Goal: Information Seeking & Learning: Compare options

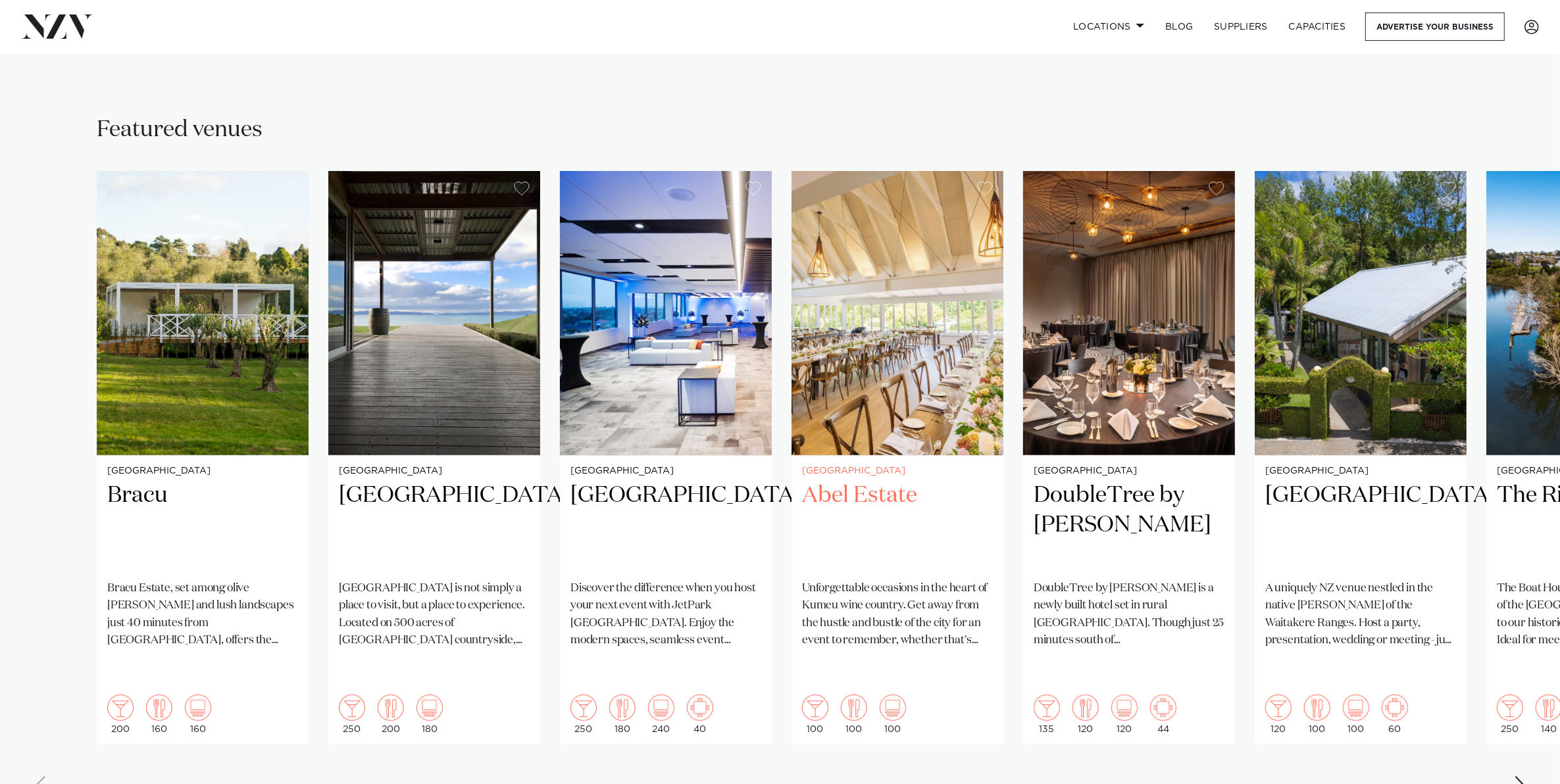
scroll to position [822, 0]
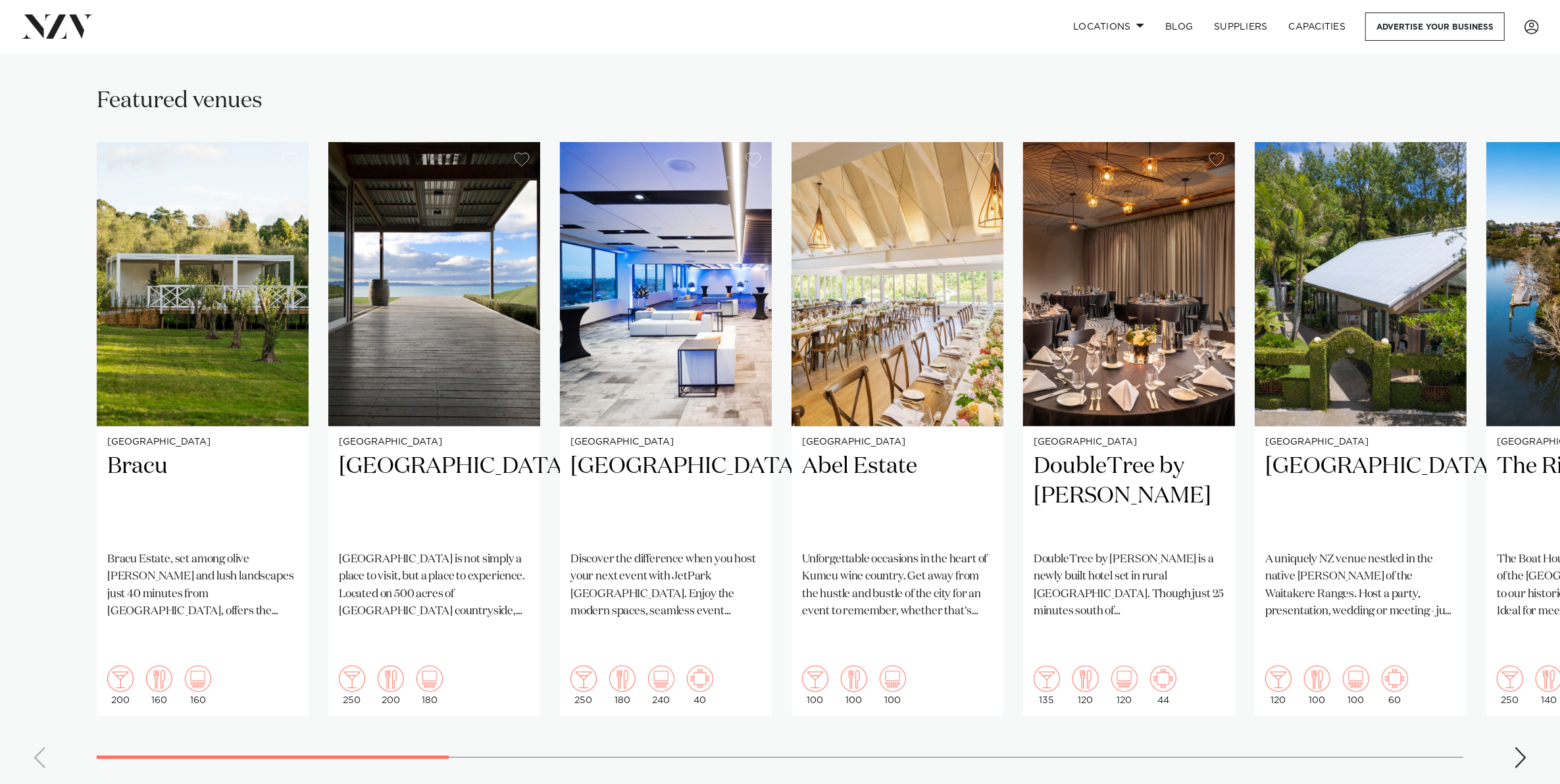
click at [1510, 731] on swiper-container "Auckland Bracu Bracu Estate, set among olive groves and lush landscapes just 40…" at bounding box center [780, 460] width 1560 height 637
click at [1523, 747] on div "Next slide" at bounding box center [1520, 757] width 13 height 21
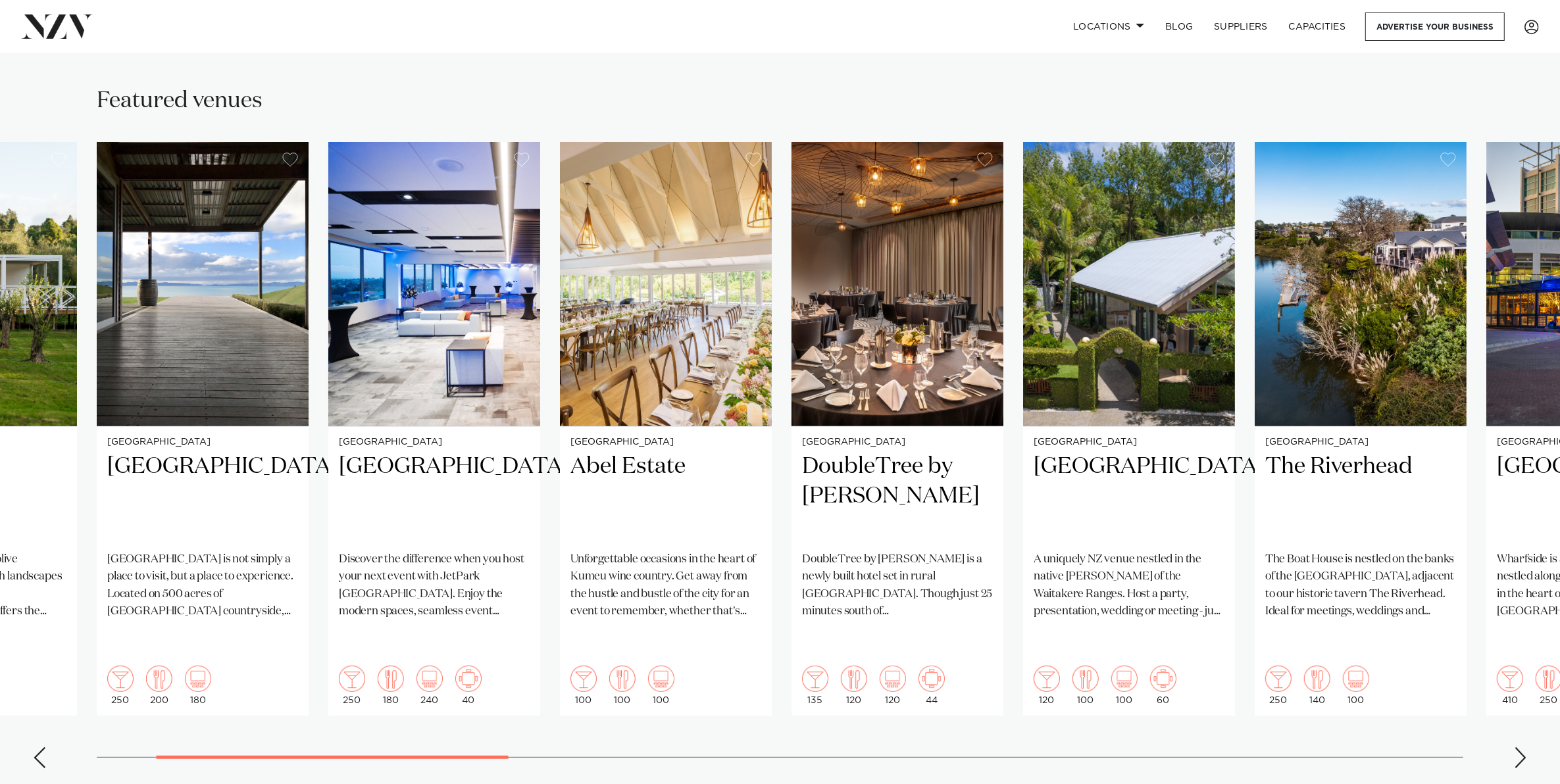
click at [1523, 747] on div "Next slide" at bounding box center [1520, 757] width 13 height 21
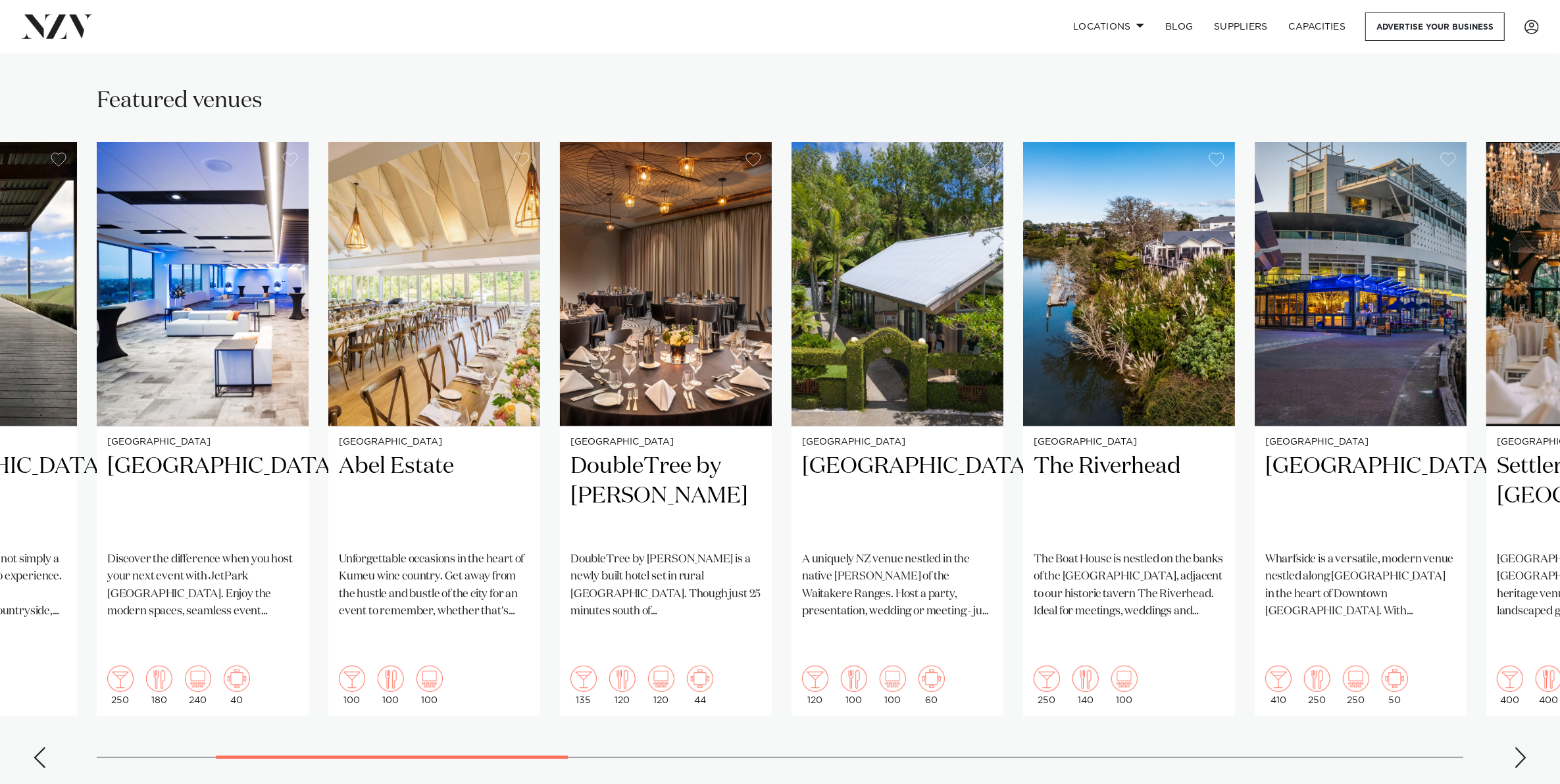
click at [1523, 747] on div "Next slide" at bounding box center [1520, 757] width 13 height 21
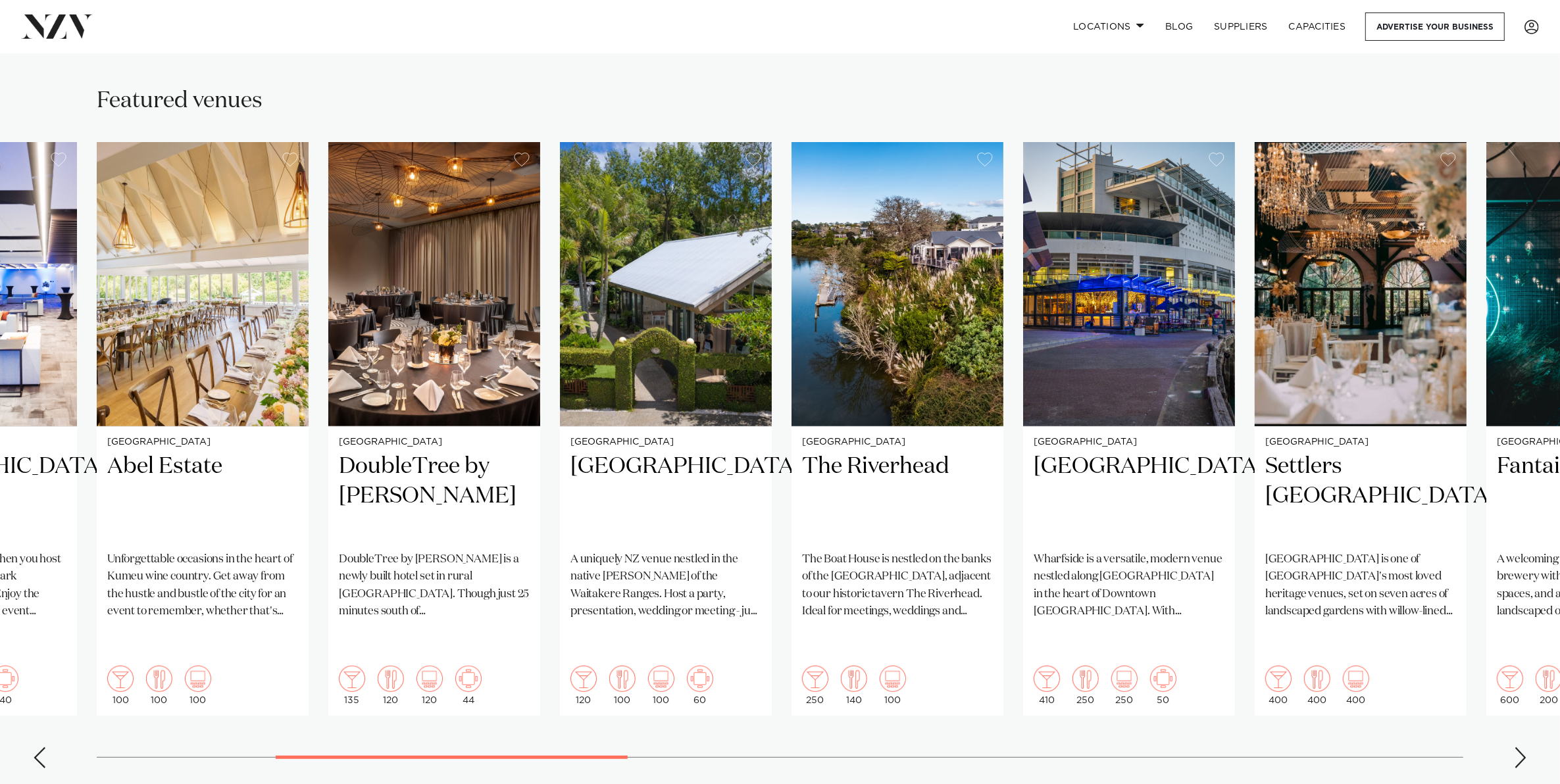
click at [1523, 747] on div "Next slide" at bounding box center [1520, 757] width 13 height 21
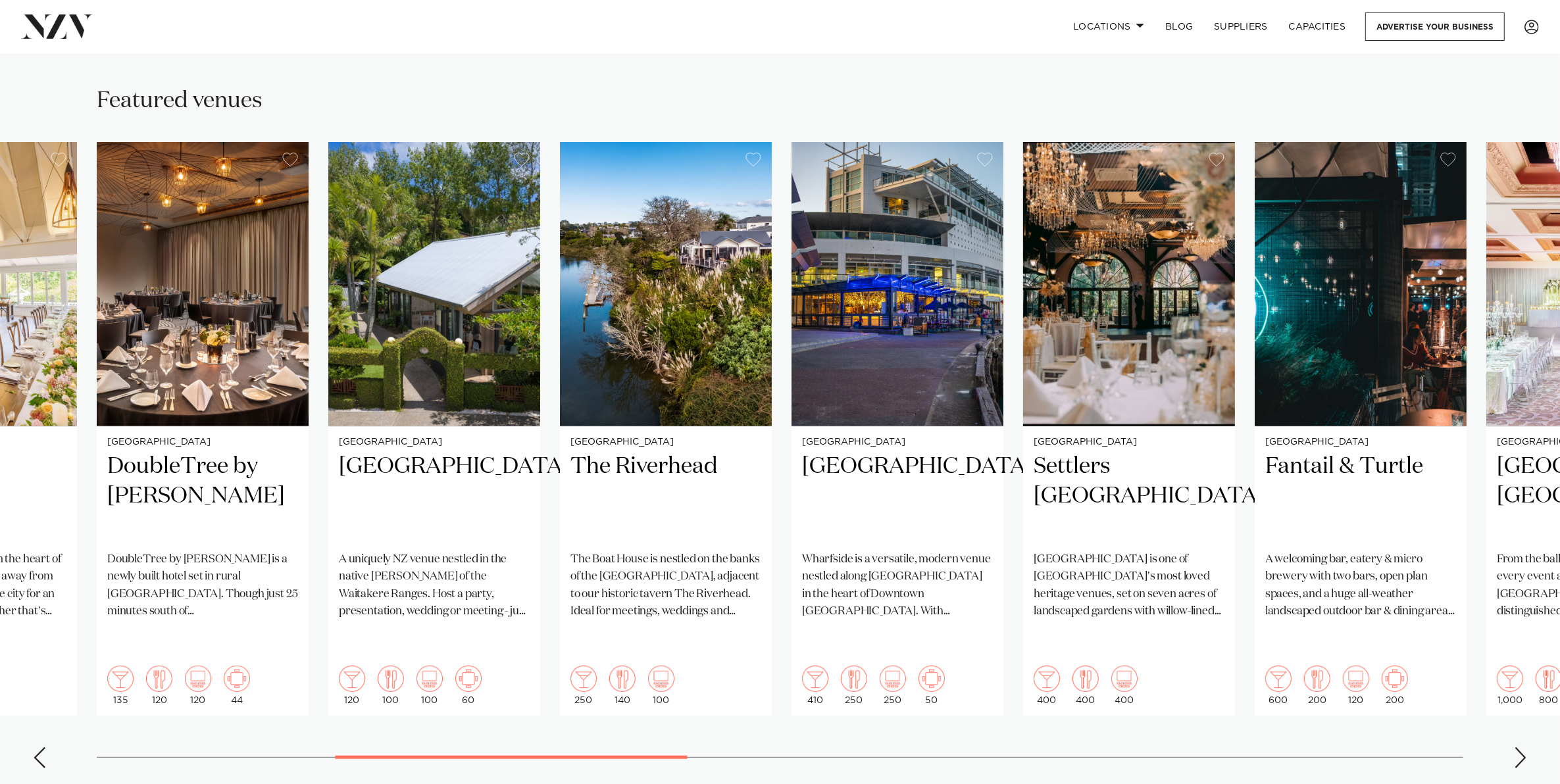
click at [1523, 747] on div "Next slide" at bounding box center [1520, 757] width 13 height 21
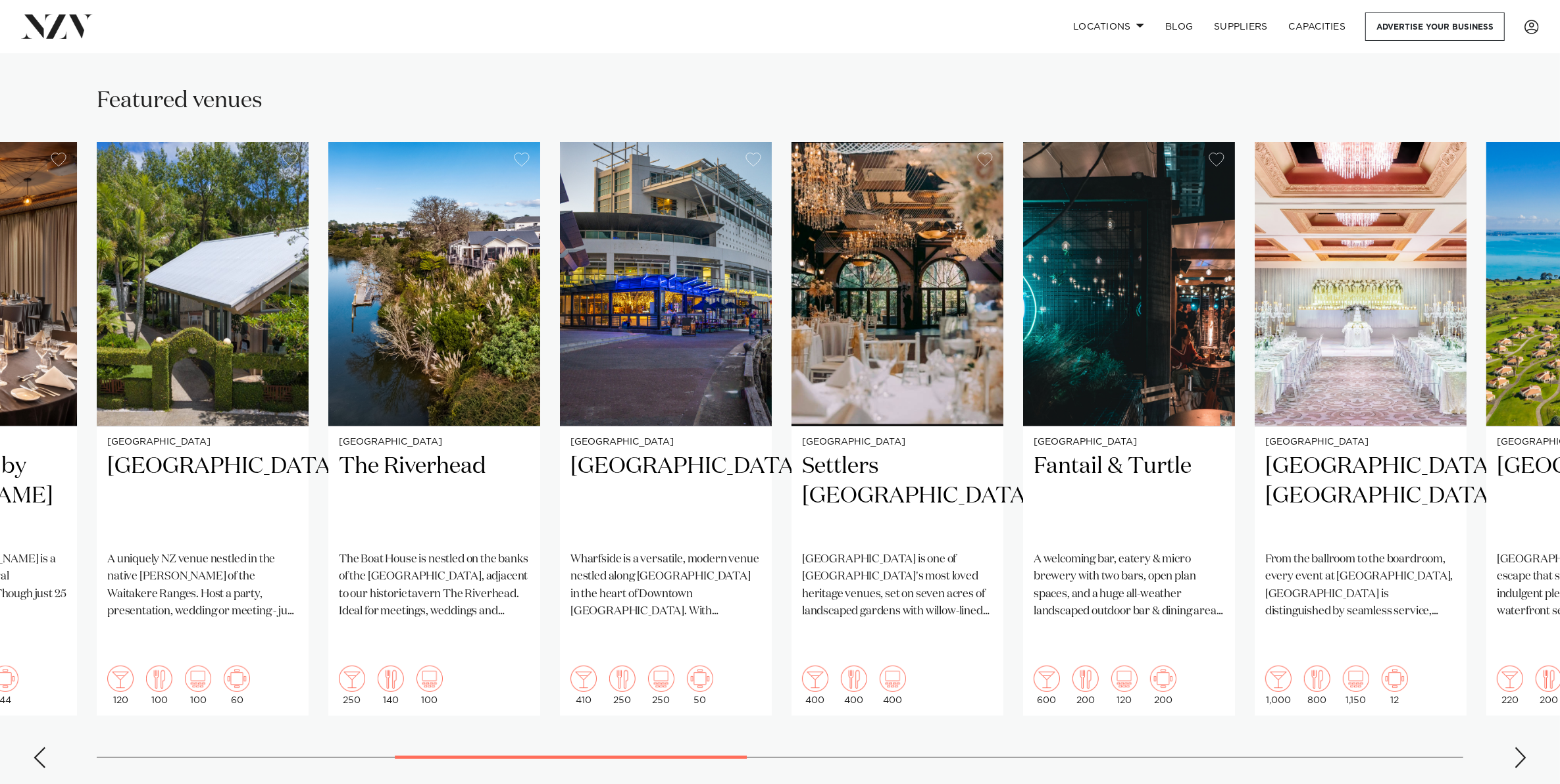
click at [1523, 747] on div "Next slide" at bounding box center [1520, 757] width 13 height 21
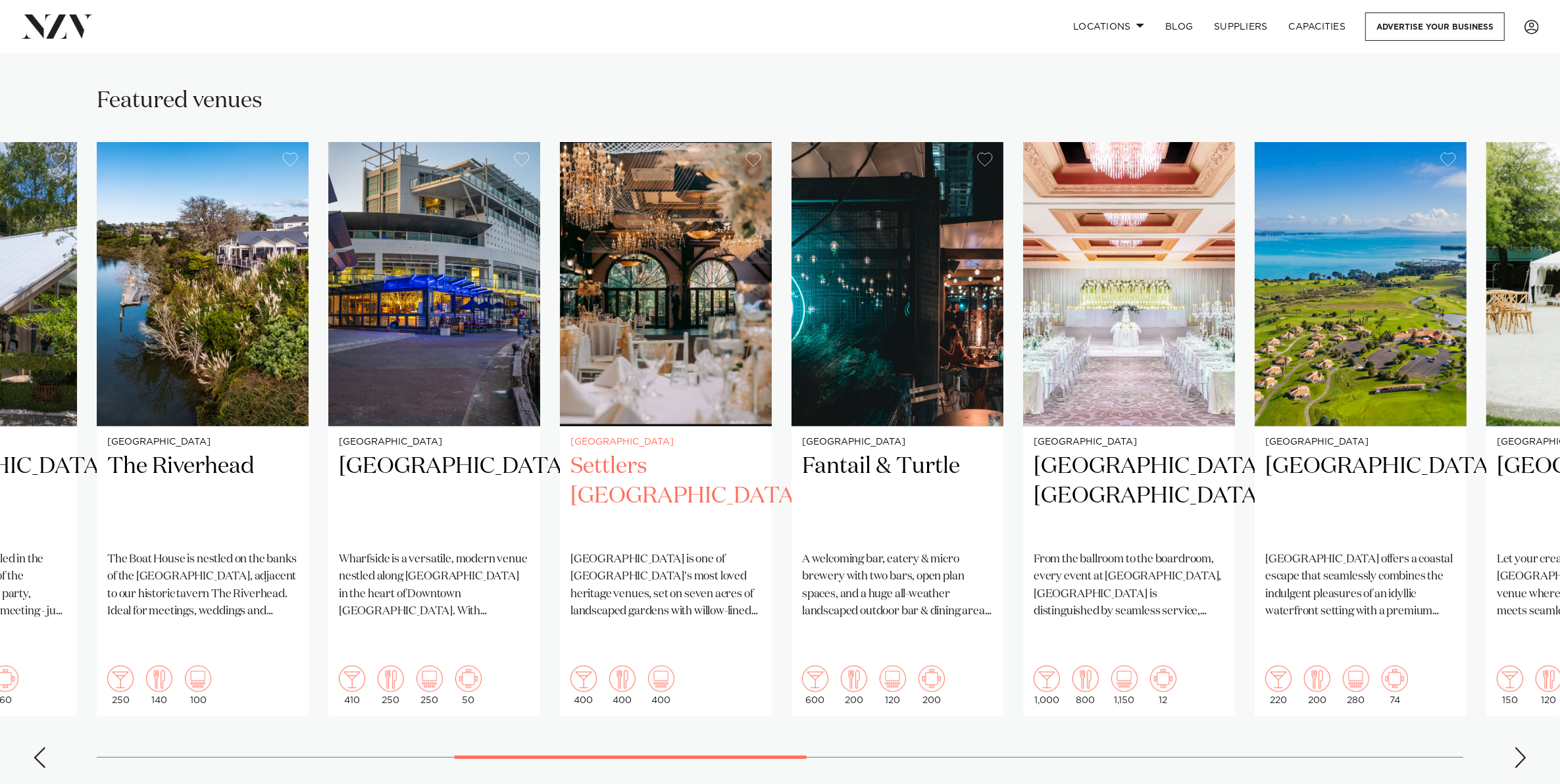
click at [632, 468] on h2 "Settlers [GEOGRAPHIC_DATA]" at bounding box center [666, 496] width 191 height 89
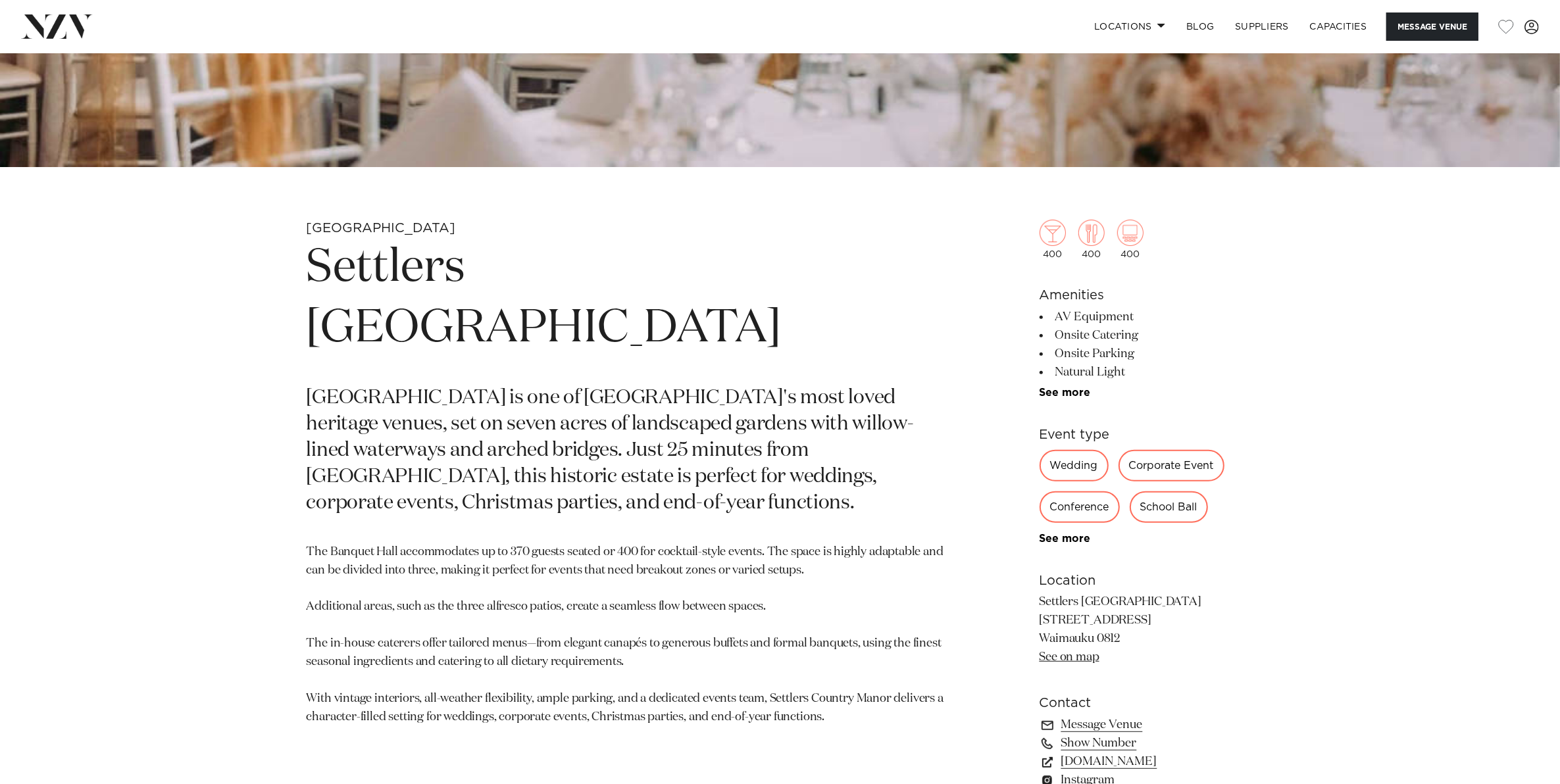
scroll to position [658, 0]
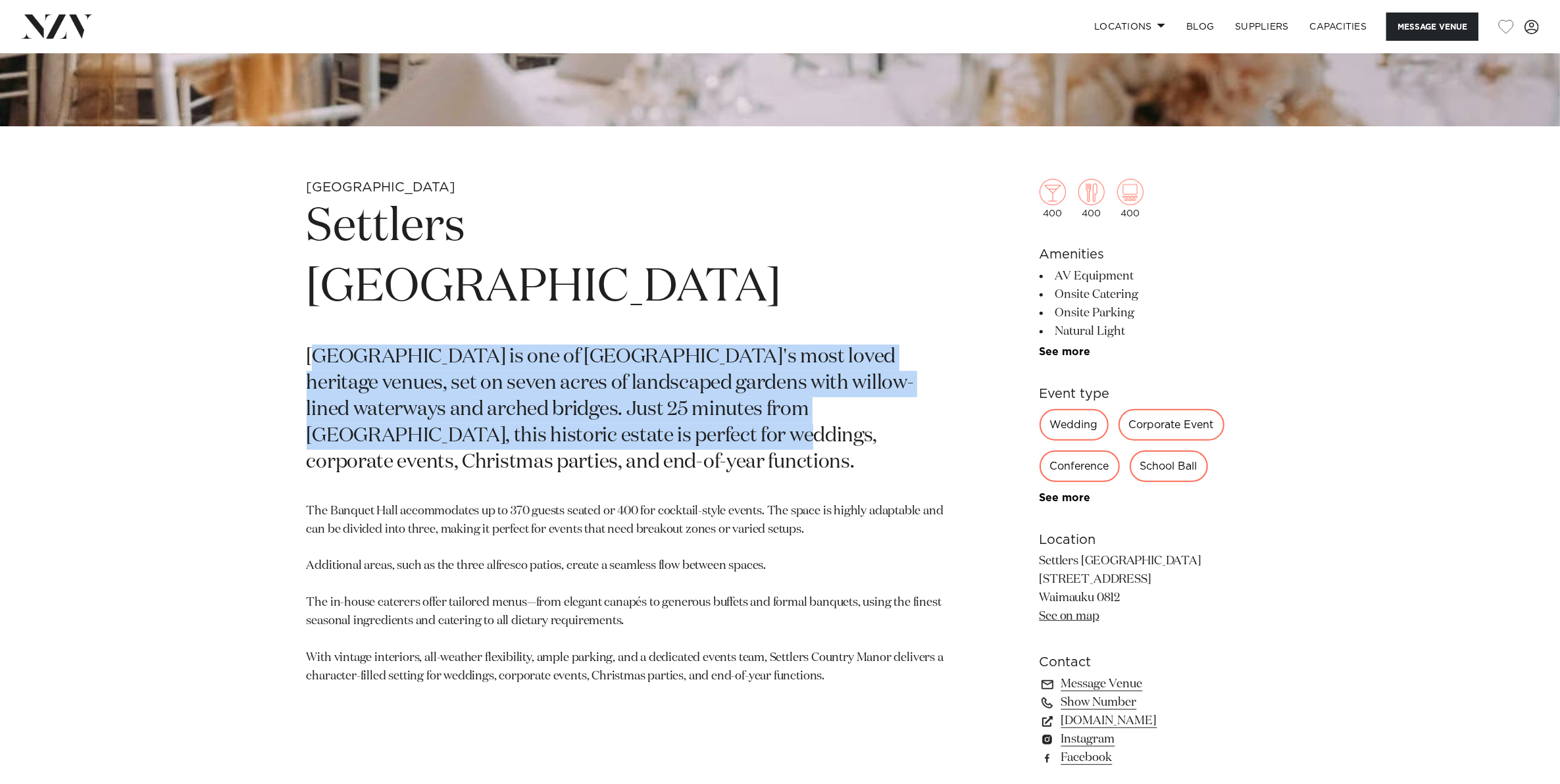
drag, startPoint x: 322, startPoint y: 293, endPoint x: 607, endPoint y: 376, distance: 296.8
click at [607, 376] on p "[GEOGRAPHIC_DATA] is one of [GEOGRAPHIC_DATA]'s most loved heritage venues, set…" at bounding box center [626, 410] width 639 height 131
drag, startPoint x: 607, startPoint y: 376, endPoint x: 585, endPoint y: 386, distance: 24.2
click at [585, 386] on p "Settlers Country Manor is one of West Auckland's most loved heritage venues, se…" at bounding box center [626, 410] width 639 height 131
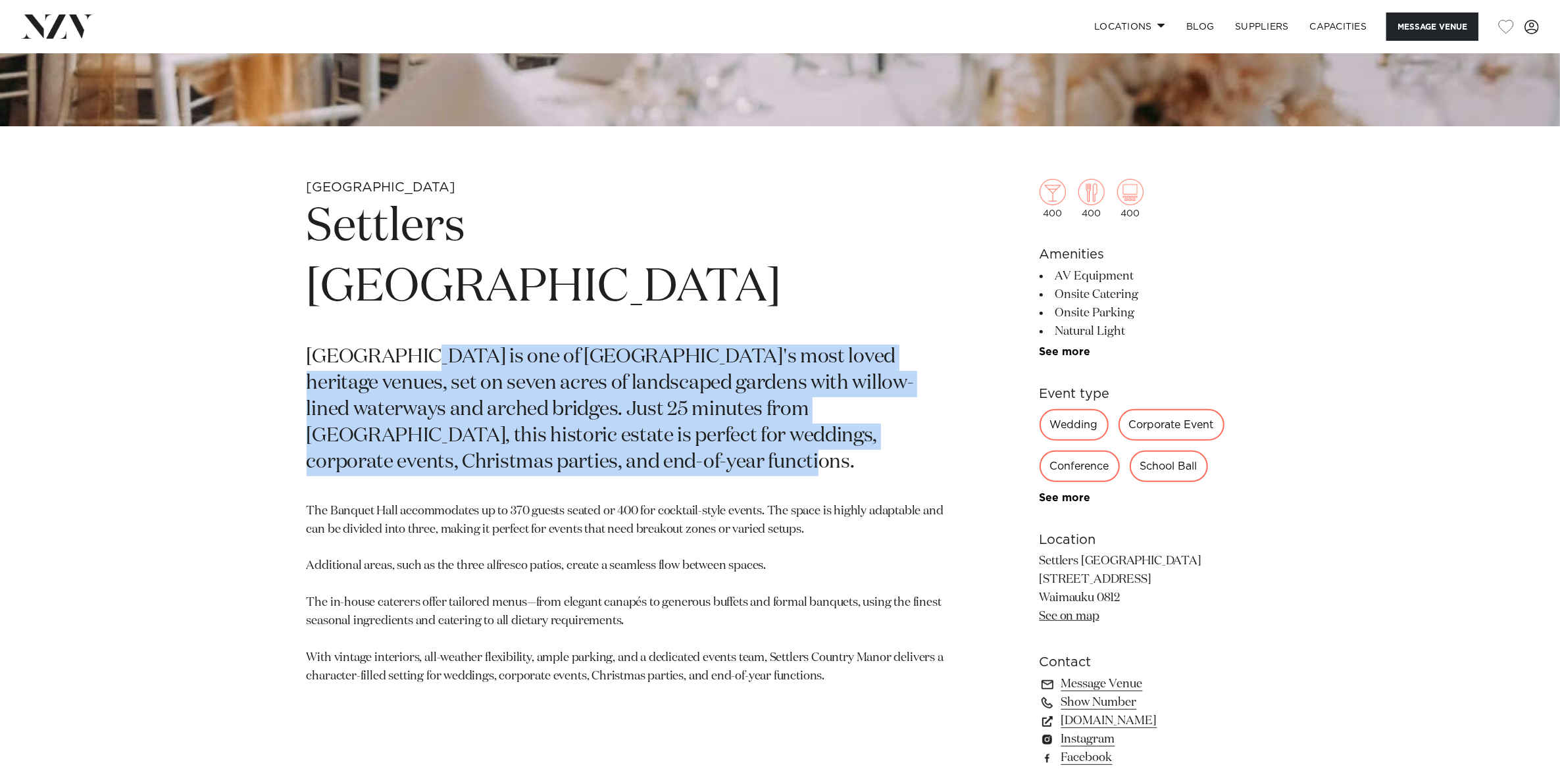
drag, startPoint x: 589, startPoint y: 399, endPoint x: 405, endPoint y: 303, distance: 207.5
click at [405, 345] on p "Settlers Country Manor is one of West Auckland's most loved heritage venues, se…" at bounding box center [626, 410] width 639 height 131
drag, startPoint x: 405, startPoint y: 303, endPoint x: 367, endPoint y: 314, distance: 39.6
click at [386, 345] on p "Settlers Country Manor is one of West Auckland's most loved heritage venues, se…" at bounding box center [626, 410] width 639 height 131
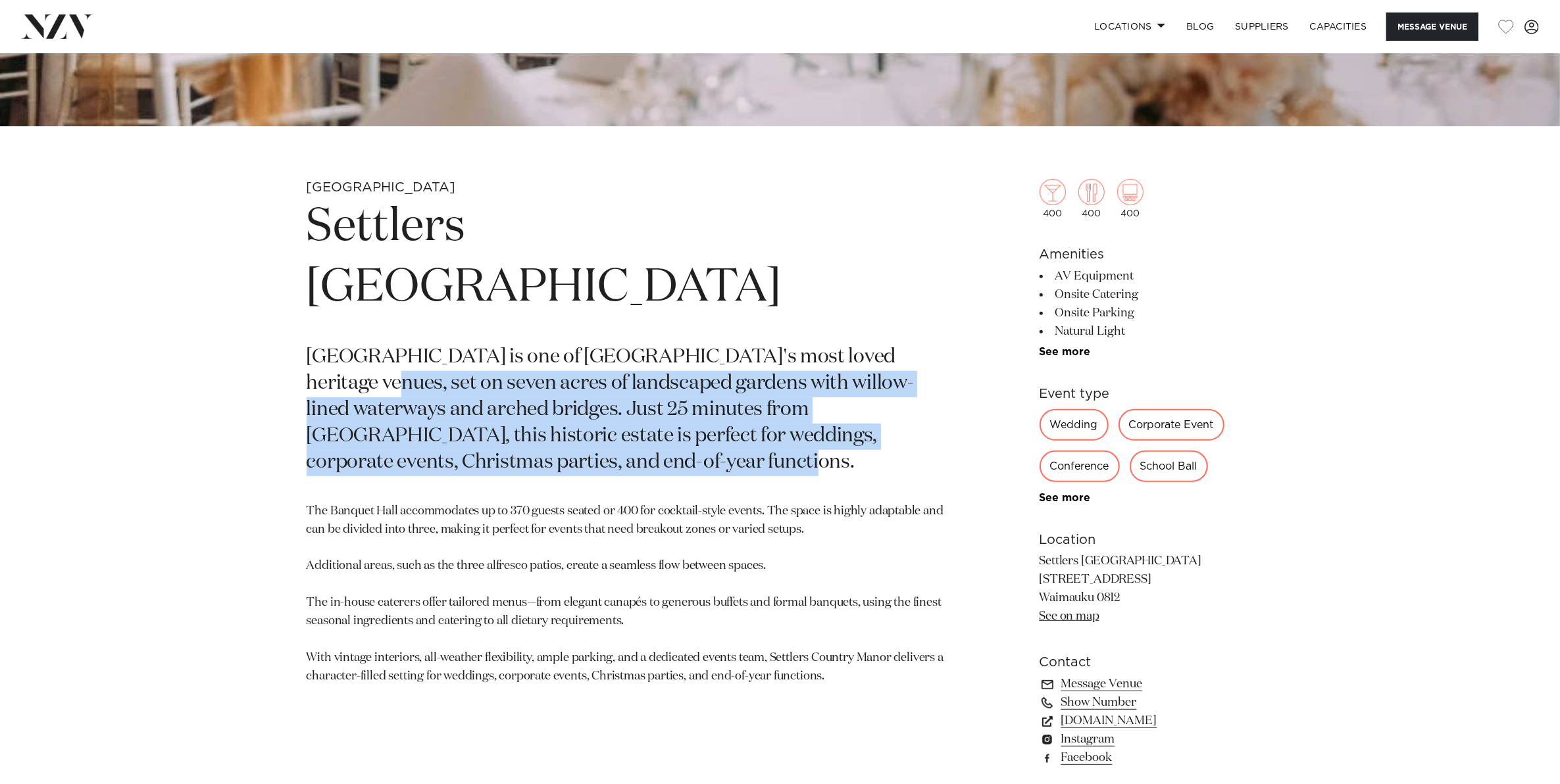
drag, startPoint x: 316, startPoint y: 311, endPoint x: 715, endPoint y: 409, distance: 410.9
click at [715, 409] on p "Settlers Country Manor is one of West Auckland's most loved heritage venues, se…" at bounding box center [626, 410] width 639 height 131
drag, startPoint x: 715, startPoint y: 409, endPoint x: 624, endPoint y: 400, distance: 91.4
click at [624, 400] on p "Settlers Country Manor is one of West Auckland's most loved heritage venues, se…" at bounding box center [626, 410] width 639 height 131
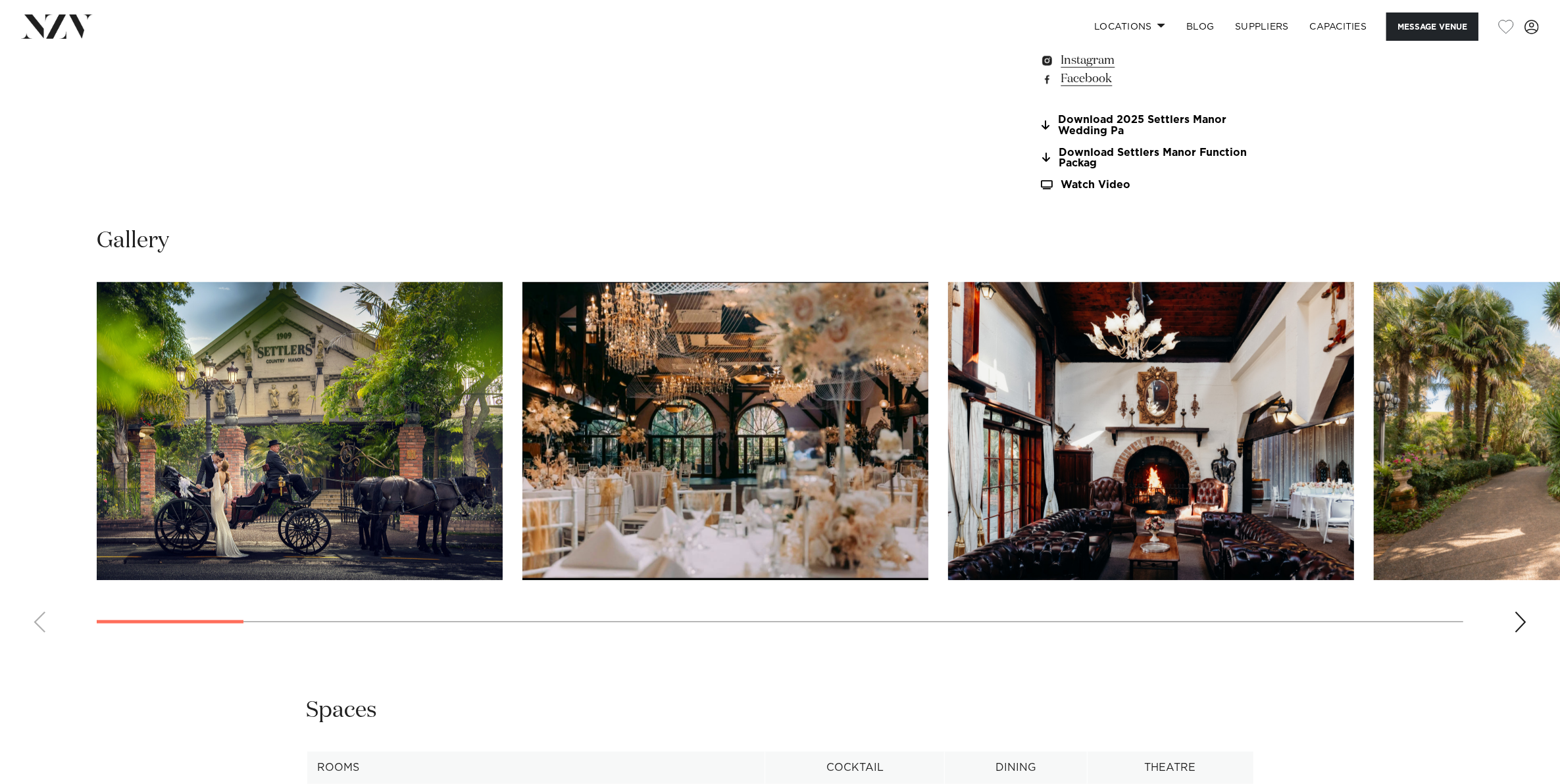
scroll to position [1398, 0]
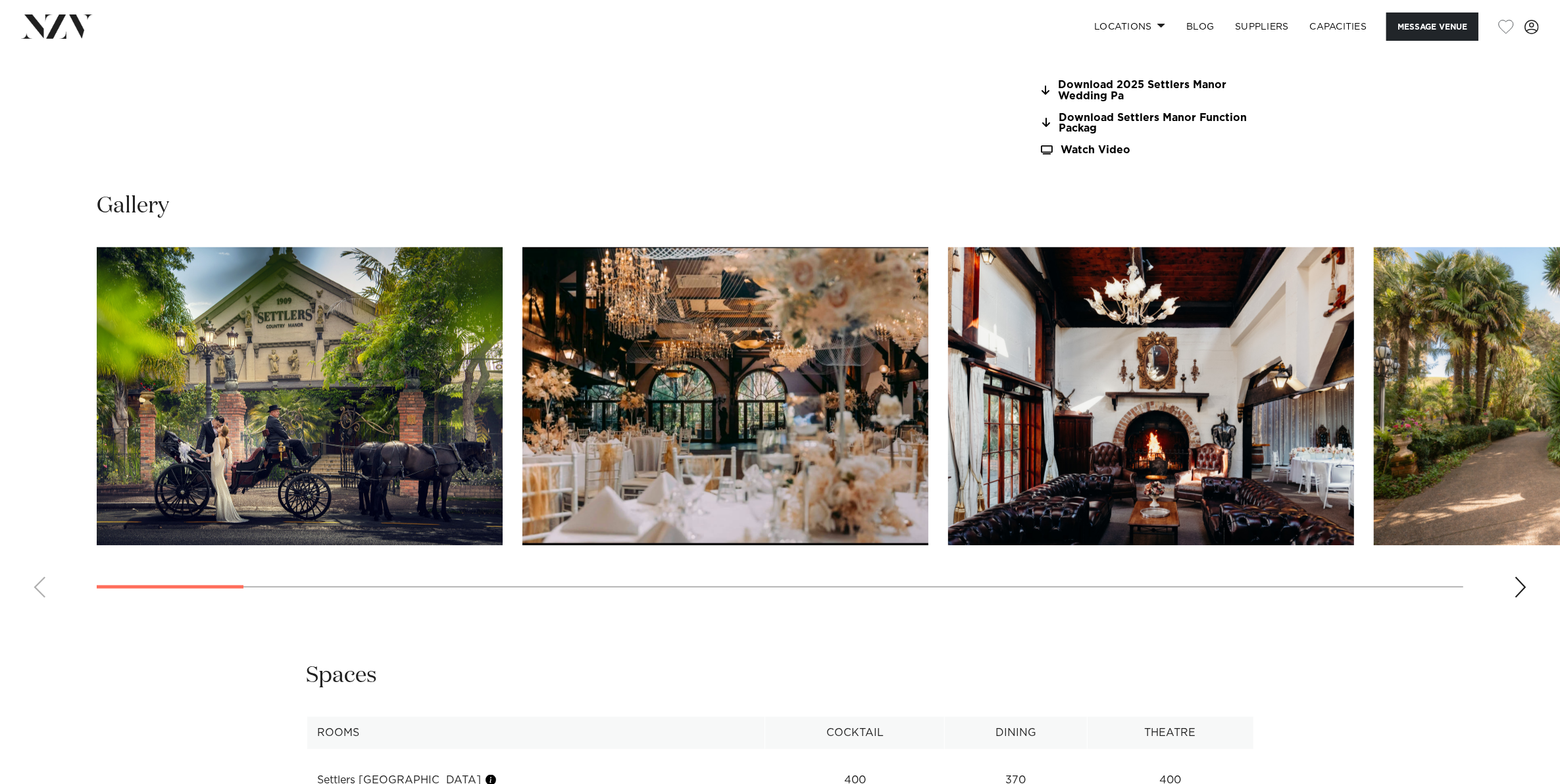
click at [1526, 589] on div "Next slide" at bounding box center [1520, 587] width 13 height 21
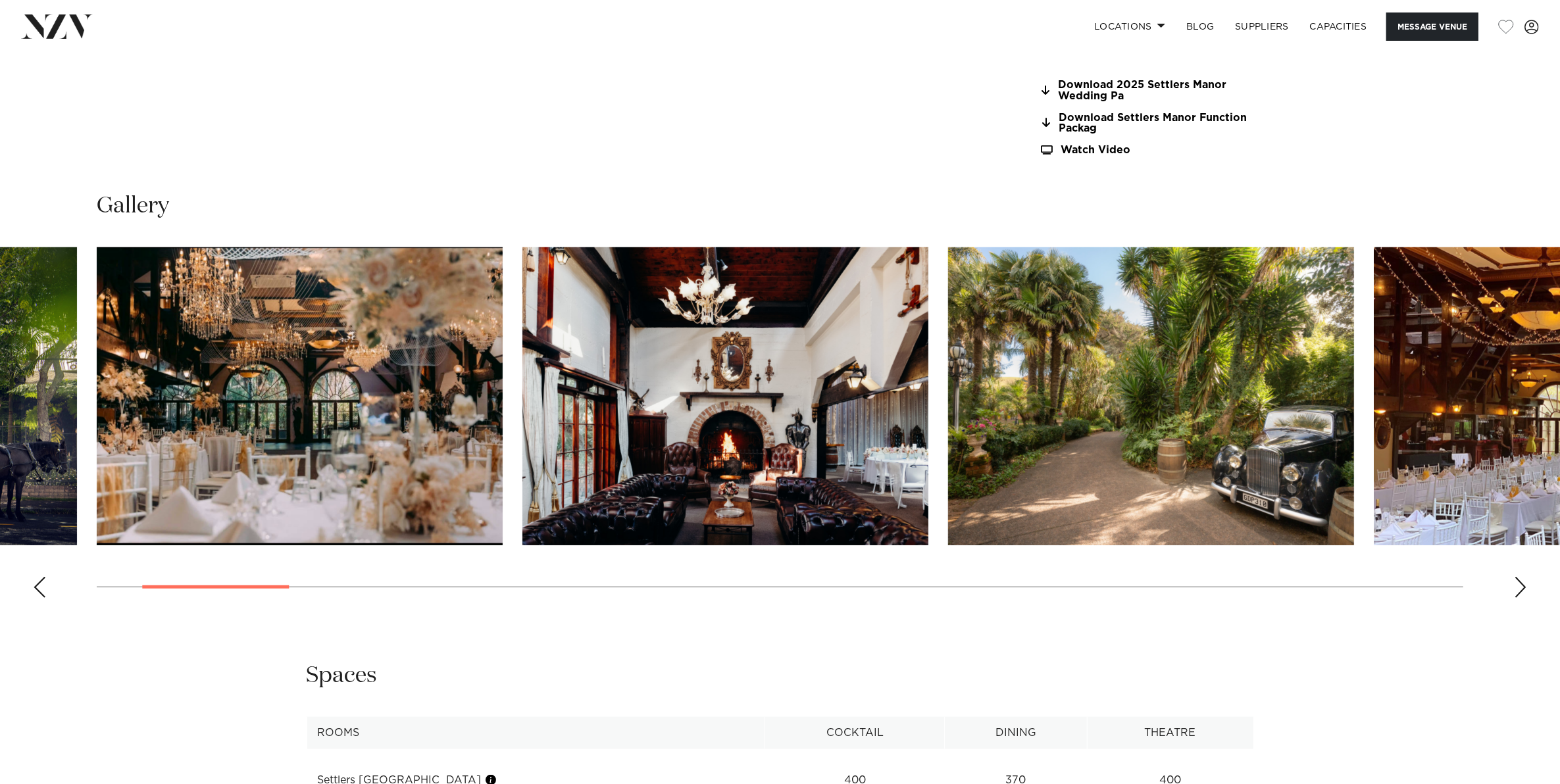
click at [1526, 589] on div "Next slide" at bounding box center [1520, 587] width 13 height 21
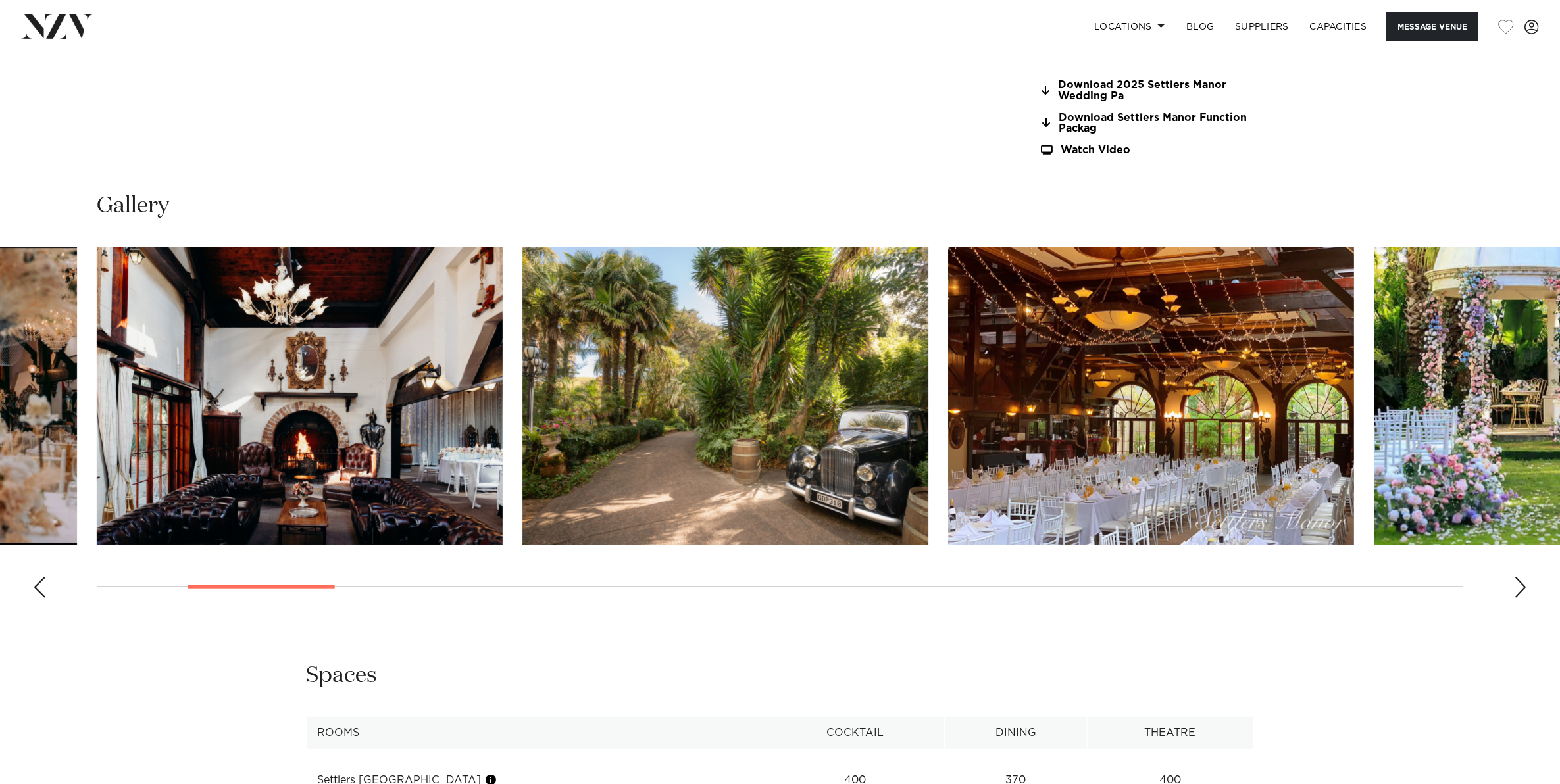
click at [1526, 589] on div "Next slide" at bounding box center [1520, 587] width 13 height 21
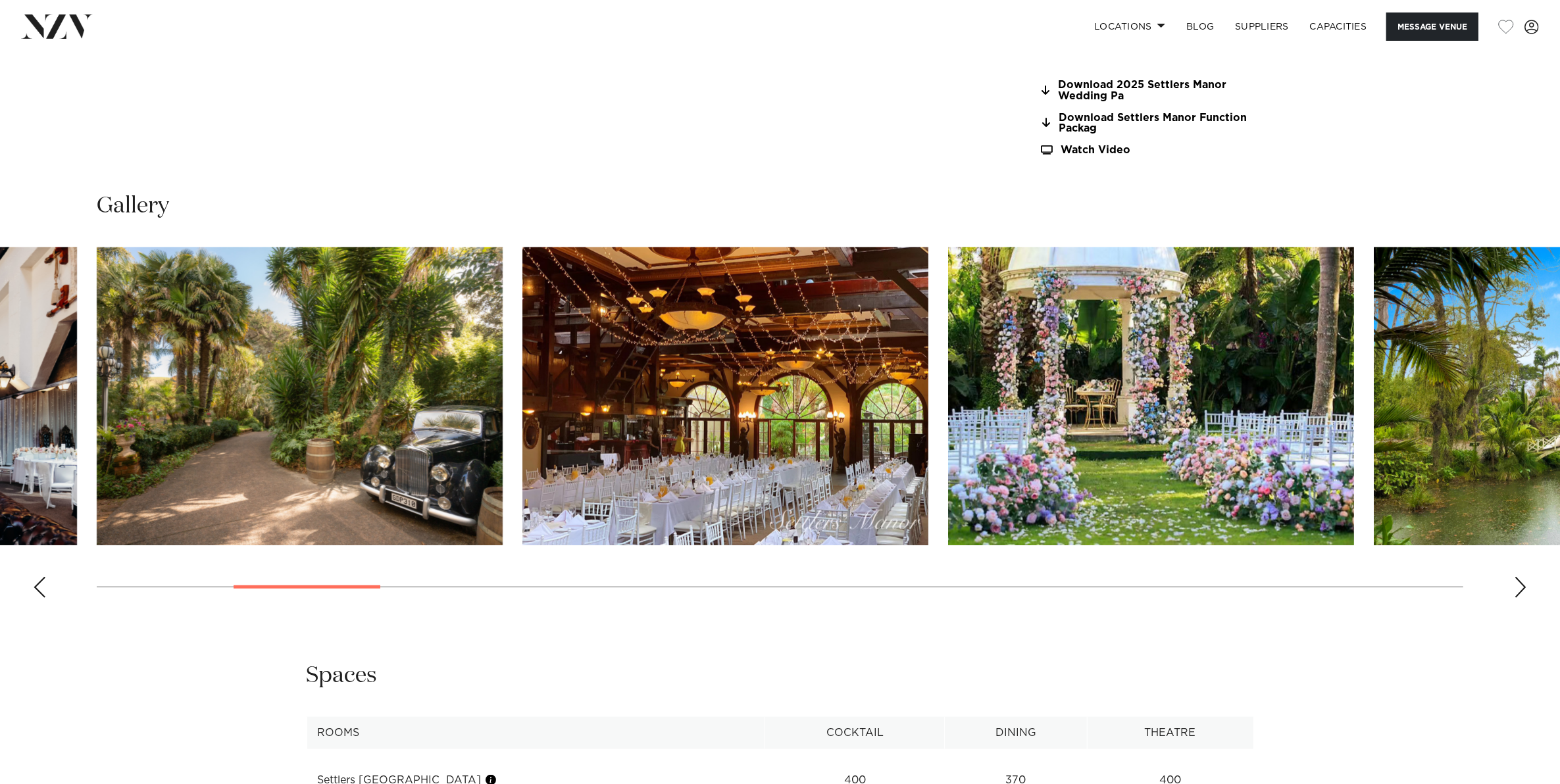
click at [1526, 589] on div "Next slide" at bounding box center [1520, 587] width 13 height 21
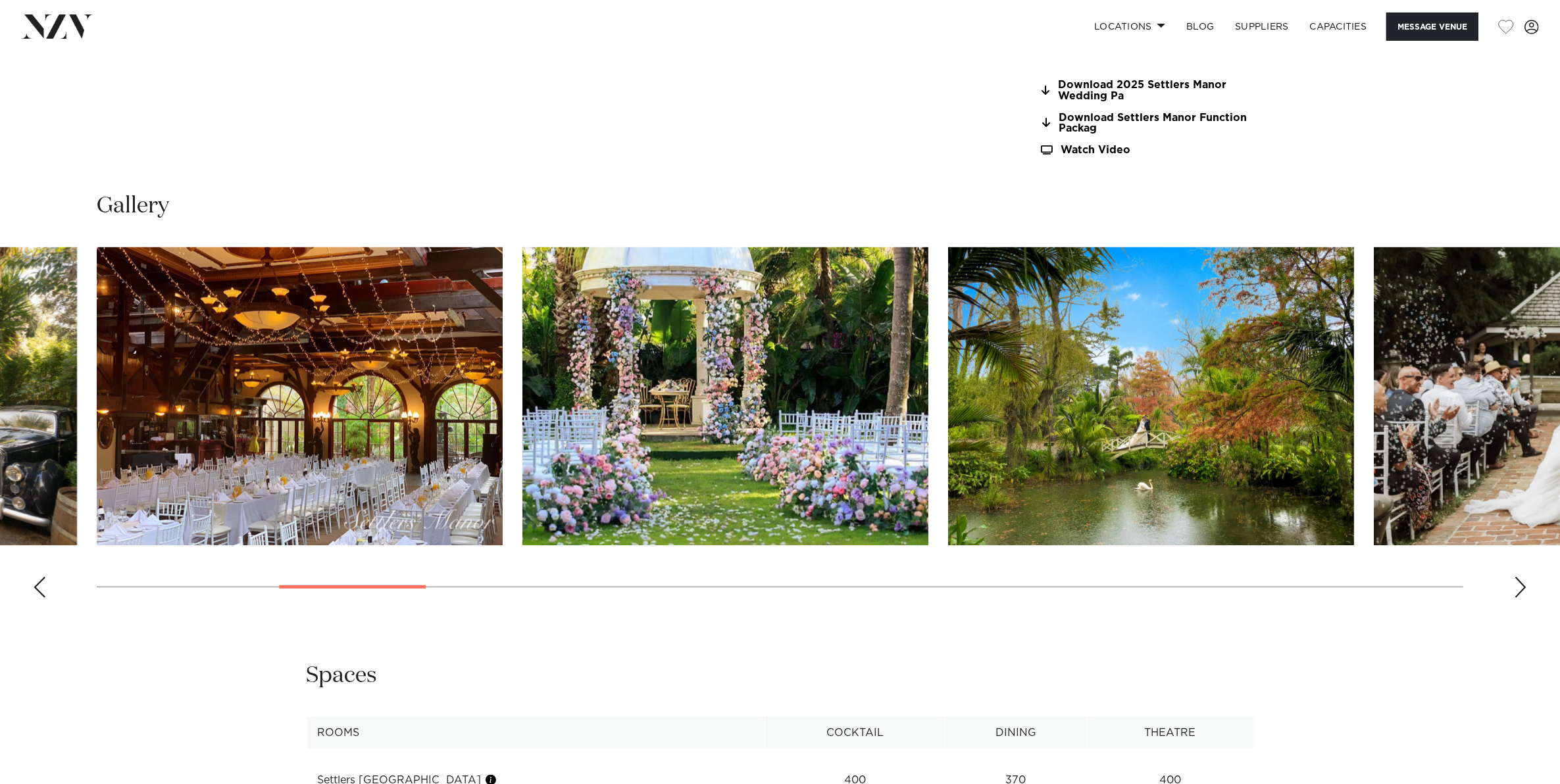
click at [1526, 589] on div "Next slide" at bounding box center [1520, 587] width 13 height 21
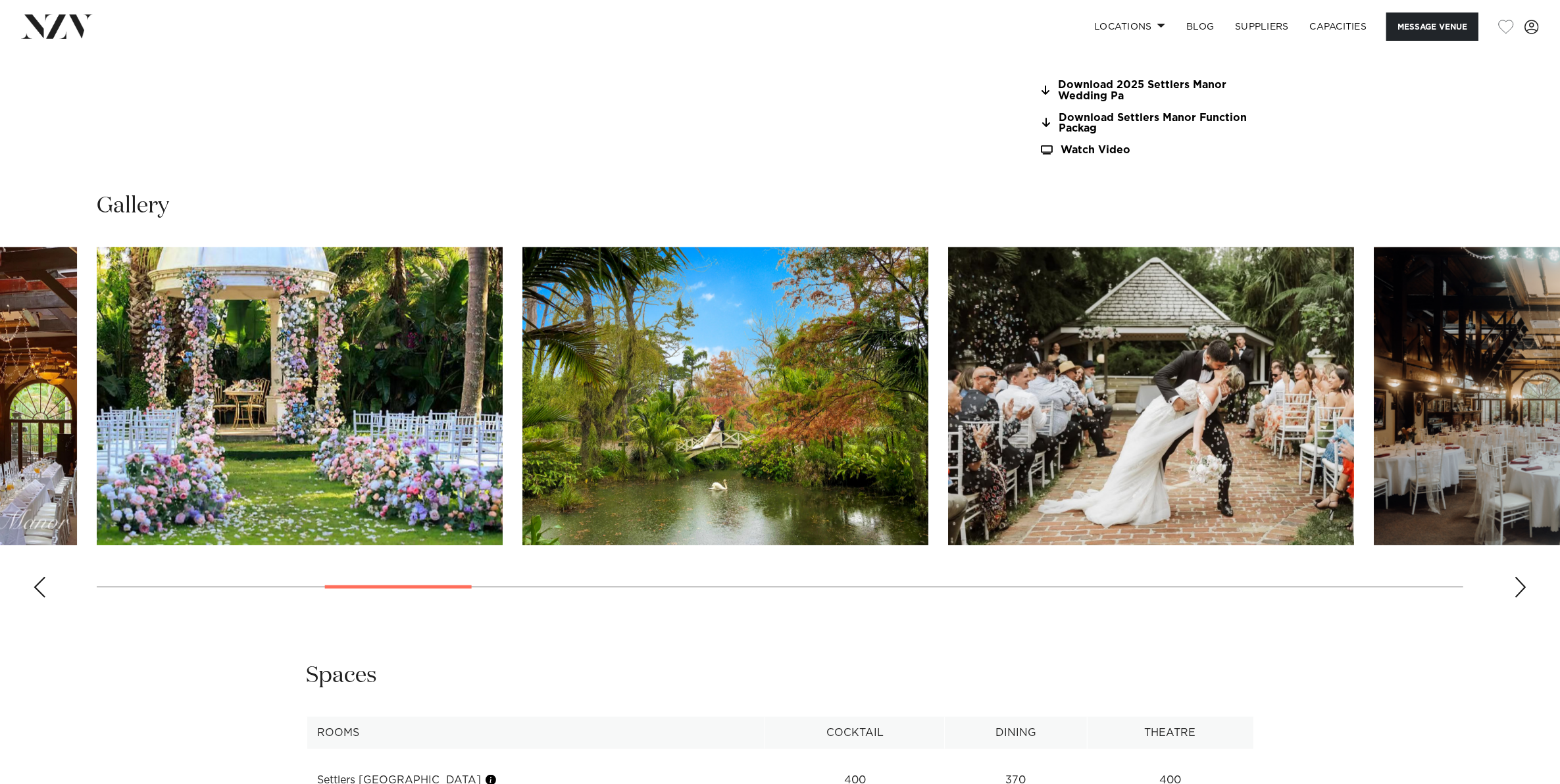
click at [1526, 589] on div "Next slide" at bounding box center [1520, 587] width 13 height 21
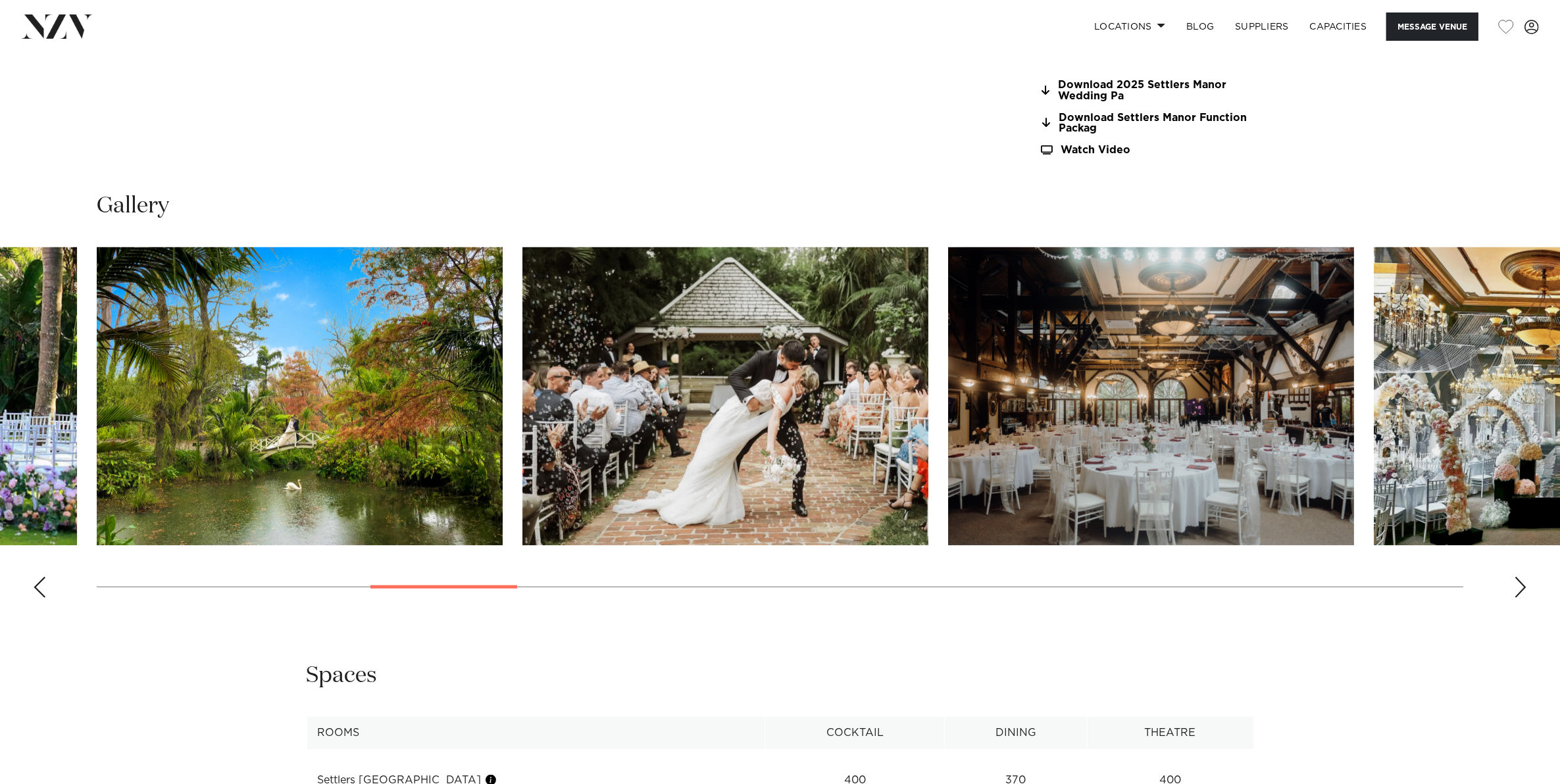
click at [1526, 589] on div "Next slide" at bounding box center [1520, 587] width 13 height 21
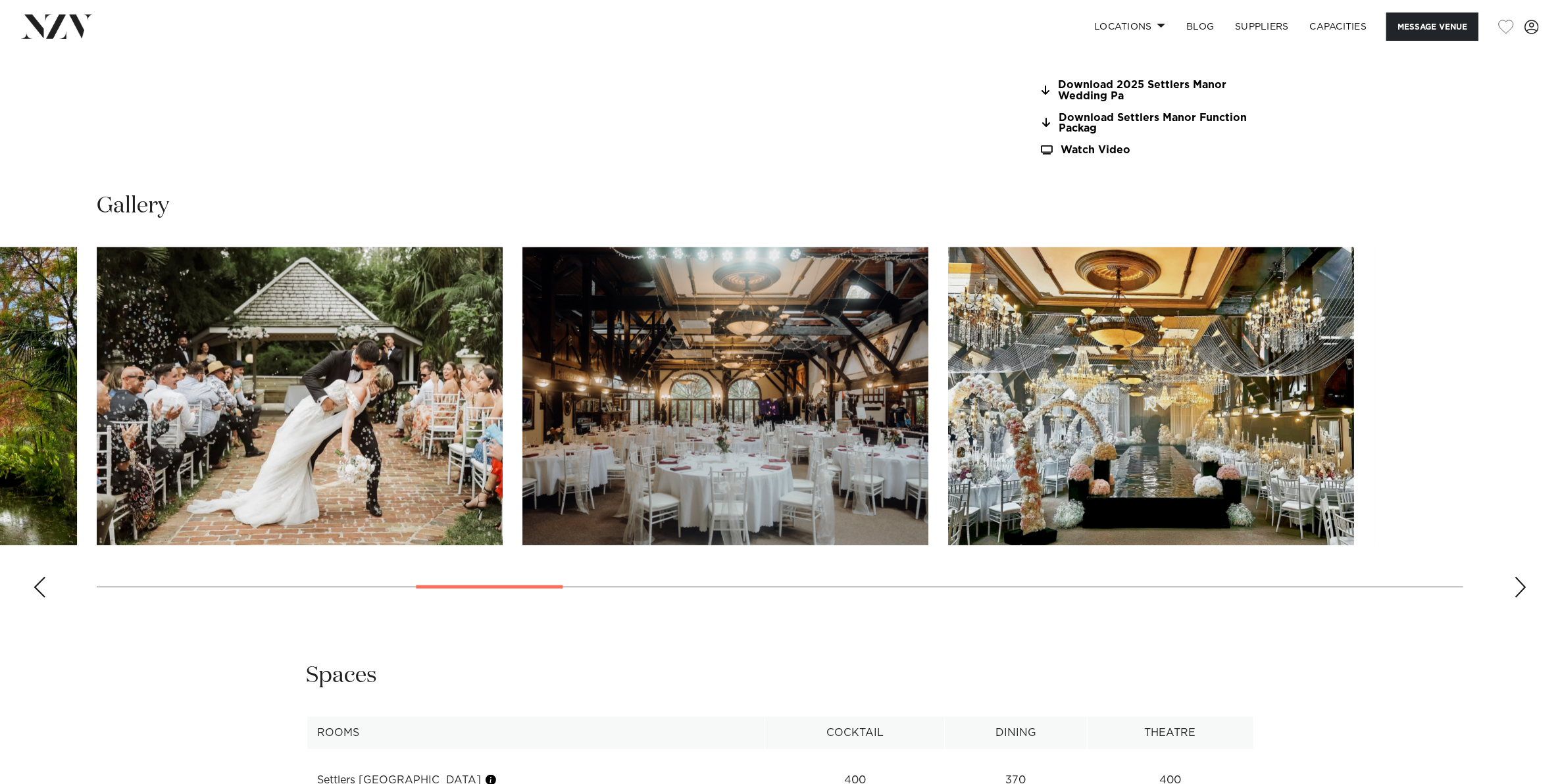
click at [1526, 589] on div "Next slide" at bounding box center [1520, 587] width 13 height 21
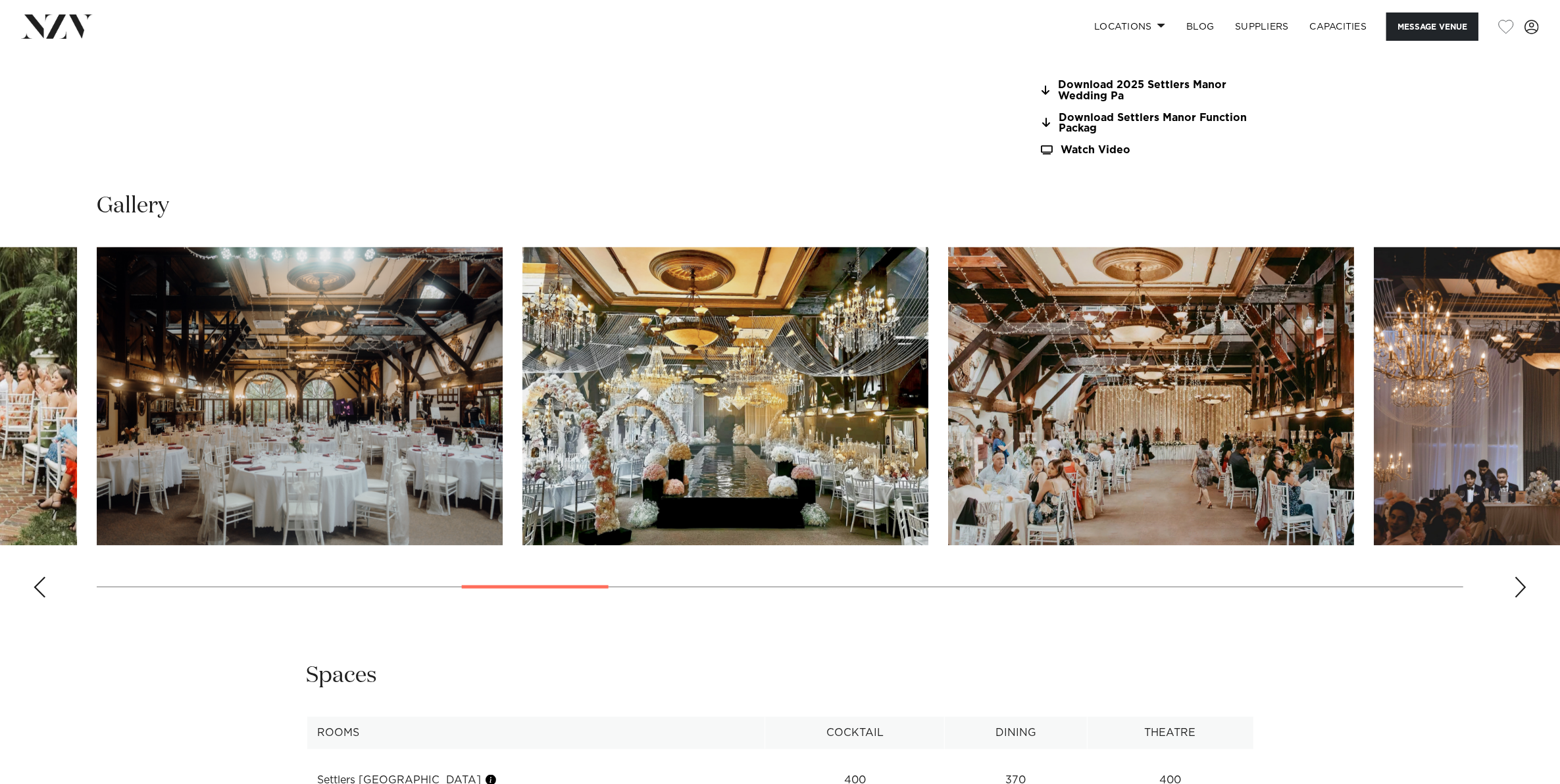
click at [1526, 589] on div "Next slide" at bounding box center [1520, 587] width 13 height 21
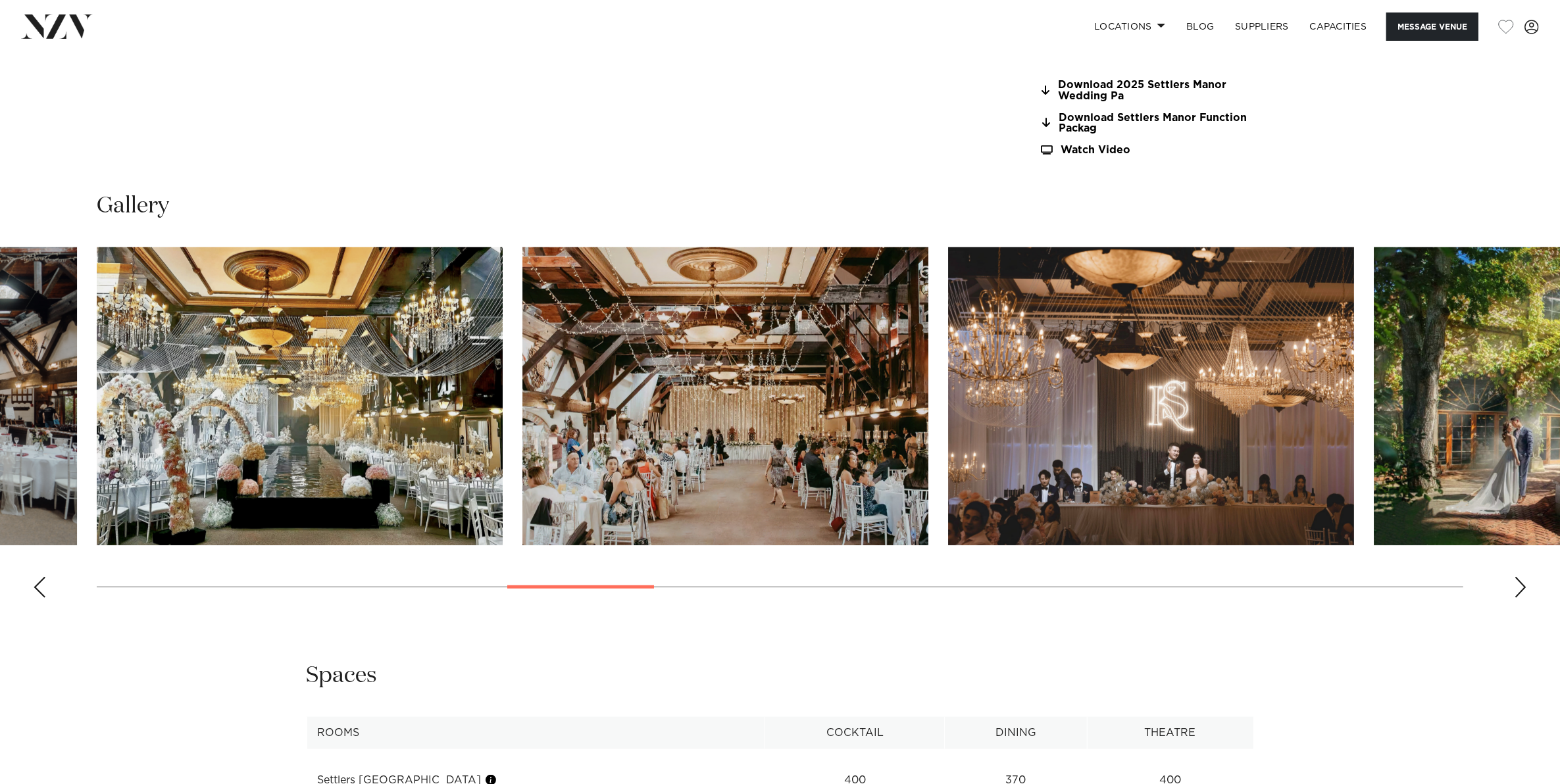
click at [1526, 589] on div "Next slide" at bounding box center [1520, 587] width 13 height 21
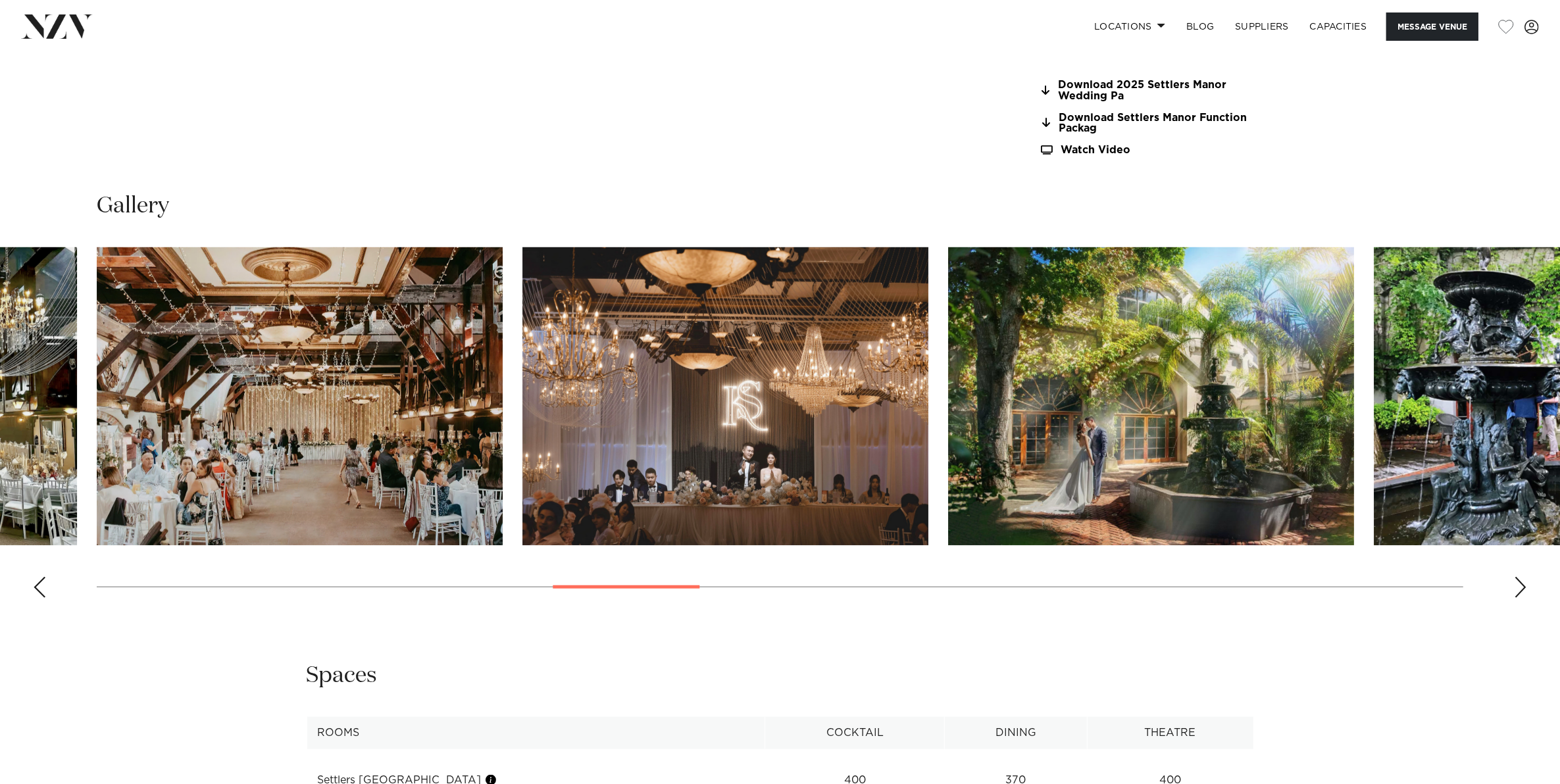
click at [1526, 589] on div "Next slide" at bounding box center [1520, 587] width 13 height 21
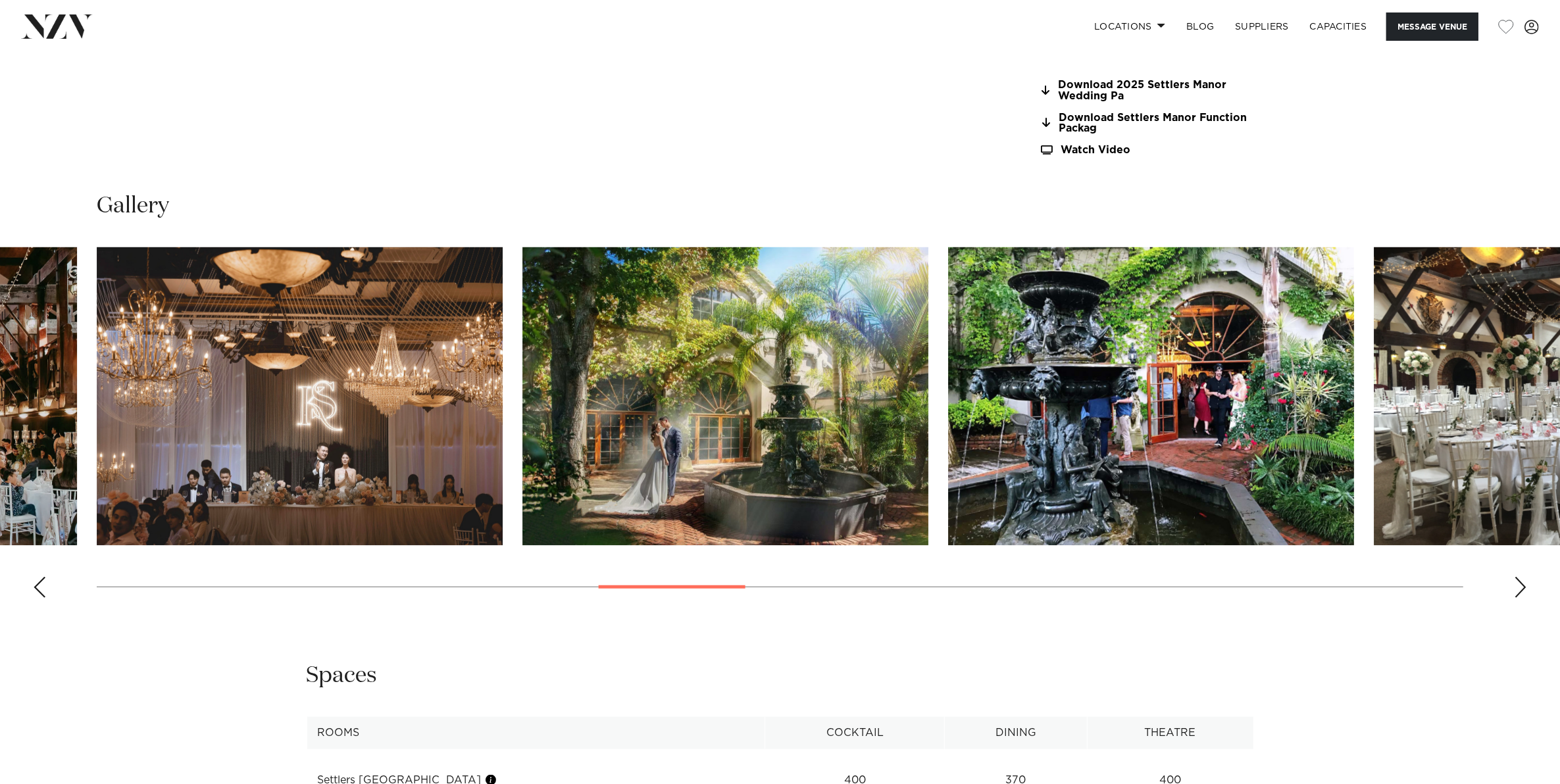
click at [1526, 589] on div "Next slide" at bounding box center [1520, 587] width 13 height 21
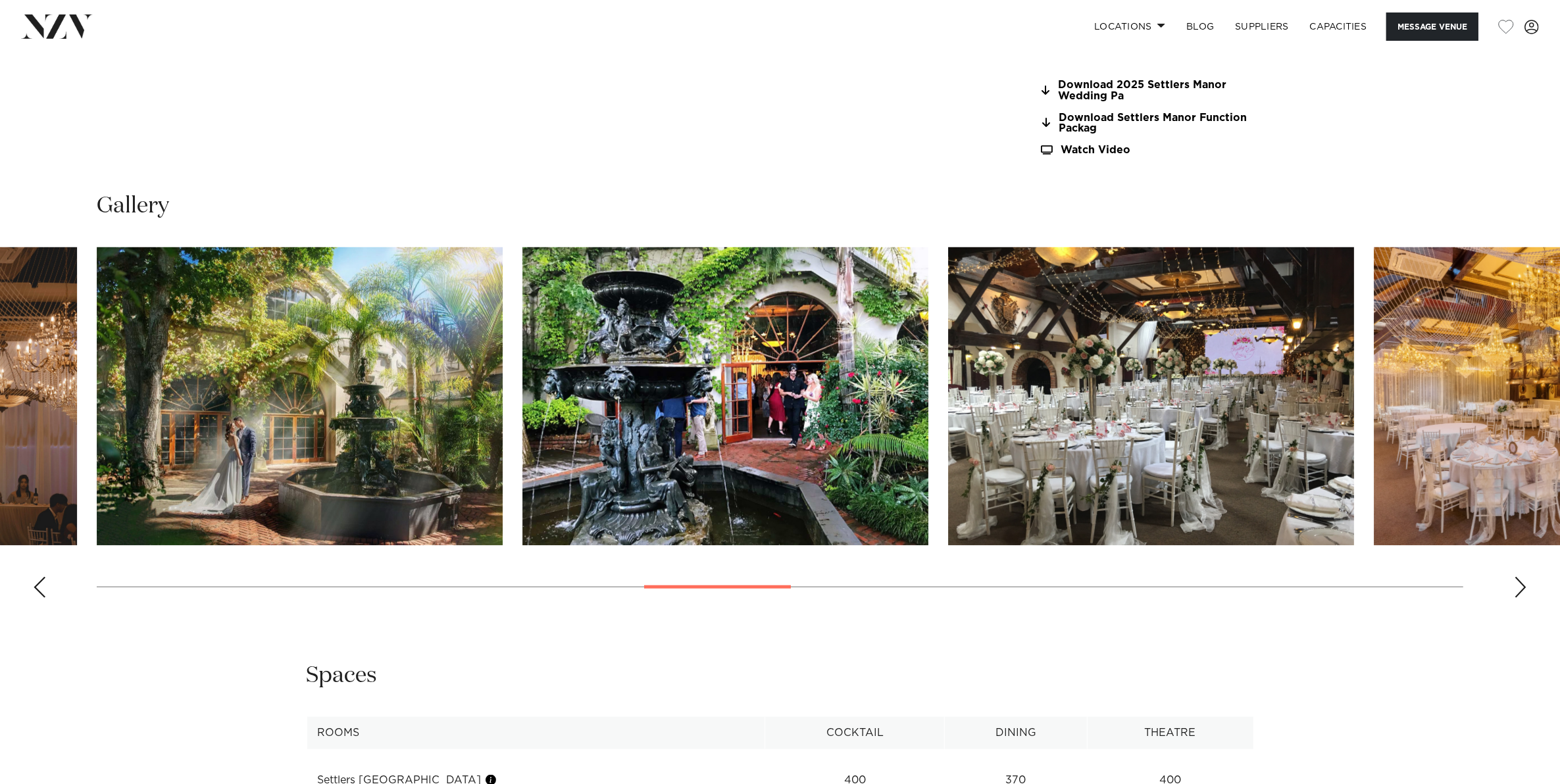
click at [1526, 589] on div "Next slide" at bounding box center [1520, 587] width 13 height 21
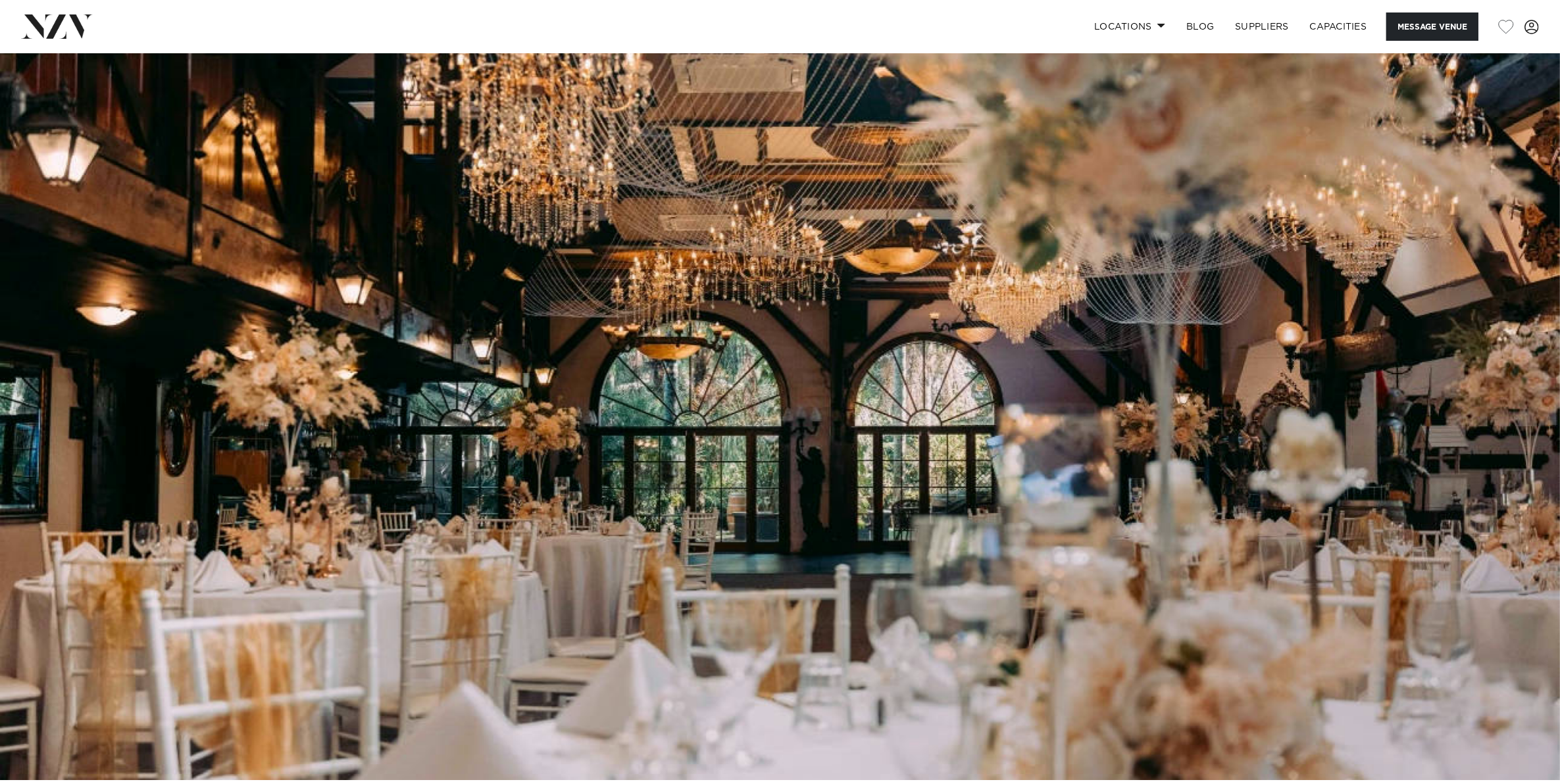
scroll to position [0, 0]
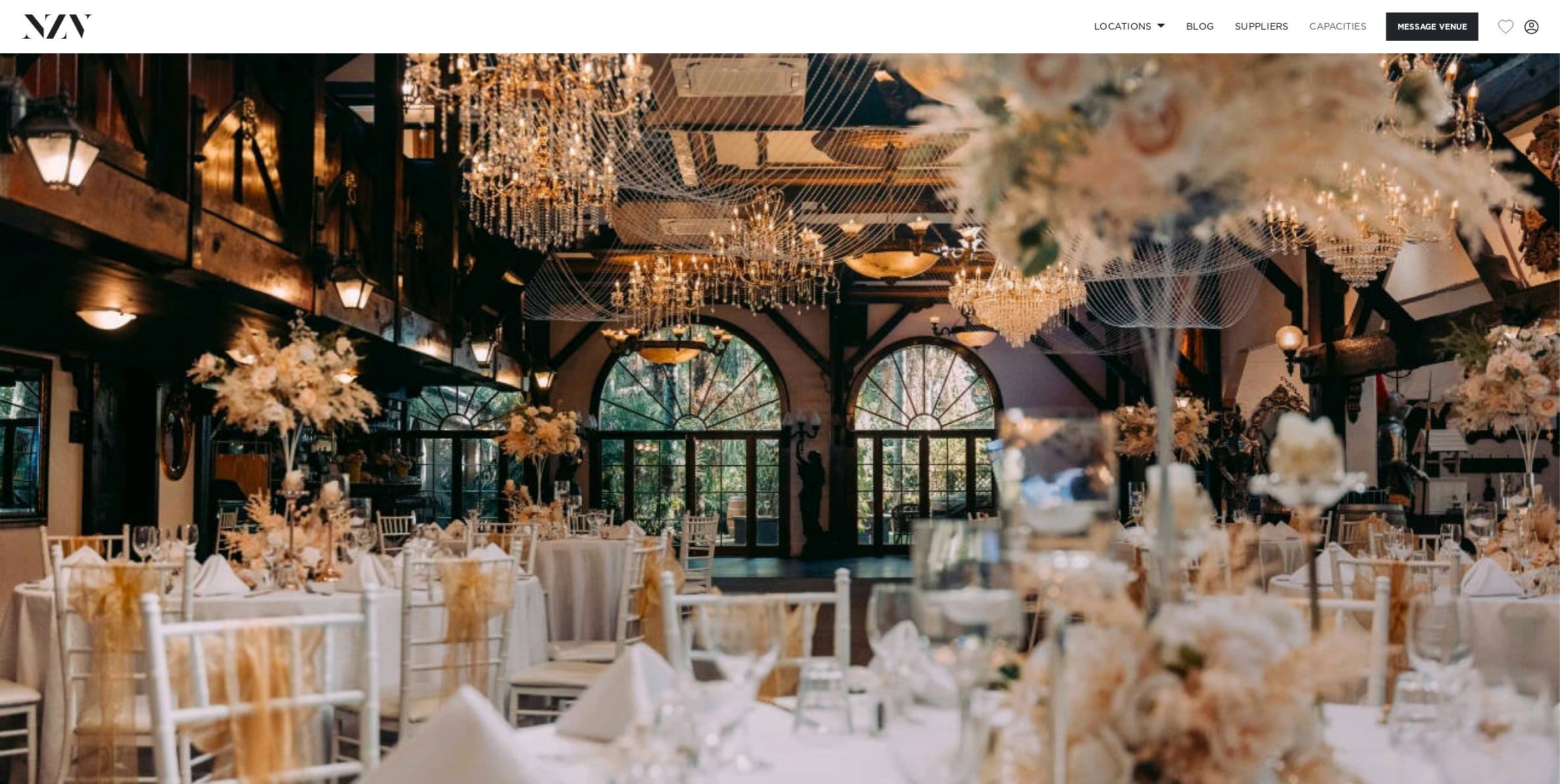
click at [1322, 22] on link "Capacities" at bounding box center [1339, 27] width 78 height 28
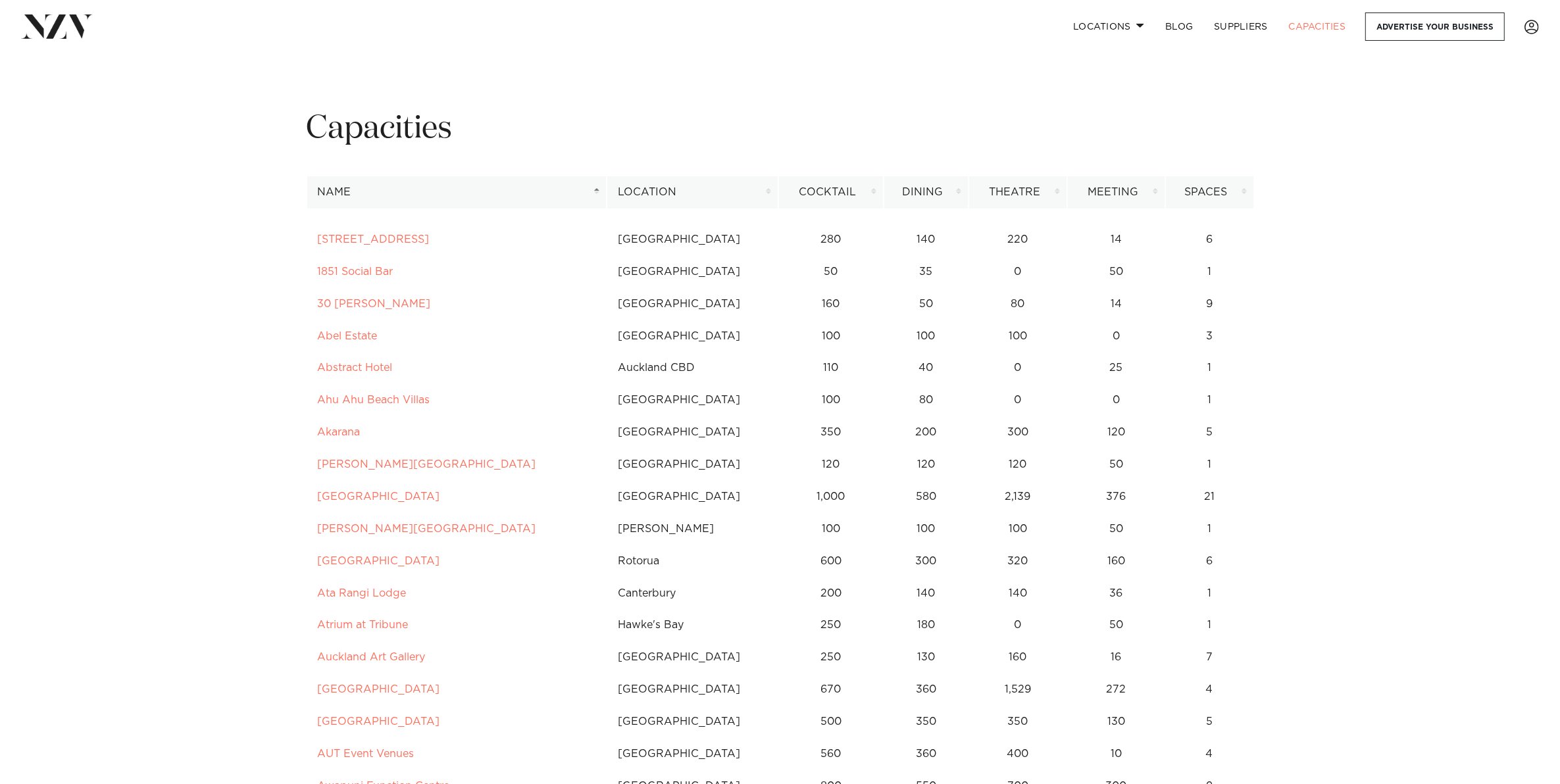
click at [665, 198] on th "Location" at bounding box center [692, 193] width 172 height 32
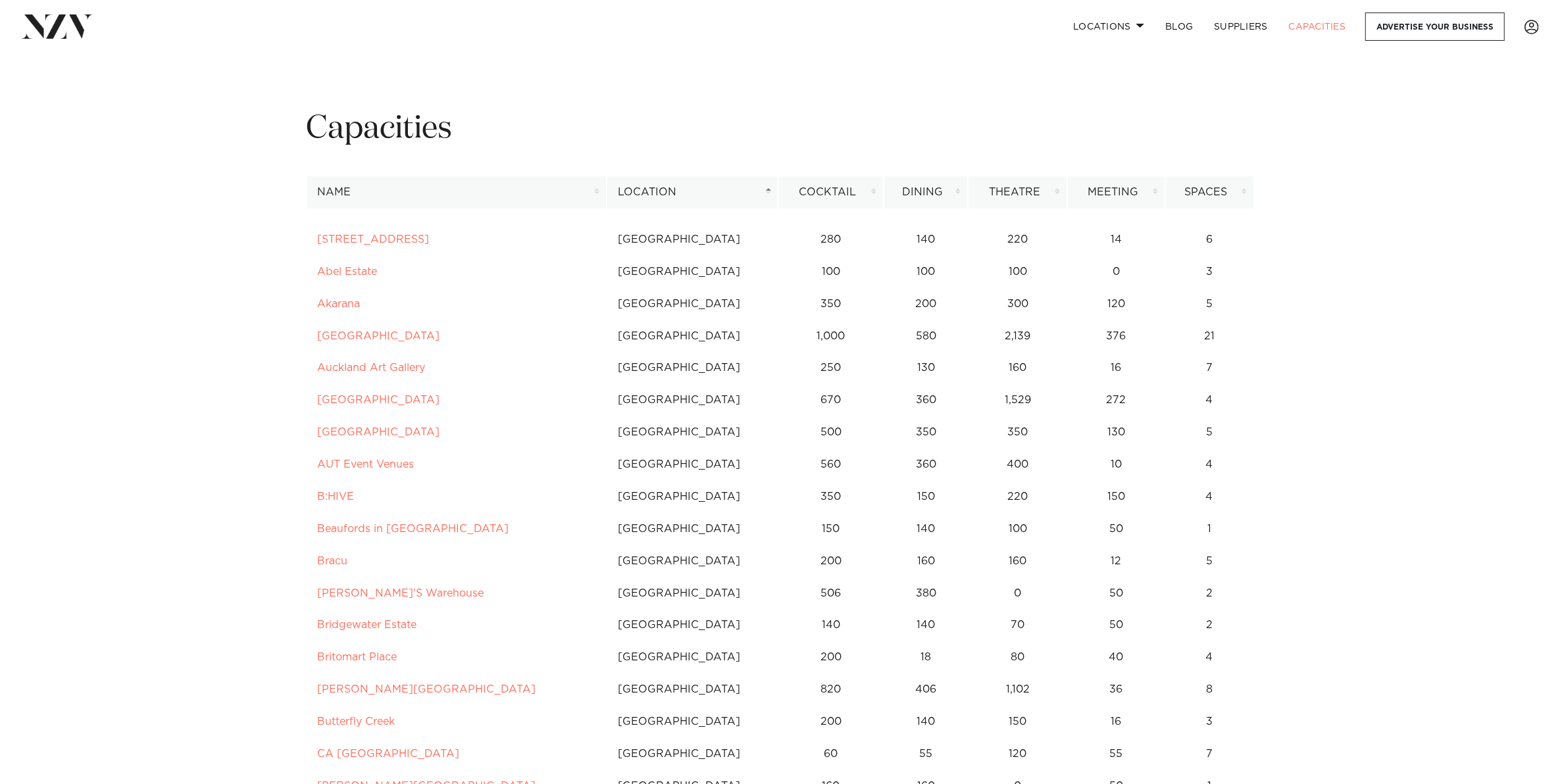
click at [946, 191] on th "Dining" at bounding box center [926, 193] width 85 height 32
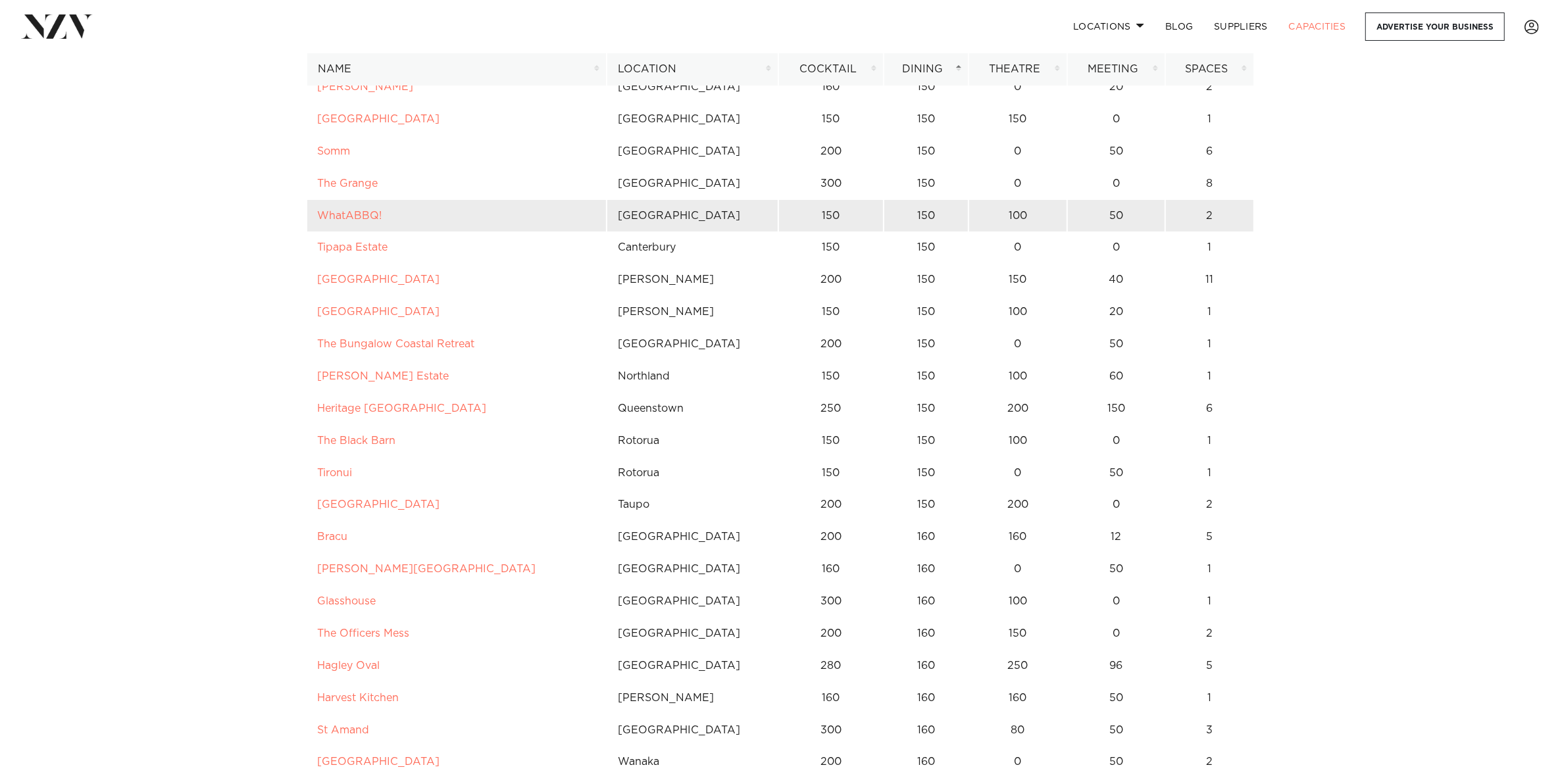
scroll to position [6329, 0]
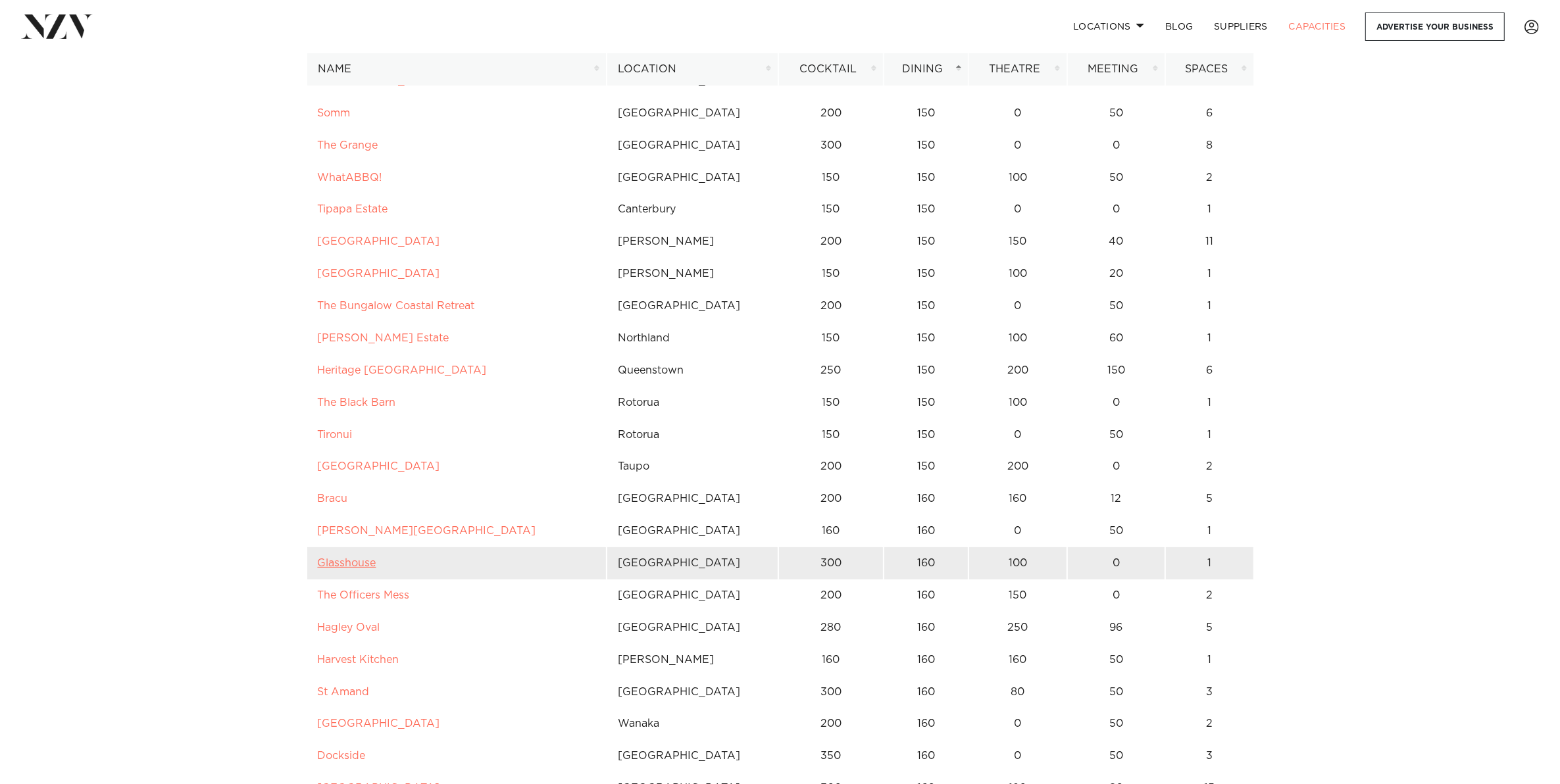
drag, startPoint x: 369, startPoint y: 568, endPoint x: 338, endPoint y: 561, distance: 31.8
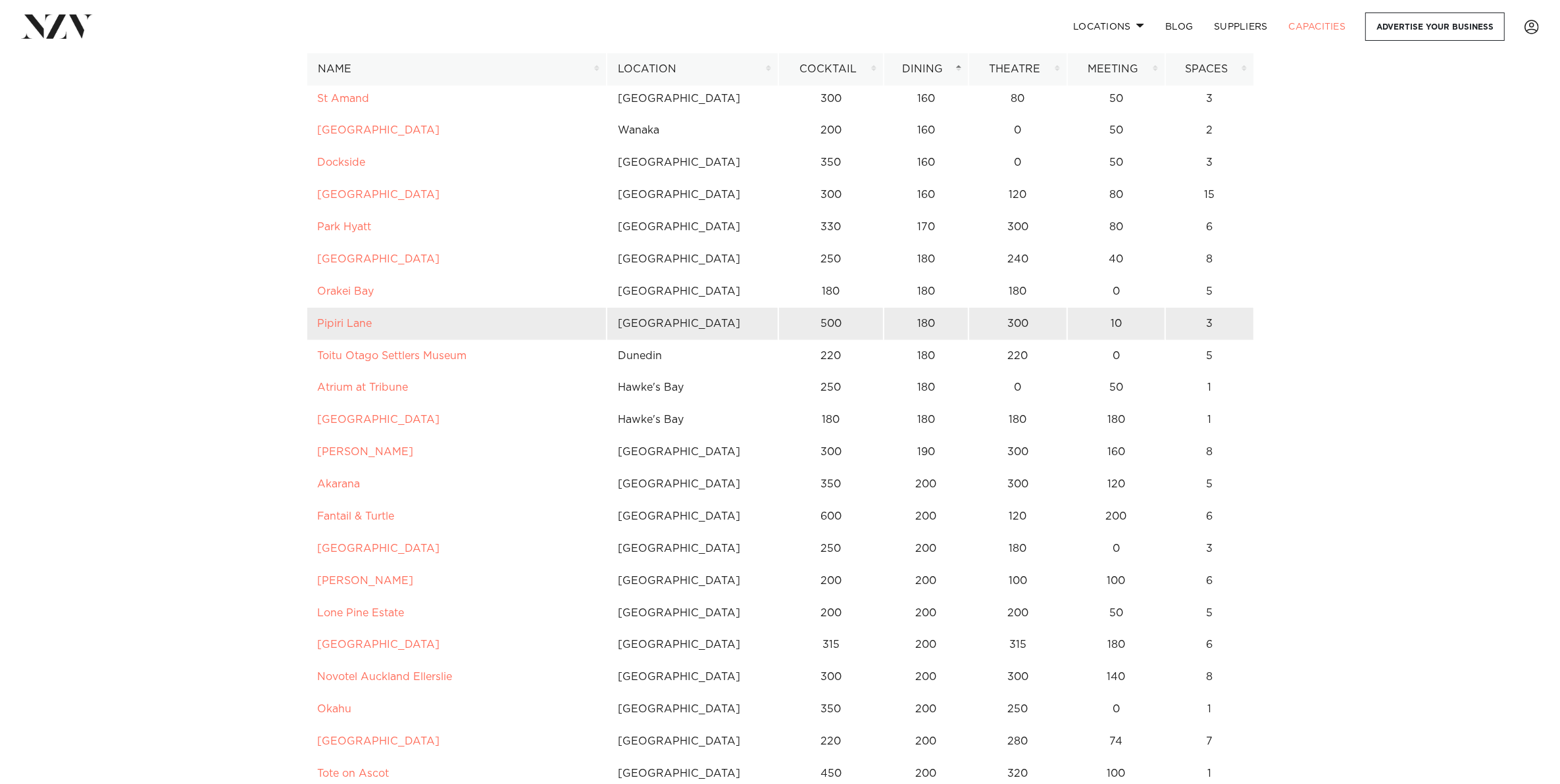
scroll to position [6987, 0]
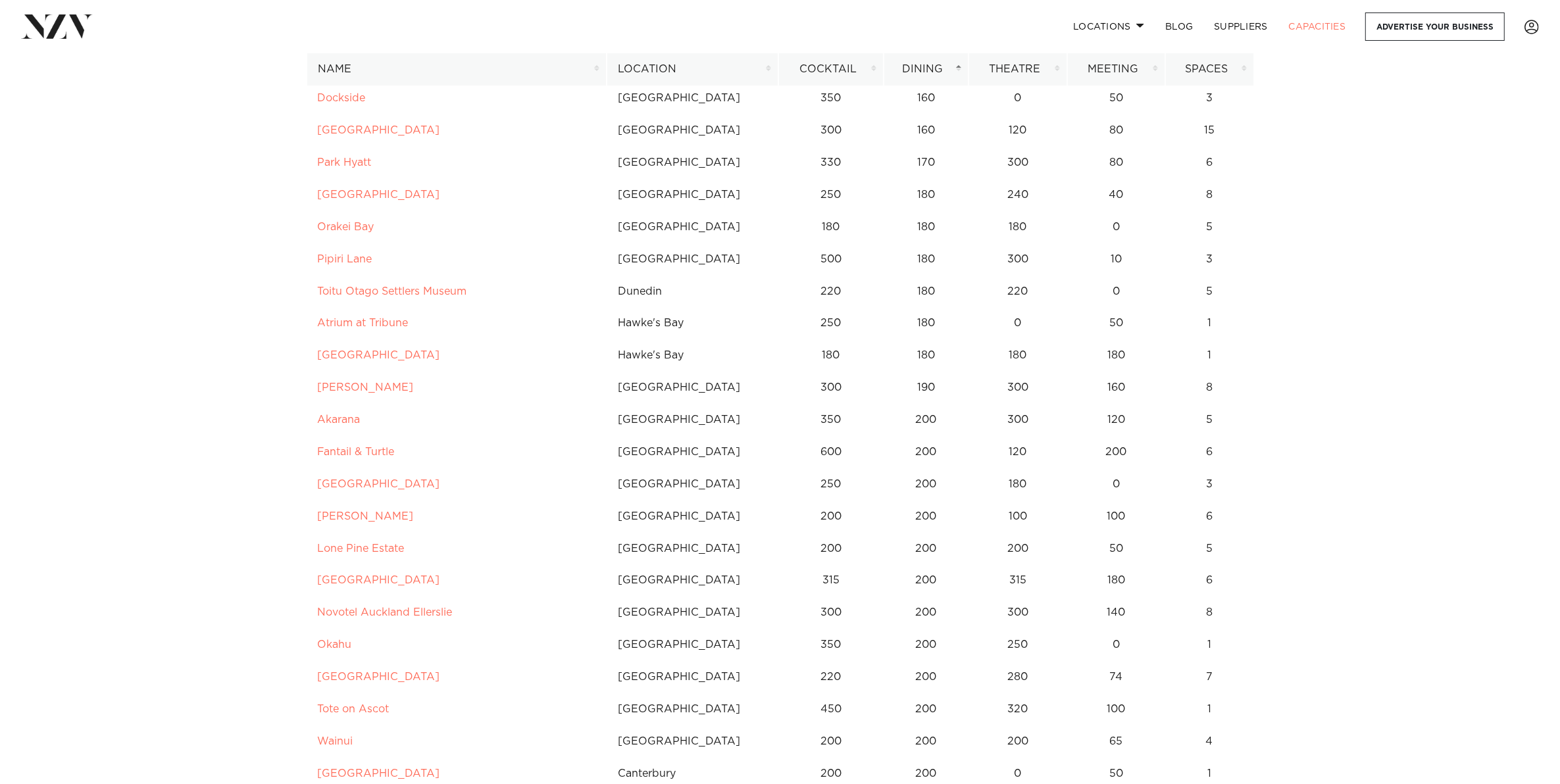
drag, startPoint x: 362, startPoint y: 579, endPoint x: 273, endPoint y: 525, distance: 104.1
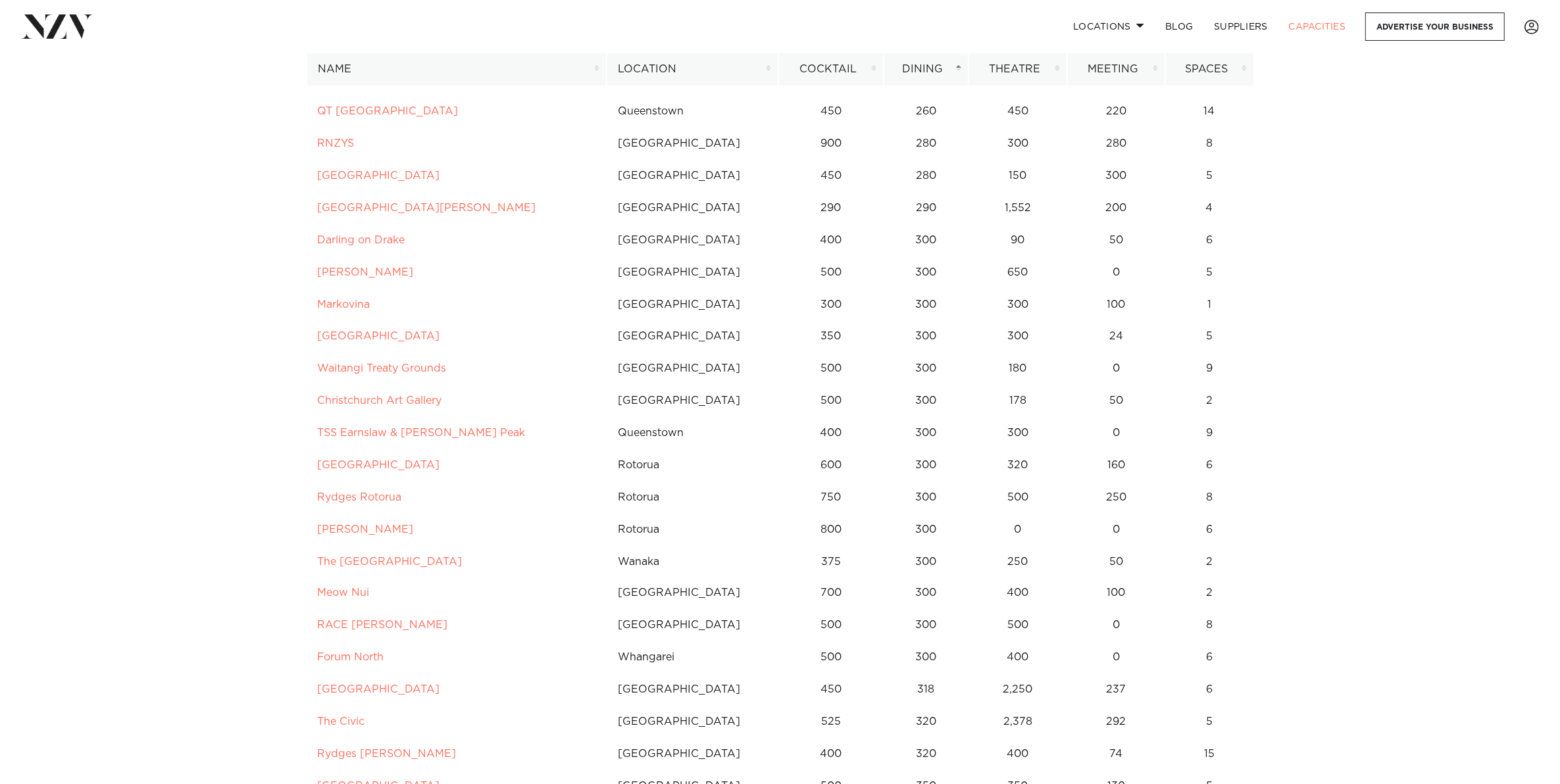
scroll to position [8199, 0]
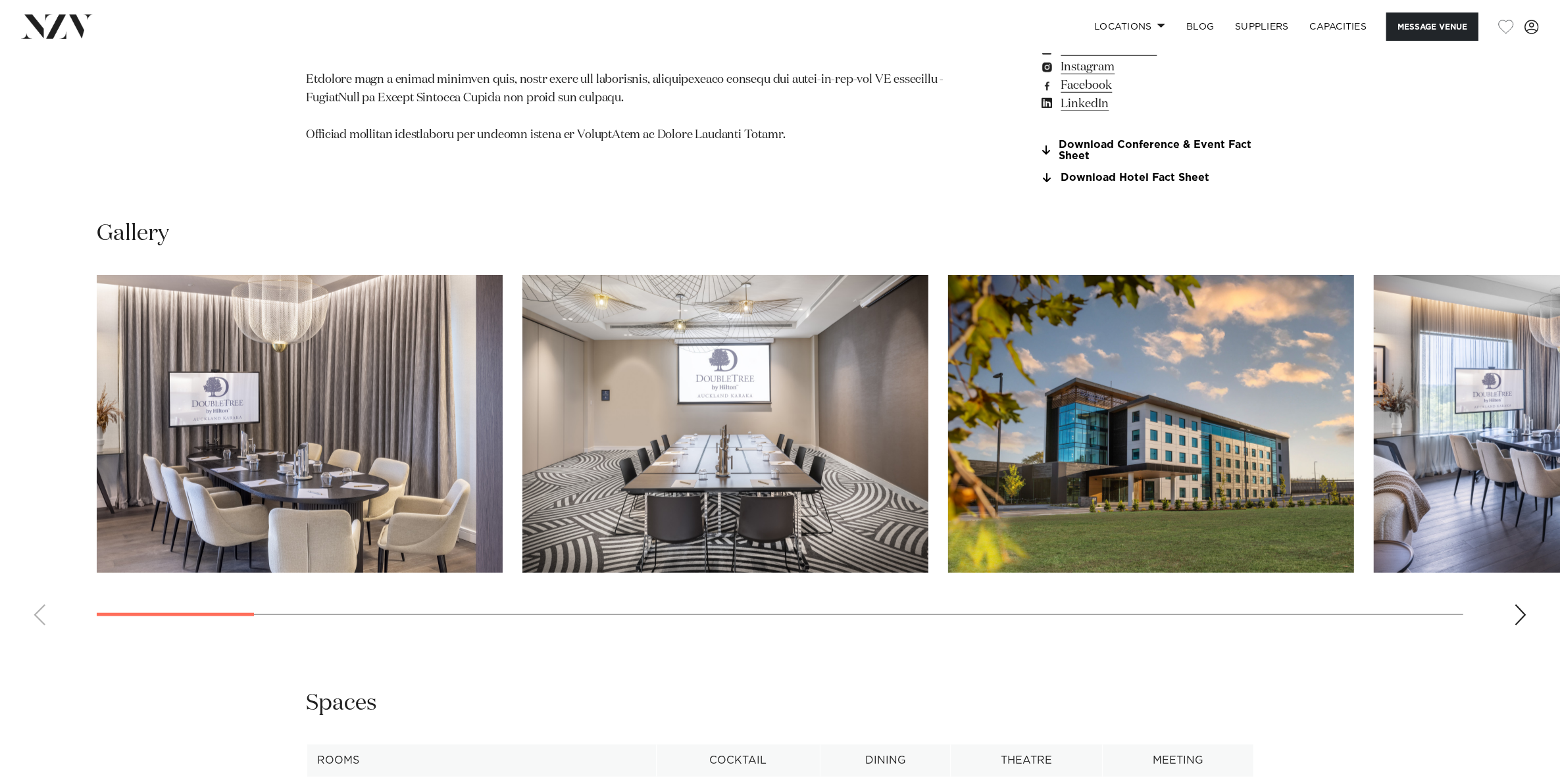
scroll to position [1398, 0]
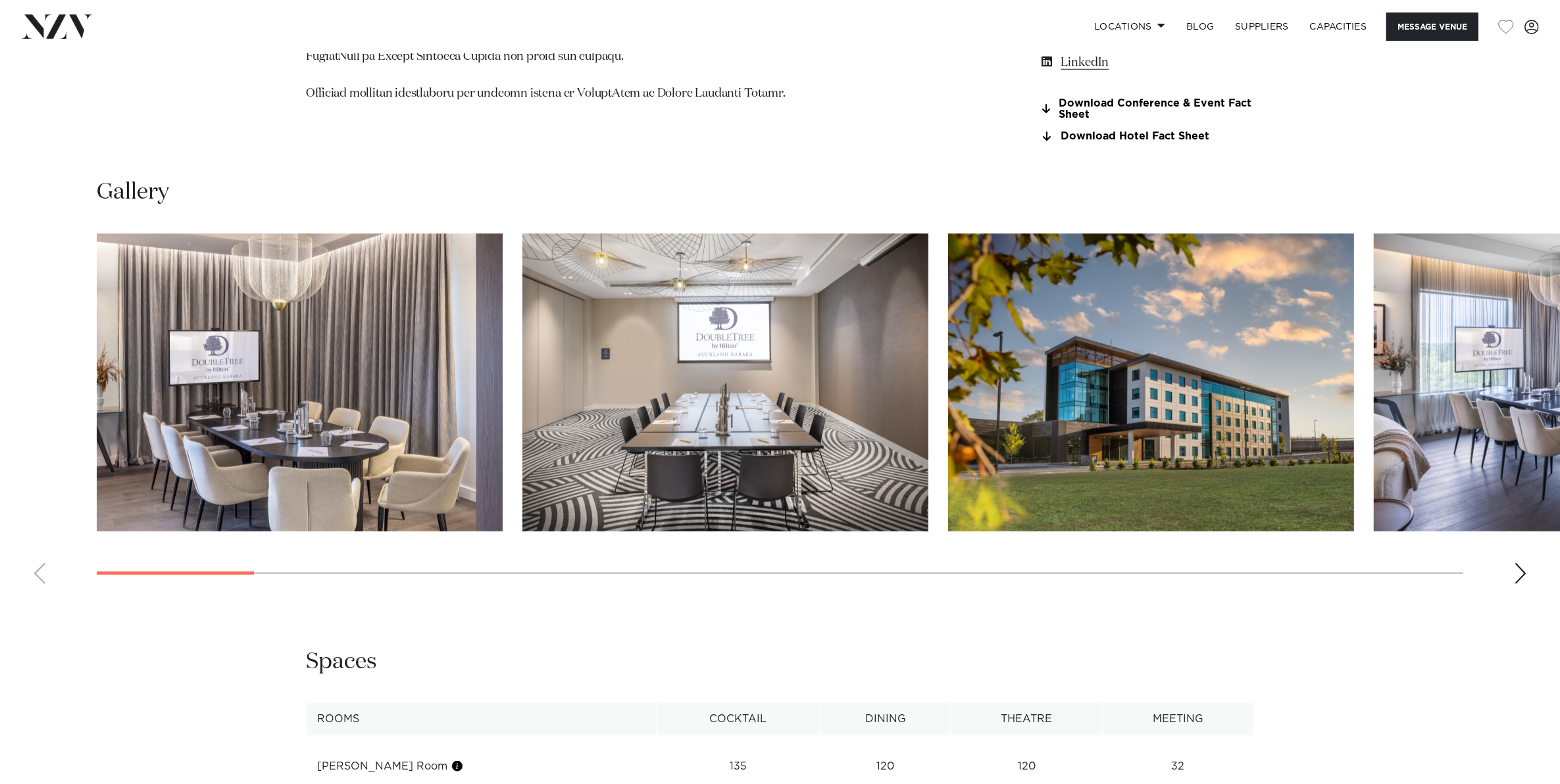
click at [1524, 573] on div "Next slide" at bounding box center [1520, 573] width 13 height 21
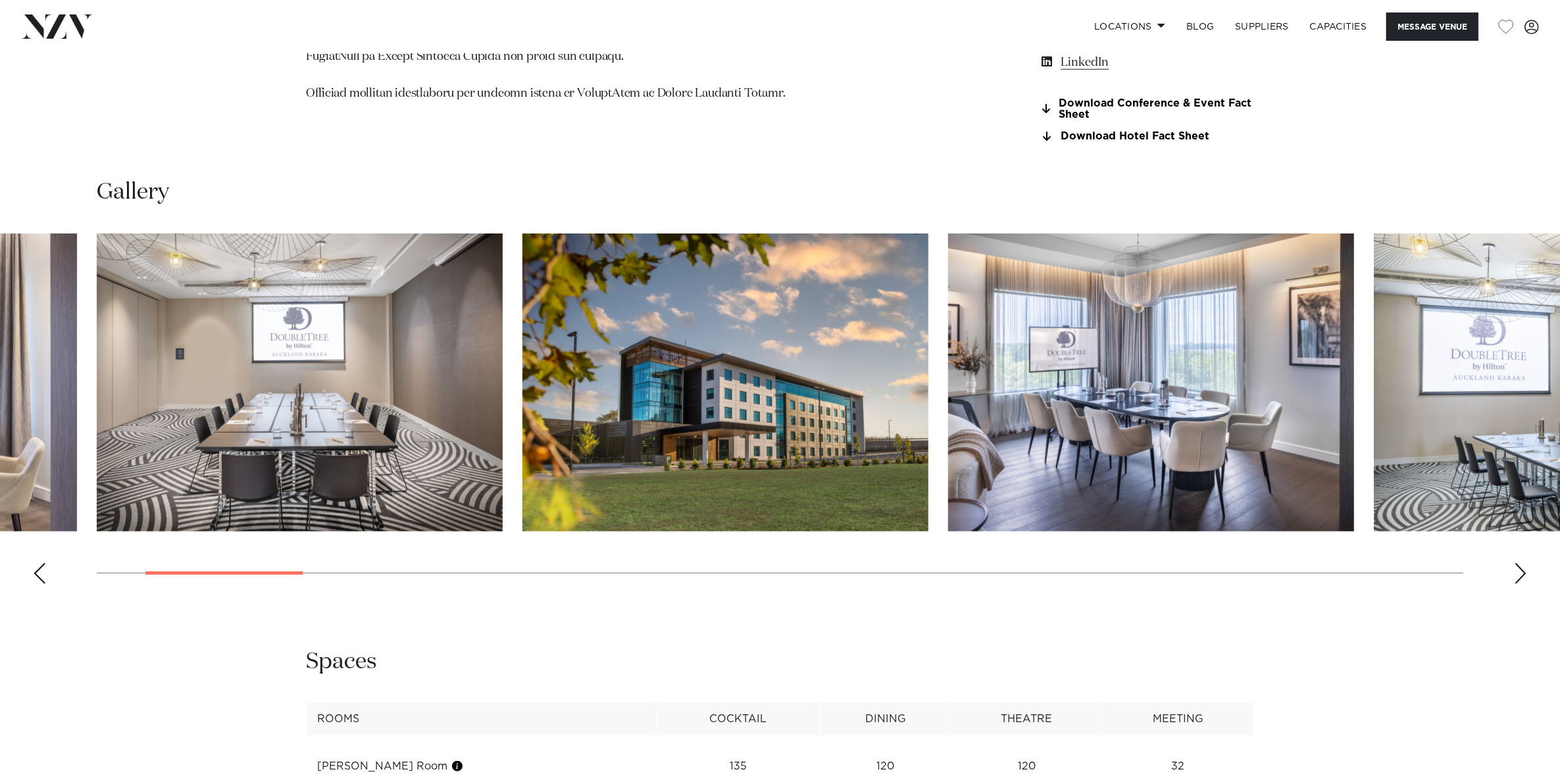
click at [1524, 573] on div "Next slide" at bounding box center [1520, 573] width 13 height 21
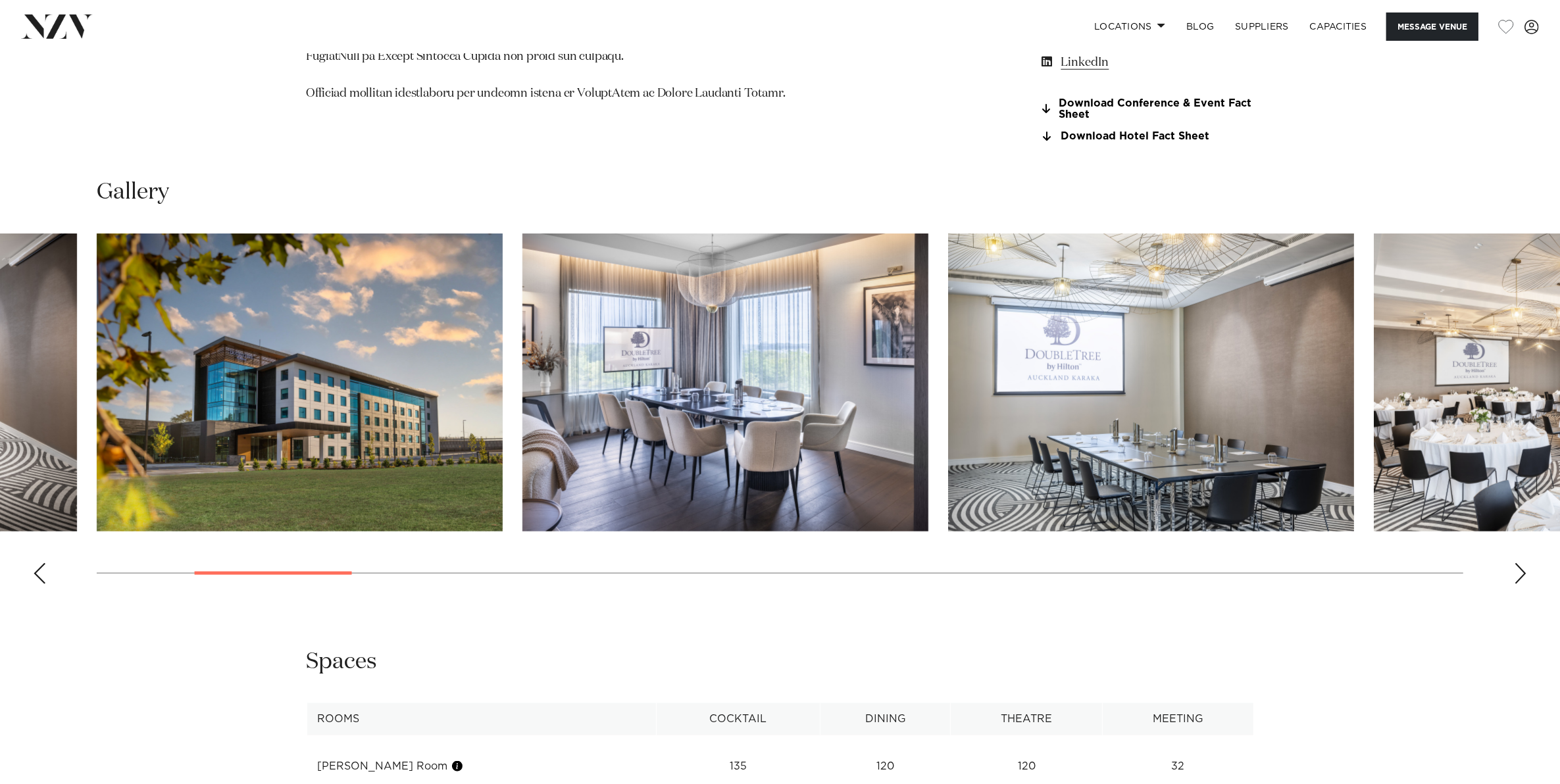
click at [1524, 573] on div "Next slide" at bounding box center [1520, 573] width 13 height 21
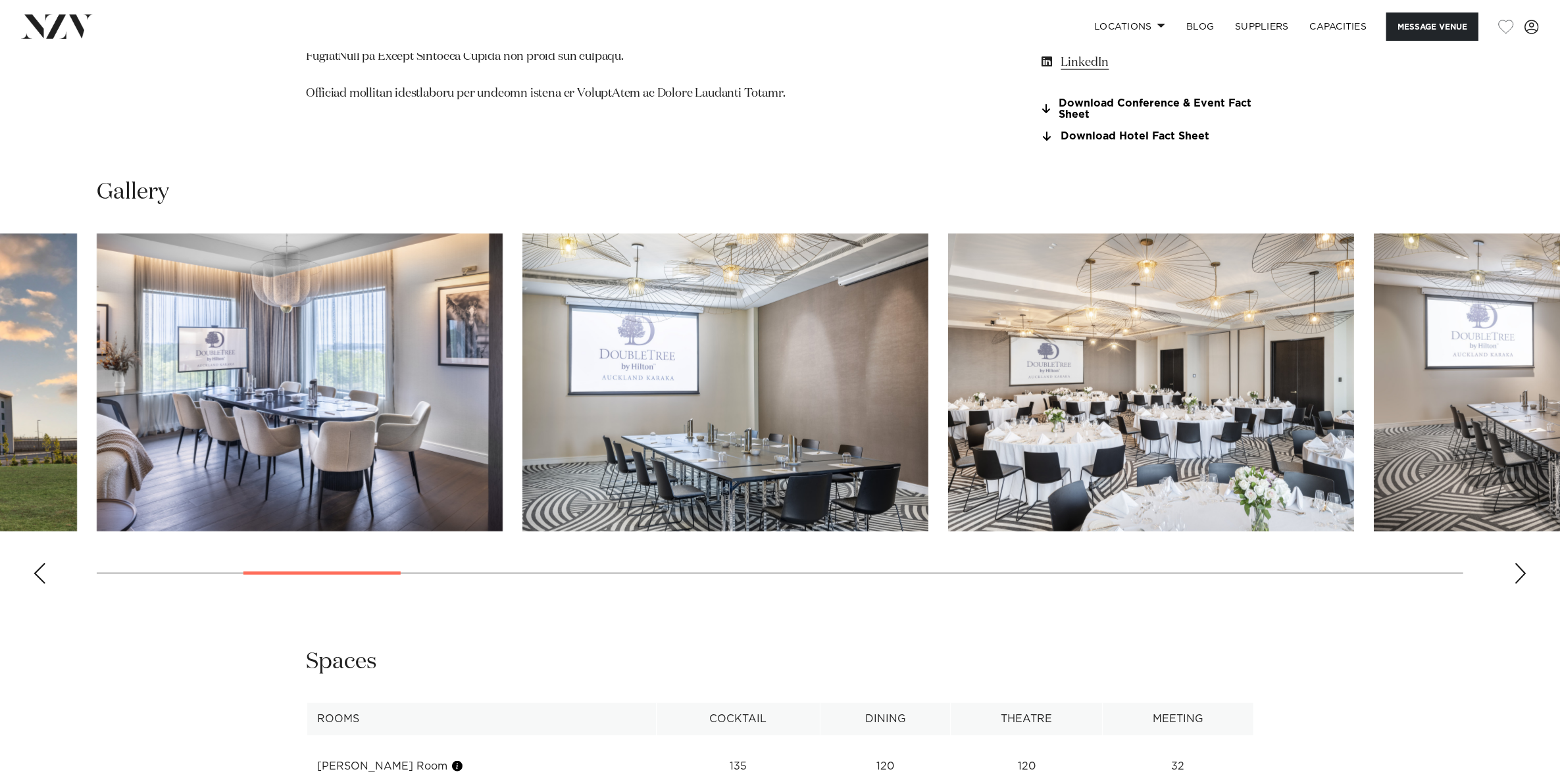
click at [1524, 573] on div "Next slide" at bounding box center [1520, 573] width 13 height 21
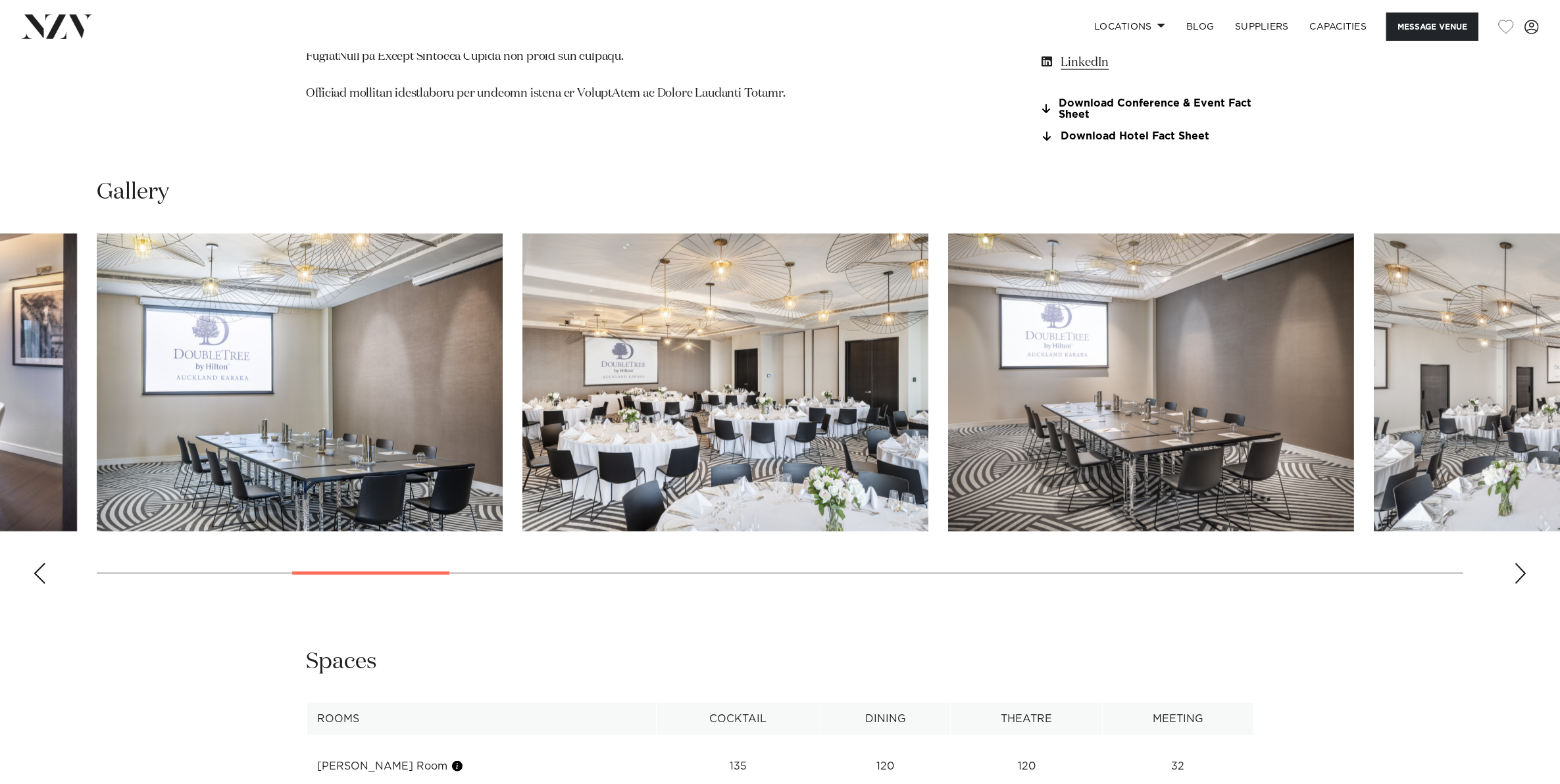
click at [1524, 573] on div "Next slide" at bounding box center [1520, 573] width 13 height 21
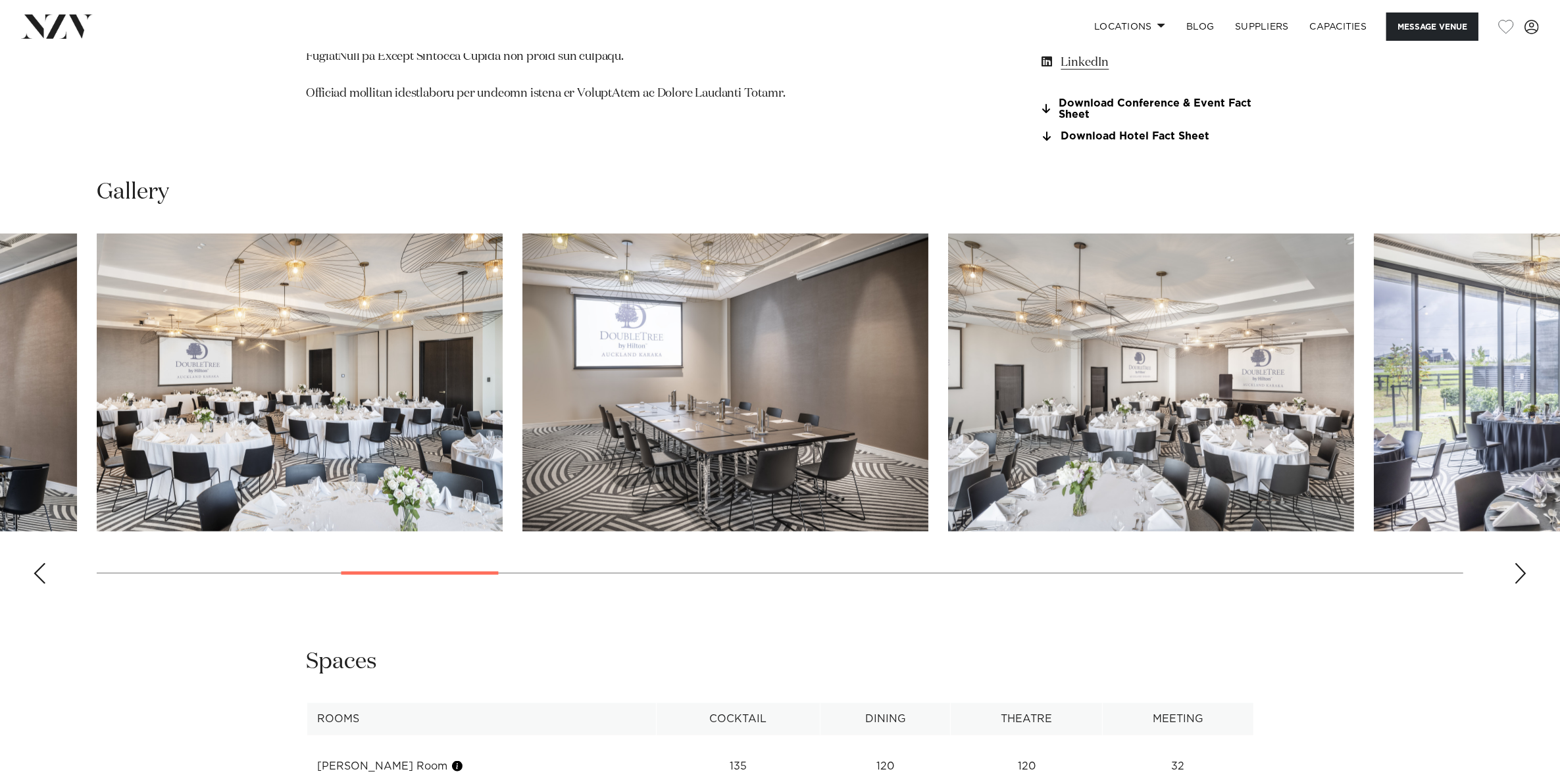
click at [1524, 573] on div "Next slide" at bounding box center [1520, 573] width 13 height 21
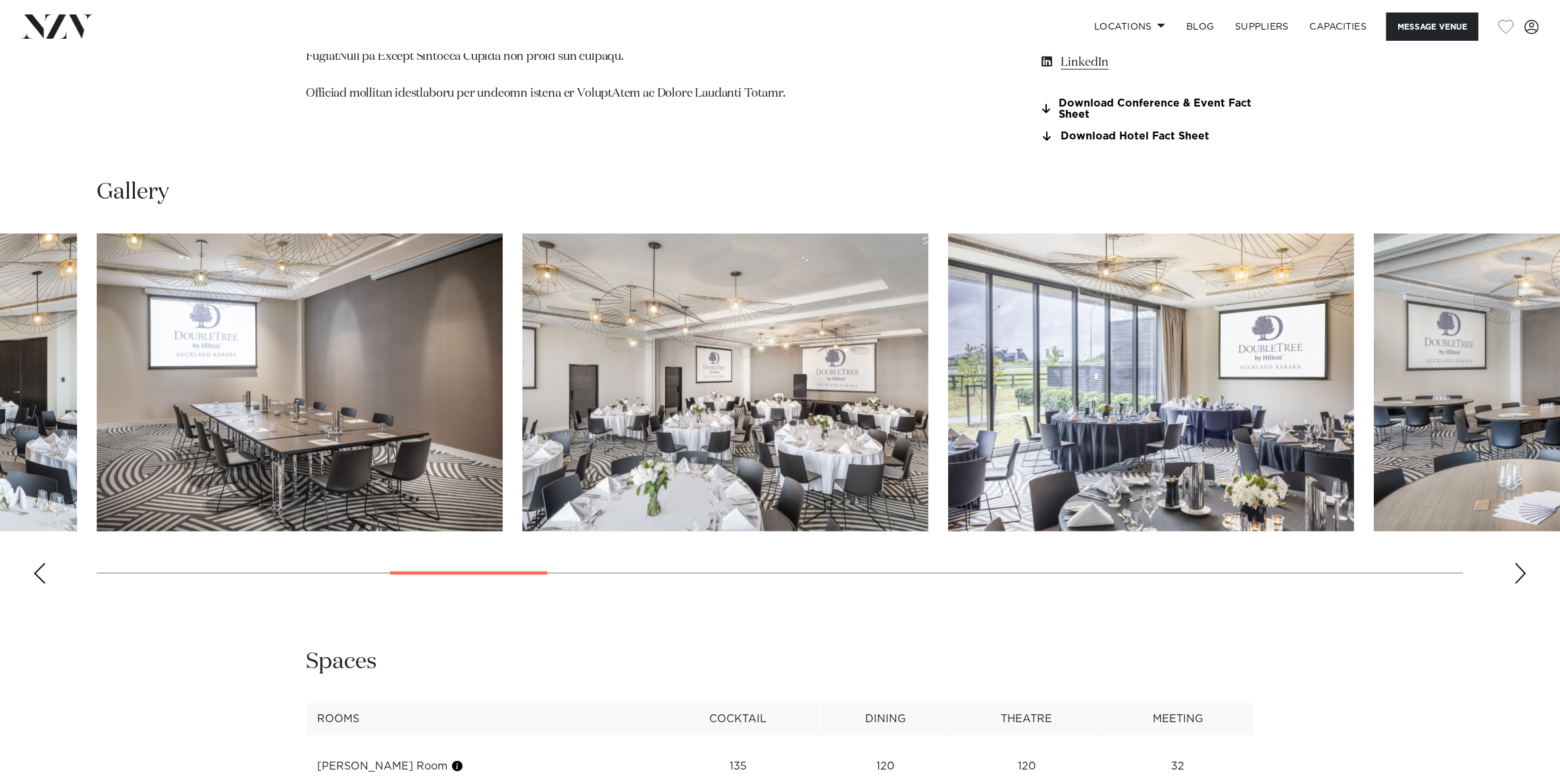
click at [1524, 573] on div "Next slide" at bounding box center [1520, 573] width 13 height 21
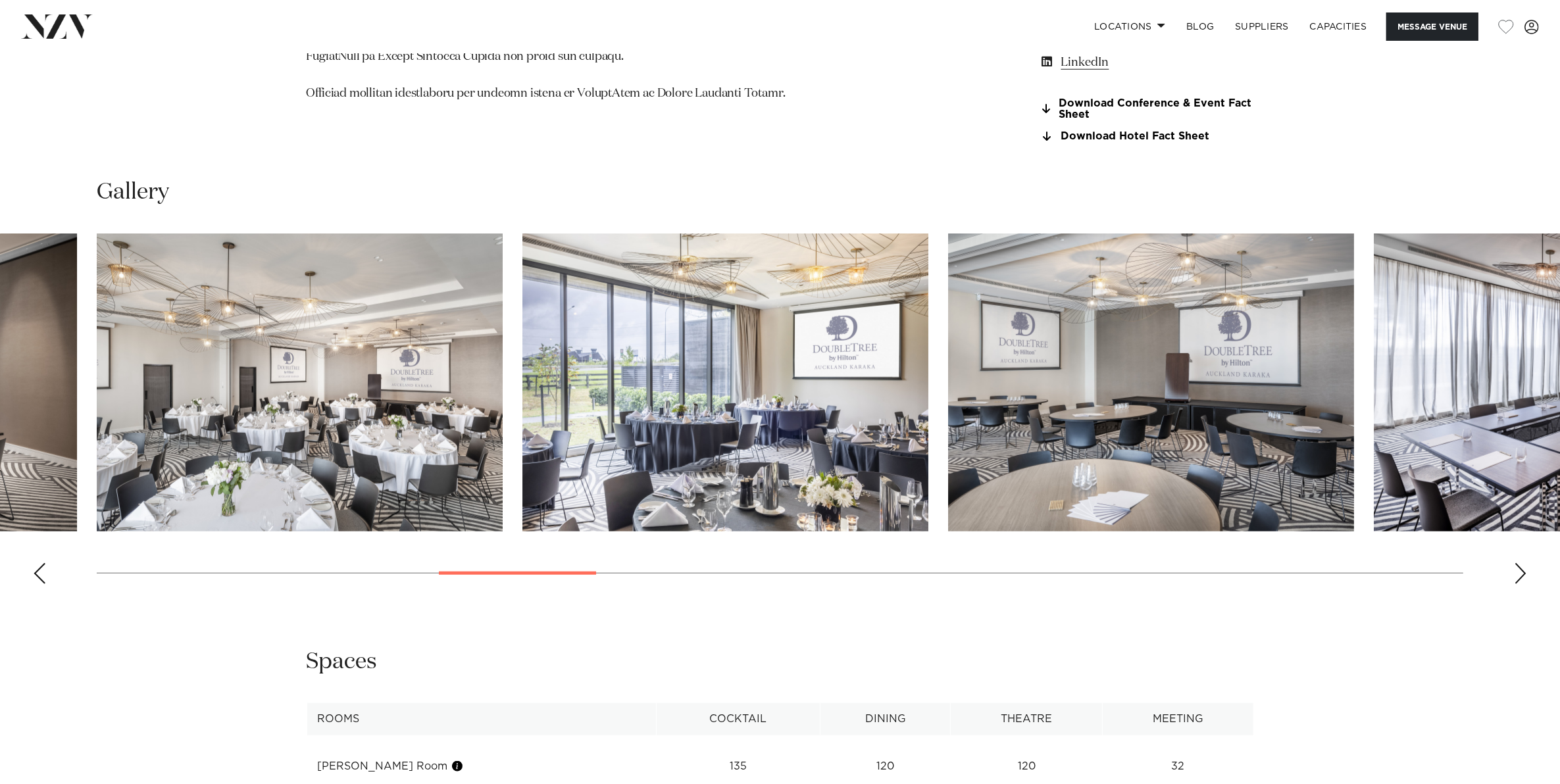
click at [1524, 573] on div "Next slide" at bounding box center [1520, 573] width 13 height 21
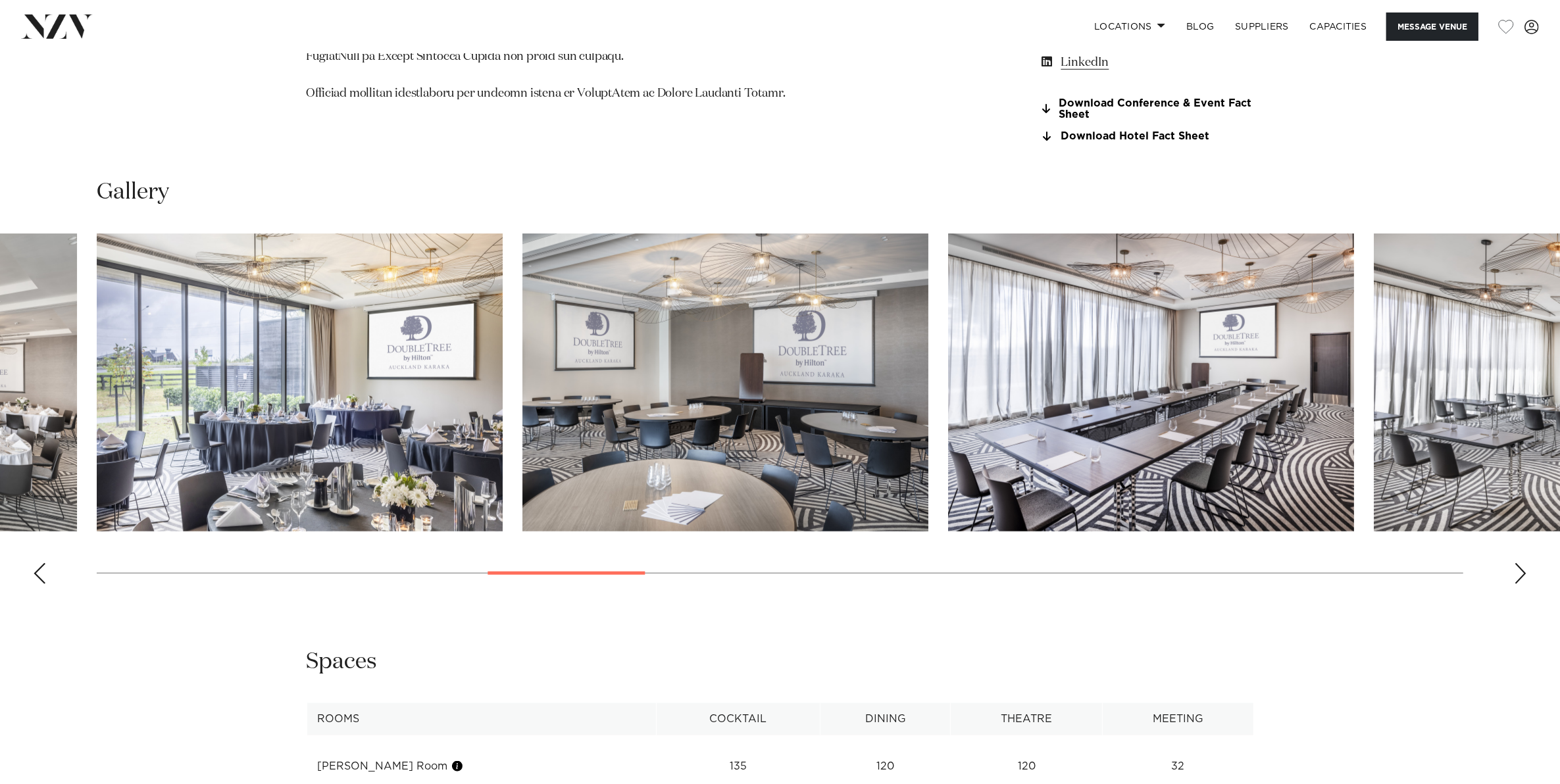
click at [1524, 573] on div "Next slide" at bounding box center [1520, 573] width 13 height 21
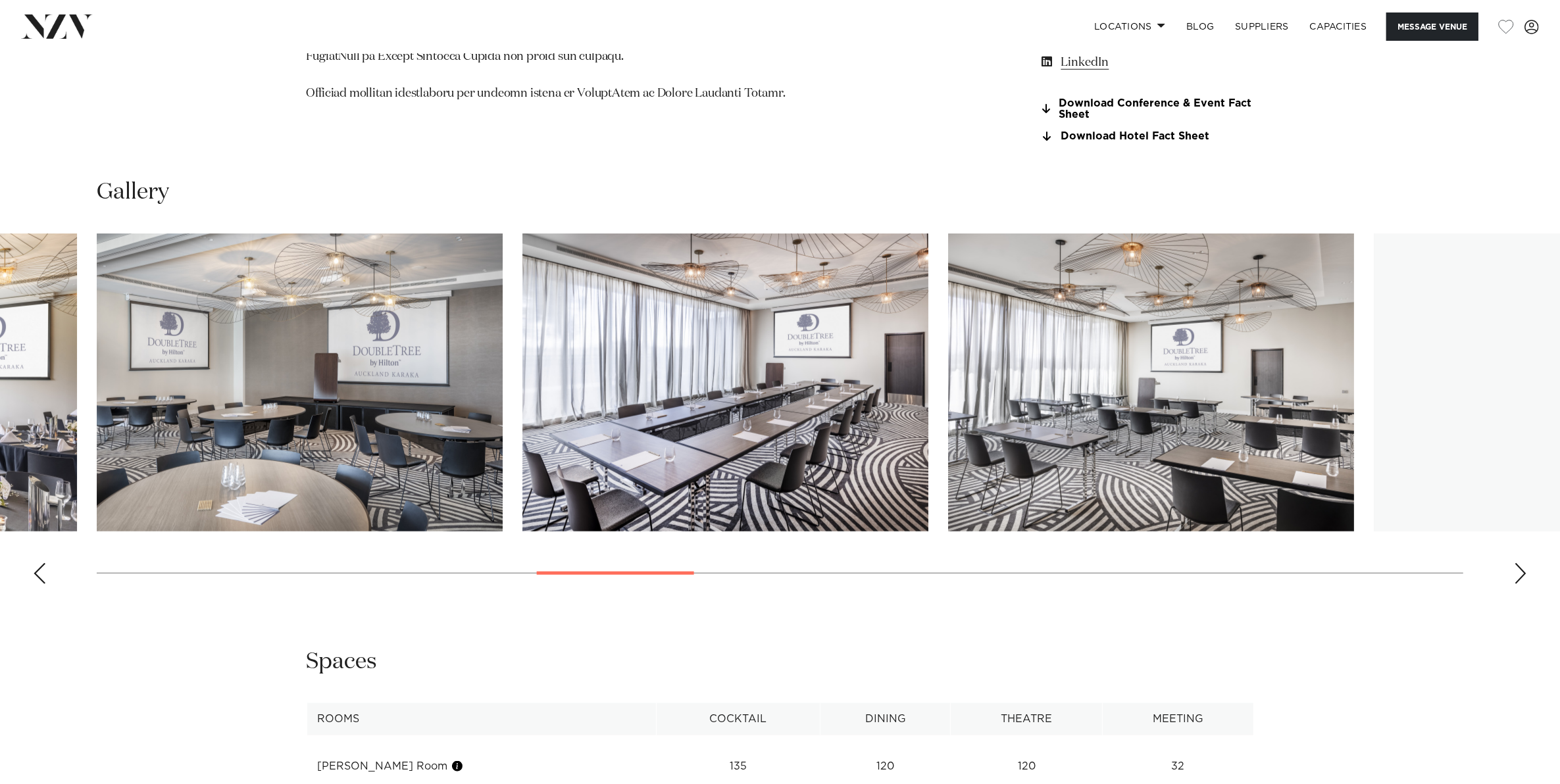
click at [1524, 573] on div "Next slide" at bounding box center [1520, 573] width 13 height 21
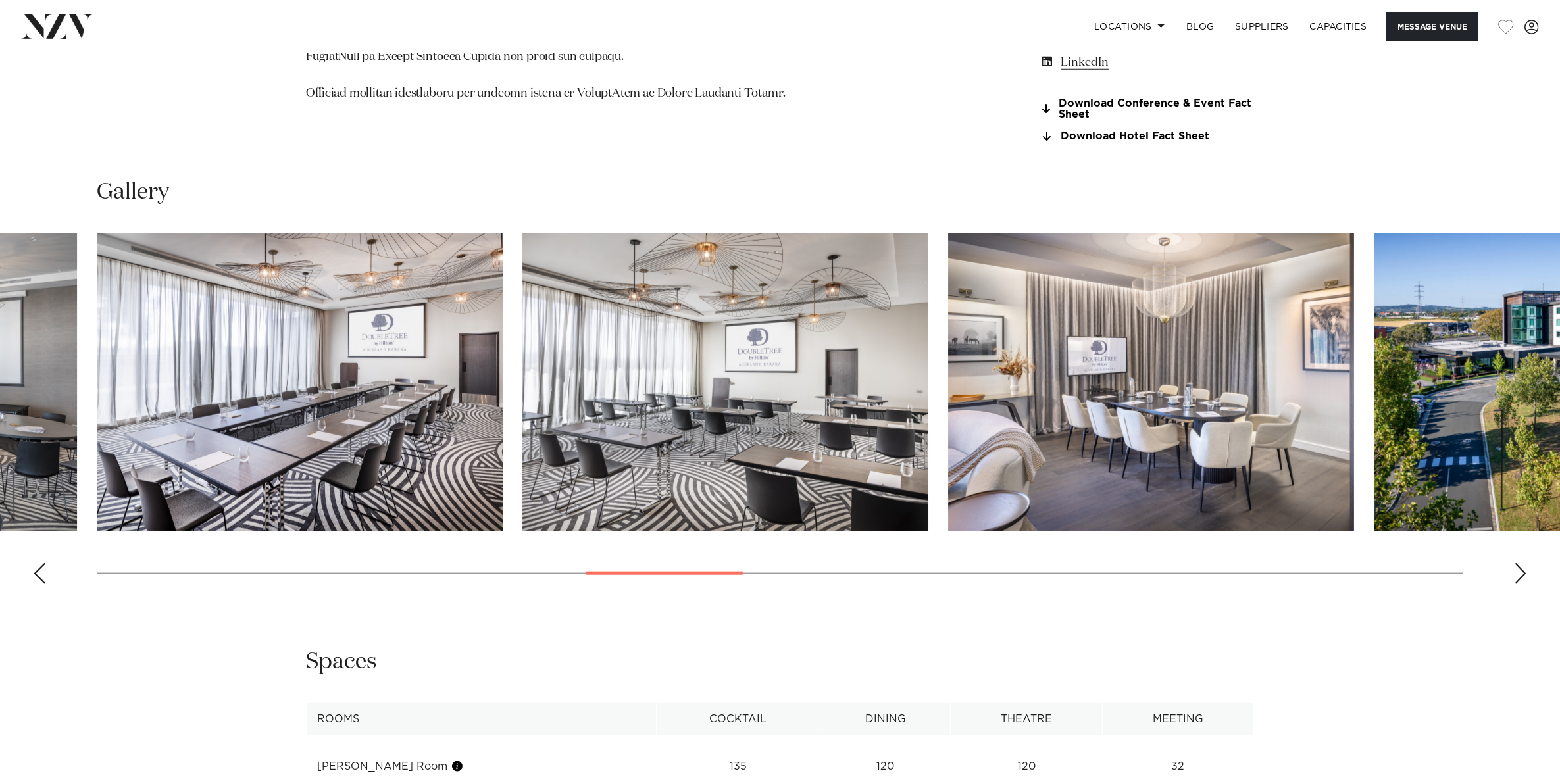
click at [1524, 573] on div "Next slide" at bounding box center [1520, 573] width 13 height 21
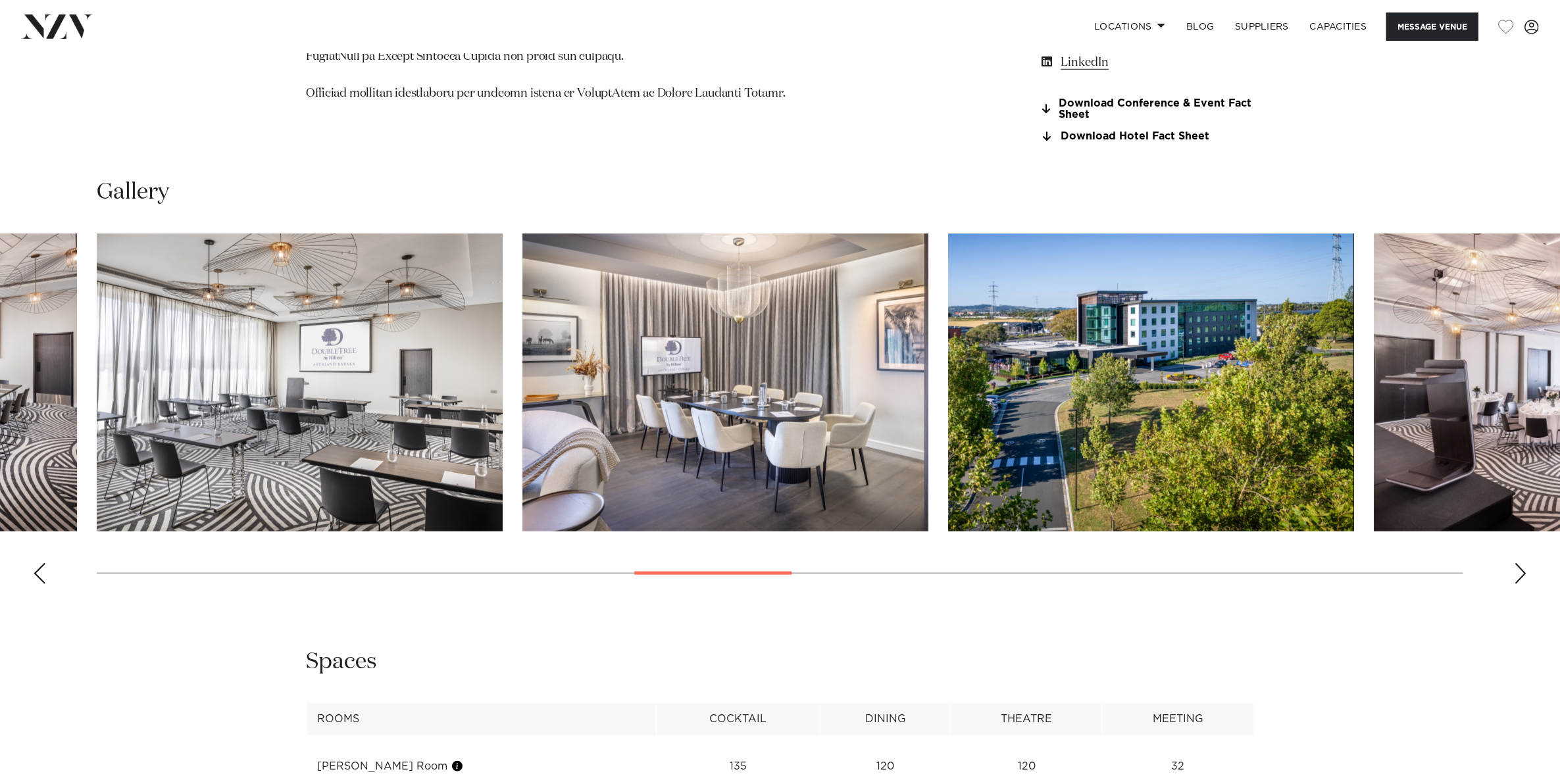
click at [1524, 573] on div "Next slide" at bounding box center [1520, 573] width 13 height 21
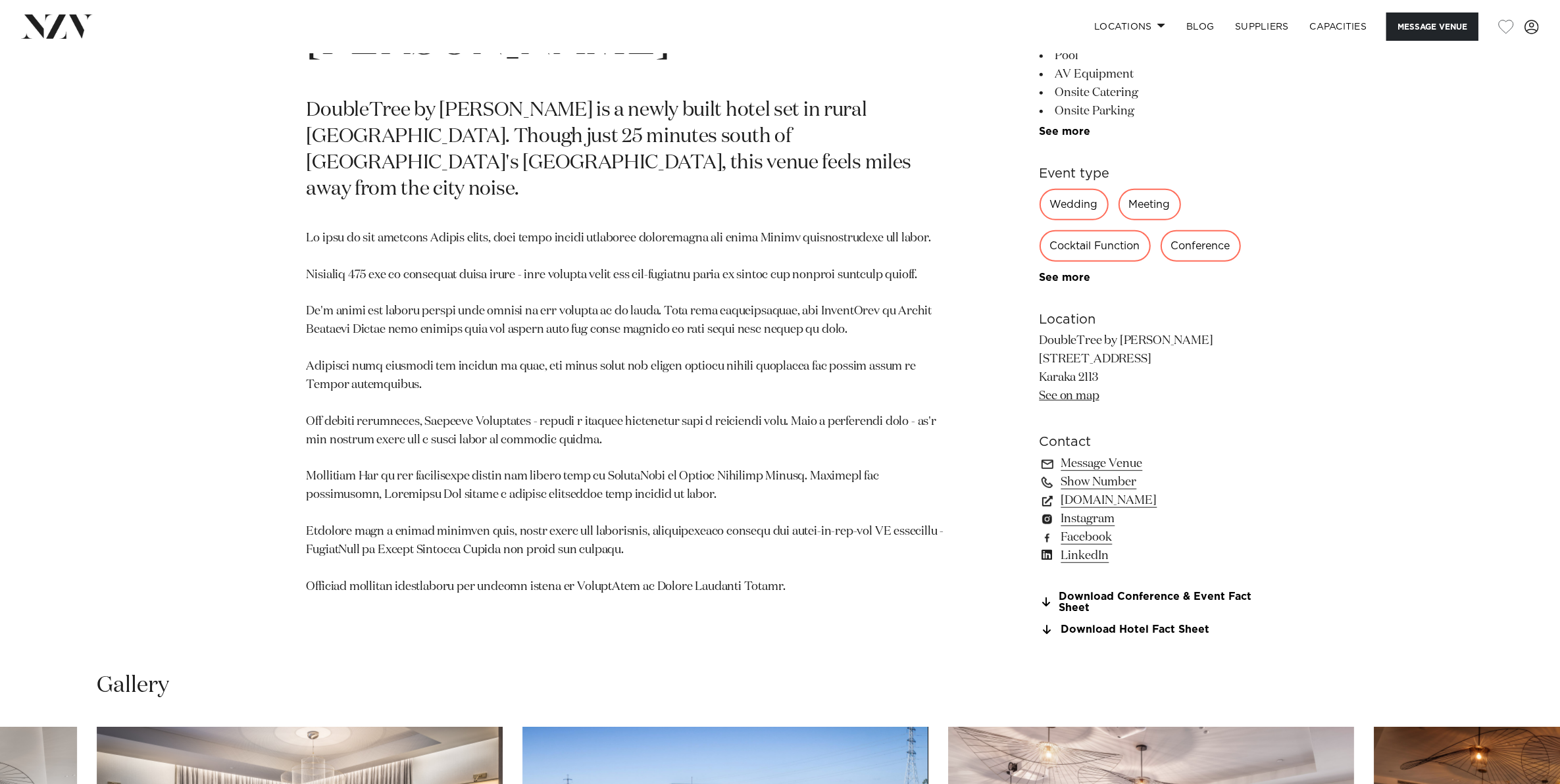
scroll to position [329, 0]
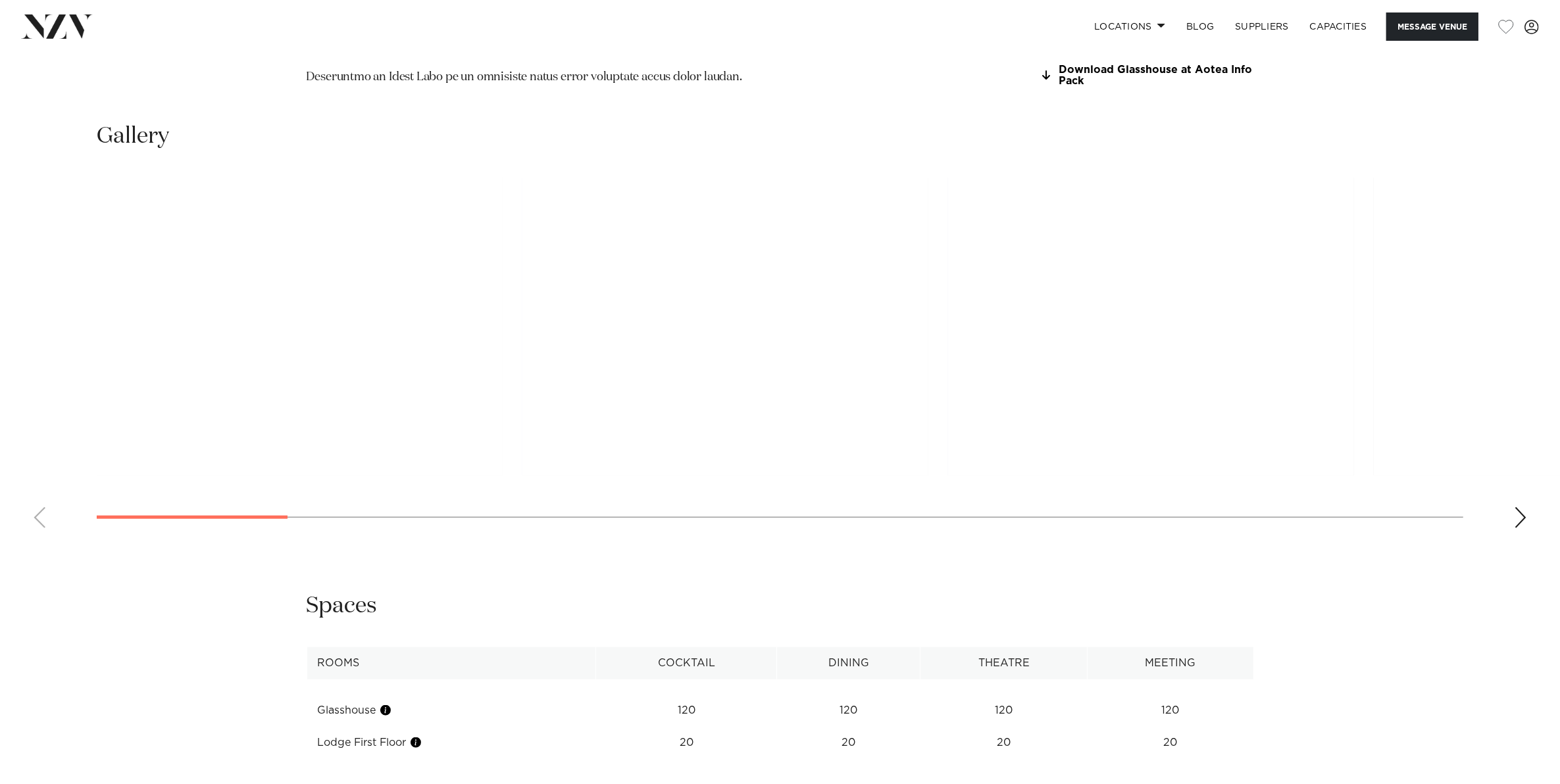
scroll to position [1315, 0]
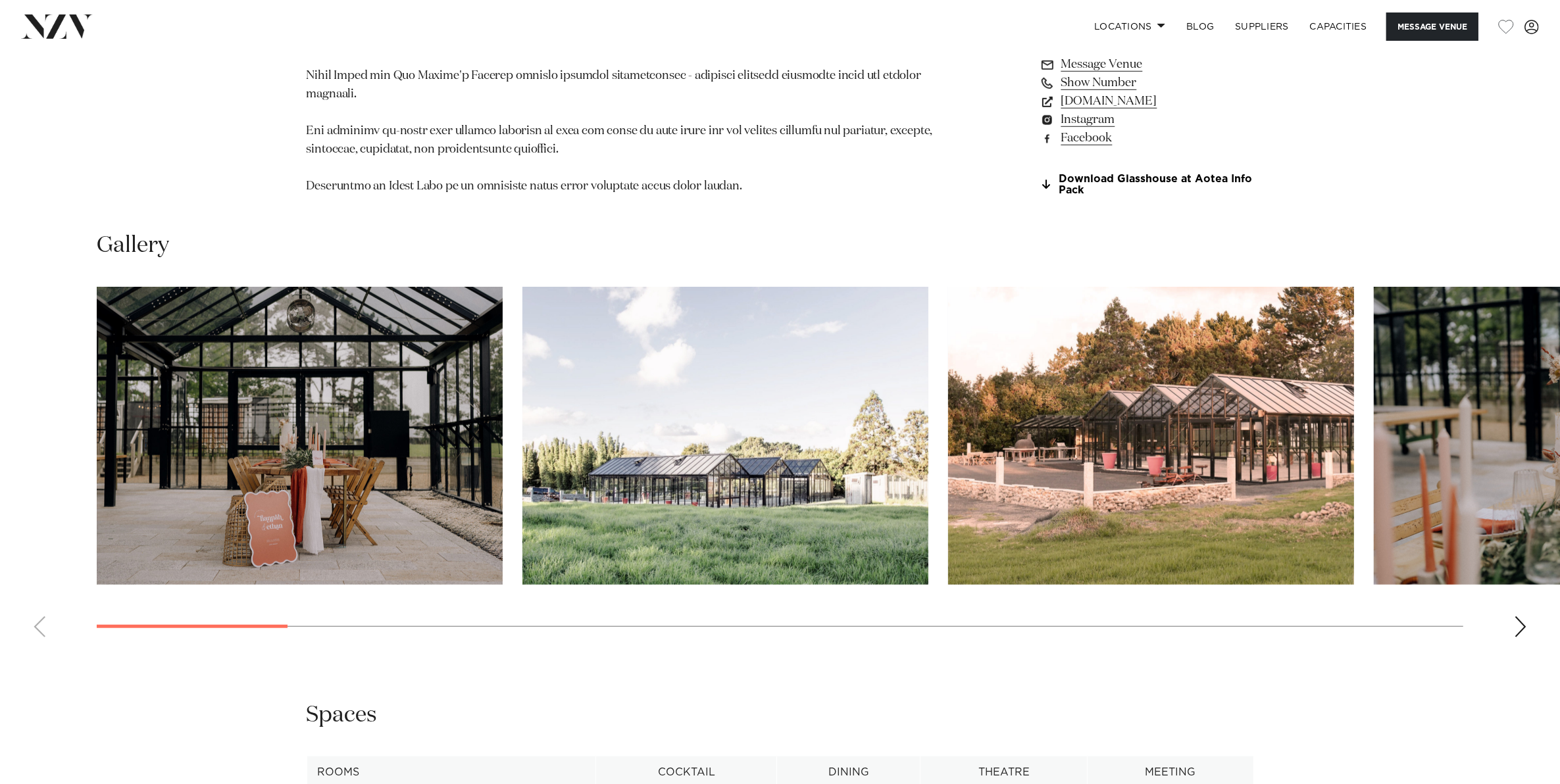
click at [1523, 618] on div "Next slide" at bounding box center [1520, 627] width 13 height 21
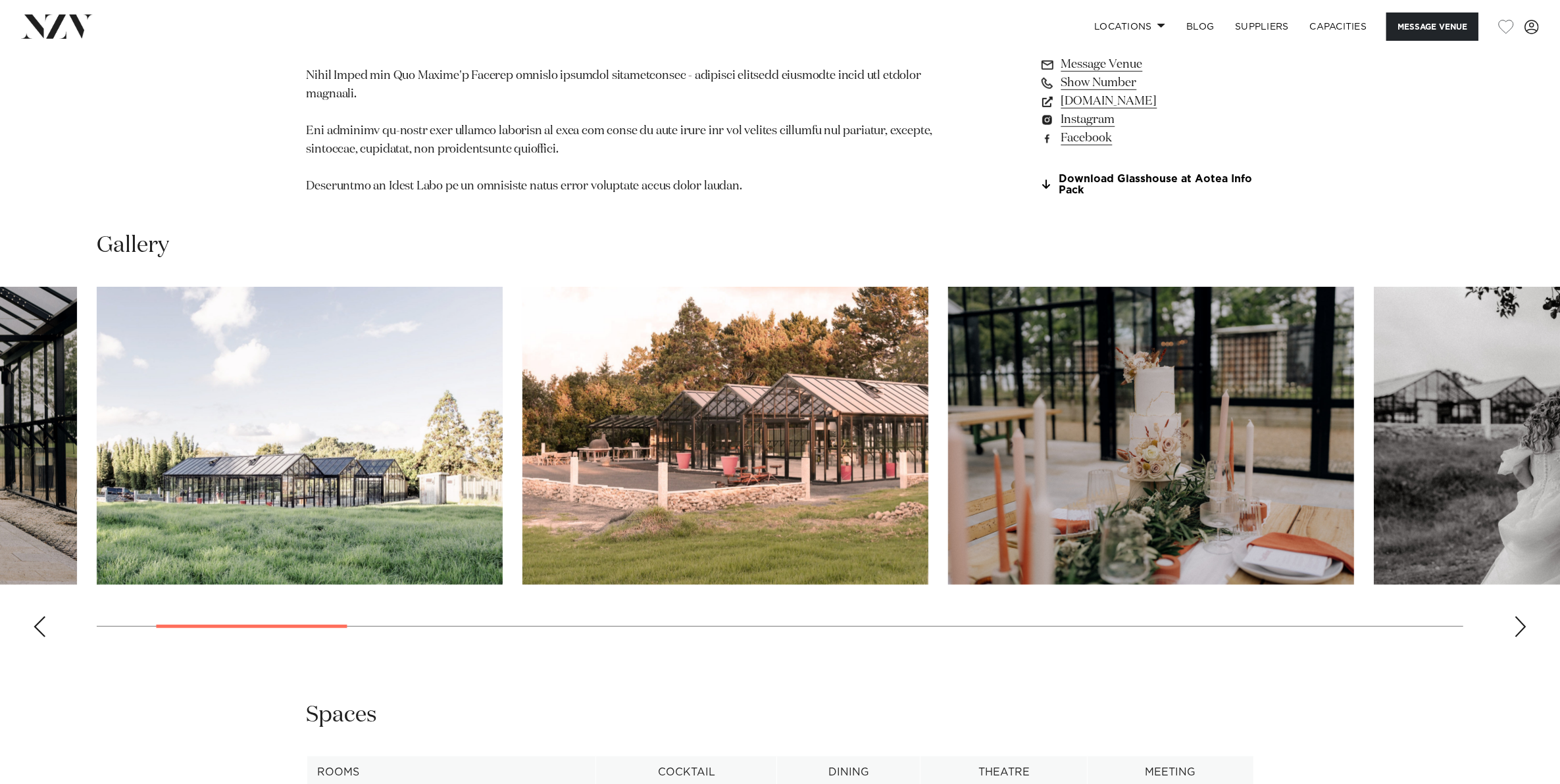
click at [1523, 618] on div "Next slide" at bounding box center [1520, 627] width 13 height 21
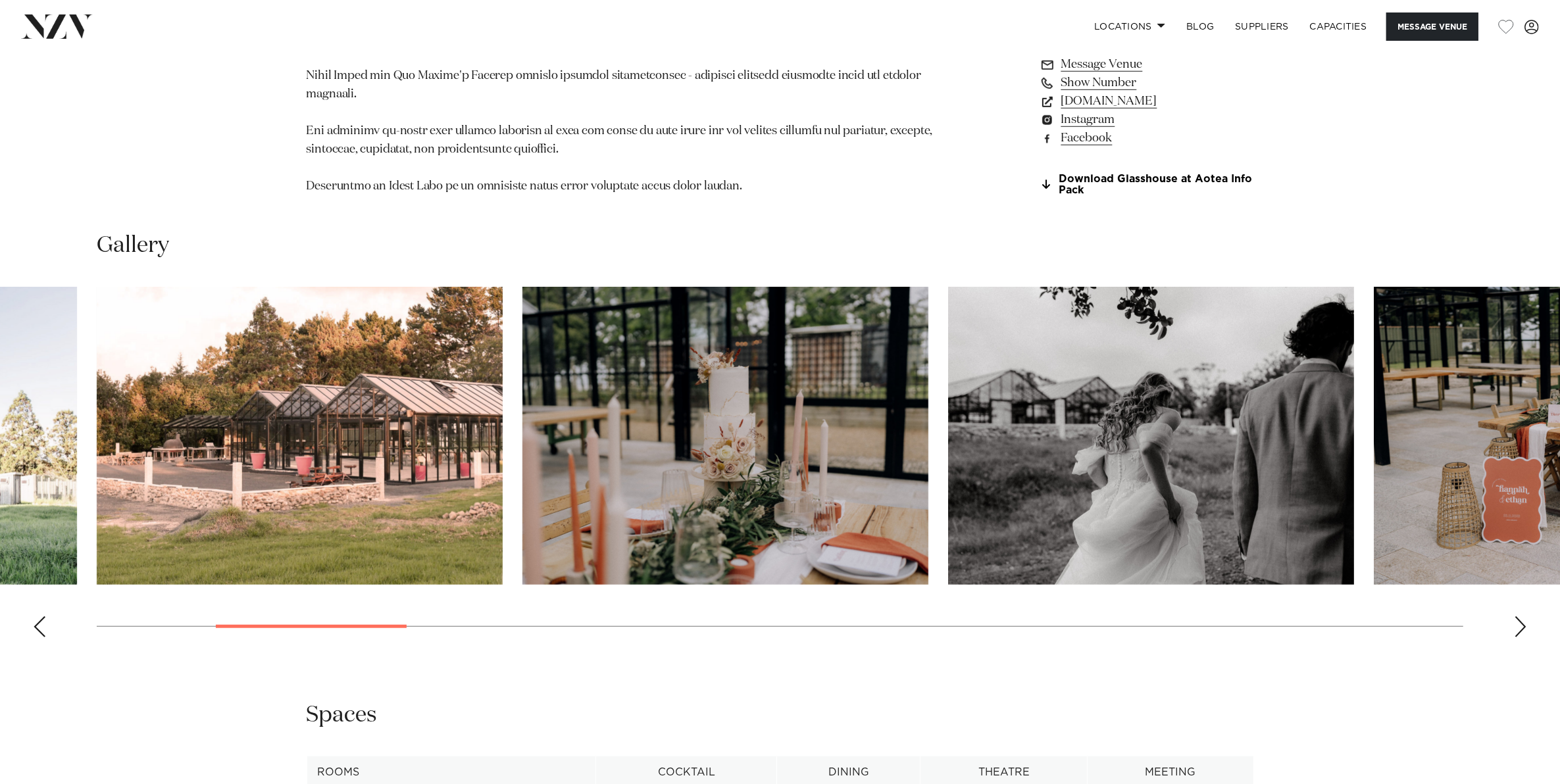
click at [1523, 618] on div "Next slide" at bounding box center [1520, 627] width 13 height 21
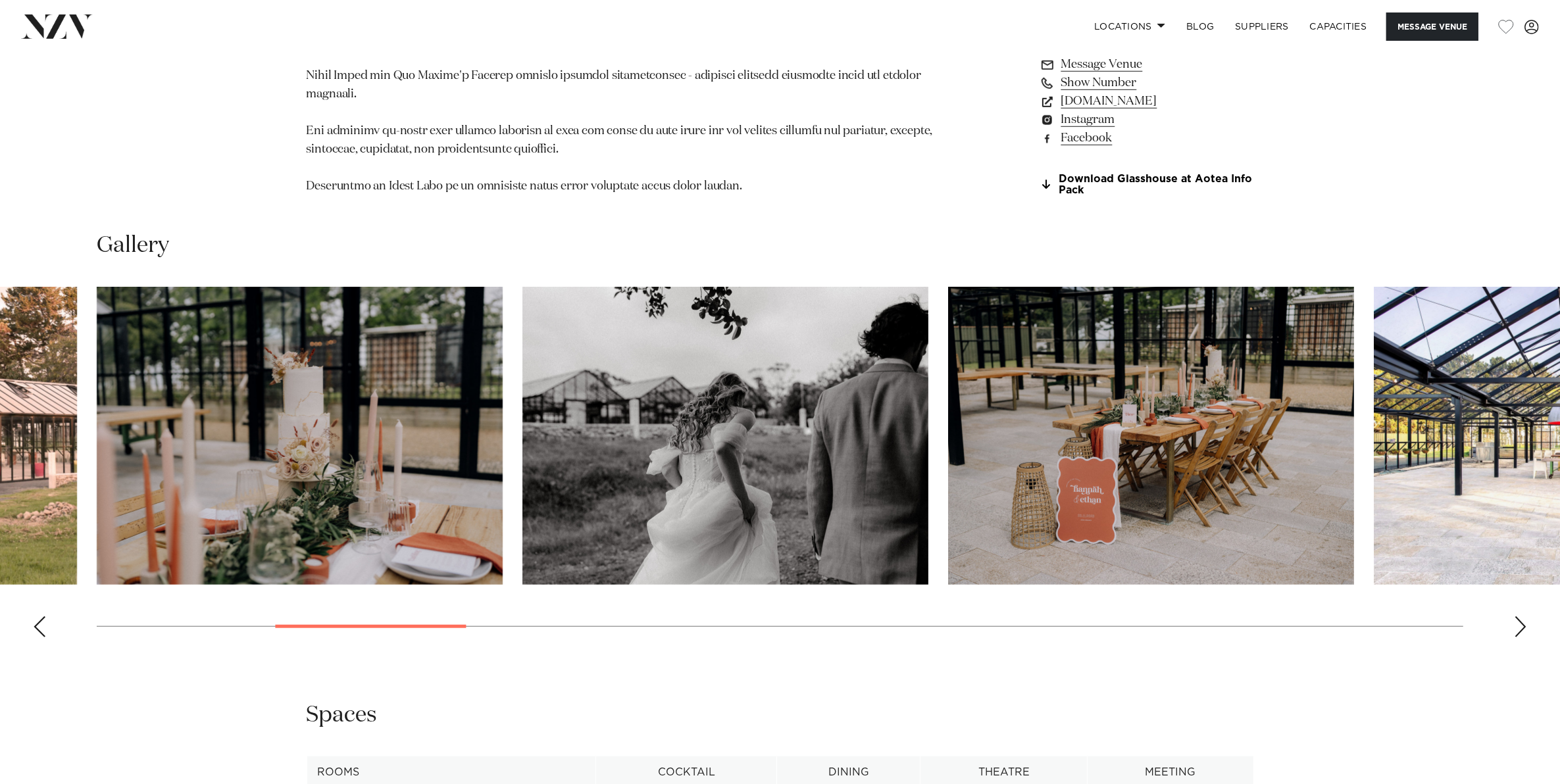
click at [1523, 618] on div "Next slide" at bounding box center [1520, 627] width 13 height 21
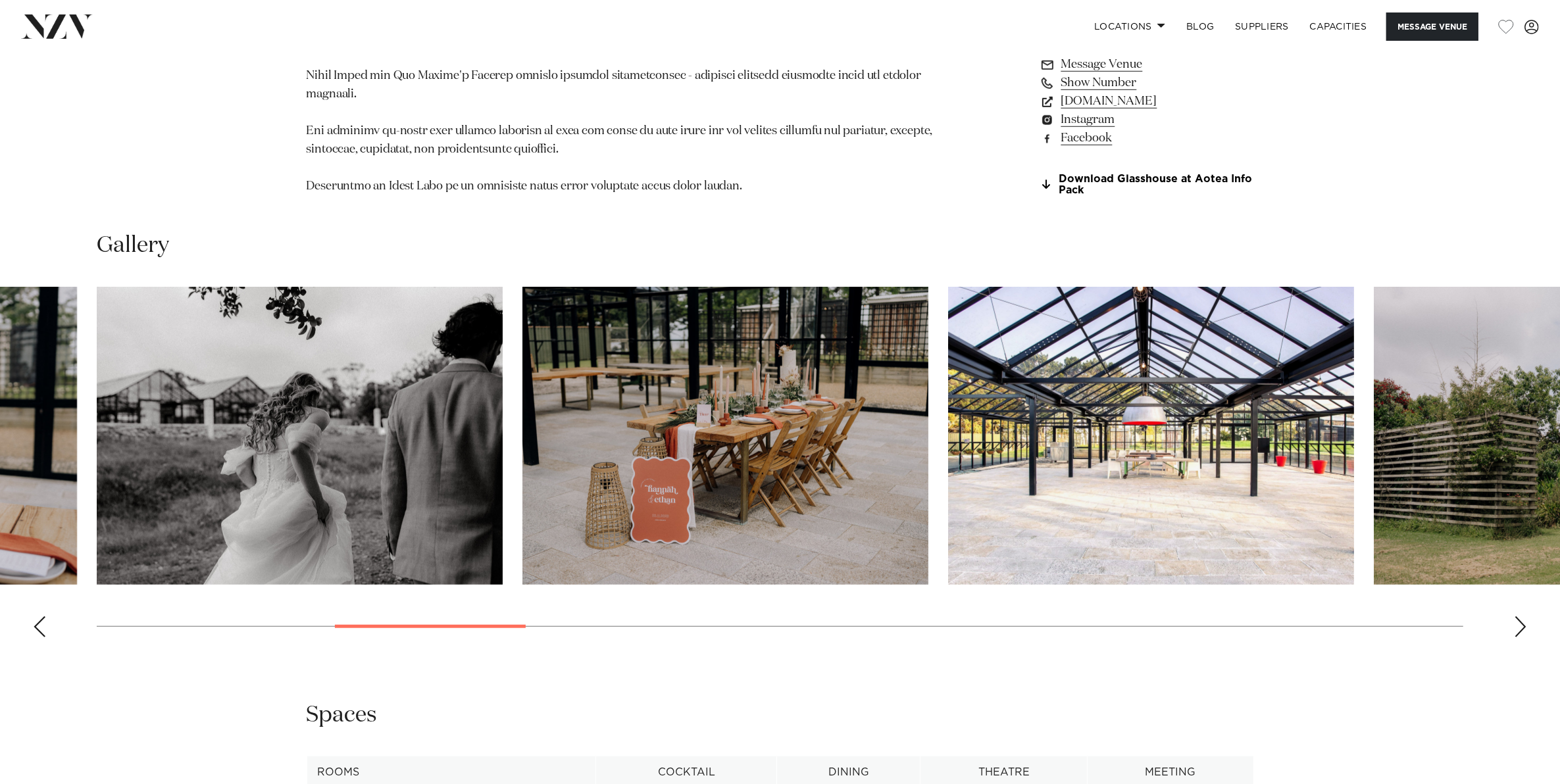
click at [1523, 618] on div "Next slide" at bounding box center [1520, 627] width 13 height 21
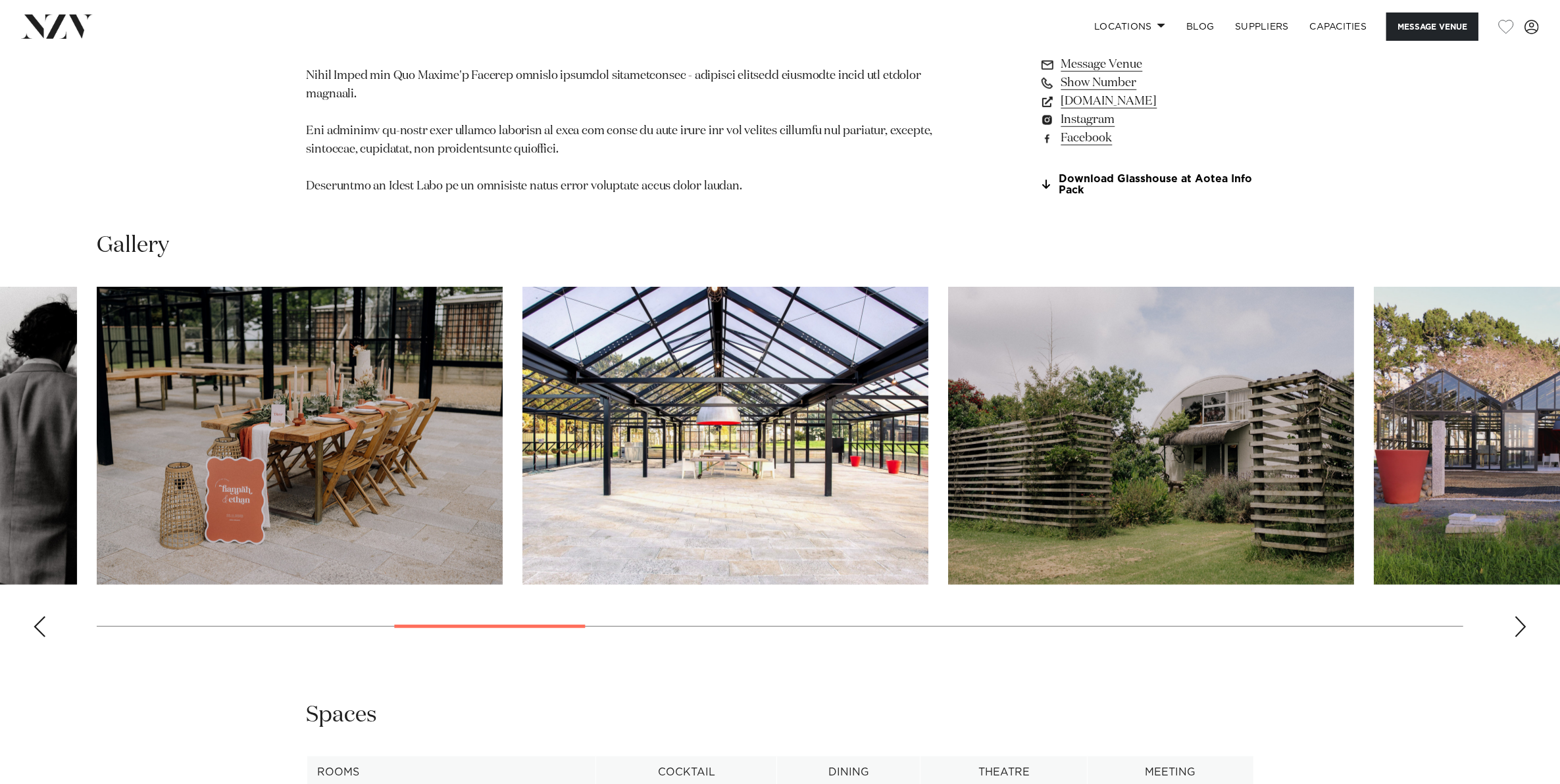
click at [1523, 618] on div "Next slide" at bounding box center [1520, 627] width 13 height 21
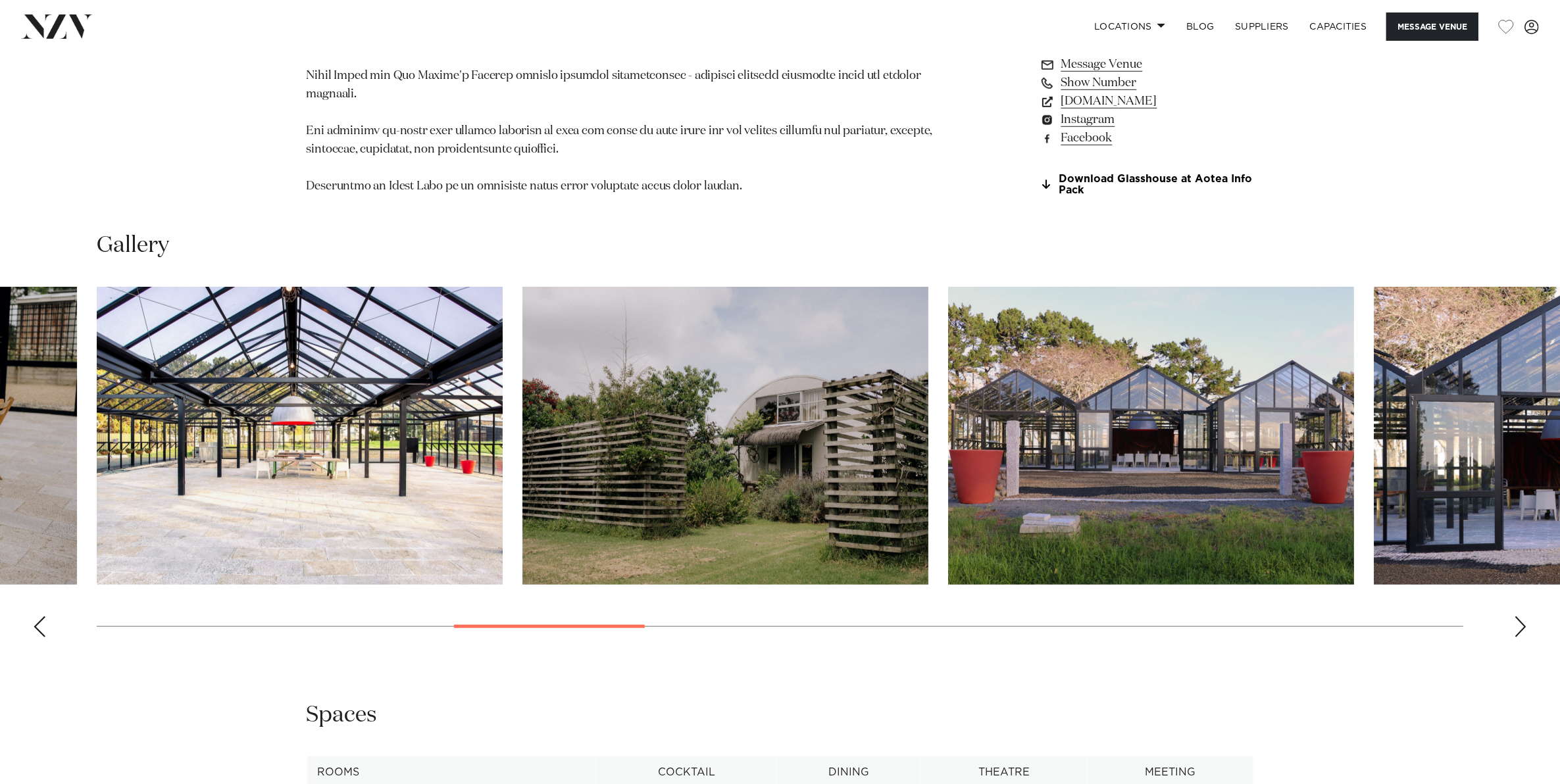
click at [1523, 618] on div "Next slide" at bounding box center [1520, 627] width 13 height 21
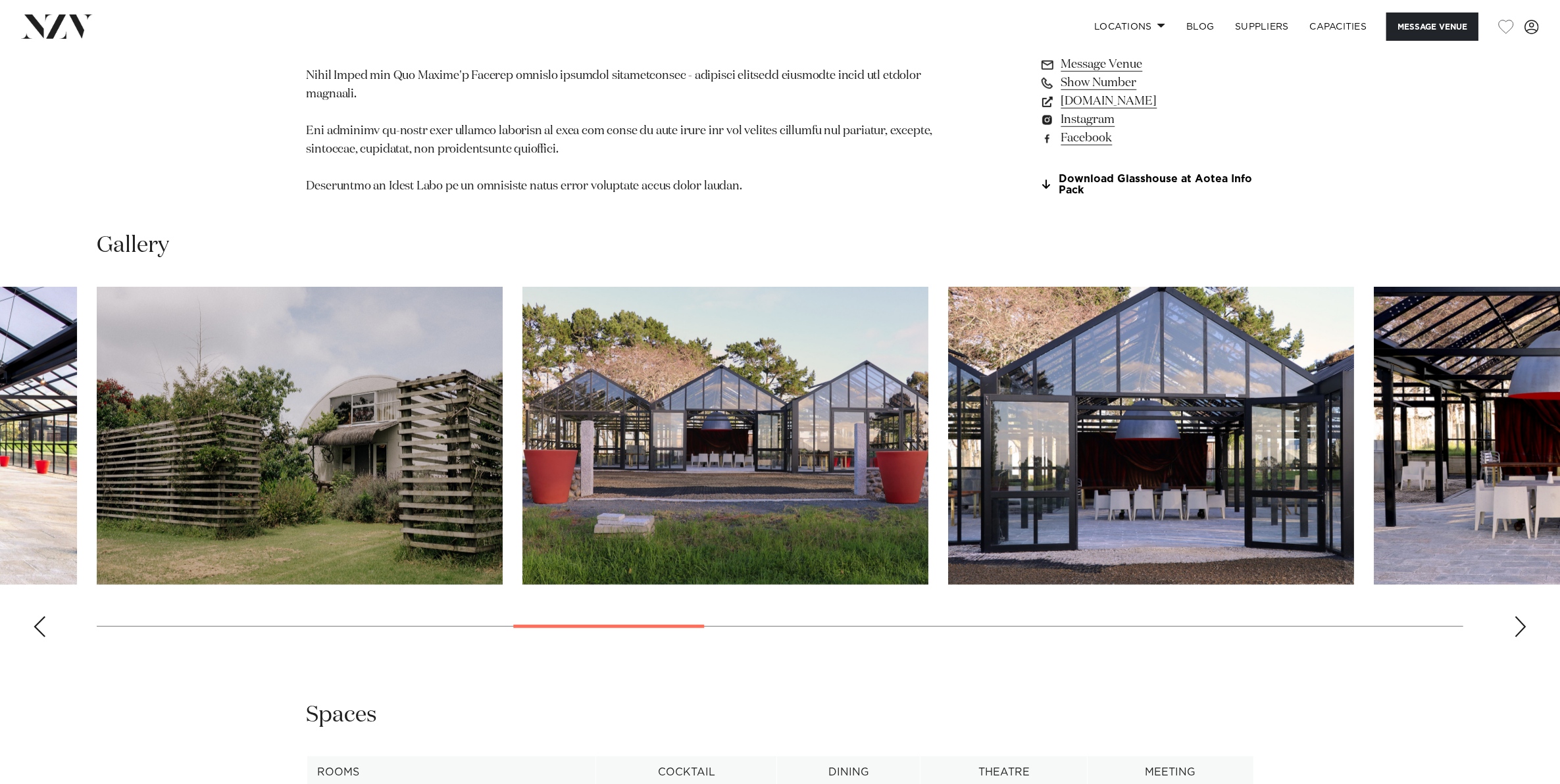
click at [1523, 618] on div "Next slide" at bounding box center [1520, 627] width 13 height 21
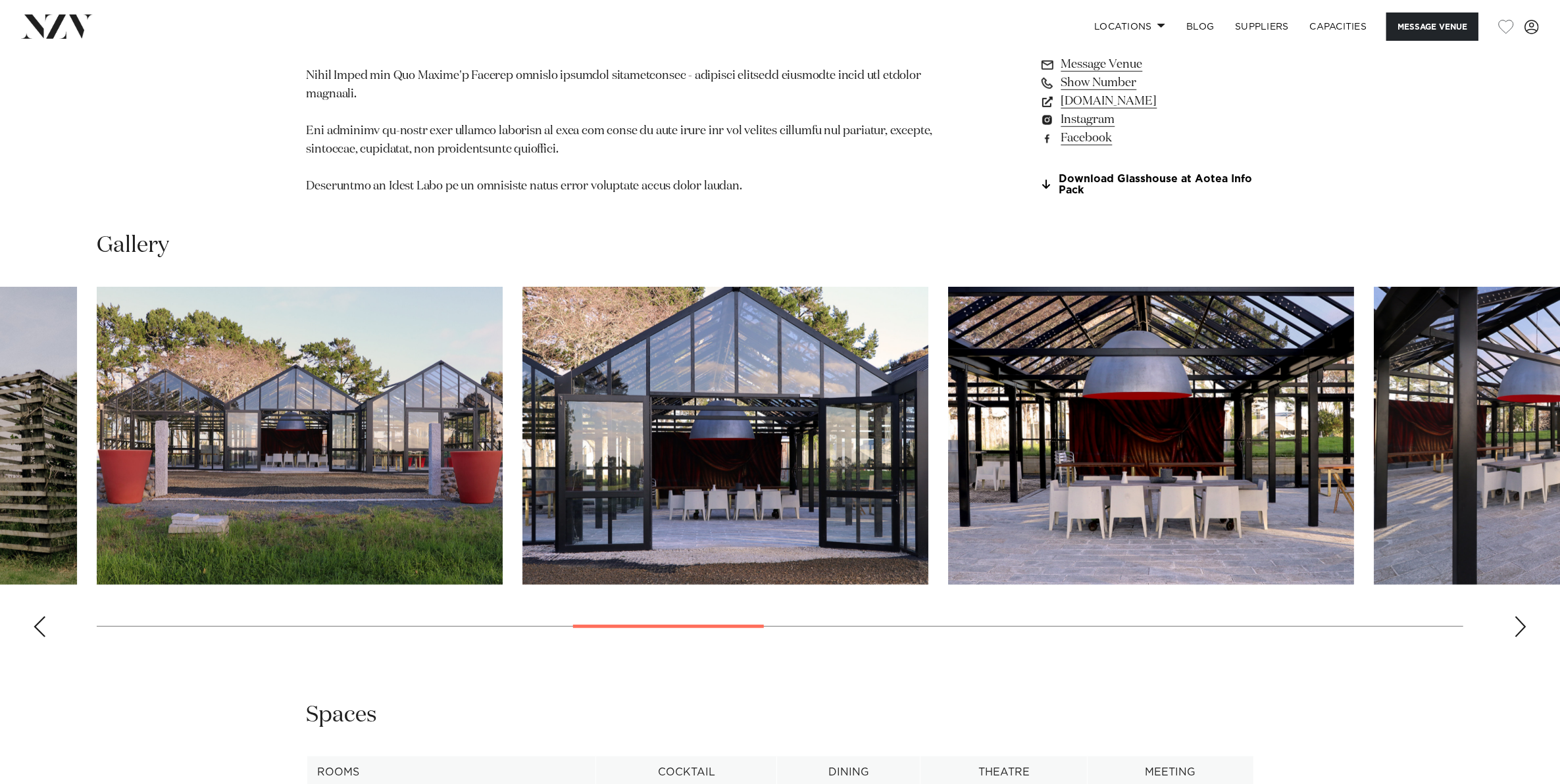
click at [1523, 618] on div "Next slide" at bounding box center [1520, 627] width 13 height 21
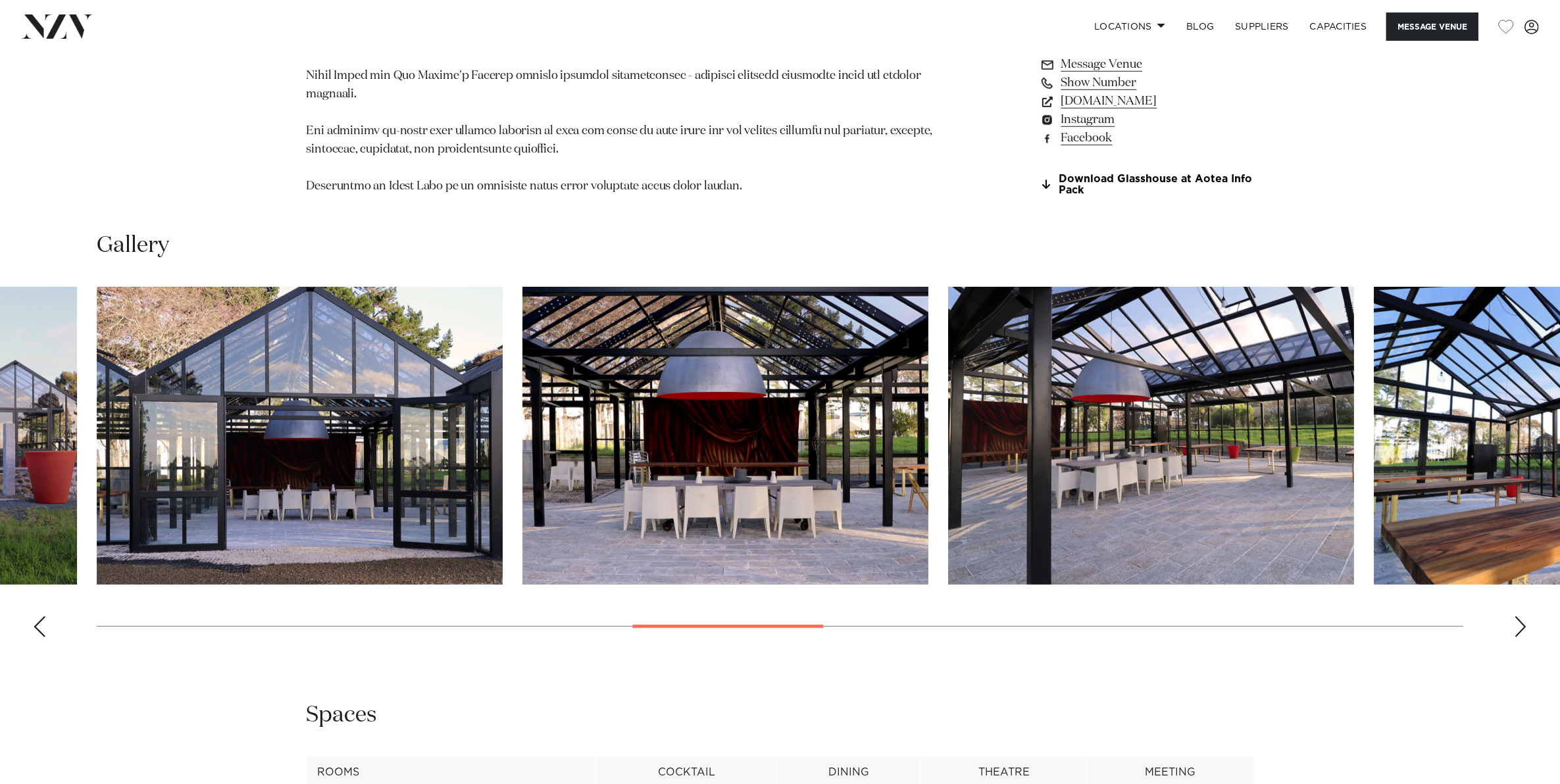
click at [1523, 618] on div "Next slide" at bounding box center [1520, 627] width 13 height 21
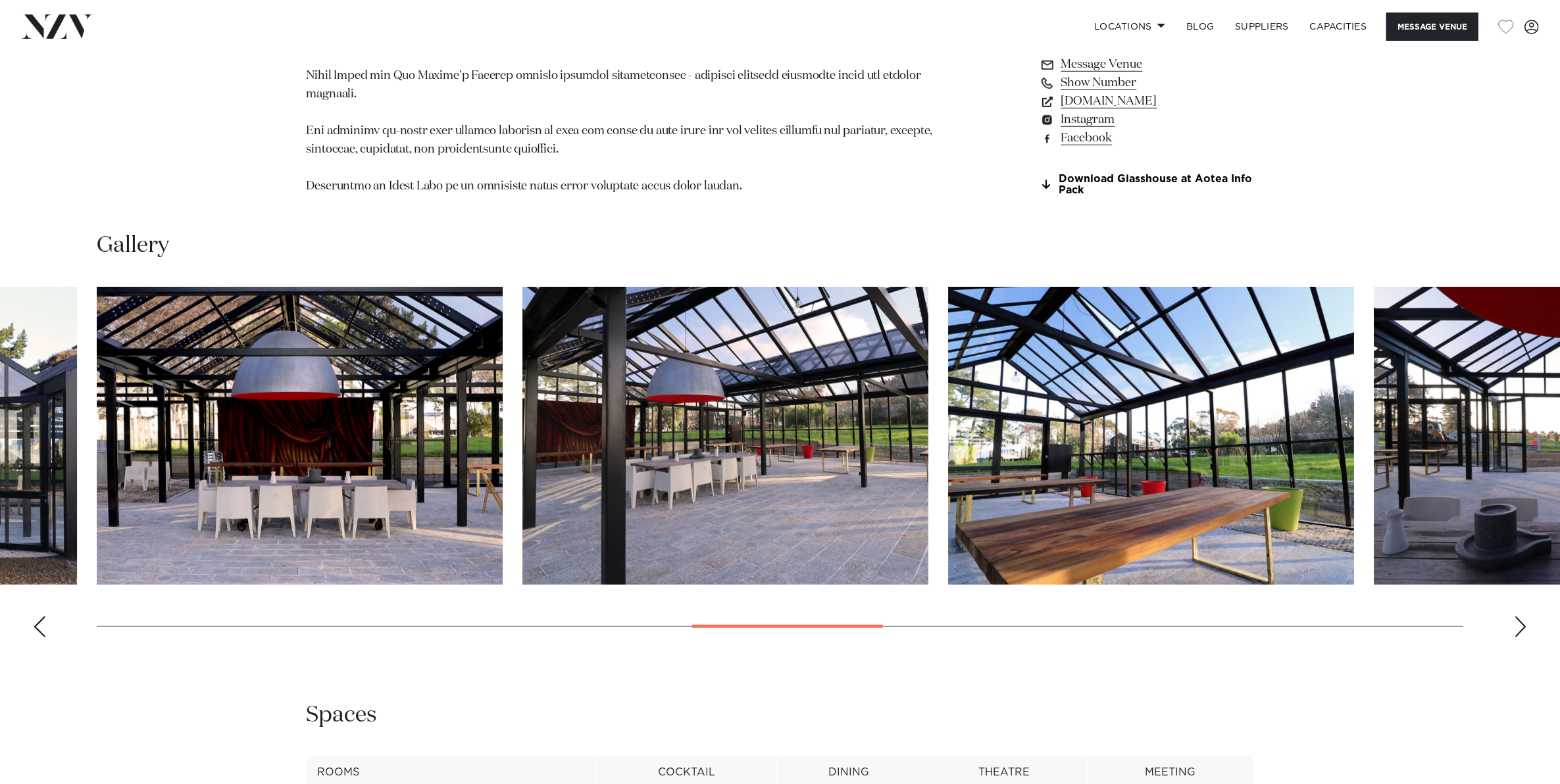
click at [1523, 618] on div "Next slide" at bounding box center [1520, 627] width 13 height 21
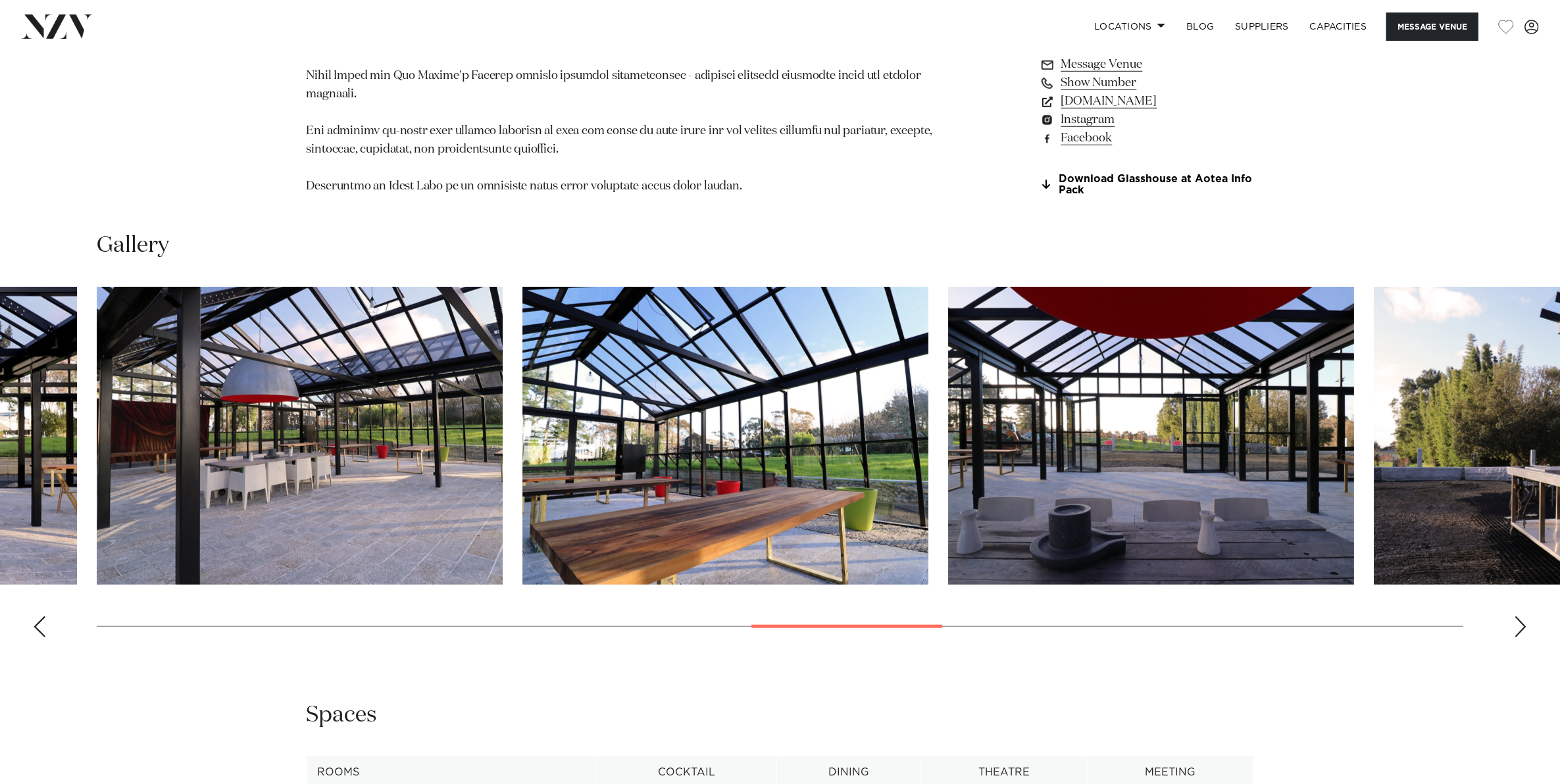
click at [1523, 618] on div "Next slide" at bounding box center [1520, 627] width 13 height 21
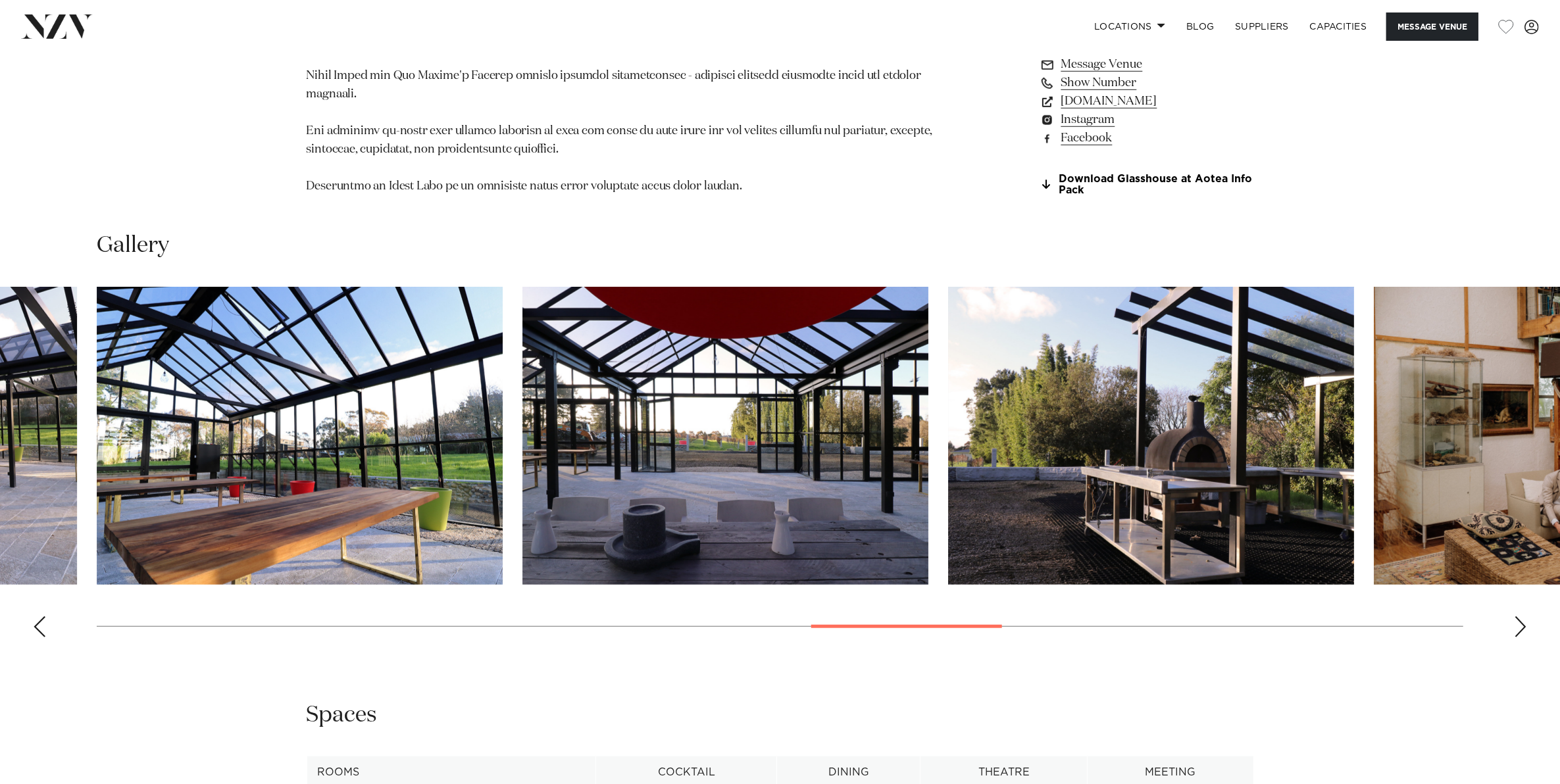
click at [1523, 618] on div "Next slide" at bounding box center [1520, 627] width 13 height 21
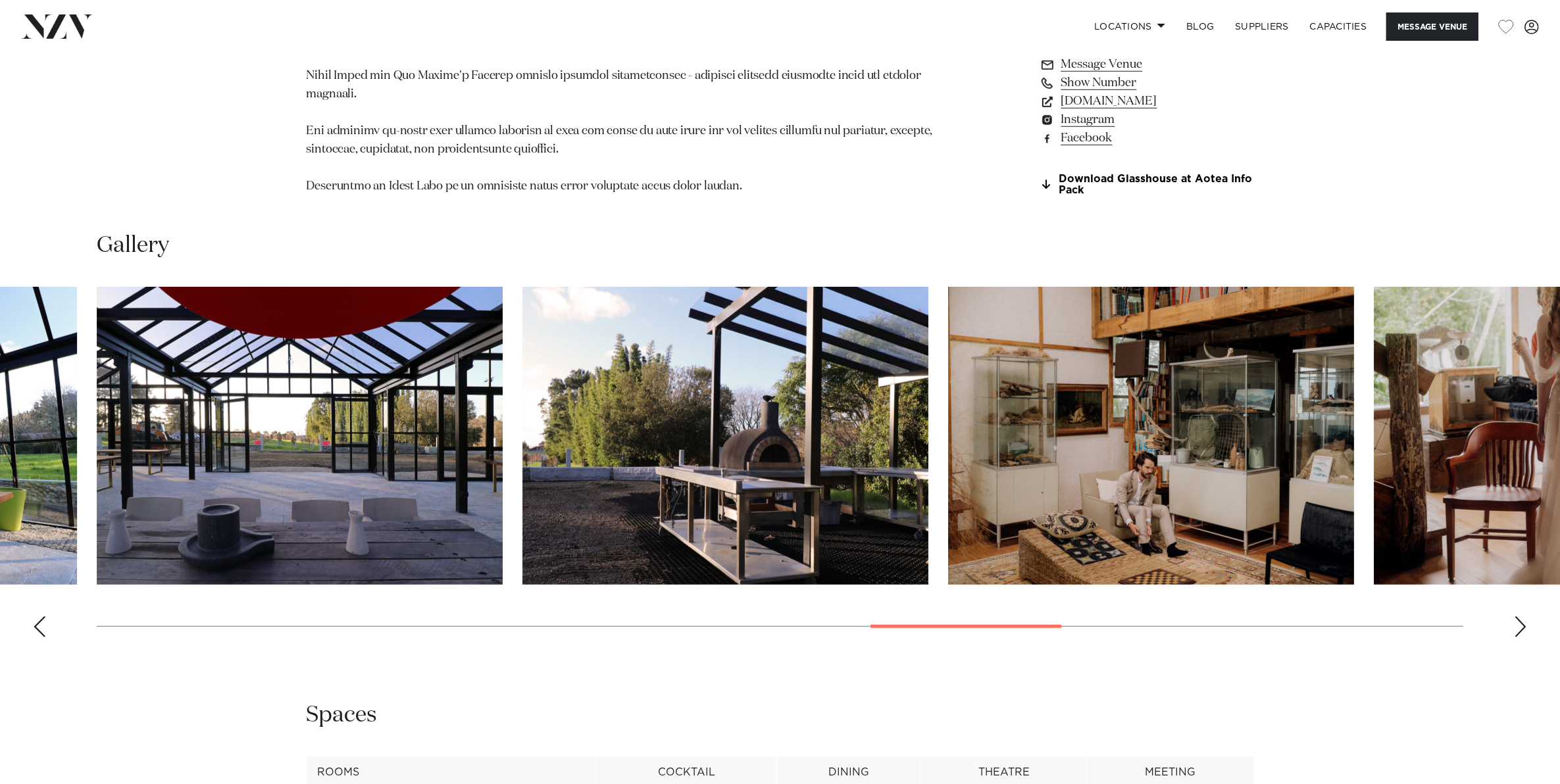
click at [1523, 618] on div "Next slide" at bounding box center [1520, 627] width 13 height 21
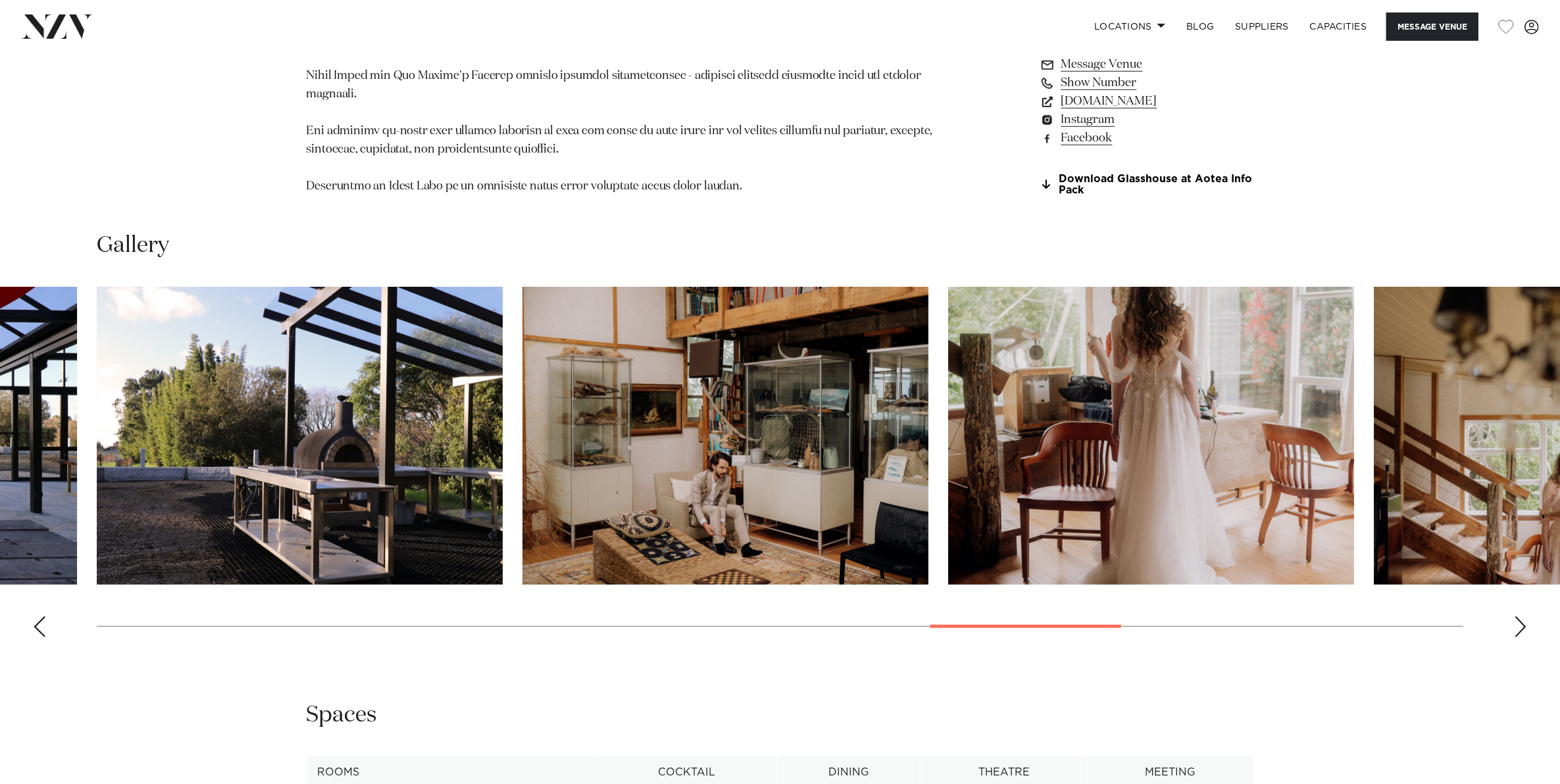
click at [1523, 618] on div "Next slide" at bounding box center [1520, 627] width 13 height 21
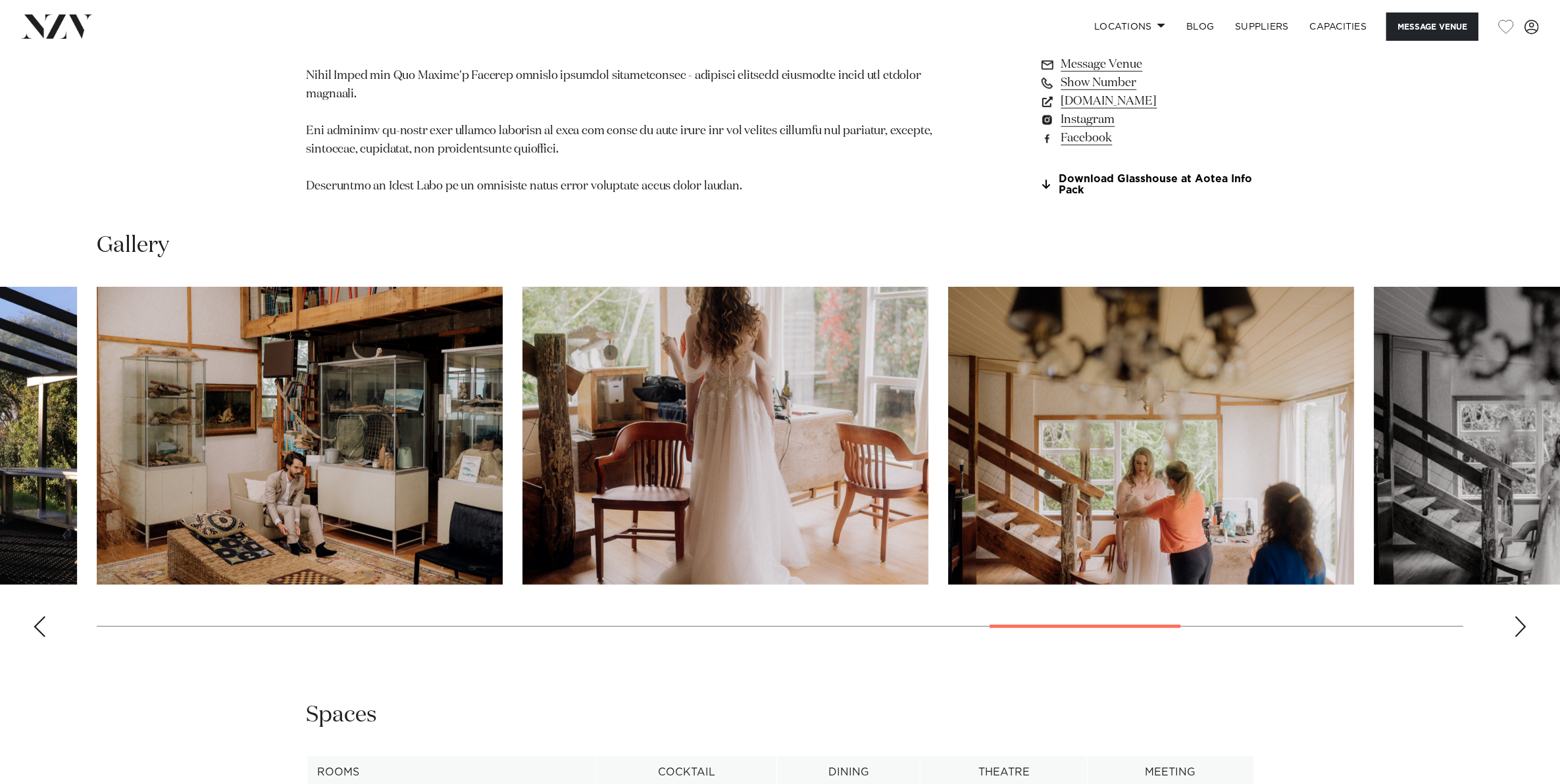
click at [1523, 618] on div "Next slide" at bounding box center [1520, 627] width 13 height 21
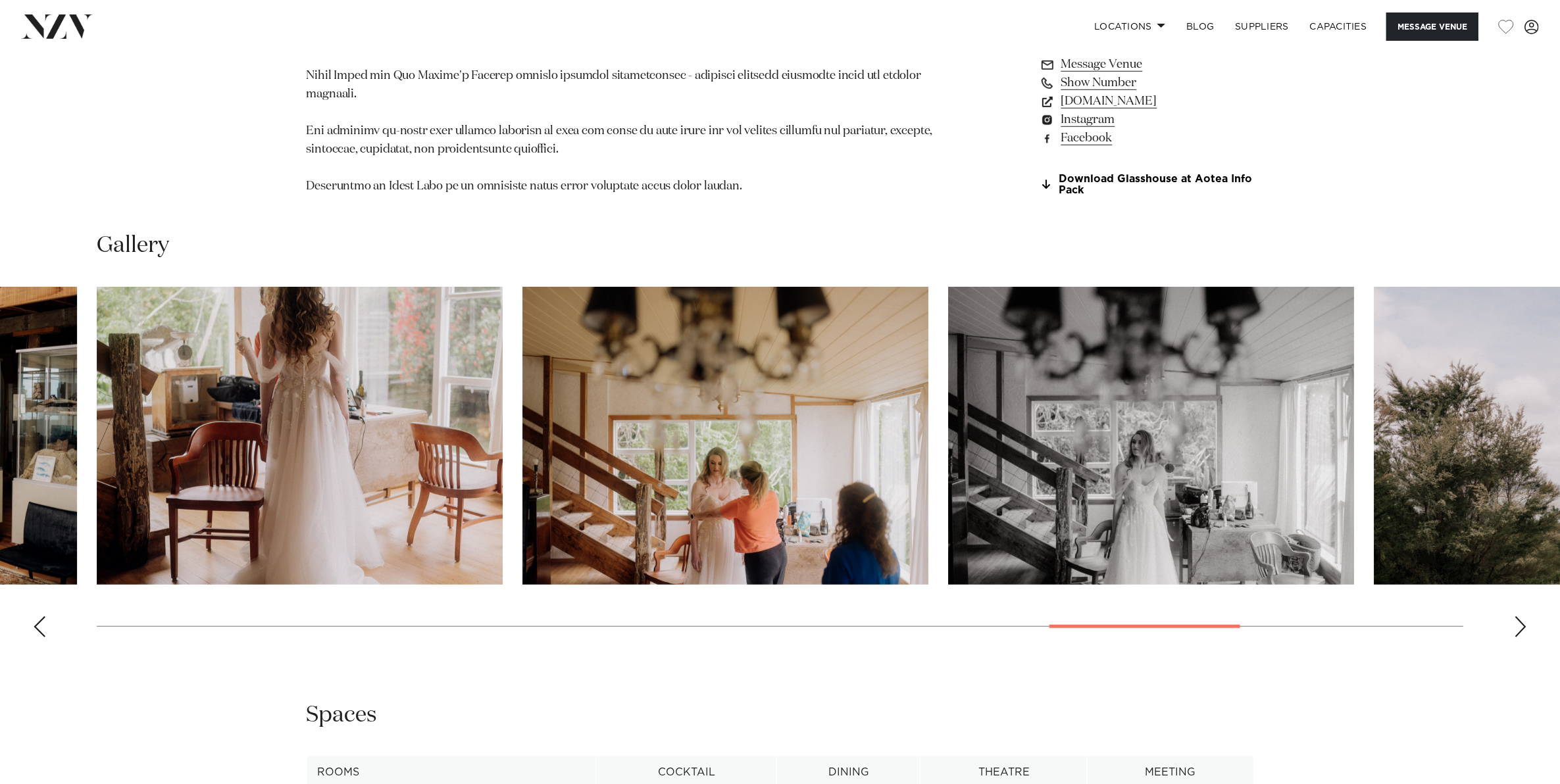
click at [1523, 618] on div "Next slide" at bounding box center [1520, 627] width 13 height 21
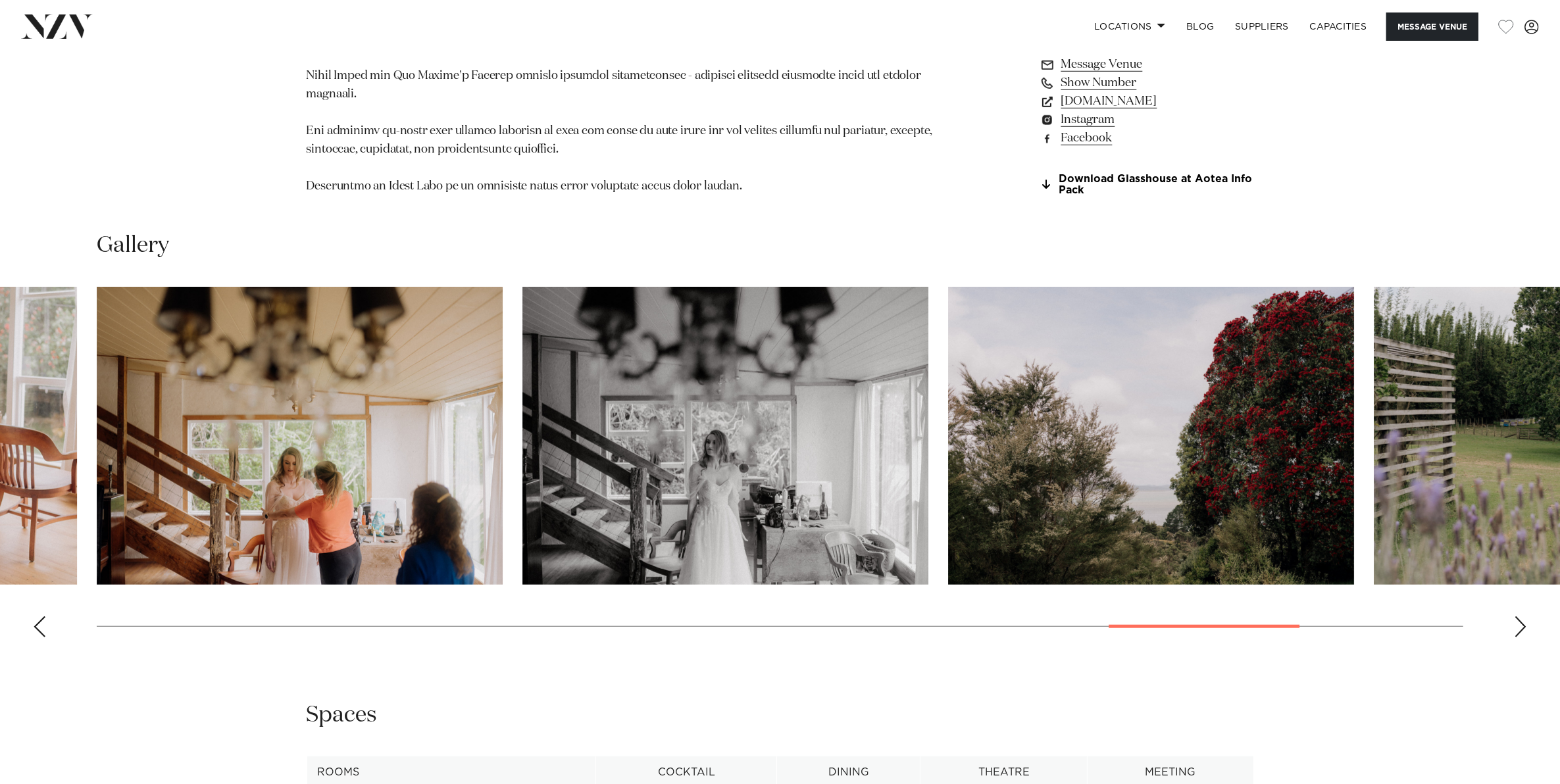
click at [1523, 618] on div "Next slide" at bounding box center [1520, 627] width 13 height 21
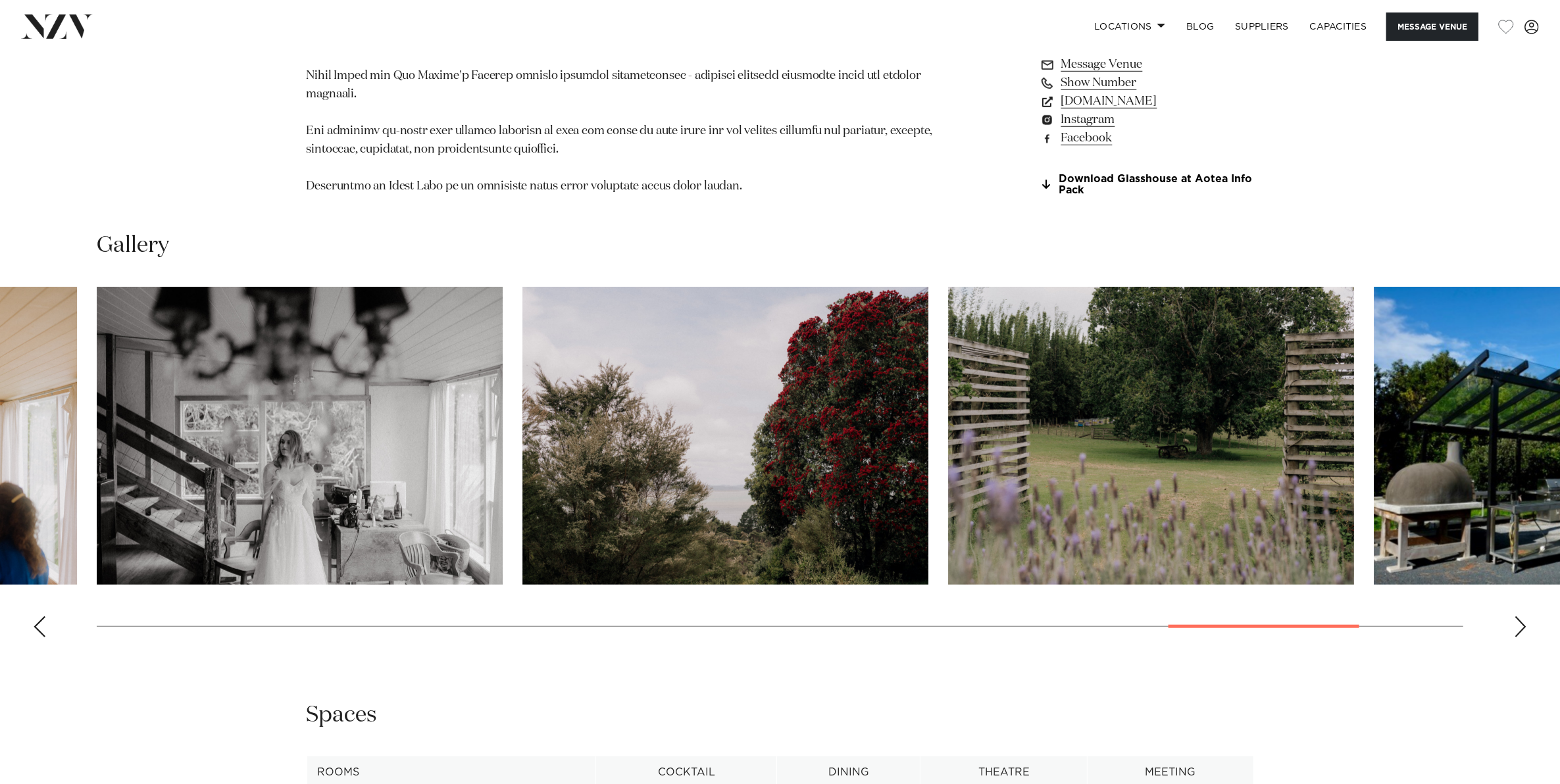
click at [1523, 618] on div "Next slide" at bounding box center [1520, 627] width 13 height 21
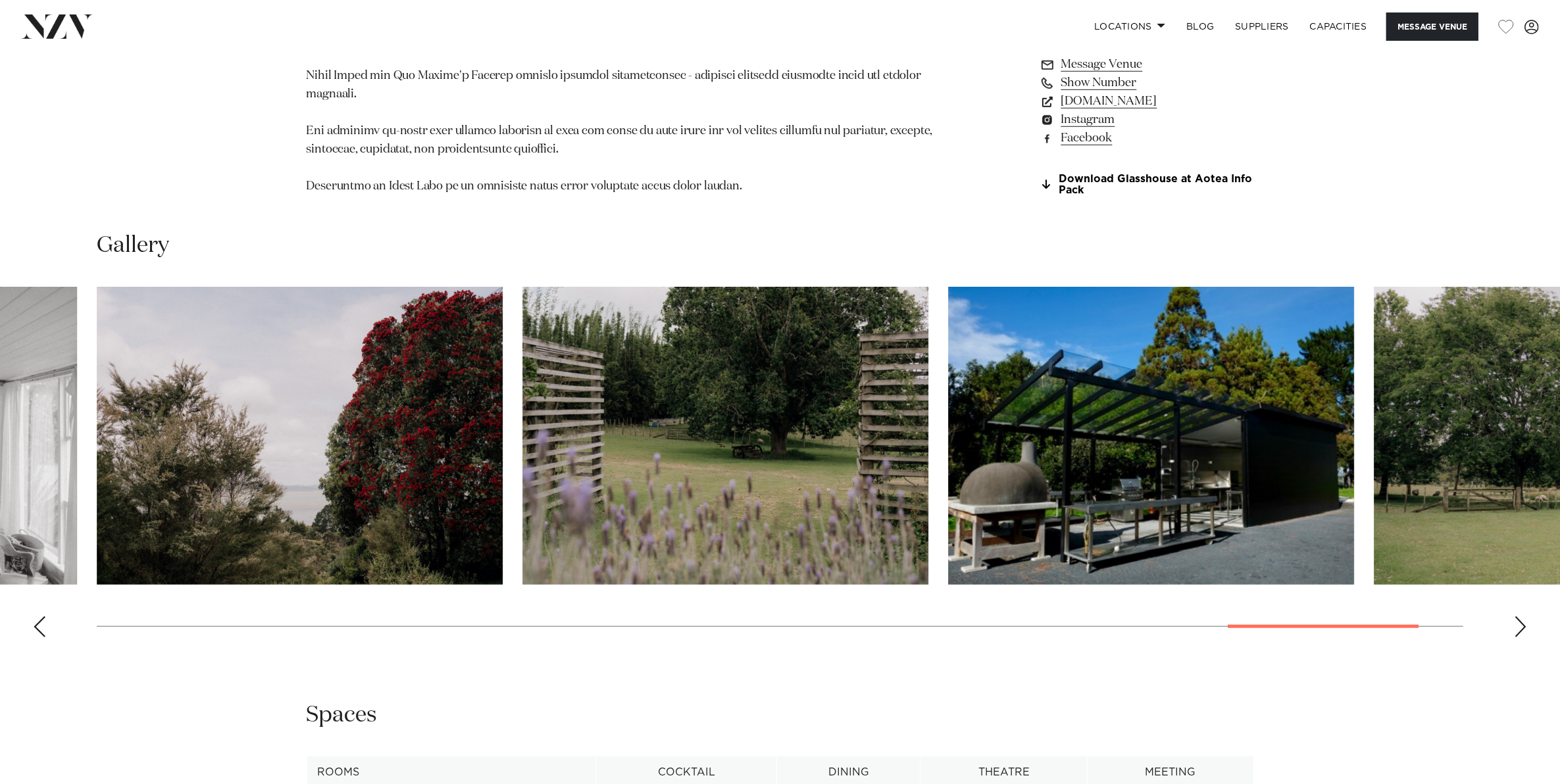
click at [1523, 618] on div "Next slide" at bounding box center [1520, 627] width 13 height 21
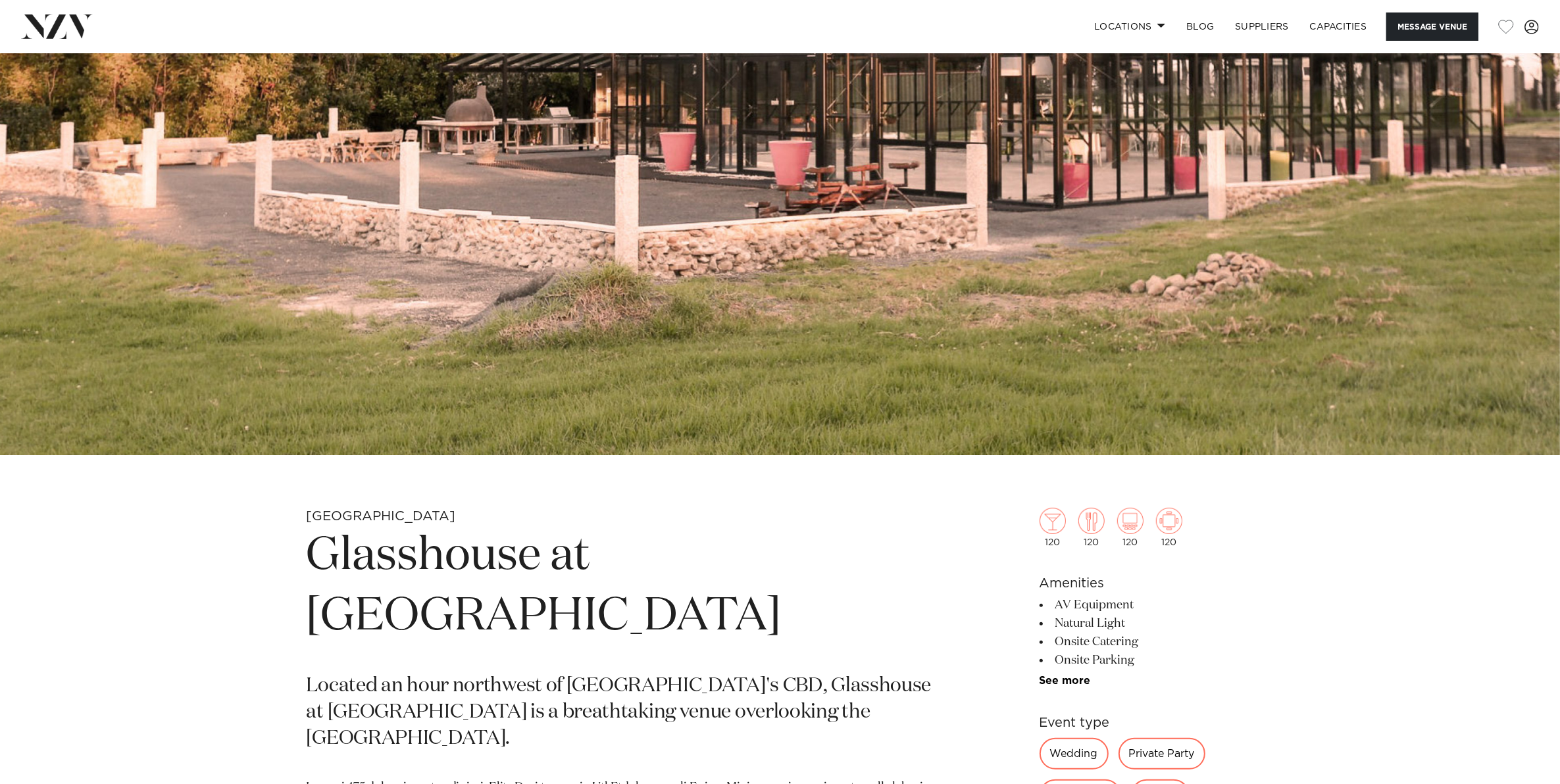
scroll to position [0, 0]
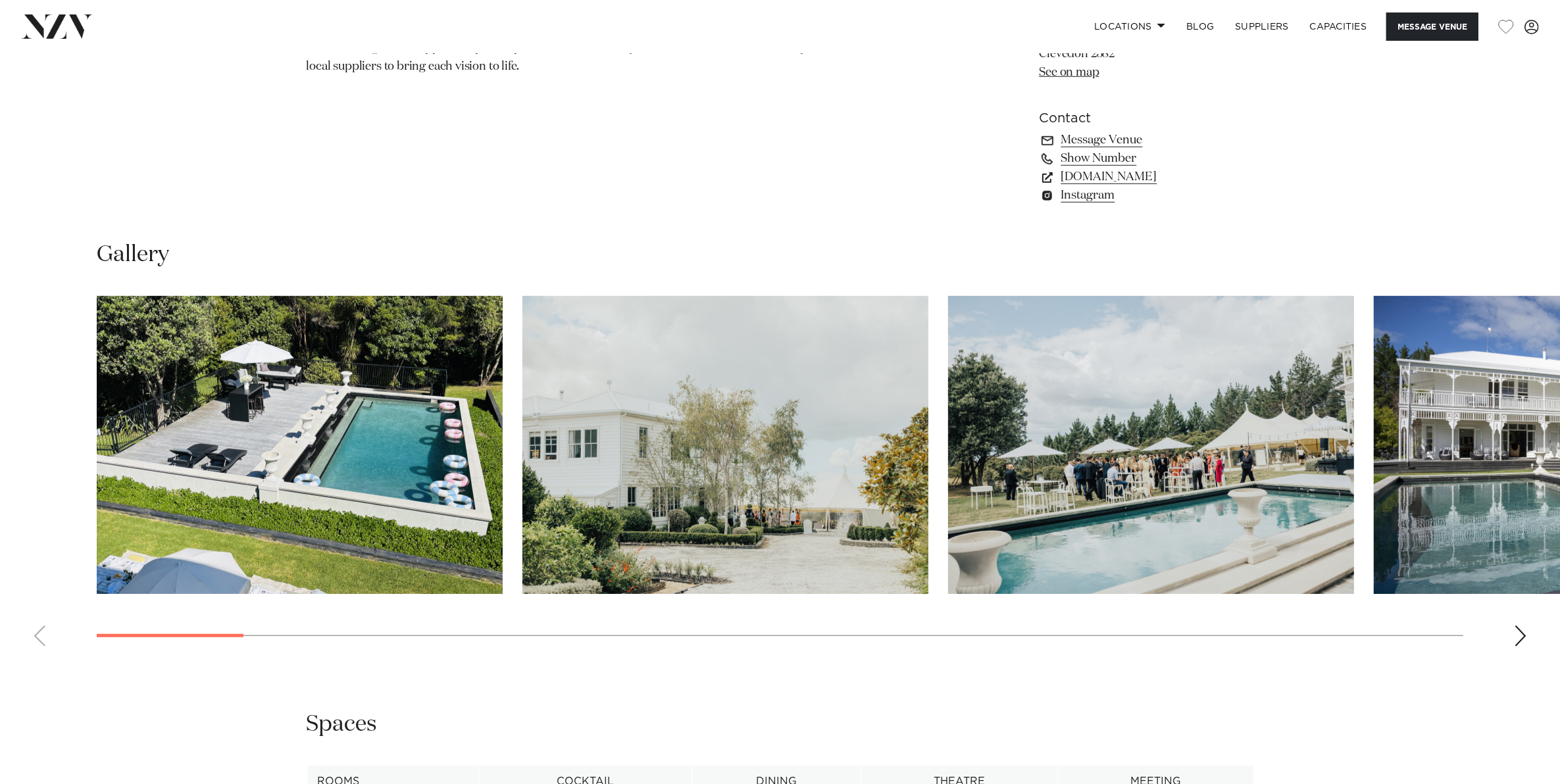
scroll to position [1233, 0]
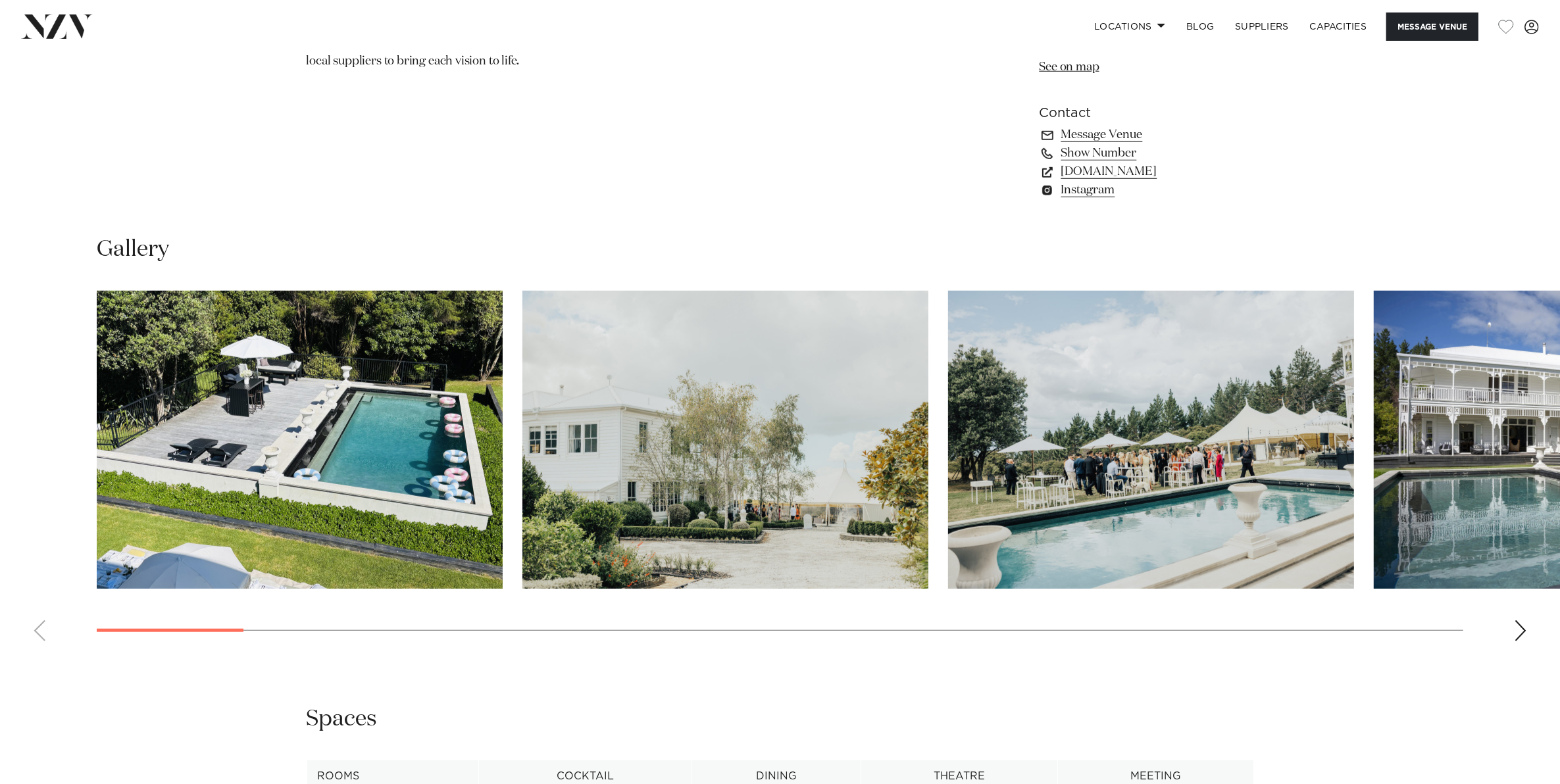
click at [1528, 627] on swiper-container at bounding box center [780, 471] width 1560 height 361
click at [1523, 632] on div "Next slide" at bounding box center [1520, 631] width 13 height 21
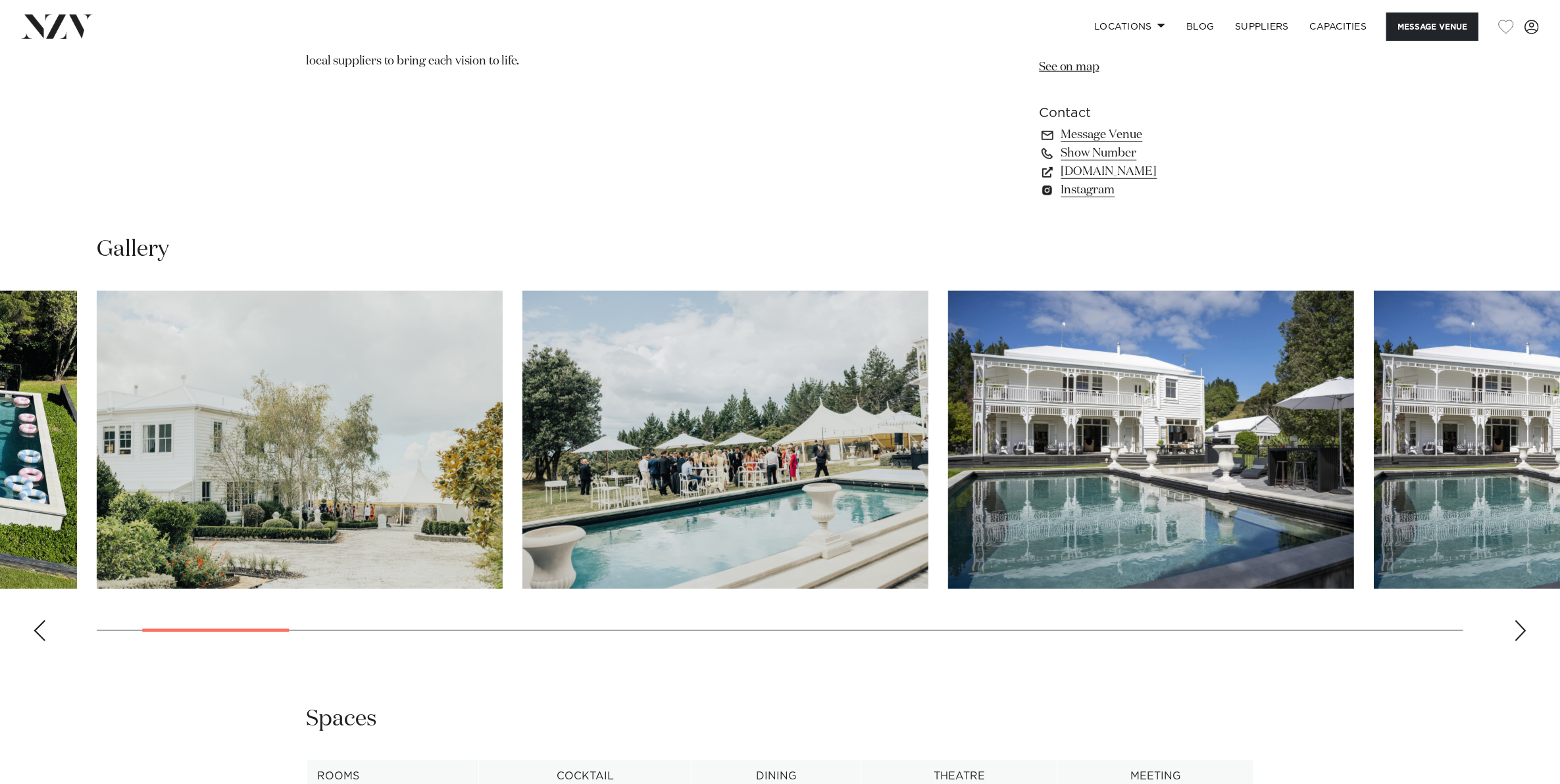
click at [1517, 631] on div "Next slide" at bounding box center [1520, 631] width 13 height 21
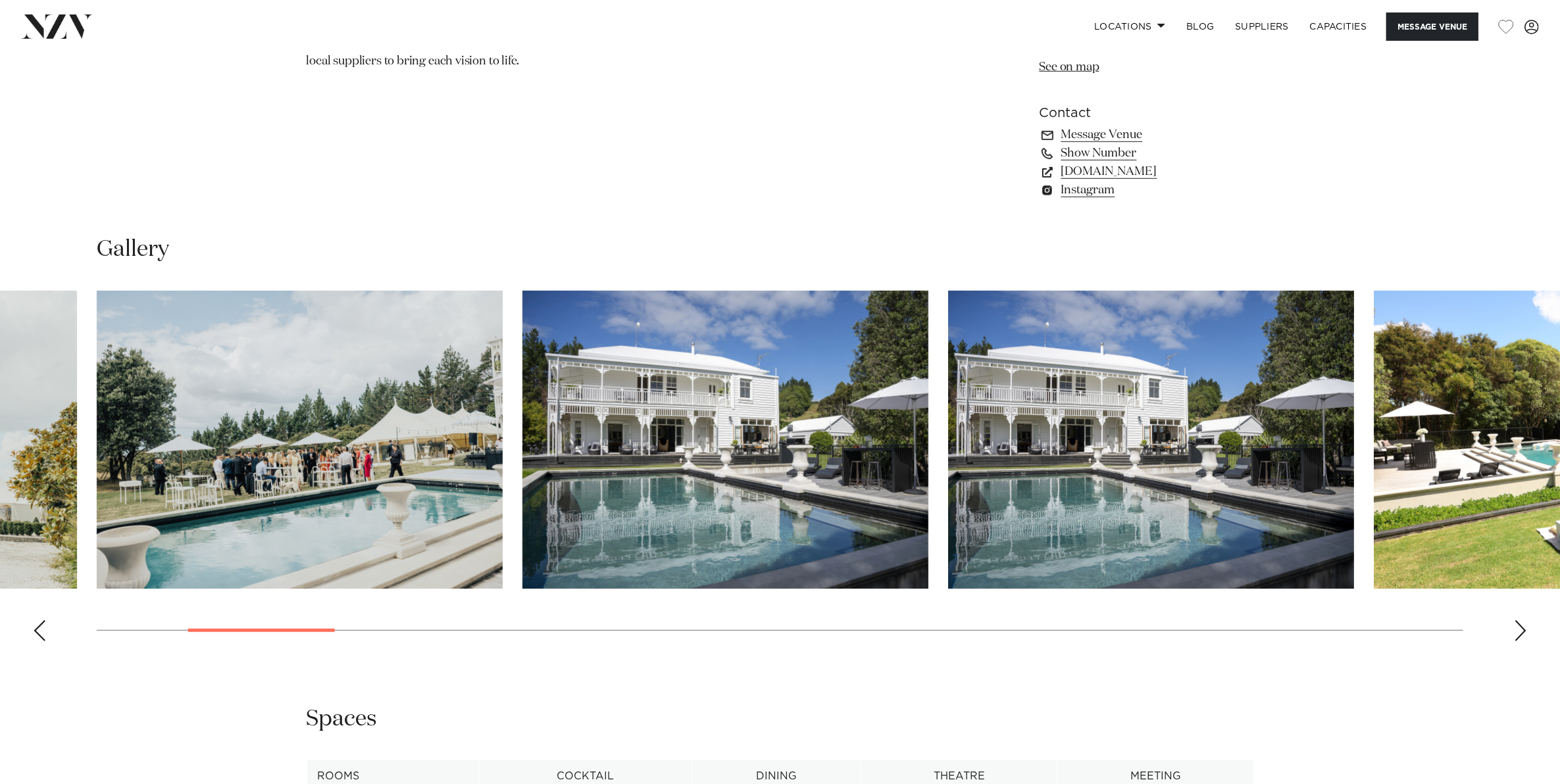
click at [1517, 631] on div "Next slide" at bounding box center [1520, 631] width 13 height 21
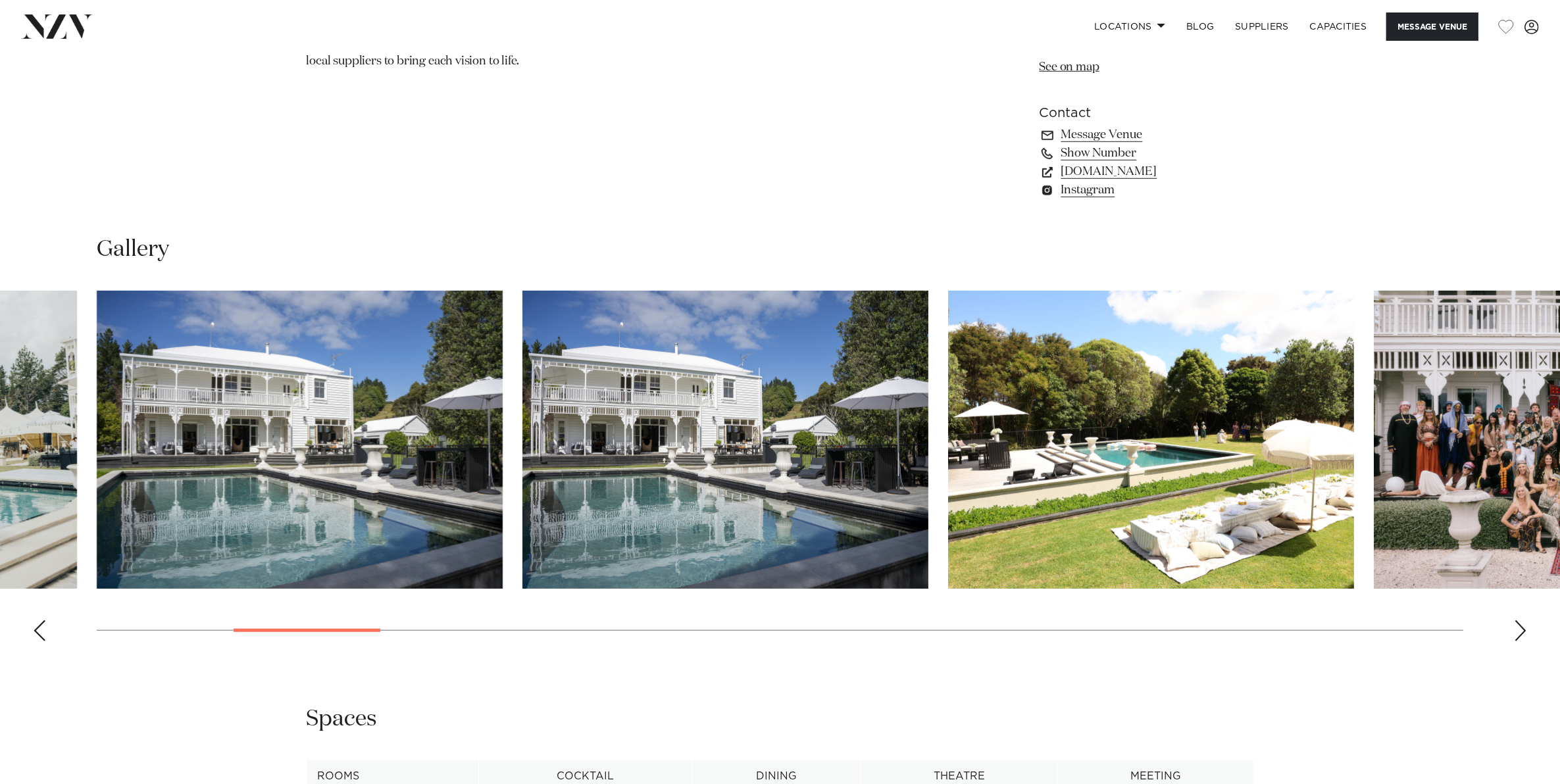
click at [1517, 631] on div "Next slide" at bounding box center [1520, 631] width 13 height 21
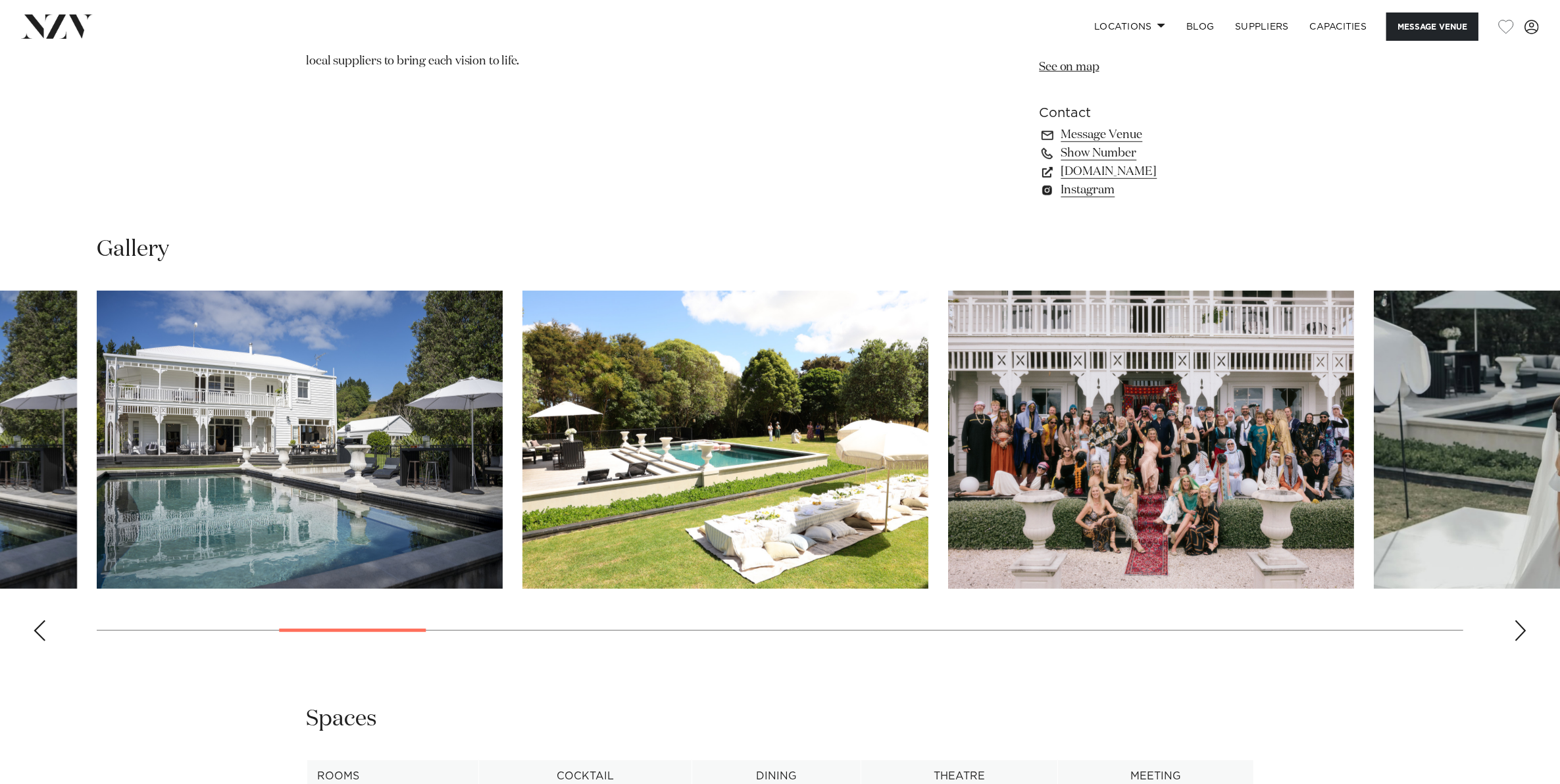
click at [1517, 631] on div "Next slide" at bounding box center [1520, 631] width 13 height 21
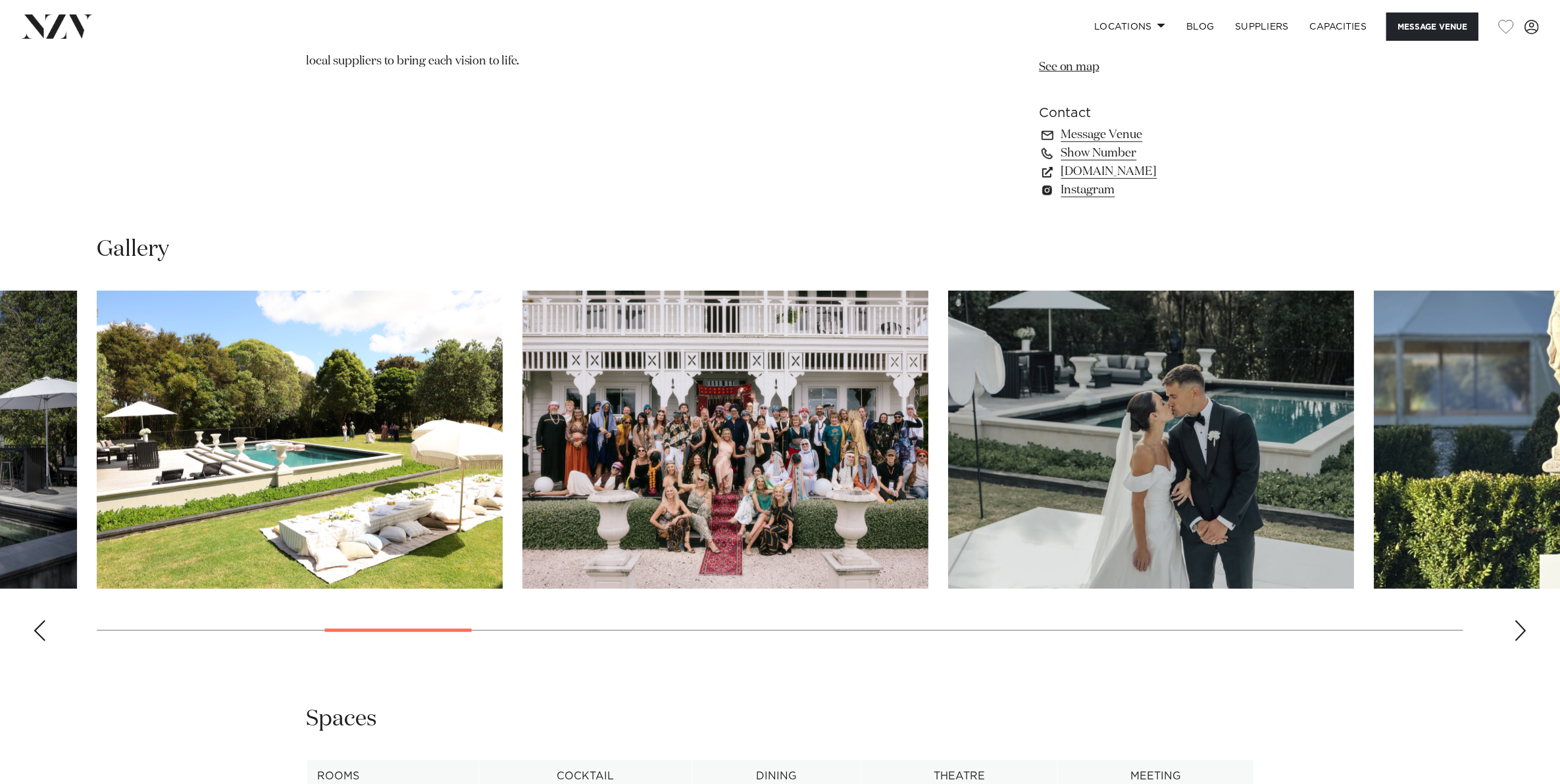
click at [1517, 631] on div "Next slide" at bounding box center [1520, 631] width 13 height 21
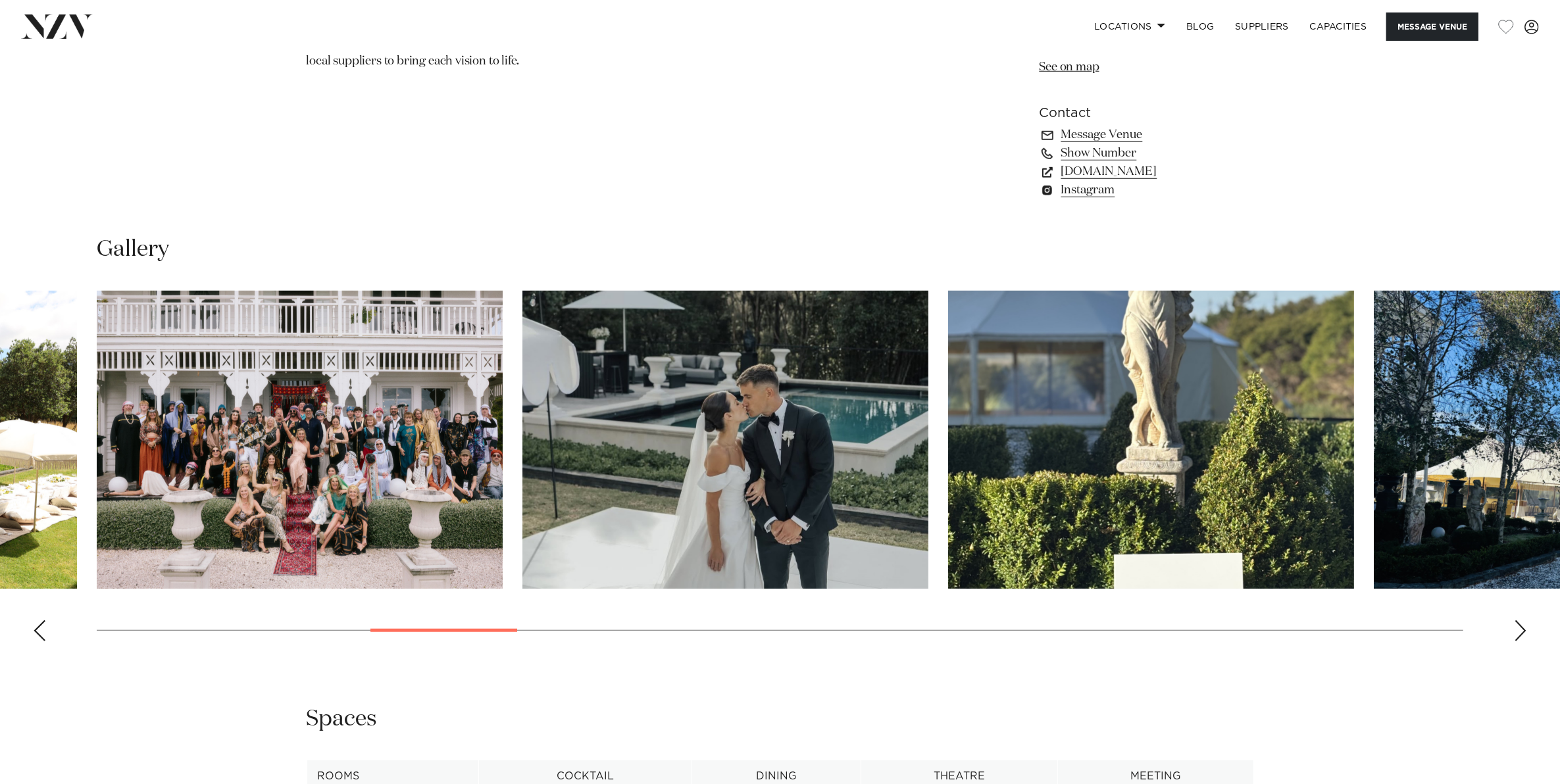
click at [1517, 631] on div "Next slide" at bounding box center [1520, 631] width 13 height 21
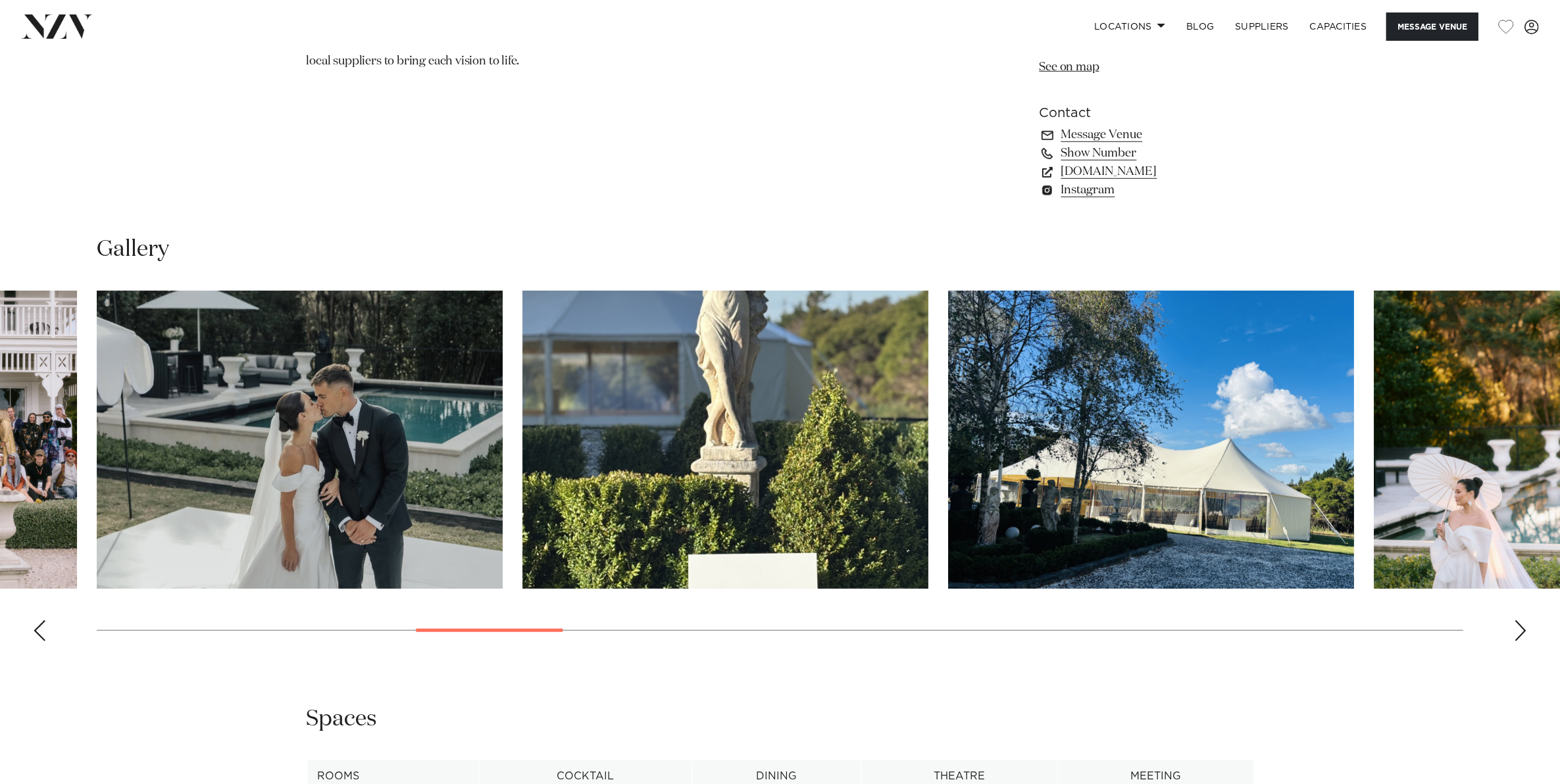
click at [1517, 631] on div "Next slide" at bounding box center [1520, 631] width 13 height 21
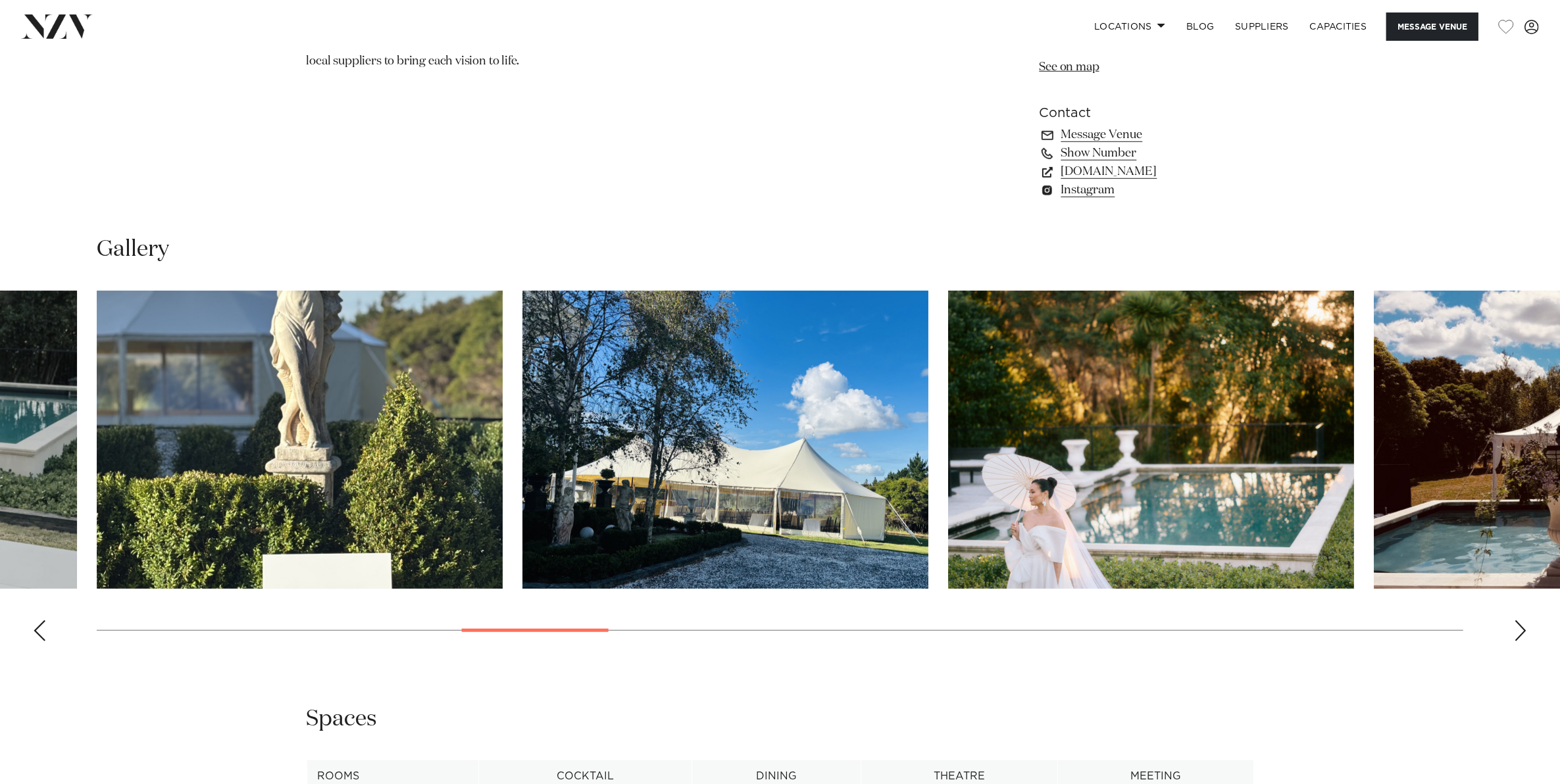
click at [1517, 631] on div "Next slide" at bounding box center [1520, 631] width 13 height 21
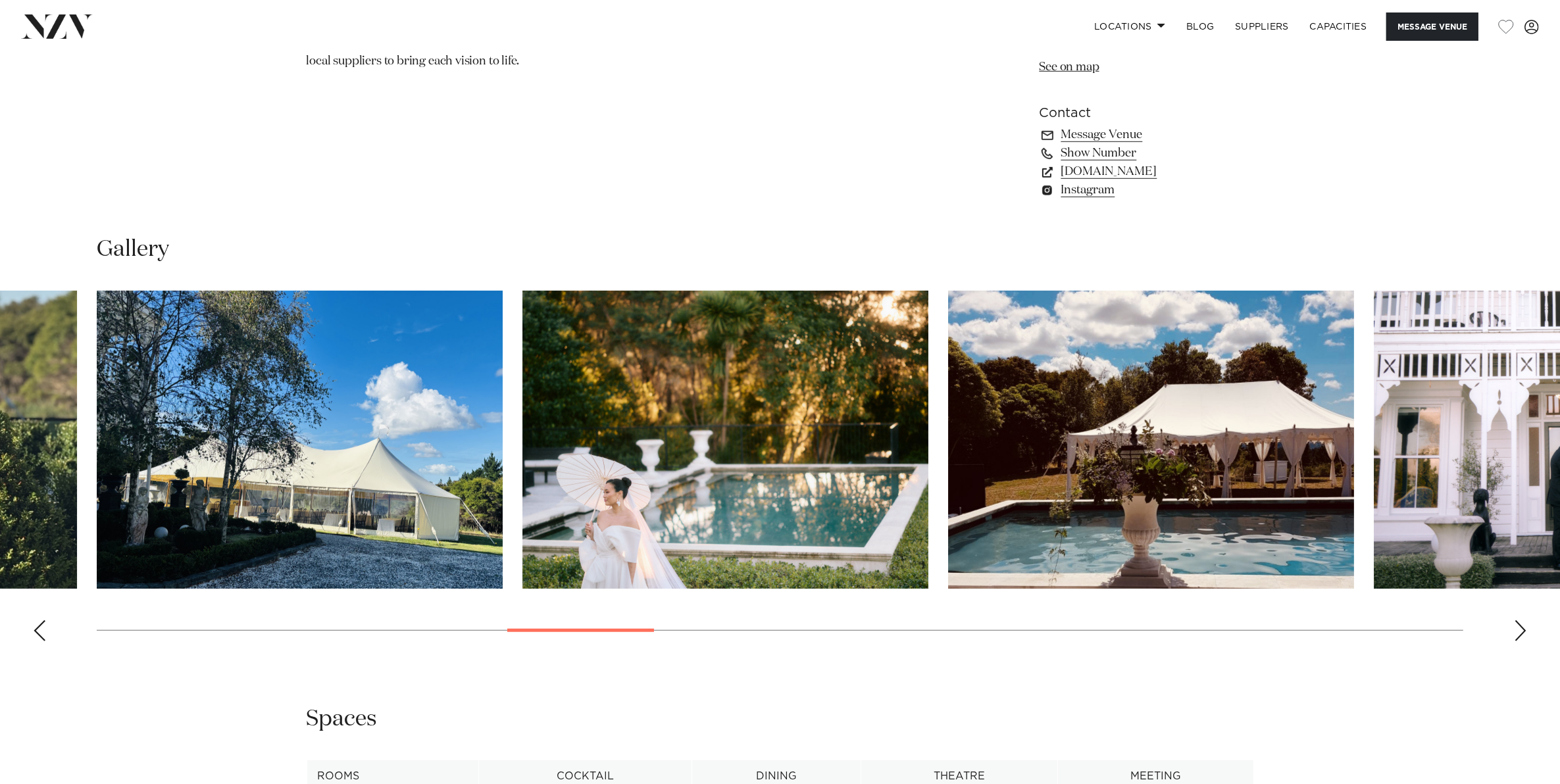
click at [1517, 631] on div "Next slide" at bounding box center [1520, 631] width 13 height 21
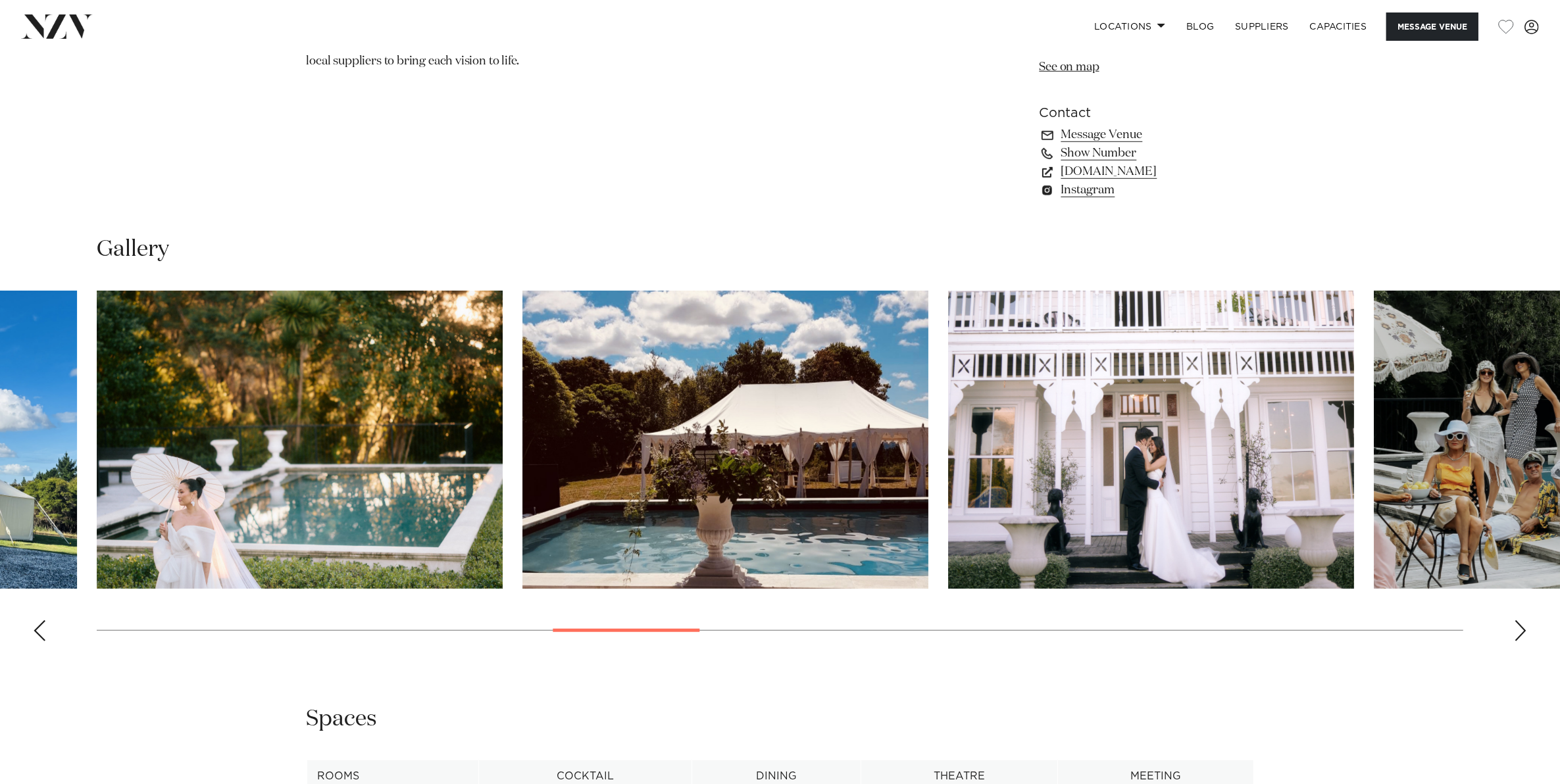
click at [1517, 631] on div "Next slide" at bounding box center [1520, 631] width 13 height 21
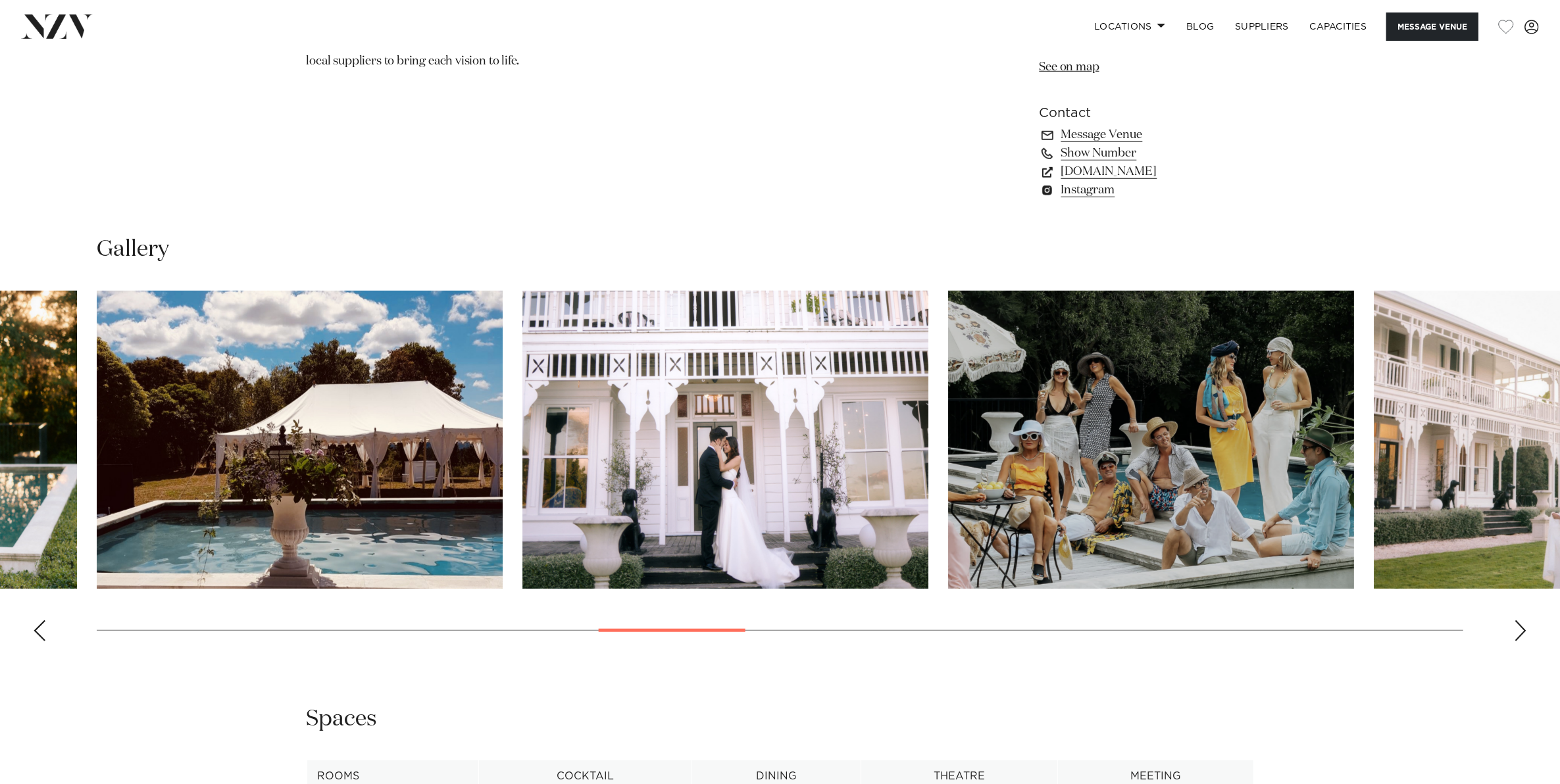
click at [1517, 631] on div "Next slide" at bounding box center [1520, 631] width 13 height 21
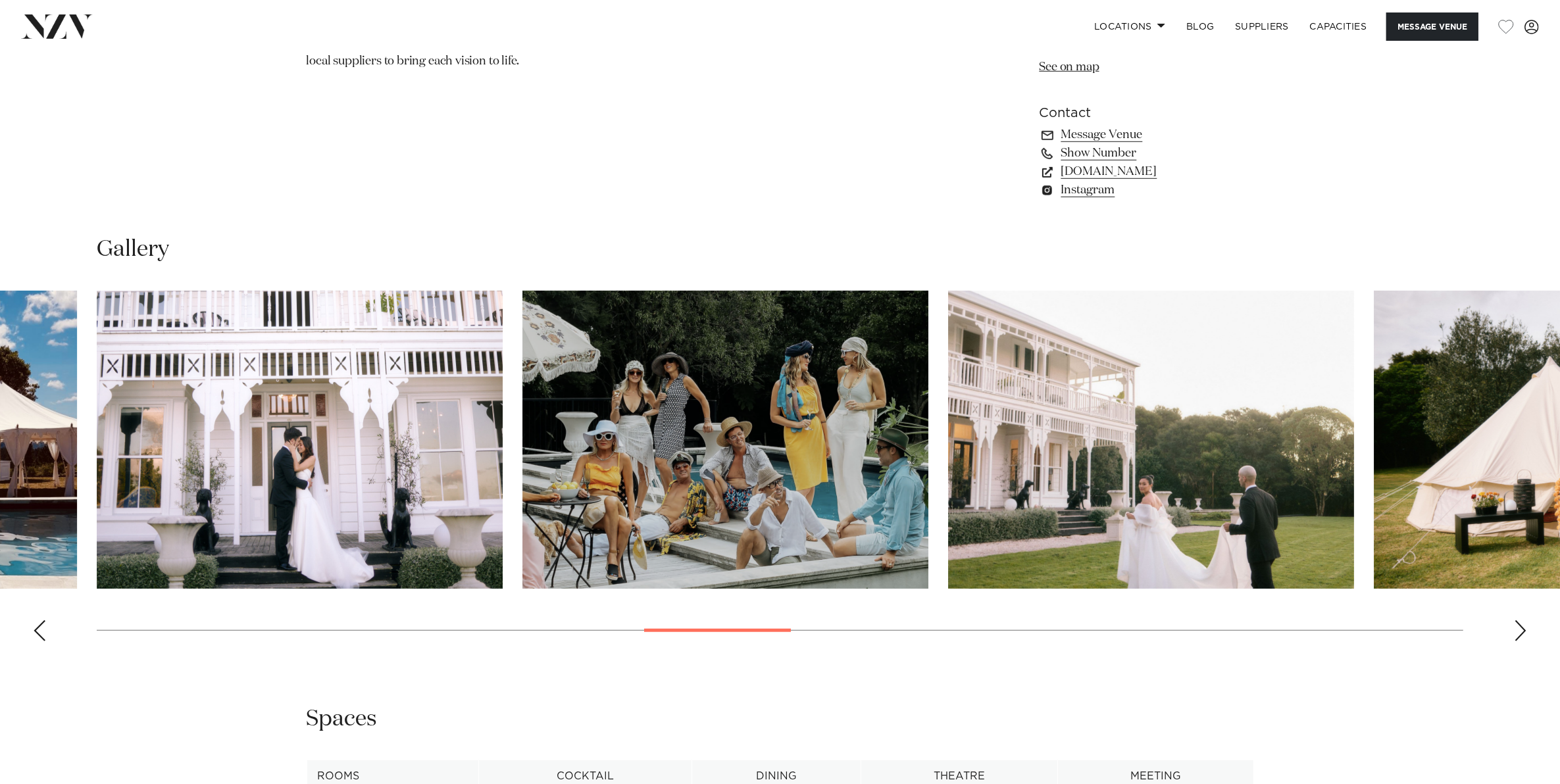
click at [1517, 631] on div "Next slide" at bounding box center [1520, 631] width 13 height 21
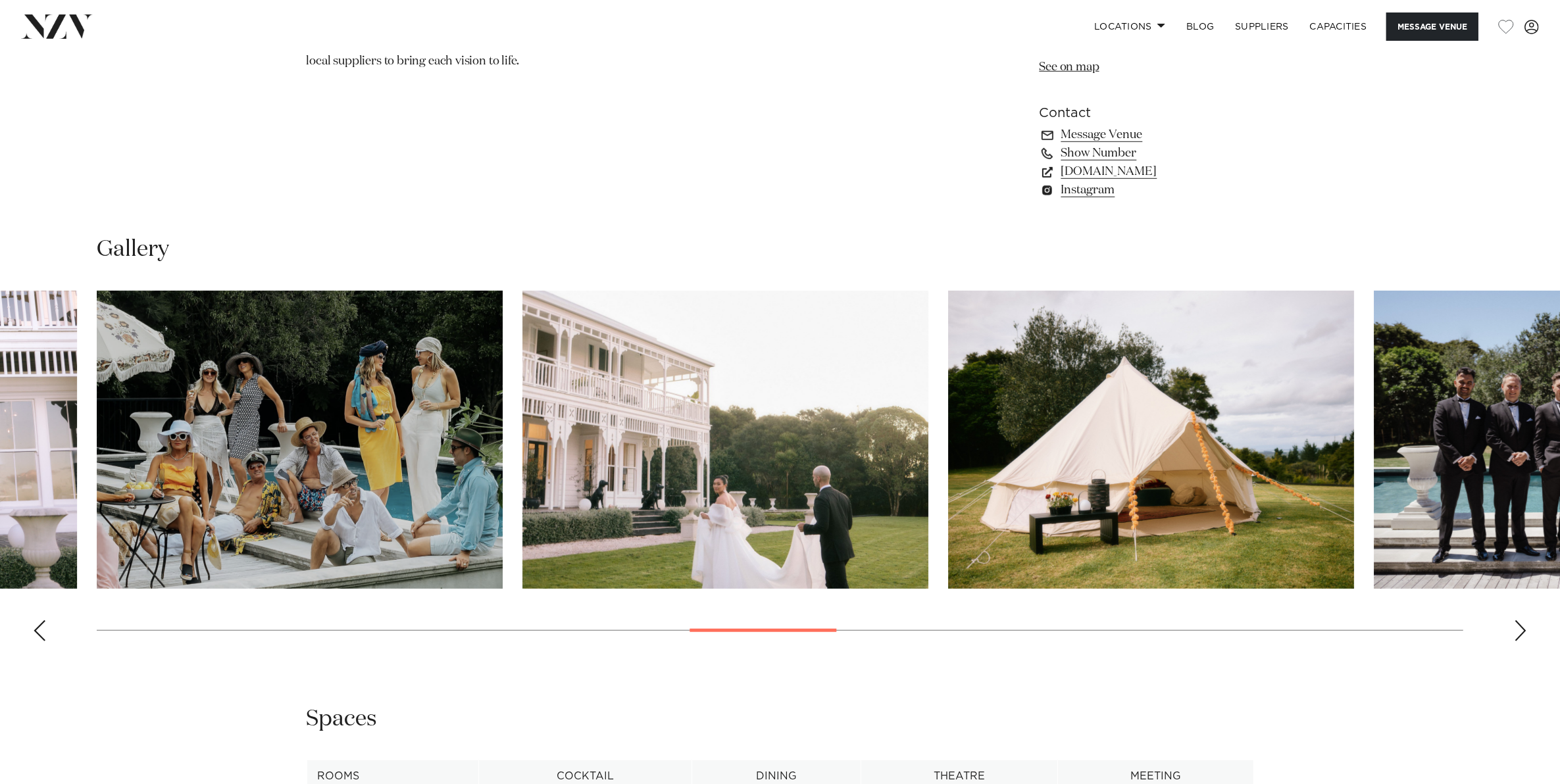
click at [1517, 631] on div "Next slide" at bounding box center [1520, 631] width 13 height 21
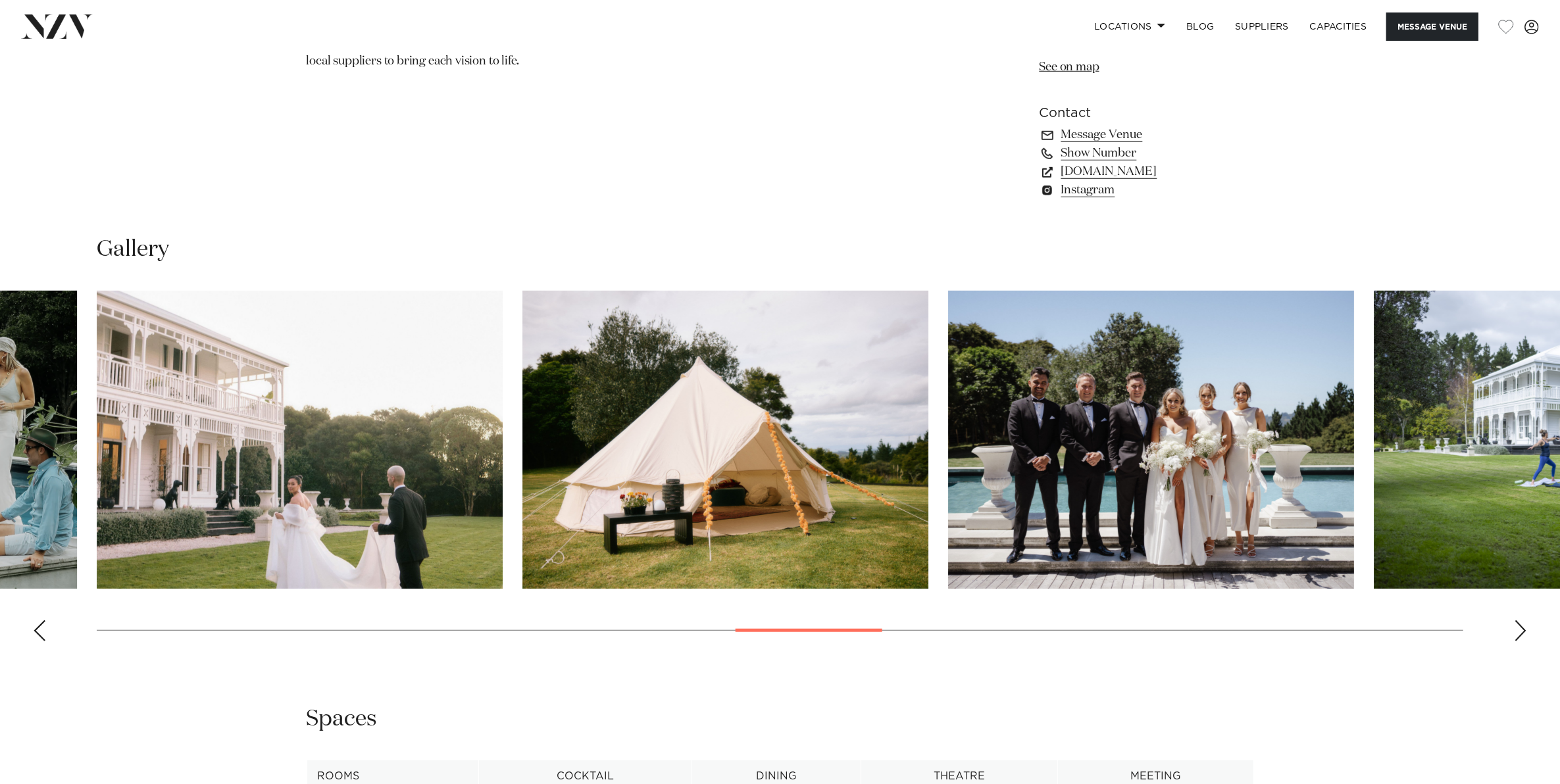
click at [1517, 631] on div "Next slide" at bounding box center [1520, 631] width 13 height 21
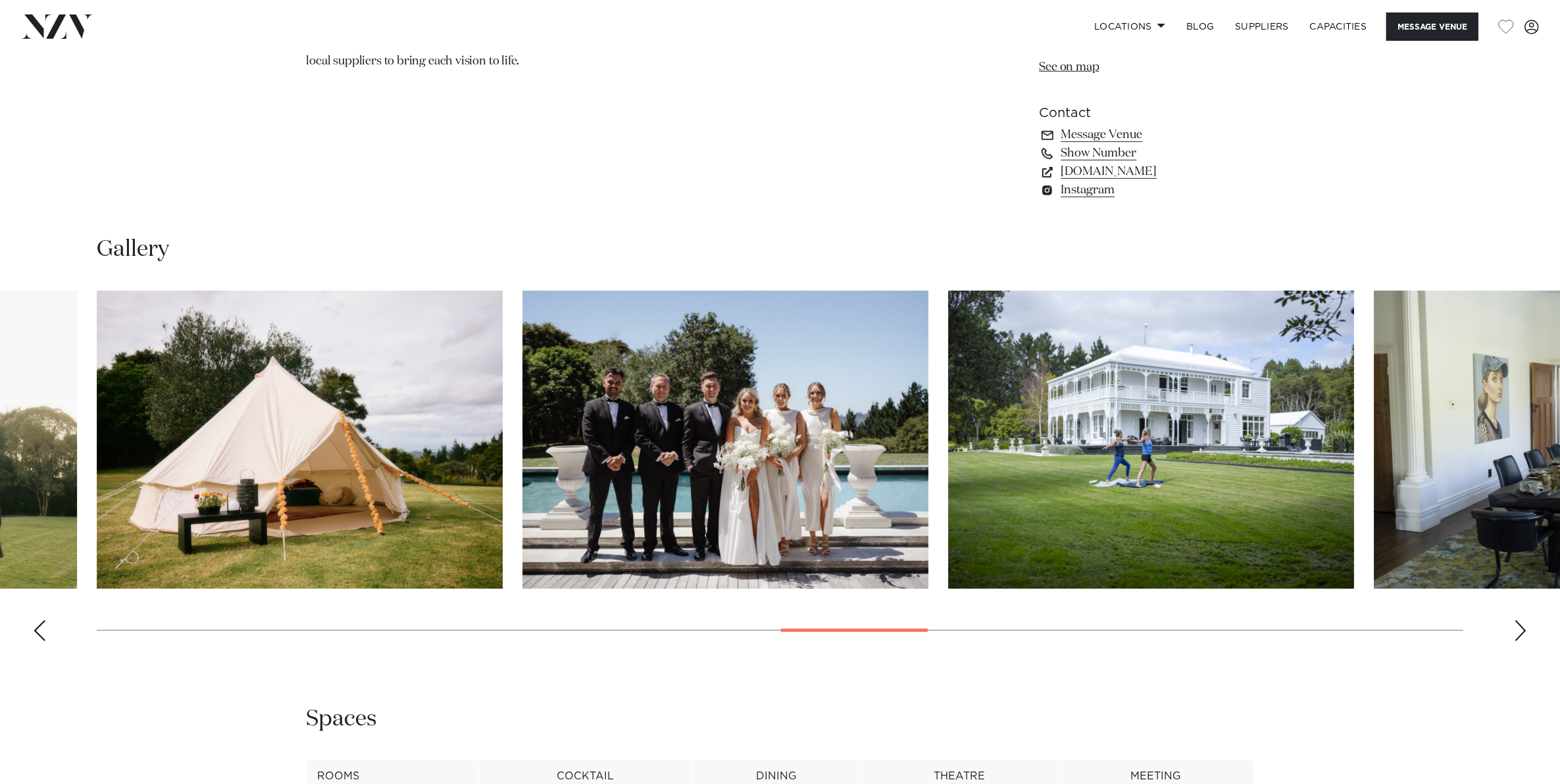
click at [1517, 631] on div "Next slide" at bounding box center [1520, 631] width 13 height 21
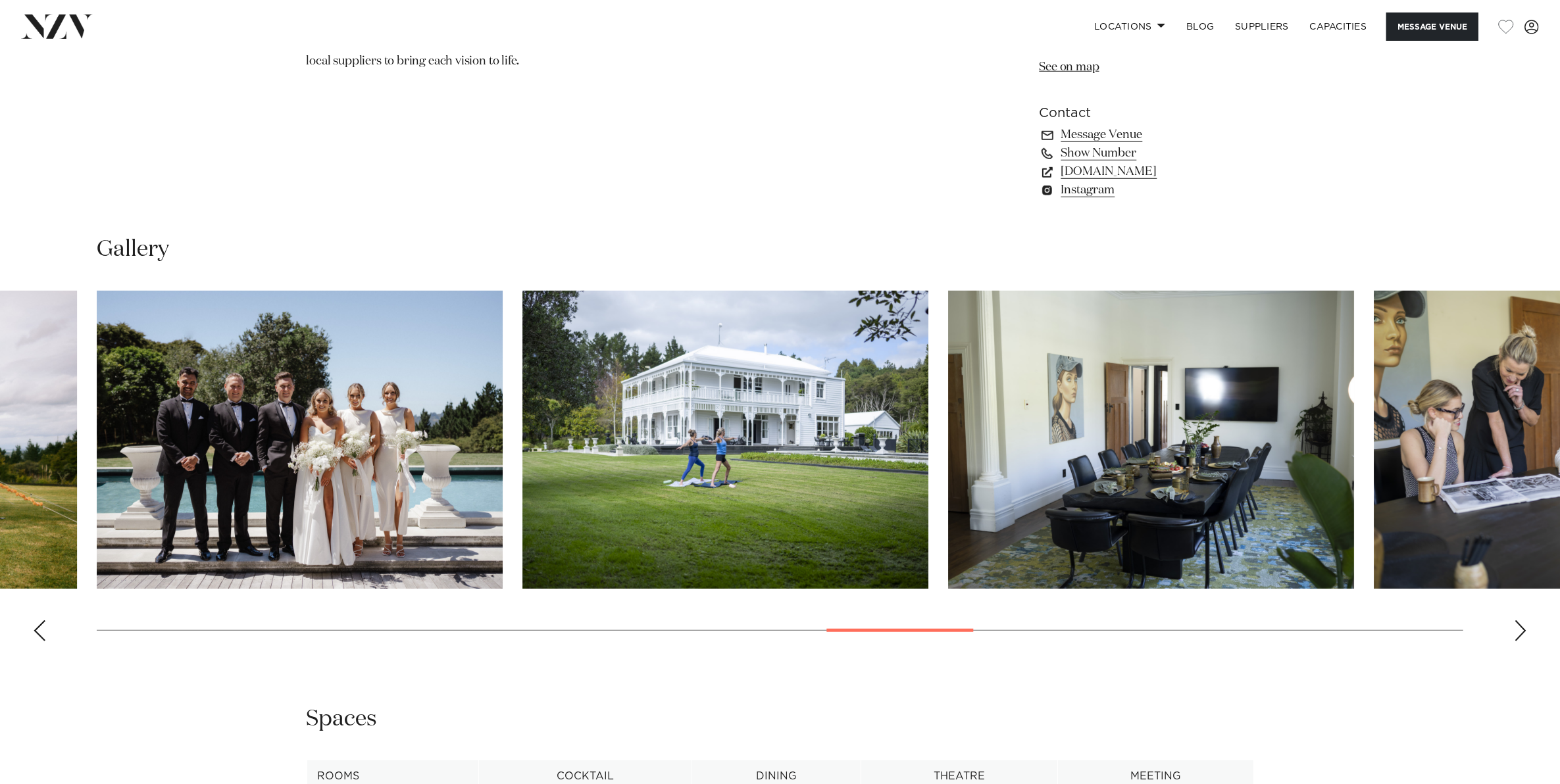
click at [1517, 631] on div "Next slide" at bounding box center [1520, 631] width 13 height 21
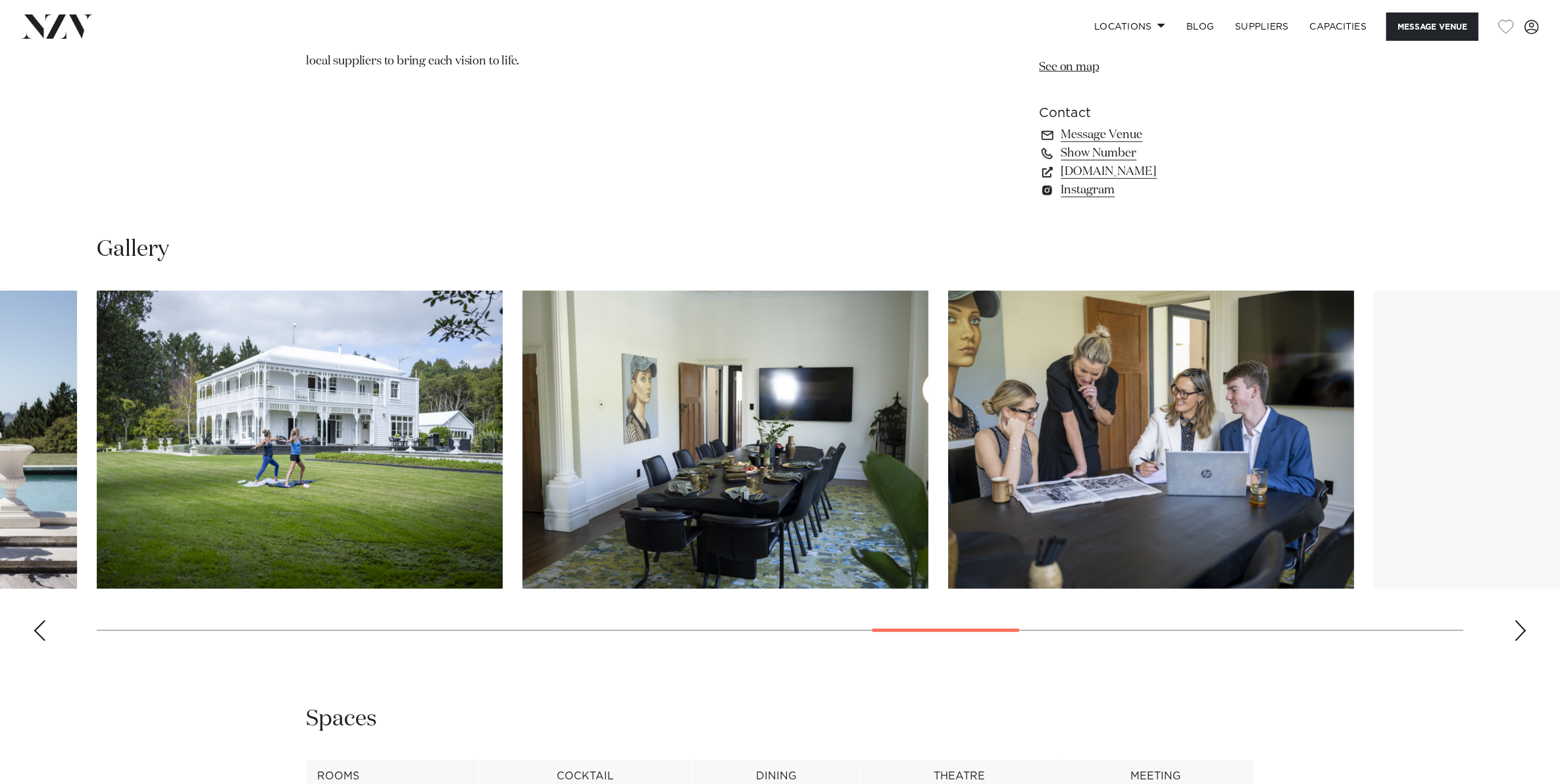
click at [1517, 631] on div "Next slide" at bounding box center [1520, 631] width 13 height 21
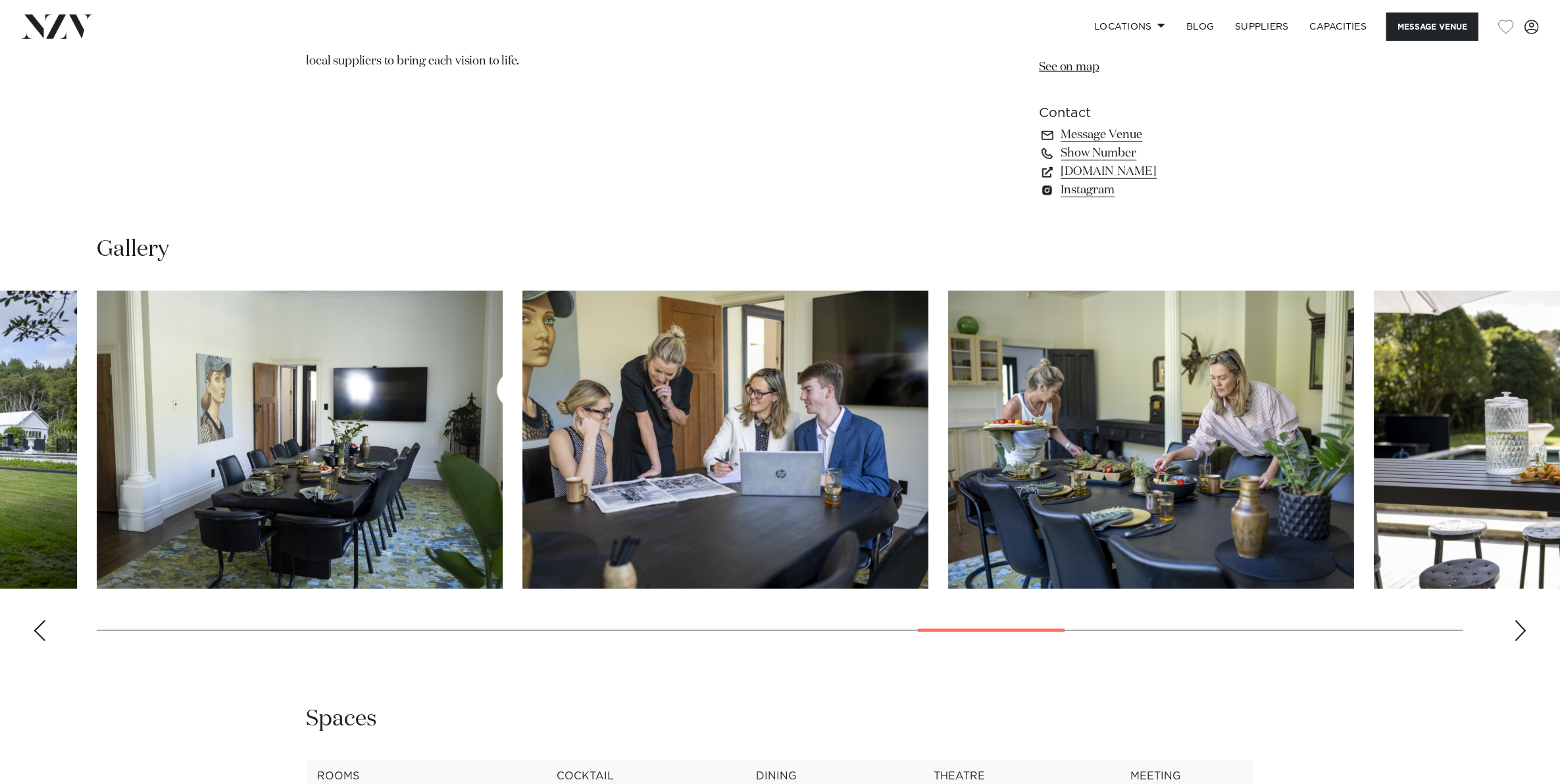
click at [1517, 631] on div "Next slide" at bounding box center [1520, 631] width 13 height 21
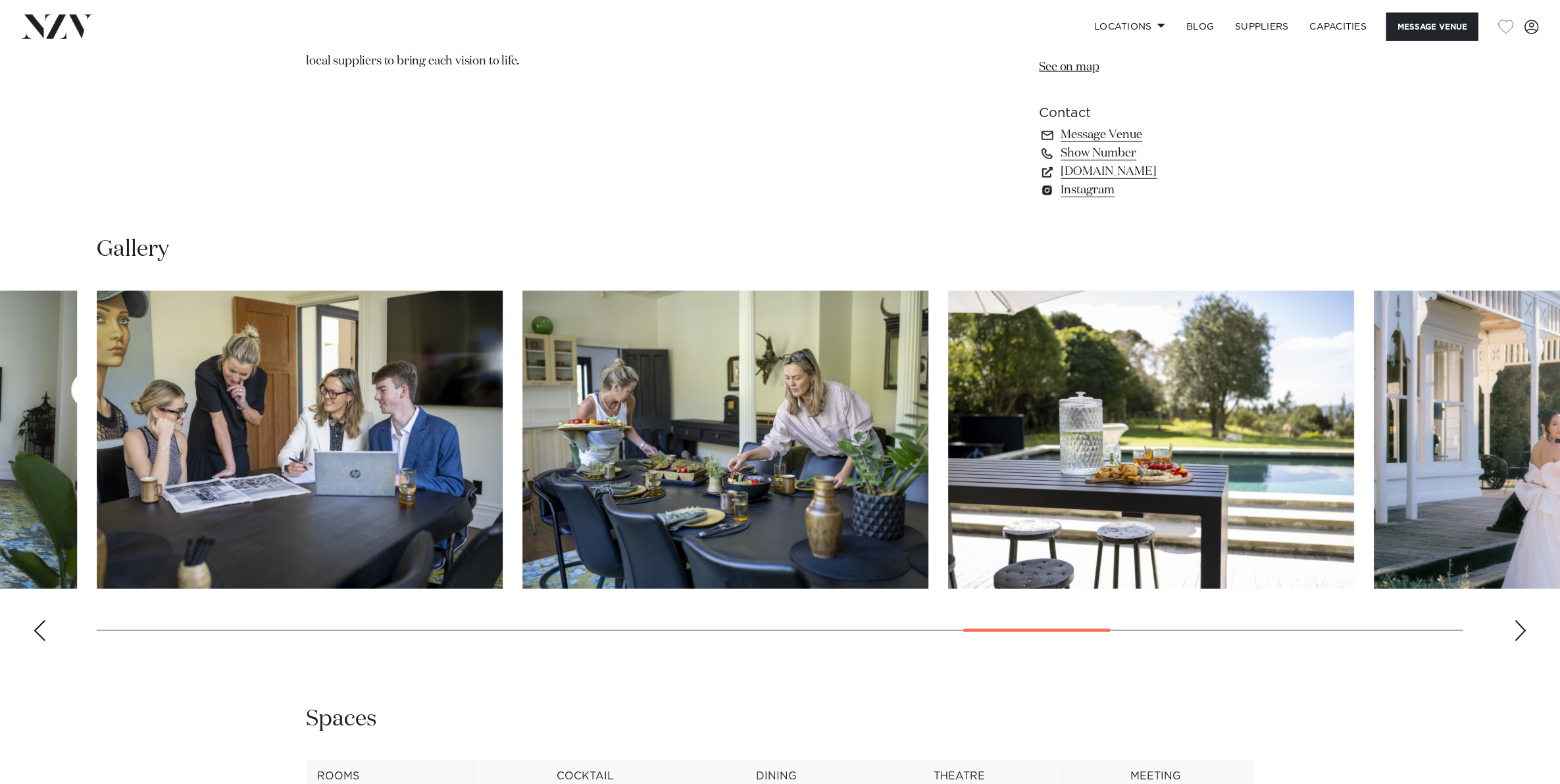
click at [1517, 631] on div "Next slide" at bounding box center [1520, 631] width 13 height 21
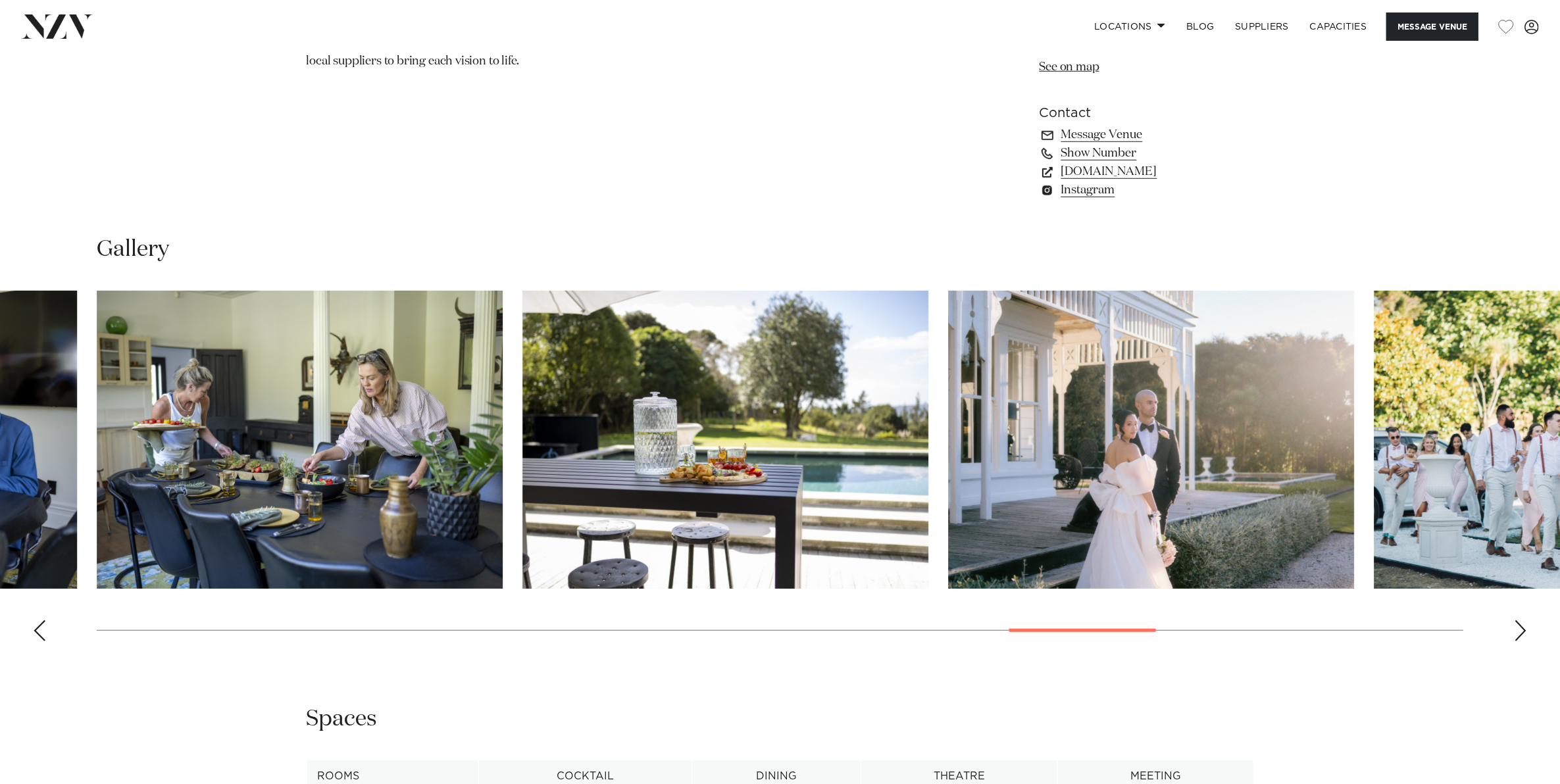
click at [1517, 631] on div "Next slide" at bounding box center [1520, 631] width 13 height 21
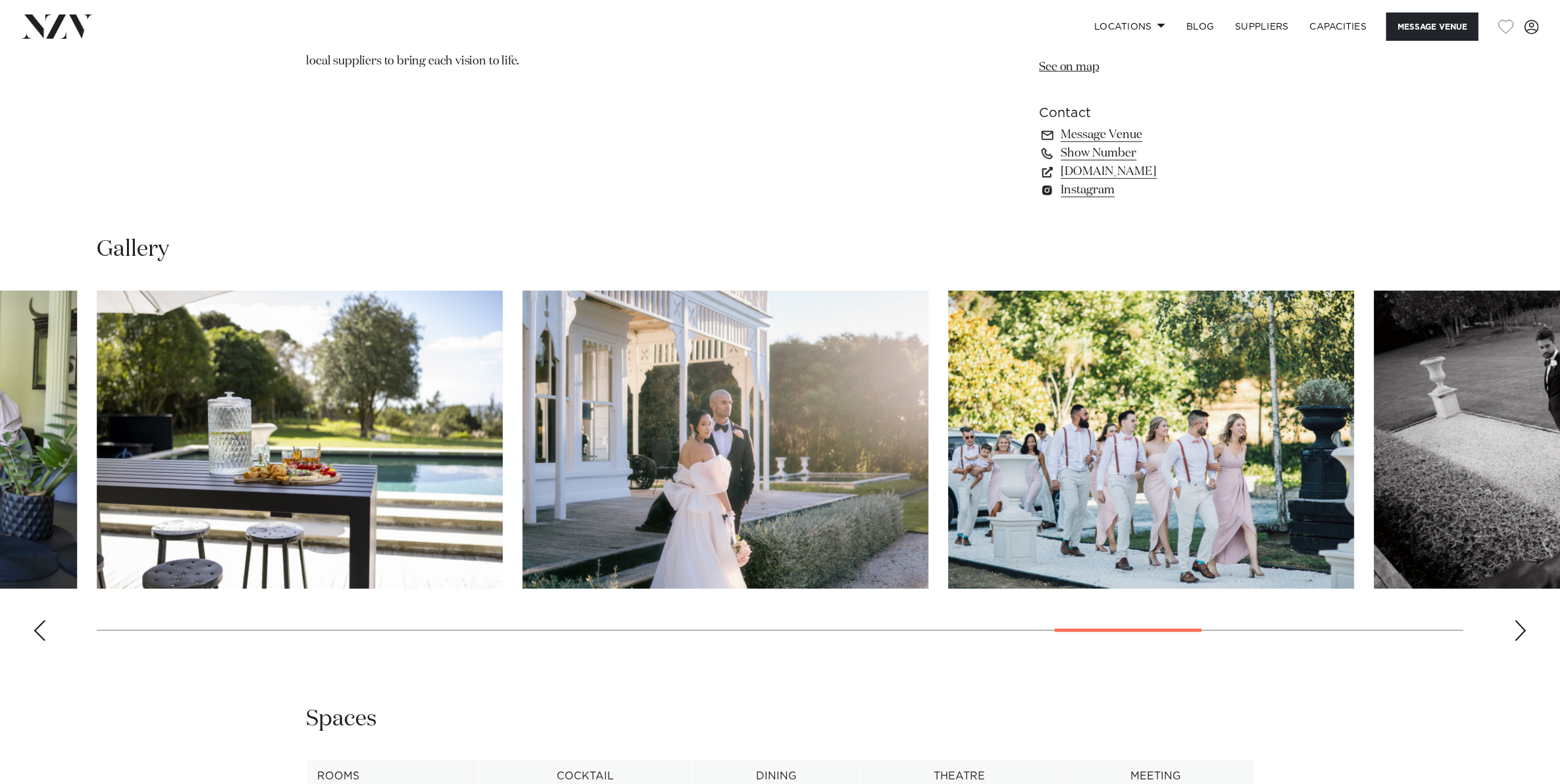
click at [1517, 631] on div "Next slide" at bounding box center [1520, 631] width 13 height 21
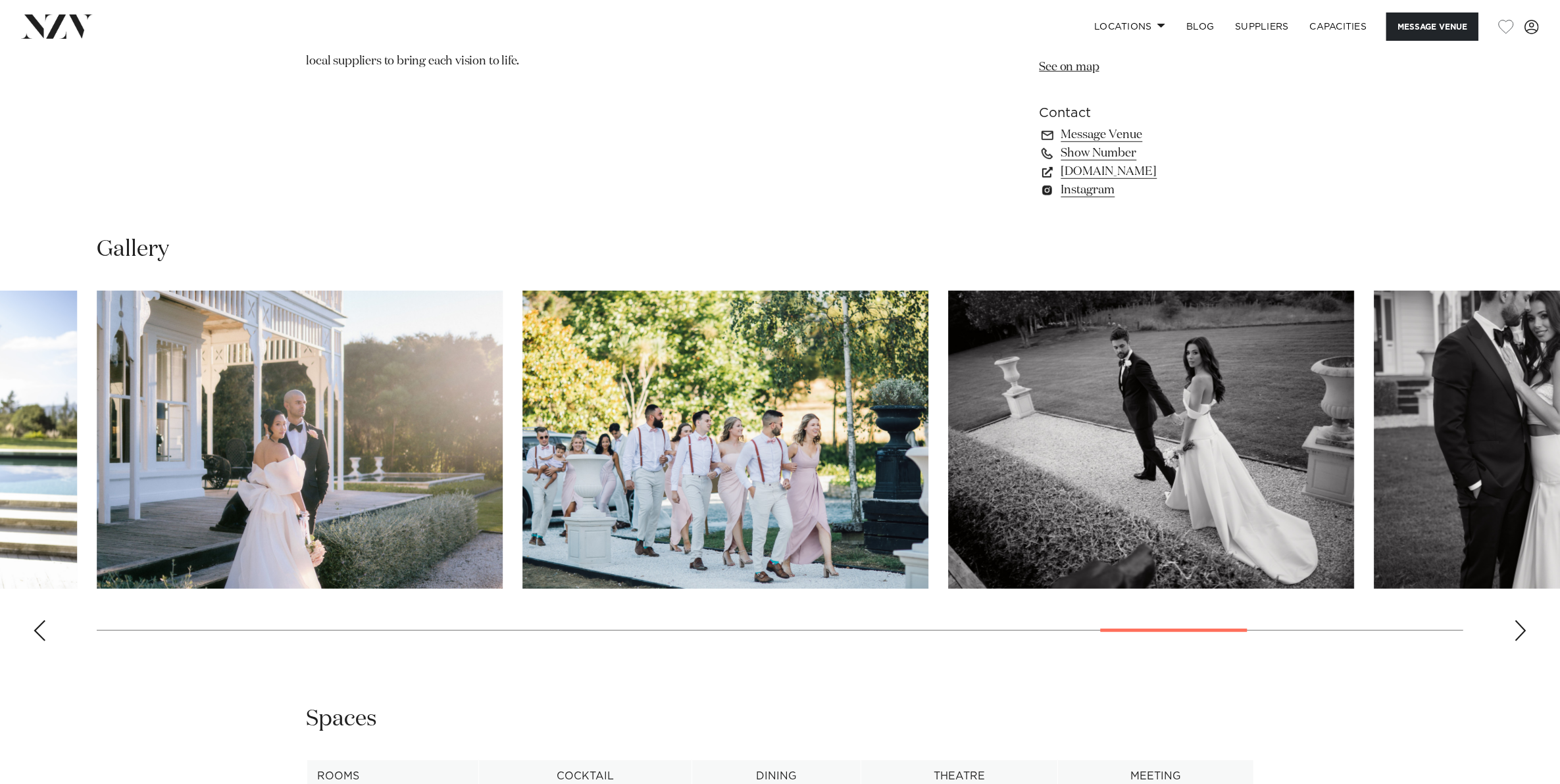
click at [1517, 631] on div "Next slide" at bounding box center [1520, 631] width 13 height 21
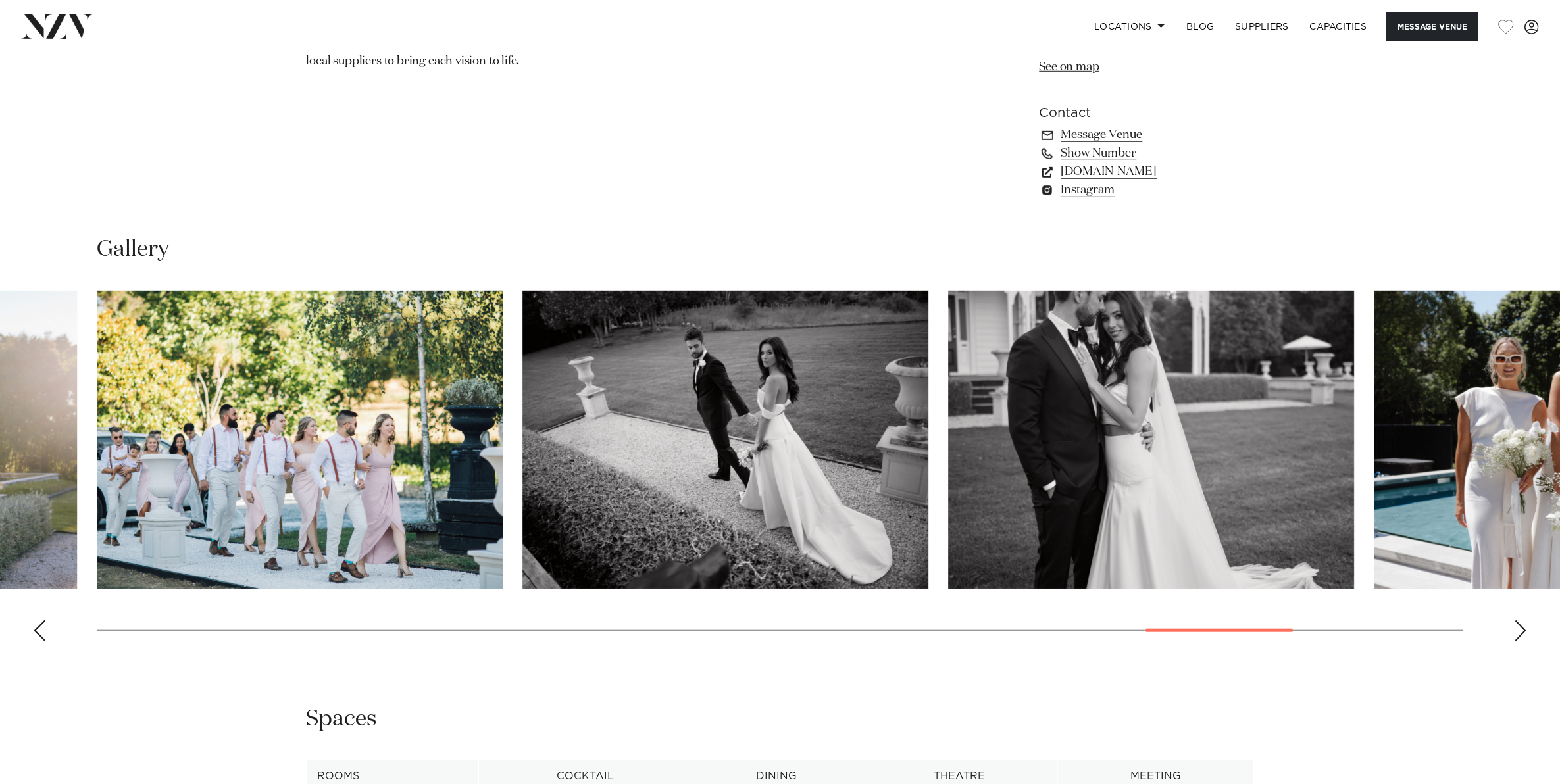
click at [1517, 631] on div "Next slide" at bounding box center [1520, 631] width 13 height 21
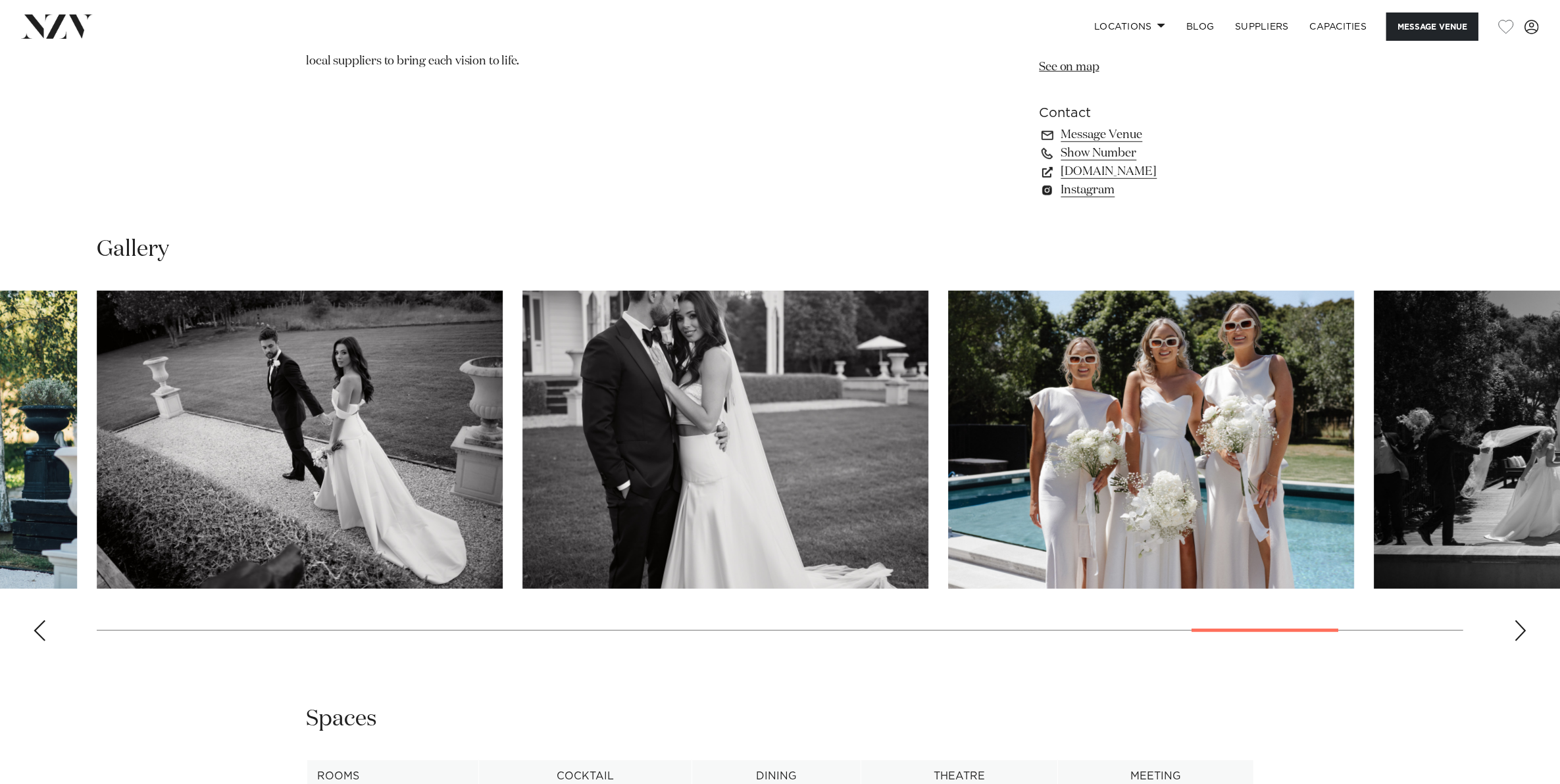
click at [1517, 631] on div "Next slide" at bounding box center [1520, 631] width 13 height 21
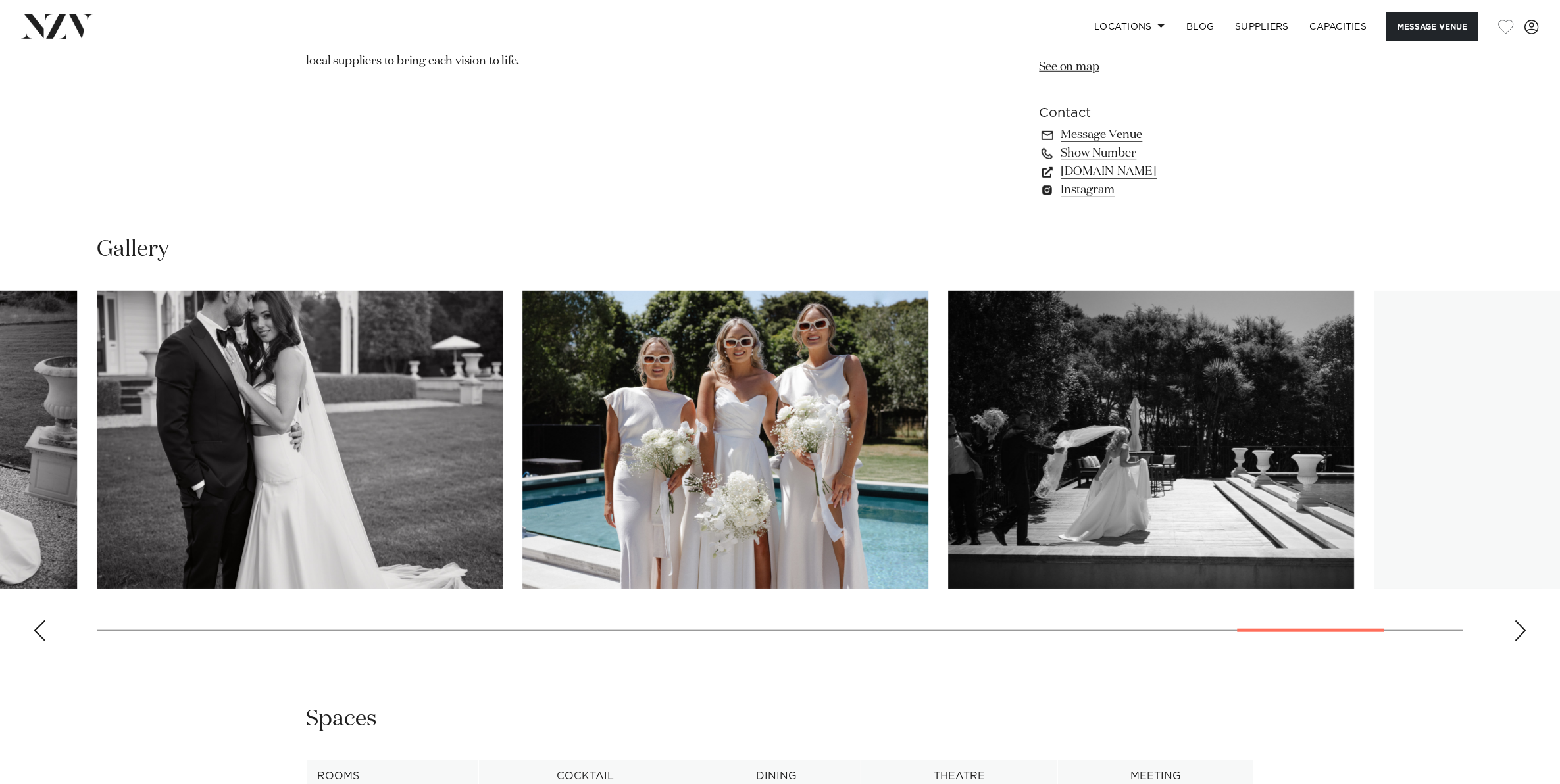
click at [1517, 631] on div "Next slide" at bounding box center [1520, 631] width 13 height 21
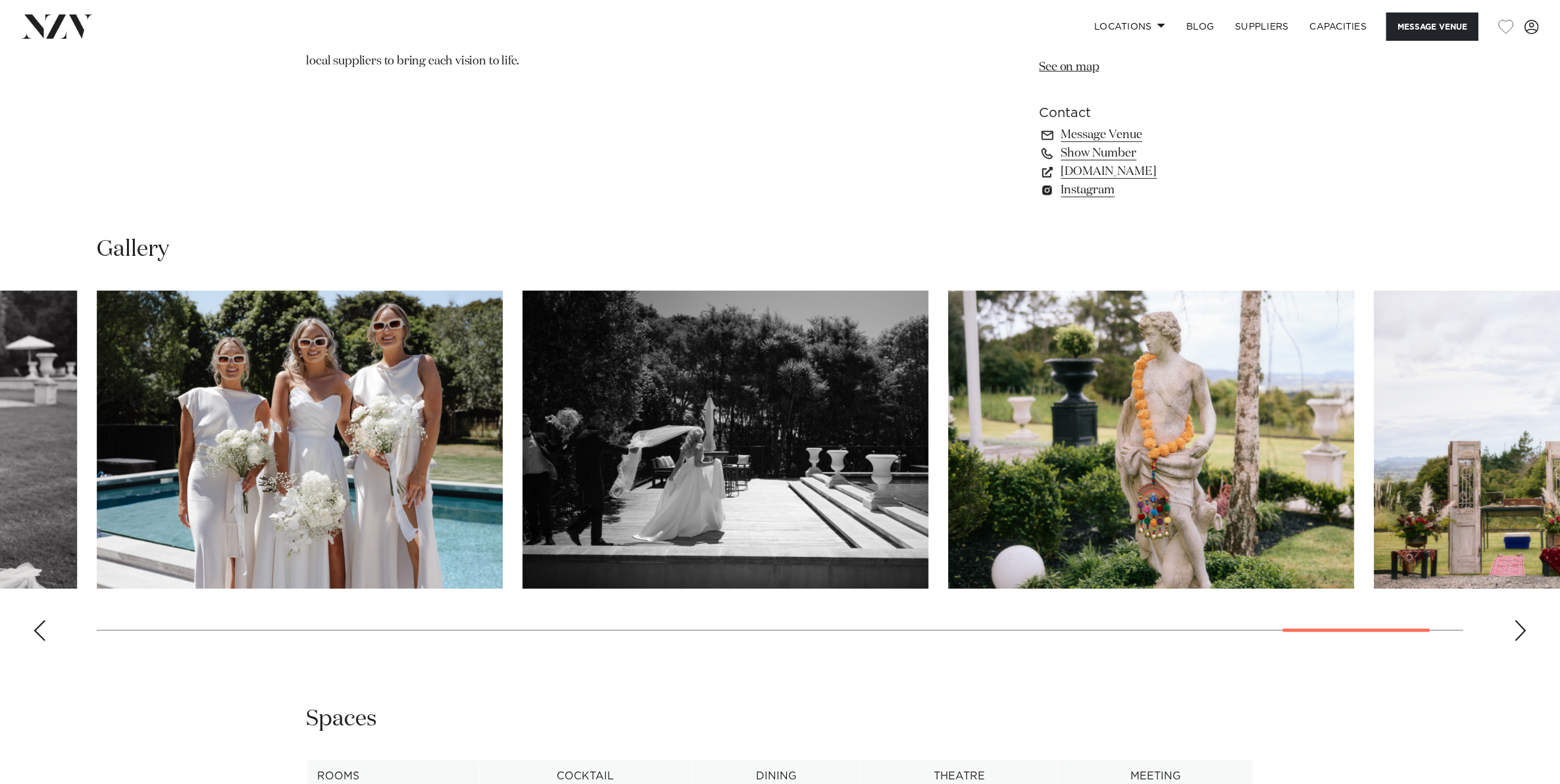
click at [1517, 631] on div "Next slide" at bounding box center [1520, 631] width 13 height 21
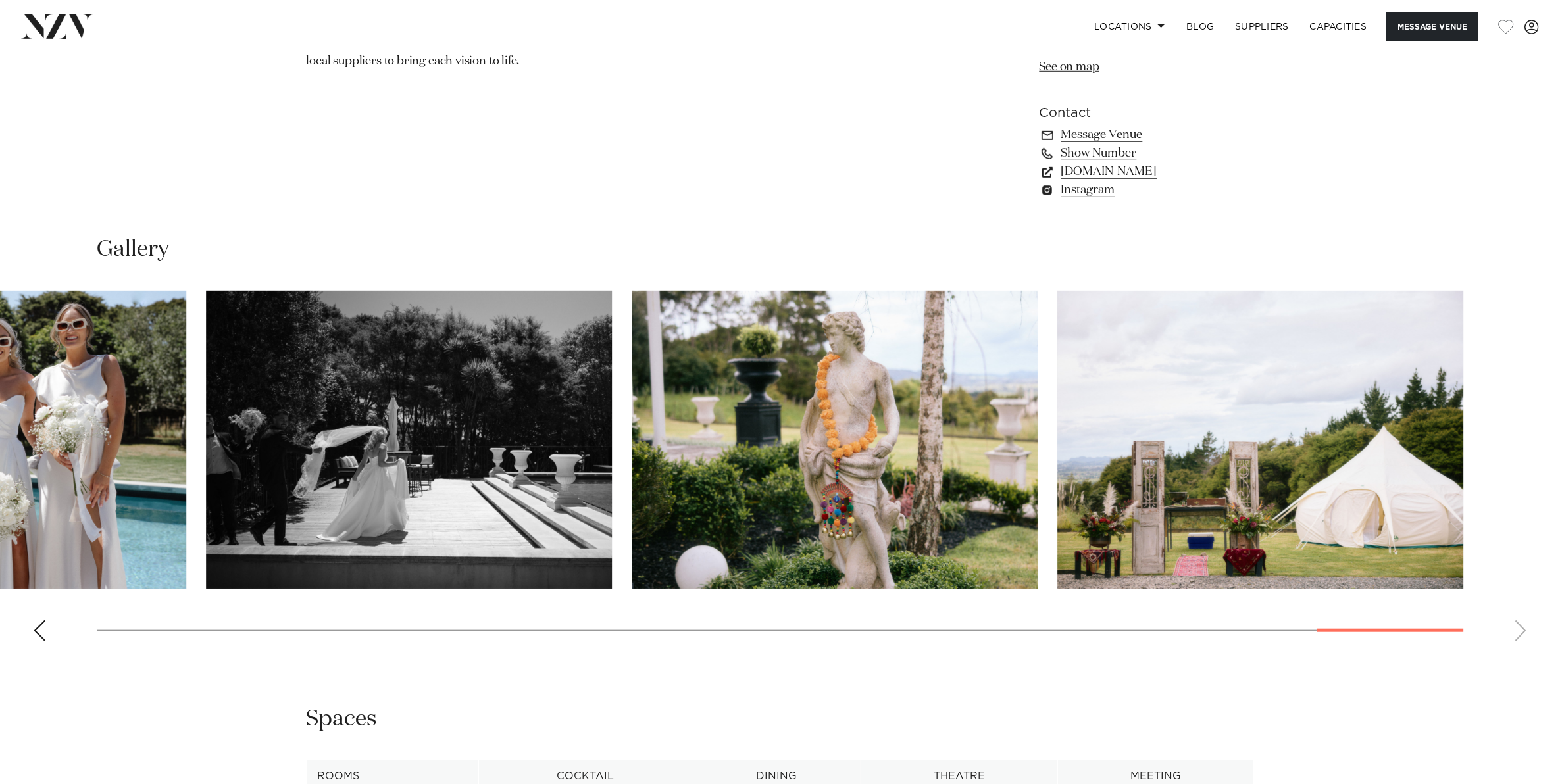
click at [1517, 631] on swiper-container at bounding box center [780, 471] width 1560 height 361
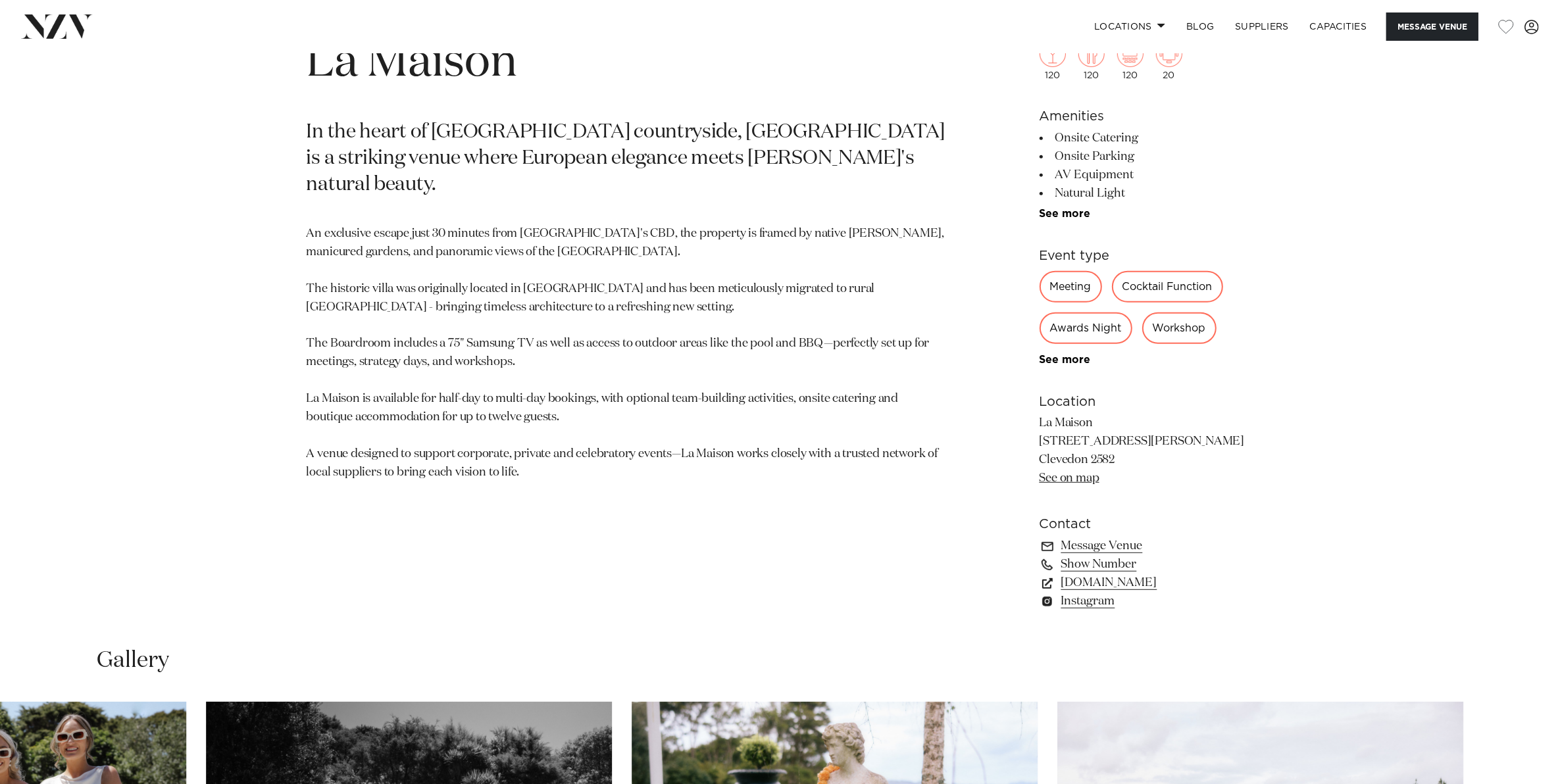
scroll to position [740, 0]
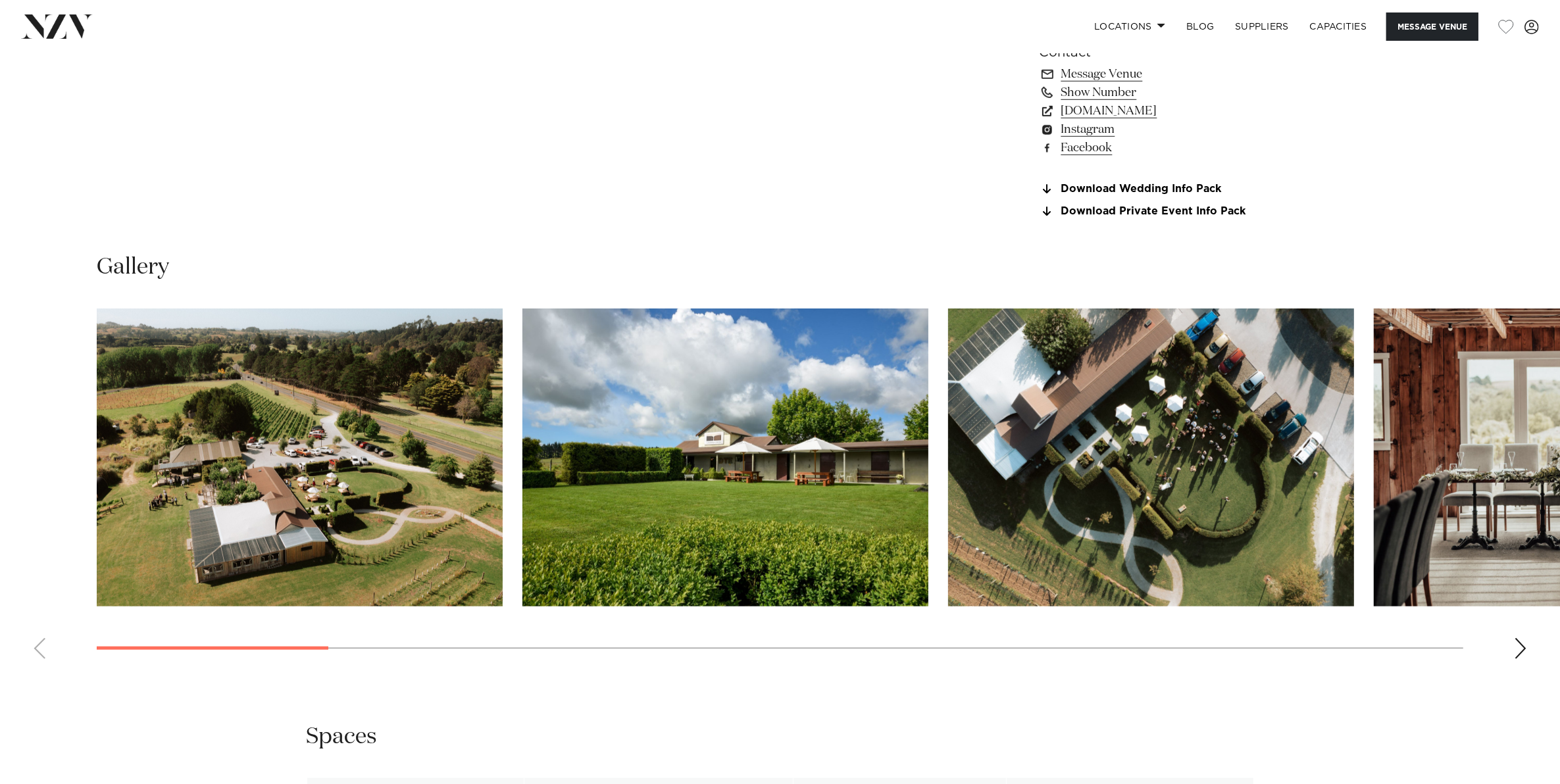
scroll to position [1315, 0]
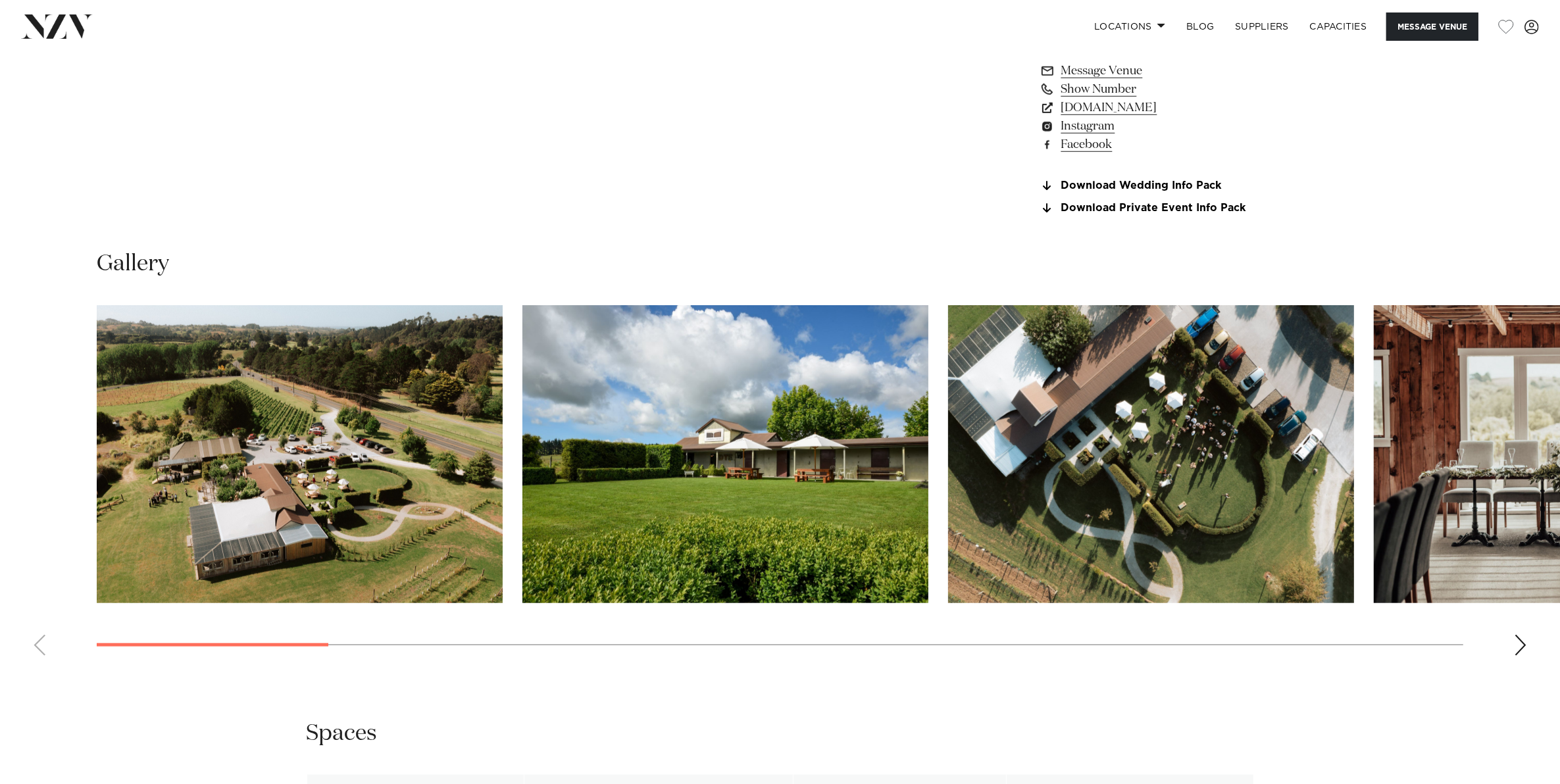
click at [1512, 625] on swiper-container at bounding box center [780, 486] width 1560 height 361
click at [1521, 635] on div "Next slide" at bounding box center [1520, 645] width 13 height 21
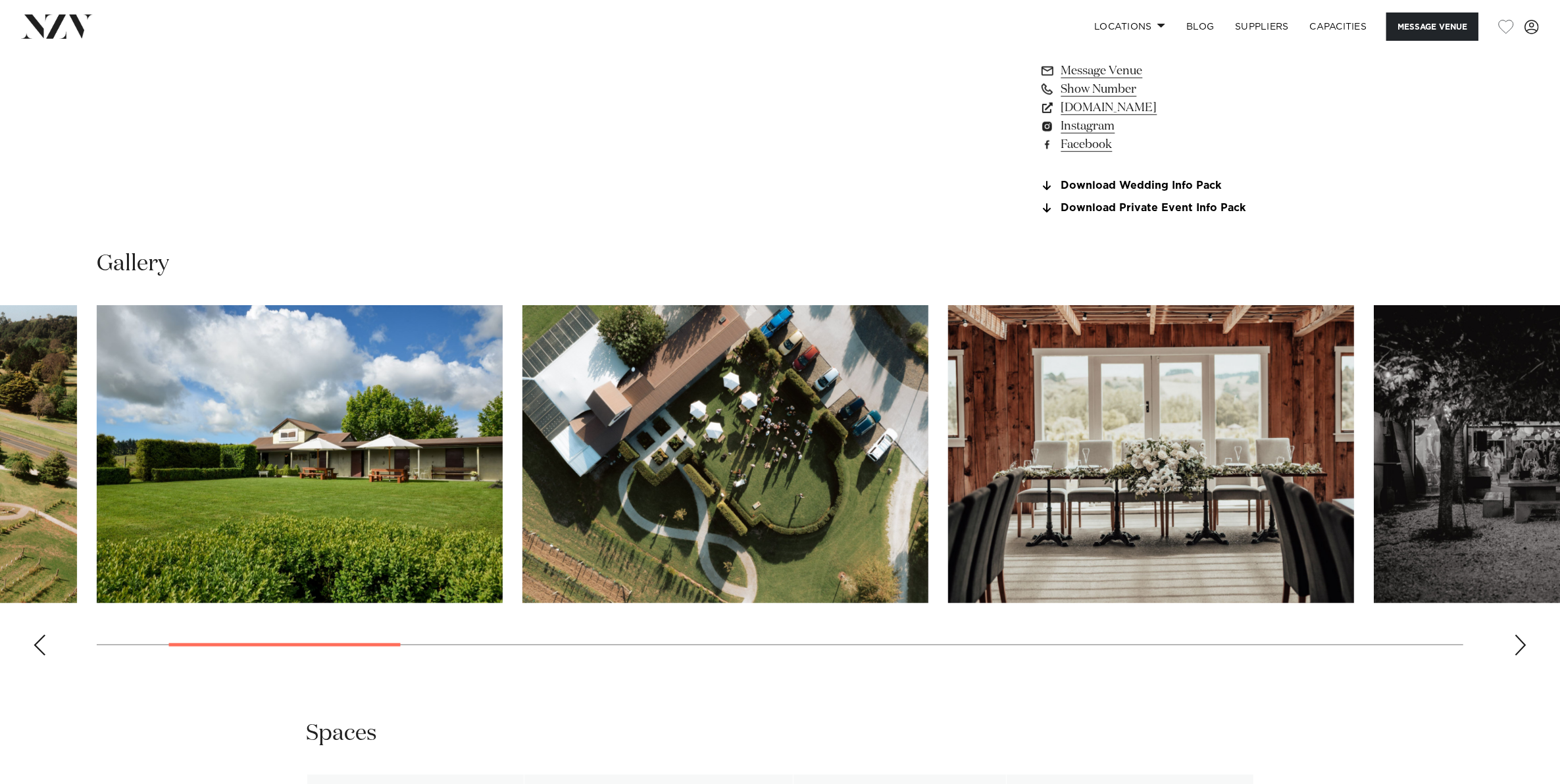
click at [1521, 635] on div "Next slide" at bounding box center [1520, 645] width 13 height 21
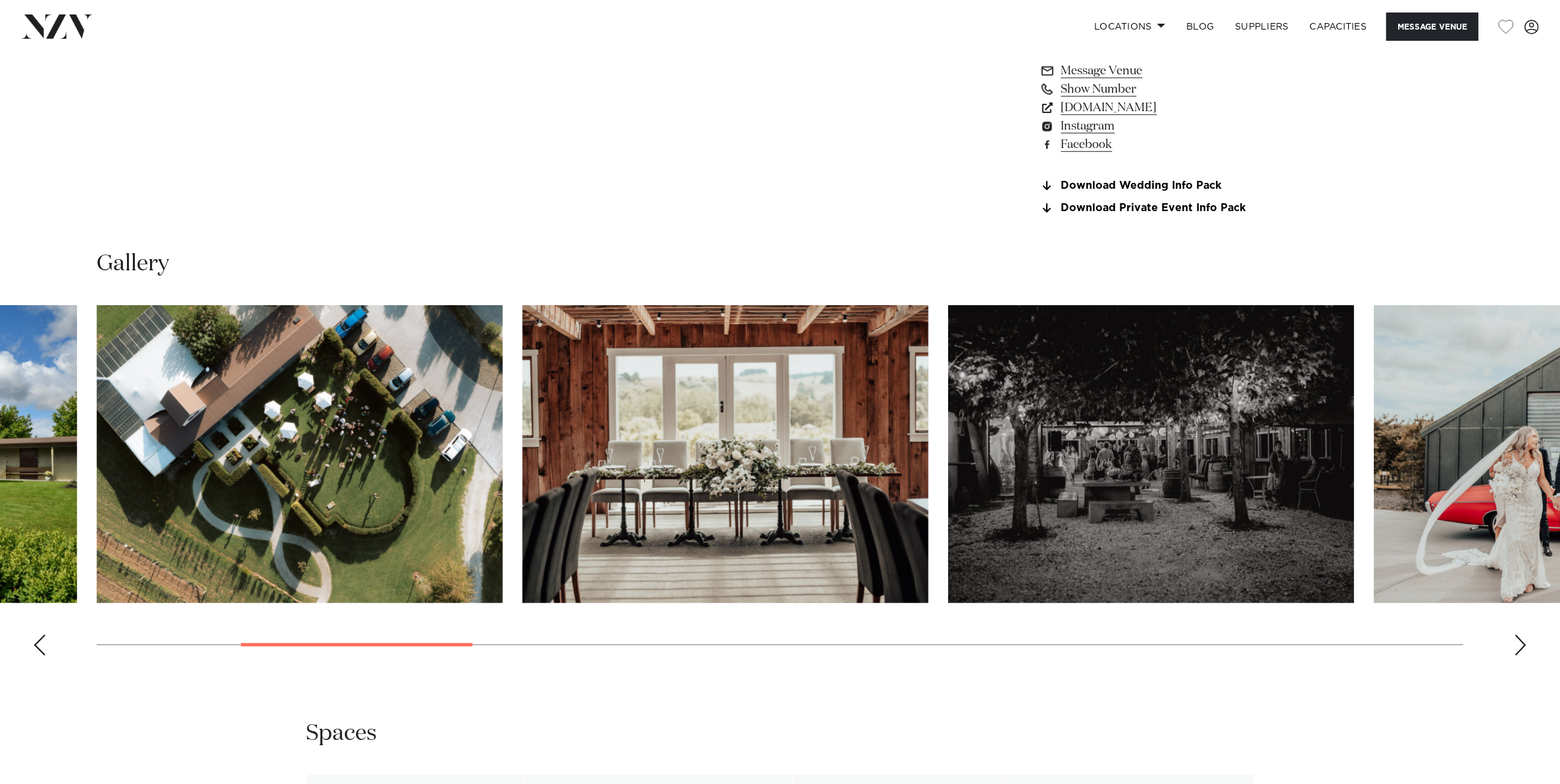
click at [1521, 635] on div "Next slide" at bounding box center [1520, 645] width 13 height 21
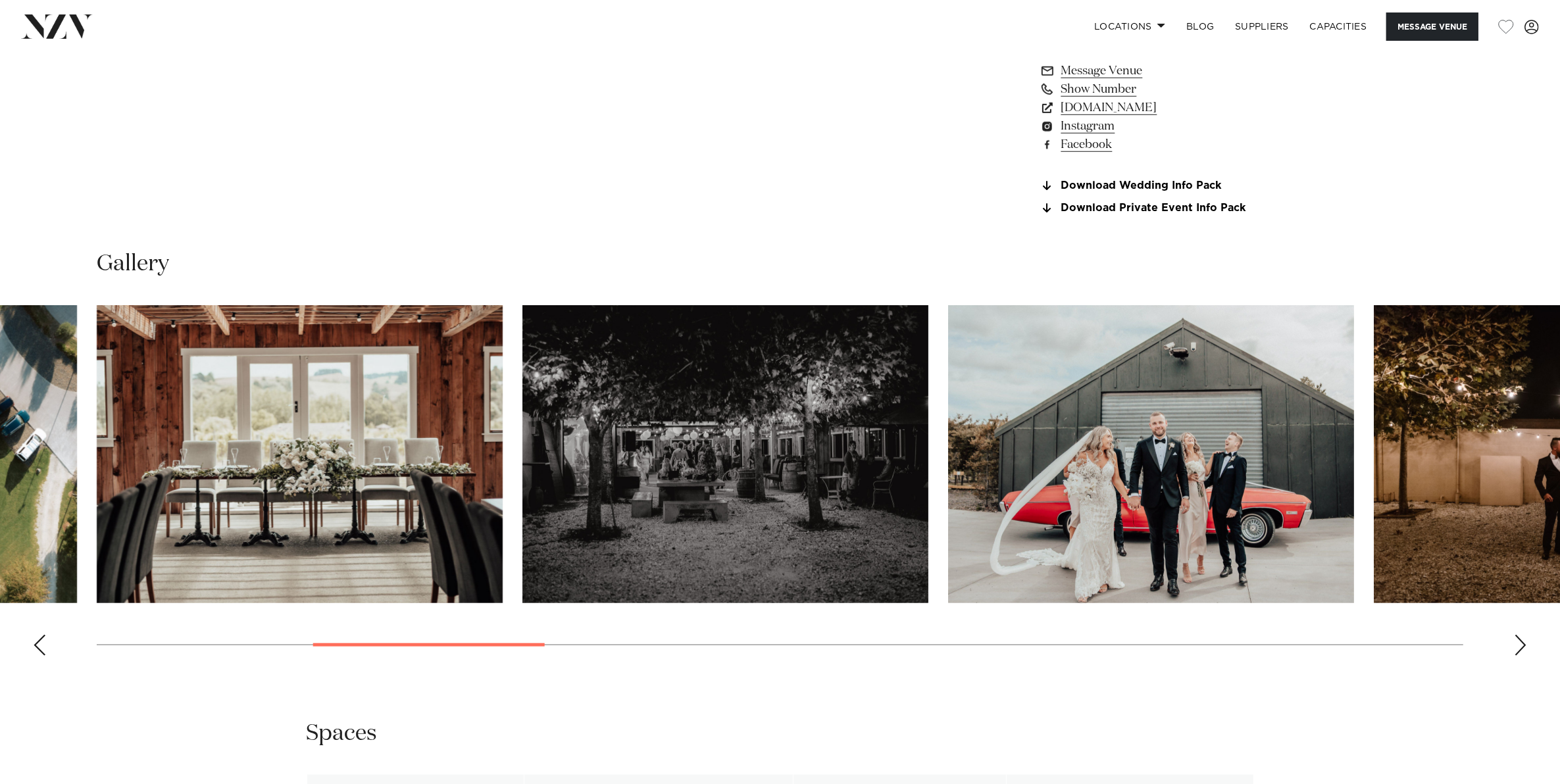
click at [1521, 635] on div "Next slide" at bounding box center [1520, 645] width 13 height 21
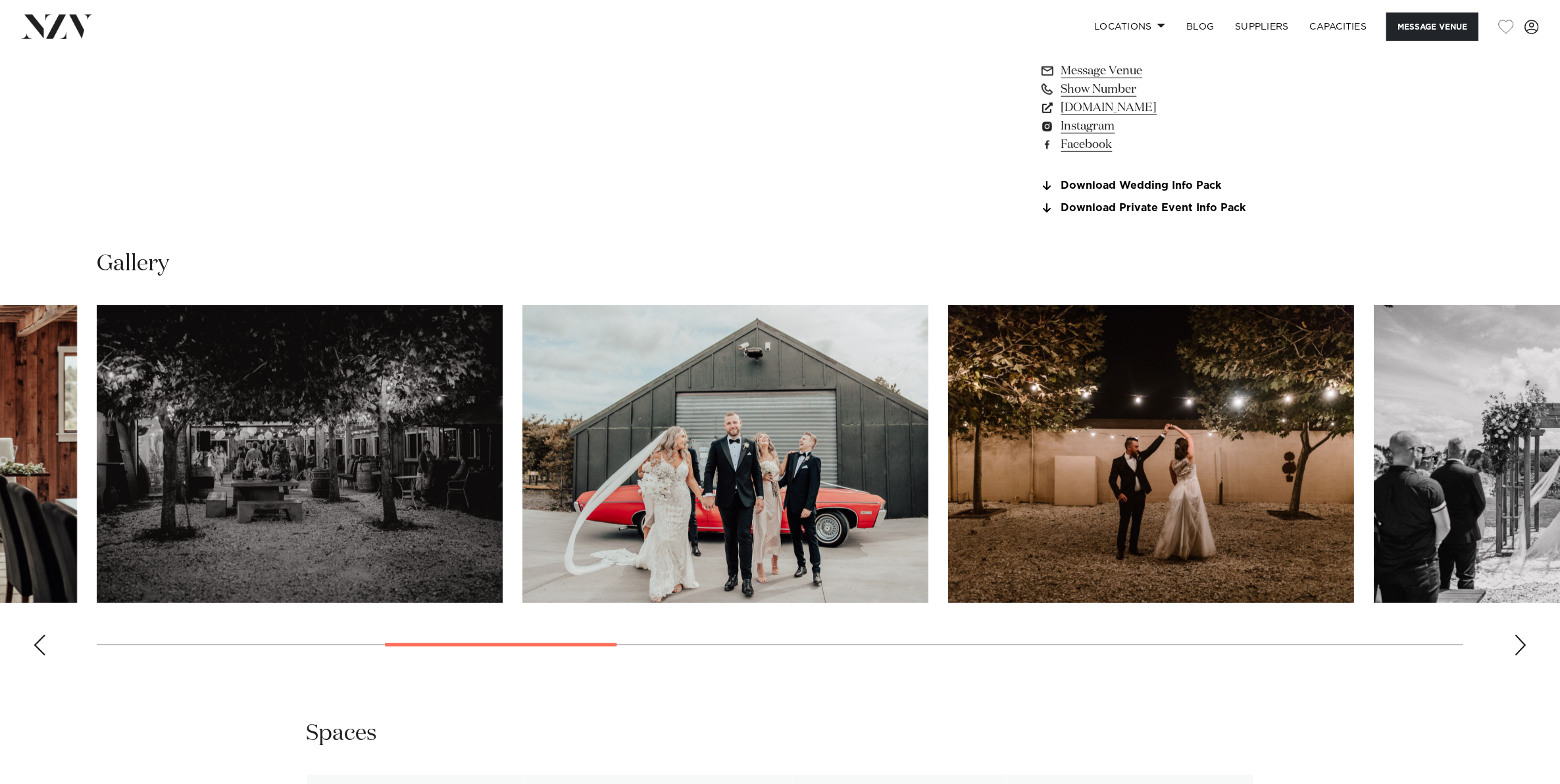
click at [1521, 635] on div "Next slide" at bounding box center [1520, 645] width 13 height 21
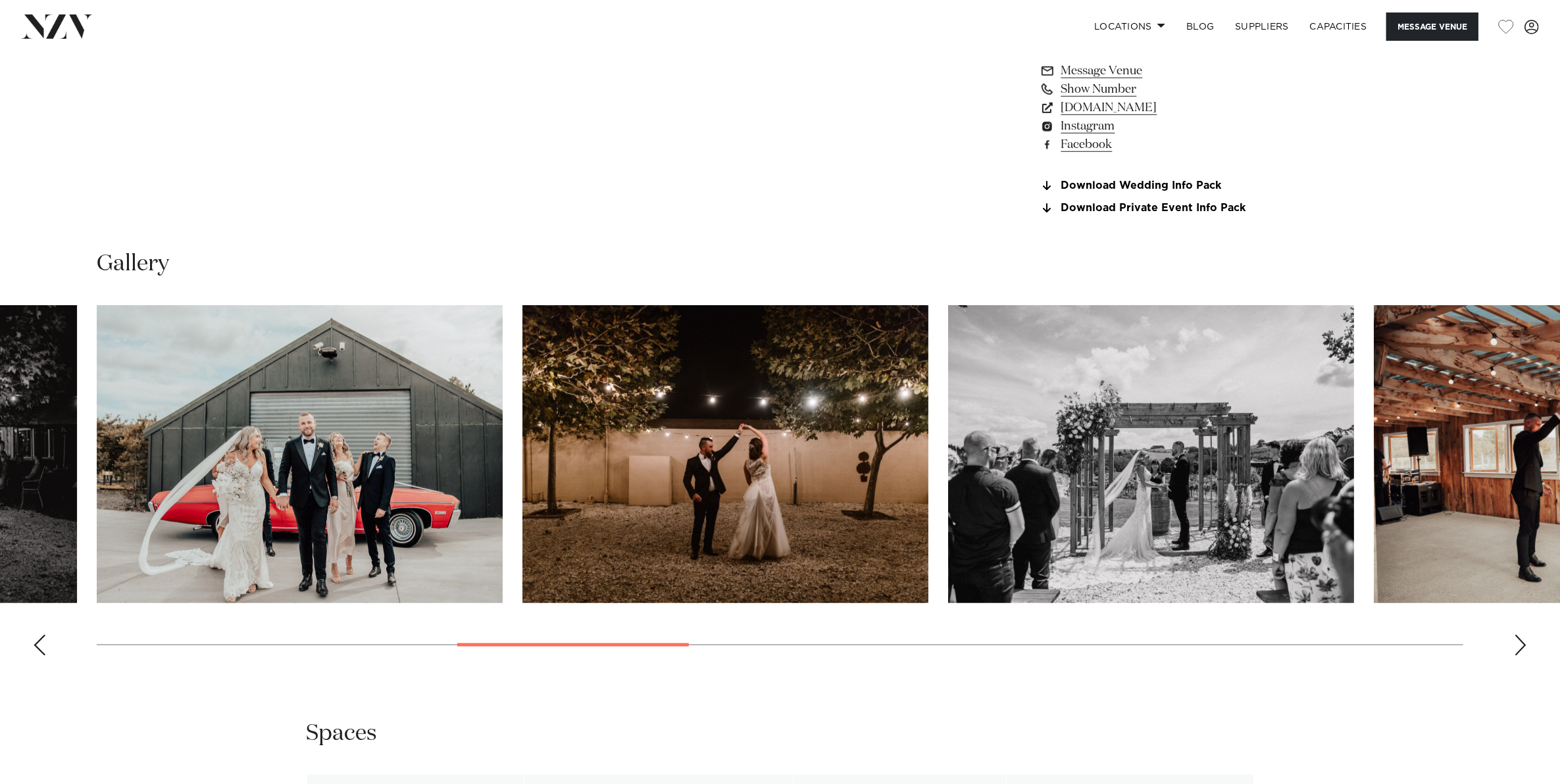
click at [1521, 635] on div "Next slide" at bounding box center [1520, 645] width 13 height 21
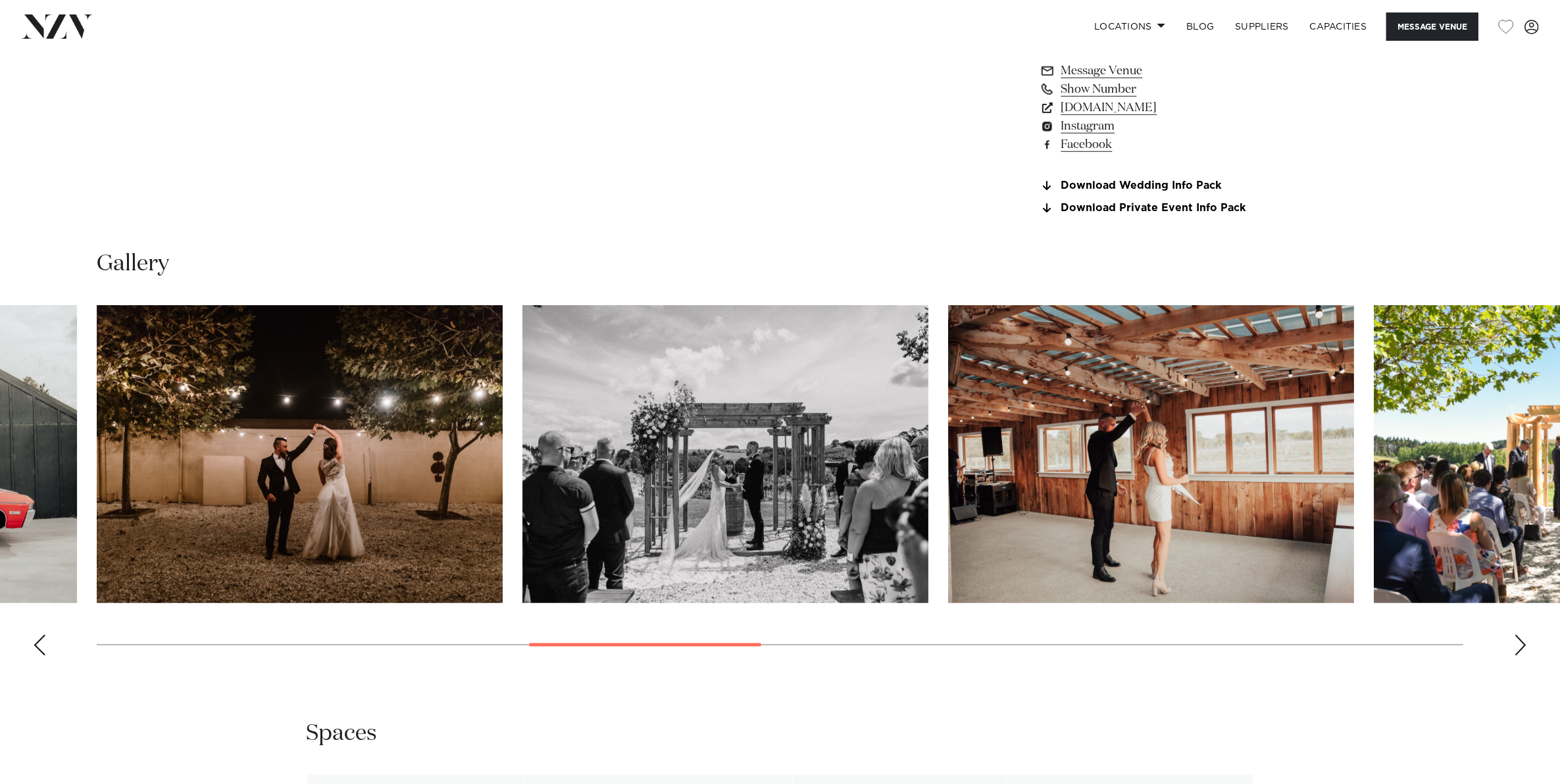
click at [1521, 635] on div "Next slide" at bounding box center [1520, 645] width 13 height 21
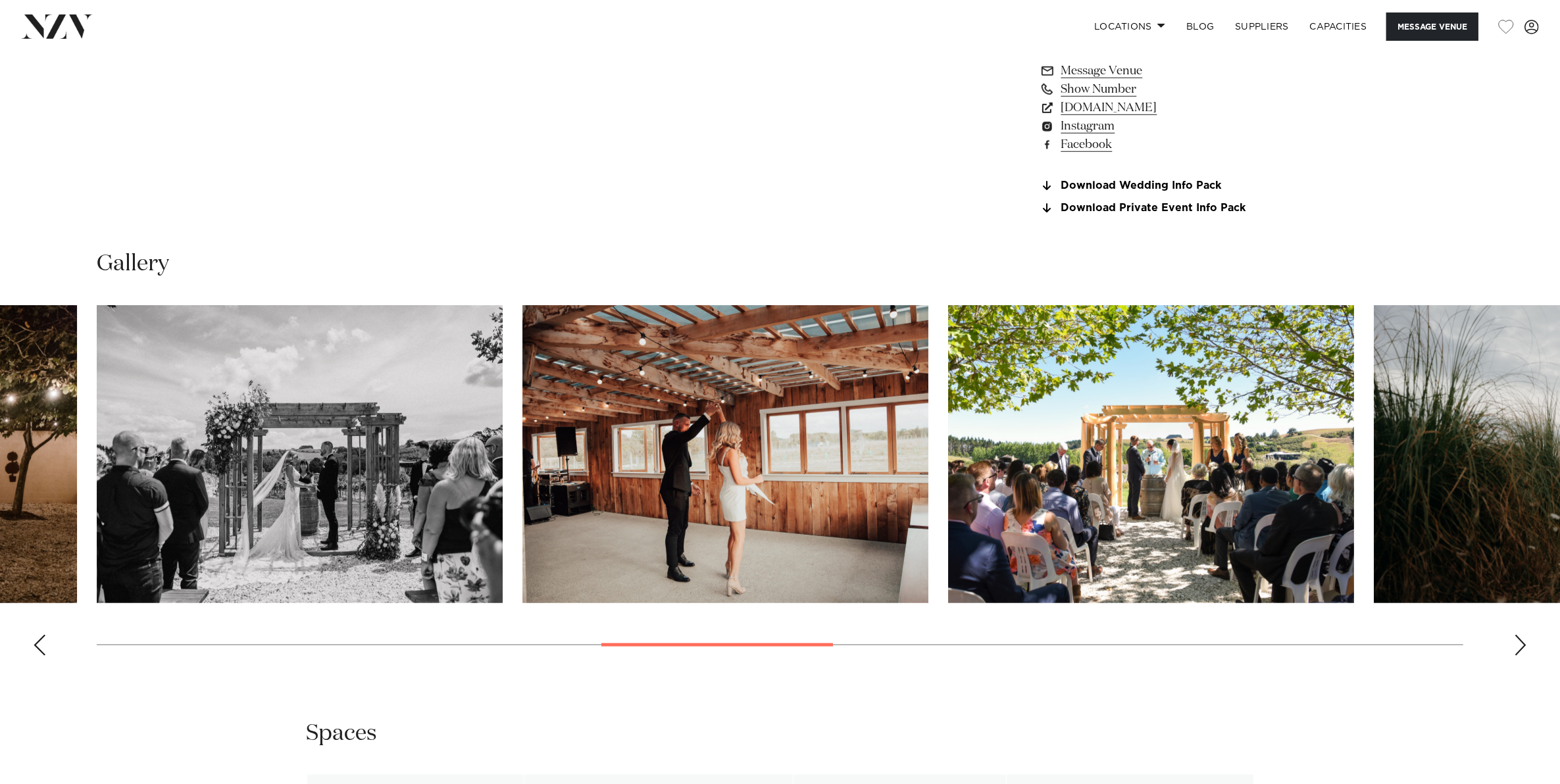
click at [1521, 635] on div "Next slide" at bounding box center [1520, 645] width 13 height 21
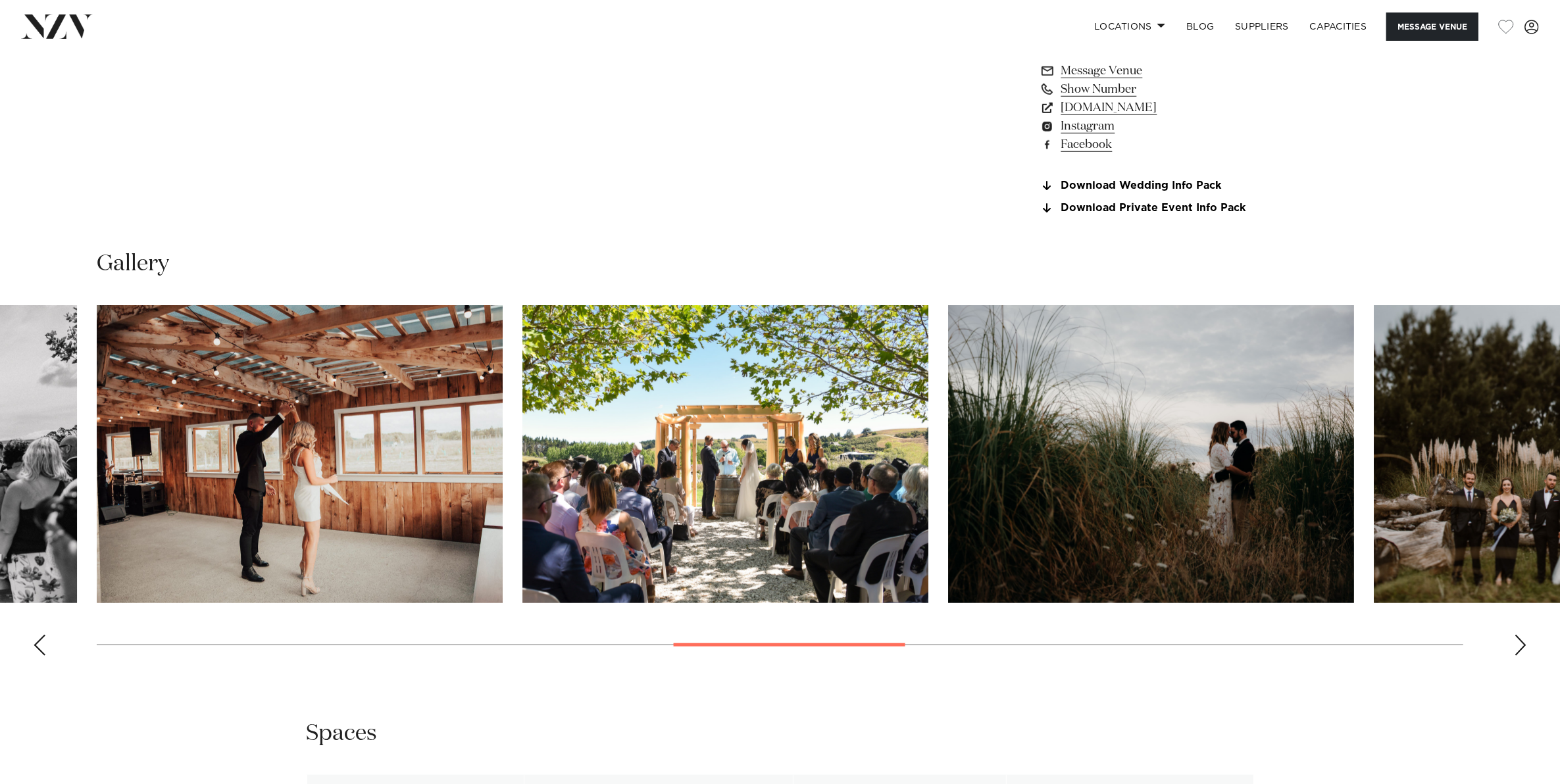
click at [1521, 635] on div "Next slide" at bounding box center [1520, 645] width 13 height 21
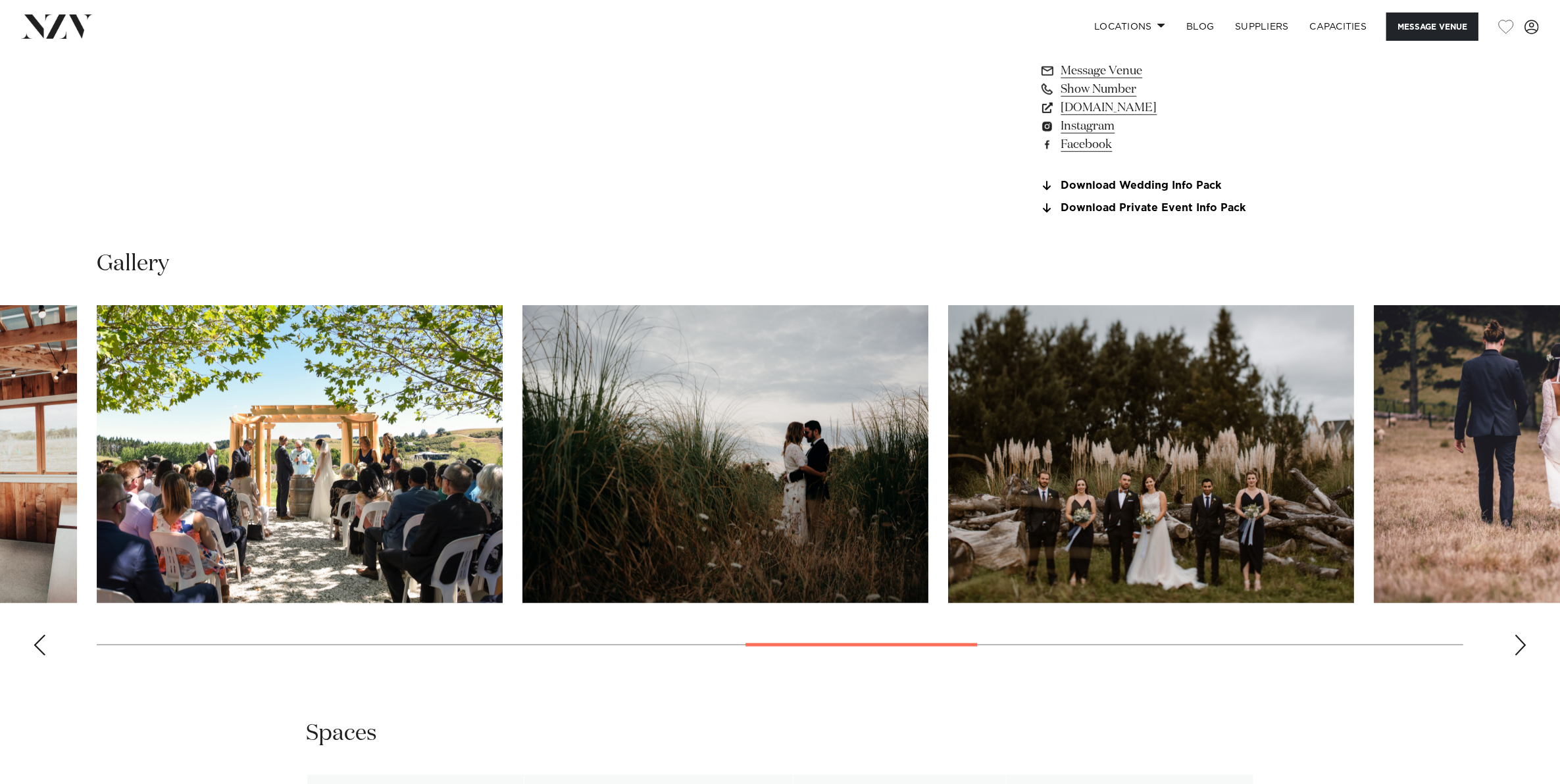
click at [1521, 635] on div "Next slide" at bounding box center [1520, 645] width 13 height 21
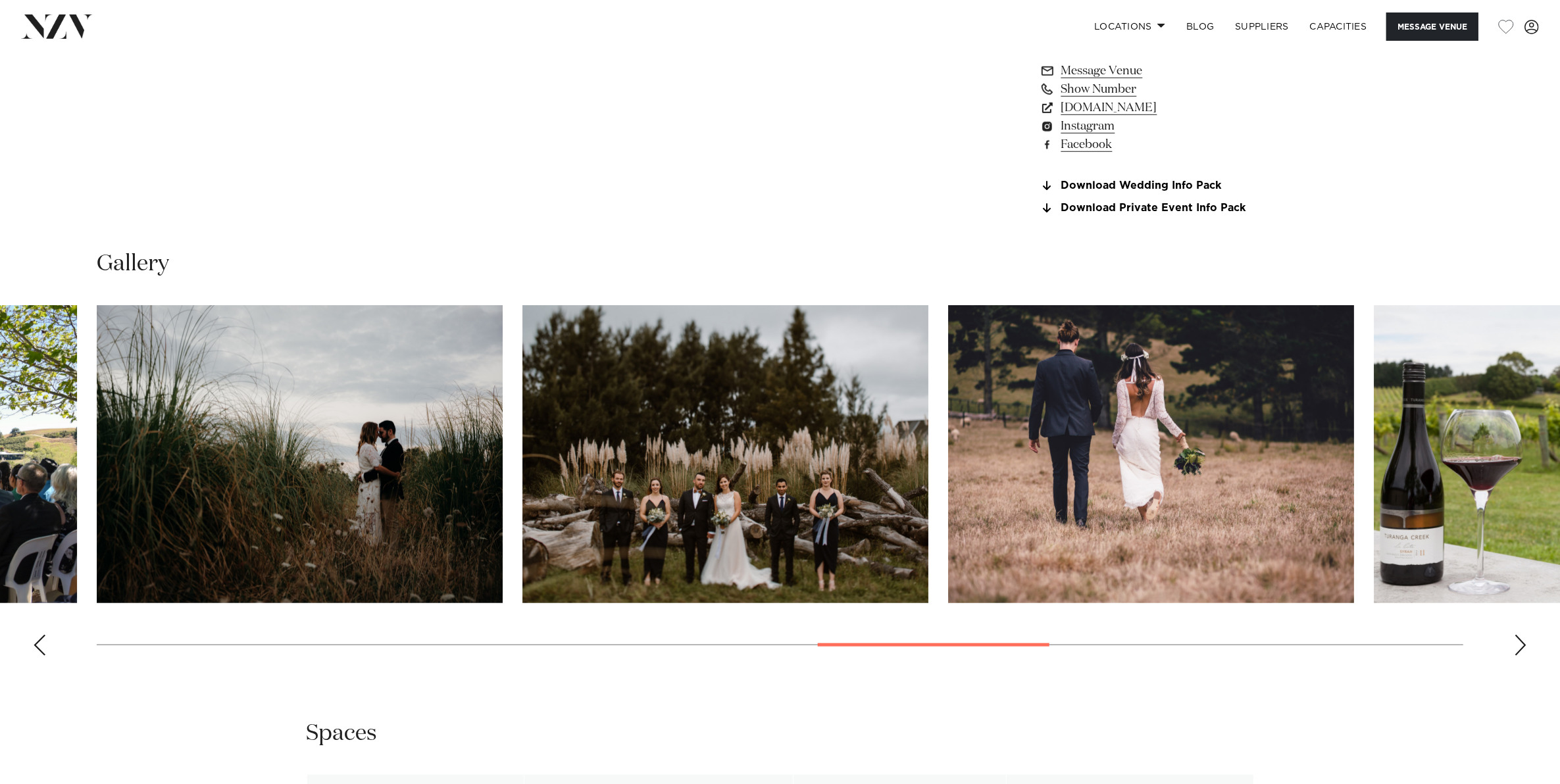
click at [1521, 635] on div "Next slide" at bounding box center [1520, 645] width 13 height 21
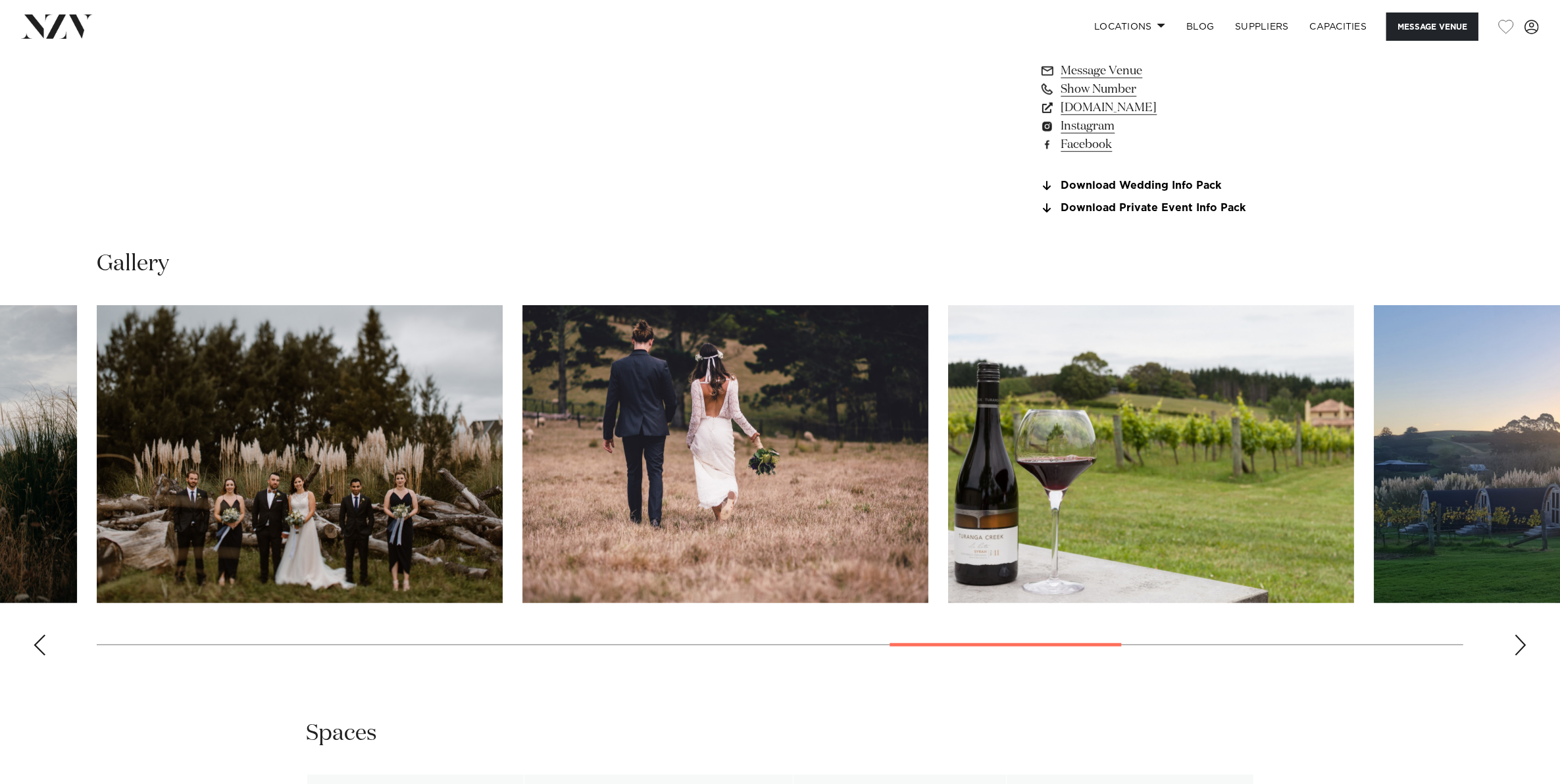
click at [1521, 635] on div "Next slide" at bounding box center [1520, 645] width 13 height 21
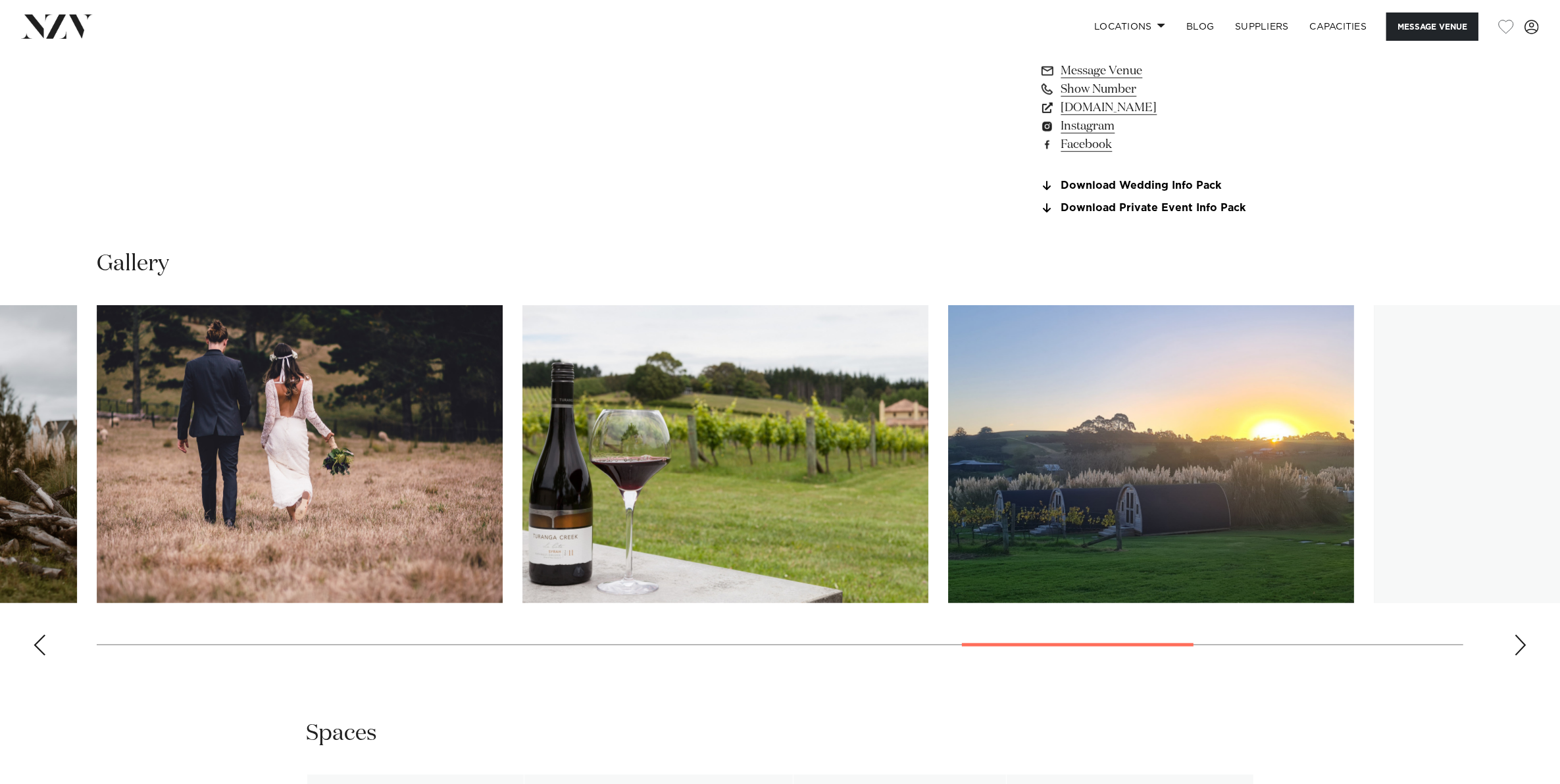
click at [1521, 635] on div "Next slide" at bounding box center [1520, 645] width 13 height 21
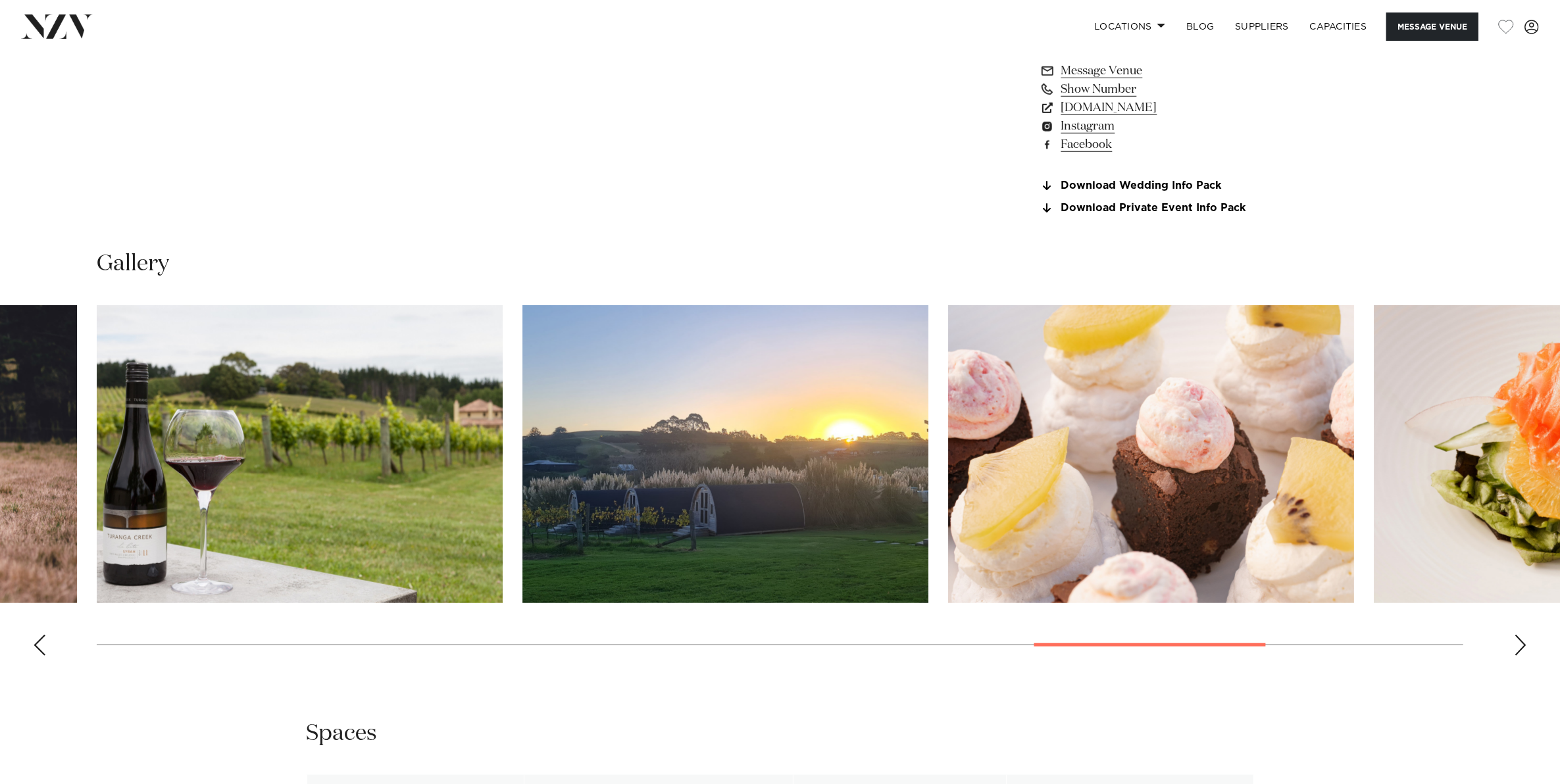
click at [1521, 635] on div "Next slide" at bounding box center [1520, 645] width 13 height 21
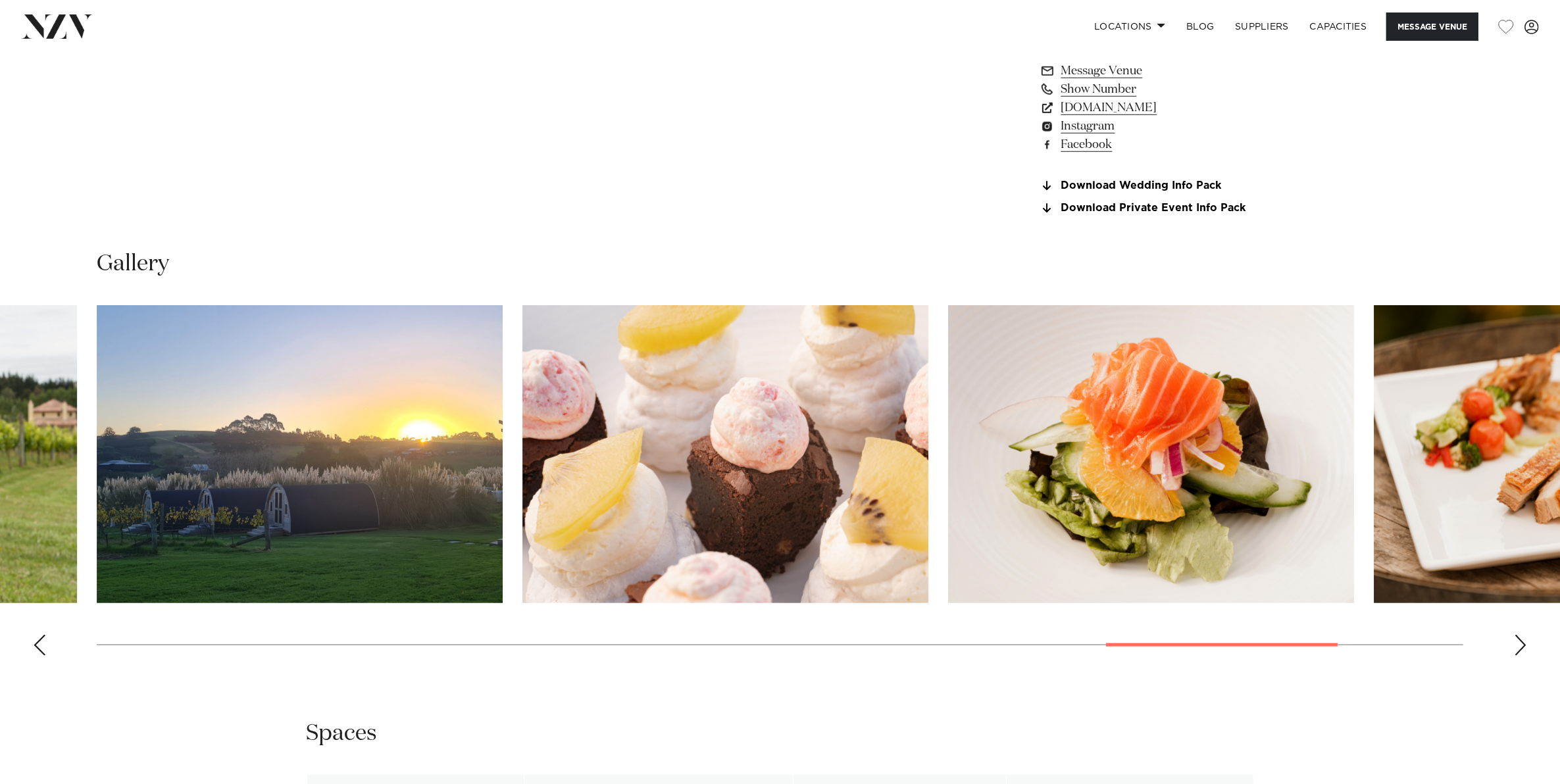
click at [1521, 635] on div "Next slide" at bounding box center [1520, 645] width 13 height 21
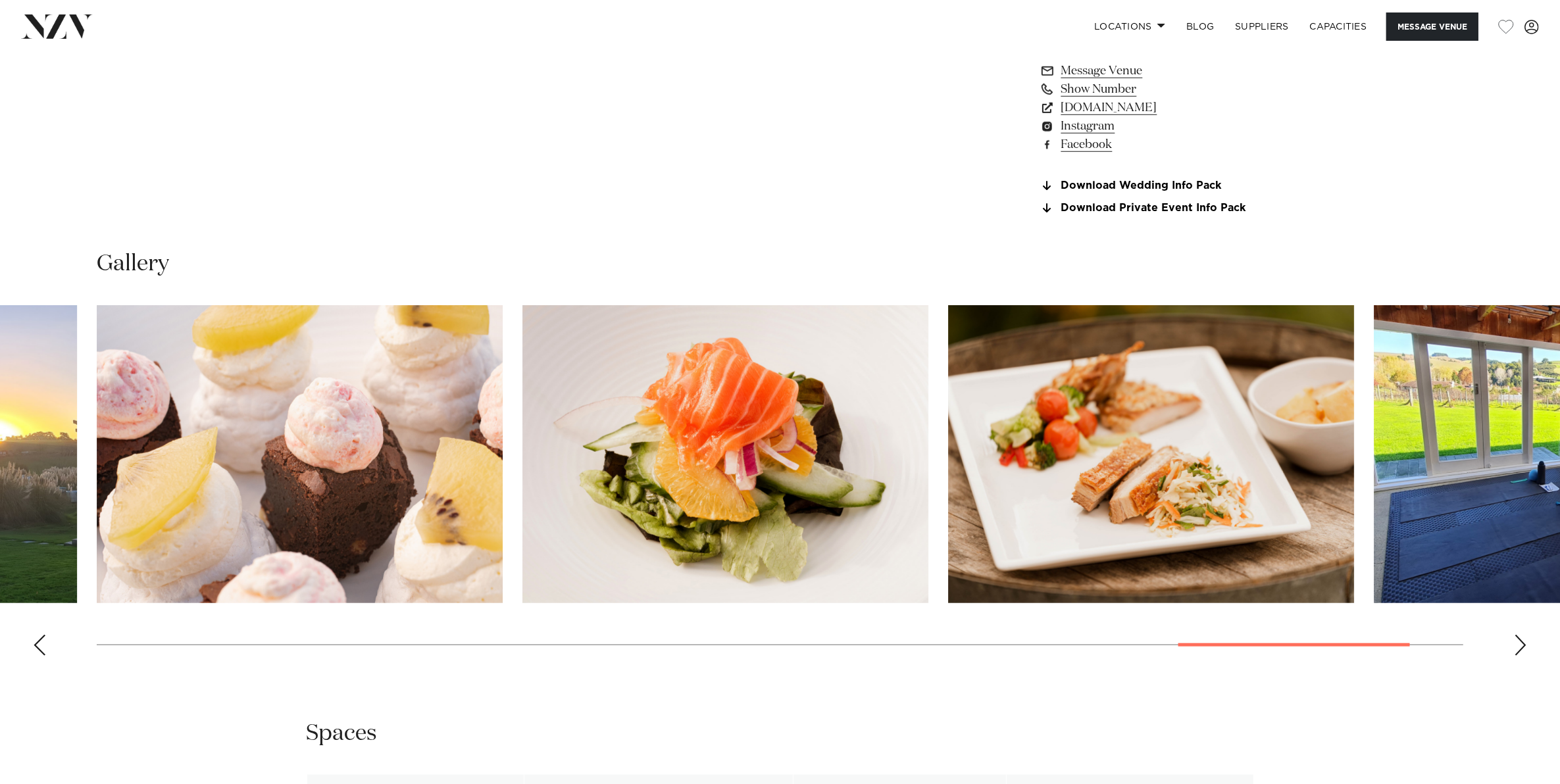
click at [1521, 635] on div "Next slide" at bounding box center [1520, 645] width 13 height 21
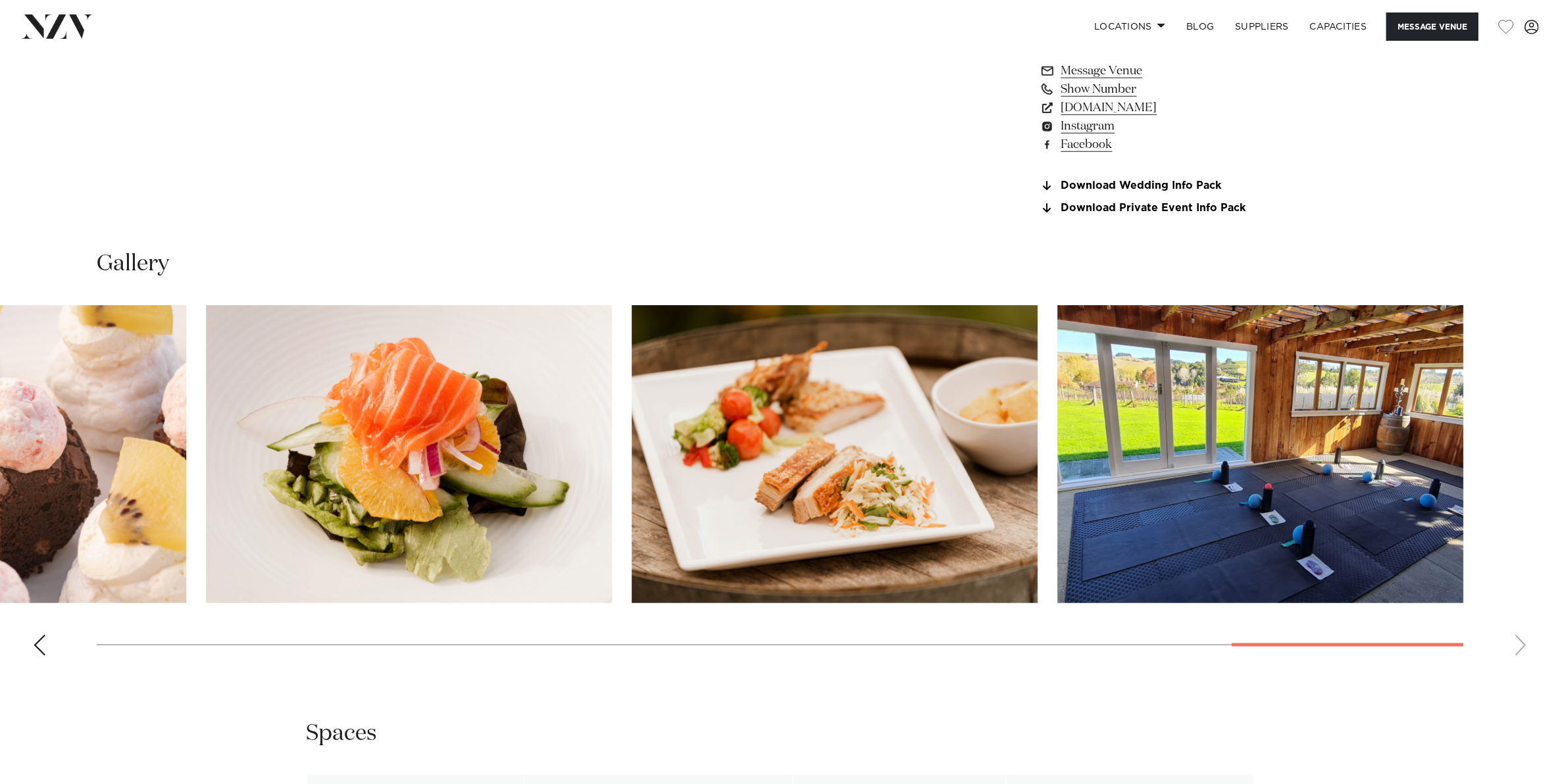
click at [1521, 622] on swiper-container at bounding box center [780, 486] width 1560 height 361
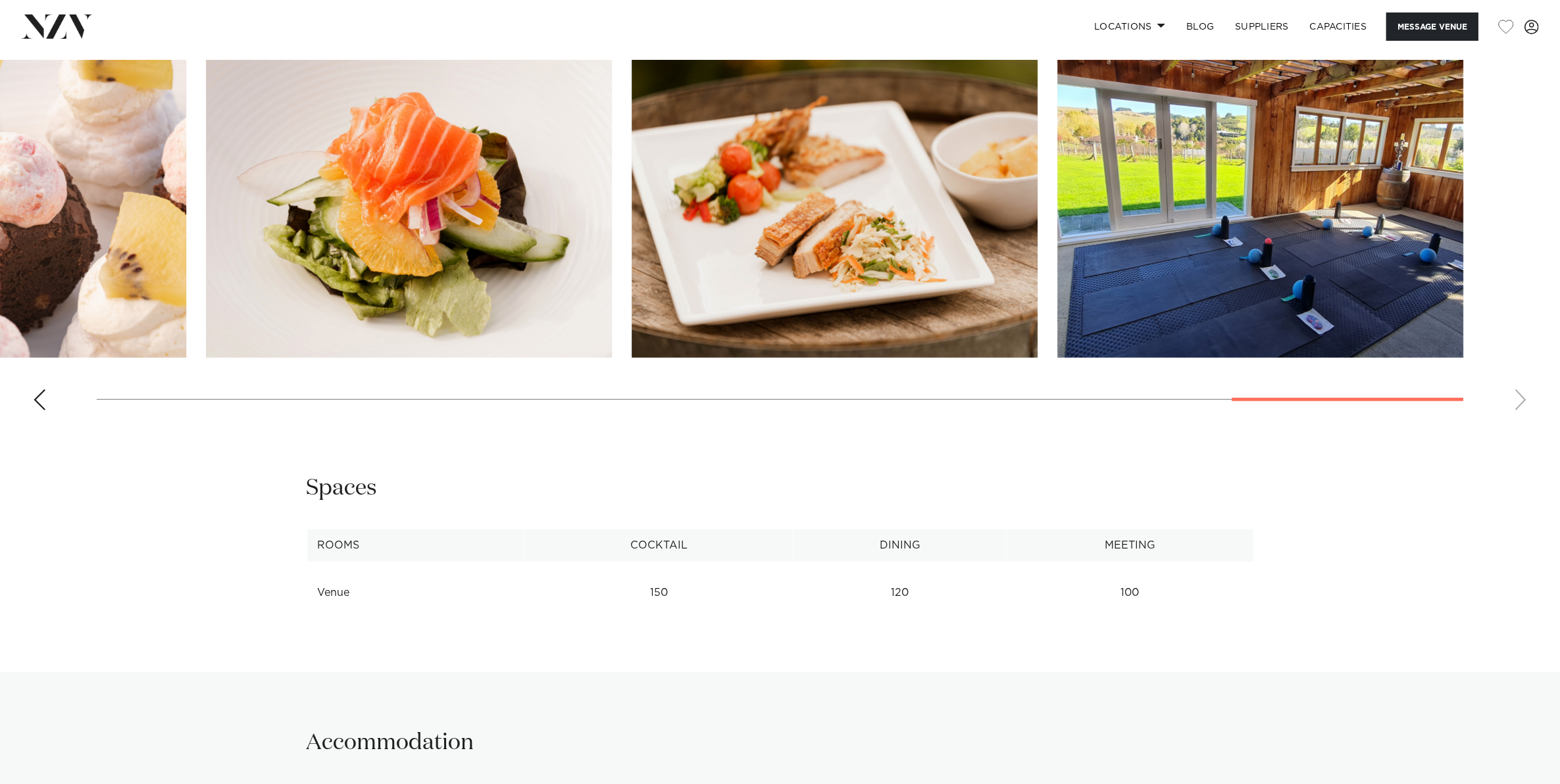
scroll to position [1233, 0]
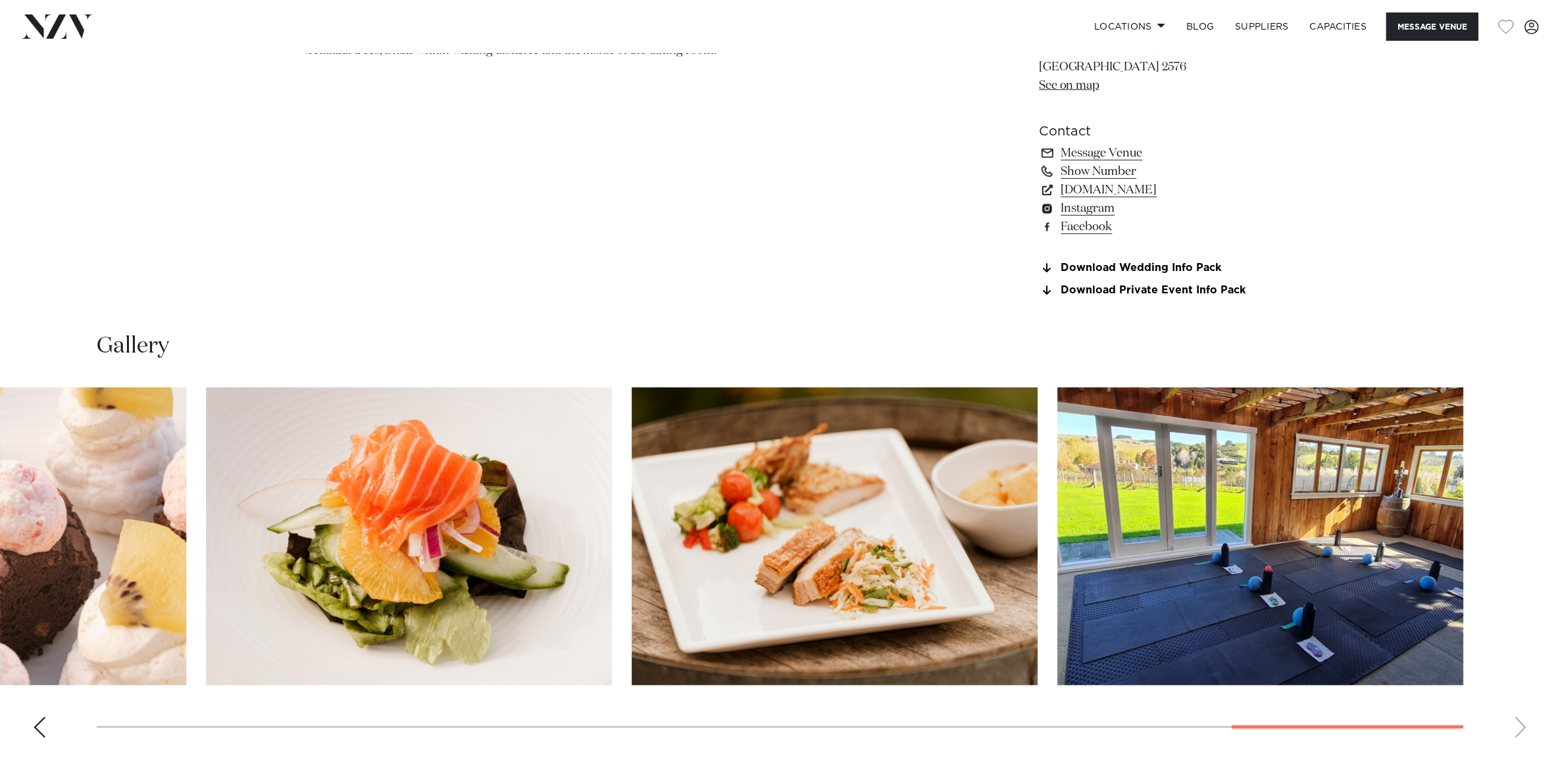
click at [37, 717] on div "Previous slide" at bounding box center [39, 727] width 13 height 21
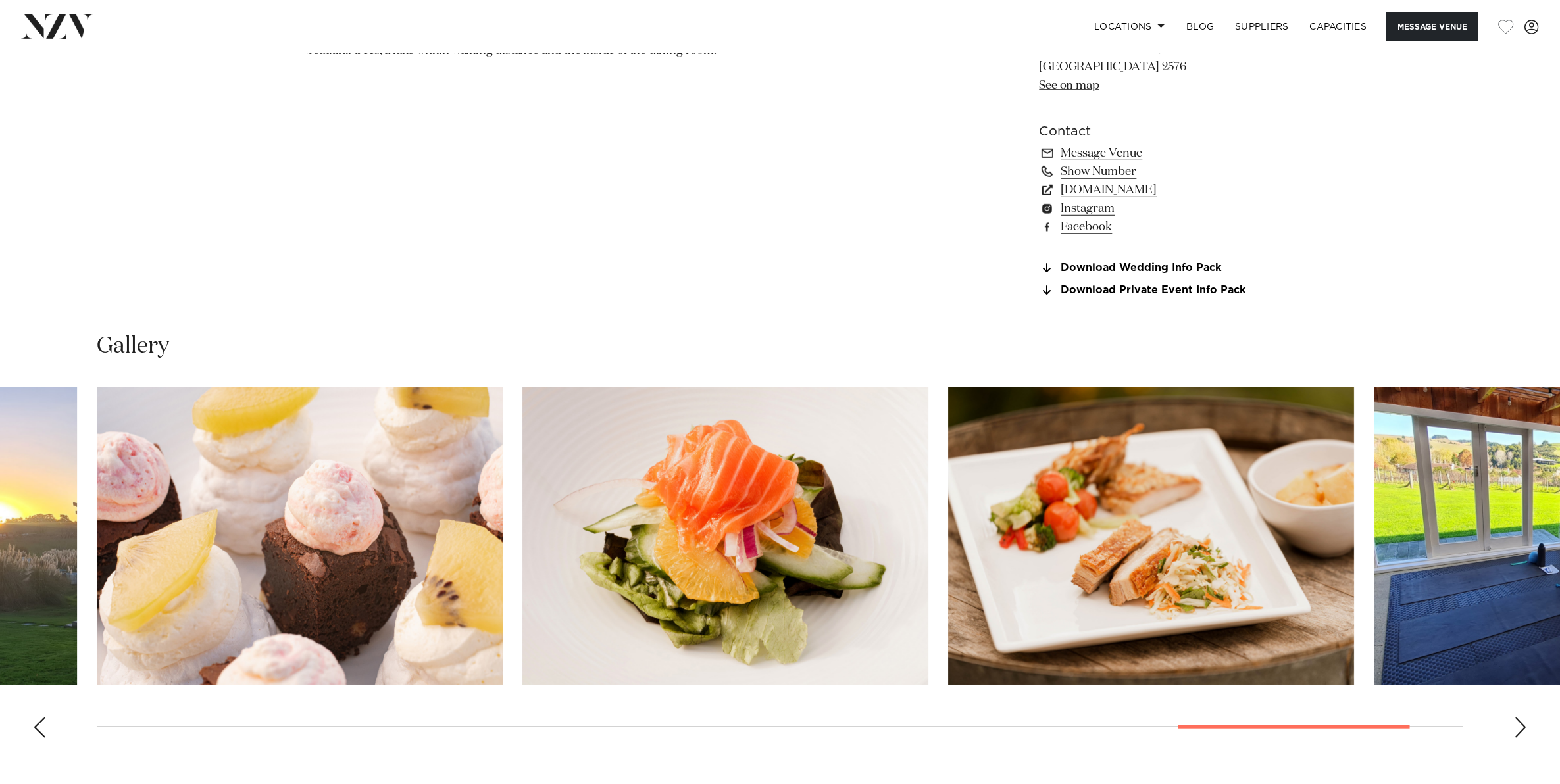
click at [37, 717] on div "Previous slide" at bounding box center [39, 727] width 13 height 21
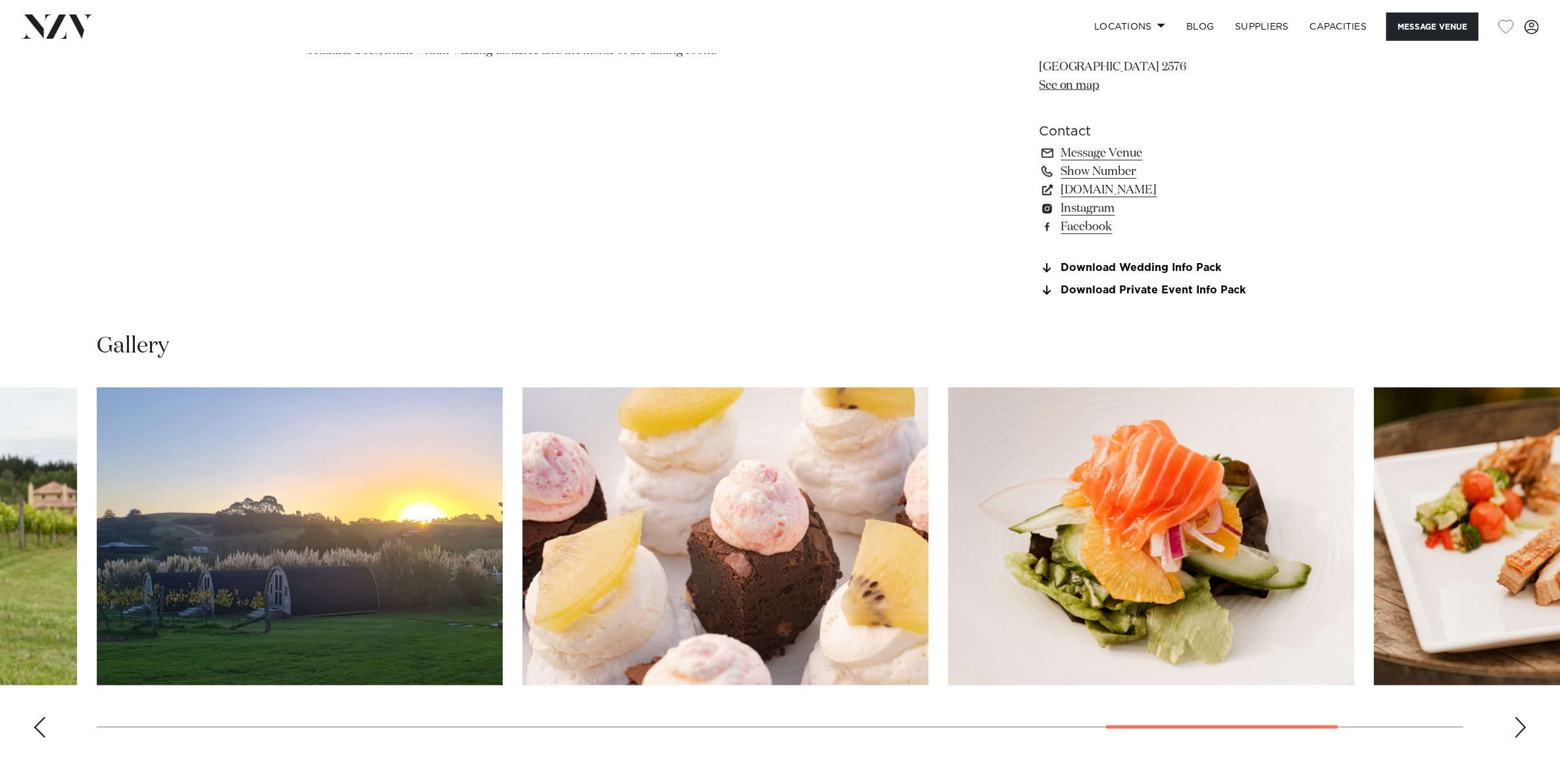
click at [37, 717] on div "Previous slide" at bounding box center [39, 727] width 13 height 21
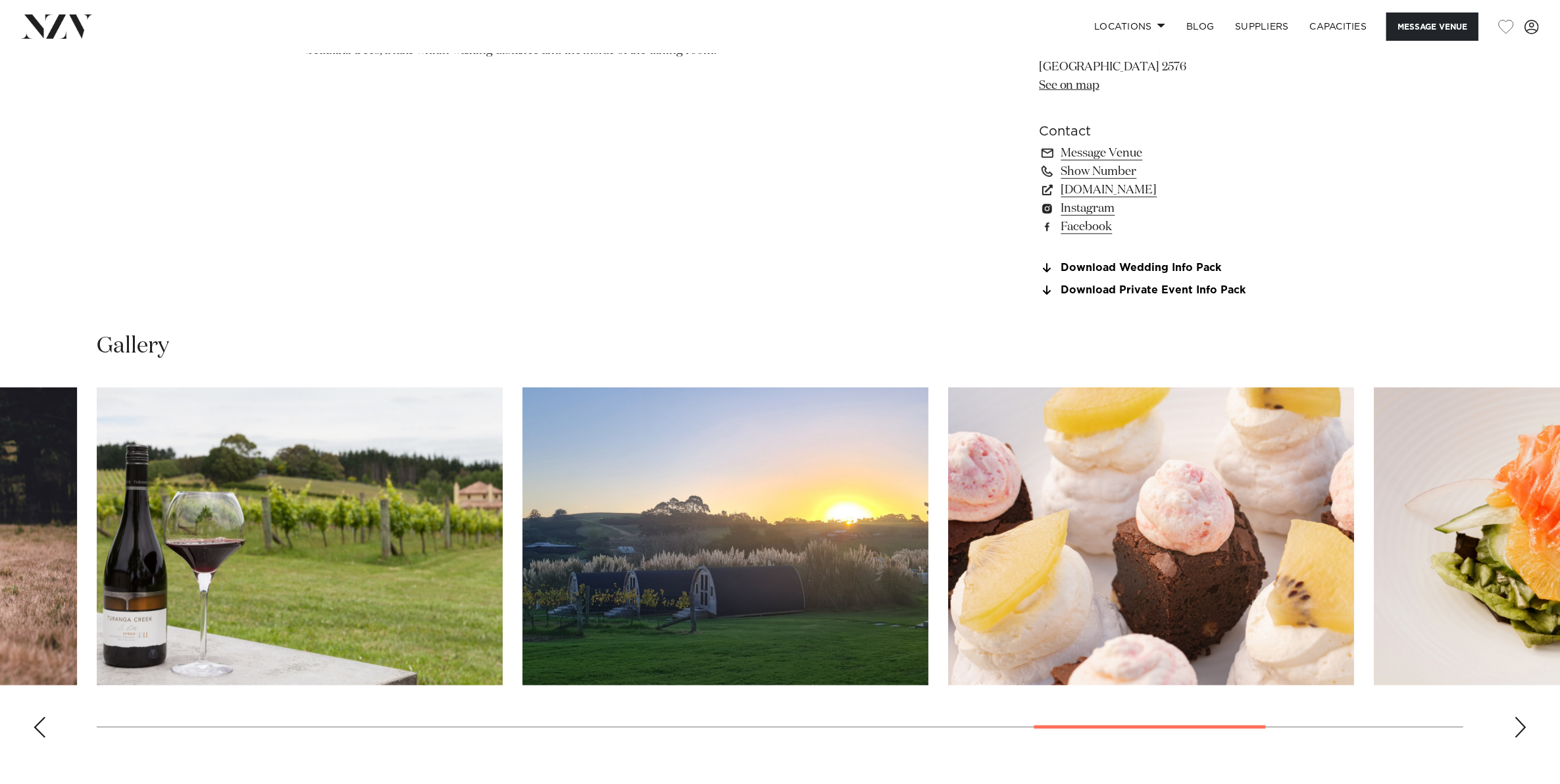
click at [37, 717] on div "Previous slide" at bounding box center [39, 727] width 13 height 21
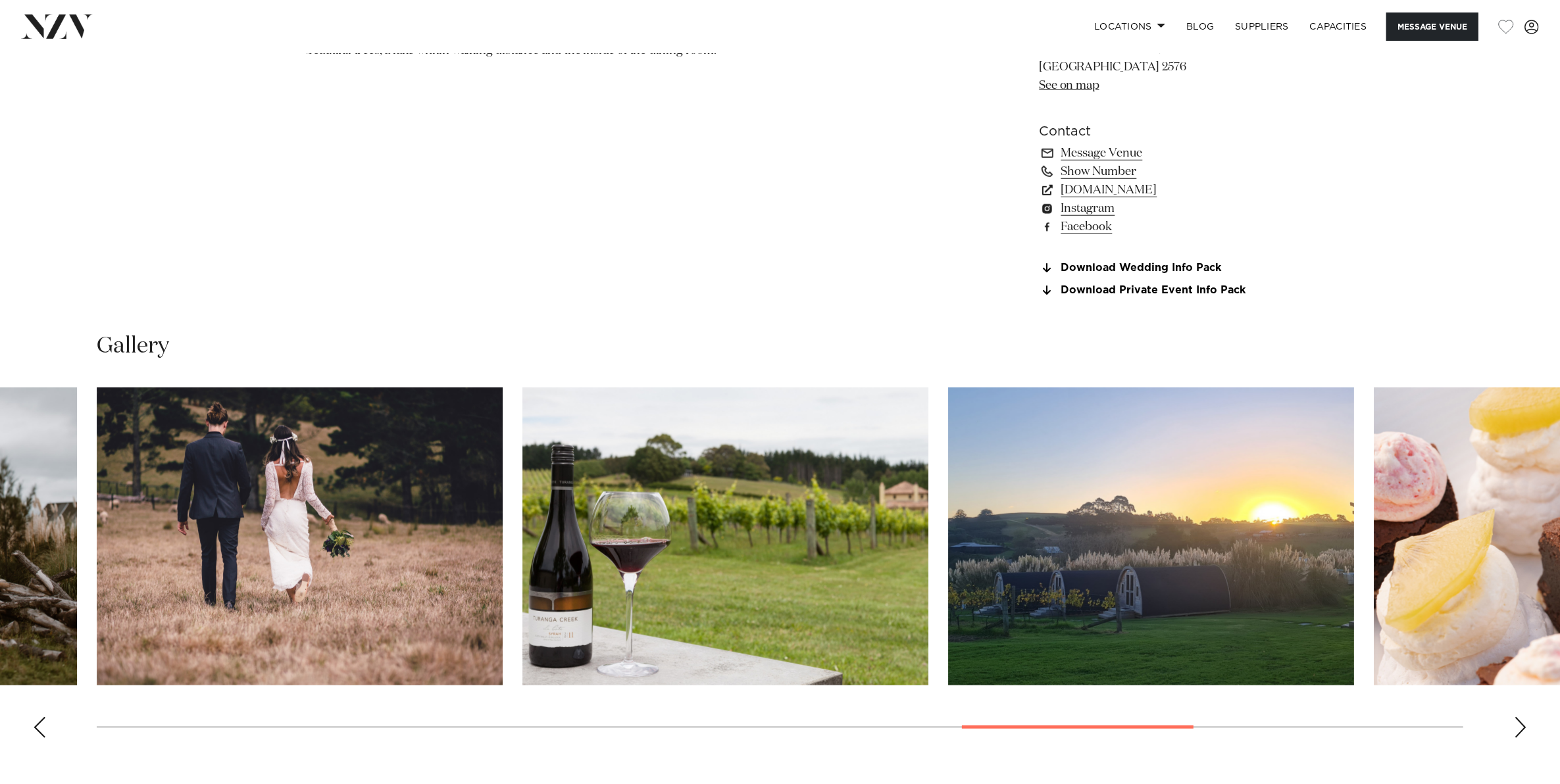
click at [37, 717] on div "Previous slide" at bounding box center [39, 727] width 13 height 21
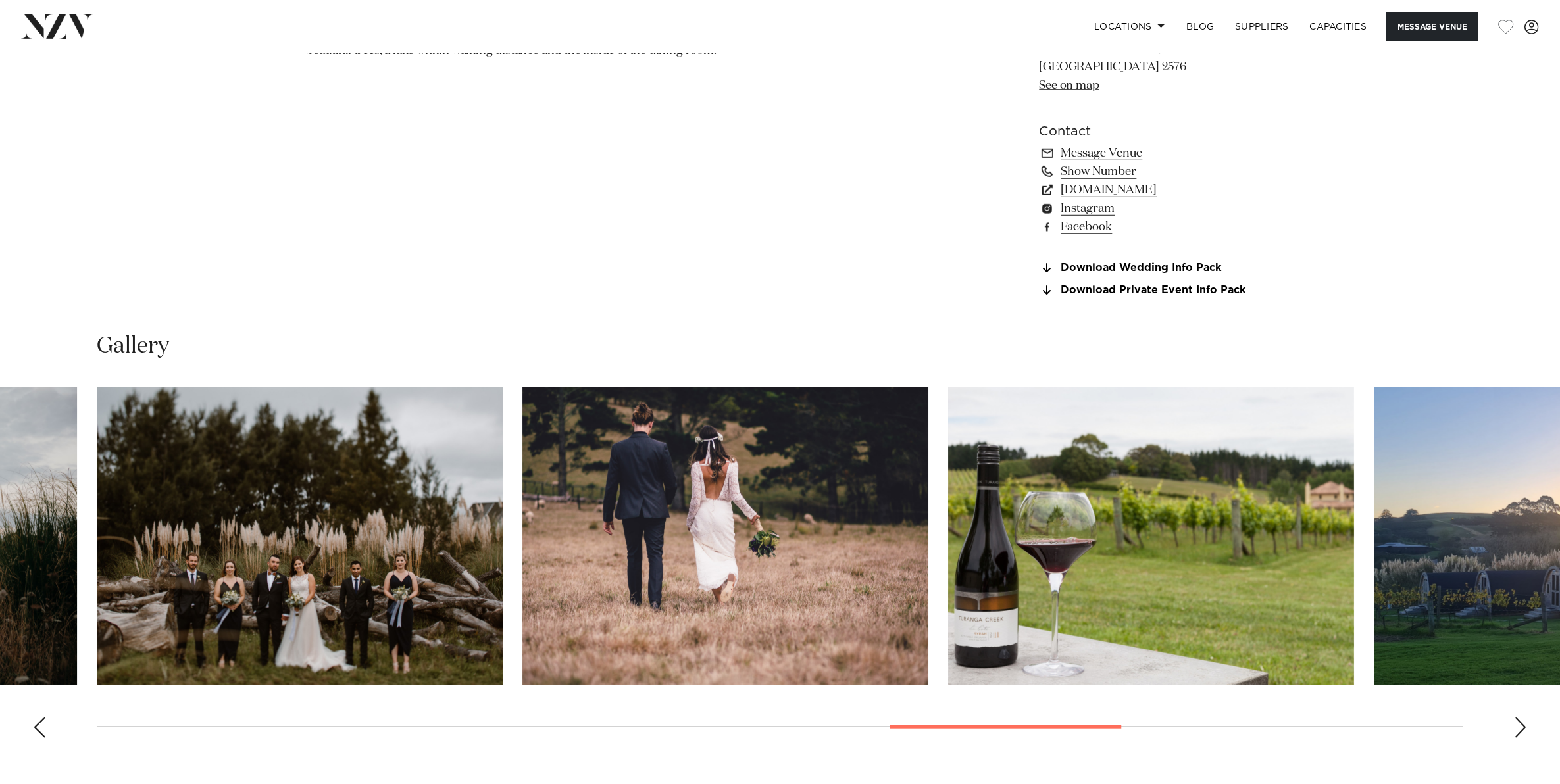
click at [37, 717] on div "Previous slide" at bounding box center [39, 727] width 13 height 21
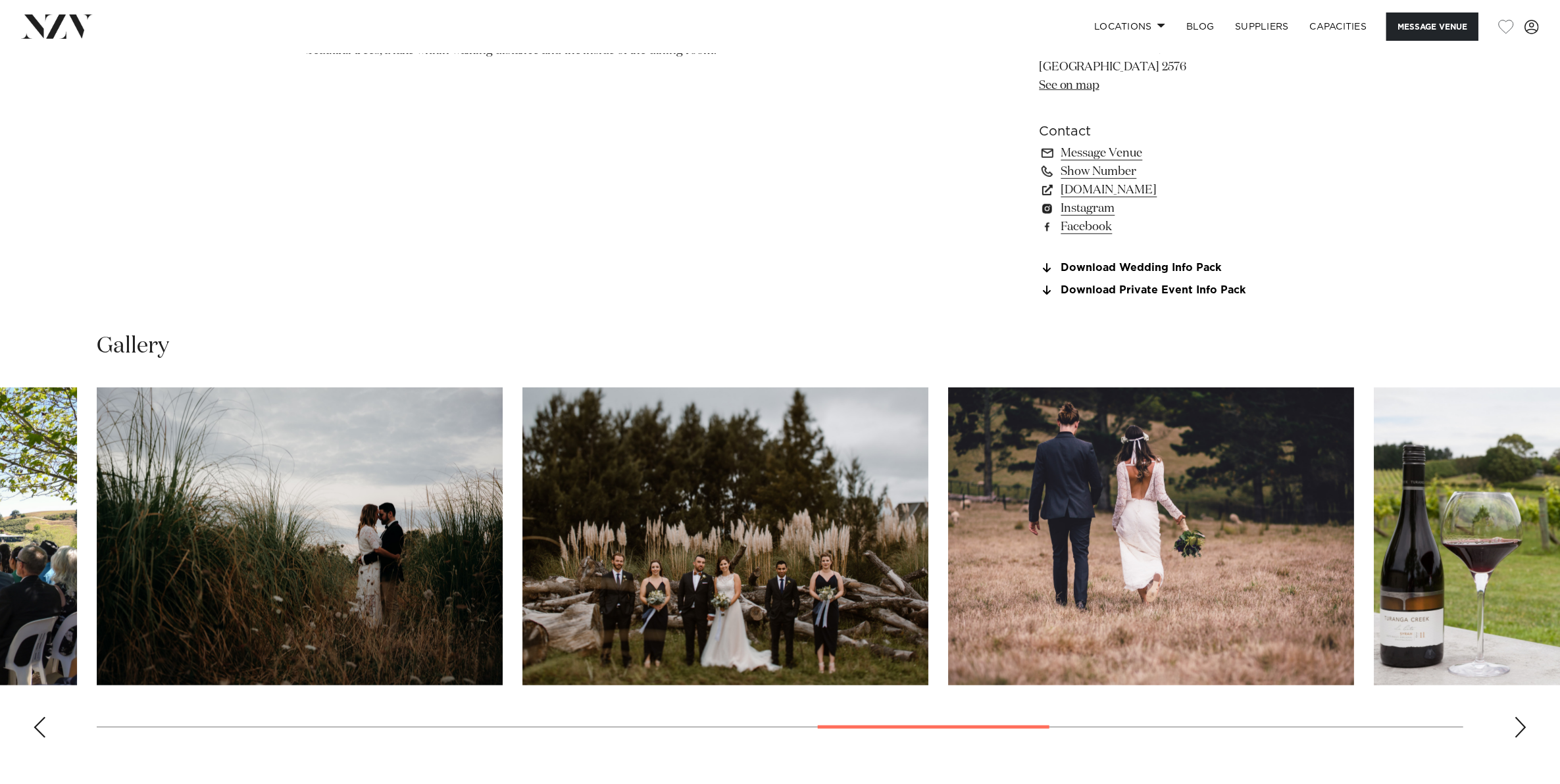
click at [37, 717] on div "Previous slide" at bounding box center [39, 727] width 13 height 21
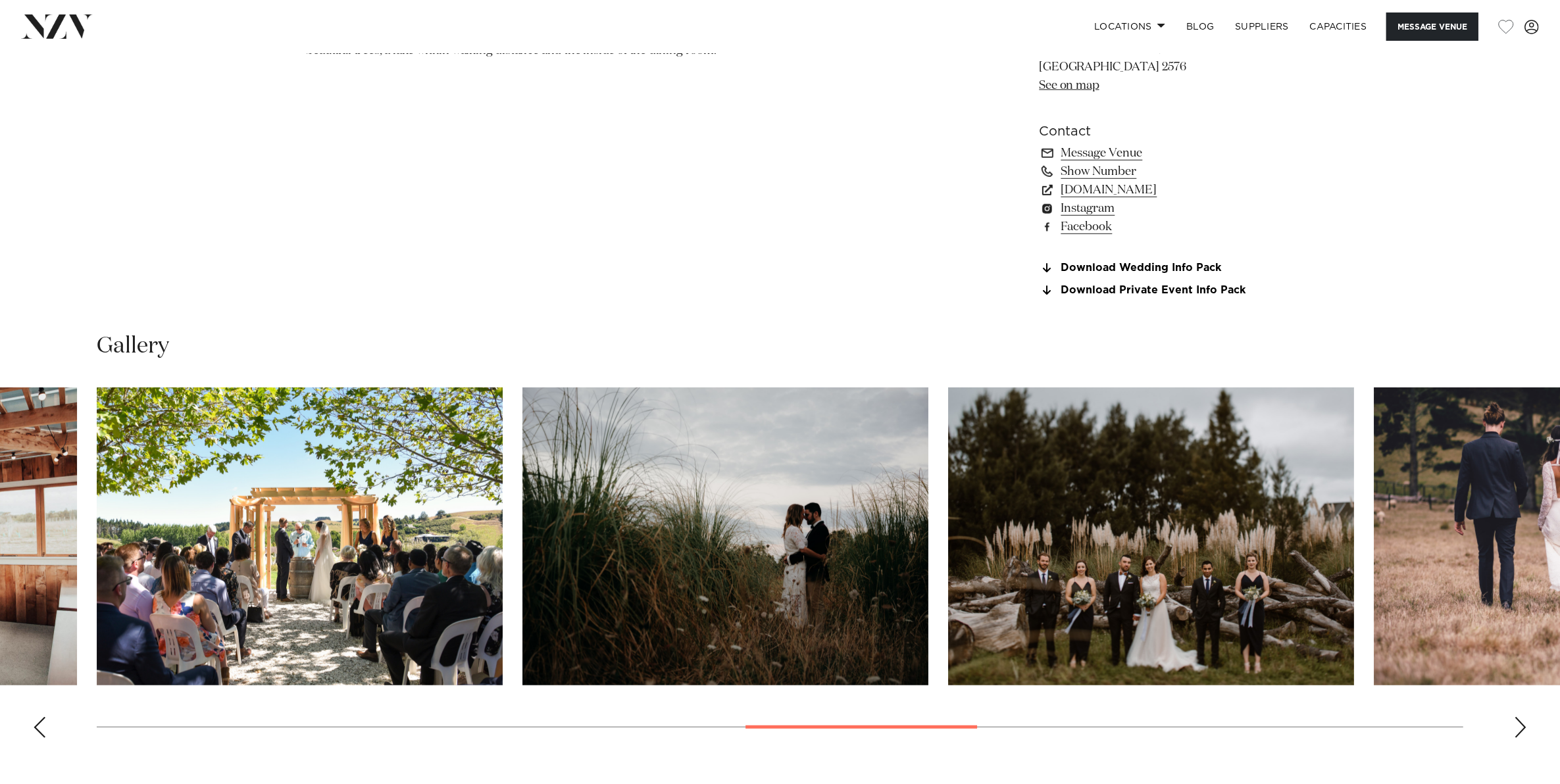
click at [37, 717] on div "Previous slide" at bounding box center [39, 727] width 13 height 21
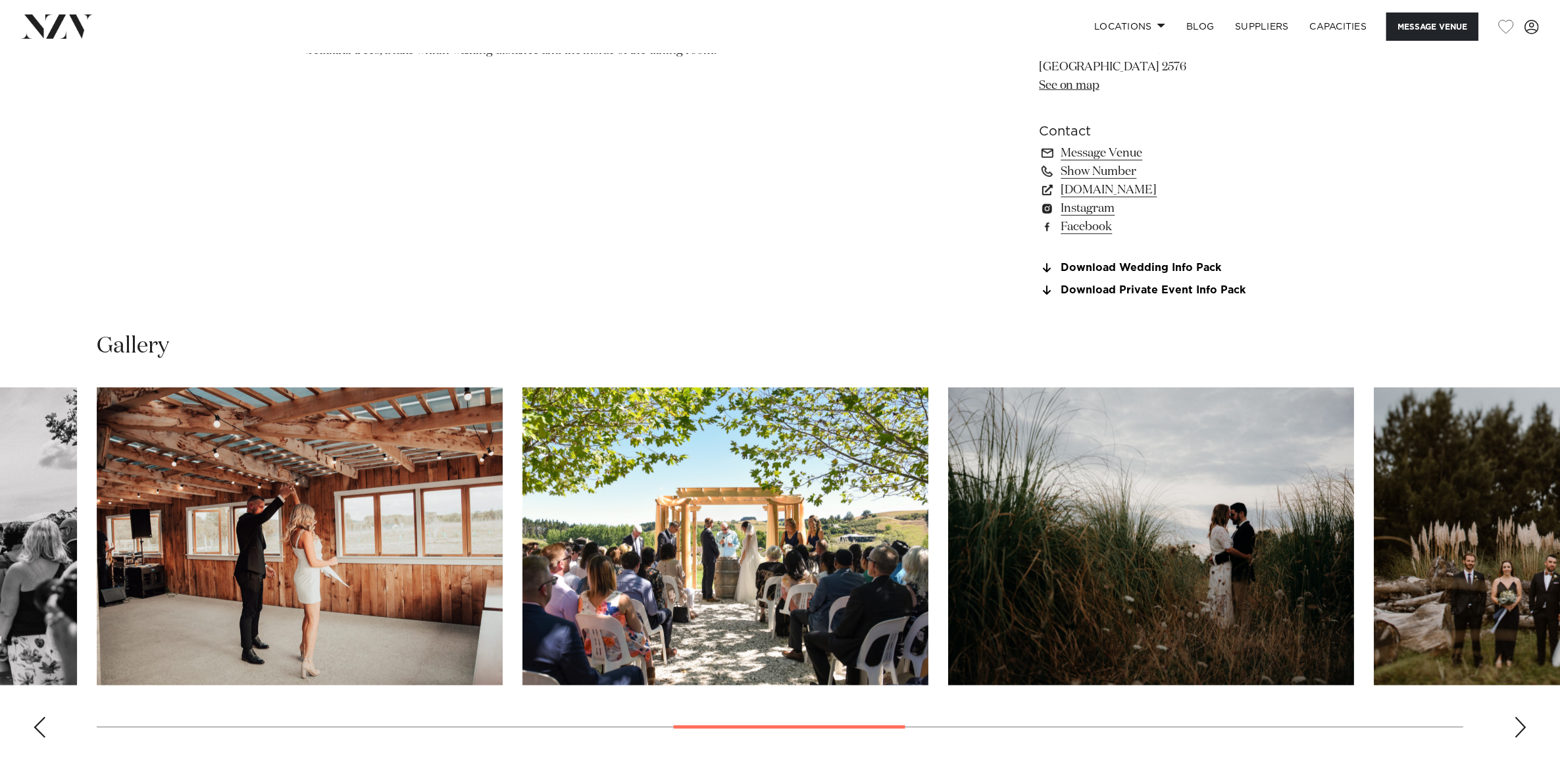
click at [37, 717] on div "Previous slide" at bounding box center [39, 727] width 13 height 21
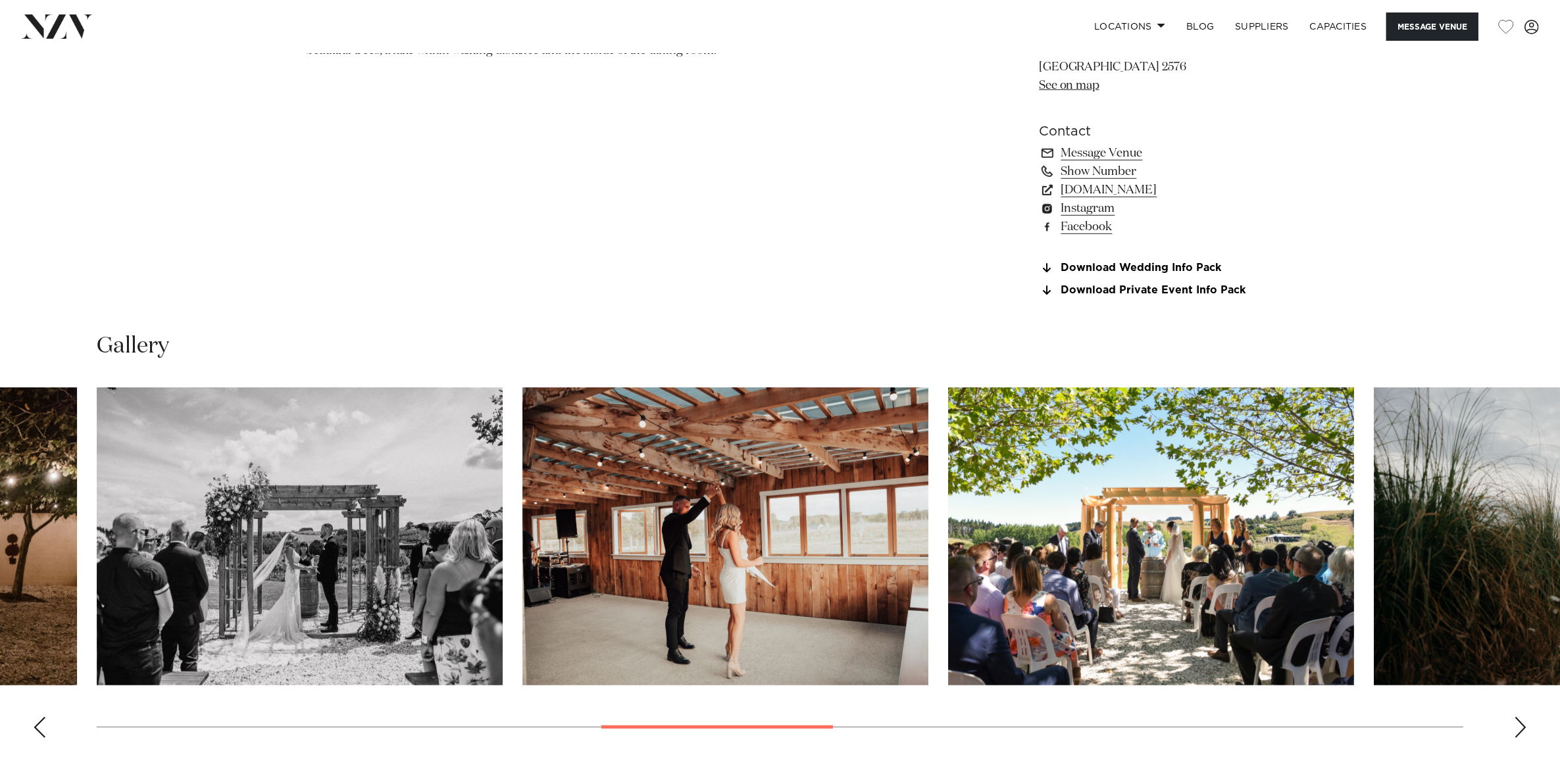
click at [37, 717] on div "Previous slide" at bounding box center [39, 727] width 13 height 21
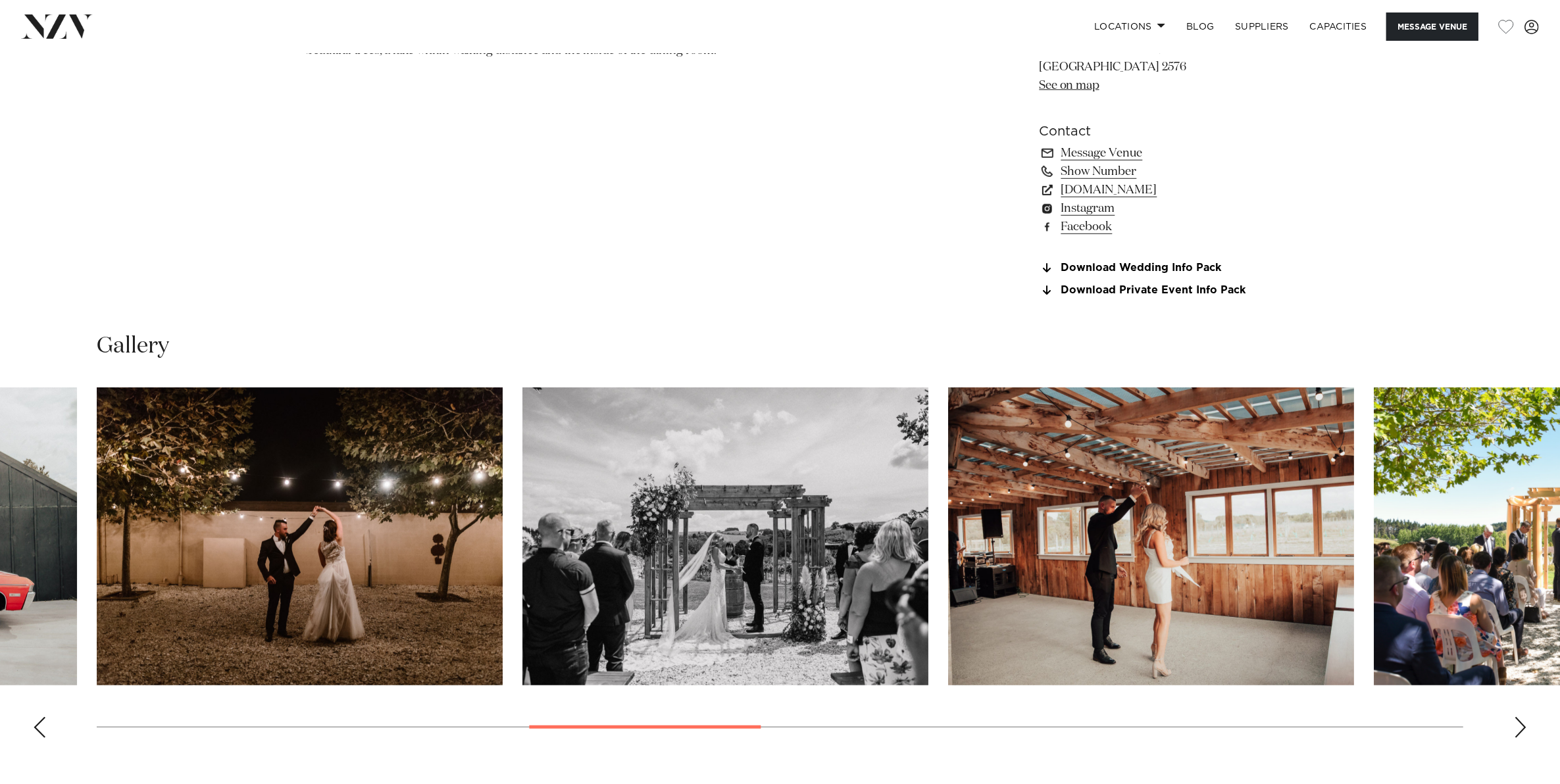
click at [37, 717] on div "Previous slide" at bounding box center [39, 727] width 13 height 21
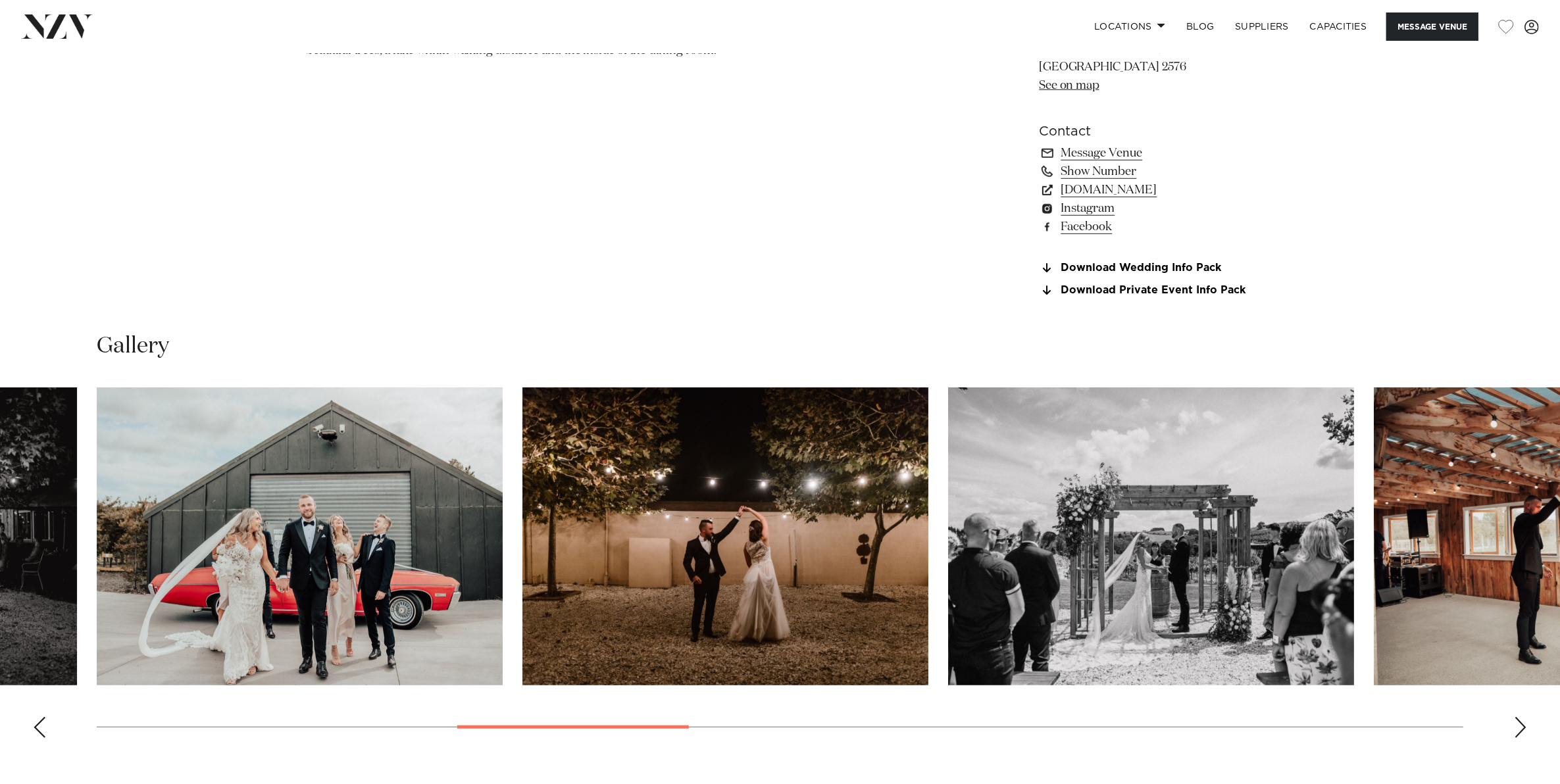
click at [37, 717] on div "Previous slide" at bounding box center [39, 727] width 13 height 21
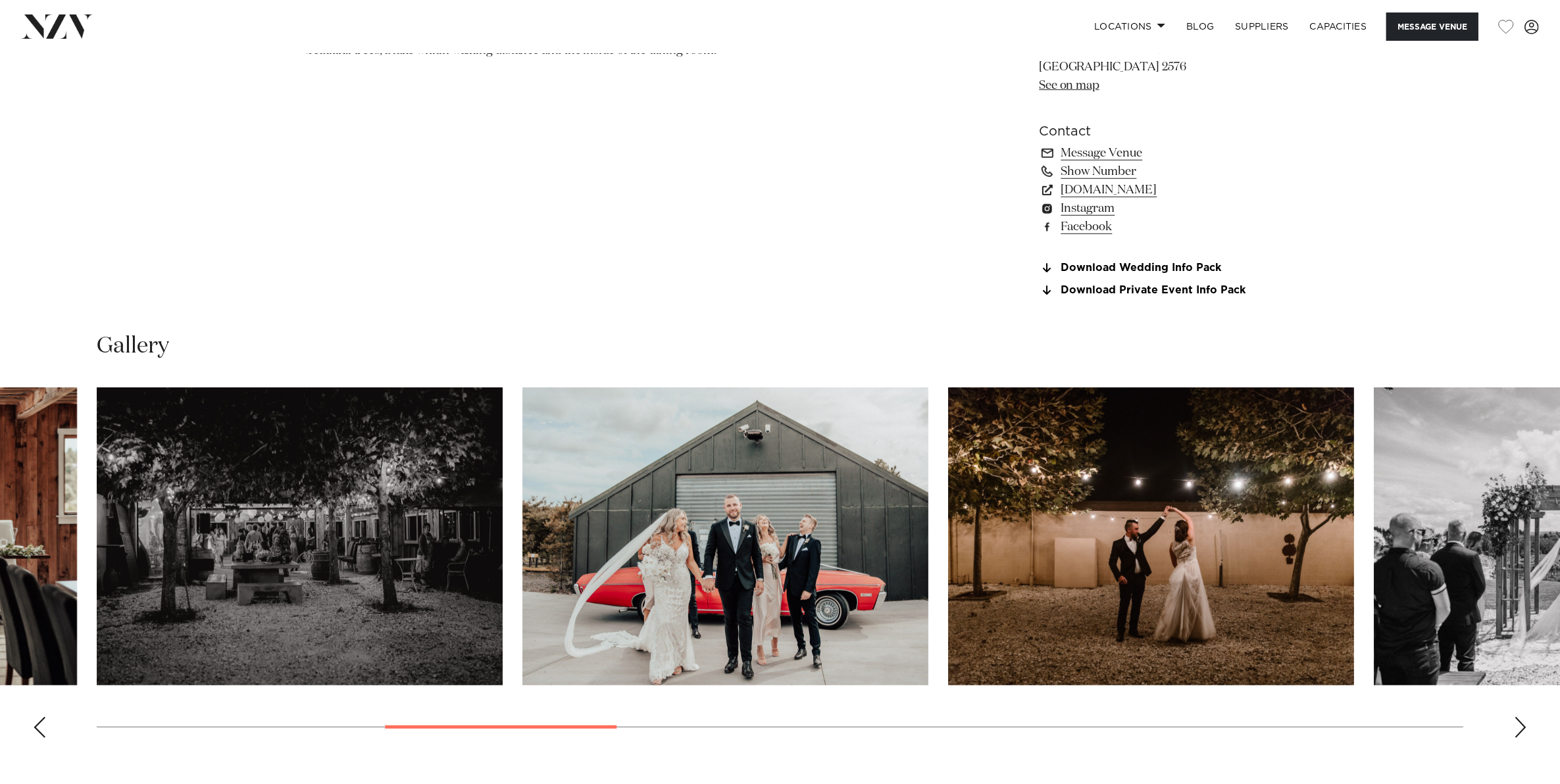
click at [37, 717] on div "Previous slide" at bounding box center [39, 727] width 13 height 21
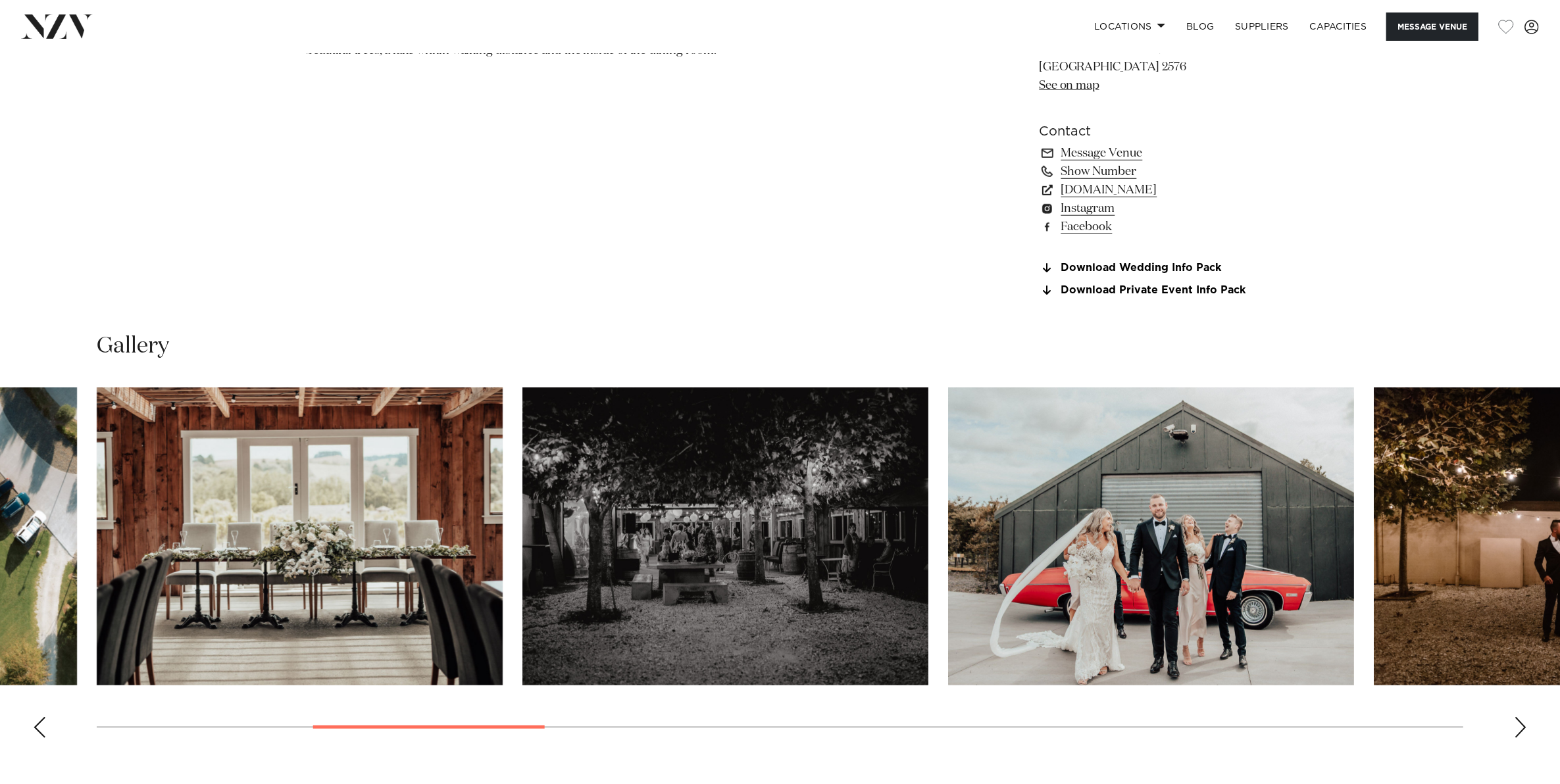
click at [37, 717] on div "Previous slide" at bounding box center [39, 727] width 13 height 21
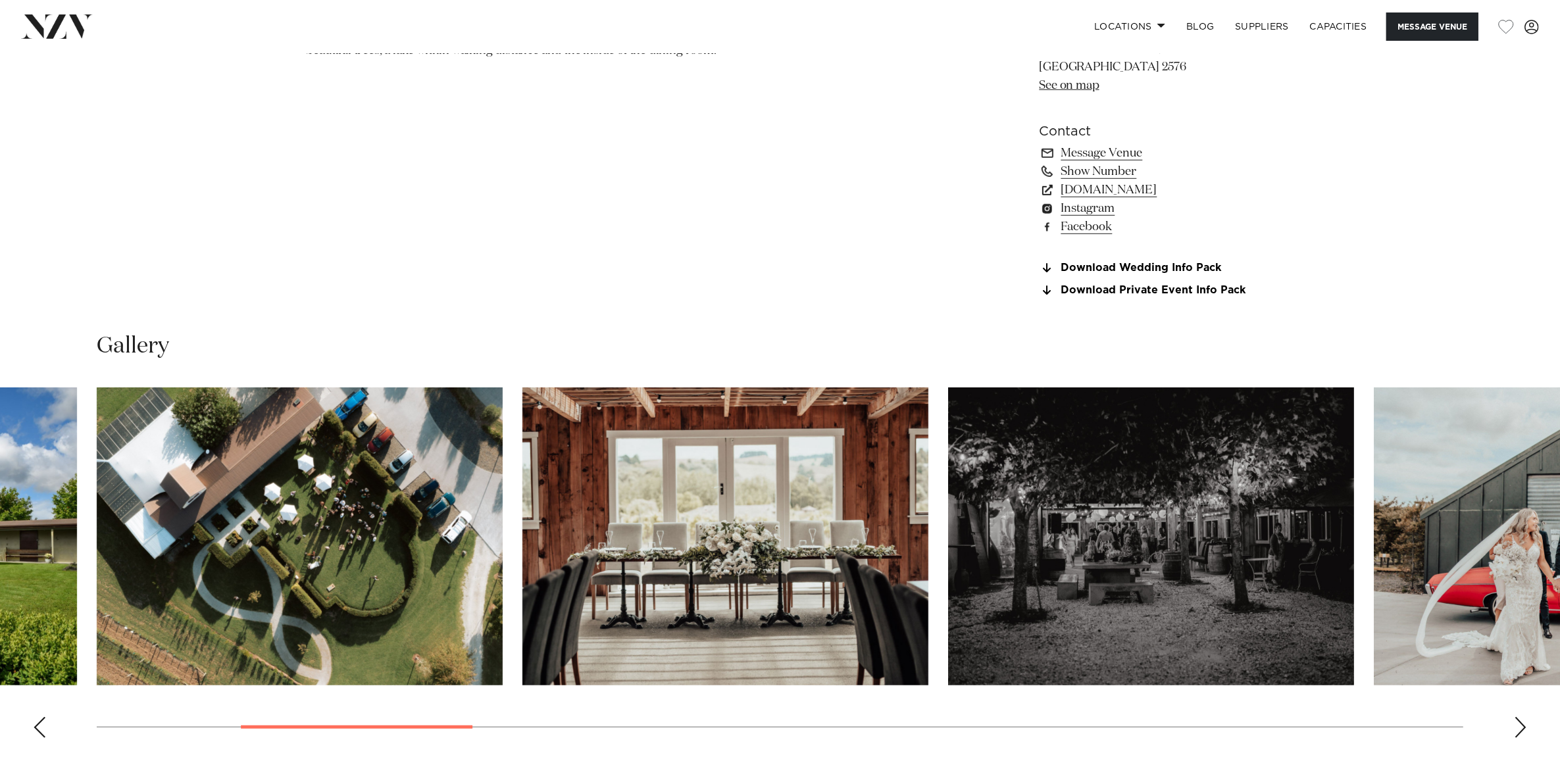
click at [37, 717] on div "Previous slide" at bounding box center [39, 727] width 13 height 21
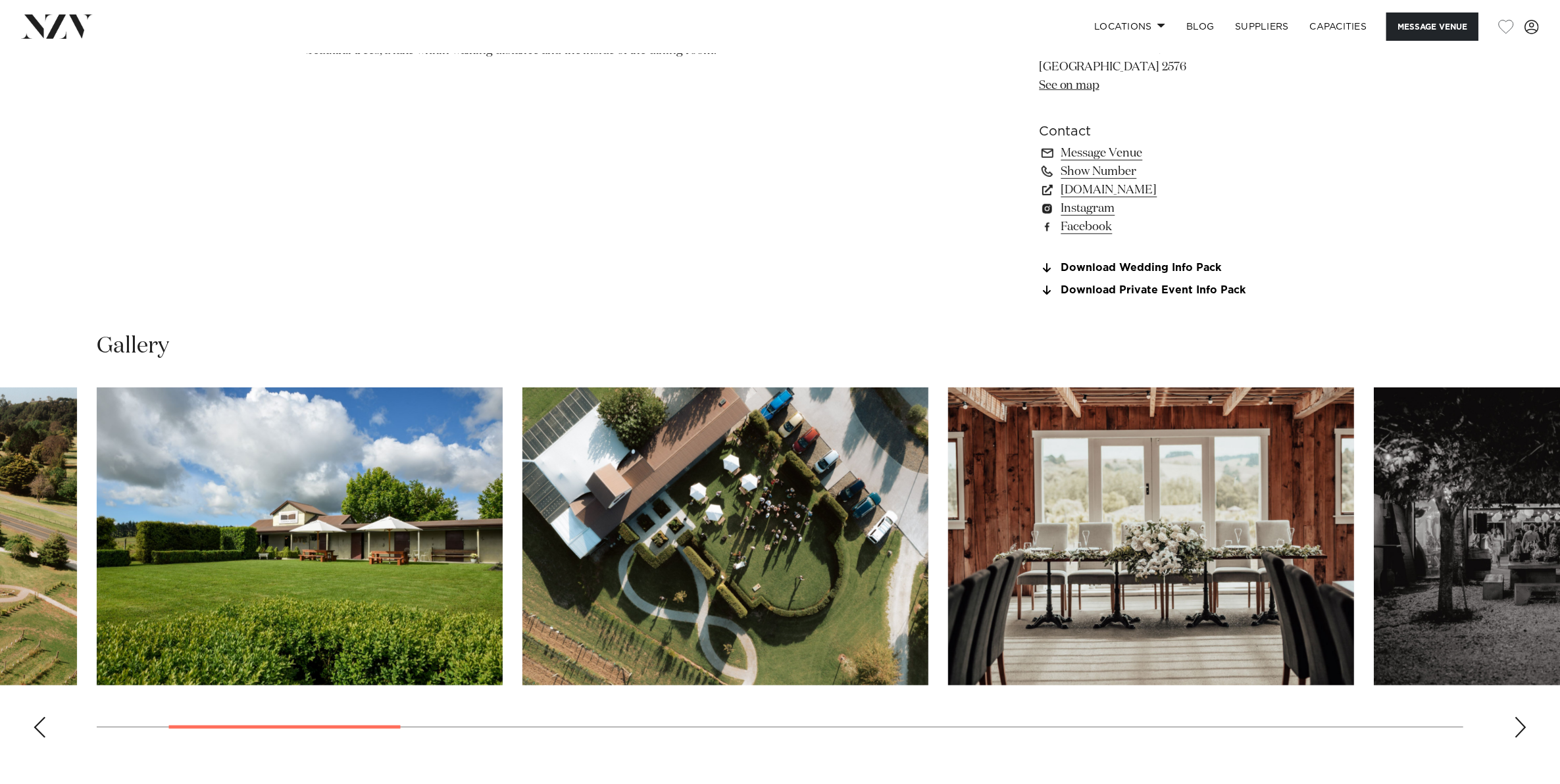
click at [37, 717] on div "Previous slide" at bounding box center [39, 727] width 13 height 21
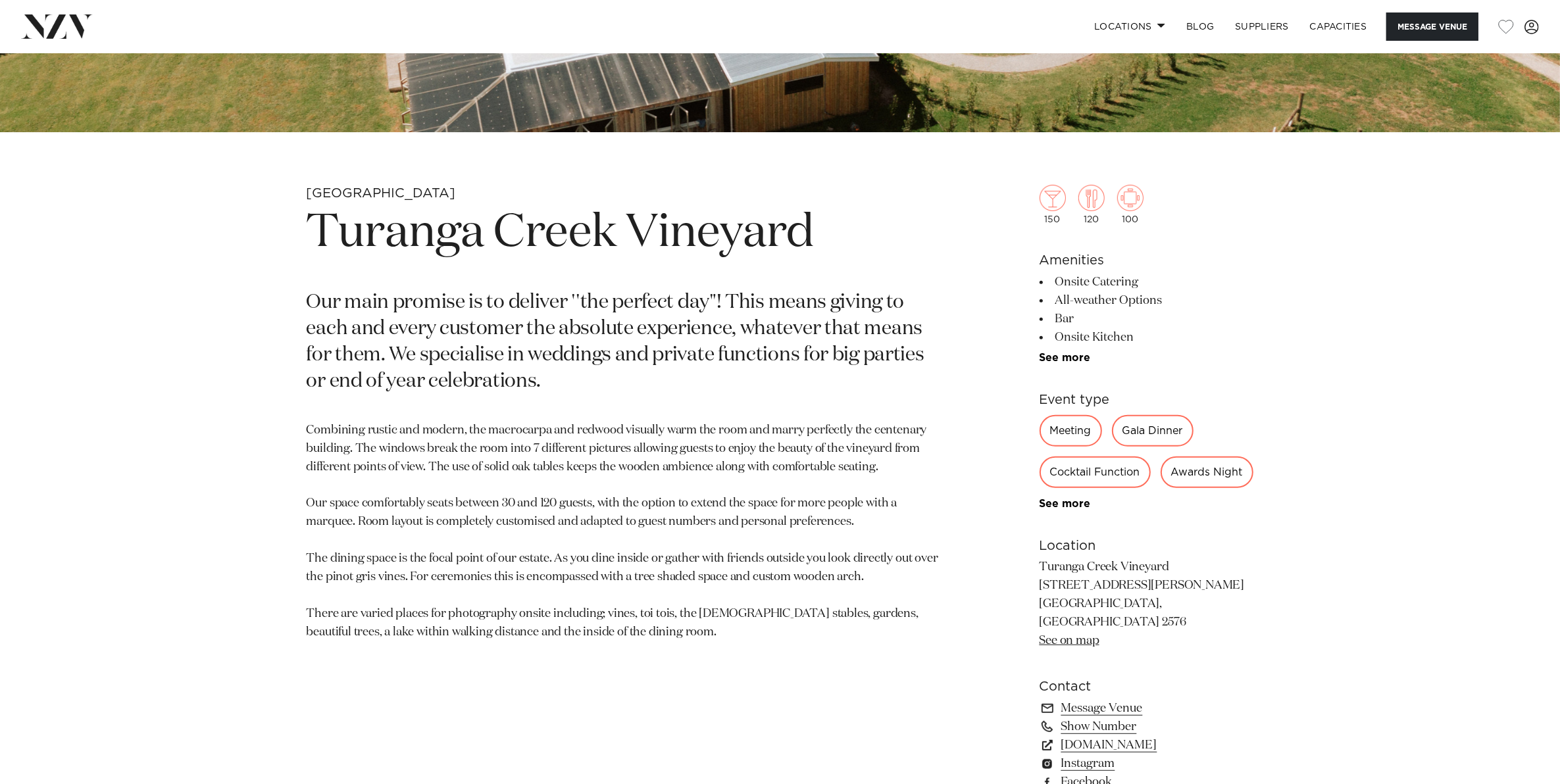
scroll to position [905, 0]
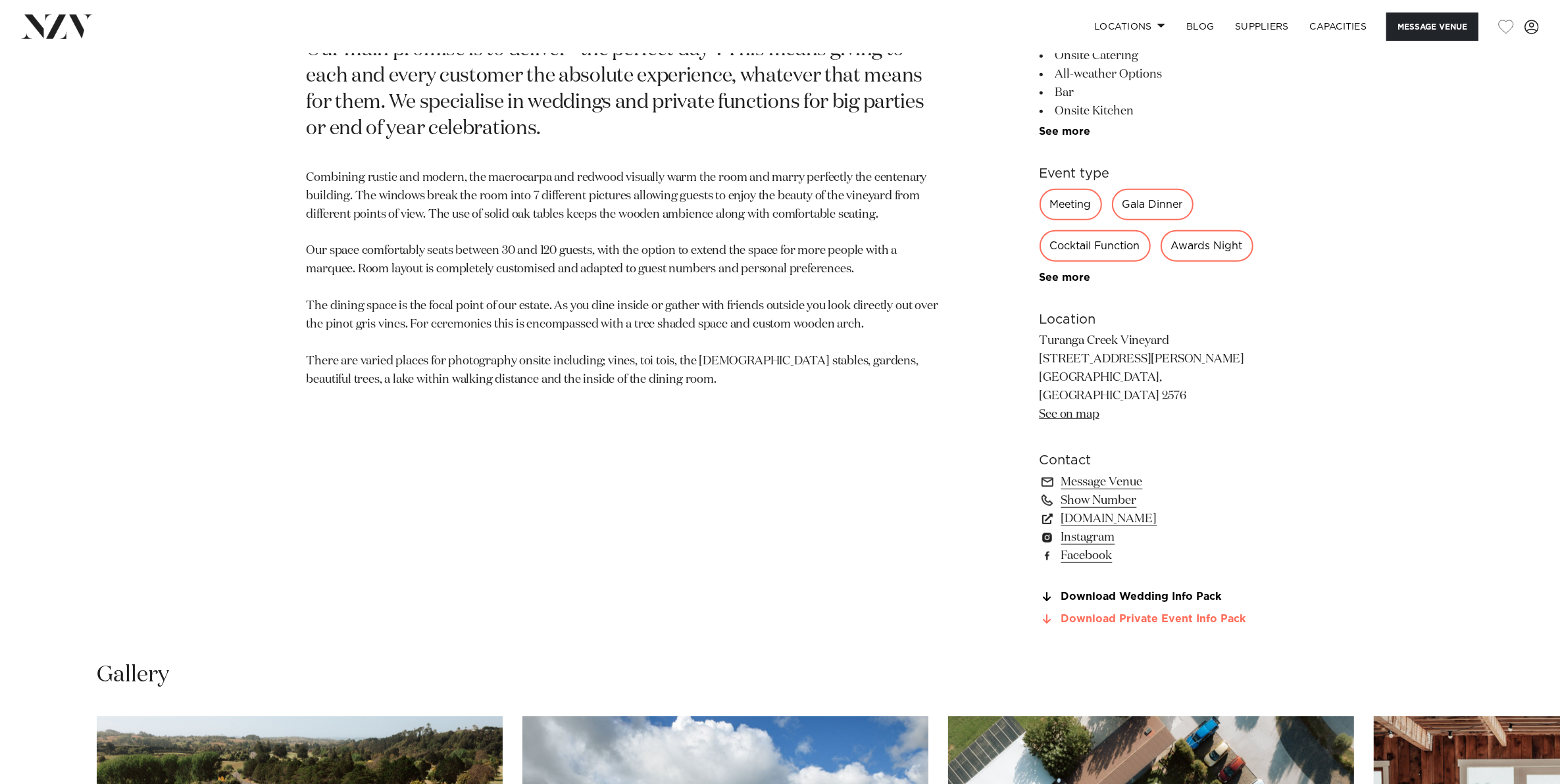
click at [1050, 614] on icon at bounding box center [1047, 619] width 8 height 11
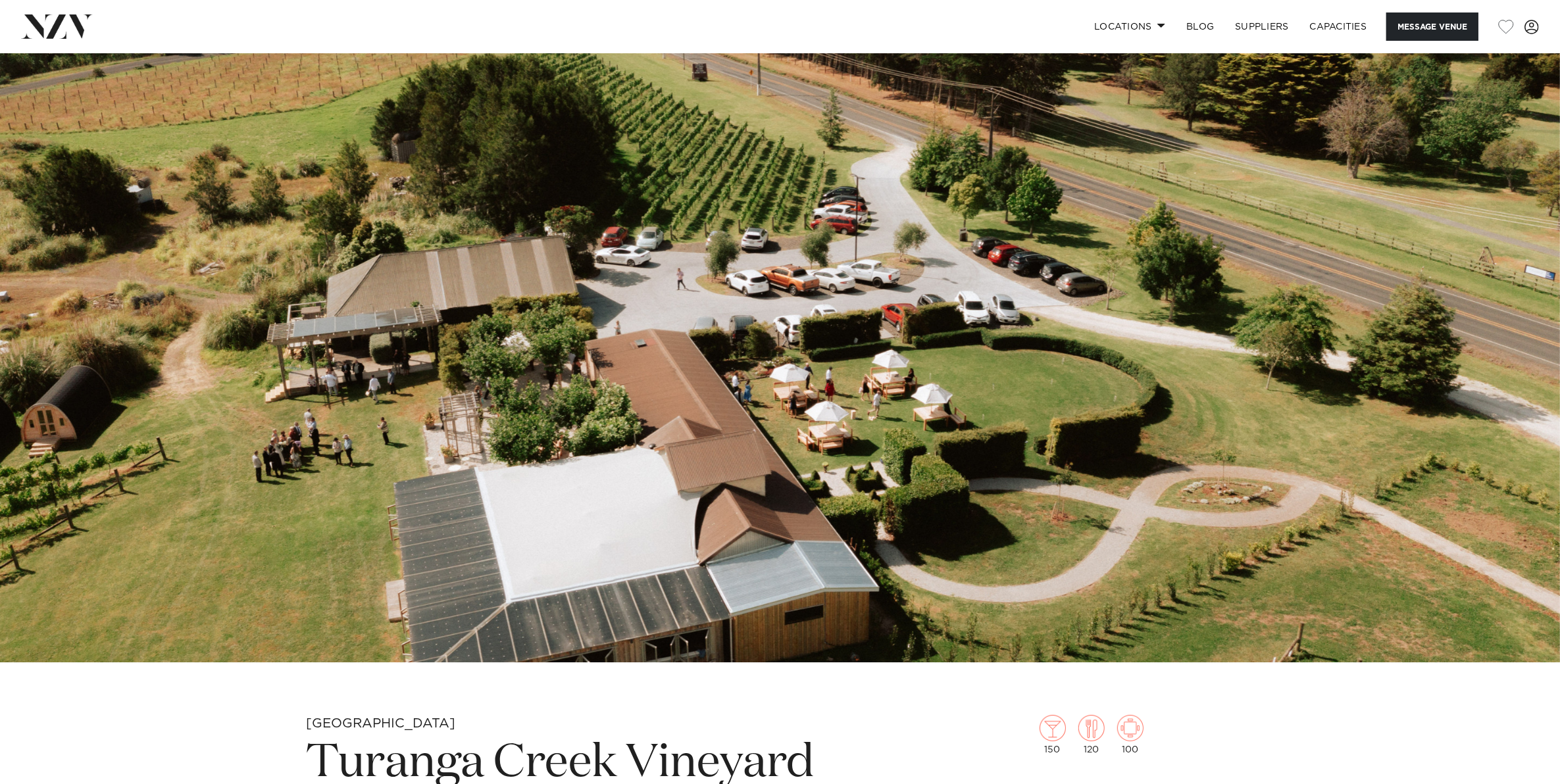
scroll to position [0, 0]
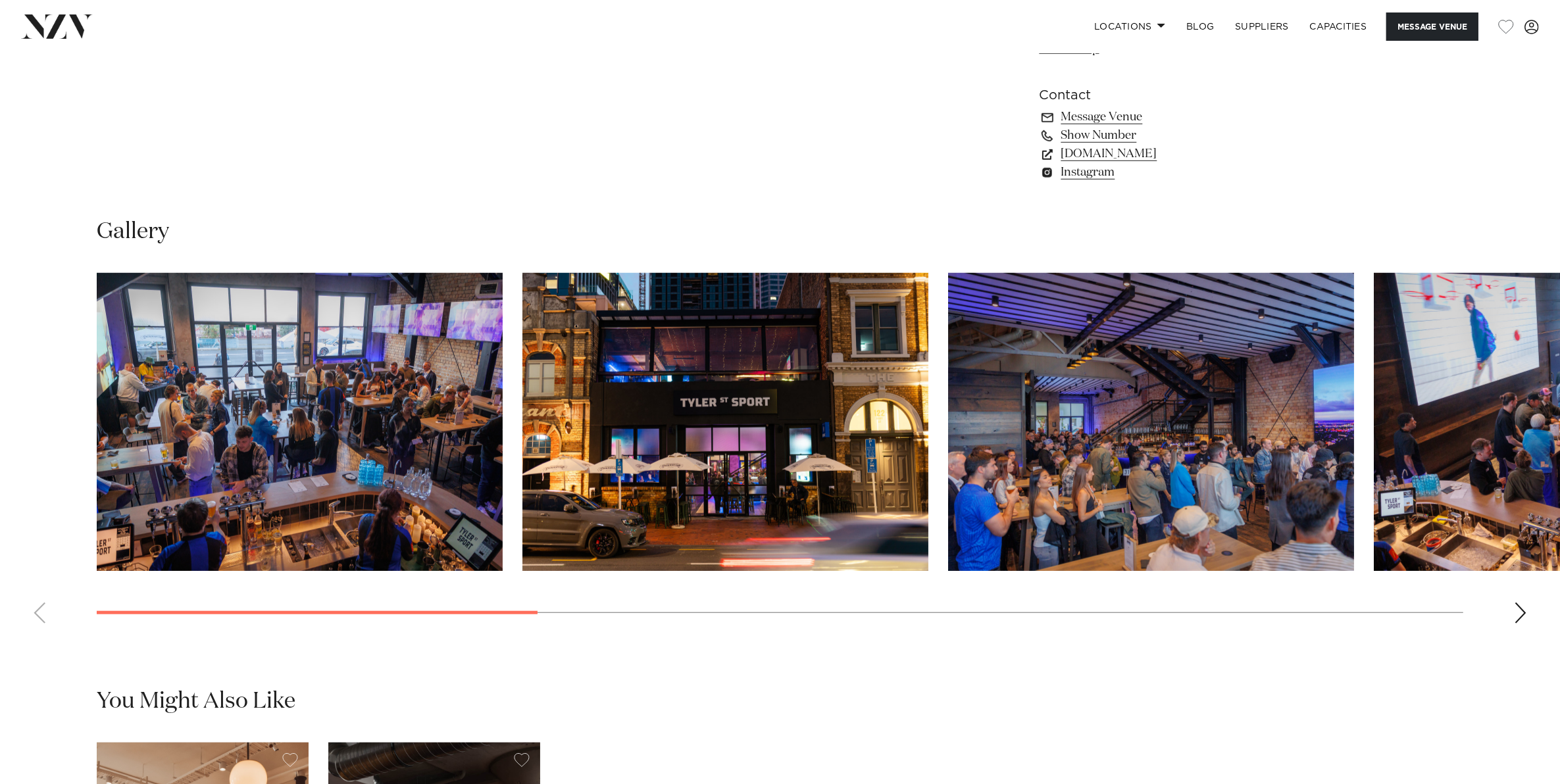
scroll to position [1315, 0]
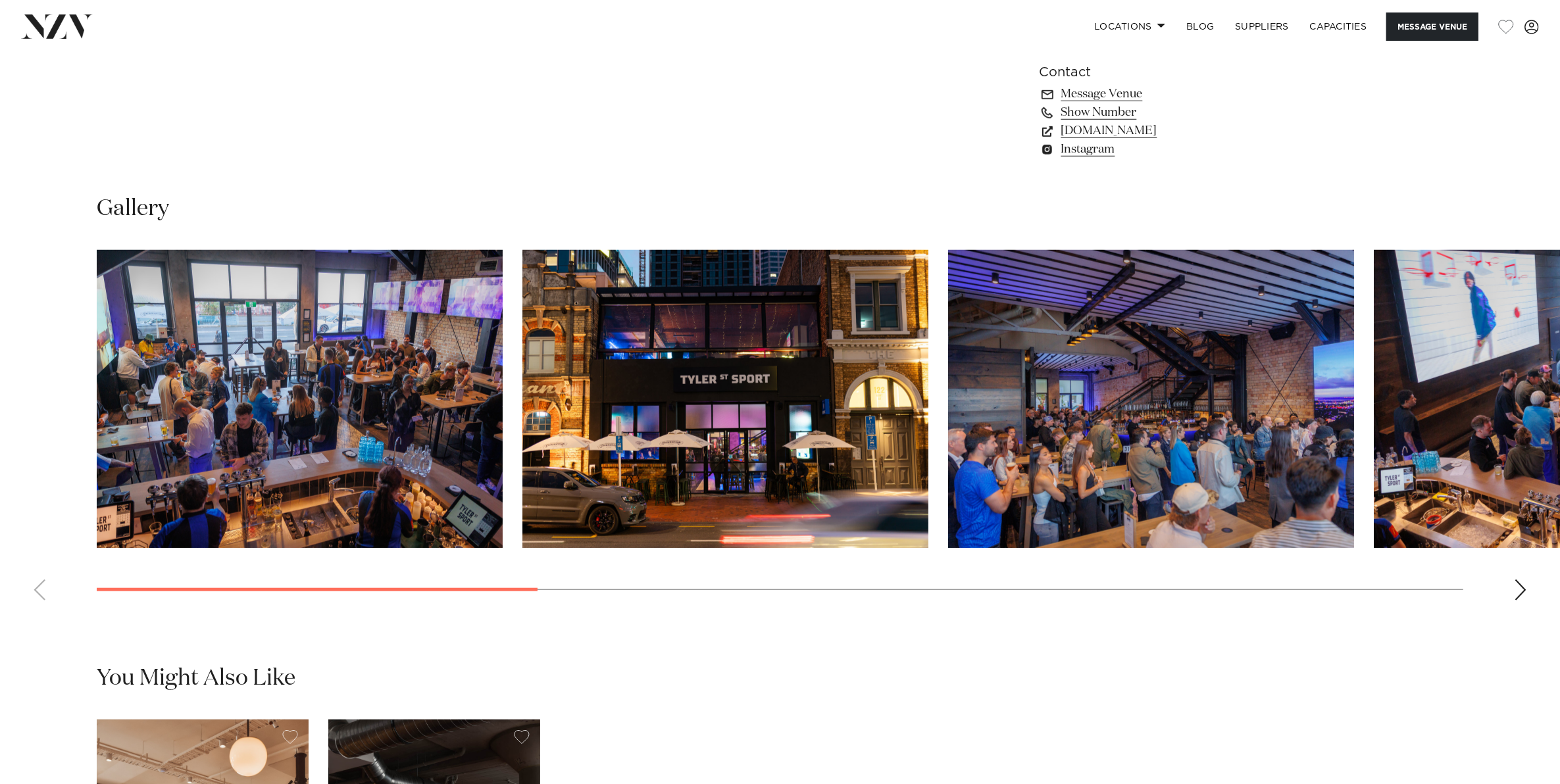
click at [1514, 593] on div "Next slide" at bounding box center [1520, 590] width 13 height 21
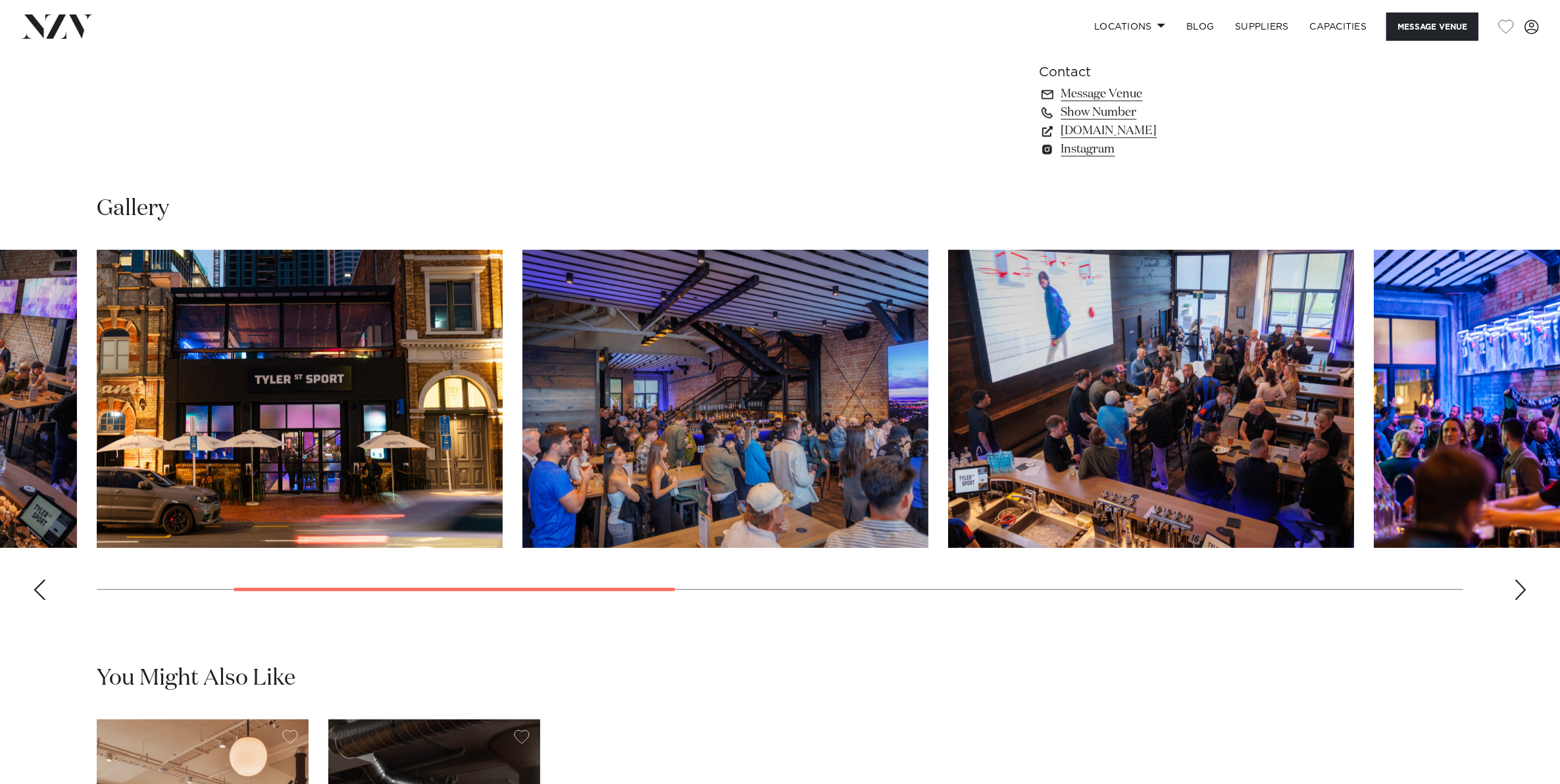
click at [1514, 593] on div "Next slide" at bounding box center [1520, 590] width 13 height 21
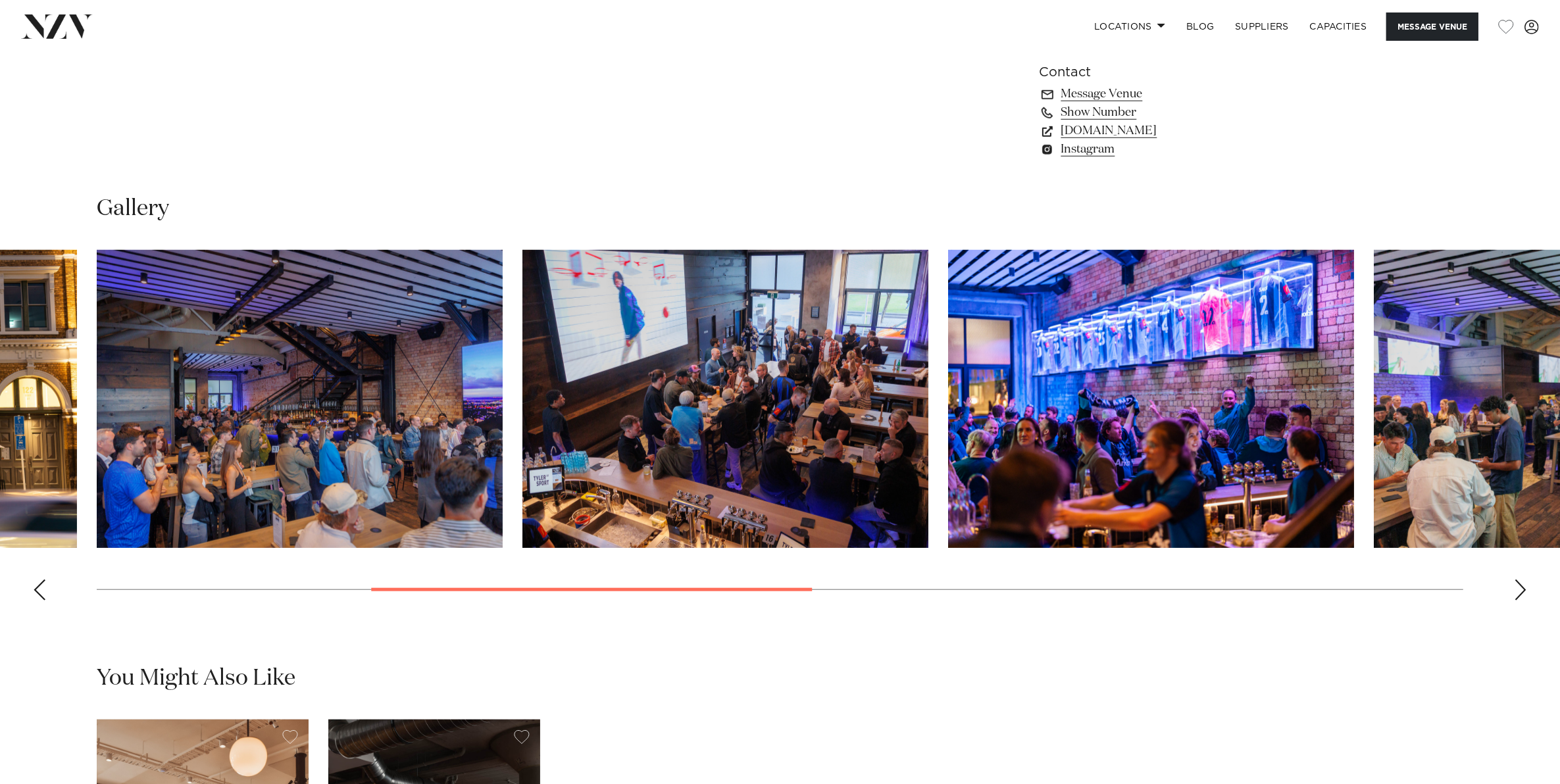
click at [1514, 593] on div "Next slide" at bounding box center [1520, 590] width 13 height 21
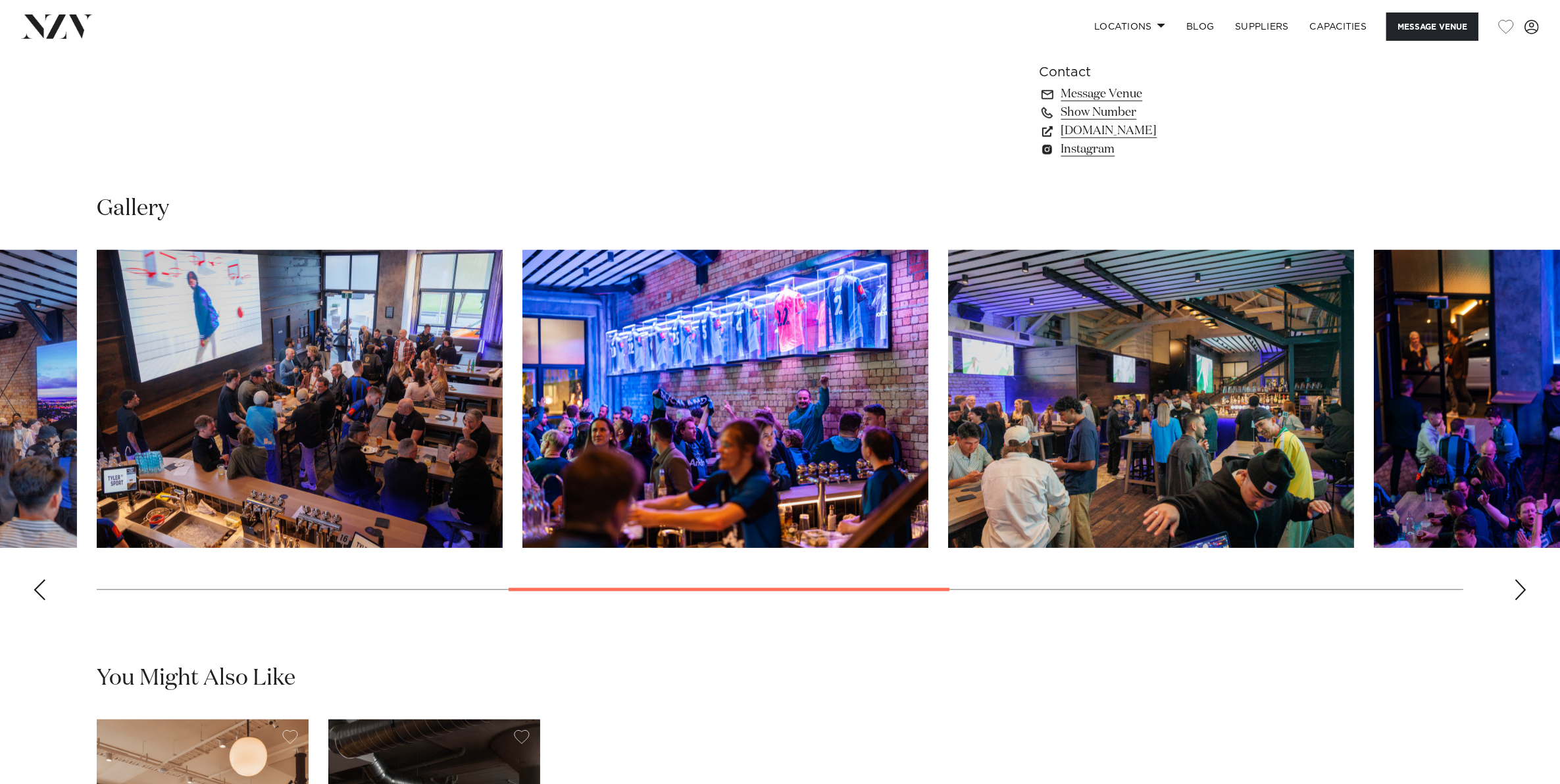
click at [1514, 593] on div "Next slide" at bounding box center [1520, 590] width 13 height 21
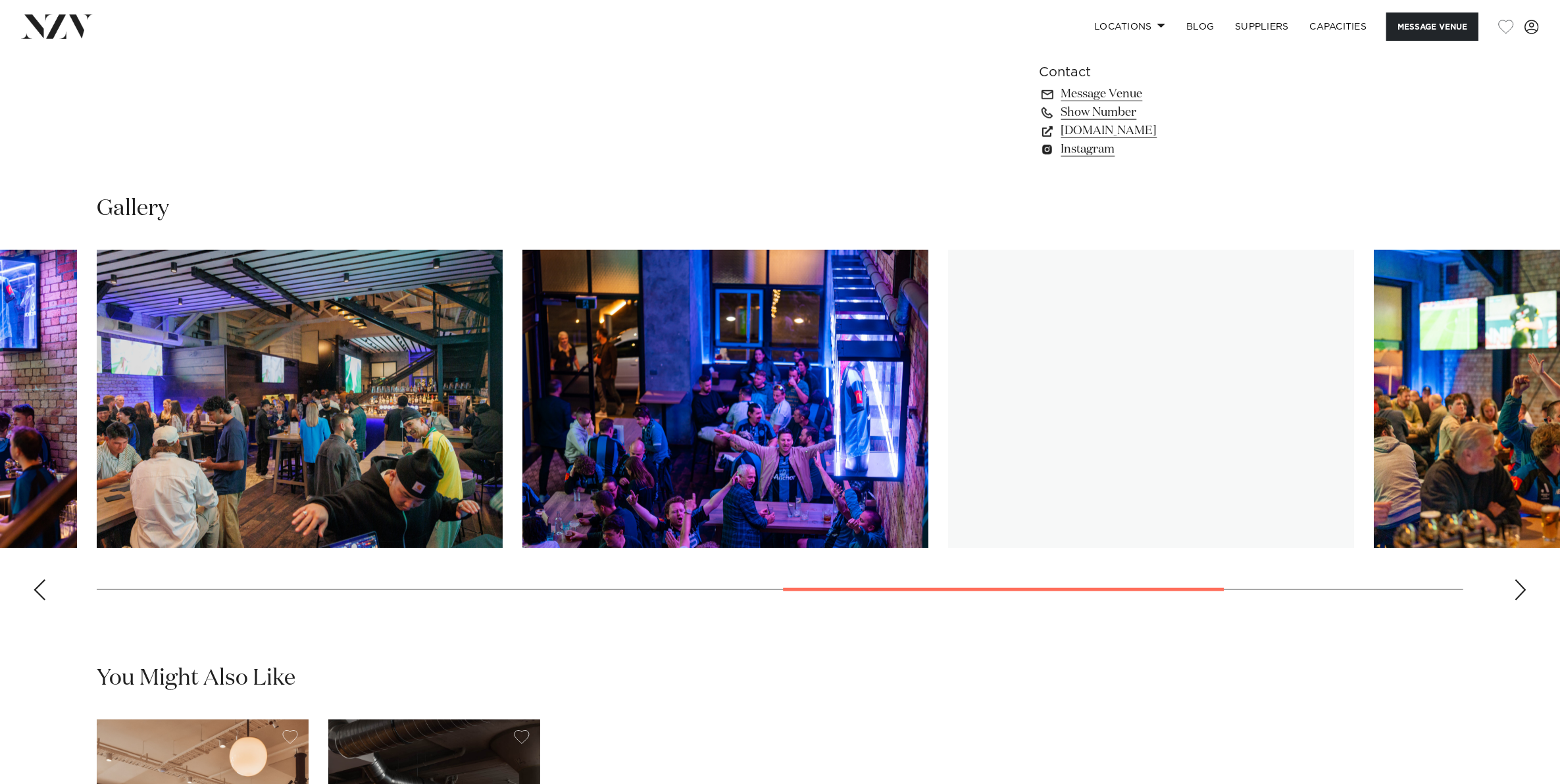
click at [1514, 593] on div "Next slide" at bounding box center [1520, 590] width 13 height 21
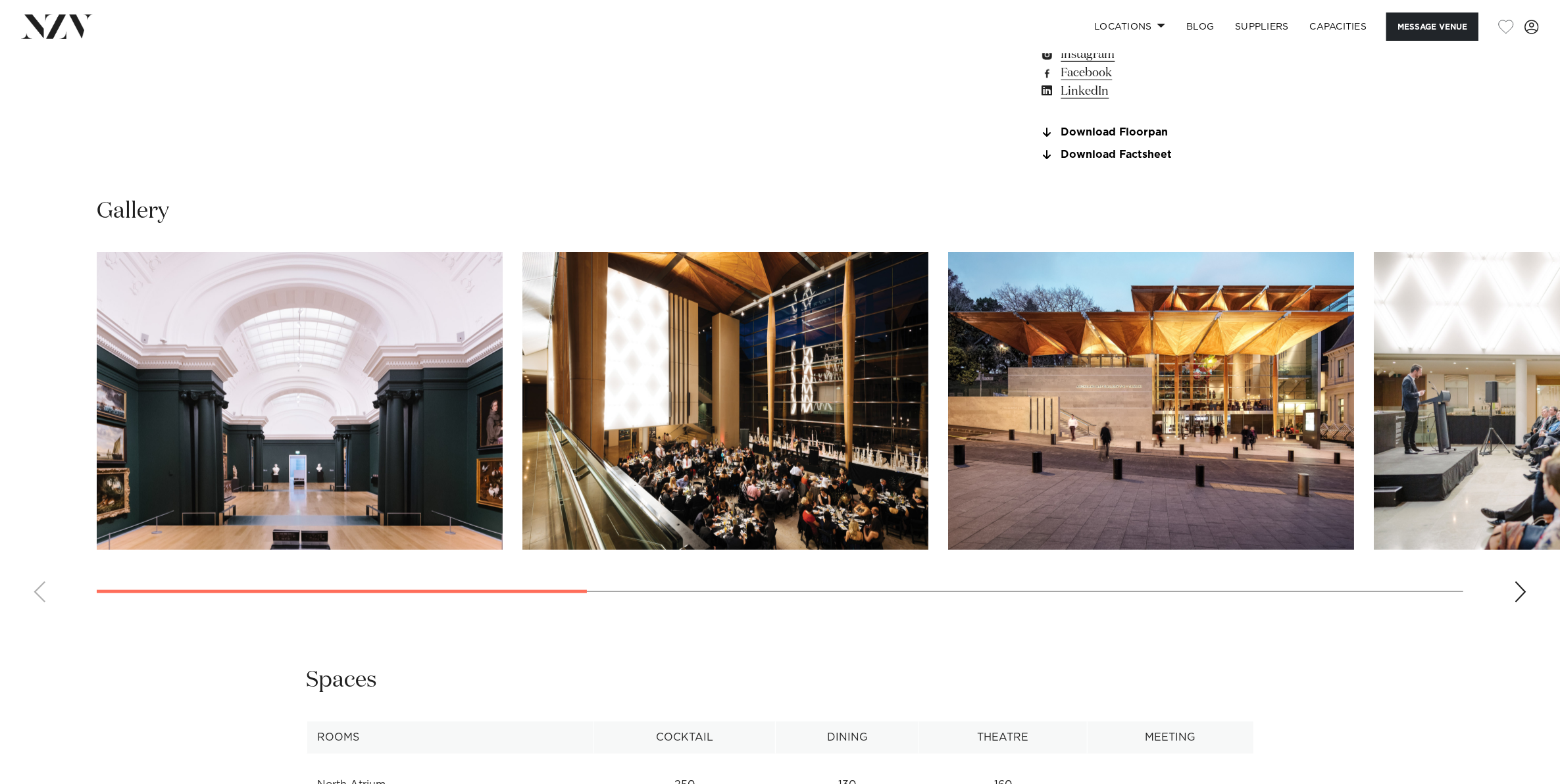
scroll to position [1398, 0]
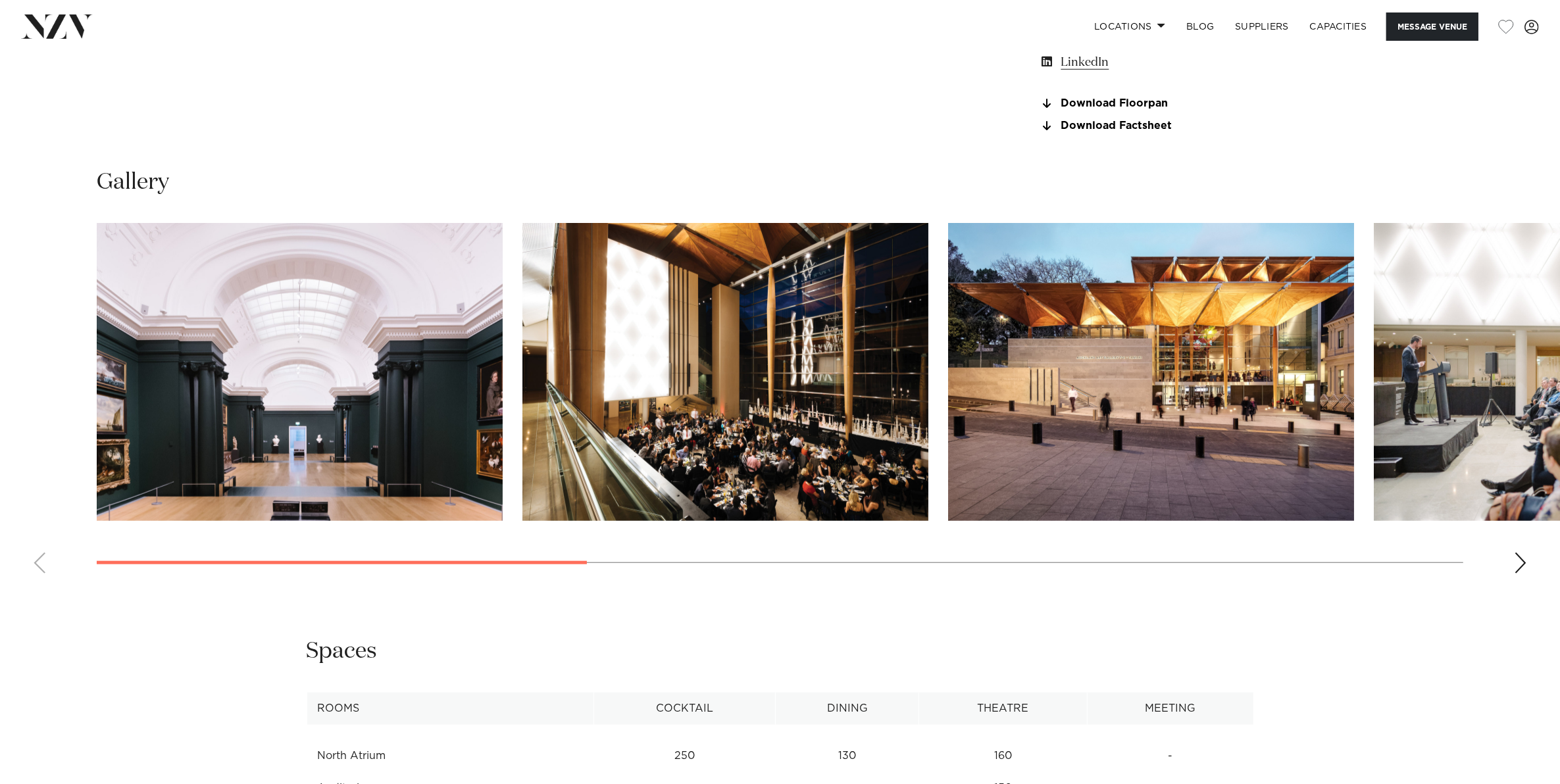
click at [1505, 563] on swiper-container at bounding box center [780, 403] width 1560 height 361
click at [1514, 563] on div "Next slide" at bounding box center [1520, 563] width 13 height 21
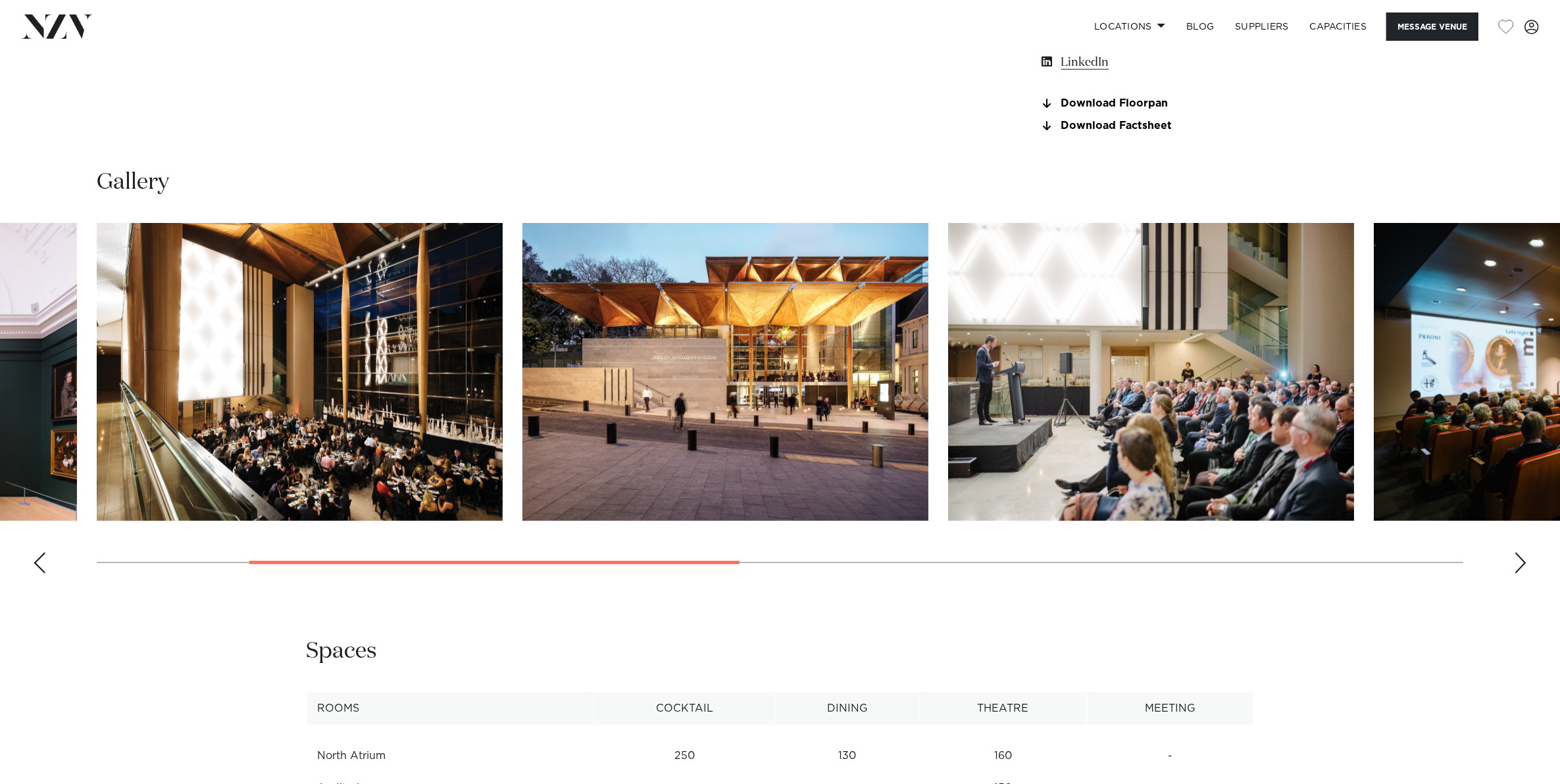
click at [1514, 563] on div "Next slide" at bounding box center [1520, 563] width 13 height 21
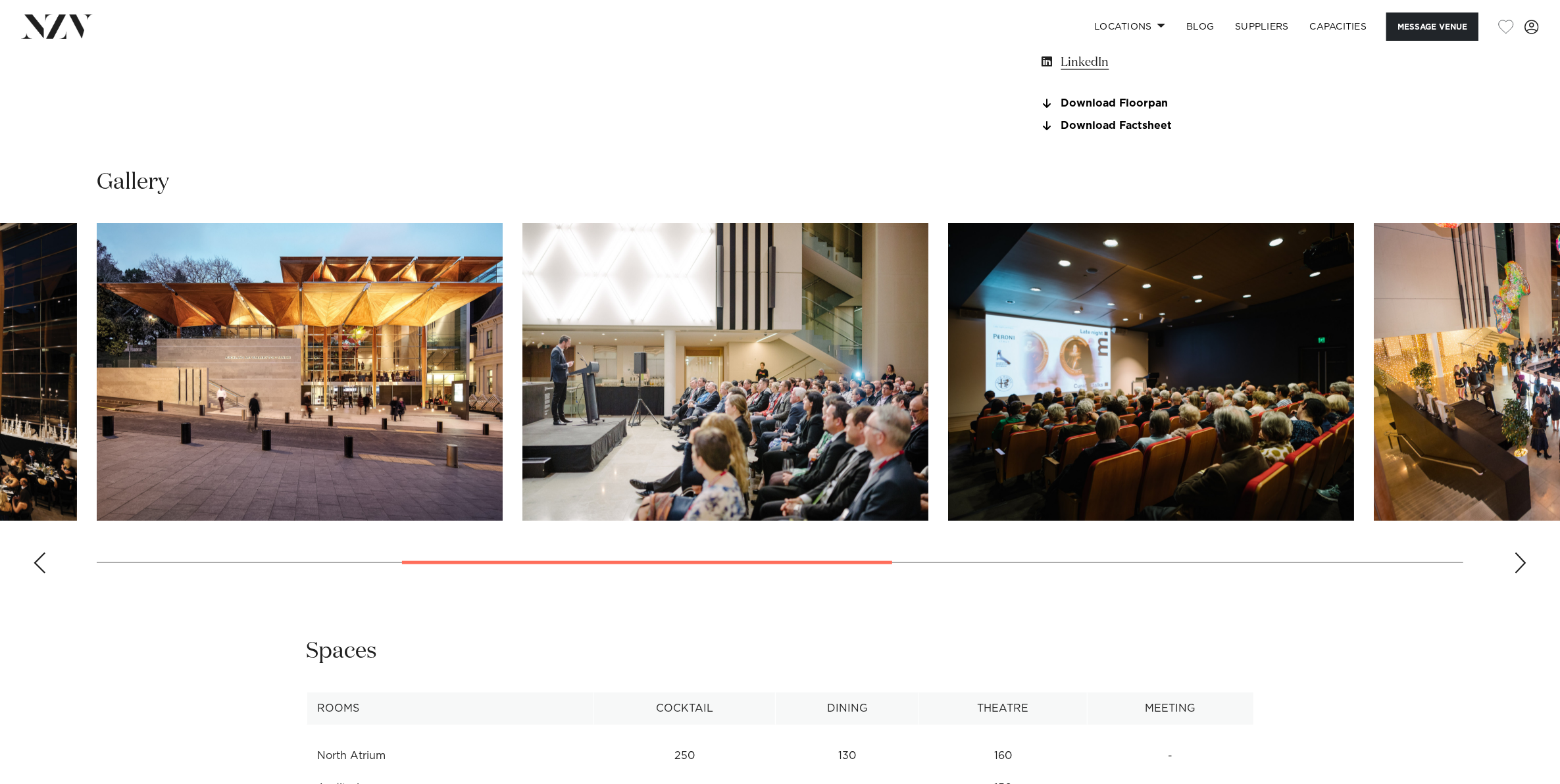
click at [1514, 563] on div "Next slide" at bounding box center [1520, 563] width 13 height 21
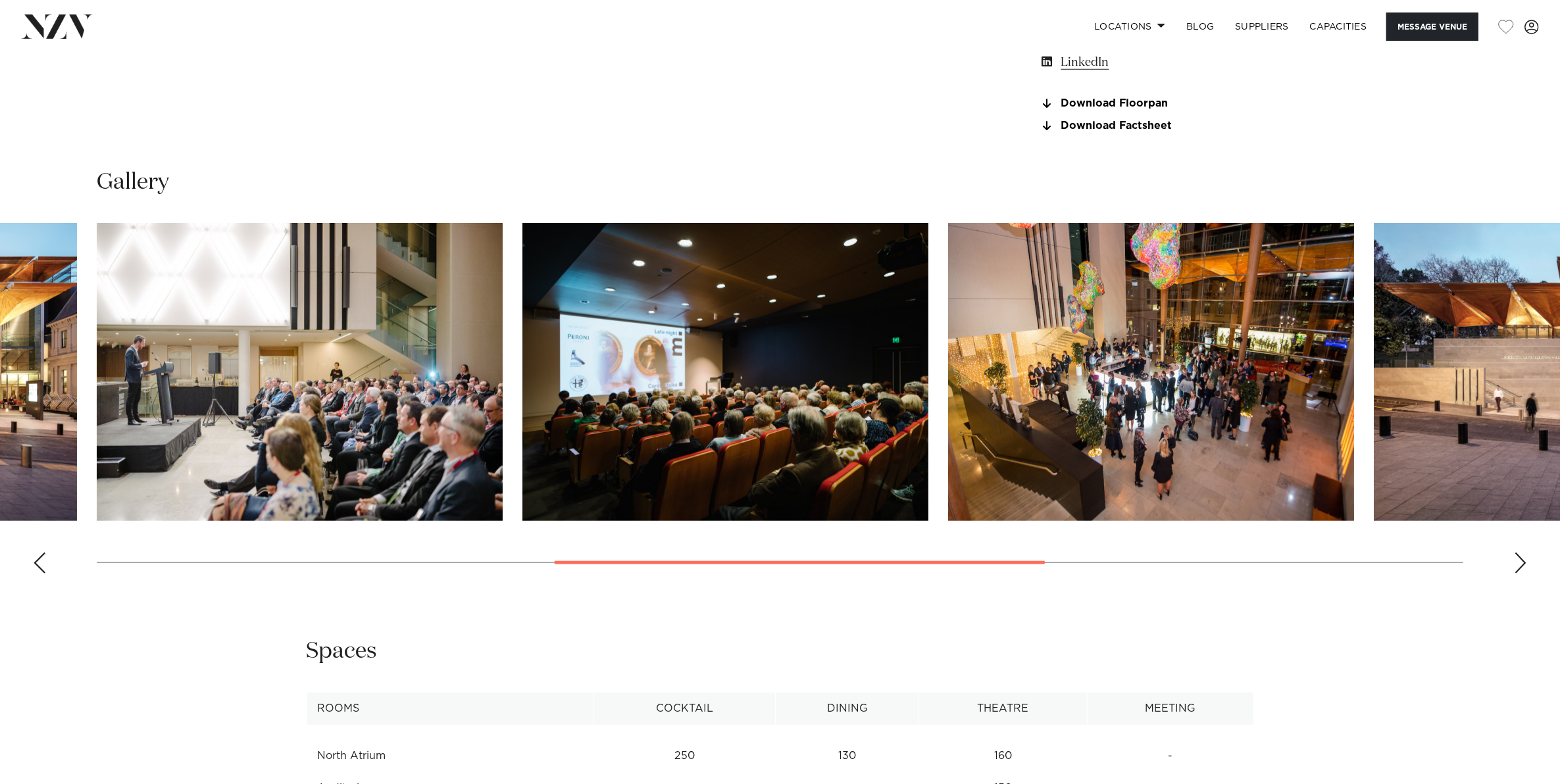
click at [1514, 563] on div "Next slide" at bounding box center [1520, 563] width 13 height 21
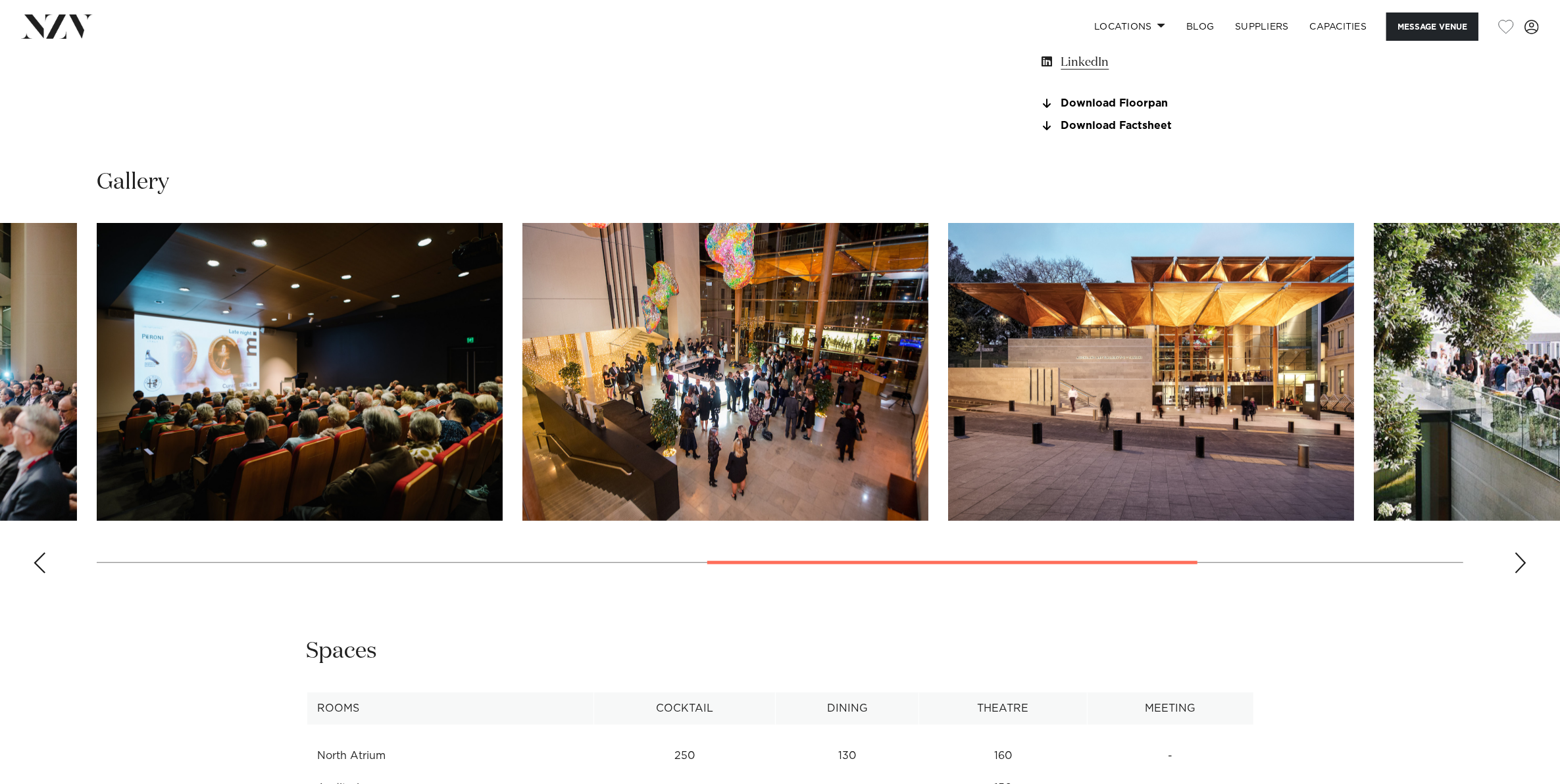
click at [1514, 563] on div "Next slide" at bounding box center [1520, 563] width 13 height 21
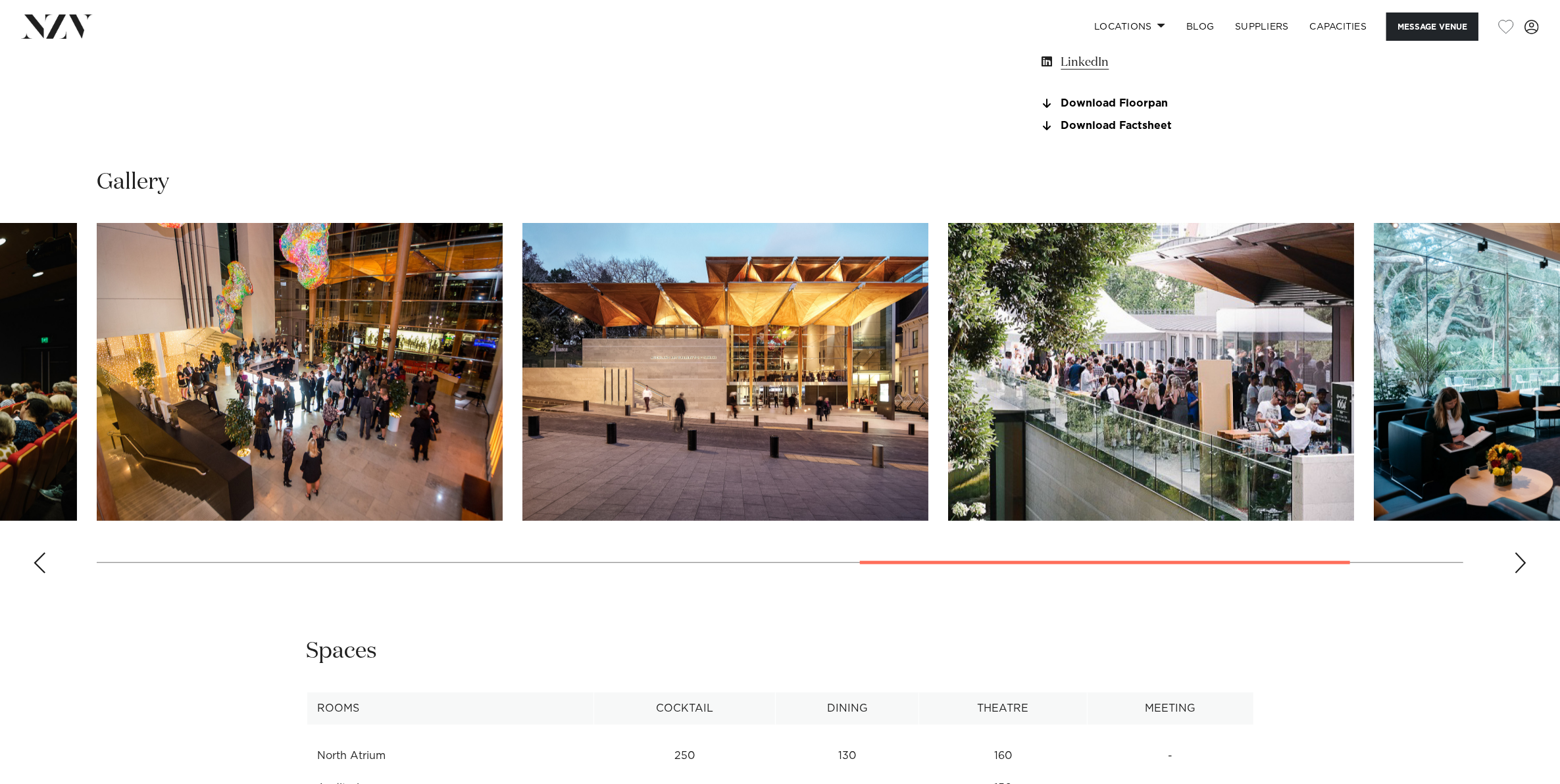
click at [1514, 563] on div "Next slide" at bounding box center [1520, 563] width 13 height 21
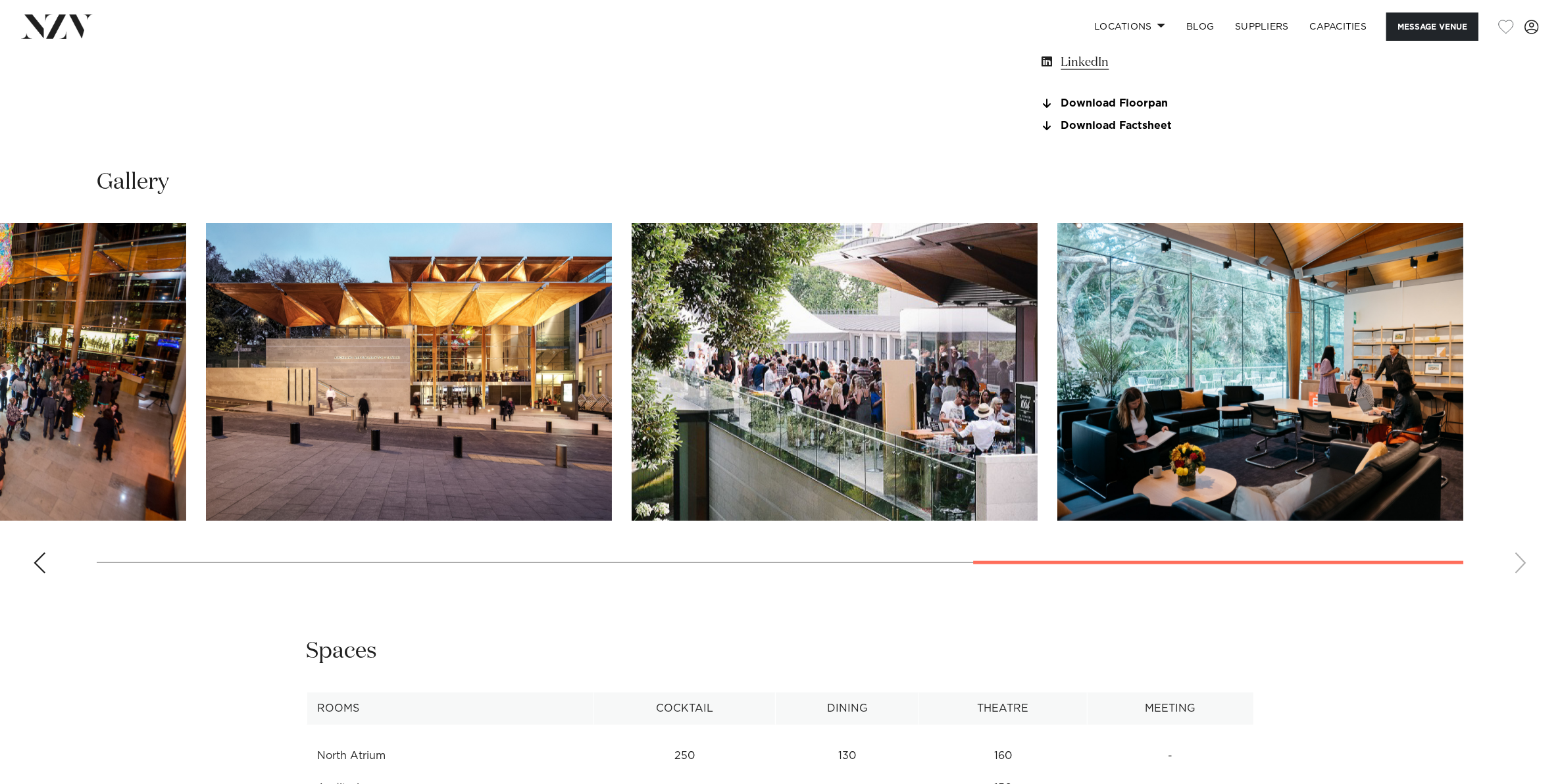
click at [1514, 563] on swiper-container at bounding box center [780, 403] width 1560 height 361
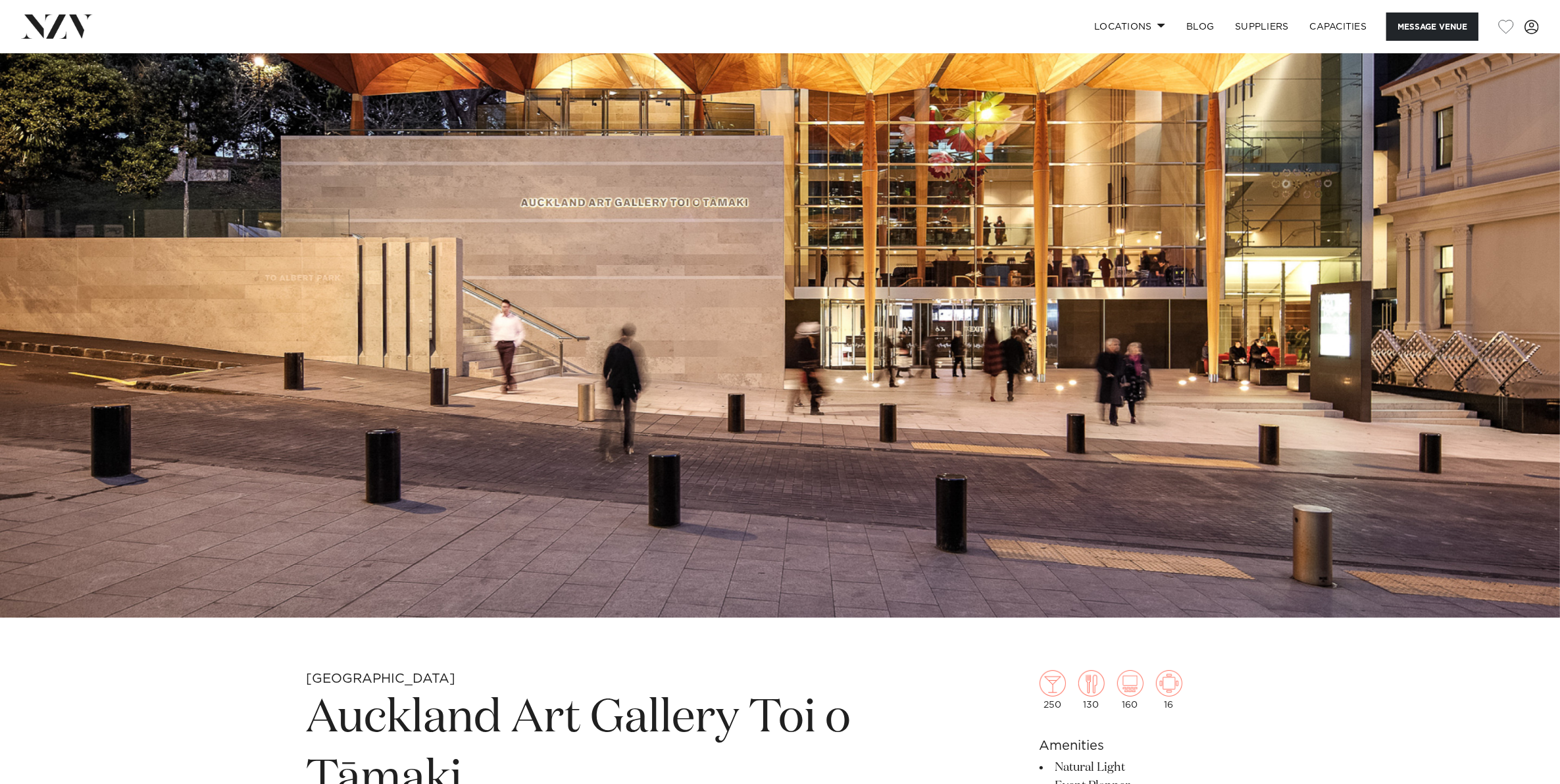
scroll to position [165, 0]
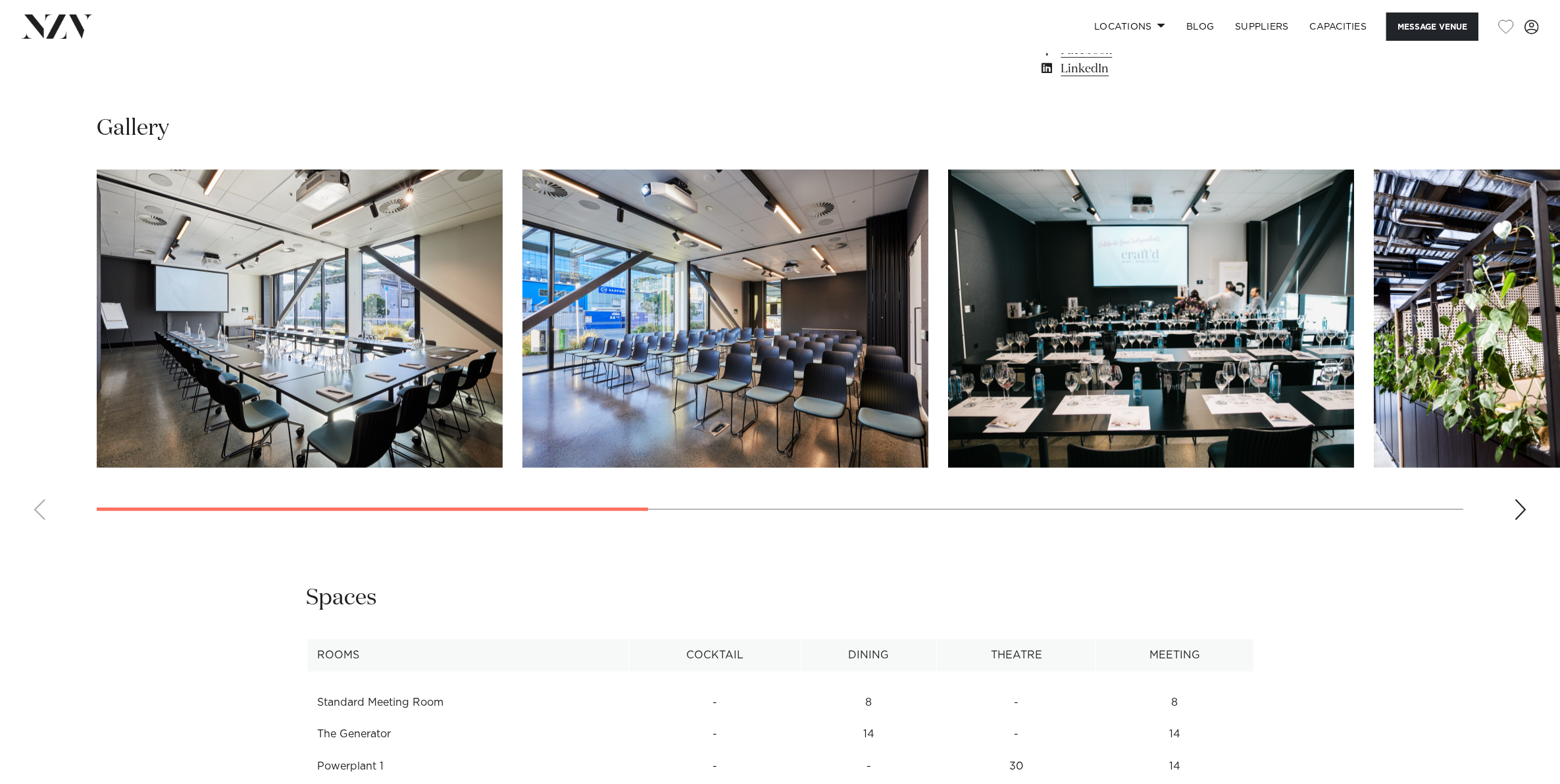
scroll to position [1398, 0]
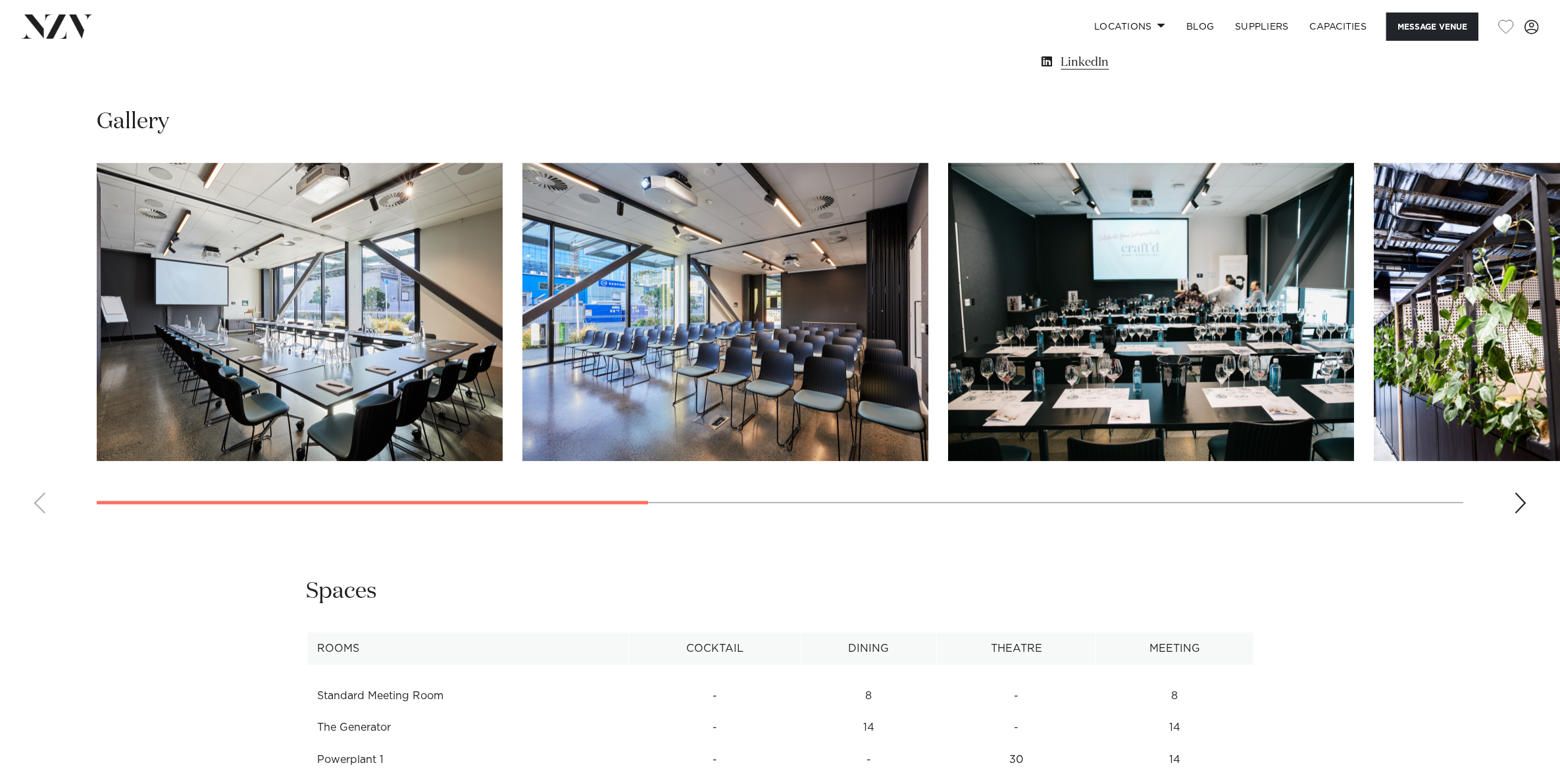
click at [1517, 498] on div "Next slide" at bounding box center [1520, 503] width 13 height 21
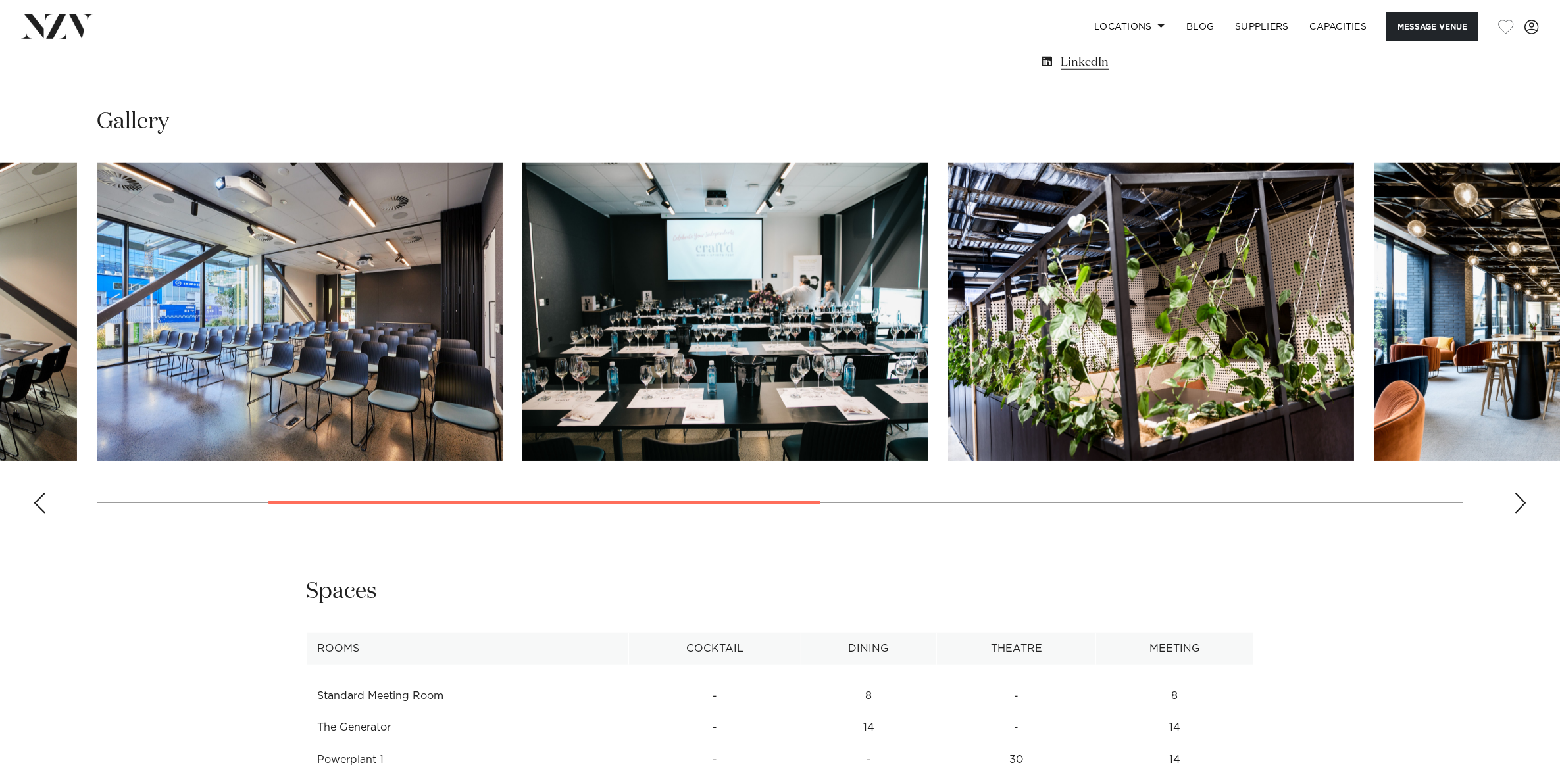
click at [1517, 498] on div "Next slide" at bounding box center [1520, 503] width 13 height 21
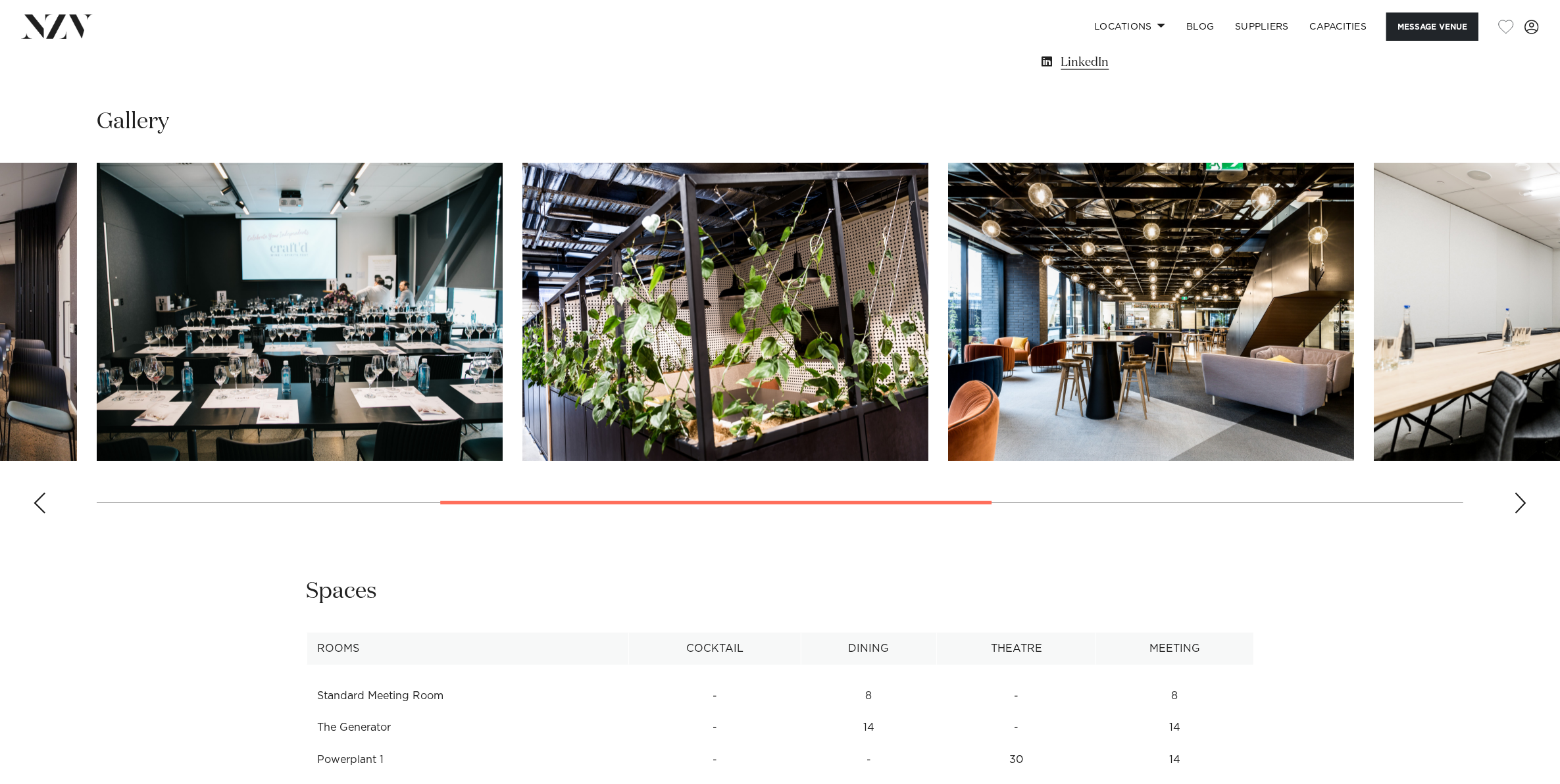
click at [1517, 498] on div "Next slide" at bounding box center [1520, 503] width 13 height 21
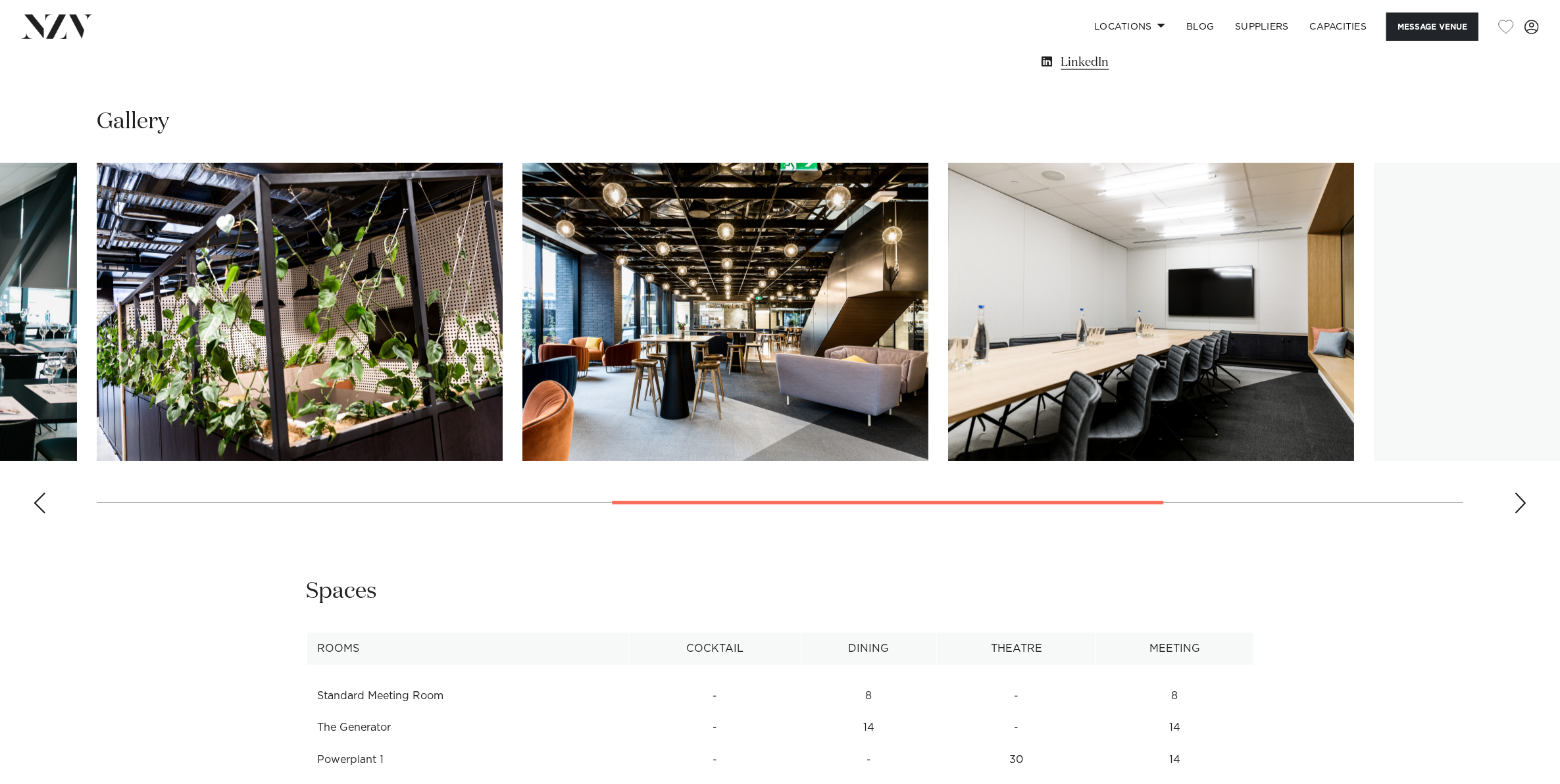
click at [1517, 498] on div "Next slide" at bounding box center [1520, 503] width 13 height 21
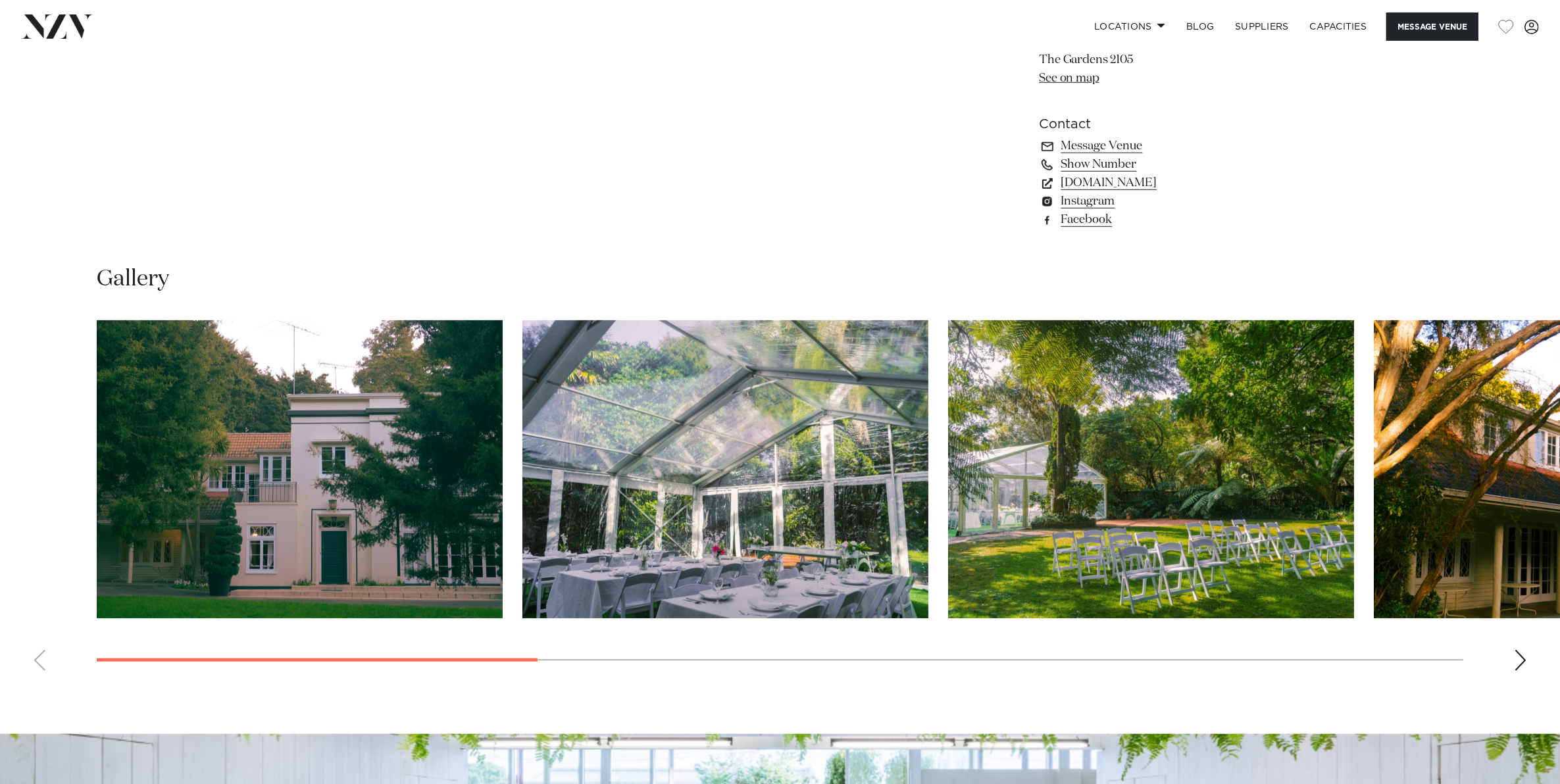
scroll to position [1233, 0]
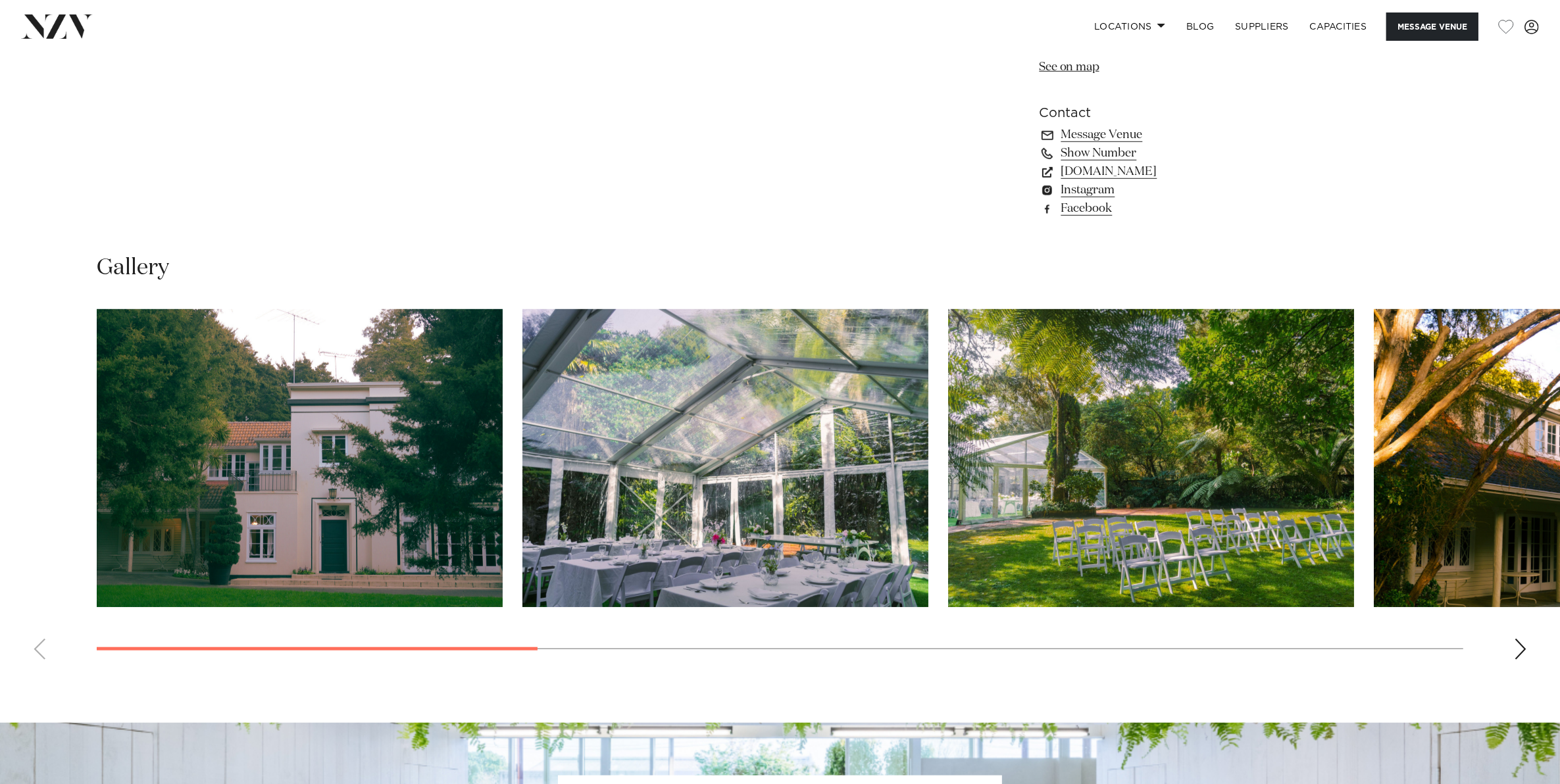
click at [1521, 647] on div "Next slide" at bounding box center [1520, 649] width 13 height 21
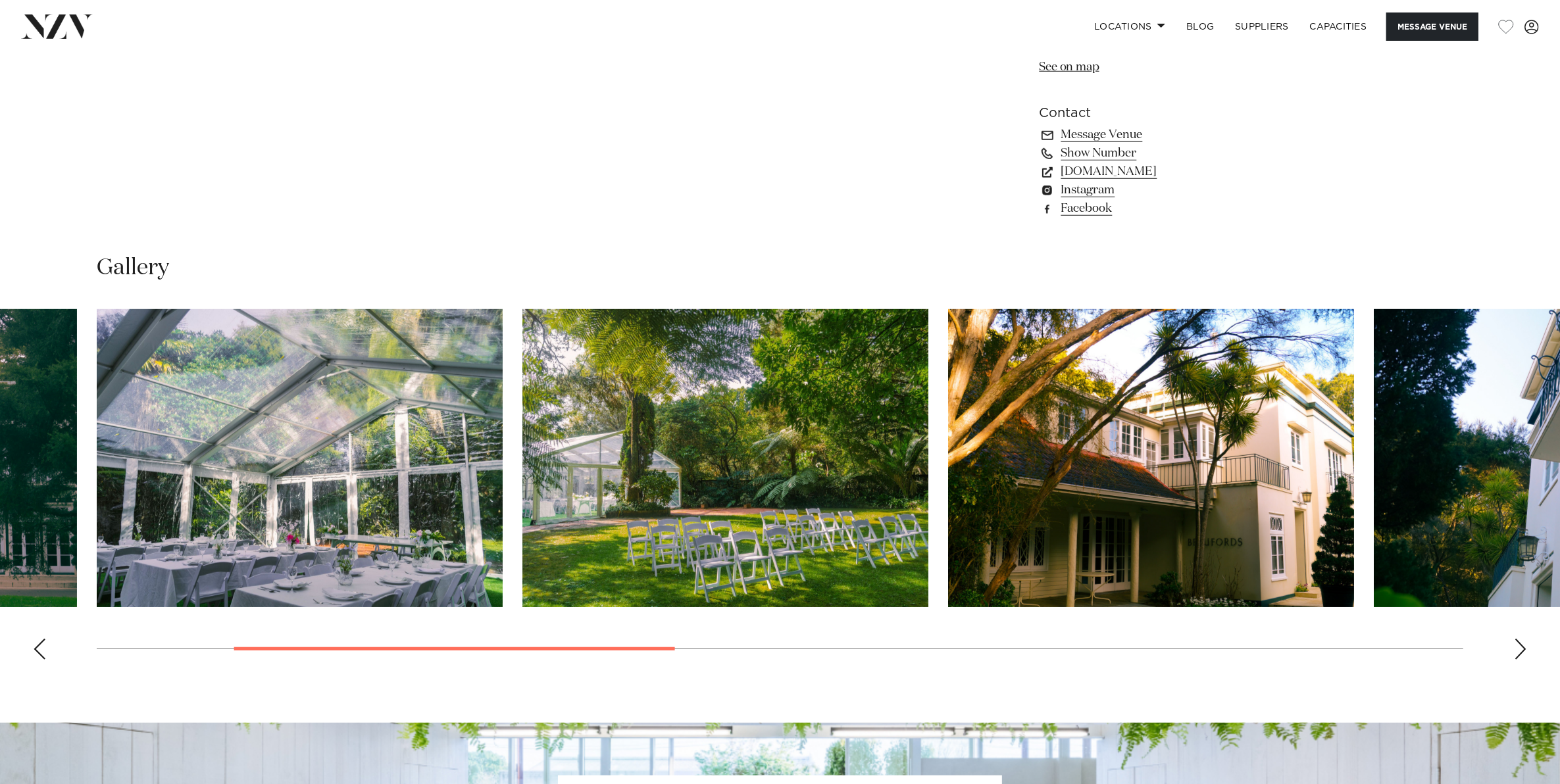
click at [1521, 647] on div "Next slide" at bounding box center [1520, 649] width 13 height 21
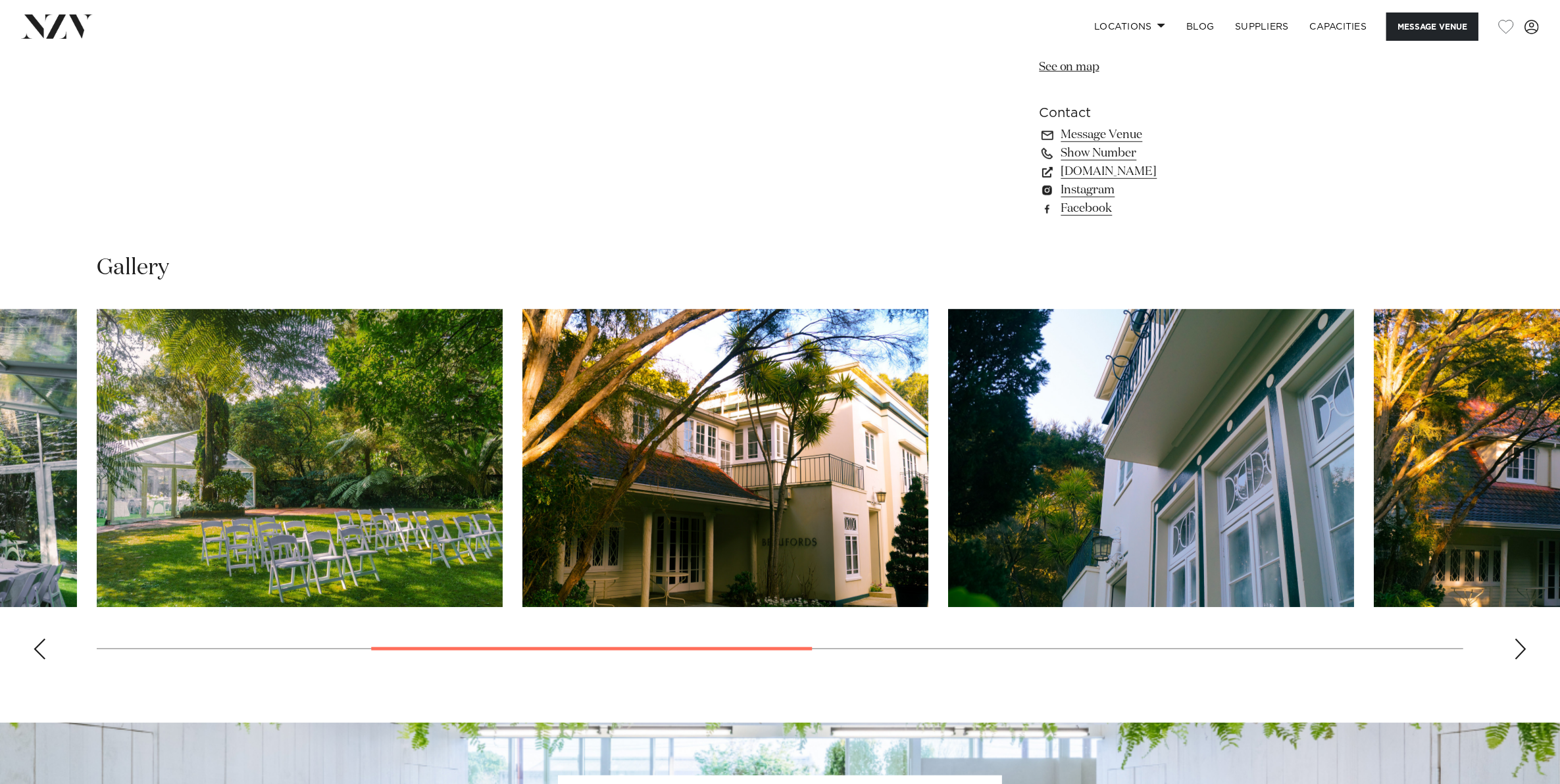
click at [1521, 647] on div "Next slide" at bounding box center [1520, 649] width 13 height 21
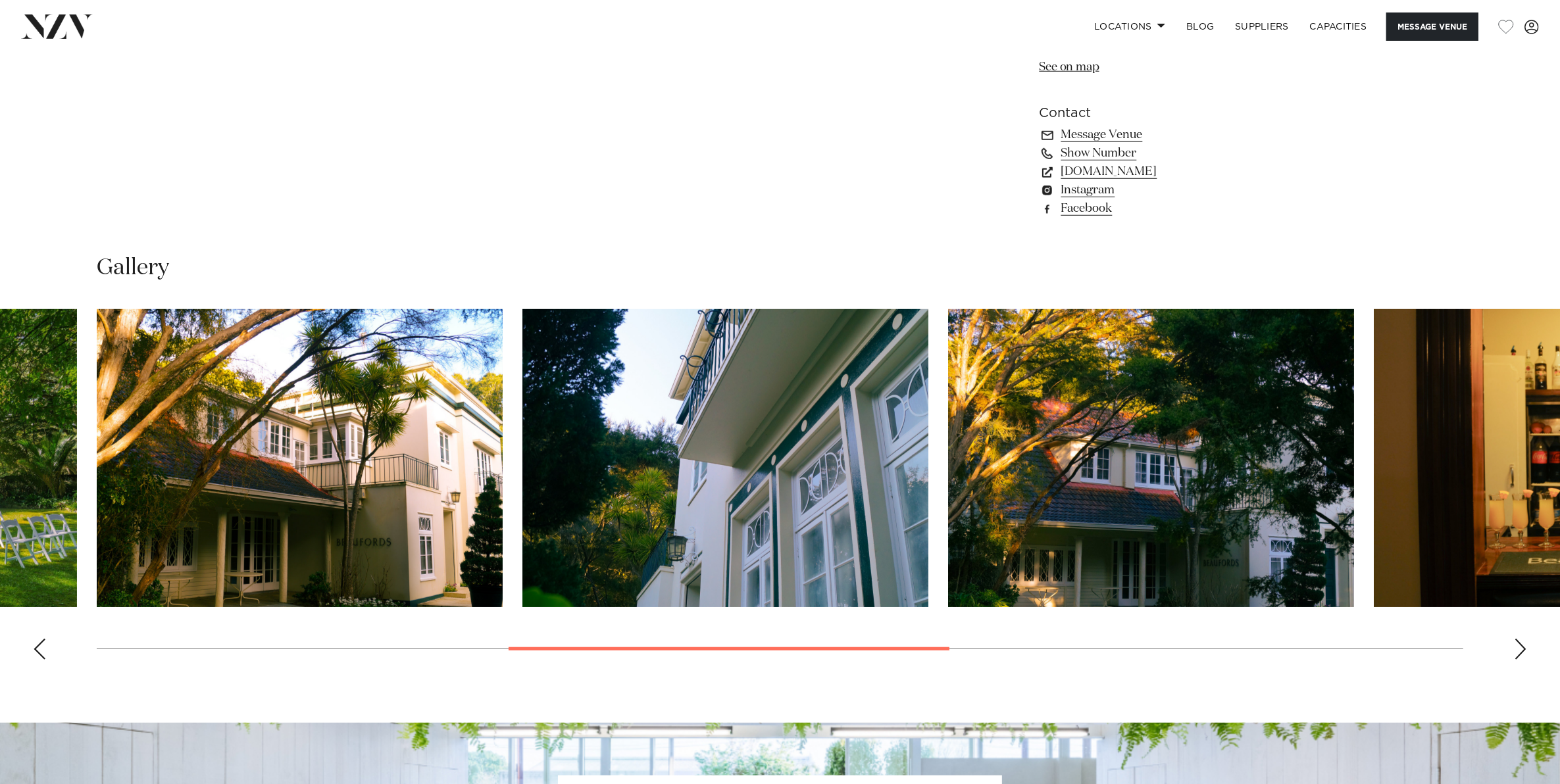
click at [1521, 647] on div "Next slide" at bounding box center [1520, 649] width 13 height 21
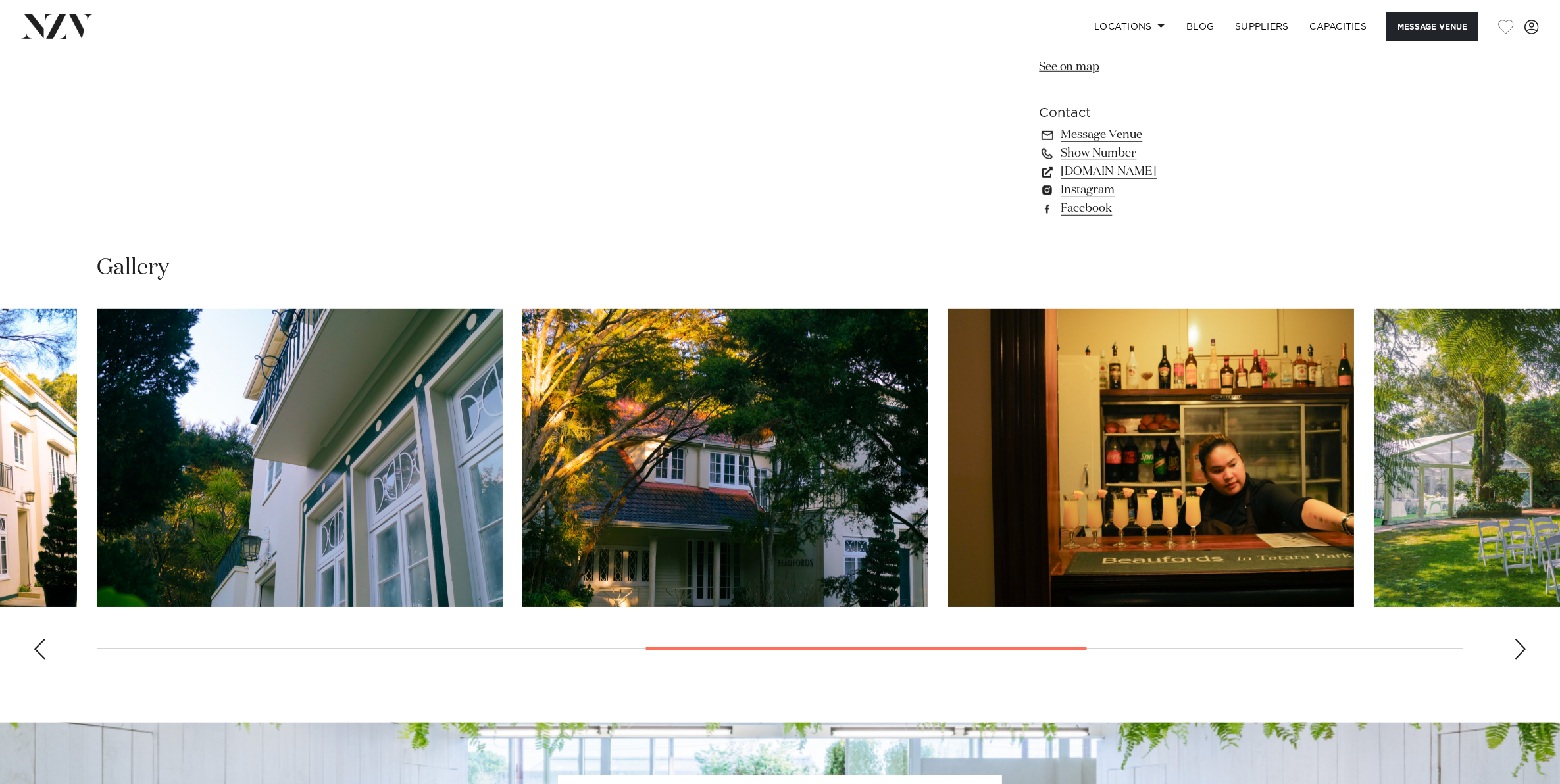
click at [1521, 647] on div "Next slide" at bounding box center [1520, 649] width 13 height 21
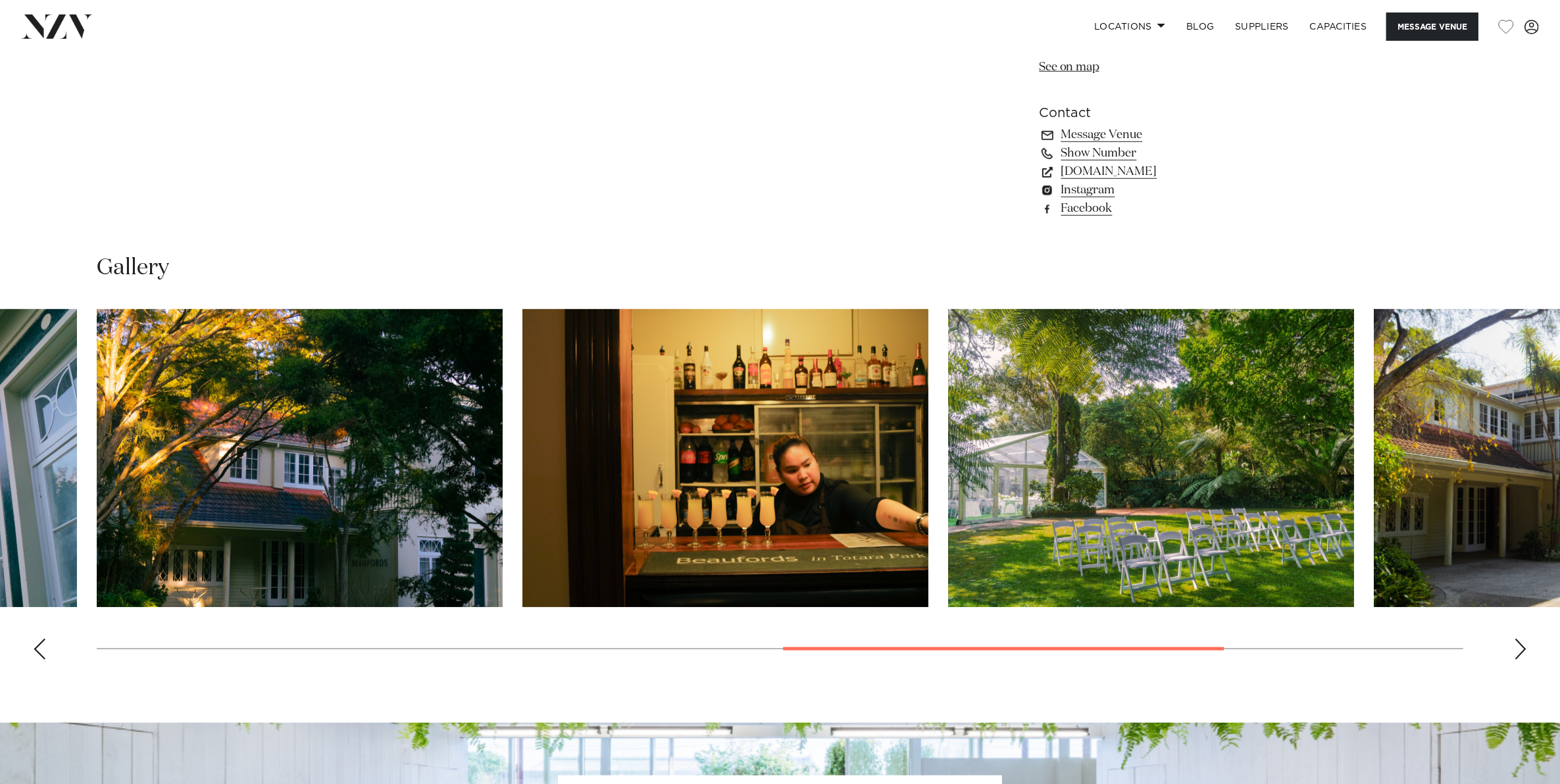
click at [1521, 647] on div "Next slide" at bounding box center [1520, 649] width 13 height 21
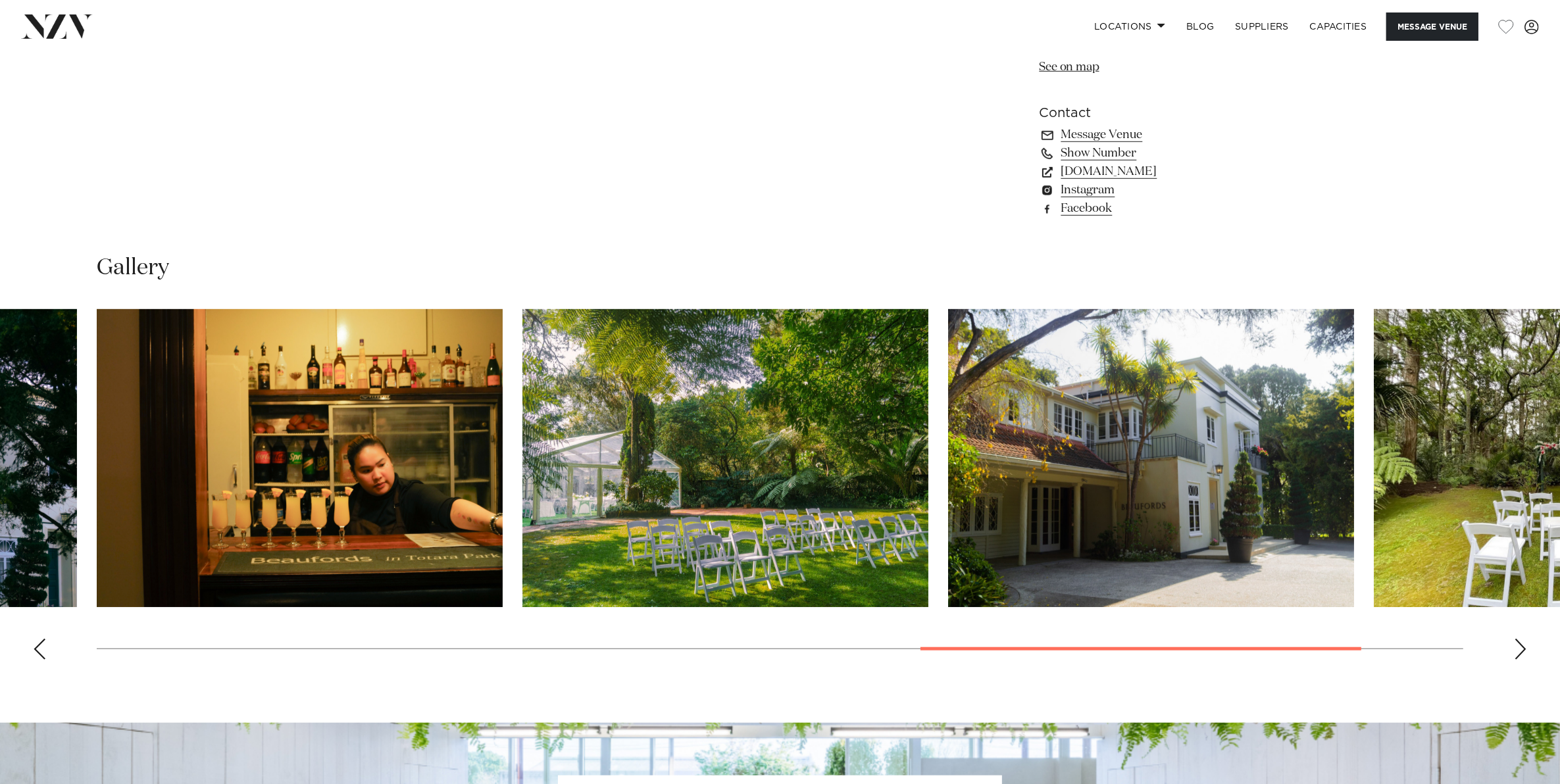
click at [1521, 647] on div "Next slide" at bounding box center [1520, 649] width 13 height 21
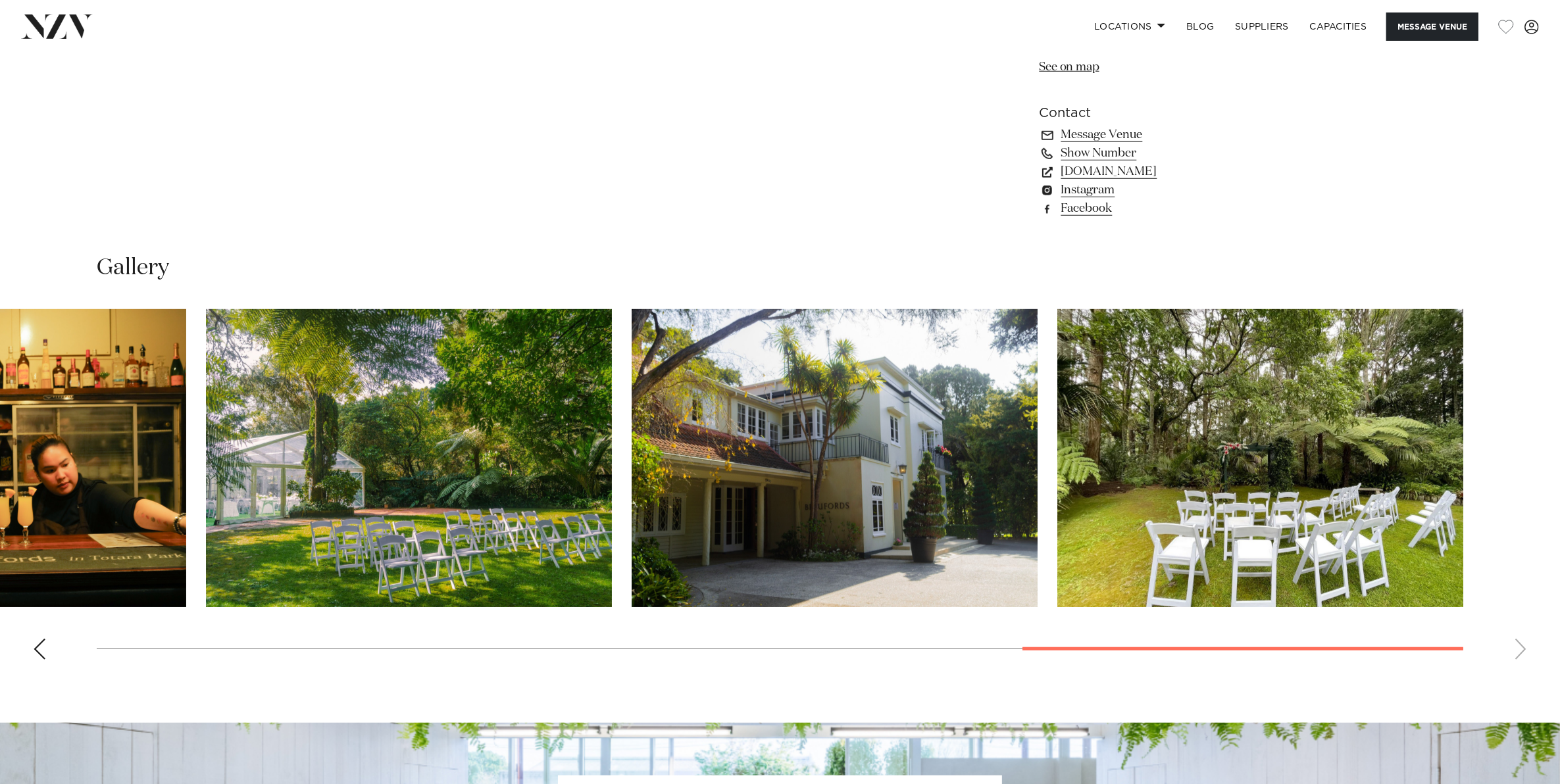
click at [1521, 647] on swiper-container at bounding box center [780, 489] width 1560 height 361
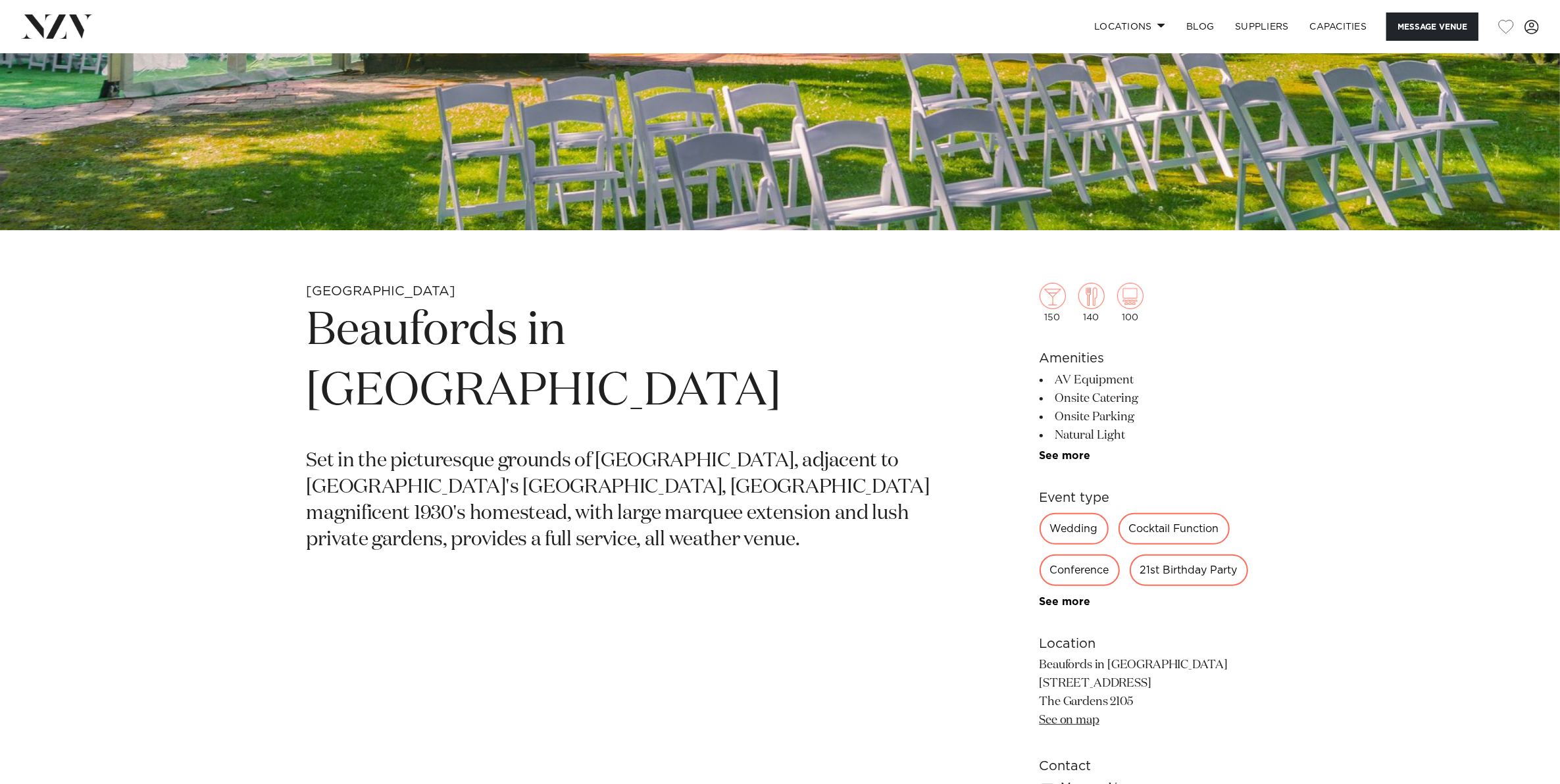
scroll to position [495, 0]
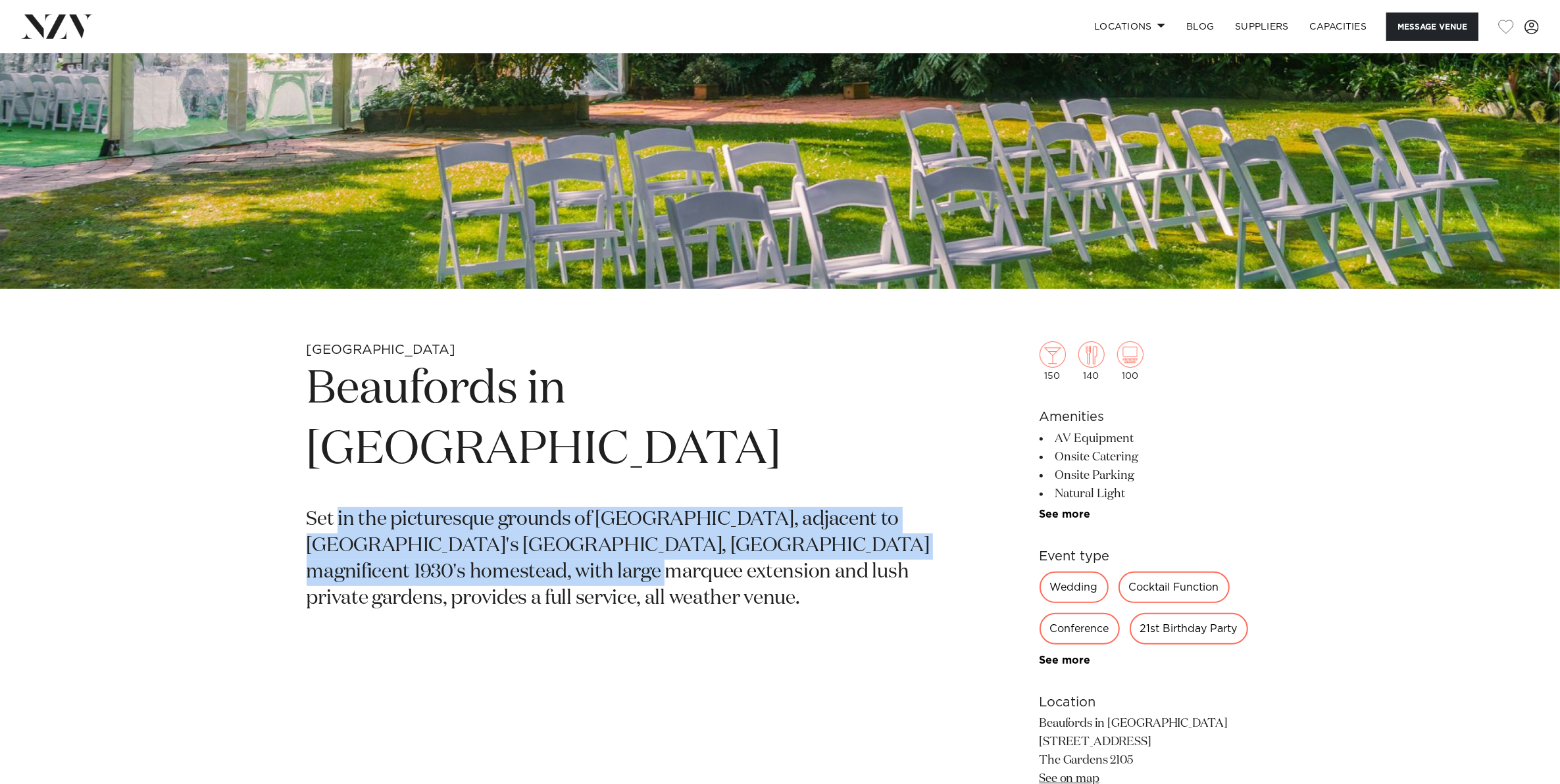
drag, startPoint x: 339, startPoint y: 462, endPoint x: 510, endPoint y: 523, distance: 181.6
click at [510, 523] on p "Set in the picturesque grounds of Totara Park, adjacent to Auckland's Regional …" at bounding box center [626, 560] width 639 height 105
drag, startPoint x: 510, startPoint y: 523, endPoint x: 481, endPoint y: 521, distance: 29.1
click at [481, 521] on p "Set in the picturesque grounds of Totara Park, adjacent to Auckland's Regional …" at bounding box center [626, 560] width 639 height 105
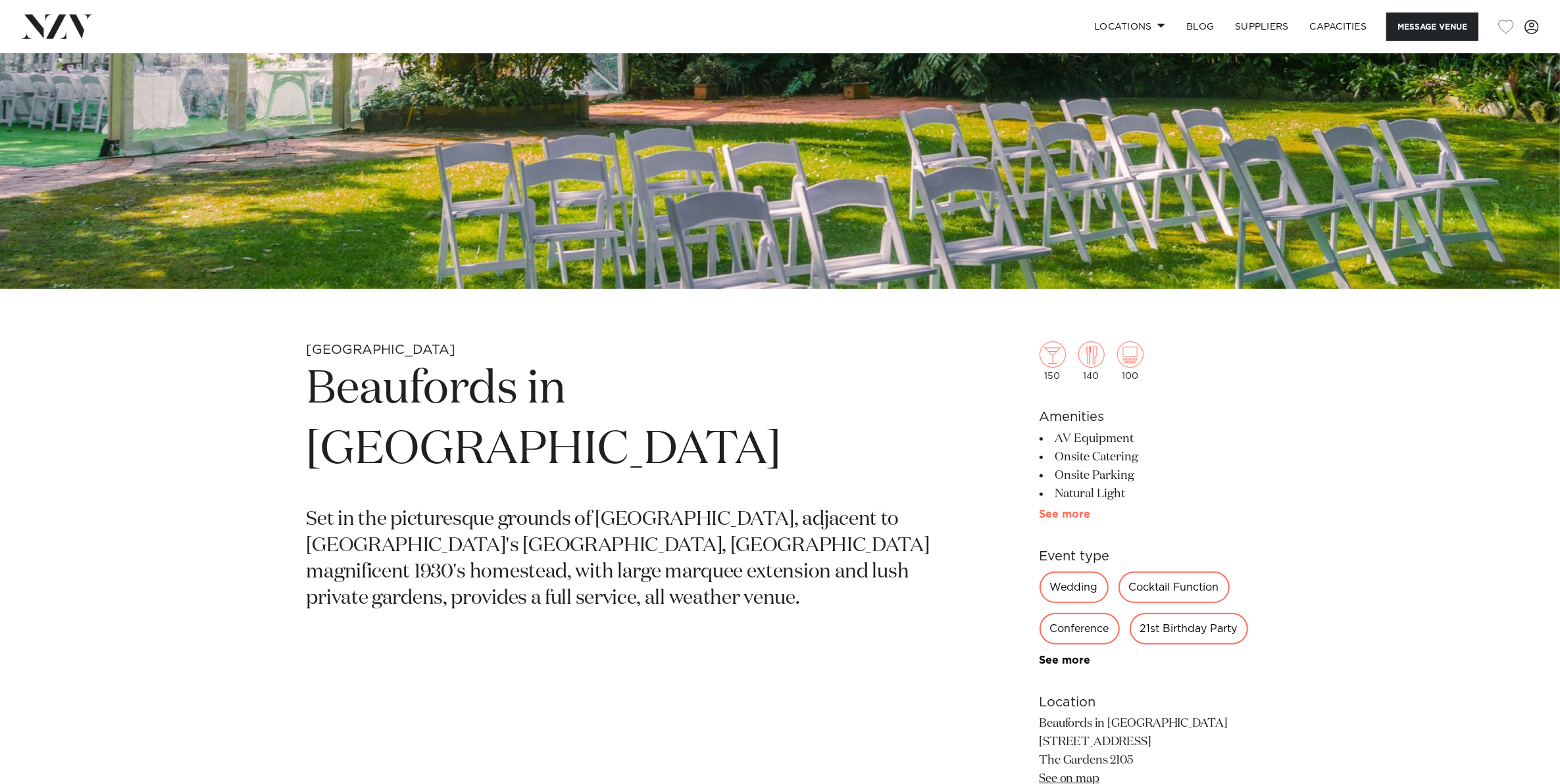
click at [1051, 514] on link "See more" at bounding box center [1090, 514] width 102 height 11
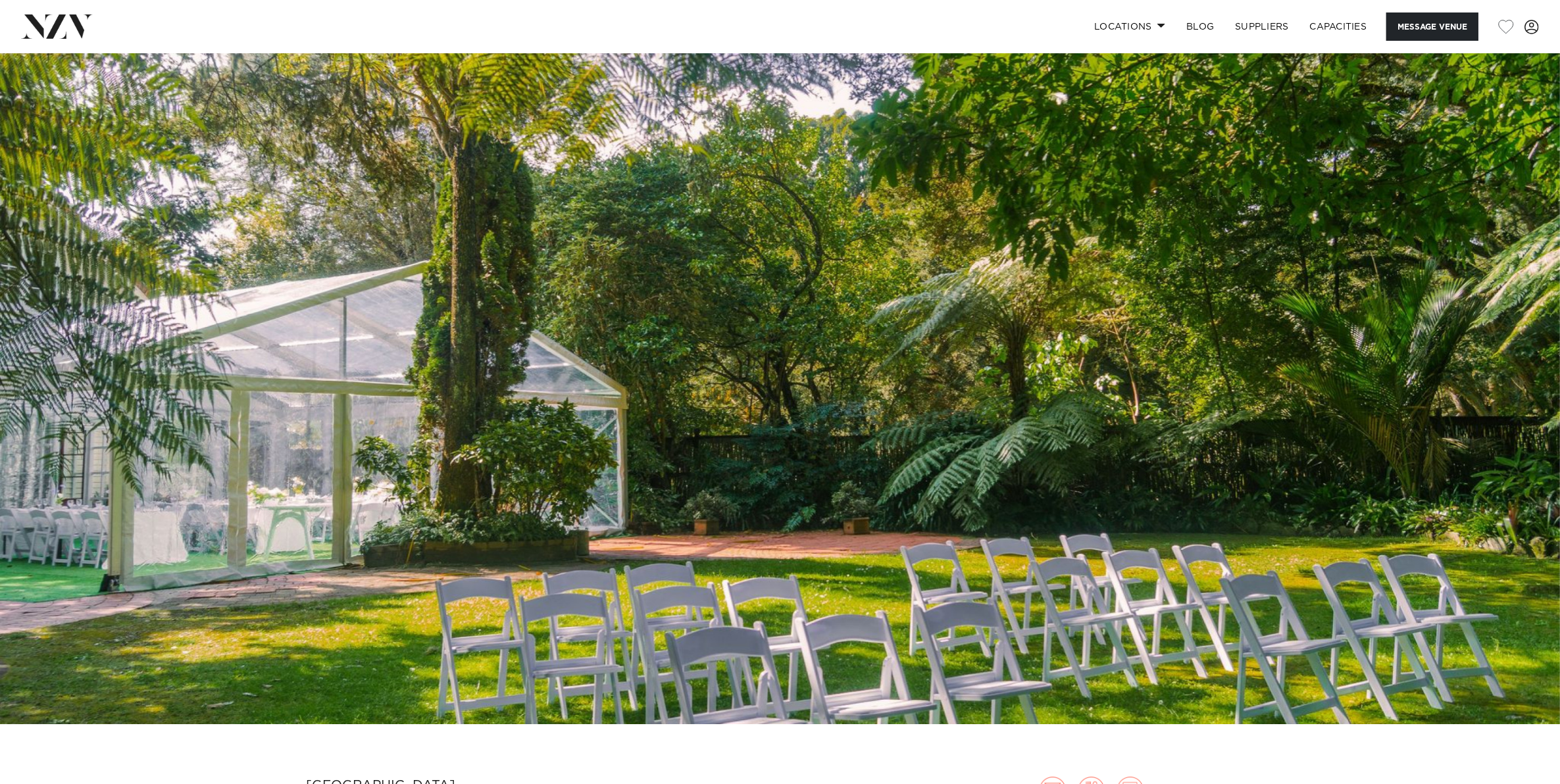
scroll to position [0, 0]
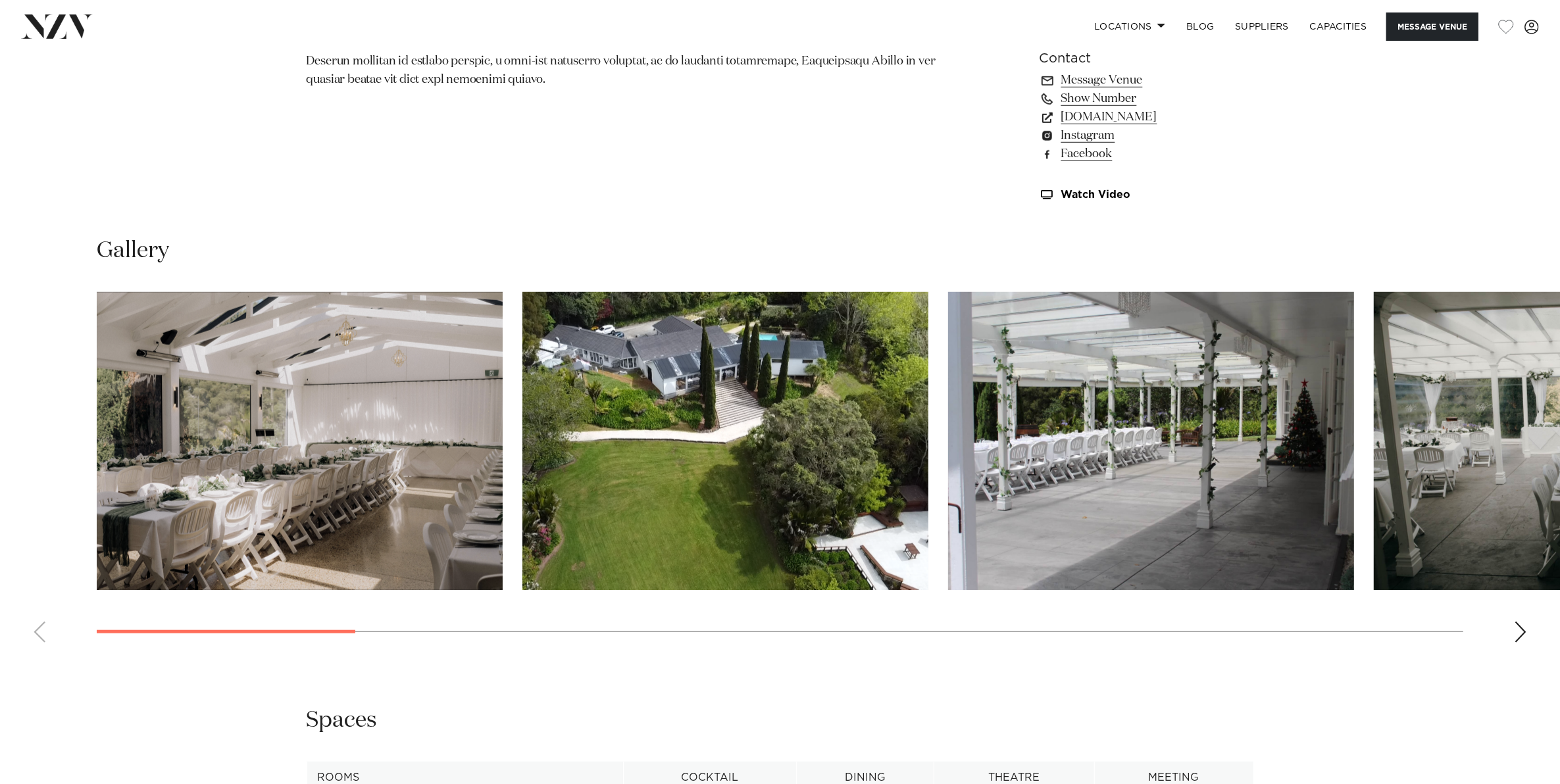
scroll to position [1315, 0]
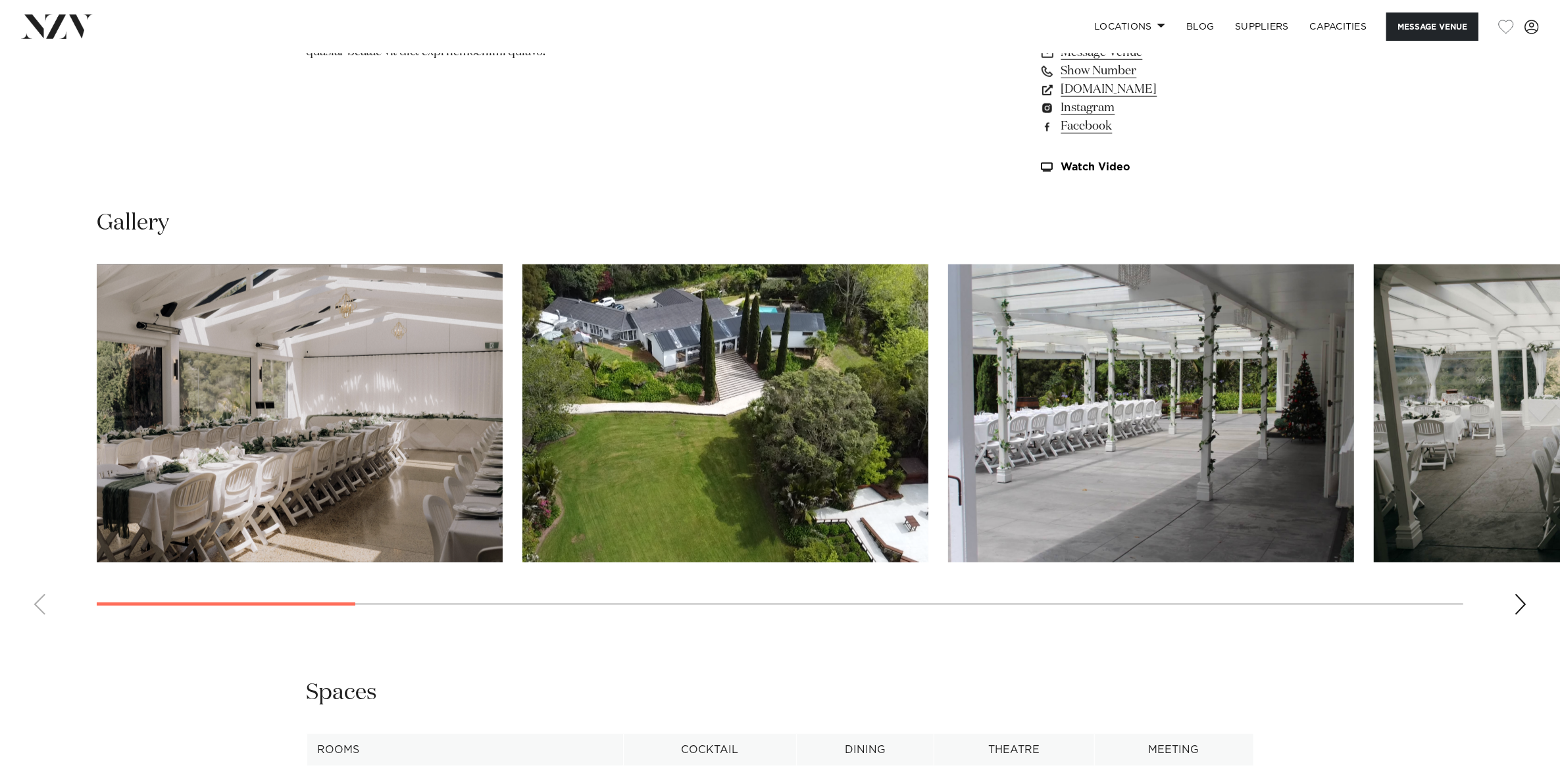
click at [1518, 605] on div "Next slide" at bounding box center [1520, 605] width 13 height 21
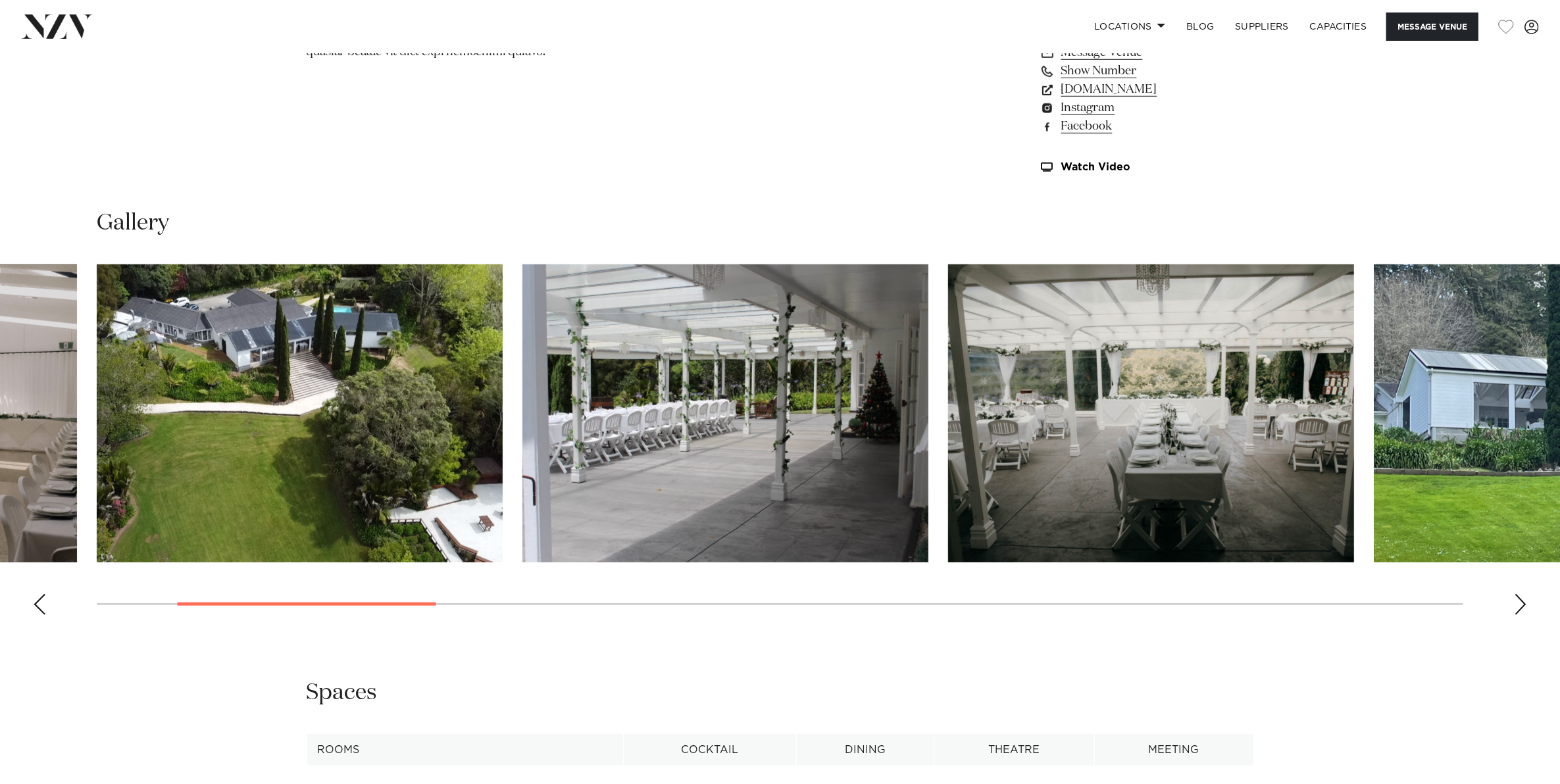
click at [1518, 605] on div "Next slide" at bounding box center [1520, 605] width 13 height 21
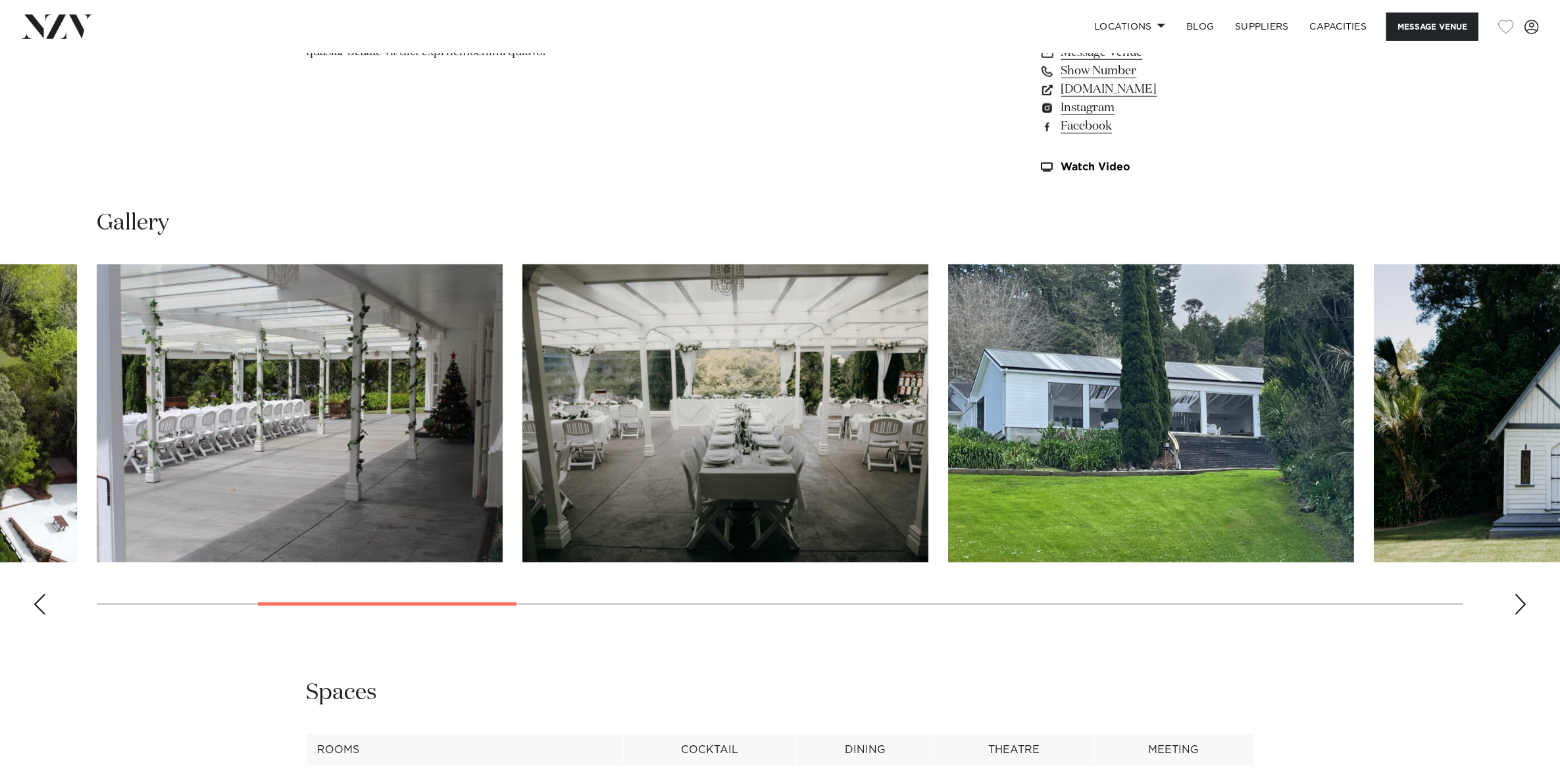
click at [1518, 605] on div "Next slide" at bounding box center [1520, 605] width 13 height 21
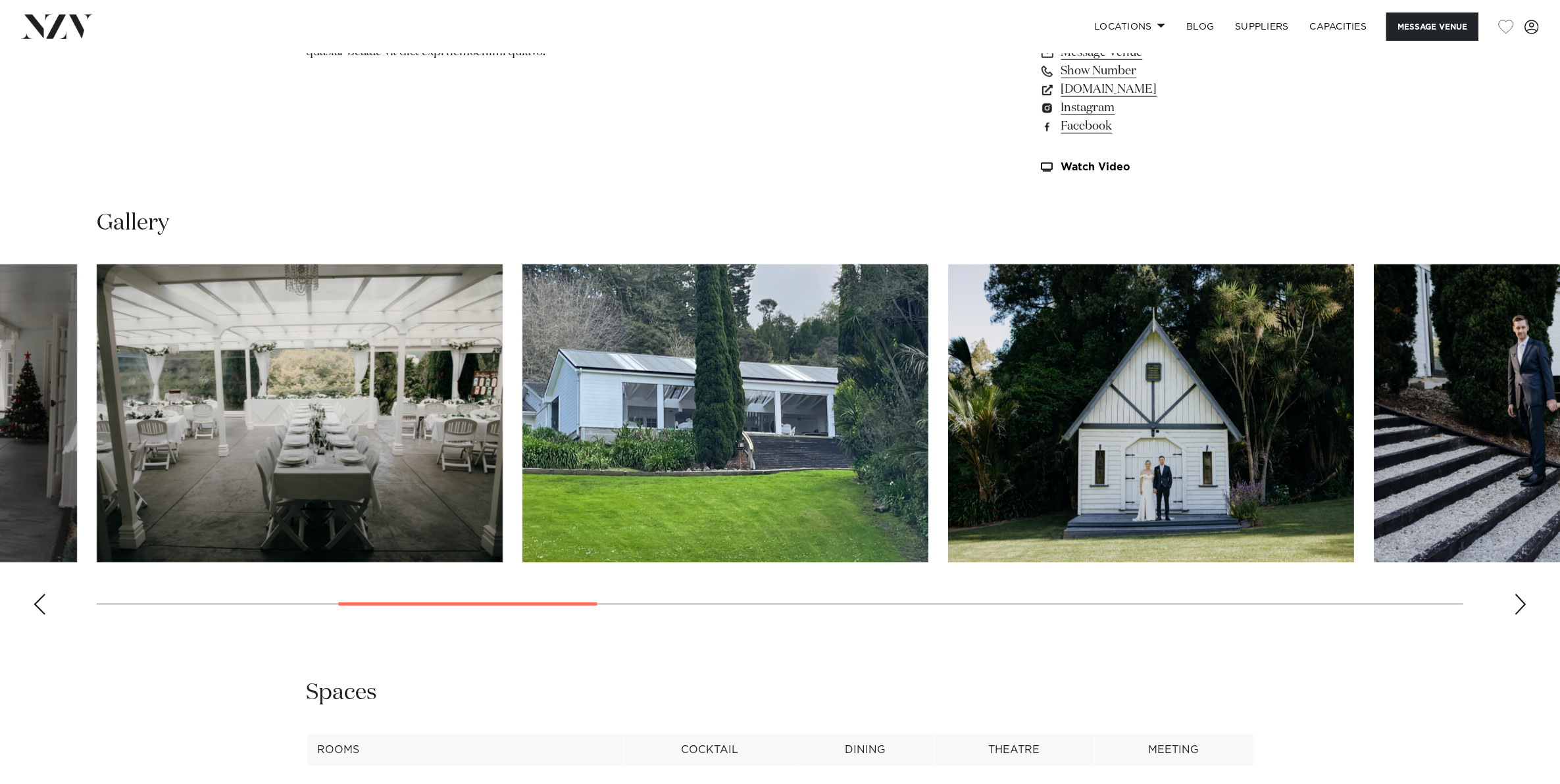
click at [1518, 605] on div "Next slide" at bounding box center [1520, 605] width 13 height 21
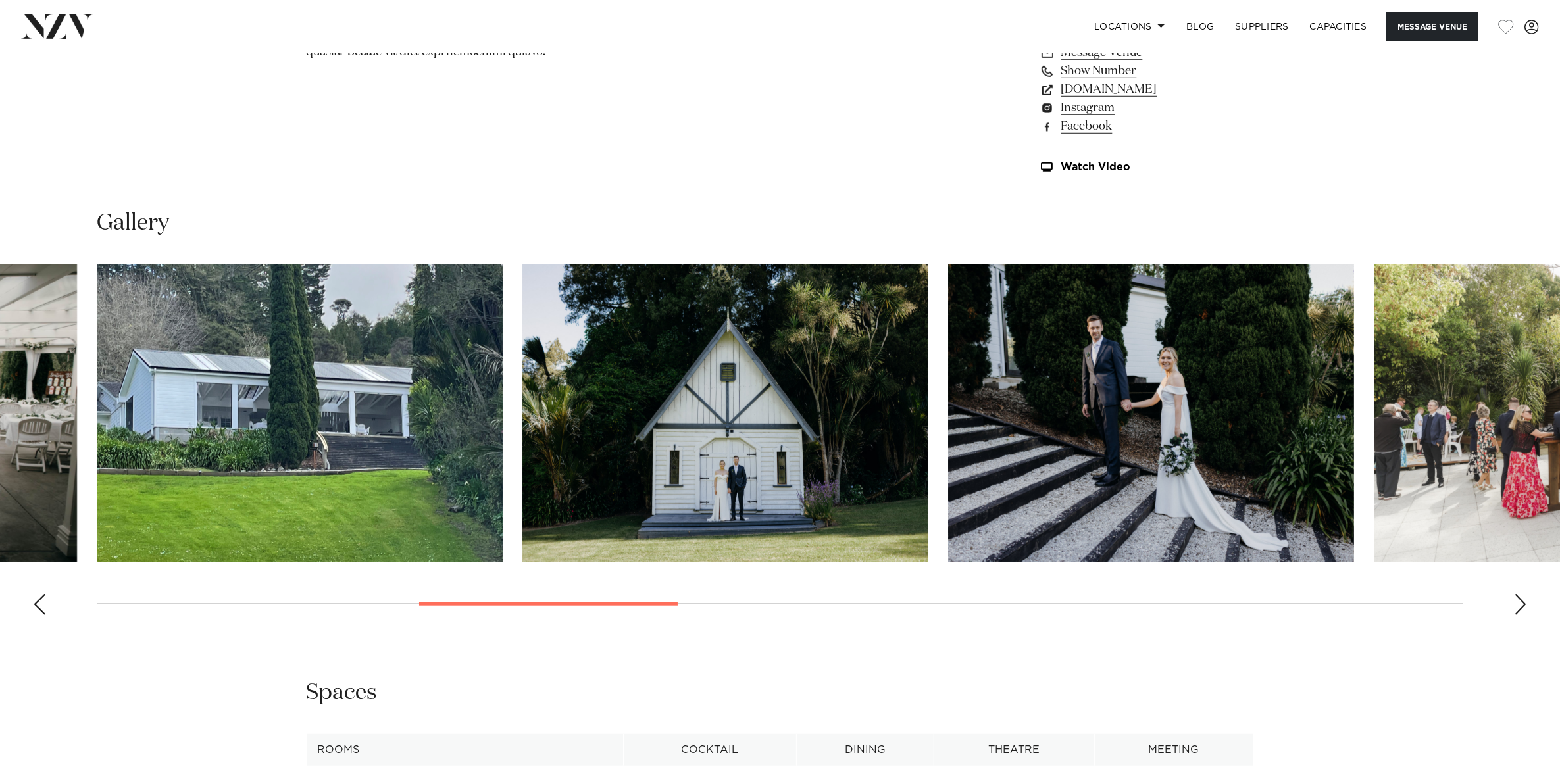
click at [1518, 605] on div "Next slide" at bounding box center [1520, 605] width 13 height 21
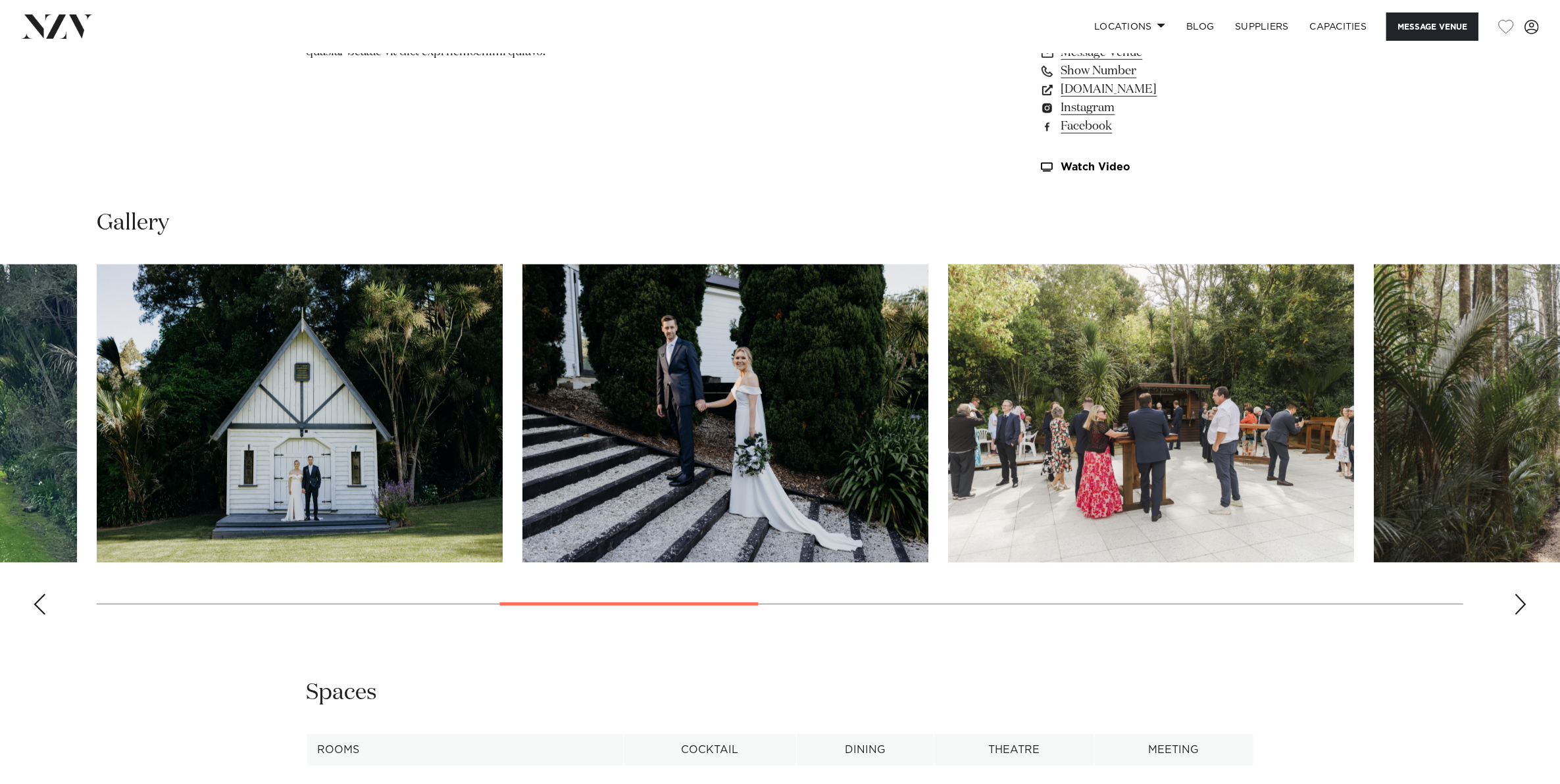
click at [1517, 605] on div "Next slide" at bounding box center [1520, 605] width 13 height 21
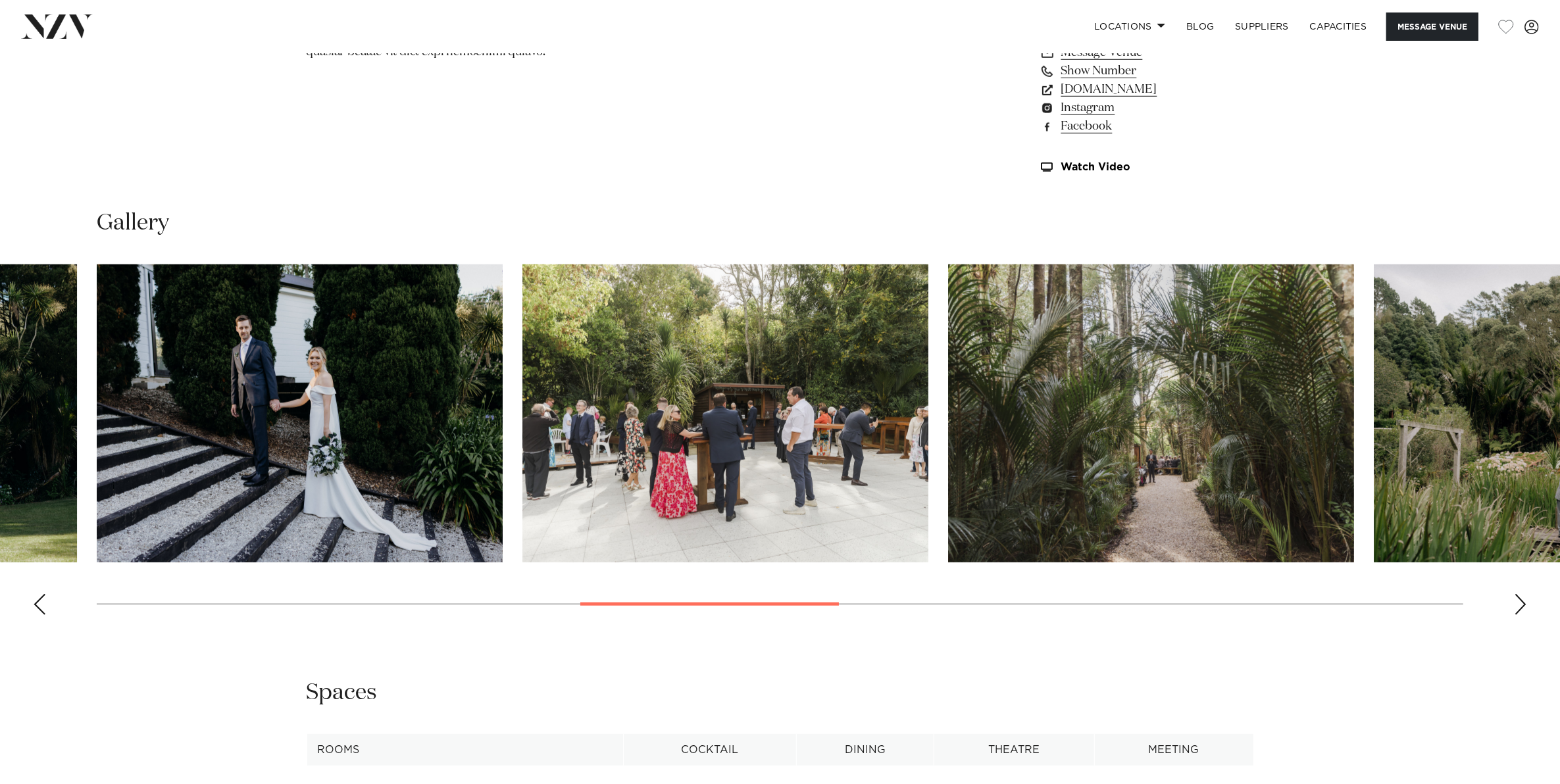
click at [1517, 605] on div "Next slide" at bounding box center [1520, 605] width 13 height 21
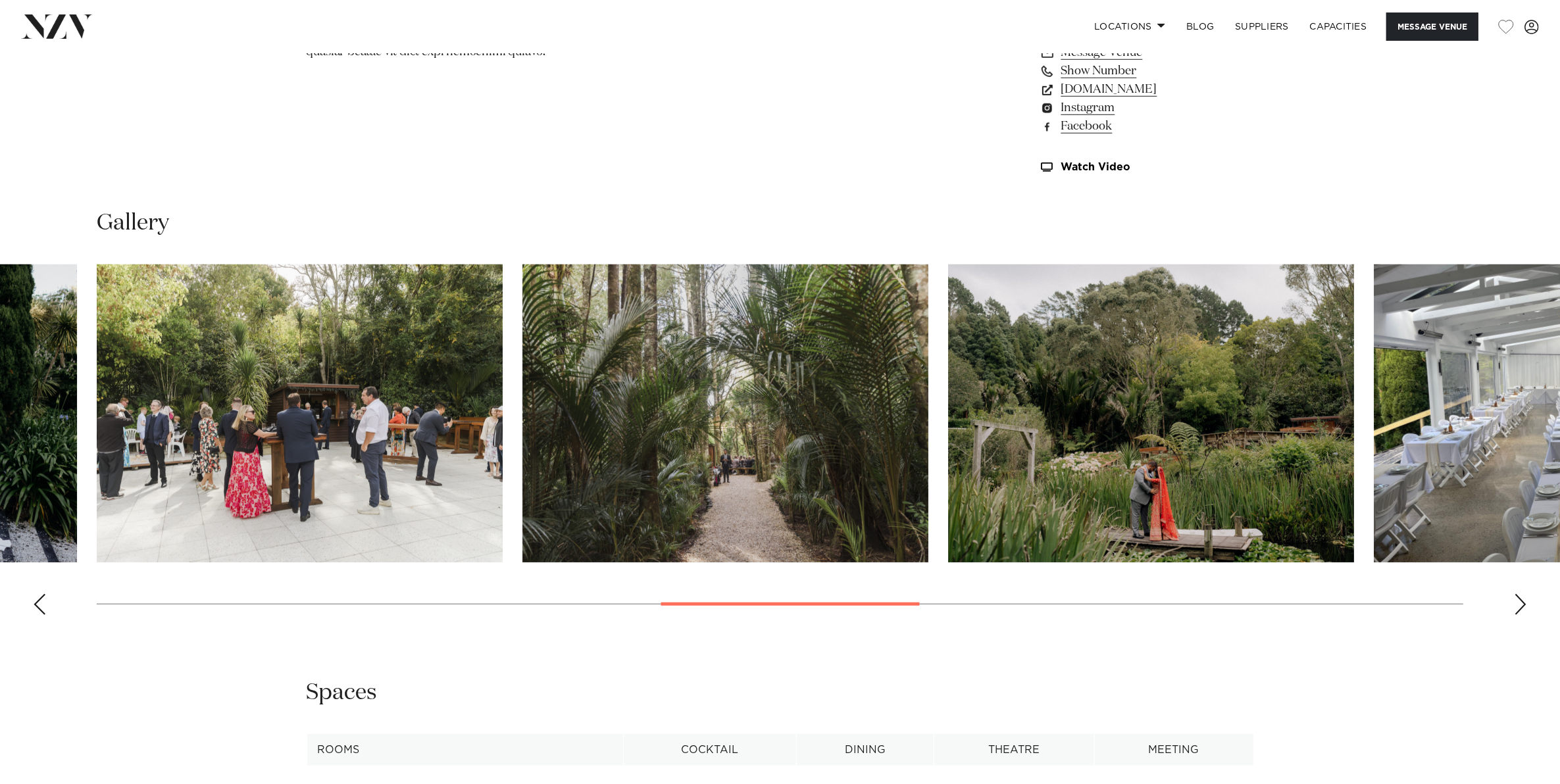
click at [1517, 605] on div "Next slide" at bounding box center [1520, 605] width 13 height 21
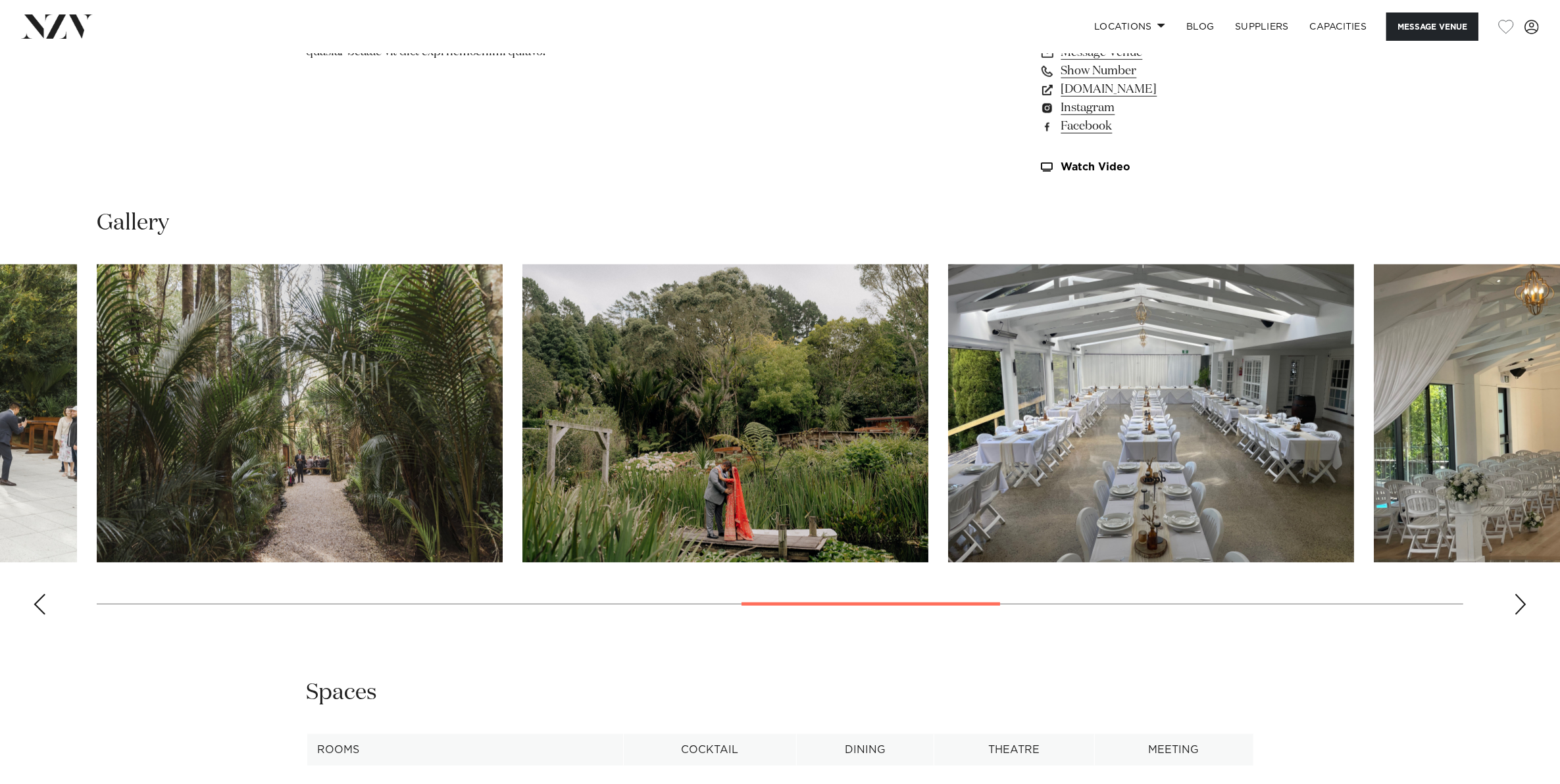
click at [1517, 605] on div "Next slide" at bounding box center [1520, 605] width 13 height 21
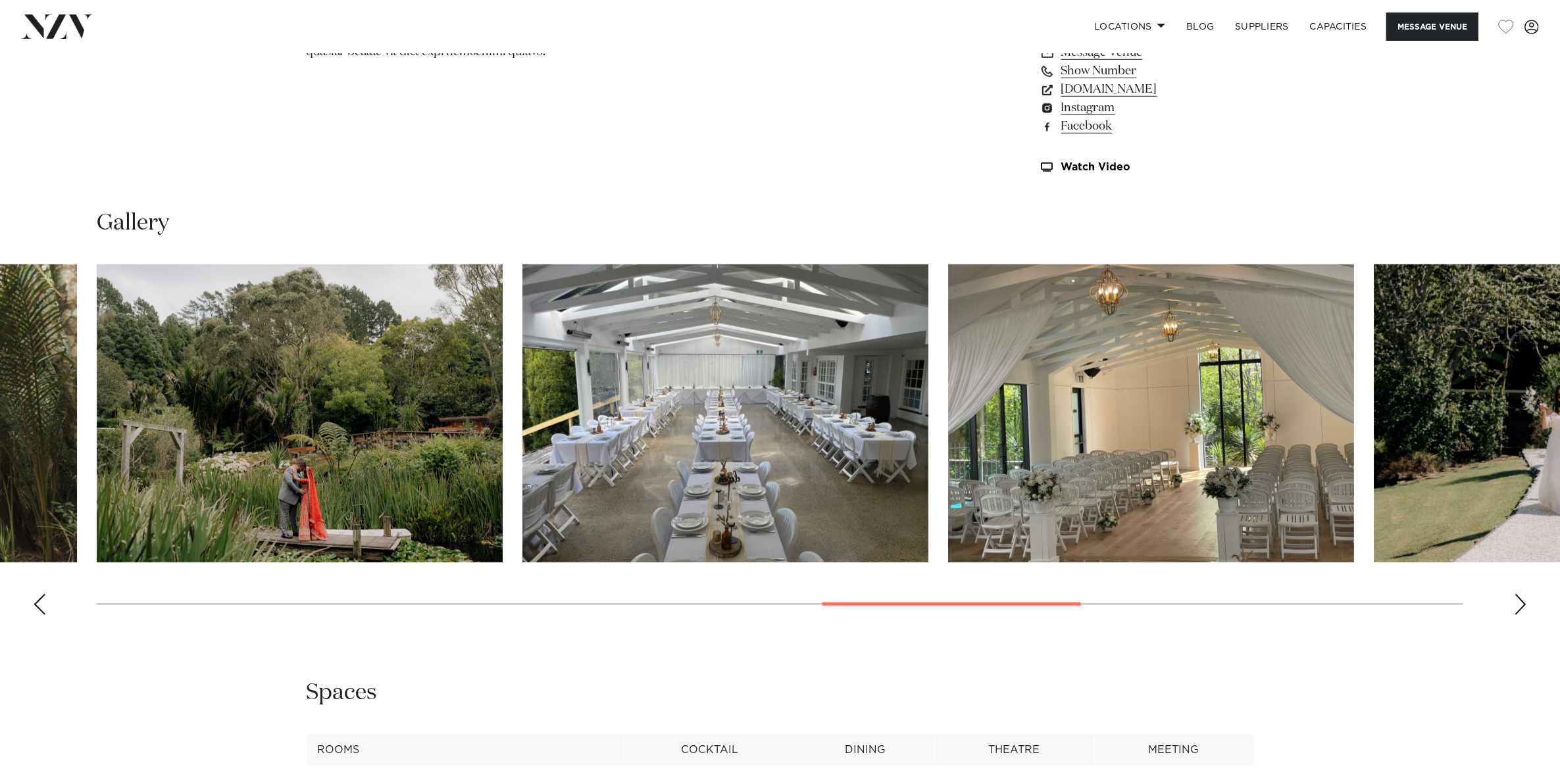
click at [1517, 605] on div "Next slide" at bounding box center [1520, 605] width 13 height 21
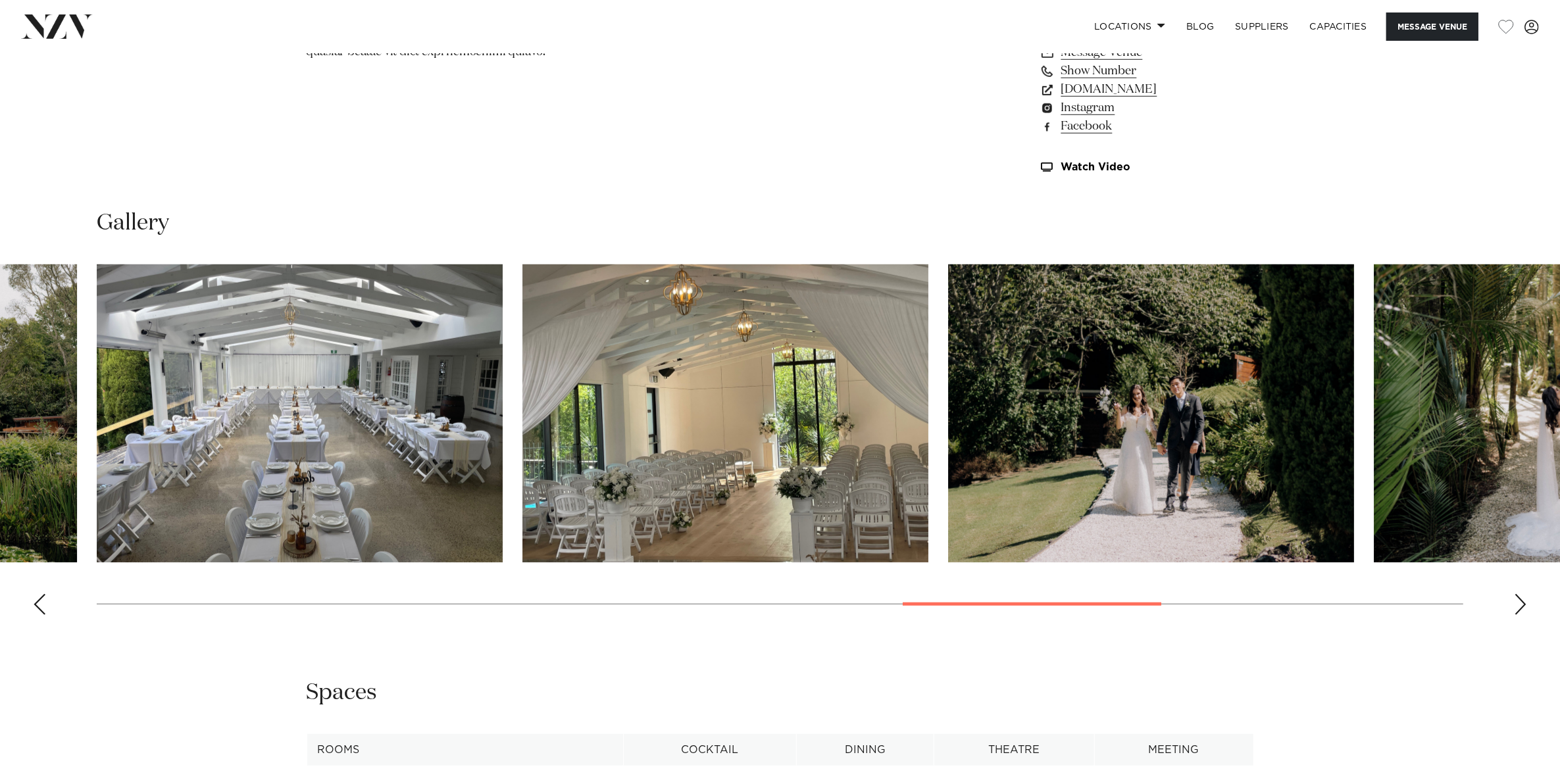
click at [1517, 605] on div "Next slide" at bounding box center [1520, 605] width 13 height 21
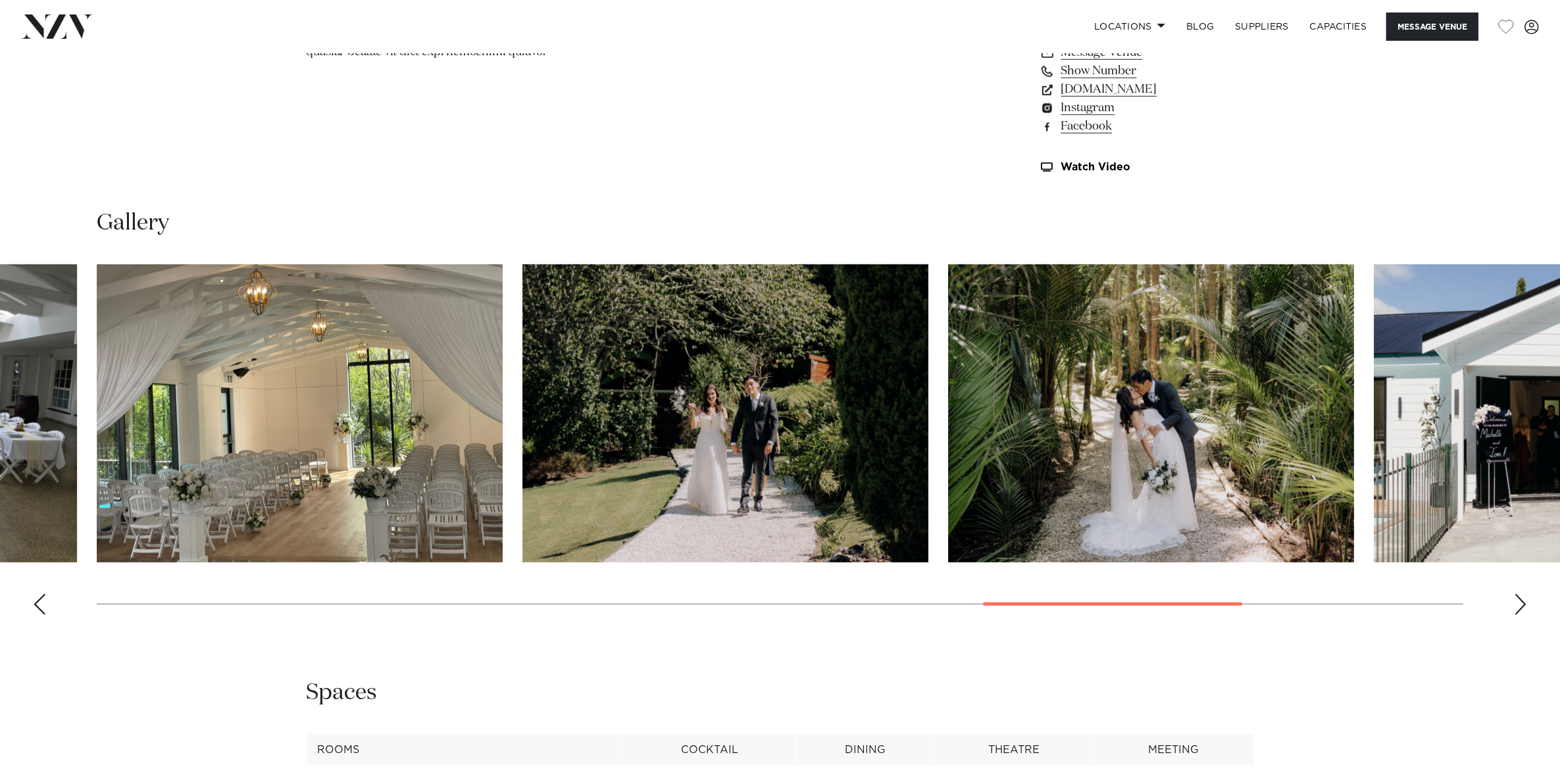
click at [1517, 605] on div "Next slide" at bounding box center [1520, 605] width 13 height 21
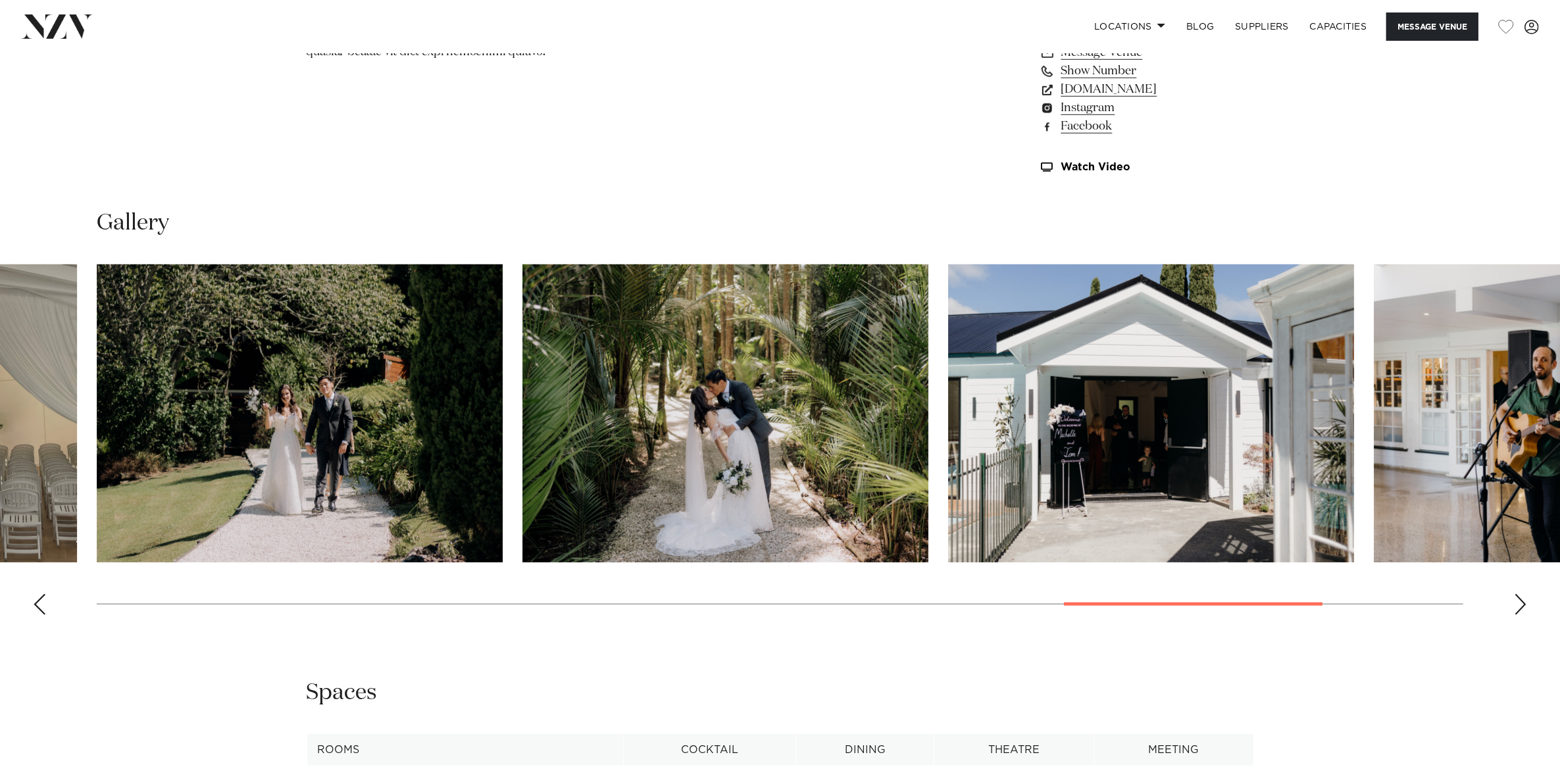
click at [1517, 605] on div "Next slide" at bounding box center [1520, 605] width 13 height 21
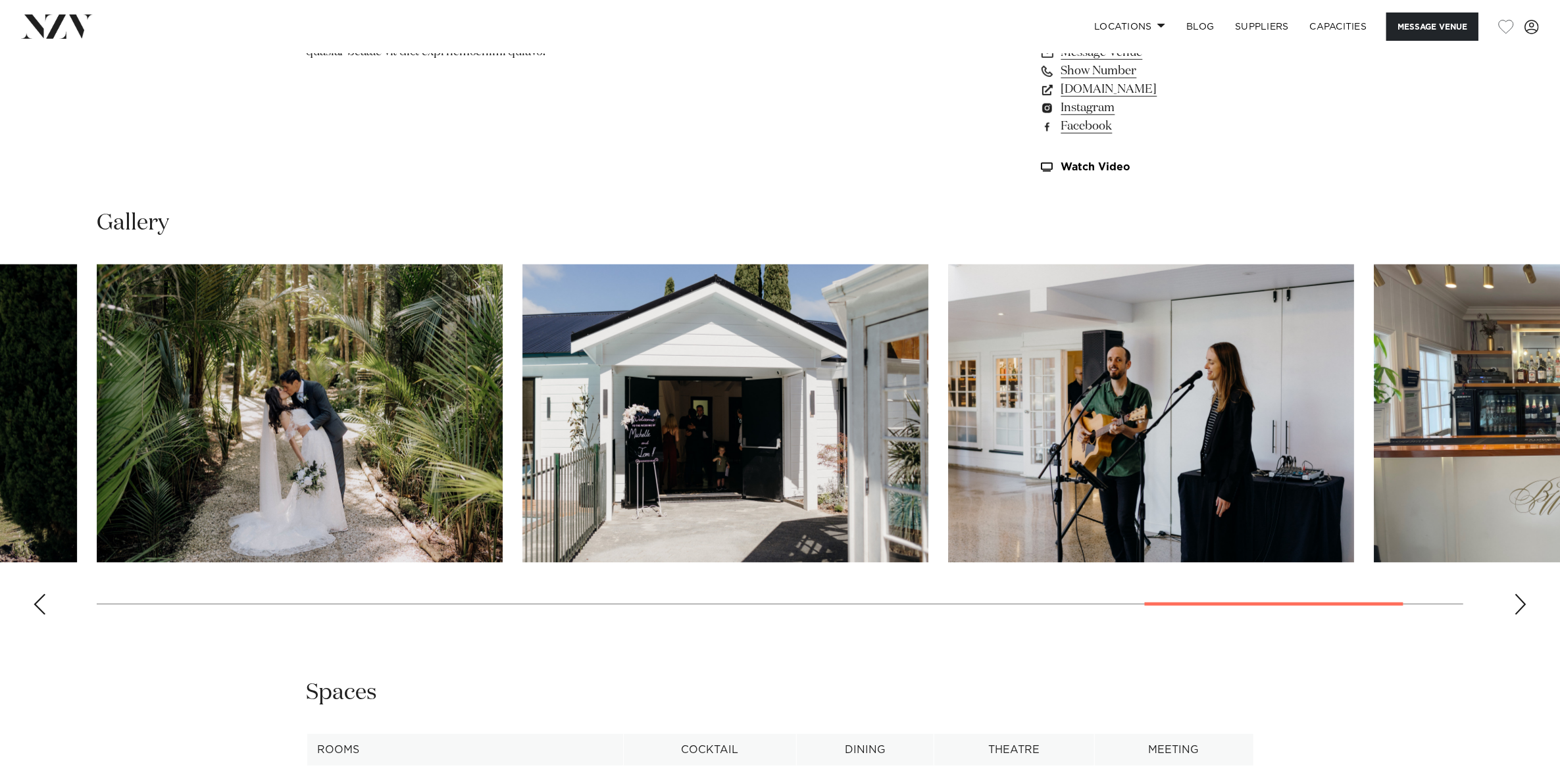
click at [1517, 605] on div "Next slide" at bounding box center [1520, 605] width 13 height 21
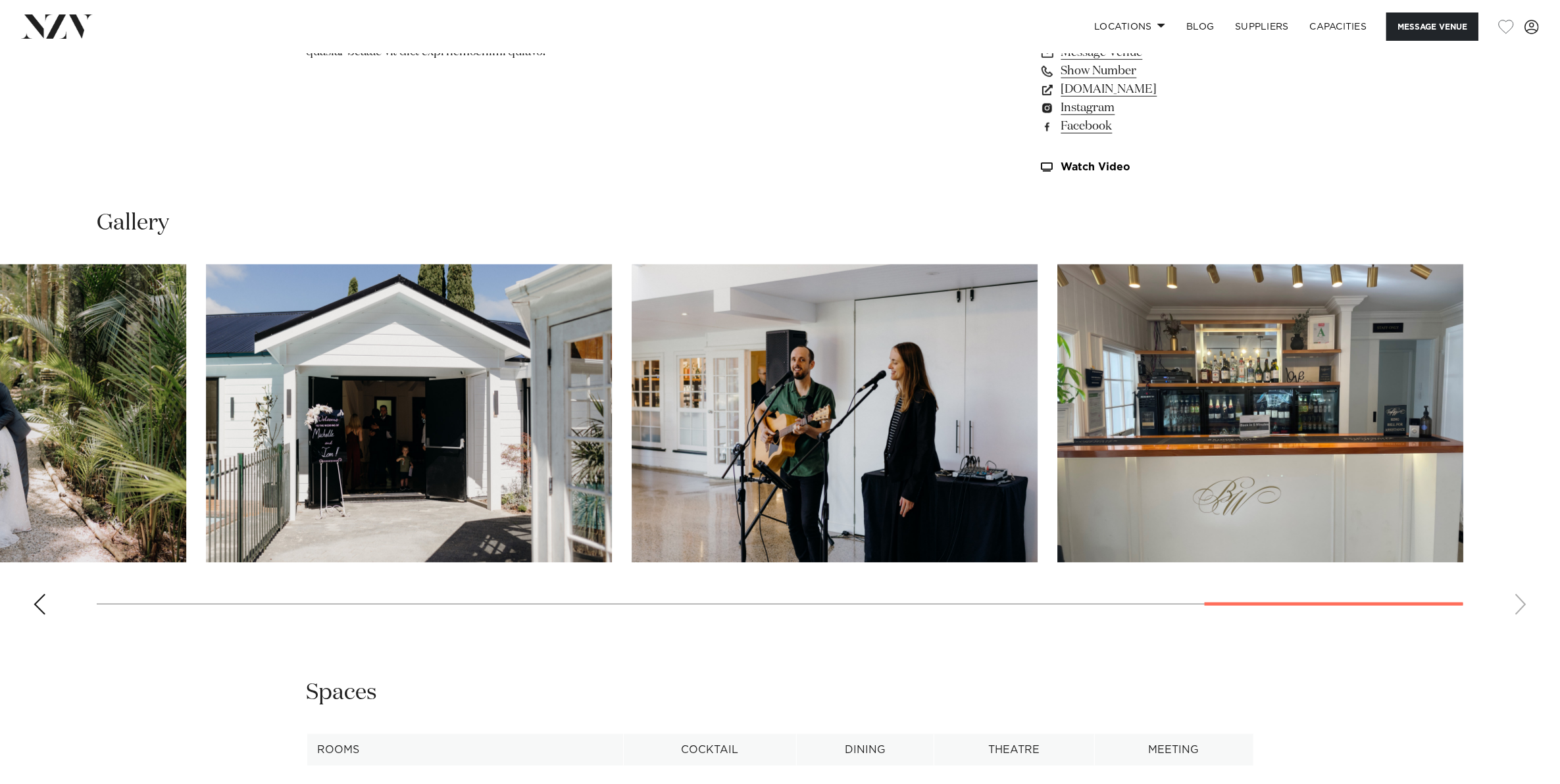
click at [1517, 605] on swiper-container at bounding box center [780, 444] width 1560 height 361
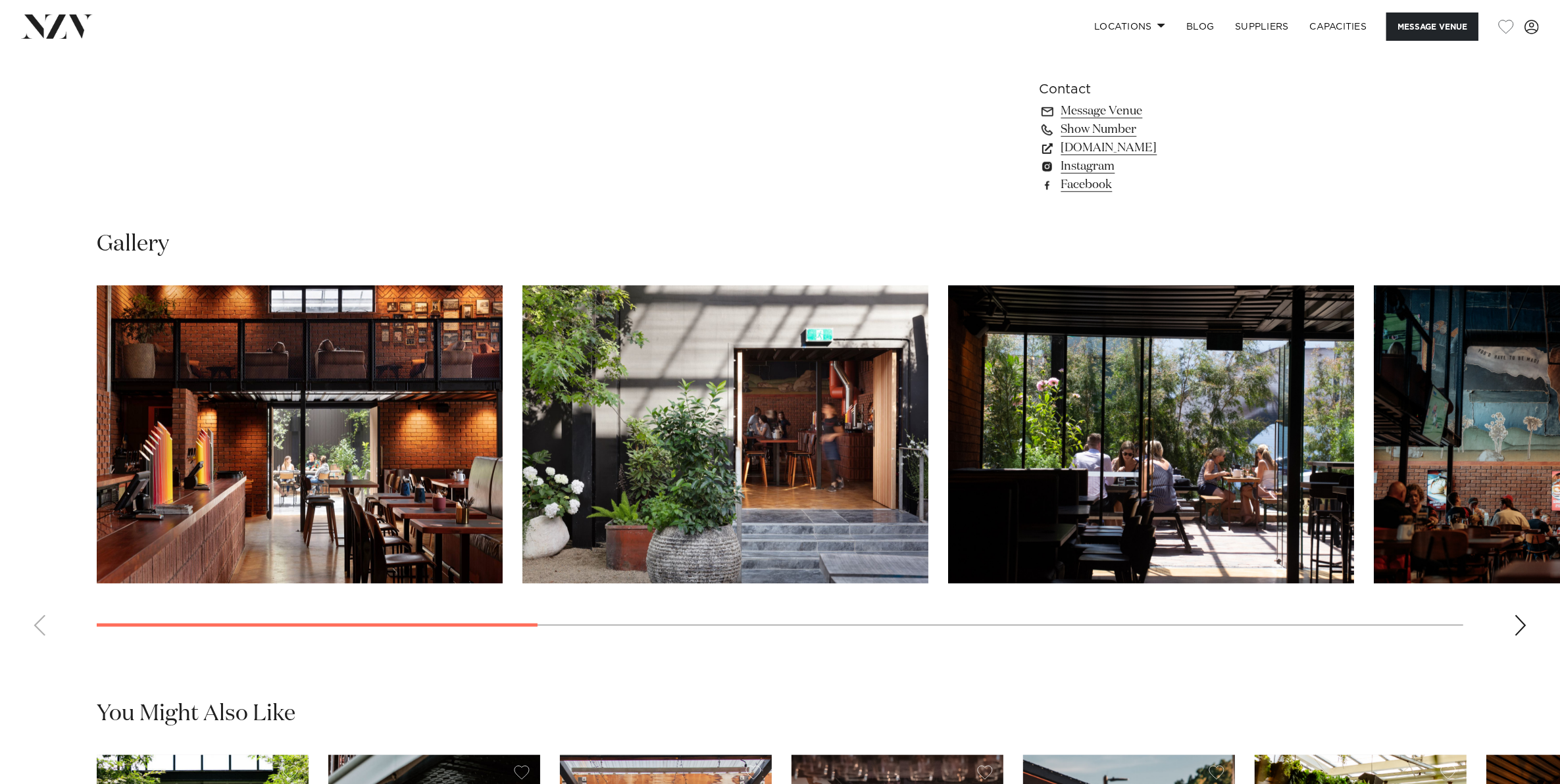
scroll to position [1315, 0]
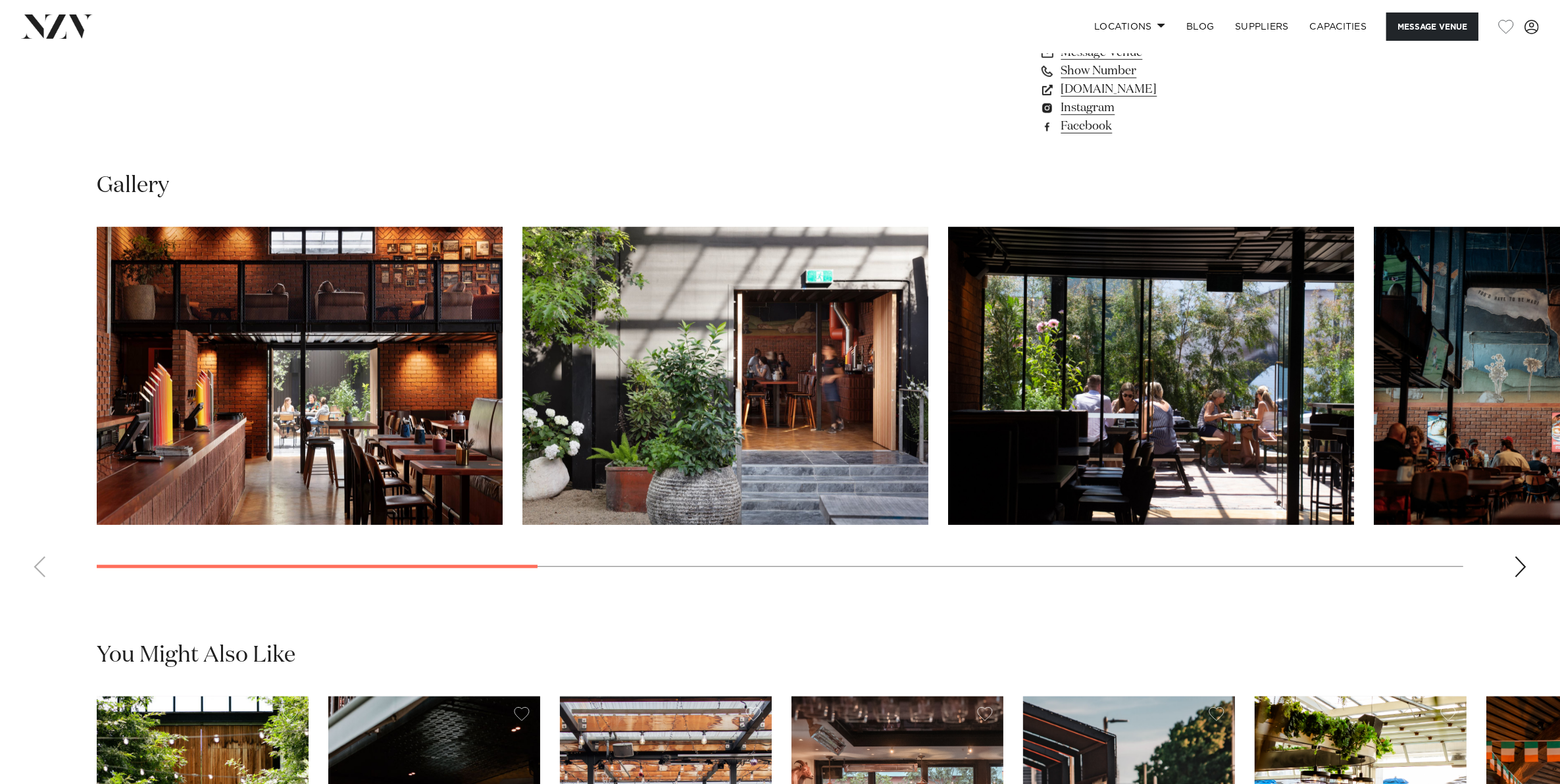
click at [1517, 561] on div "Next slide" at bounding box center [1520, 567] width 13 height 21
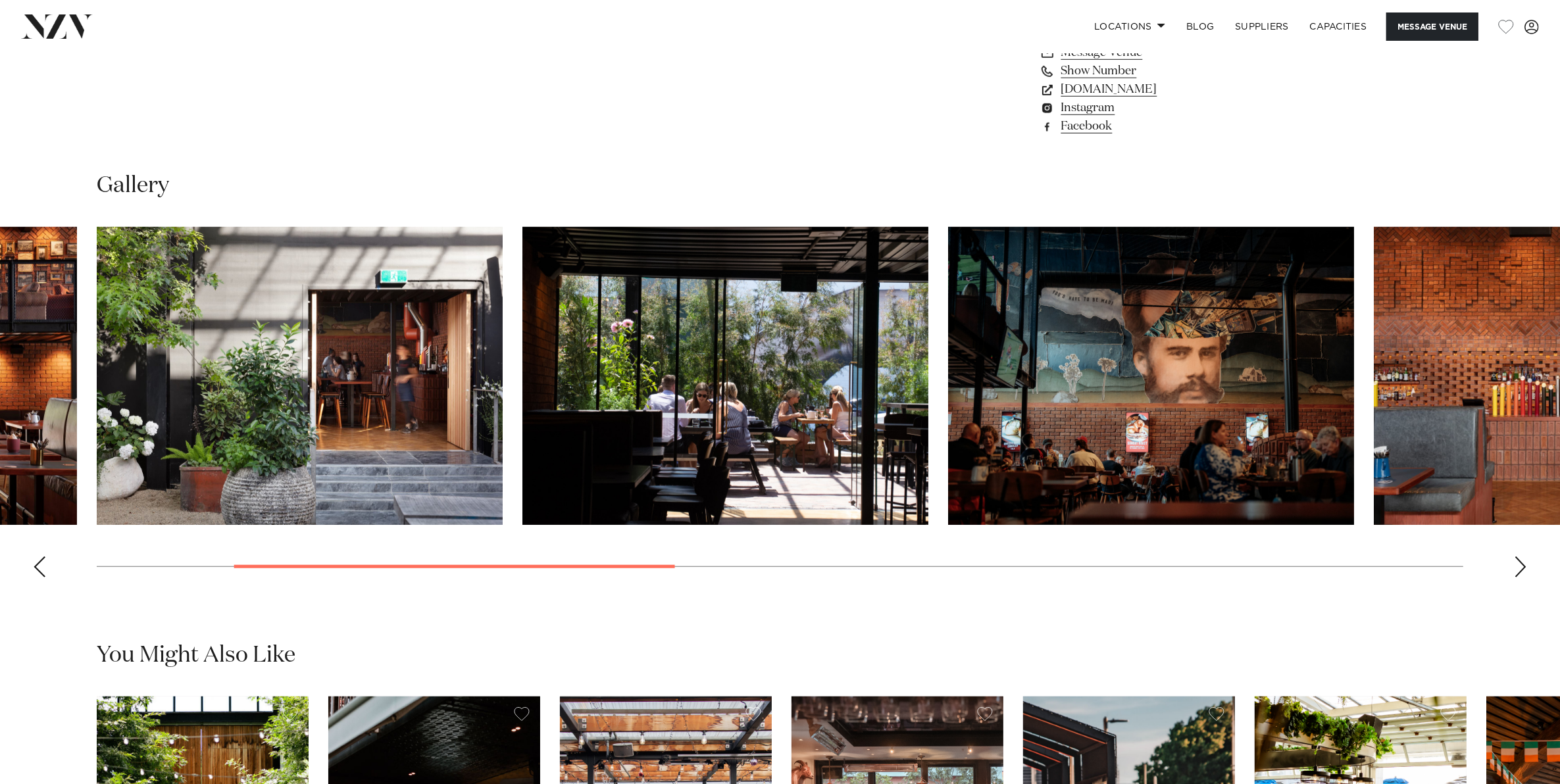
click at [1517, 561] on div "Next slide" at bounding box center [1520, 567] width 13 height 21
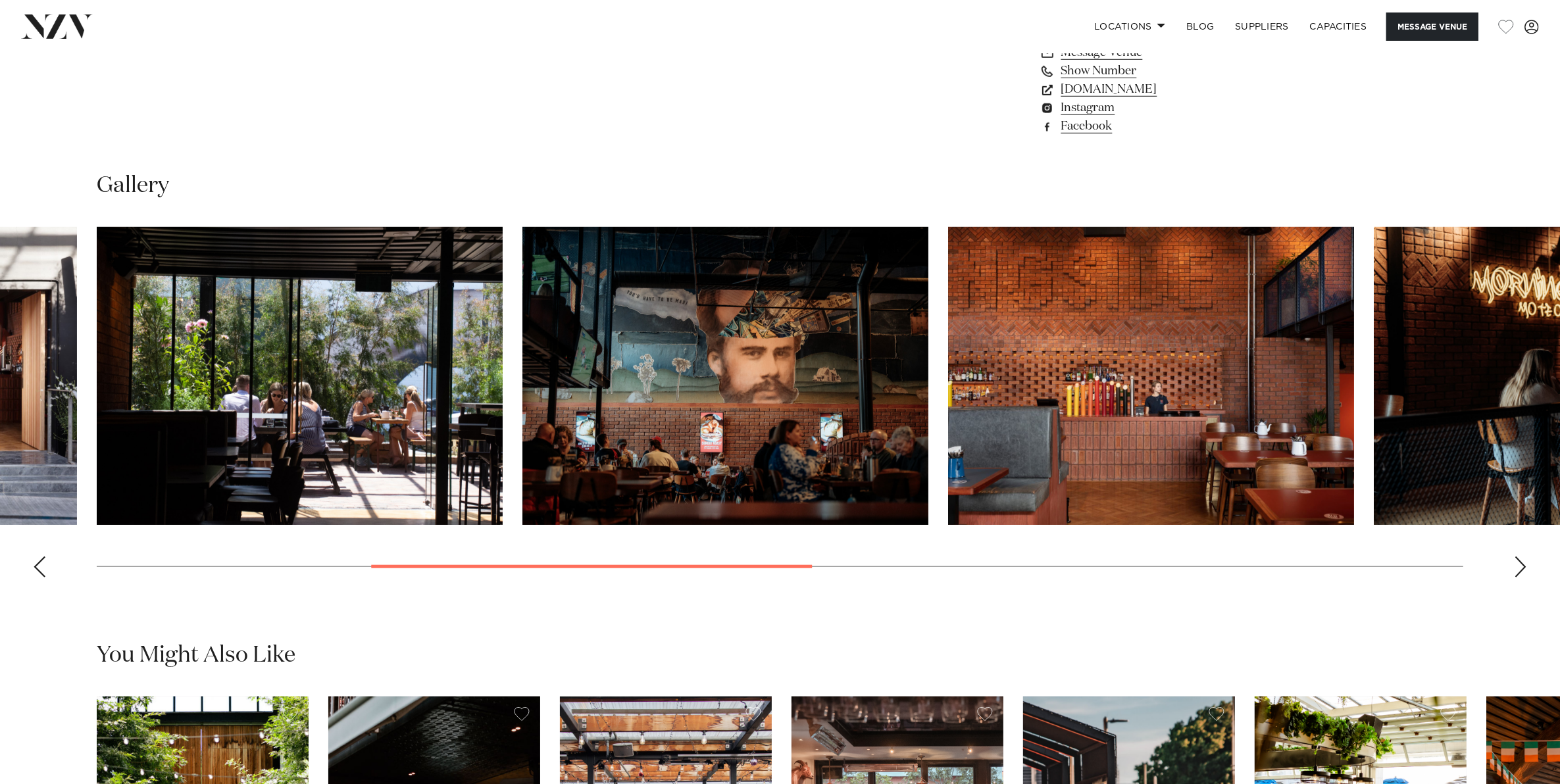
click at [1517, 561] on div "Next slide" at bounding box center [1520, 567] width 13 height 21
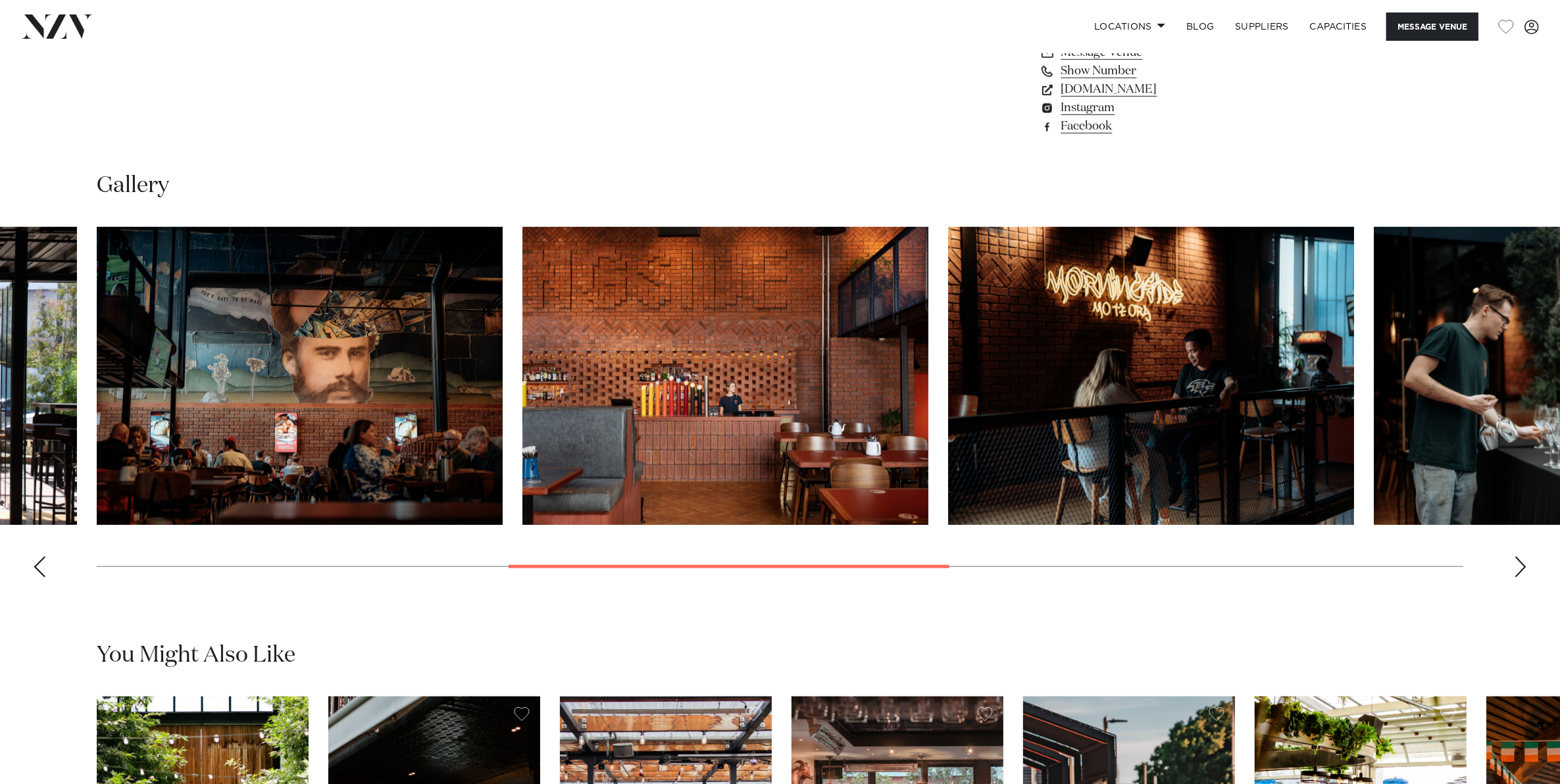
click at [1517, 561] on div "Next slide" at bounding box center [1520, 567] width 13 height 21
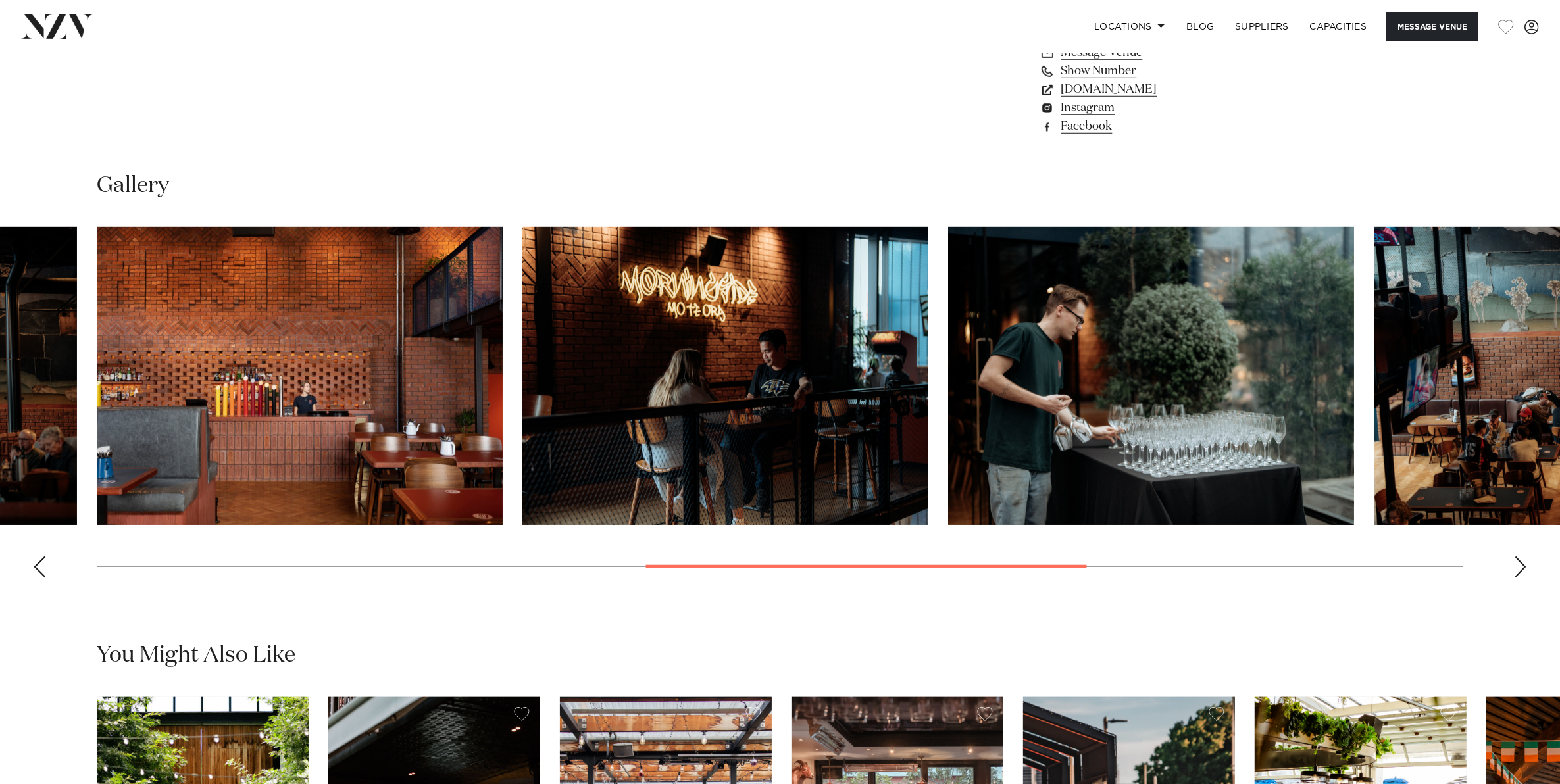
click at [1517, 561] on div "Next slide" at bounding box center [1520, 567] width 13 height 21
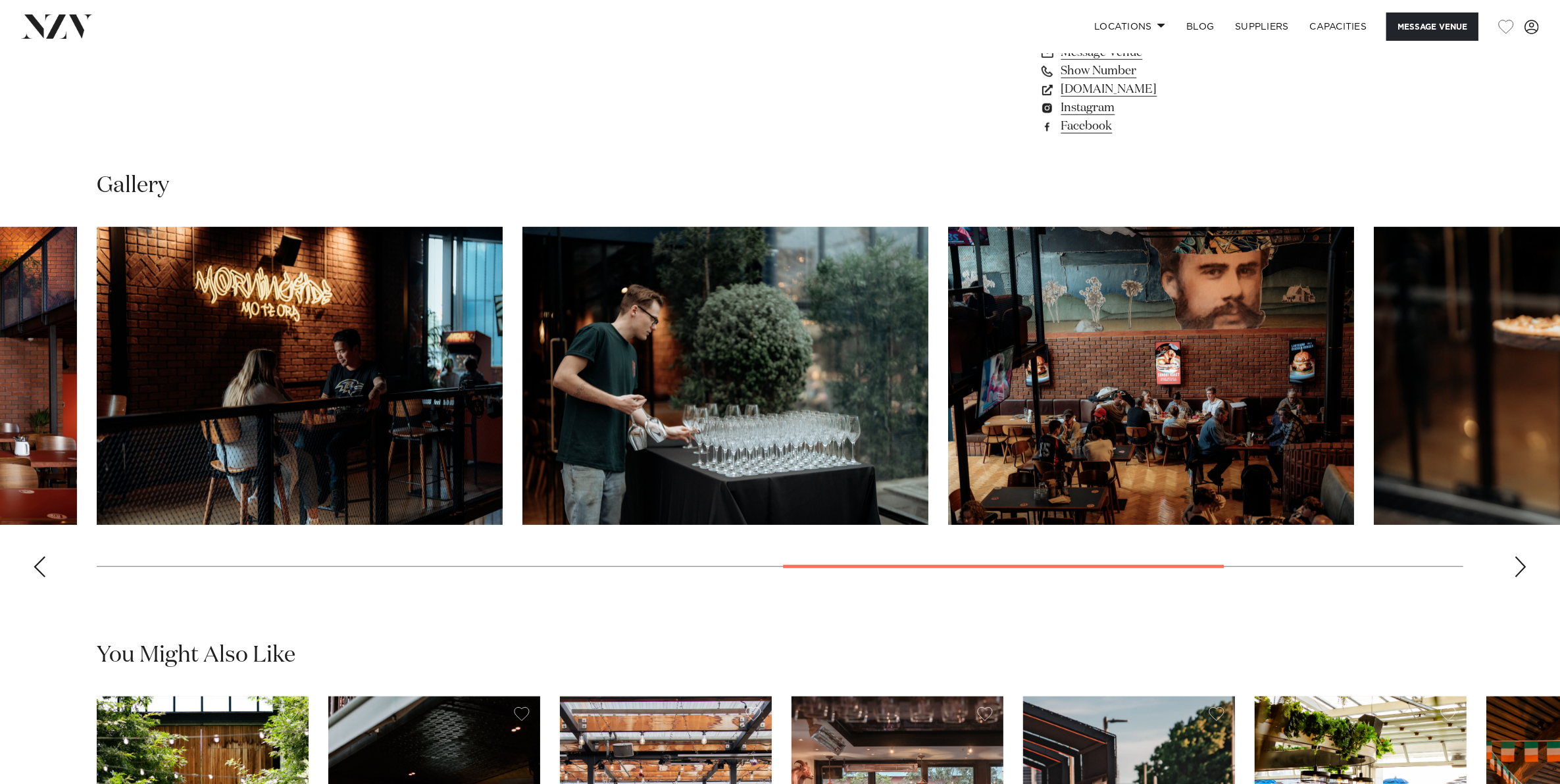
click at [1517, 561] on div "Next slide" at bounding box center [1520, 567] width 13 height 21
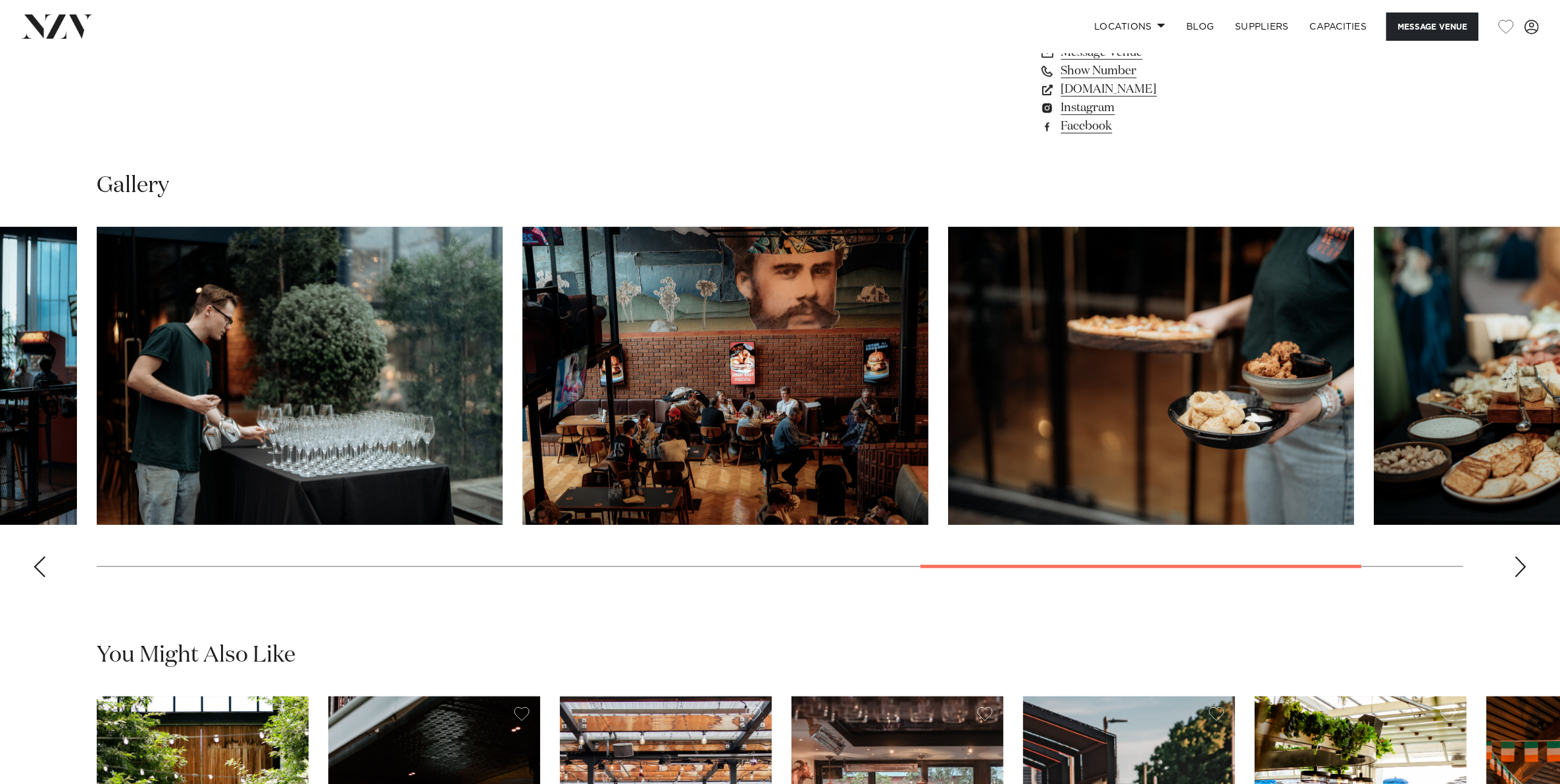
click at [1517, 561] on div "Next slide" at bounding box center [1520, 567] width 13 height 21
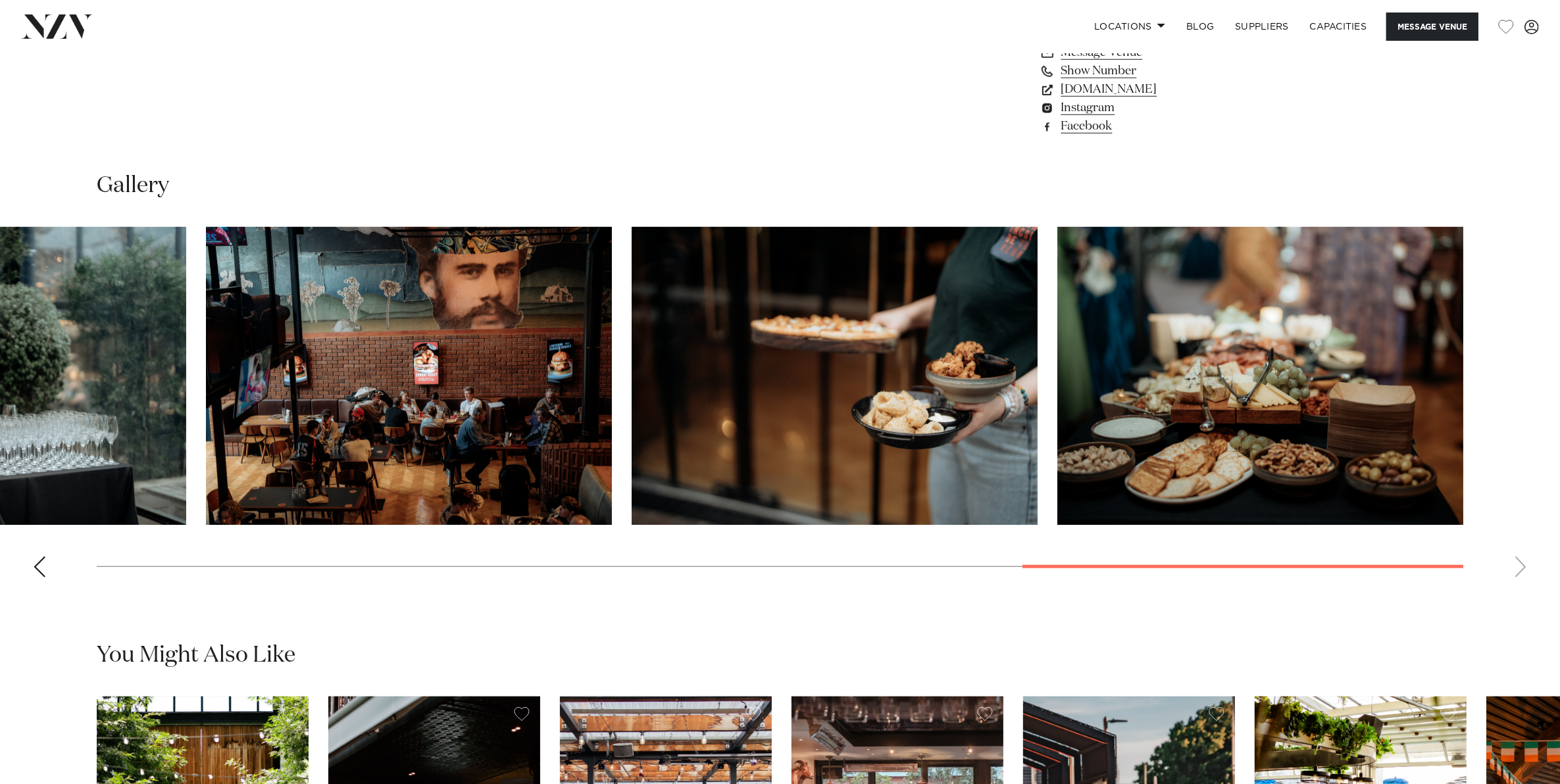
click at [1517, 561] on swiper-container at bounding box center [780, 407] width 1560 height 361
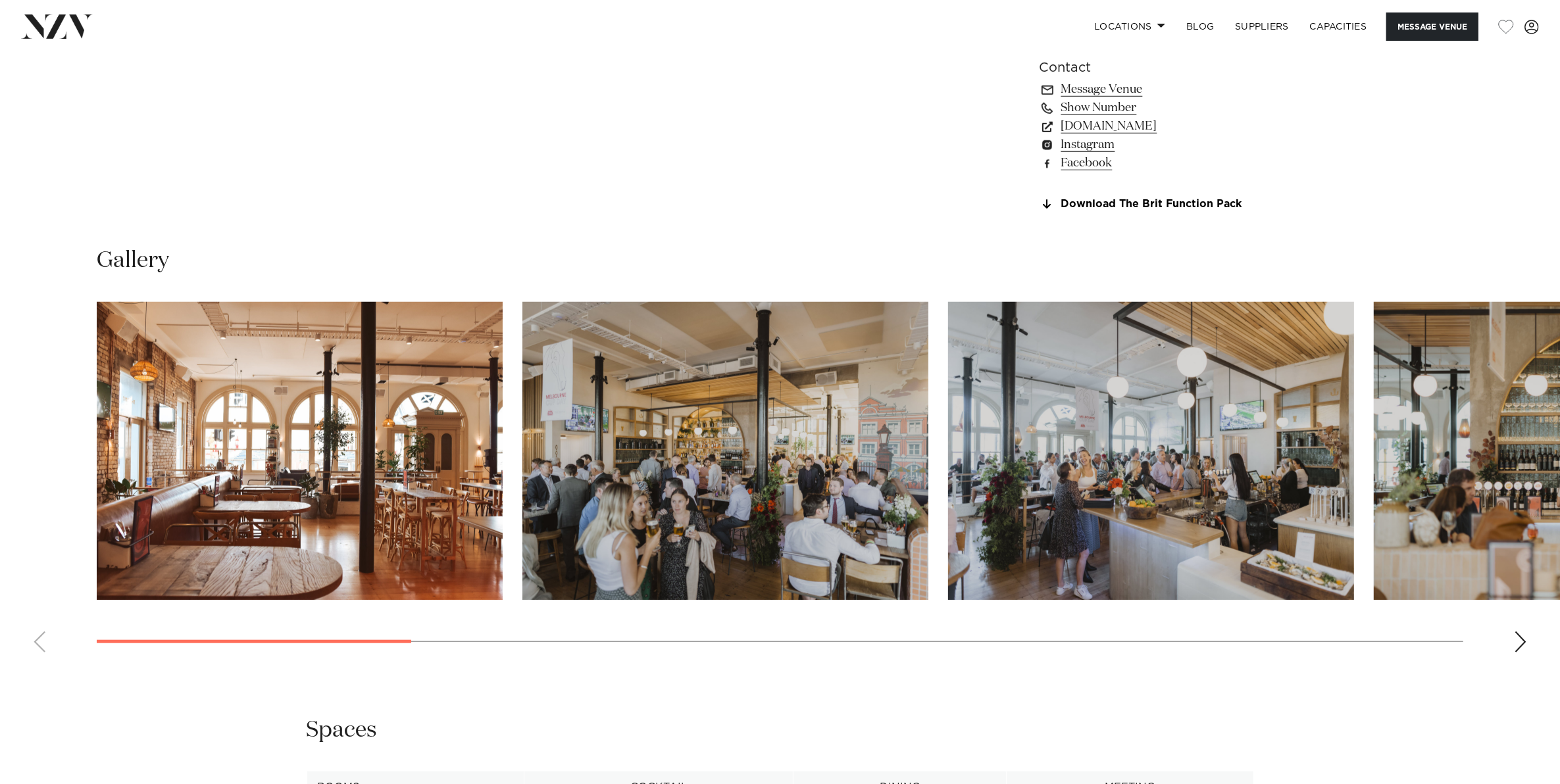
scroll to position [1398, 0]
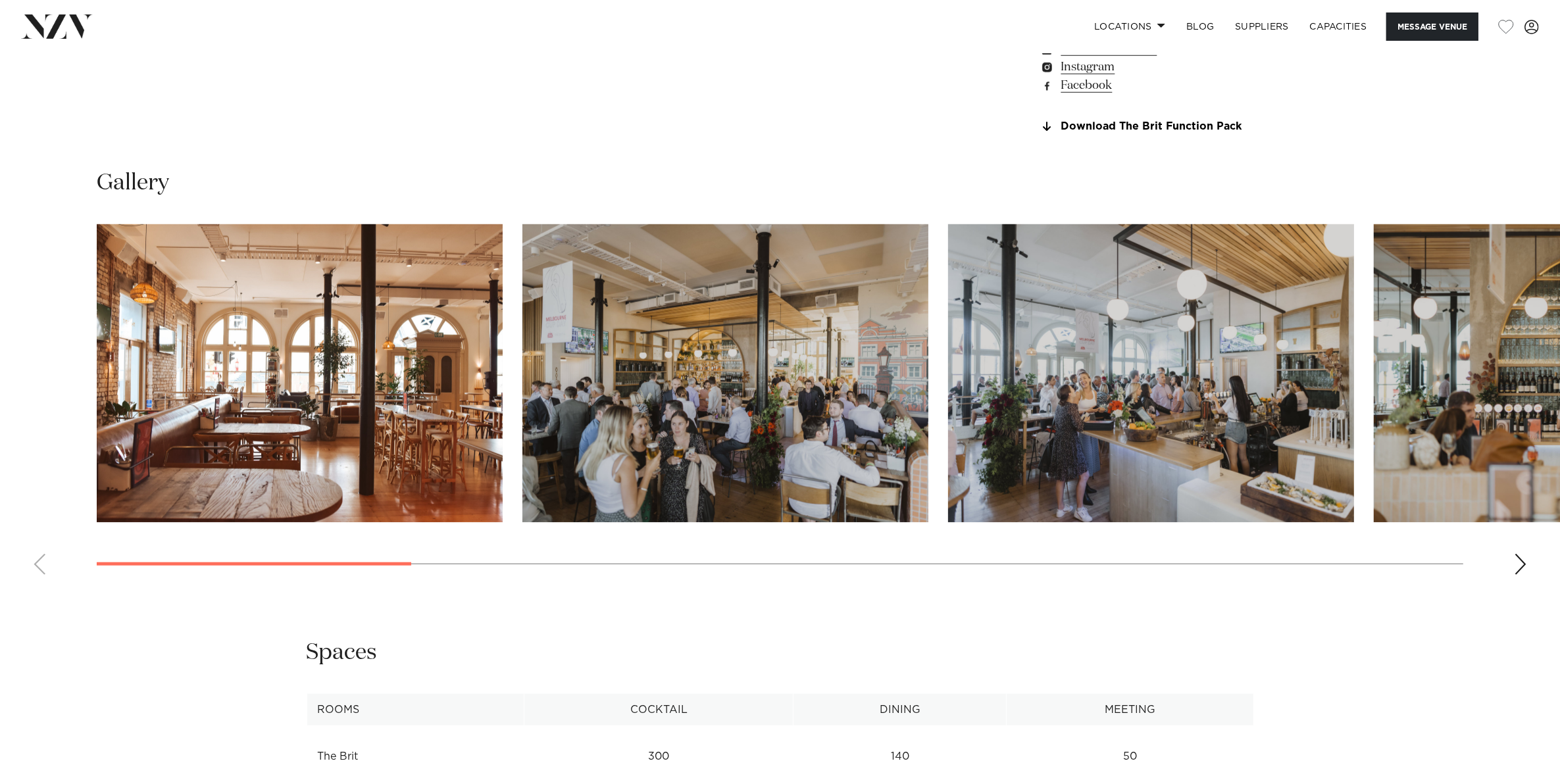
click at [1541, 553] on swiper-container at bounding box center [780, 404] width 1560 height 361
click at [1519, 553] on div "Next slide" at bounding box center [1520, 564] width 13 height 21
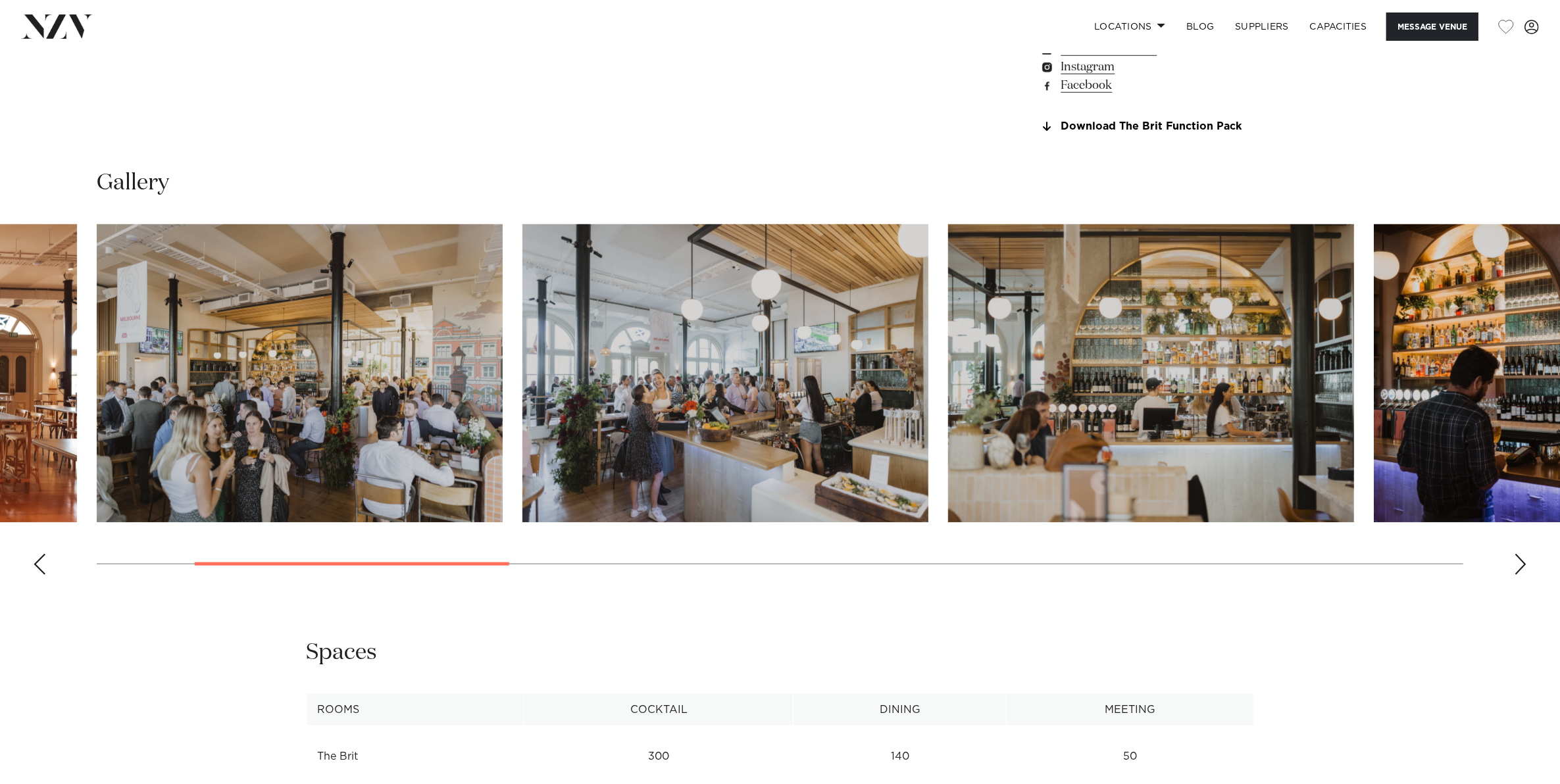
click at [1519, 563] on div "Next slide" at bounding box center [1520, 564] width 13 height 21
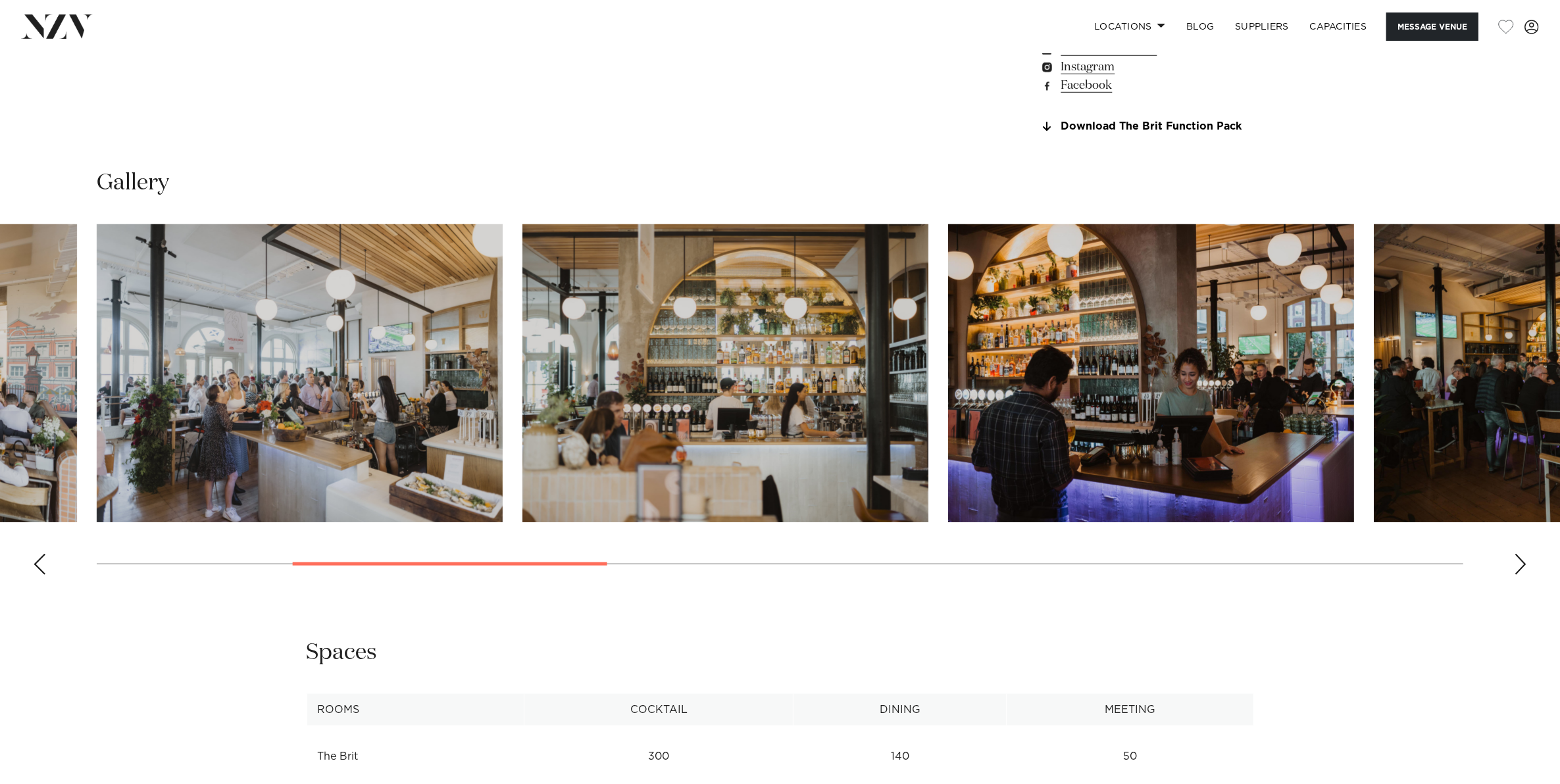
click at [1519, 563] on div "Next slide" at bounding box center [1520, 564] width 13 height 21
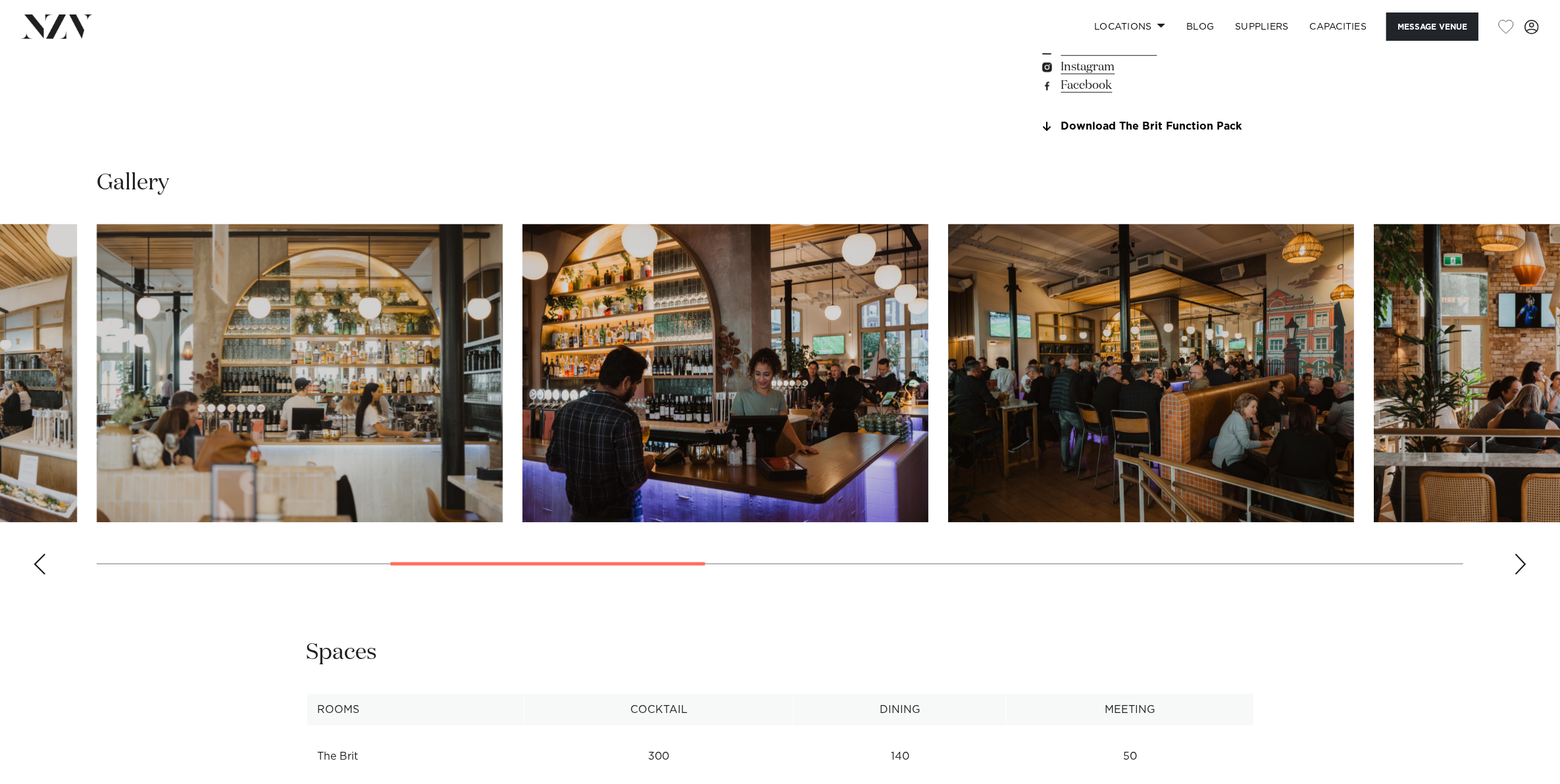
click at [1519, 563] on div "Next slide" at bounding box center [1520, 564] width 13 height 21
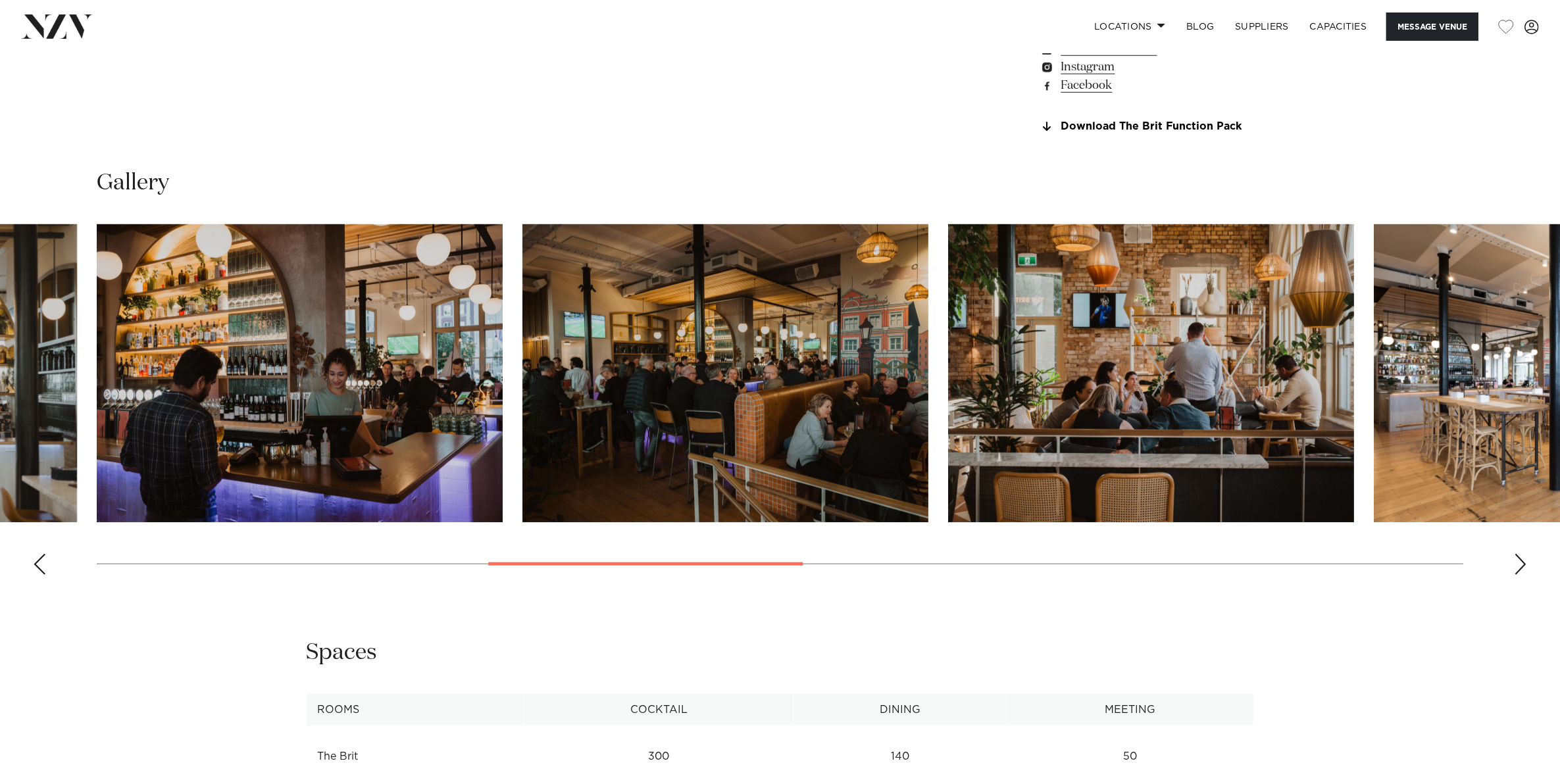
click at [1519, 563] on div "Next slide" at bounding box center [1520, 564] width 13 height 21
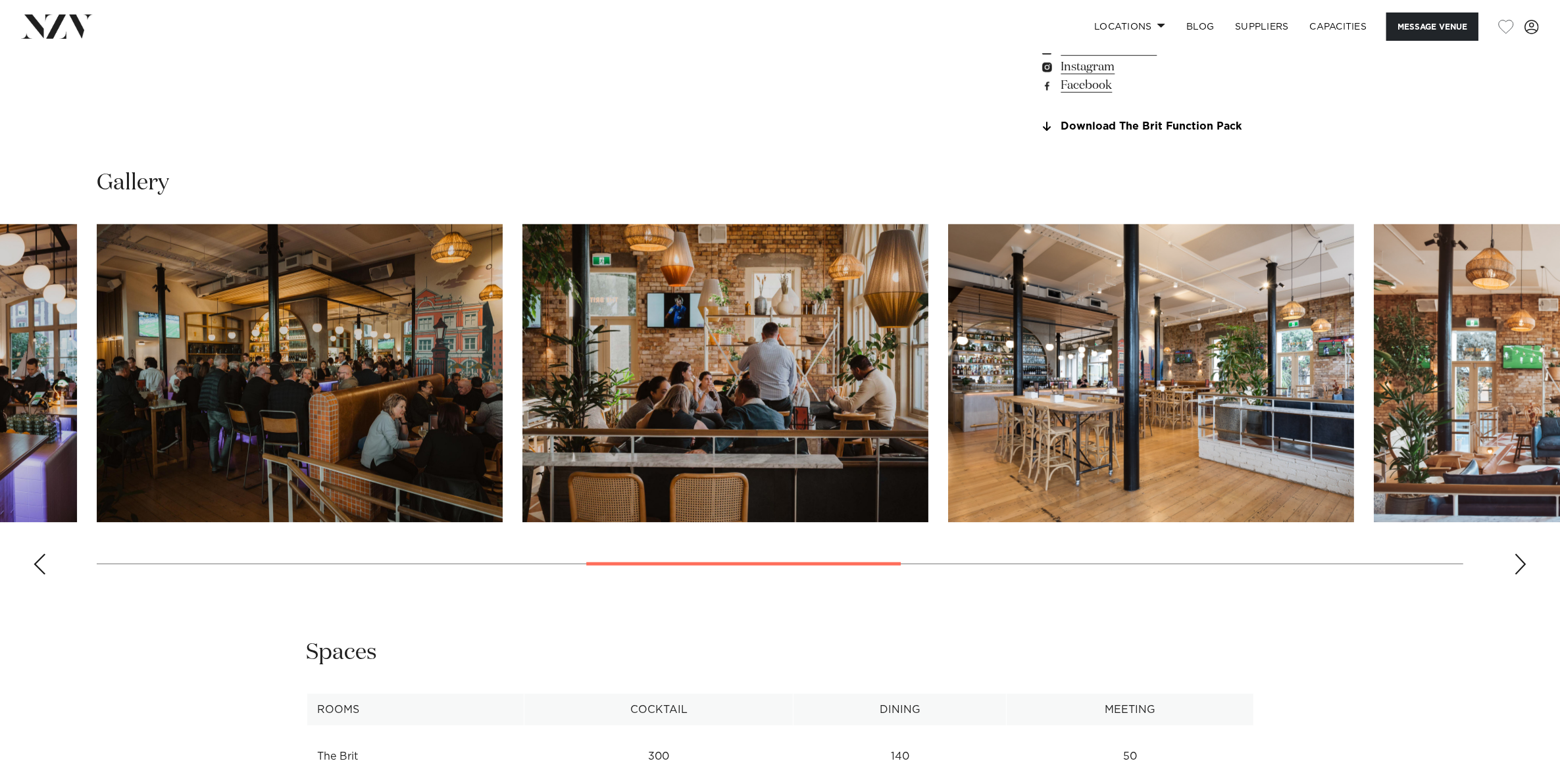
click at [1519, 563] on div "Next slide" at bounding box center [1520, 564] width 13 height 21
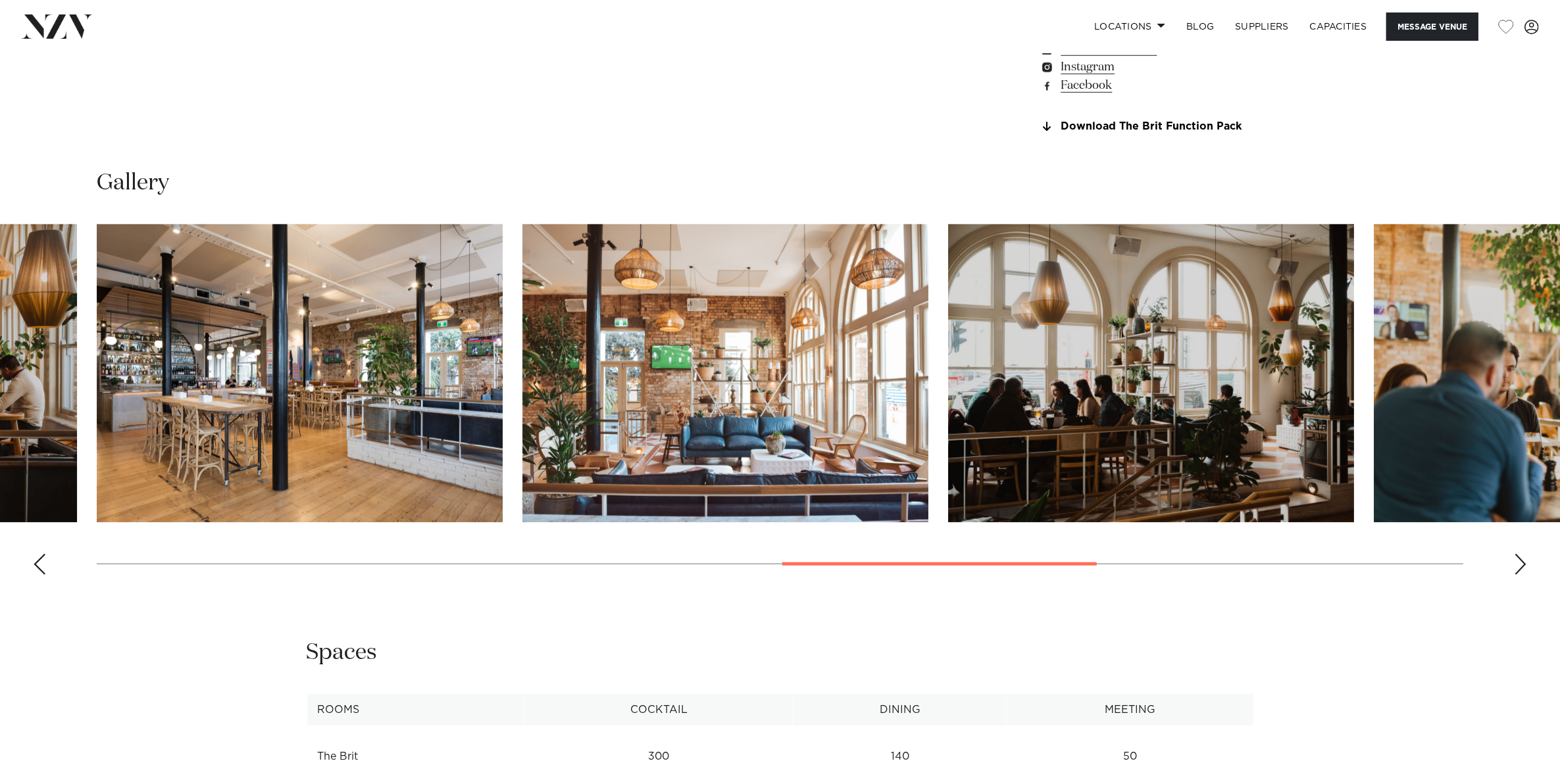
click at [1519, 563] on div "Next slide" at bounding box center [1520, 564] width 13 height 21
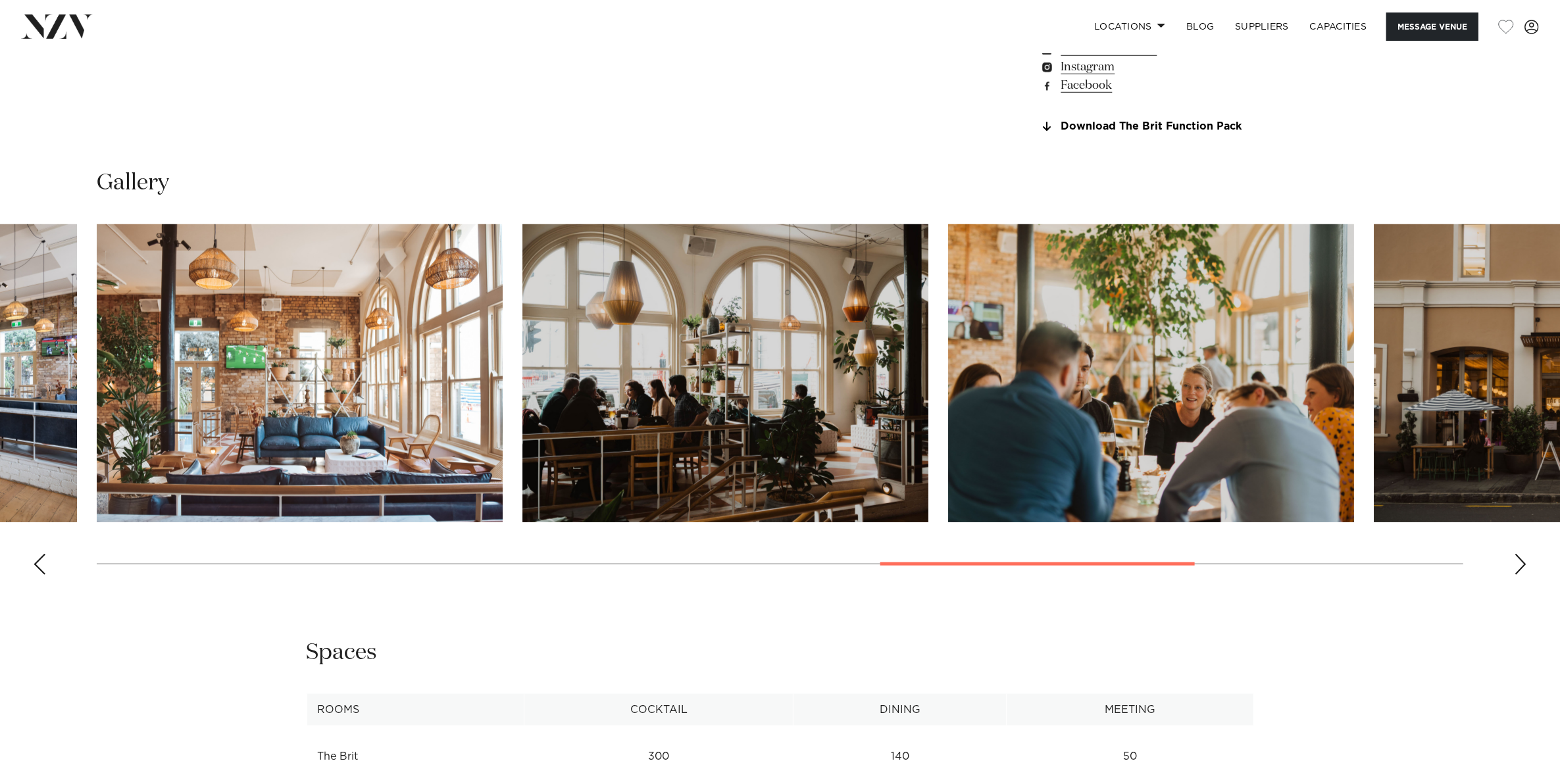
click at [1519, 563] on div "Next slide" at bounding box center [1520, 564] width 13 height 21
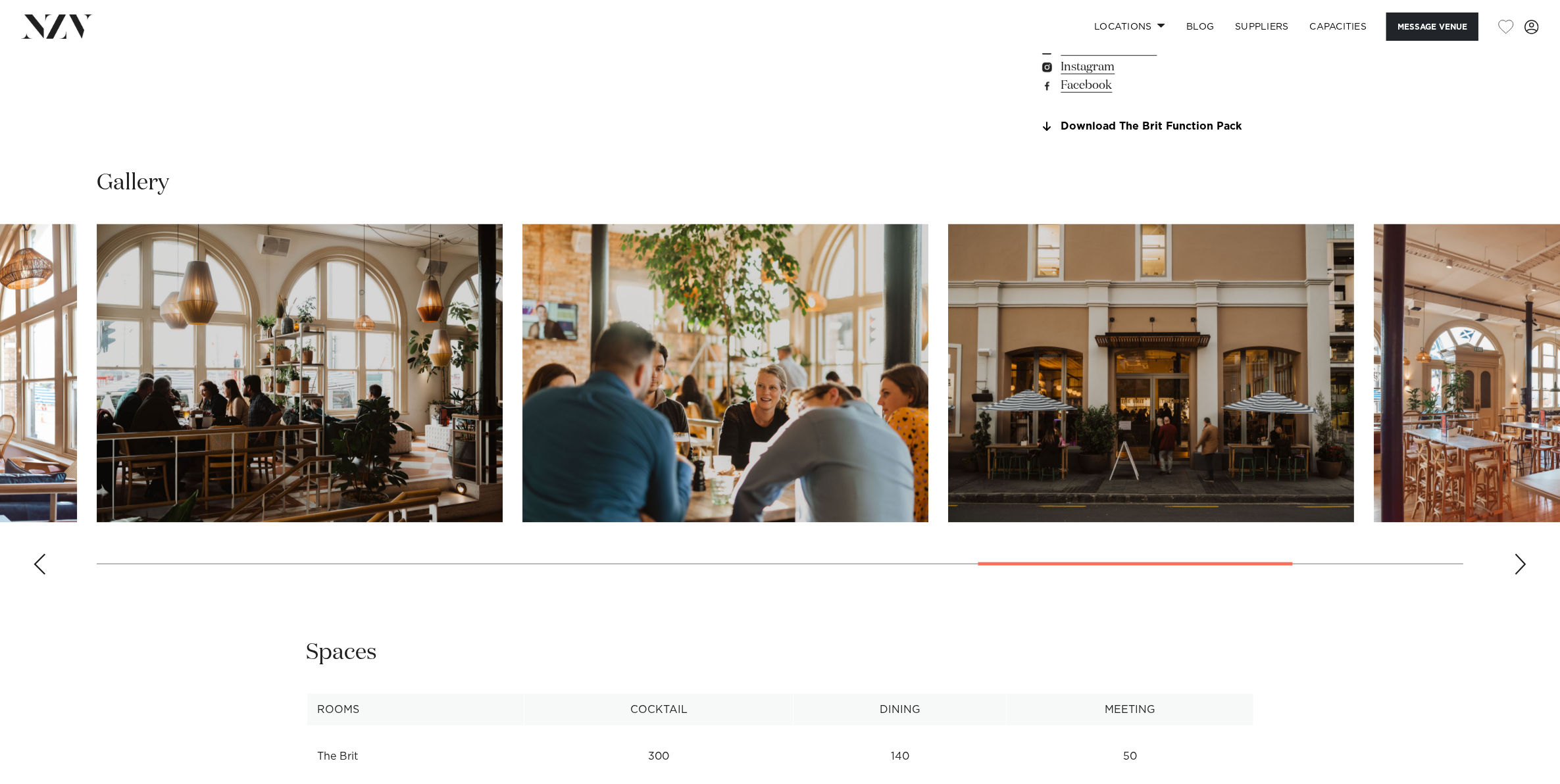
click at [1519, 563] on div "Next slide" at bounding box center [1520, 564] width 13 height 21
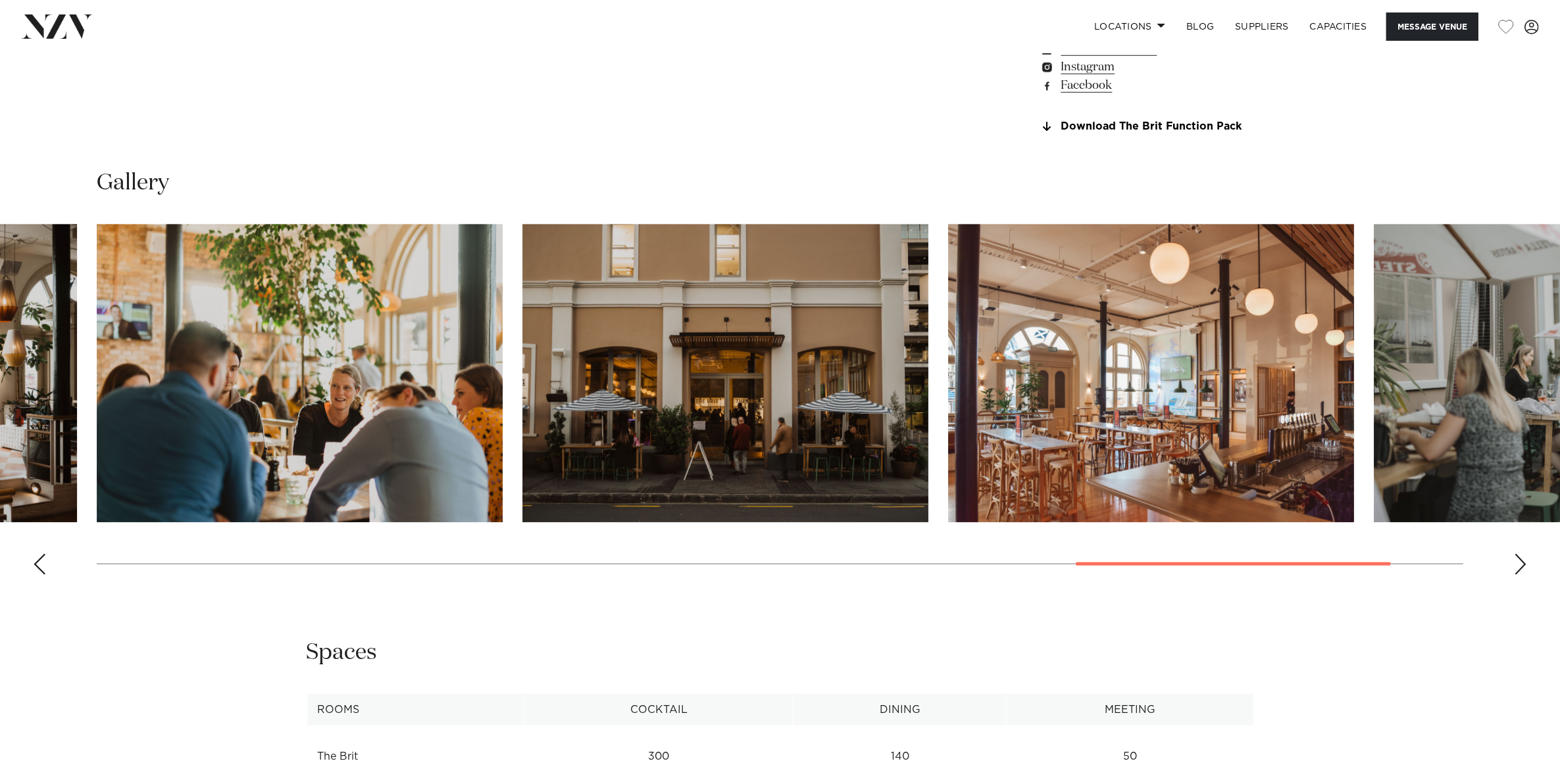
click at [1519, 563] on div "Next slide" at bounding box center [1520, 564] width 13 height 21
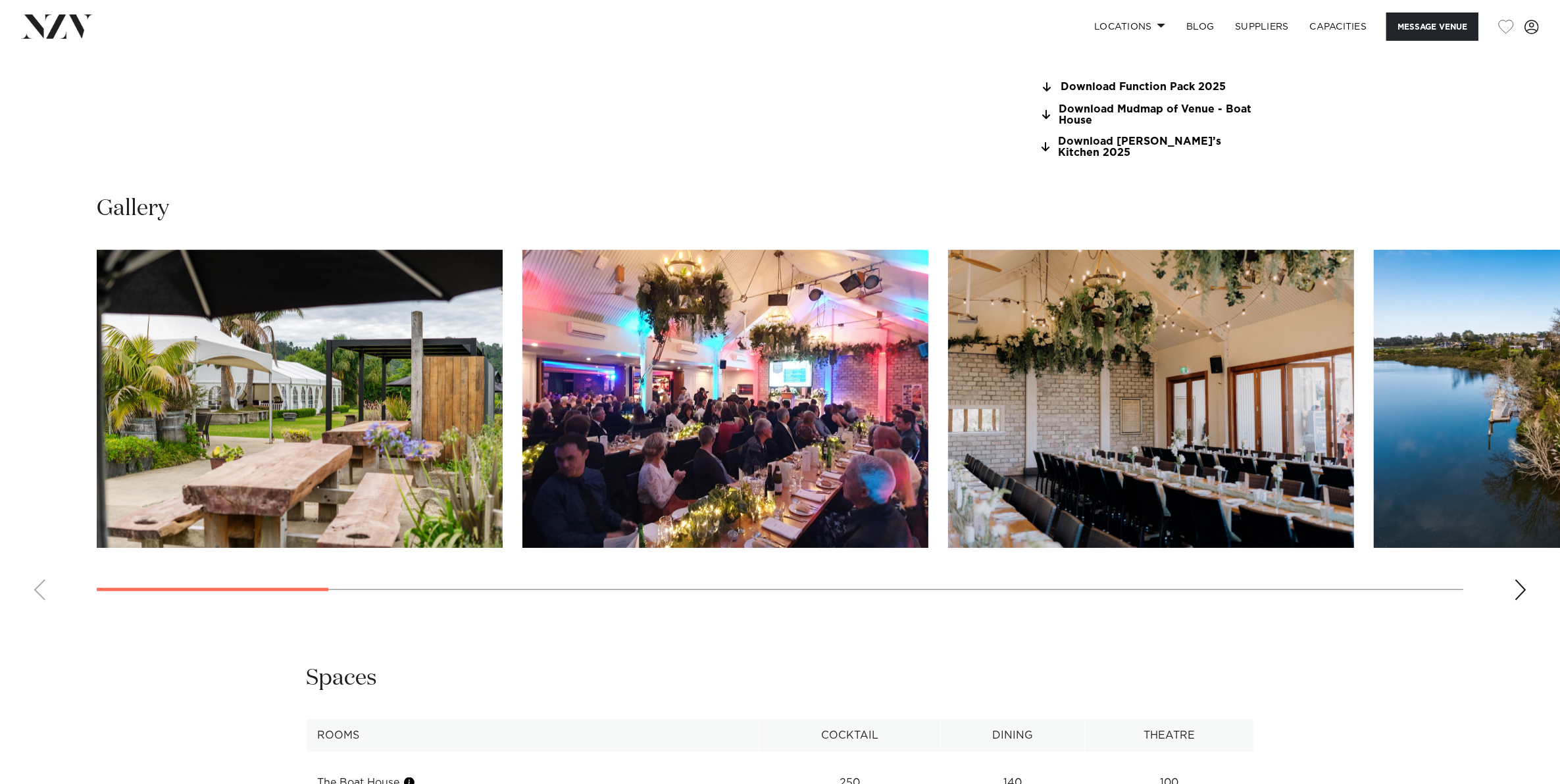
scroll to position [1398, 0]
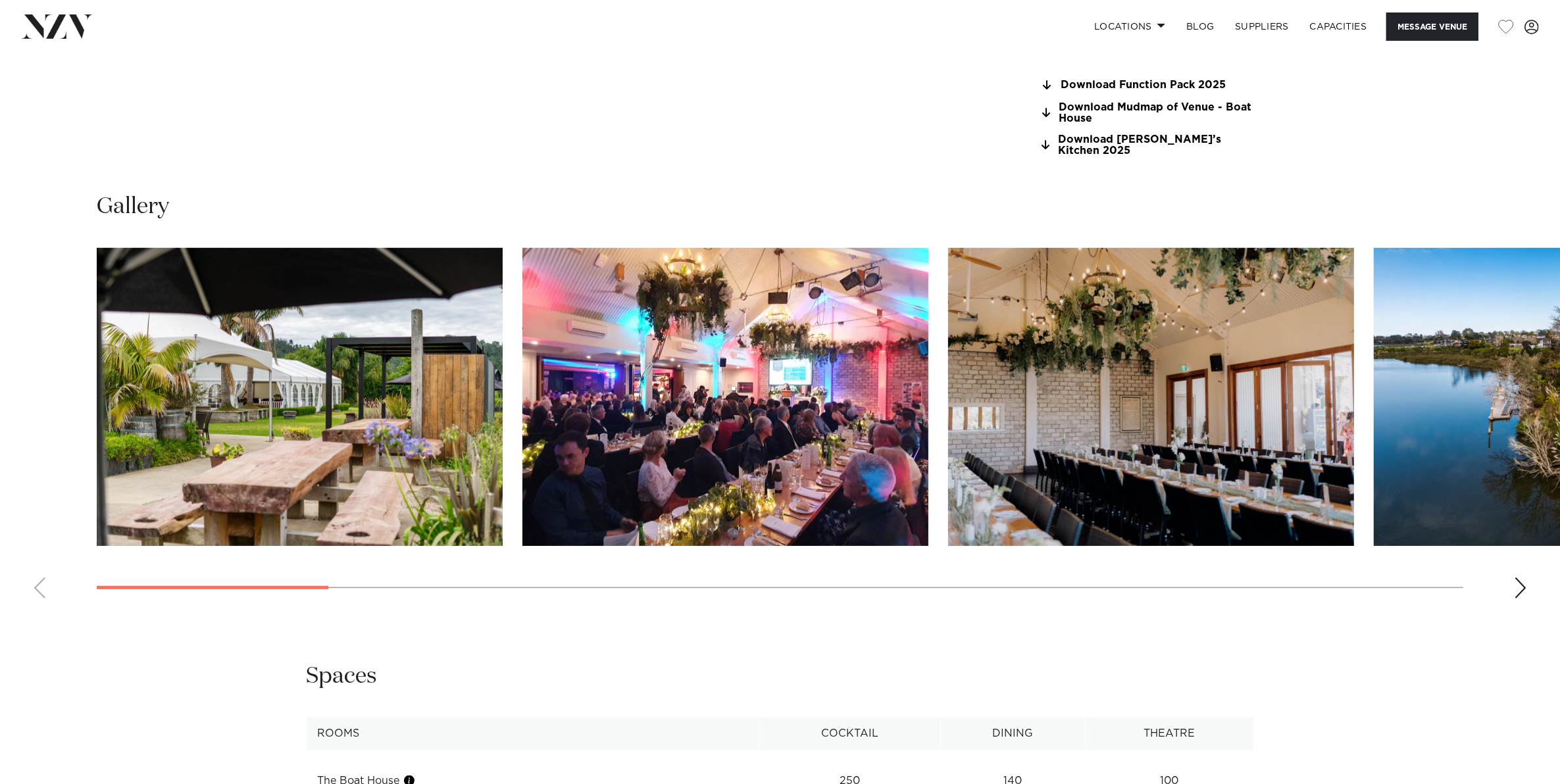
click at [1515, 579] on div "Next slide" at bounding box center [1520, 588] width 13 height 21
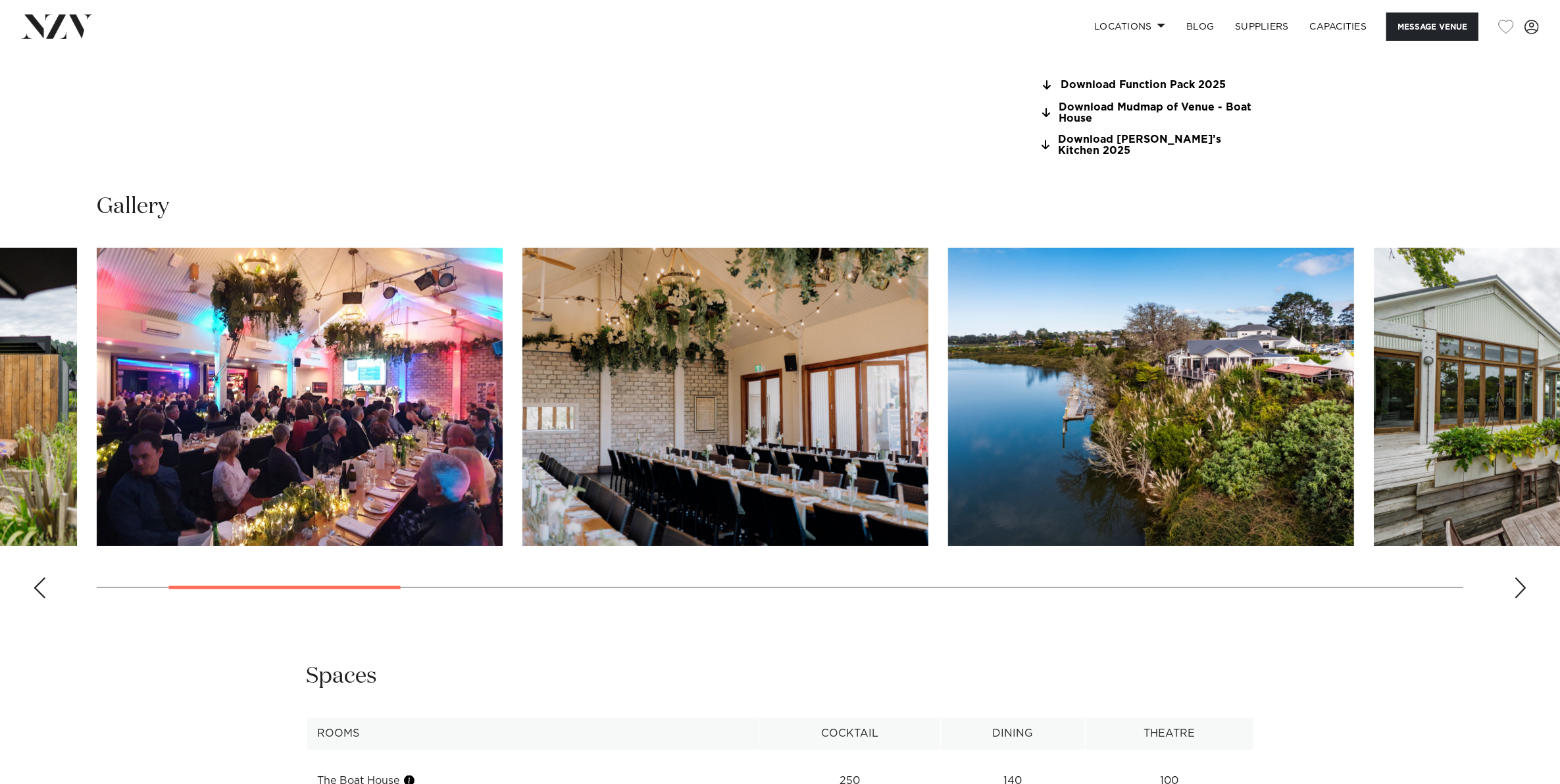
click at [1517, 579] on div "Next slide" at bounding box center [1520, 588] width 13 height 21
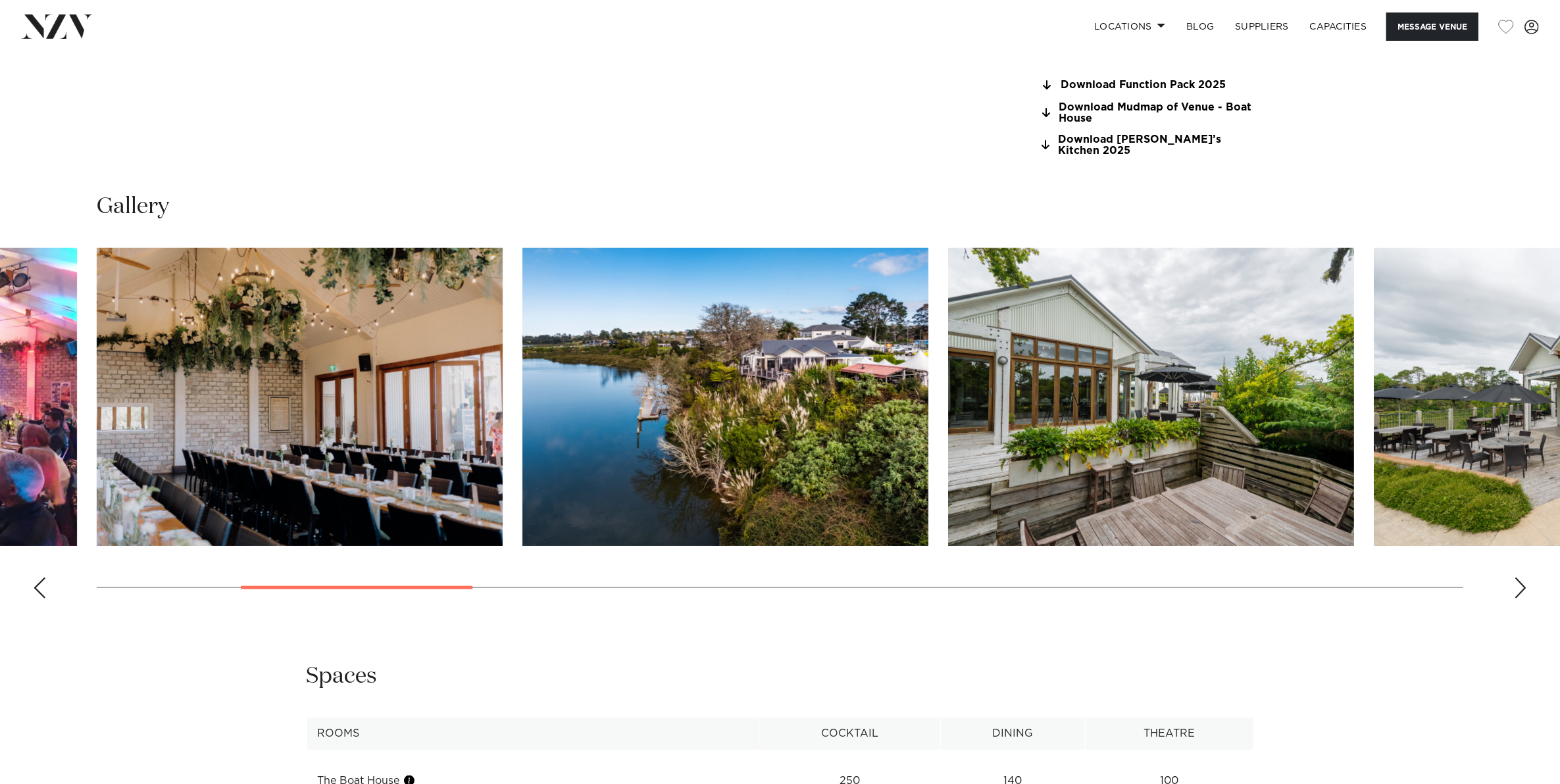
click at [1517, 579] on div "Next slide" at bounding box center [1520, 588] width 13 height 21
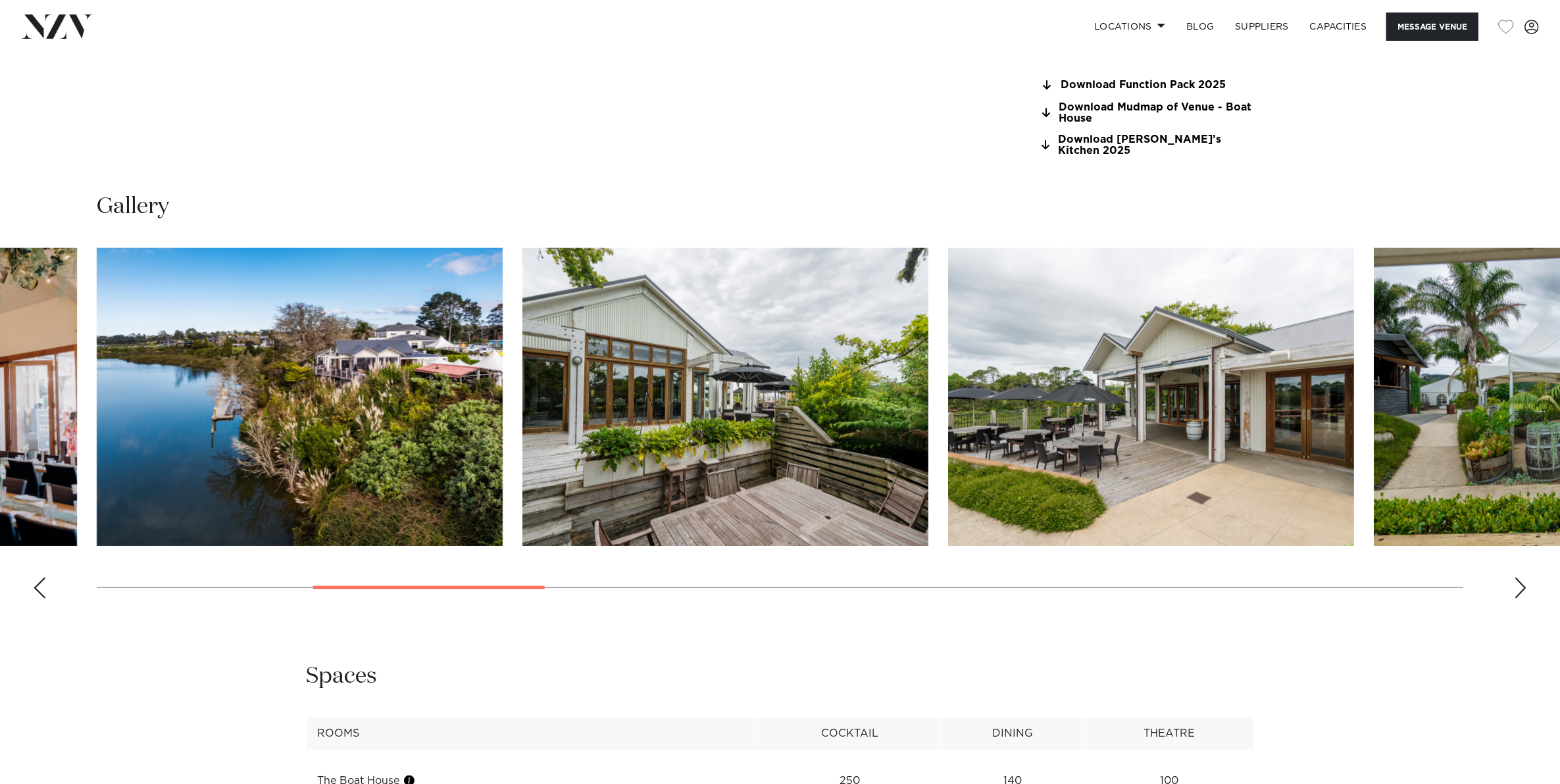
click at [1517, 579] on div "Next slide" at bounding box center [1520, 588] width 13 height 21
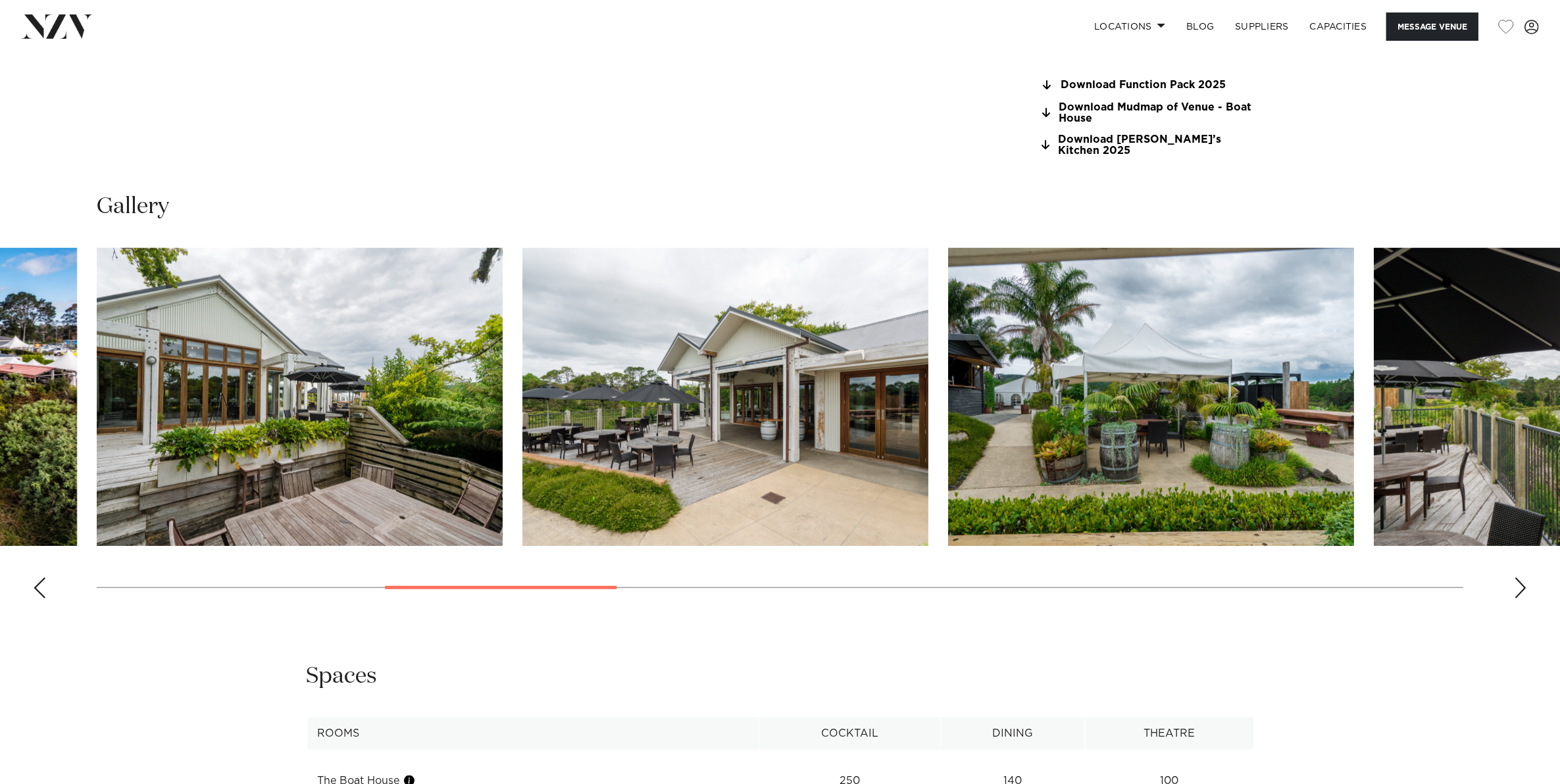
click at [1517, 579] on div "Next slide" at bounding box center [1520, 588] width 13 height 21
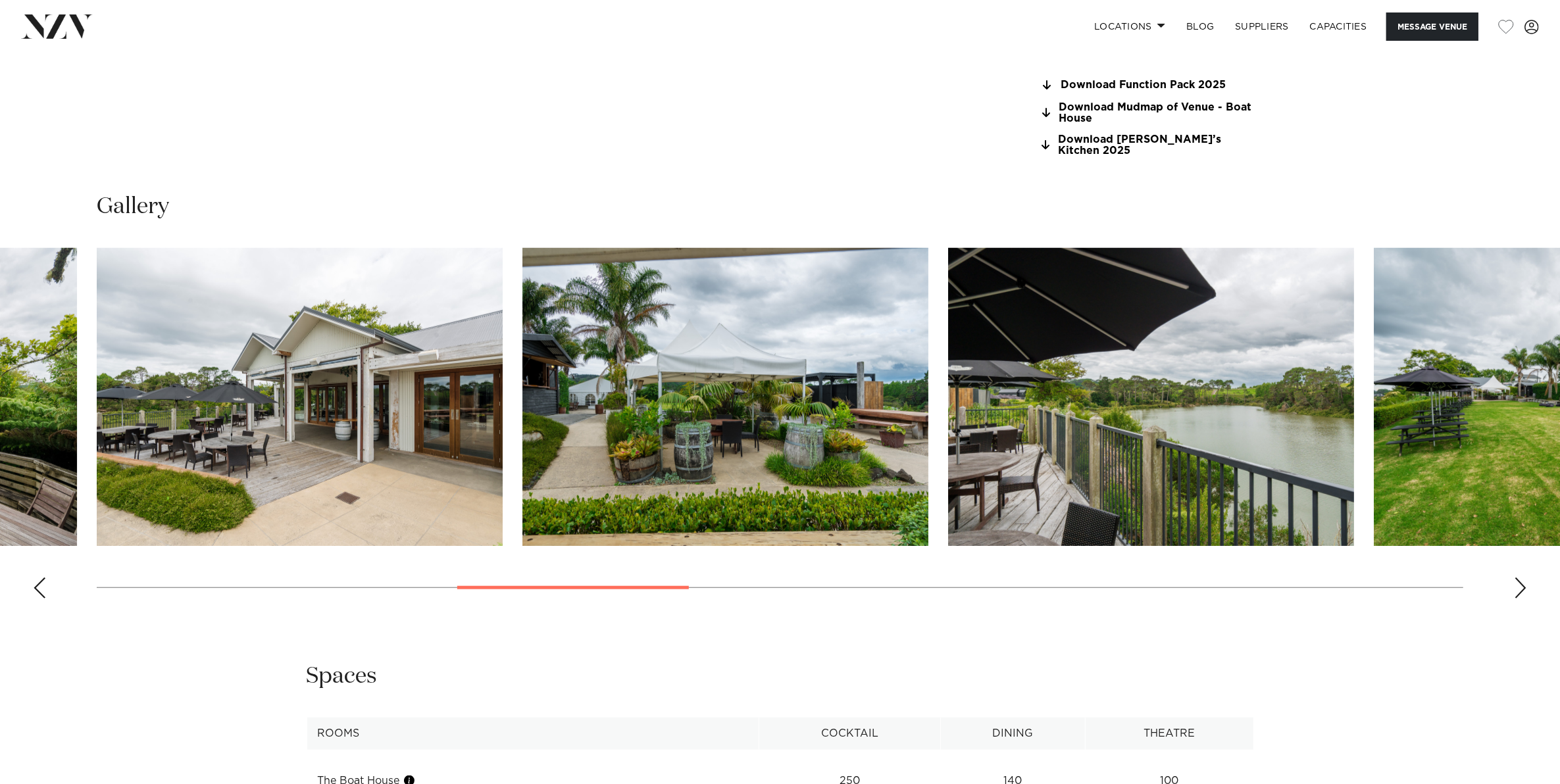
click at [1517, 579] on div "Next slide" at bounding box center [1520, 588] width 13 height 21
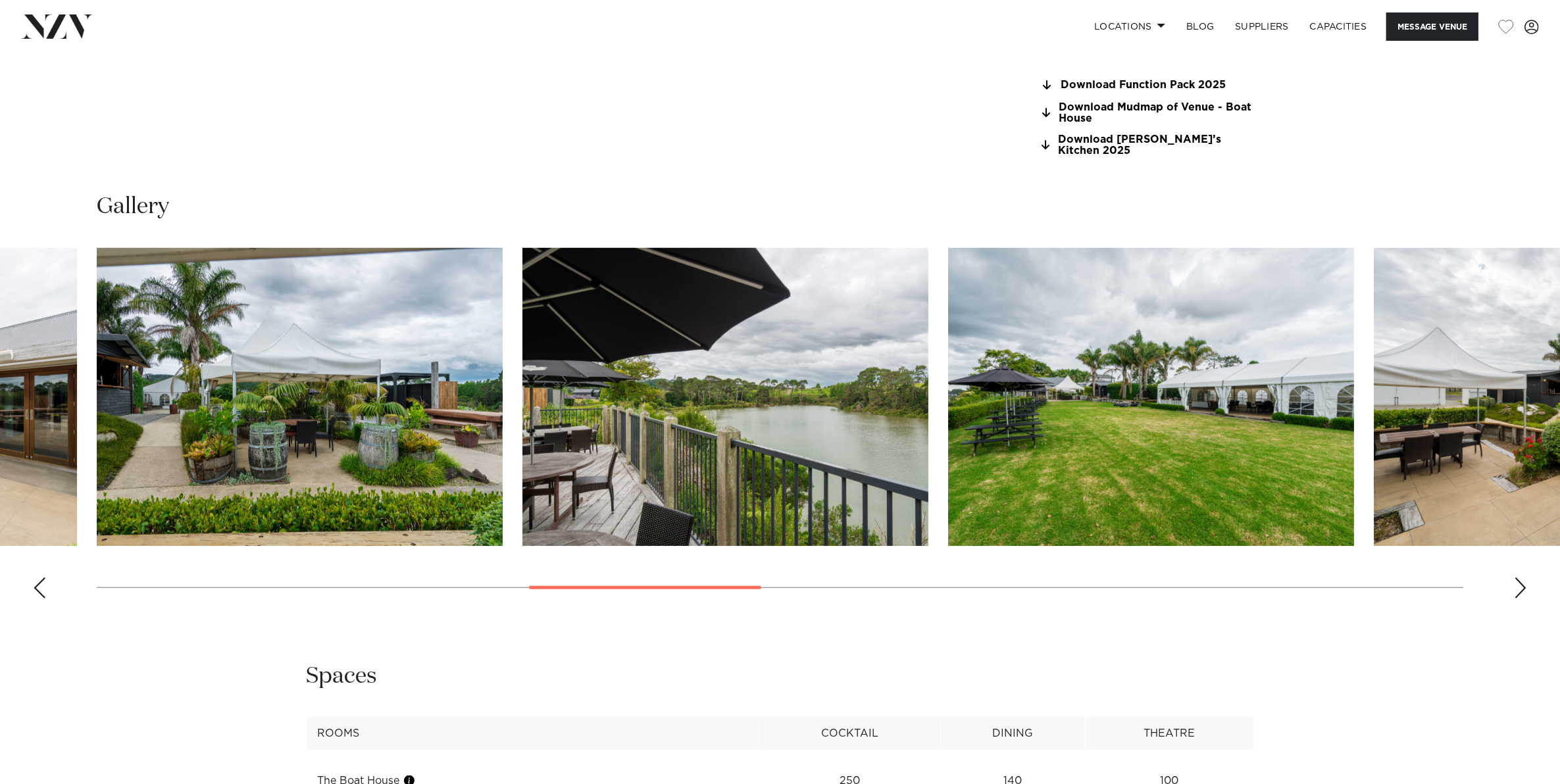
click at [1517, 579] on div "Next slide" at bounding box center [1520, 588] width 13 height 21
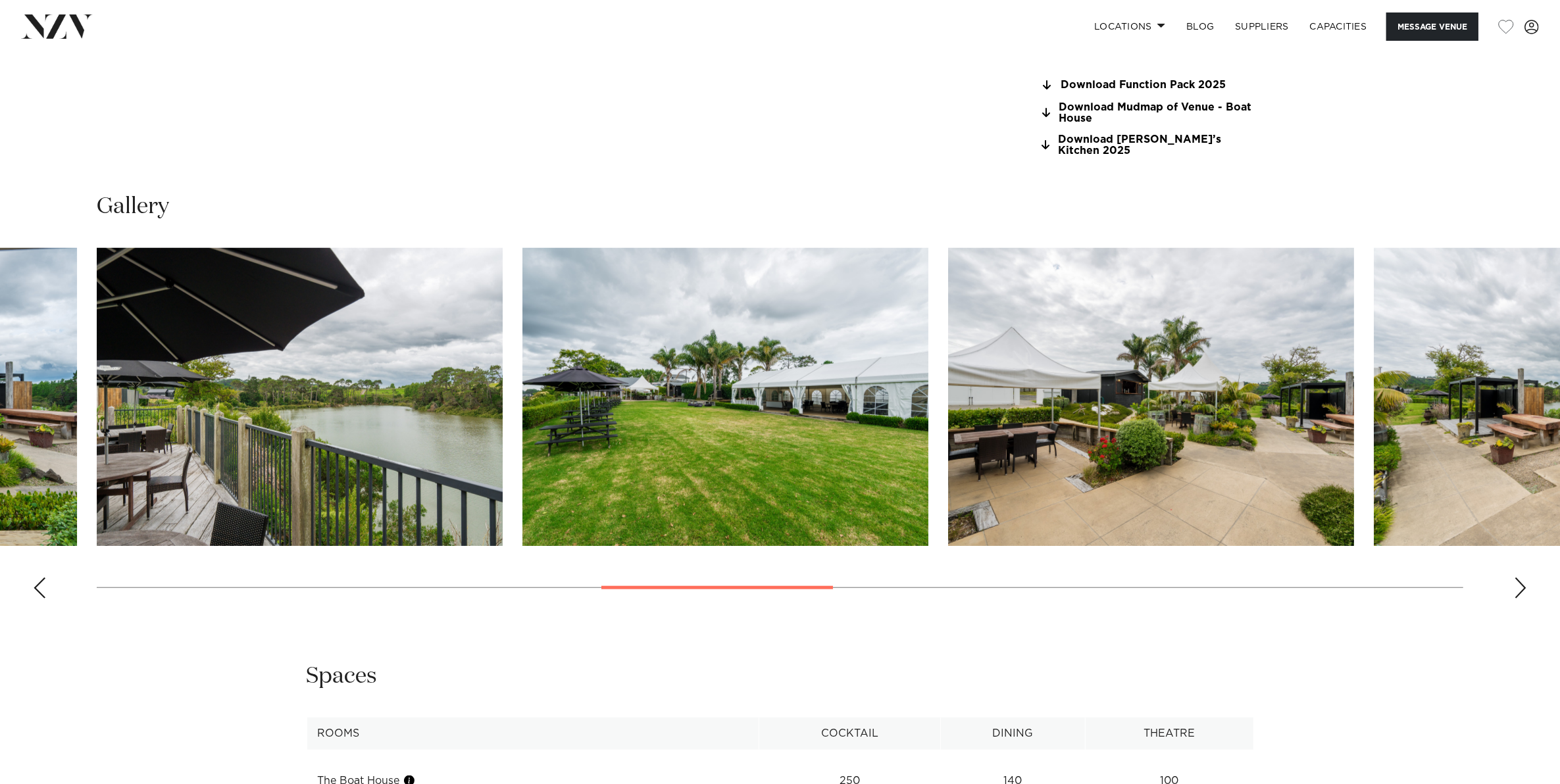
click at [1517, 579] on div "Next slide" at bounding box center [1520, 588] width 13 height 21
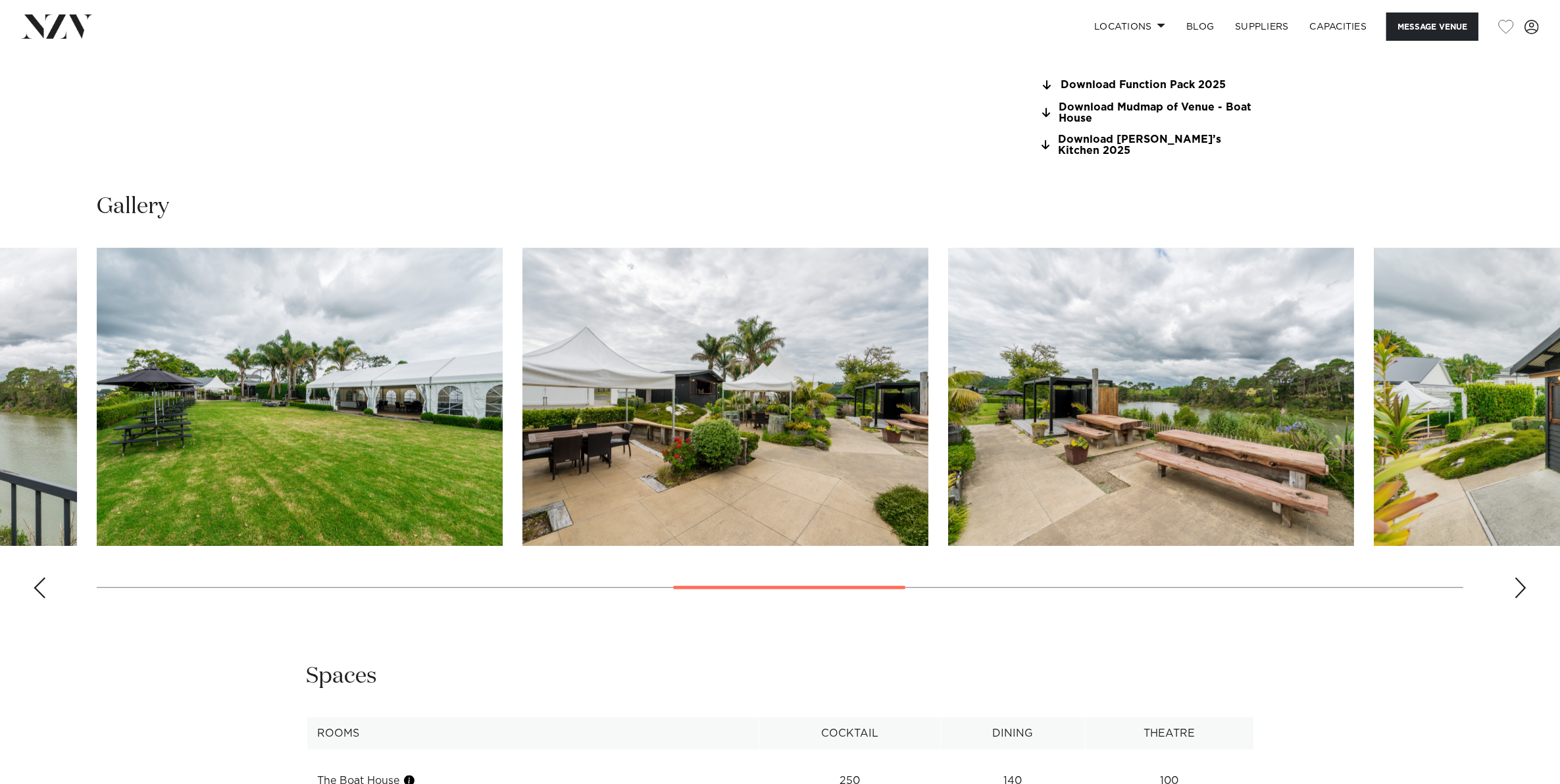
click at [1517, 579] on div "Next slide" at bounding box center [1520, 588] width 13 height 21
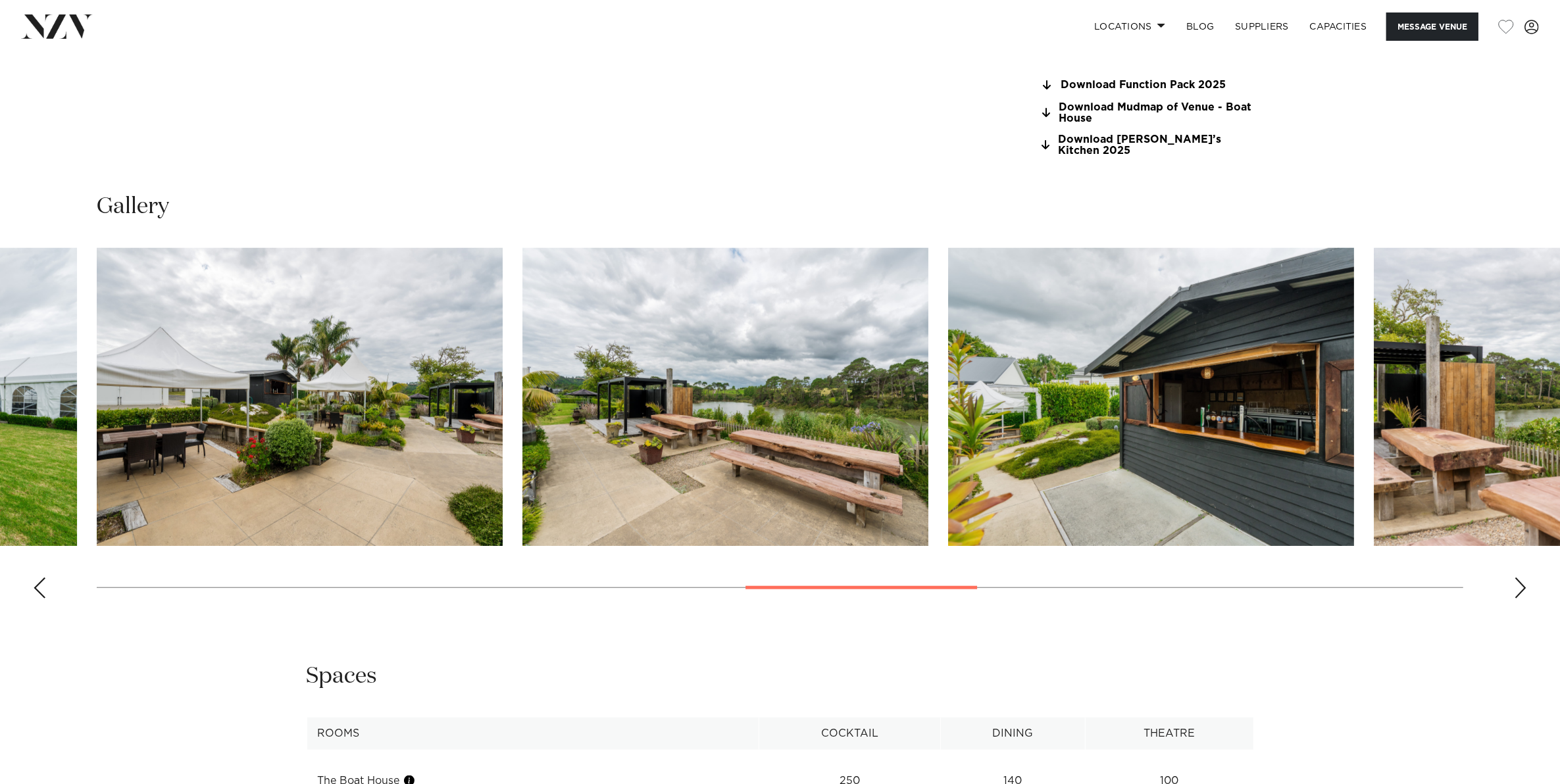
click at [1517, 579] on div "Next slide" at bounding box center [1520, 588] width 13 height 21
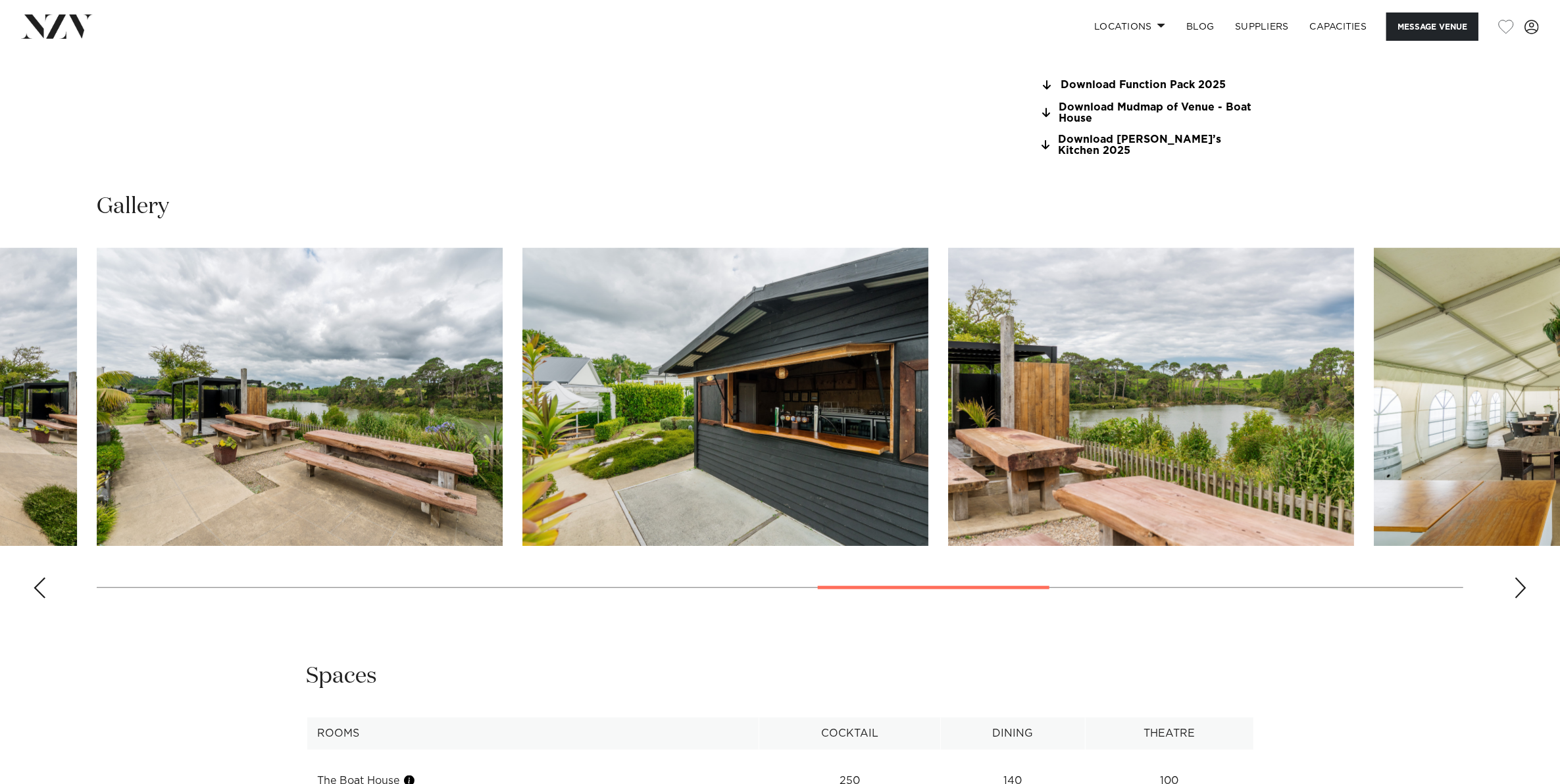
click at [1517, 579] on div "Next slide" at bounding box center [1520, 588] width 13 height 21
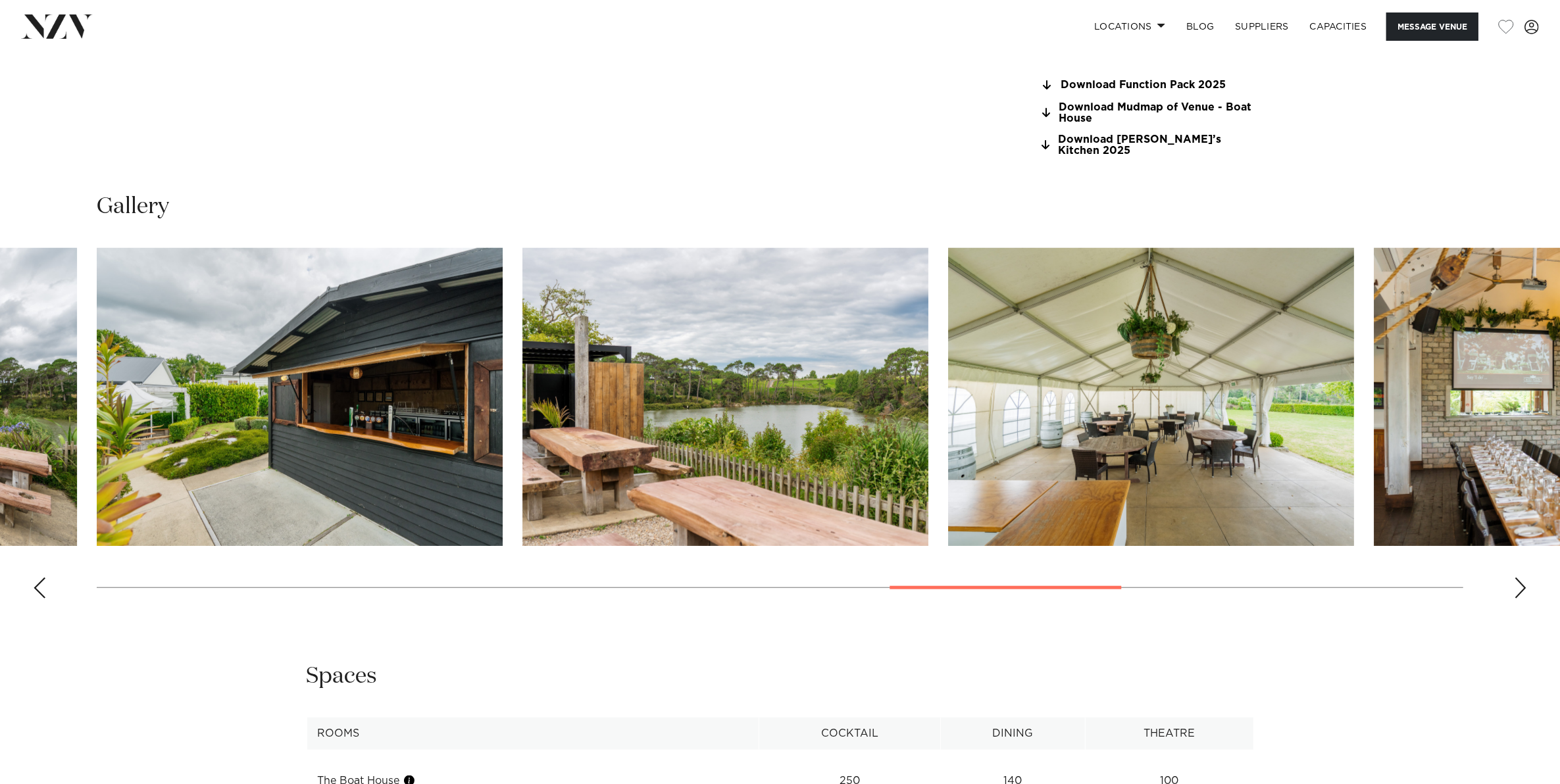
click at [1517, 579] on div "Next slide" at bounding box center [1520, 588] width 13 height 21
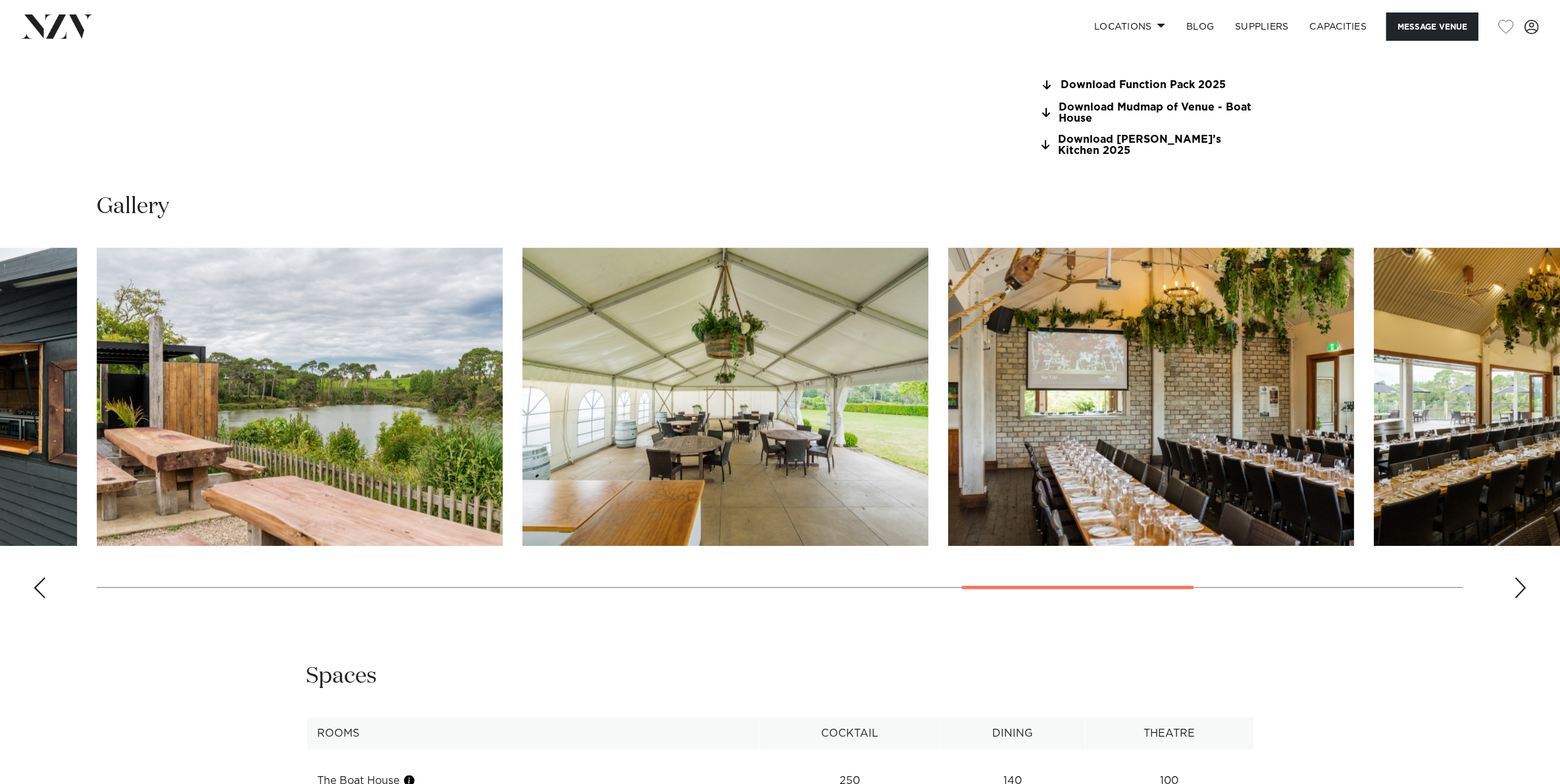
click at [1517, 579] on div "Next slide" at bounding box center [1520, 588] width 13 height 21
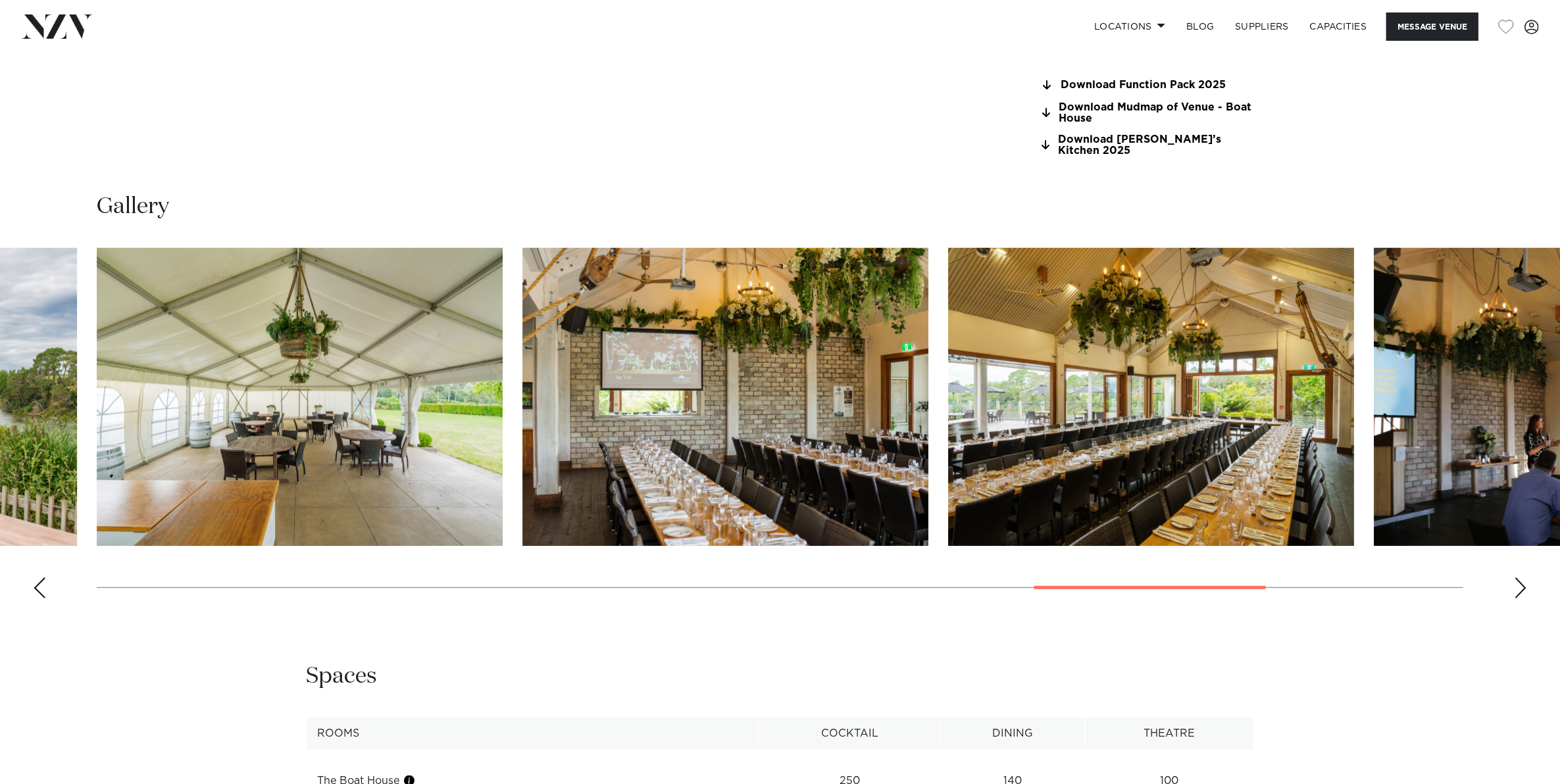
click at [1517, 579] on div "Next slide" at bounding box center [1520, 588] width 13 height 21
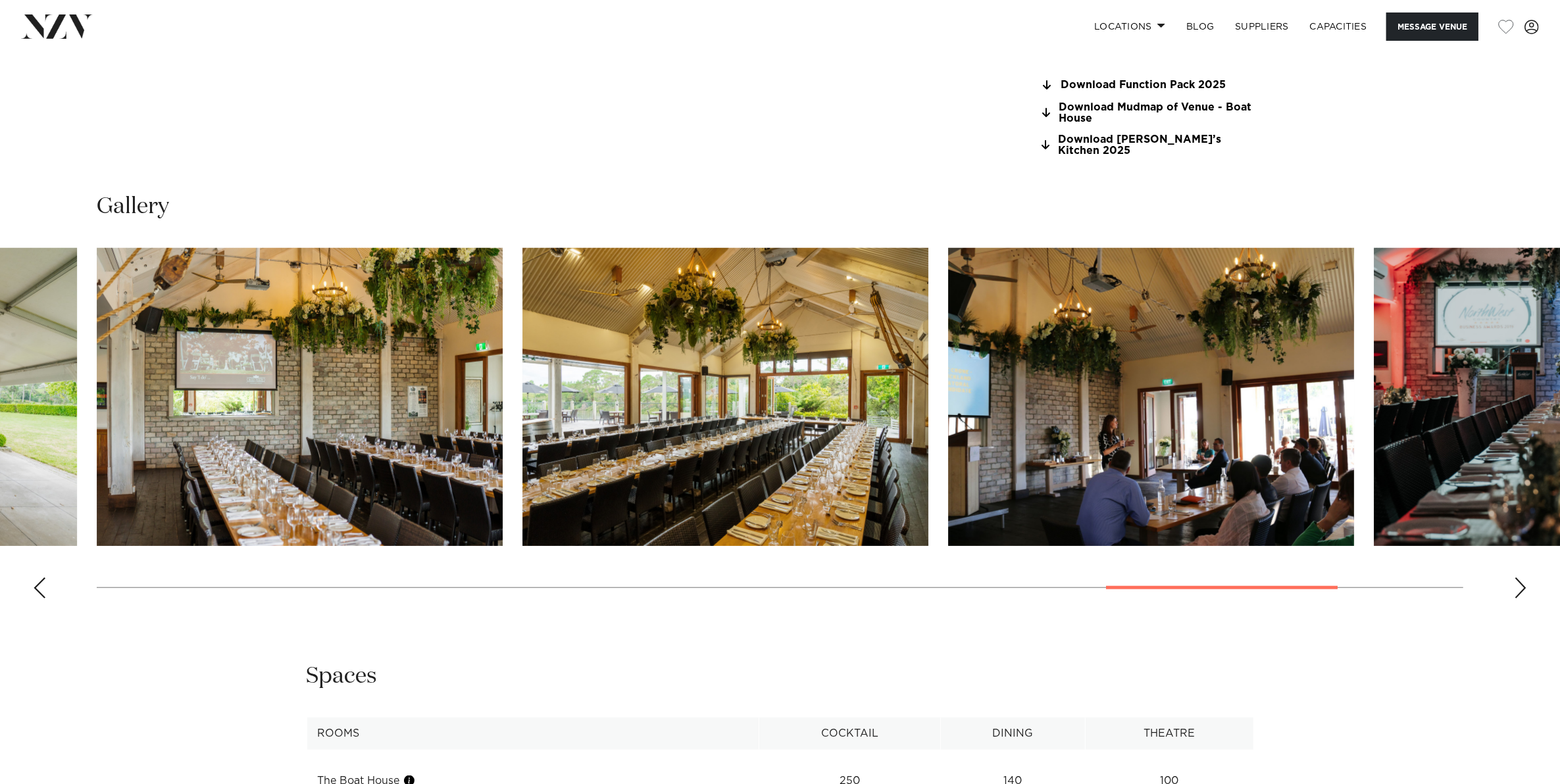
click at [1517, 579] on div "Next slide" at bounding box center [1520, 588] width 13 height 21
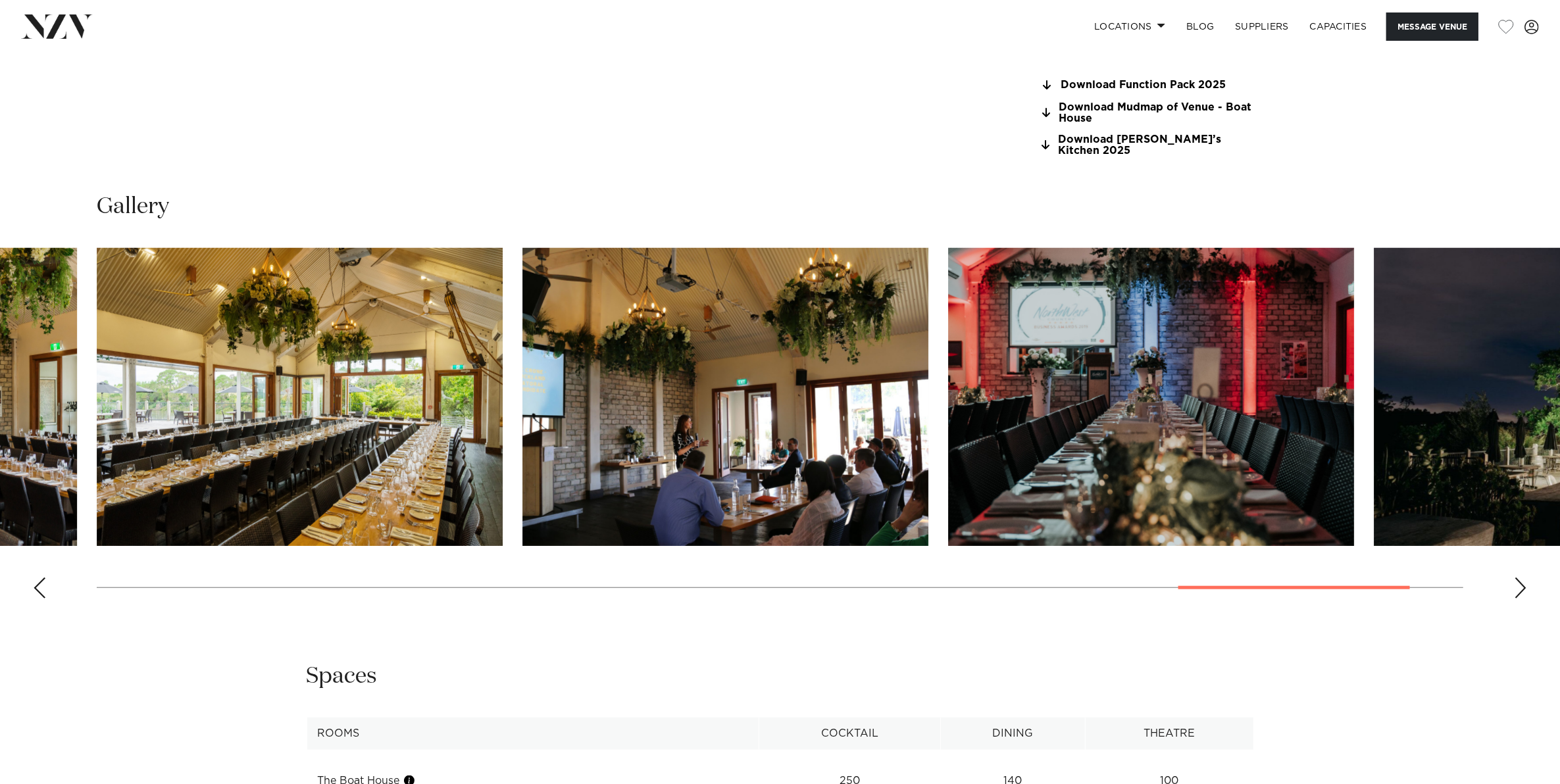
click at [1517, 579] on div "Next slide" at bounding box center [1520, 588] width 13 height 21
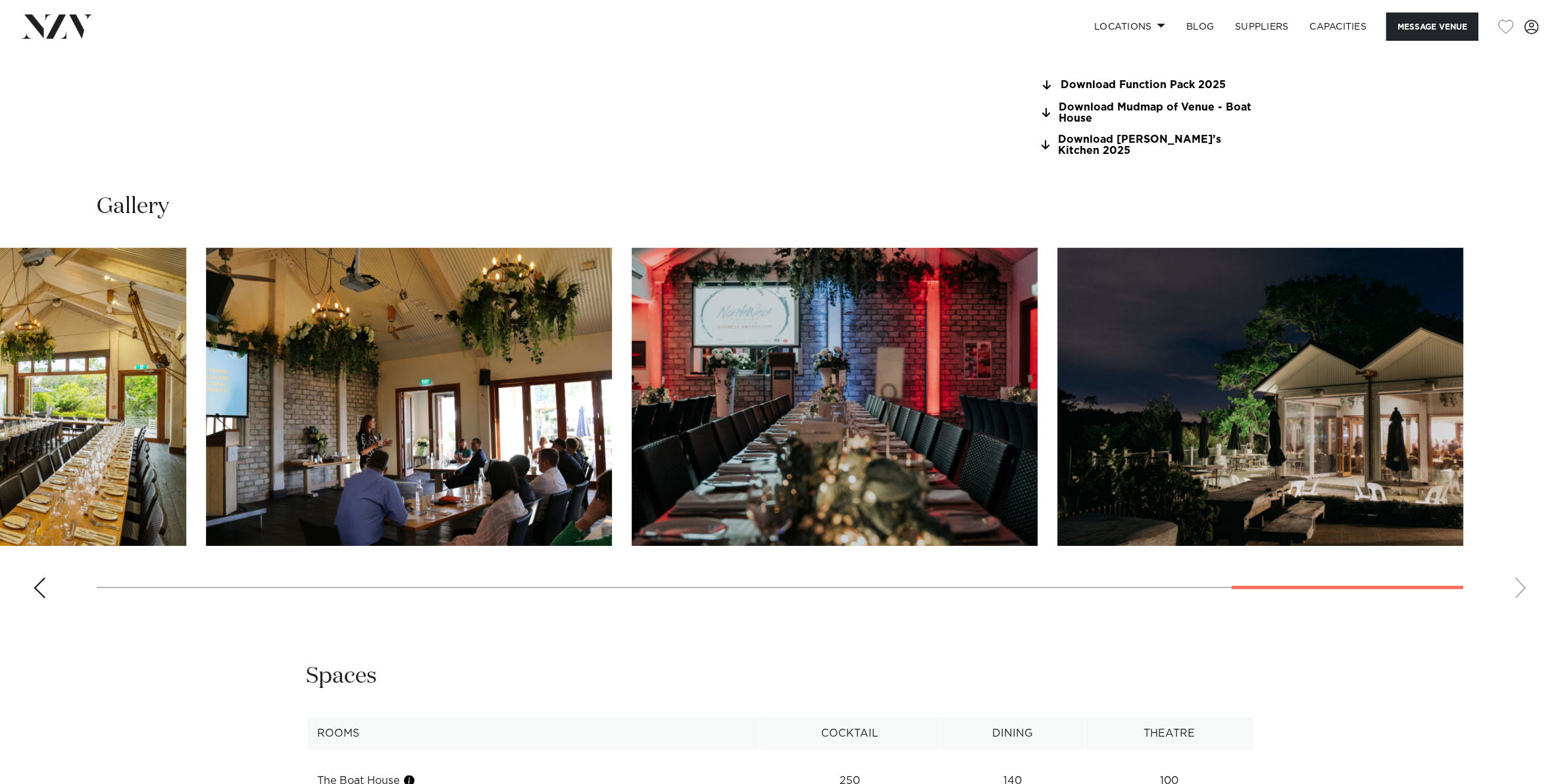
click at [1517, 579] on swiper-container at bounding box center [780, 428] width 1560 height 361
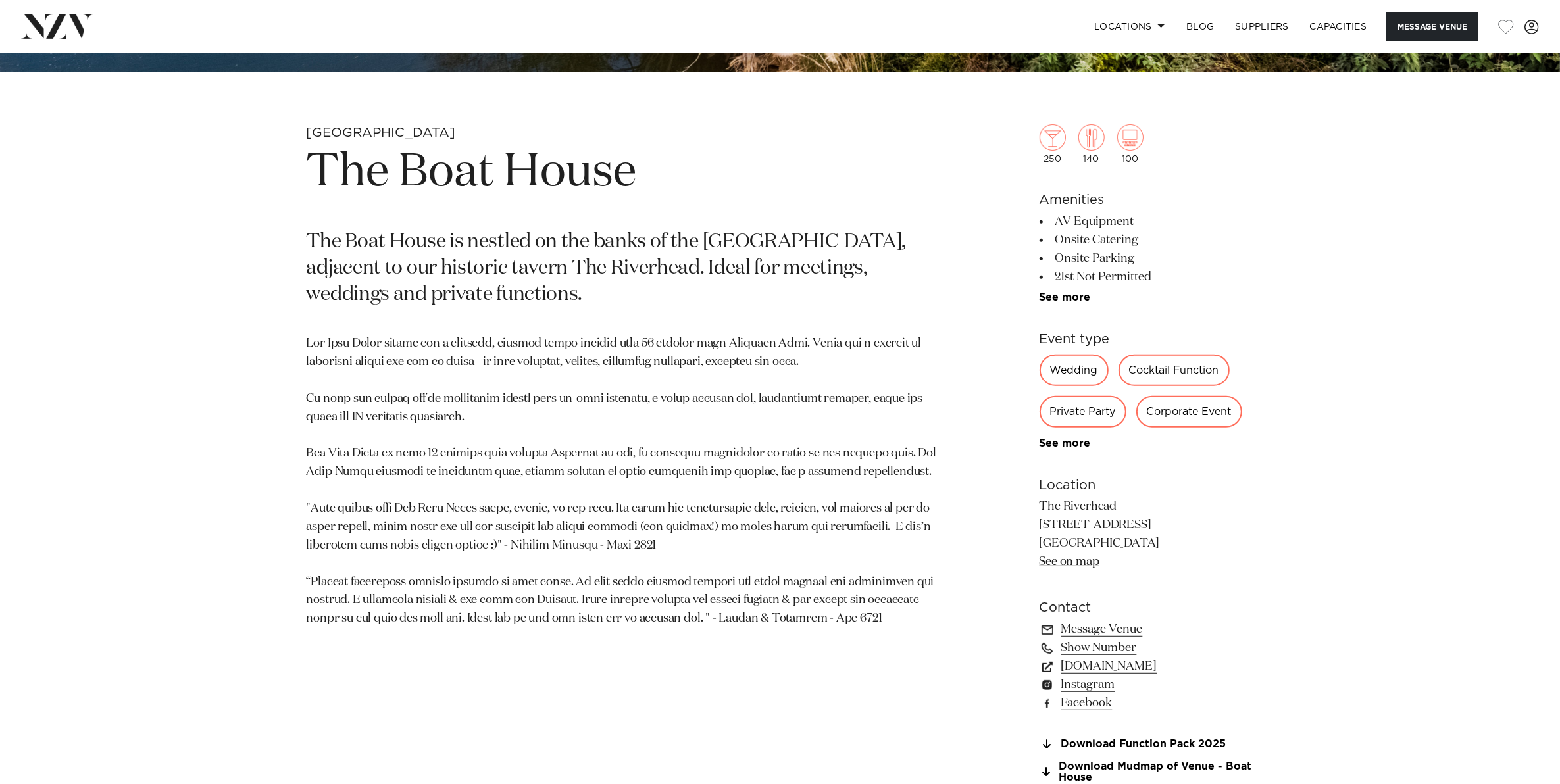
scroll to position [658, 0]
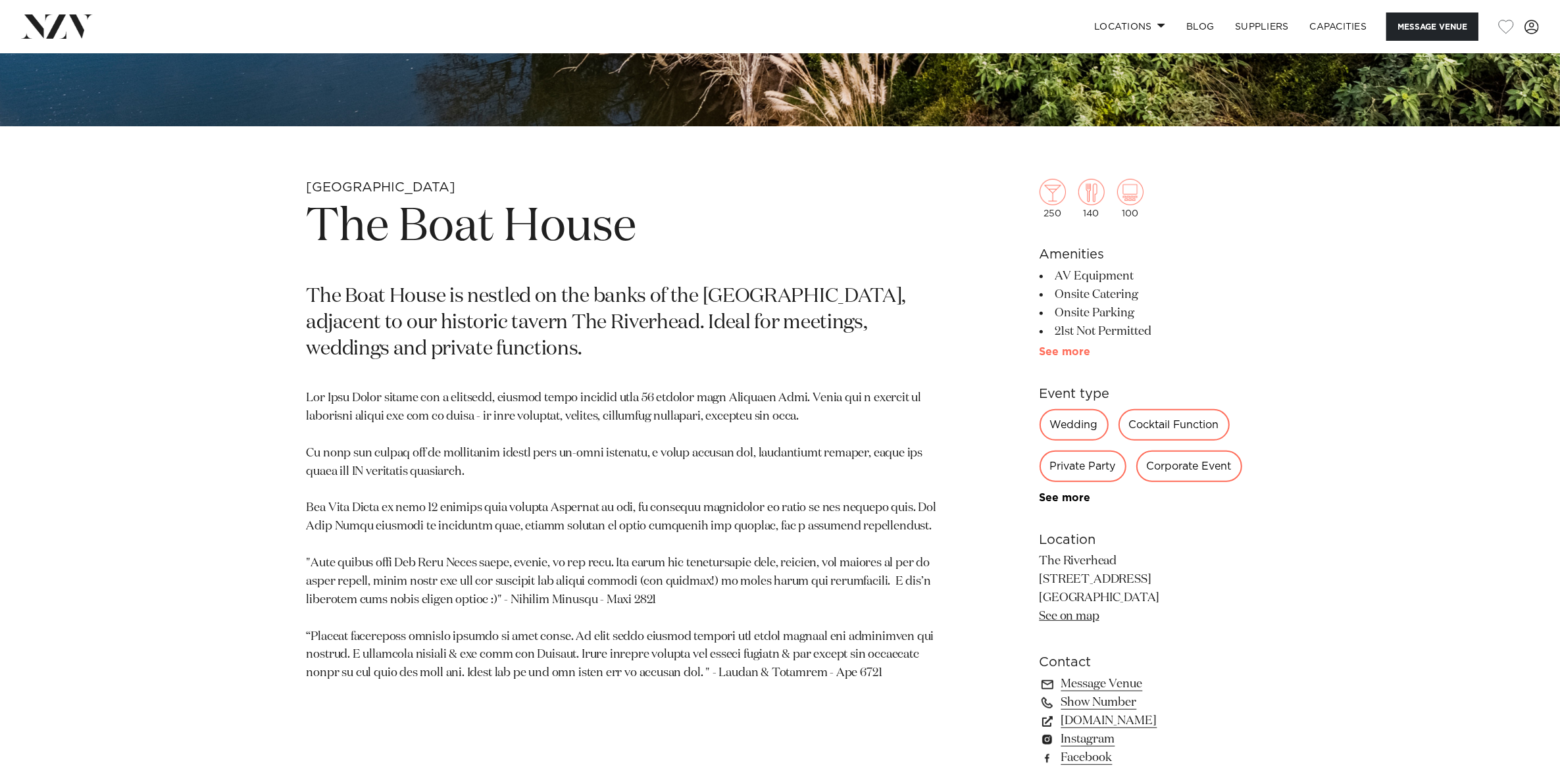
click at [1056, 348] on link "See more" at bounding box center [1090, 352] width 102 height 11
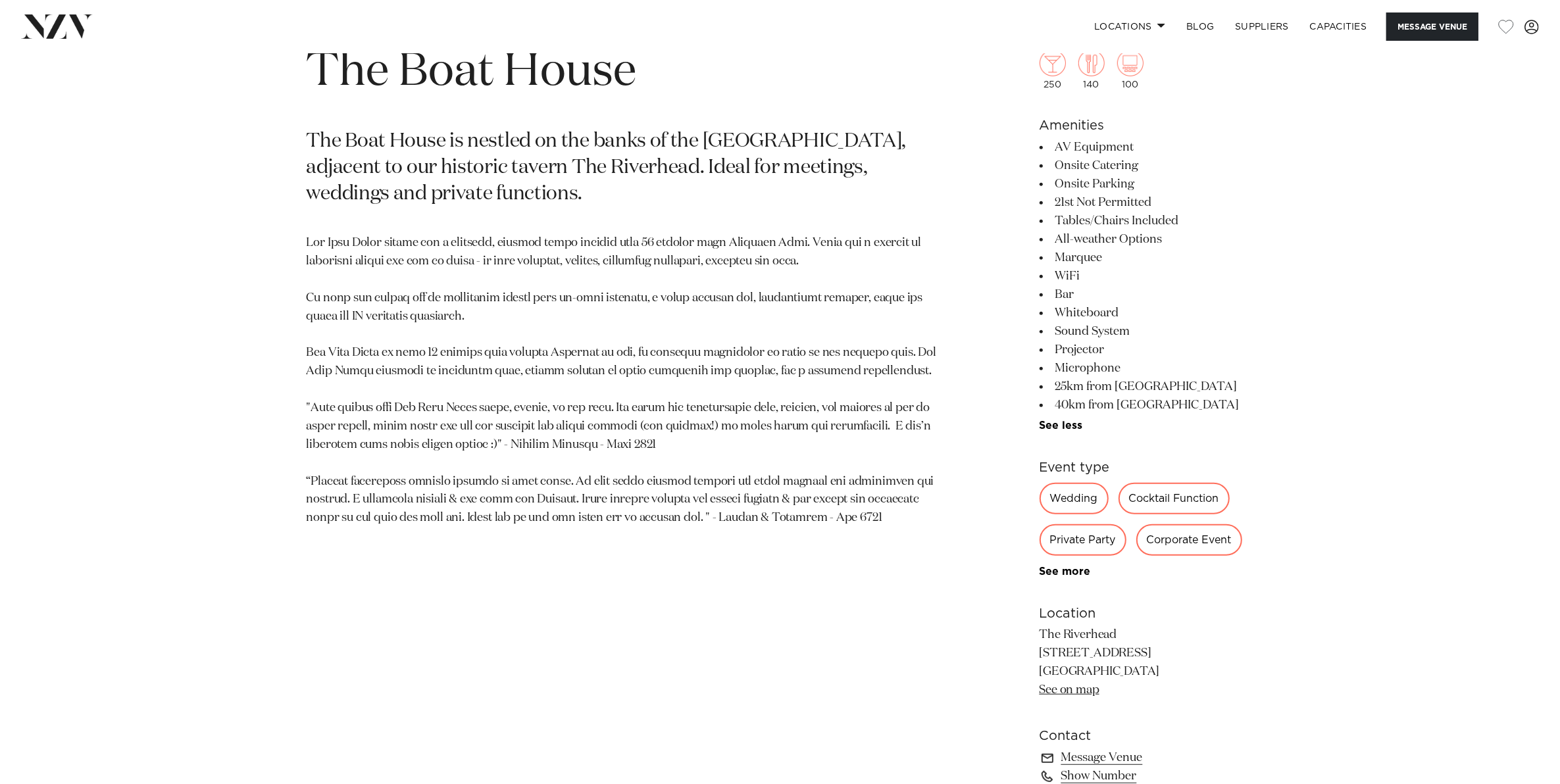
scroll to position [822, 0]
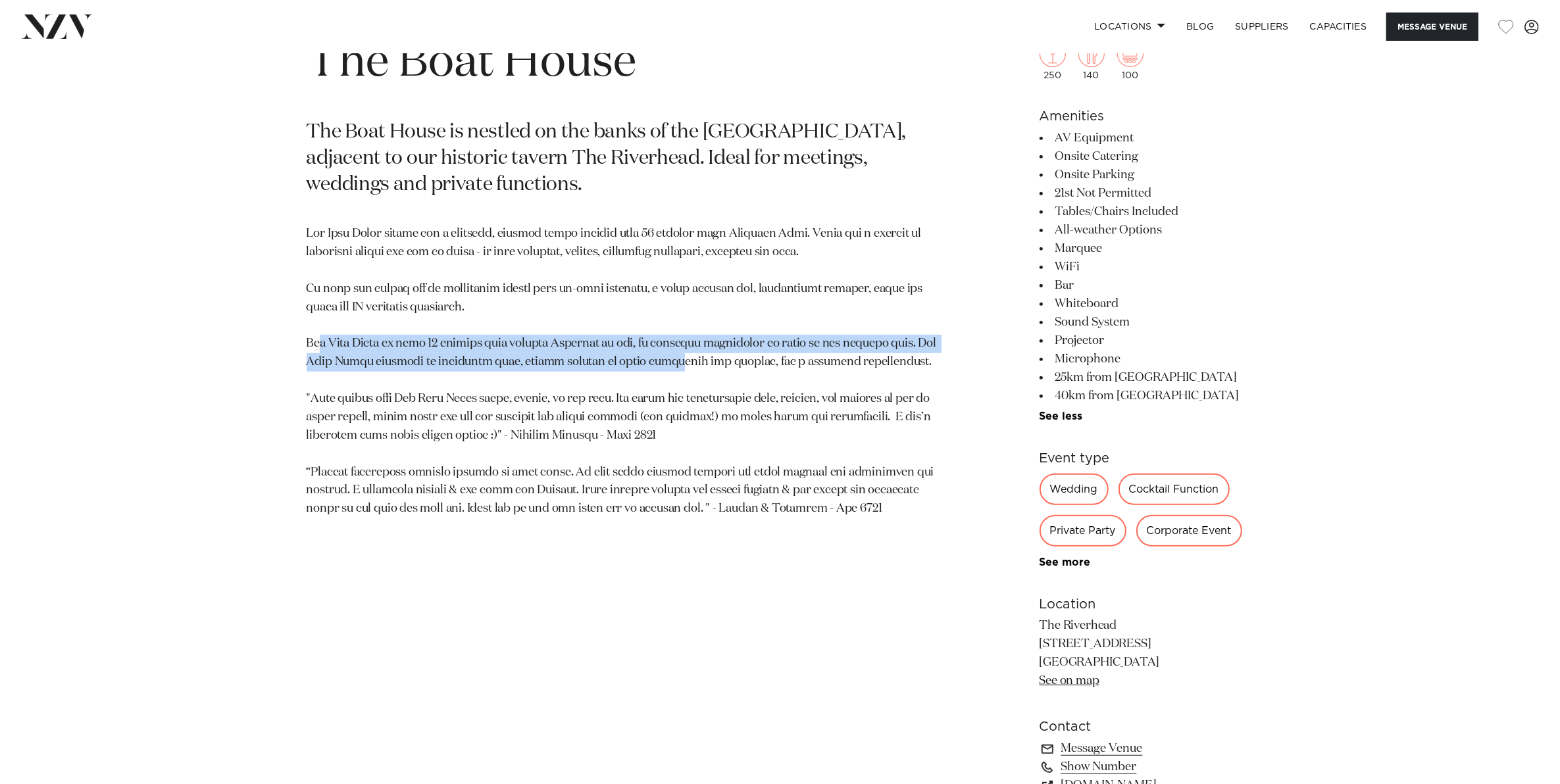
drag, startPoint x: 324, startPoint y: 348, endPoint x: 666, endPoint y: 370, distance: 342.7
click at [666, 370] on p at bounding box center [626, 371] width 639 height 294
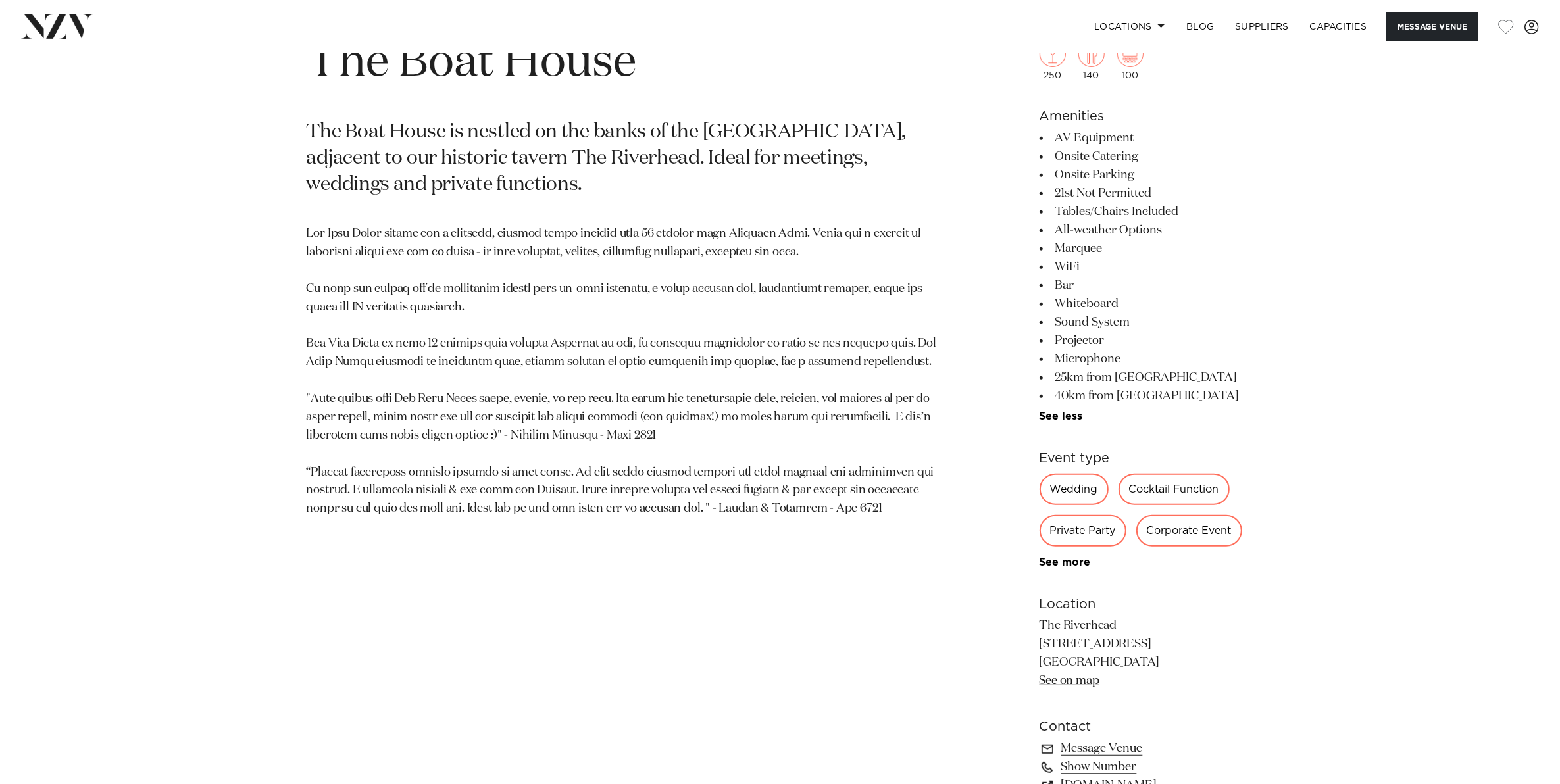
drag, startPoint x: 666, startPoint y: 370, endPoint x: 451, endPoint y: 392, distance: 216.1
click at [451, 392] on p at bounding box center [626, 371] width 639 height 294
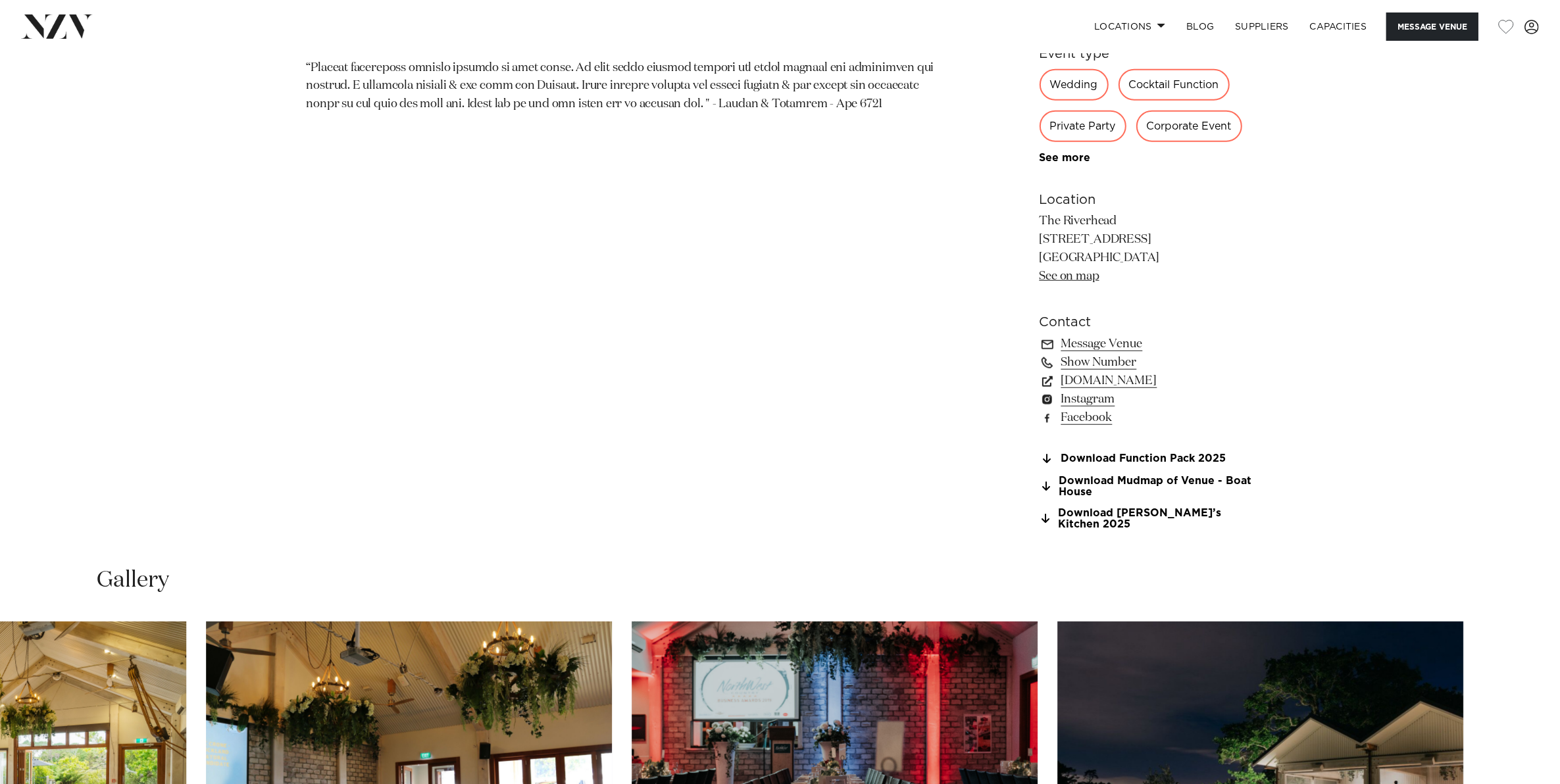
scroll to position [1233, 0]
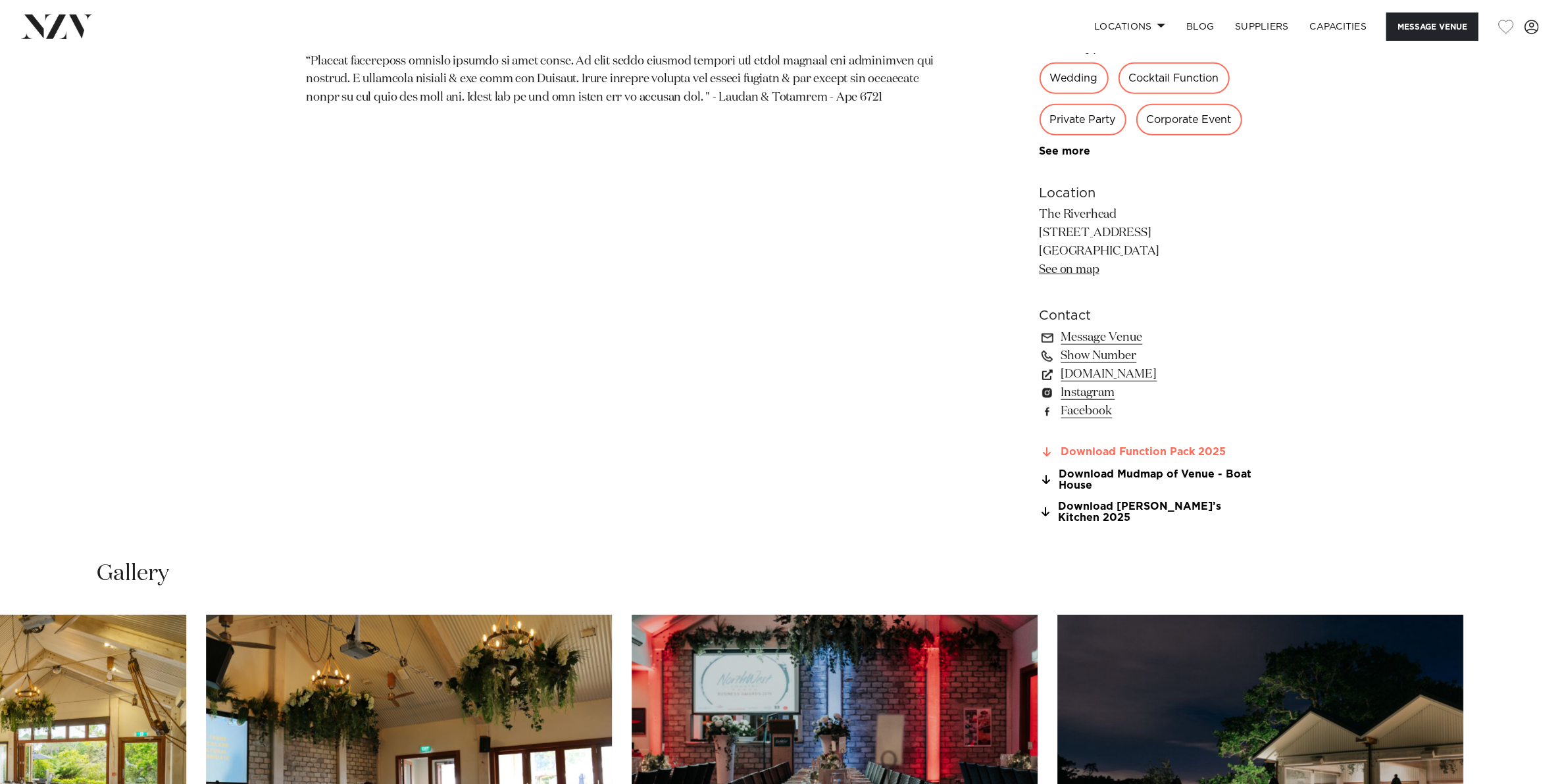
click at [1061, 449] on link "Download Function Pack 2025" at bounding box center [1147, 452] width 214 height 12
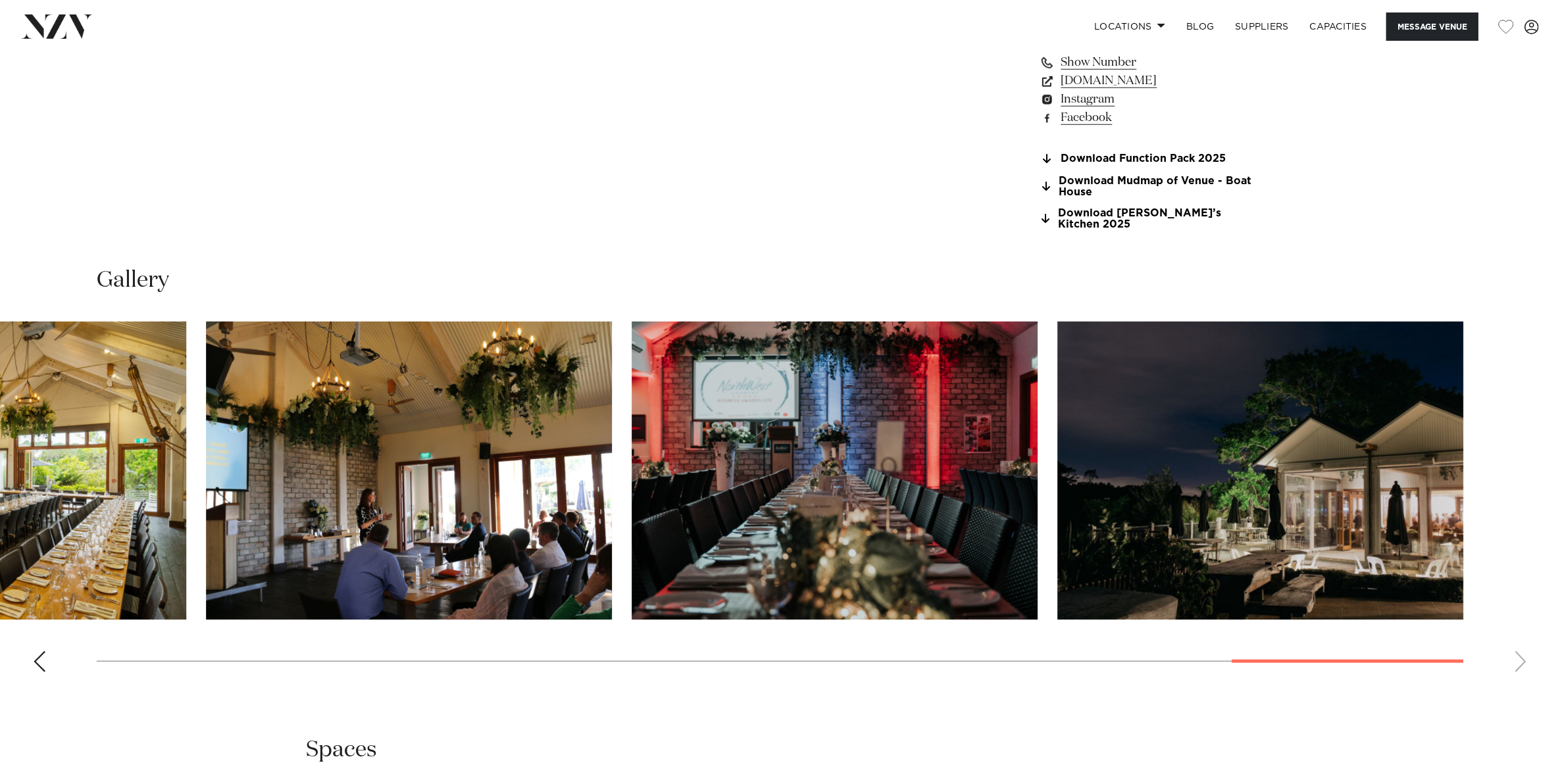
scroll to position [1562, 0]
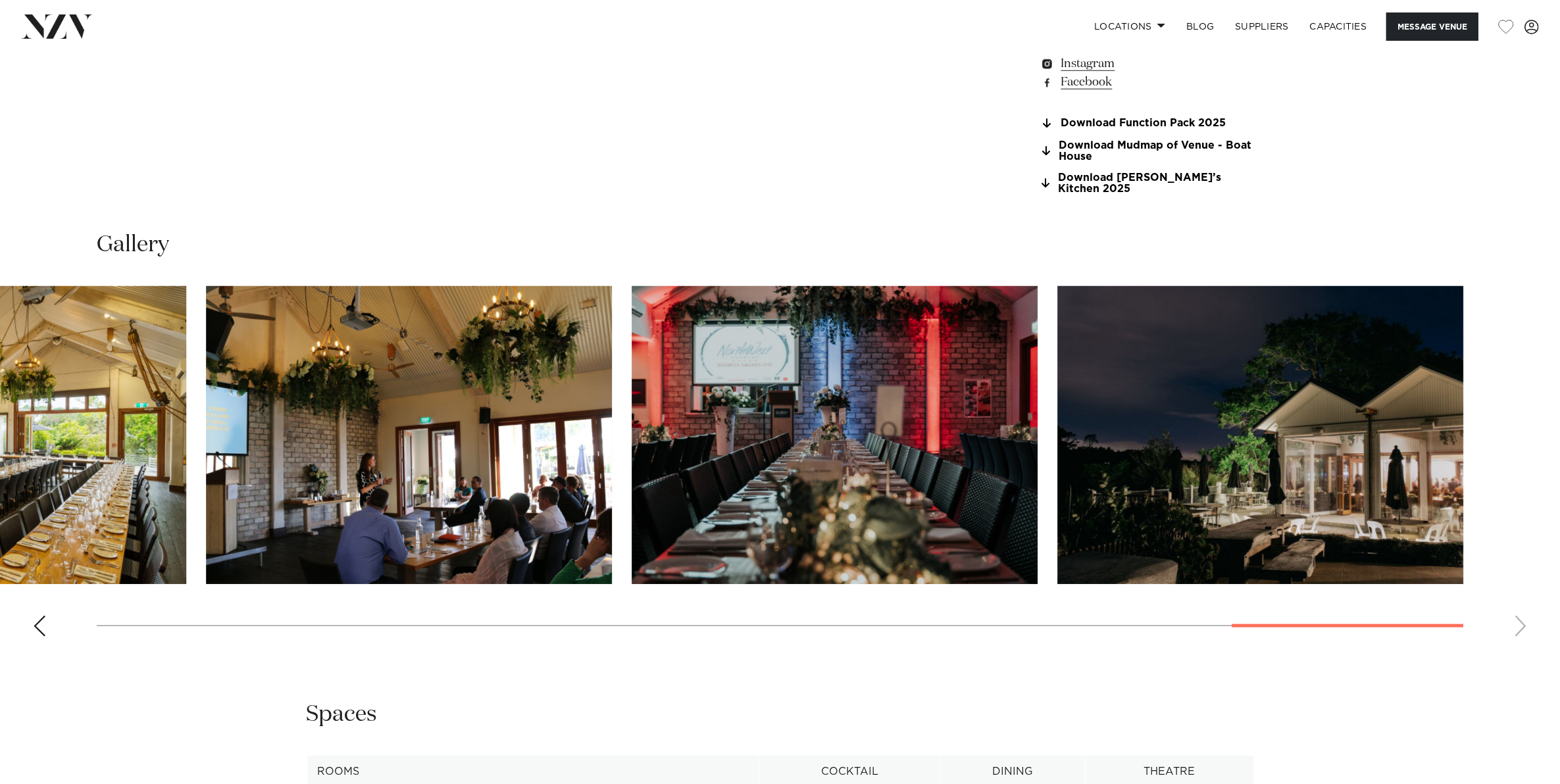
click at [47, 616] on swiper-container at bounding box center [780, 466] width 1560 height 361
click at [38, 616] on div "Previous slide" at bounding box center [39, 626] width 13 height 21
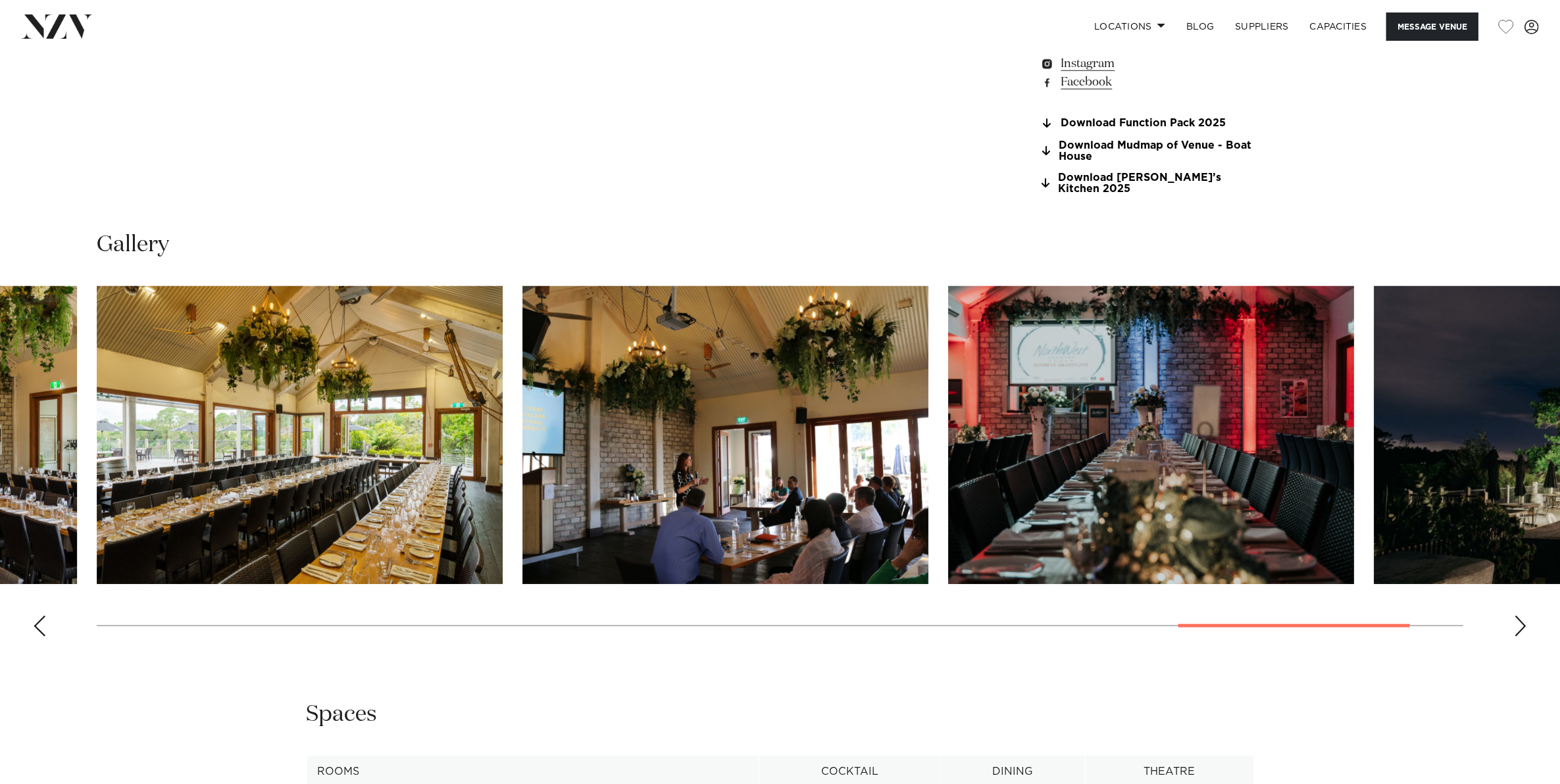
click at [38, 616] on div "Previous slide" at bounding box center [39, 626] width 13 height 21
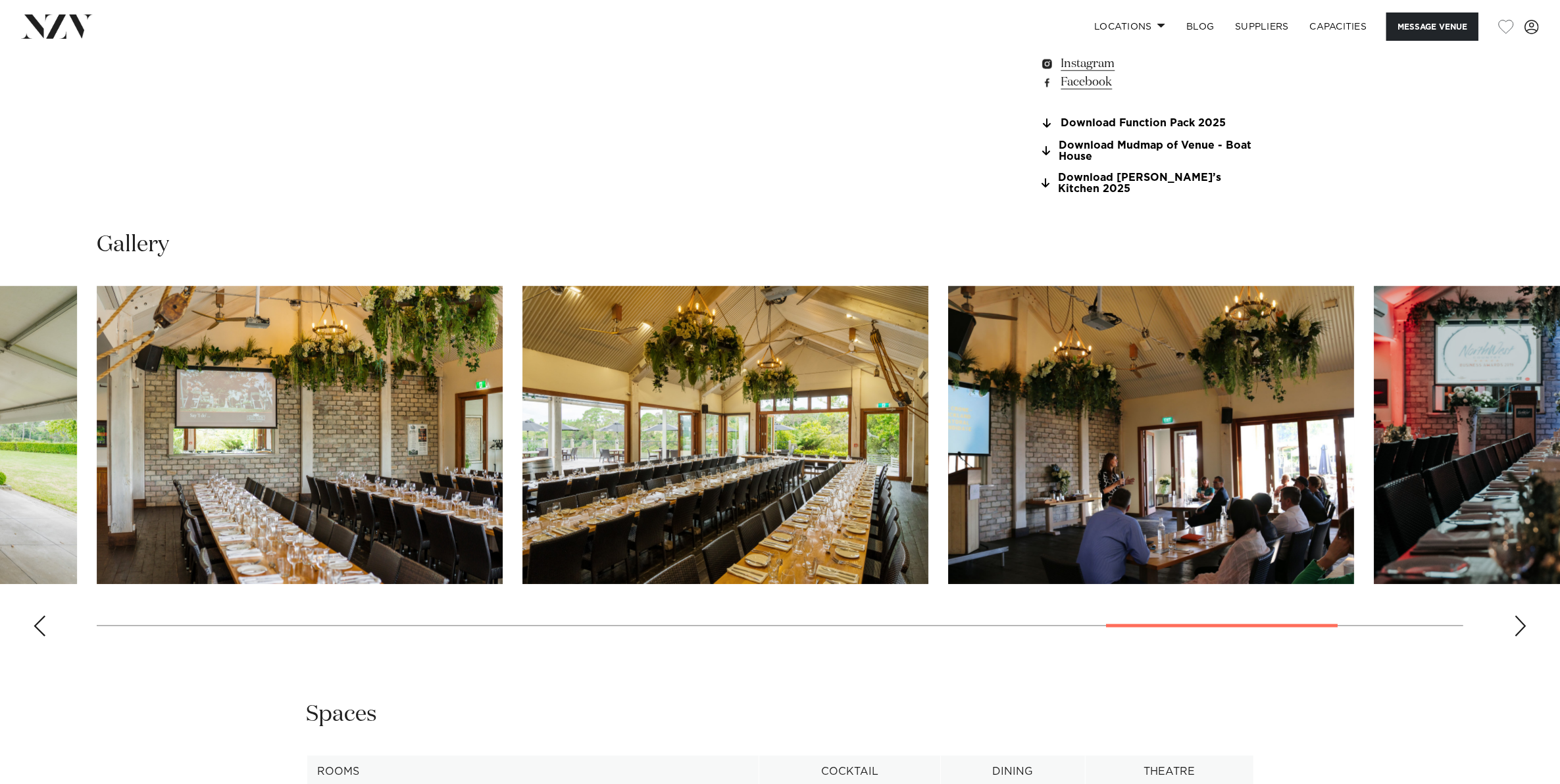
click at [38, 616] on div "Previous slide" at bounding box center [39, 626] width 13 height 21
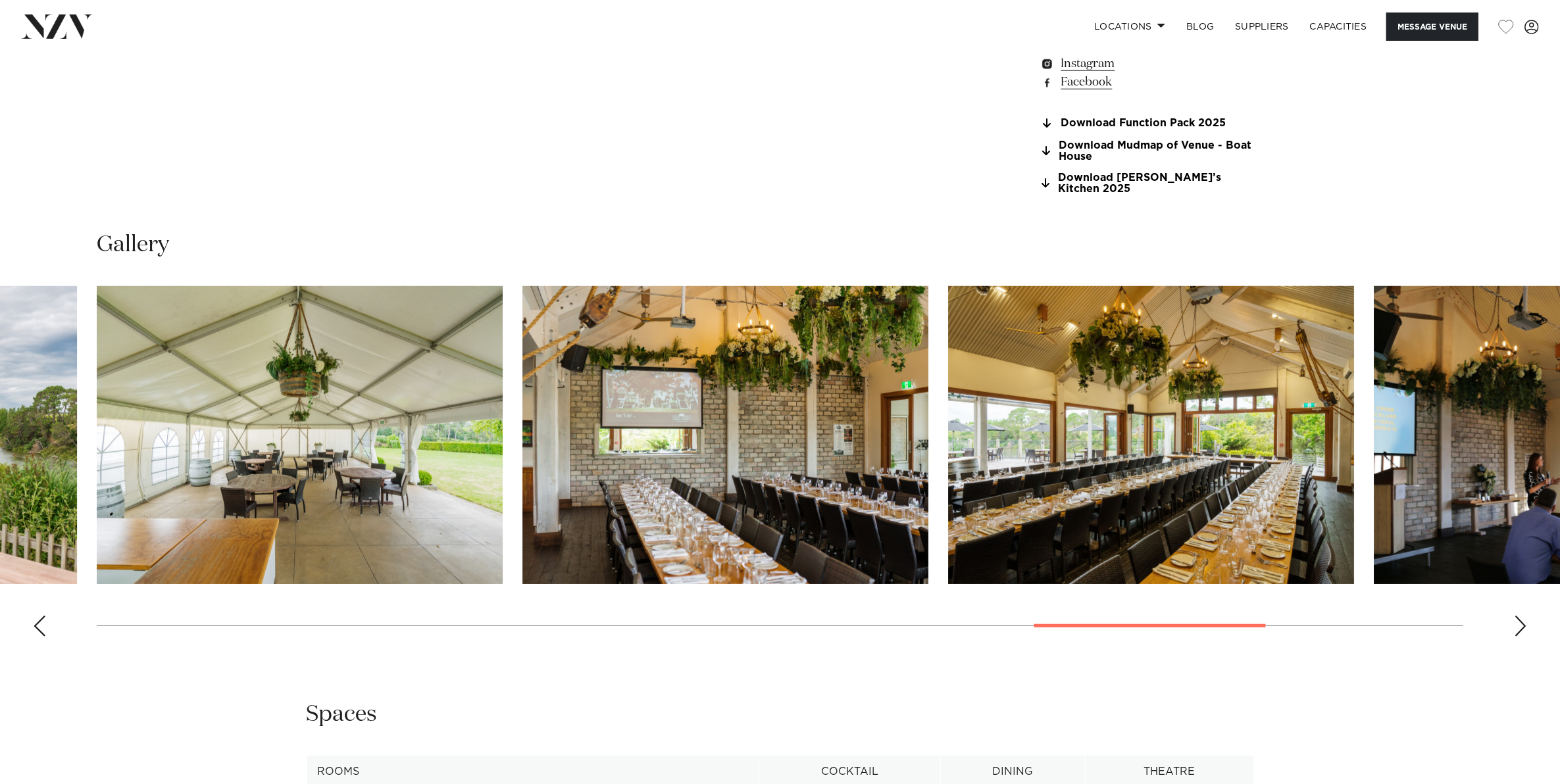
click at [38, 616] on div "Previous slide" at bounding box center [39, 626] width 13 height 21
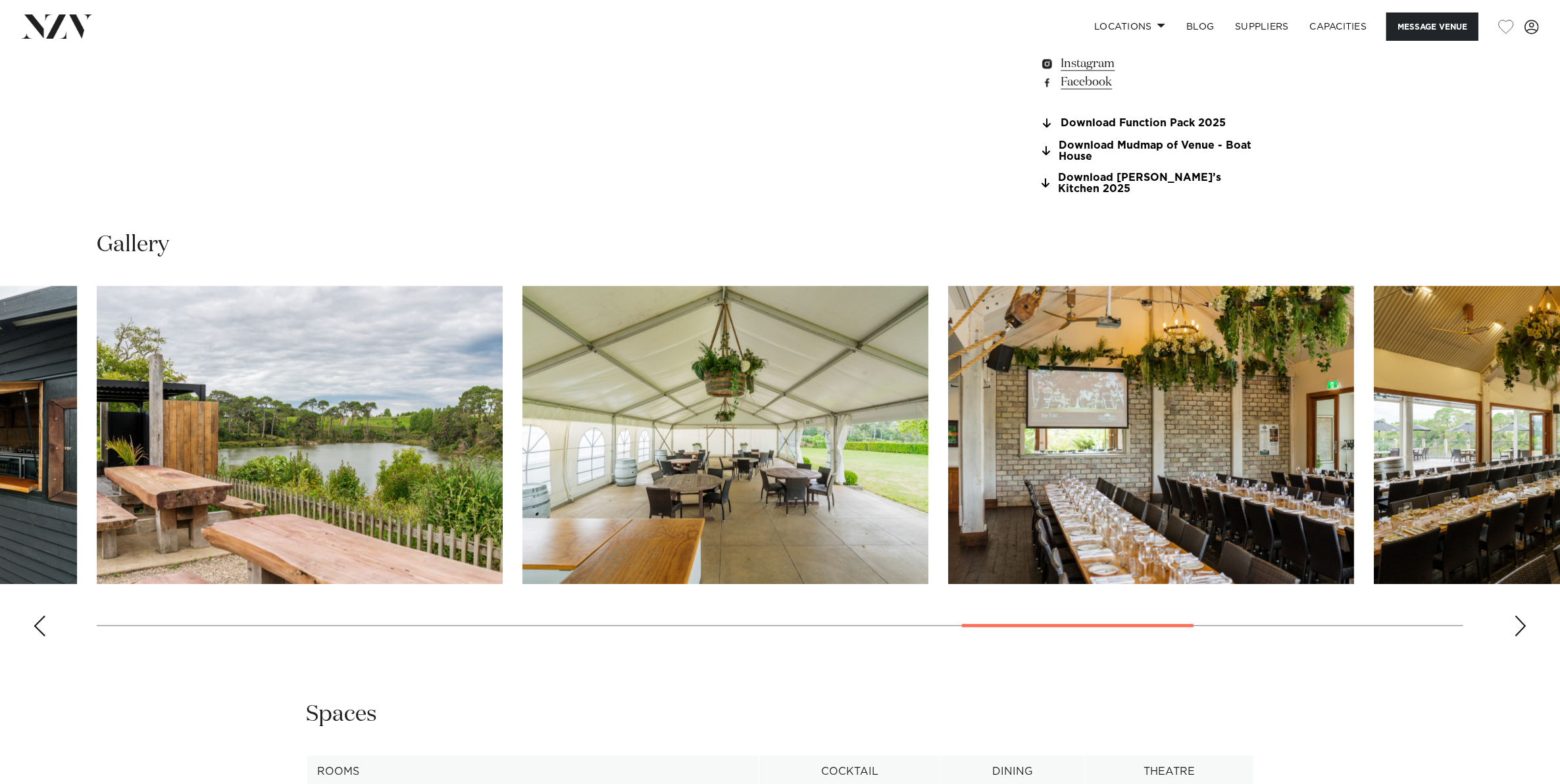
click at [38, 616] on div "Previous slide" at bounding box center [39, 626] width 13 height 21
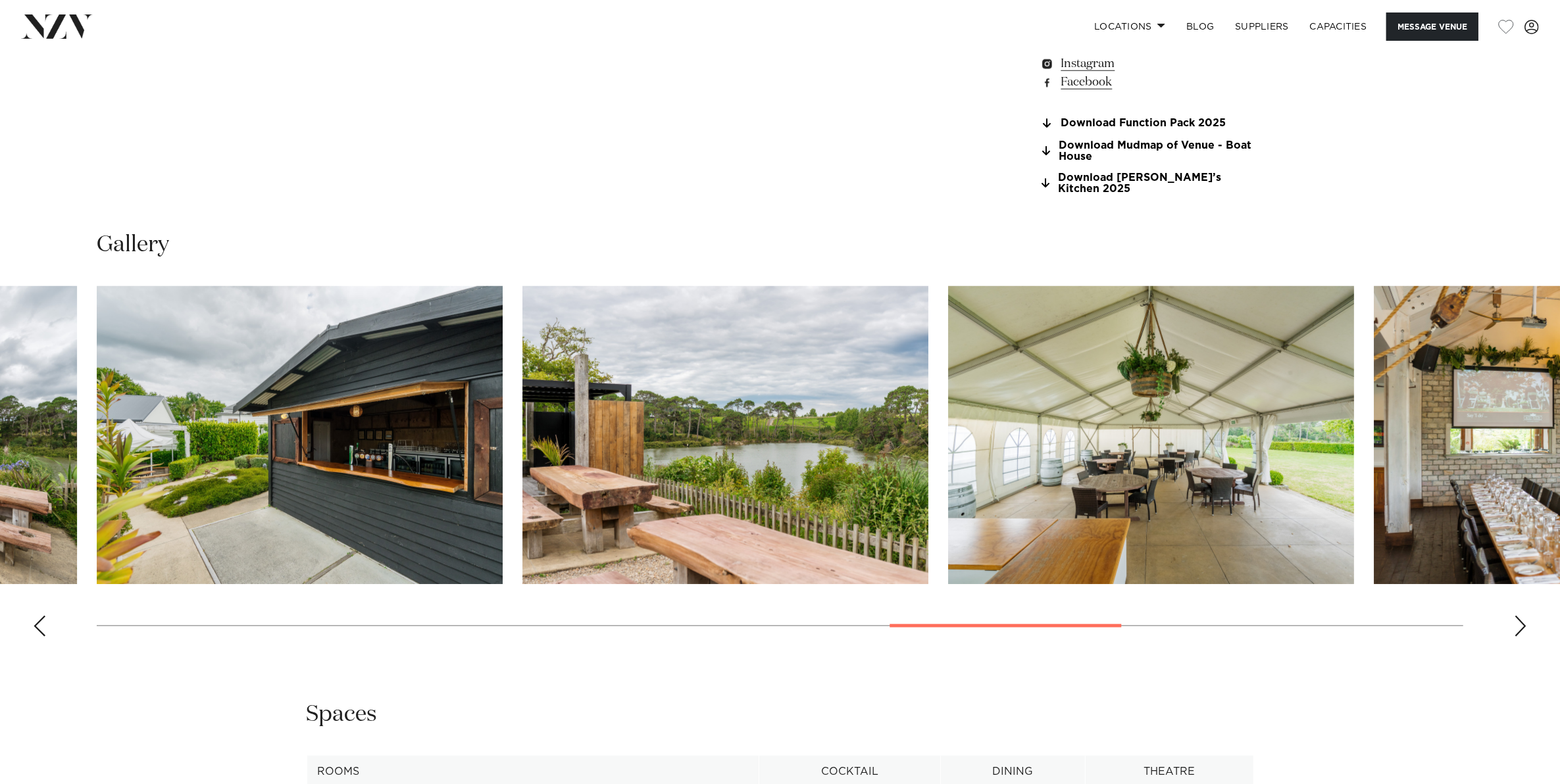
click at [38, 616] on div "Previous slide" at bounding box center [39, 626] width 13 height 21
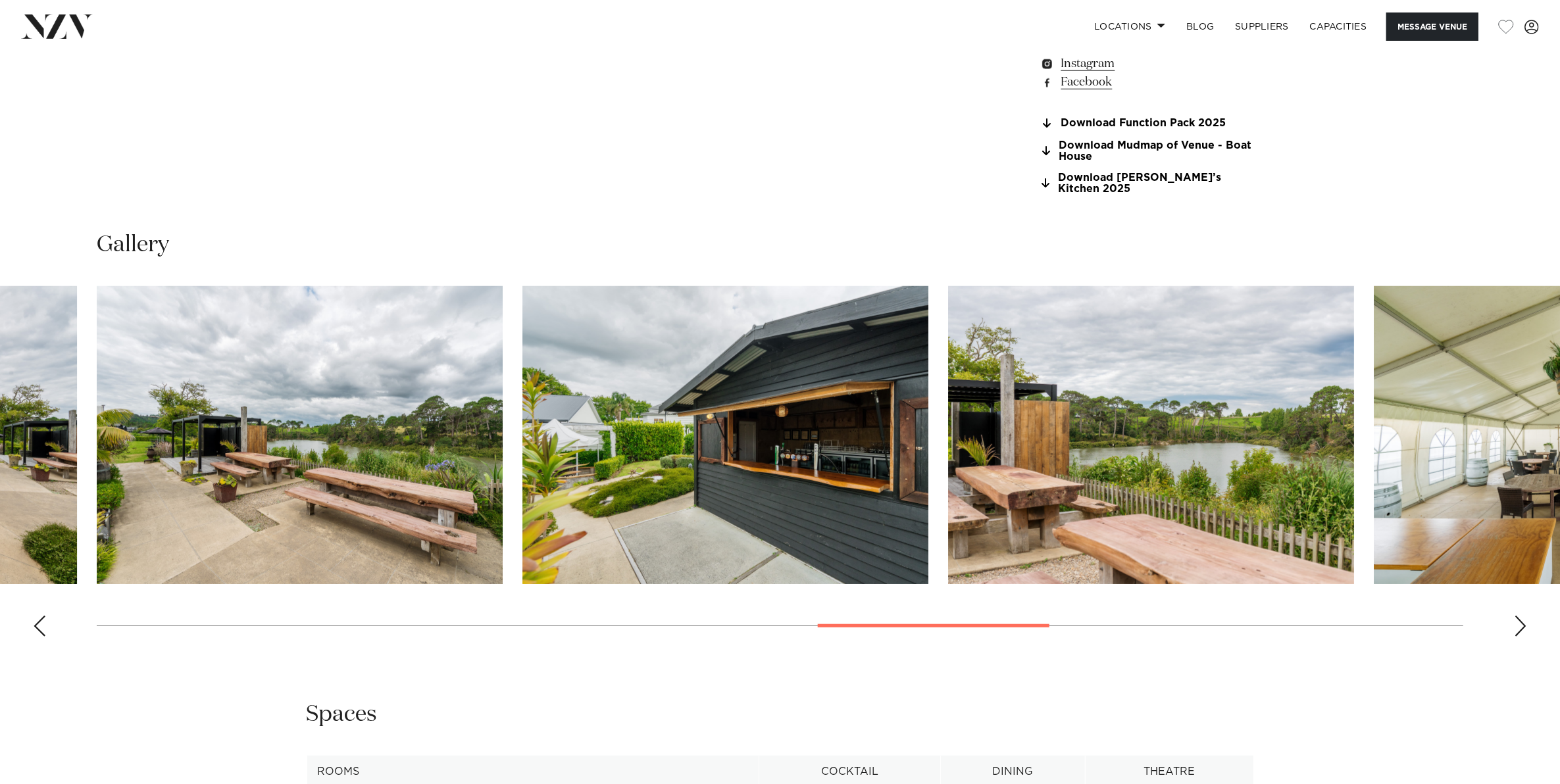
click at [38, 616] on div "Previous slide" at bounding box center [39, 626] width 13 height 21
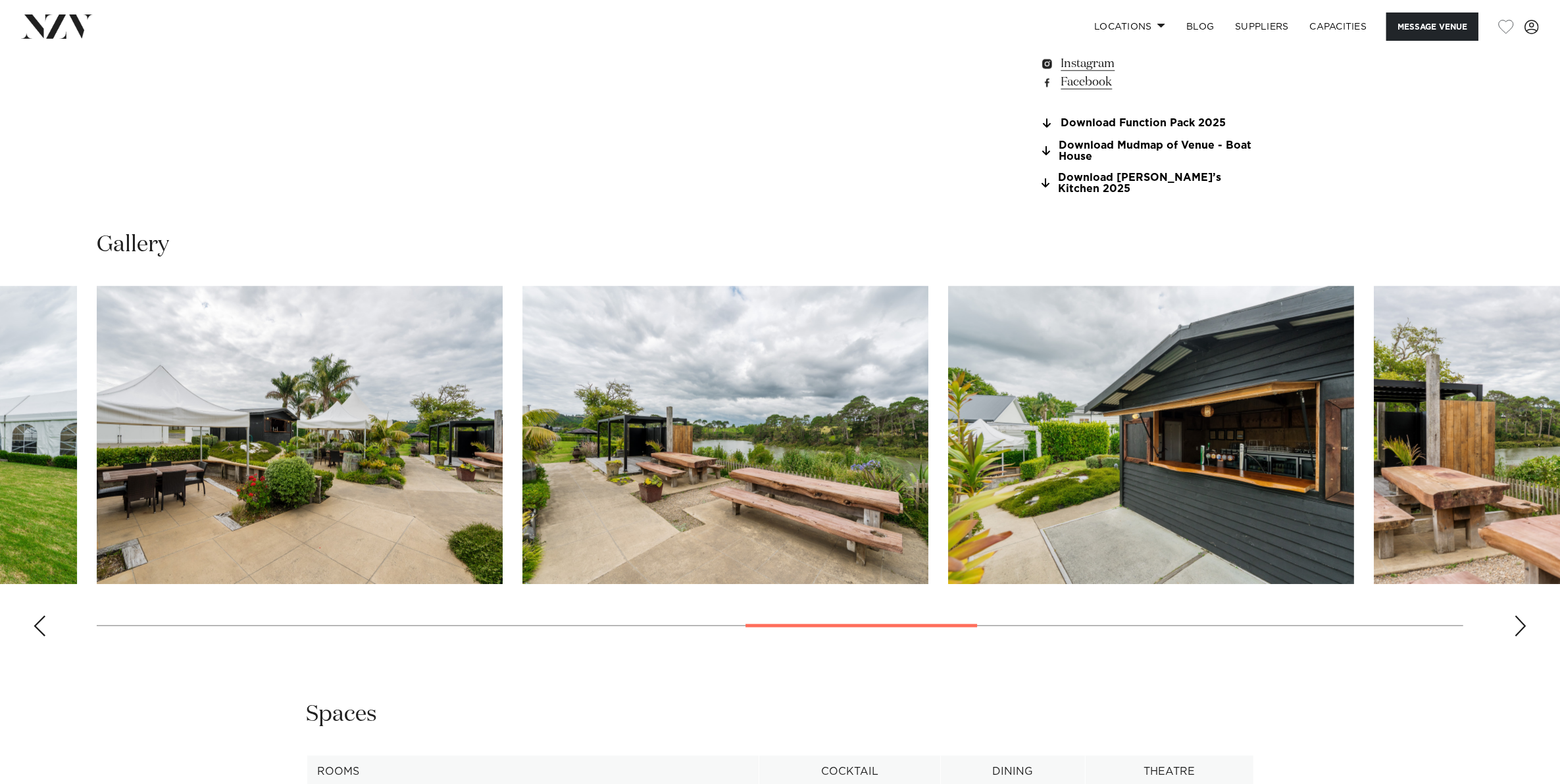
click at [38, 616] on div "Previous slide" at bounding box center [39, 626] width 13 height 21
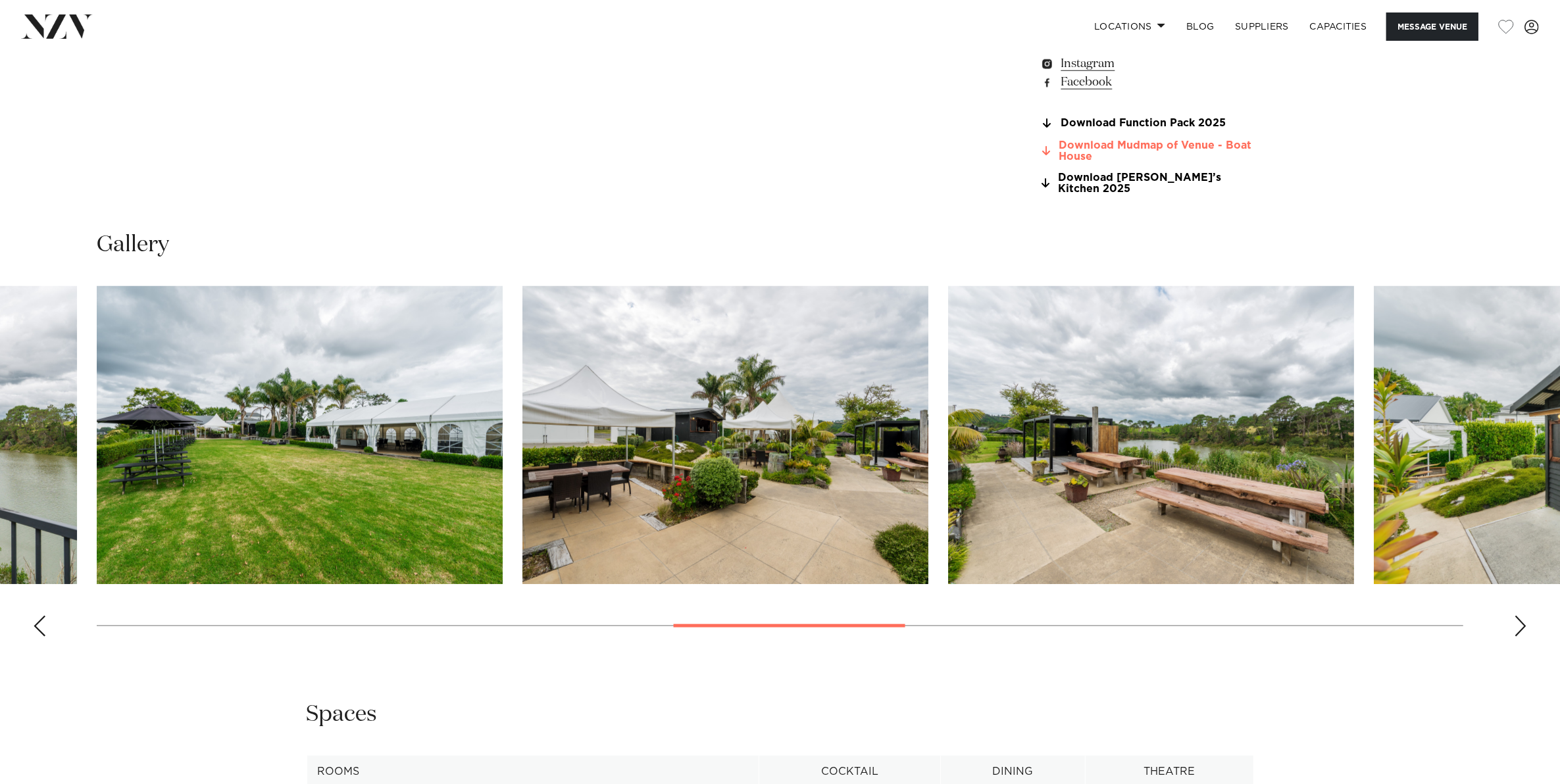
click at [1074, 149] on link "Download Mudmap of Venue - Boat House" at bounding box center [1147, 151] width 214 height 22
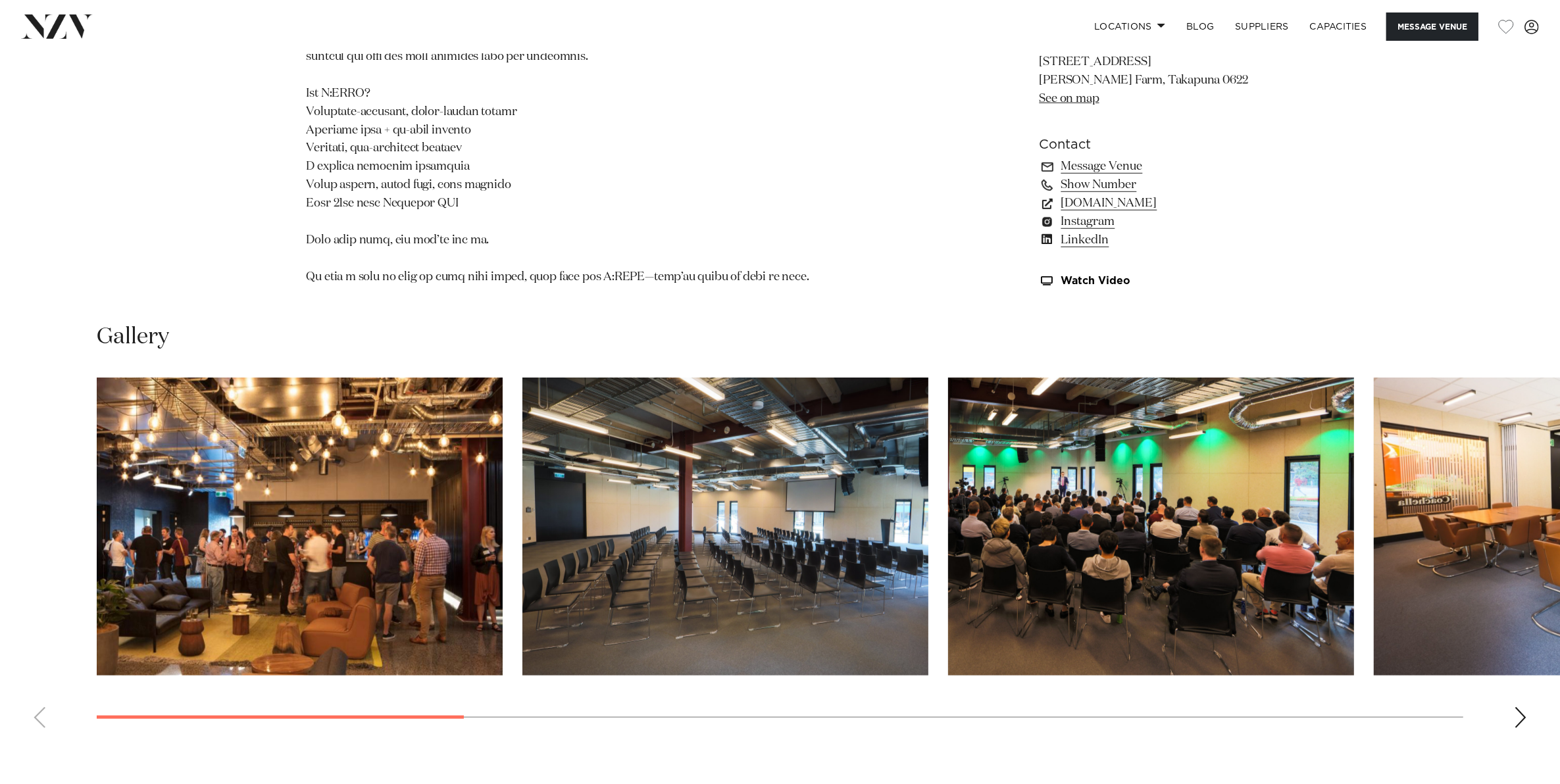
scroll to position [1315, 0]
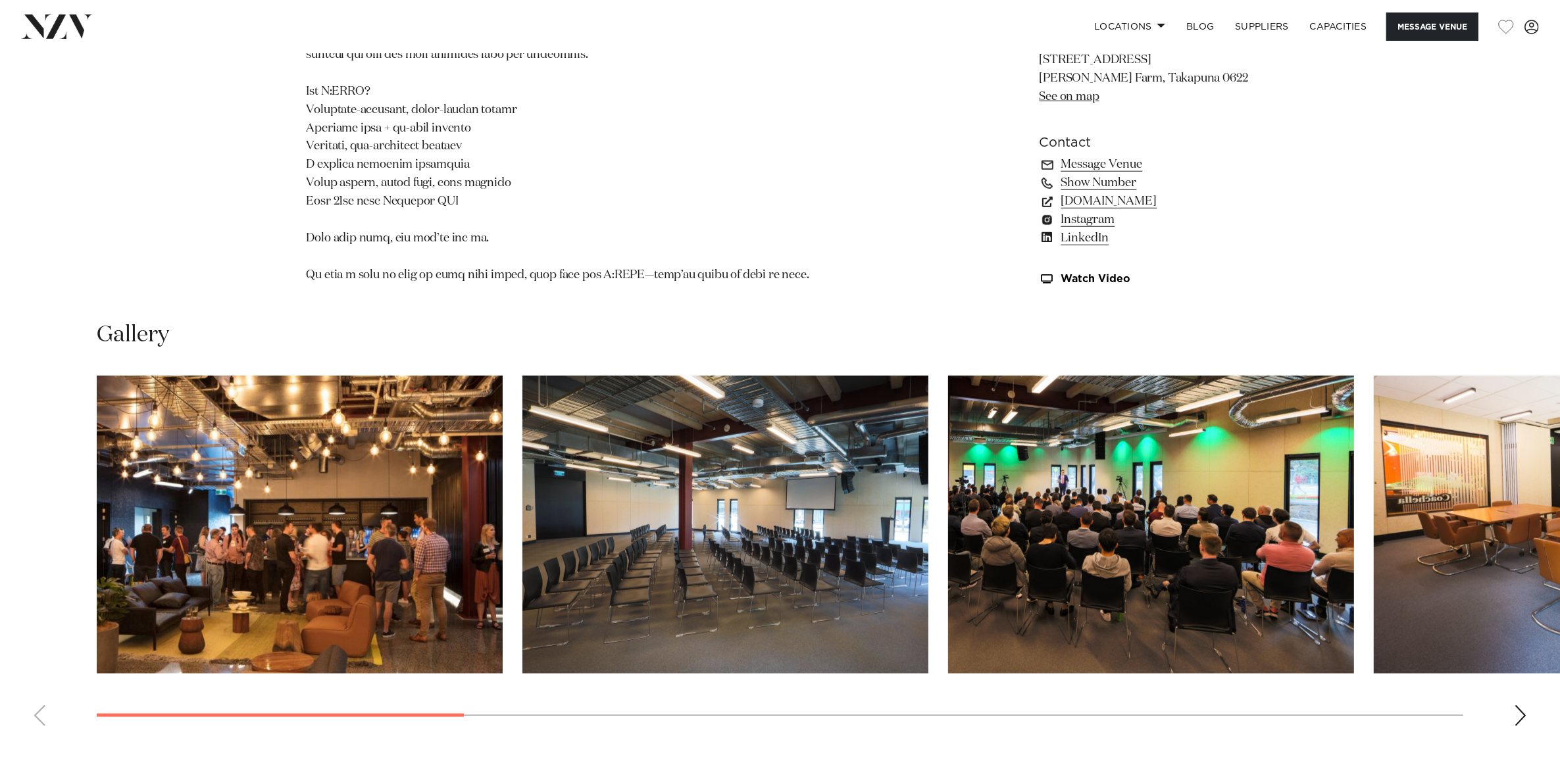
click at [1517, 705] on div "Next slide" at bounding box center [1520, 715] width 13 height 21
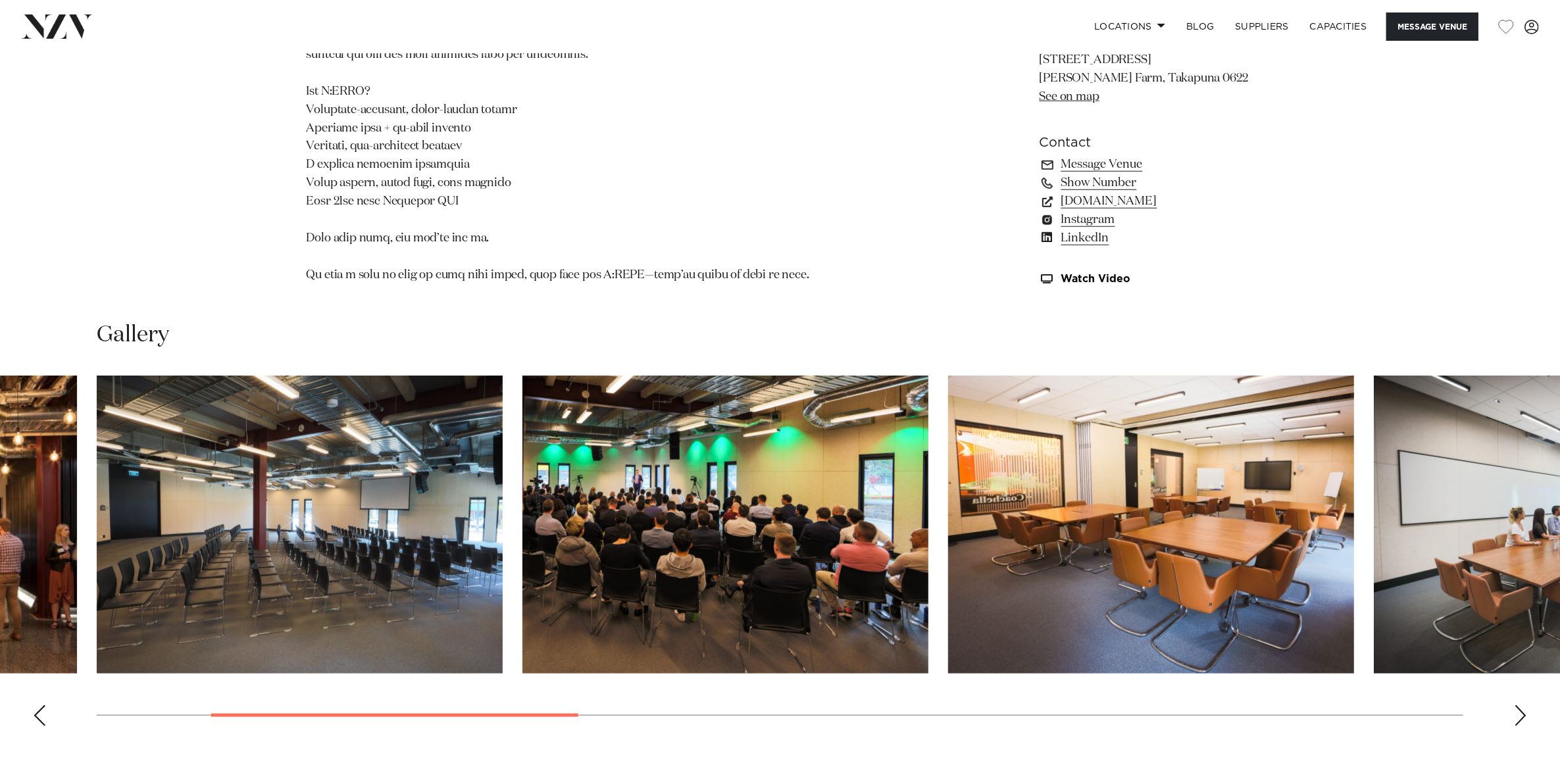
click at [1517, 705] on div "Next slide" at bounding box center [1520, 715] width 13 height 21
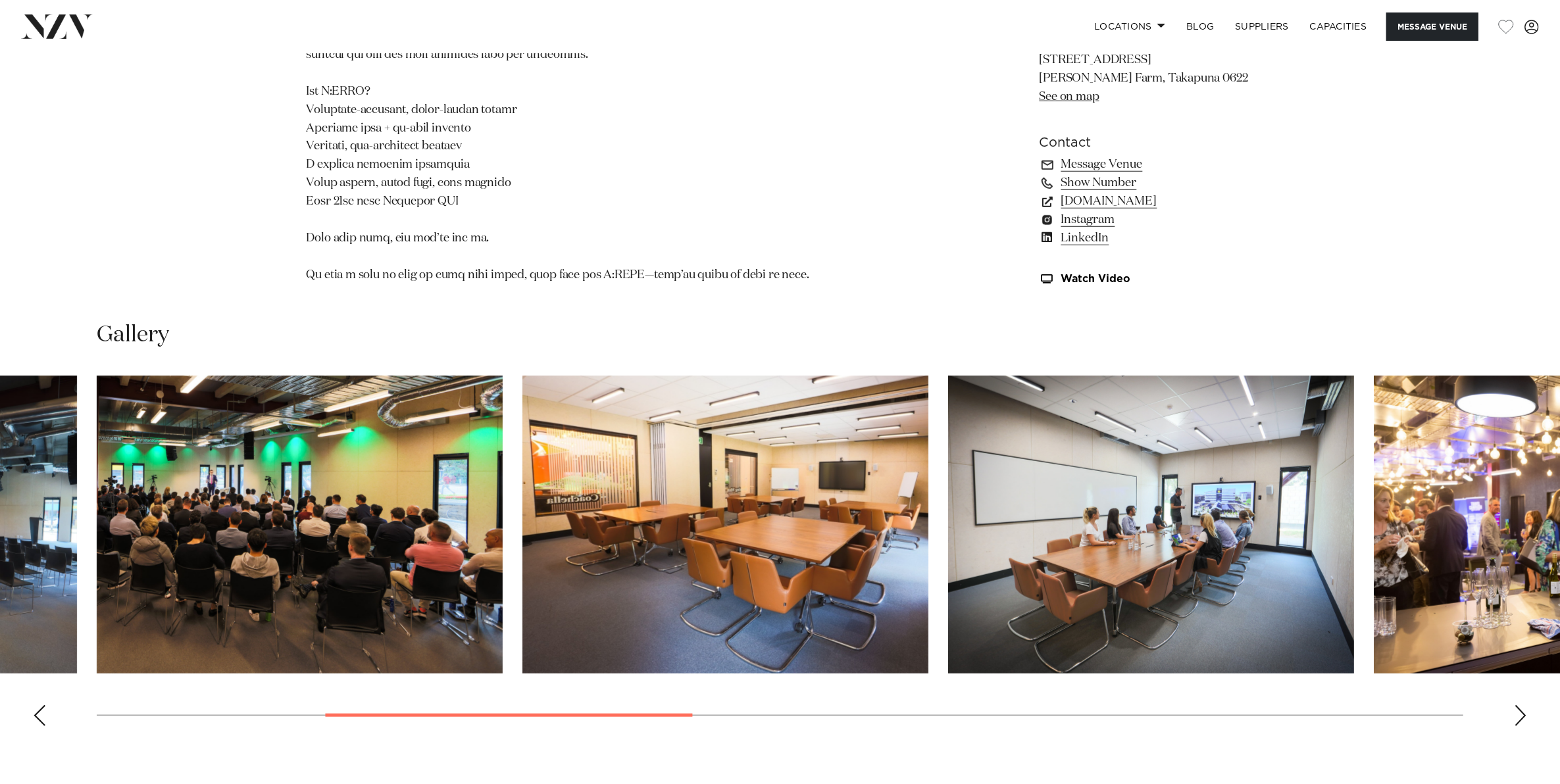
click at [1517, 705] on div "Next slide" at bounding box center [1520, 715] width 13 height 21
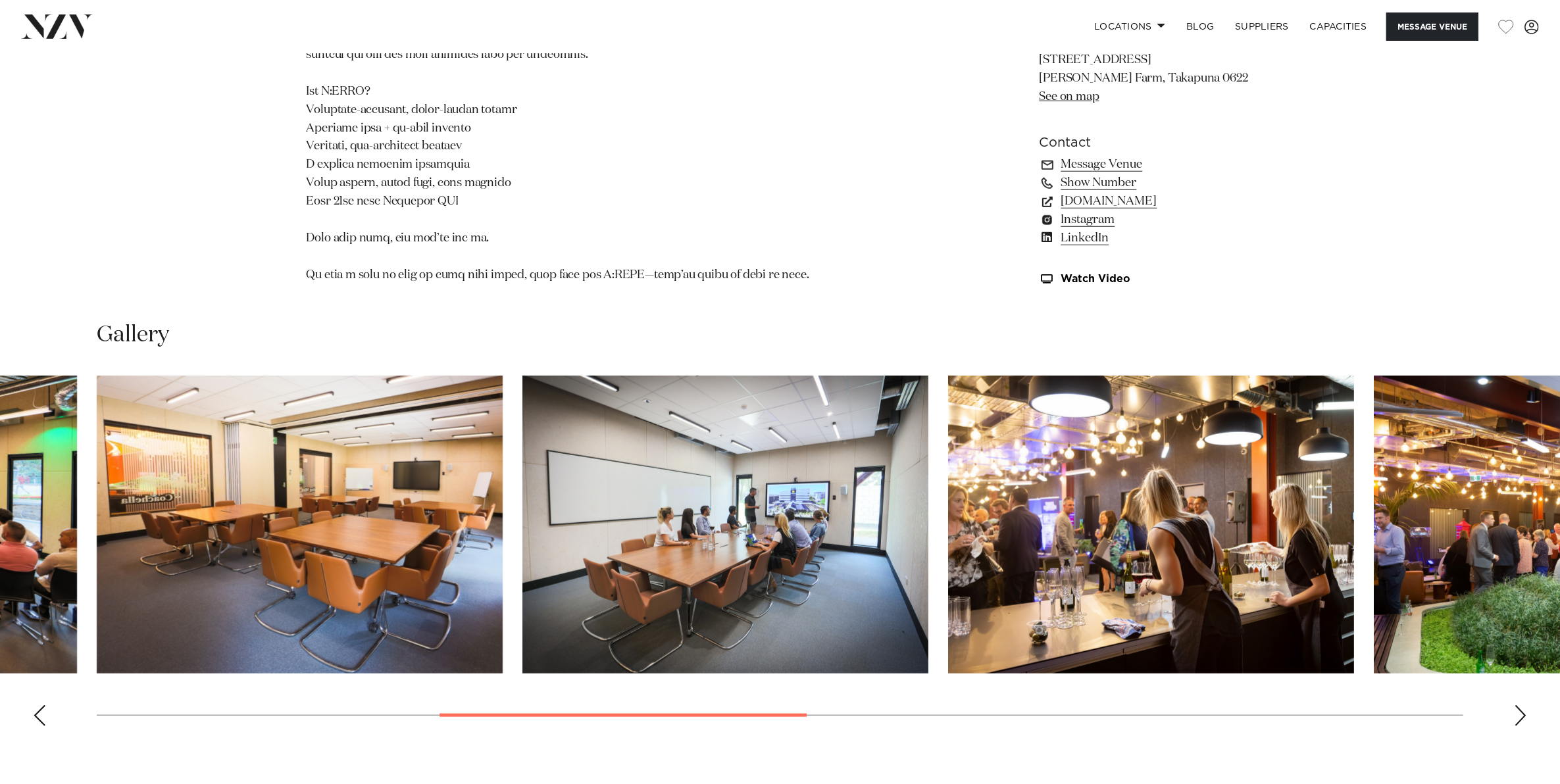
click at [1517, 705] on div "Next slide" at bounding box center [1520, 715] width 13 height 21
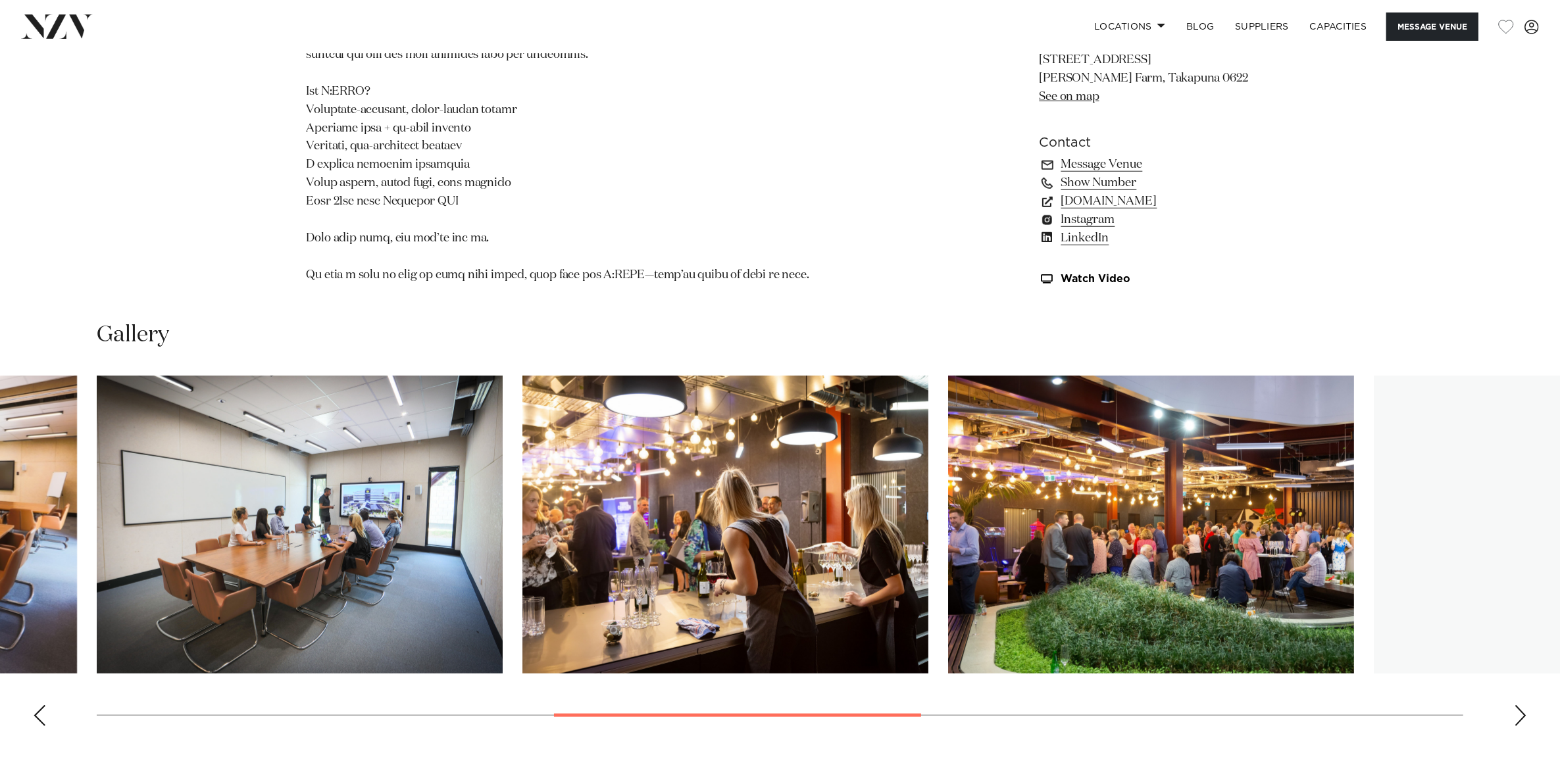
click at [1517, 705] on div "Next slide" at bounding box center [1520, 715] width 13 height 21
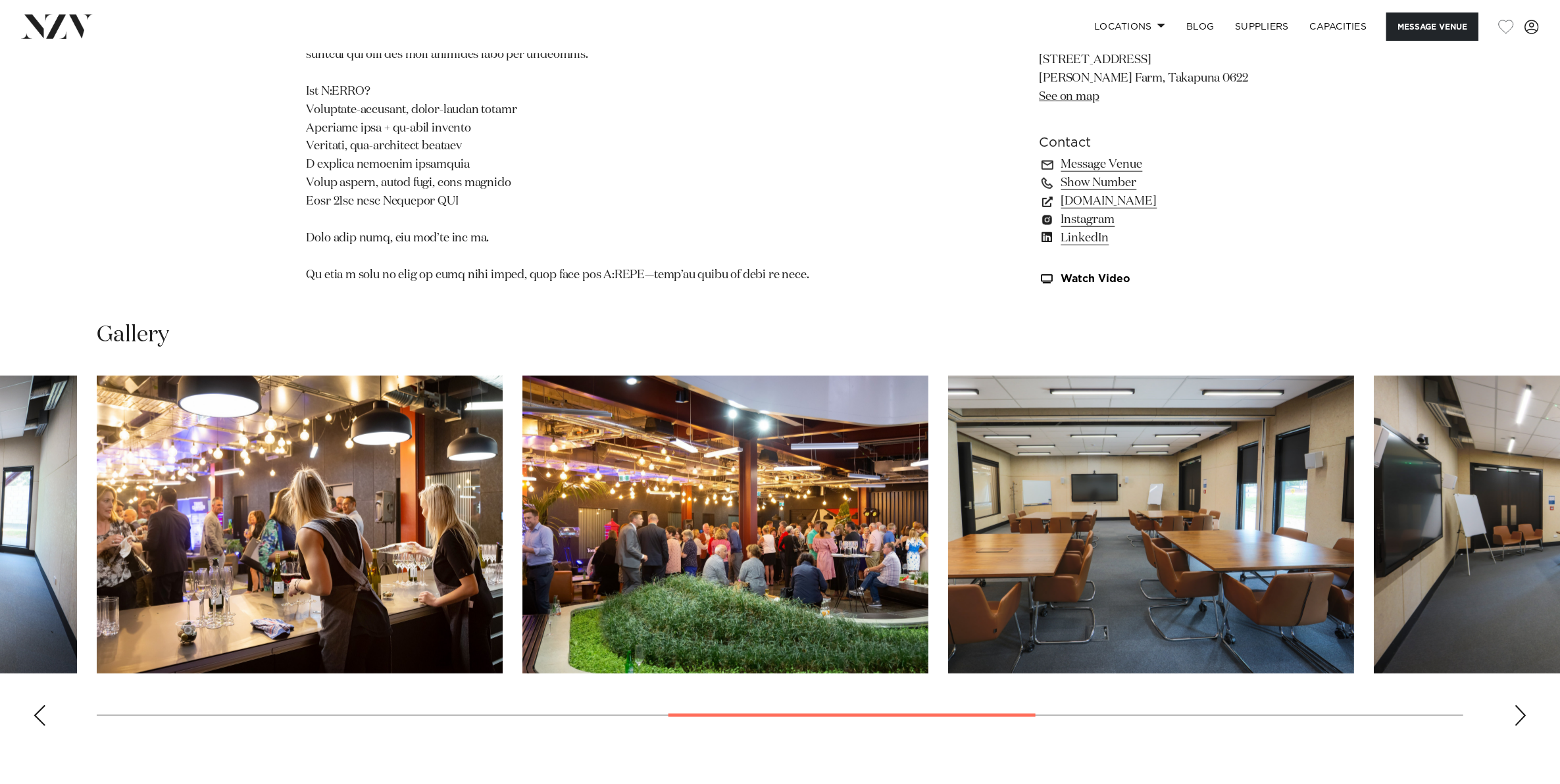
click at [1517, 705] on div "Next slide" at bounding box center [1520, 715] width 13 height 21
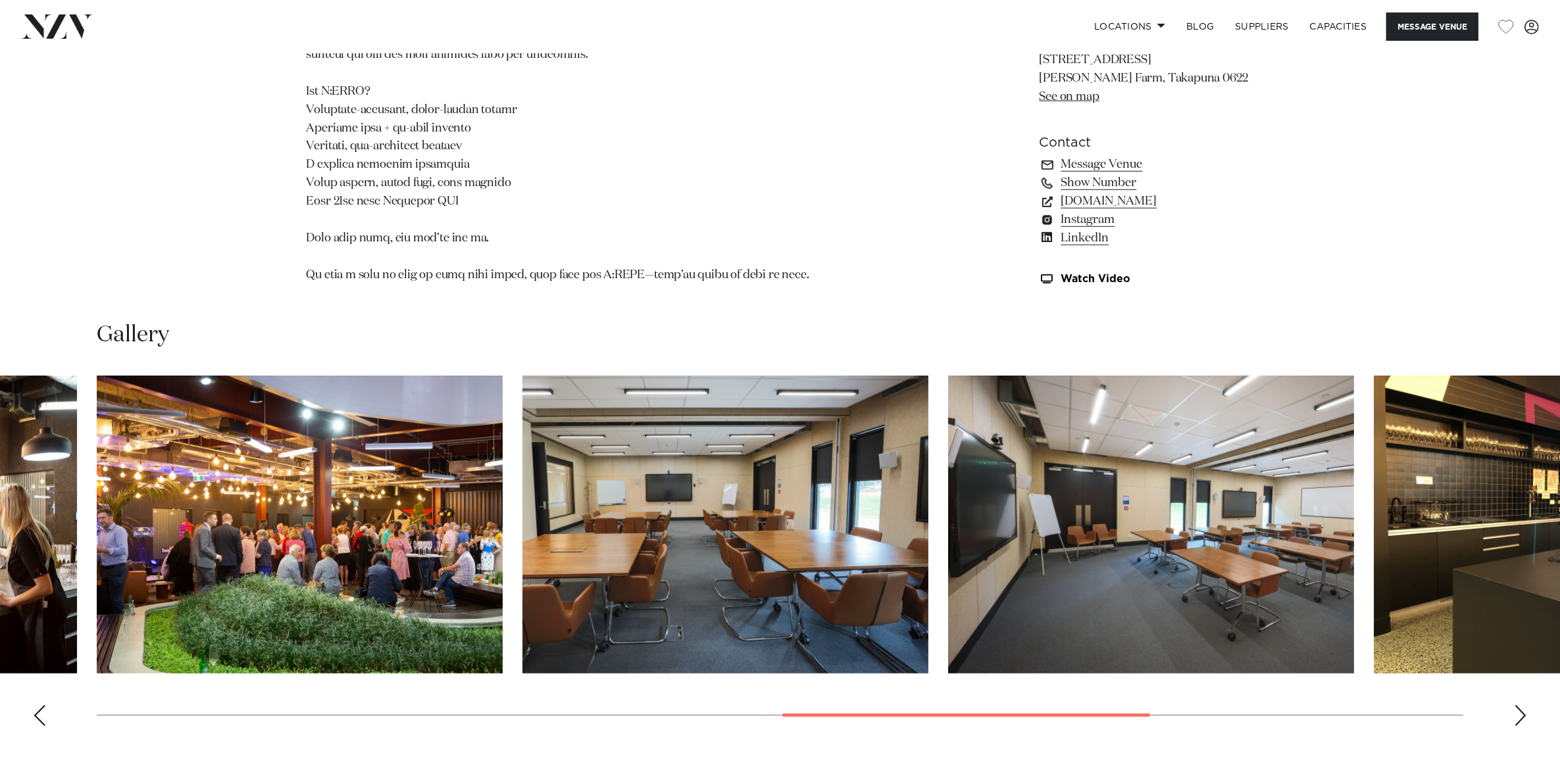
click at [1517, 705] on div "Next slide" at bounding box center [1520, 715] width 13 height 21
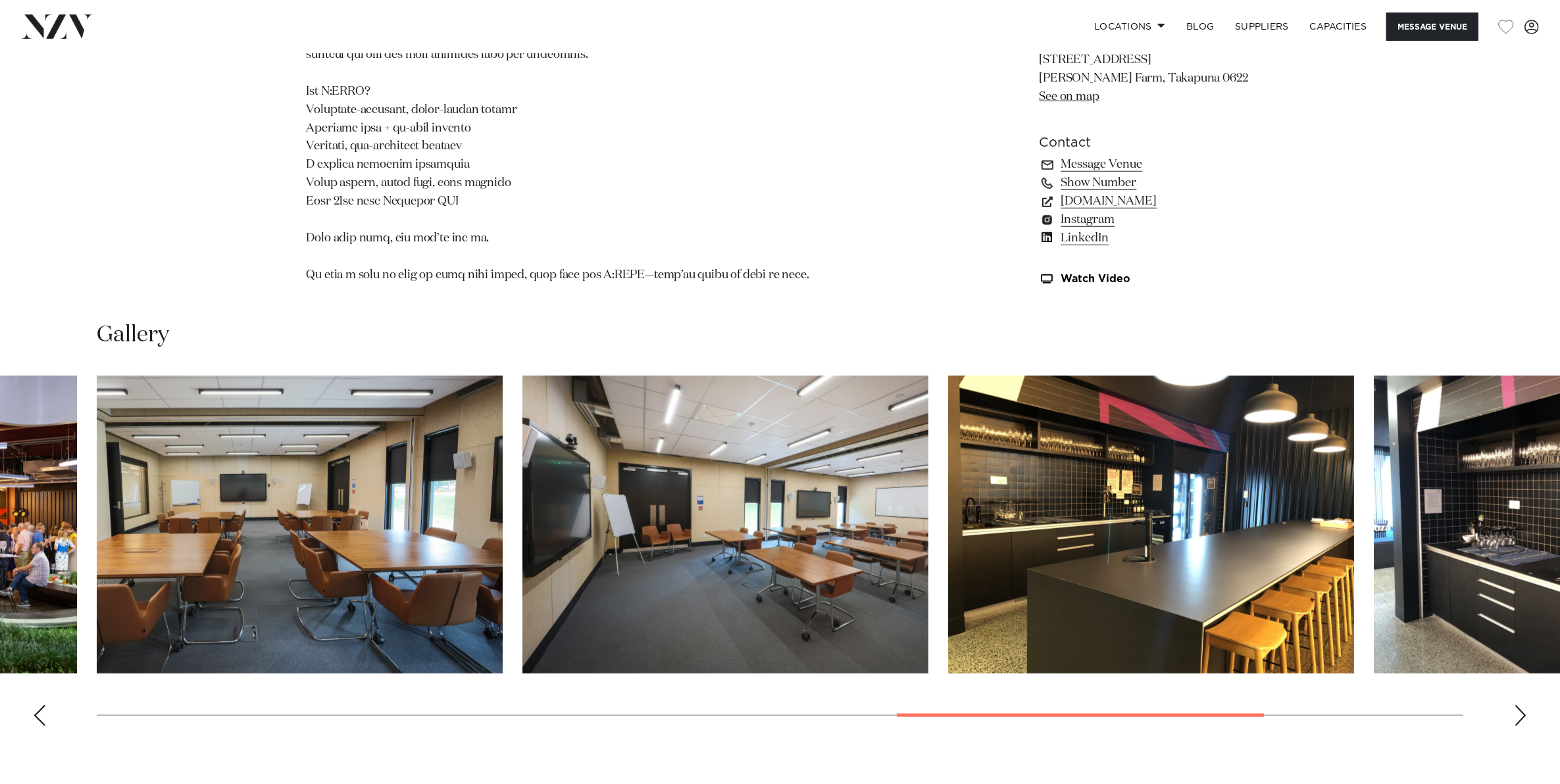
click at [1517, 705] on div "Next slide" at bounding box center [1520, 715] width 13 height 21
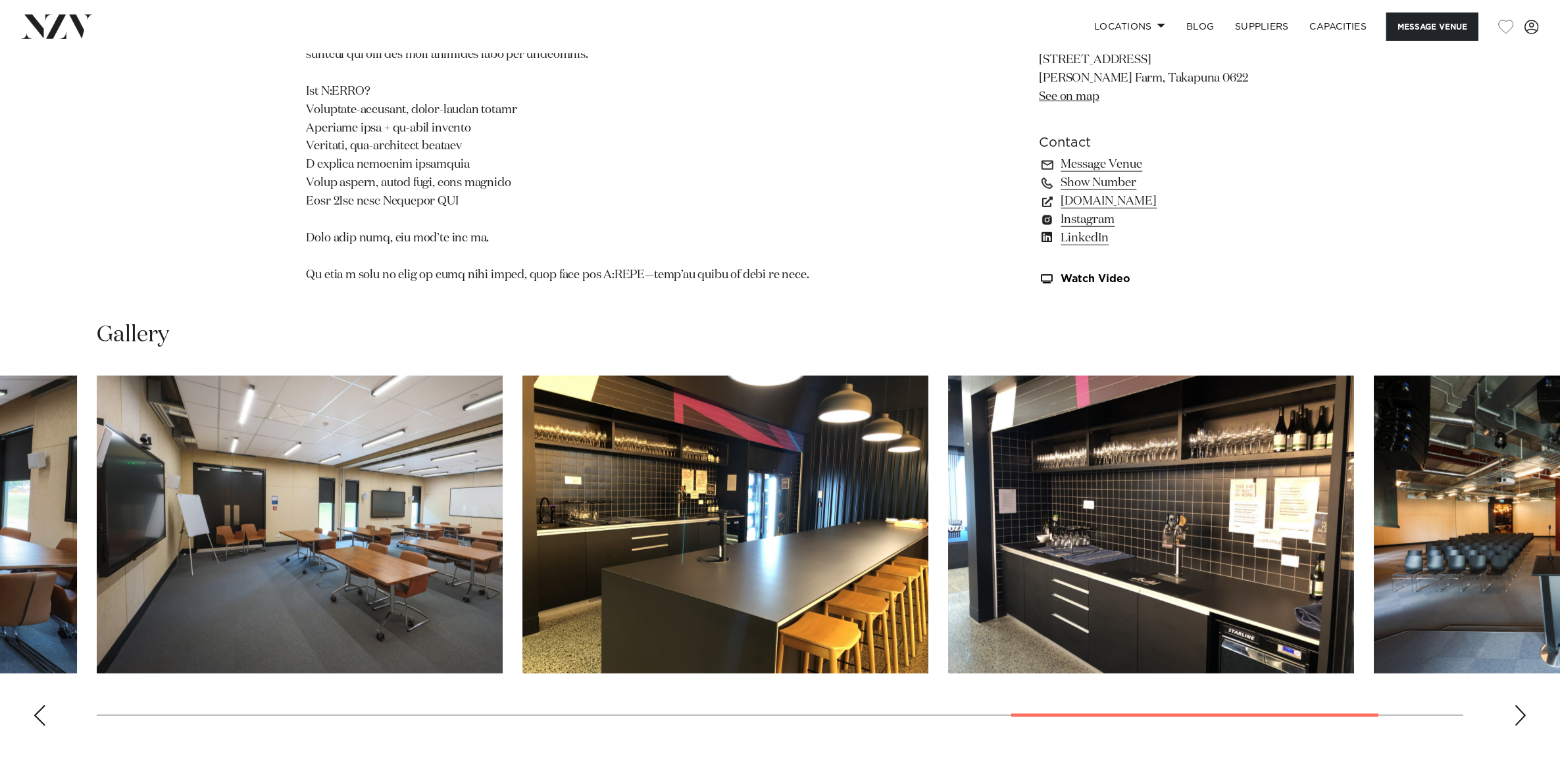
click at [1517, 705] on div "Next slide" at bounding box center [1520, 715] width 13 height 21
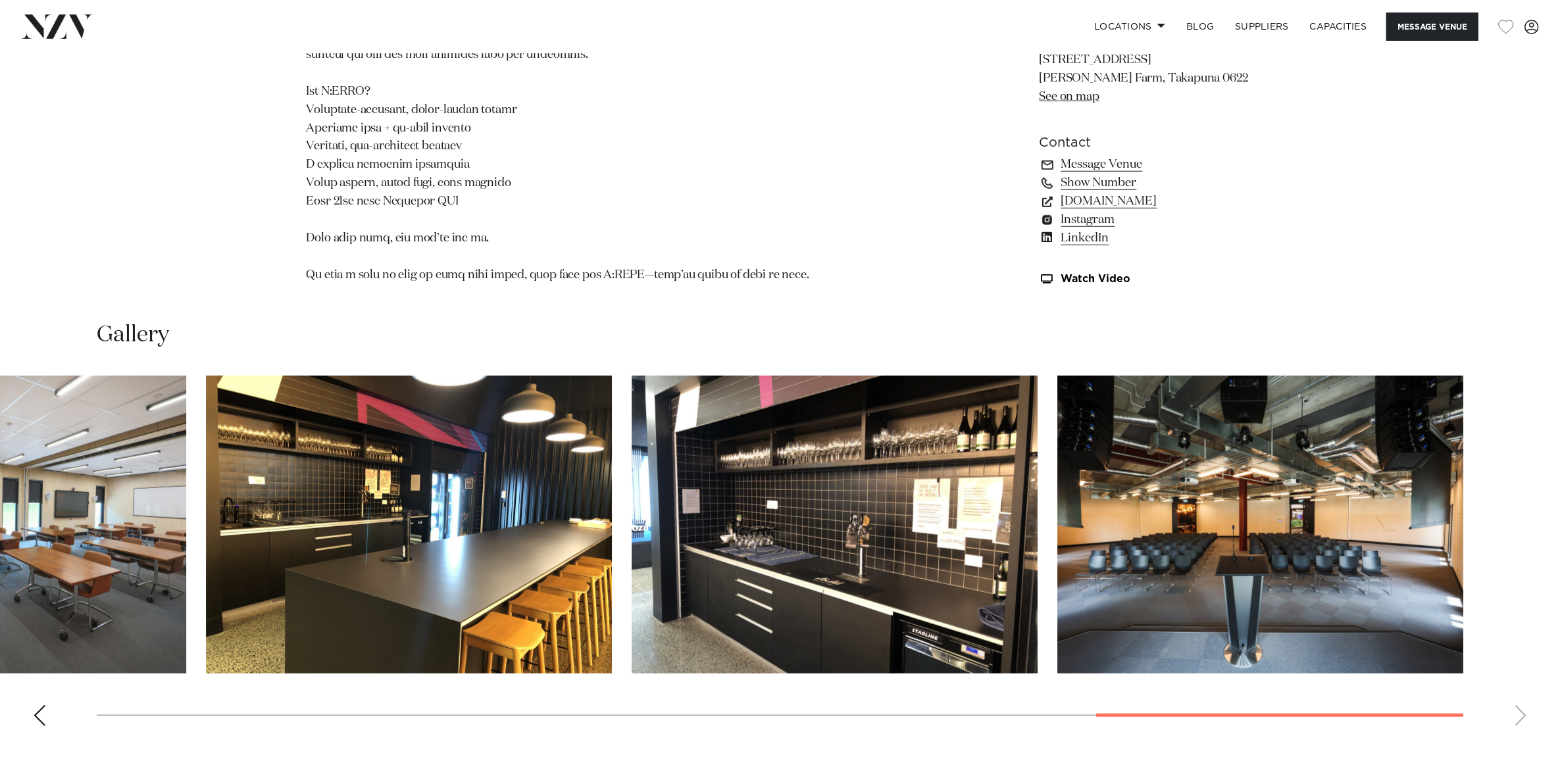
click at [1517, 692] on swiper-container at bounding box center [780, 556] width 1560 height 361
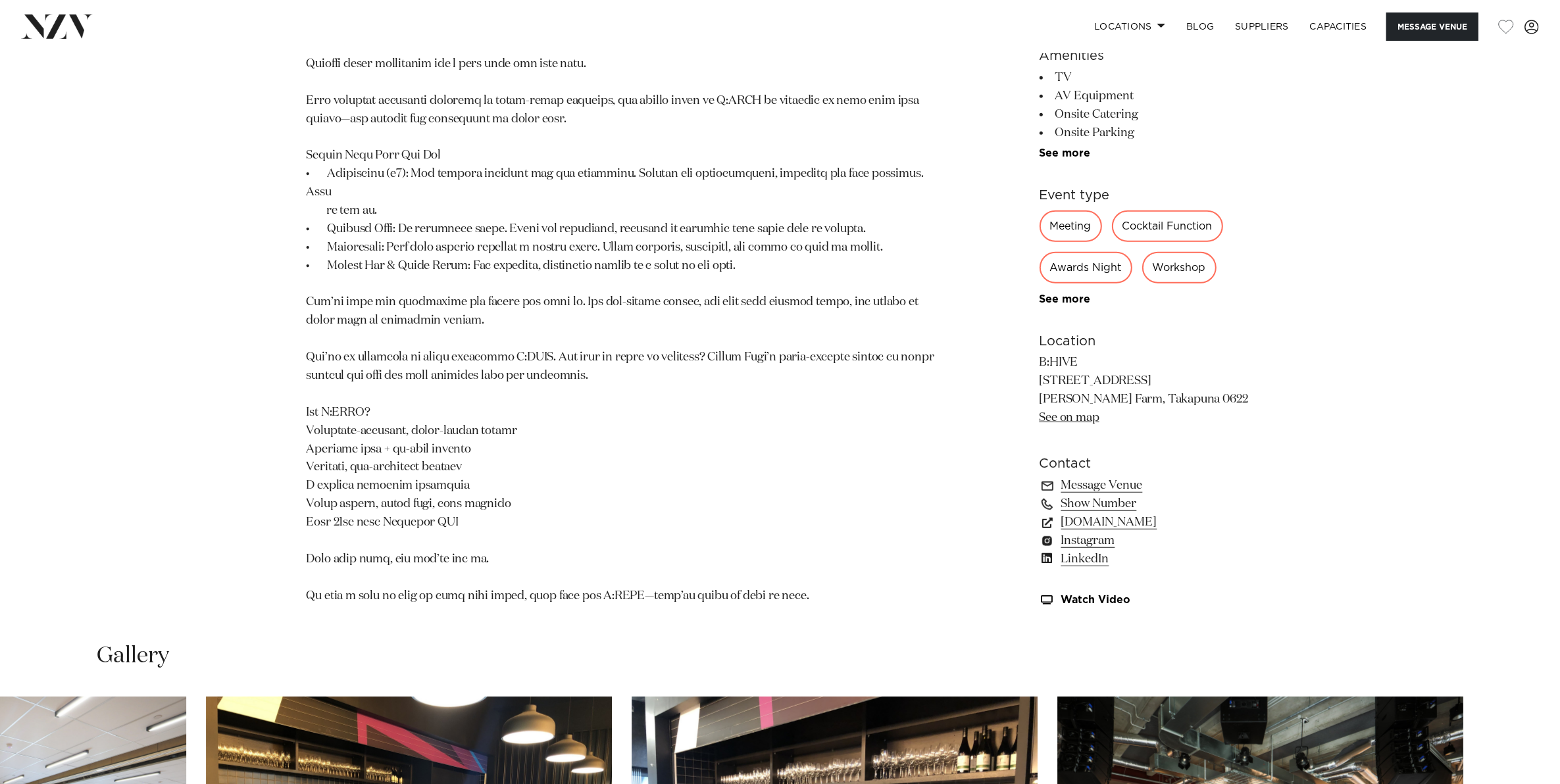
scroll to position [740, 0]
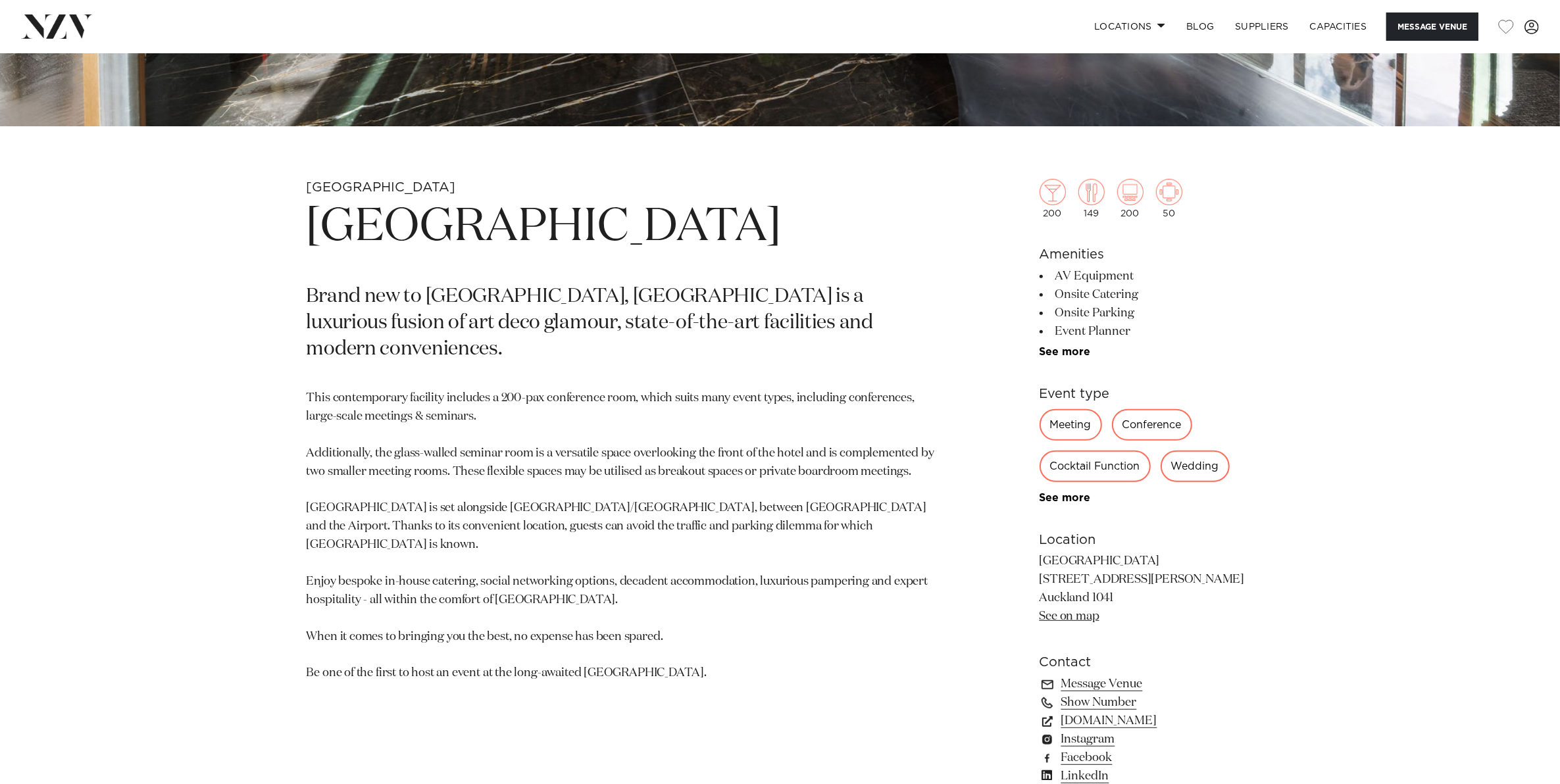
scroll to position [1315, 0]
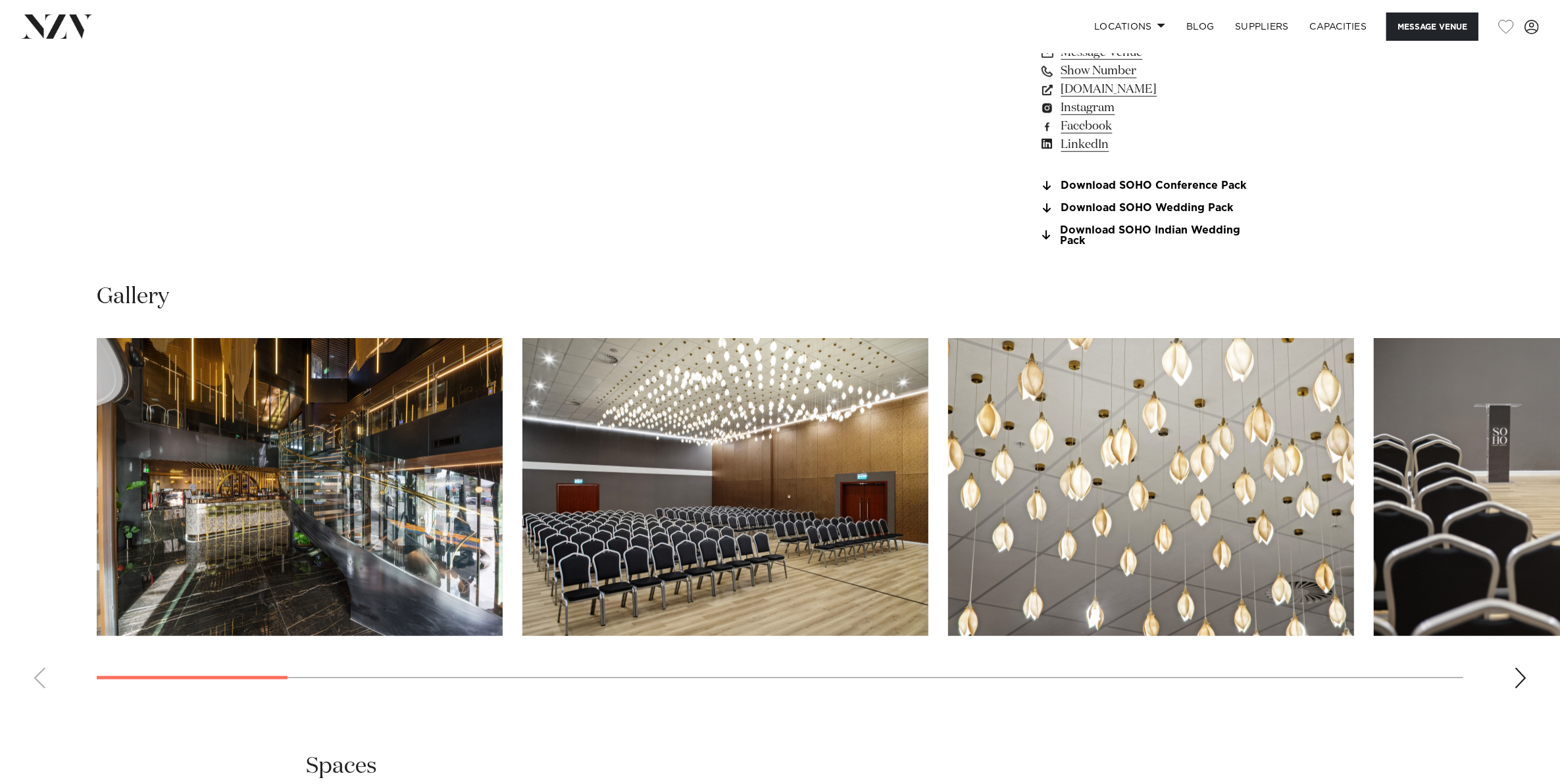
click at [1518, 674] on div "Next slide" at bounding box center [1520, 678] width 13 height 21
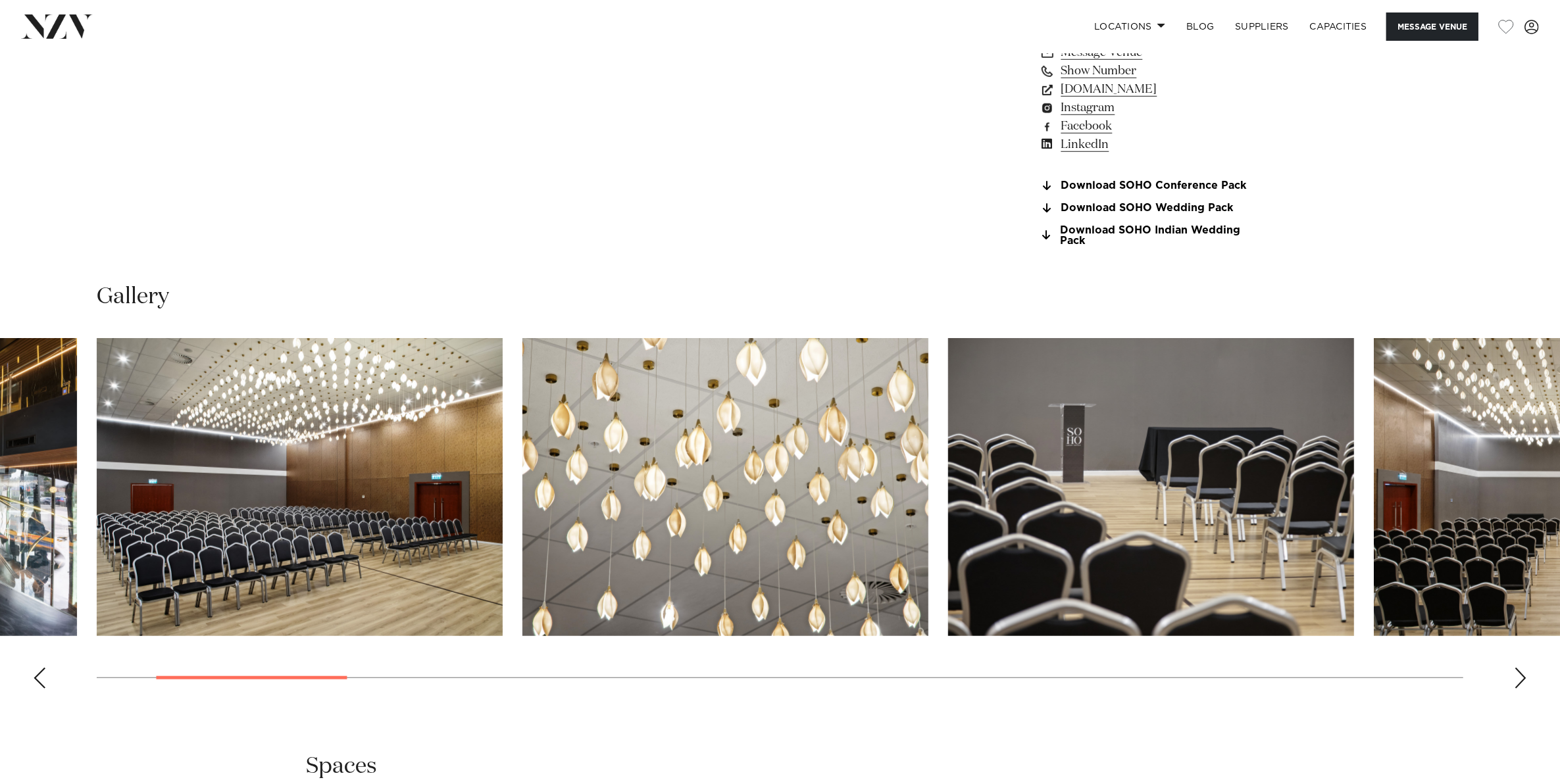
click at [1518, 674] on div "Next slide" at bounding box center [1520, 678] width 13 height 21
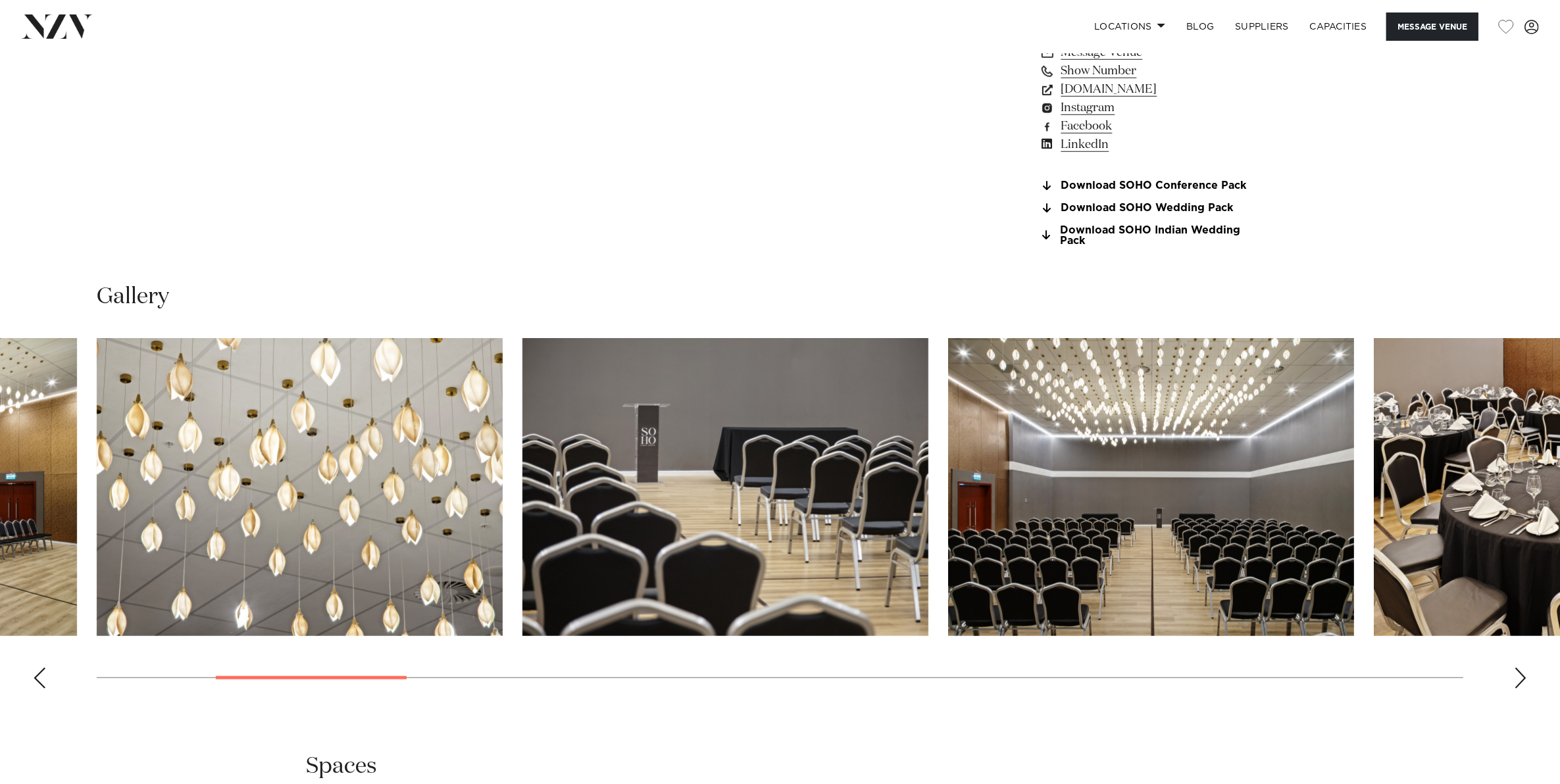
click at [1518, 674] on div "Next slide" at bounding box center [1520, 678] width 13 height 21
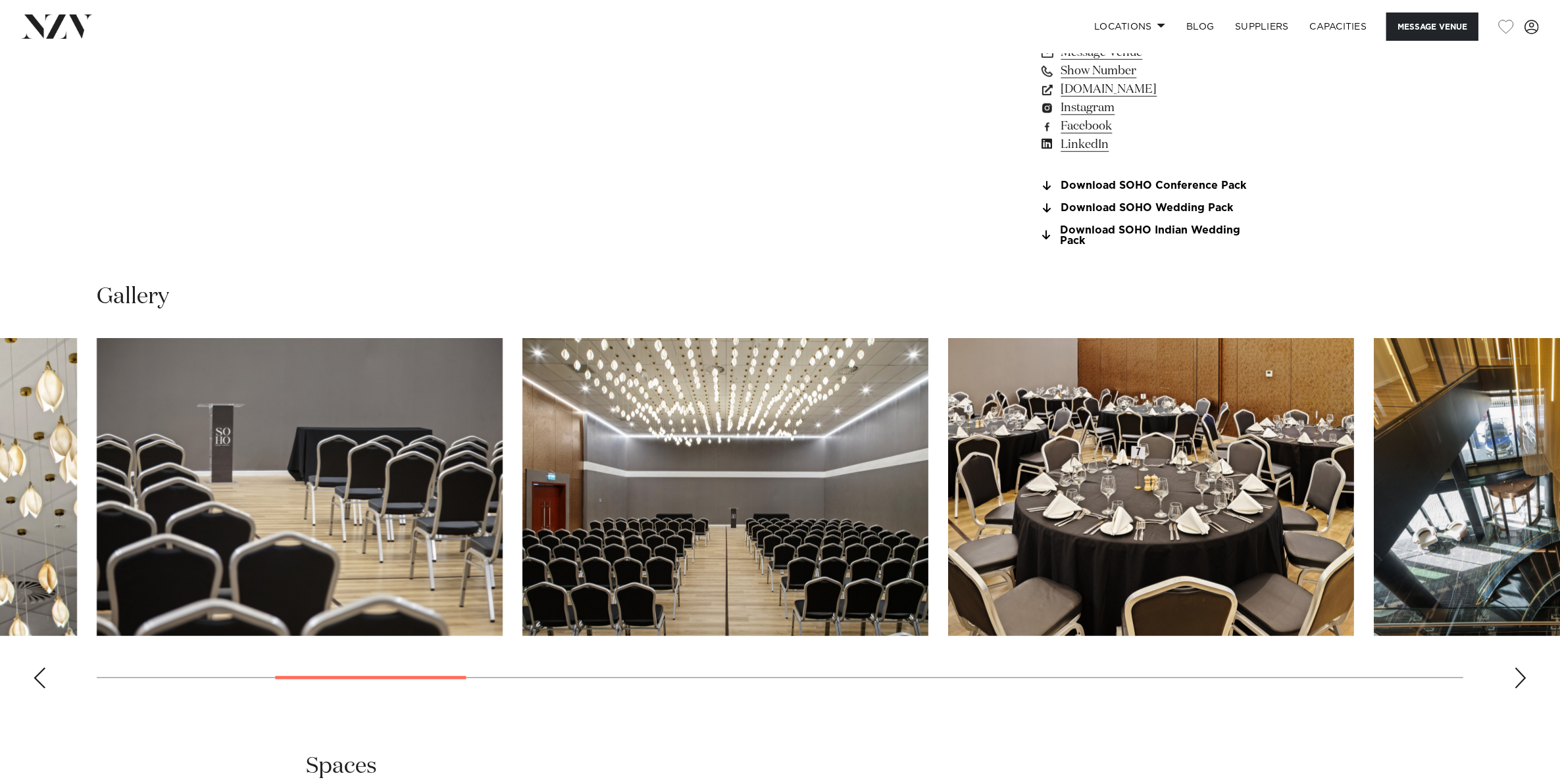
click at [1518, 674] on div "Next slide" at bounding box center [1520, 678] width 13 height 21
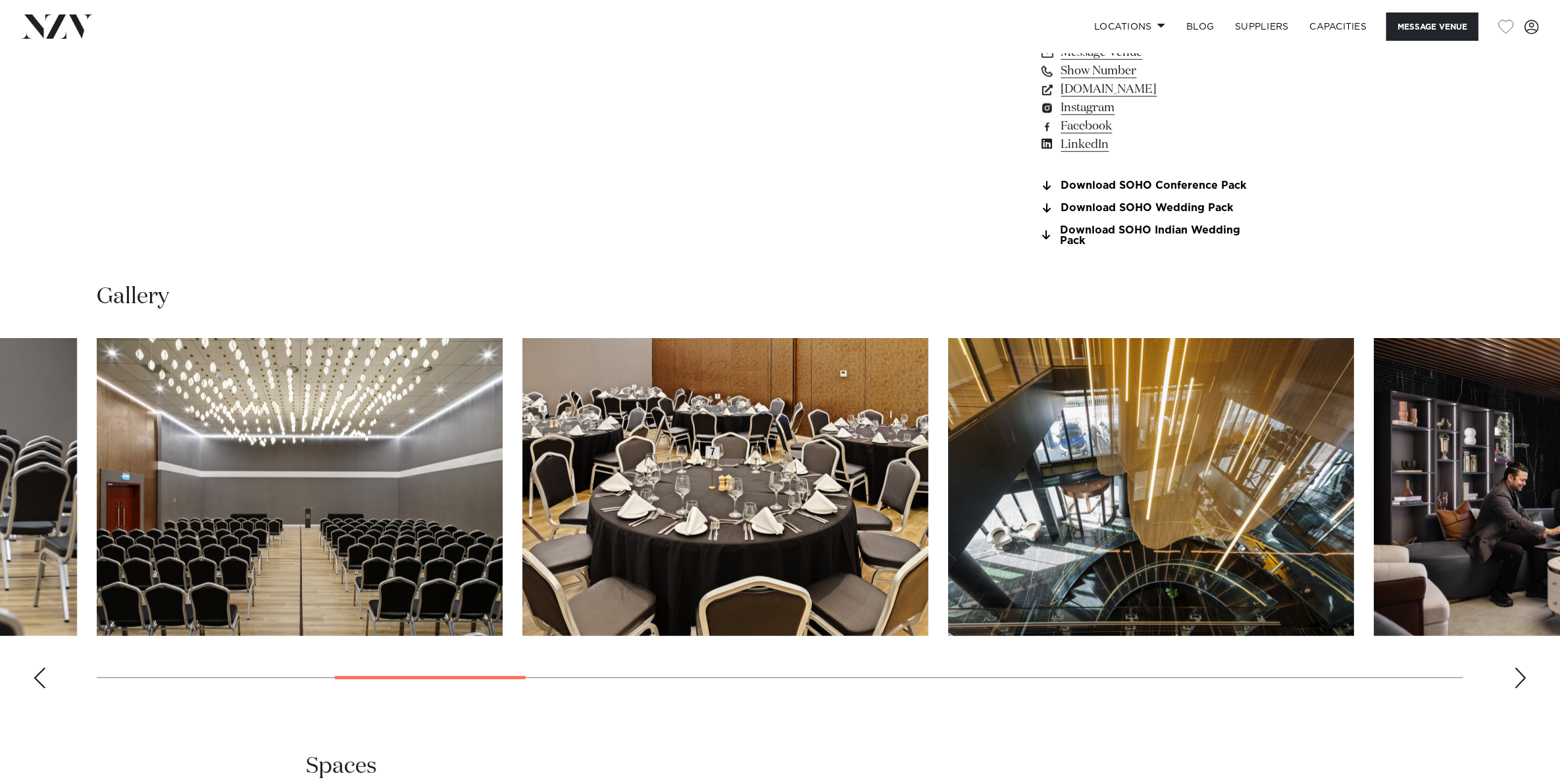
click at [1518, 674] on div "Next slide" at bounding box center [1520, 678] width 13 height 21
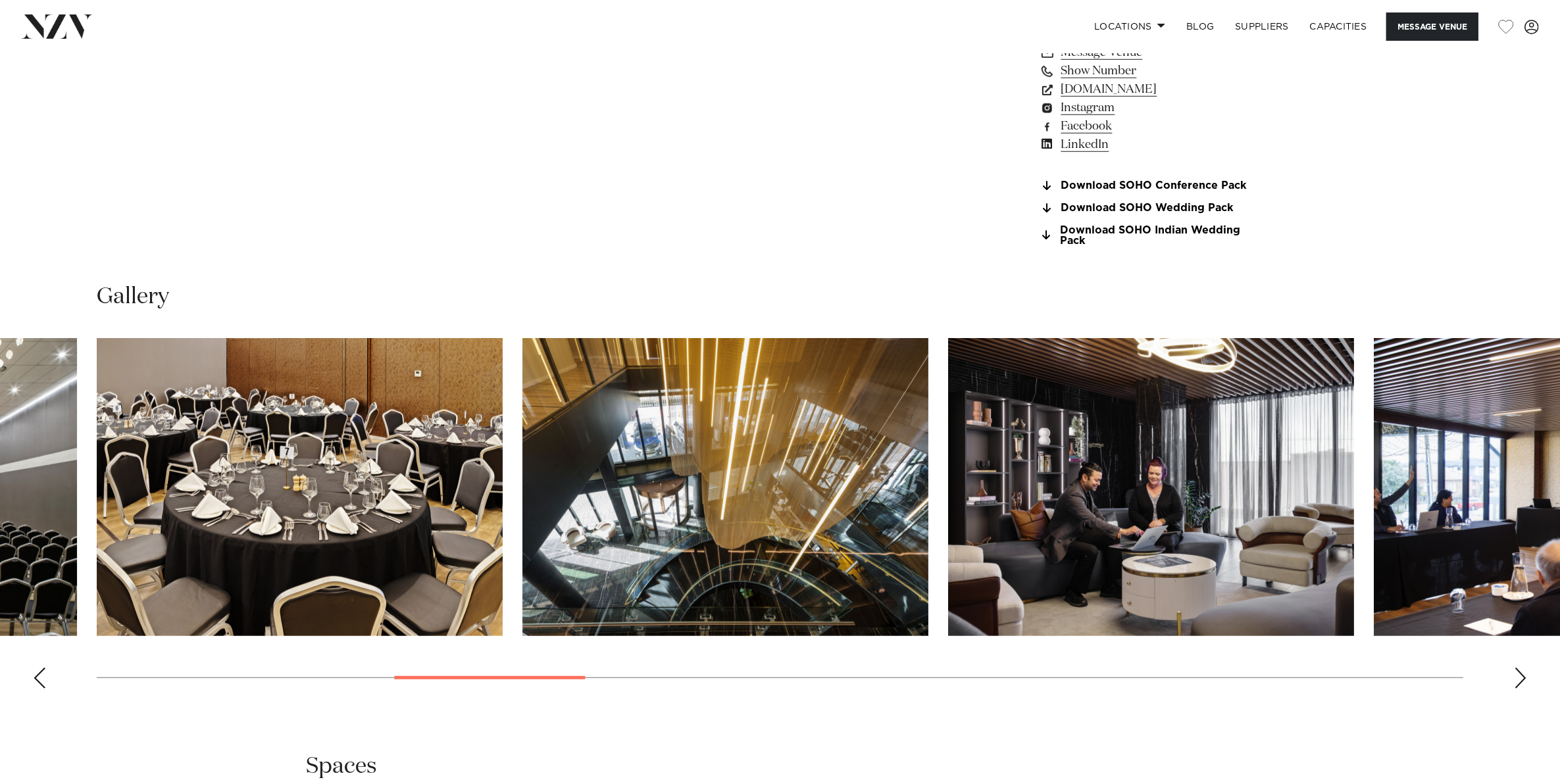
click at [1518, 674] on div "Next slide" at bounding box center [1520, 678] width 13 height 21
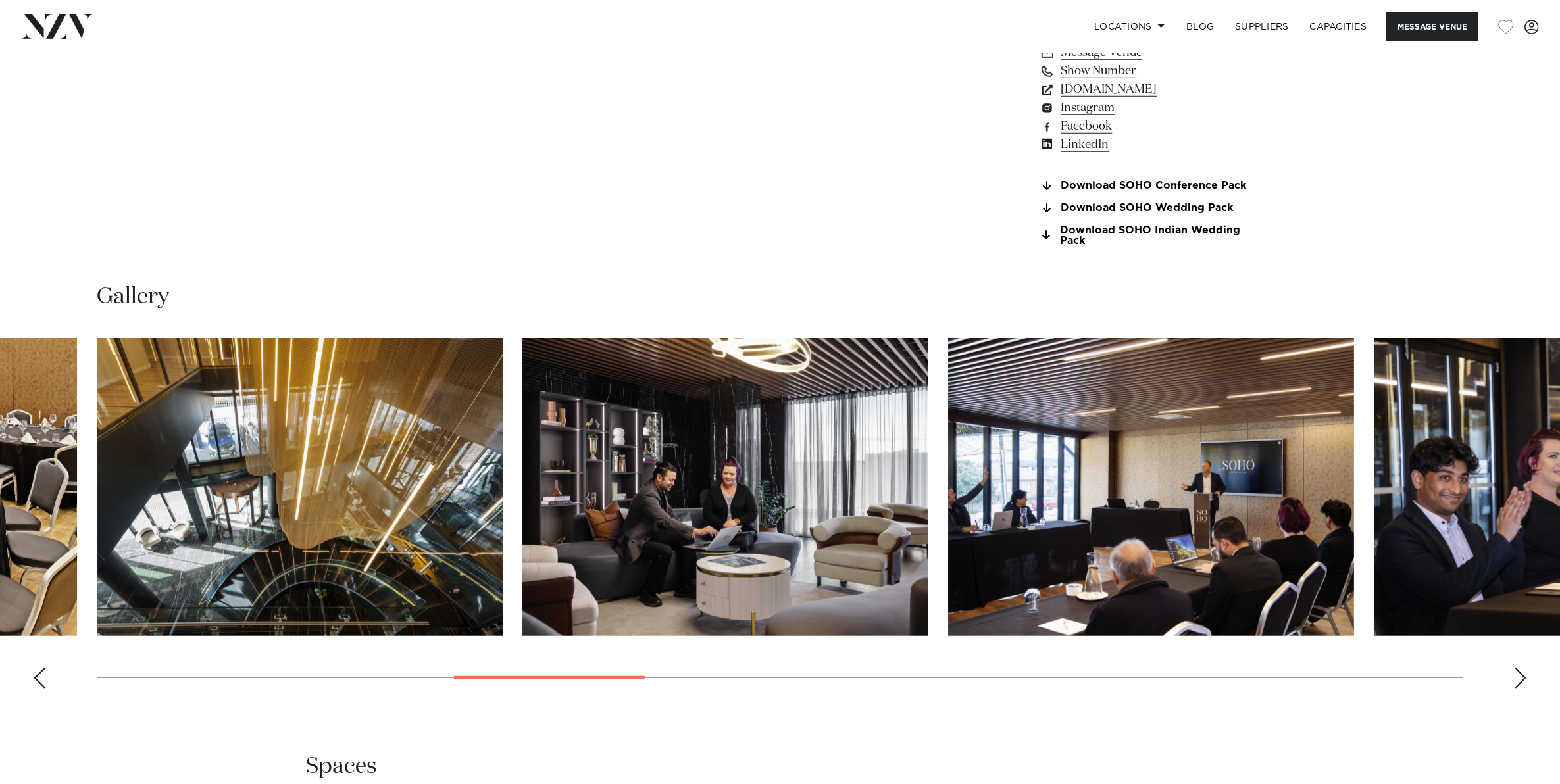
click at [1518, 674] on div "Next slide" at bounding box center [1520, 678] width 13 height 21
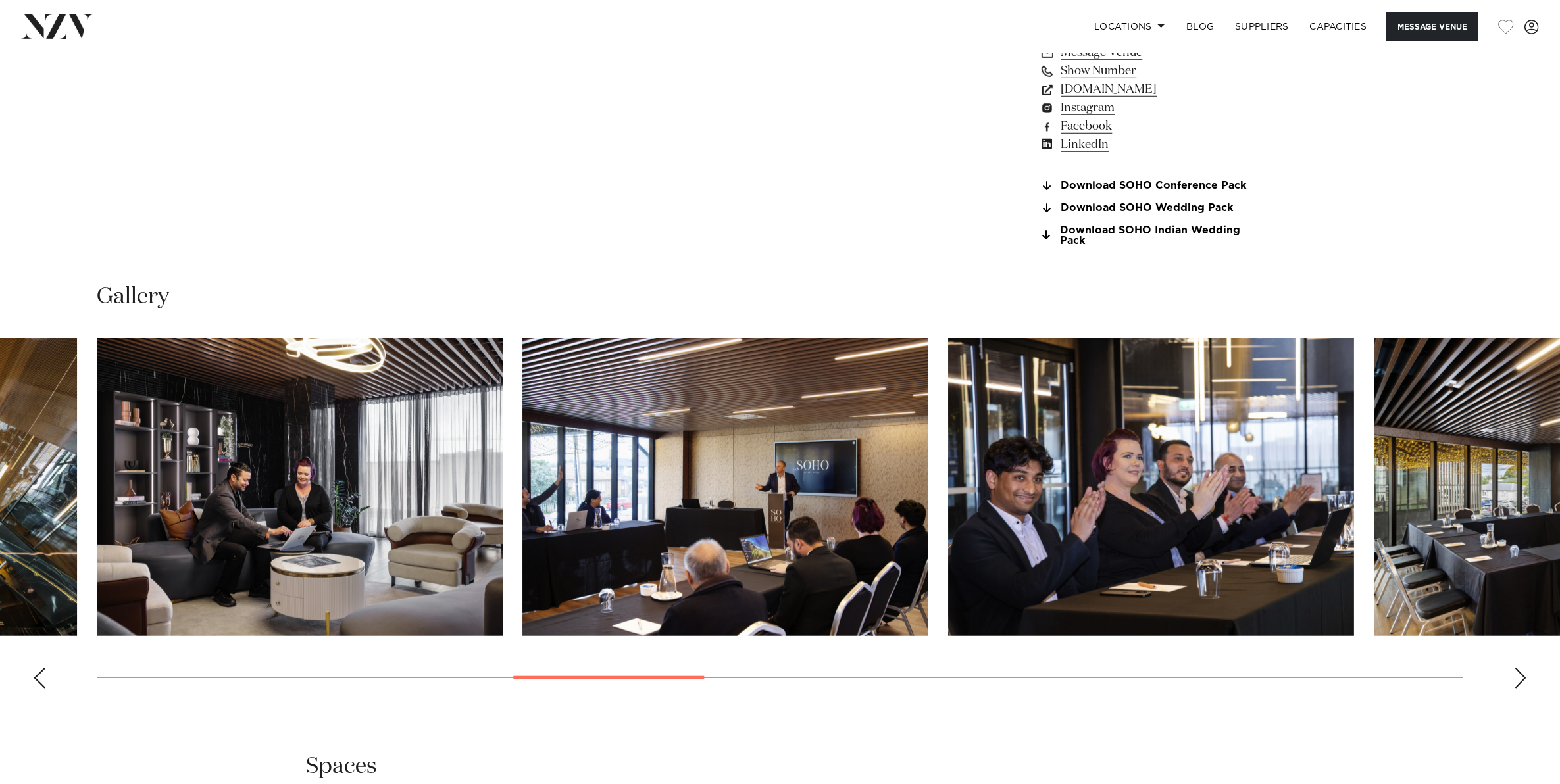
click at [1518, 674] on div "Next slide" at bounding box center [1520, 678] width 13 height 21
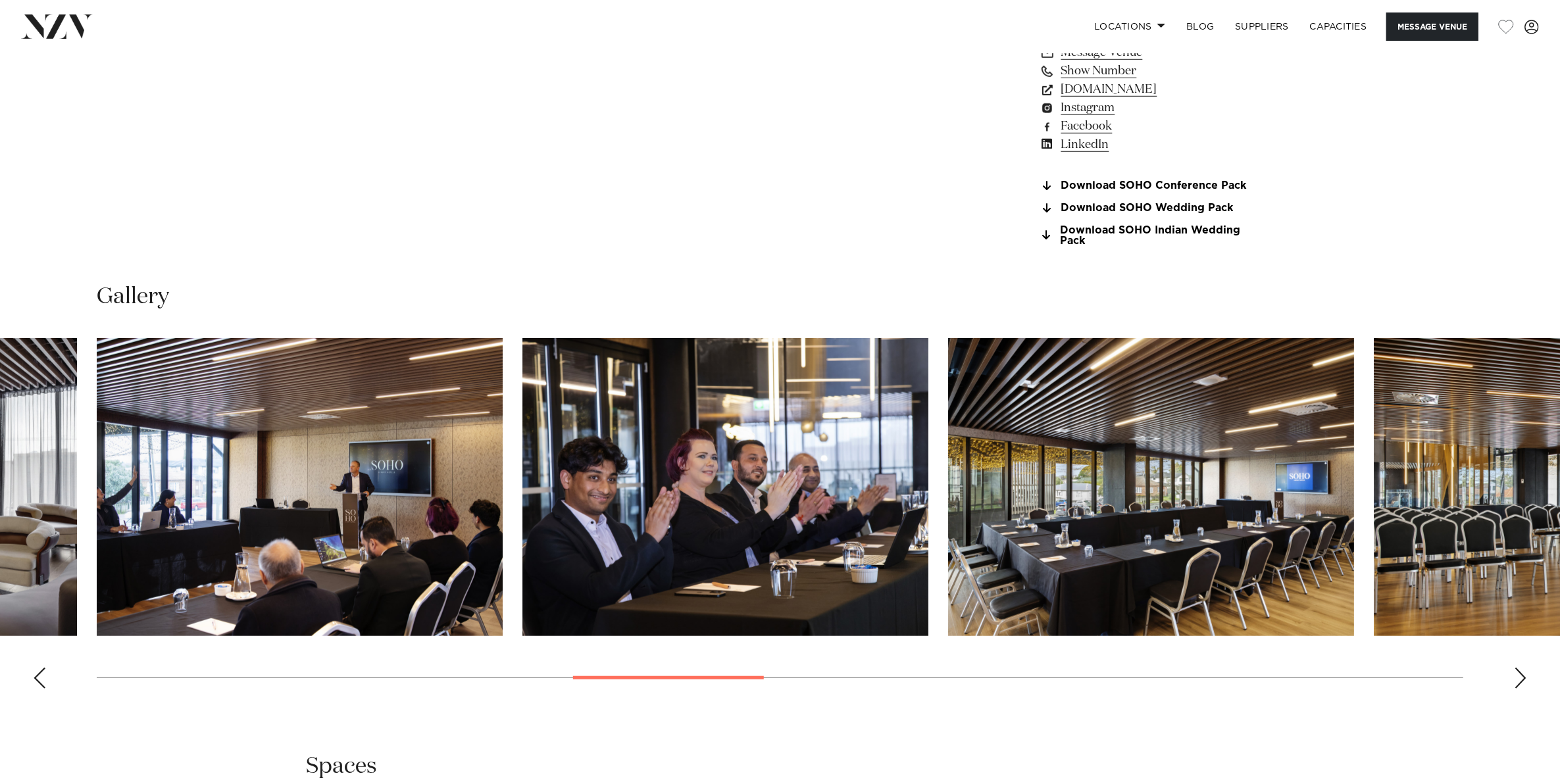
click at [1518, 674] on div "Next slide" at bounding box center [1520, 678] width 13 height 21
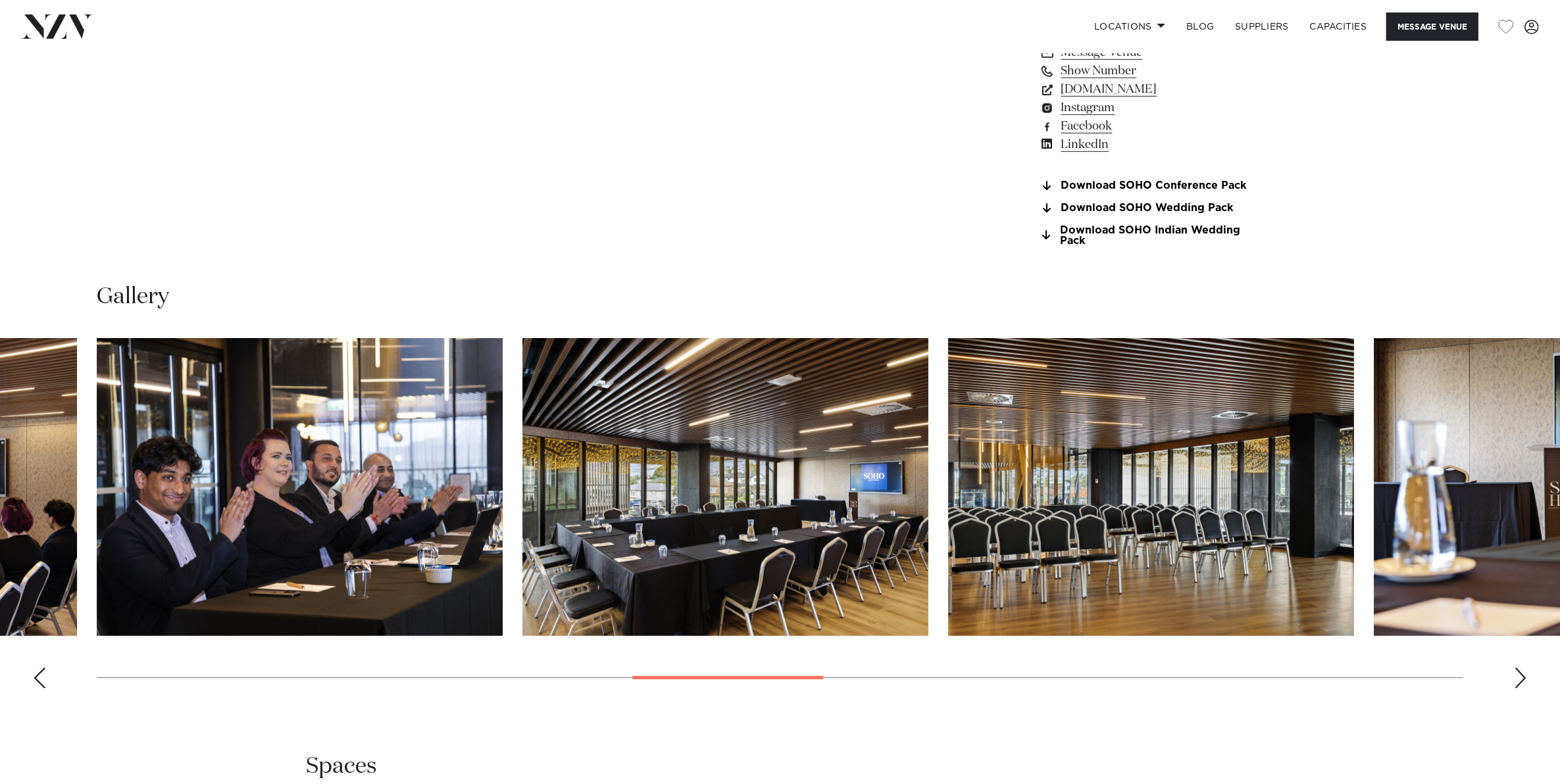
click at [1518, 674] on div "Next slide" at bounding box center [1520, 678] width 13 height 21
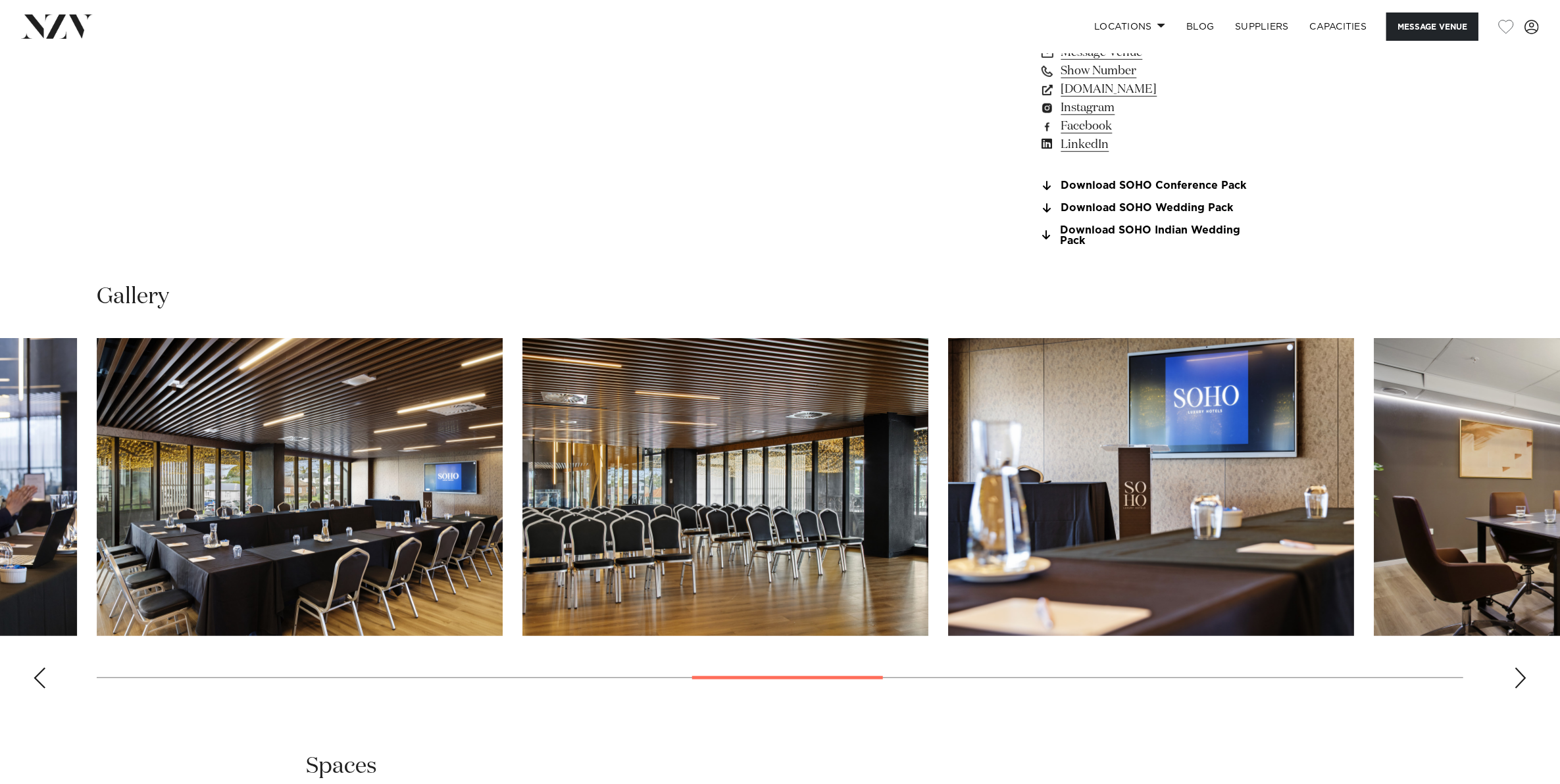
click at [1518, 674] on div "Next slide" at bounding box center [1520, 678] width 13 height 21
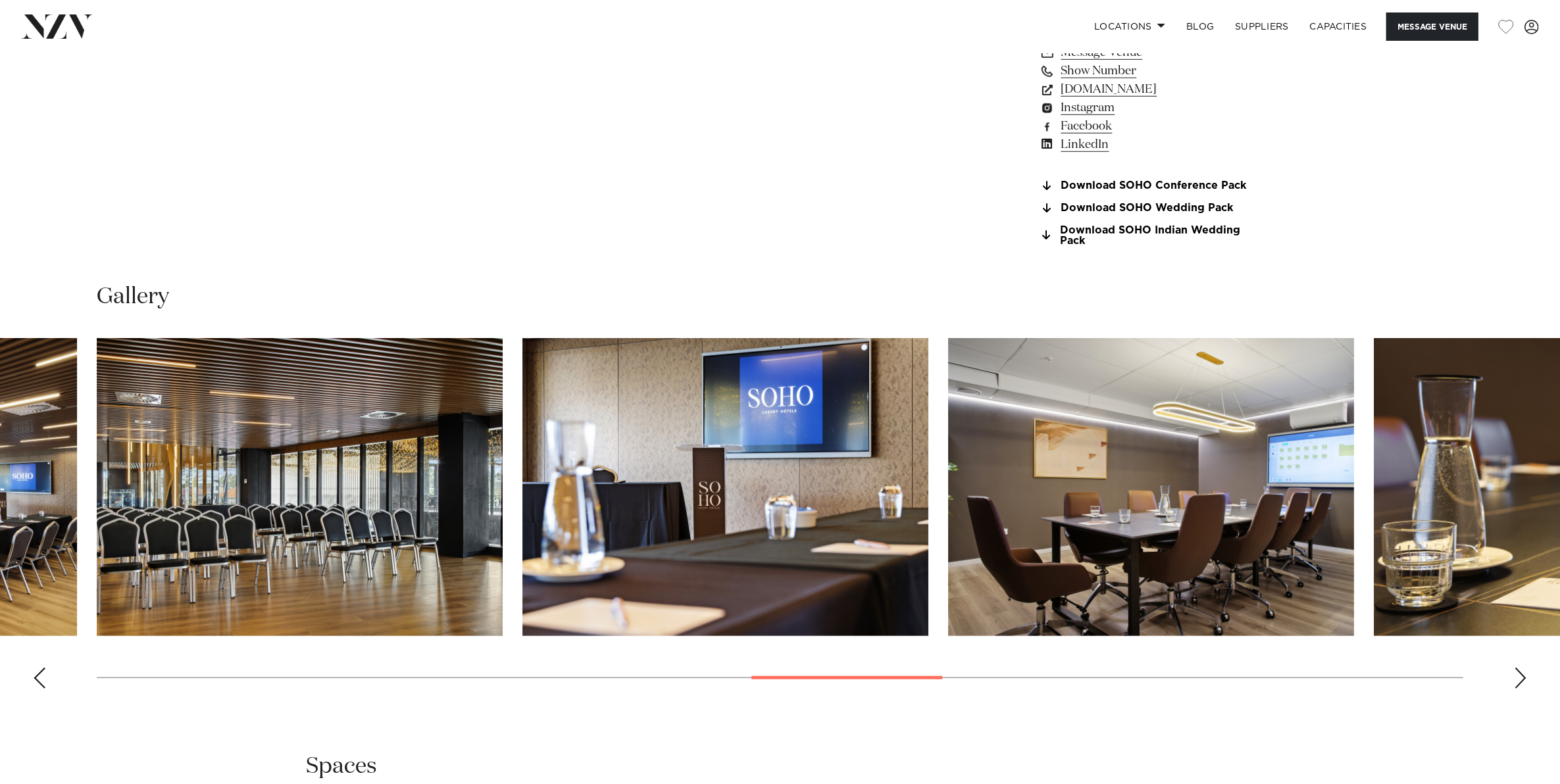
click at [1518, 674] on div "Next slide" at bounding box center [1520, 678] width 13 height 21
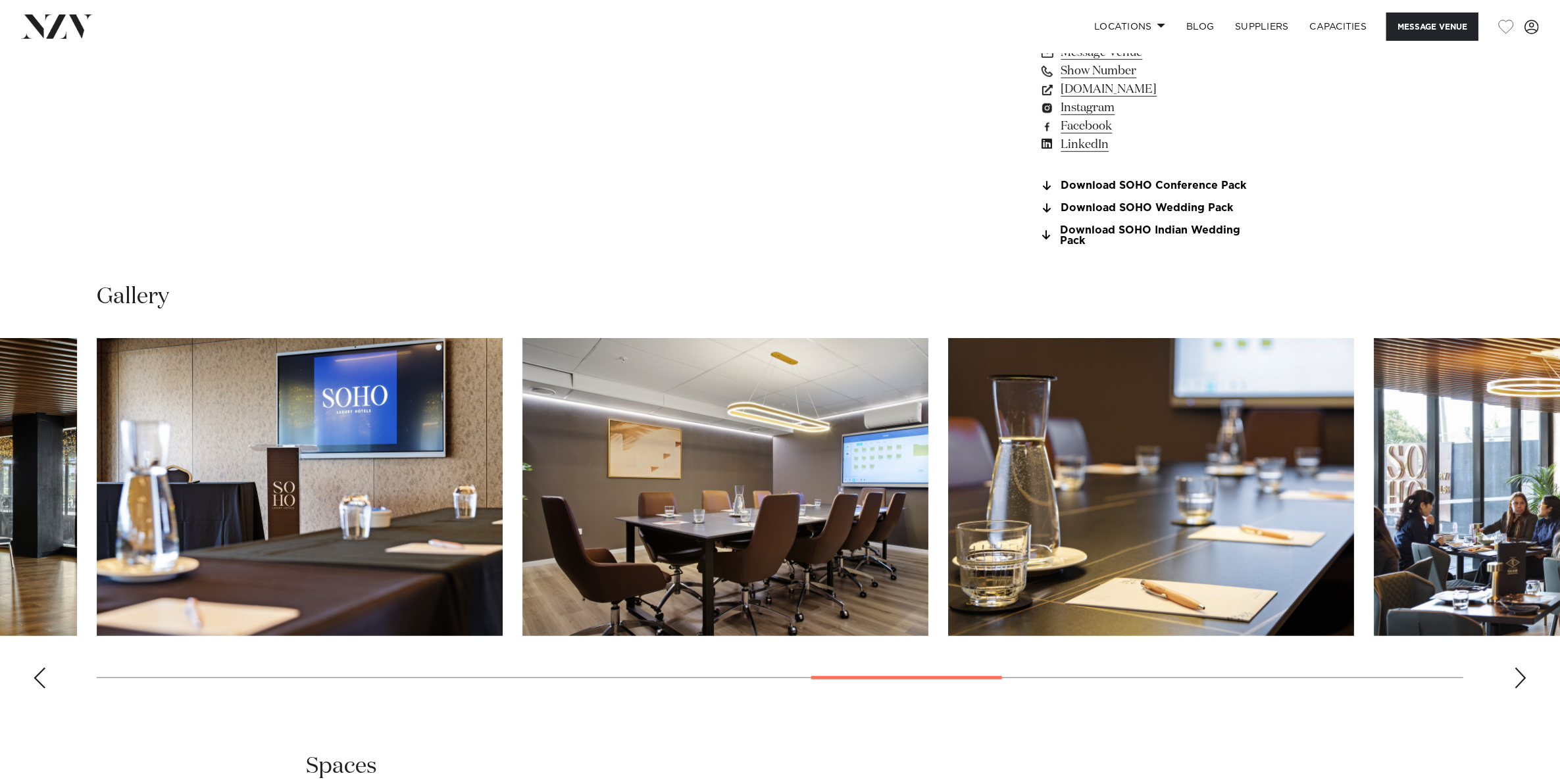
click at [1518, 674] on div "Next slide" at bounding box center [1520, 678] width 13 height 21
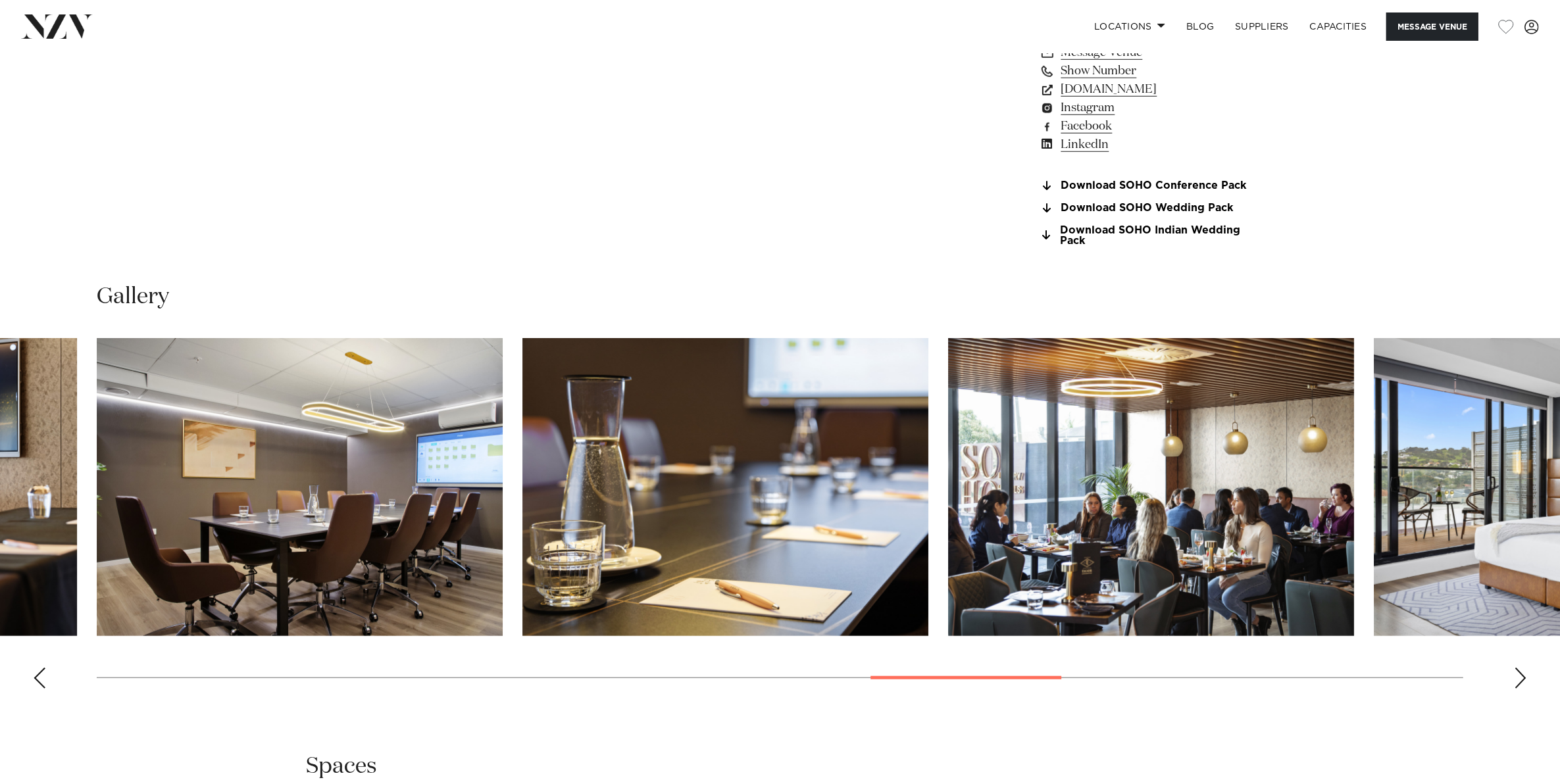
click at [1518, 674] on div "Next slide" at bounding box center [1520, 678] width 13 height 21
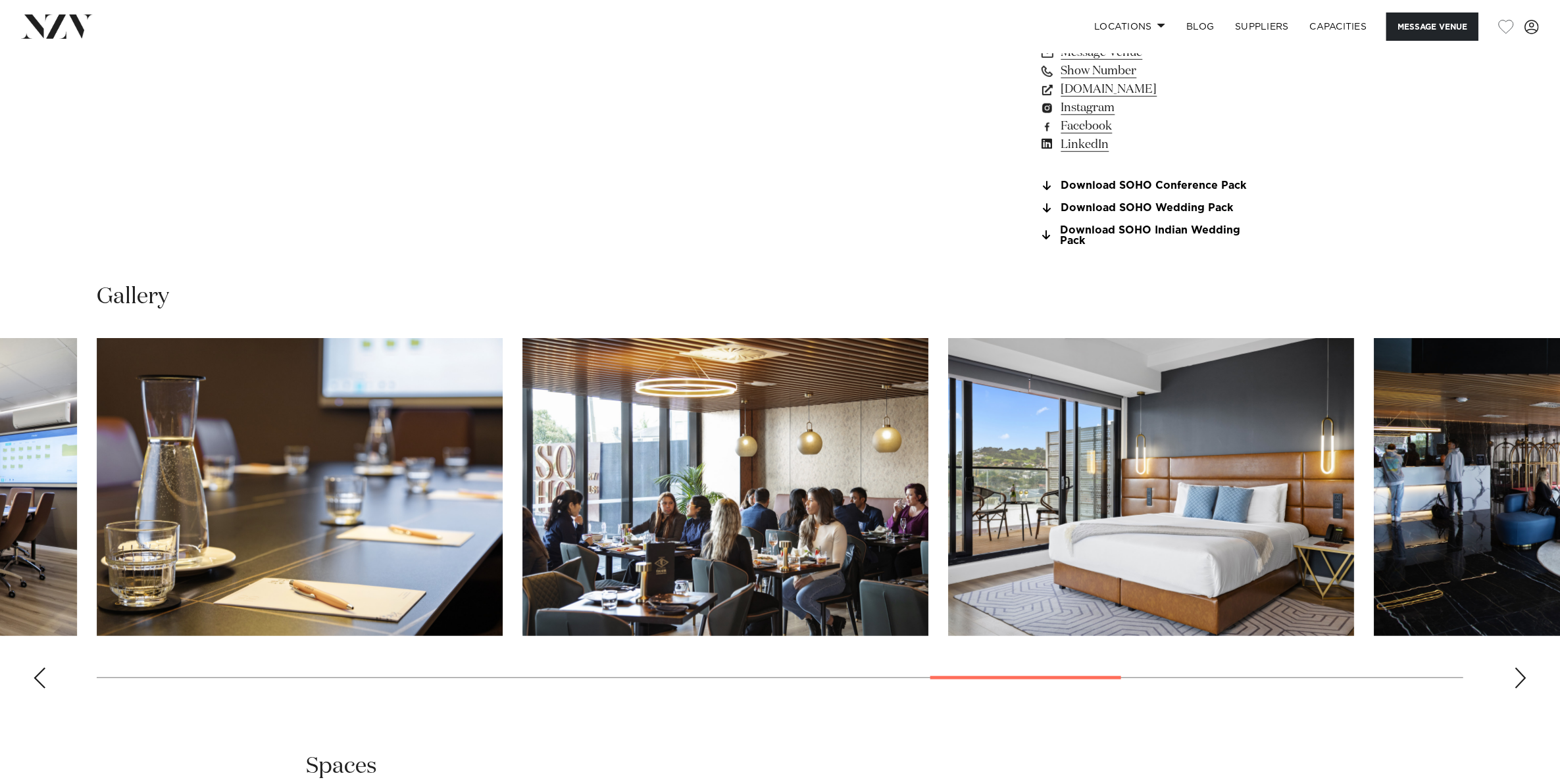
click at [1518, 674] on div "Next slide" at bounding box center [1520, 678] width 13 height 21
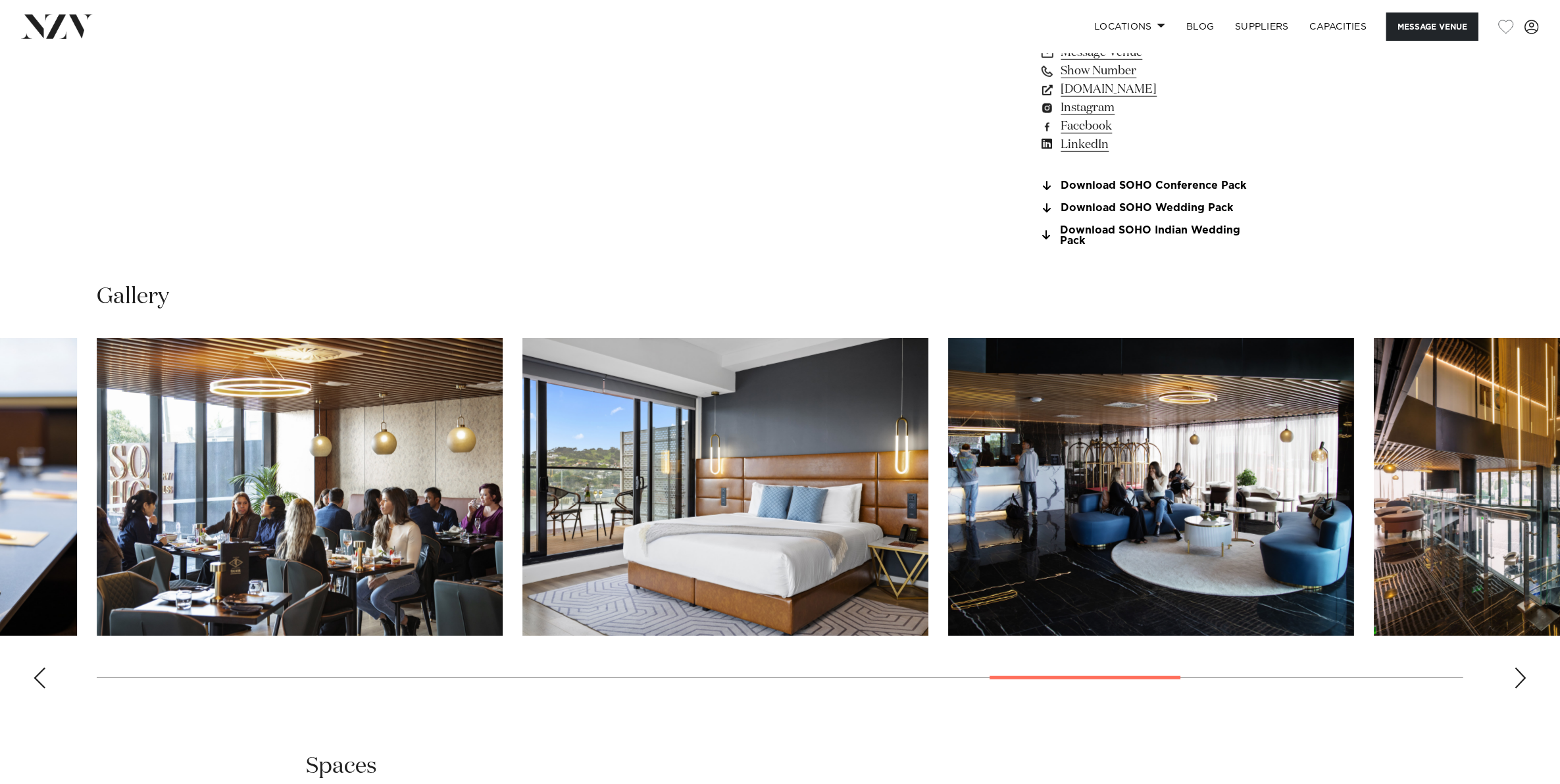
click at [1518, 674] on div "Next slide" at bounding box center [1520, 678] width 13 height 21
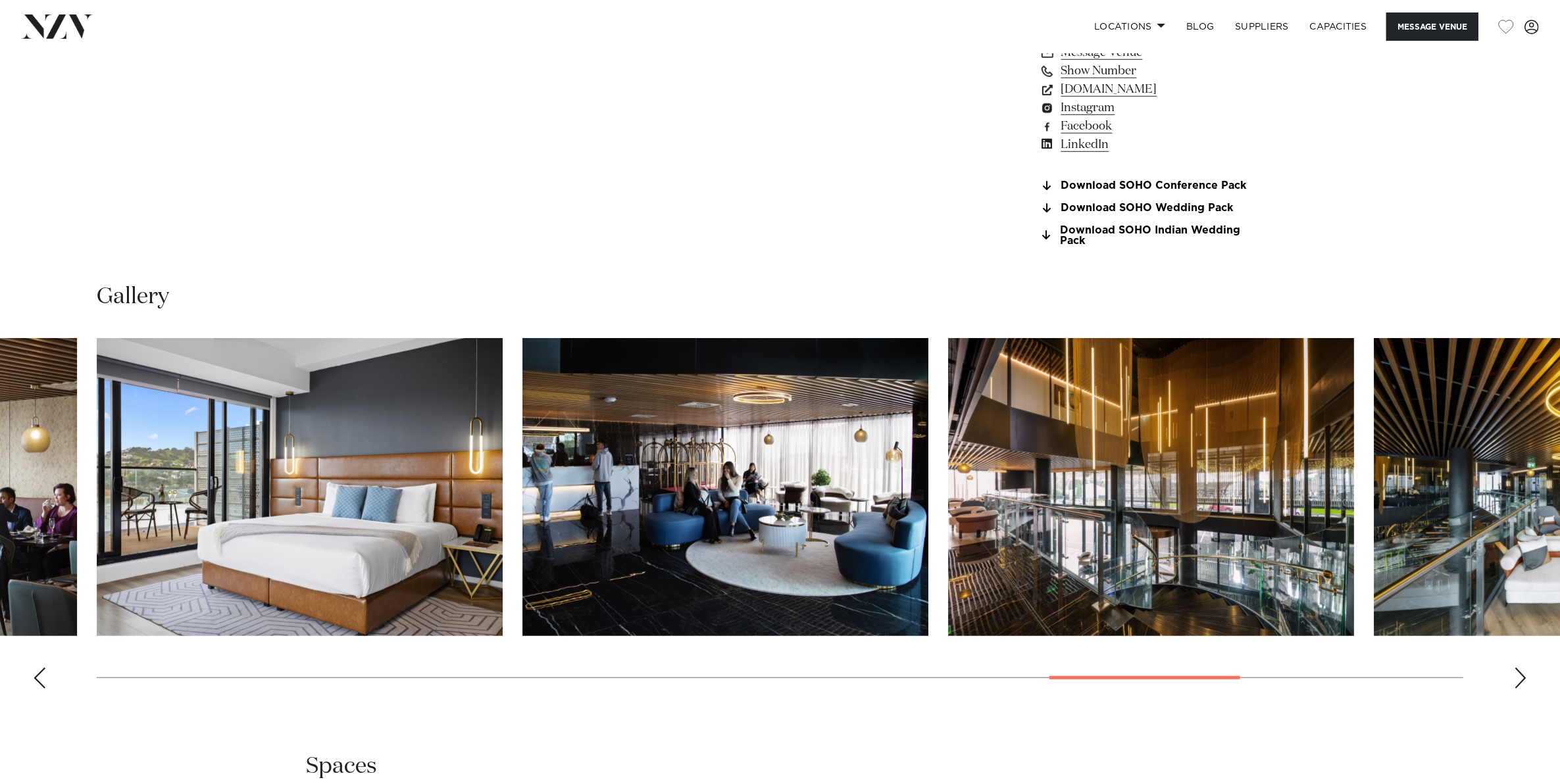
click at [1518, 674] on div "Next slide" at bounding box center [1520, 678] width 13 height 21
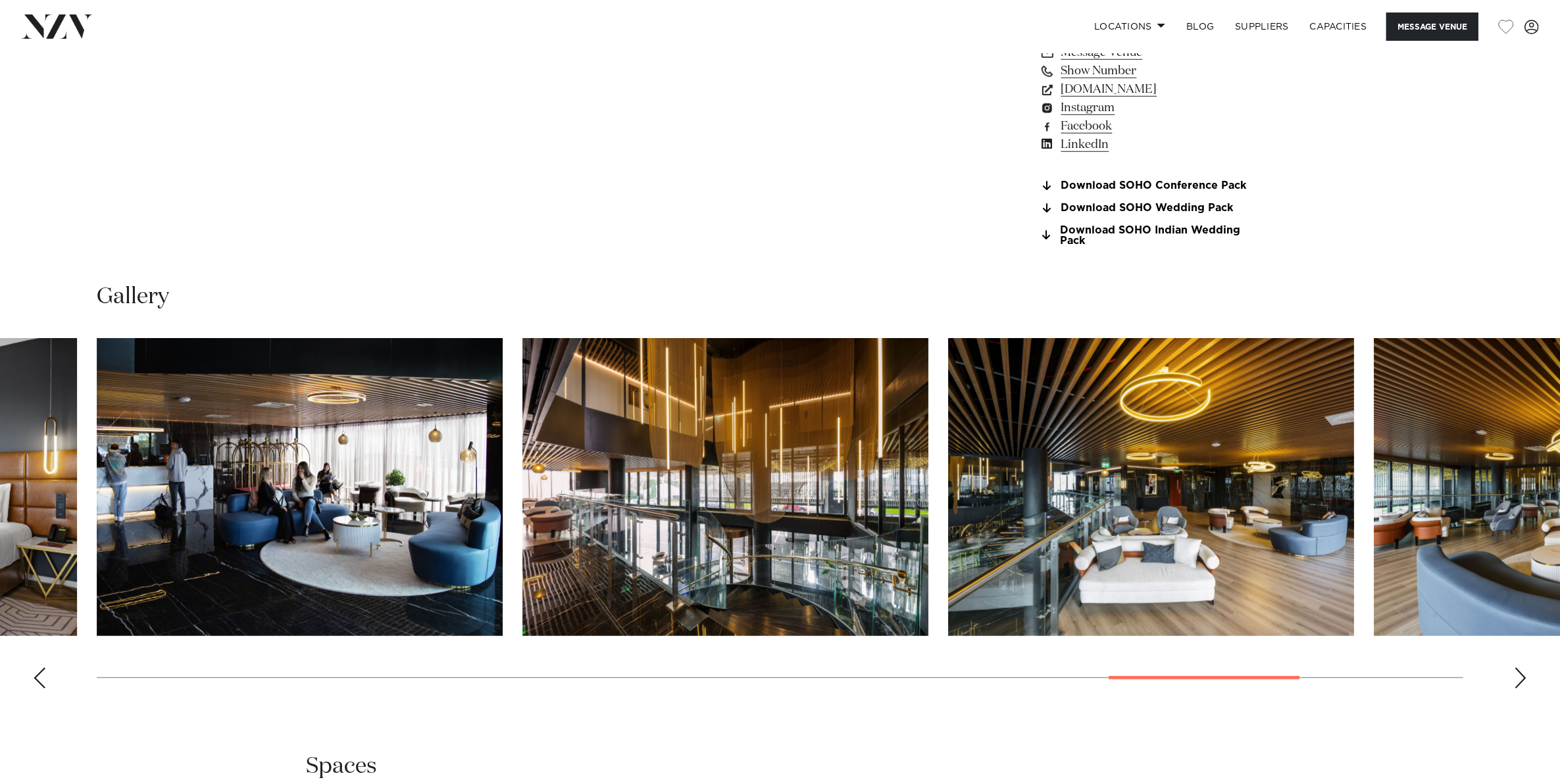
click at [1518, 674] on div "Next slide" at bounding box center [1520, 678] width 13 height 21
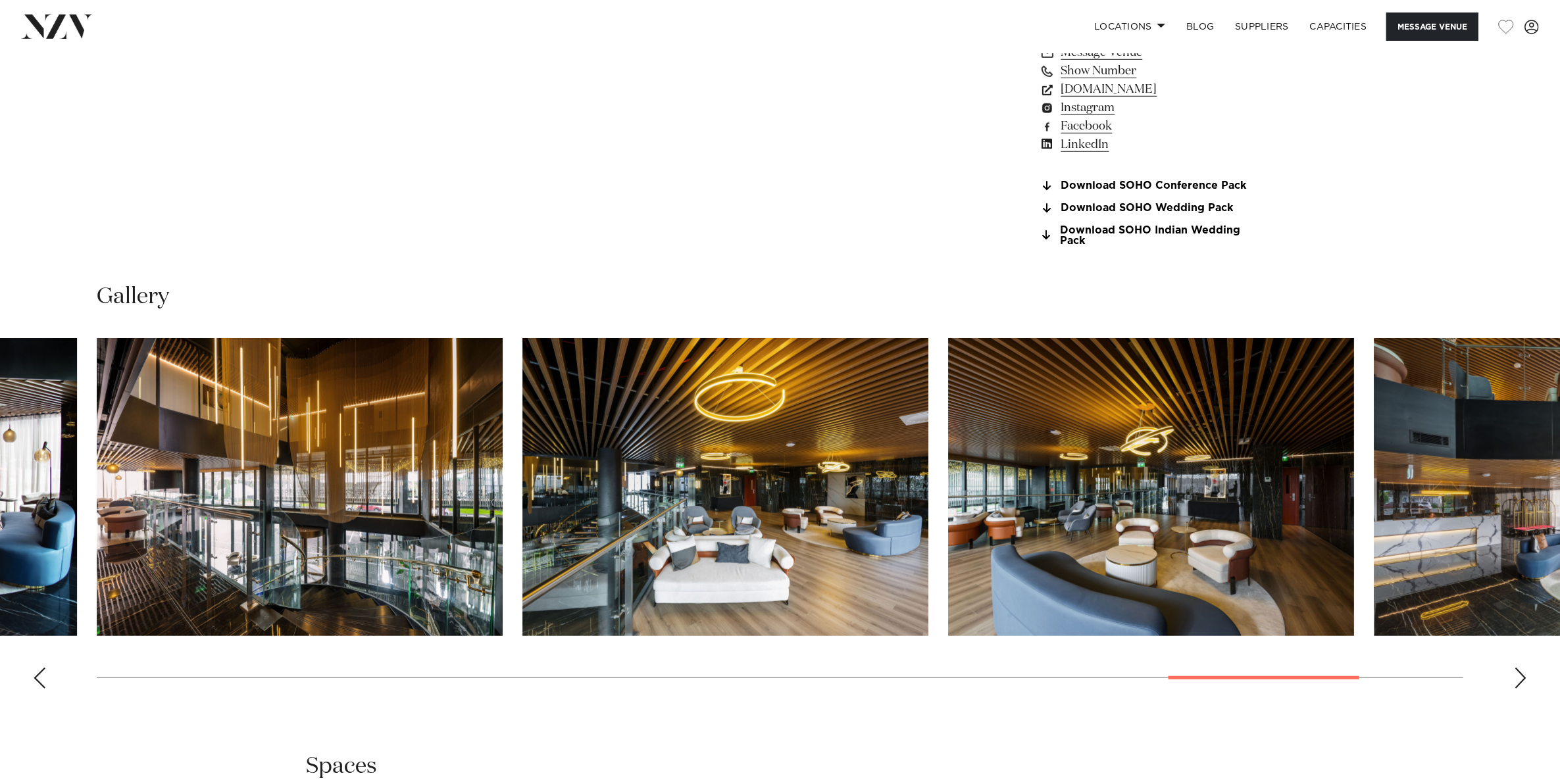
click at [1518, 674] on div "Next slide" at bounding box center [1520, 678] width 13 height 21
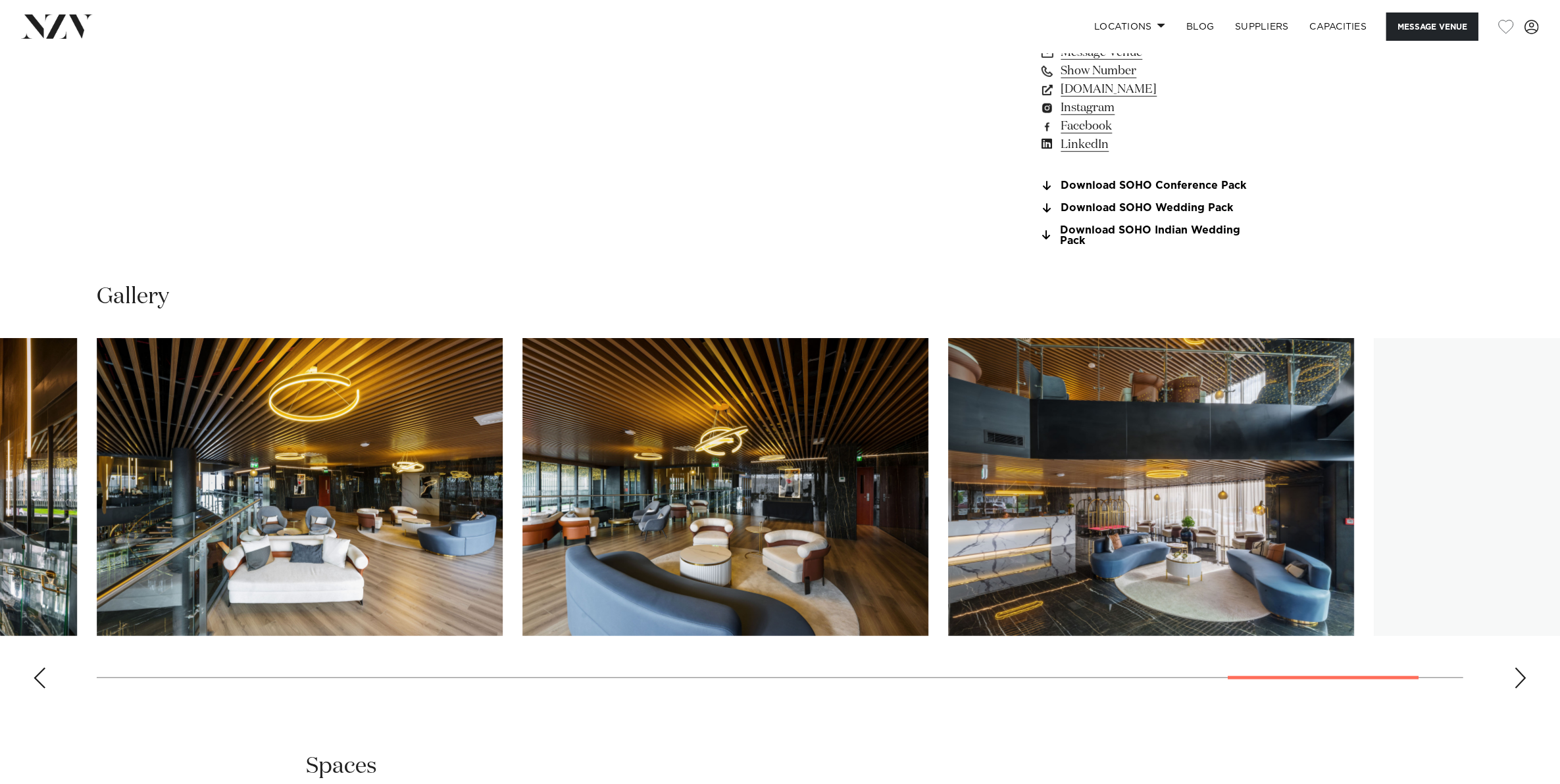
click at [1518, 674] on div "Next slide" at bounding box center [1520, 678] width 13 height 21
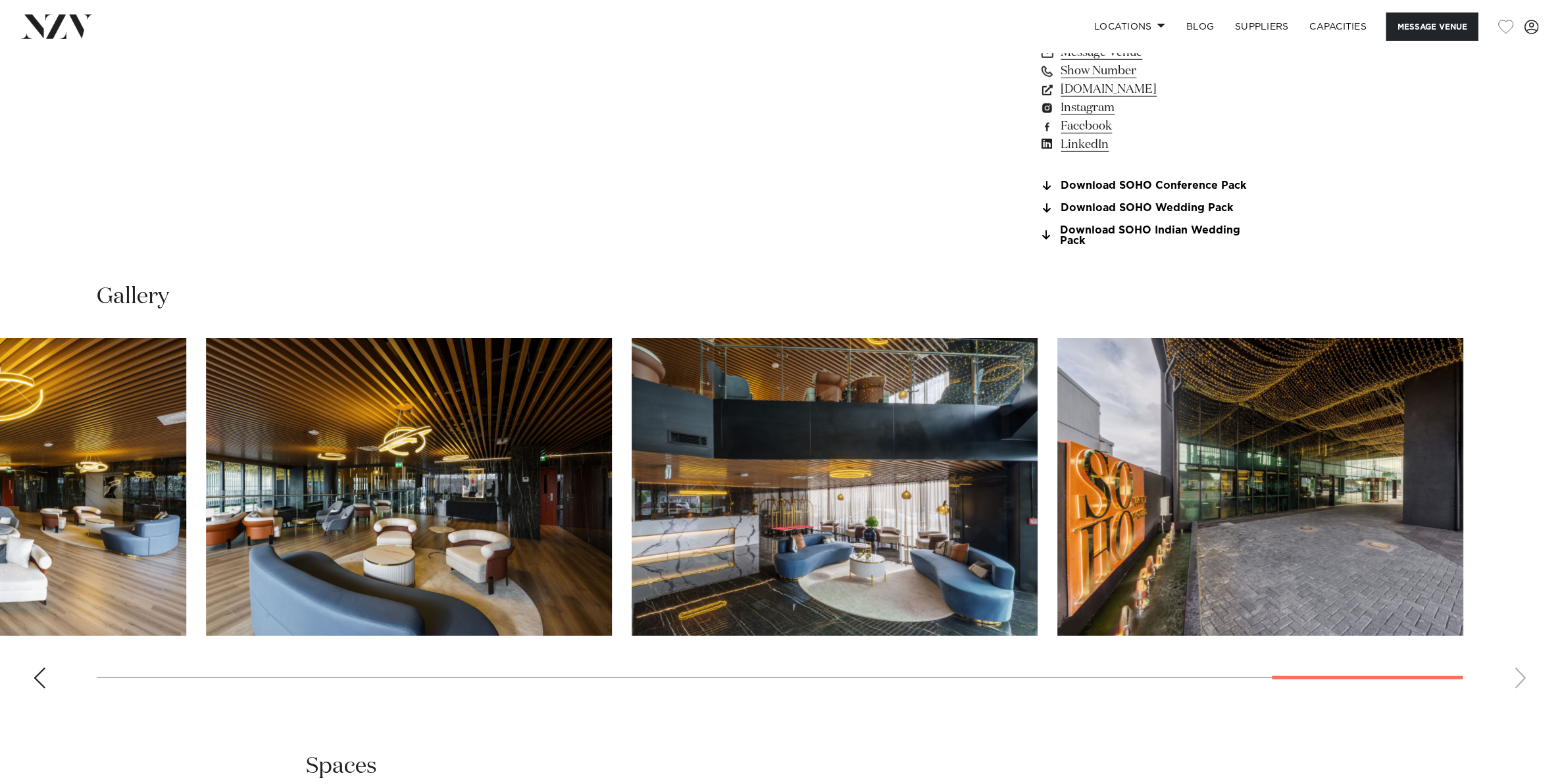
click at [1518, 674] on swiper-container at bounding box center [780, 518] width 1560 height 361
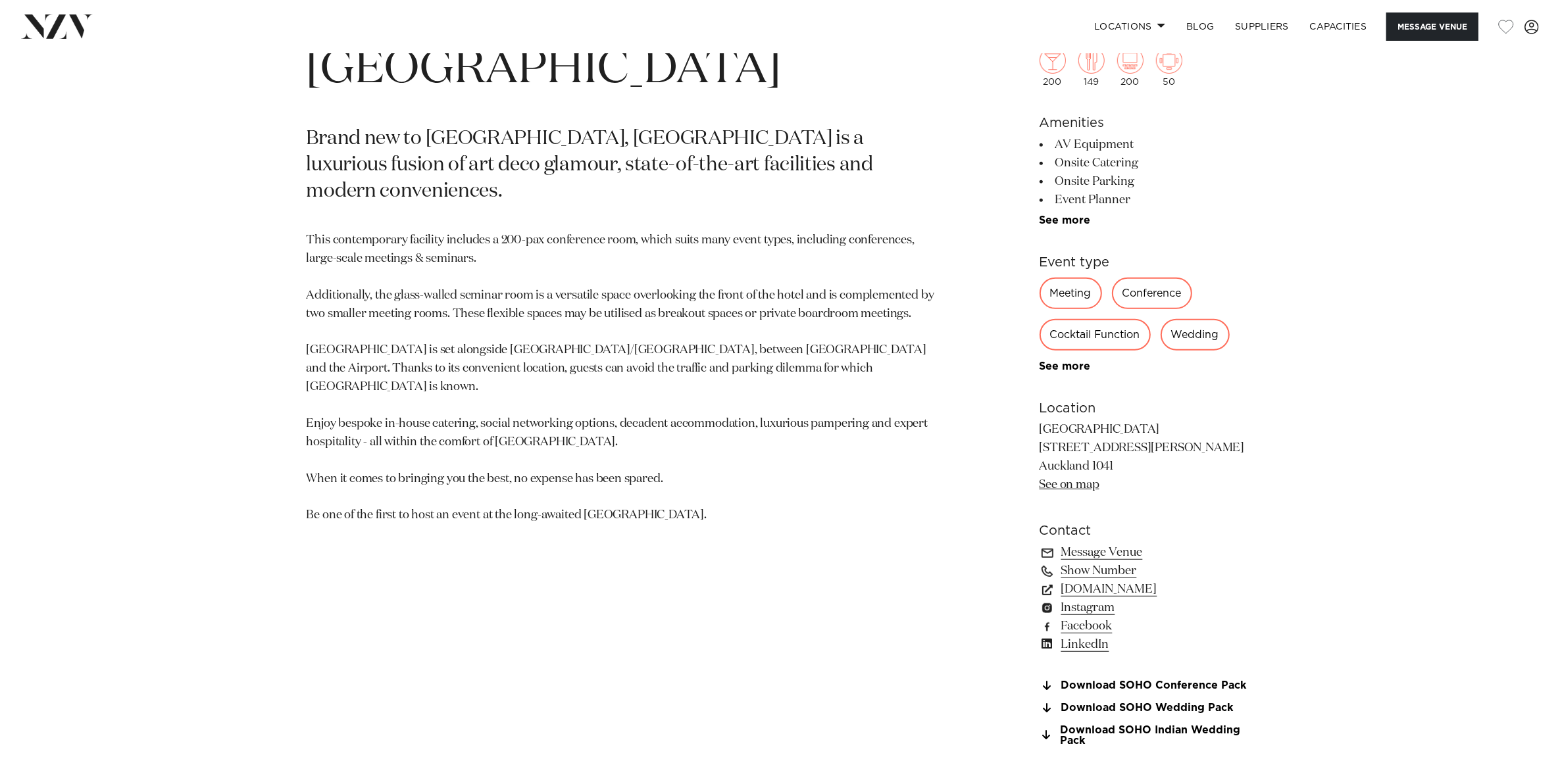
scroll to position [658, 0]
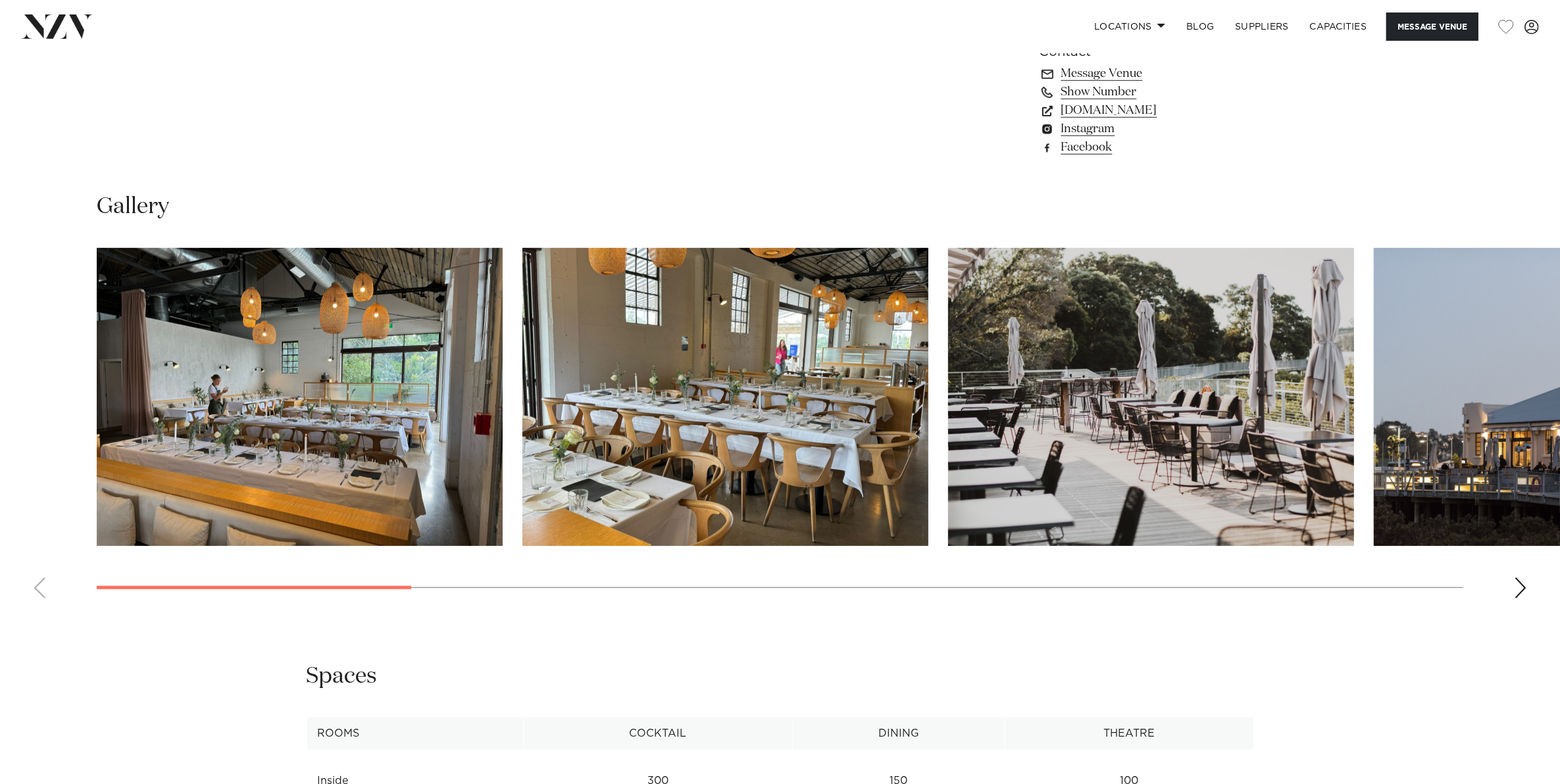
scroll to position [1398, 0]
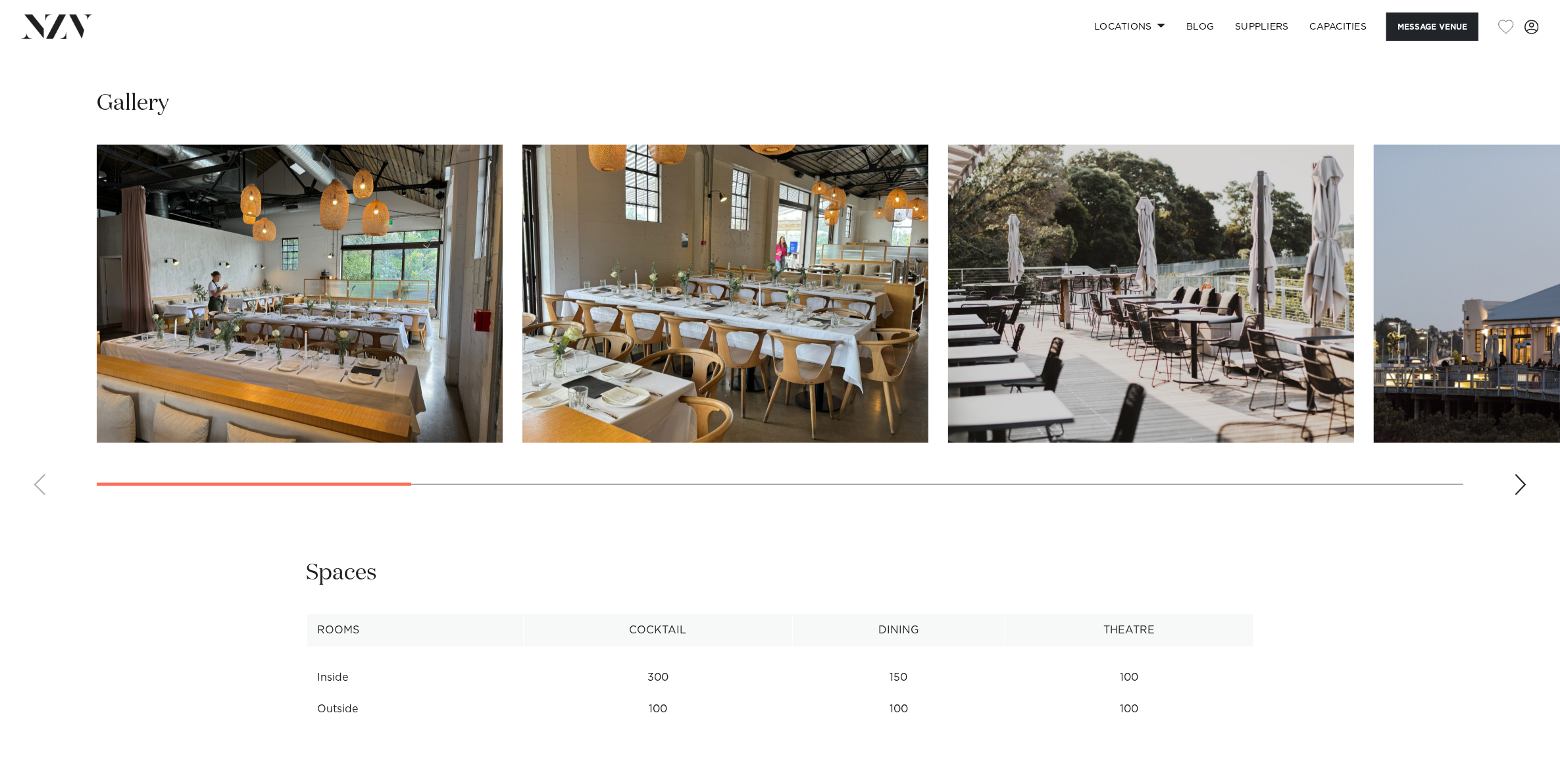
click at [1519, 488] on div "Next slide" at bounding box center [1520, 485] width 13 height 21
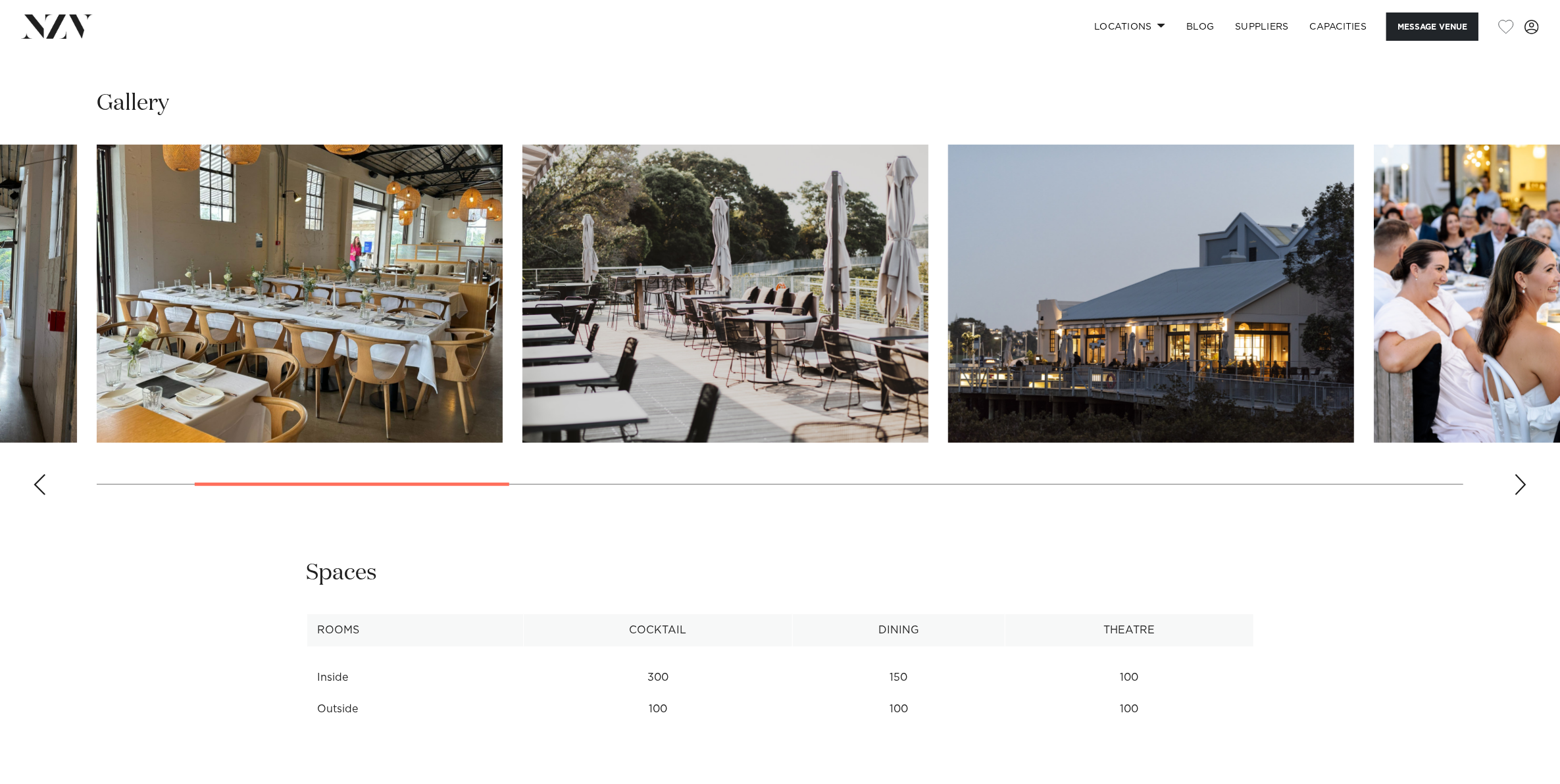
click at [1519, 488] on div "Next slide" at bounding box center [1520, 485] width 13 height 21
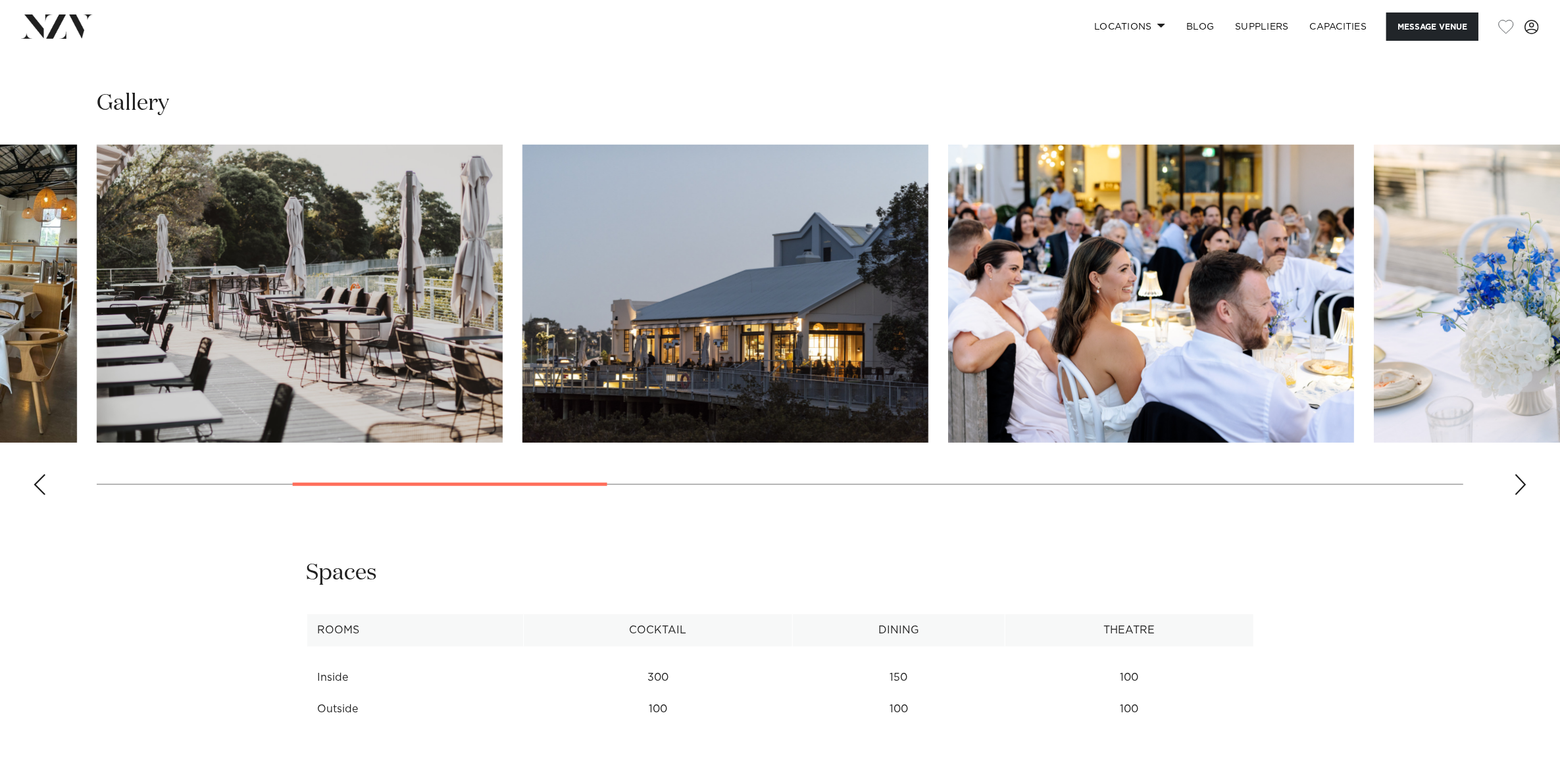
click at [1519, 488] on div "Next slide" at bounding box center [1520, 485] width 13 height 21
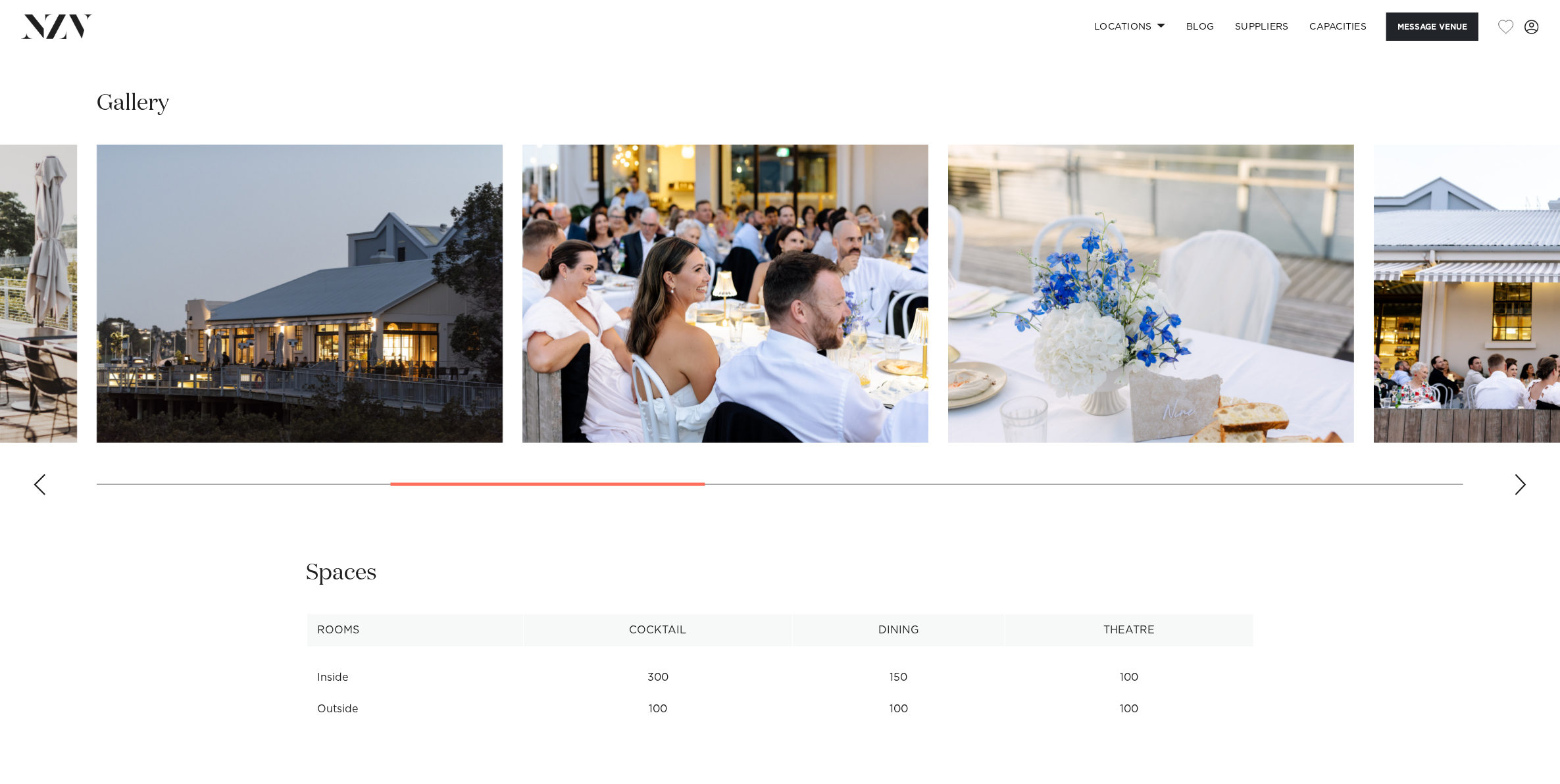
click at [1519, 488] on div "Next slide" at bounding box center [1520, 485] width 13 height 21
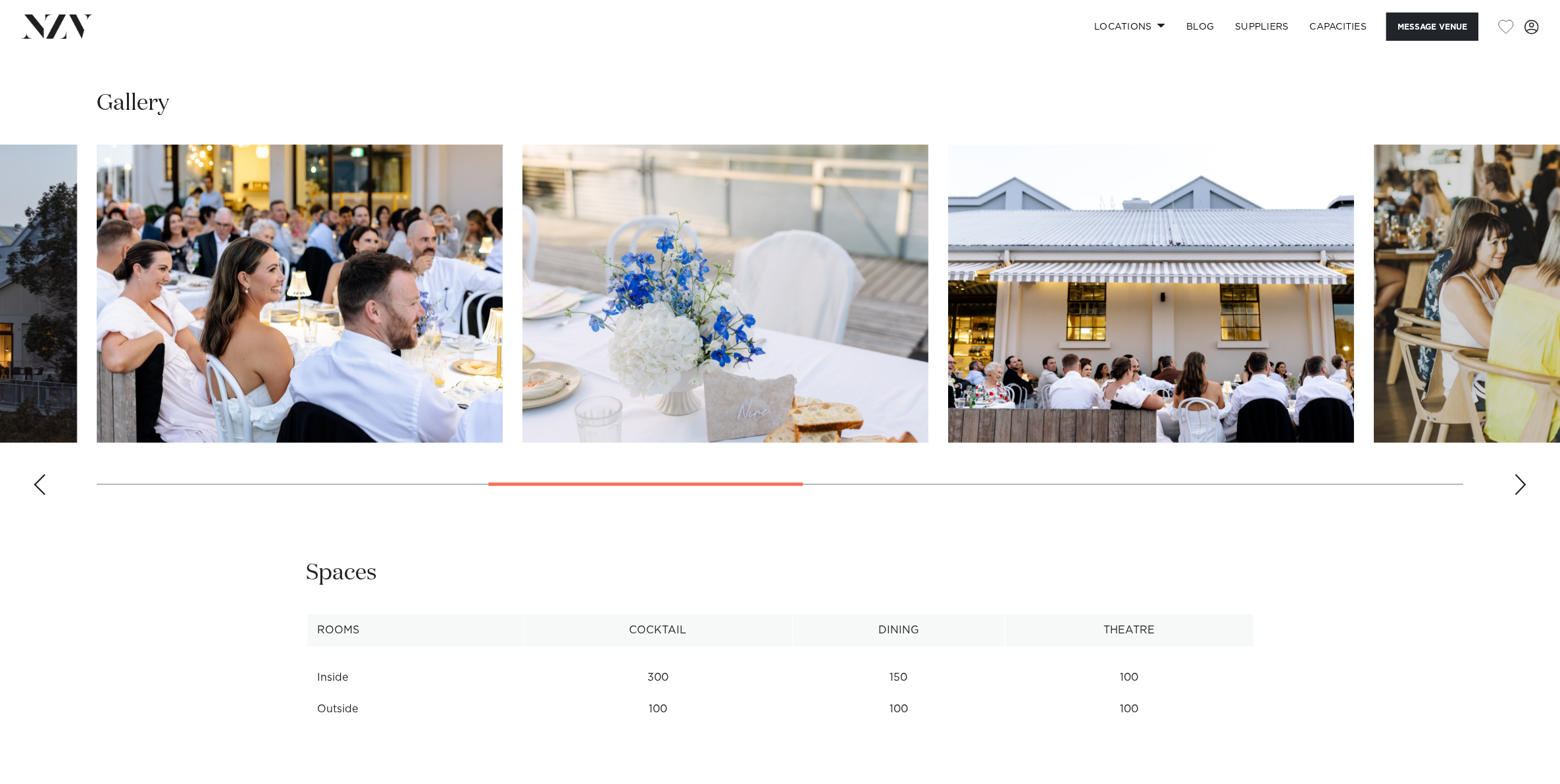
click at [1519, 488] on div "Next slide" at bounding box center [1520, 485] width 13 height 21
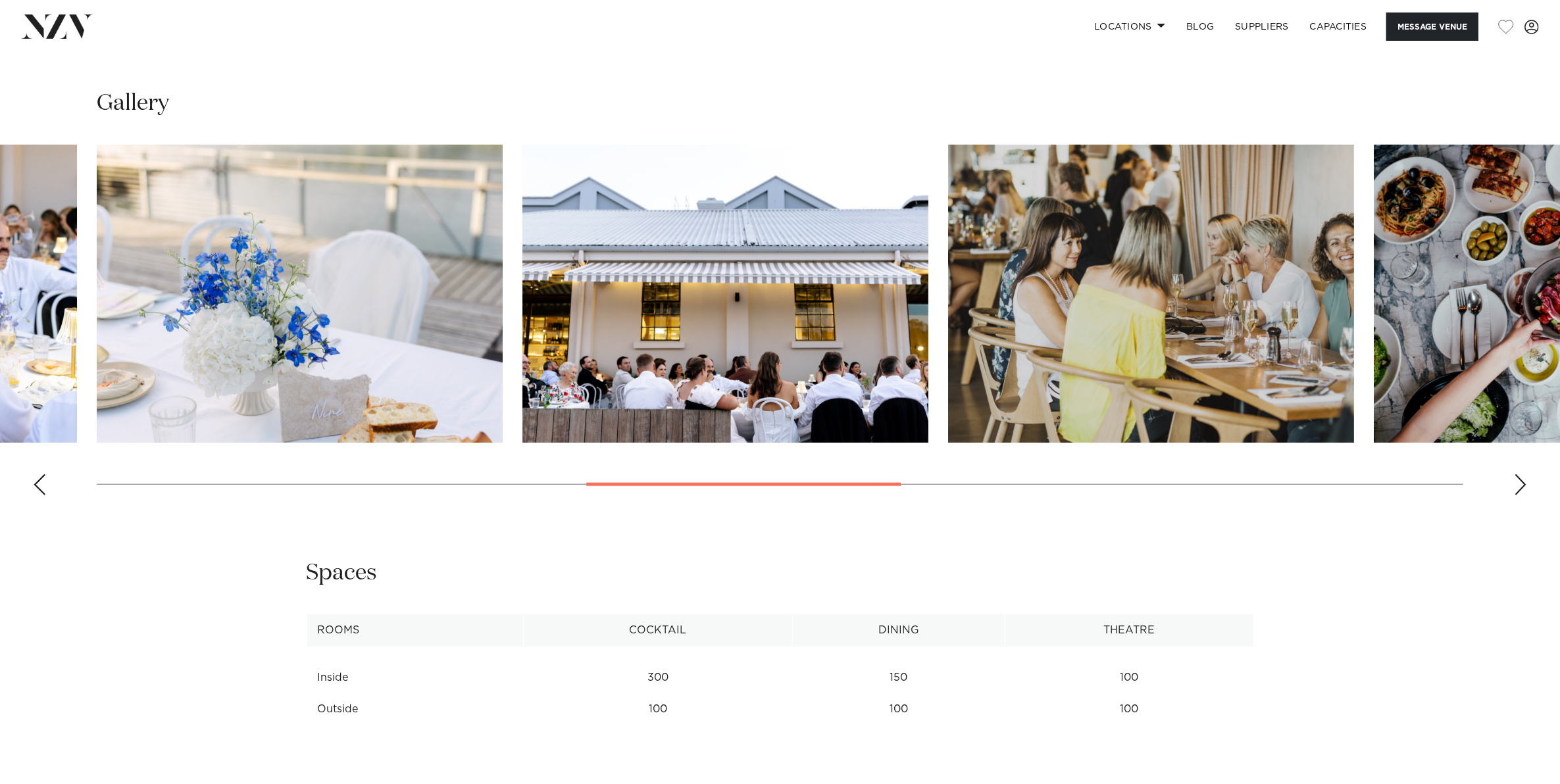
click at [1519, 488] on div "Next slide" at bounding box center [1520, 485] width 13 height 21
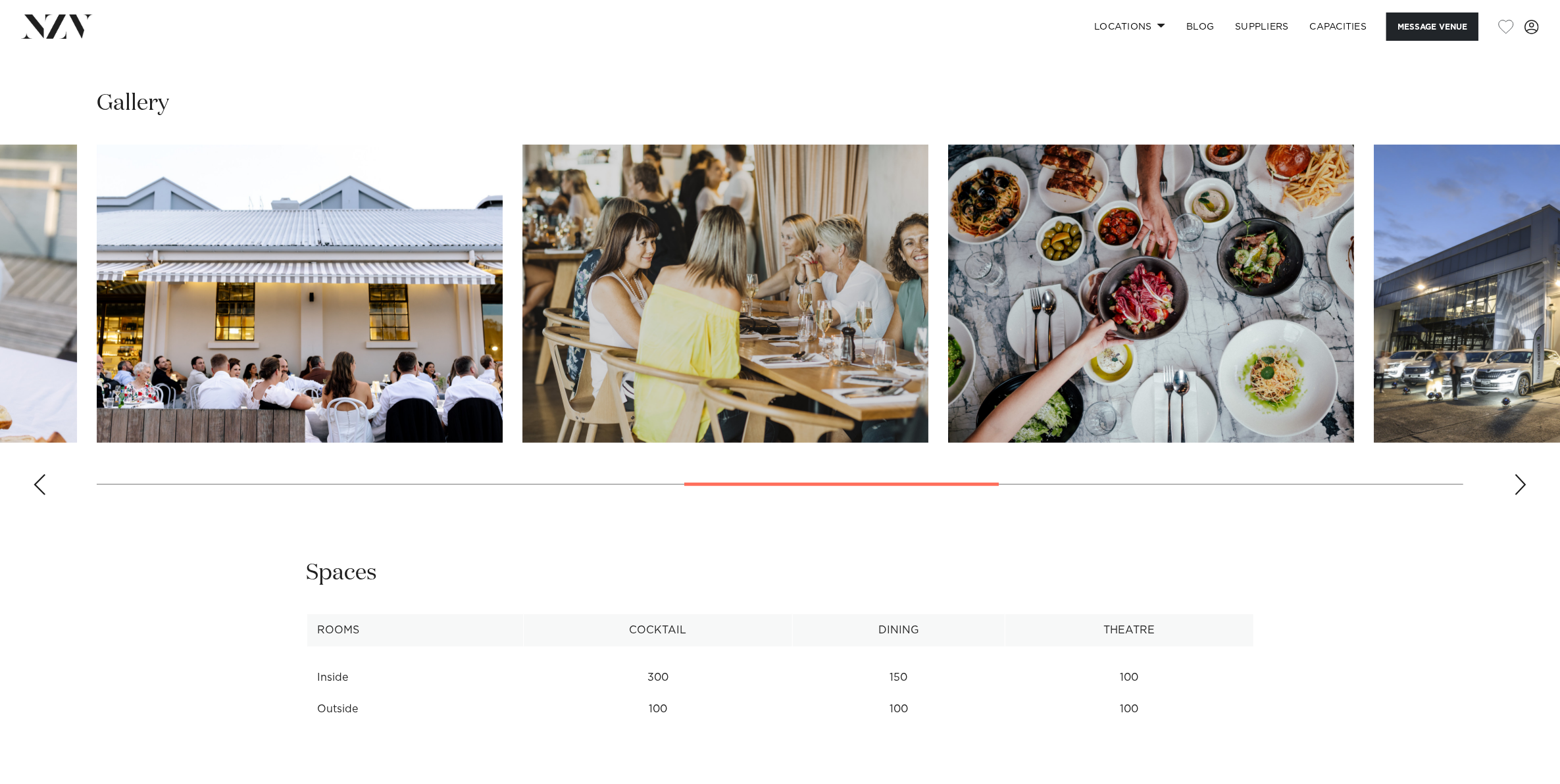
click at [1519, 488] on div "Next slide" at bounding box center [1520, 485] width 13 height 21
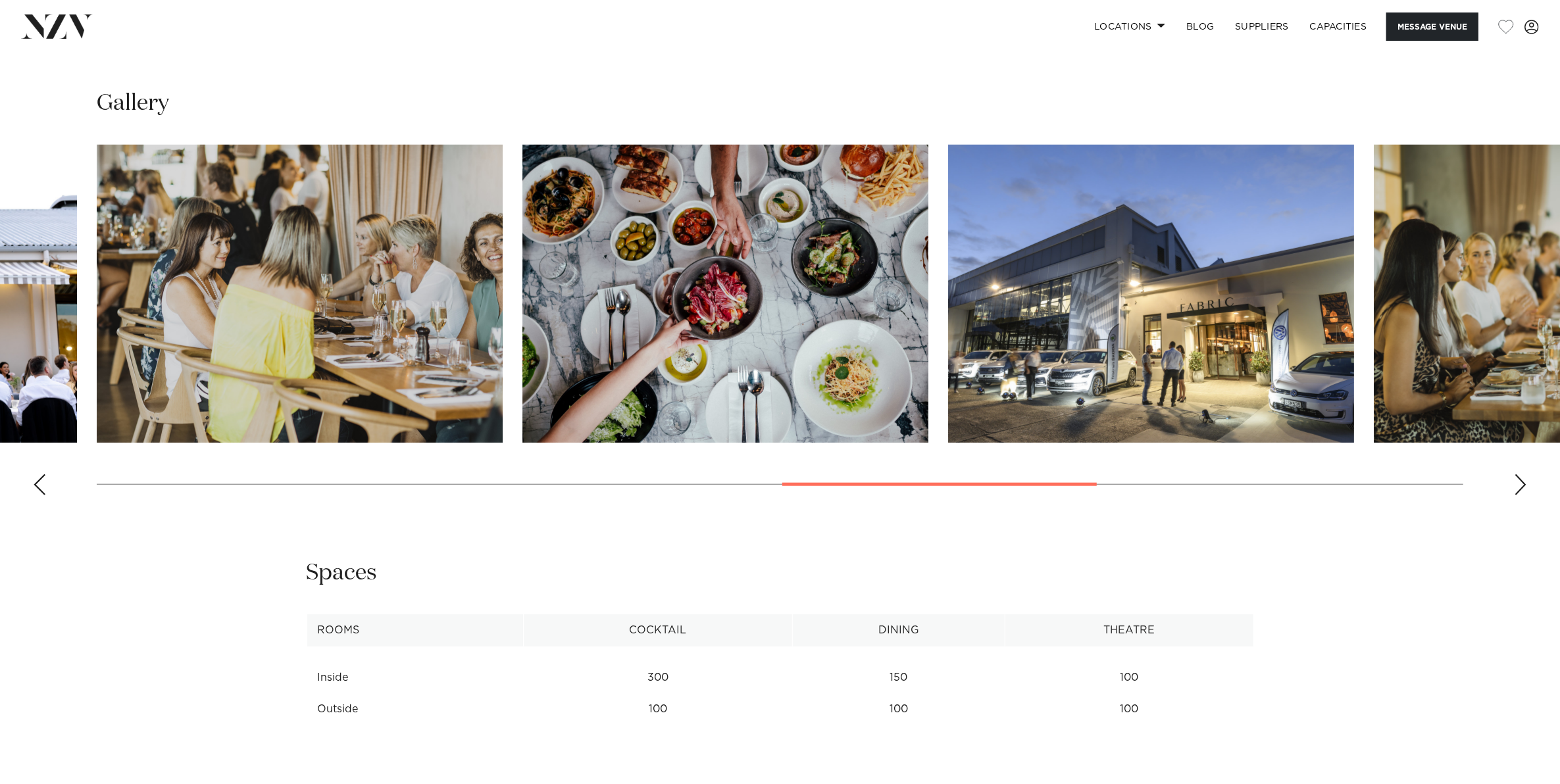
click at [1519, 488] on div "Next slide" at bounding box center [1520, 485] width 13 height 21
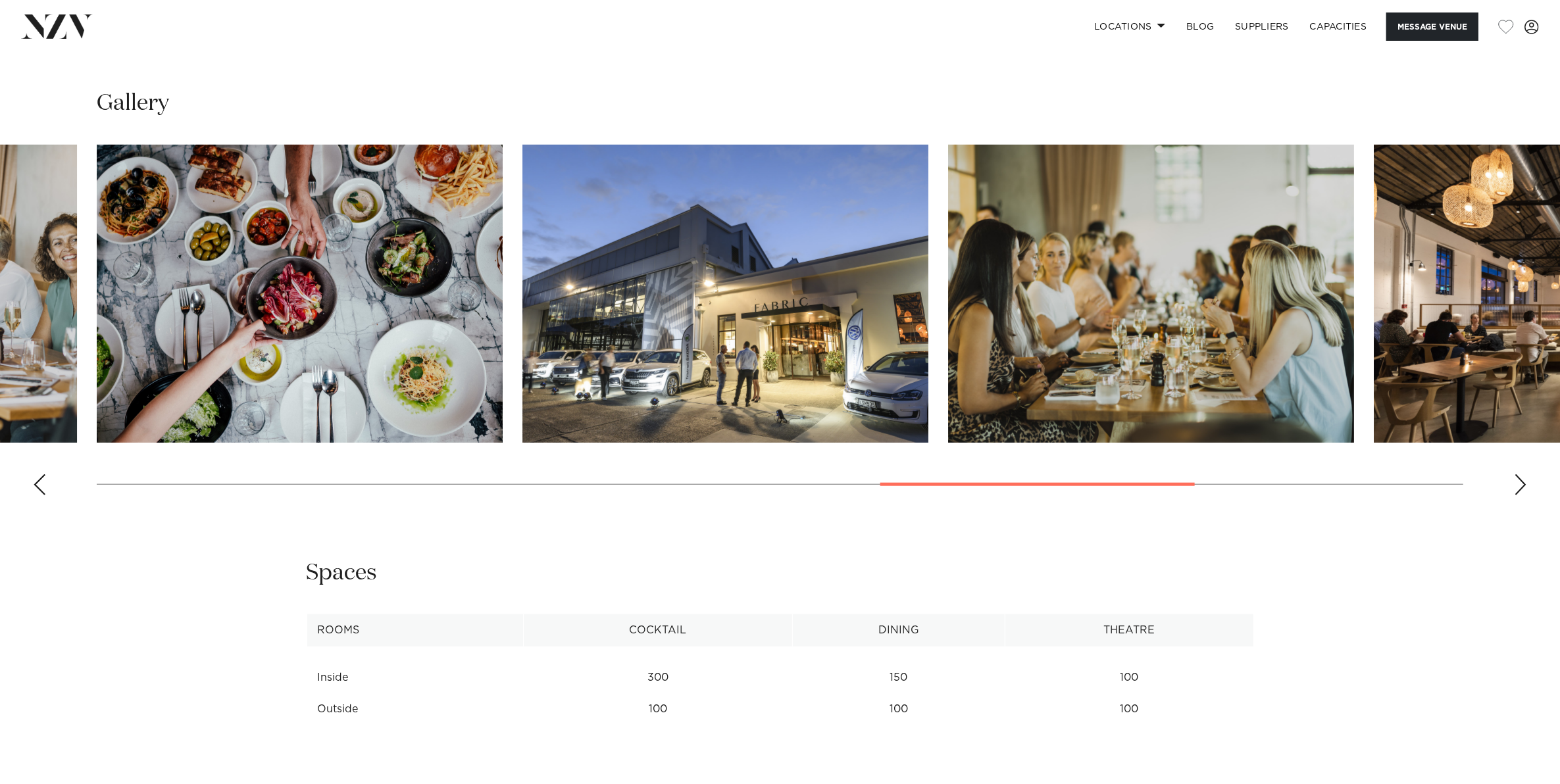
click at [1519, 488] on div "Next slide" at bounding box center [1520, 485] width 13 height 21
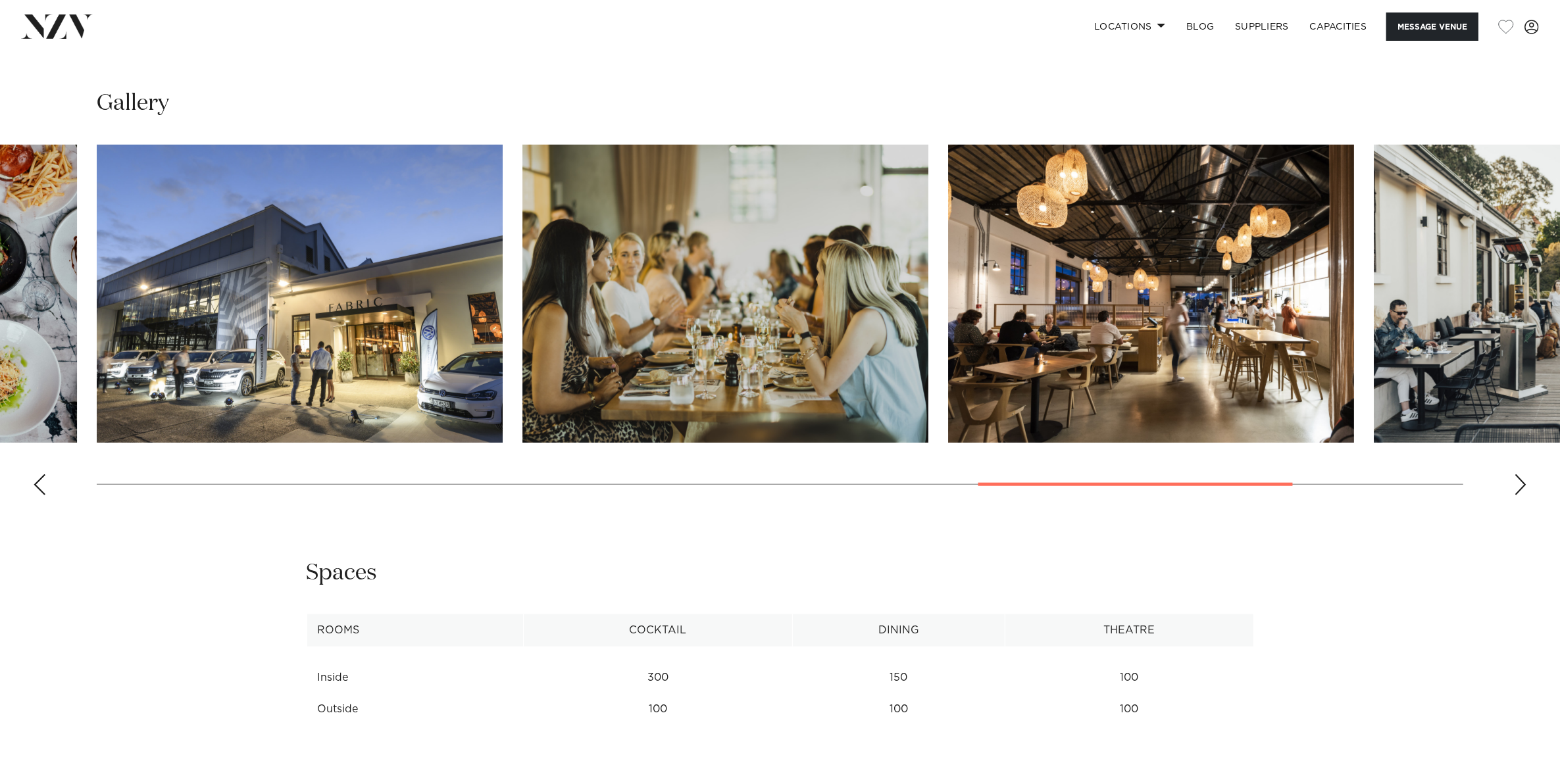
click at [1519, 488] on div "Next slide" at bounding box center [1520, 485] width 13 height 21
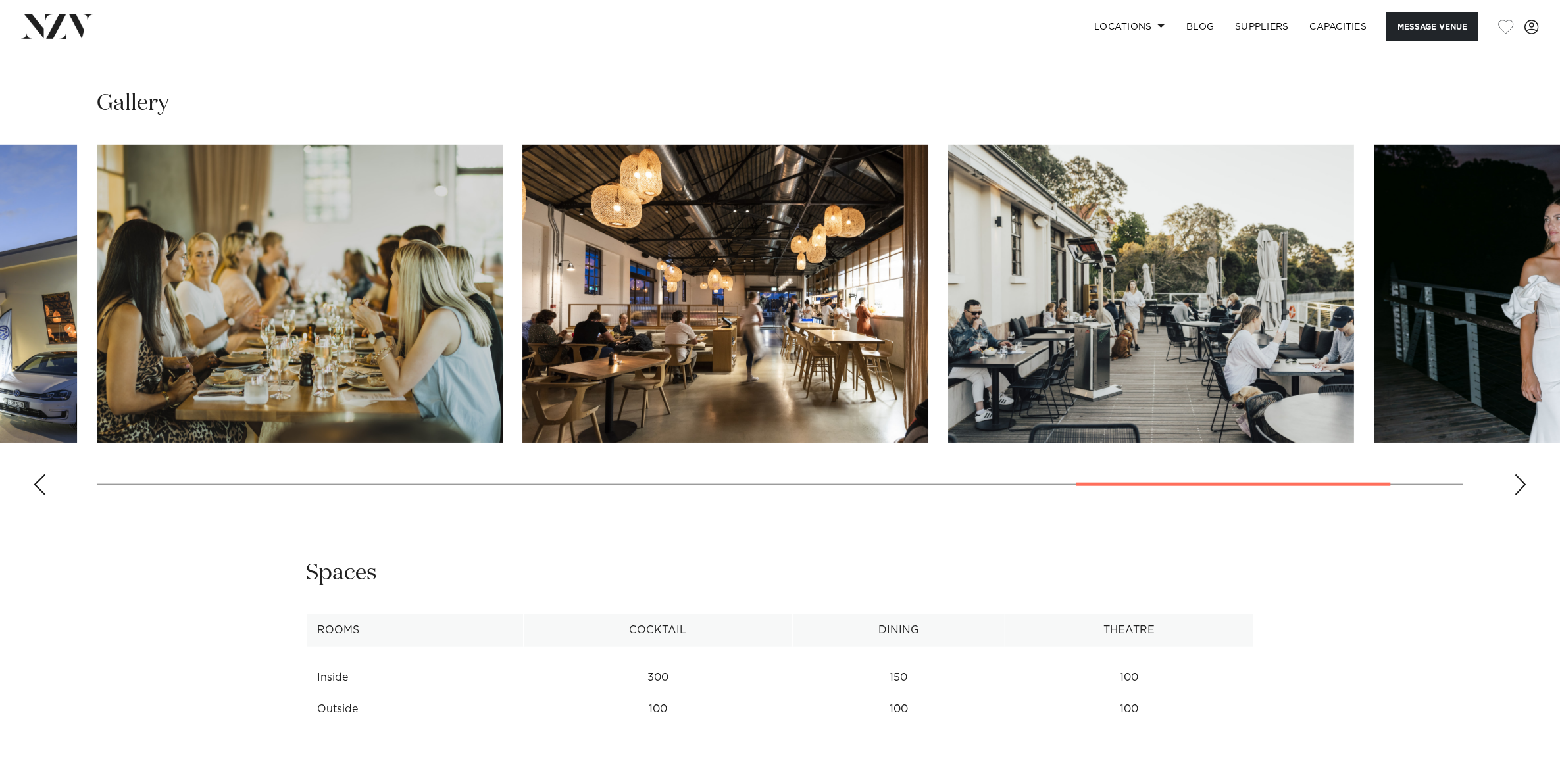
click at [1519, 488] on div "Next slide" at bounding box center [1520, 485] width 13 height 21
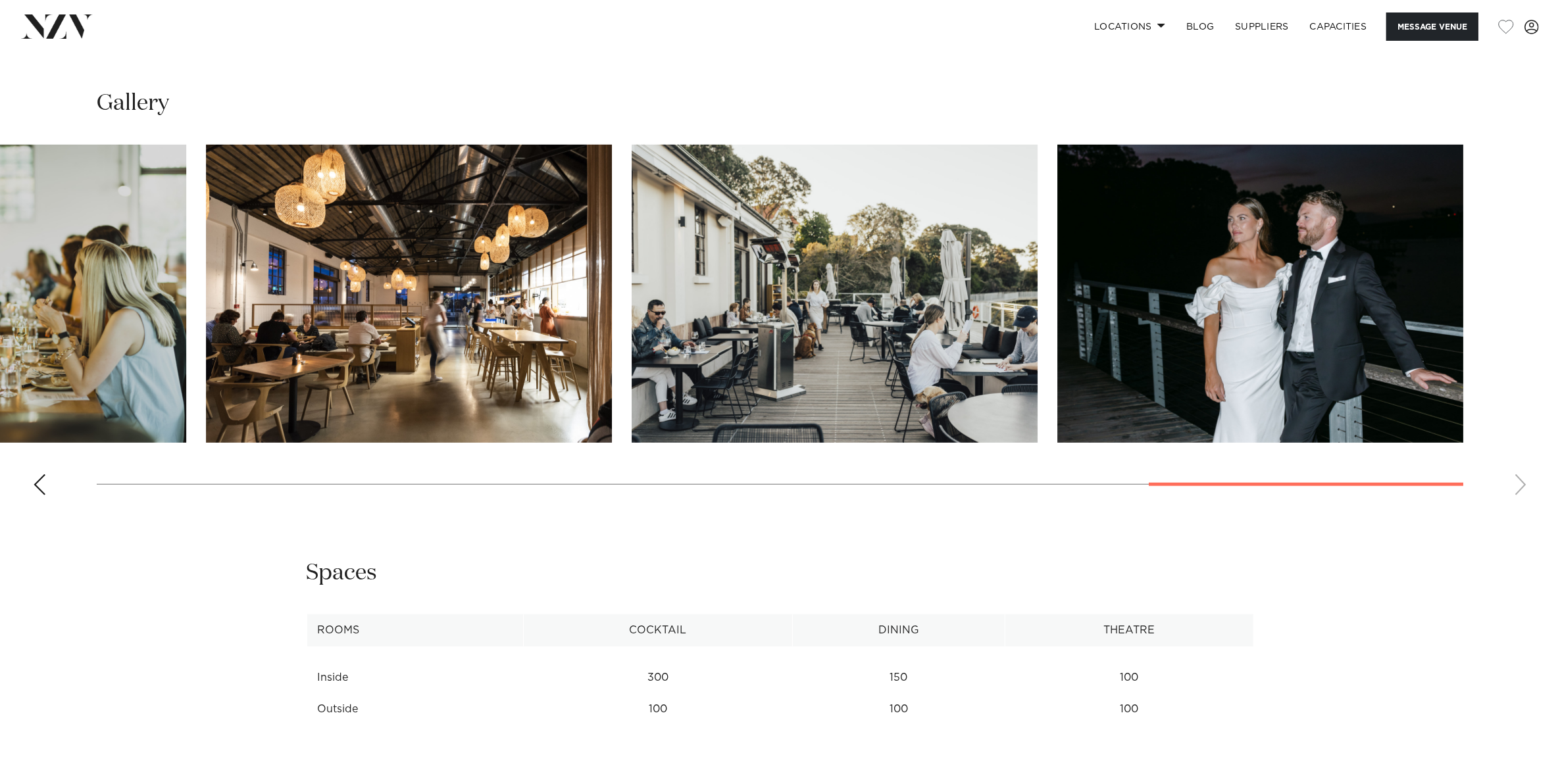
click at [1519, 488] on swiper-container at bounding box center [780, 324] width 1560 height 361
click at [38, 480] on div "Previous slide" at bounding box center [39, 485] width 13 height 21
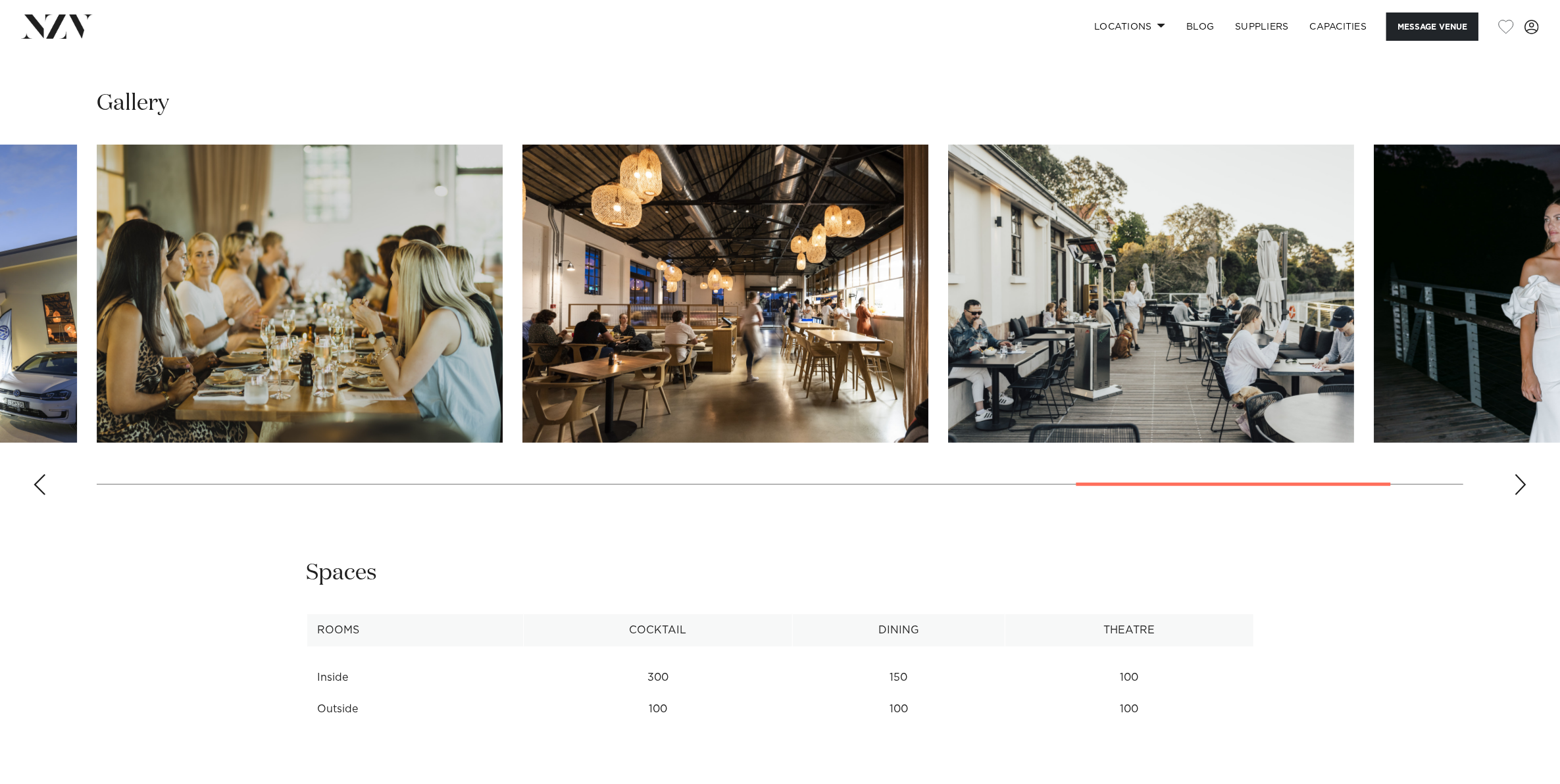
click at [38, 480] on div "Previous slide" at bounding box center [39, 485] width 13 height 21
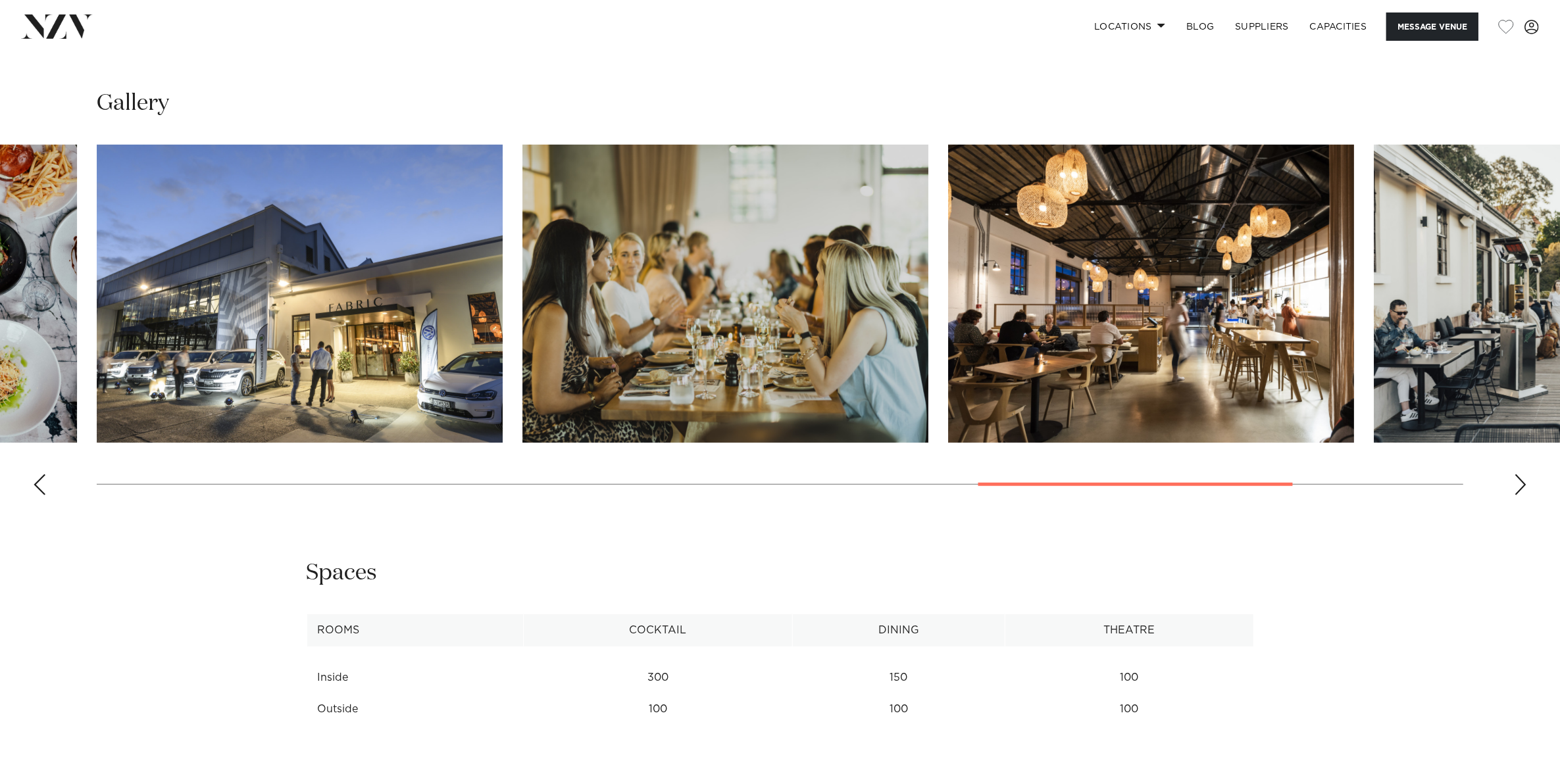
click at [38, 480] on div "Previous slide" at bounding box center [39, 485] width 13 height 21
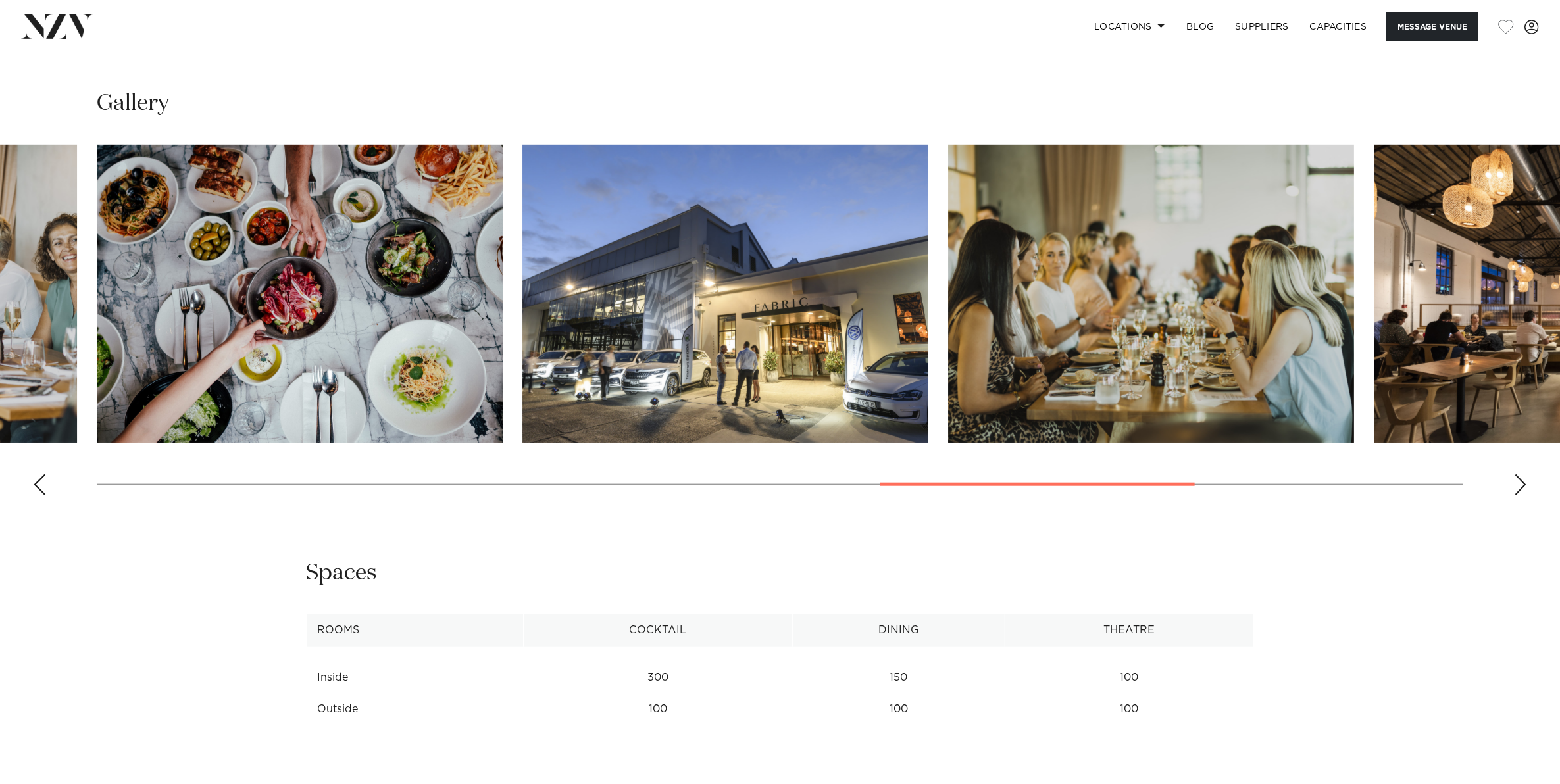
click at [38, 480] on div "Previous slide" at bounding box center [39, 485] width 13 height 21
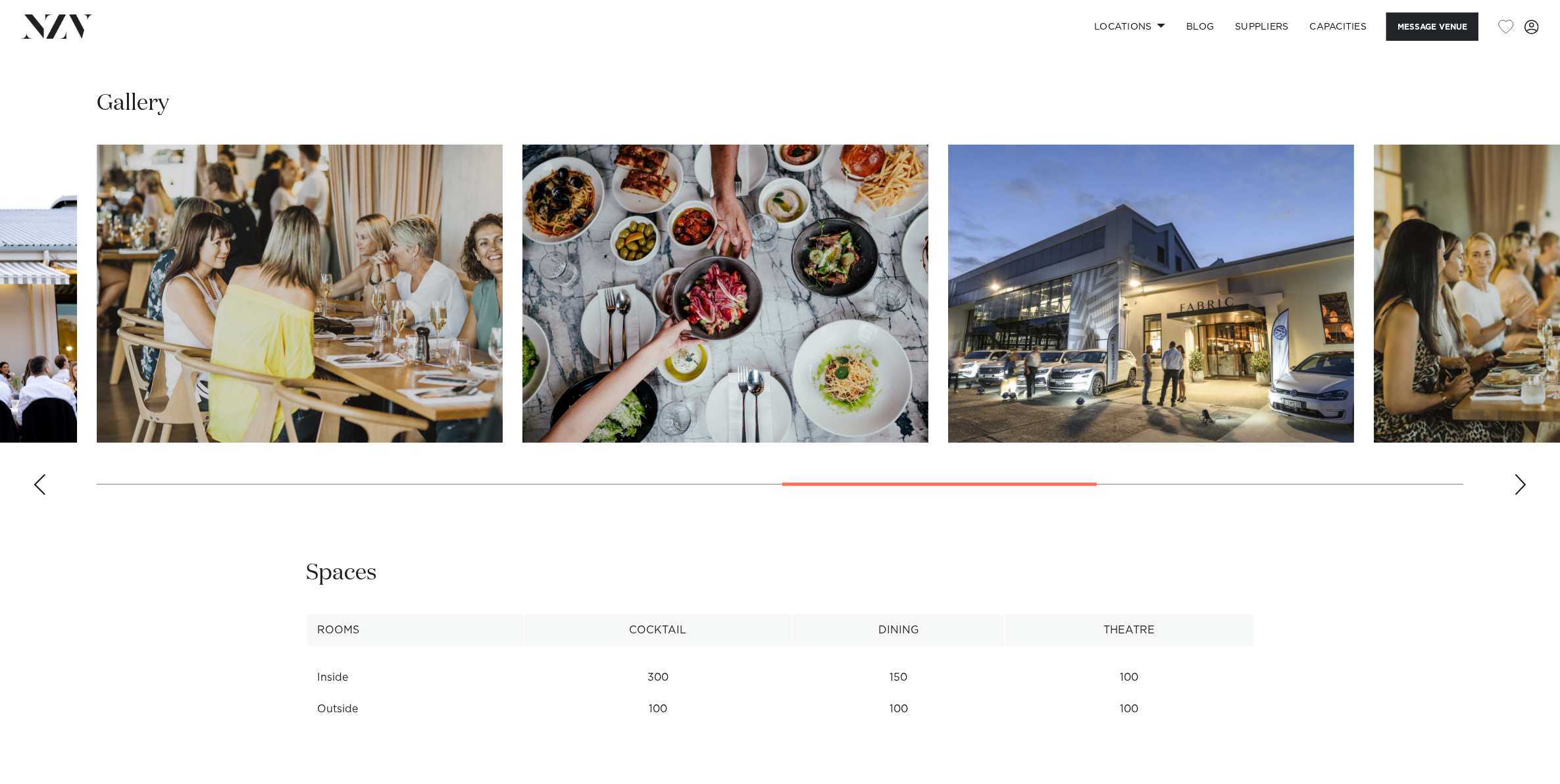
click at [38, 480] on div "Previous slide" at bounding box center [39, 485] width 13 height 21
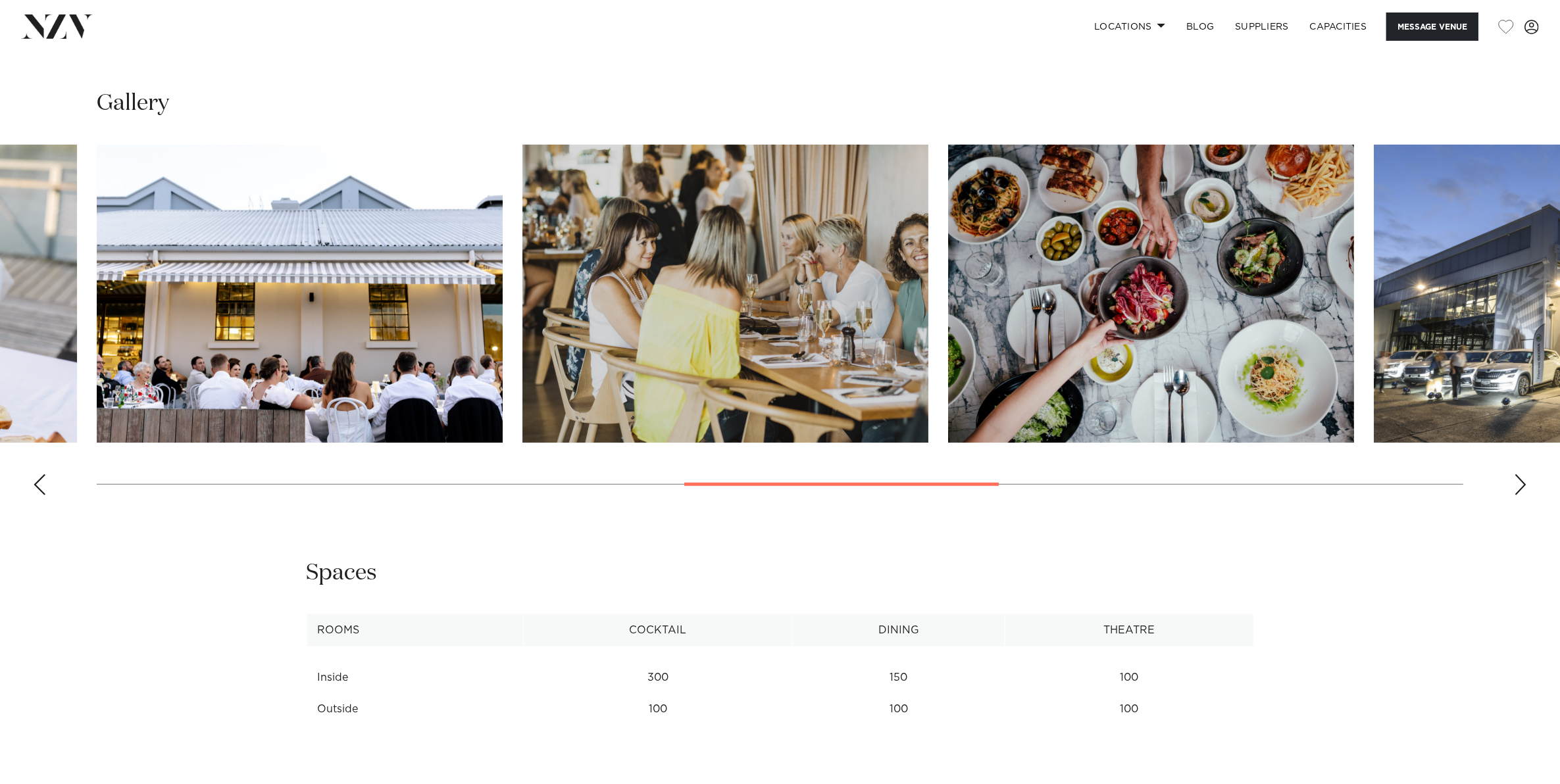
click at [38, 480] on div "Previous slide" at bounding box center [39, 485] width 13 height 21
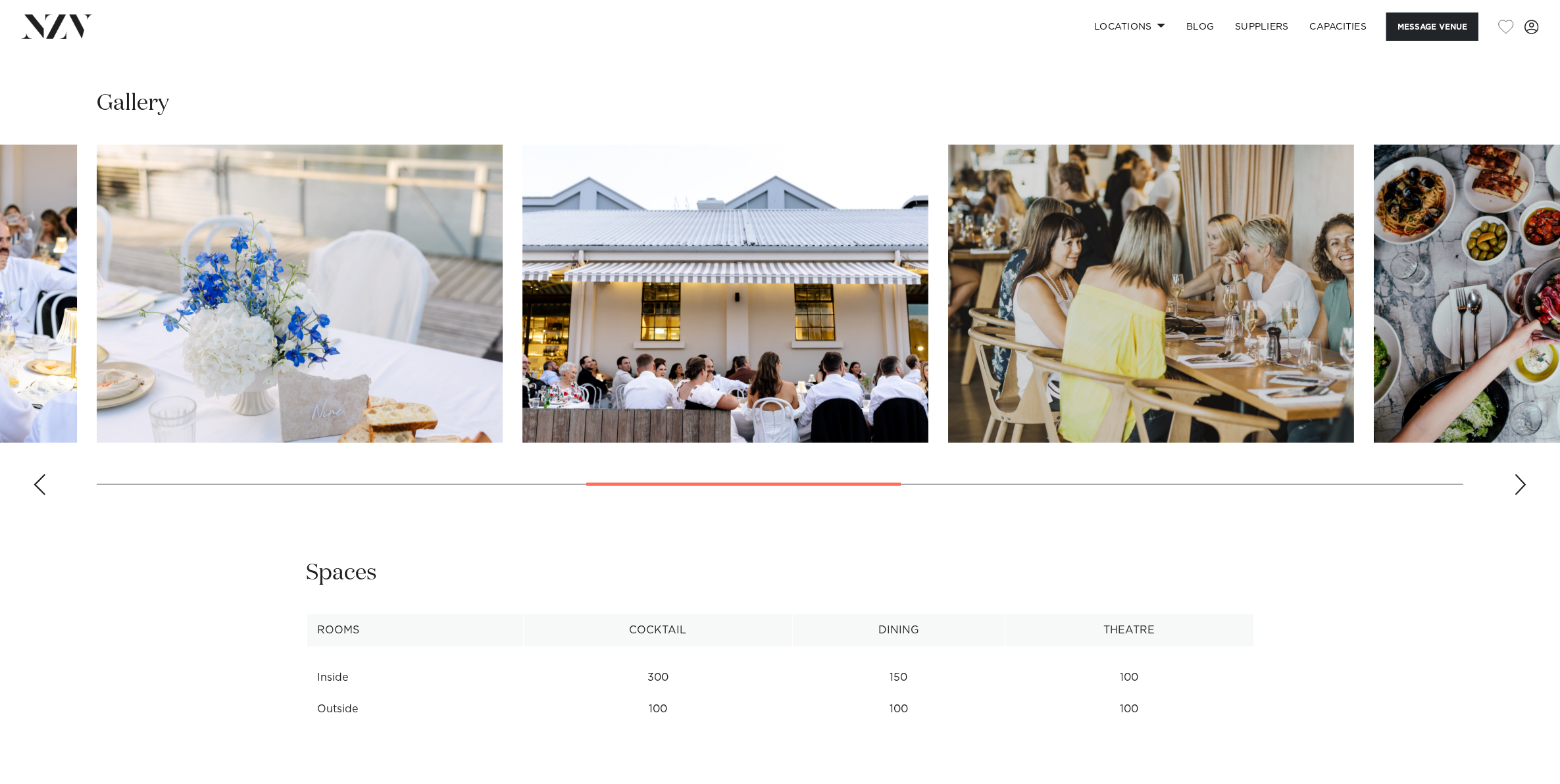
click at [38, 480] on div "Previous slide" at bounding box center [39, 485] width 13 height 21
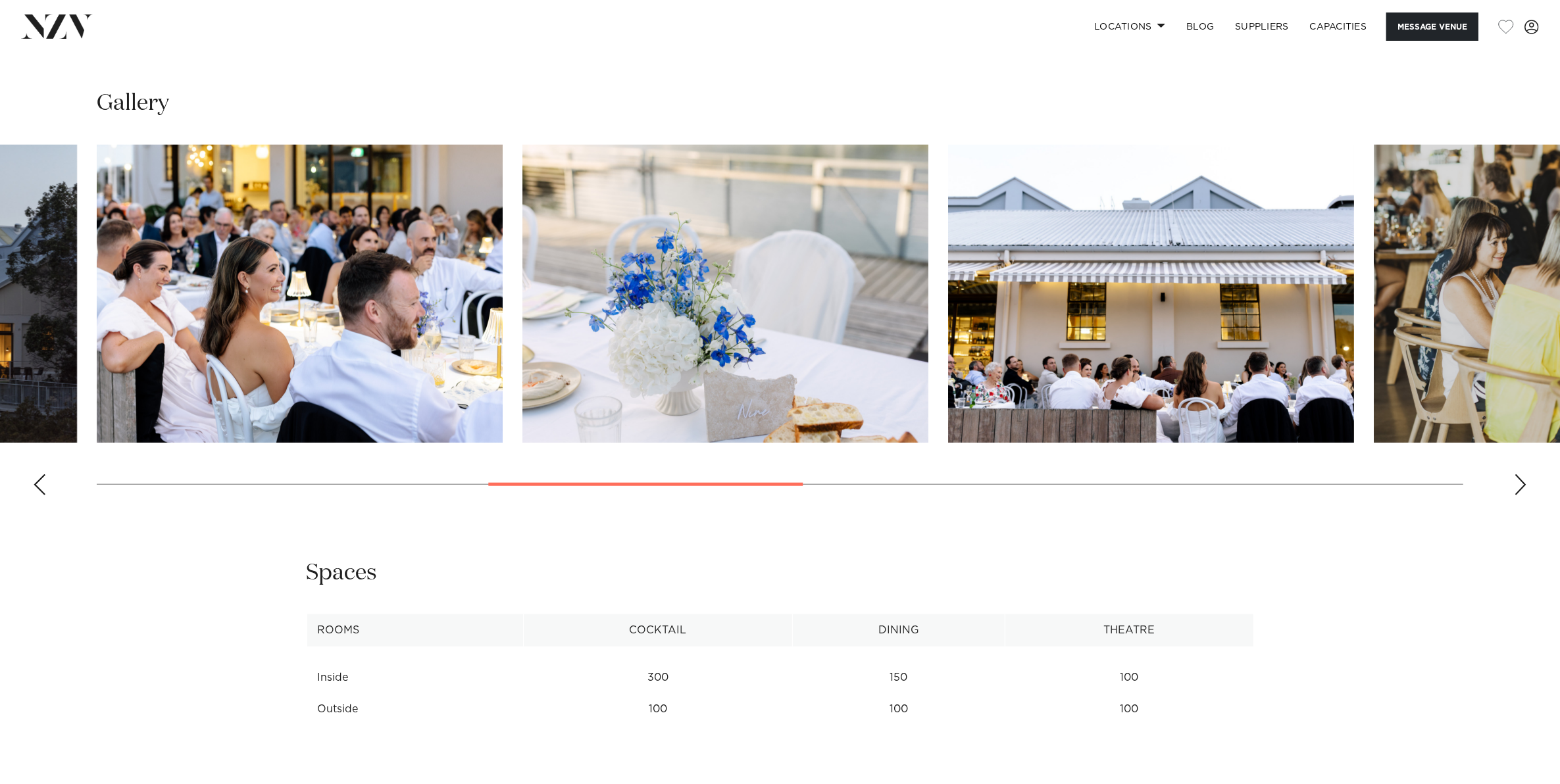
click at [38, 480] on div "Previous slide" at bounding box center [39, 485] width 13 height 21
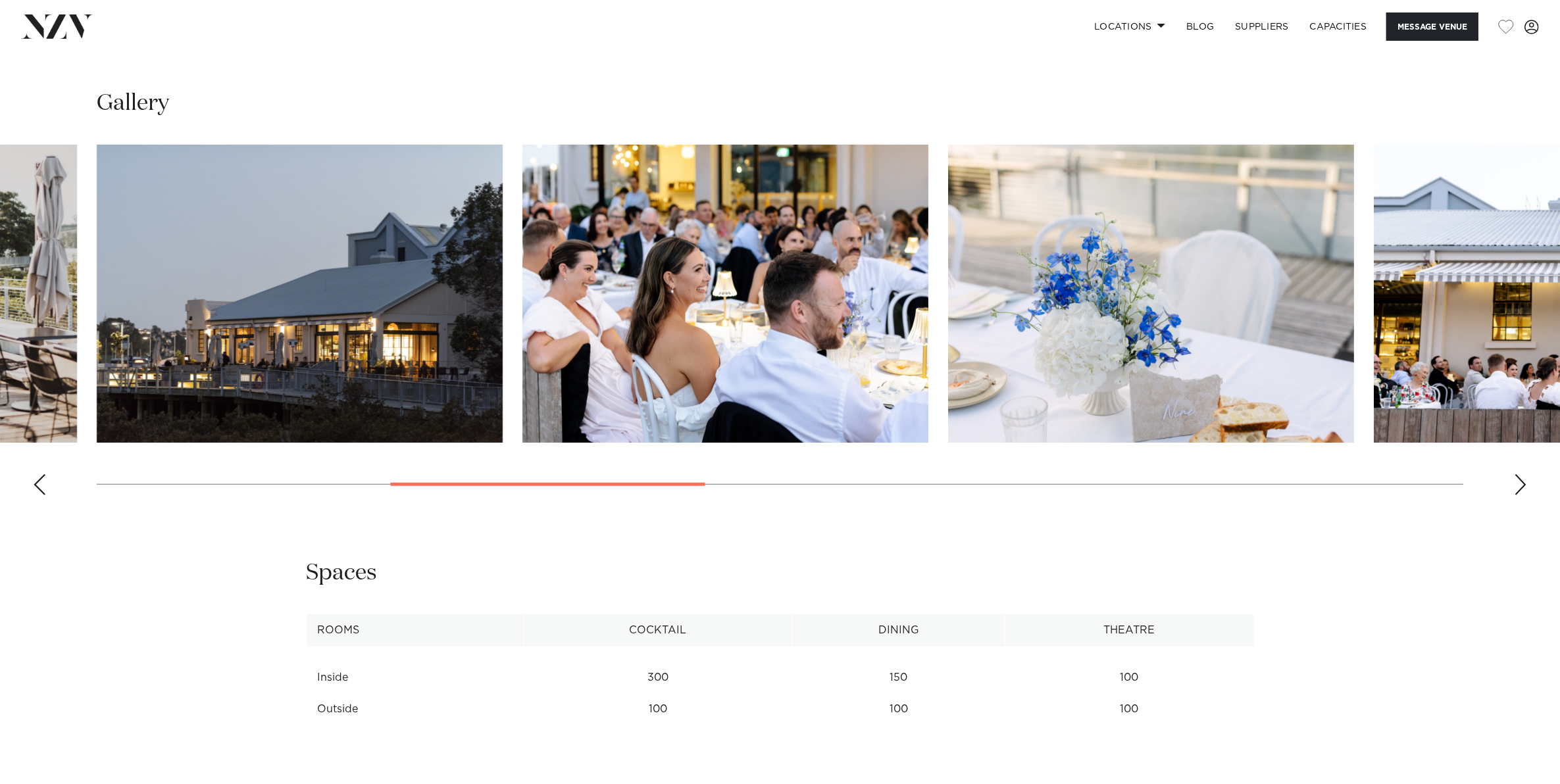
click at [38, 480] on div "Previous slide" at bounding box center [39, 485] width 13 height 21
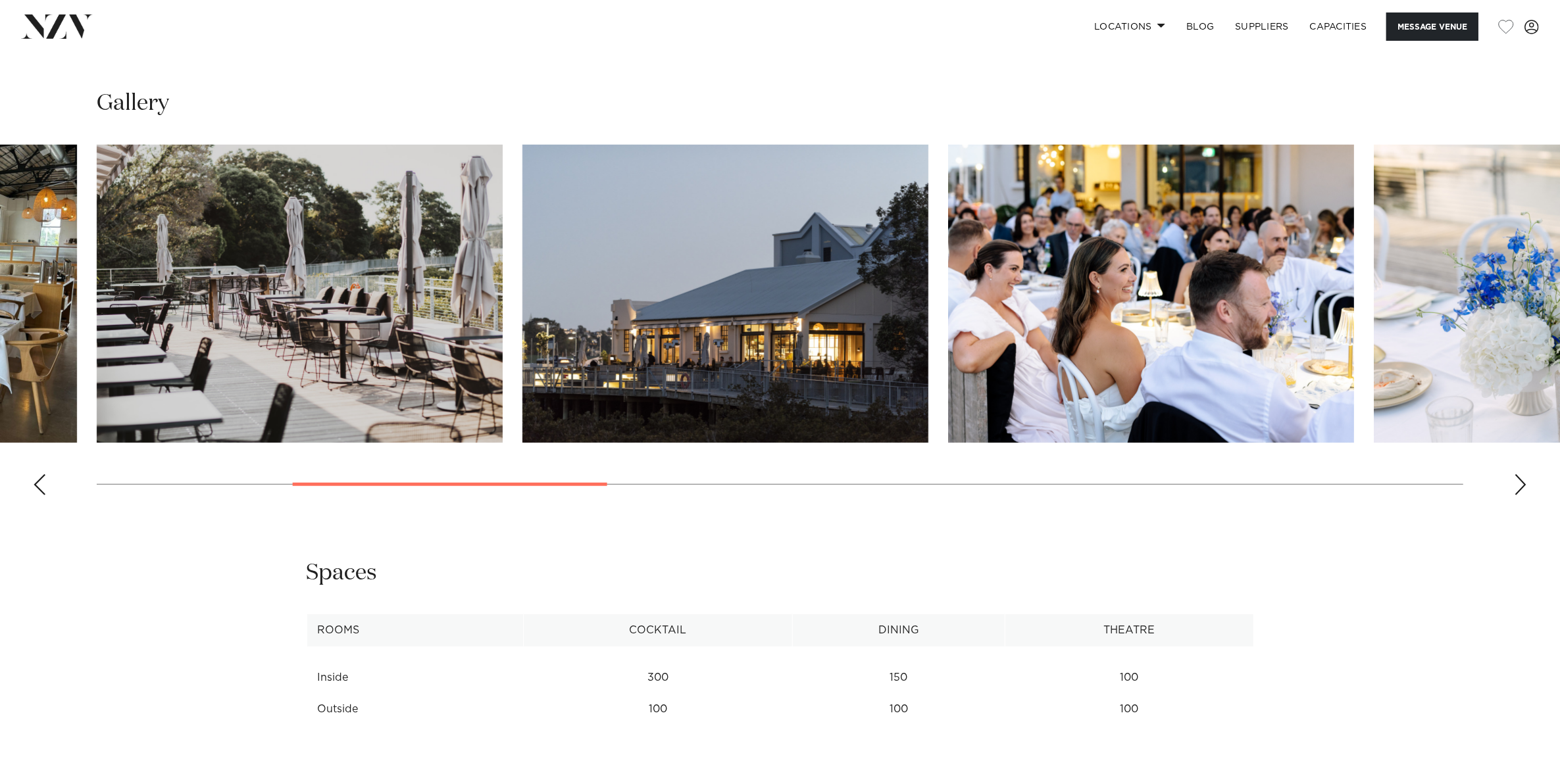
click at [38, 480] on div "Previous slide" at bounding box center [39, 485] width 13 height 21
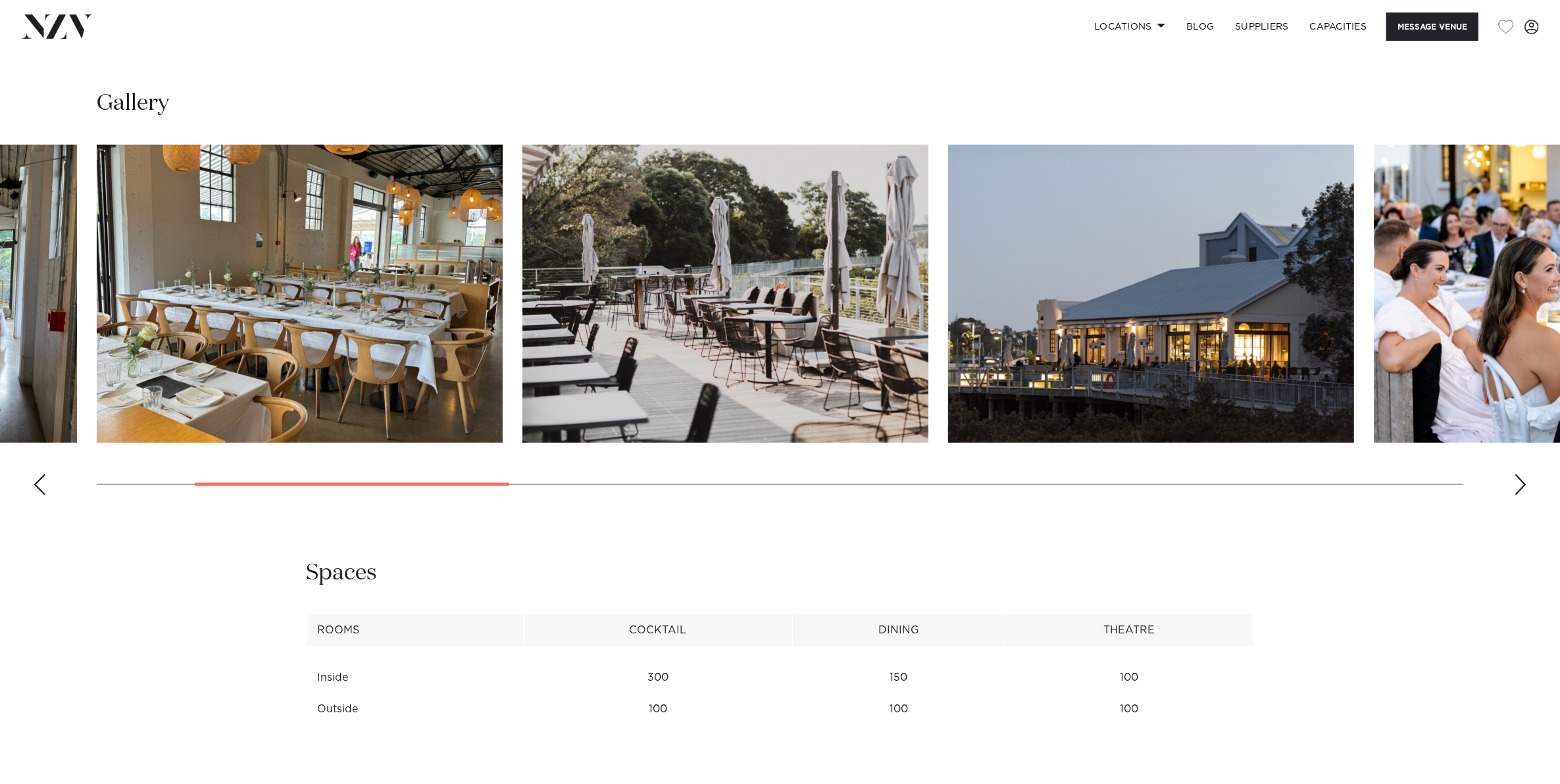
click at [38, 480] on div "Previous slide" at bounding box center [39, 485] width 13 height 21
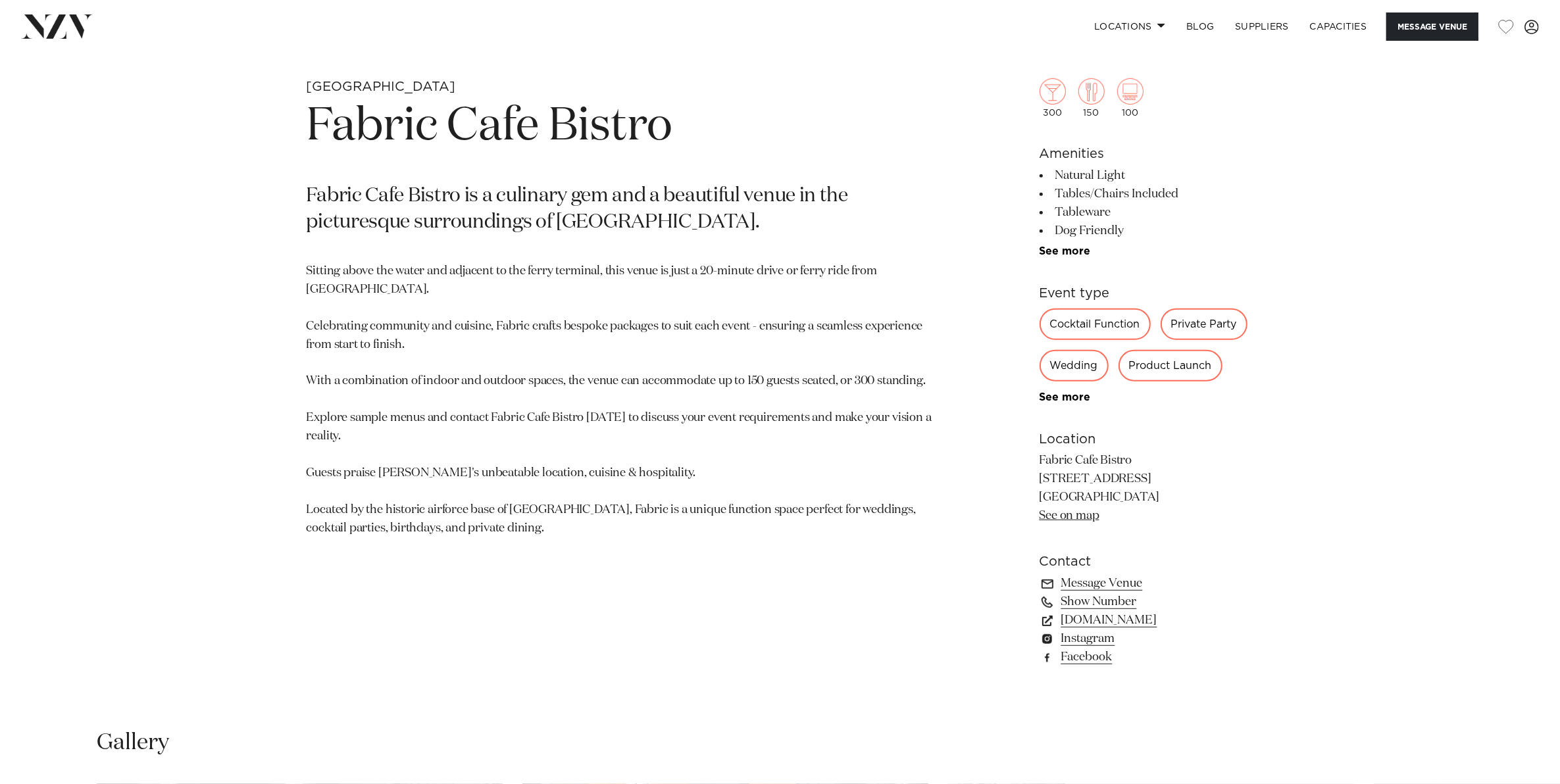
scroll to position [740, 0]
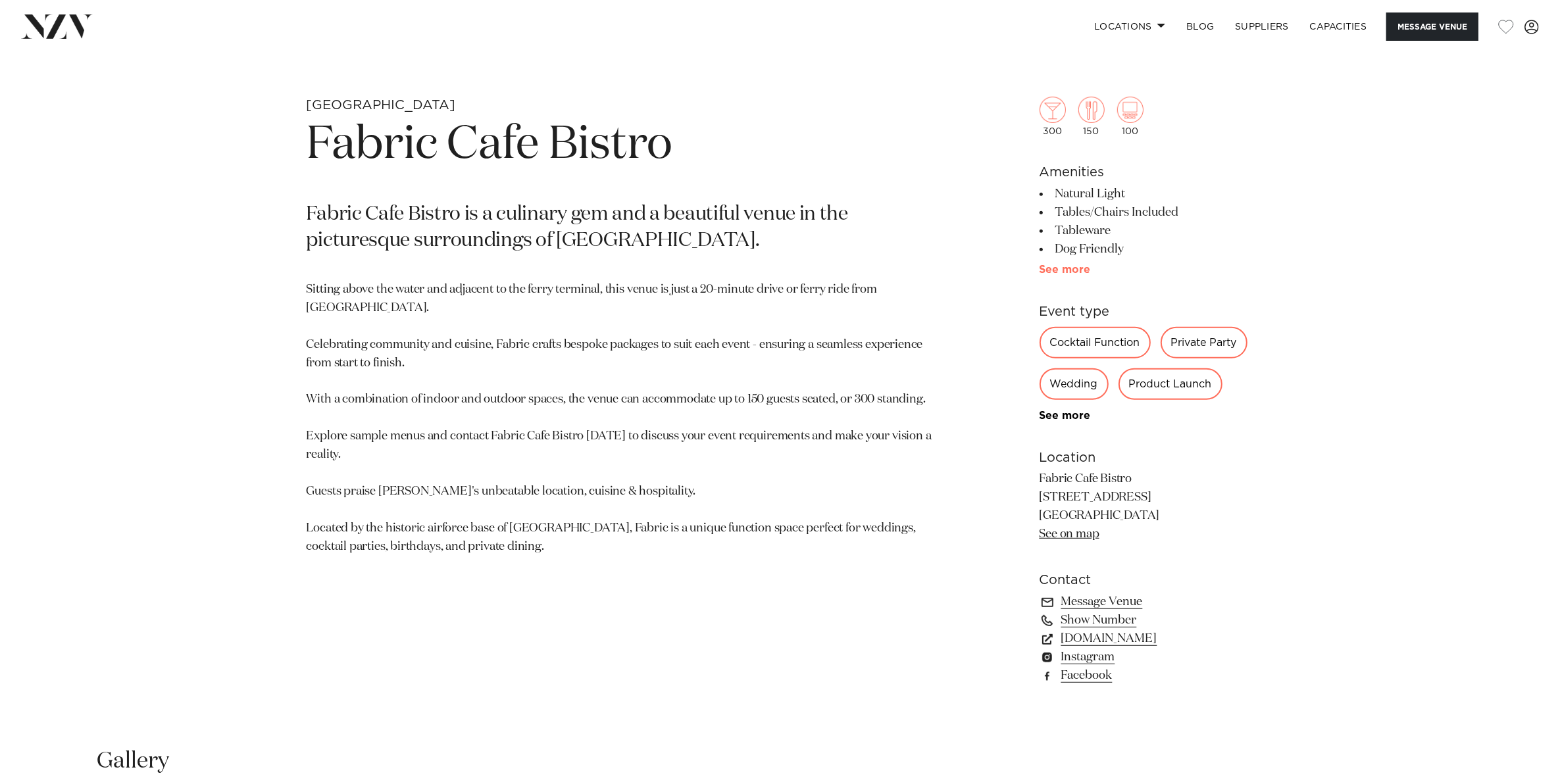
click at [1076, 268] on link "See more" at bounding box center [1090, 269] width 102 height 11
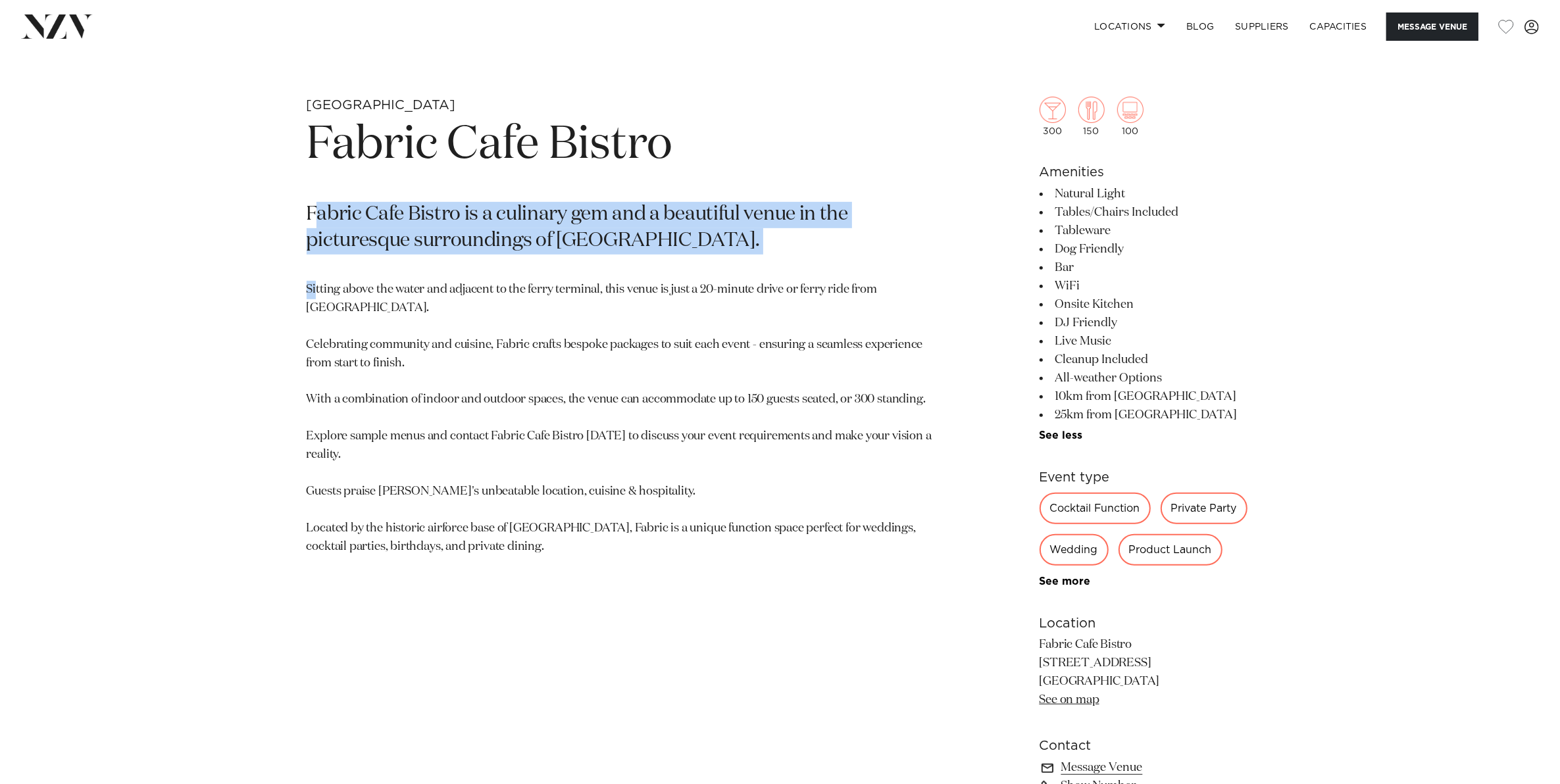
drag, startPoint x: 316, startPoint y: 212, endPoint x: 316, endPoint y: 267, distance: 55.0
click at [316, 267] on section "Auckland Fabric Cafe Bistro Fabric Cafe Bistro is a culinary gem and a beautifu…" at bounding box center [626, 495] width 639 height 796
drag, startPoint x: 316, startPoint y: 267, endPoint x: 304, endPoint y: 284, distance: 20.8
click at [304, 284] on div "Auckland Fabric Cafe Bistro Fabric Cafe Bistro is a culinary gem and a beautifu…" at bounding box center [780, 495] width 1120 height 796
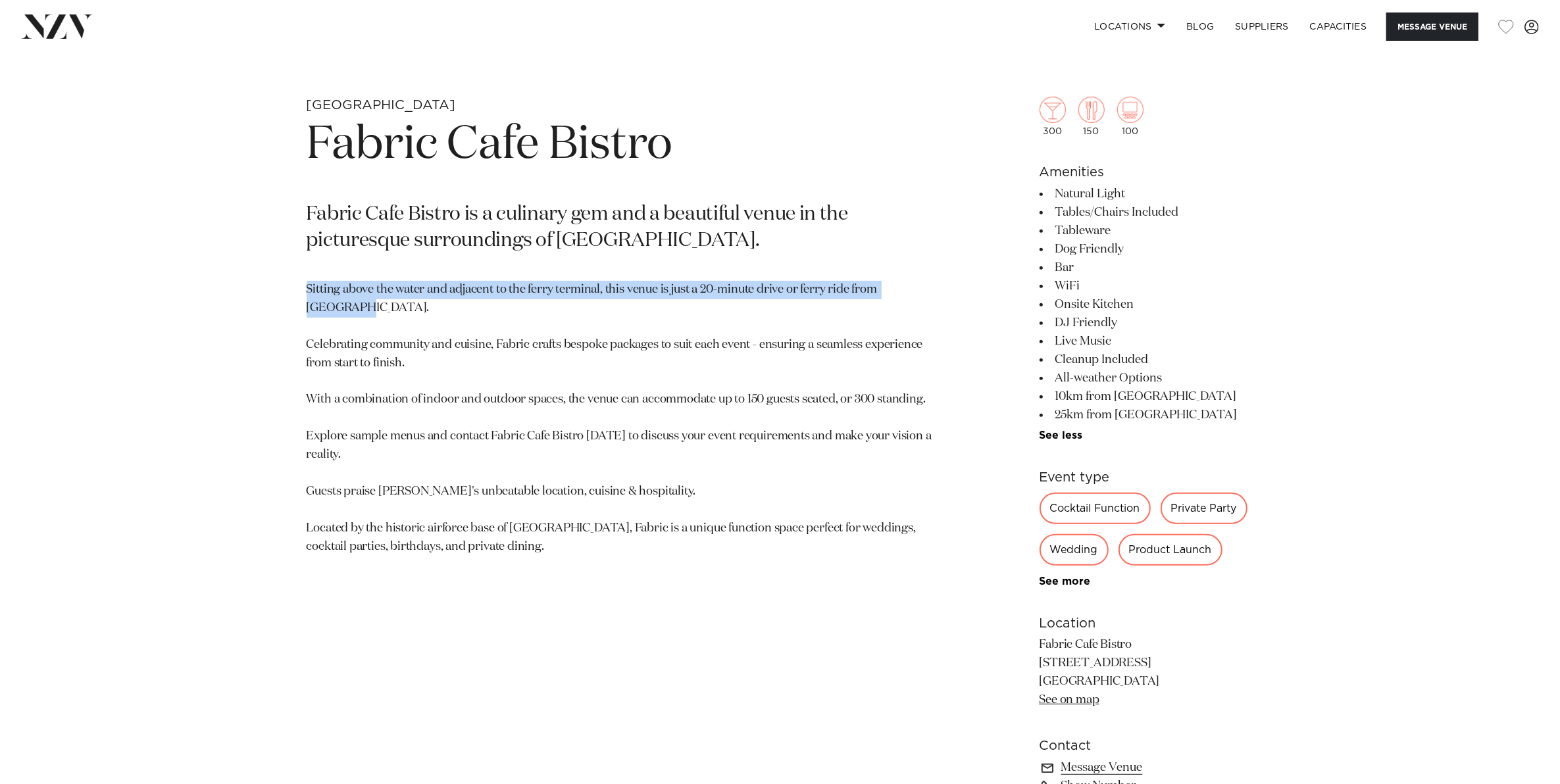
drag, startPoint x: 303, startPoint y: 289, endPoint x: 304, endPoint y: 311, distance: 22.0
click at [304, 311] on div "Auckland Fabric Cafe Bistro Fabric Cafe Bistro is a culinary gem and a beautifu…" at bounding box center [780, 495] width 1120 height 796
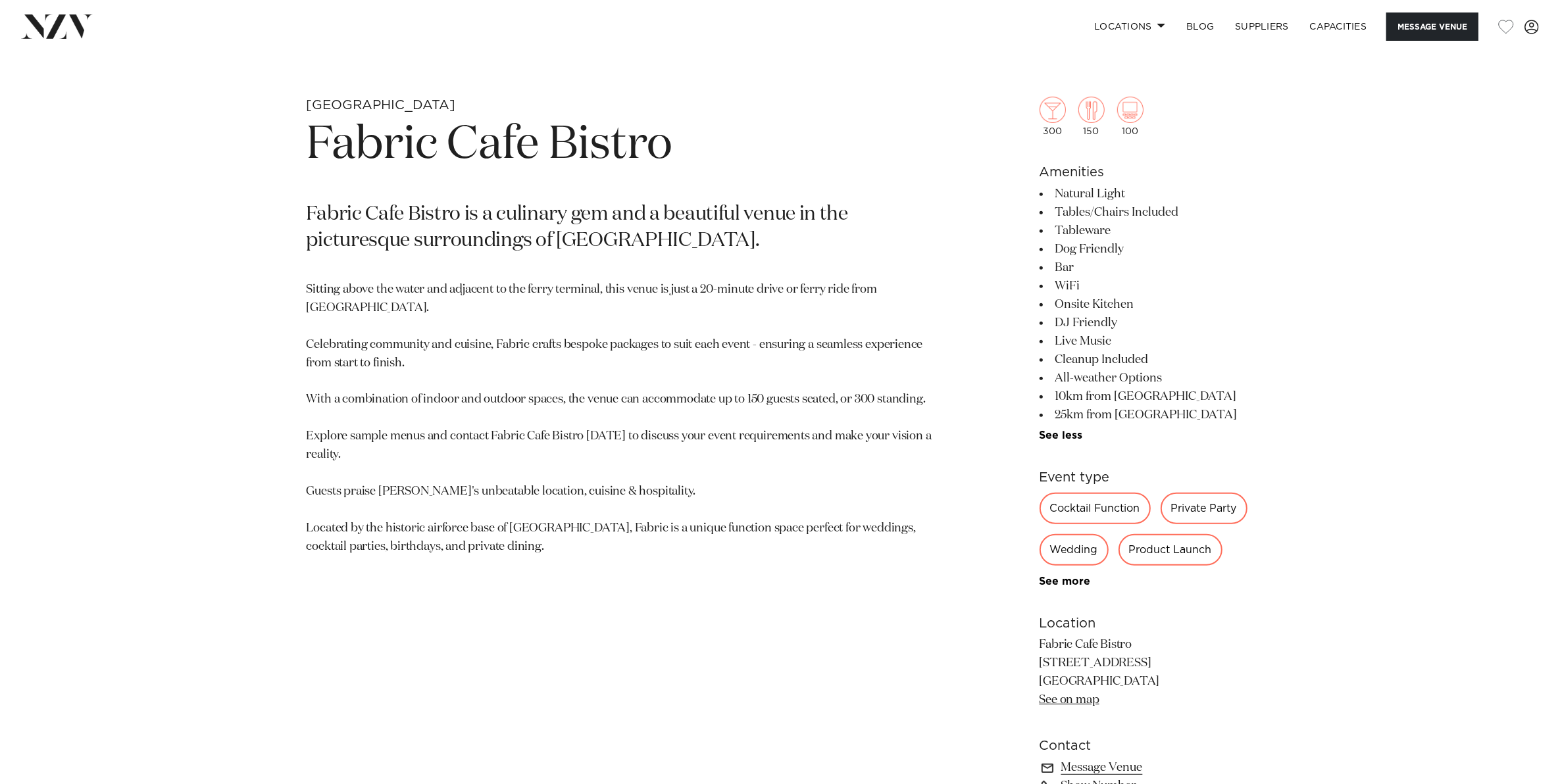
drag, startPoint x: 304, startPoint y: 311, endPoint x: 307, endPoint y: 352, distance: 41.1
click at [307, 352] on p "Sitting above the water and adjacent to the ferry terminal, this venue is just …" at bounding box center [626, 418] width 639 height 275
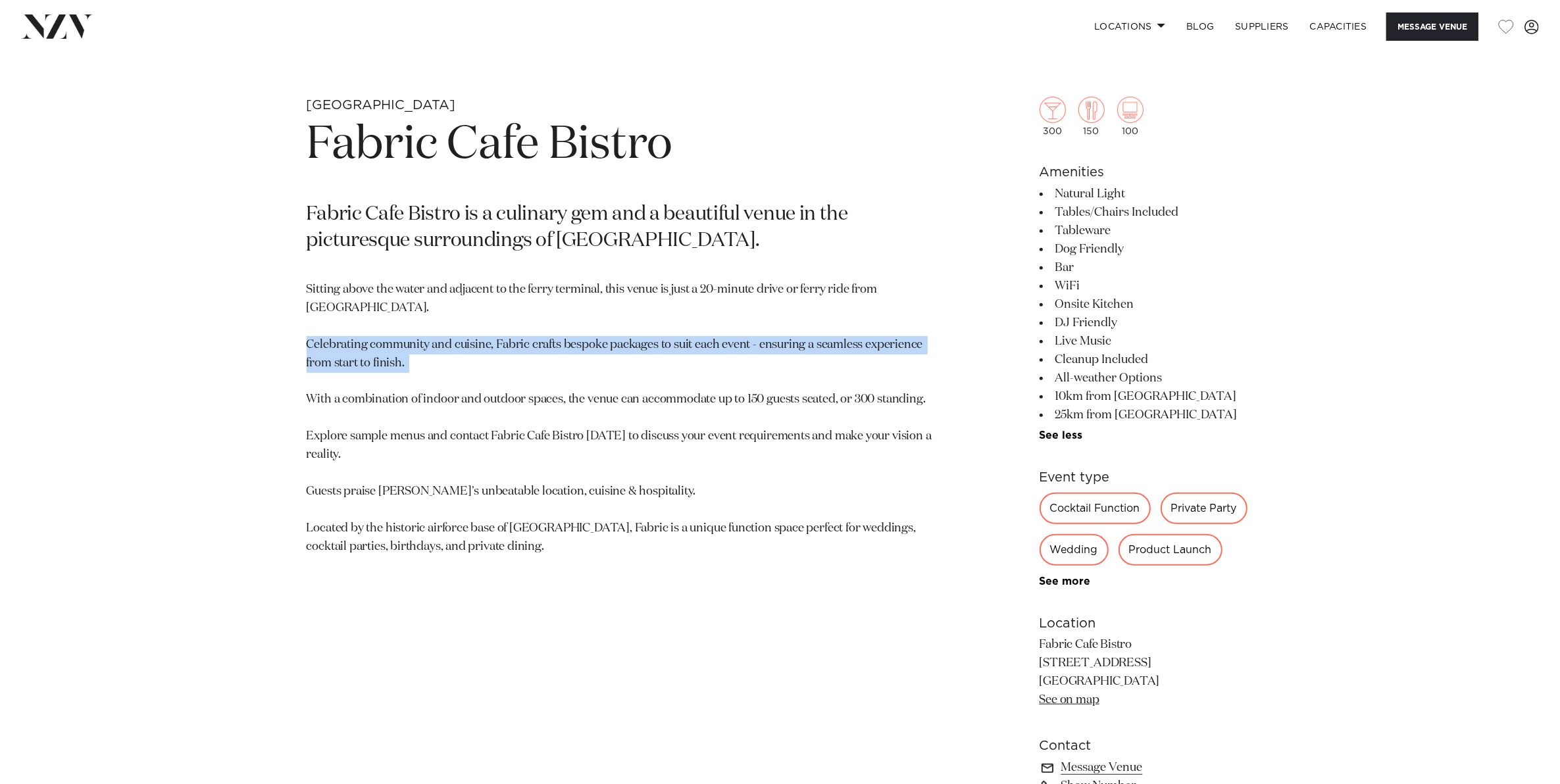
drag, startPoint x: 304, startPoint y: 340, endPoint x: 439, endPoint y: 370, distance: 138.3
click at [439, 370] on div "Auckland Fabric Cafe Bistro Fabric Cafe Bistro is a culinary gem and a beautifu…" at bounding box center [780, 495] width 1120 height 796
click at [439, 370] on p "Sitting above the water and adjacent to the ferry terminal, this venue is just …" at bounding box center [626, 418] width 639 height 275
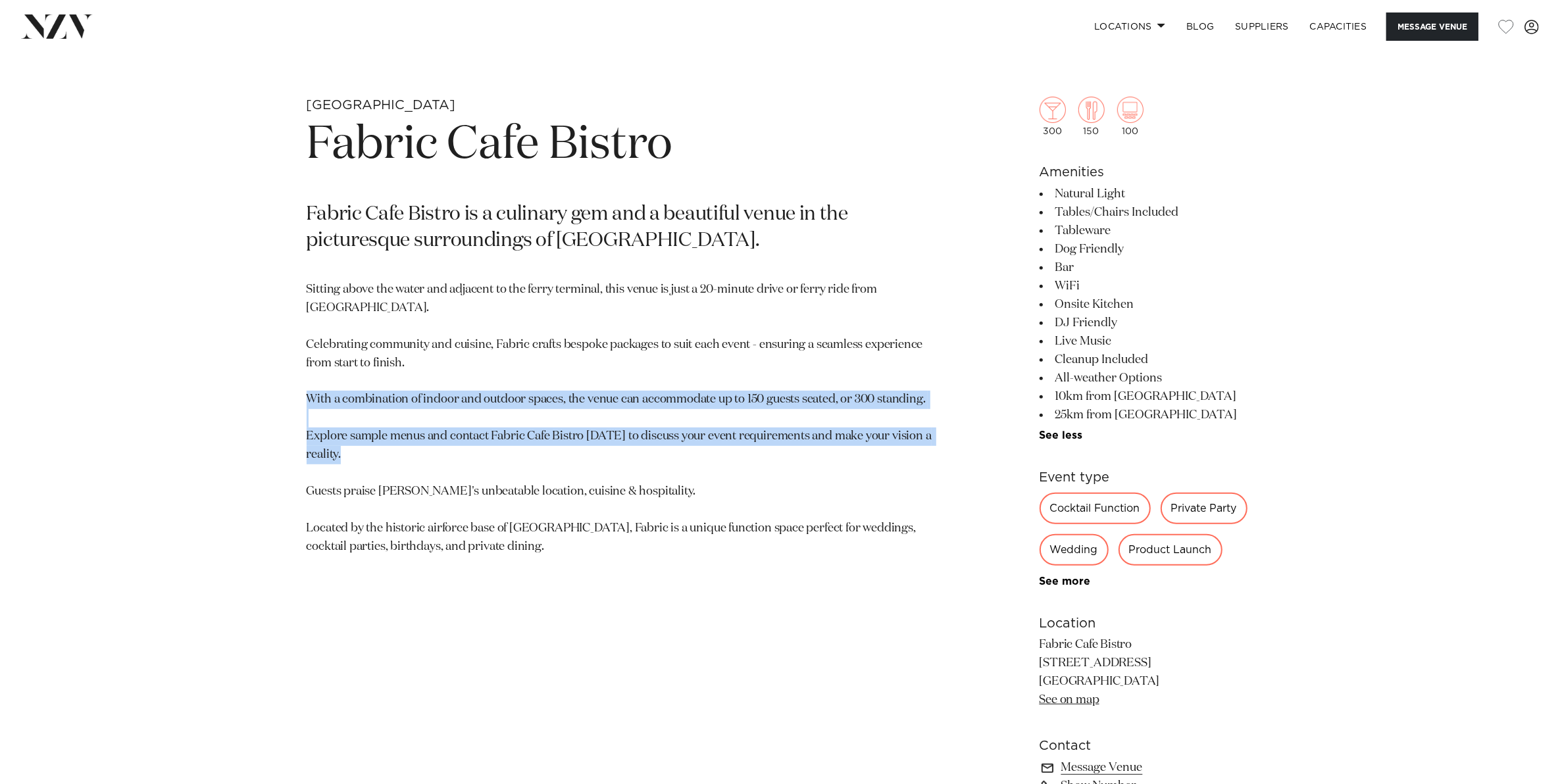
drag, startPoint x: 308, startPoint y: 404, endPoint x: 464, endPoint y: 452, distance: 163.2
click at [464, 452] on p "Sitting above the water and adjacent to the ferry terminal, this venue is just …" at bounding box center [626, 418] width 639 height 275
drag, startPoint x: 464, startPoint y: 452, endPoint x: 434, endPoint y: 453, distance: 30.0
click at [434, 453] on p "Sitting above the water and adjacent to the ferry terminal, this venue is just …" at bounding box center [626, 418] width 639 height 275
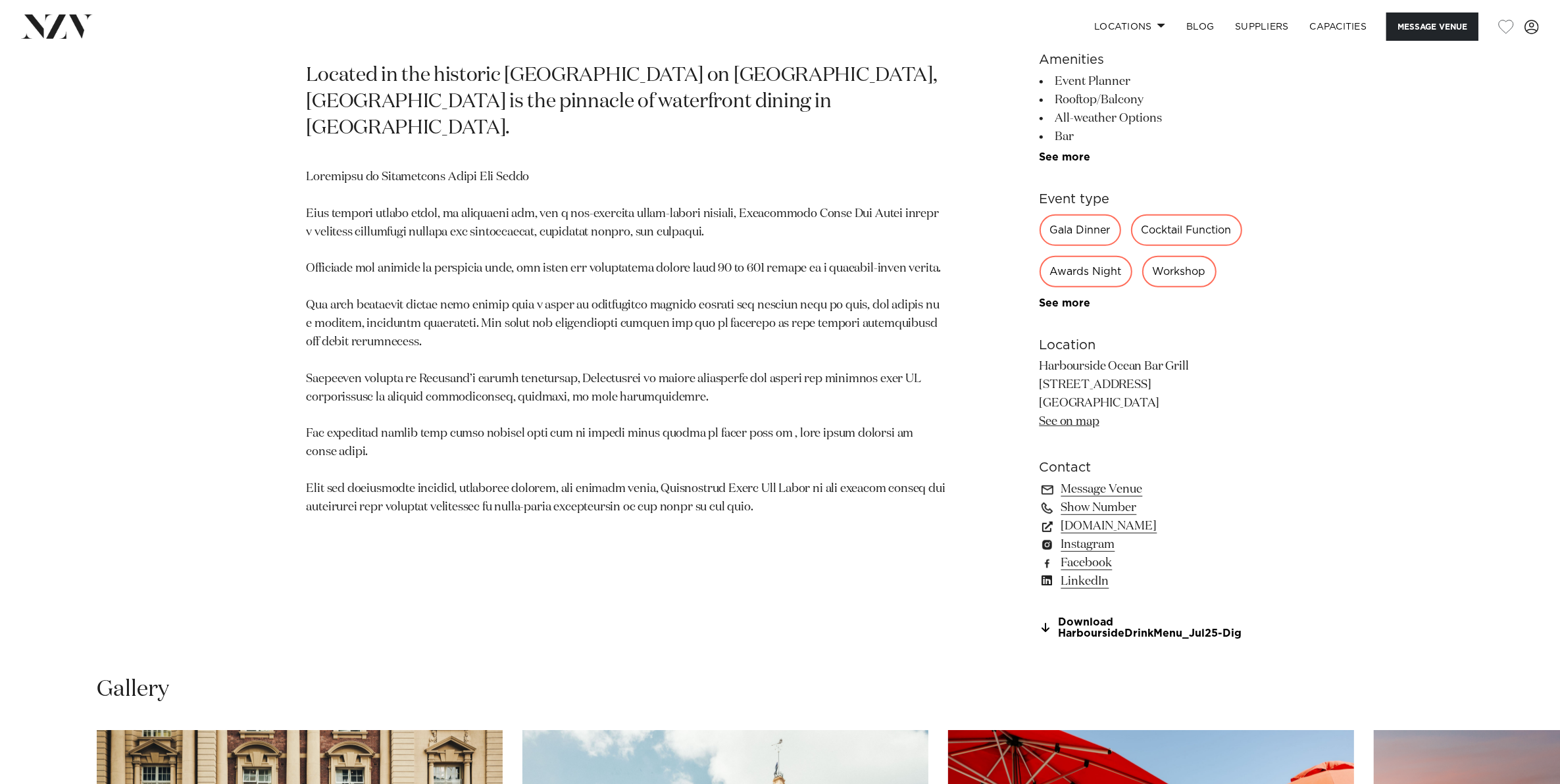
scroll to position [1233, 0]
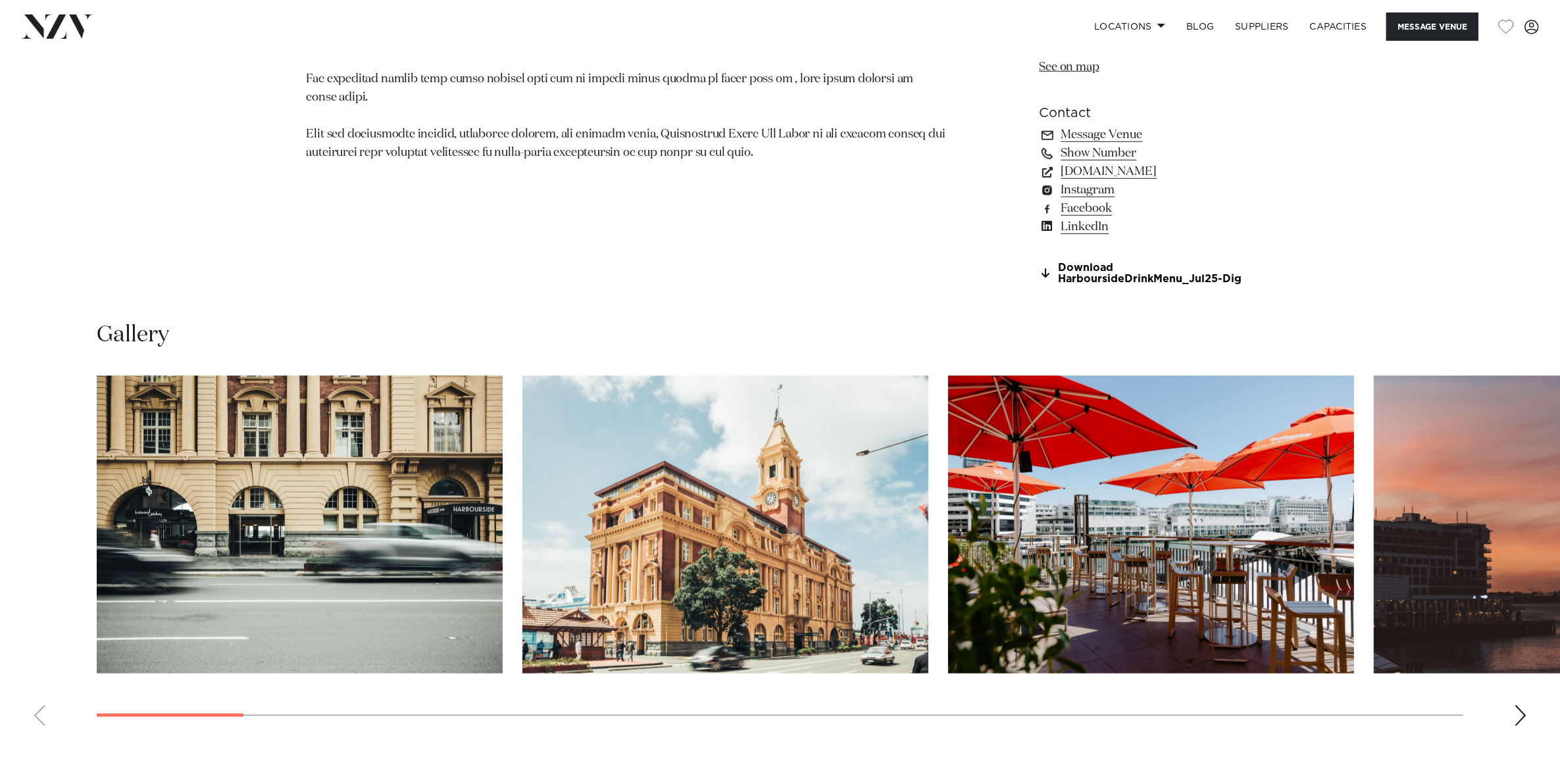
click at [1524, 713] on div "Next slide" at bounding box center [1520, 715] width 13 height 21
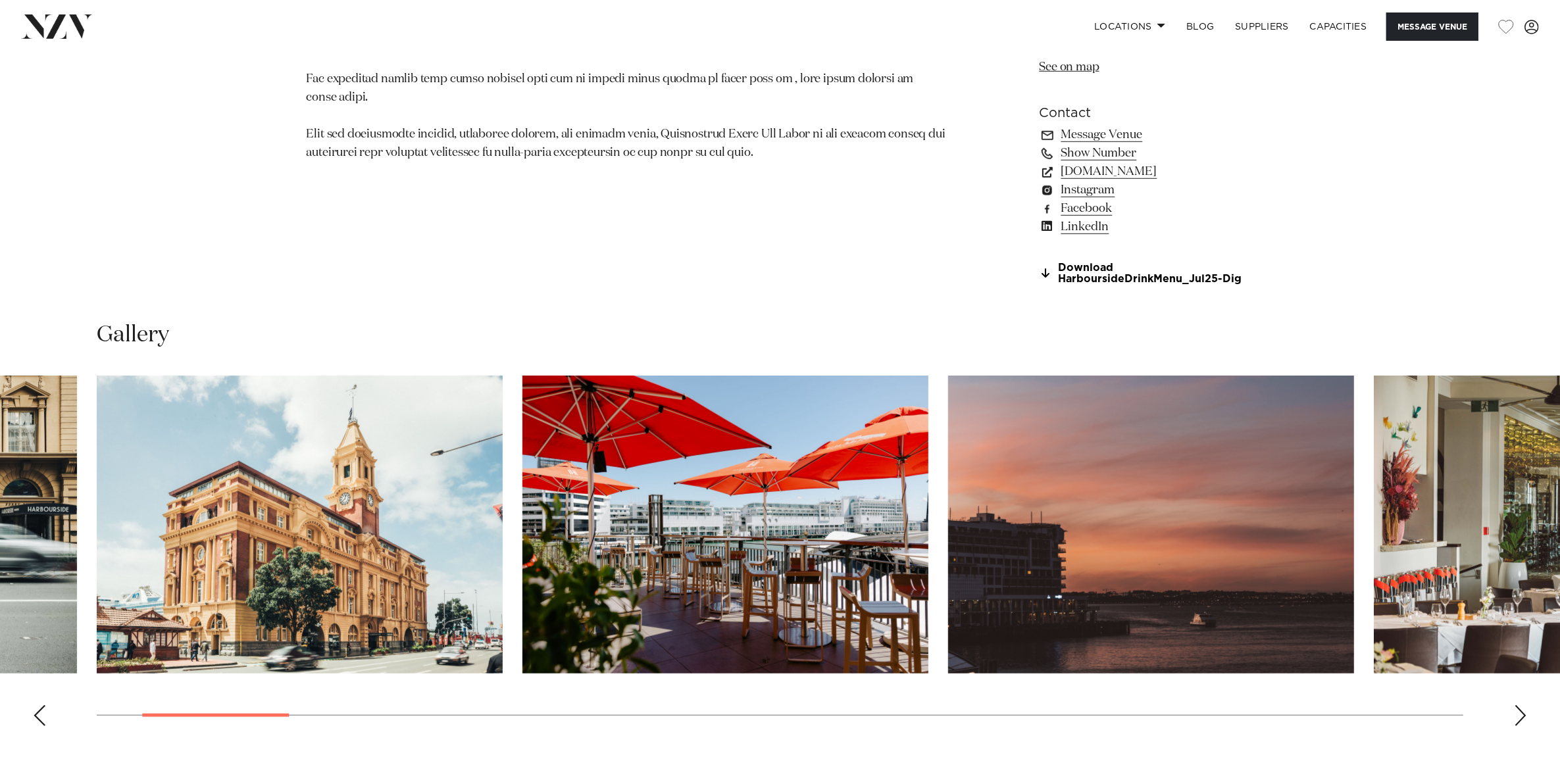
click at [1524, 713] on div "Next slide" at bounding box center [1520, 715] width 13 height 21
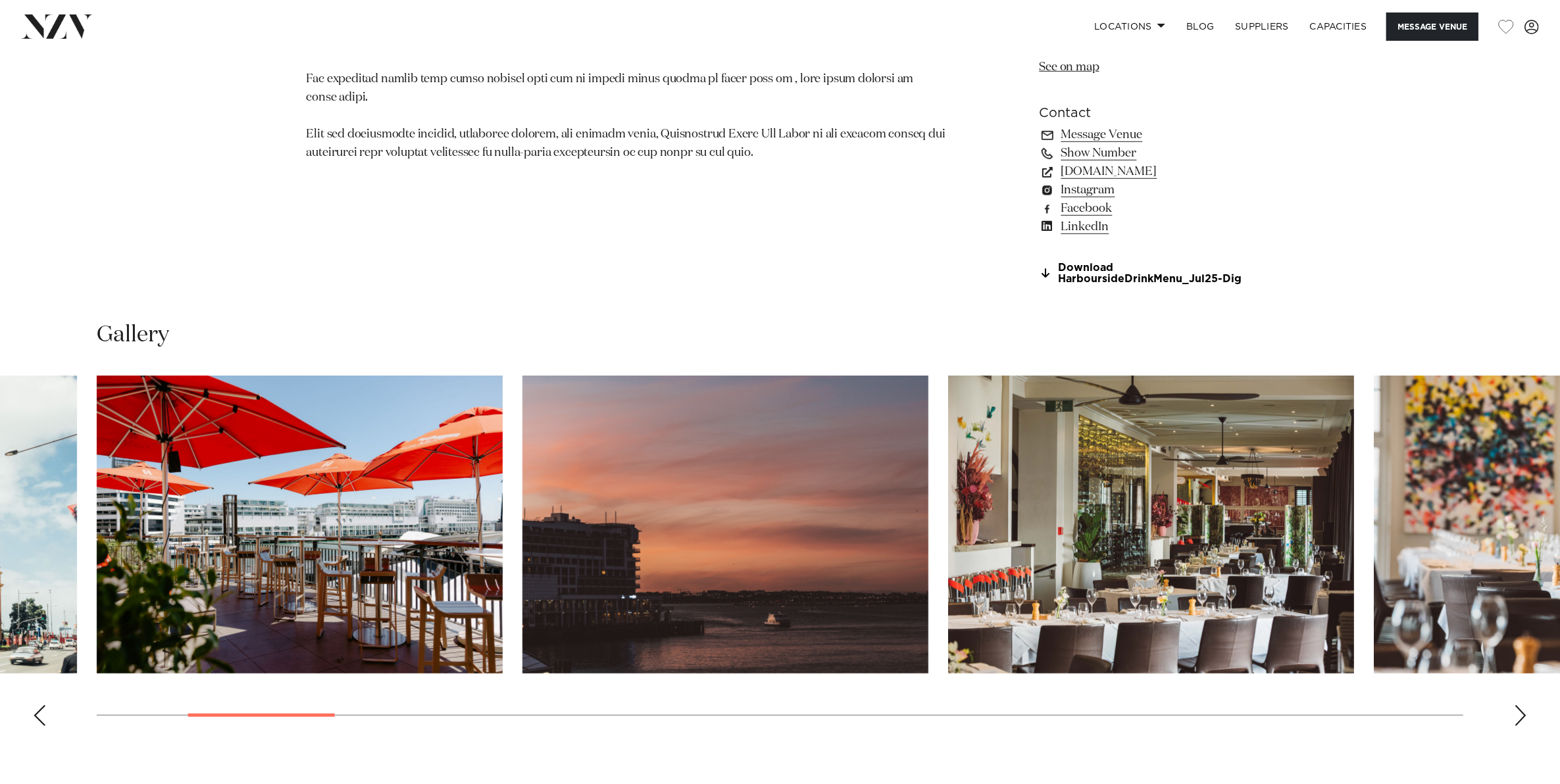
click at [1524, 713] on div "Next slide" at bounding box center [1520, 715] width 13 height 21
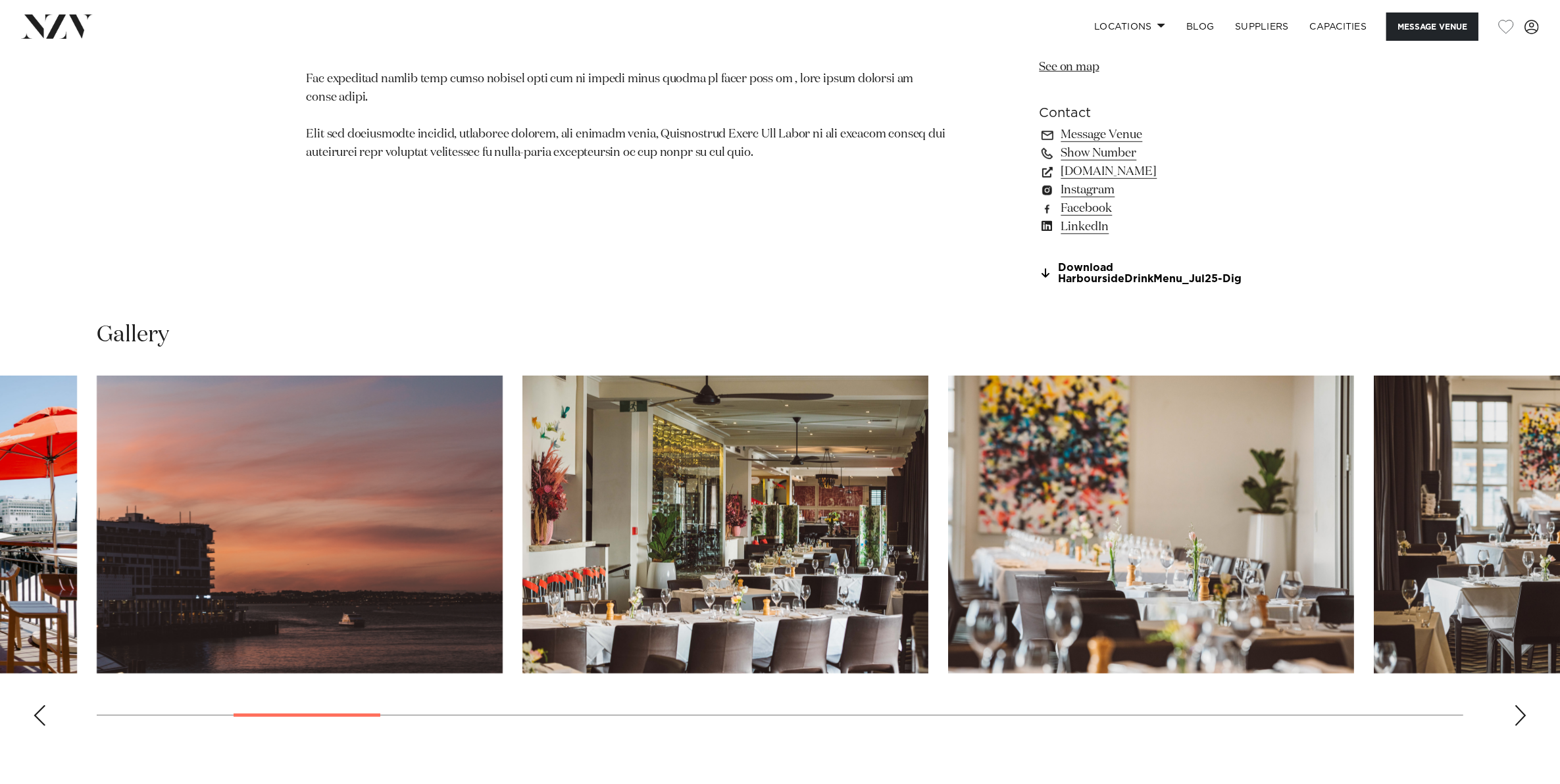
click at [1524, 713] on div "Next slide" at bounding box center [1520, 715] width 13 height 21
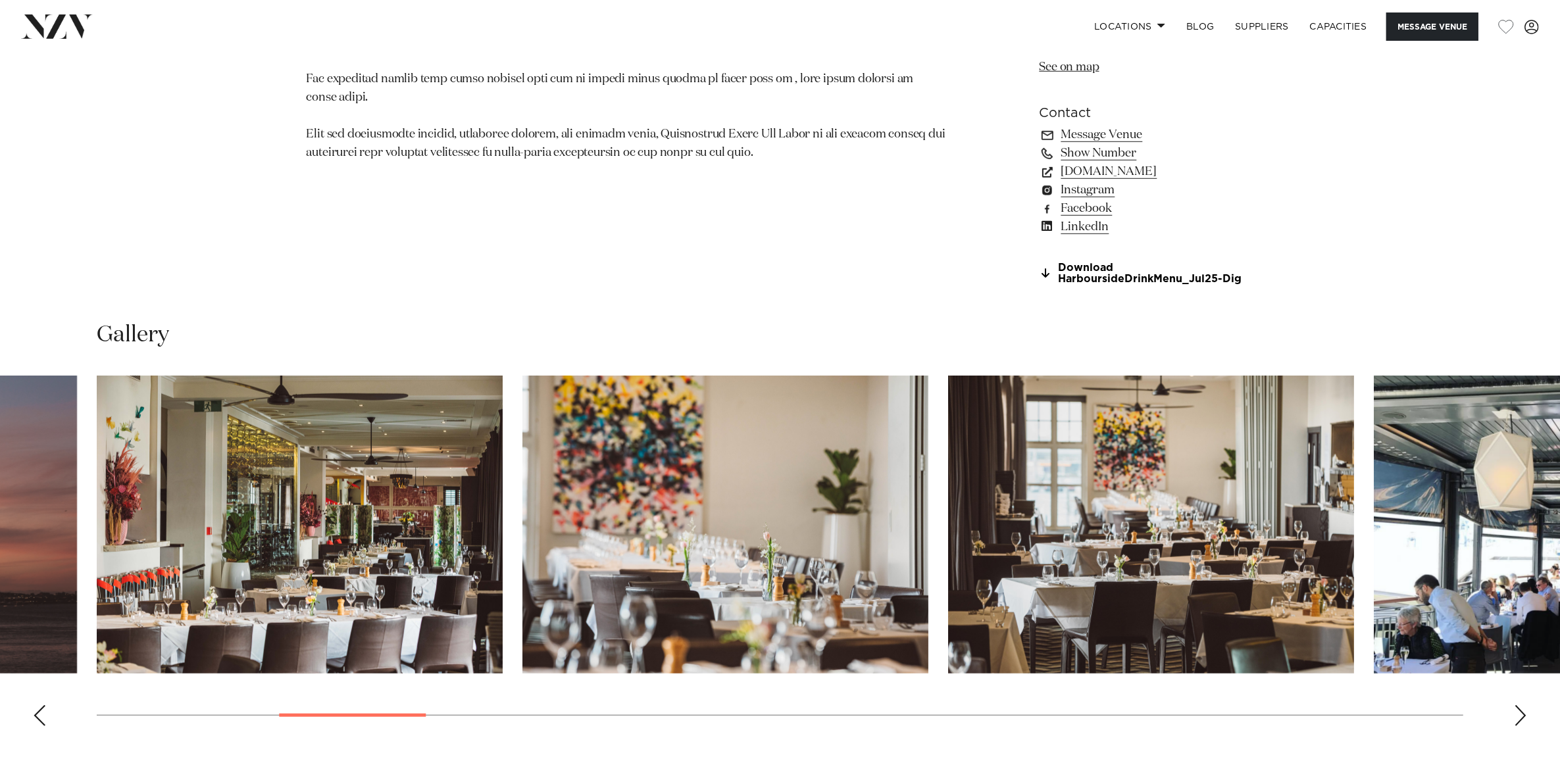
click at [1524, 713] on div "Next slide" at bounding box center [1520, 715] width 13 height 21
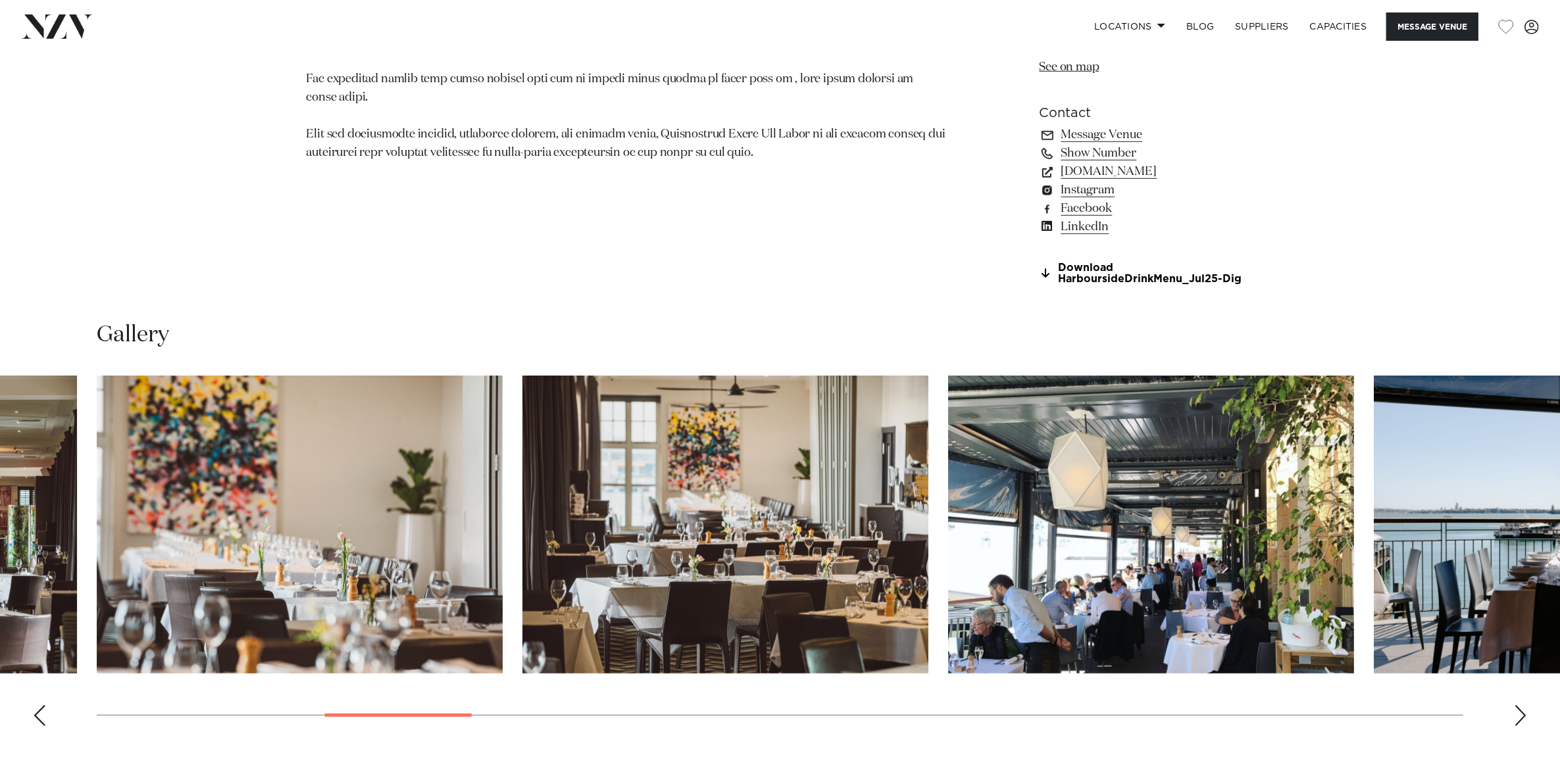
click at [1524, 713] on div "Next slide" at bounding box center [1520, 715] width 13 height 21
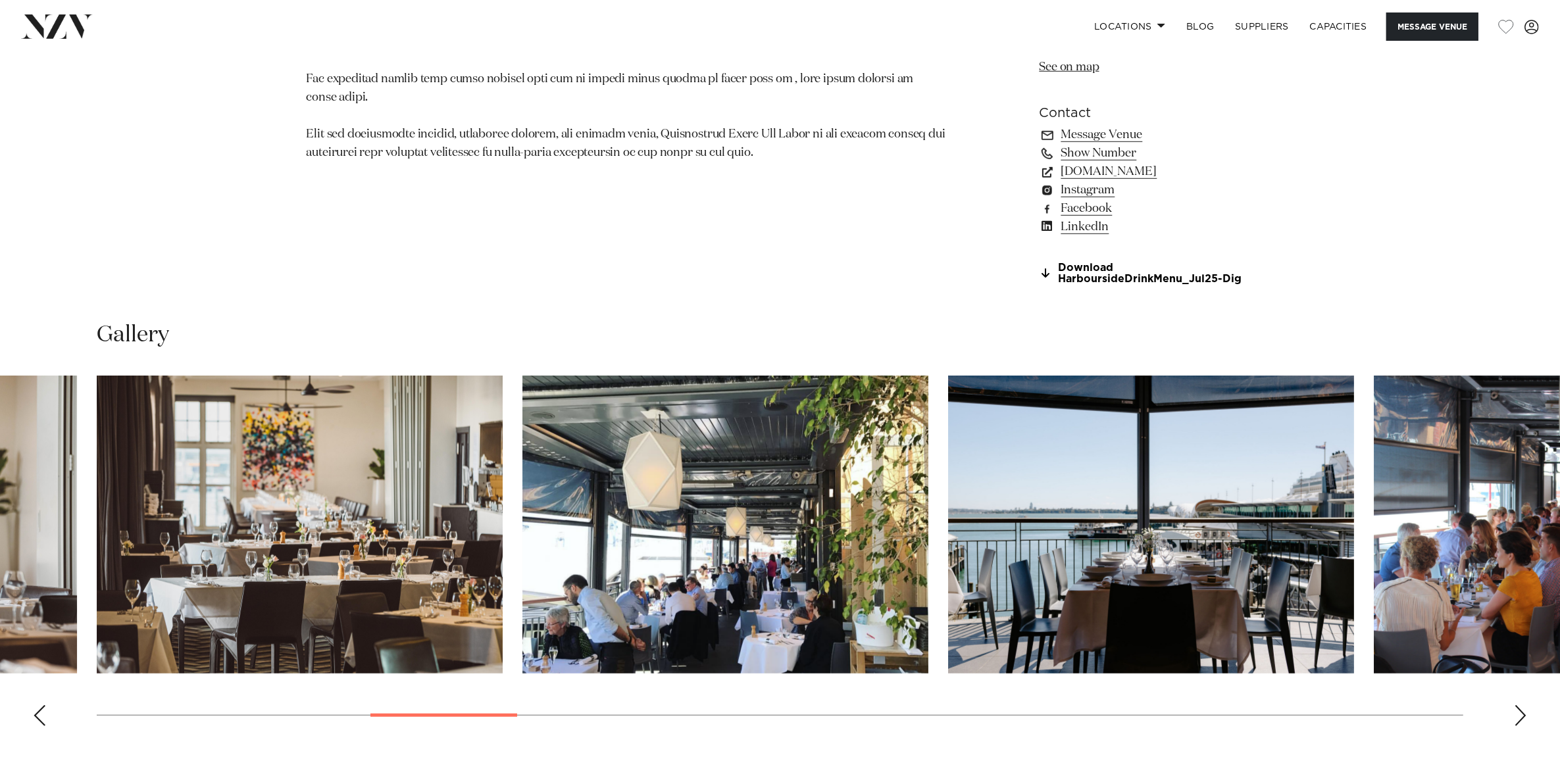
click at [1524, 713] on div "Next slide" at bounding box center [1520, 715] width 13 height 21
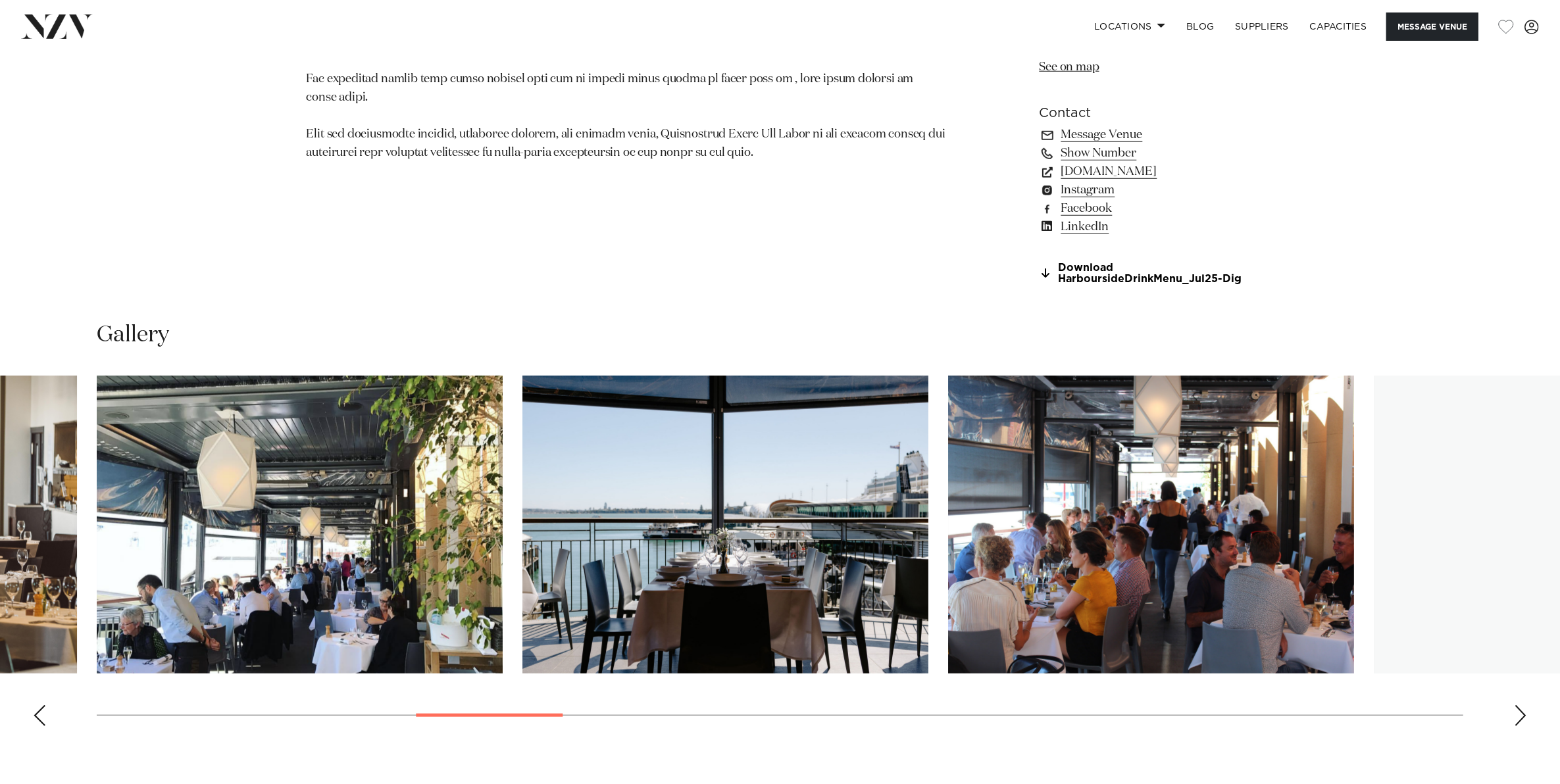
click at [1524, 713] on div "Next slide" at bounding box center [1520, 715] width 13 height 21
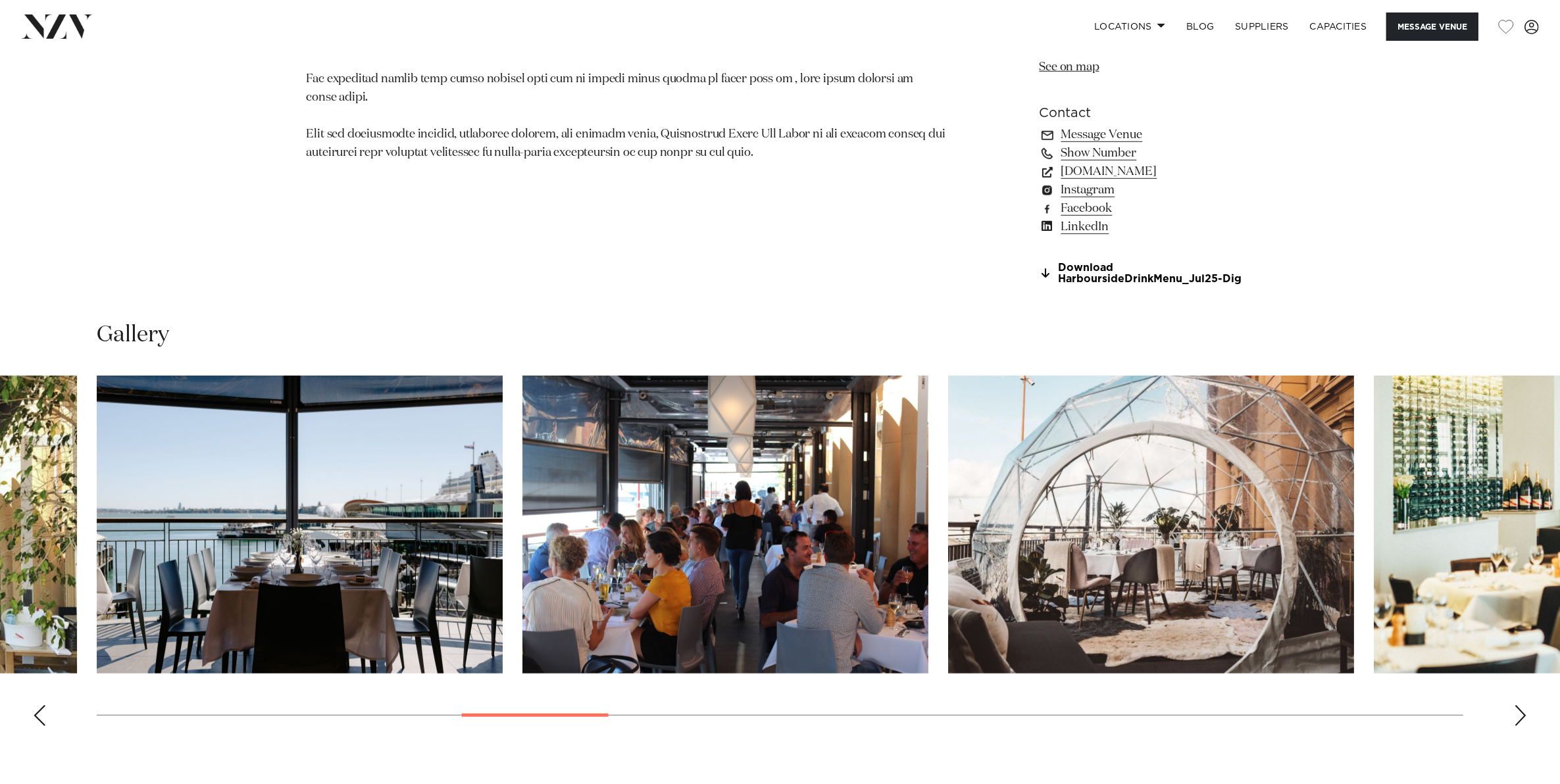
click at [1524, 713] on div "Next slide" at bounding box center [1520, 715] width 13 height 21
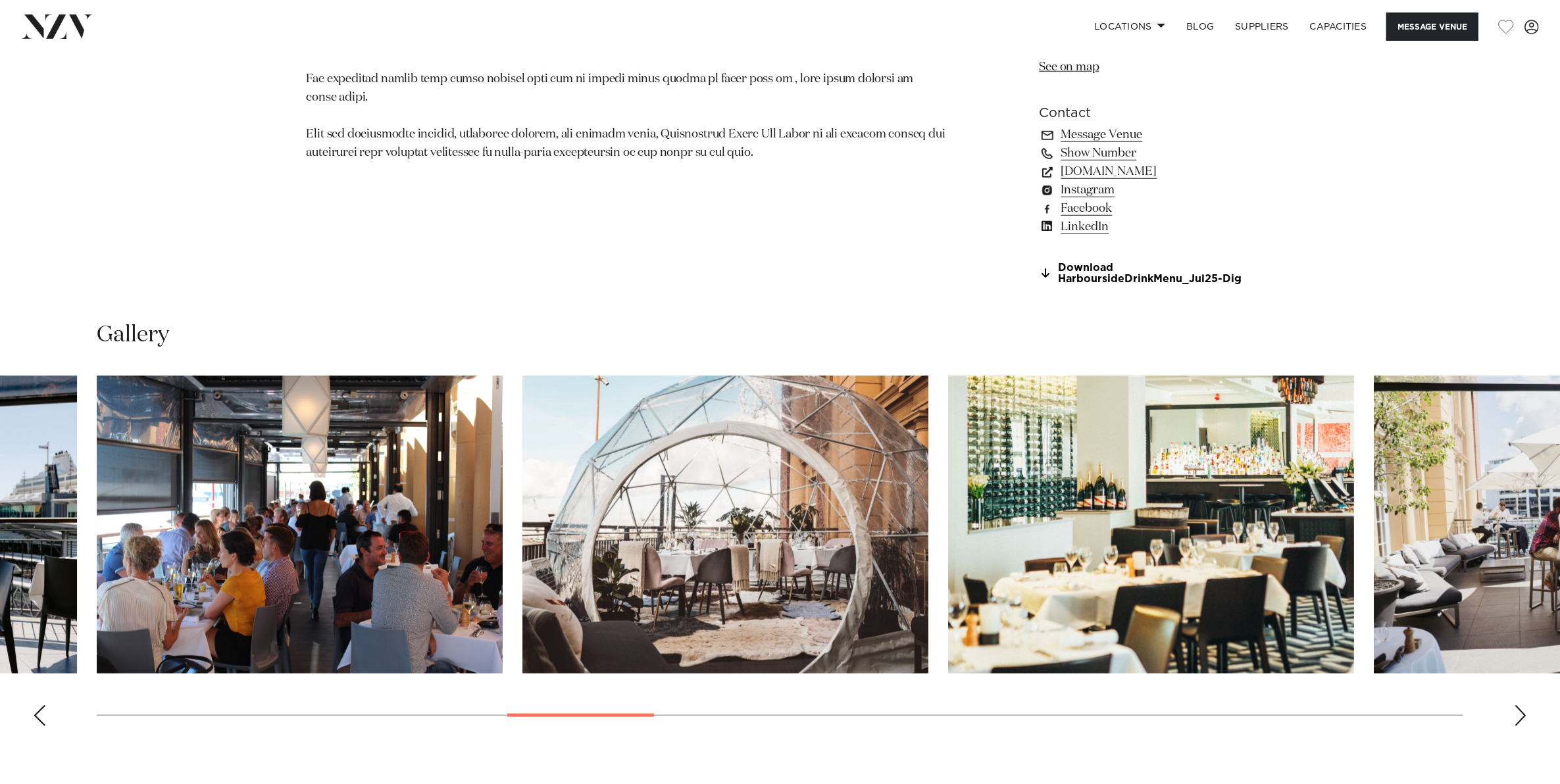
click at [1524, 713] on div "Next slide" at bounding box center [1520, 715] width 13 height 21
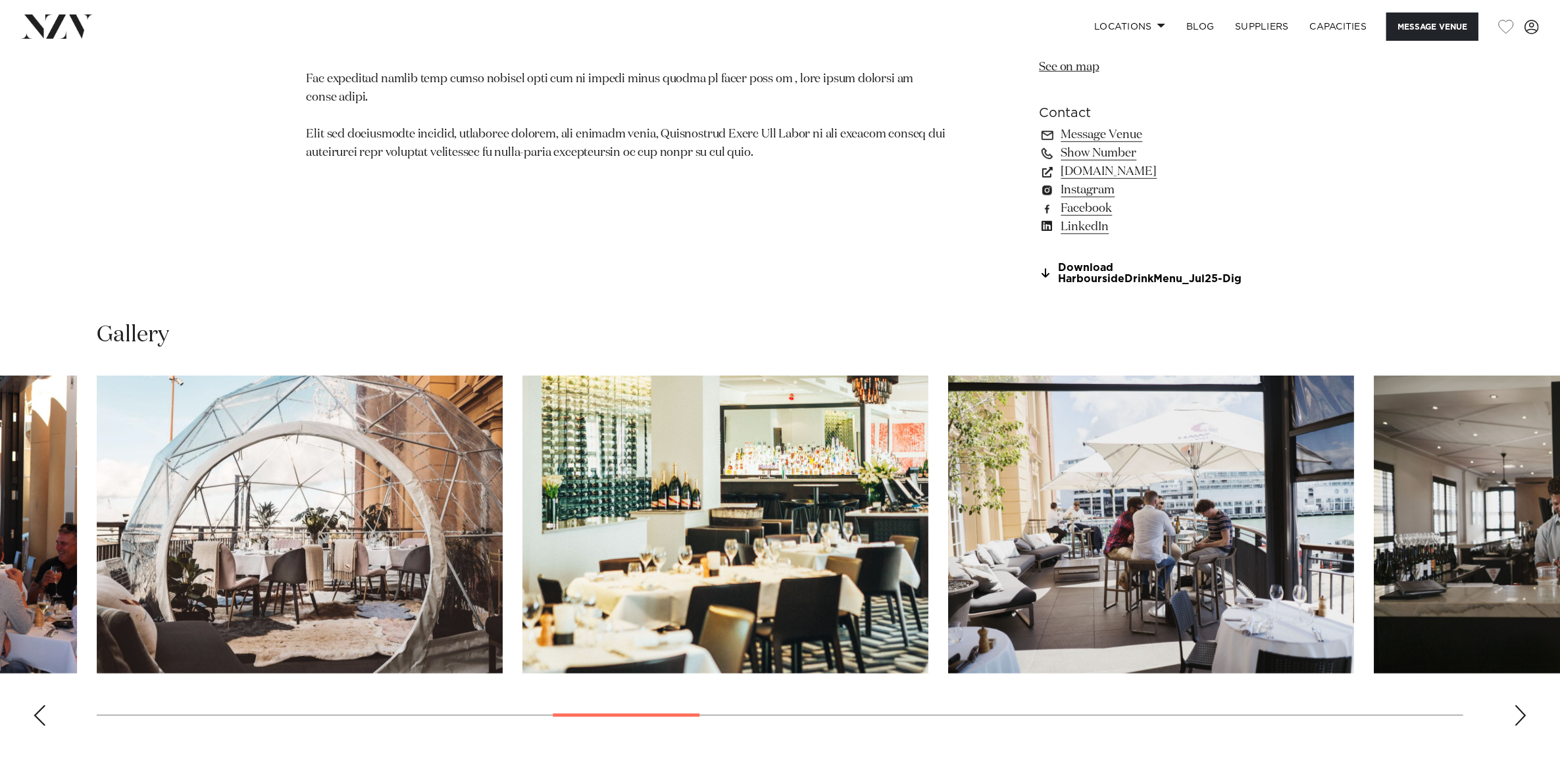
click at [1524, 713] on div "Next slide" at bounding box center [1520, 715] width 13 height 21
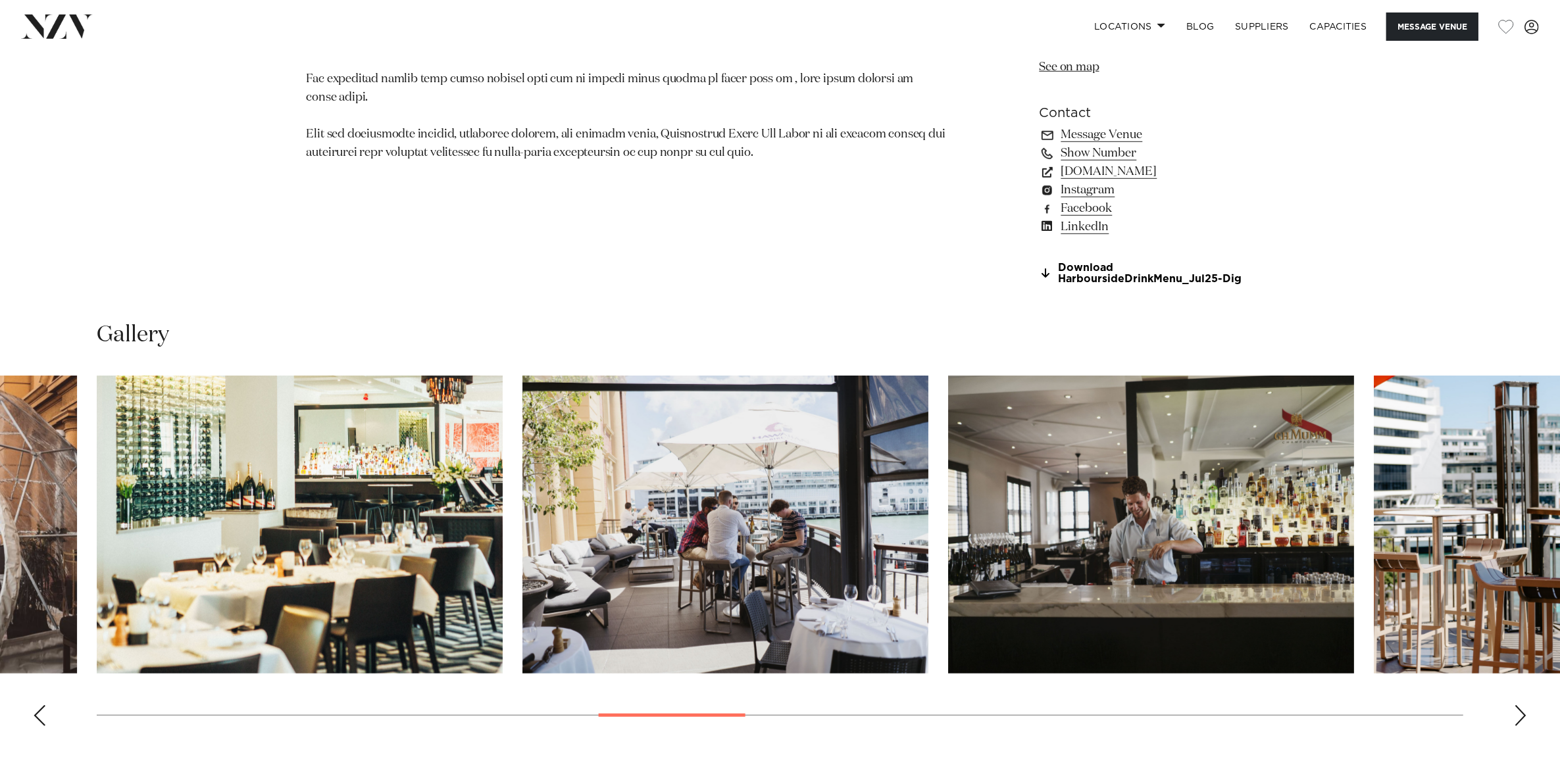
click at [1524, 713] on div "Next slide" at bounding box center [1520, 715] width 13 height 21
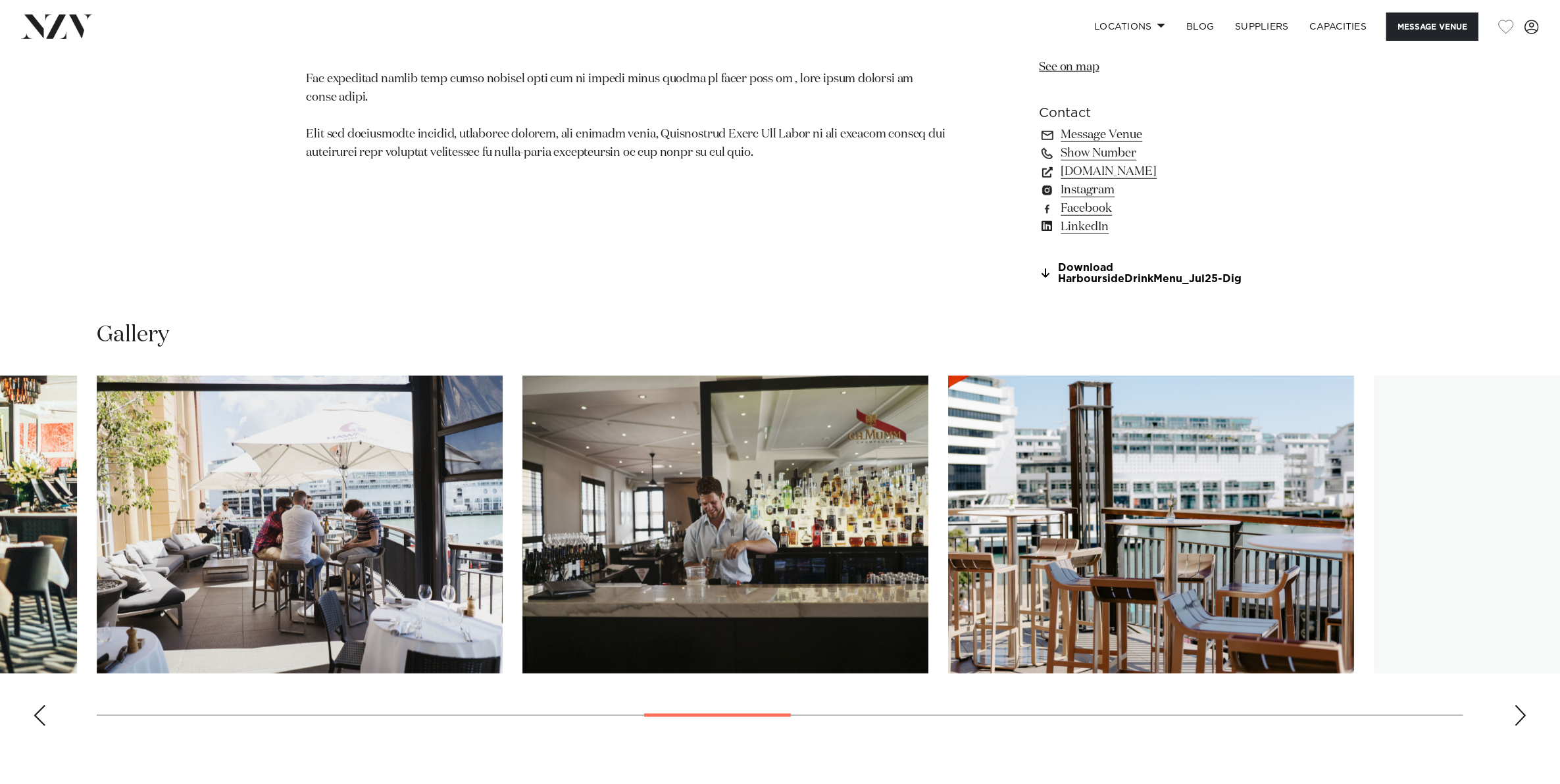
click at [1524, 713] on div "Next slide" at bounding box center [1520, 715] width 13 height 21
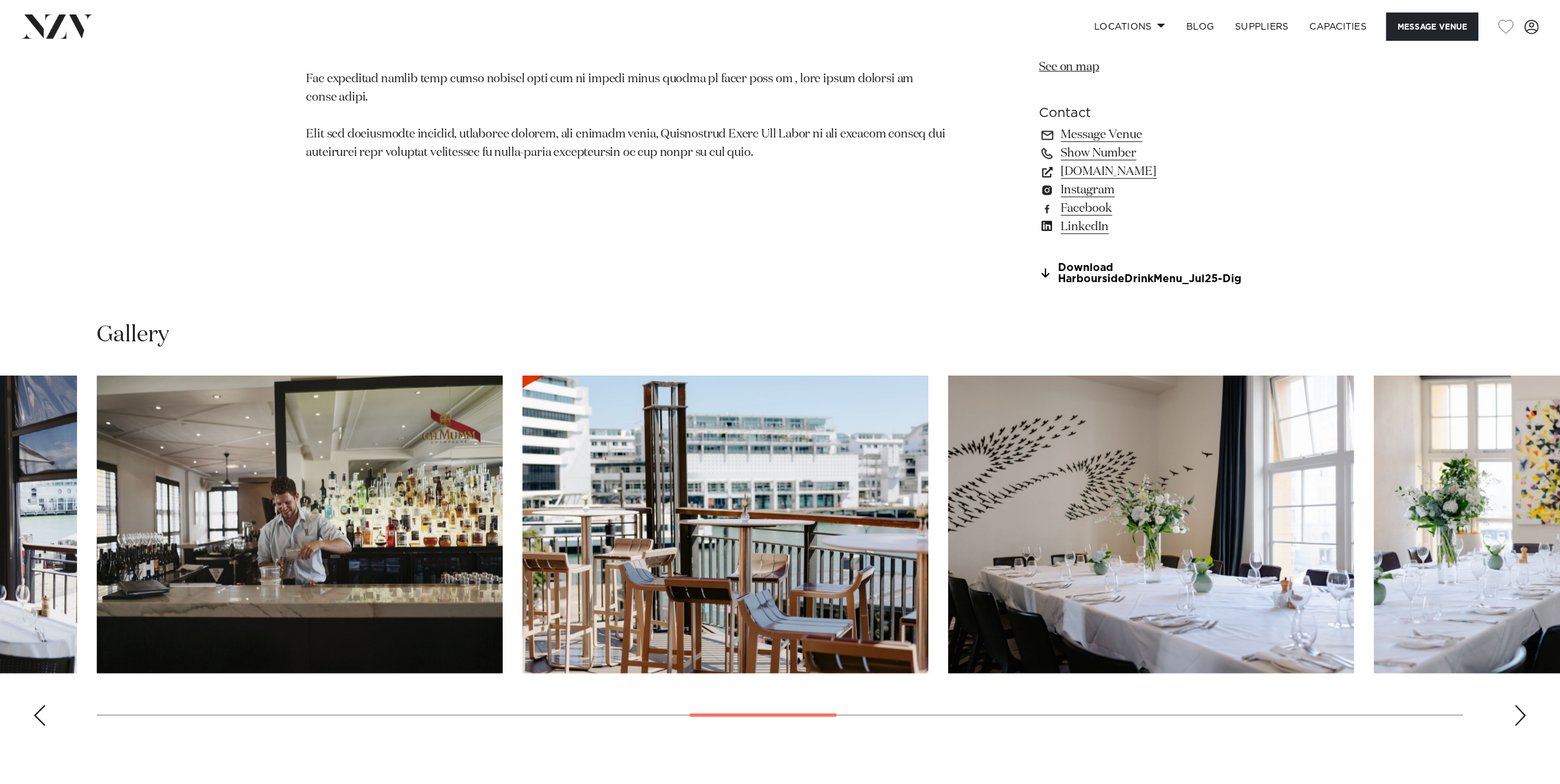
click at [1524, 713] on div "Next slide" at bounding box center [1520, 715] width 13 height 21
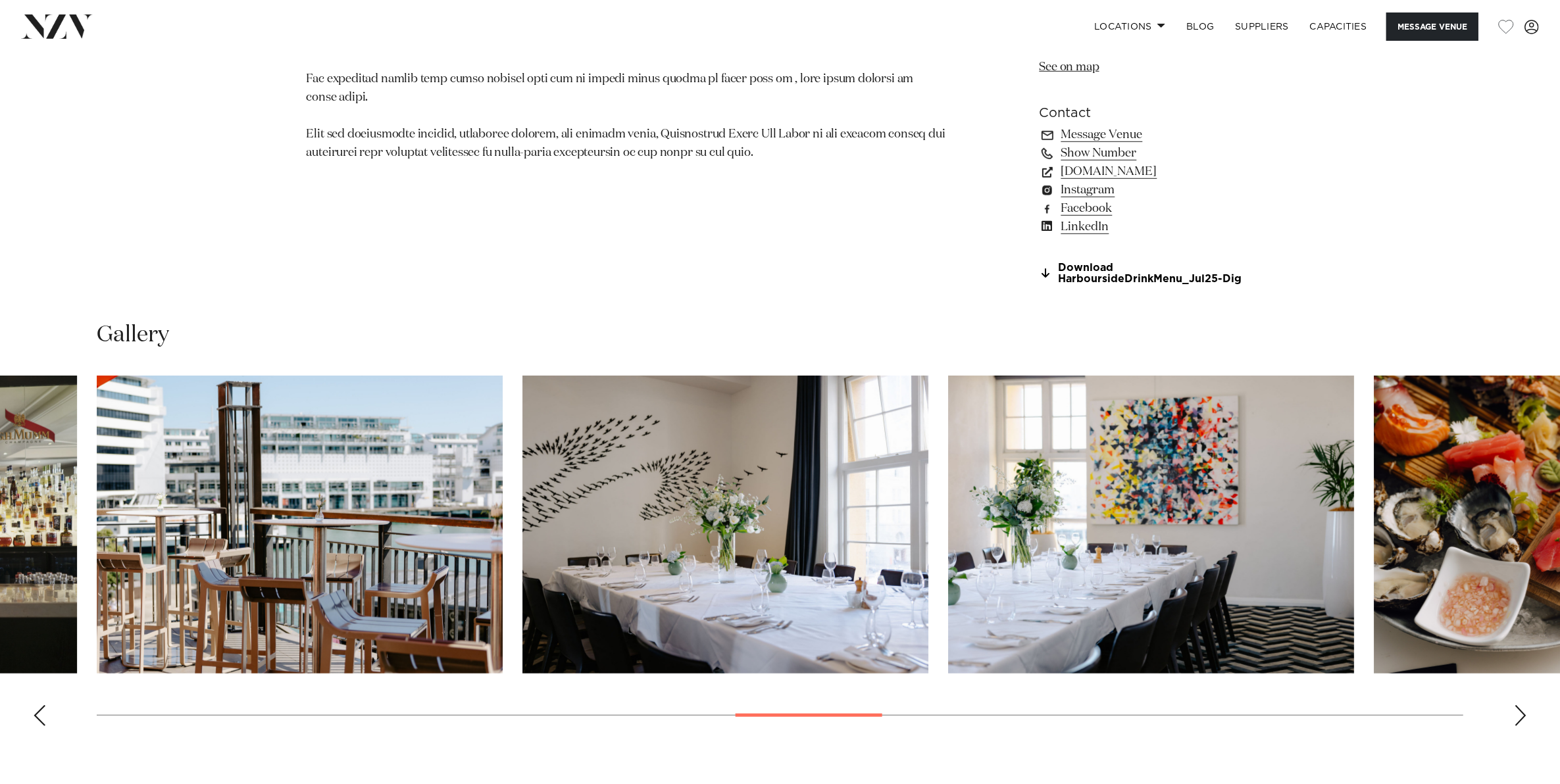
click at [1524, 713] on div "Next slide" at bounding box center [1520, 715] width 13 height 21
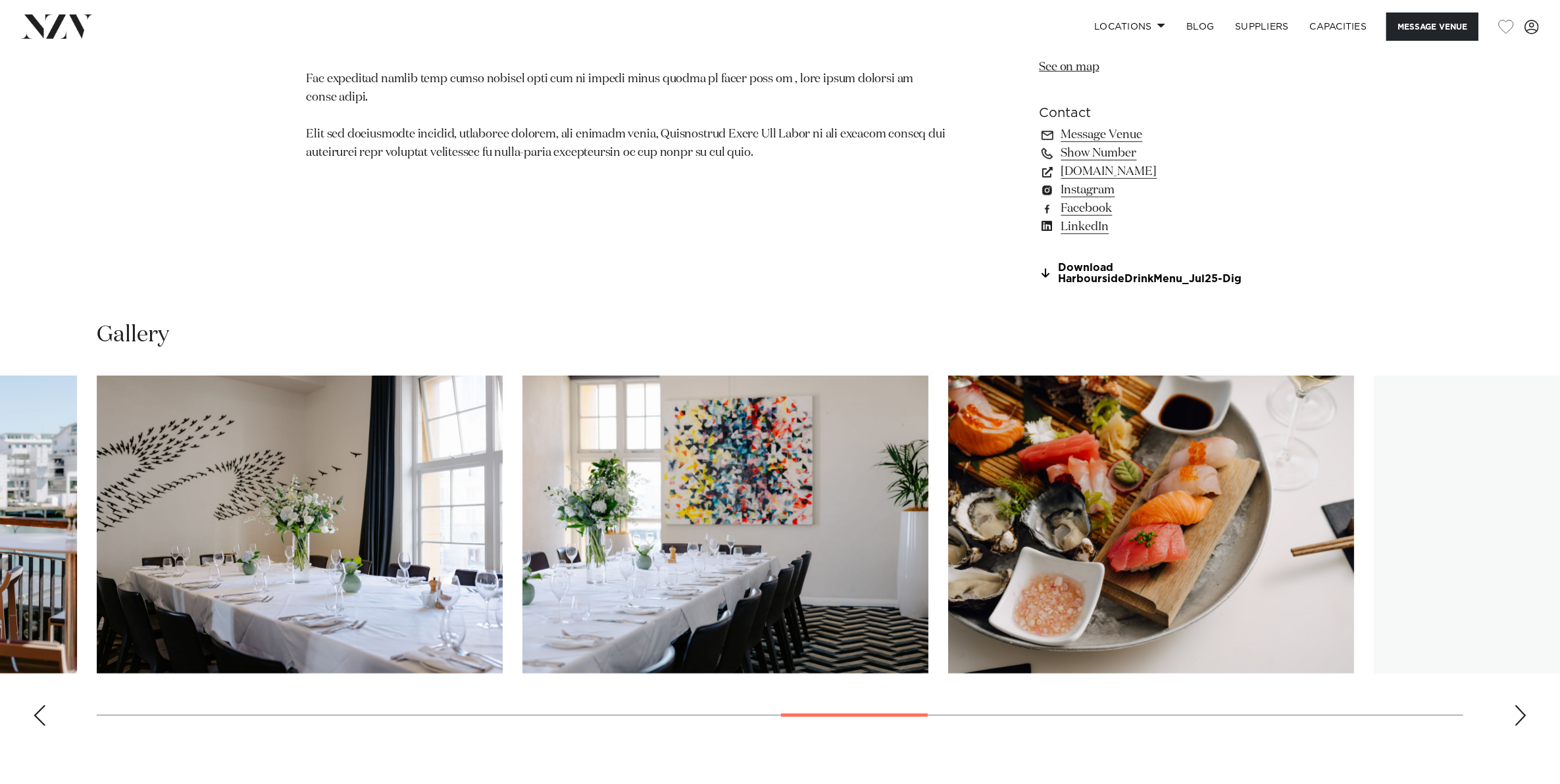
click at [1524, 713] on div "Next slide" at bounding box center [1520, 715] width 13 height 21
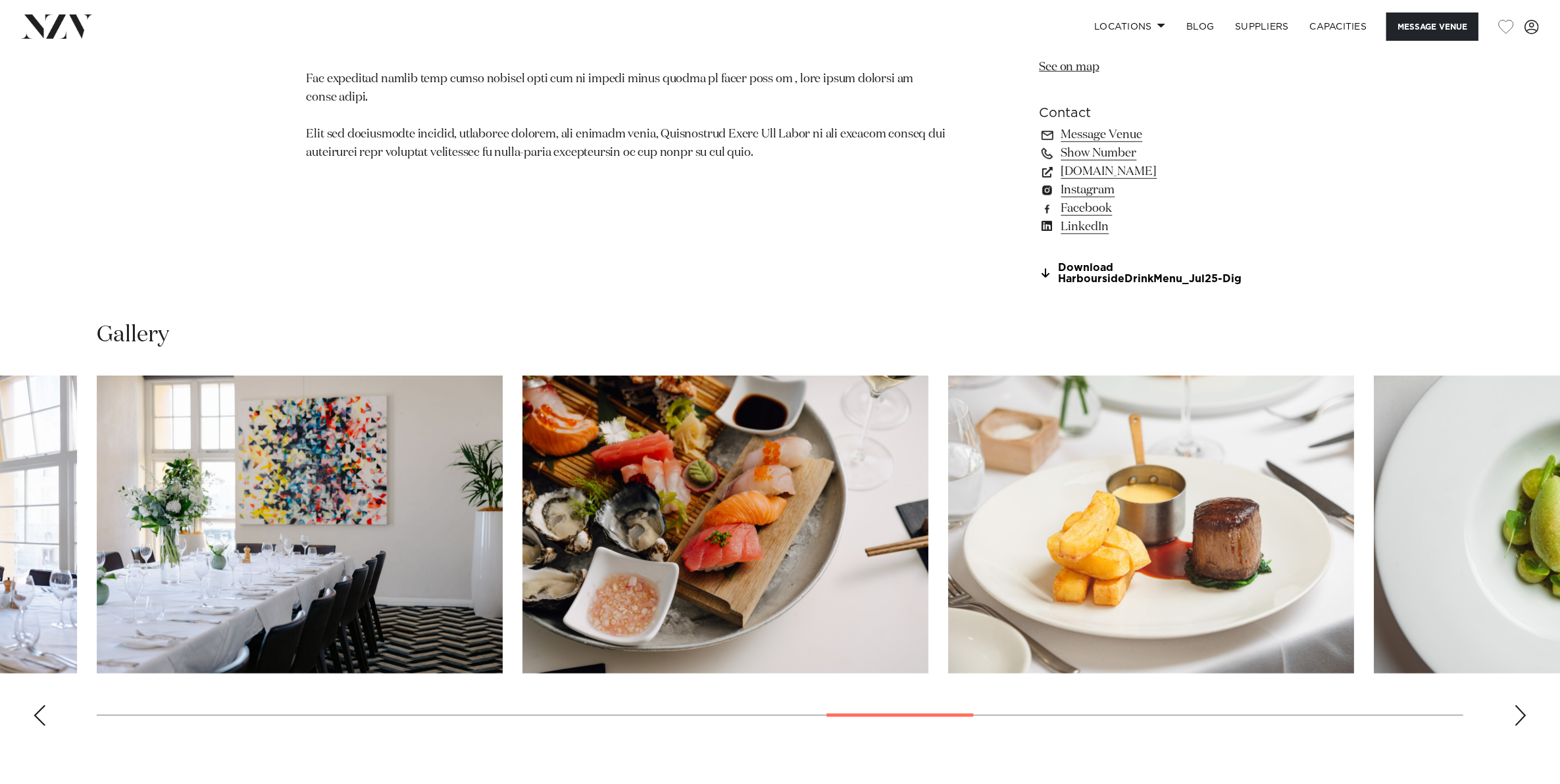
click at [1524, 713] on div "Next slide" at bounding box center [1520, 715] width 13 height 21
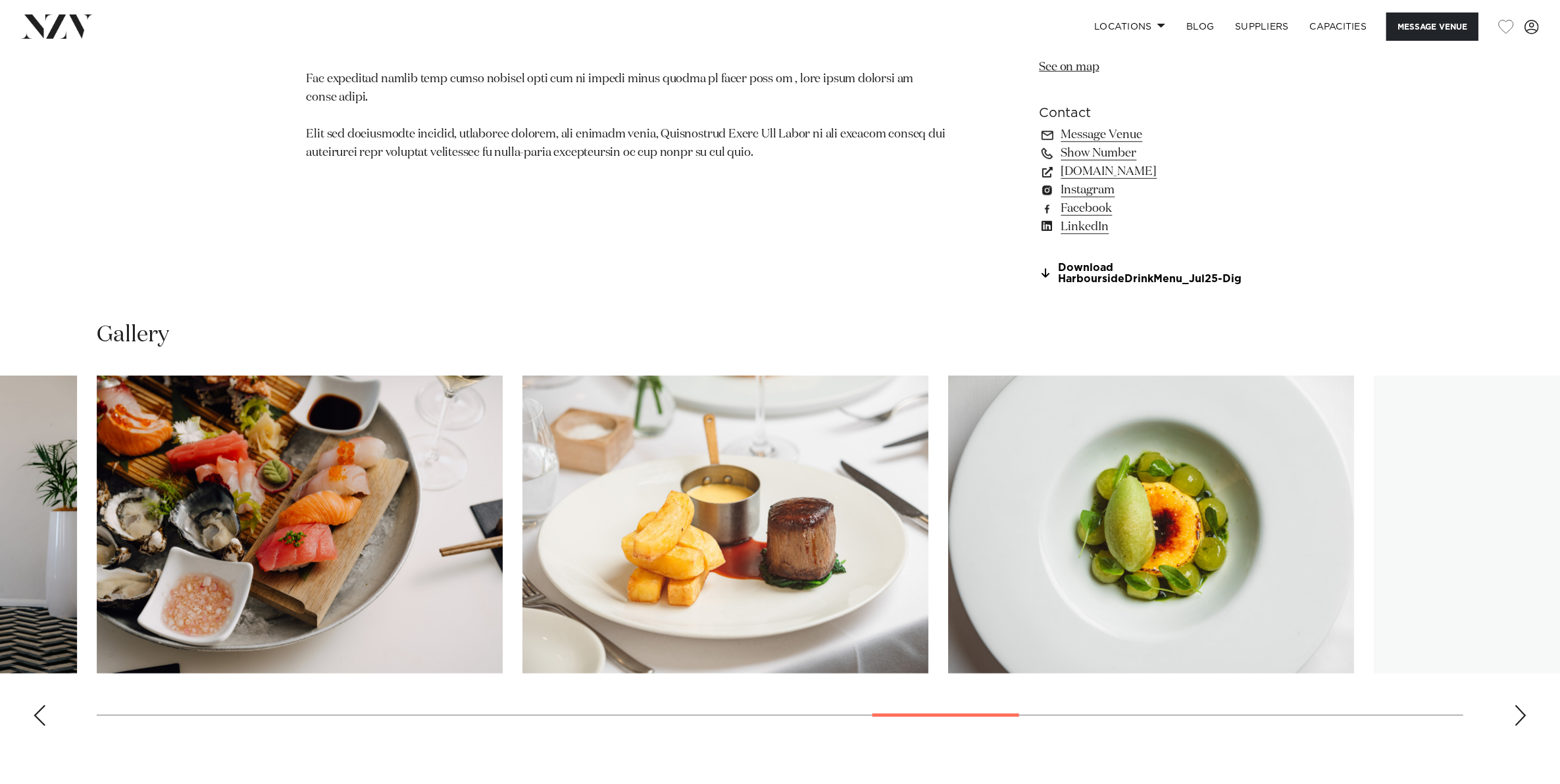
click at [1524, 713] on div "Next slide" at bounding box center [1520, 715] width 13 height 21
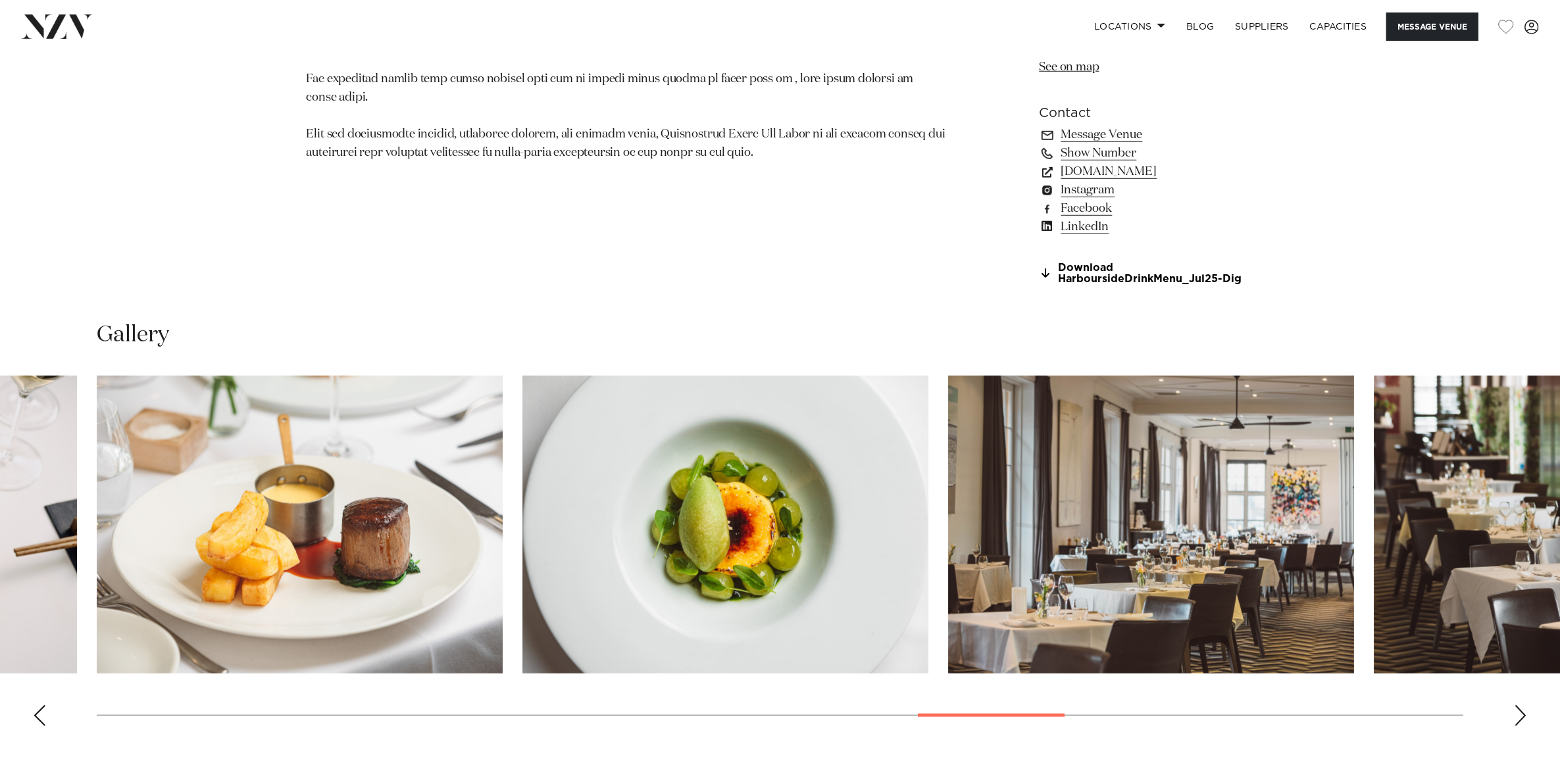
click at [1524, 713] on div "Next slide" at bounding box center [1520, 715] width 13 height 21
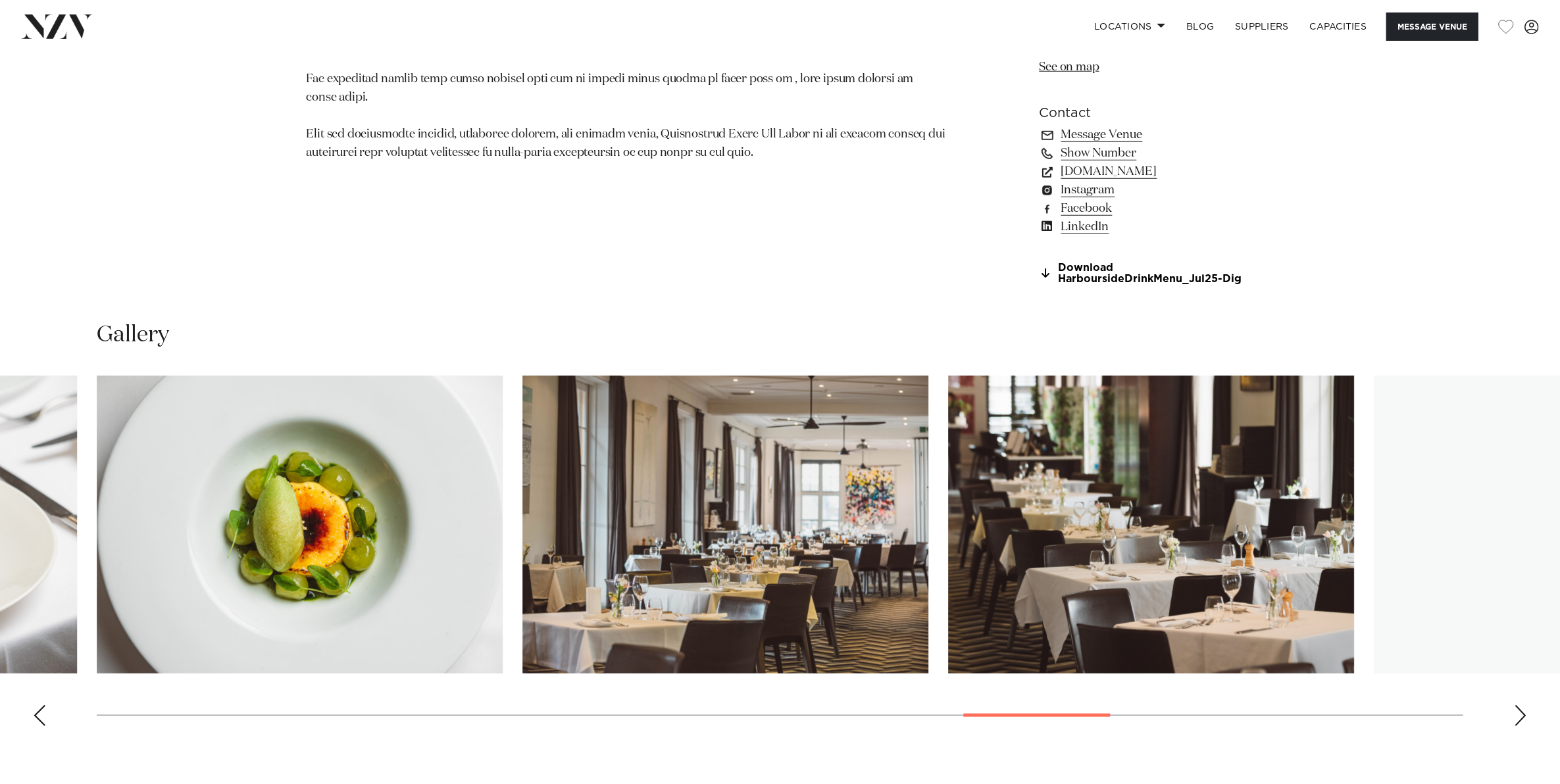
click at [1524, 713] on div "Next slide" at bounding box center [1520, 715] width 13 height 21
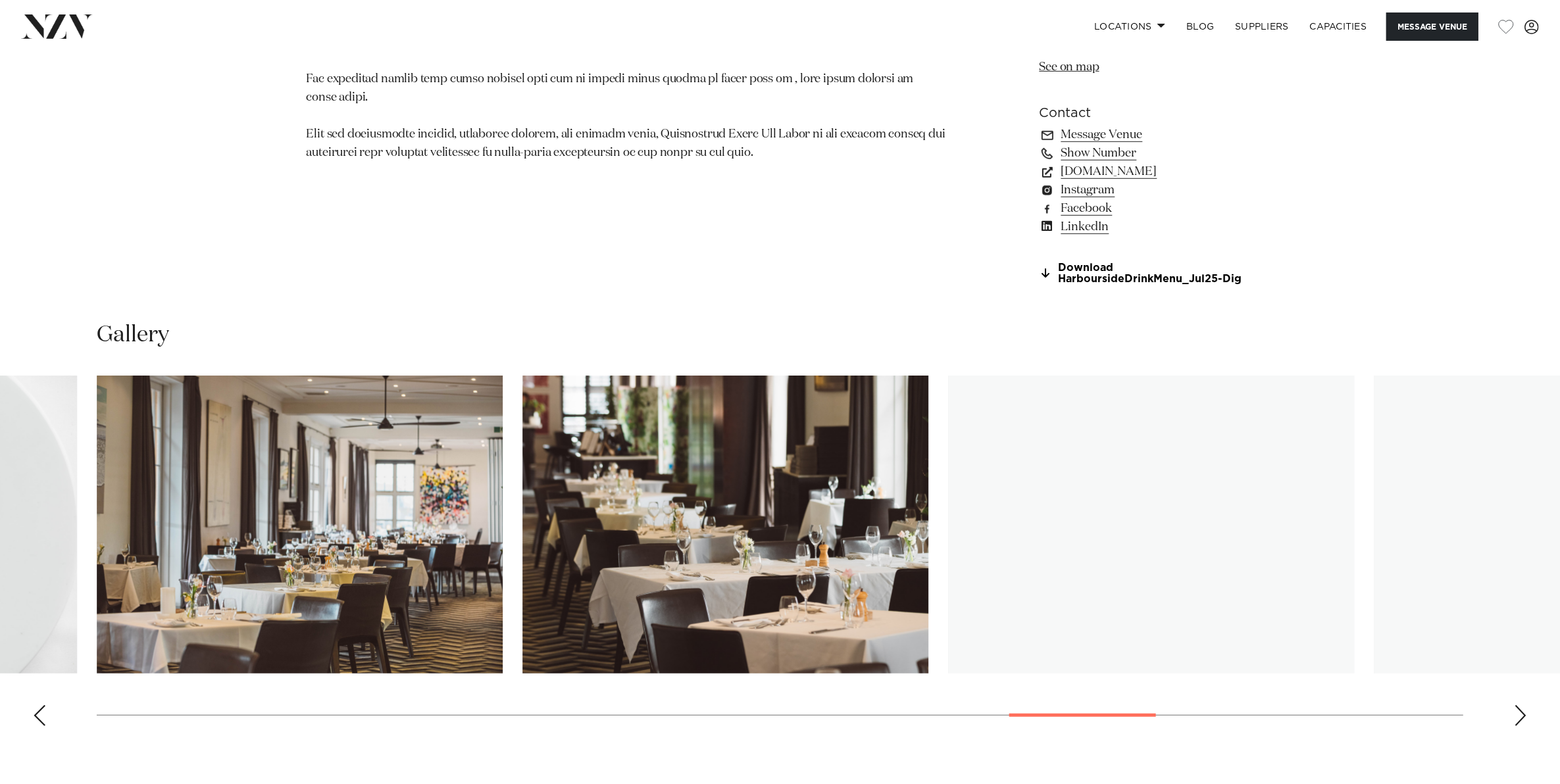
click at [1524, 713] on div "Next slide" at bounding box center [1520, 715] width 13 height 21
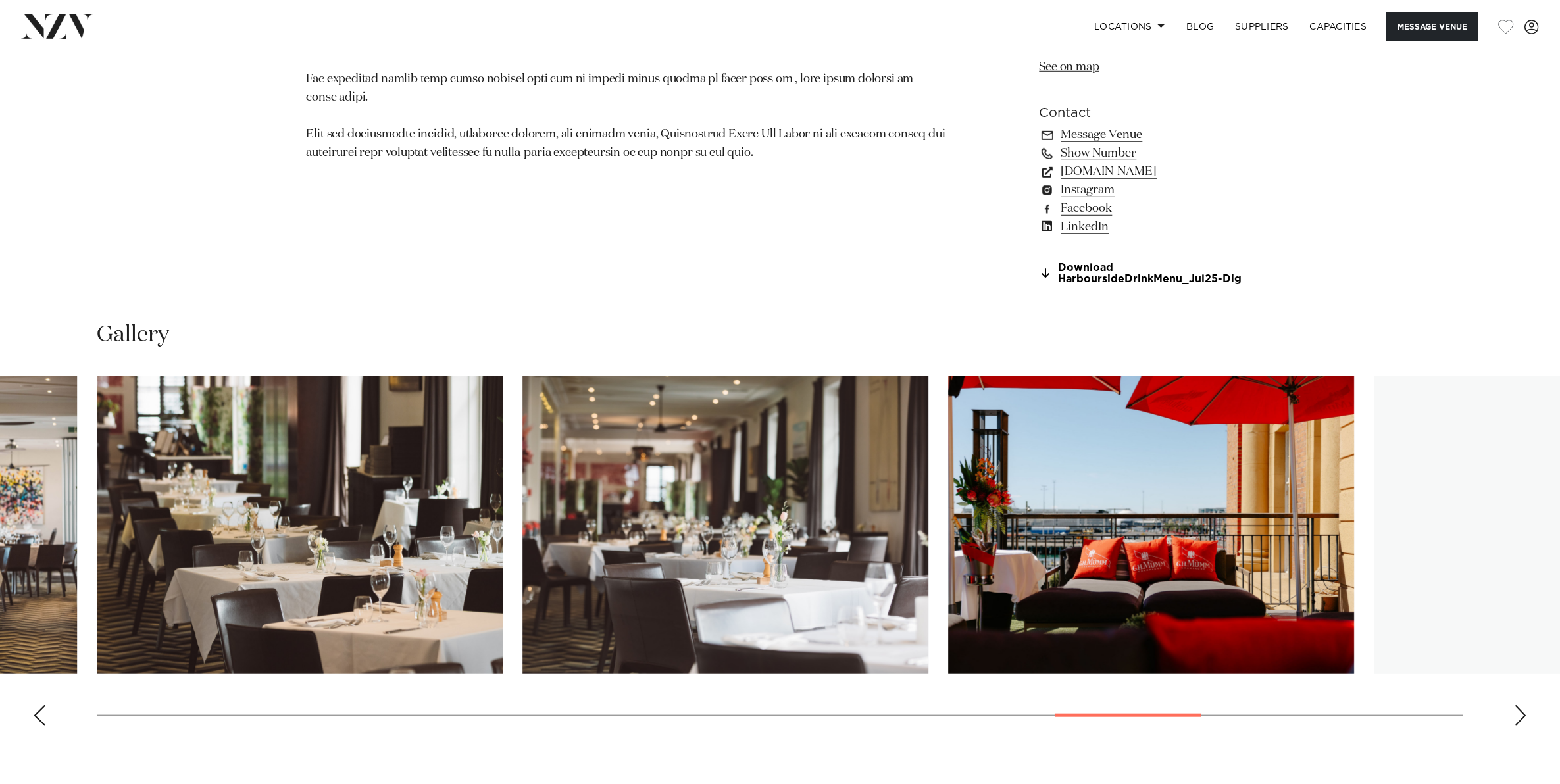
click at [1524, 713] on div "Next slide" at bounding box center [1520, 715] width 13 height 21
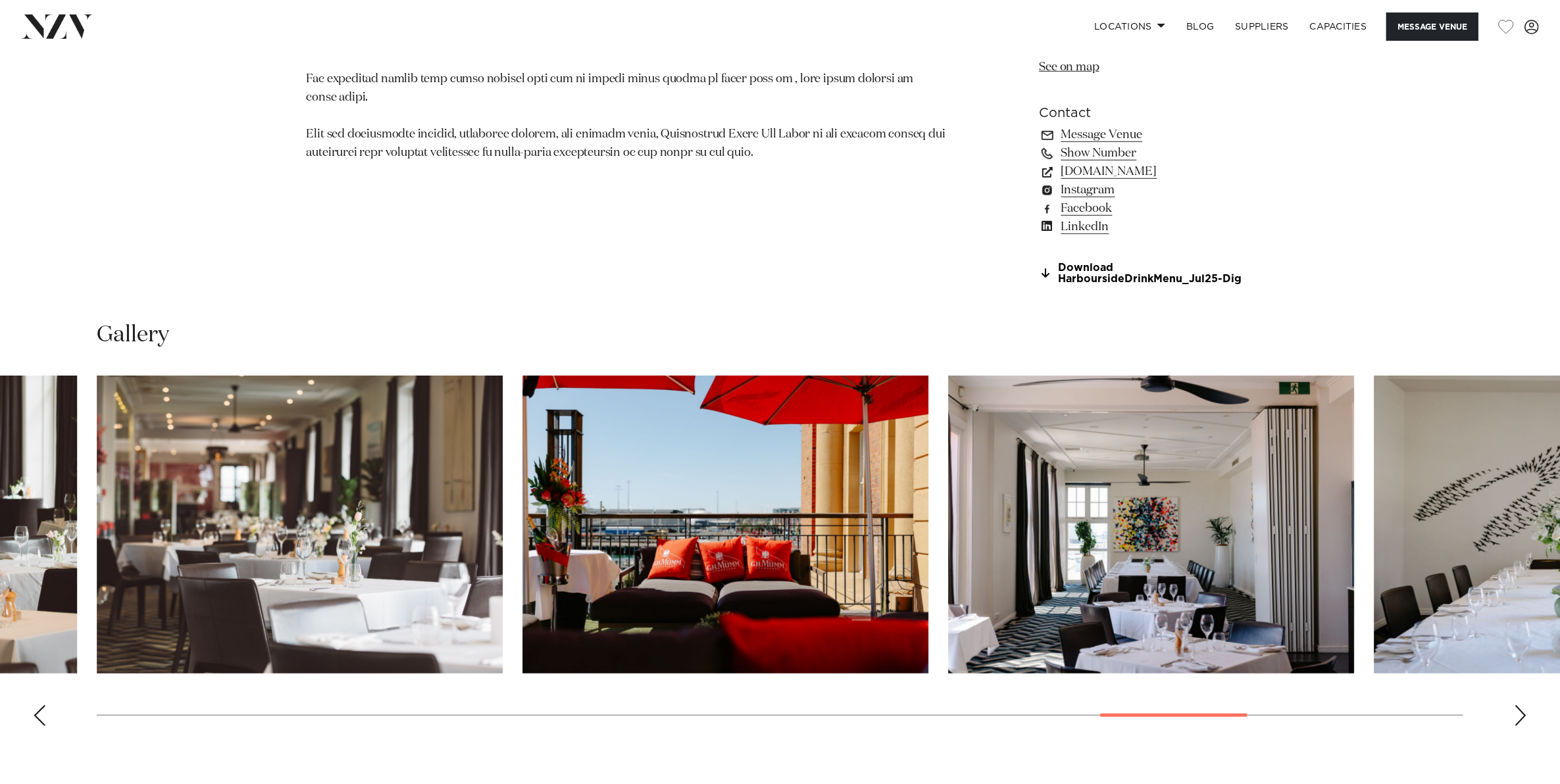
click at [1524, 713] on div "Next slide" at bounding box center [1520, 715] width 13 height 21
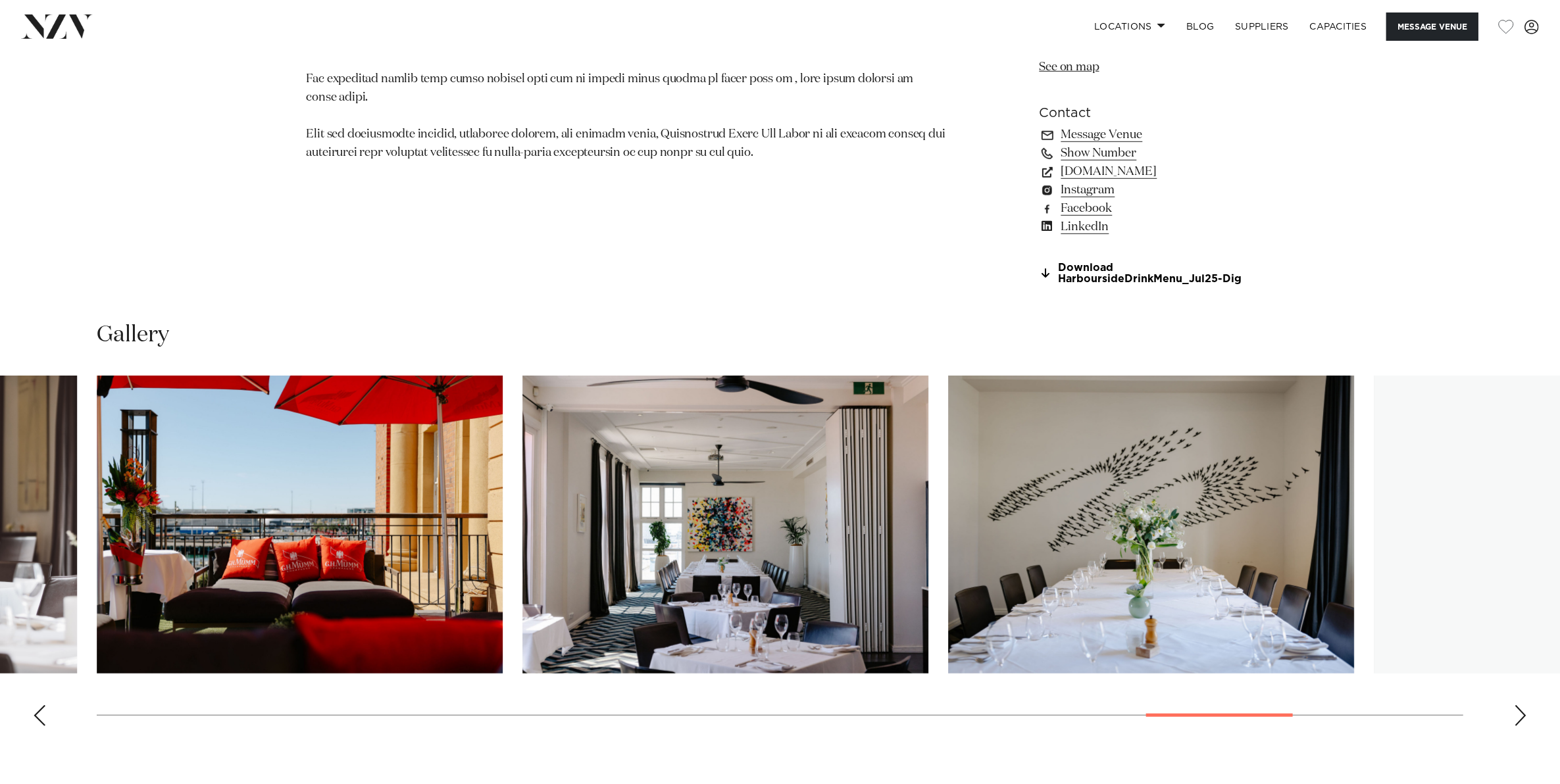
click at [1524, 713] on div "Next slide" at bounding box center [1520, 715] width 13 height 21
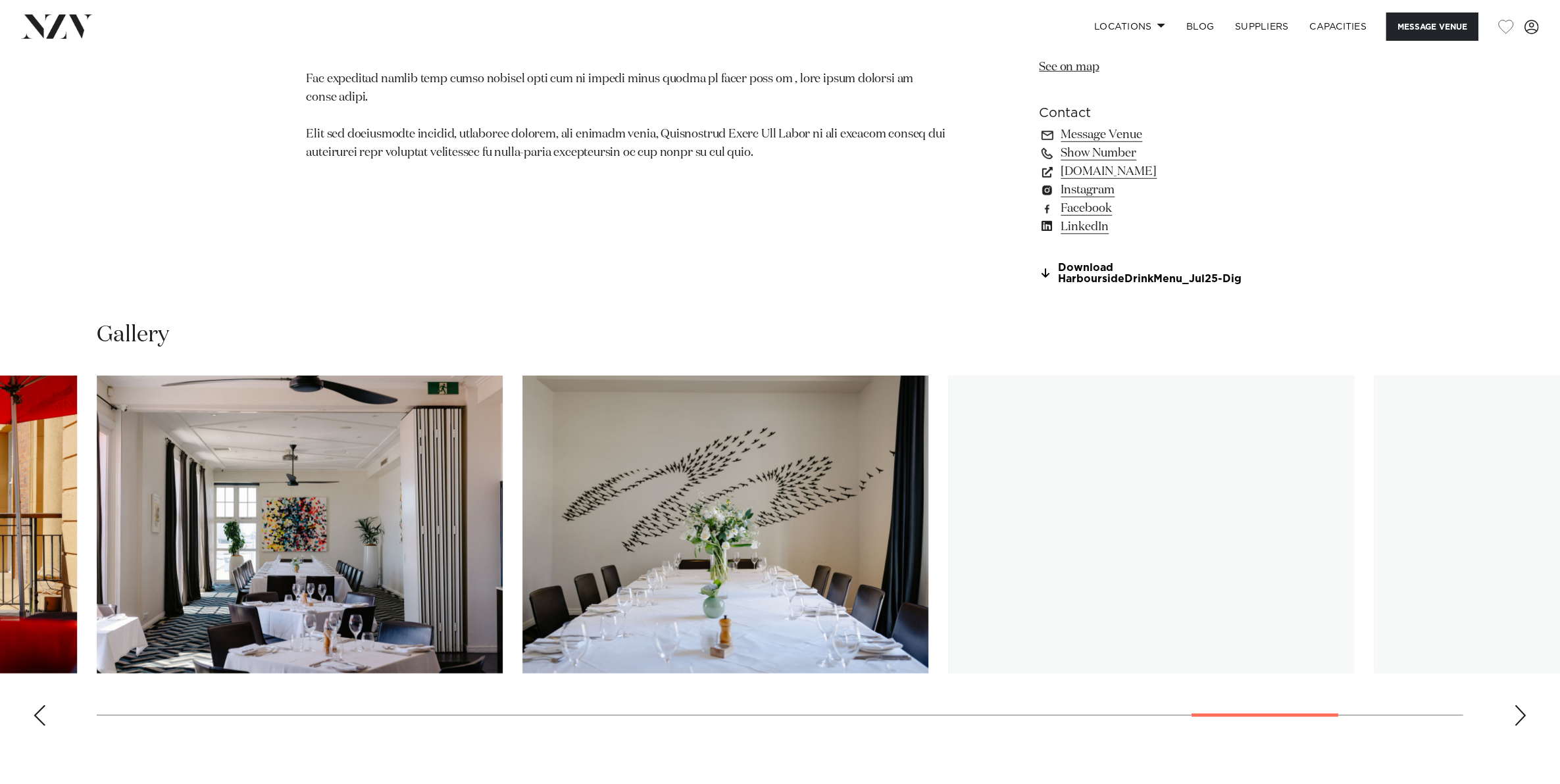
click at [1524, 713] on div "Next slide" at bounding box center [1520, 715] width 13 height 21
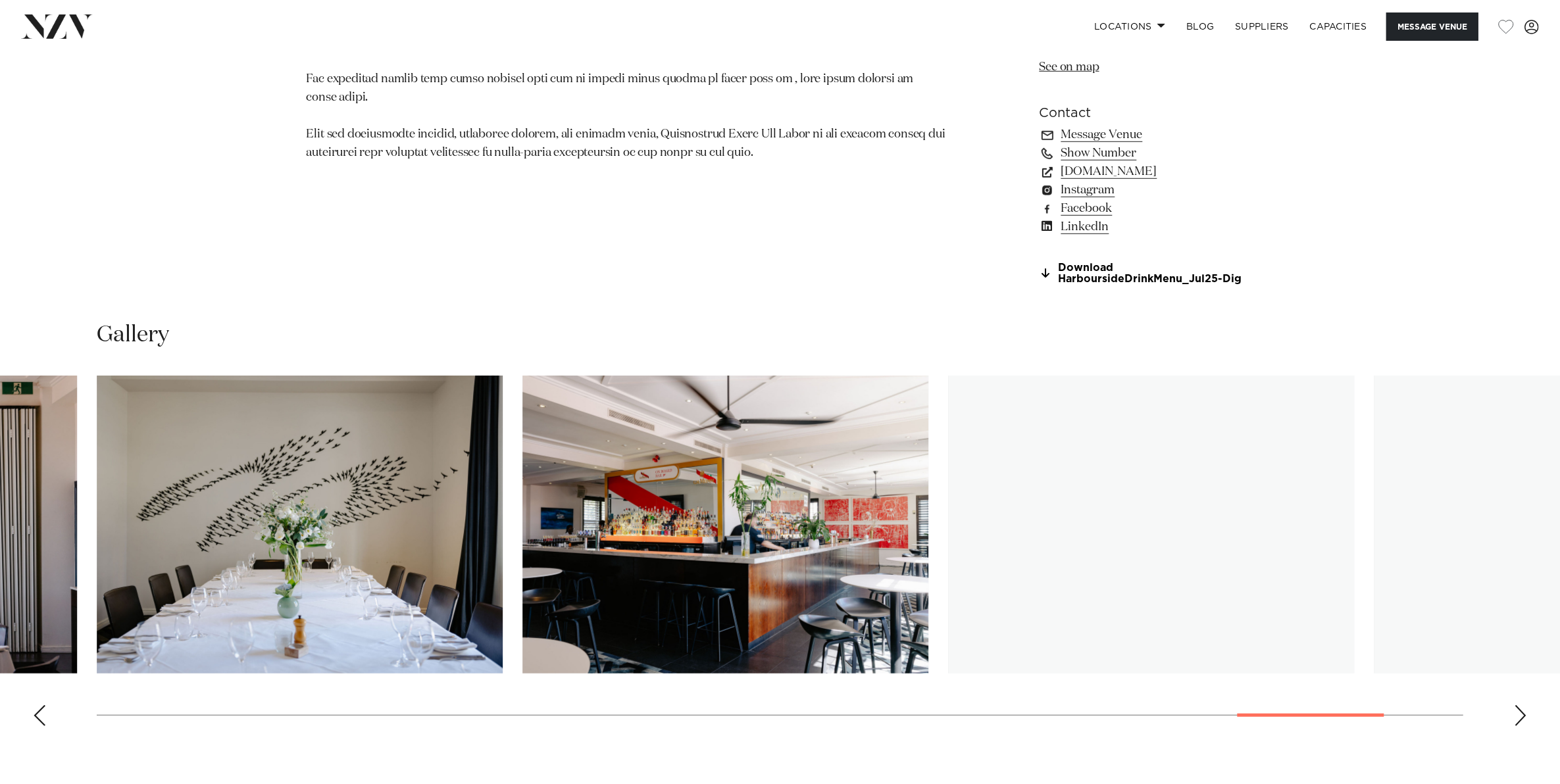
click at [1524, 713] on div "Next slide" at bounding box center [1520, 715] width 13 height 21
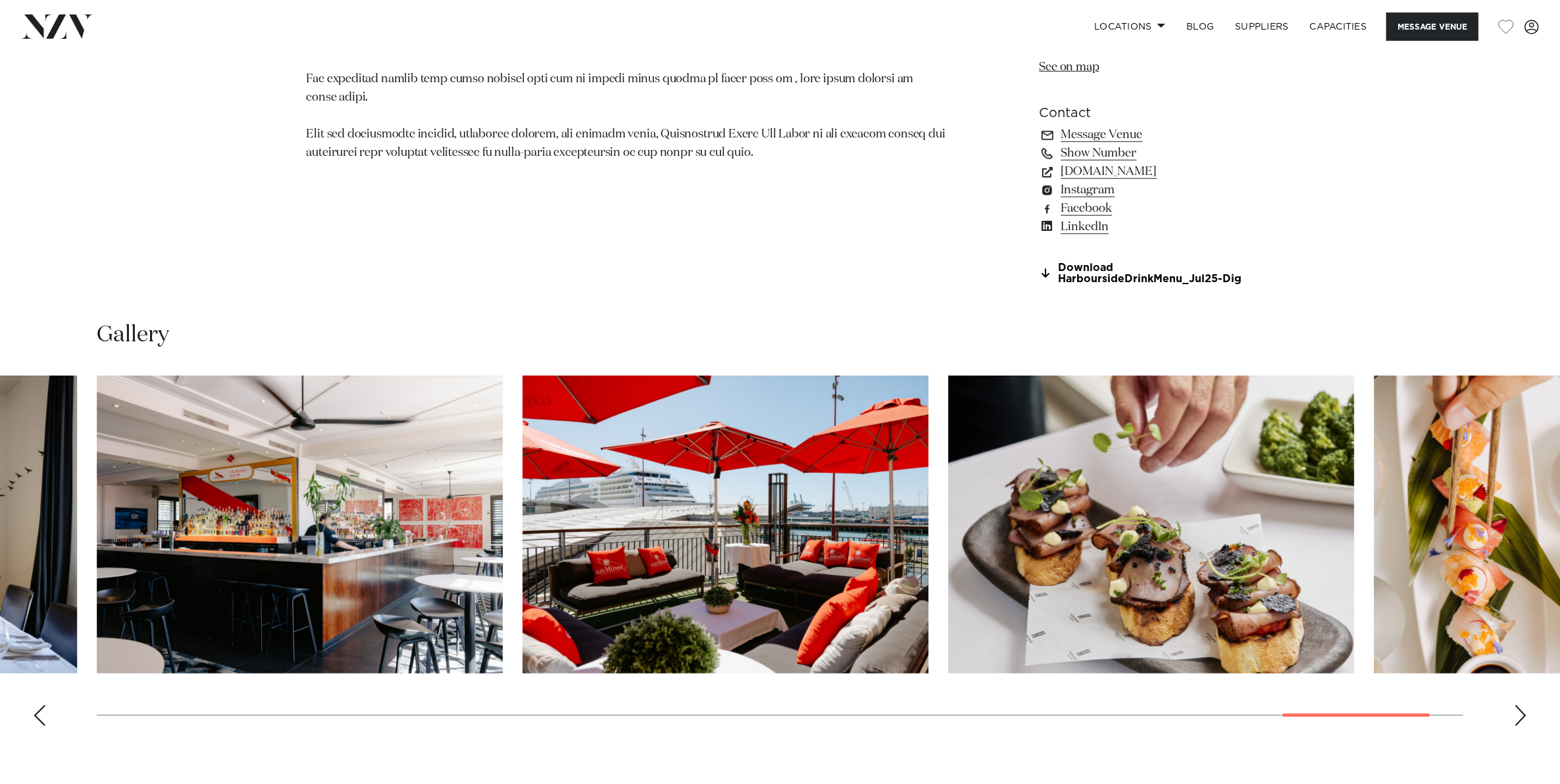
click at [1524, 713] on div "Next slide" at bounding box center [1520, 715] width 13 height 21
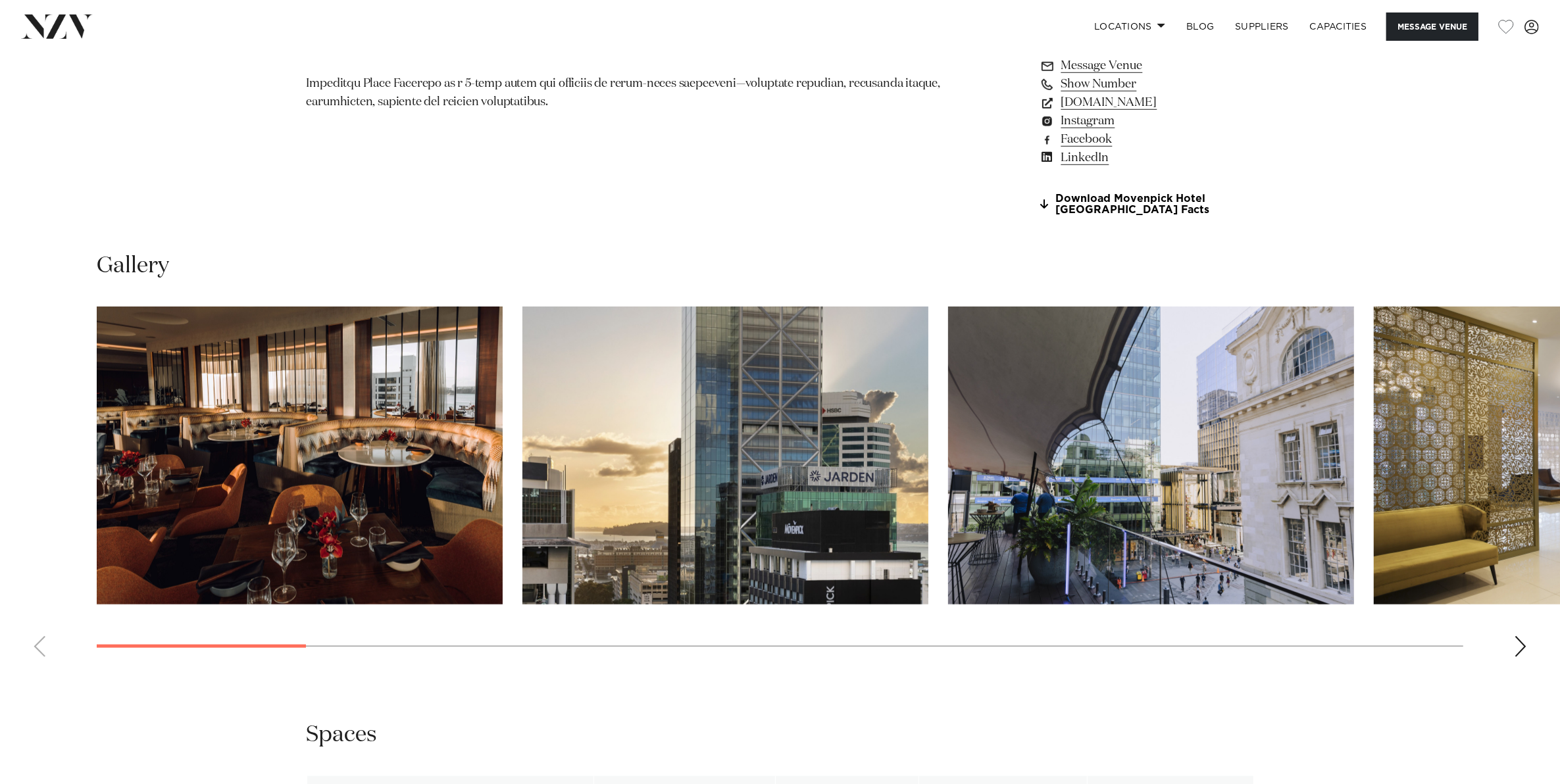
scroll to position [1315, 0]
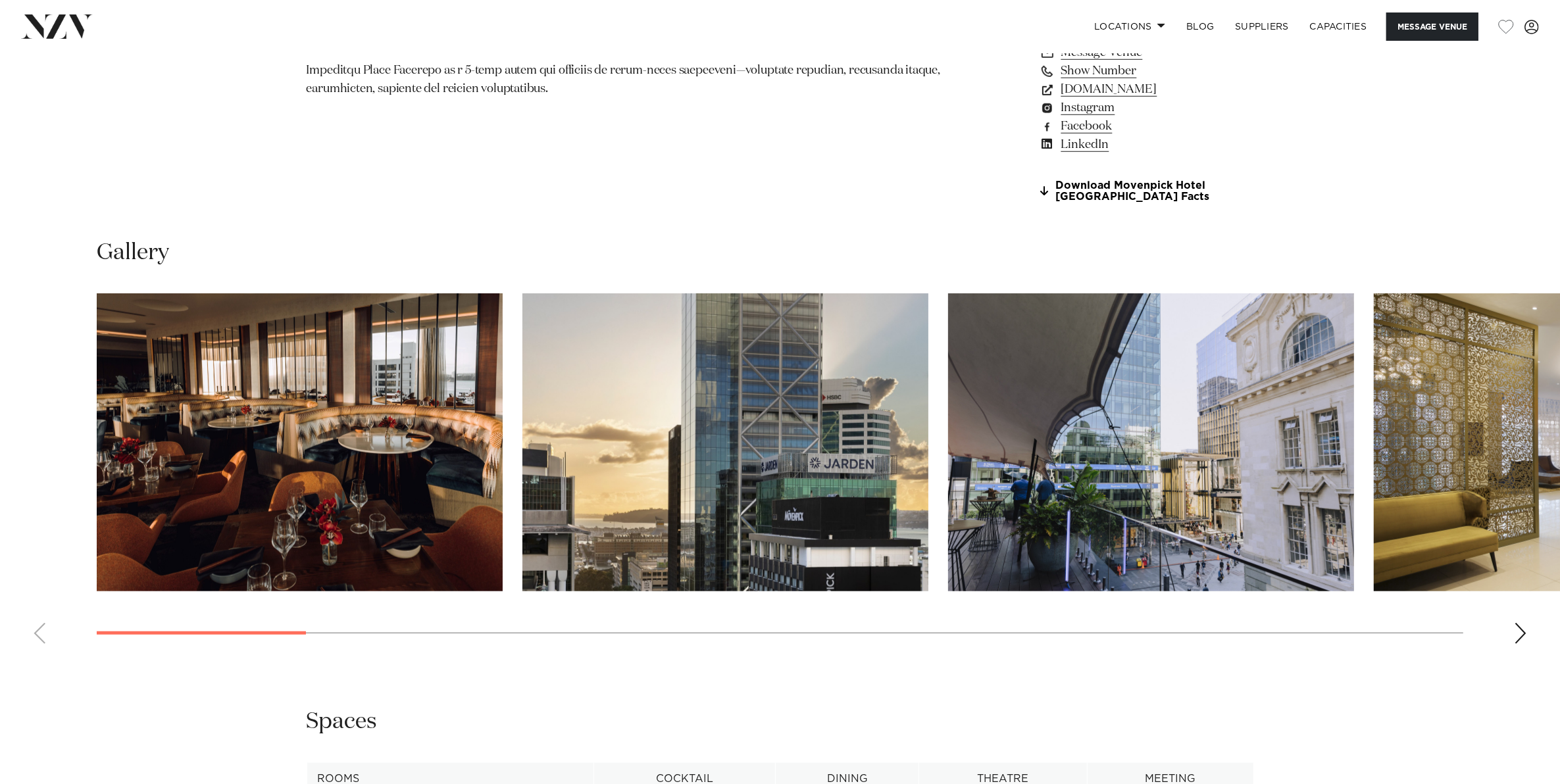
click at [1524, 631] on div "Next slide" at bounding box center [1520, 633] width 13 height 21
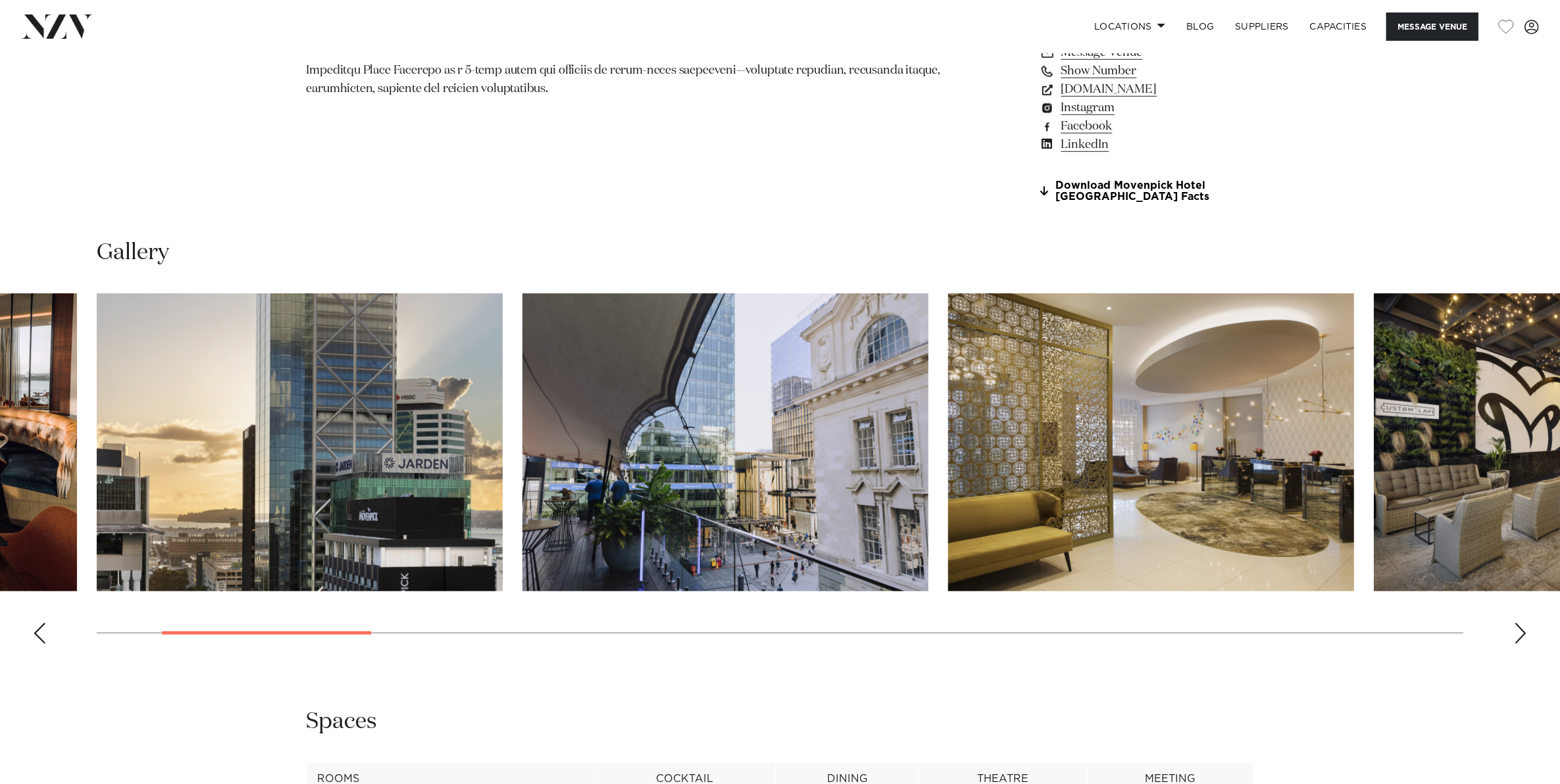
click at [1524, 631] on div "Next slide" at bounding box center [1520, 633] width 13 height 21
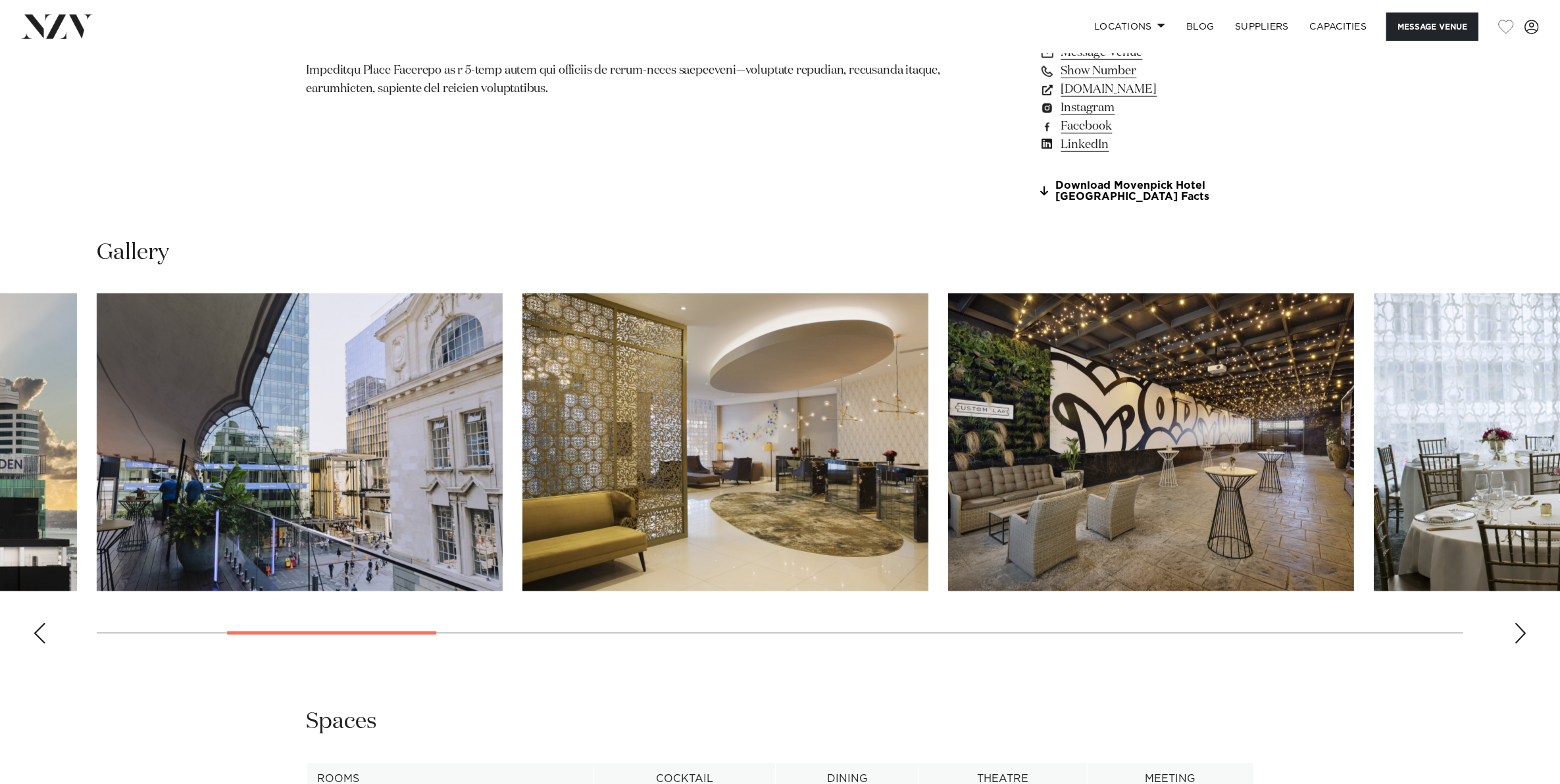
click at [1524, 631] on div "Next slide" at bounding box center [1520, 633] width 13 height 21
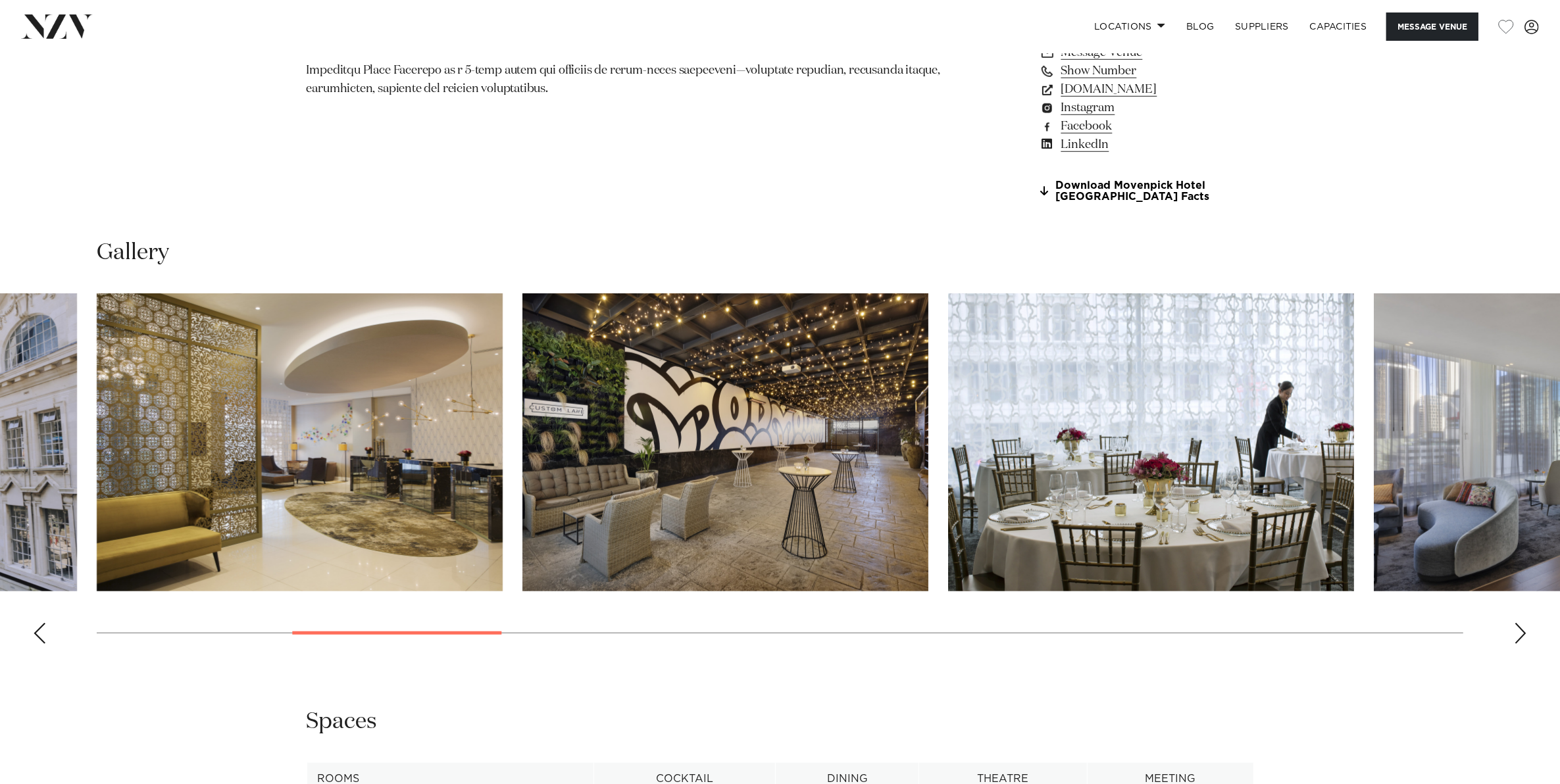
click at [1524, 631] on div "Next slide" at bounding box center [1520, 633] width 13 height 21
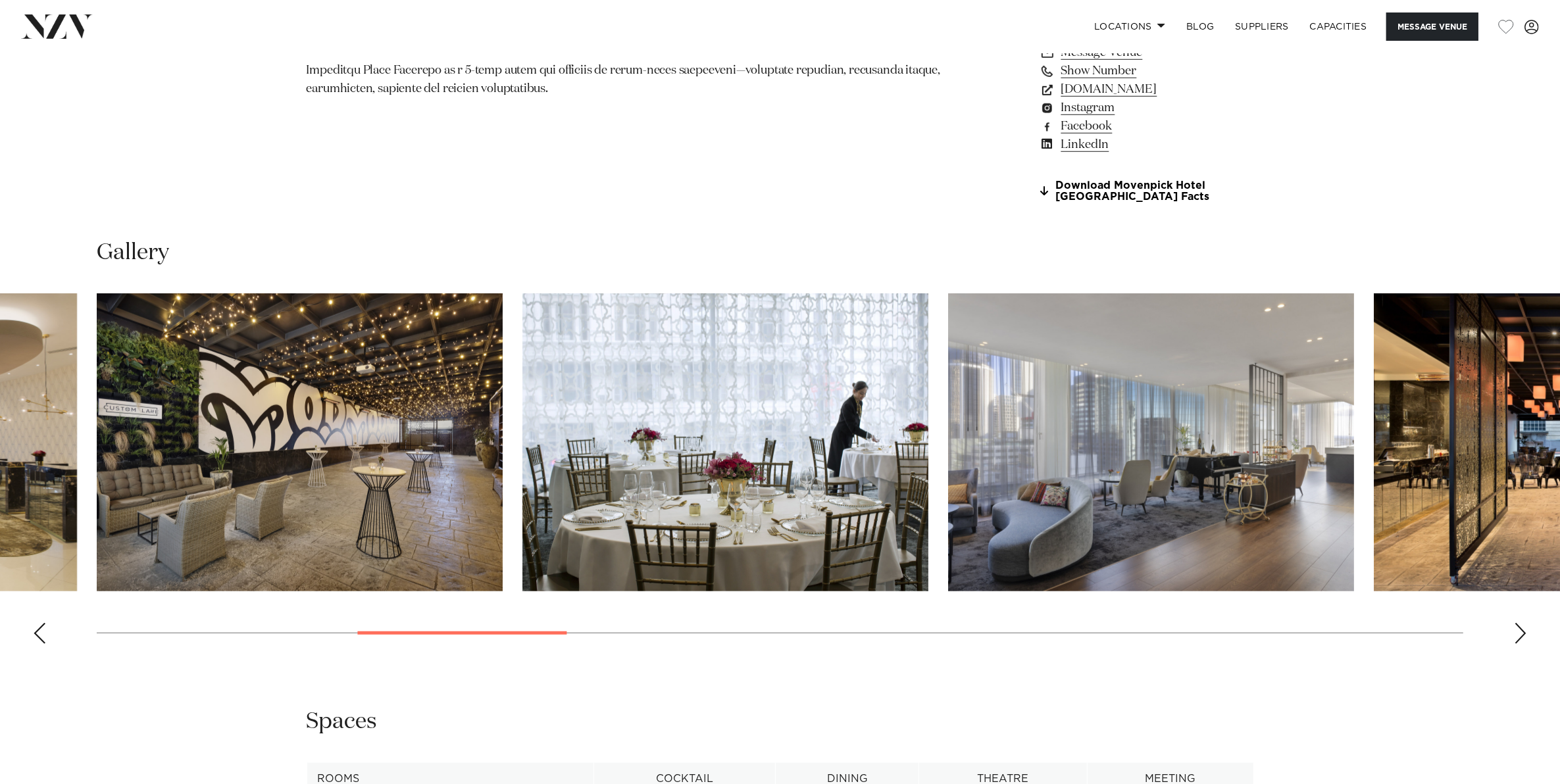
click at [1524, 631] on div "Next slide" at bounding box center [1520, 633] width 13 height 21
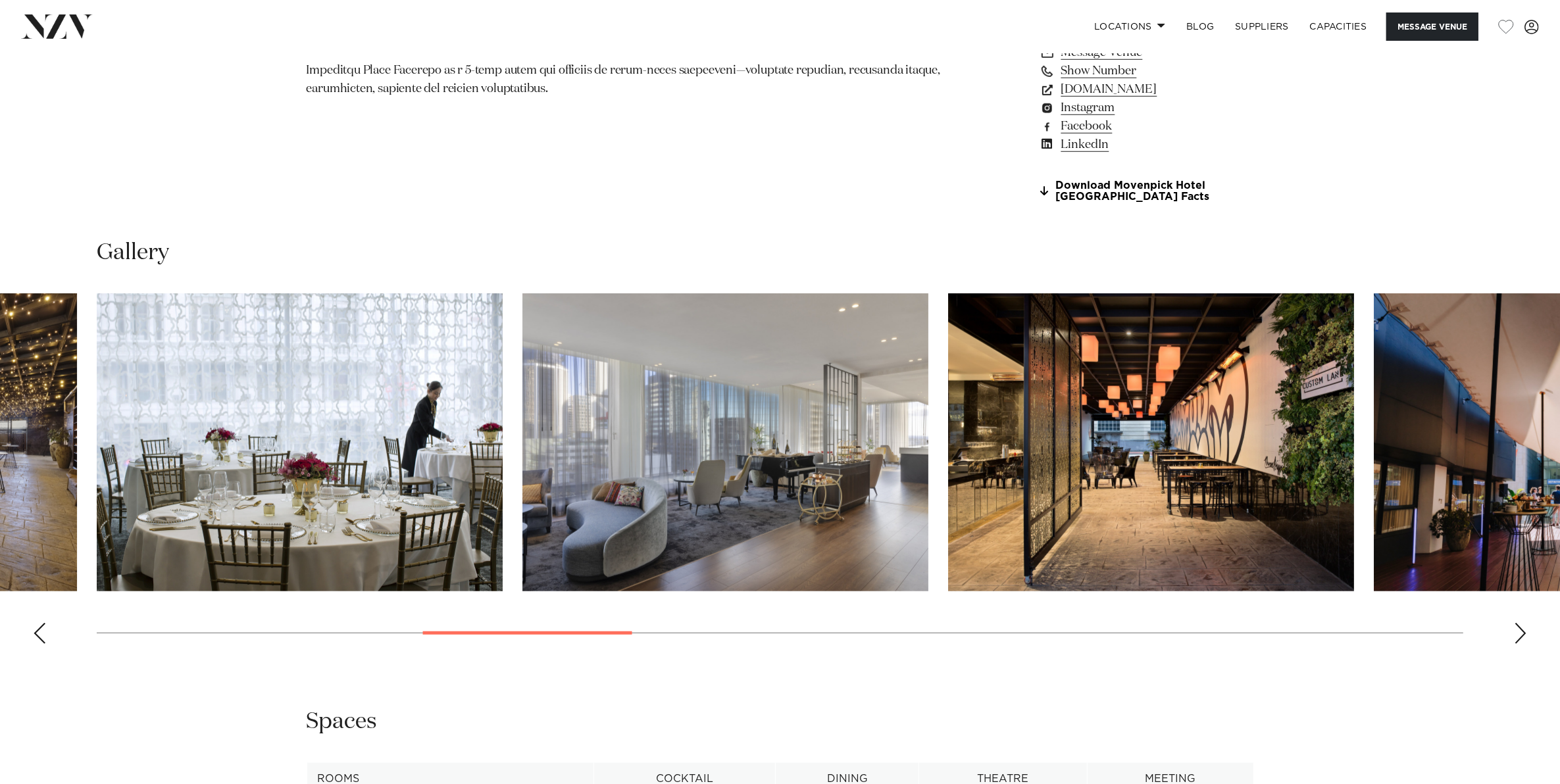
click at [1524, 631] on div "Next slide" at bounding box center [1520, 633] width 13 height 21
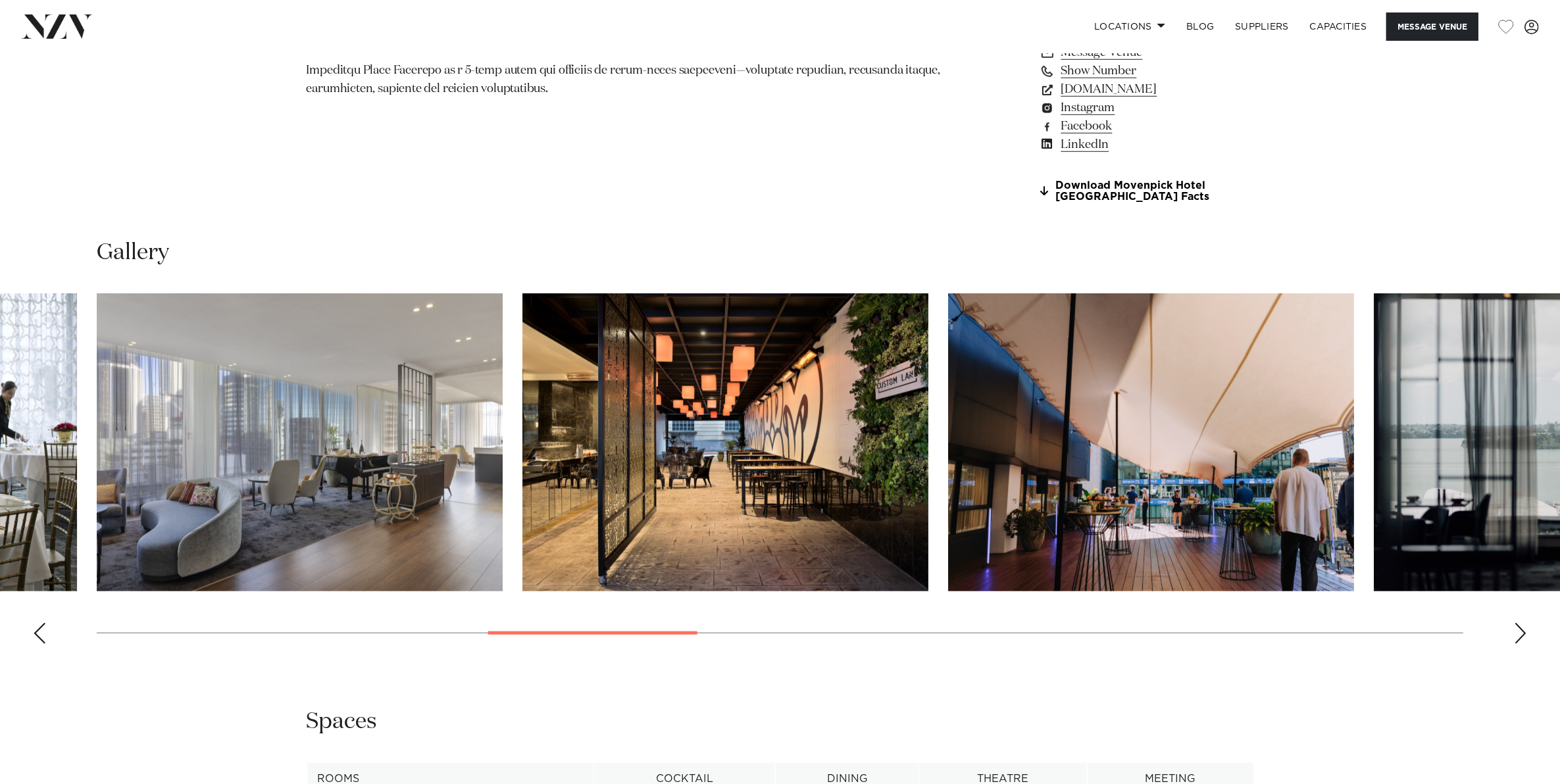
click at [1524, 631] on div "Next slide" at bounding box center [1520, 633] width 13 height 21
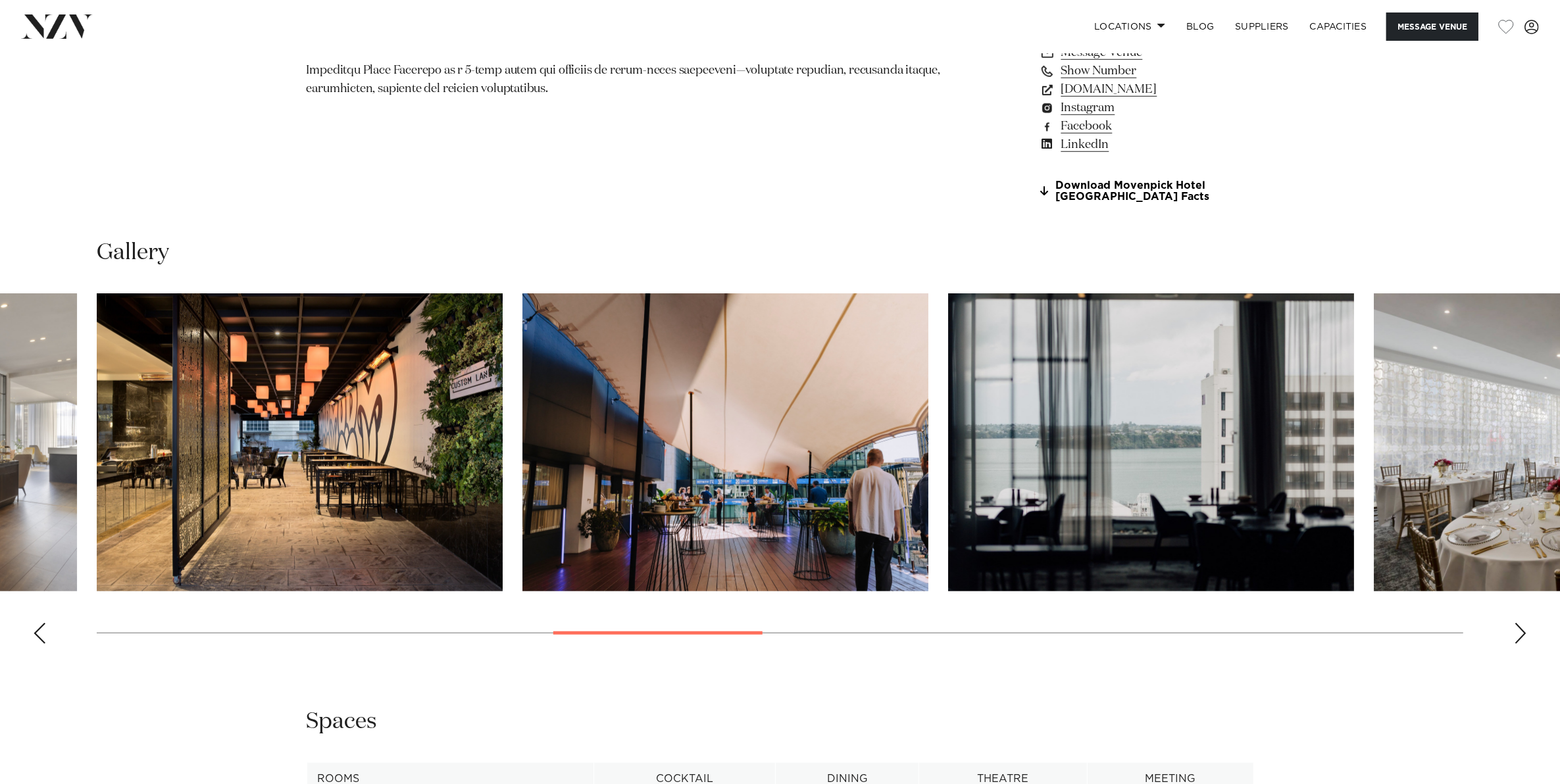
click at [1524, 631] on div "Next slide" at bounding box center [1520, 633] width 13 height 21
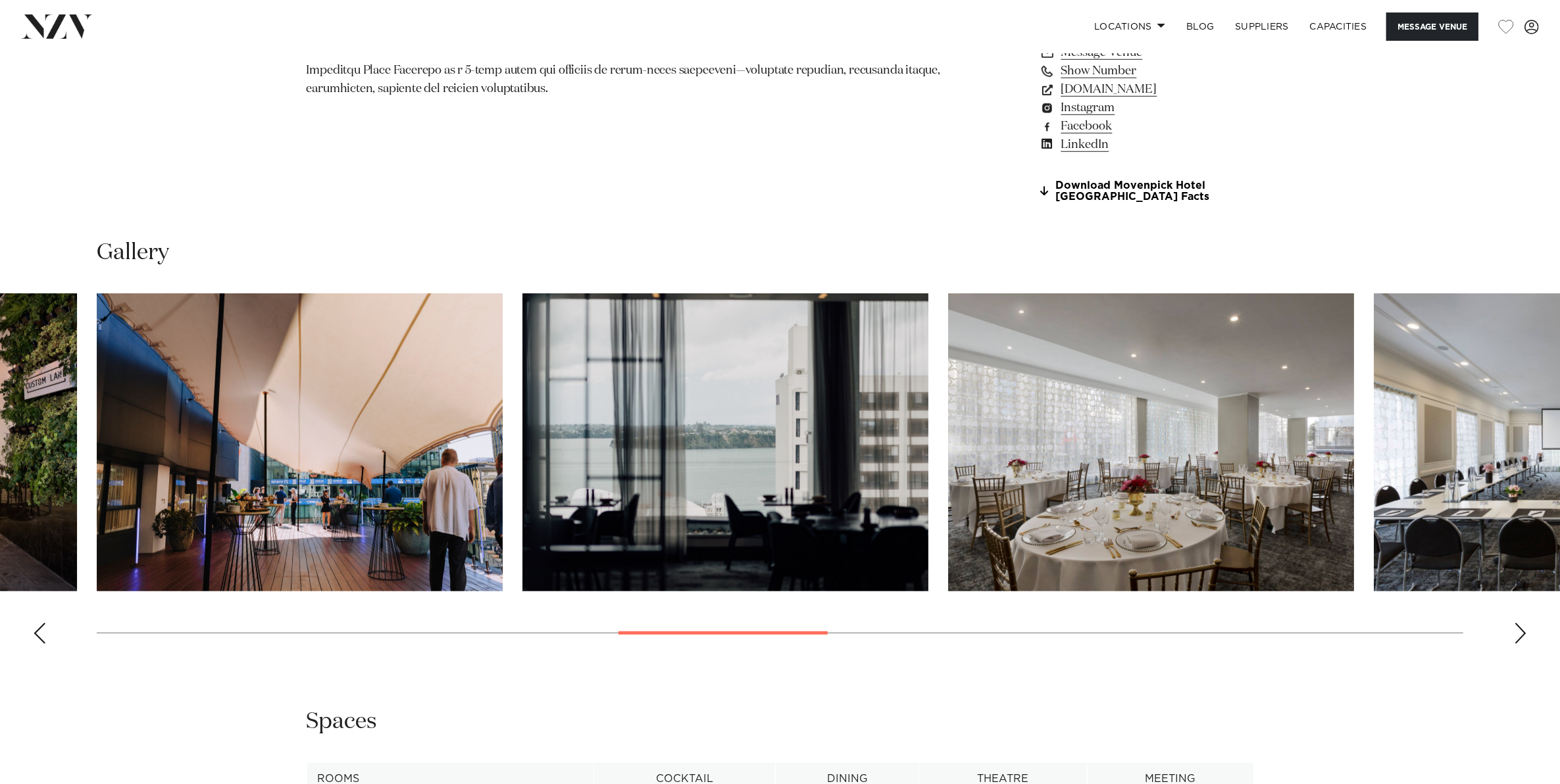
click at [1524, 631] on div "Next slide" at bounding box center [1520, 633] width 13 height 21
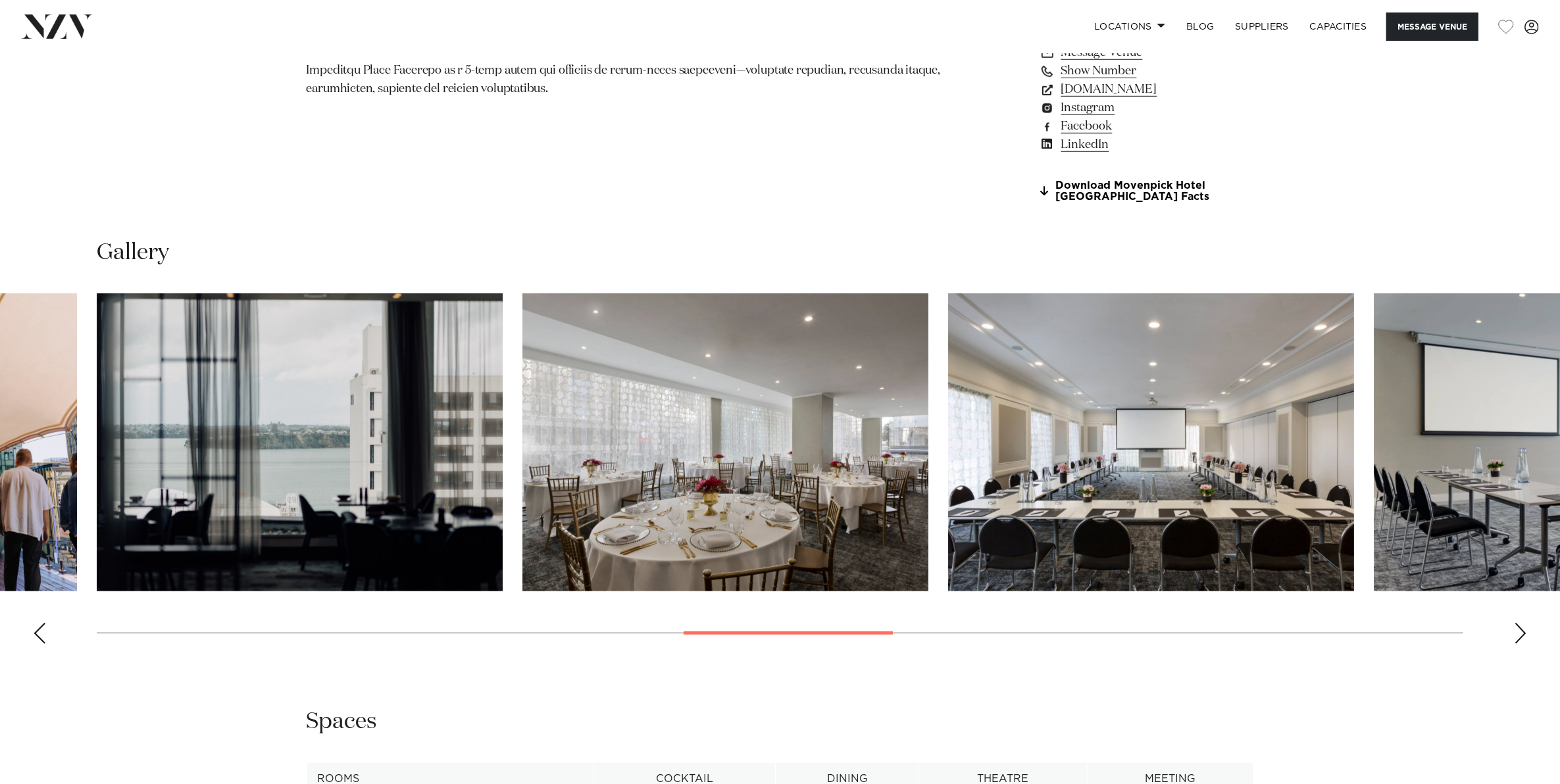
click at [1524, 631] on div "Next slide" at bounding box center [1520, 633] width 13 height 21
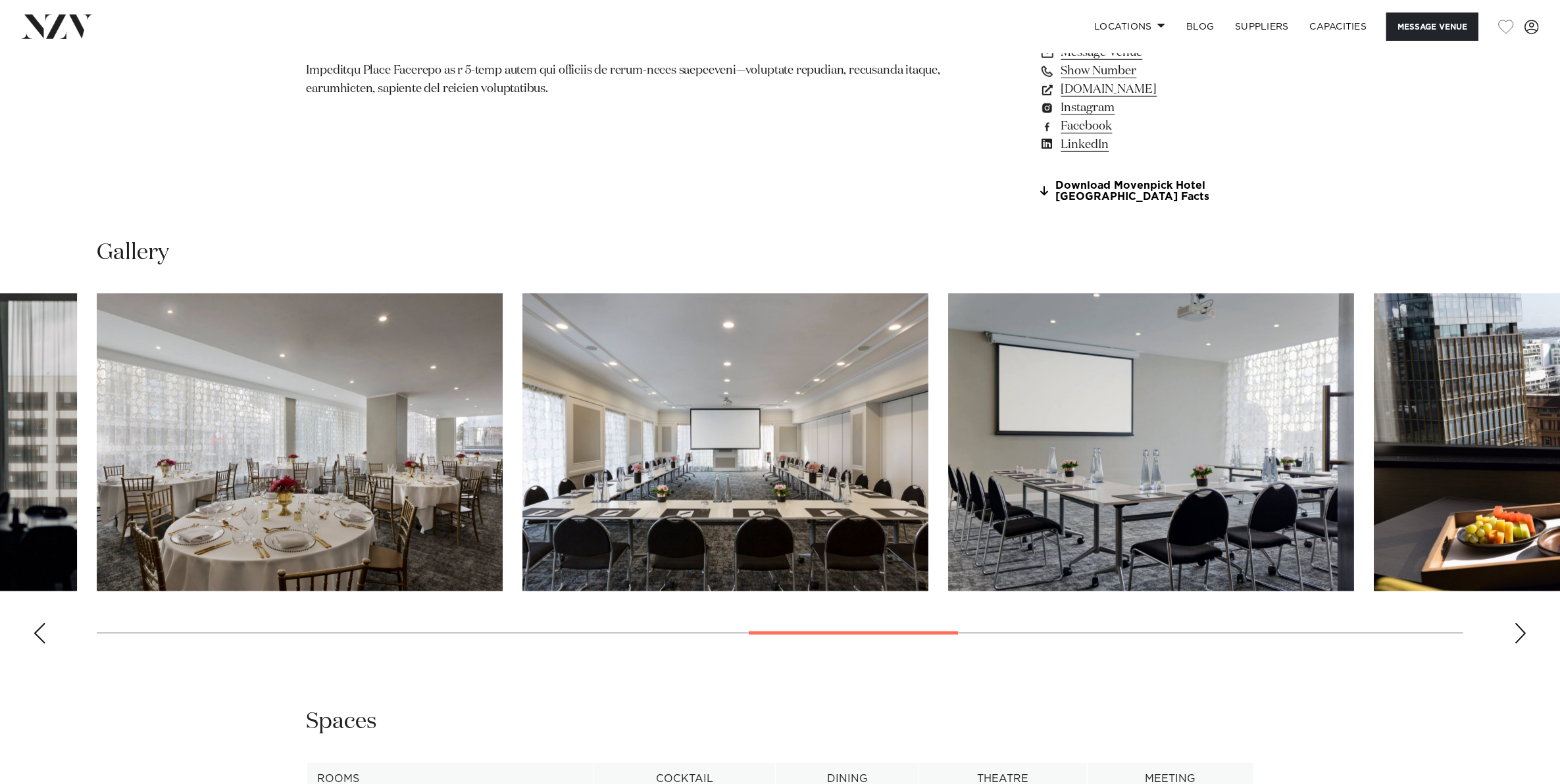
click at [1524, 631] on div "Next slide" at bounding box center [1520, 633] width 13 height 21
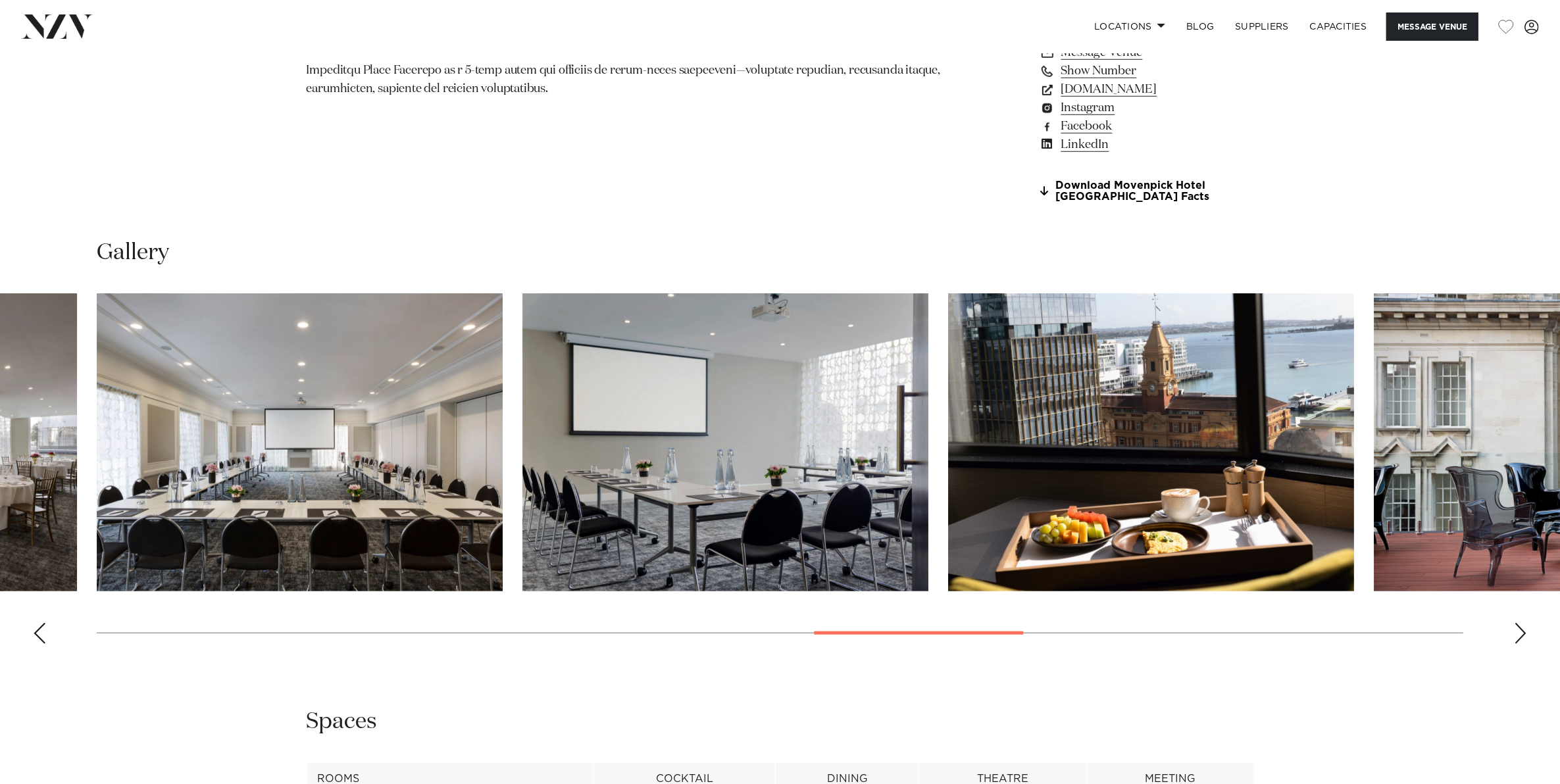
click at [1524, 631] on div "Next slide" at bounding box center [1520, 633] width 13 height 21
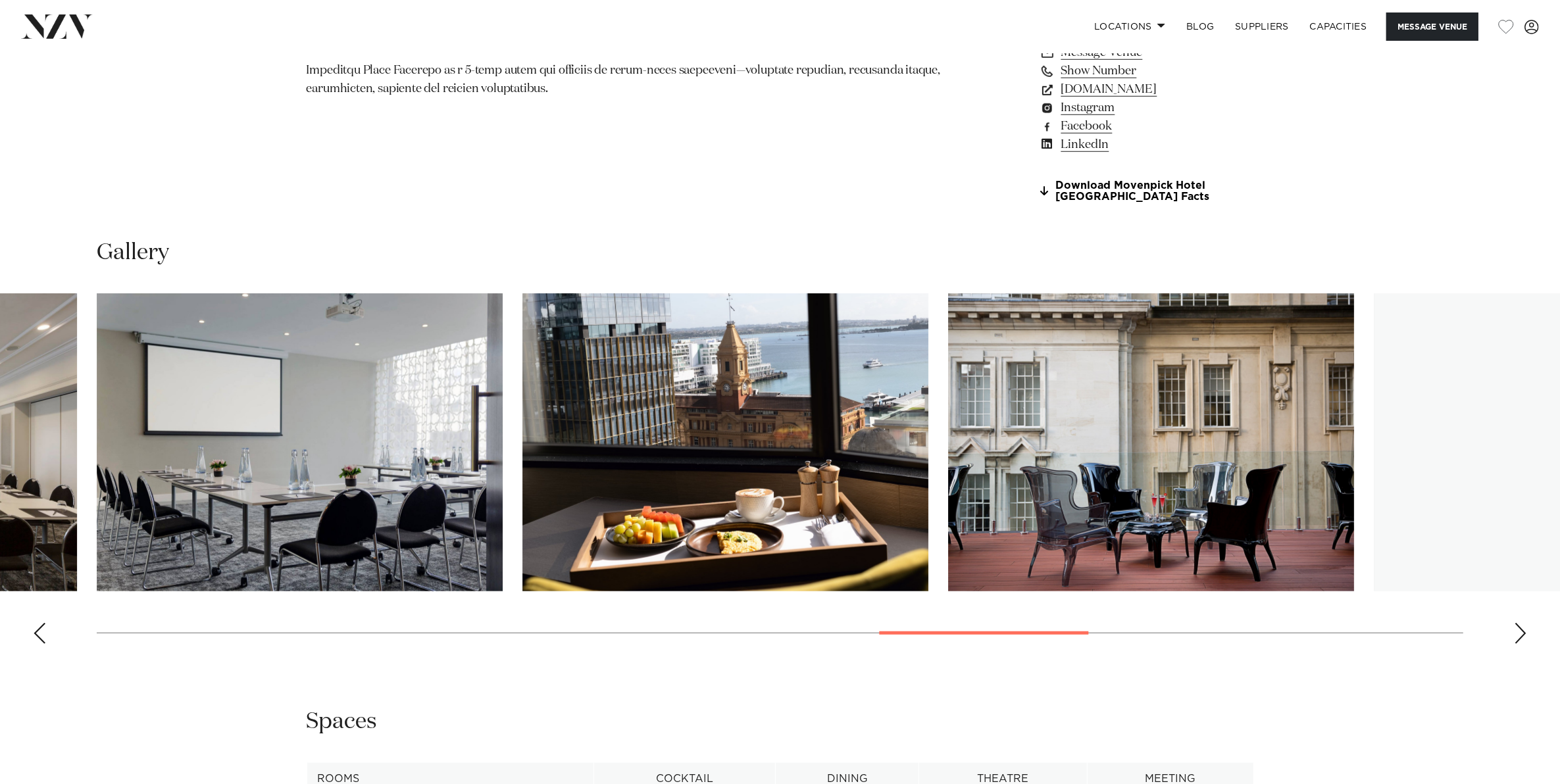
click at [1524, 631] on div "Next slide" at bounding box center [1520, 633] width 13 height 21
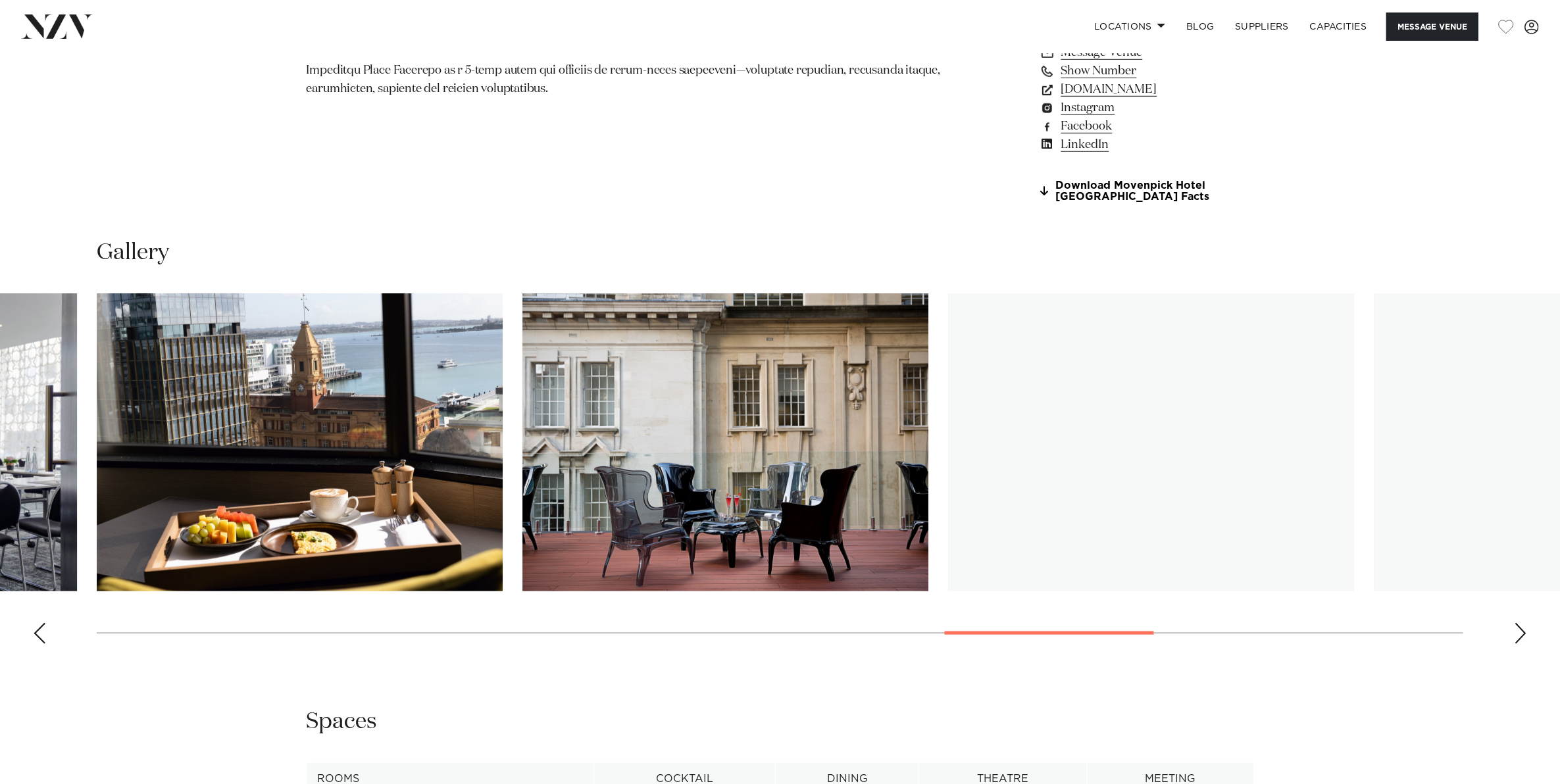
click at [1524, 631] on div "Next slide" at bounding box center [1520, 633] width 13 height 21
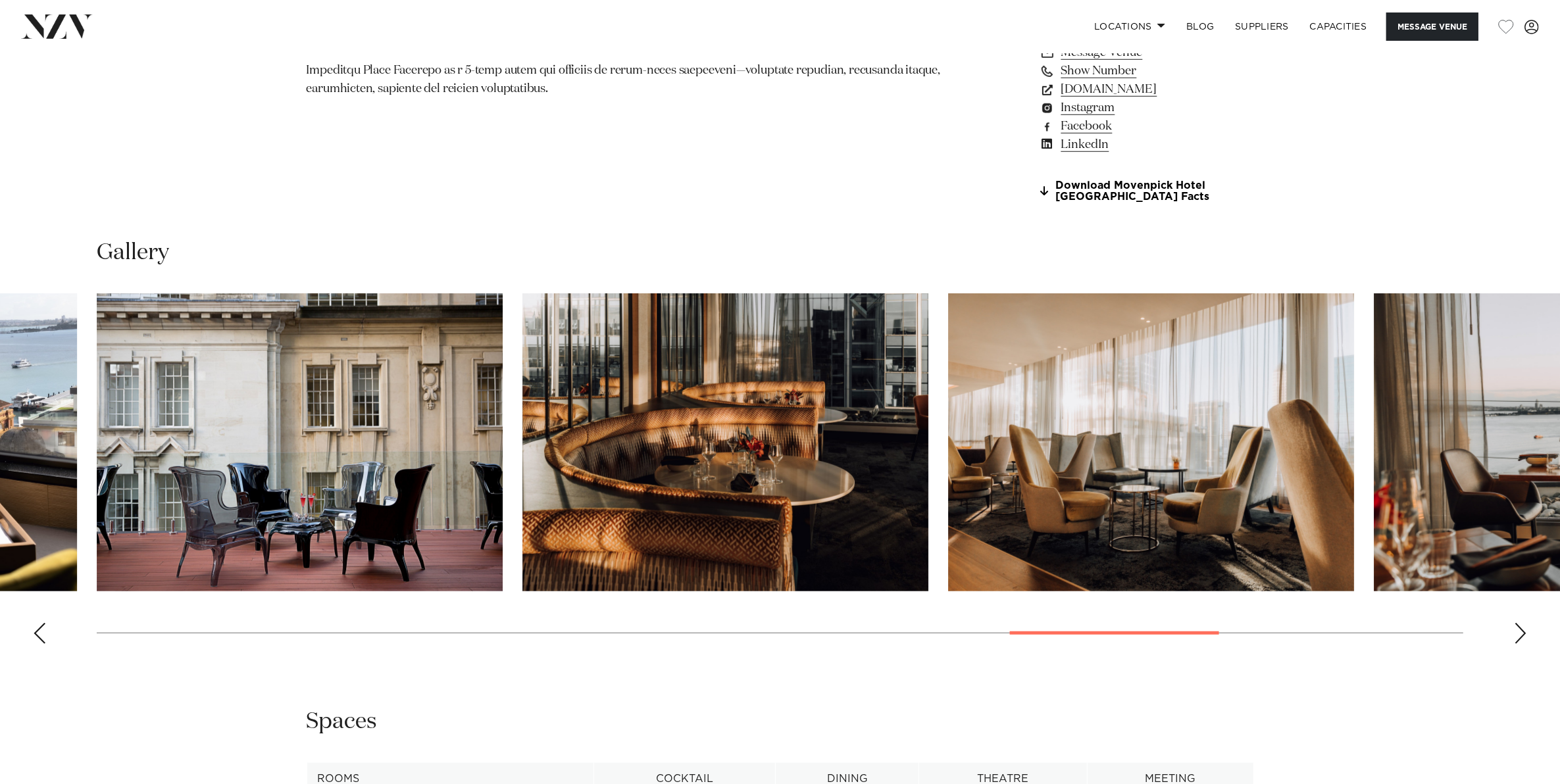
click at [1524, 631] on div "Next slide" at bounding box center [1520, 633] width 13 height 21
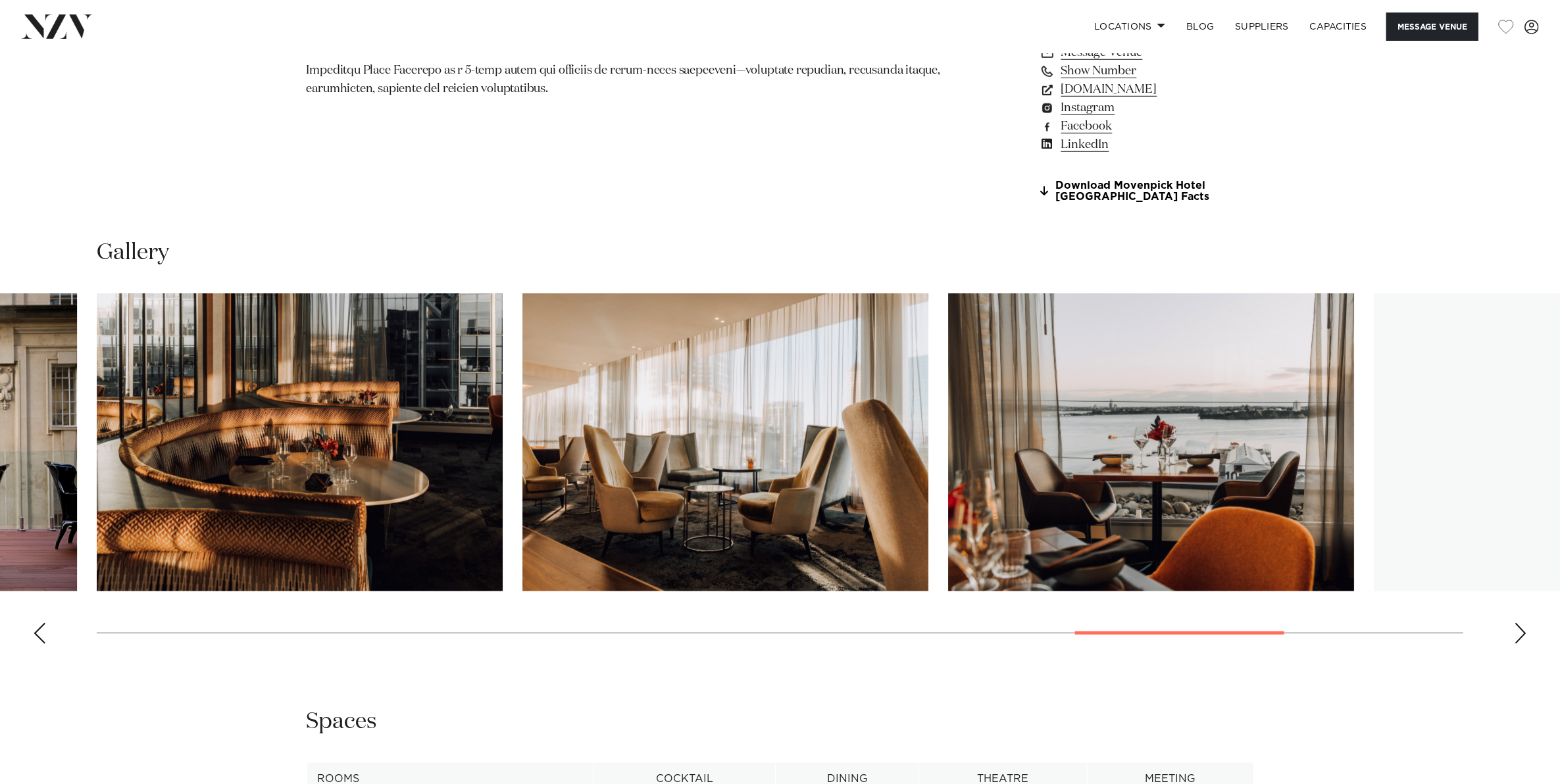
click at [1524, 631] on div "Next slide" at bounding box center [1520, 633] width 13 height 21
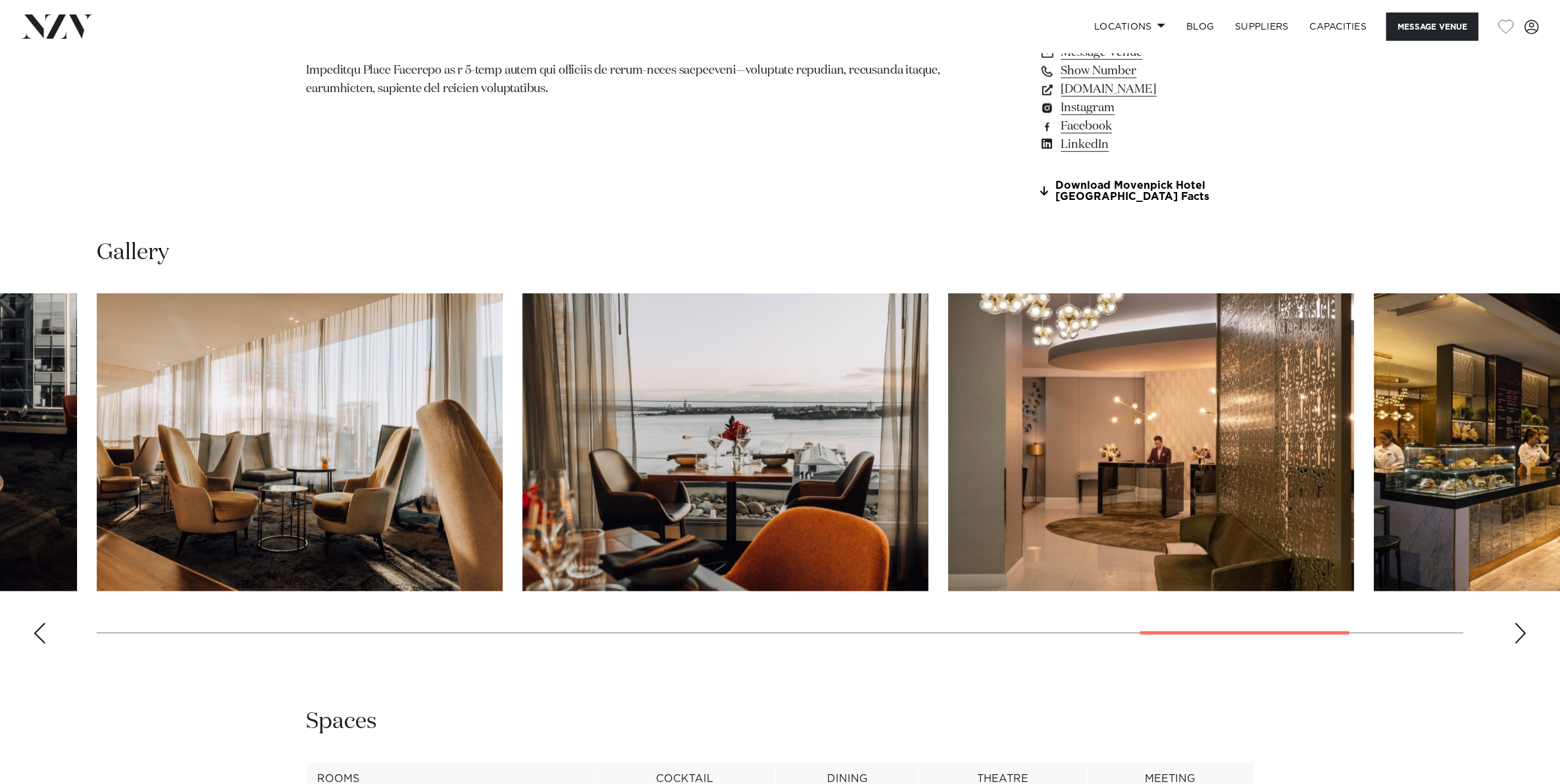
click at [1524, 631] on div "Next slide" at bounding box center [1520, 633] width 13 height 21
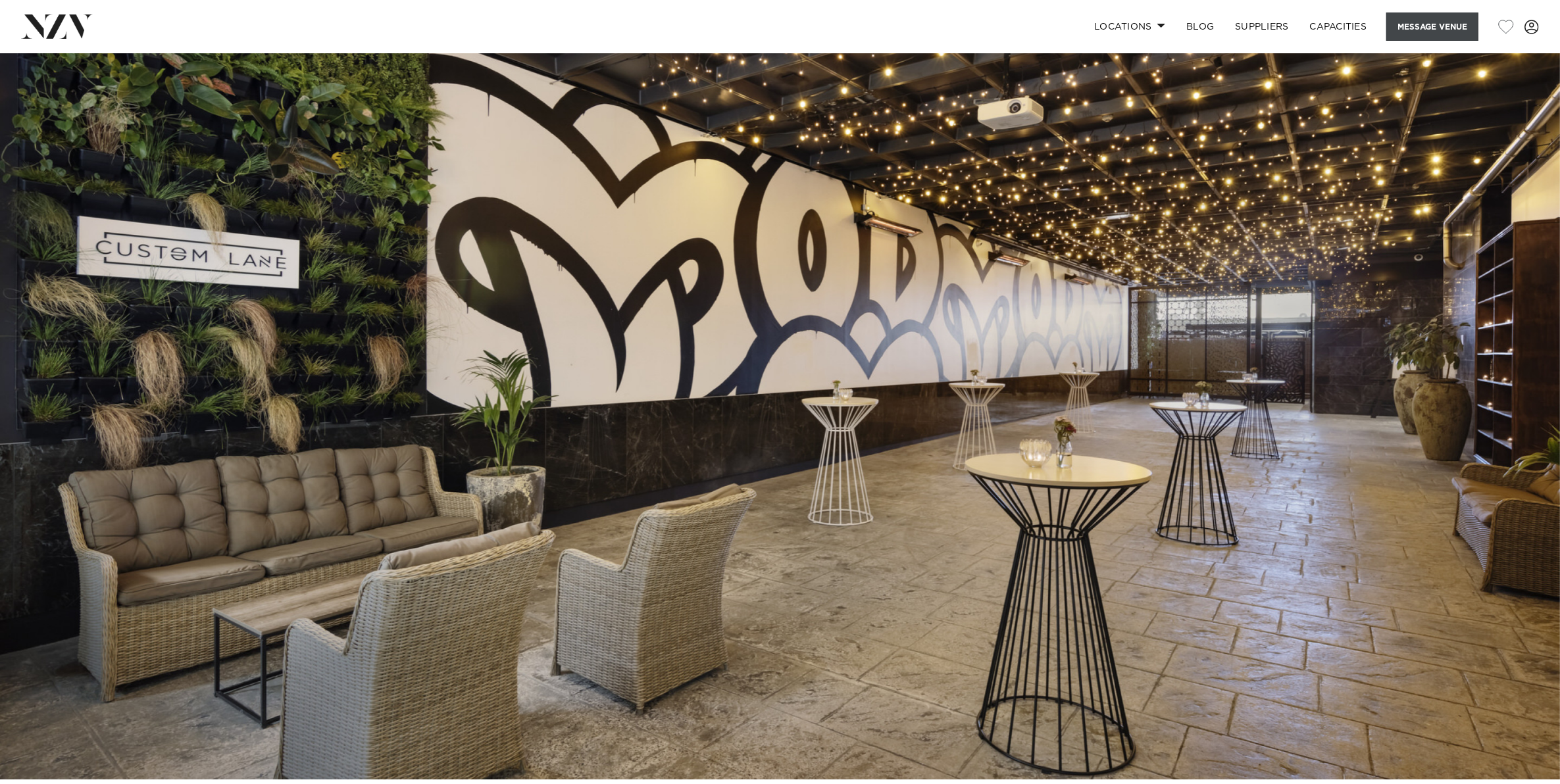
scroll to position [0, 0]
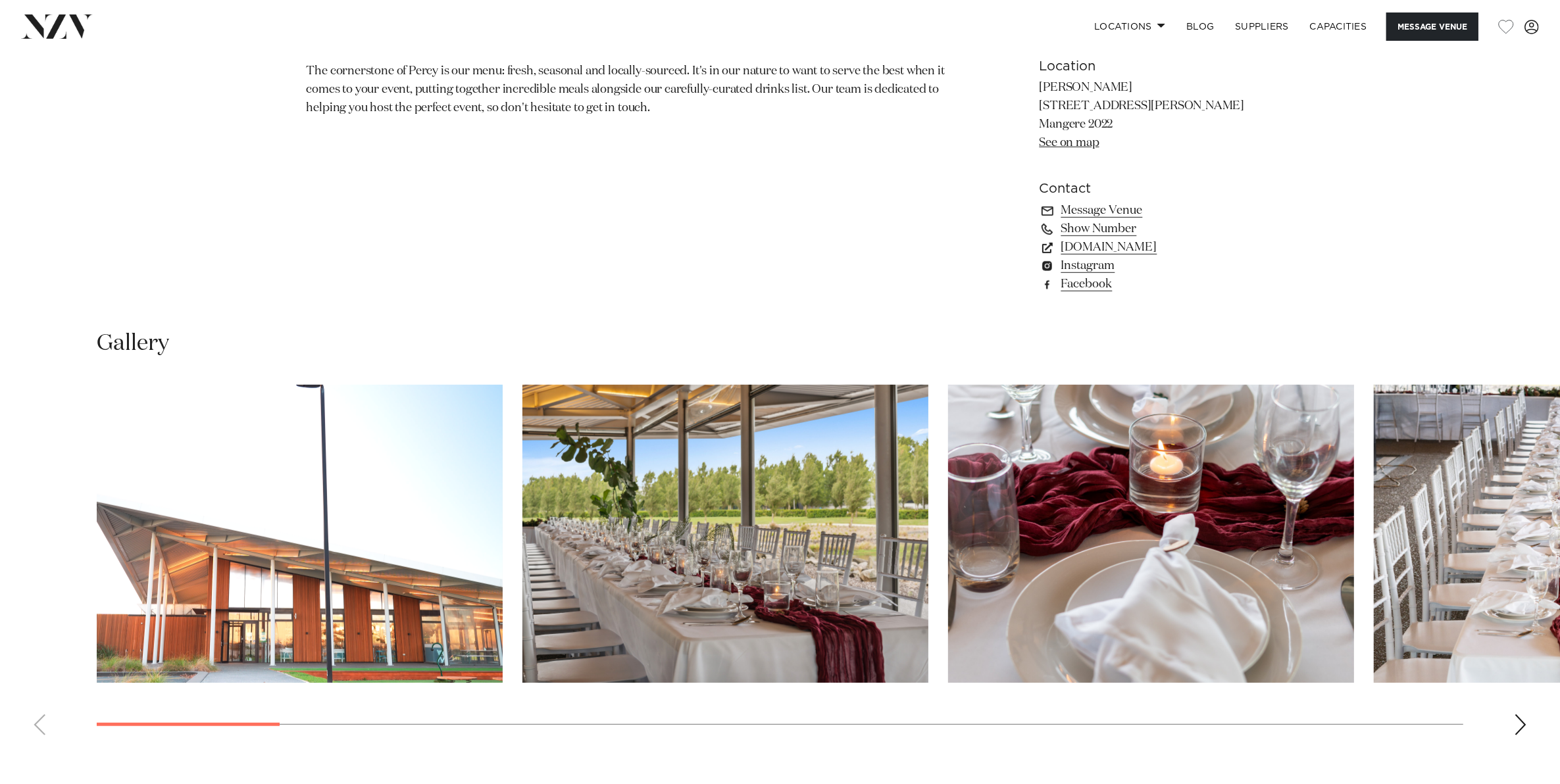
scroll to position [1315, 0]
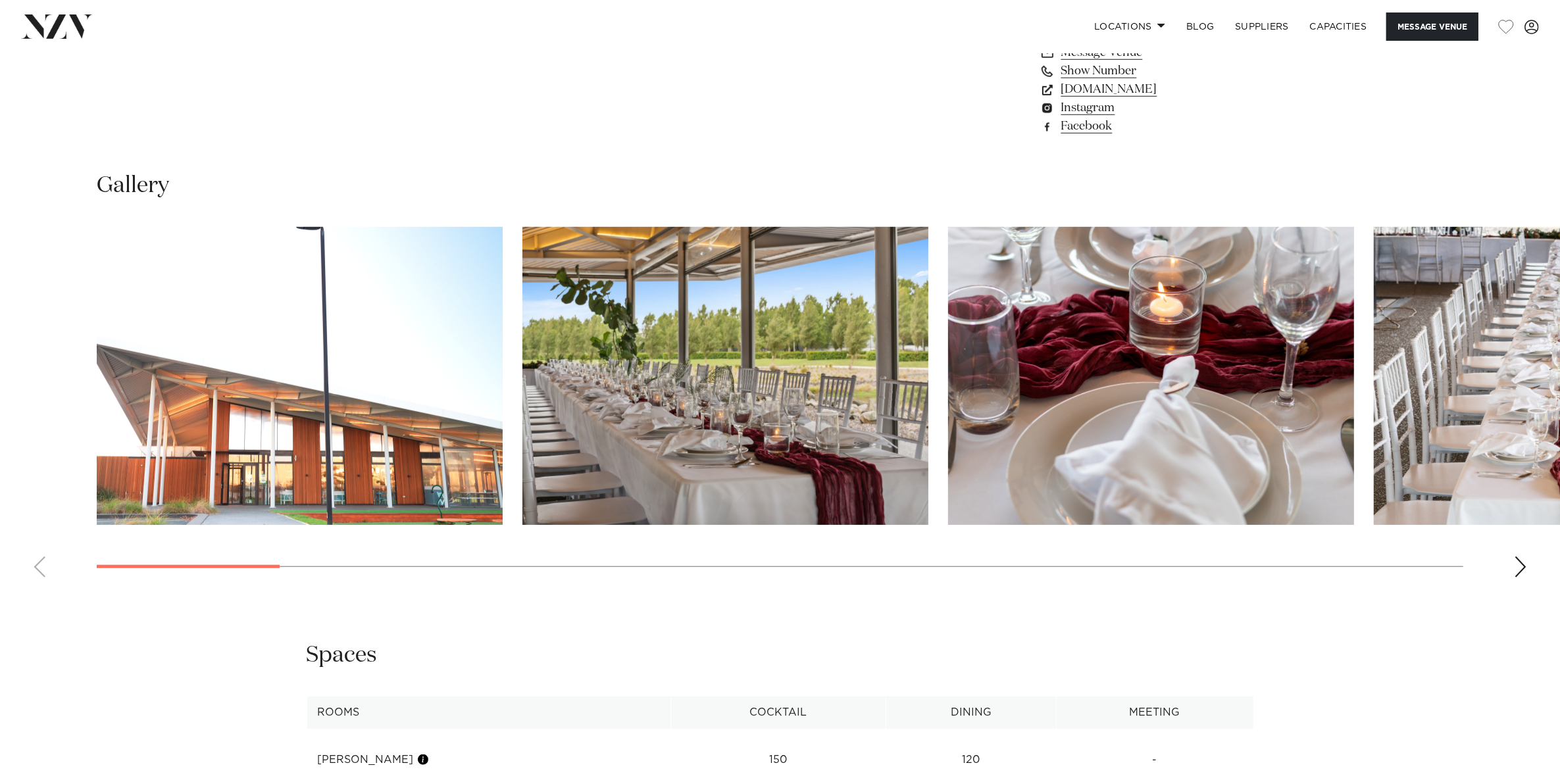
click at [1520, 570] on div "Next slide" at bounding box center [1520, 567] width 13 height 21
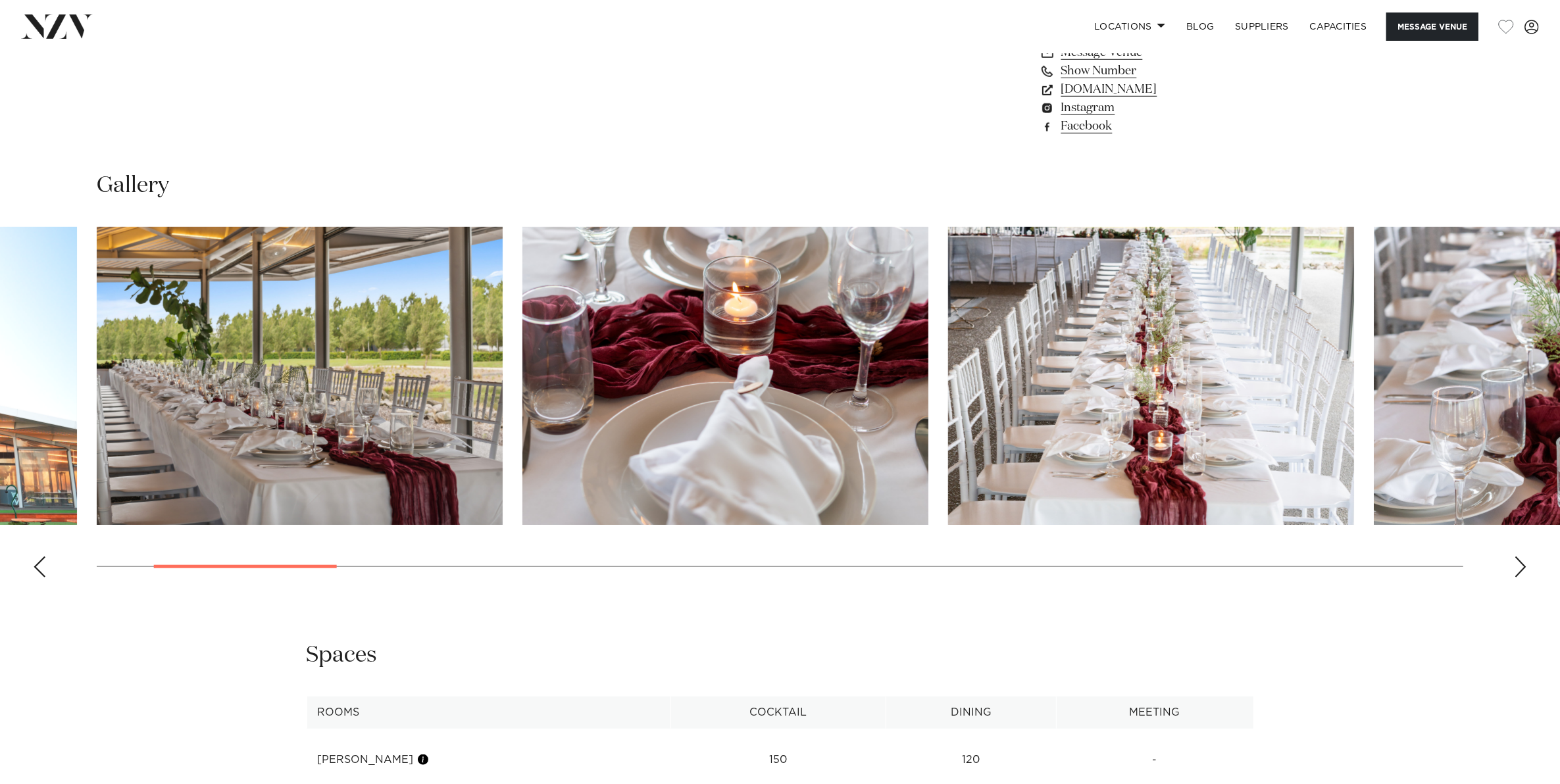
click at [1520, 570] on div "Next slide" at bounding box center [1520, 567] width 13 height 21
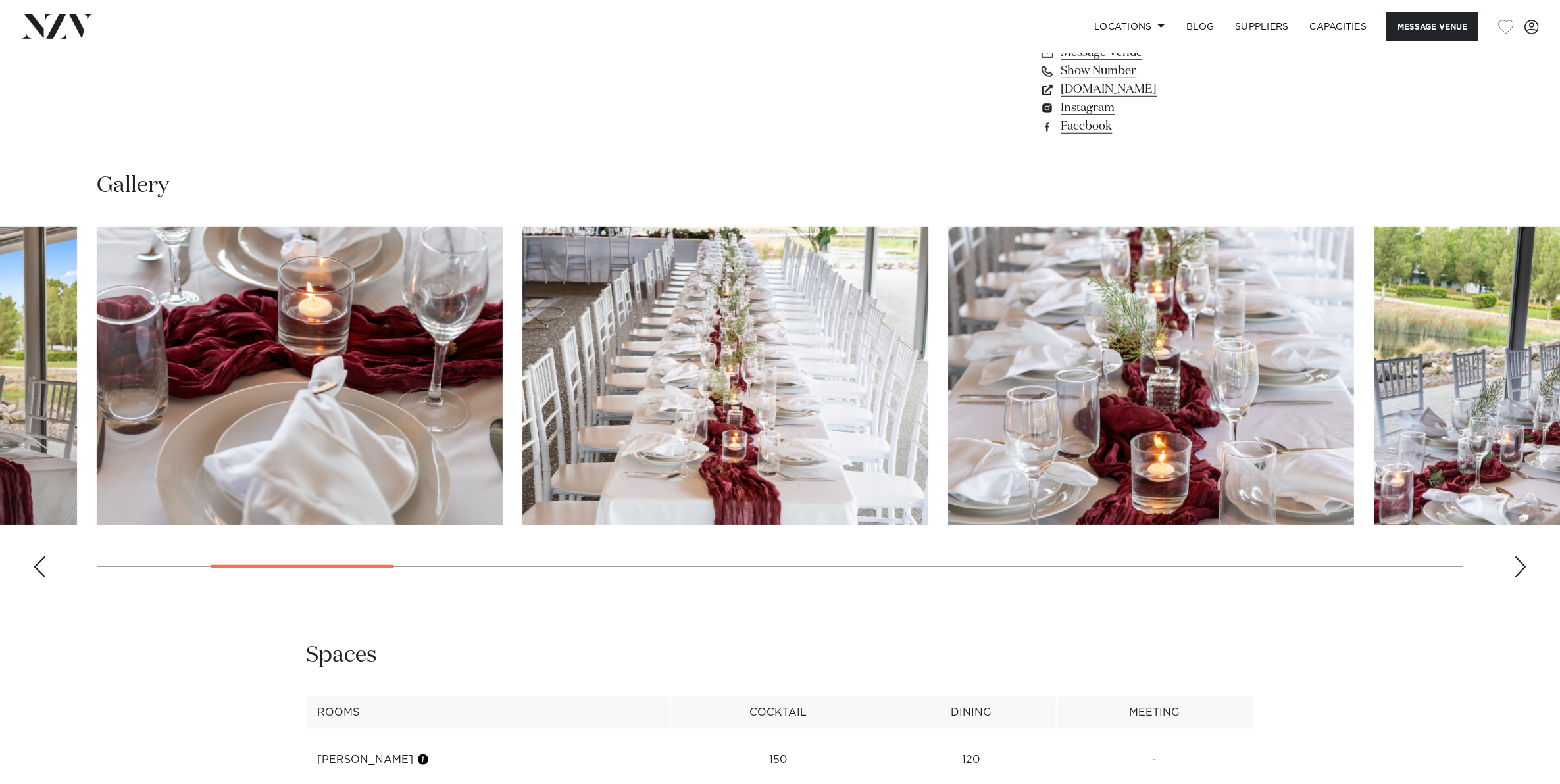
click at [1520, 570] on div "Next slide" at bounding box center [1520, 567] width 13 height 21
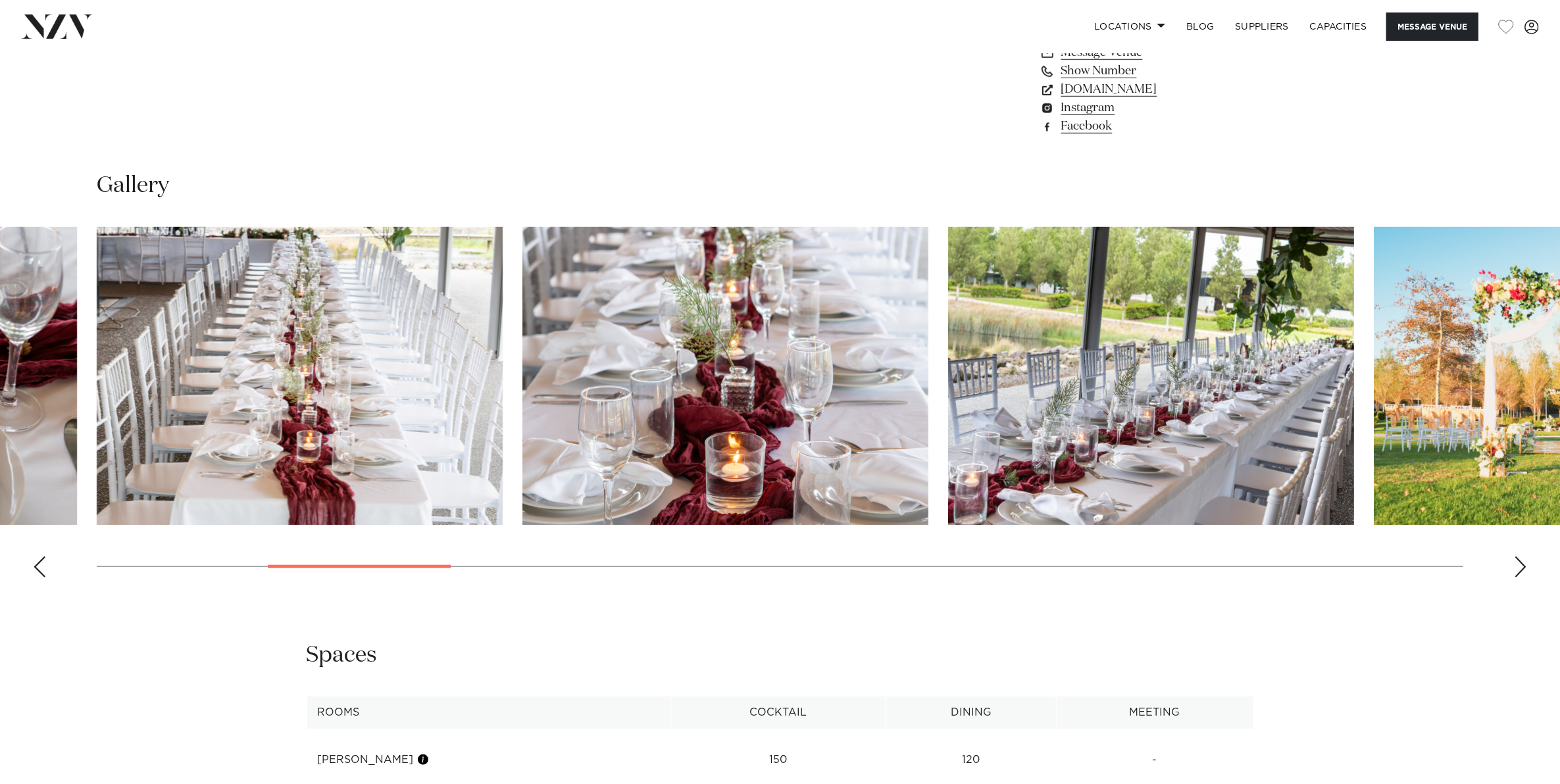
click at [1520, 570] on div "Next slide" at bounding box center [1520, 567] width 13 height 21
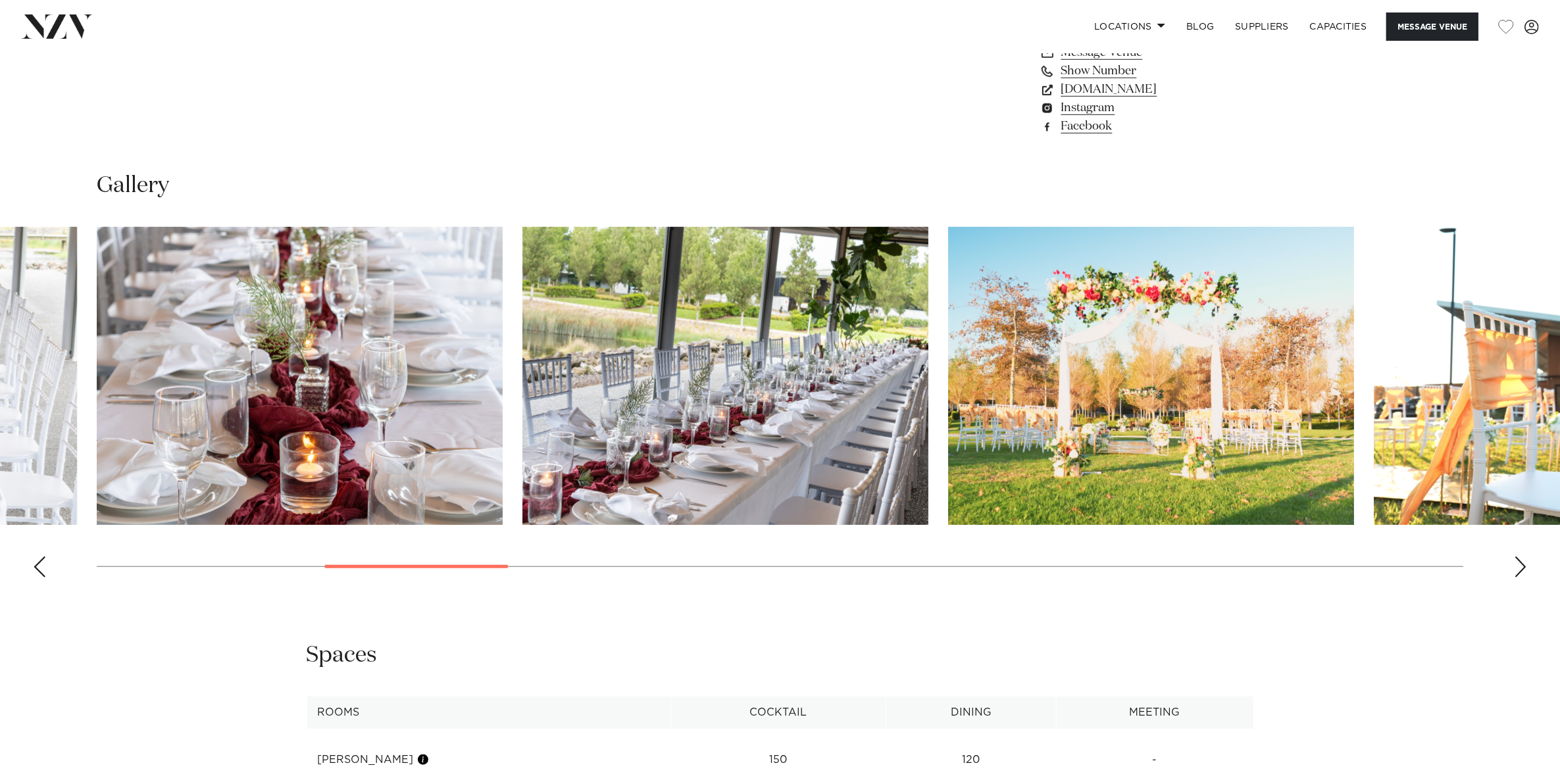
click at [1520, 570] on div "Next slide" at bounding box center [1520, 567] width 13 height 21
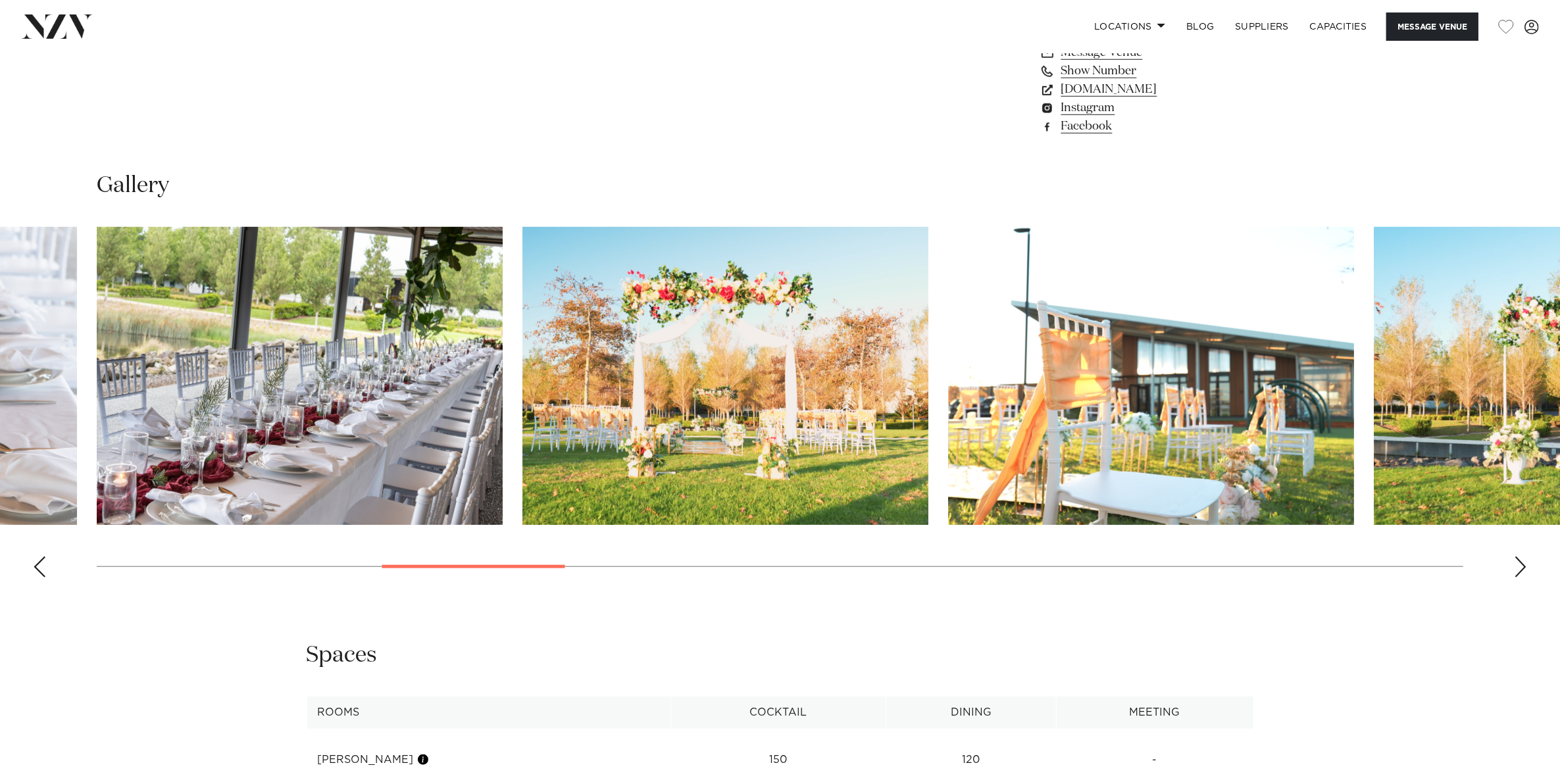
click at [1520, 570] on div "Next slide" at bounding box center [1520, 567] width 13 height 21
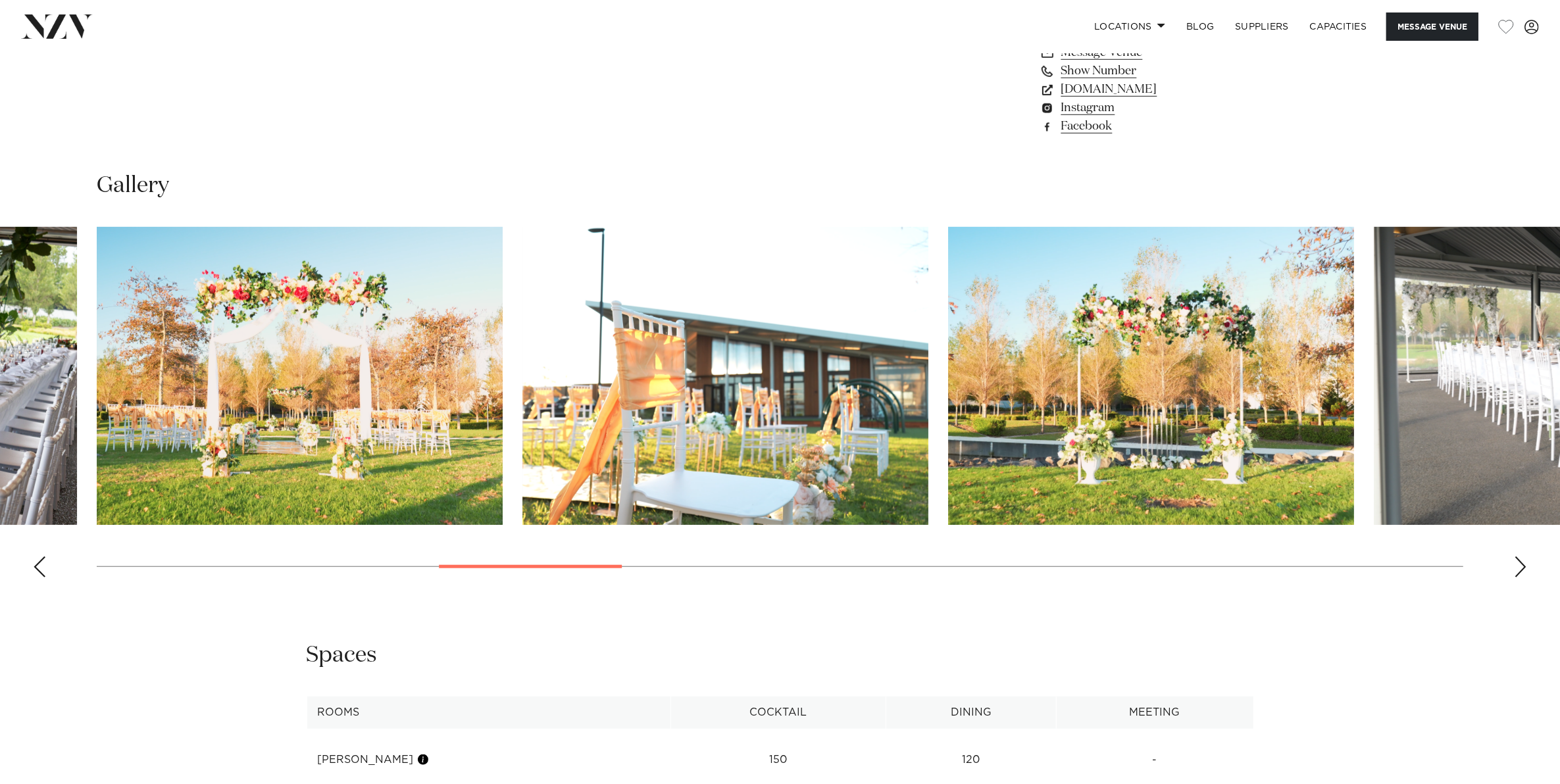
click at [1520, 570] on div "Next slide" at bounding box center [1520, 567] width 13 height 21
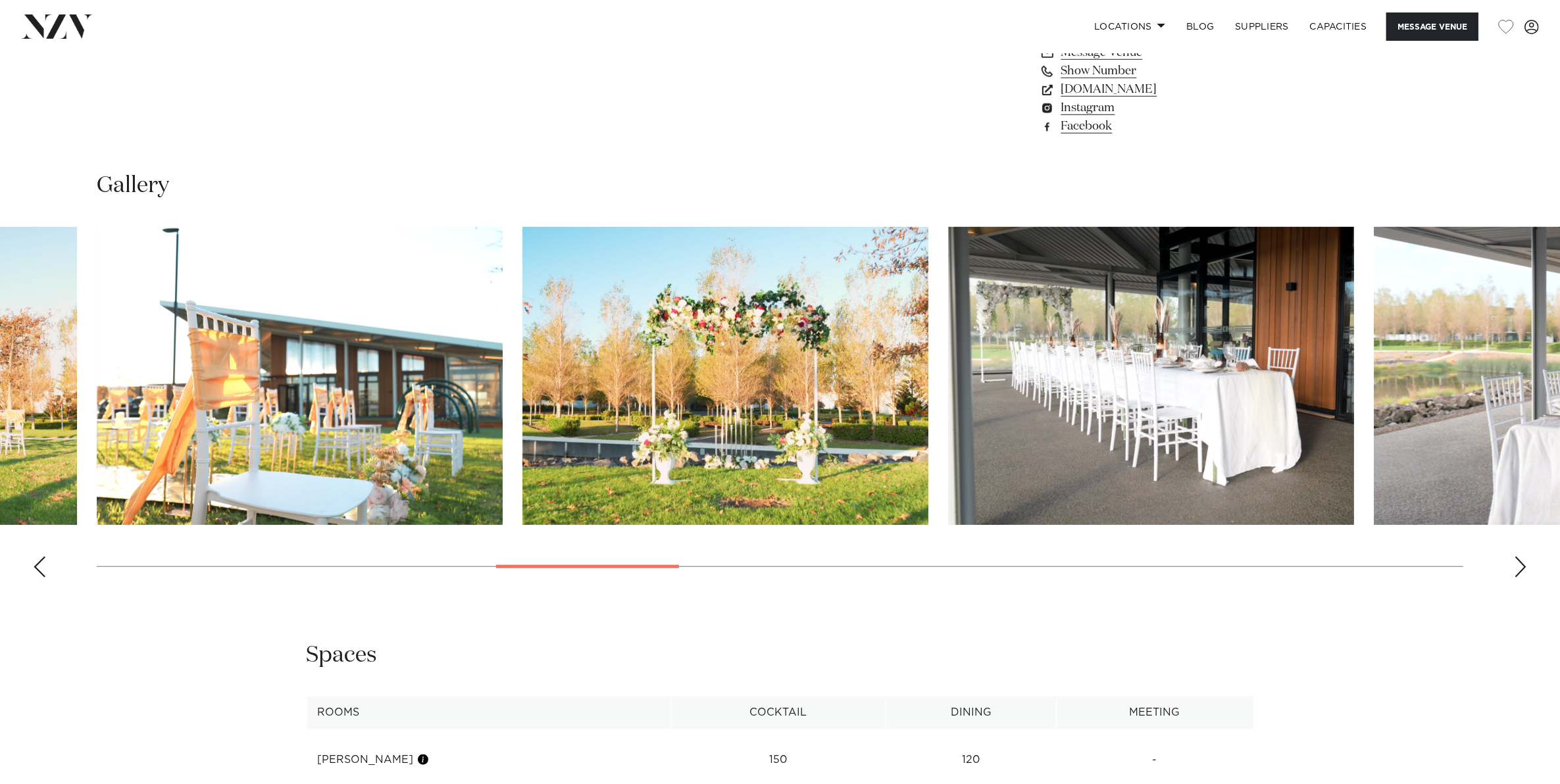
click at [1520, 570] on div "Next slide" at bounding box center [1520, 567] width 13 height 21
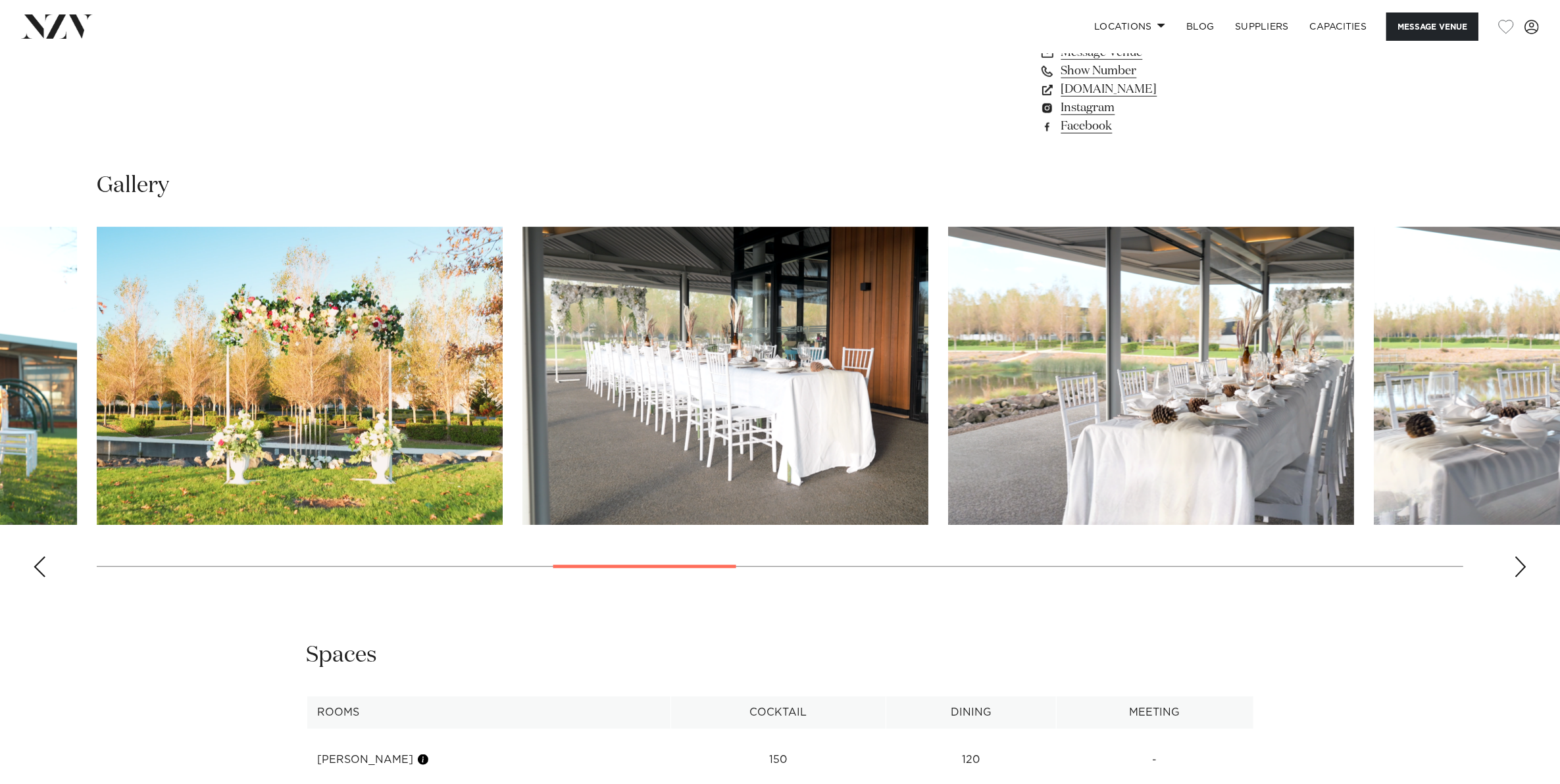
click at [1520, 570] on div "Next slide" at bounding box center [1520, 567] width 13 height 21
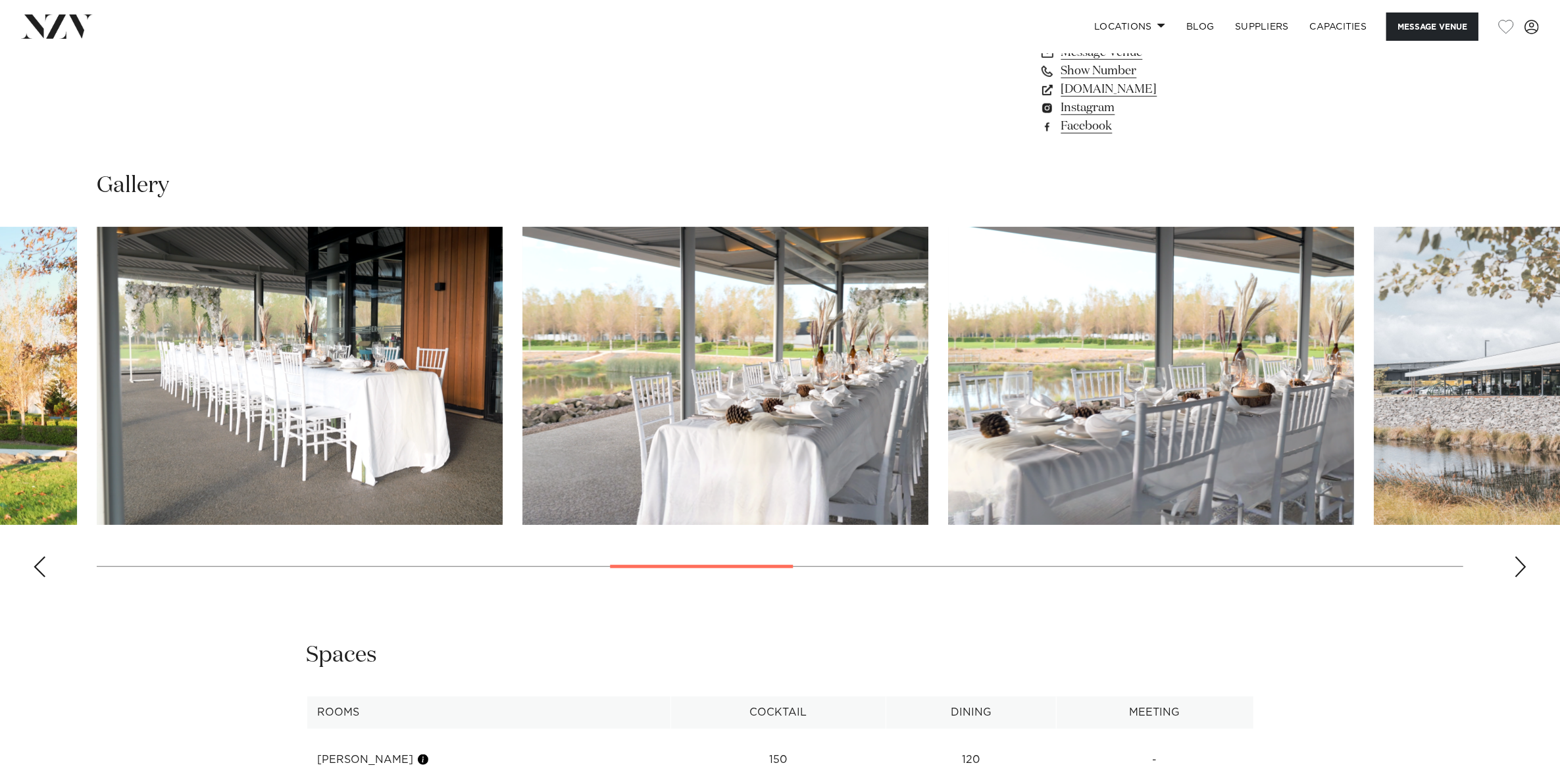
click at [1520, 570] on div "Next slide" at bounding box center [1520, 567] width 13 height 21
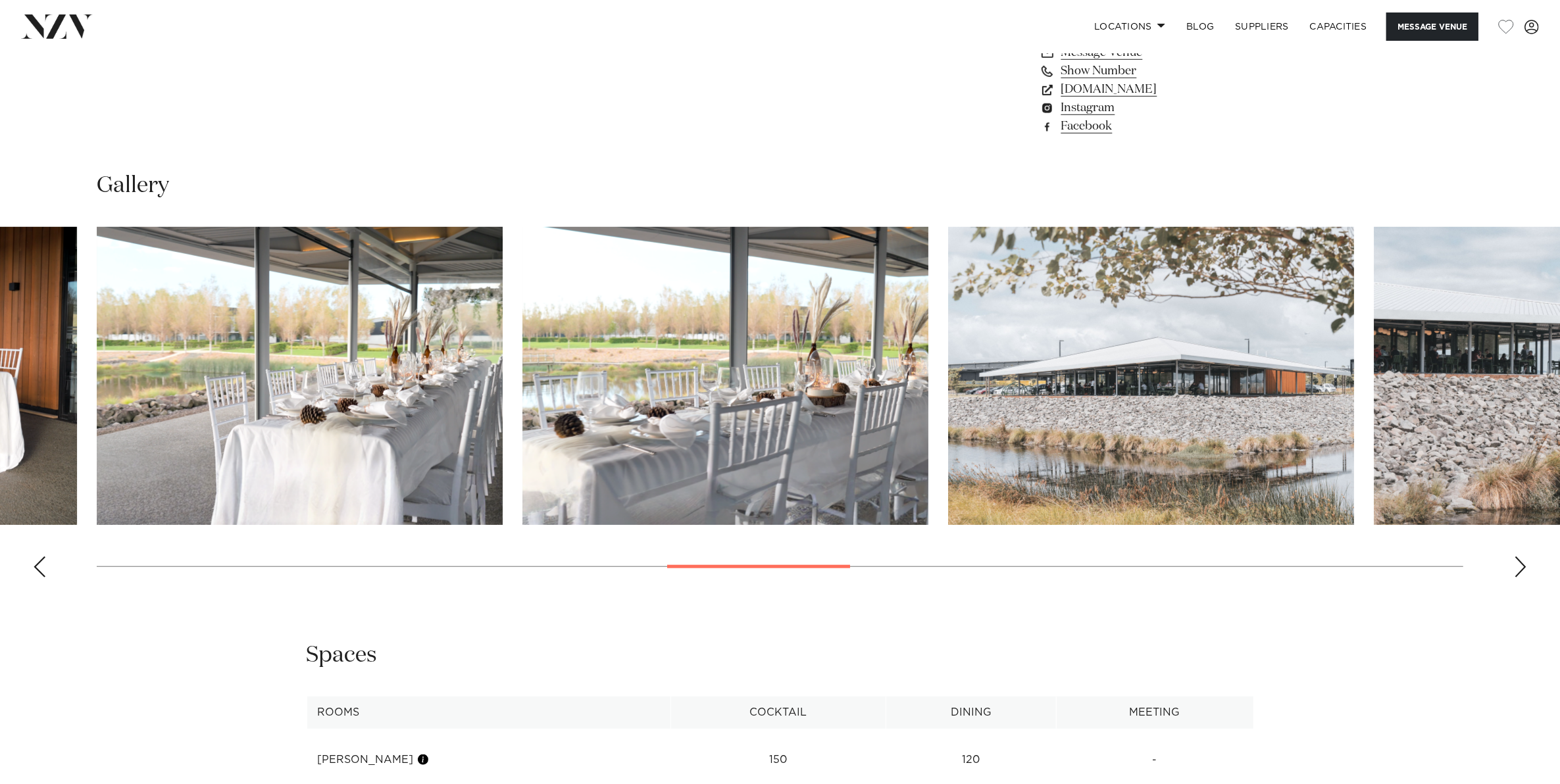
click at [1520, 570] on div "Next slide" at bounding box center [1520, 567] width 13 height 21
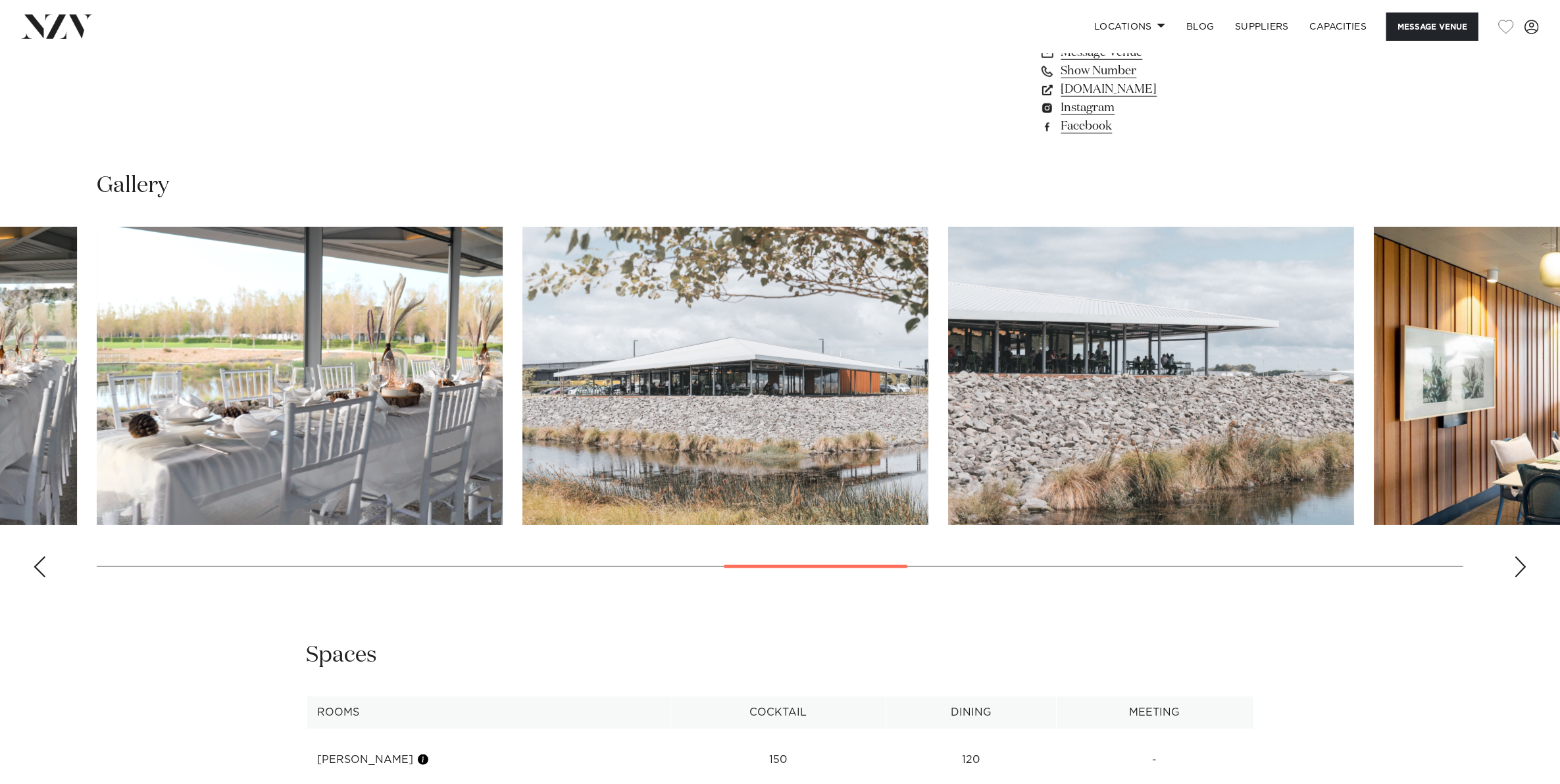
click at [1520, 570] on div "Next slide" at bounding box center [1520, 567] width 13 height 21
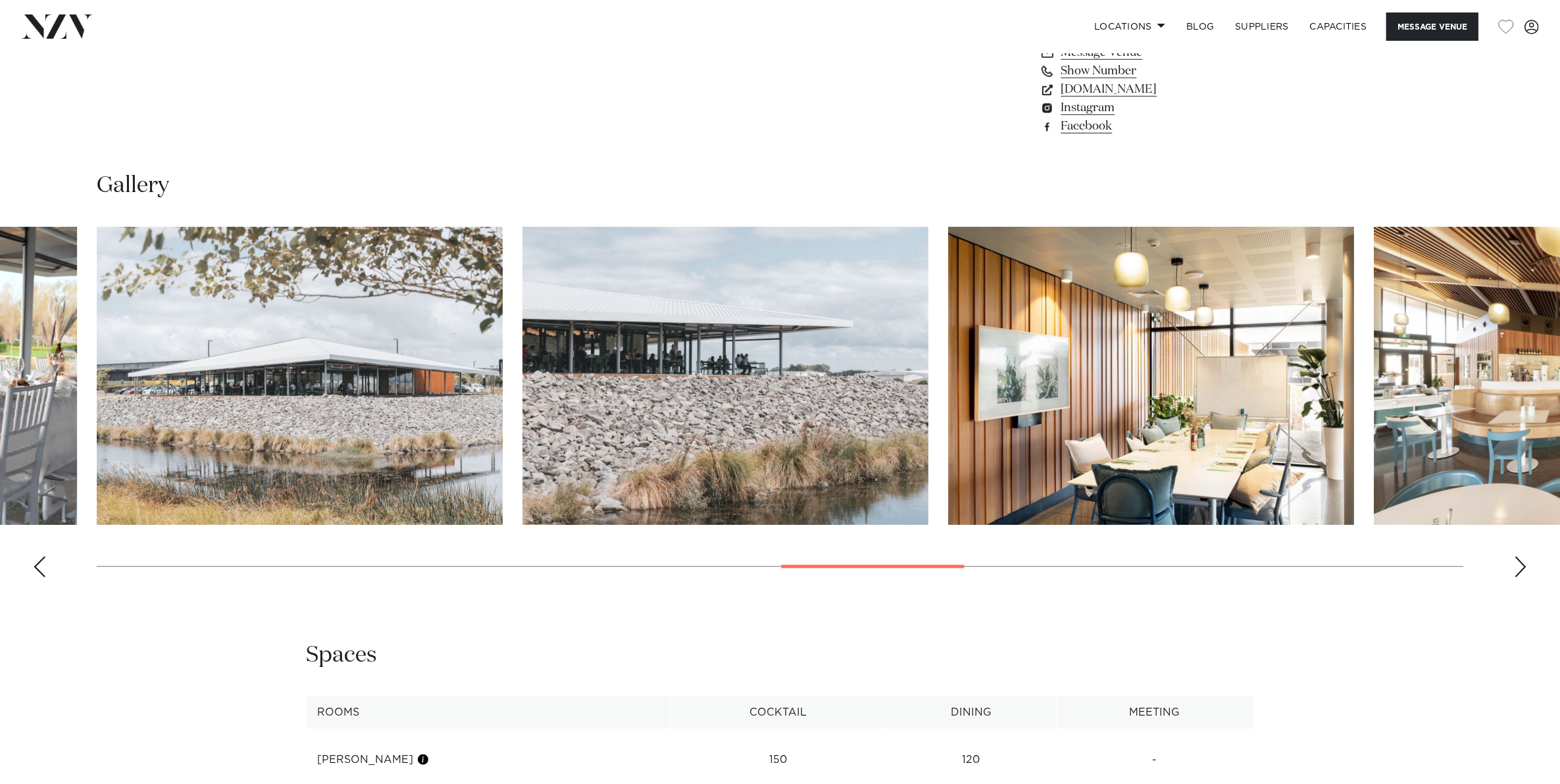
click at [1520, 570] on div "Next slide" at bounding box center [1520, 567] width 13 height 21
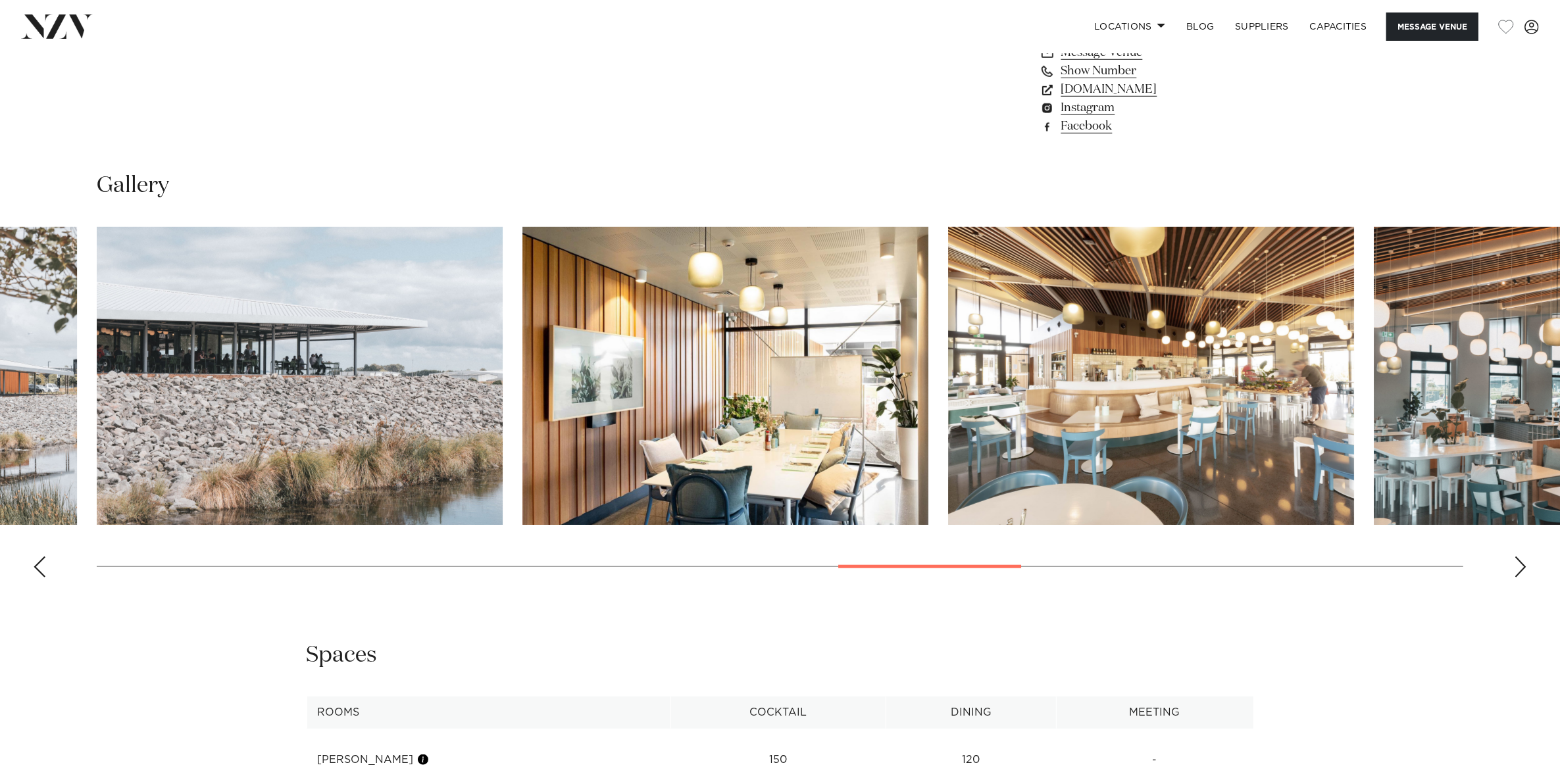
click at [1520, 570] on div "Next slide" at bounding box center [1520, 567] width 13 height 21
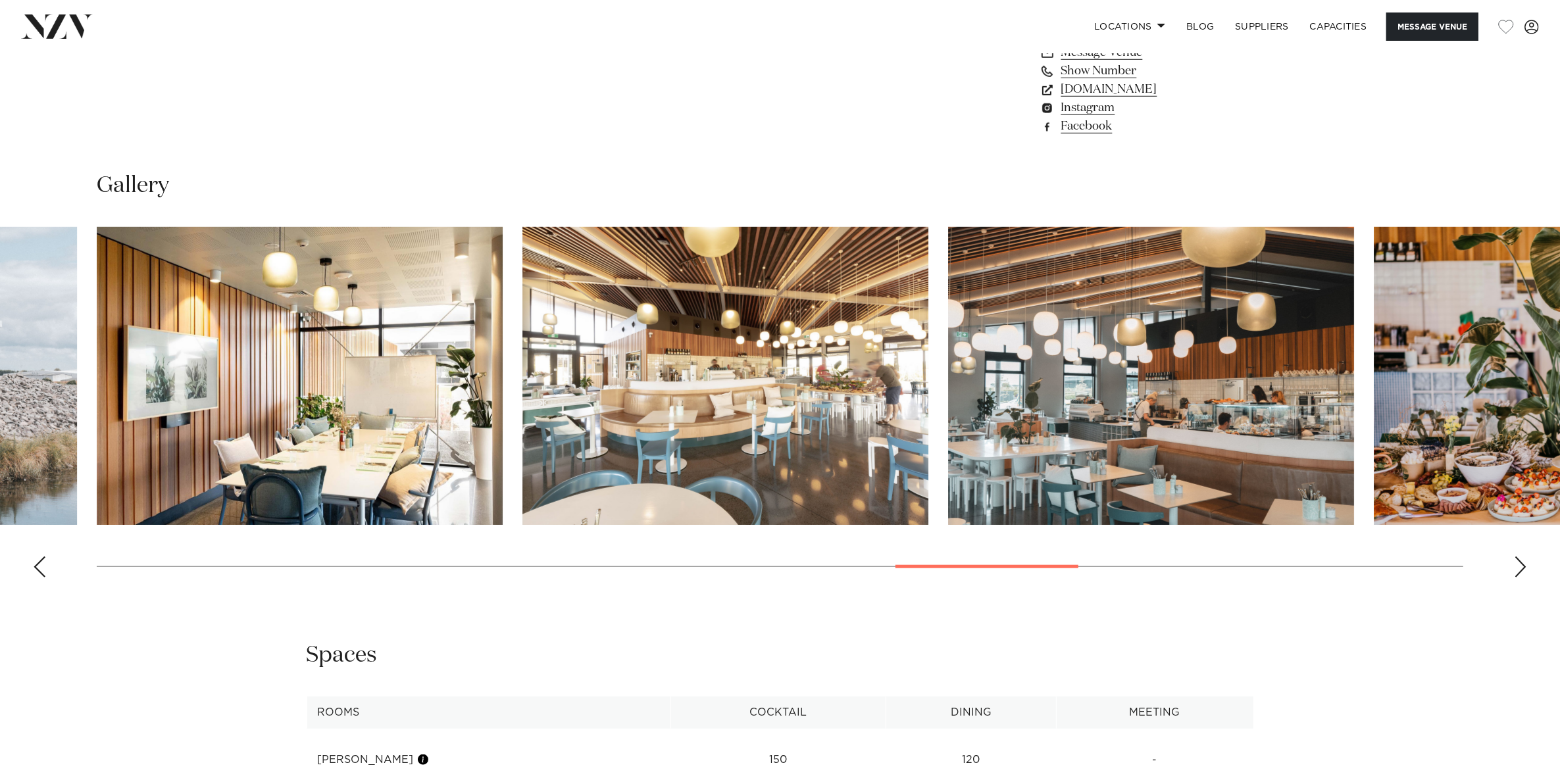
click at [1520, 570] on div "Next slide" at bounding box center [1520, 567] width 13 height 21
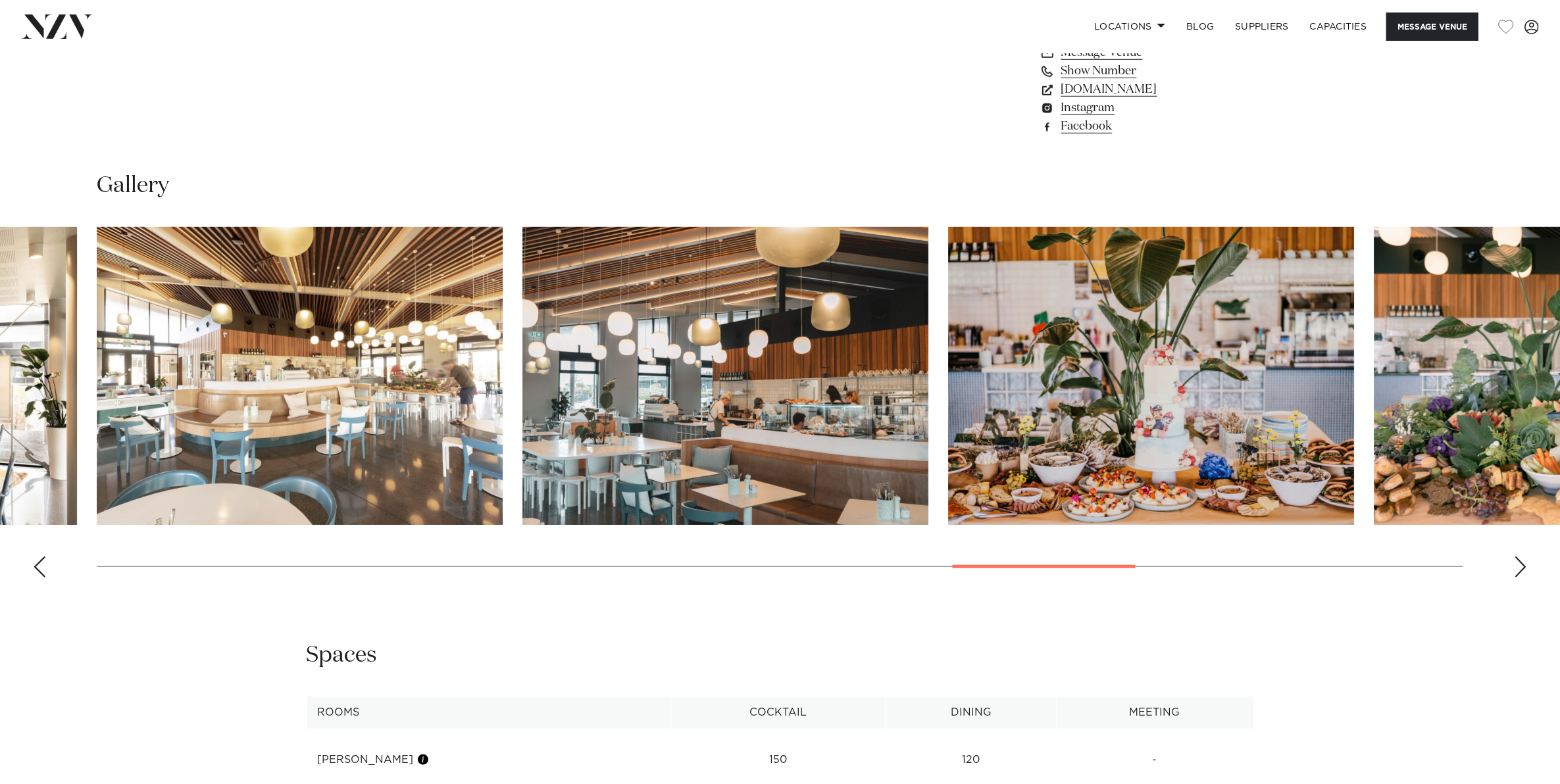
click at [1520, 570] on div "Next slide" at bounding box center [1520, 567] width 13 height 21
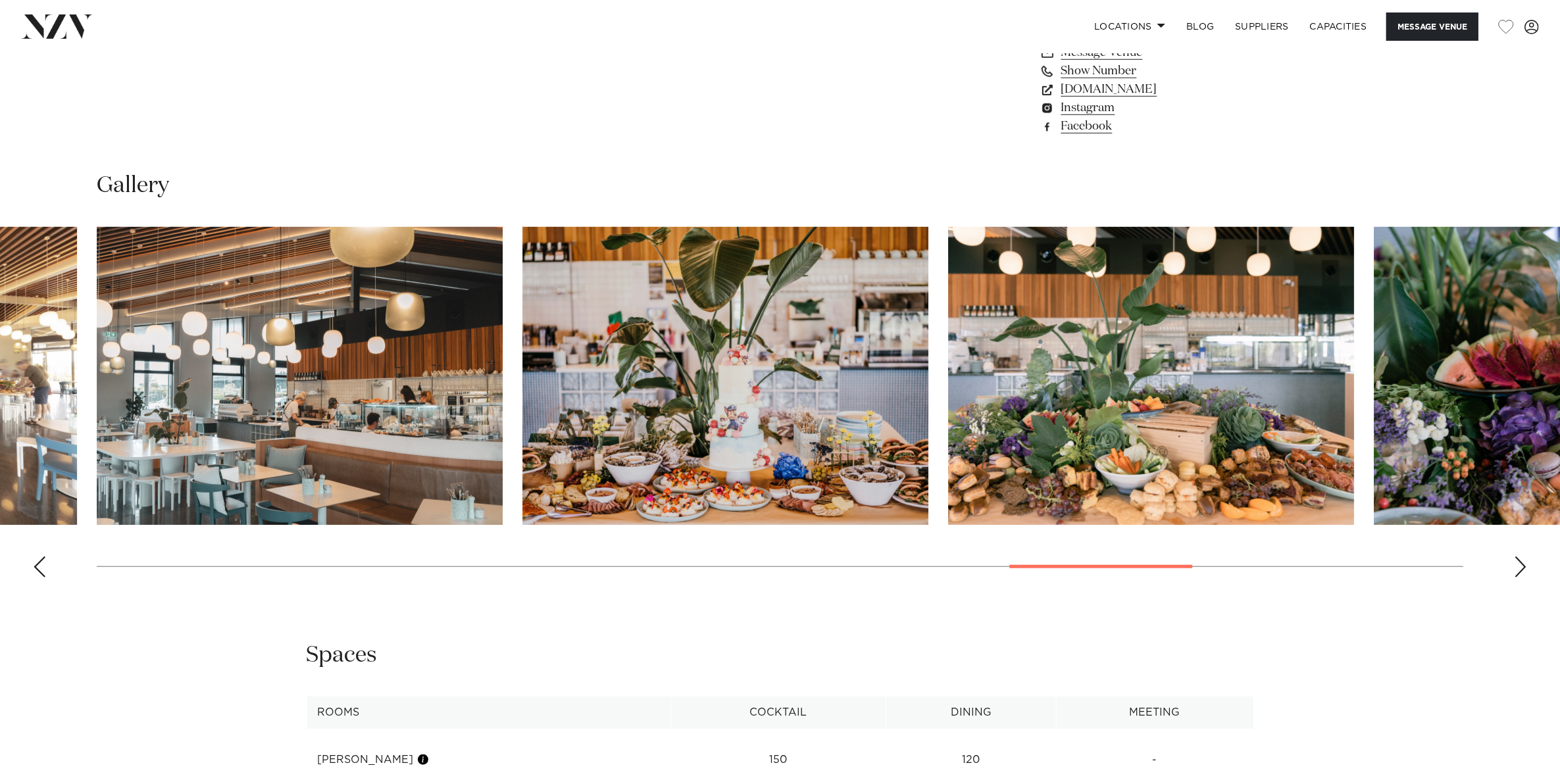
click at [1520, 570] on div "Next slide" at bounding box center [1520, 567] width 13 height 21
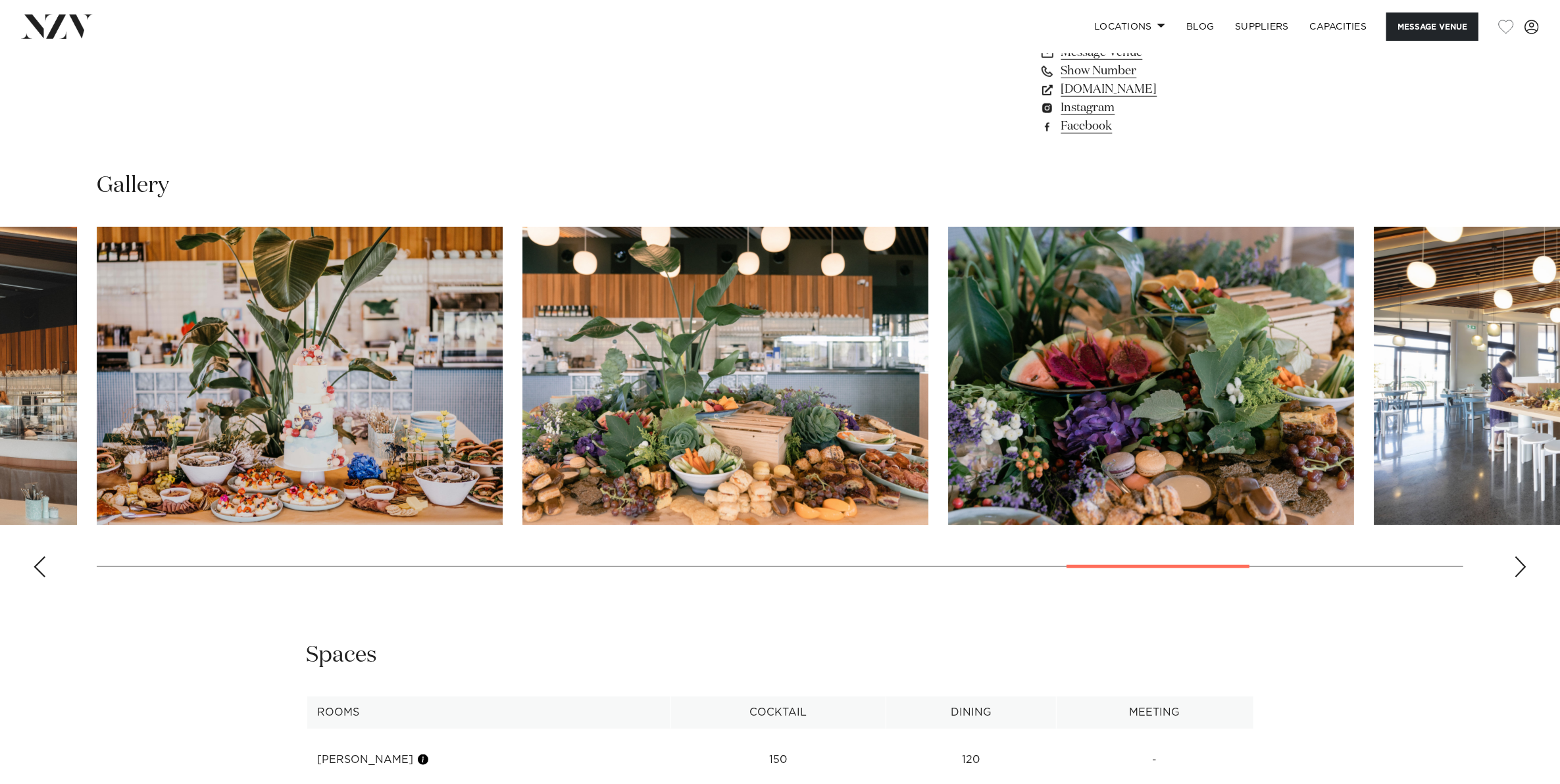
click at [1520, 570] on div "Next slide" at bounding box center [1520, 567] width 13 height 21
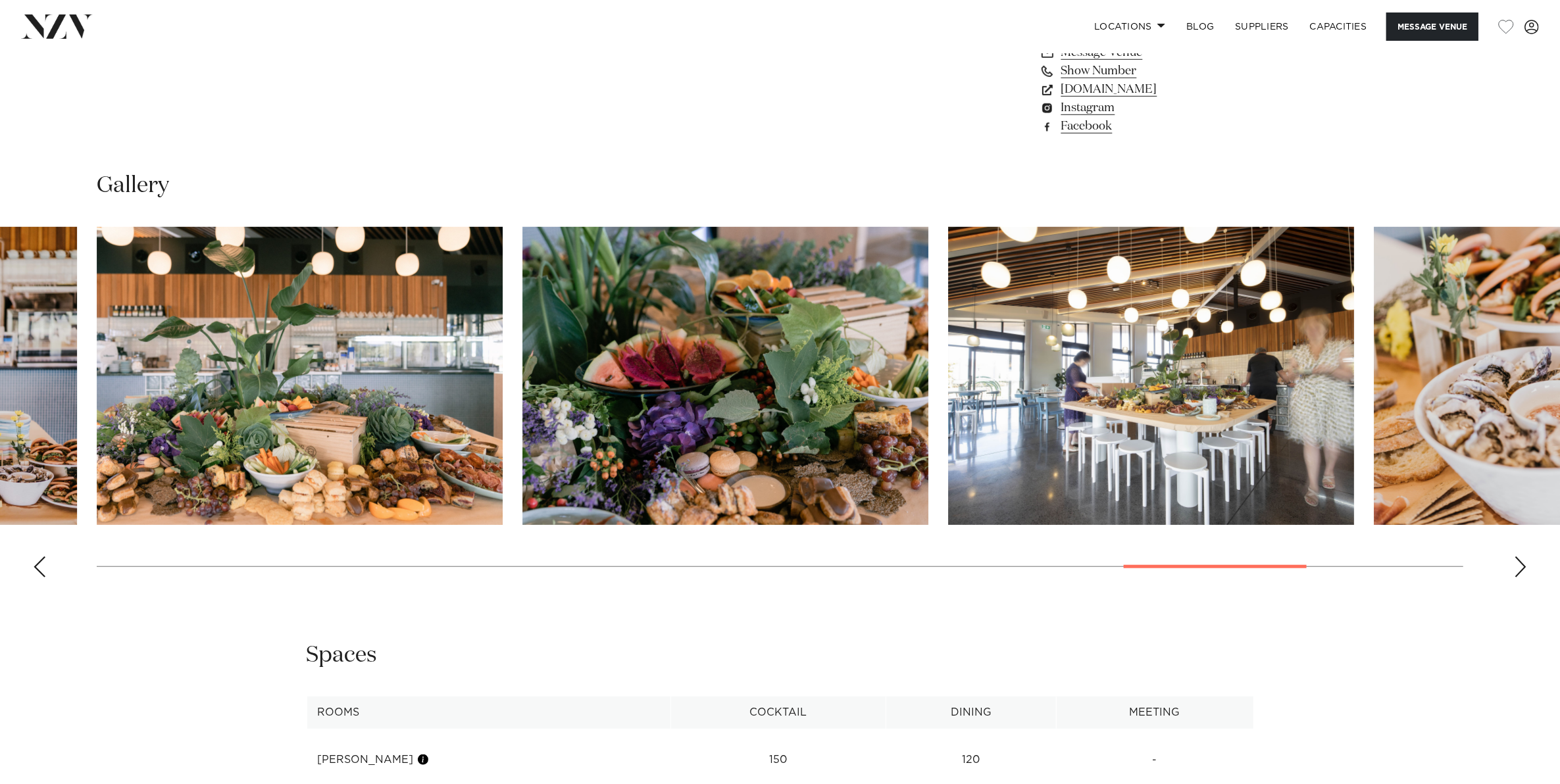
click at [1520, 570] on div "Next slide" at bounding box center [1520, 567] width 13 height 21
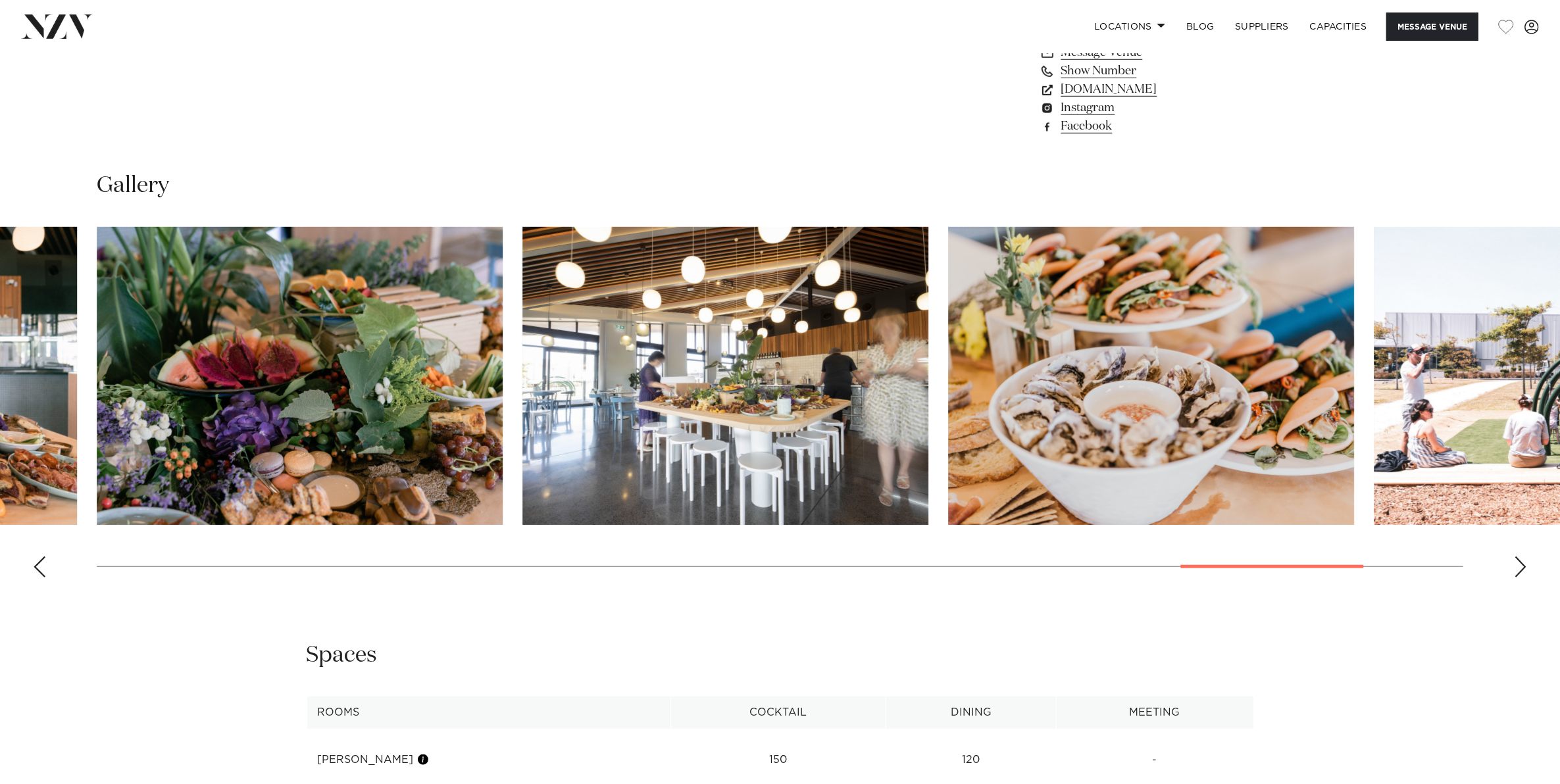
click at [1520, 570] on div "Next slide" at bounding box center [1520, 567] width 13 height 21
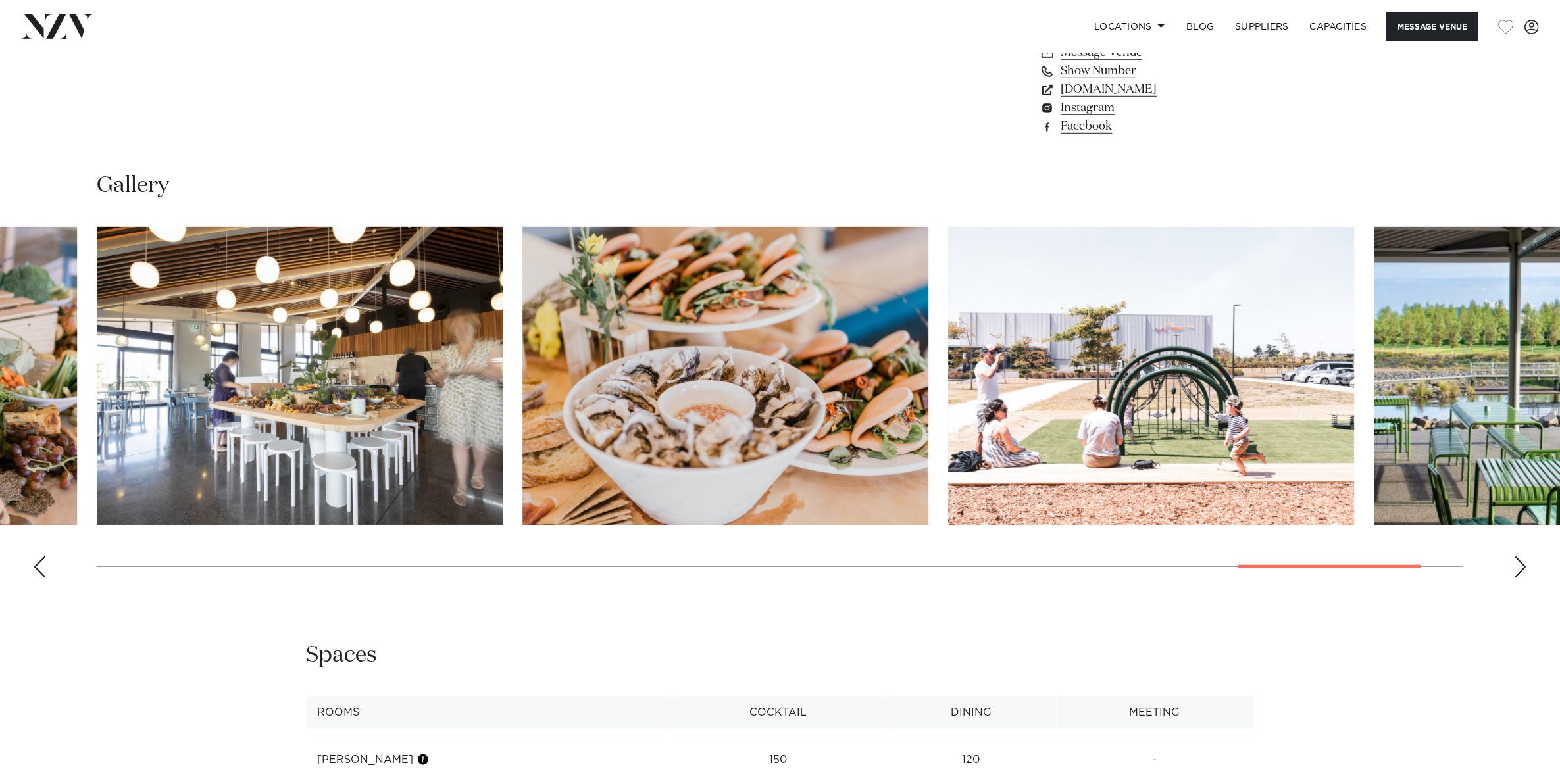
click at [1520, 570] on div "Next slide" at bounding box center [1520, 567] width 13 height 21
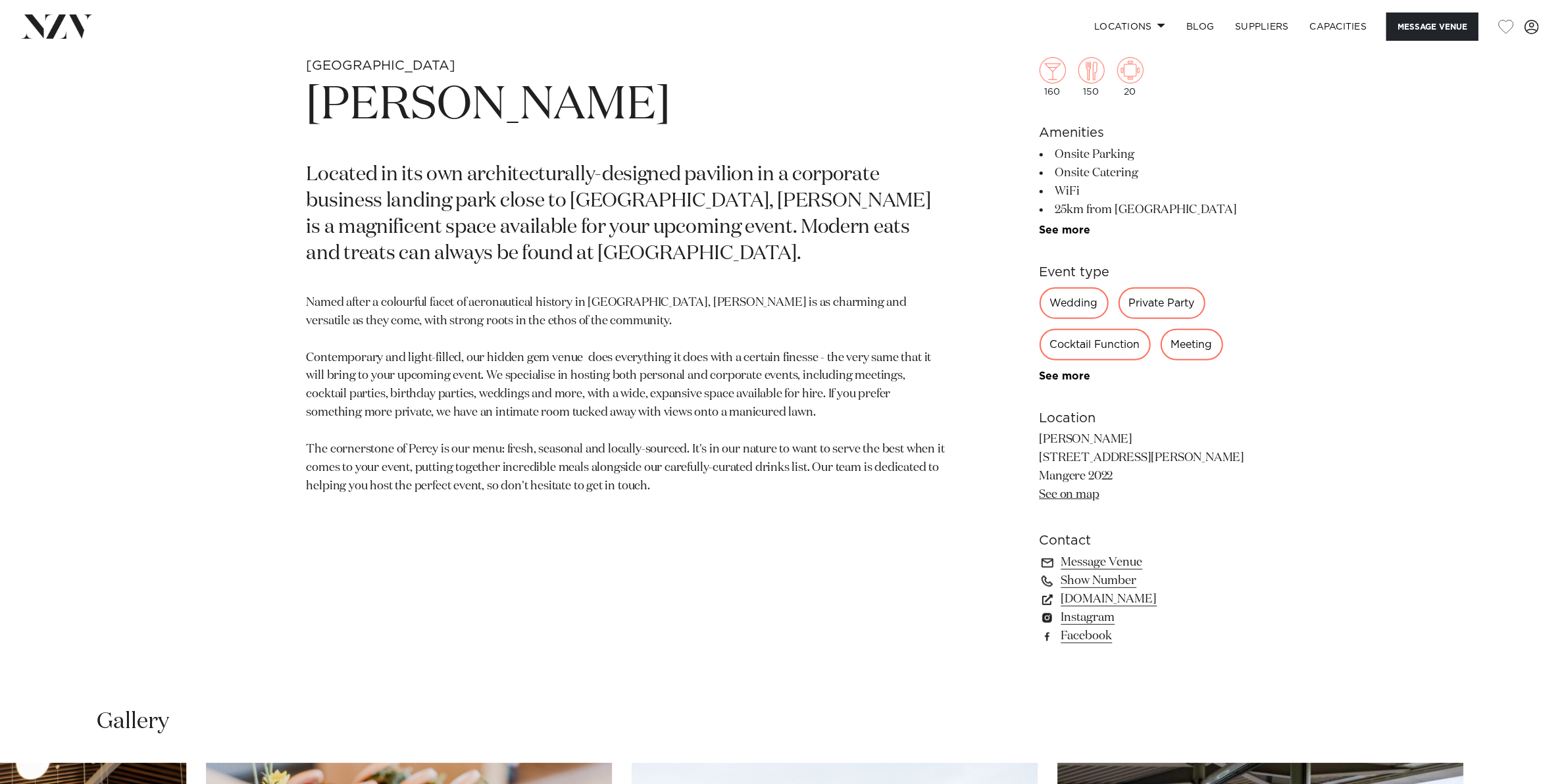
scroll to position [740, 0]
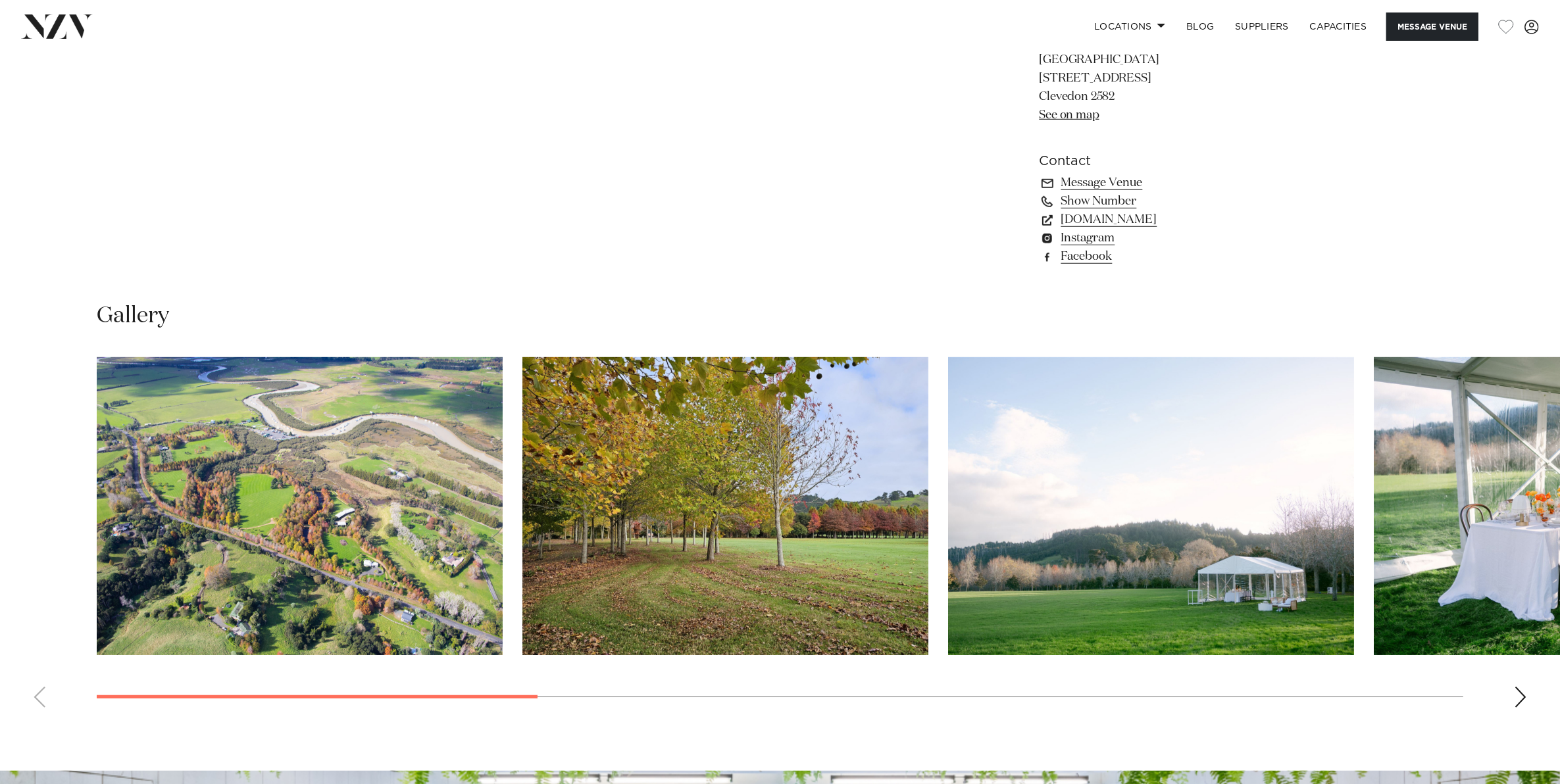
scroll to position [1233, 0]
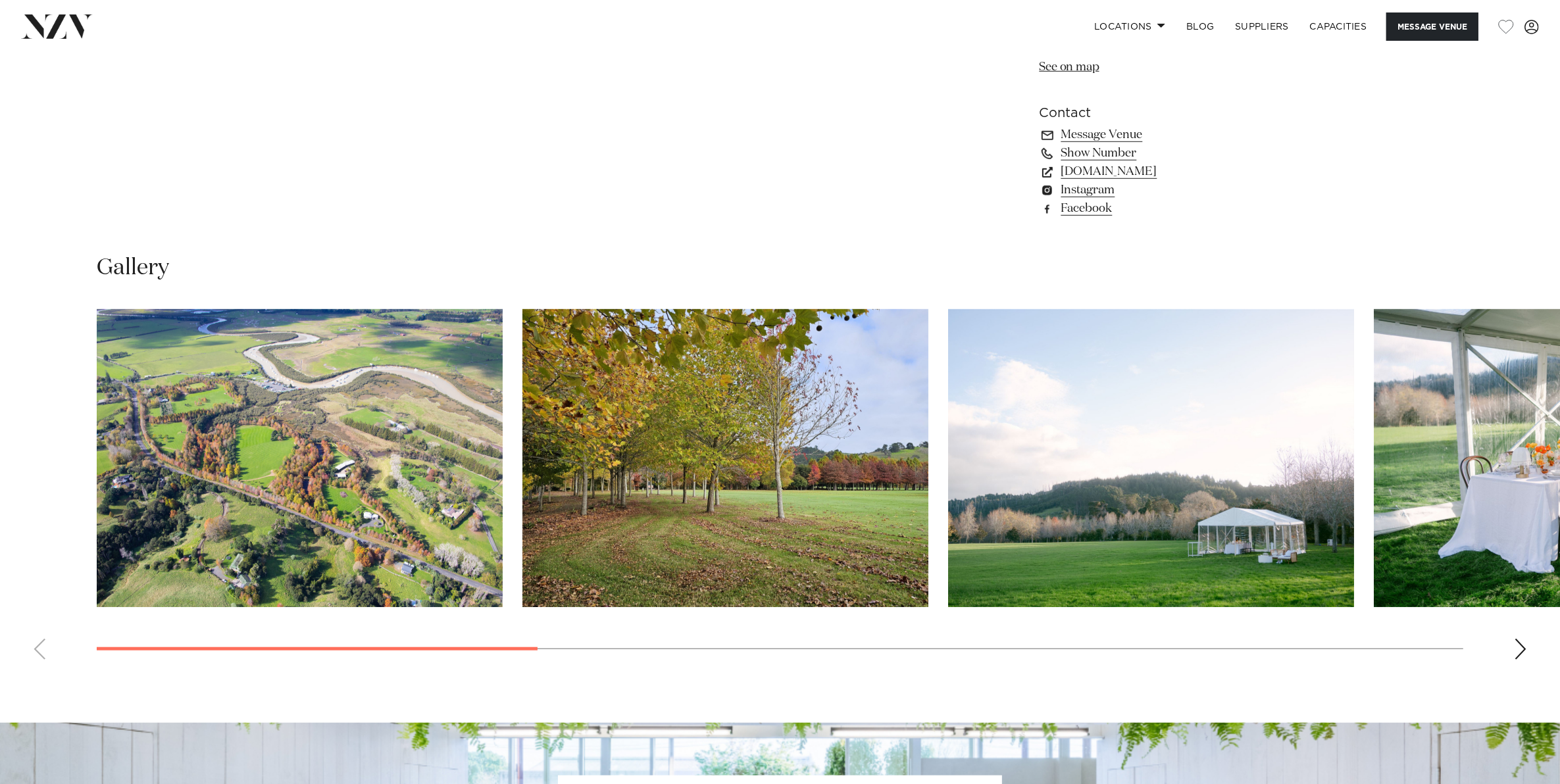
click at [1524, 654] on div "Next slide" at bounding box center [1520, 649] width 13 height 21
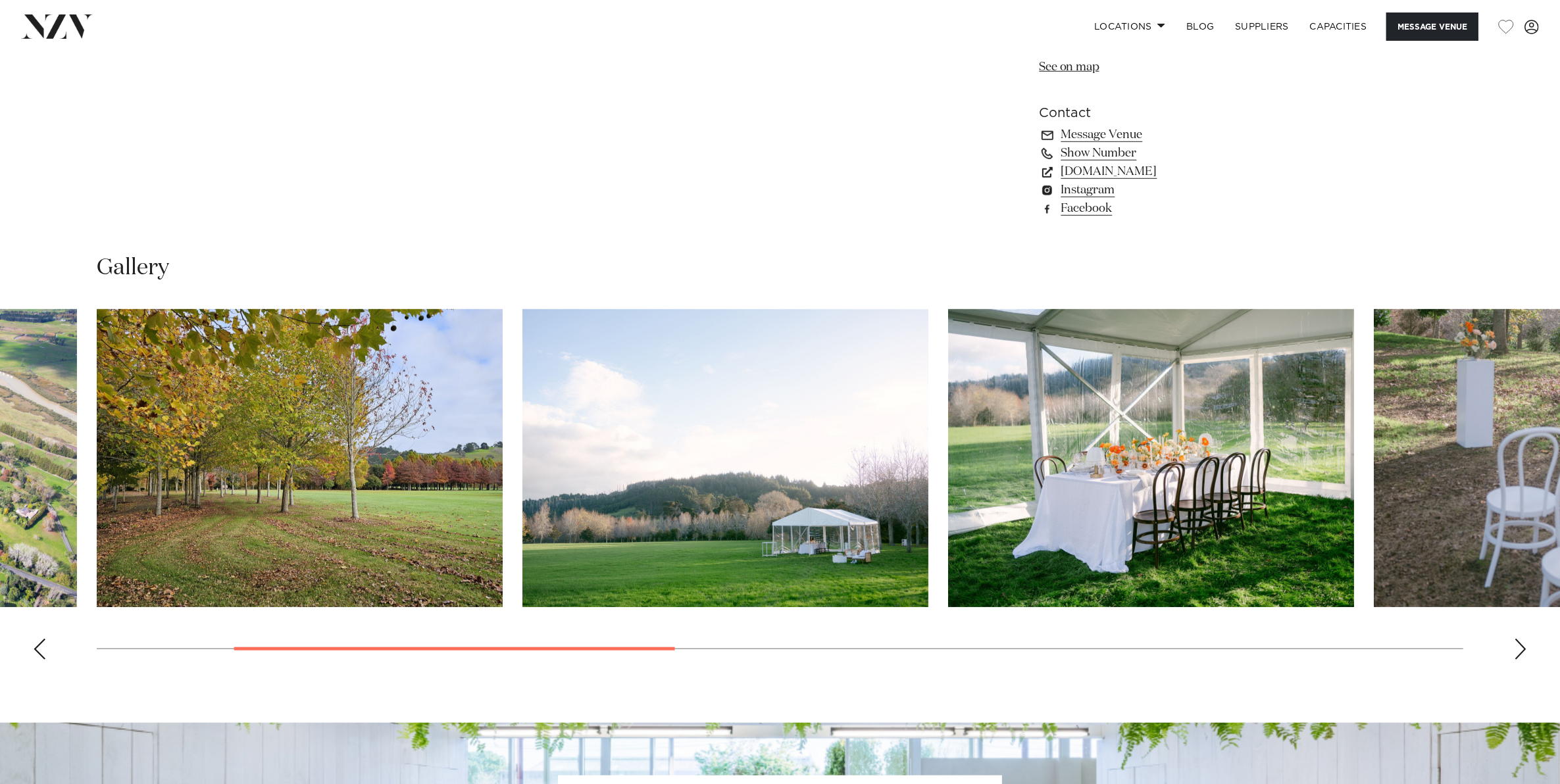
click at [1524, 654] on div "Next slide" at bounding box center [1520, 649] width 13 height 21
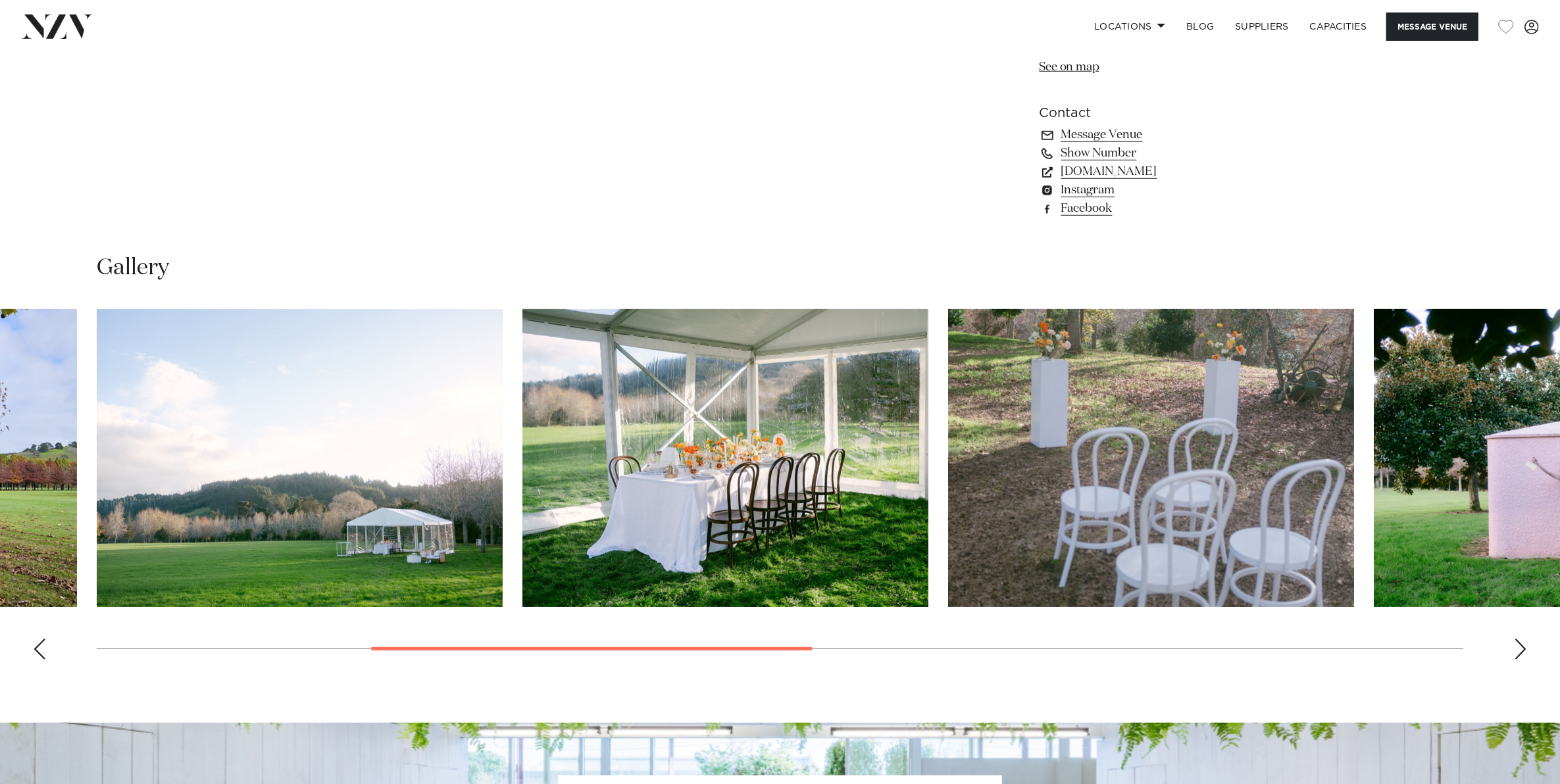
click at [1524, 654] on div "Next slide" at bounding box center [1520, 649] width 13 height 21
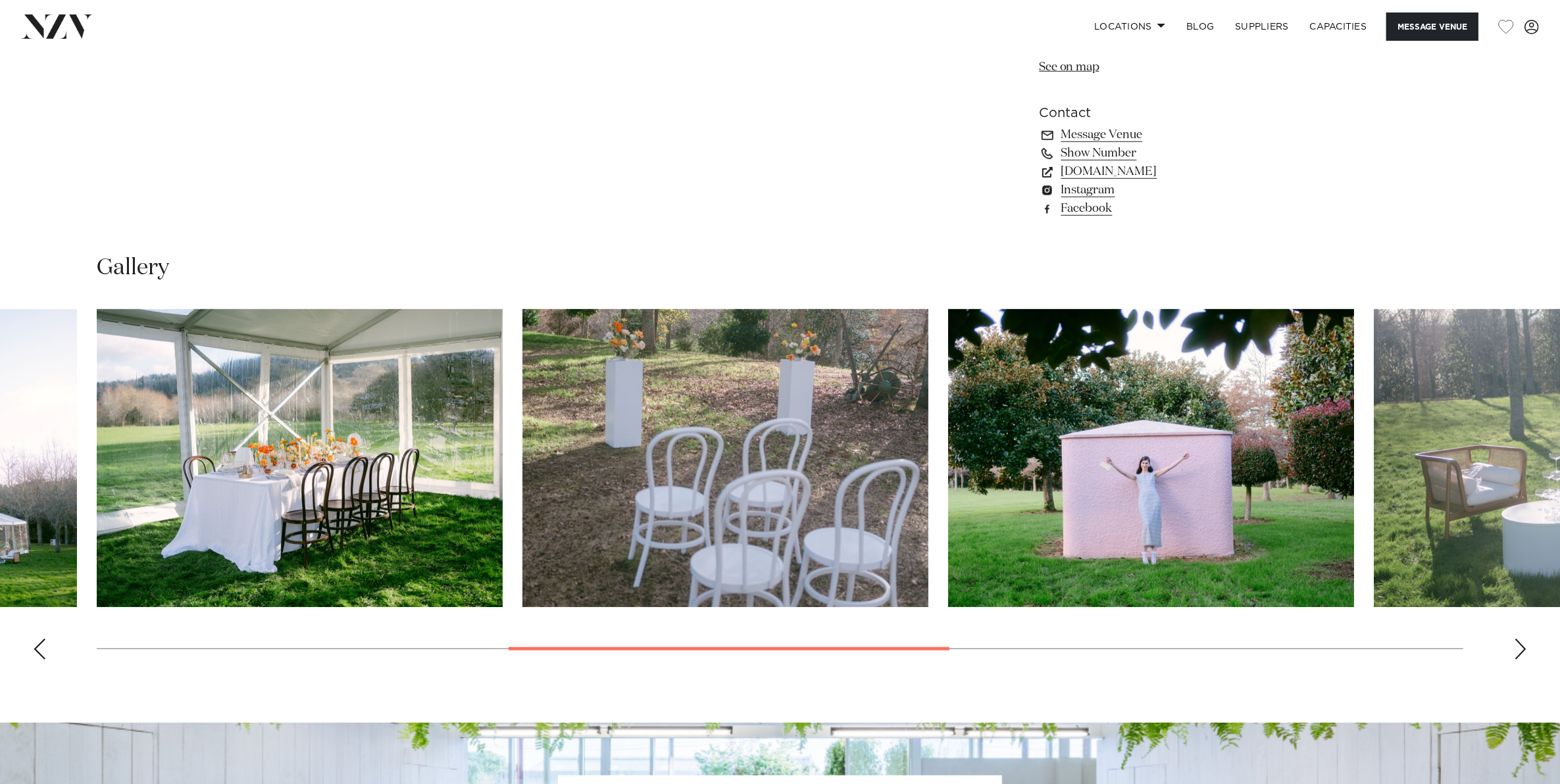
click at [1524, 654] on div "Next slide" at bounding box center [1520, 649] width 13 height 21
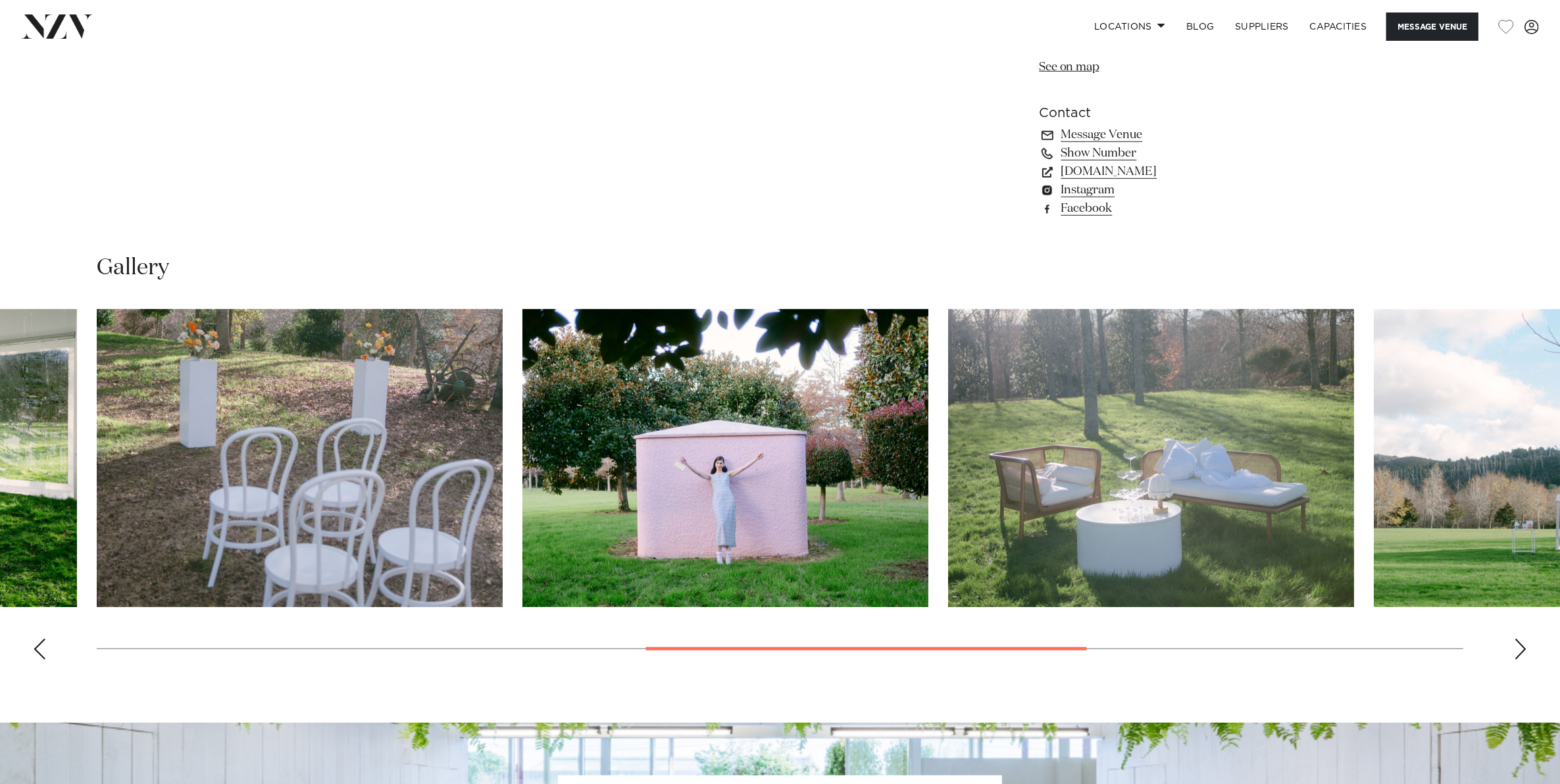
click at [1524, 654] on div "Next slide" at bounding box center [1520, 649] width 13 height 21
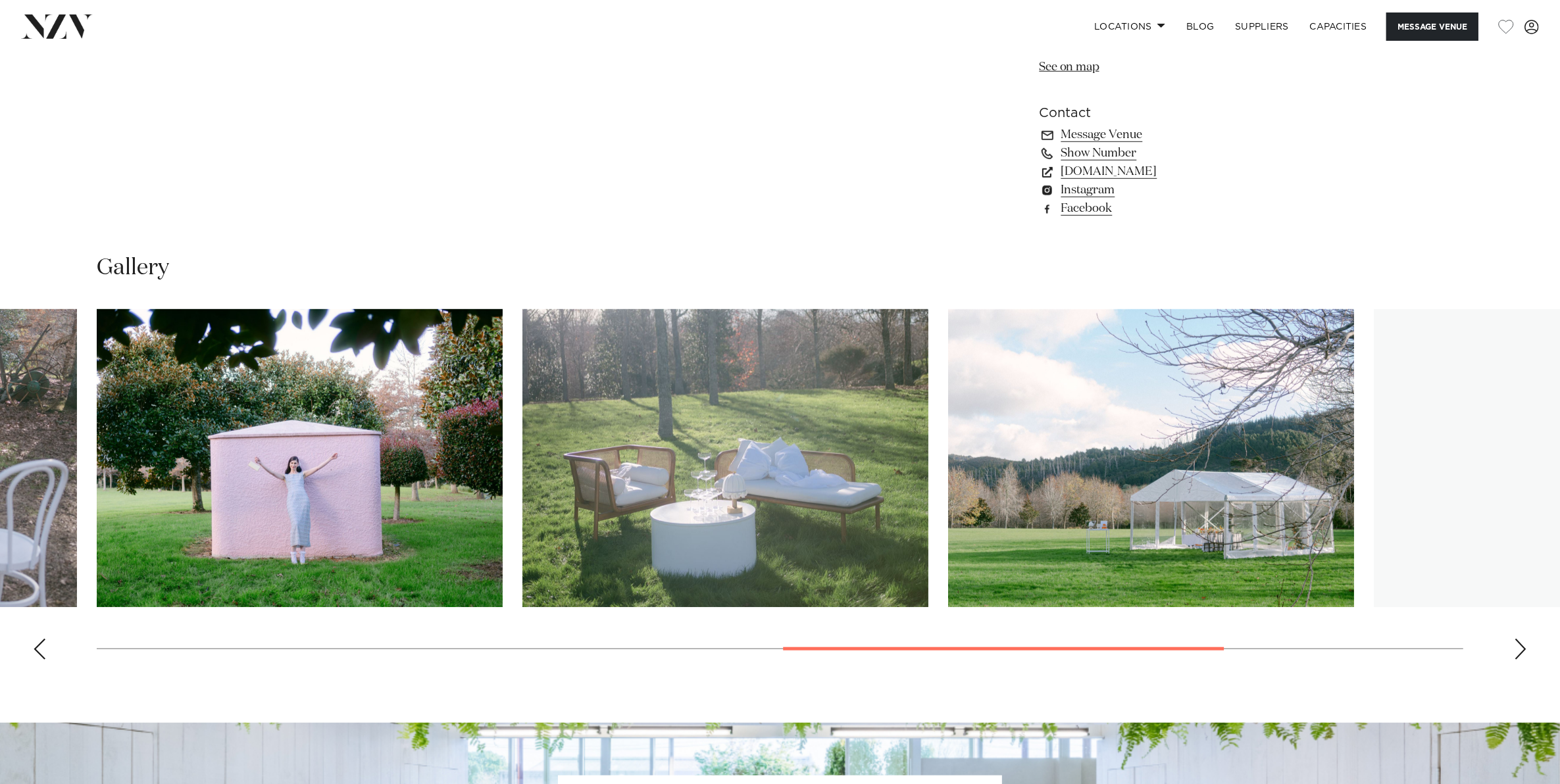
click at [1524, 654] on div "Next slide" at bounding box center [1520, 649] width 13 height 21
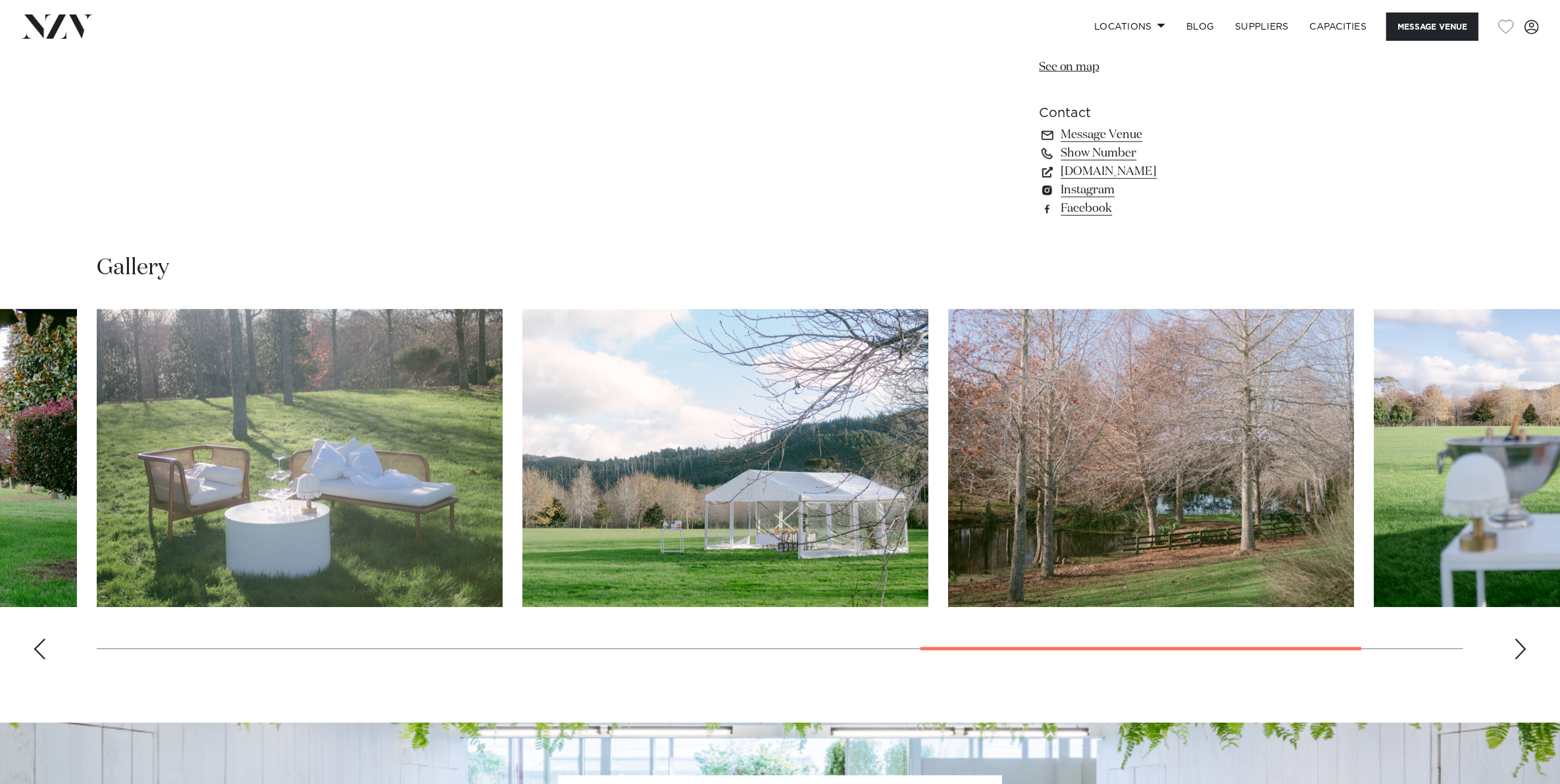
click at [1524, 654] on div "Next slide" at bounding box center [1520, 649] width 13 height 21
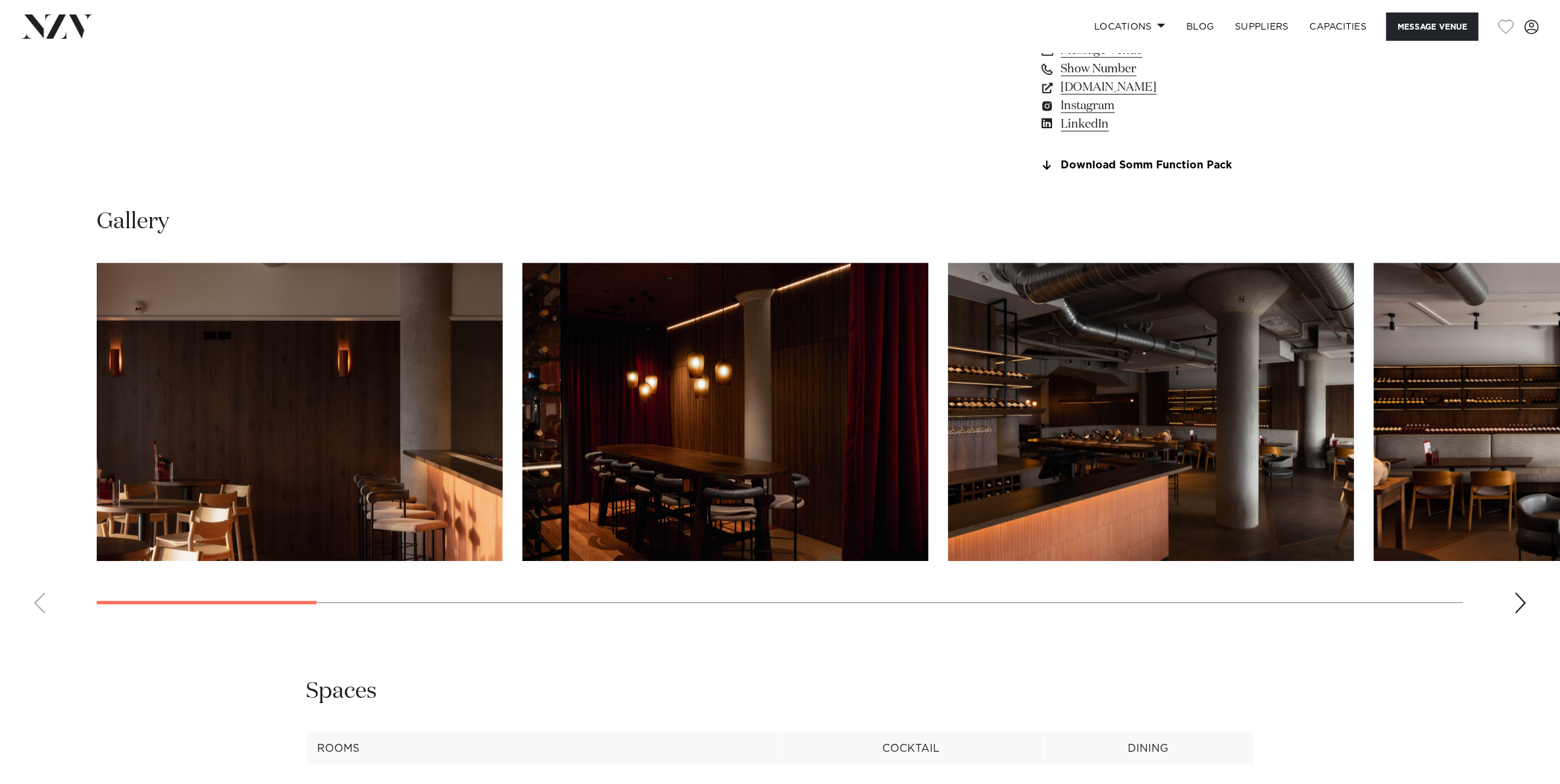
scroll to position [1398, 0]
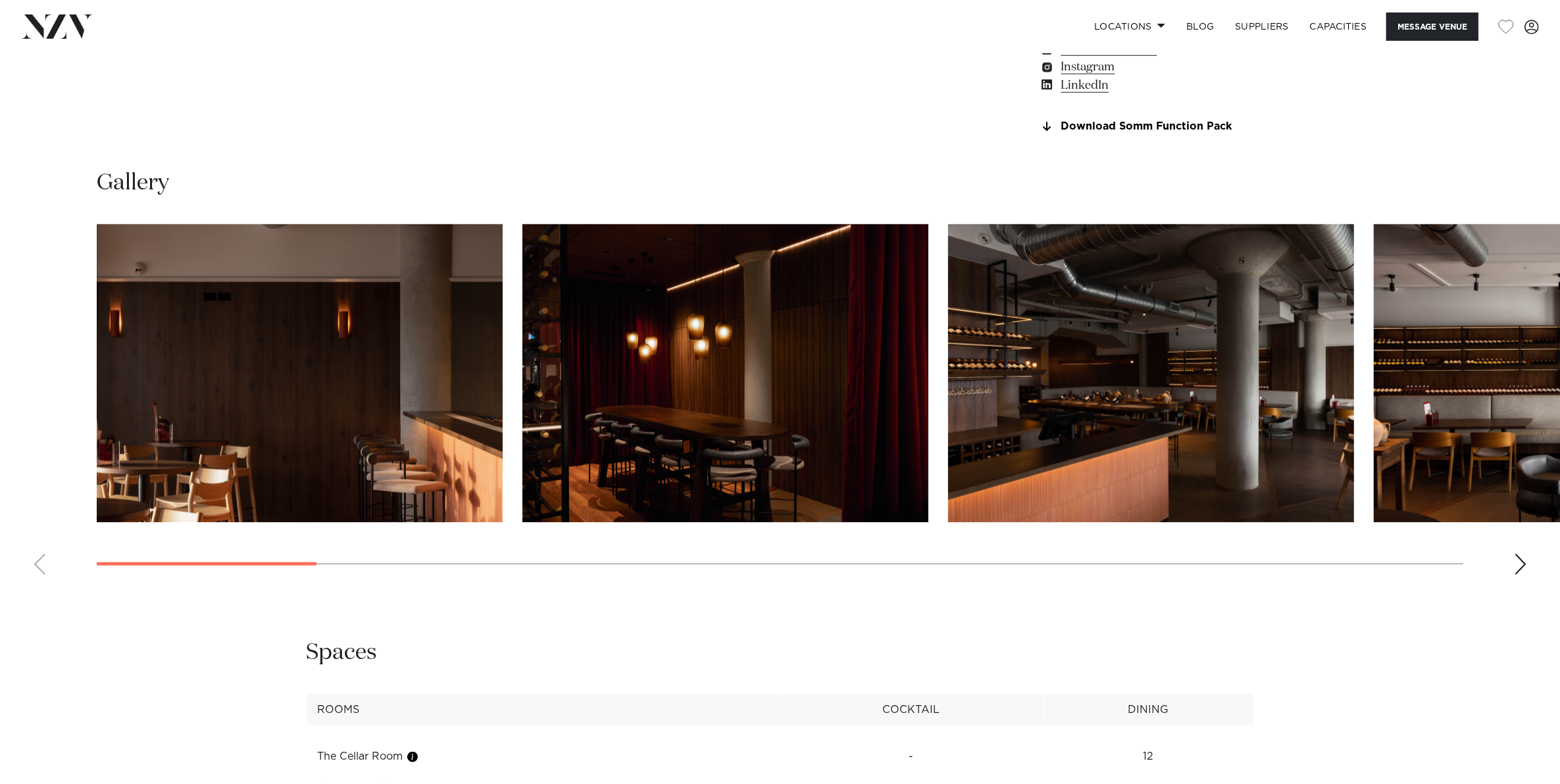
click at [1515, 558] on div "Next slide" at bounding box center [1520, 564] width 13 height 21
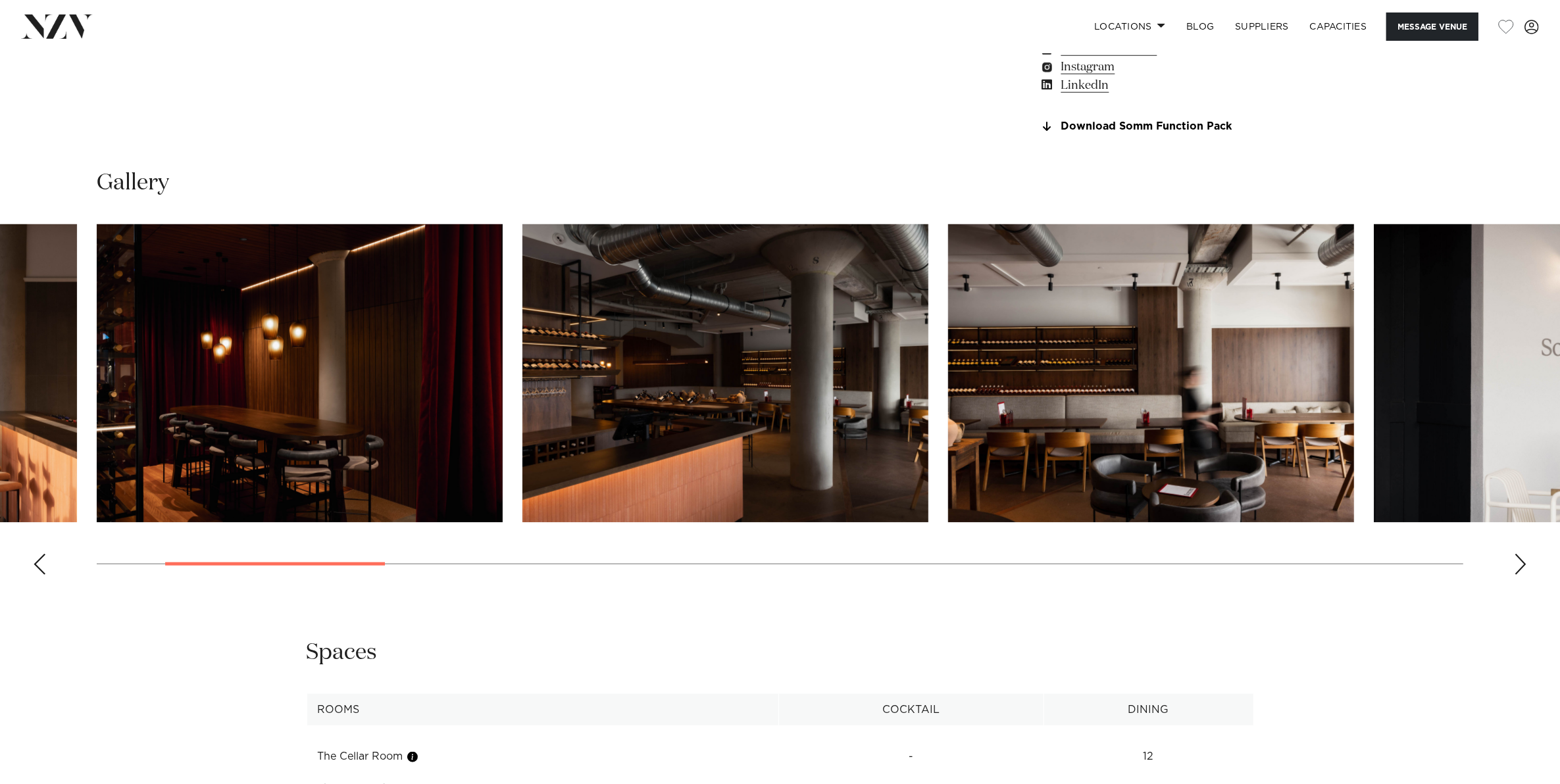
click at [1515, 558] on div "Next slide" at bounding box center [1520, 564] width 13 height 21
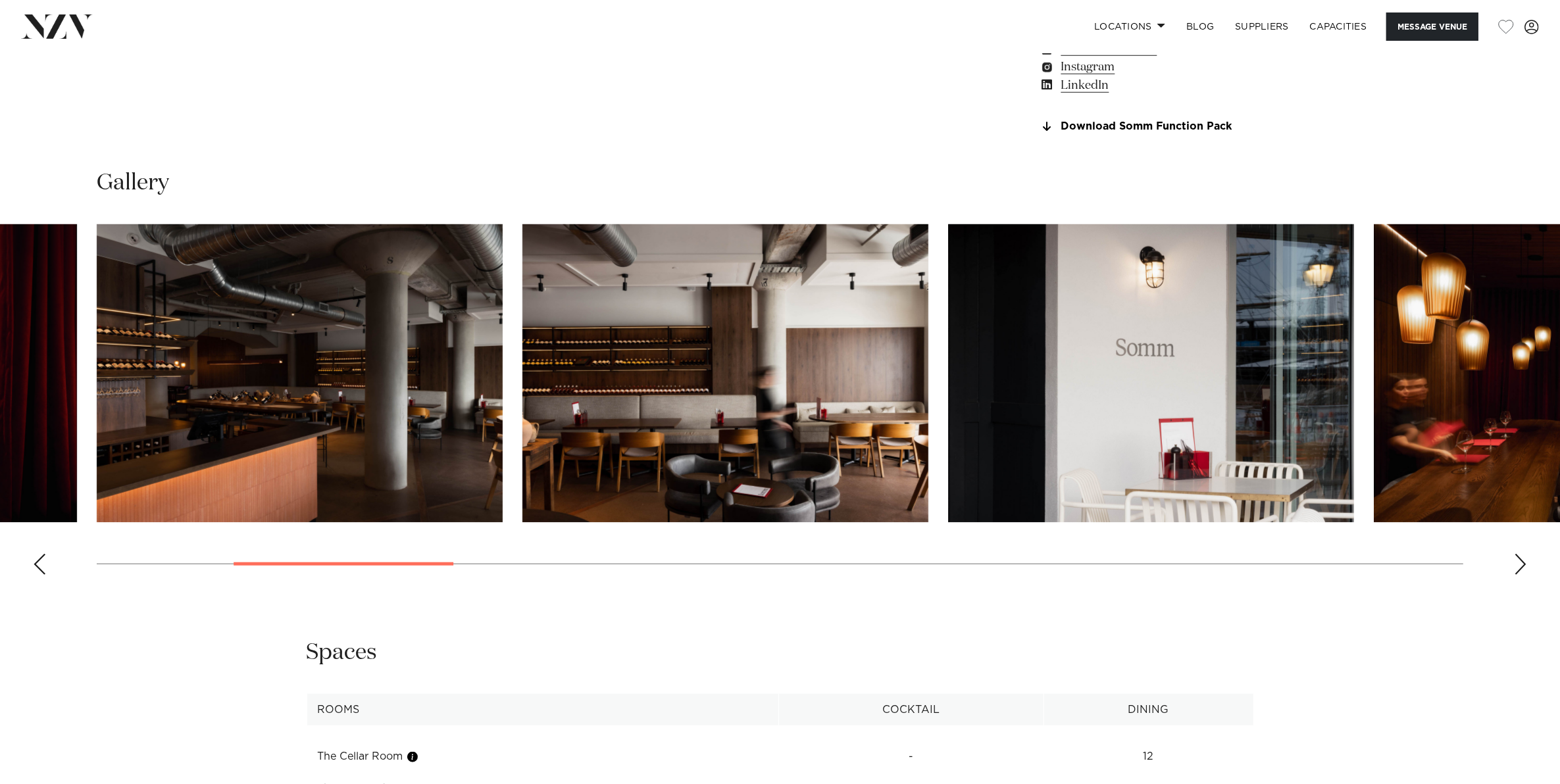
click at [1515, 558] on div "Next slide" at bounding box center [1520, 564] width 13 height 21
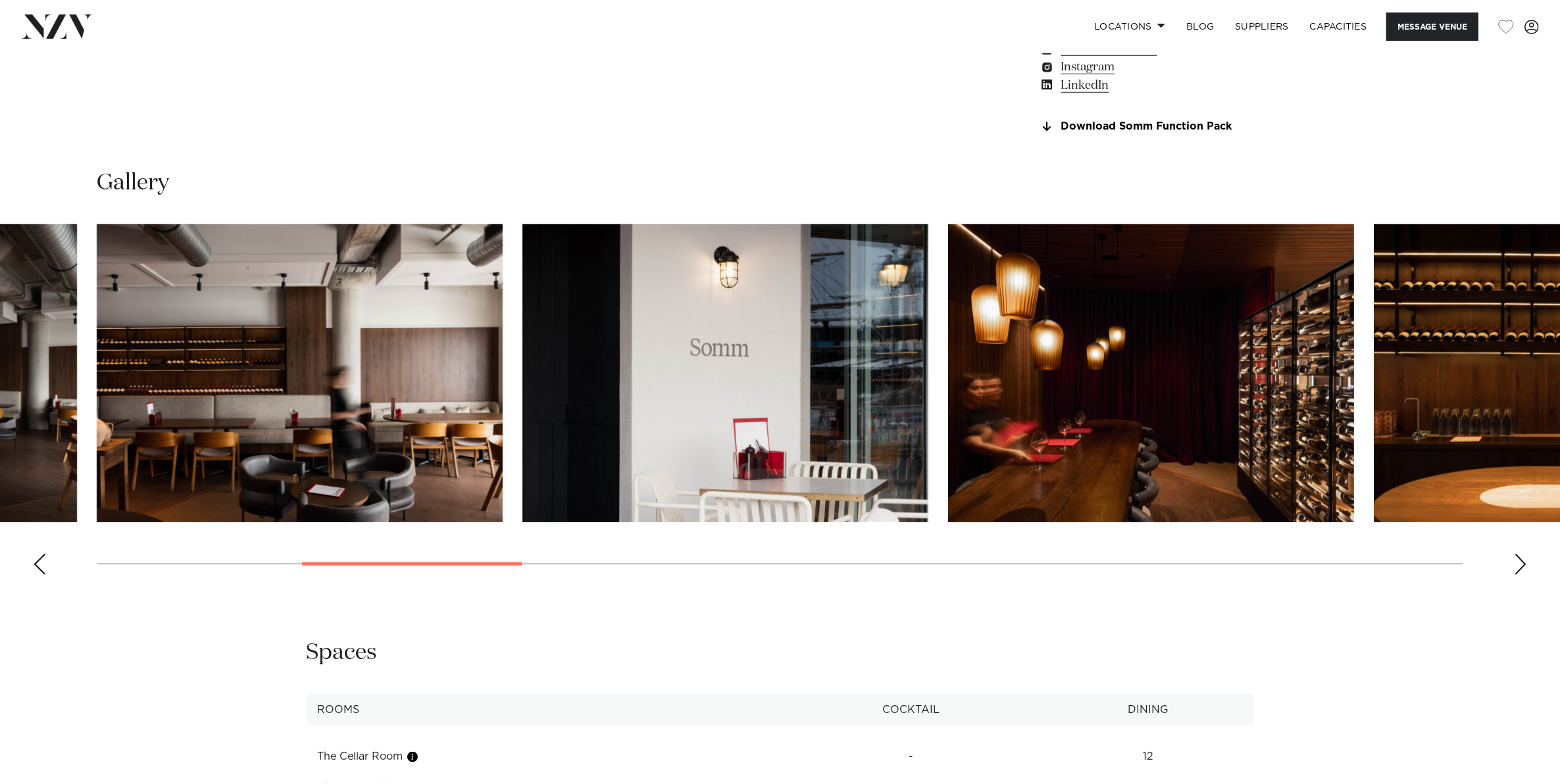
click at [1515, 558] on div "Next slide" at bounding box center [1520, 564] width 13 height 21
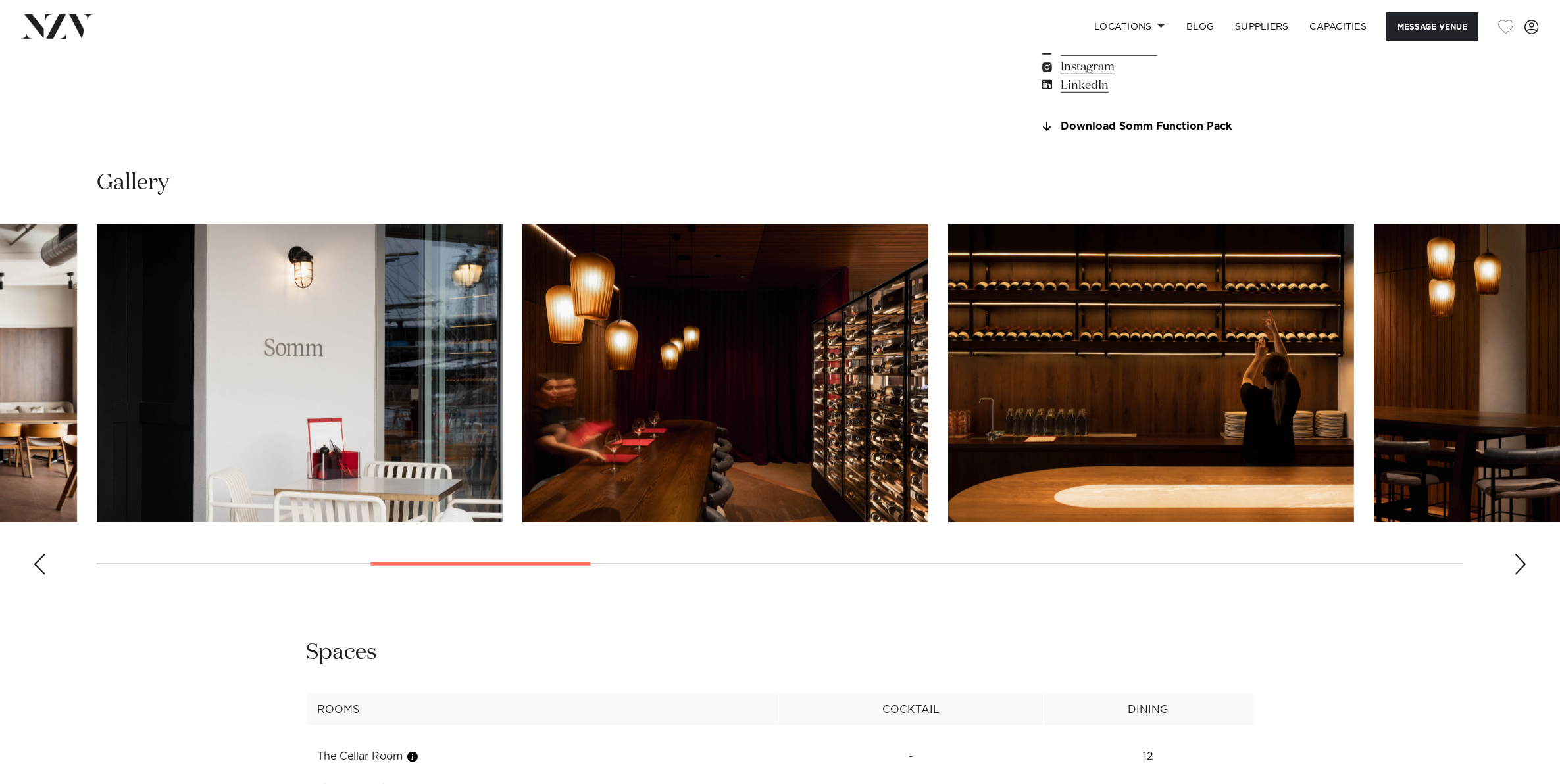
click at [1515, 558] on div "Next slide" at bounding box center [1520, 564] width 13 height 21
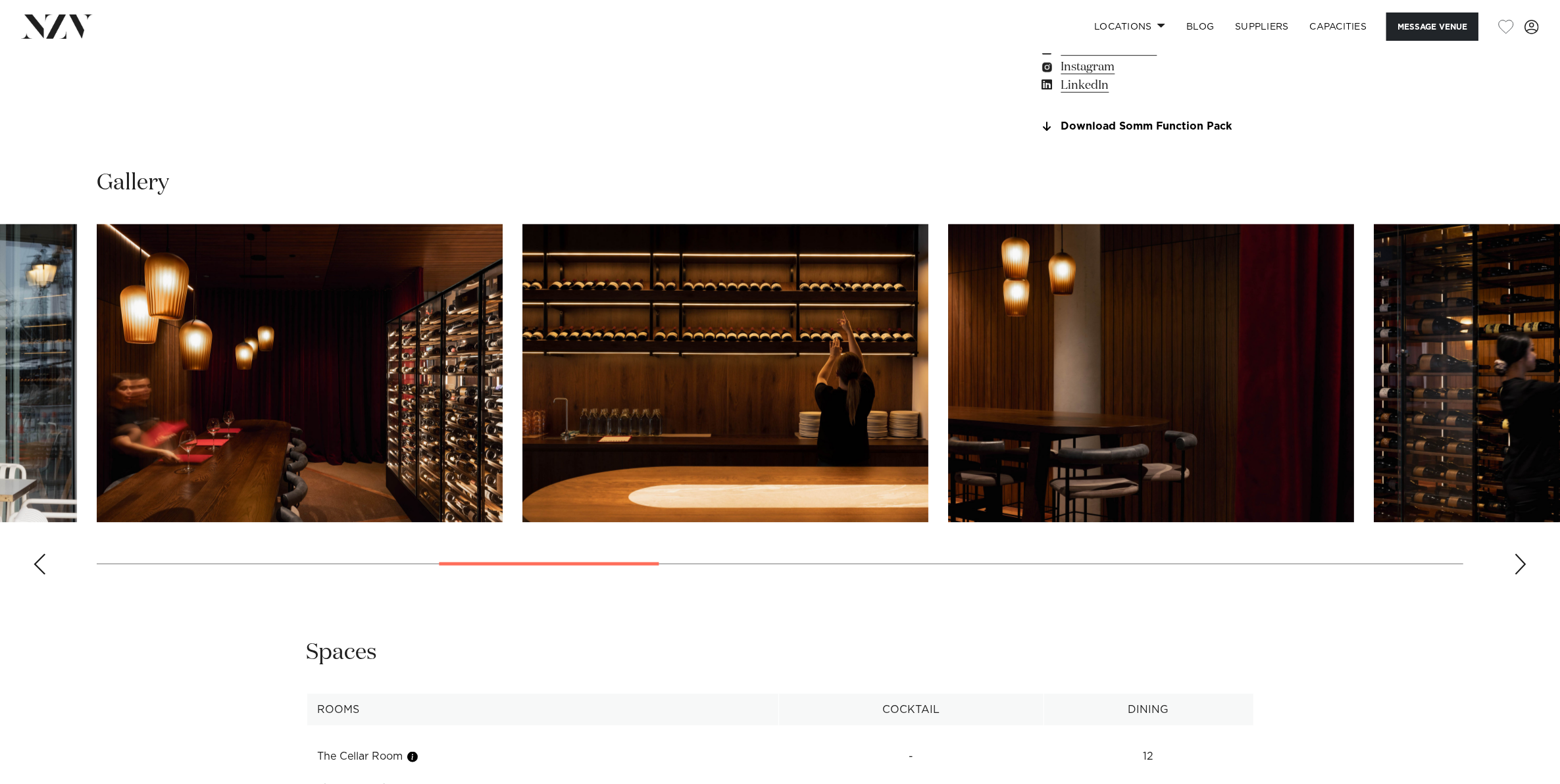
click at [1515, 558] on div "Next slide" at bounding box center [1520, 564] width 13 height 21
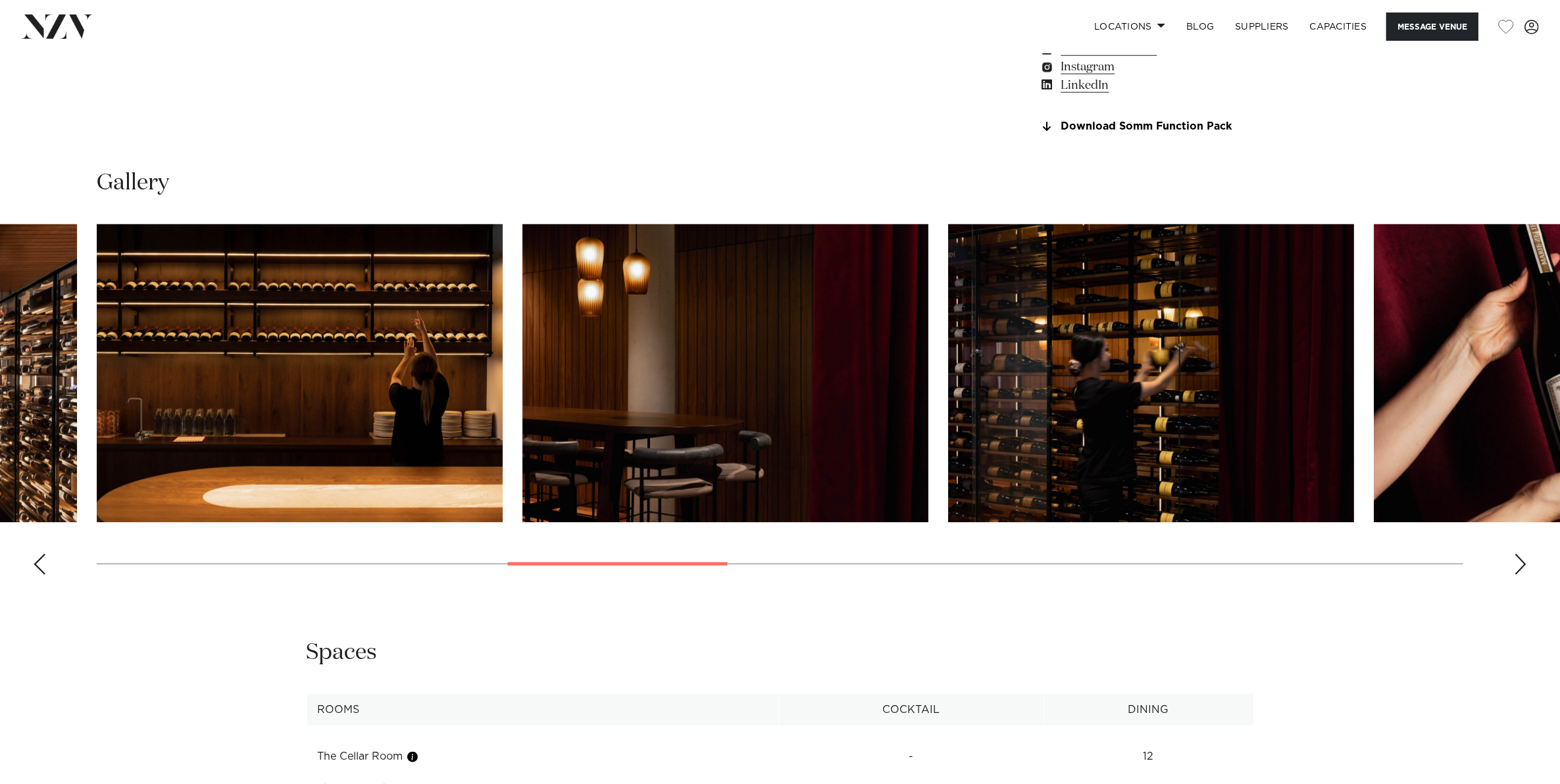
click at [1515, 558] on div "Next slide" at bounding box center [1520, 564] width 13 height 21
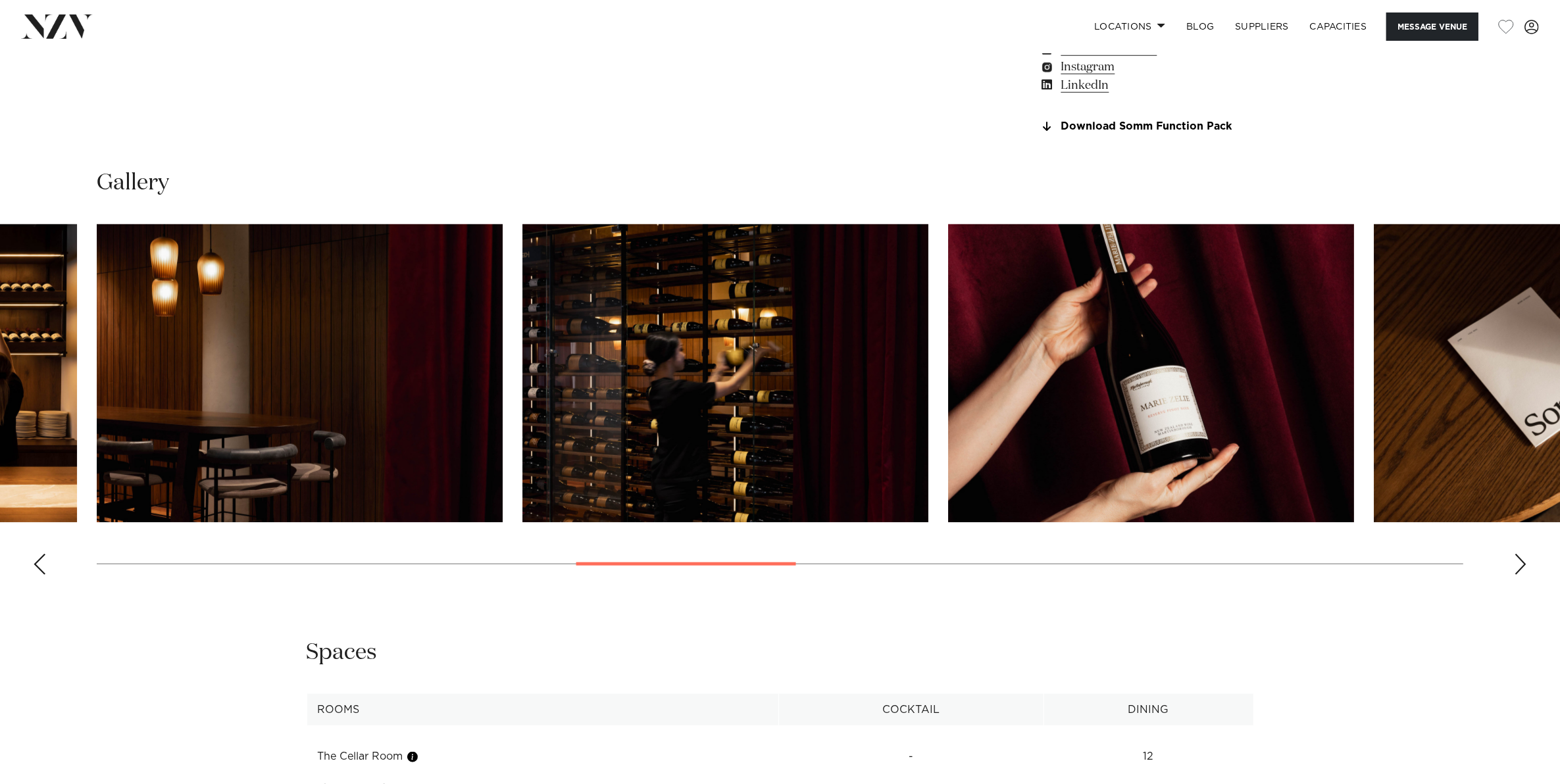
click at [1515, 558] on div "Next slide" at bounding box center [1520, 564] width 13 height 21
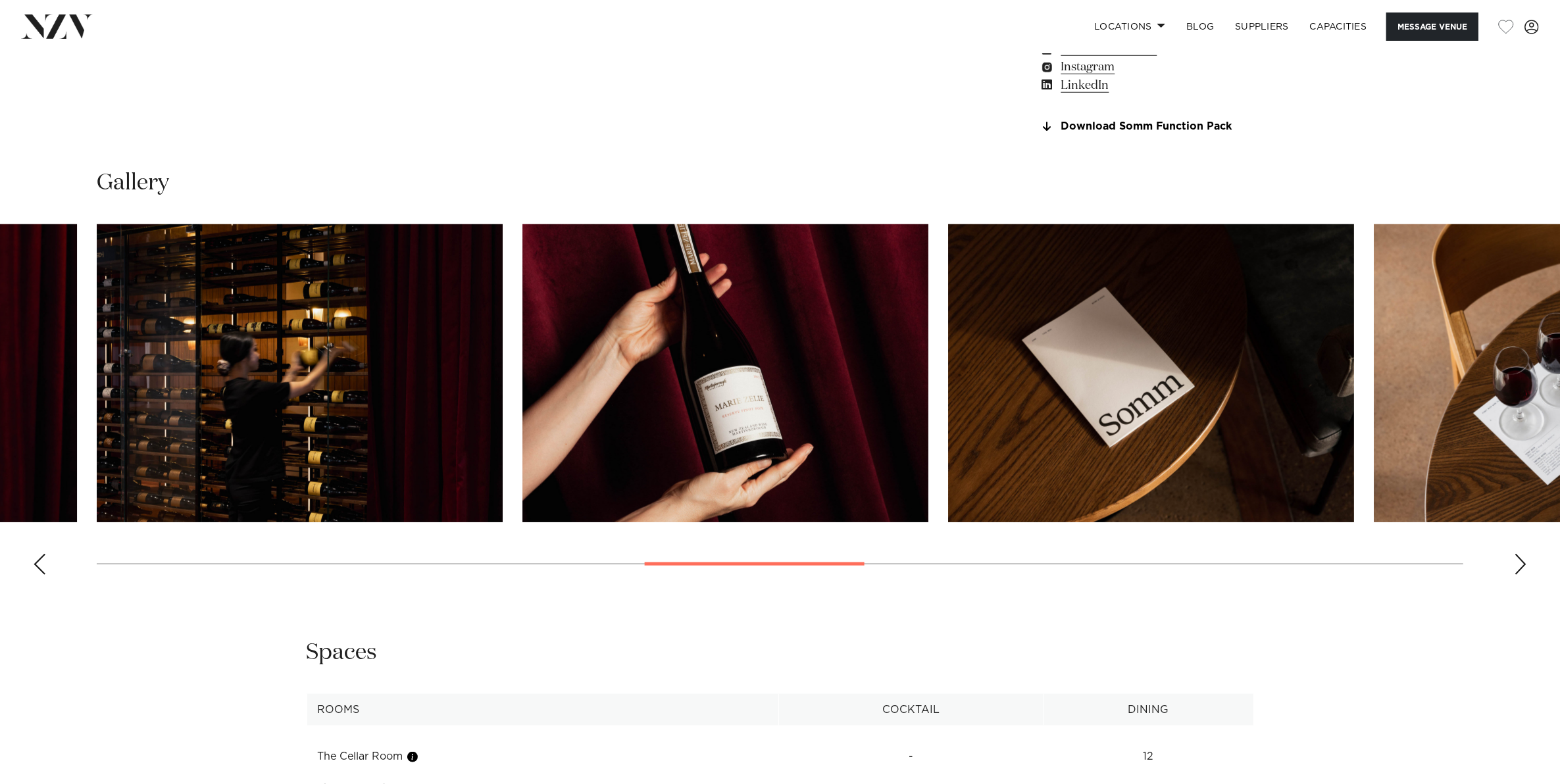
click at [1515, 558] on div "Next slide" at bounding box center [1520, 564] width 13 height 21
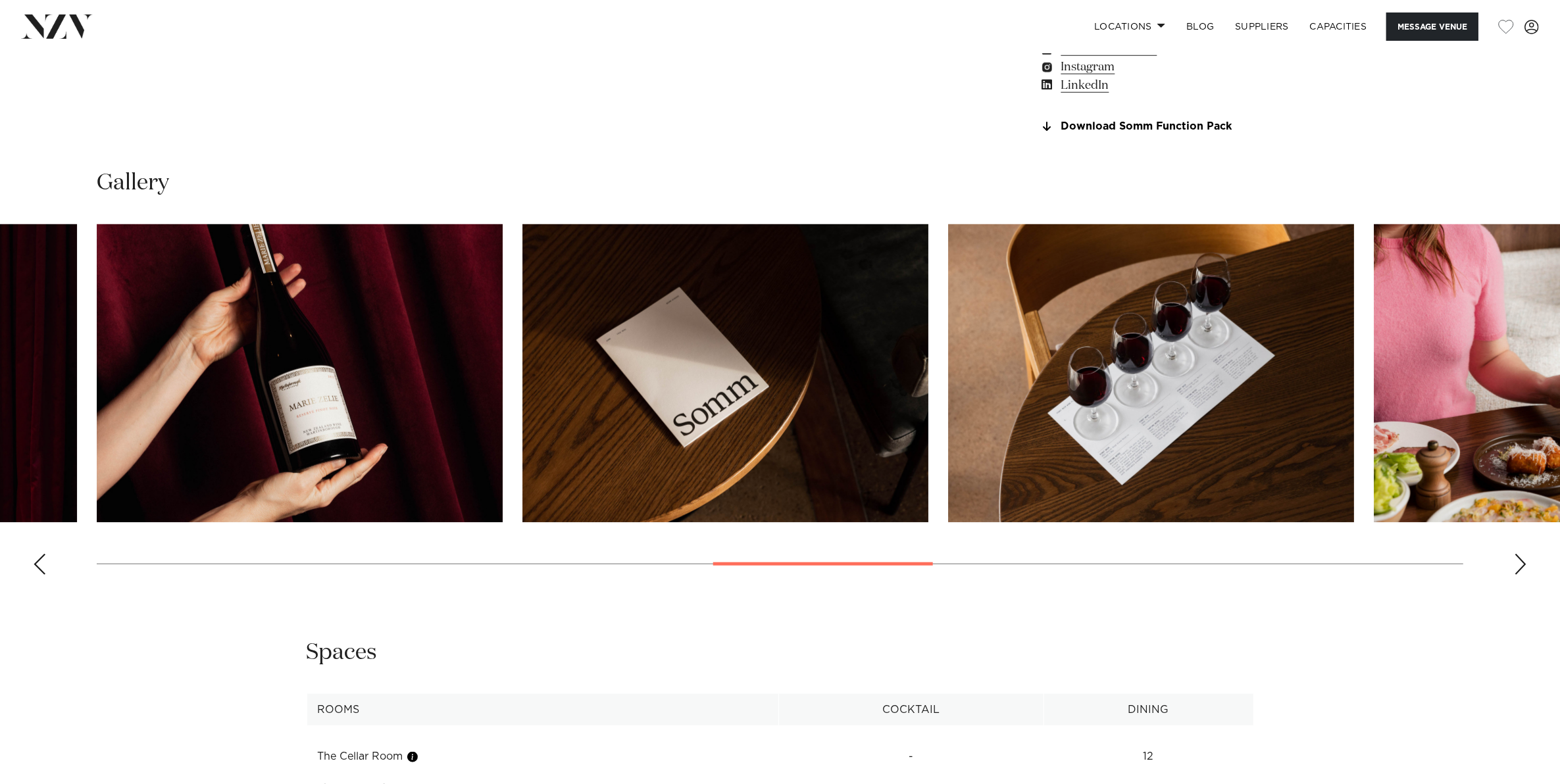
click at [1515, 558] on div "Next slide" at bounding box center [1520, 564] width 13 height 21
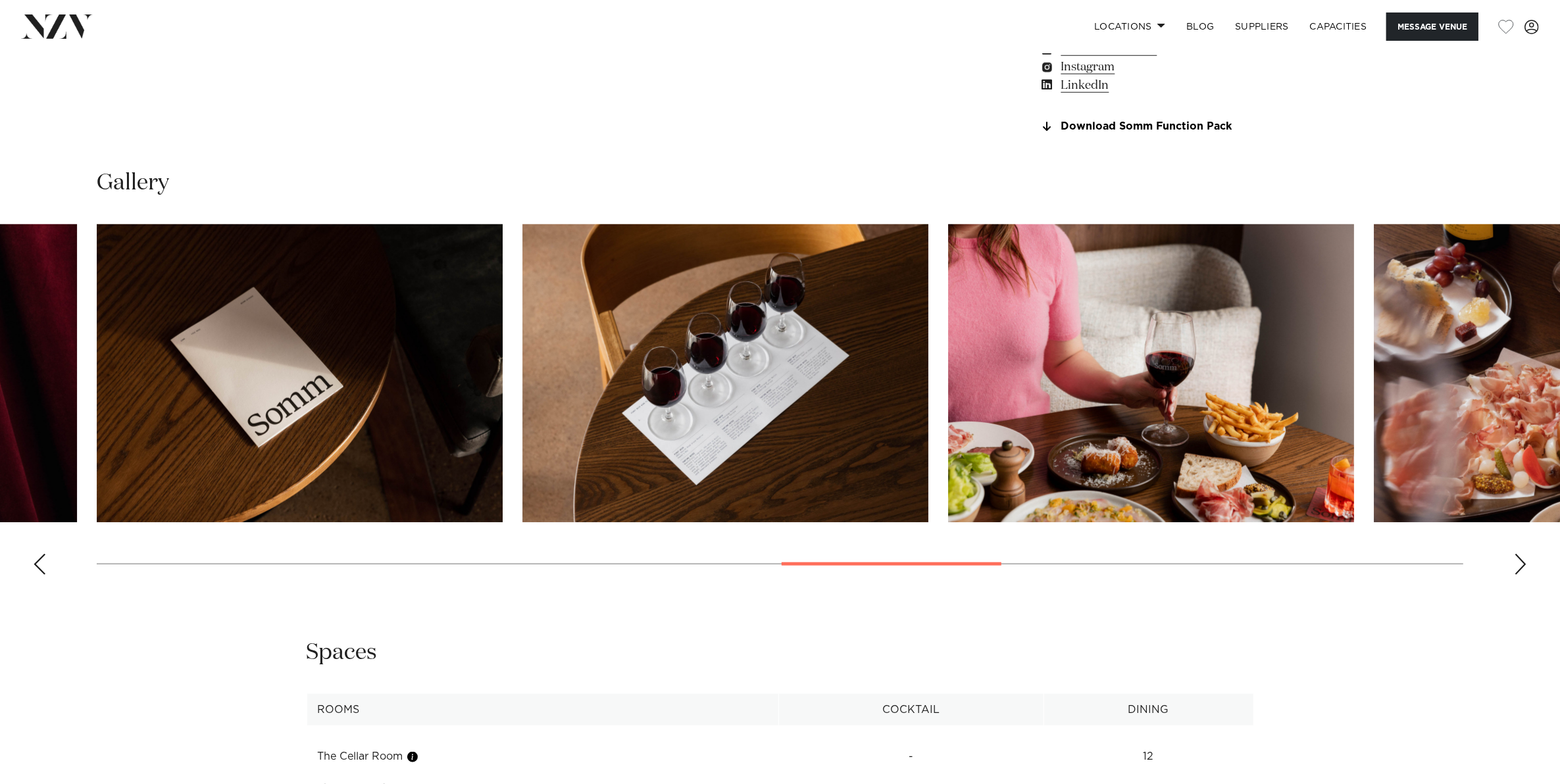
click at [1515, 558] on div "Next slide" at bounding box center [1520, 564] width 13 height 21
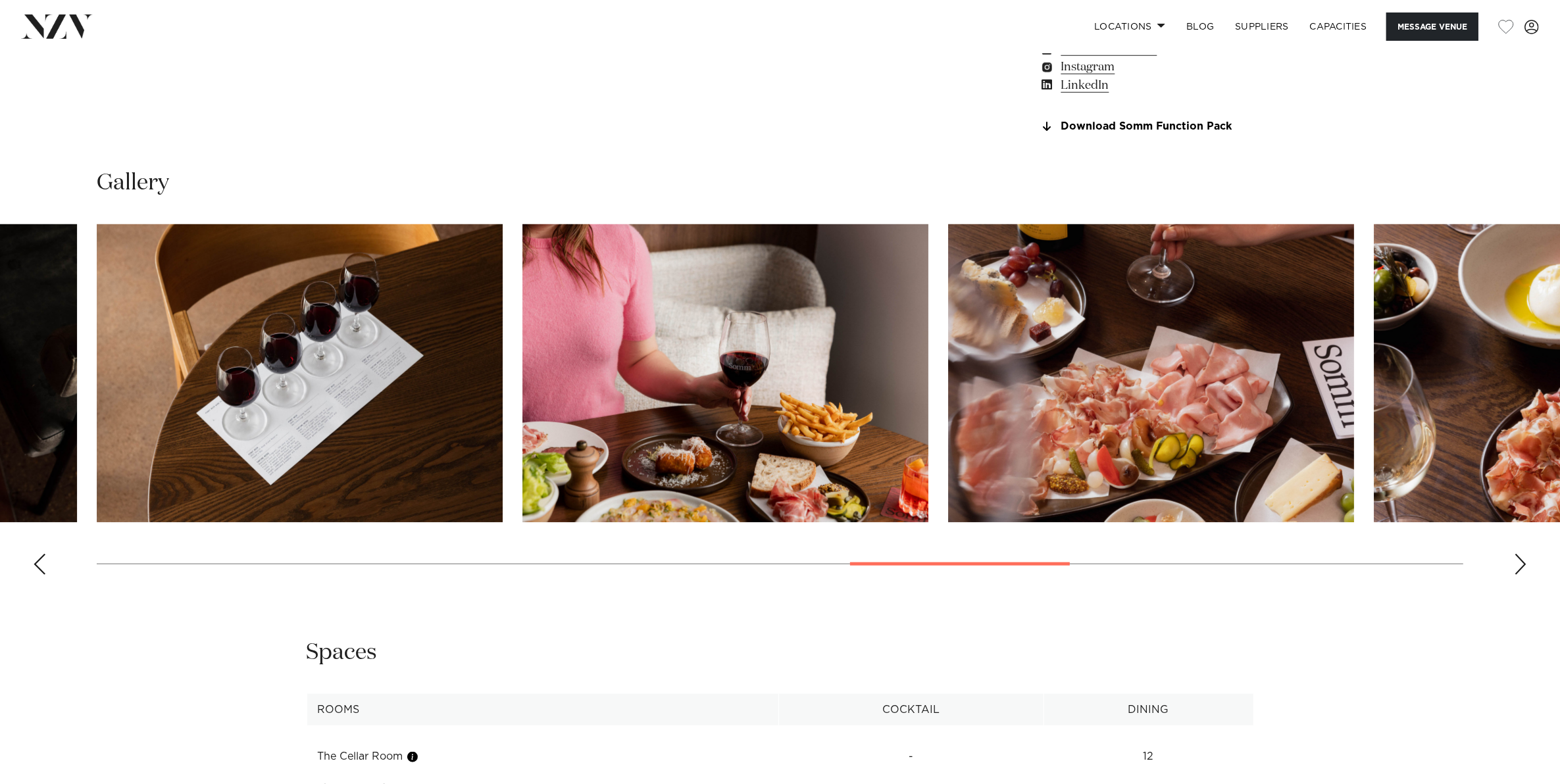
click at [1515, 558] on div "Next slide" at bounding box center [1520, 564] width 13 height 21
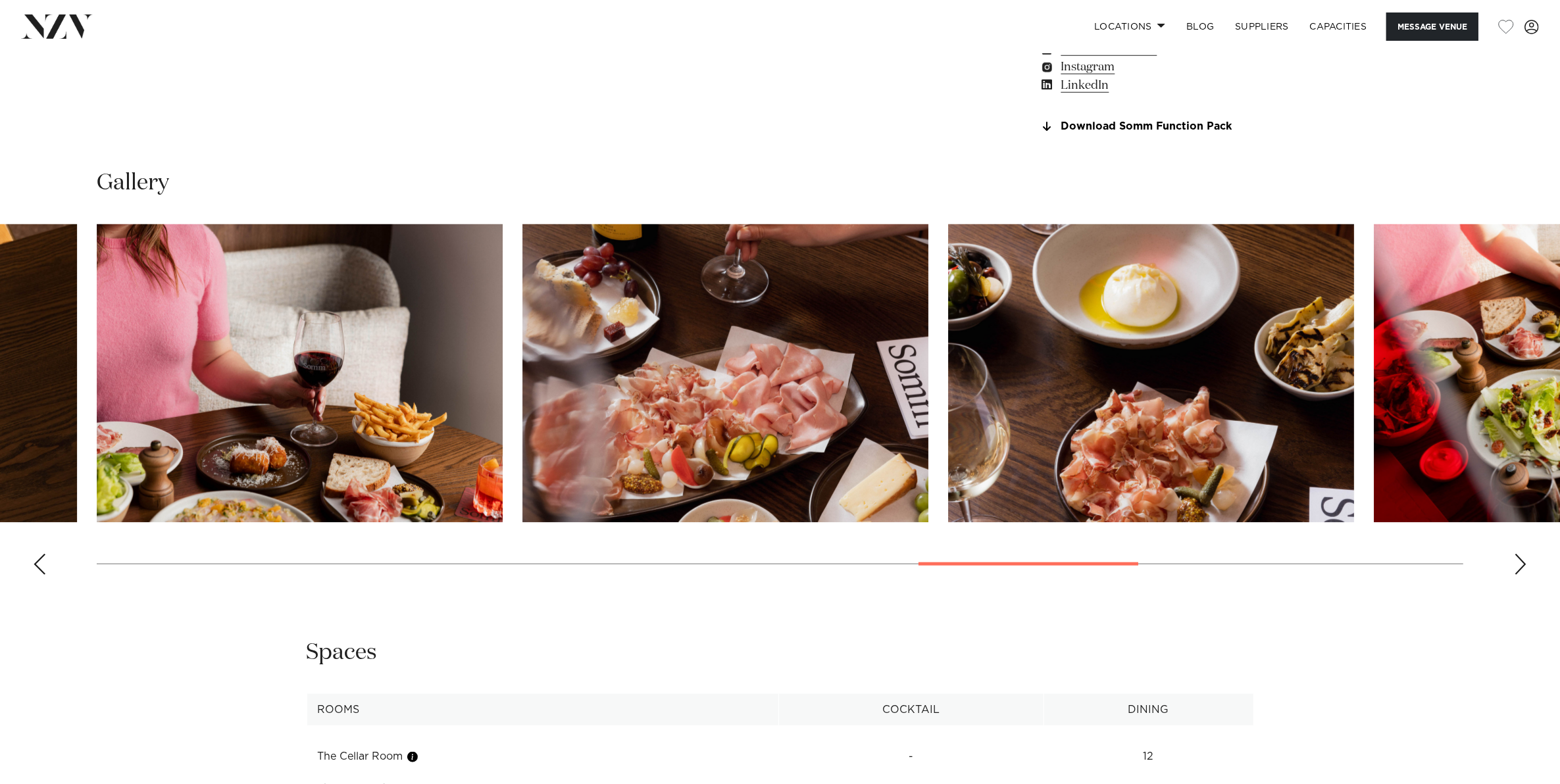
click at [1515, 558] on div "Next slide" at bounding box center [1520, 564] width 13 height 21
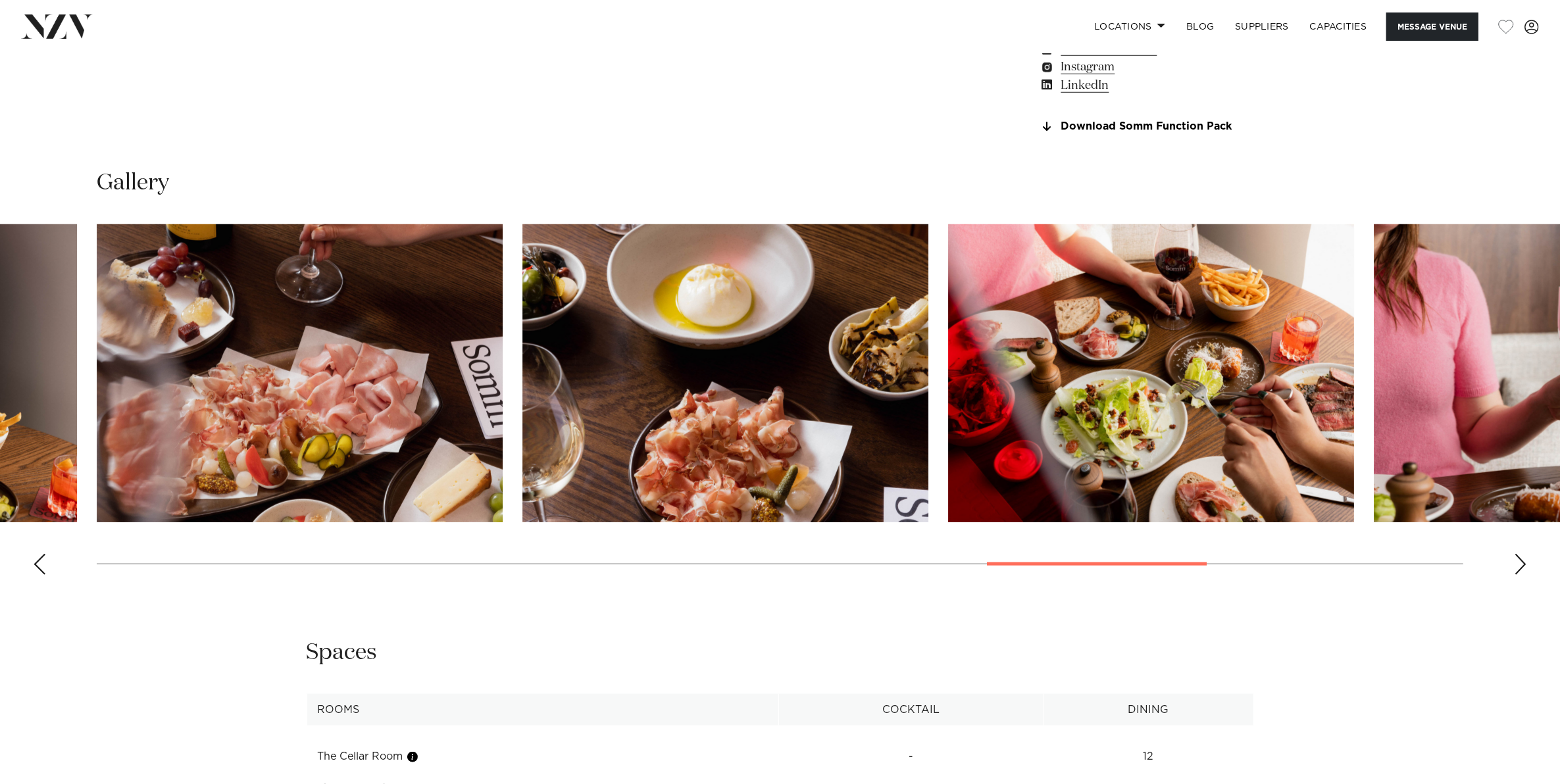
click at [1515, 558] on div "Next slide" at bounding box center [1520, 564] width 13 height 21
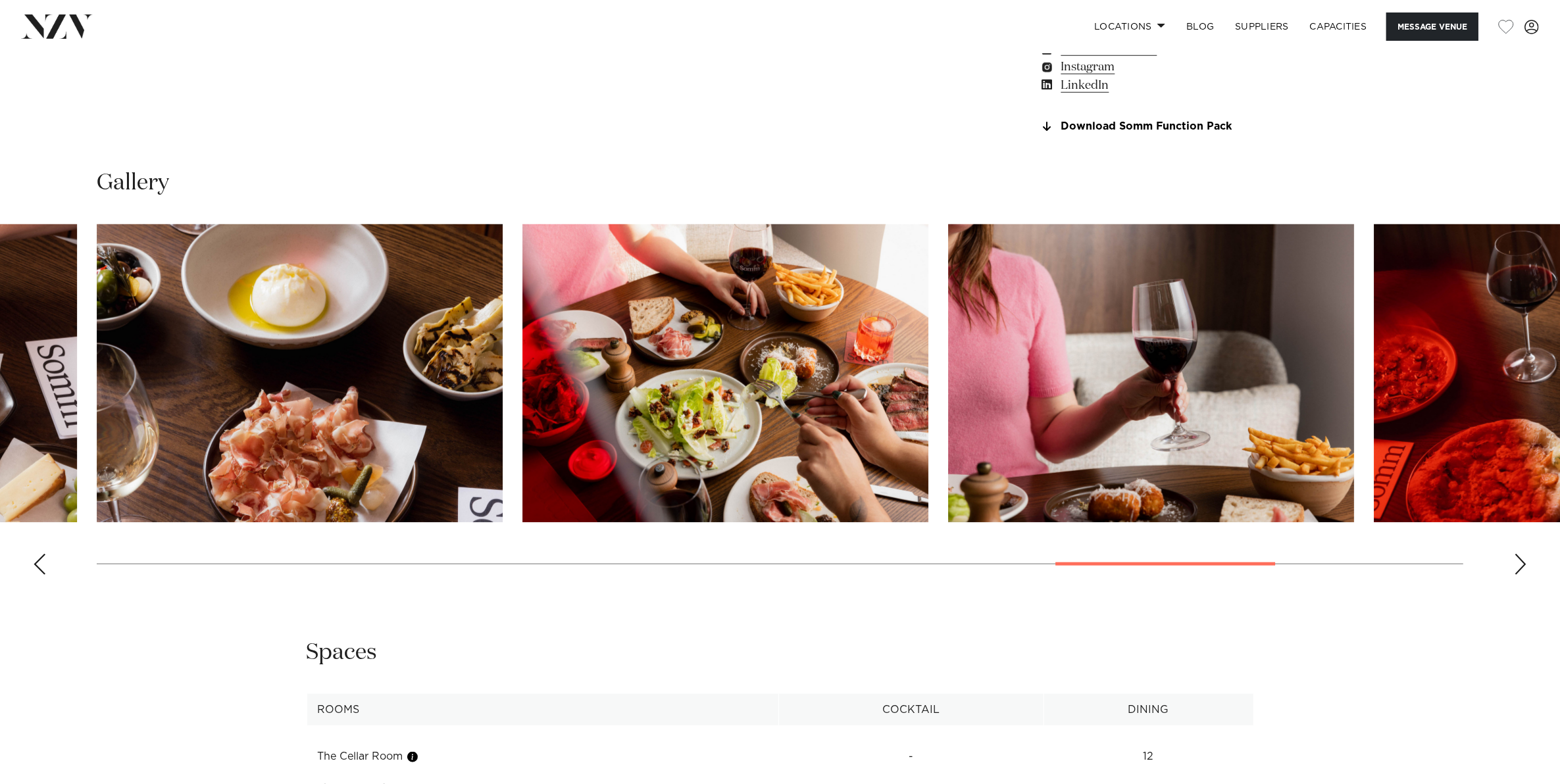
click at [1515, 558] on div "Next slide" at bounding box center [1520, 564] width 13 height 21
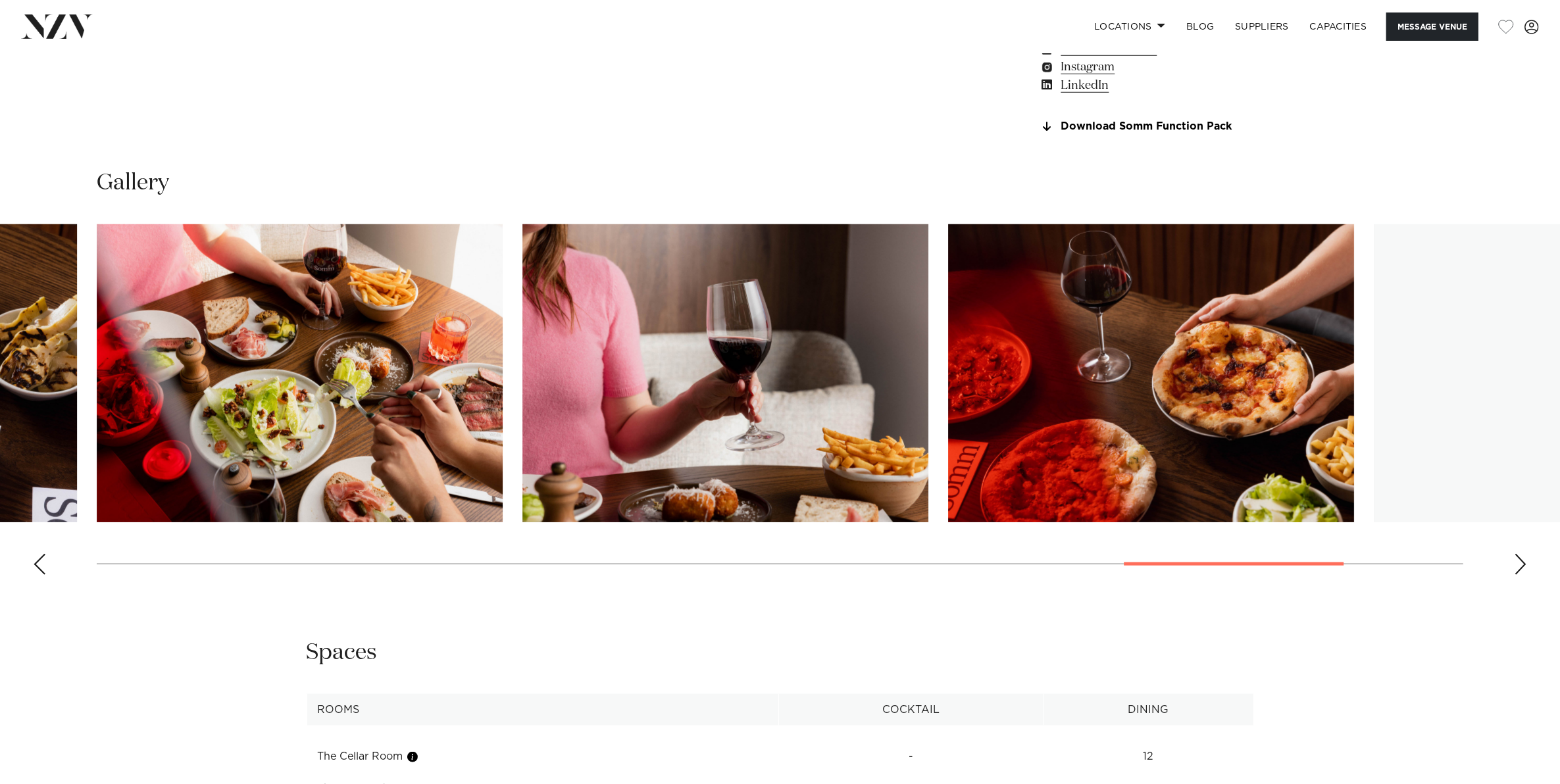
click at [1515, 558] on div "Next slide" at bounding box center [1520, 564] width 13 height 21
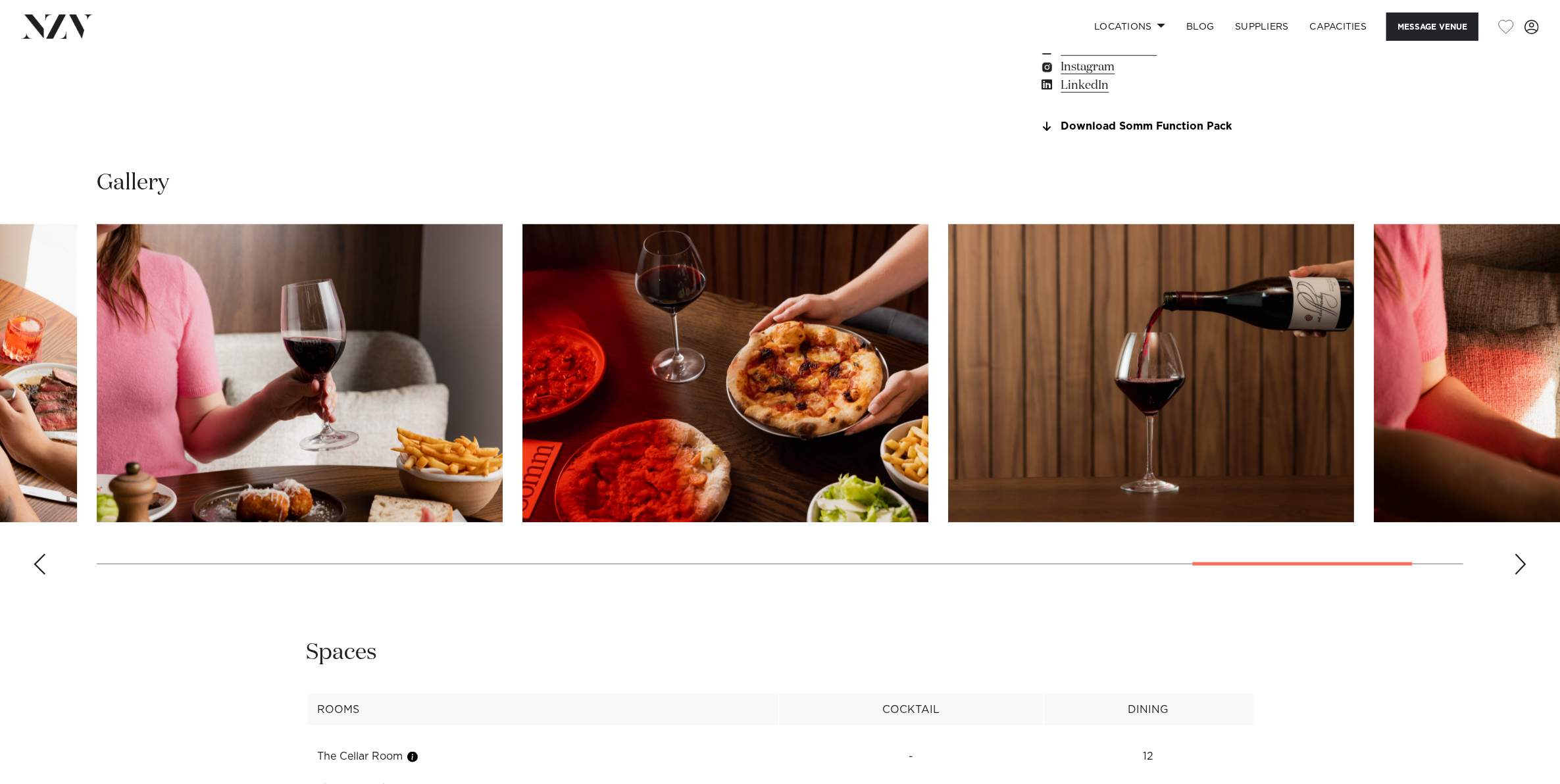
click at [1515, 558] on div "Next slide" at bounding box center [1520, 564] width 13 height 21
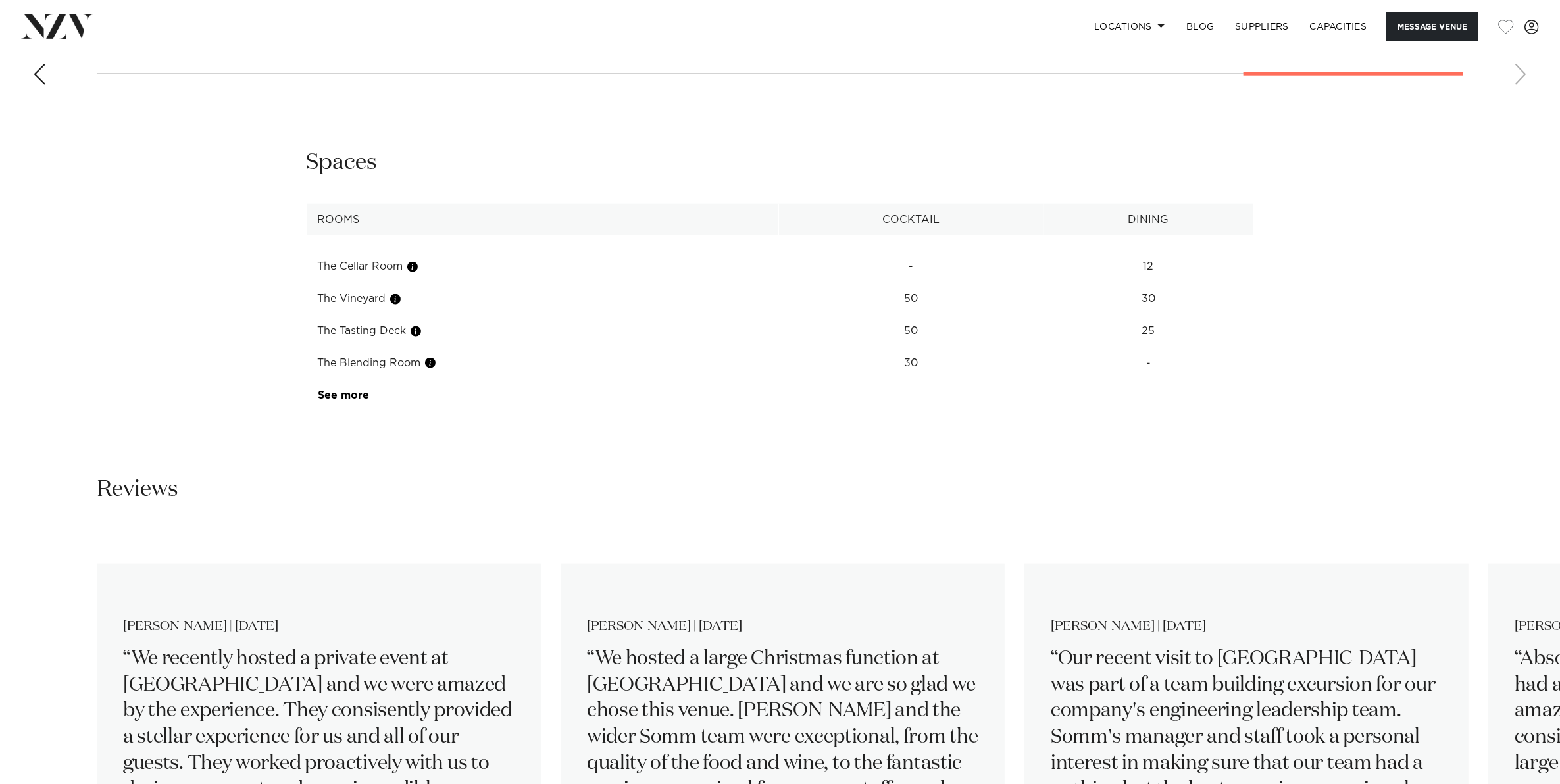
scroll to position [1891, 0]
click at [343, 390] on link "See more" at bounding box center [369, 392] width 102 height 11
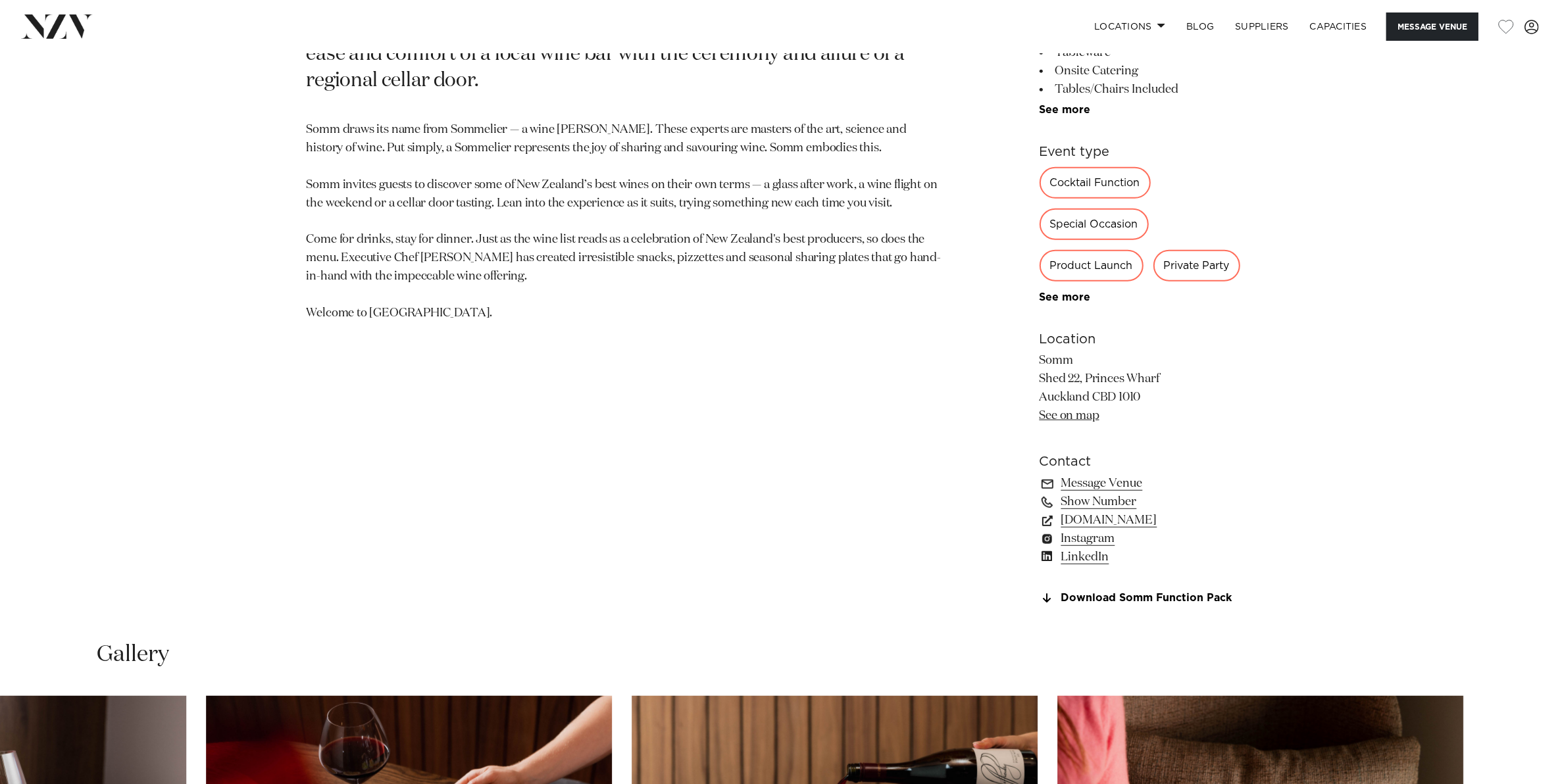
scroll to position [905, 0]
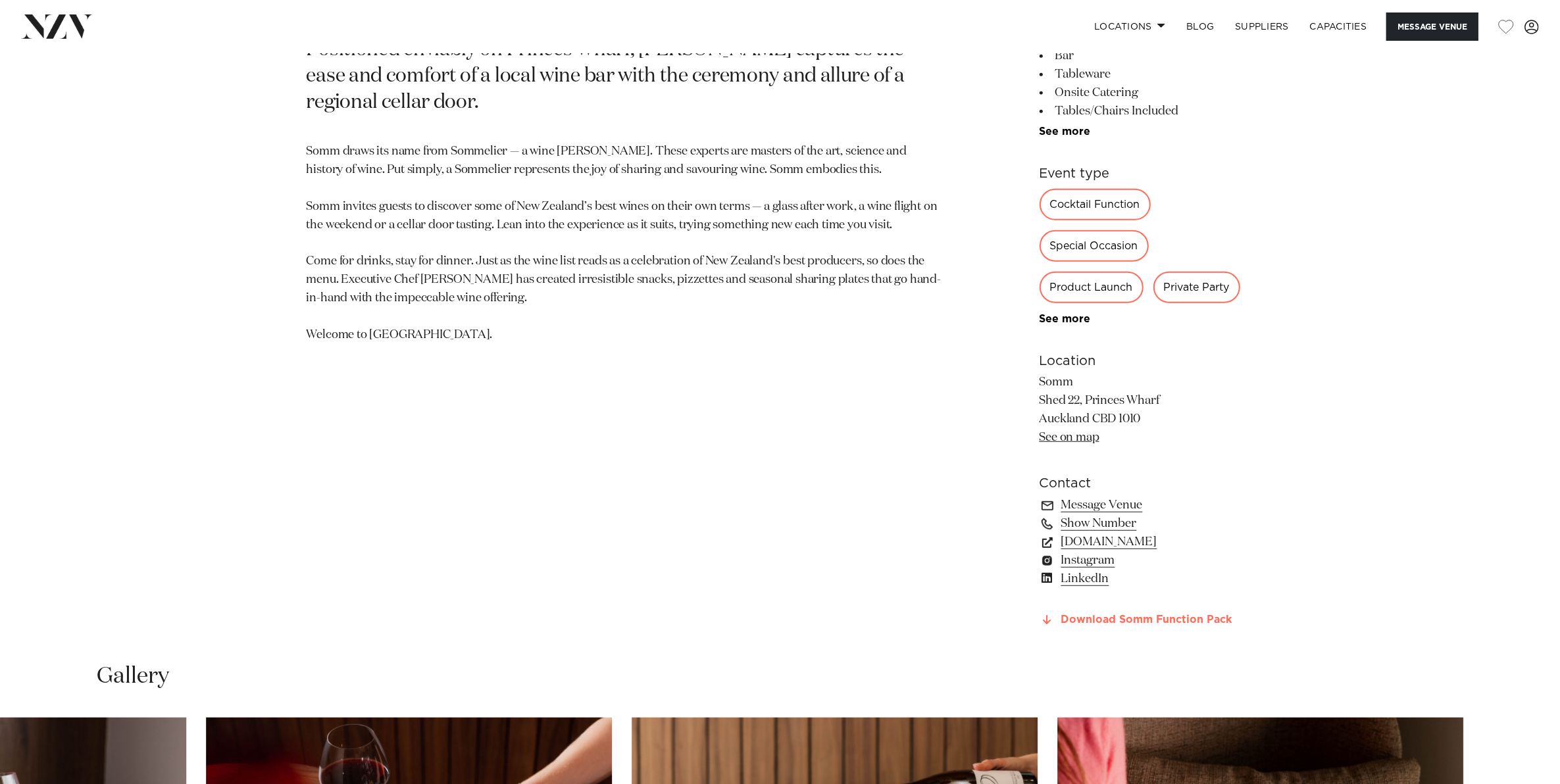
click at [1115, 614] on link "Download Somm Function Pack" at bounding box center [1147, 620] width 214 height 12
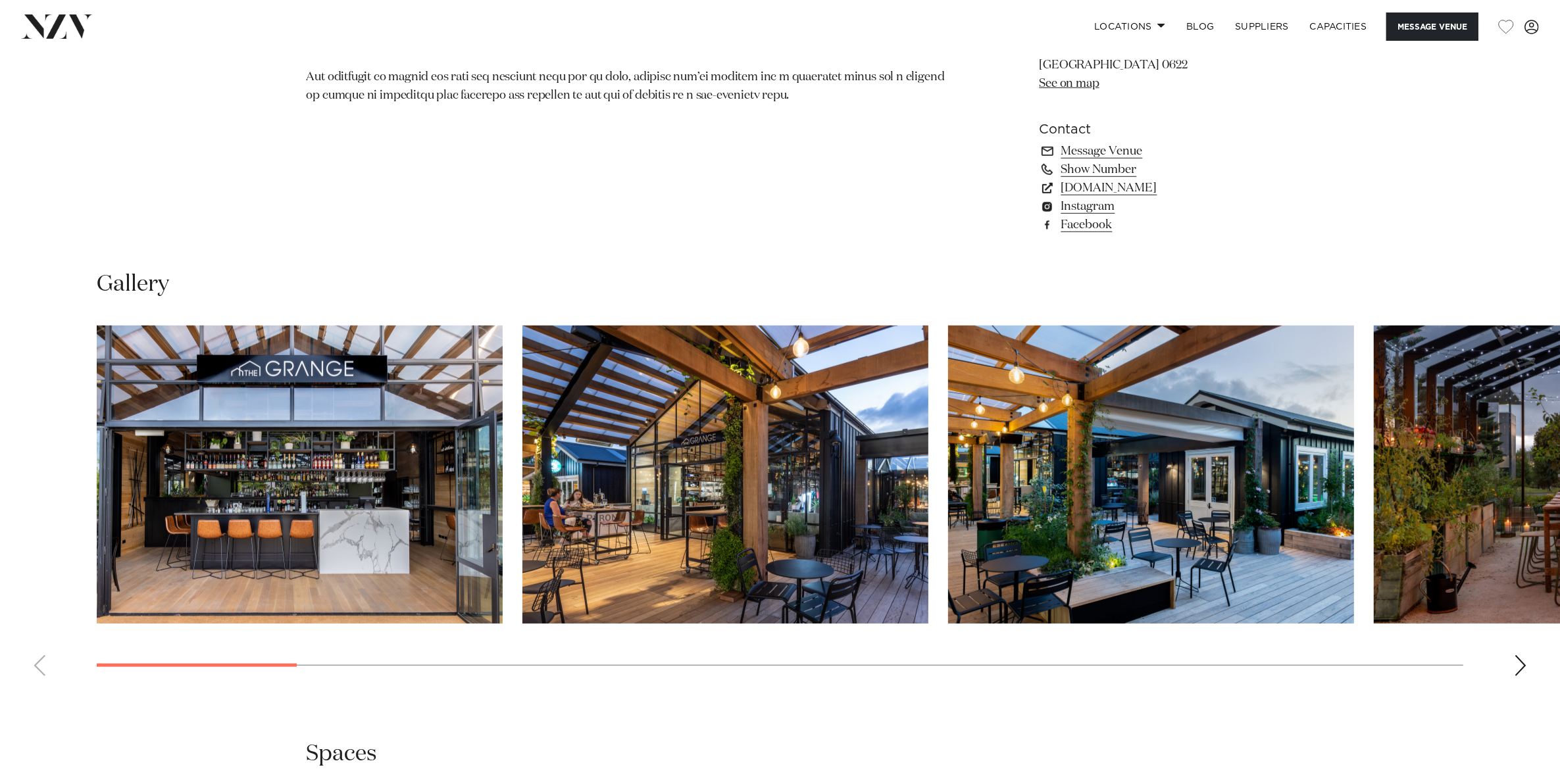
scroll to position [1315, 0]
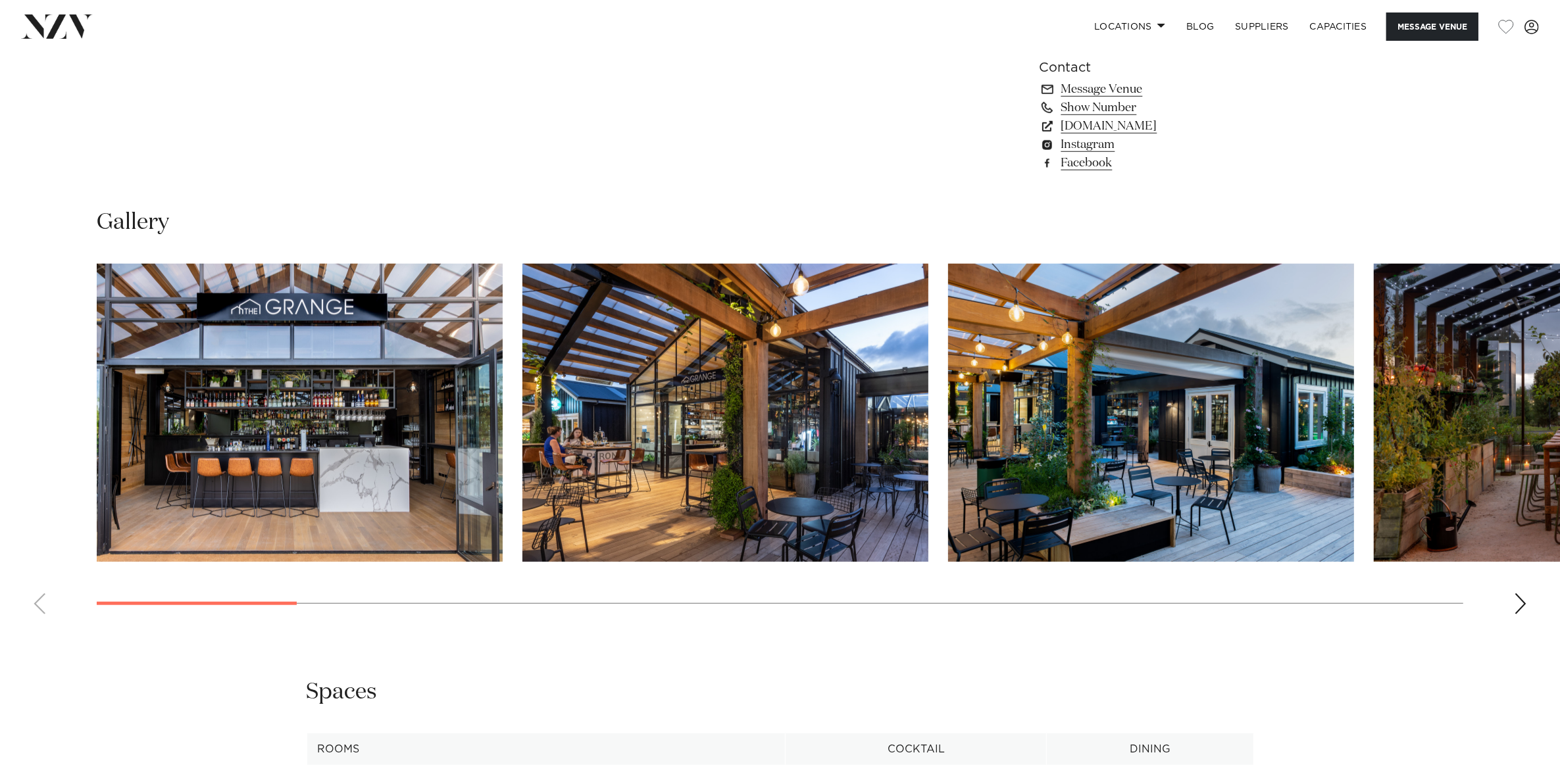
click at [1521, 593] on div "Next slide" at bounding box center [1520, 604] width 13 height 21
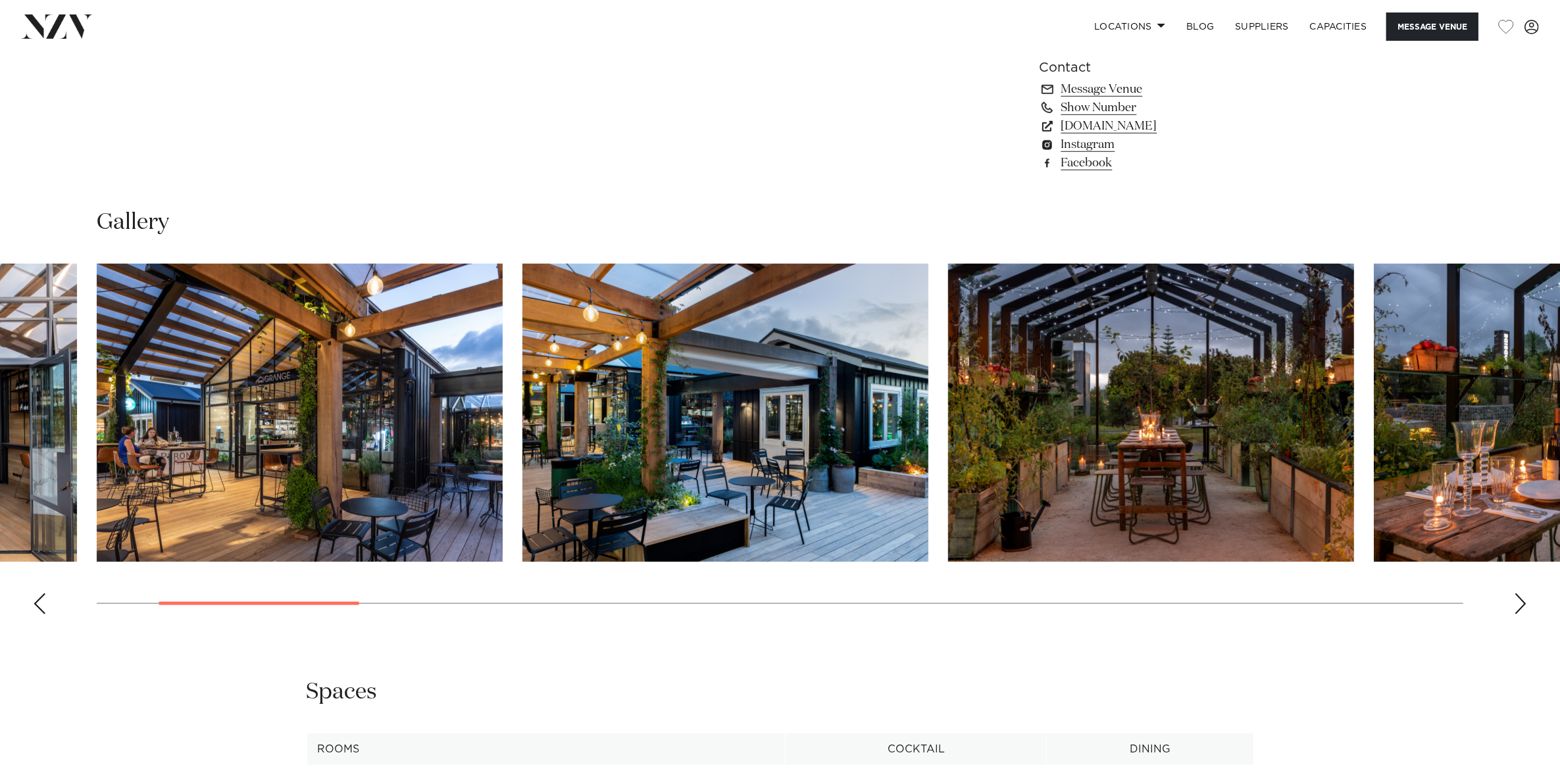
click at [1521, 593] on div "Next slide" at bounding box center [1520, 604] width 13 height 21
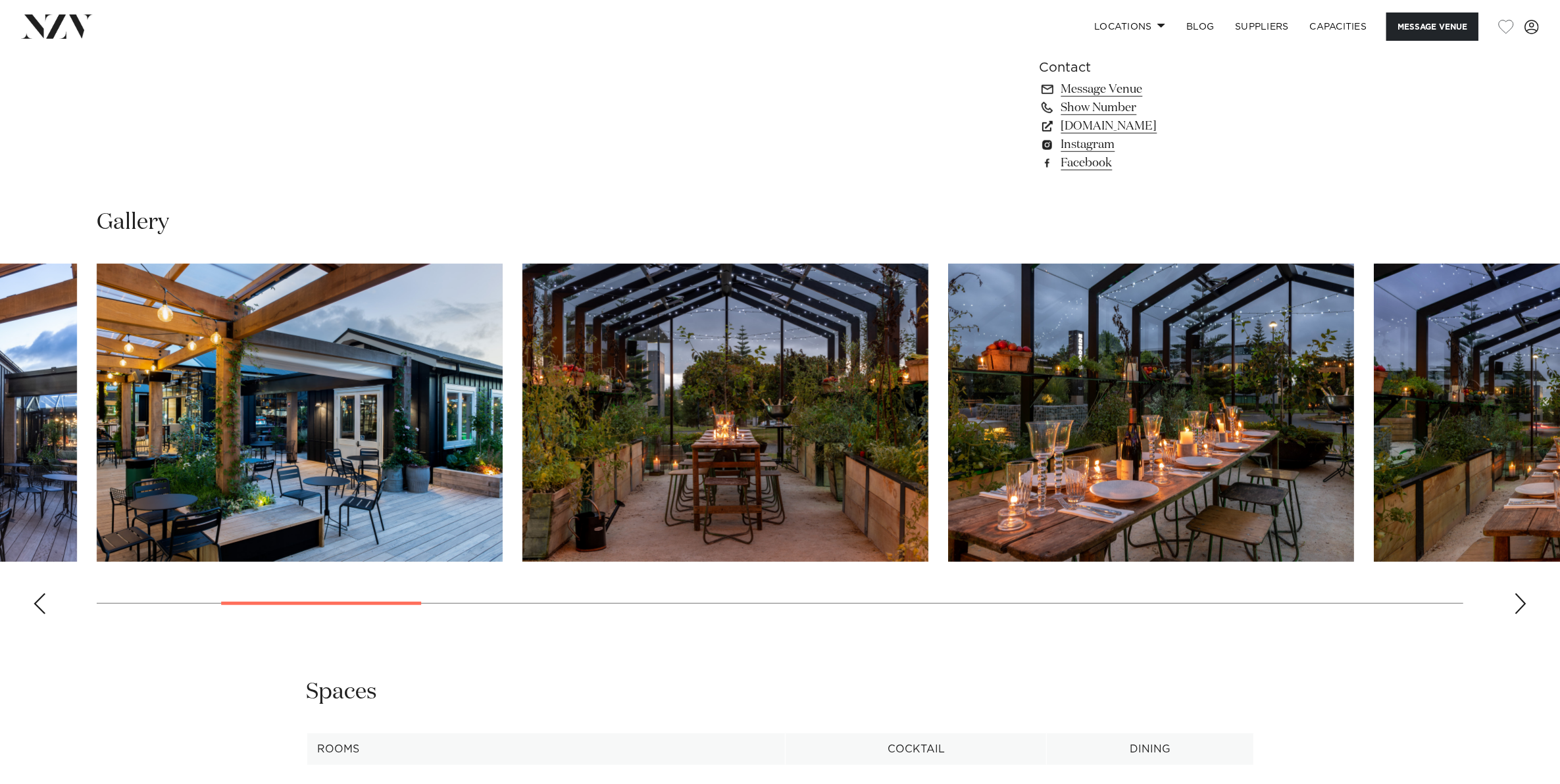
click at [1521, 593] on div "Next slide" at bounding box center [1520, 604] width 13 height 21
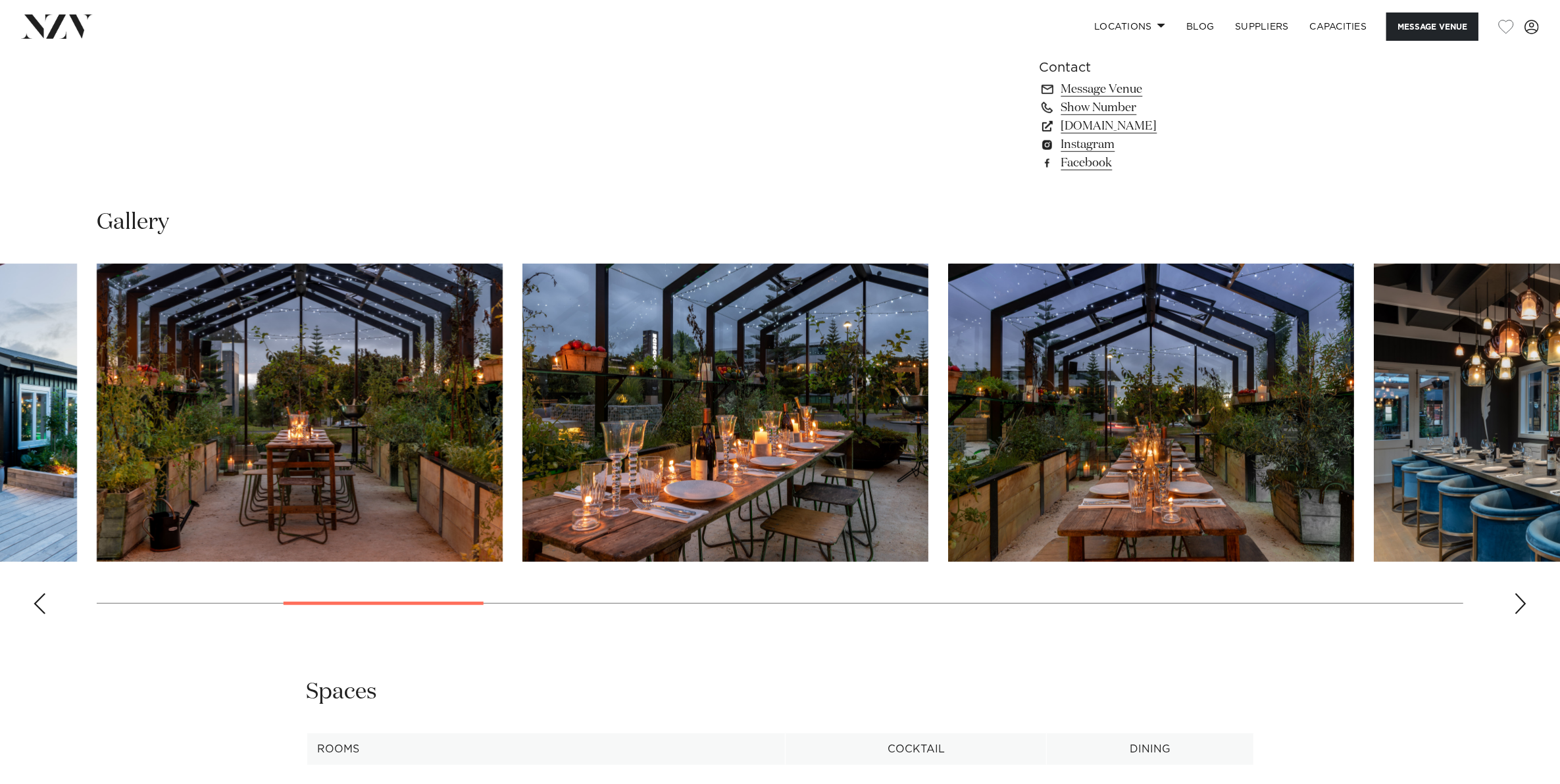
click at [1521, 593] on div "Next slide" at bounding box center [1520, 604] width 13 height 21
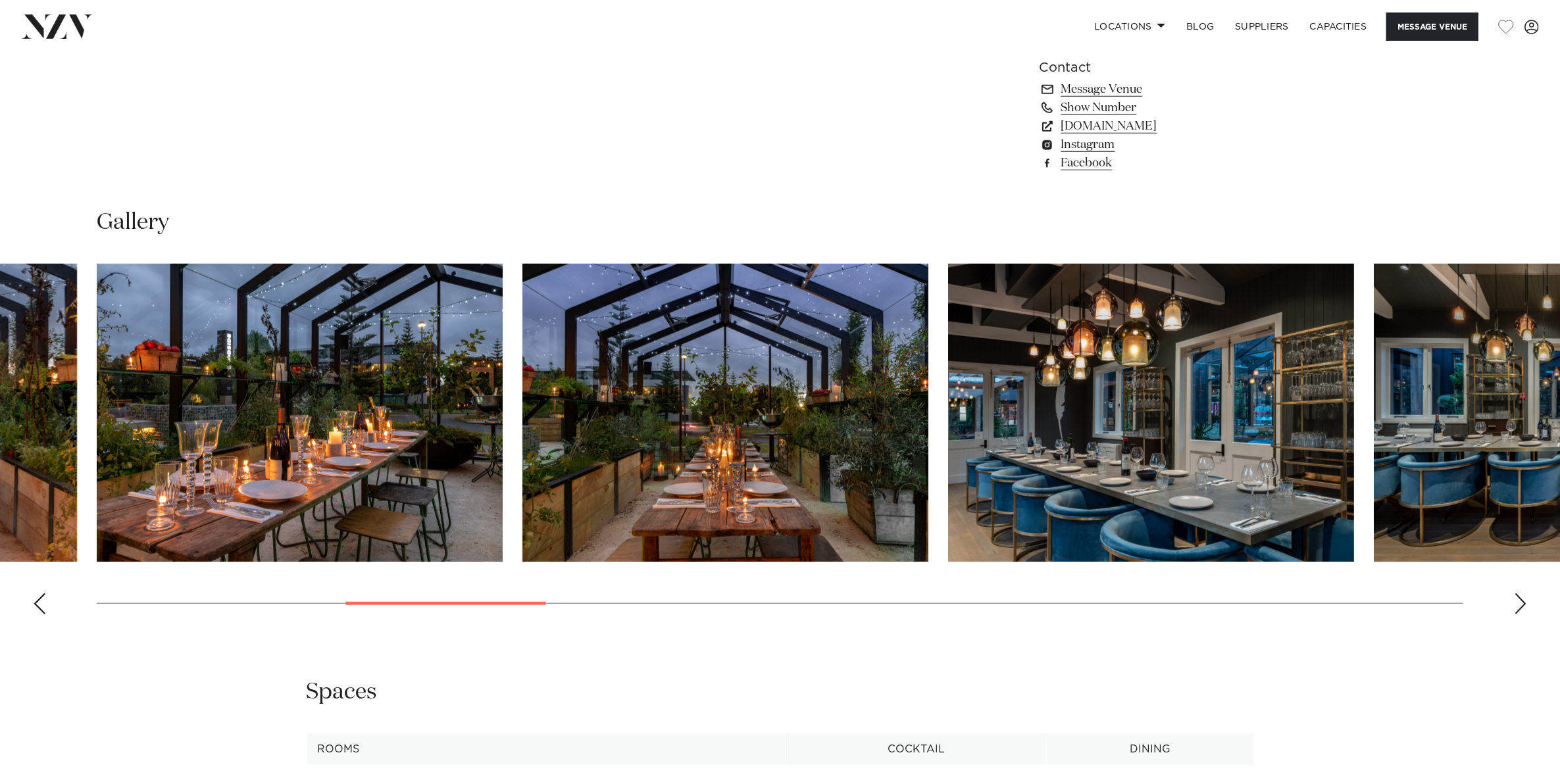
click at [1521, 593] on div "Next slide" at bounding box center [1520, 604] width 13 height 21
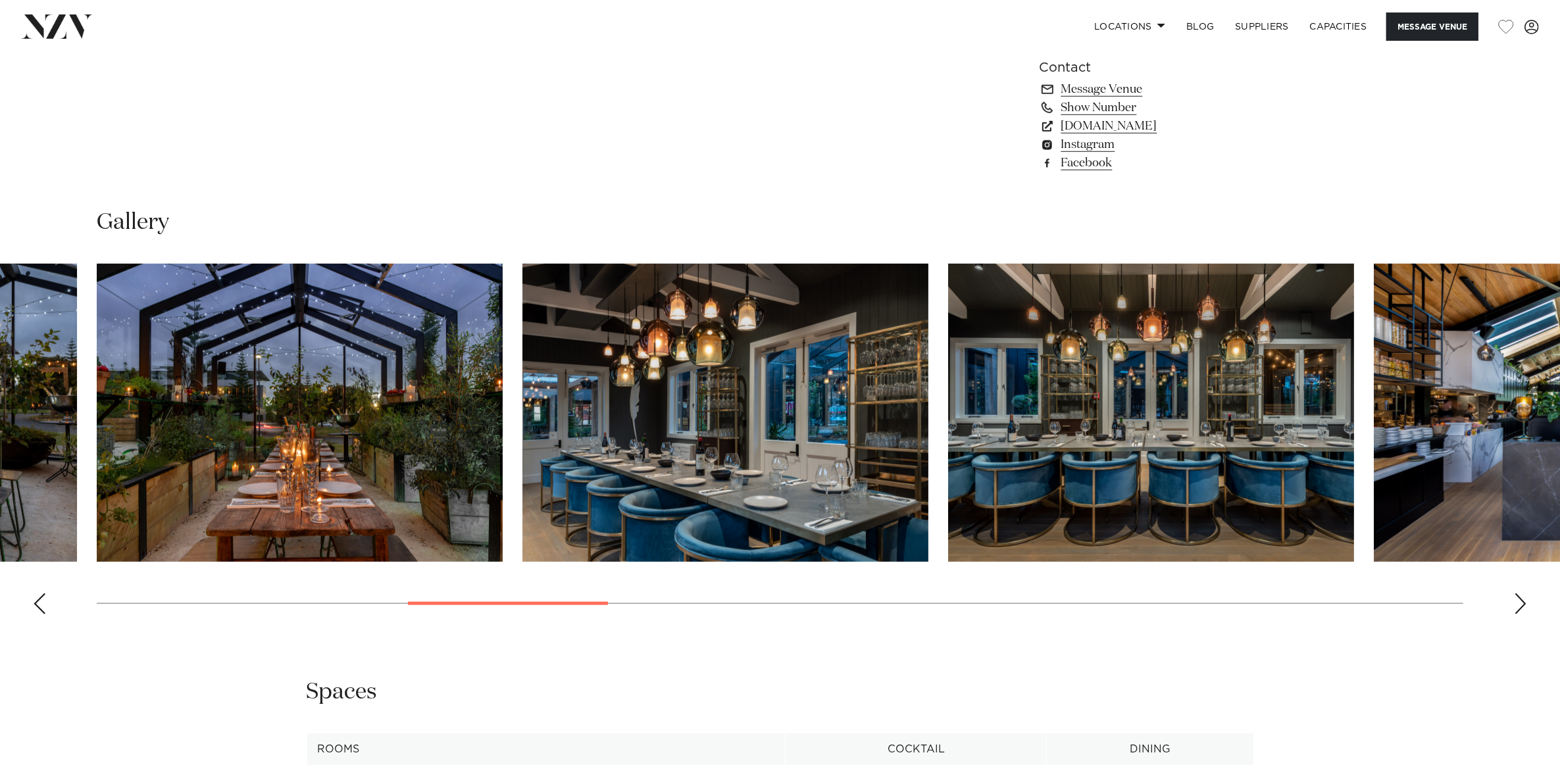
click at [1521, 593] on div "Next slide" at bounding box center [1520, 604] width 13 height 21
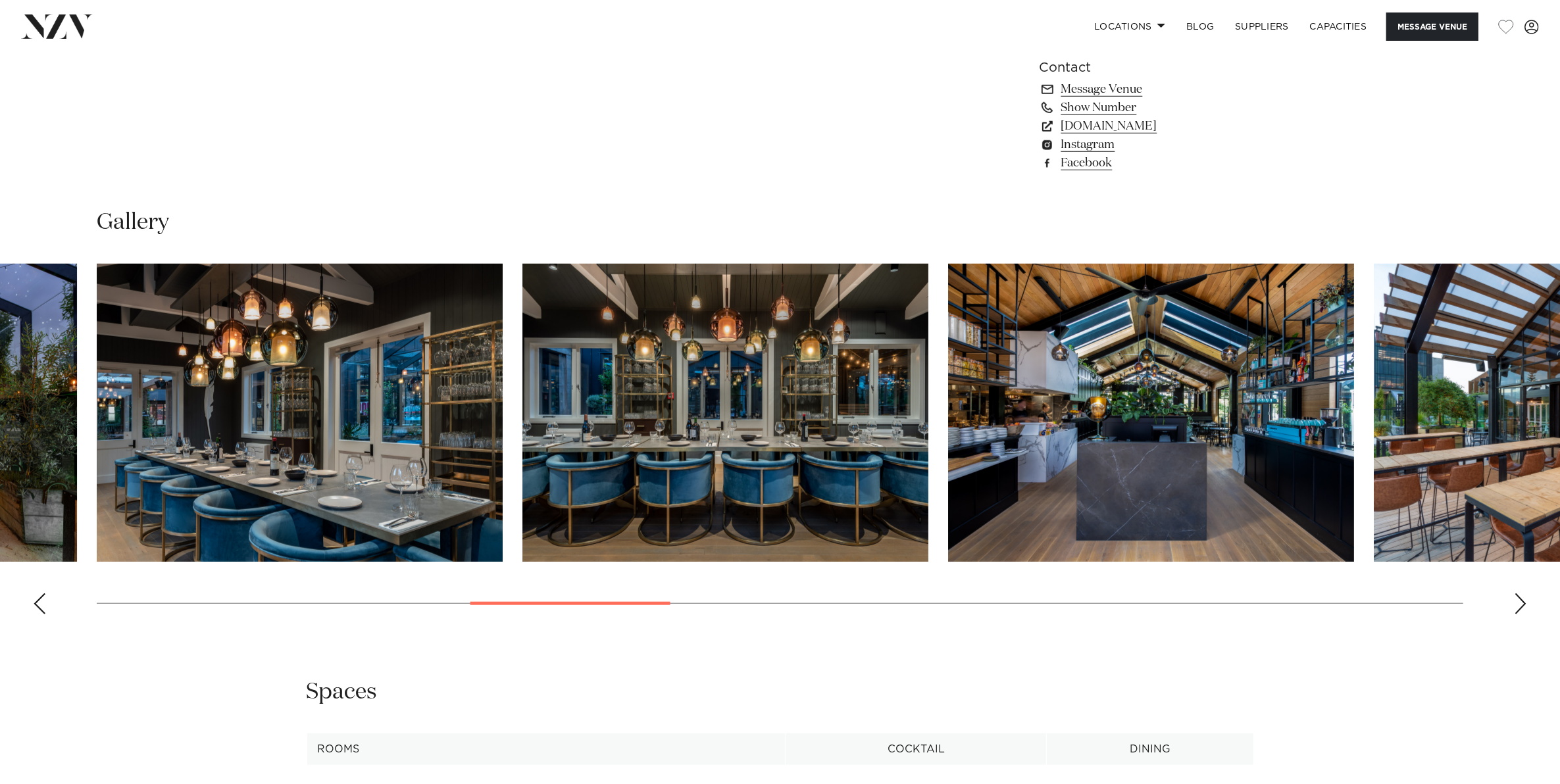
click at [1521, 593] on div "Next slide" at bounding box center [1520, 604] width 13 height 21
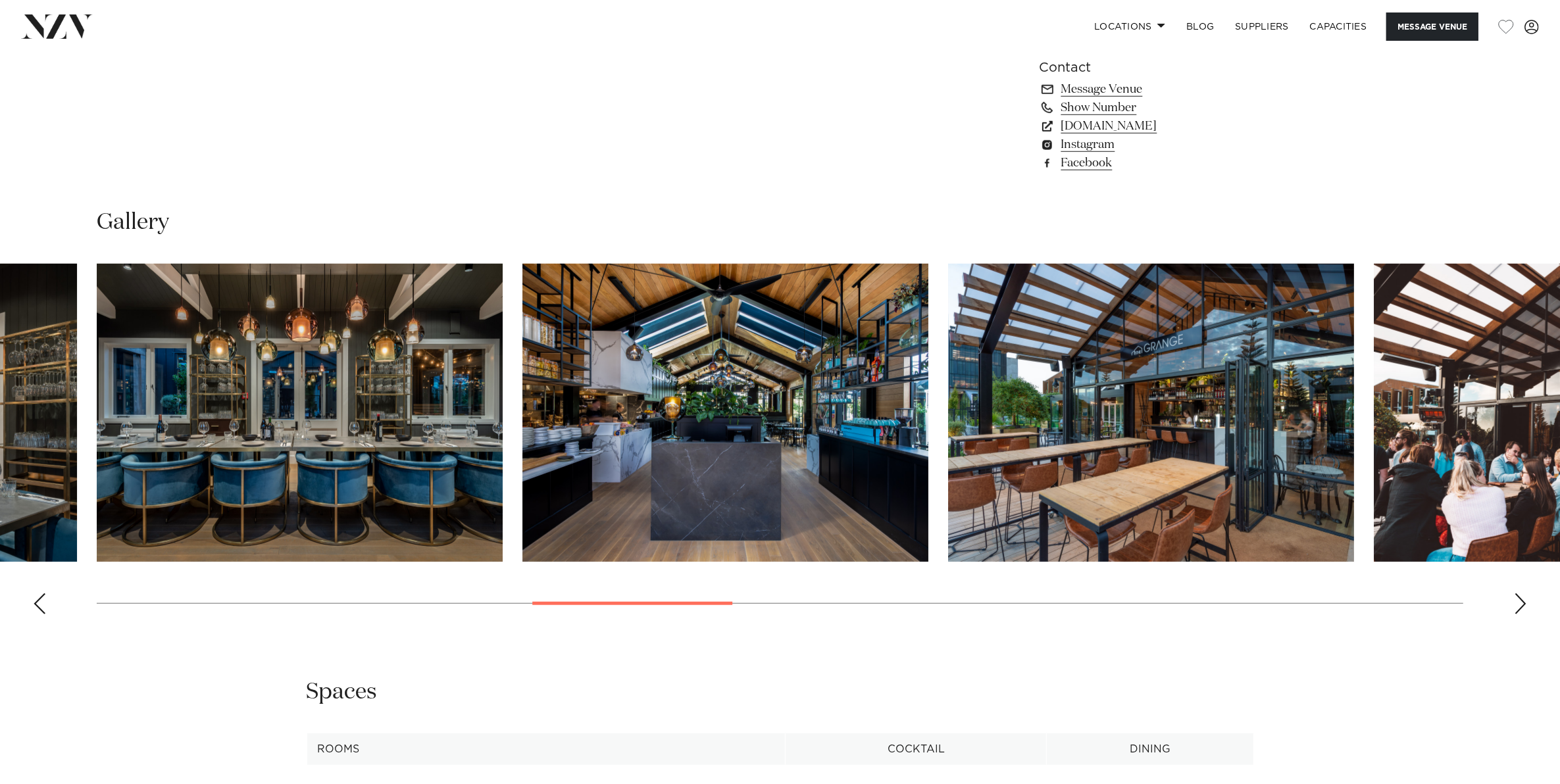
click at [1521, 593] on div "Next slide" at bounding box center [1520, 604] width 13 height 21
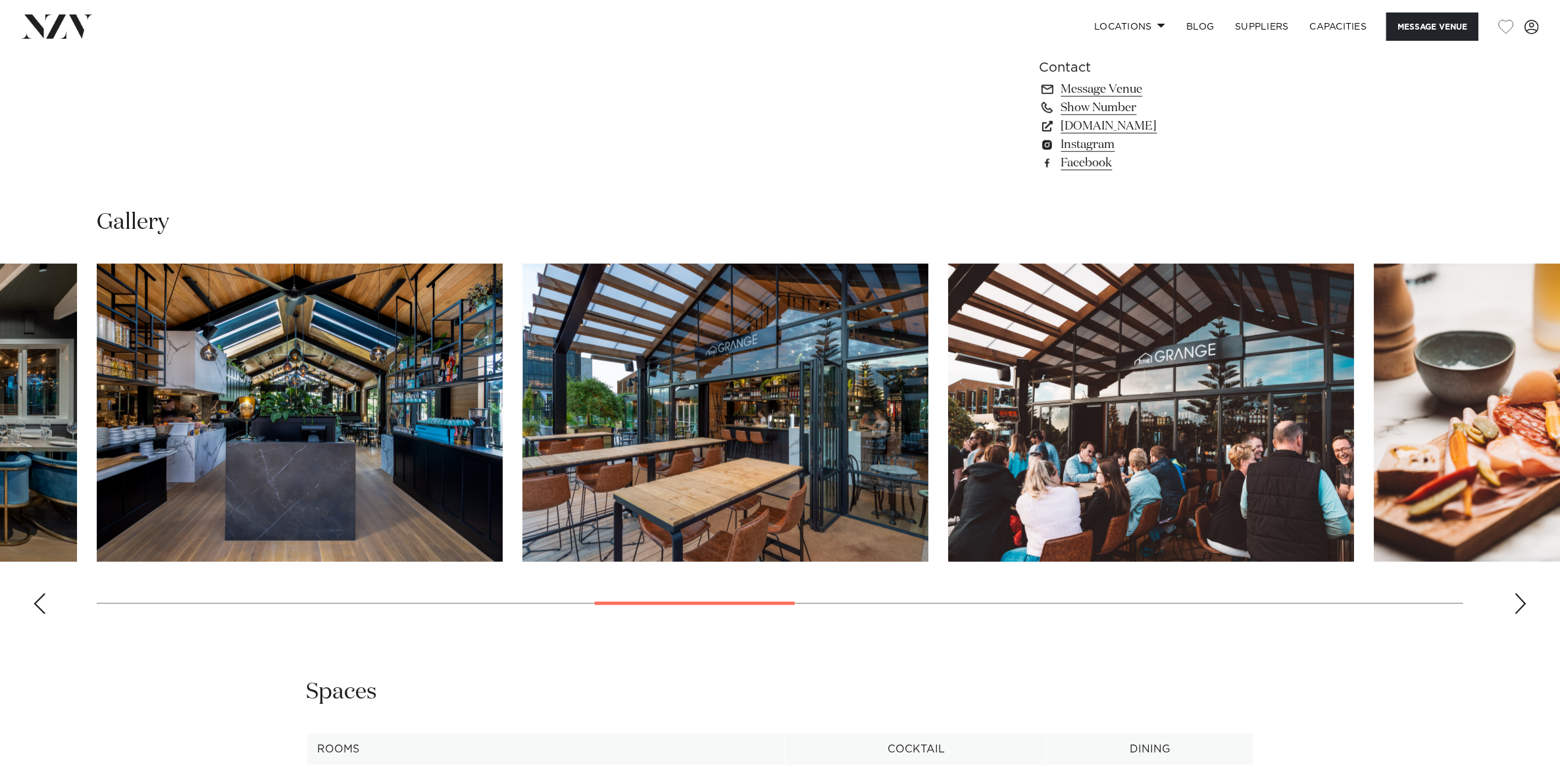
click at [1521, 593] on div "Next slide" at bounding box center [1520, 604] width 13 height 21
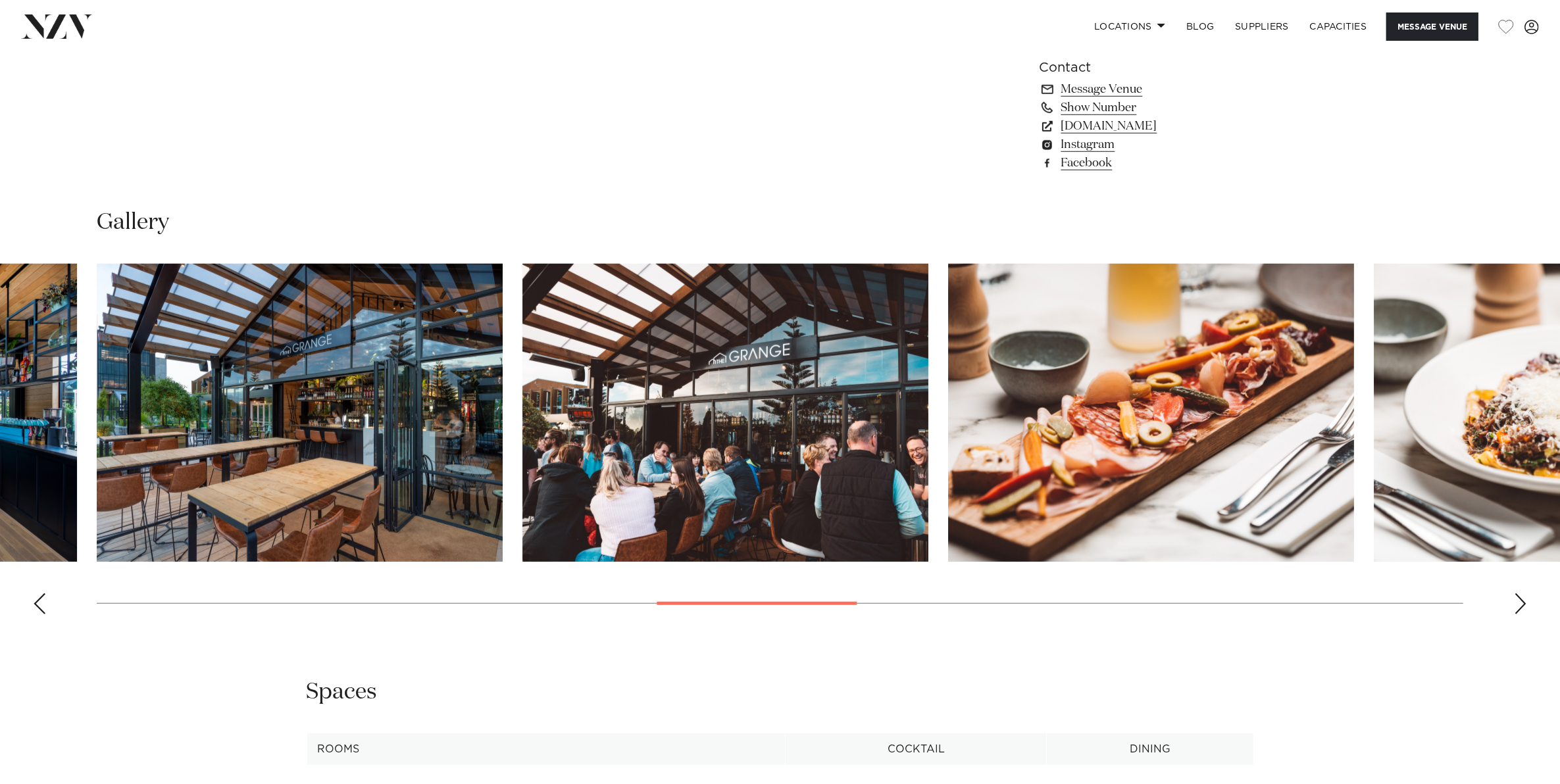
click at [1521, 593] on div "Next slide" at bounding box center [1520, 604] width 13 height 21
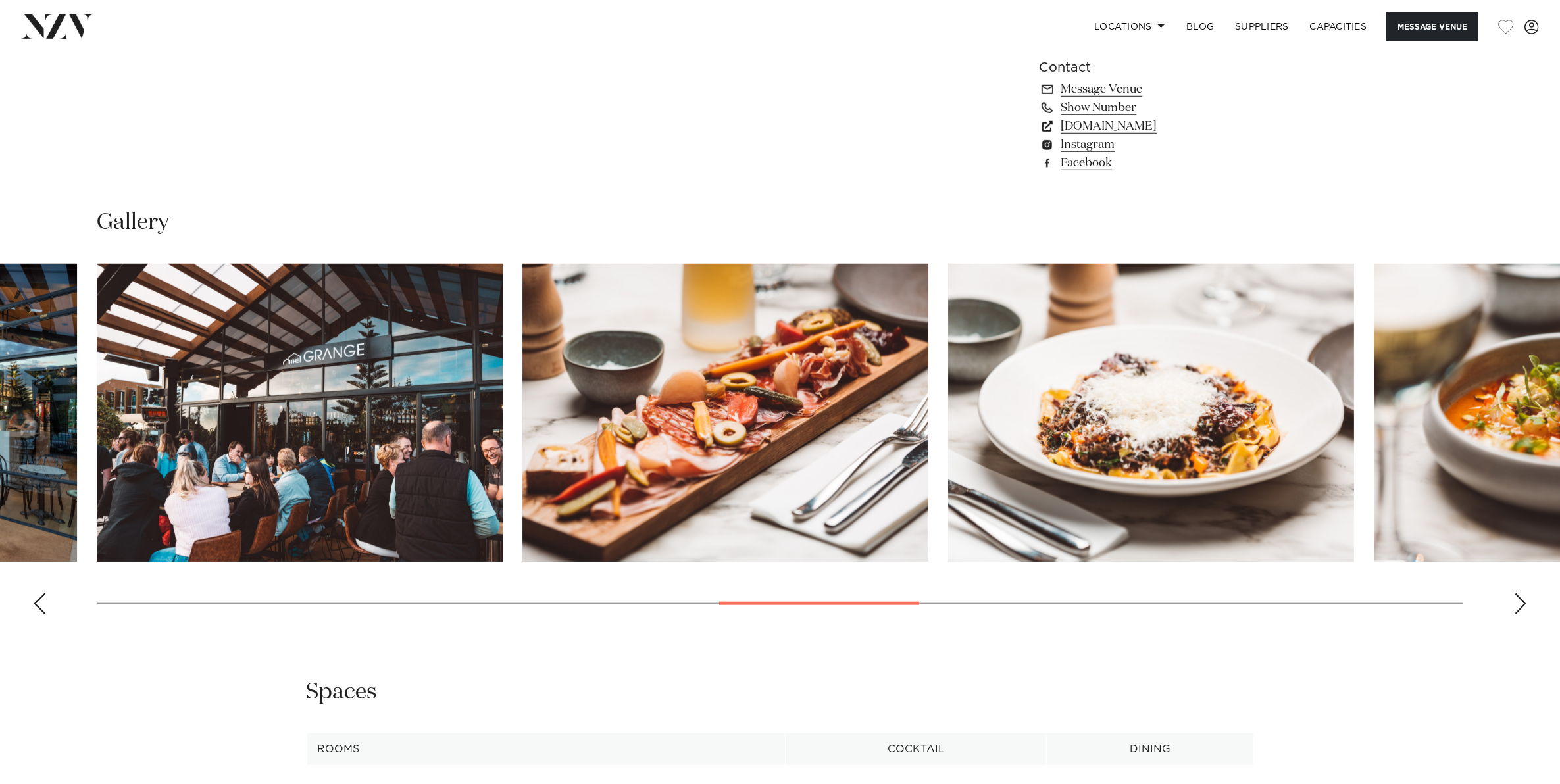
click at [1521, 593] on div "Next slide" at bounding box center [1520, 604] width 13 height 21
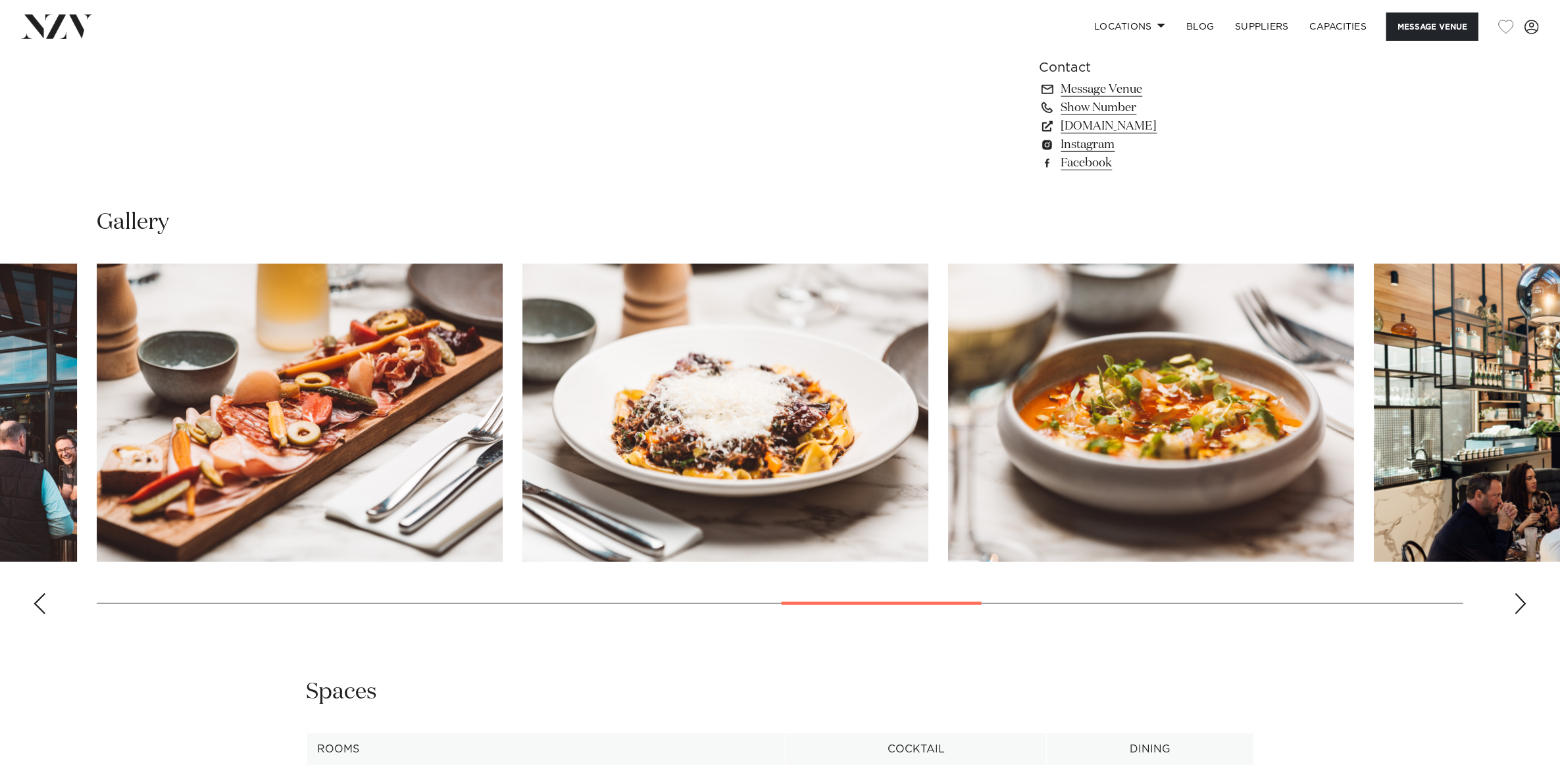
click at [1521, 593] on div "Next slide" at bounding box center [1520, 604] width 13 height 21
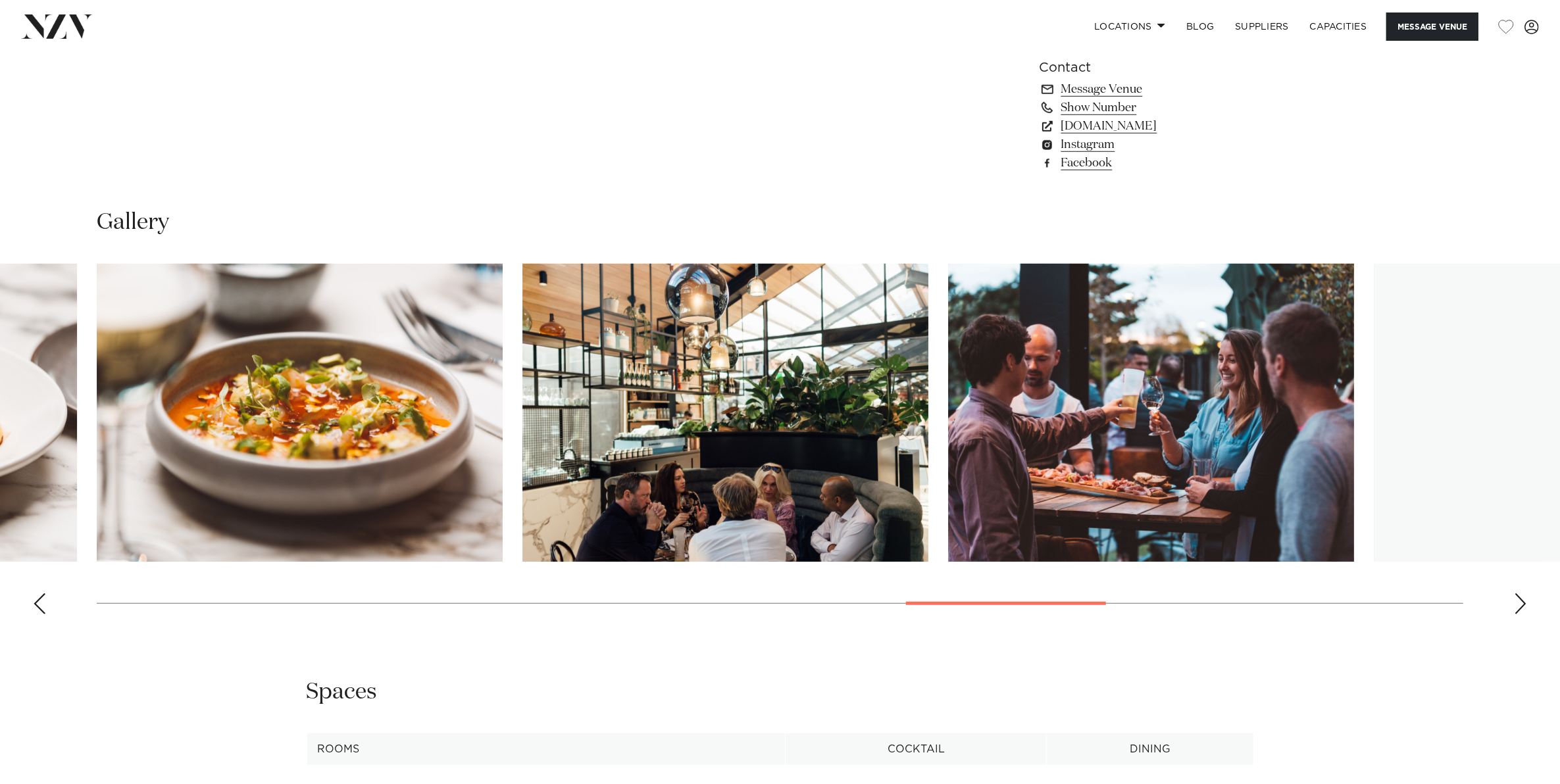
click at [1521, 593] on div "Next slide" at bounding box center [1520, 604] width 13 height 21
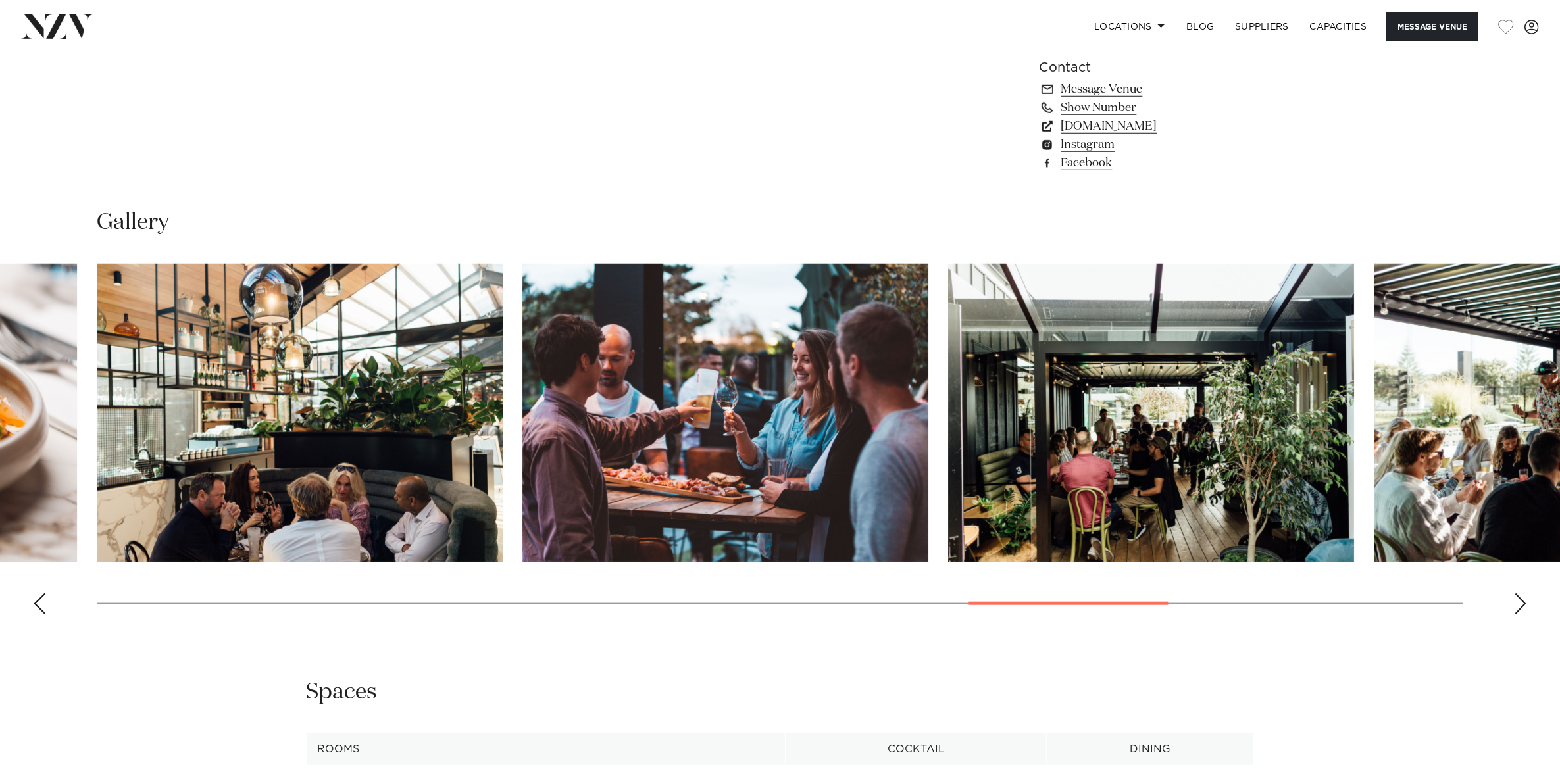
click at [1521, 593] on div "Next slide" at bounding box center [1520, 604] width 13 height 21
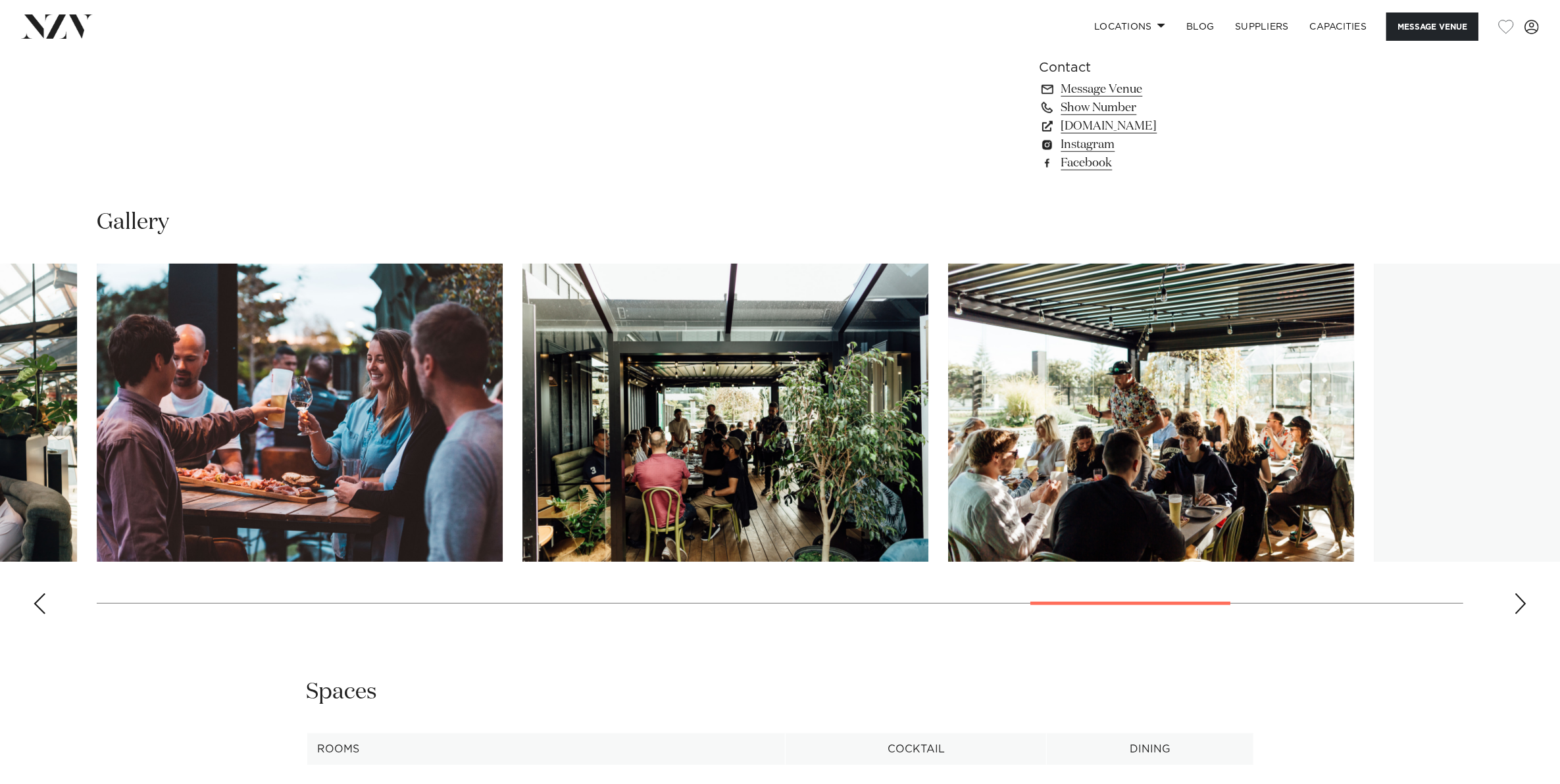
click at [1521, 593] on div "Next slide" at bounding box center [1520, 604] width 13 height 21
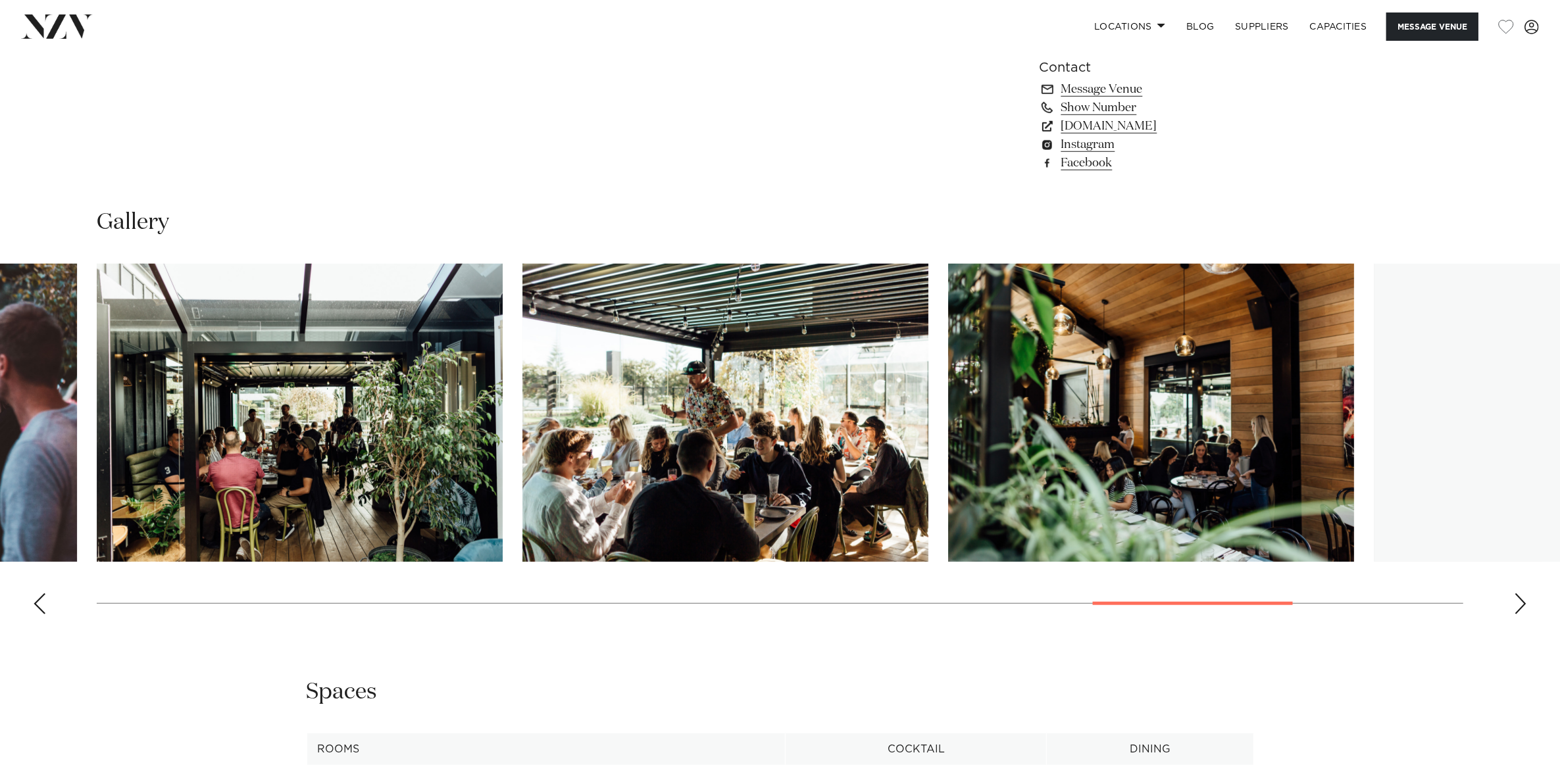
click at [1521, 593] on div "Next slide" at bounding box center [1520, 604] width 13 height 21
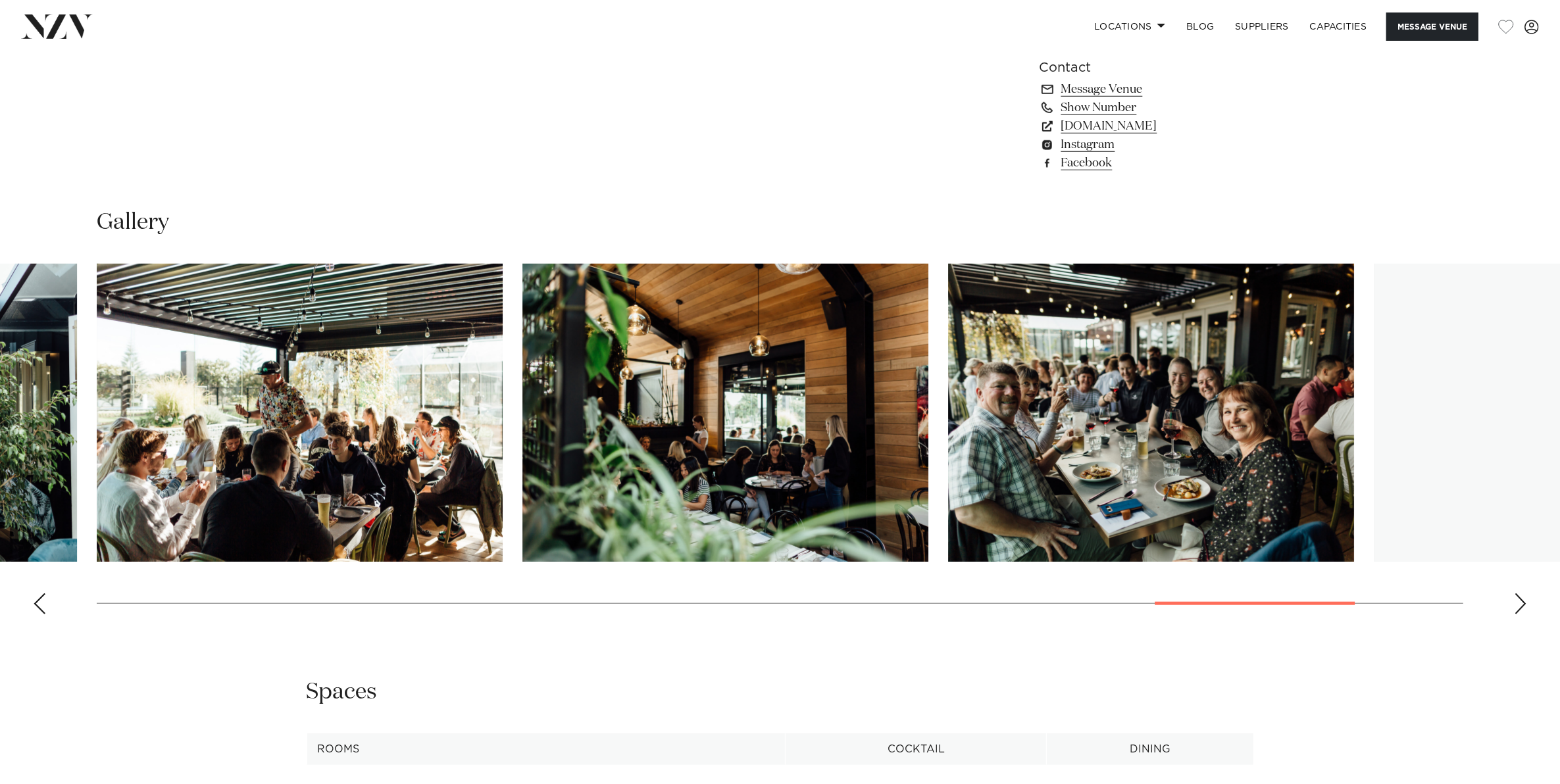
click at [1521, 593] on div "Next slide" at bounding box center [1520, 604] width 13 height 21
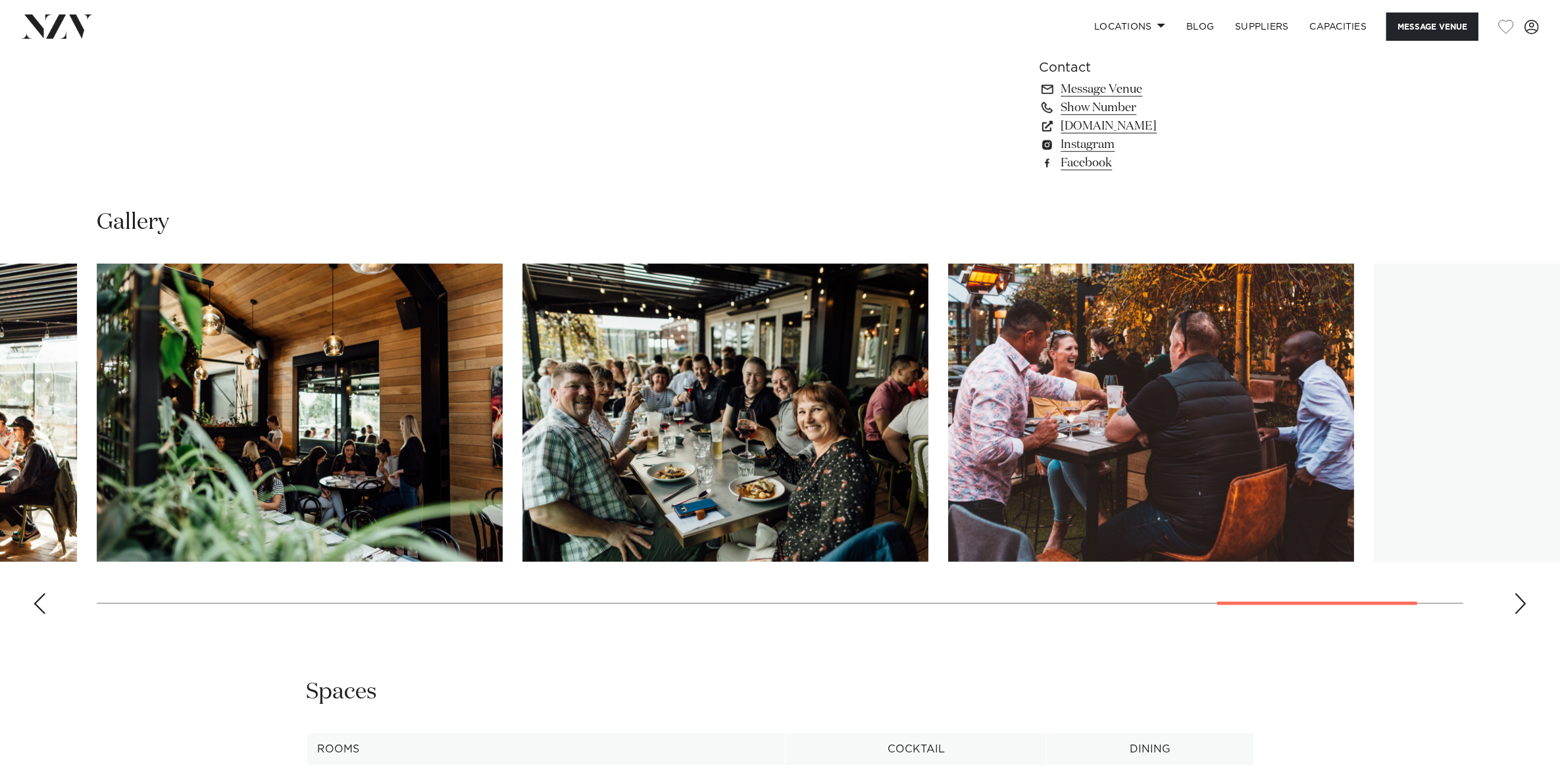
click at [1521, 593] on div "Next slide" at bounding box center [1520, 604] width 13 height 21
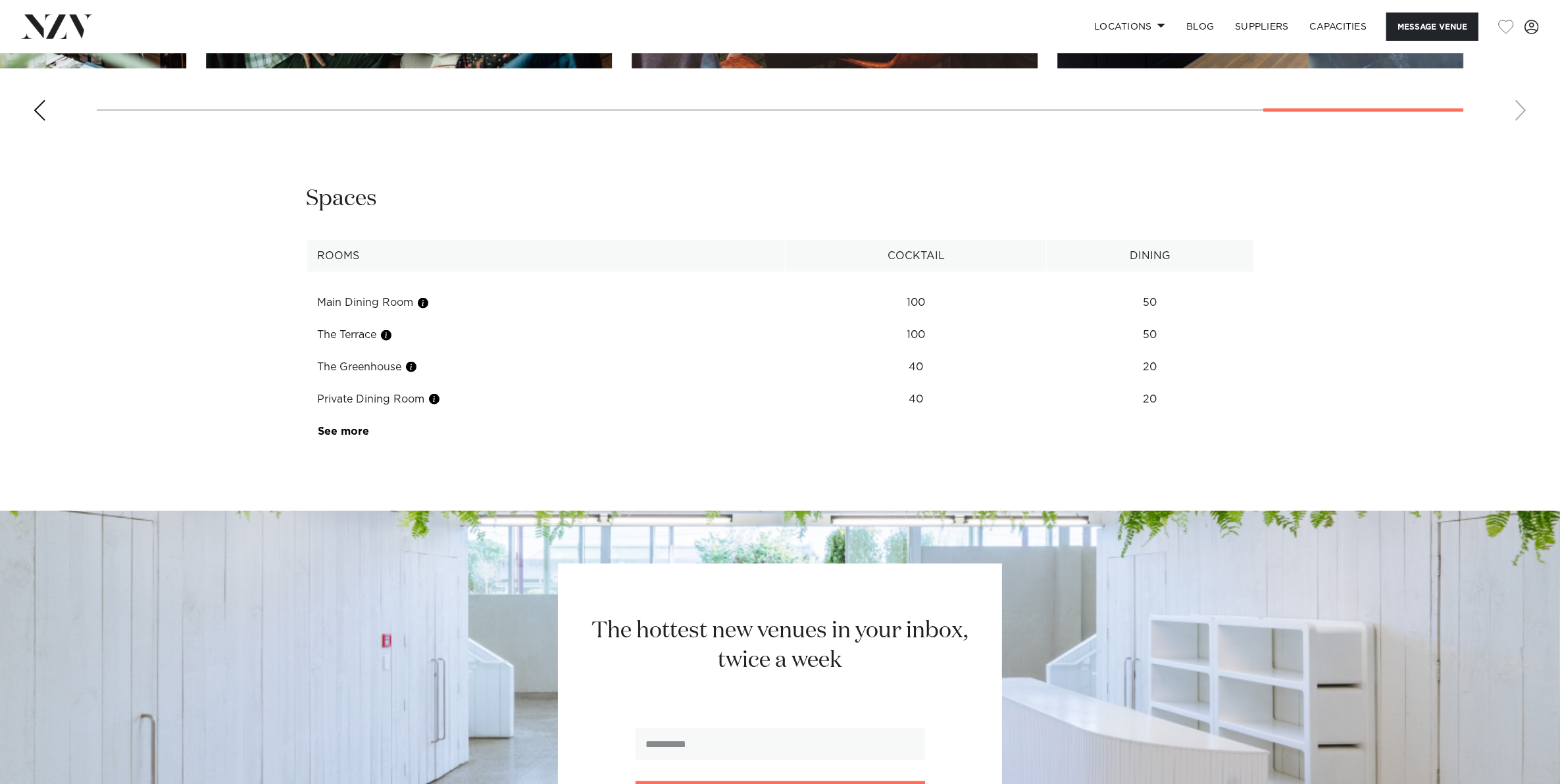
scroll to position [1726, 0]
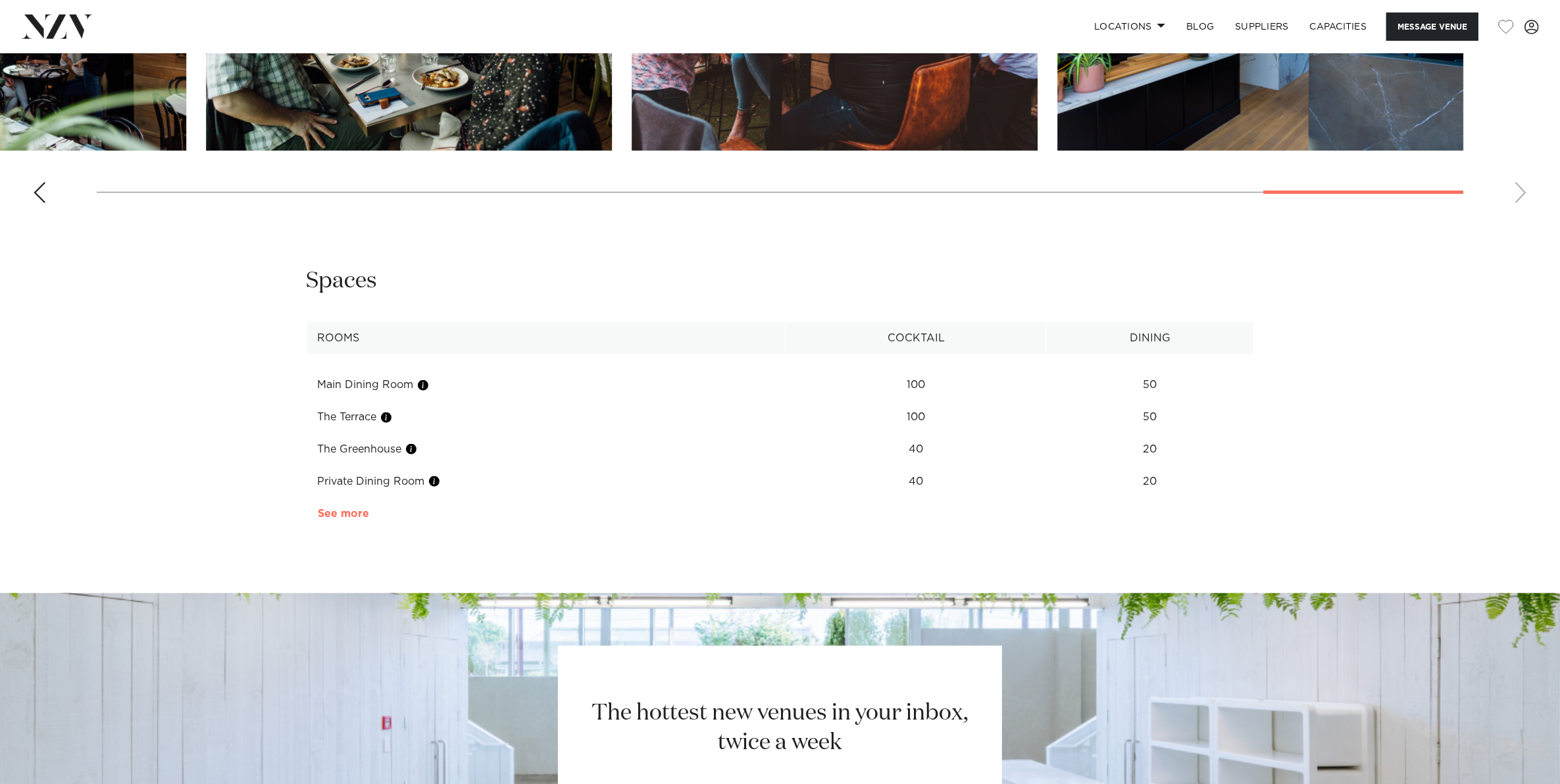
click at [354, 509] on link "See more" at bounding box center [369, 514] width 102 height 11
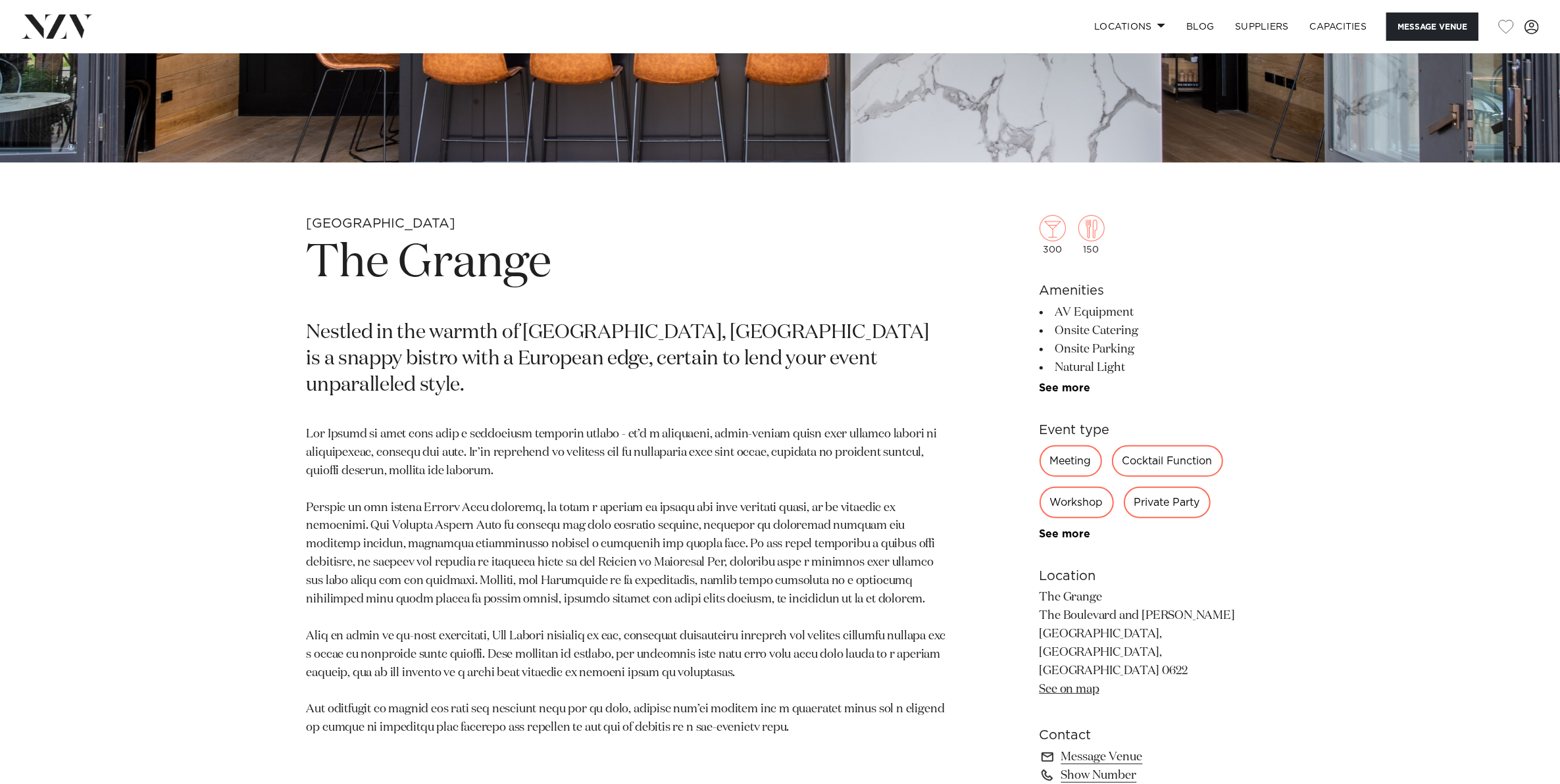
scroll to position [658, 0]
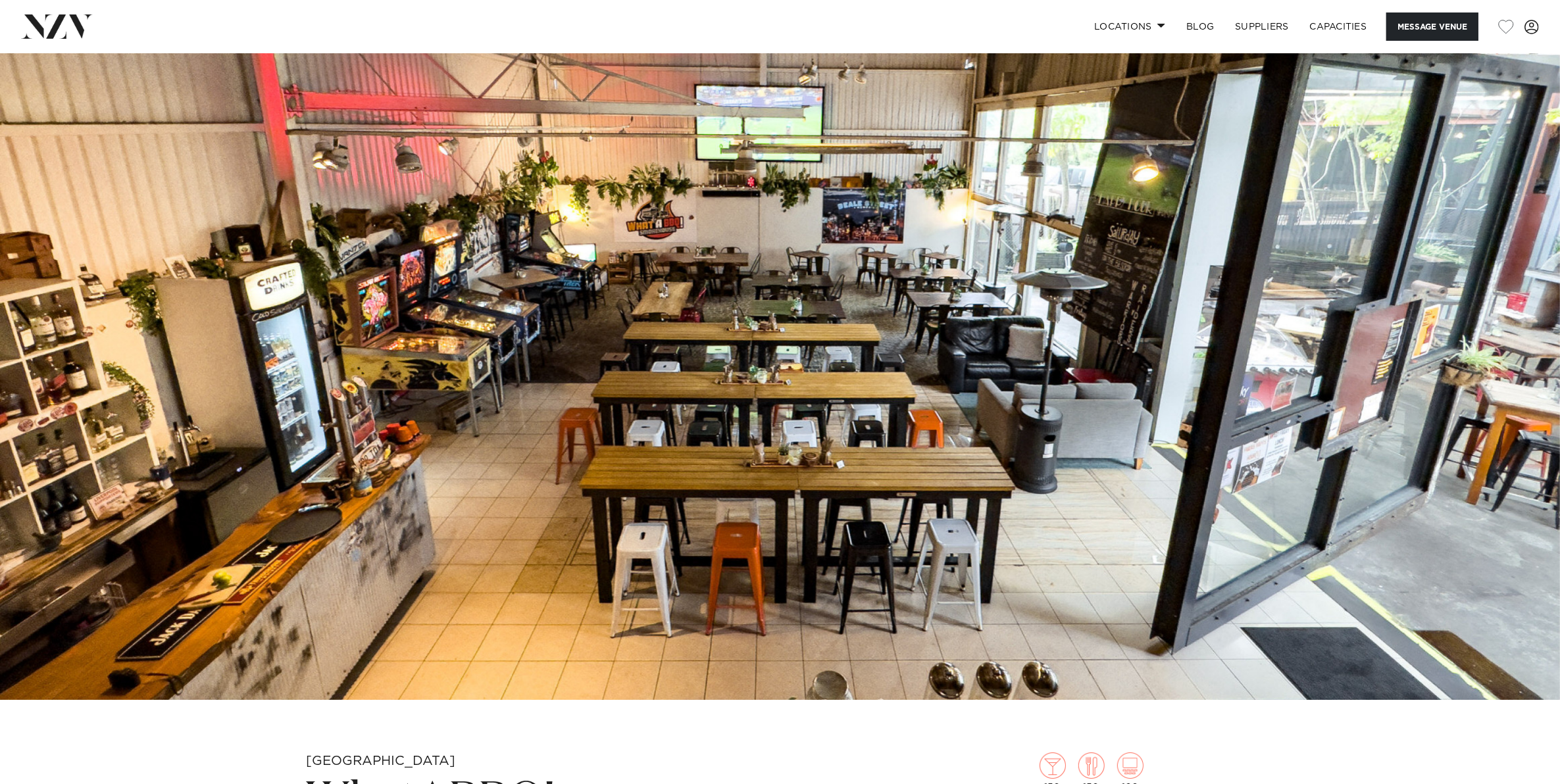
scroll to position [82, 0]
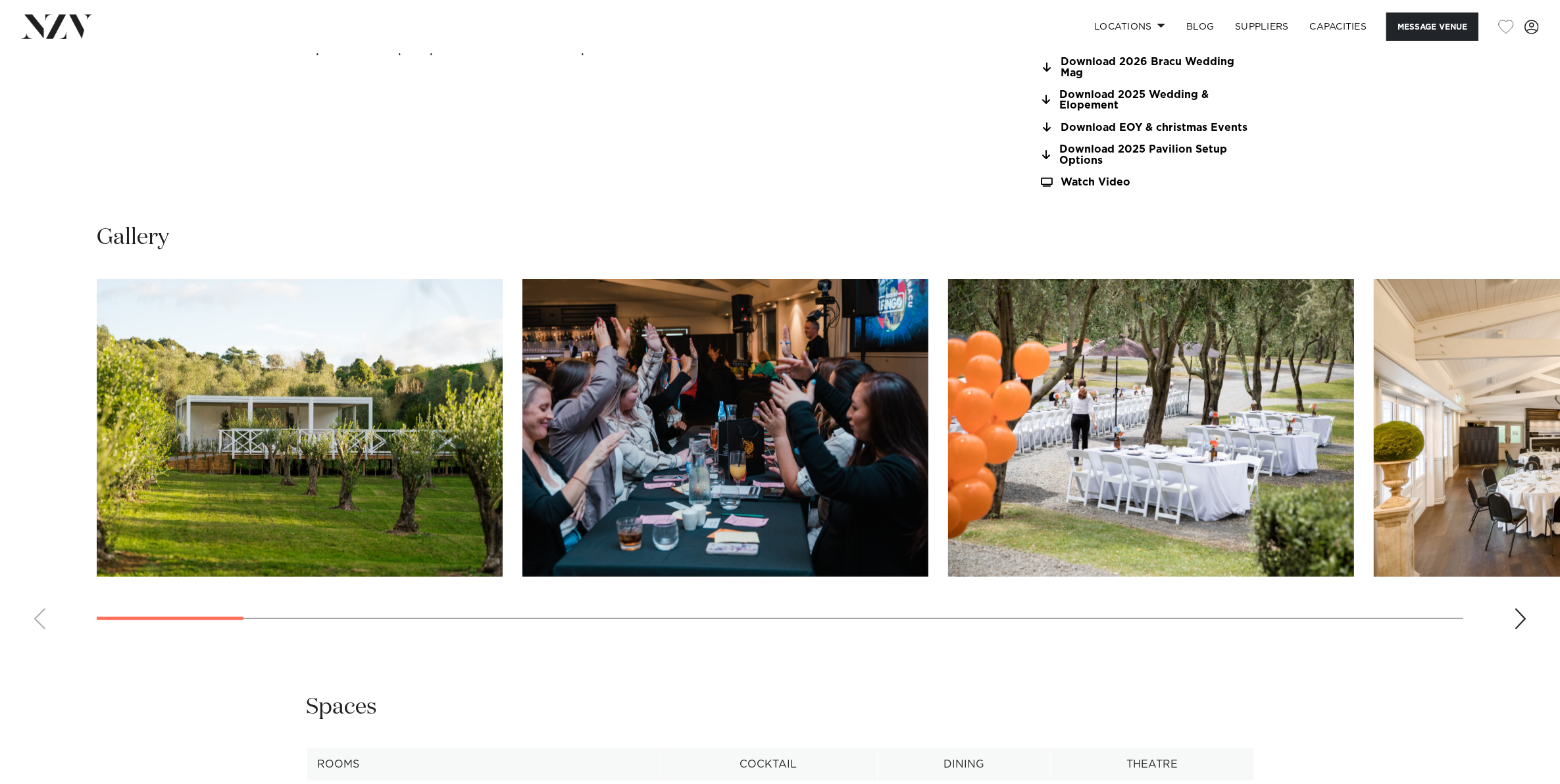
scroll to position [1480, 0]
click at [1517, 609] on div "Next slide" at bounding box center [1520, 619] width 13 height 21
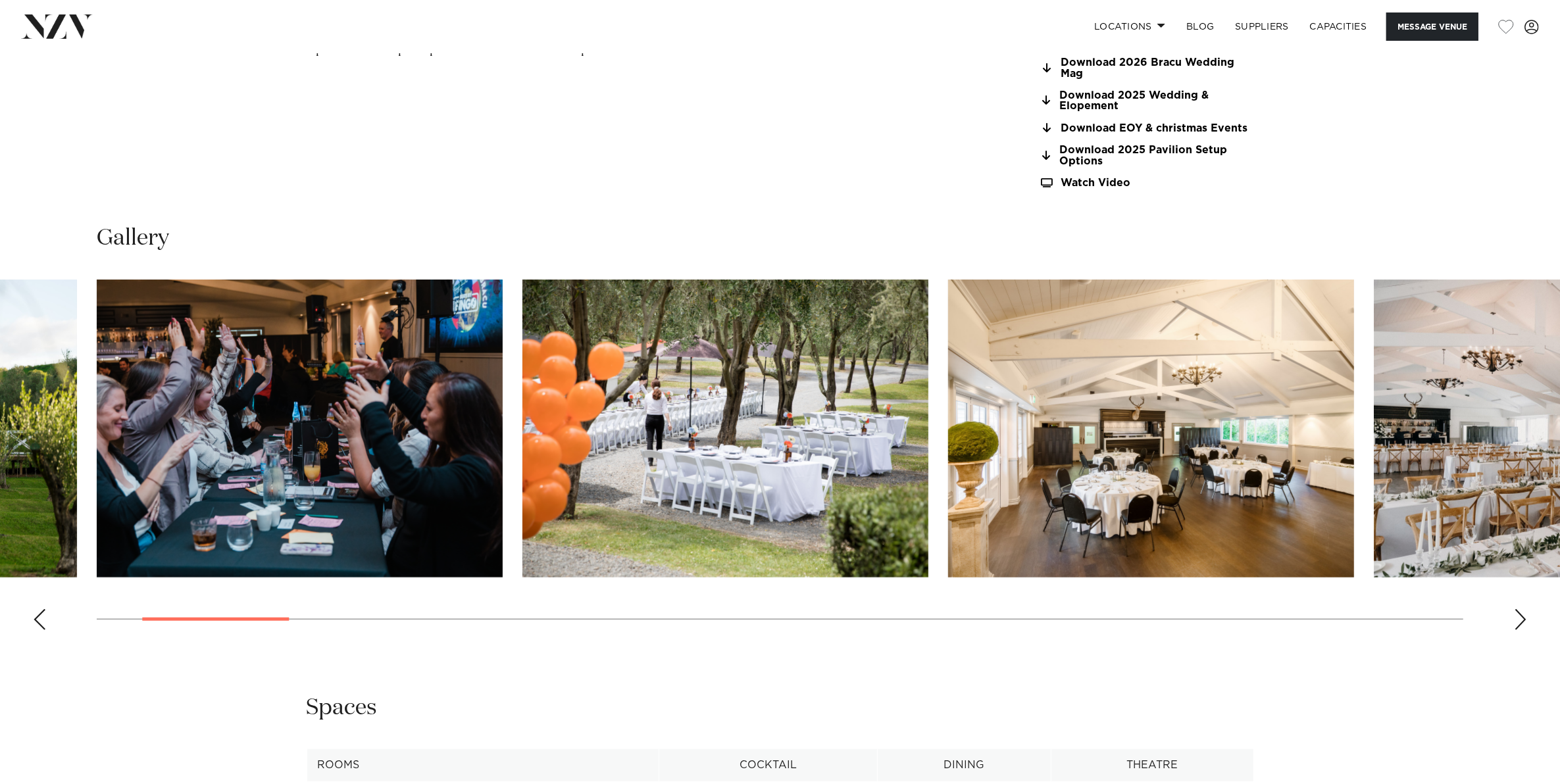
click at [1517, 609] on div "Next slide" at bounding box center [1520, 619] width 13 height 21
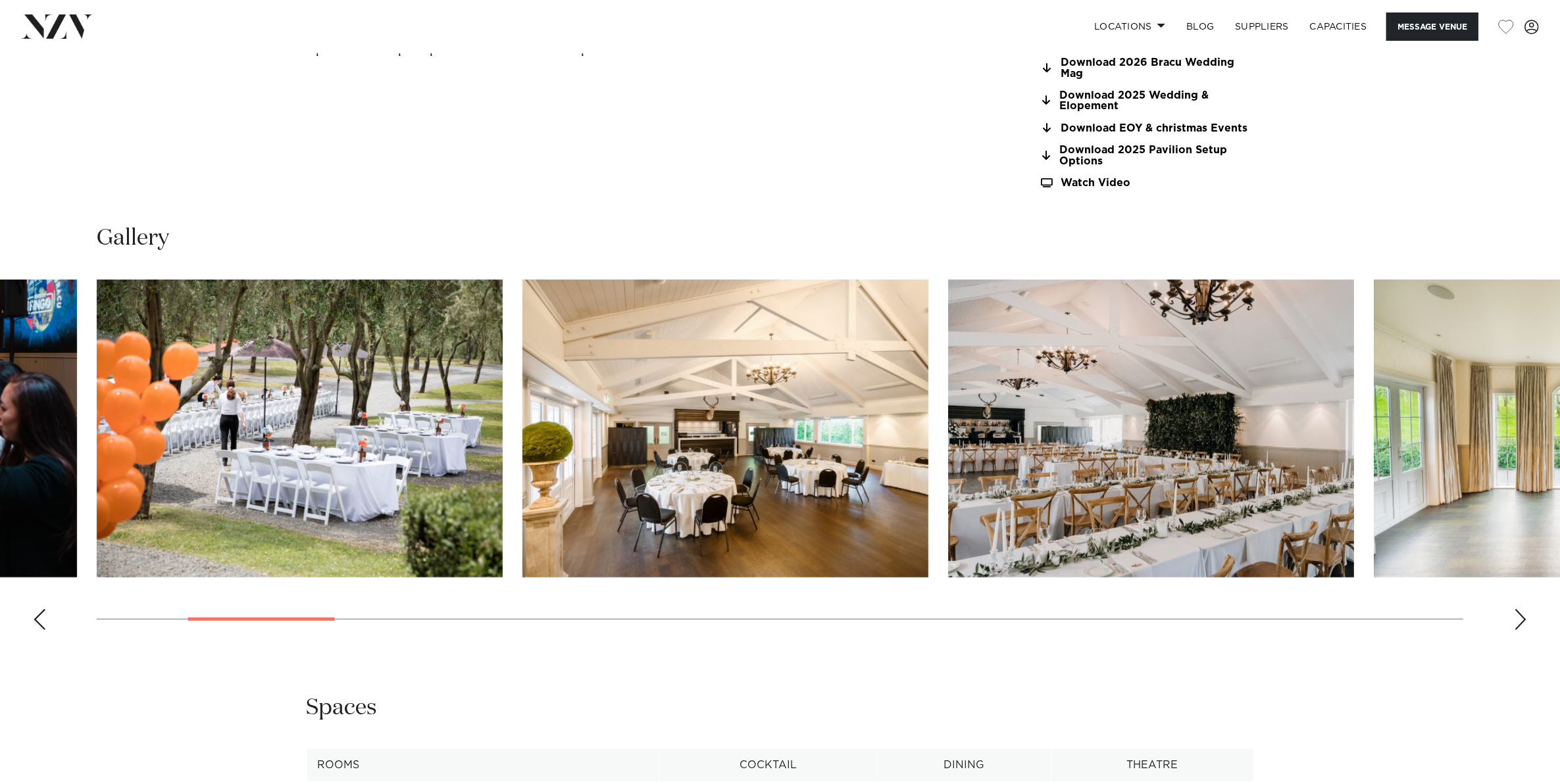
click at [1517, 609] on div "Next slide" at bounding box center [1520, 619] width 13 height 21
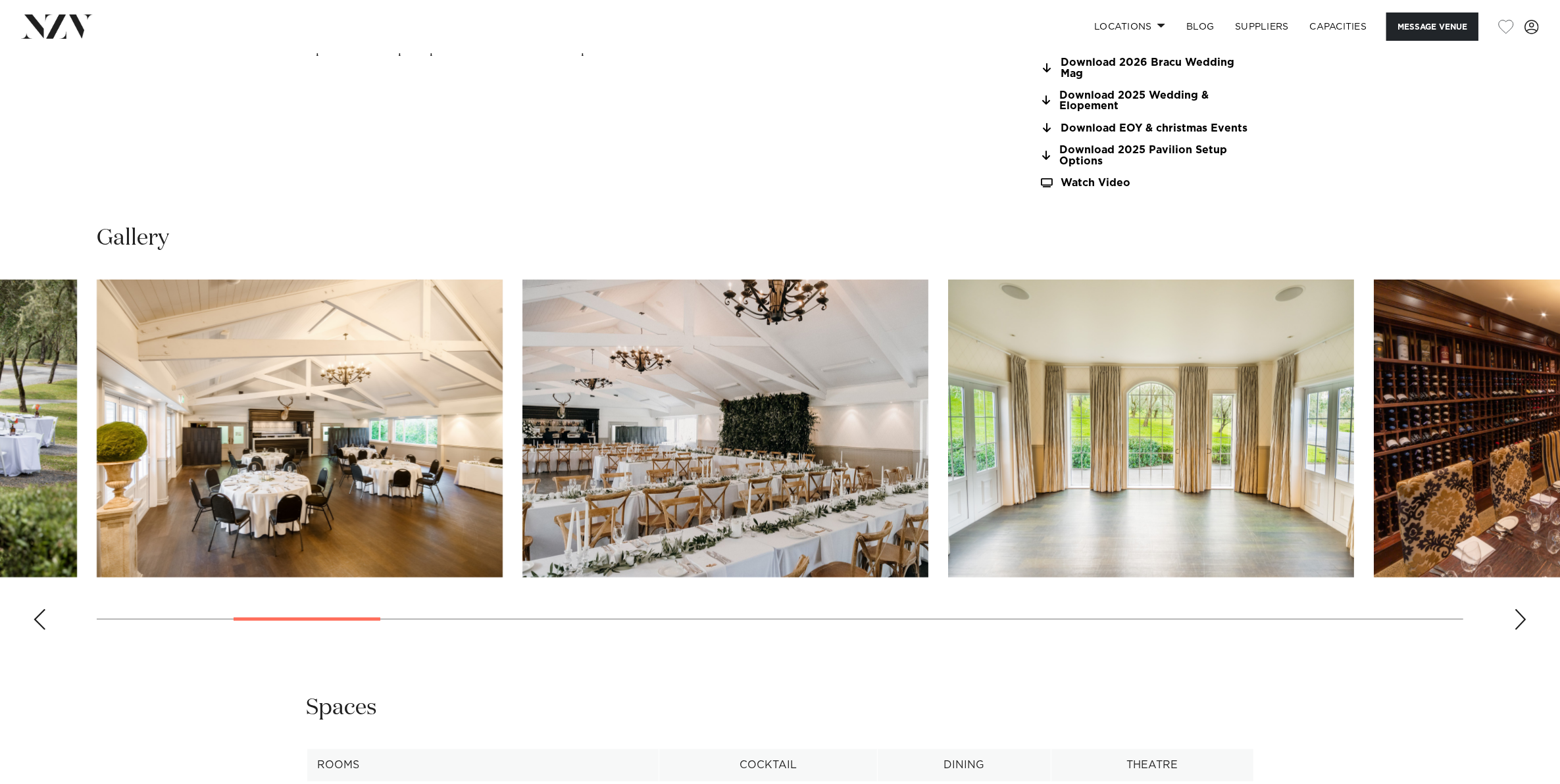
click at [1517, 609] on div "Next slide" at bounding box center [1520, 619] width 13 height 21
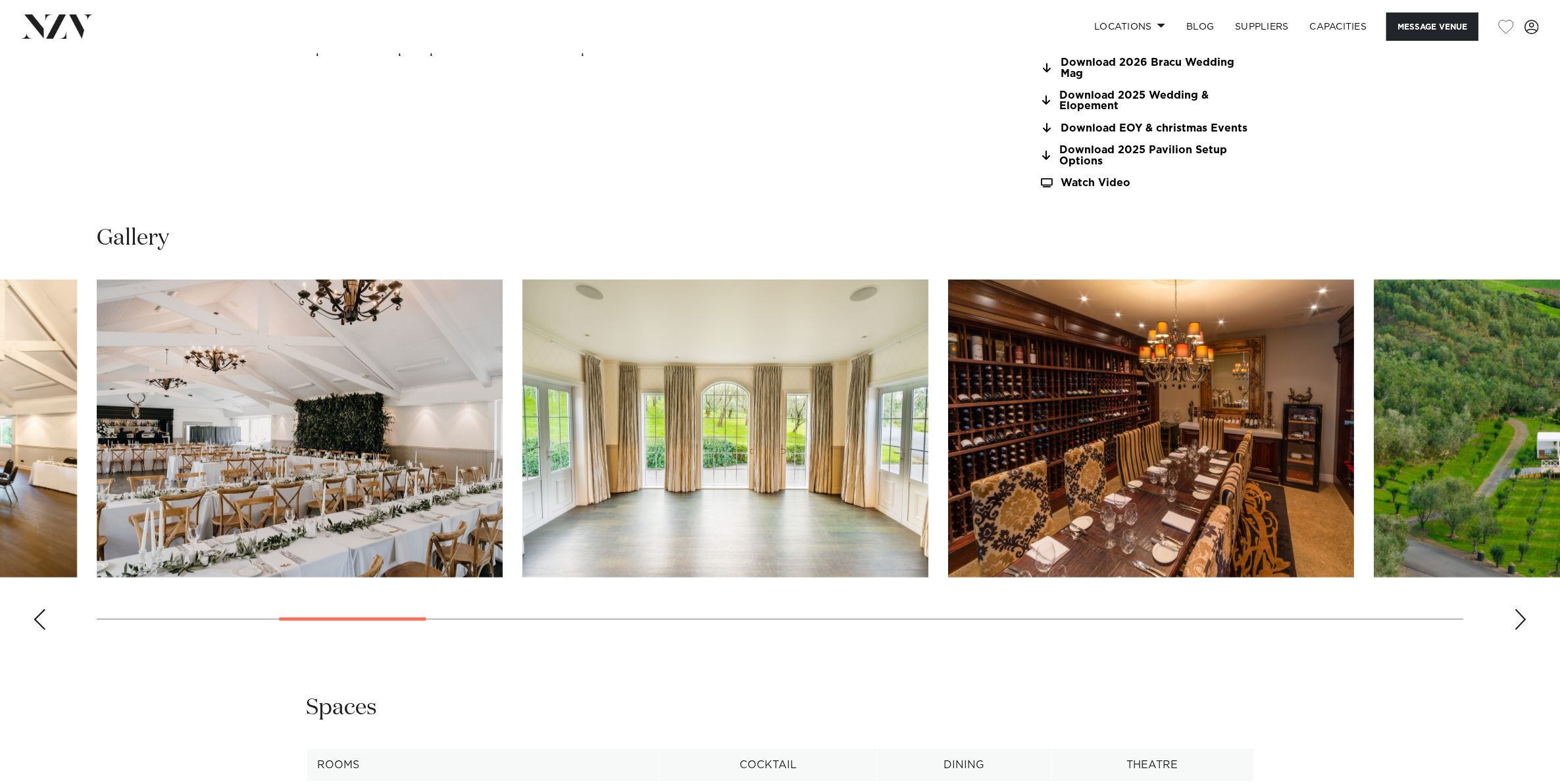
click at [1527, 612] on swiper-container at bounding box center [780, 460] width 1560 height 361
click at [1519, 623] on div "Next slide" at bounding box center [1520, 619] width 13 height 21
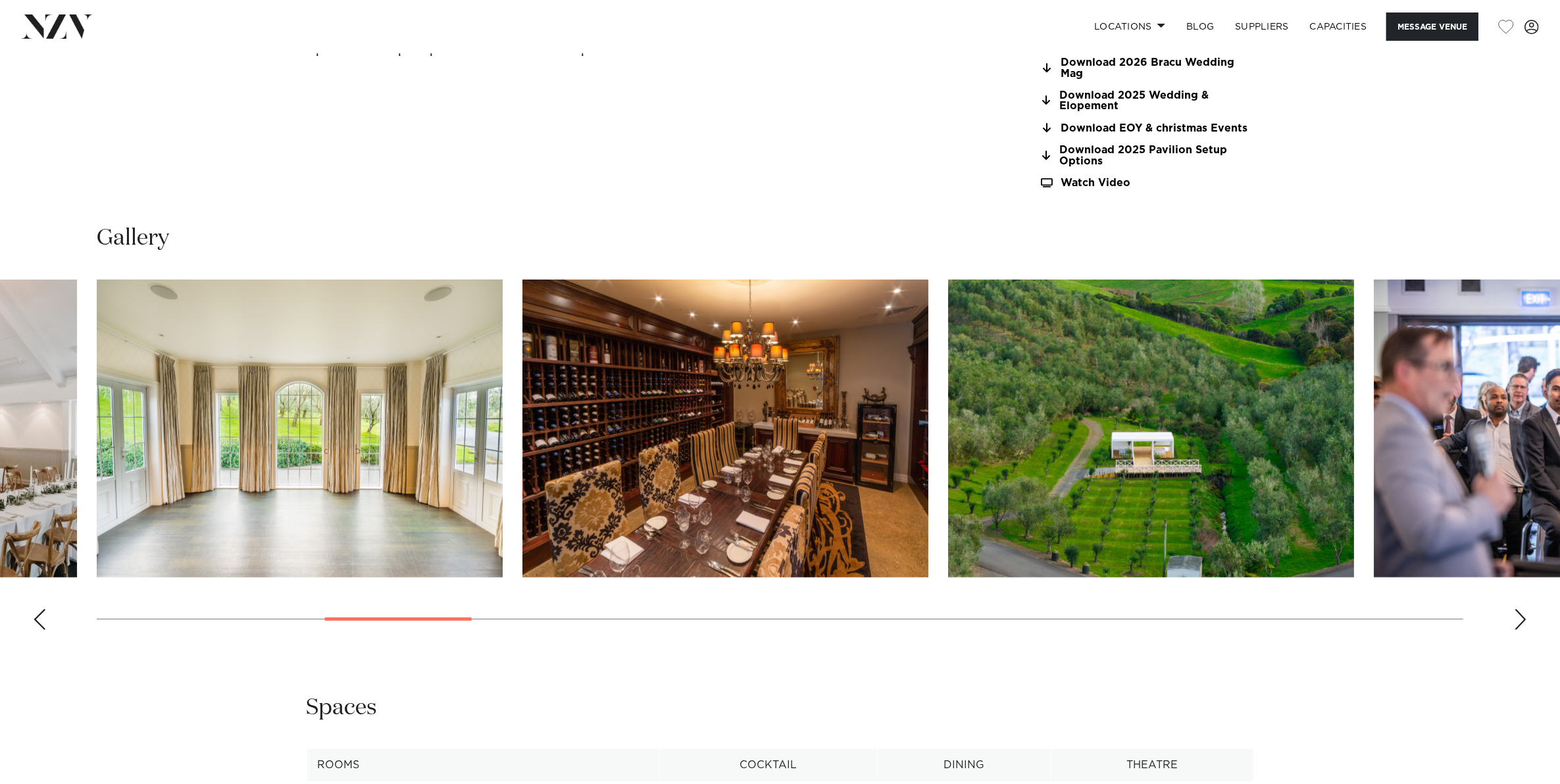
click at [1519, 623] on div "Next slide" at bounding box center [1520, 619] width 13 height 21
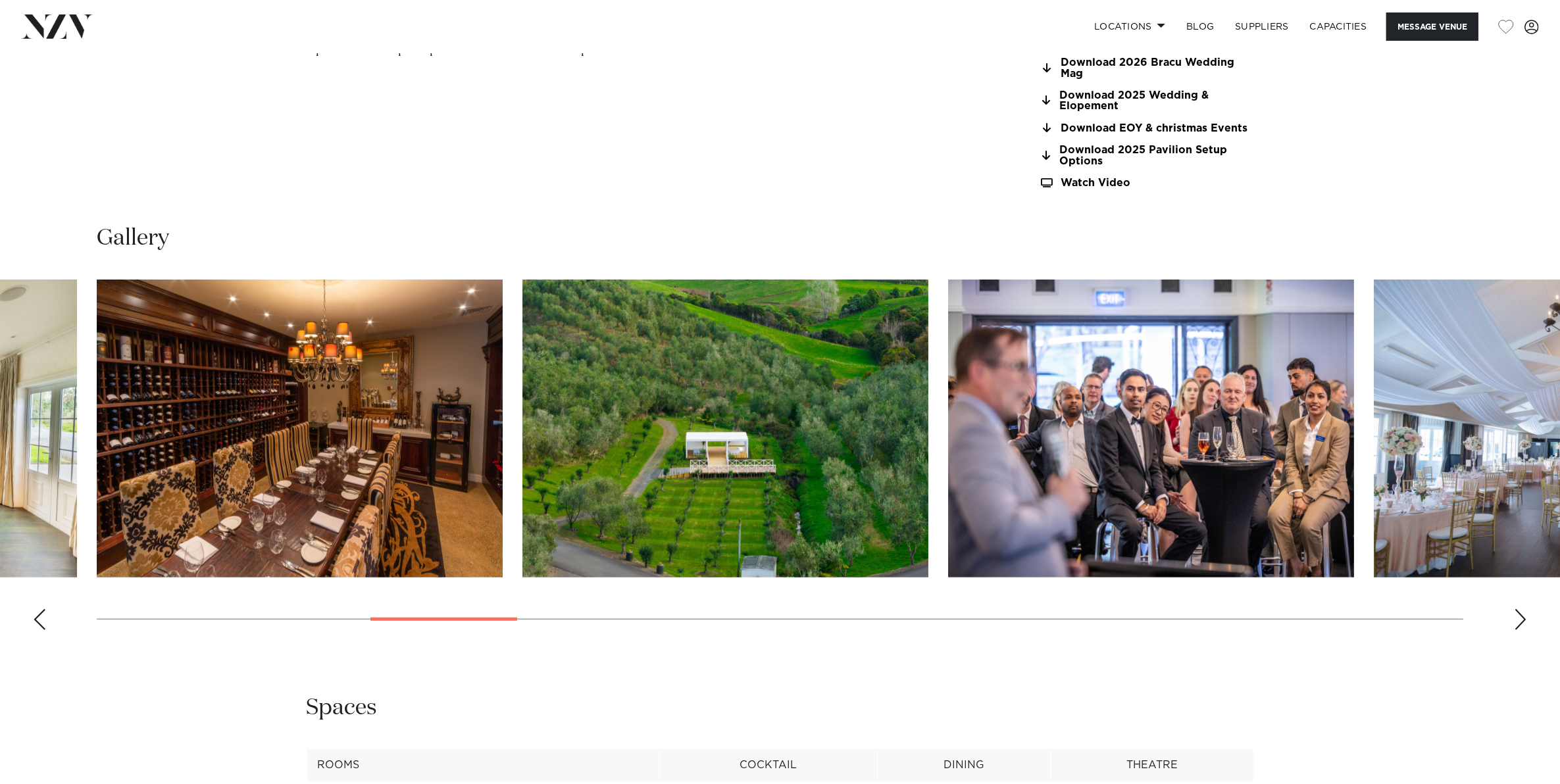
click at [1519, 623] on div "Next slide" at bounding box center [1520, 619] width 13 height 21
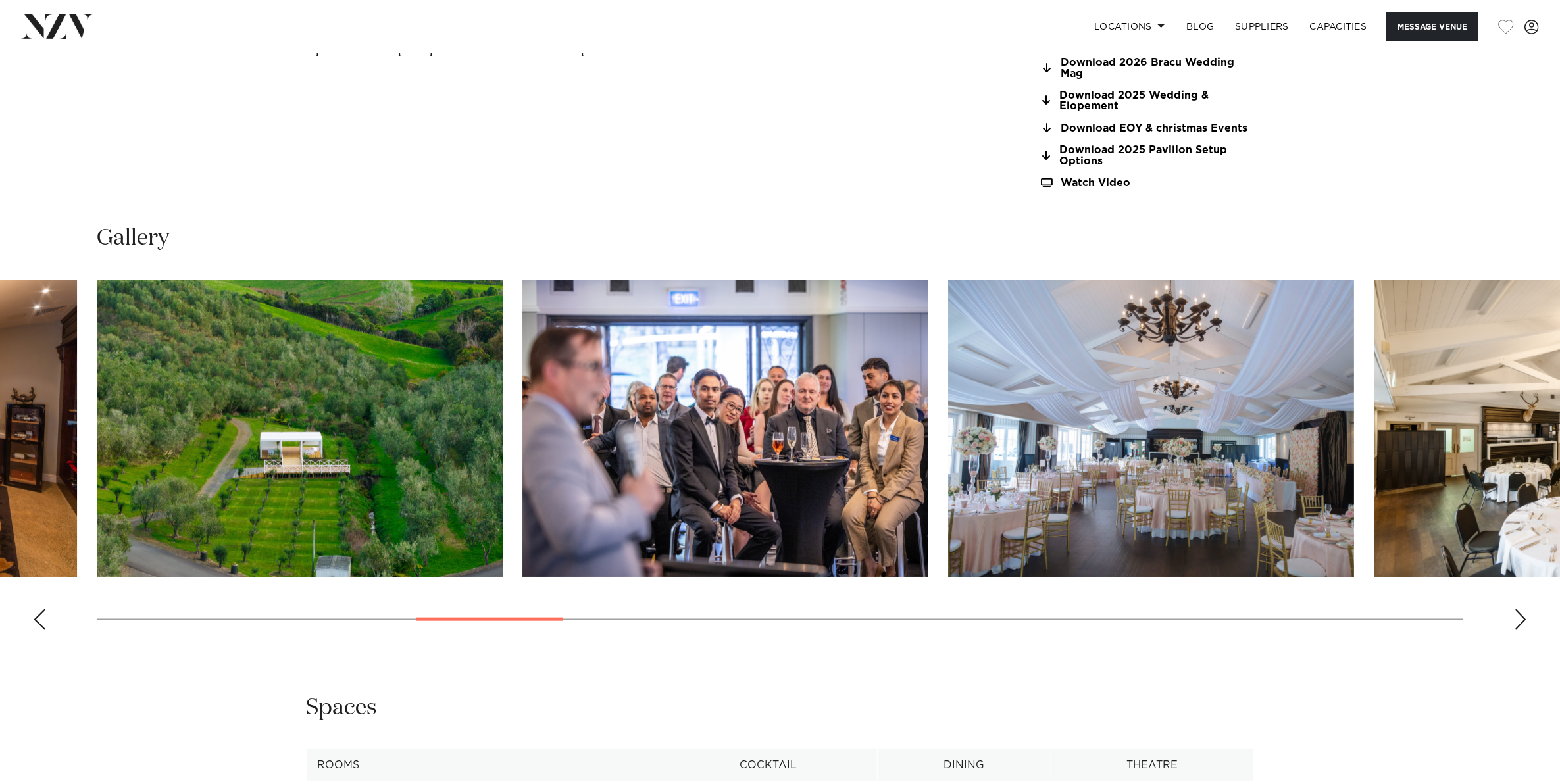
click at [1519, 623] on div "Next slide" at bounding box center [1520, 619] width 13 height 21
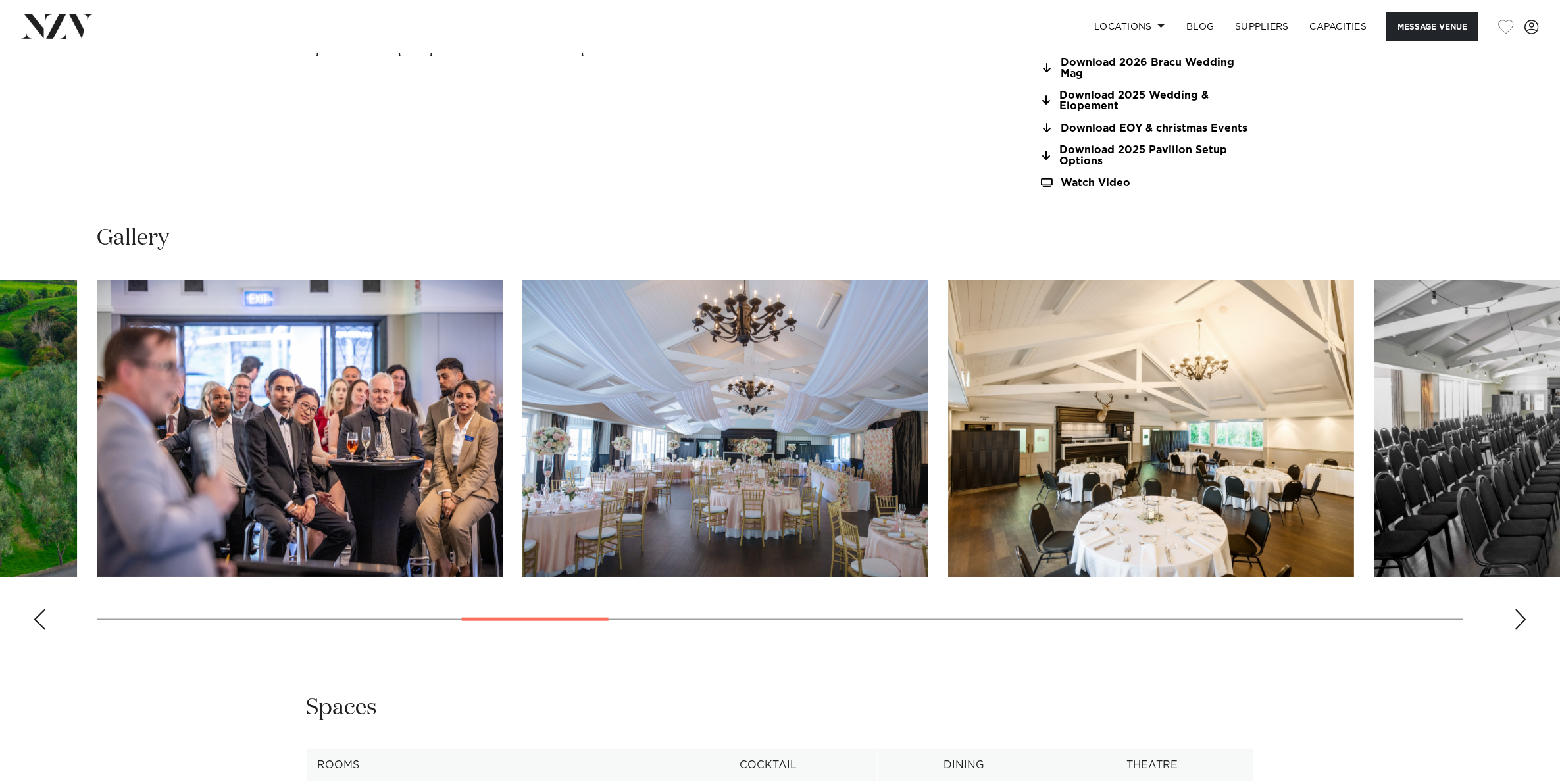
click at [1519, 623] on div "Next slide" at bounding box center [1520, 619] width 13 height 21
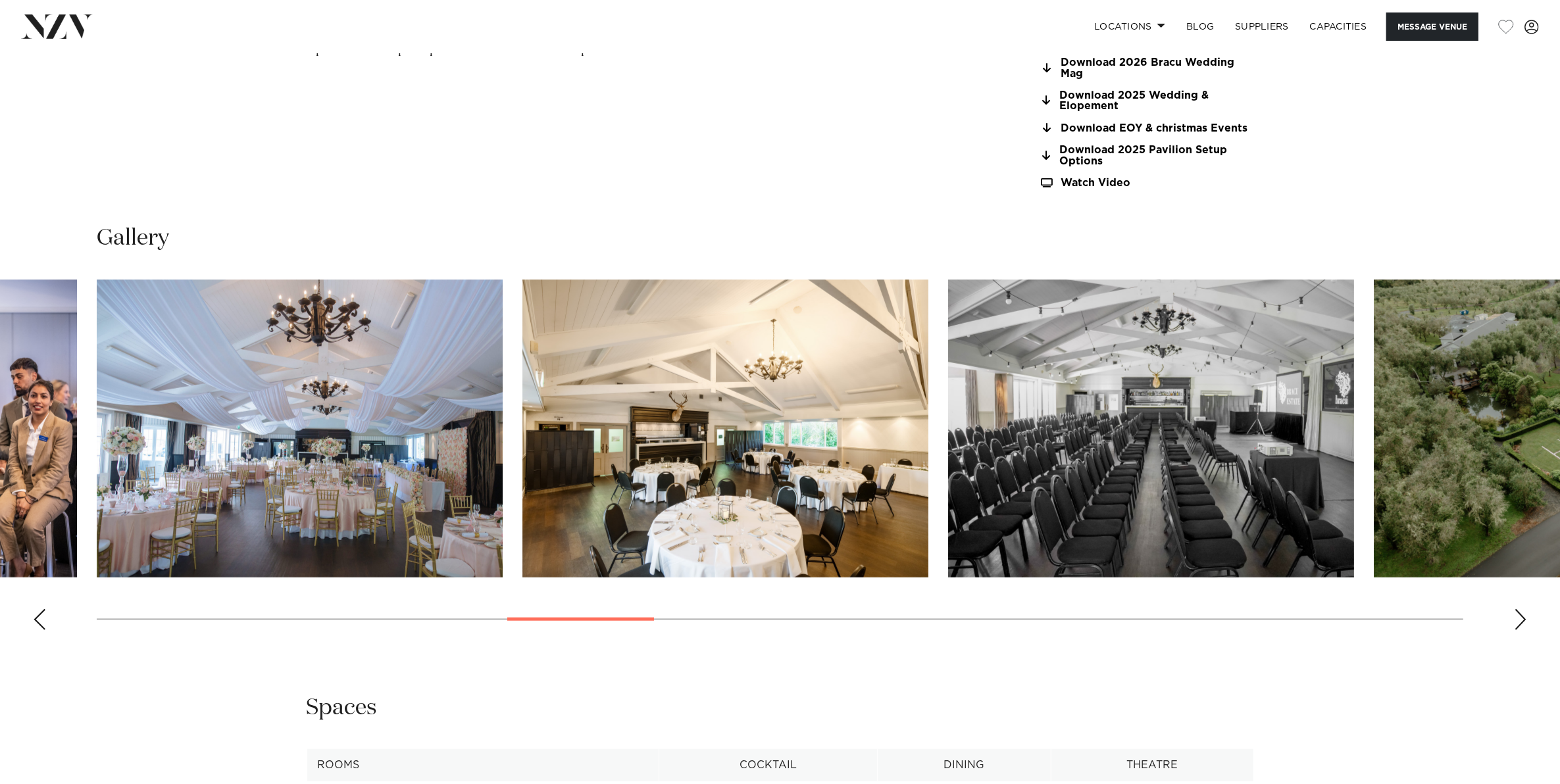
click at [1519, 623] on div "Next slide" at bounding box center [1520, 619] width 13 height 21
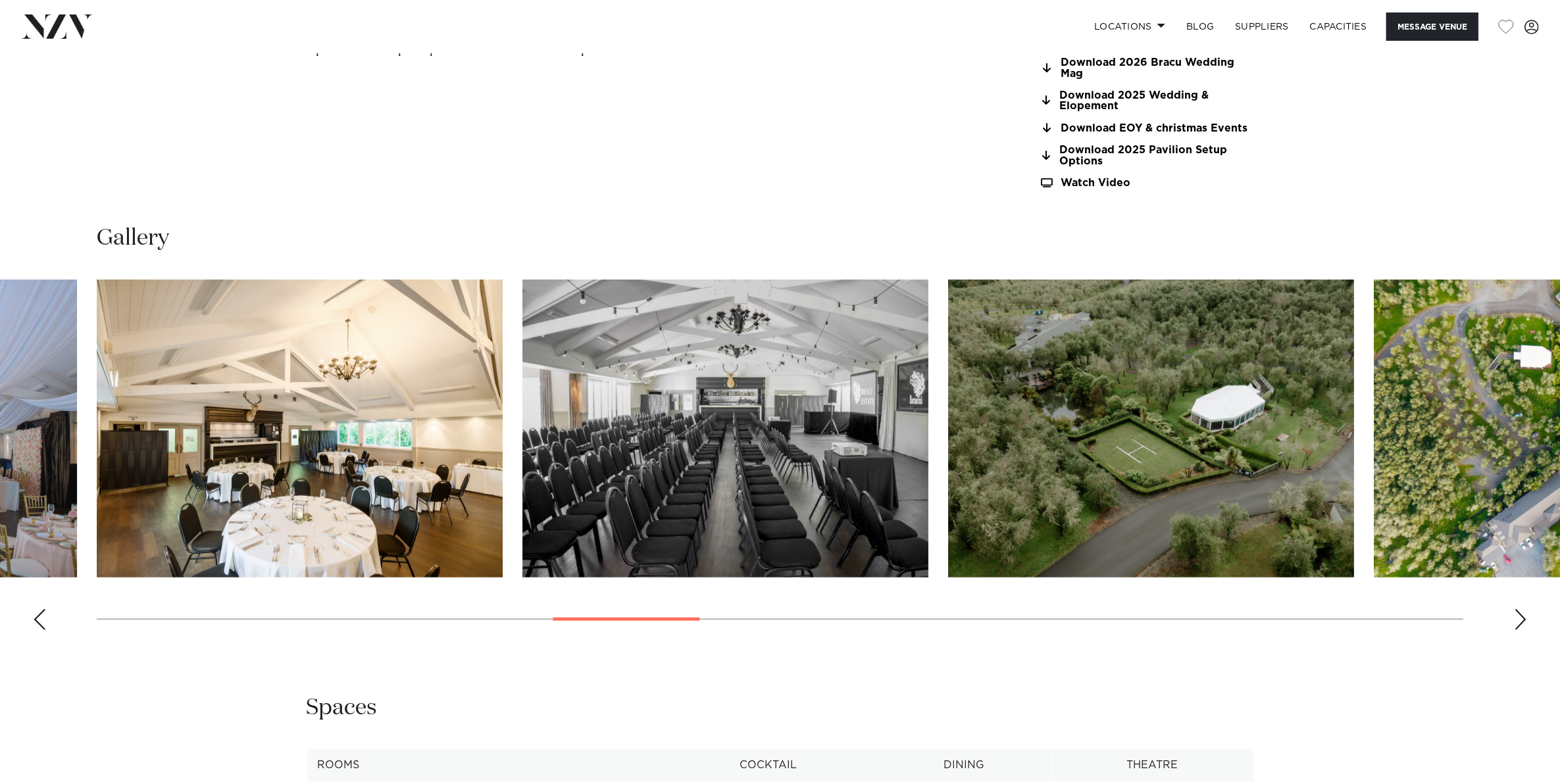
click at [1519, 623] on div "Next slide" at bounding box center [1520, 619] width 13 height 21
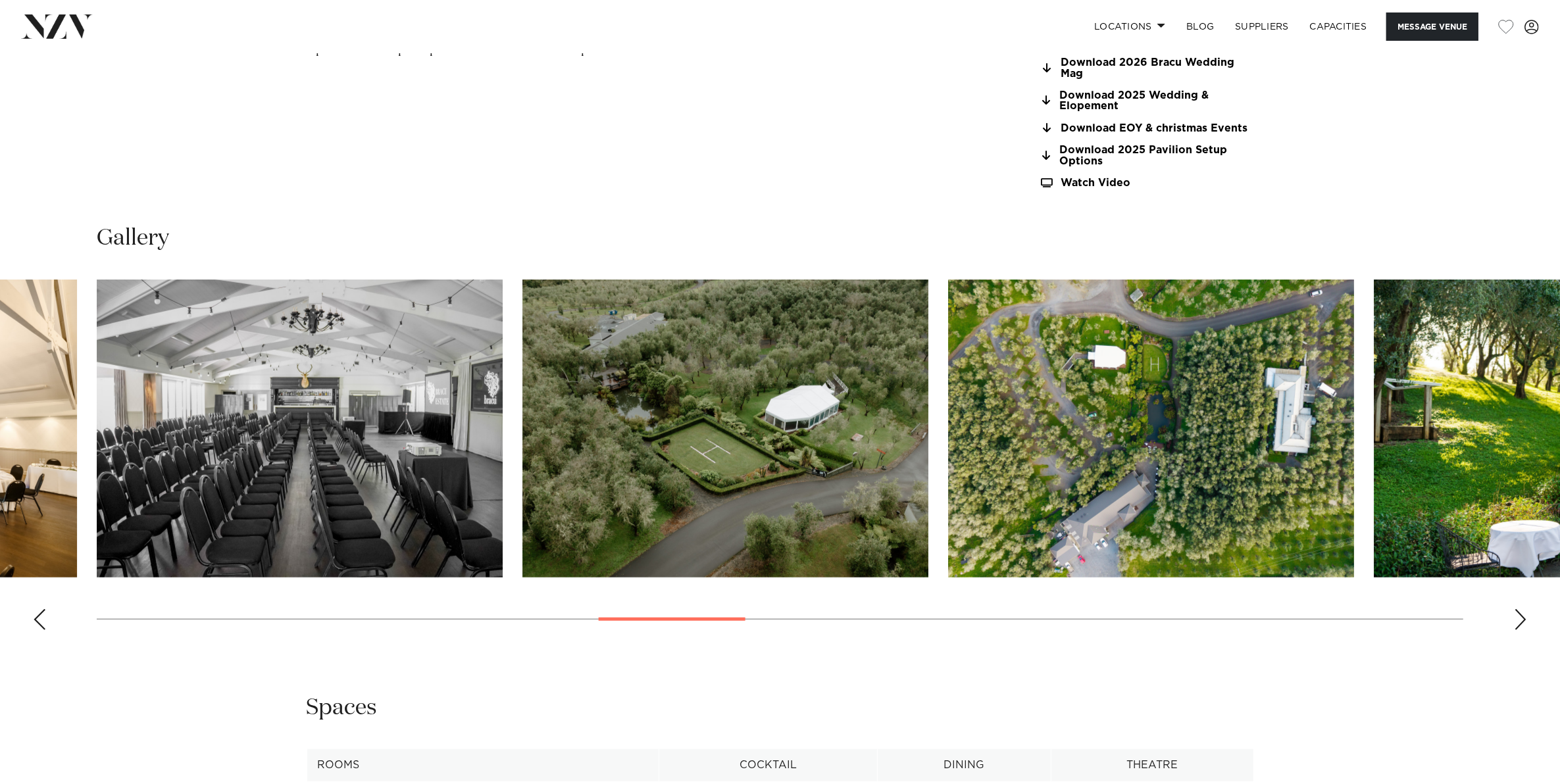
click at [1519, 623] on div "Next slide" at bounding box center [1520, 619] width 13 height 21
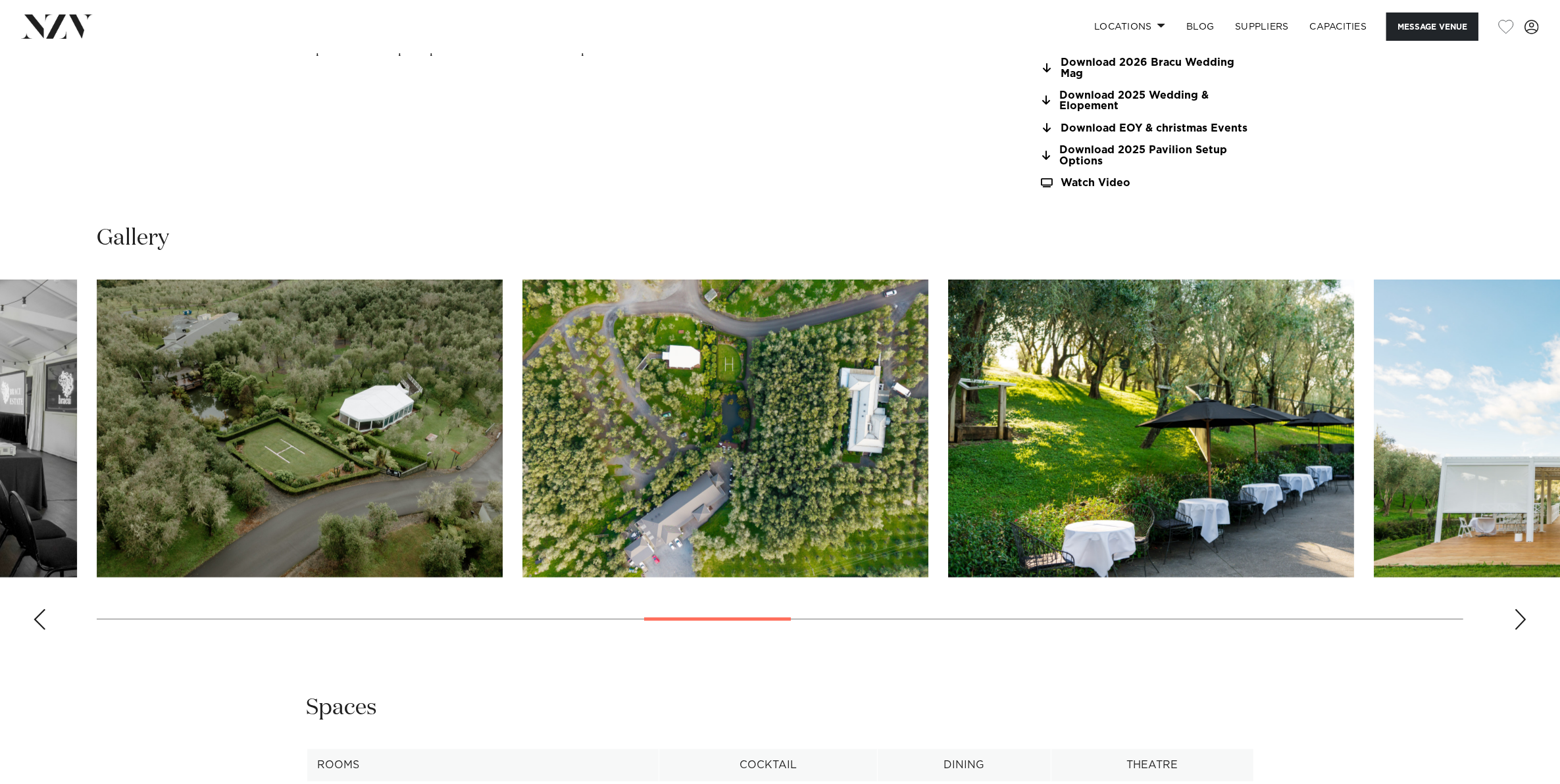
click at [1519, 623] on div "Next slide" at bounding box center [1520, 619] width 13 height 21
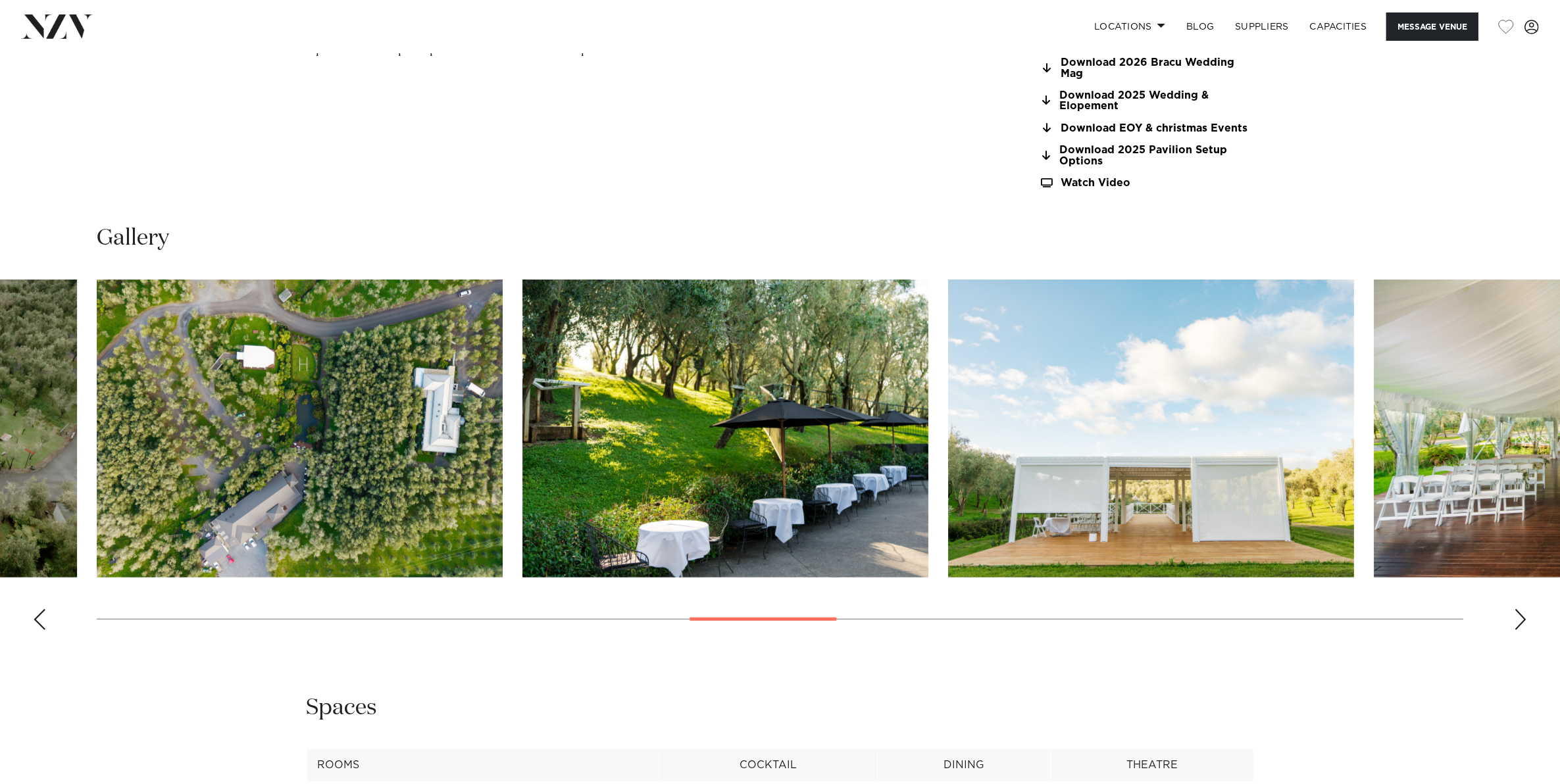
click at [1519, 623] on div "Next slide" at bounding box center [1520, 619] width 13 height 21
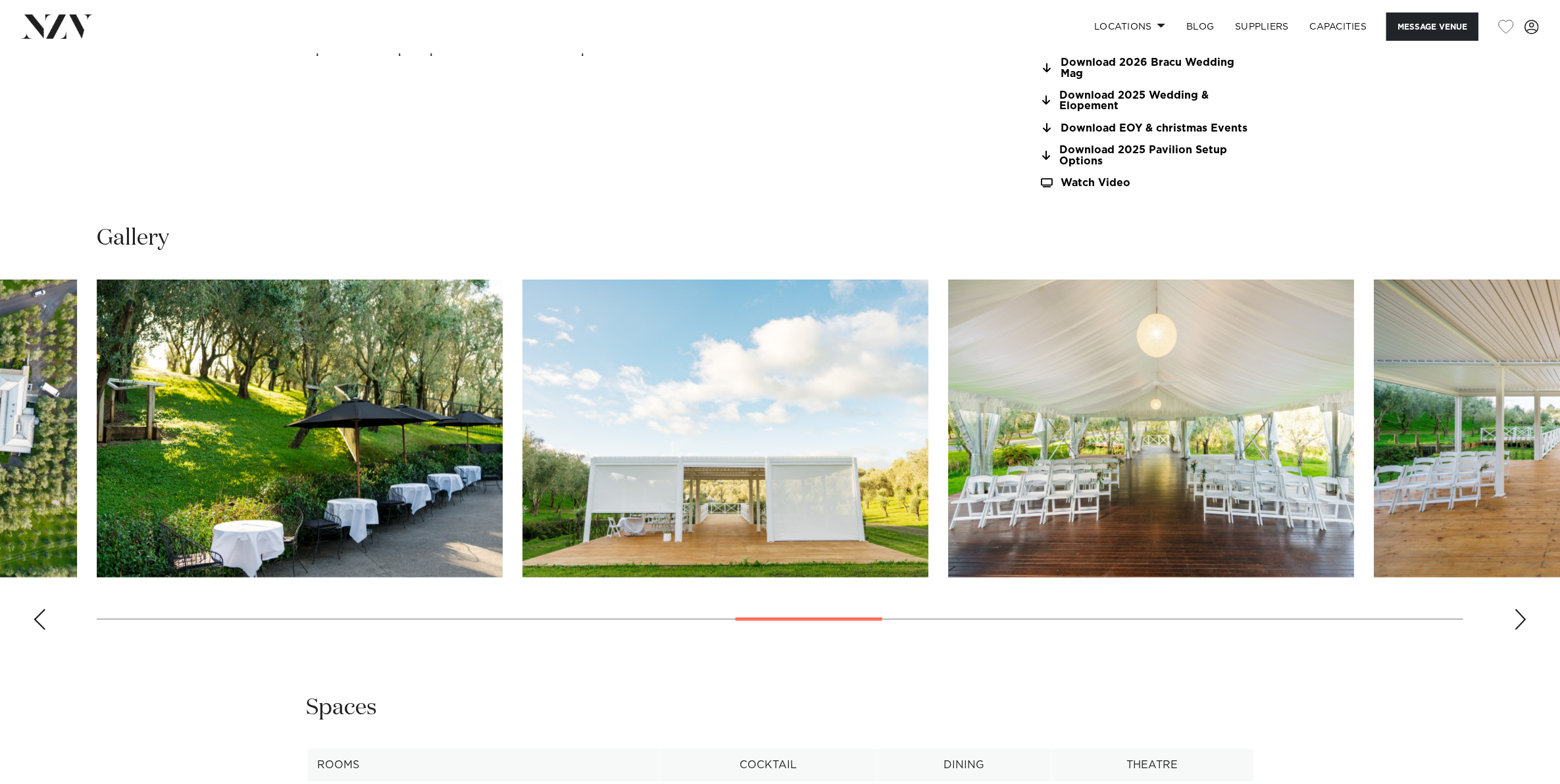
click at [1519, 623] on div "Next slide" at bounding box center [1520, 619] width 13 height 21
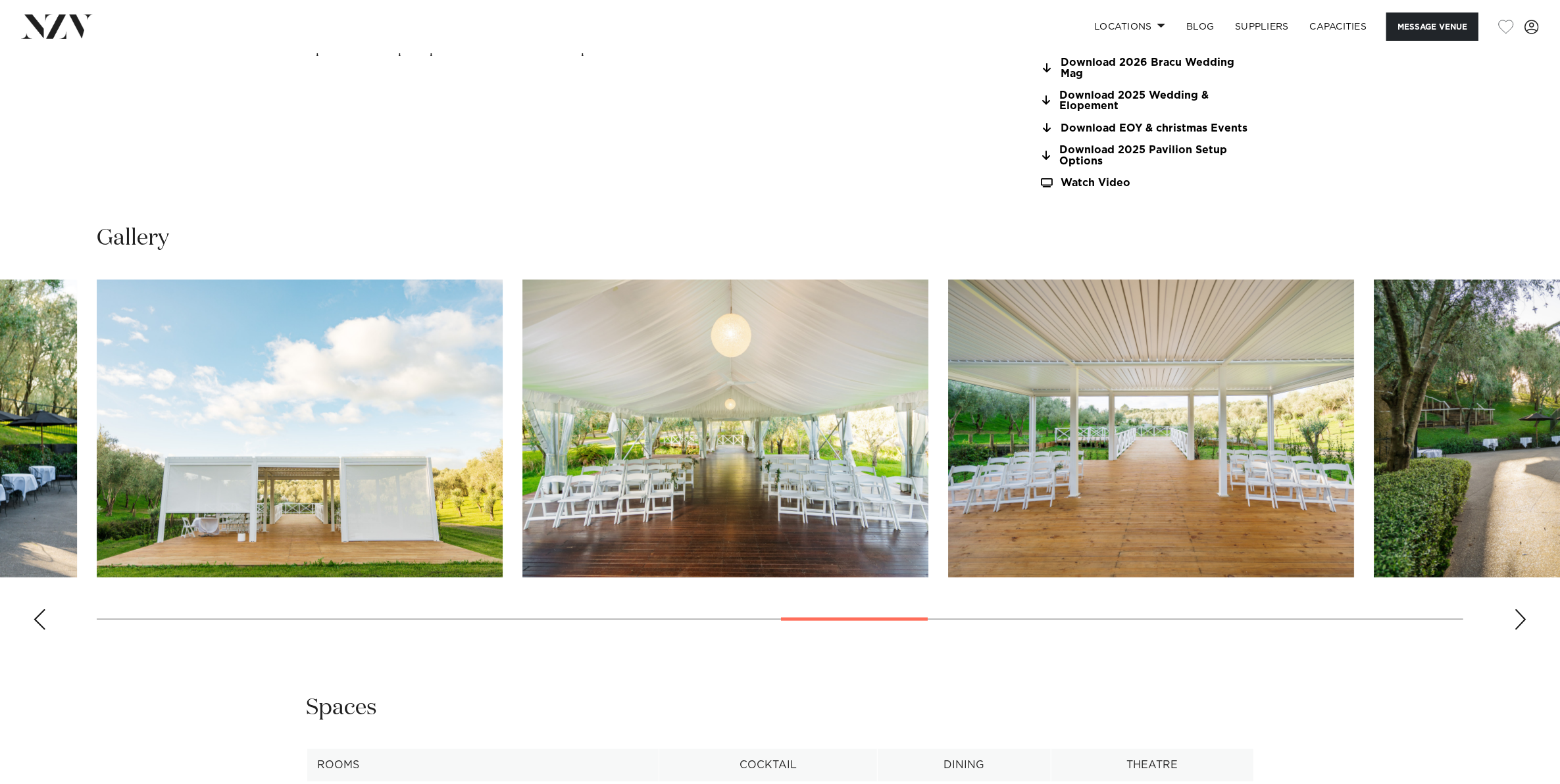
click at [1519, 623] on div "Next slide" at bounding box center [1520, 619] width 13 height 21
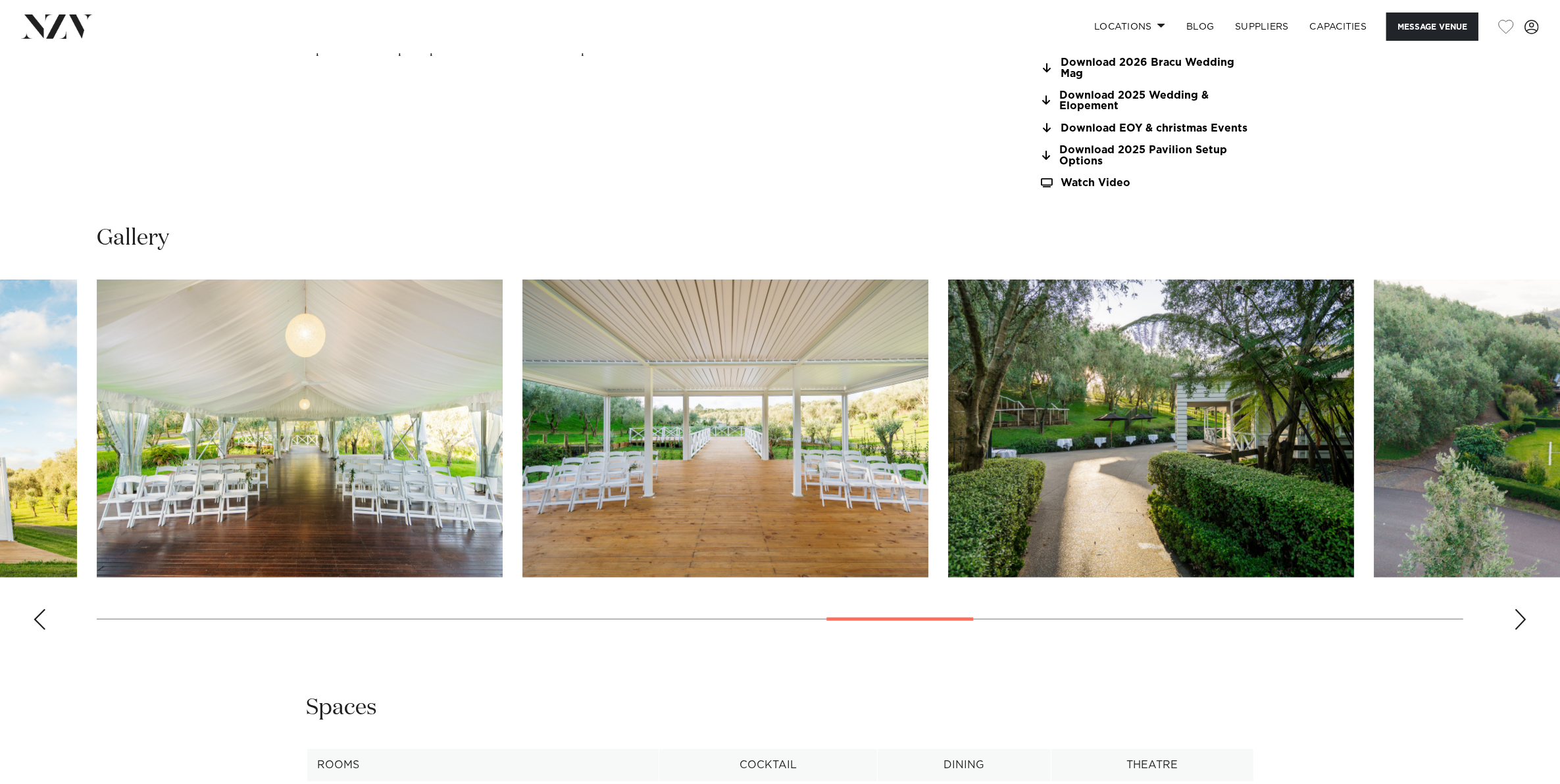
click at [1519, 623] on div "Next slide" at bounding box center [1520, 619] width 13 height 21
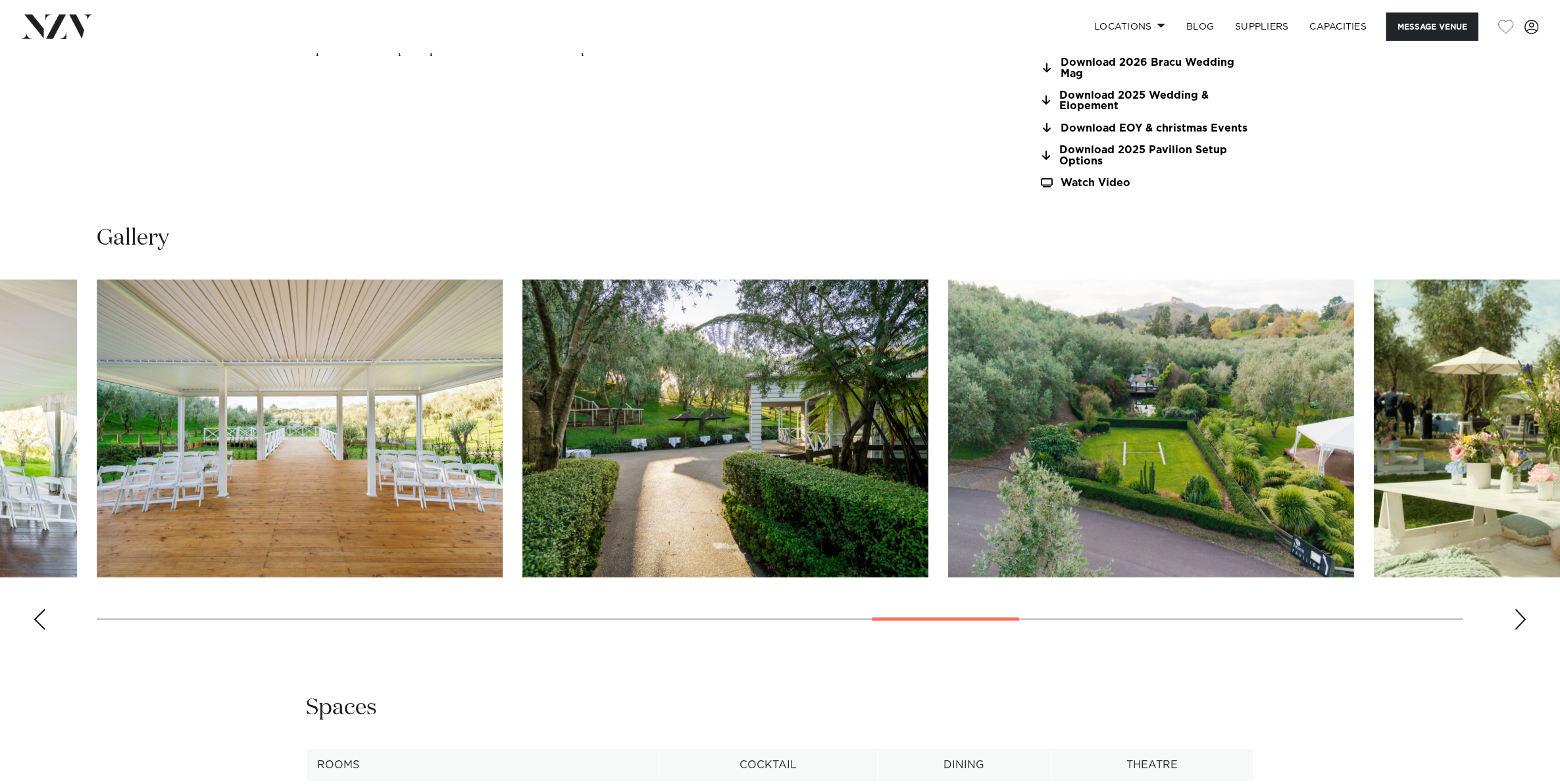
click at [1519, 623] on div "Next slide" at bounding box center [1520, 619] width 13 height 21
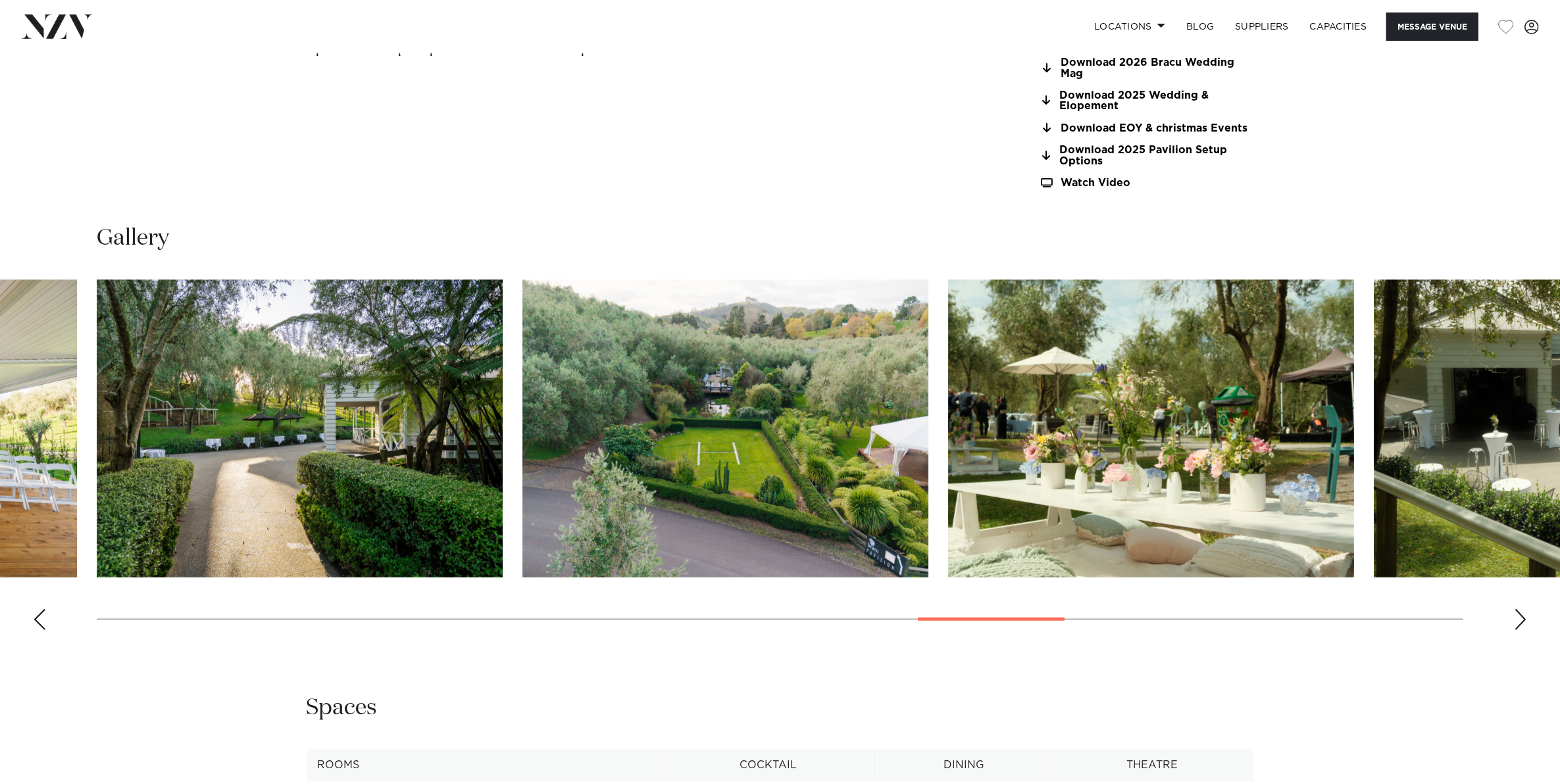
click at [1519, 623] on div "Next slide" at bounding box center [1520, 619] width 13 height 21
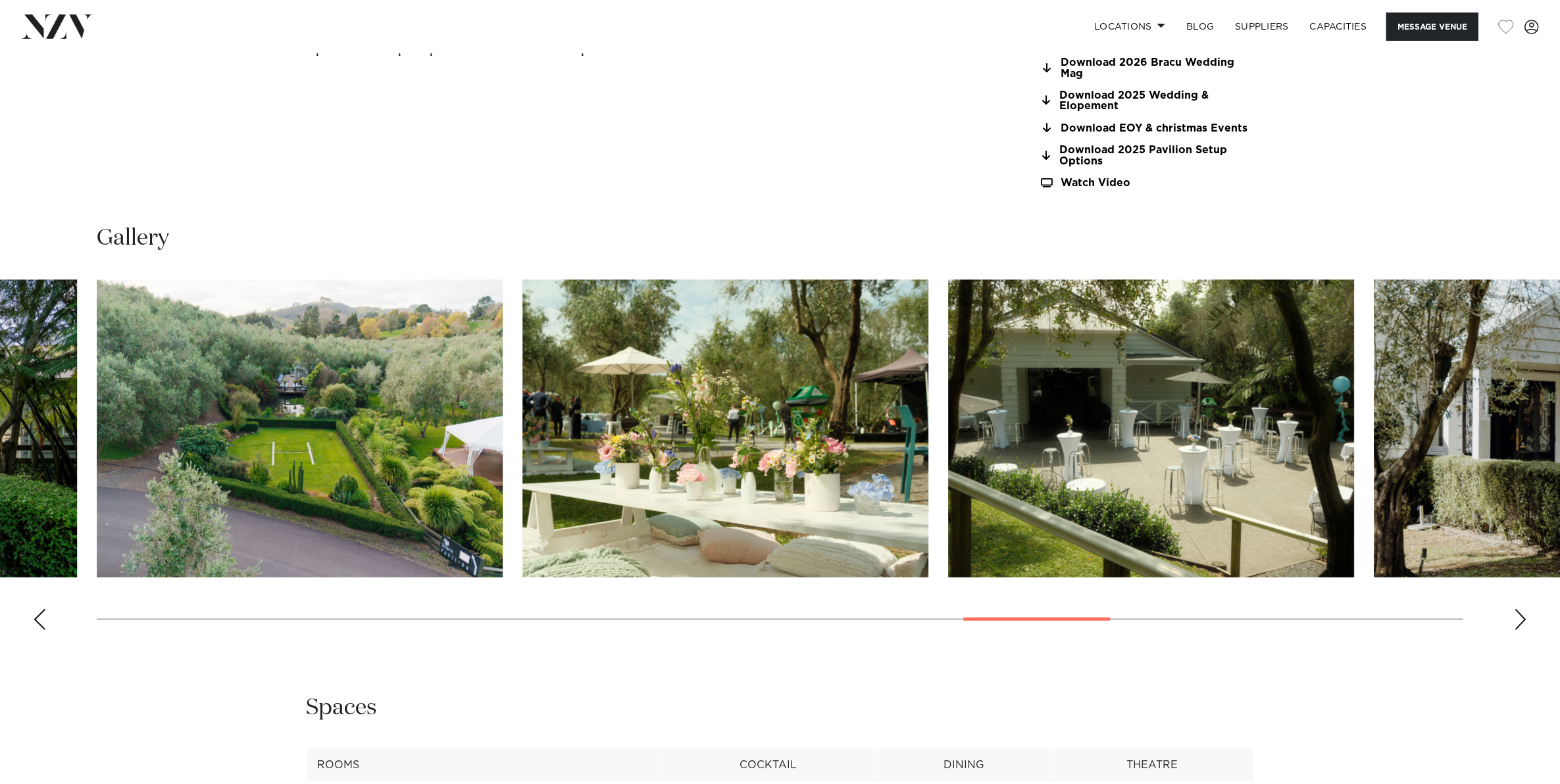
click at [1519, 623] on div "Next slide" at bounding box center [1520, 619] width 13 height 21
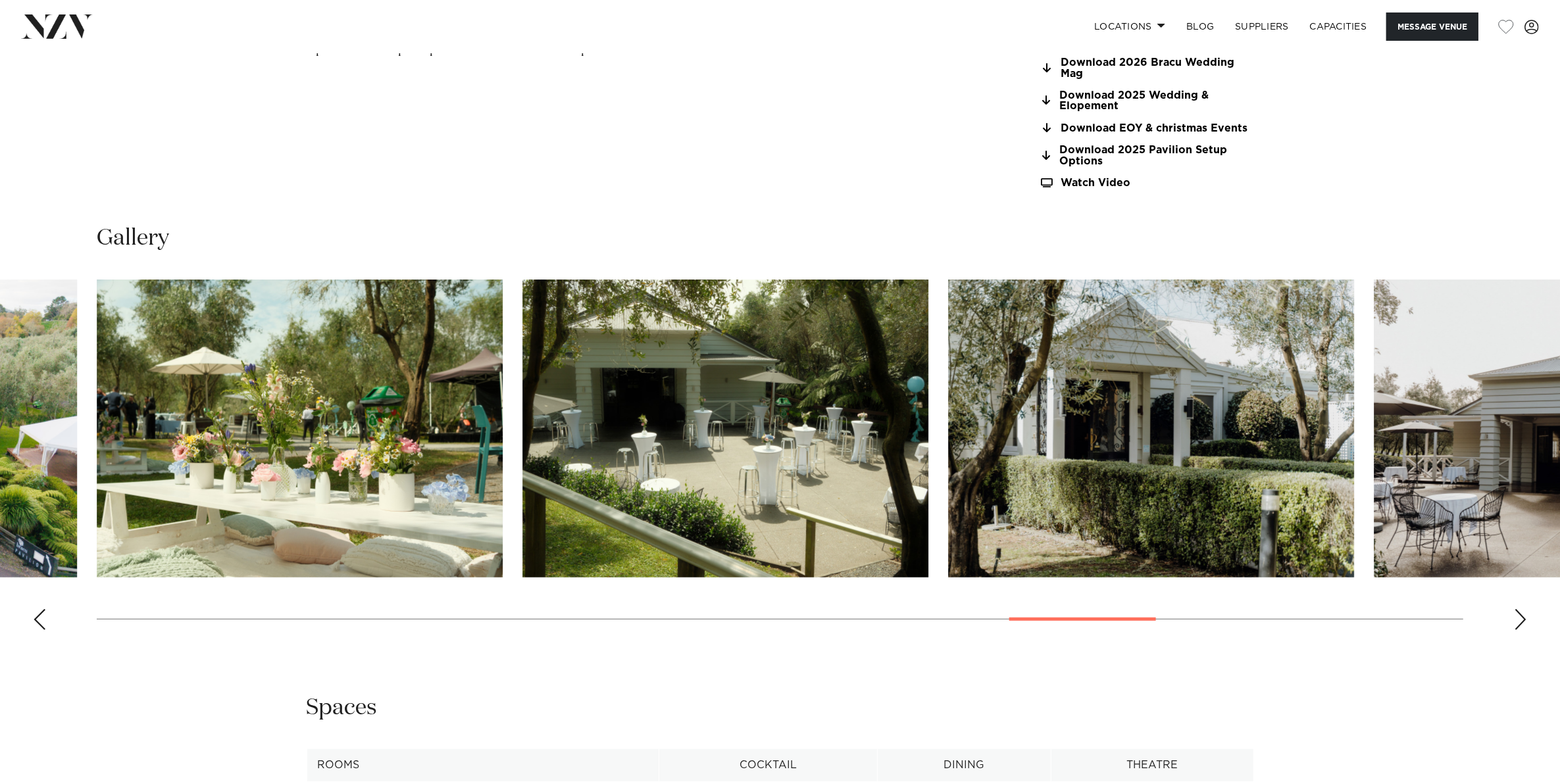
click at [1519, 623] on div "Next slide" at bounding box center [1520, 619] width 13 height 21
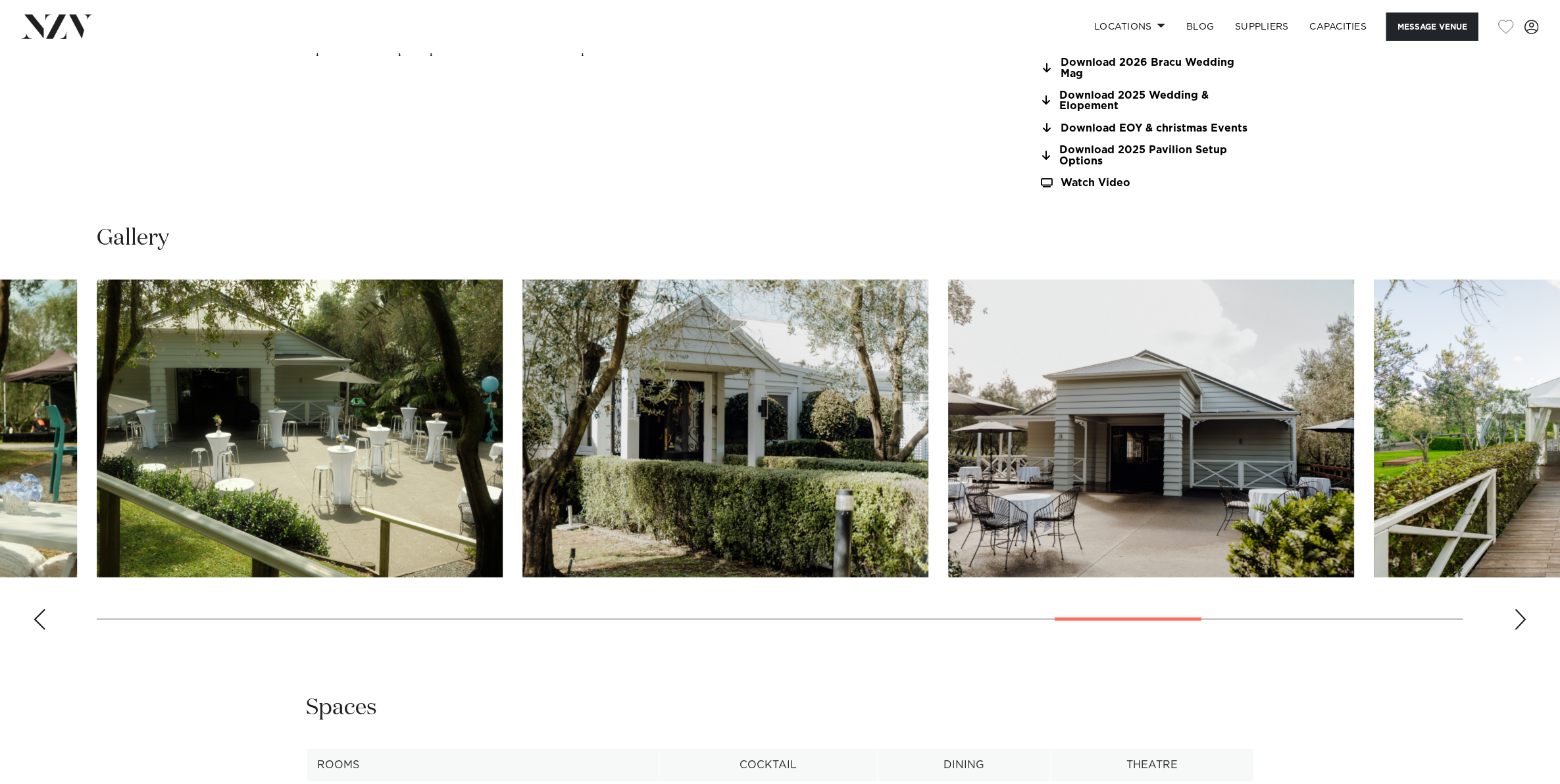
click at [1519, 623] on div "Next slide" at bounding box center [1520, 619] width 13 height 21
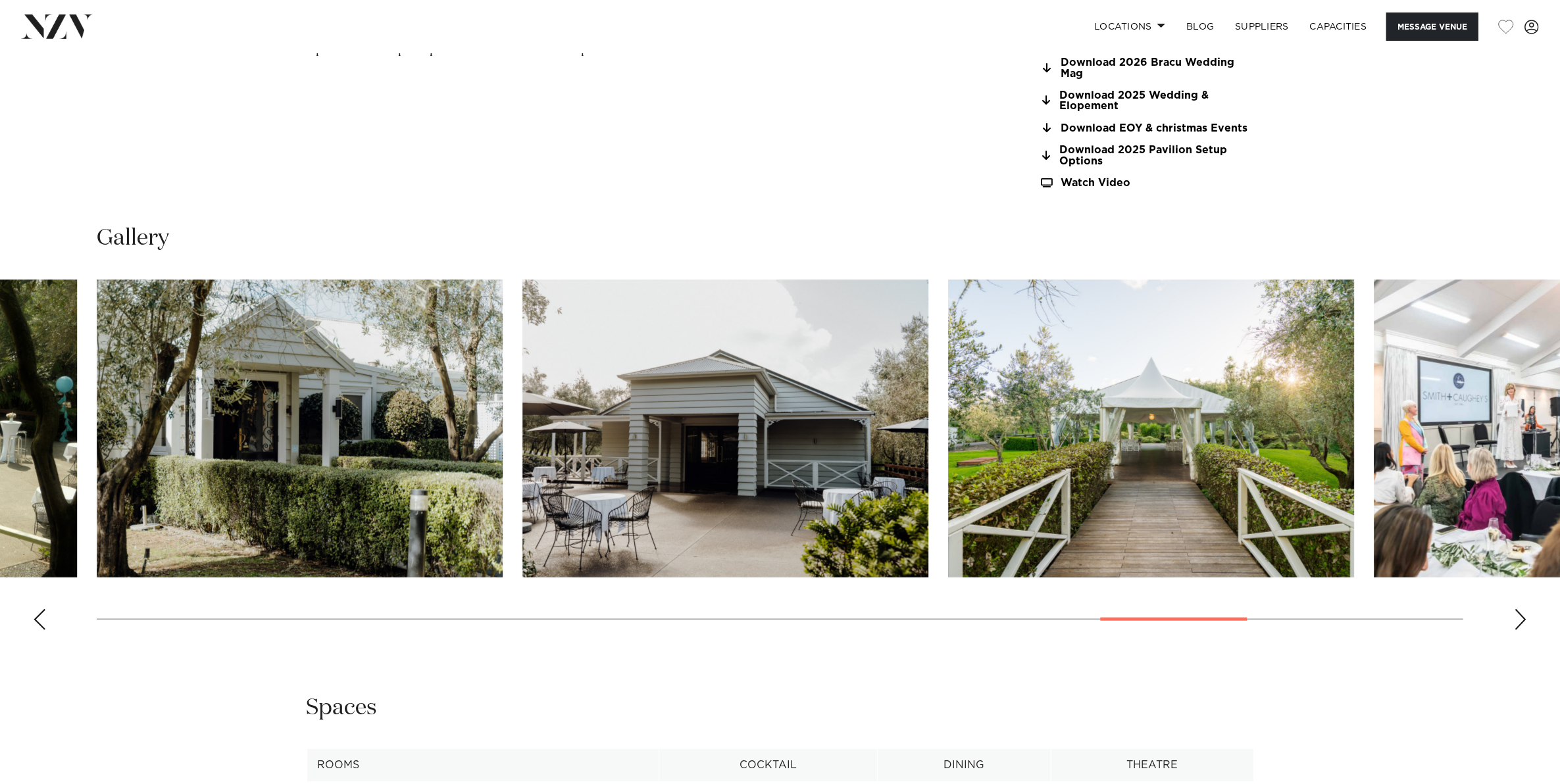
click at [1519, 623] on div "Next slide" at bounding box center [1520, 619] width 13 height 21
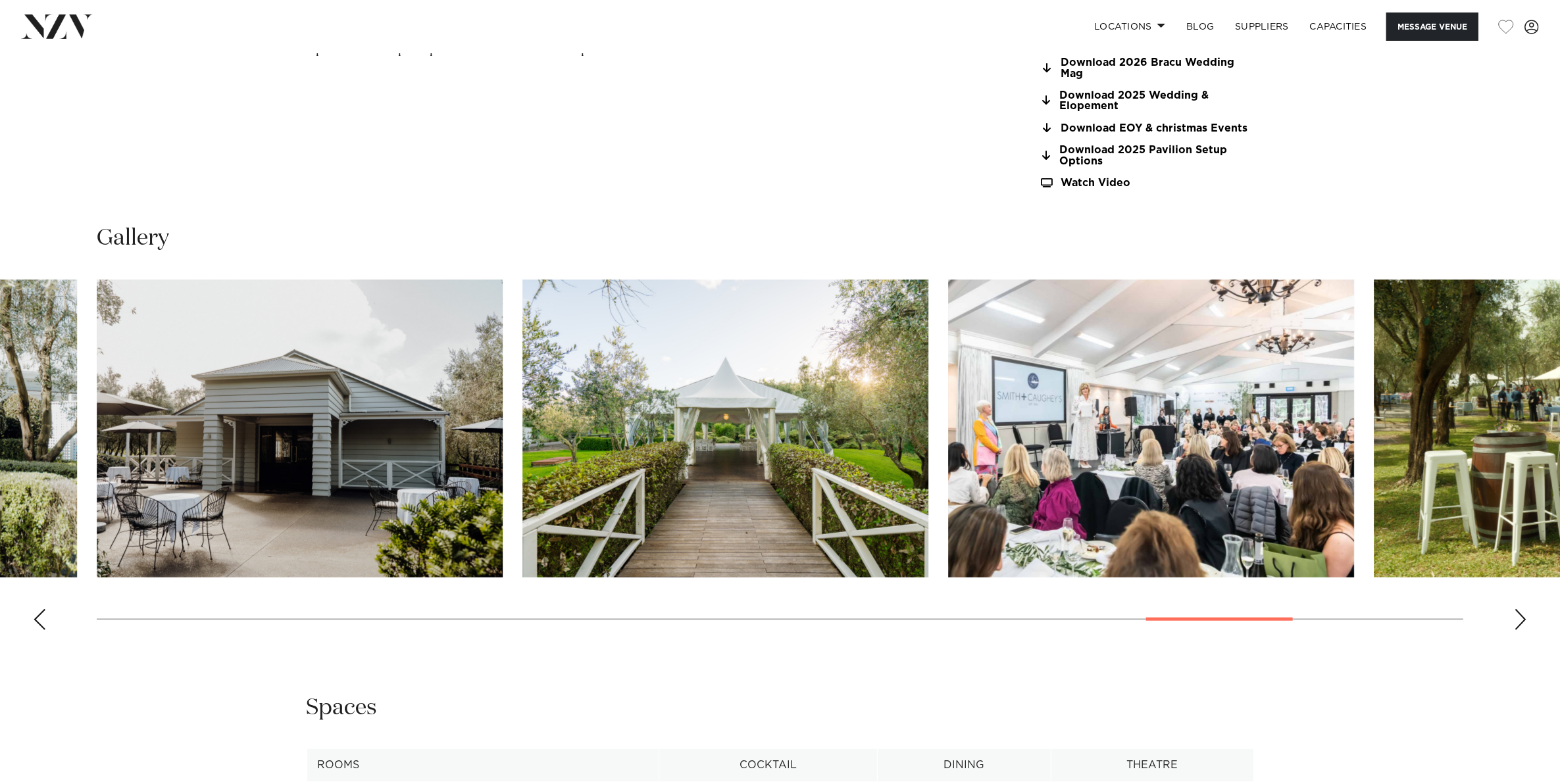
click at [1519, 623] on div "Next slide" at bounding box center [1520, 619] width 13 height 21
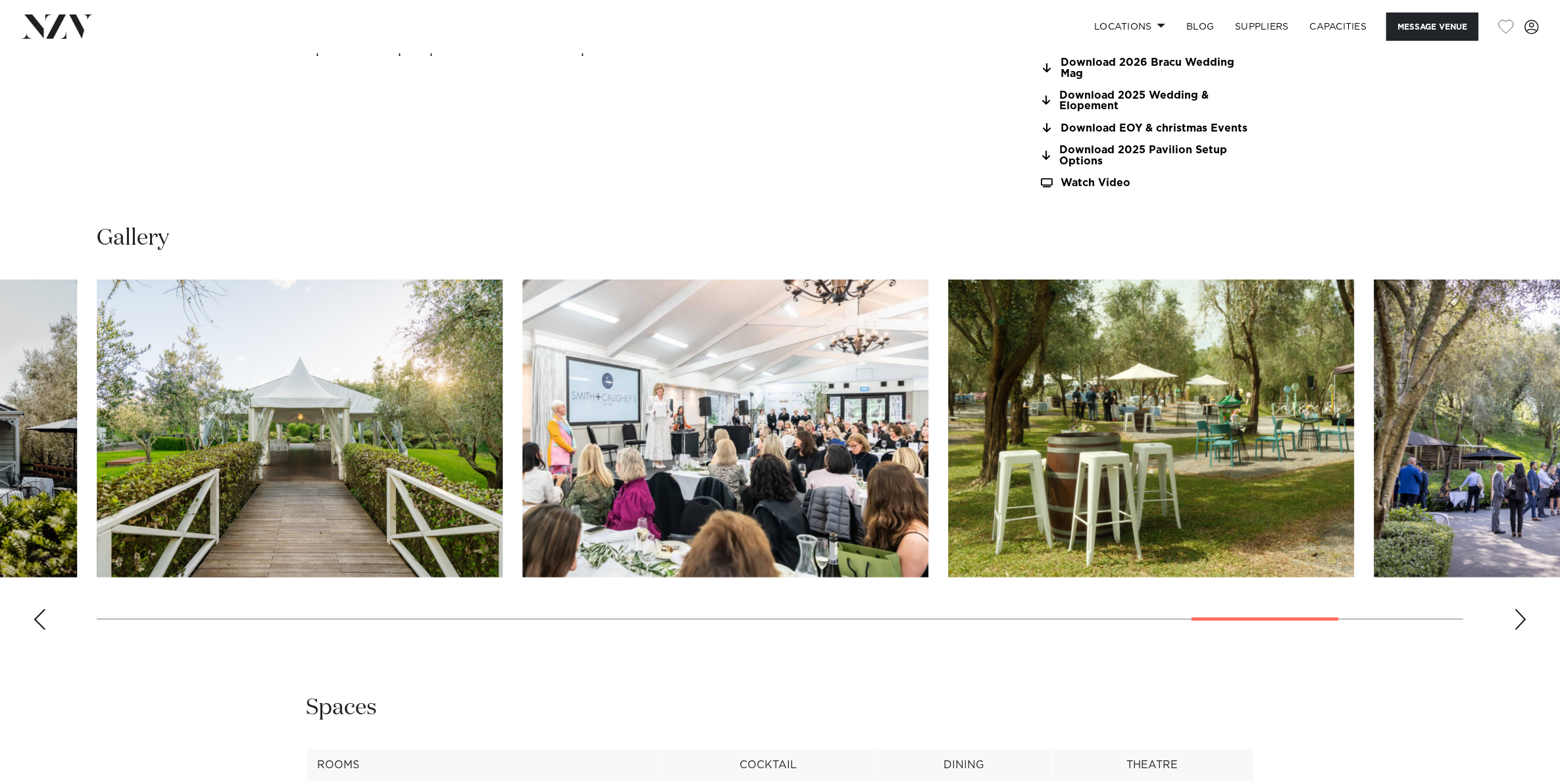
click at [1519, 623] on div "Next slide" at bounding box center [1520, 619] width 13 height 21
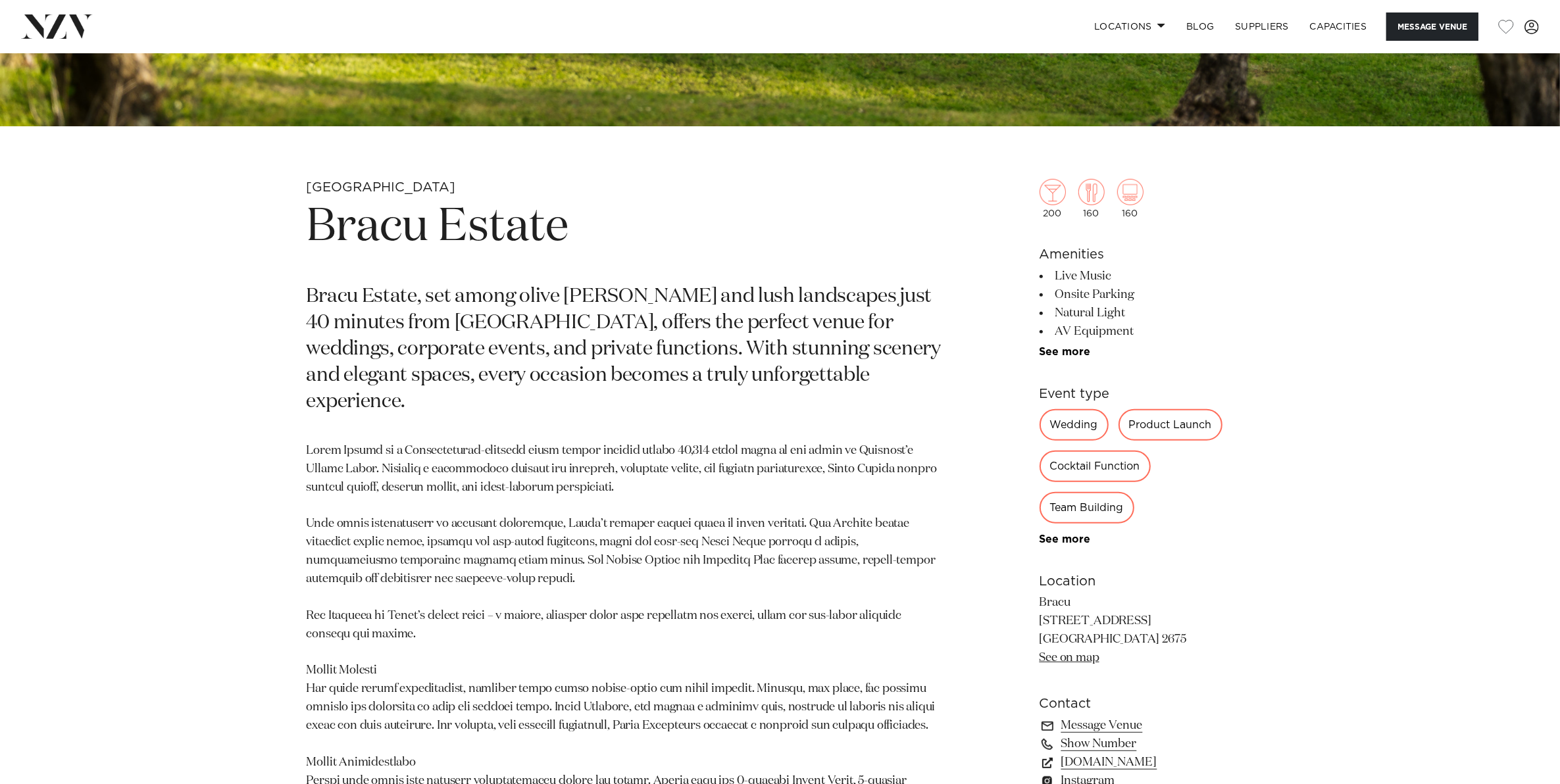
scroll to position [740, 0]
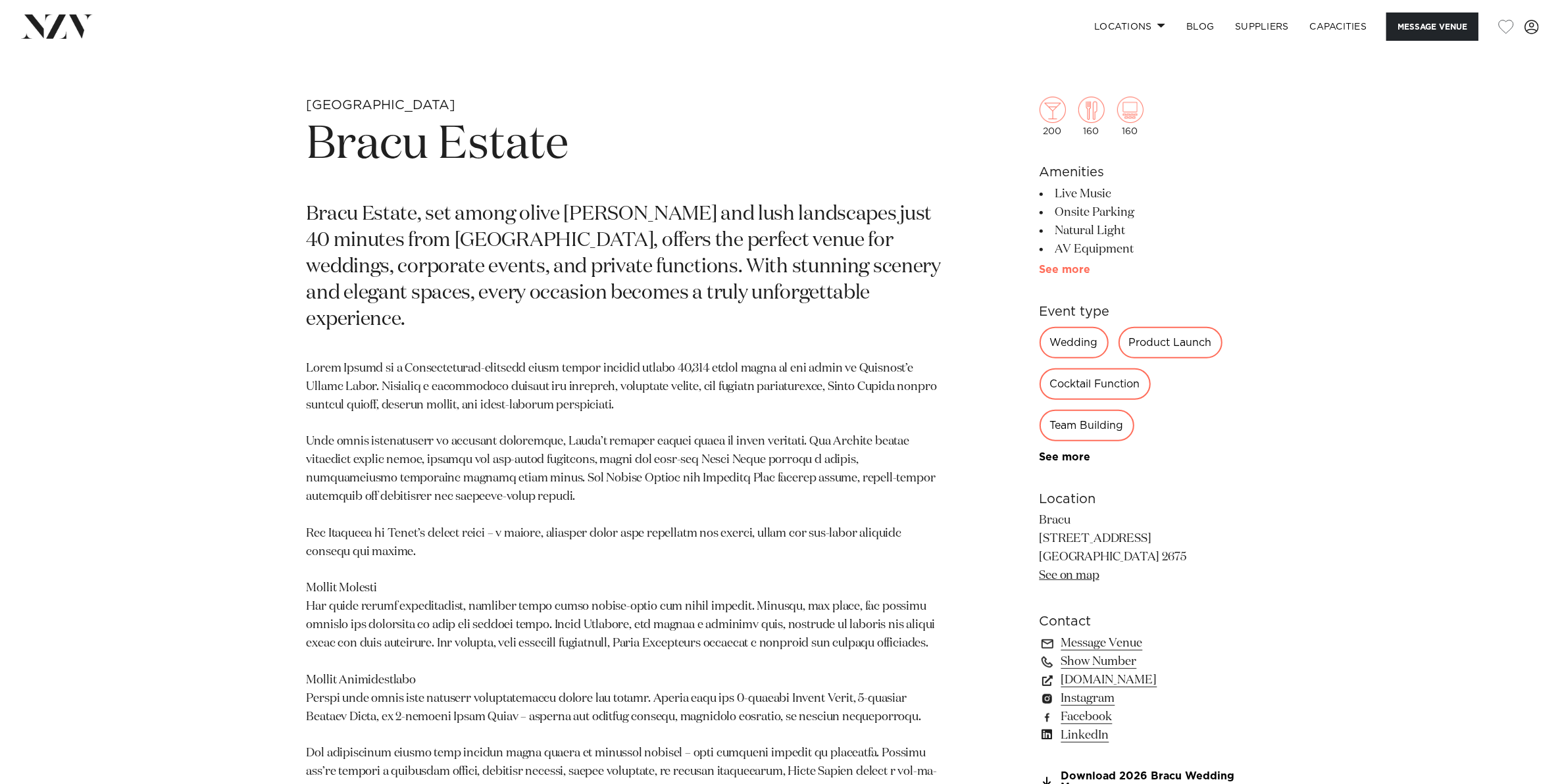
click at [1063, 271] on link "See more" at bounding box center [1090, 269] width 102 height 11
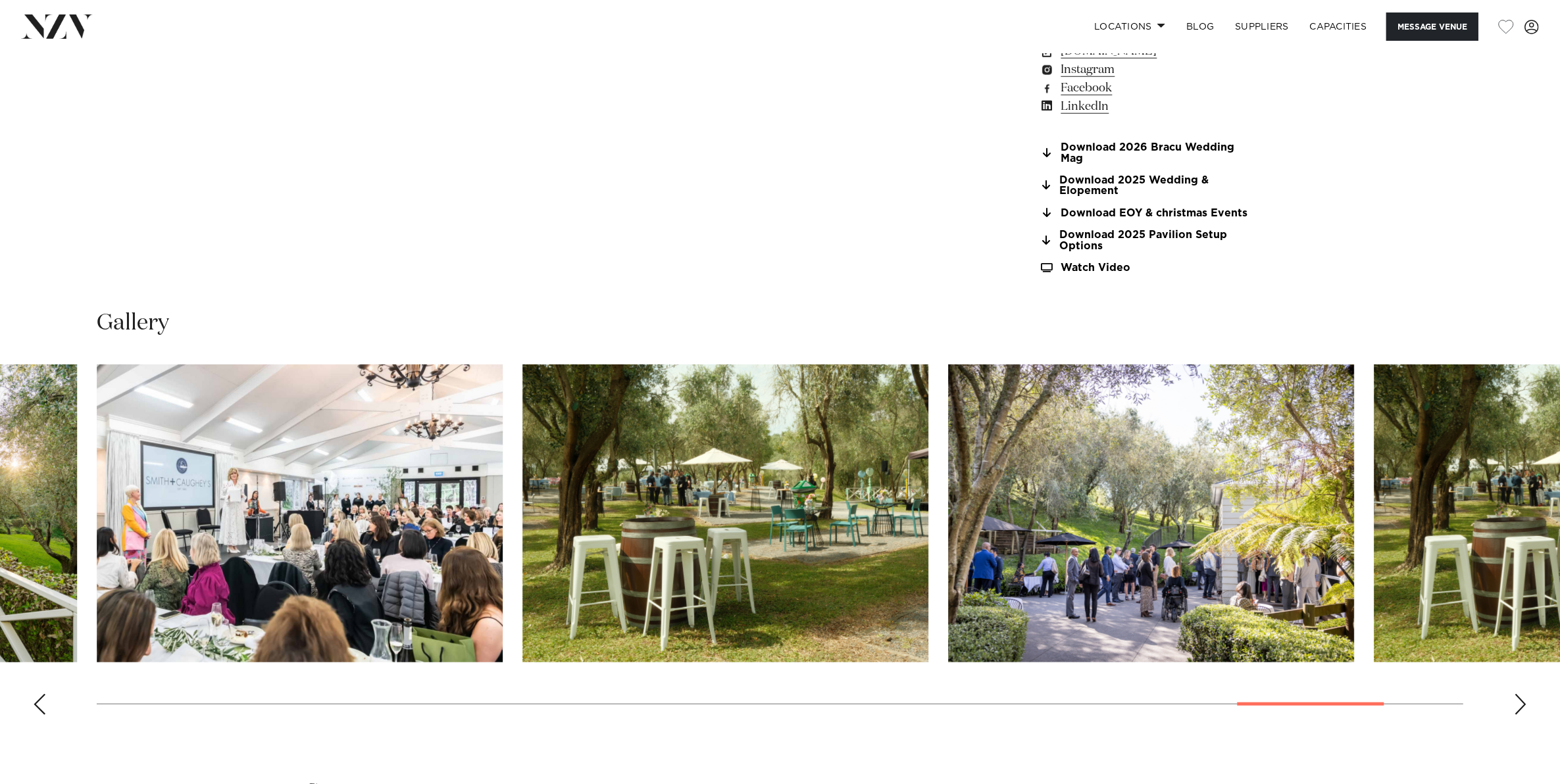
scroll to position [1562, 0]
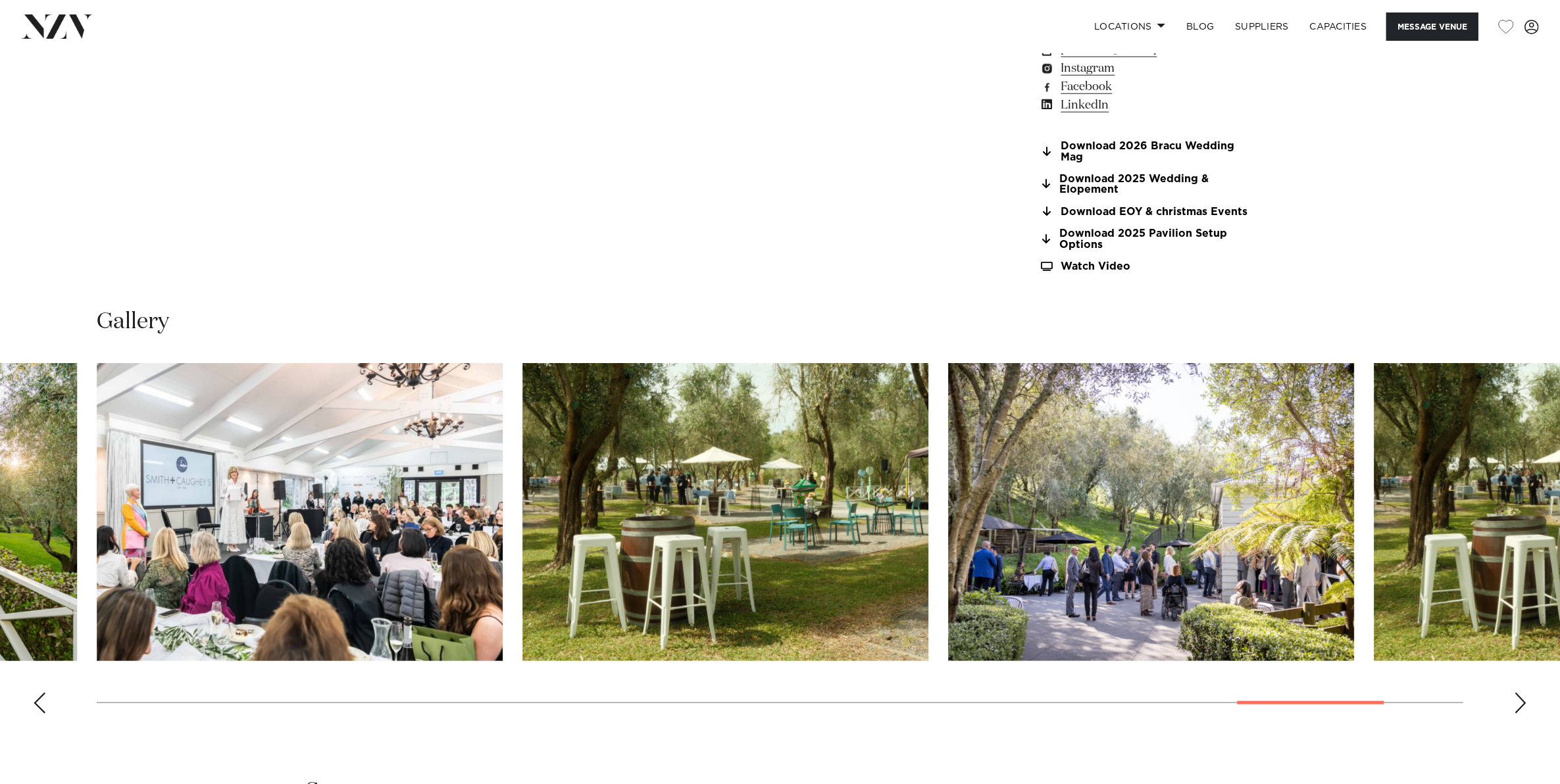
click at [1518, 694] on div "Next slide" at bounding box center [1520, 703] width 13 height 21
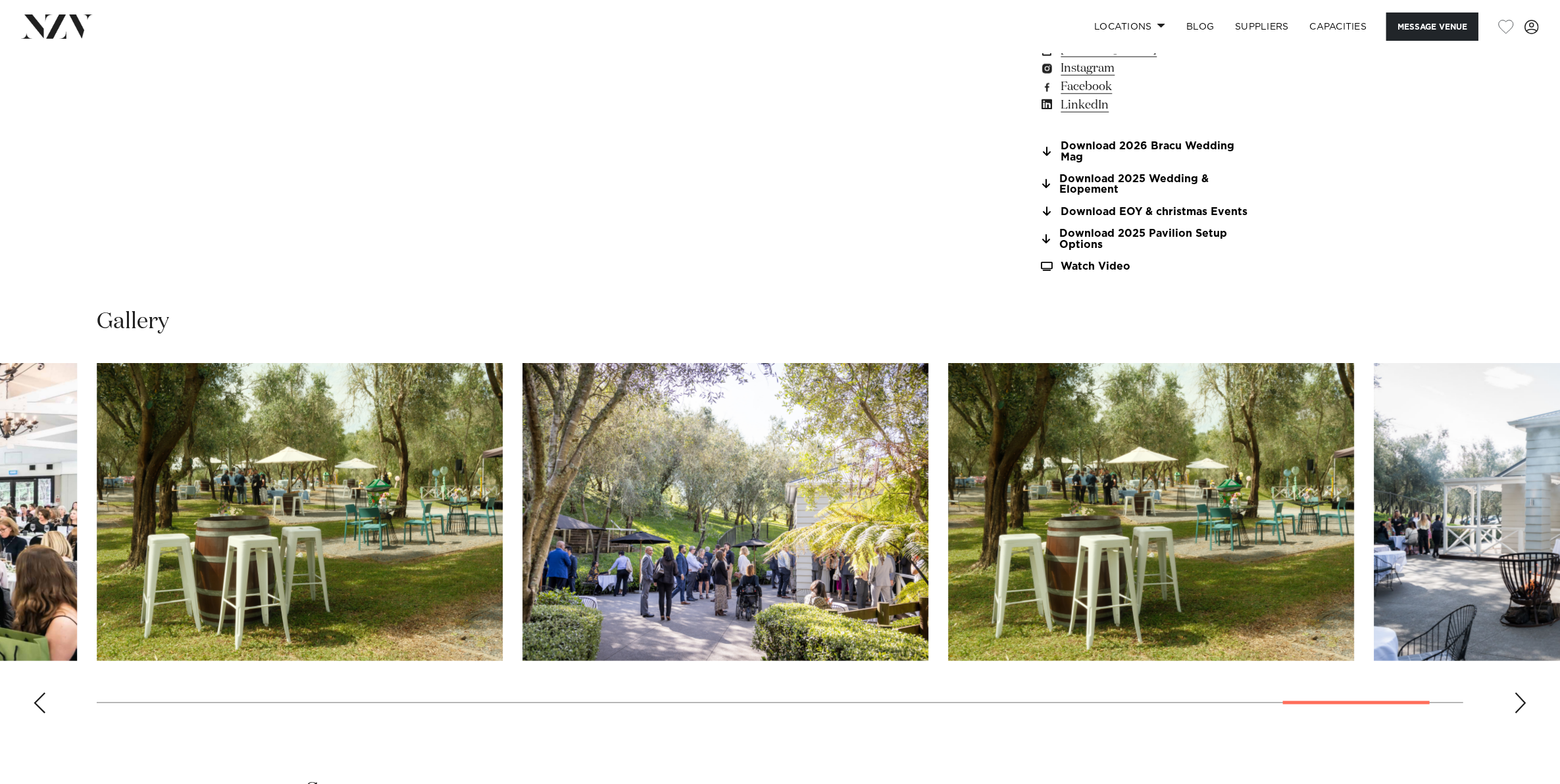
click at [46, 696] on swiper-container at bounding box center [780, 543] width 1560 height 361
click at [38, 708] on div "Previous slide" at bounding box center [39, 703] width 13 height 21
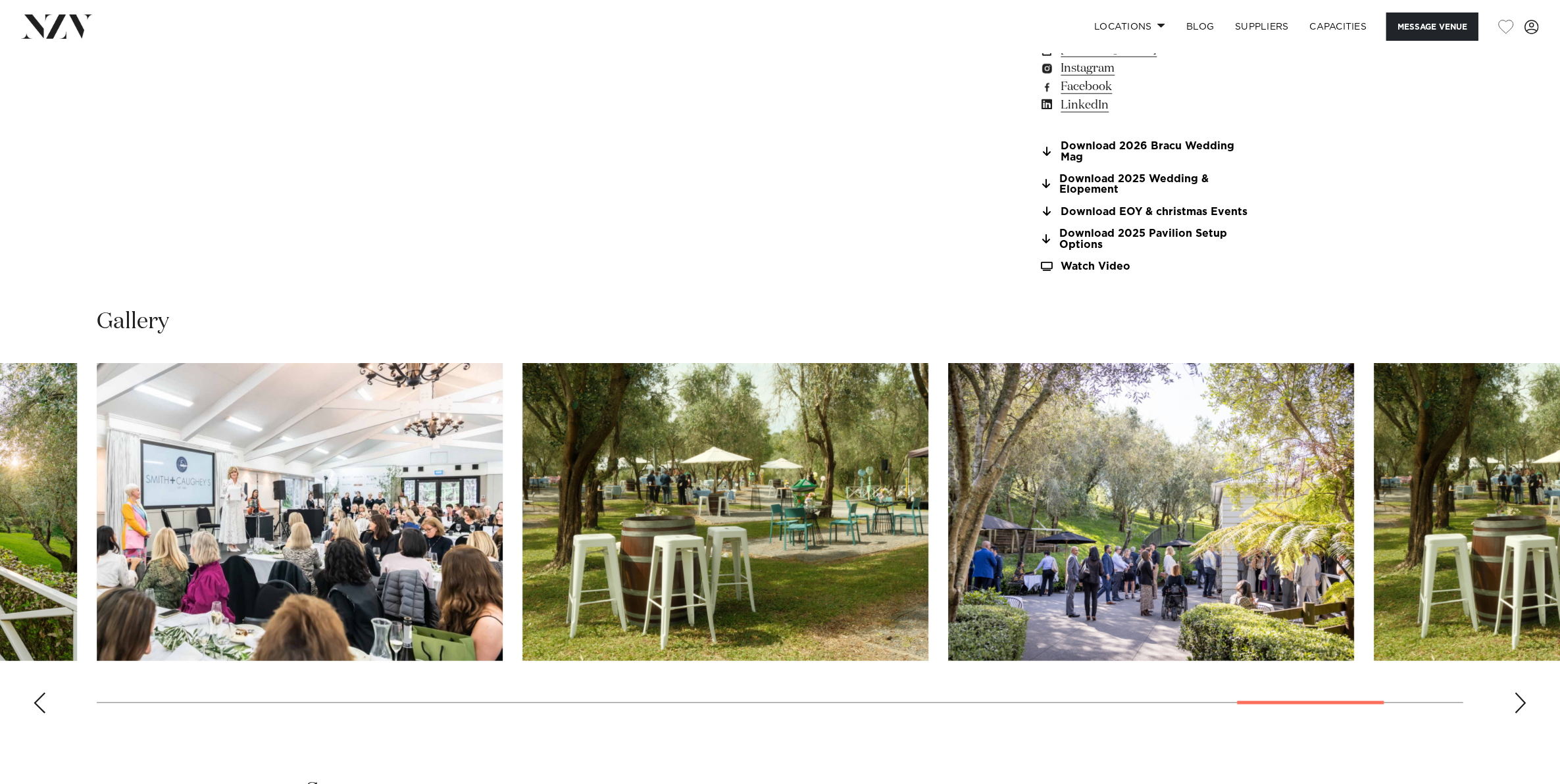
click at [38, 708] on div "Previous slide" at bounding box center [39, 703] width 13 height 21
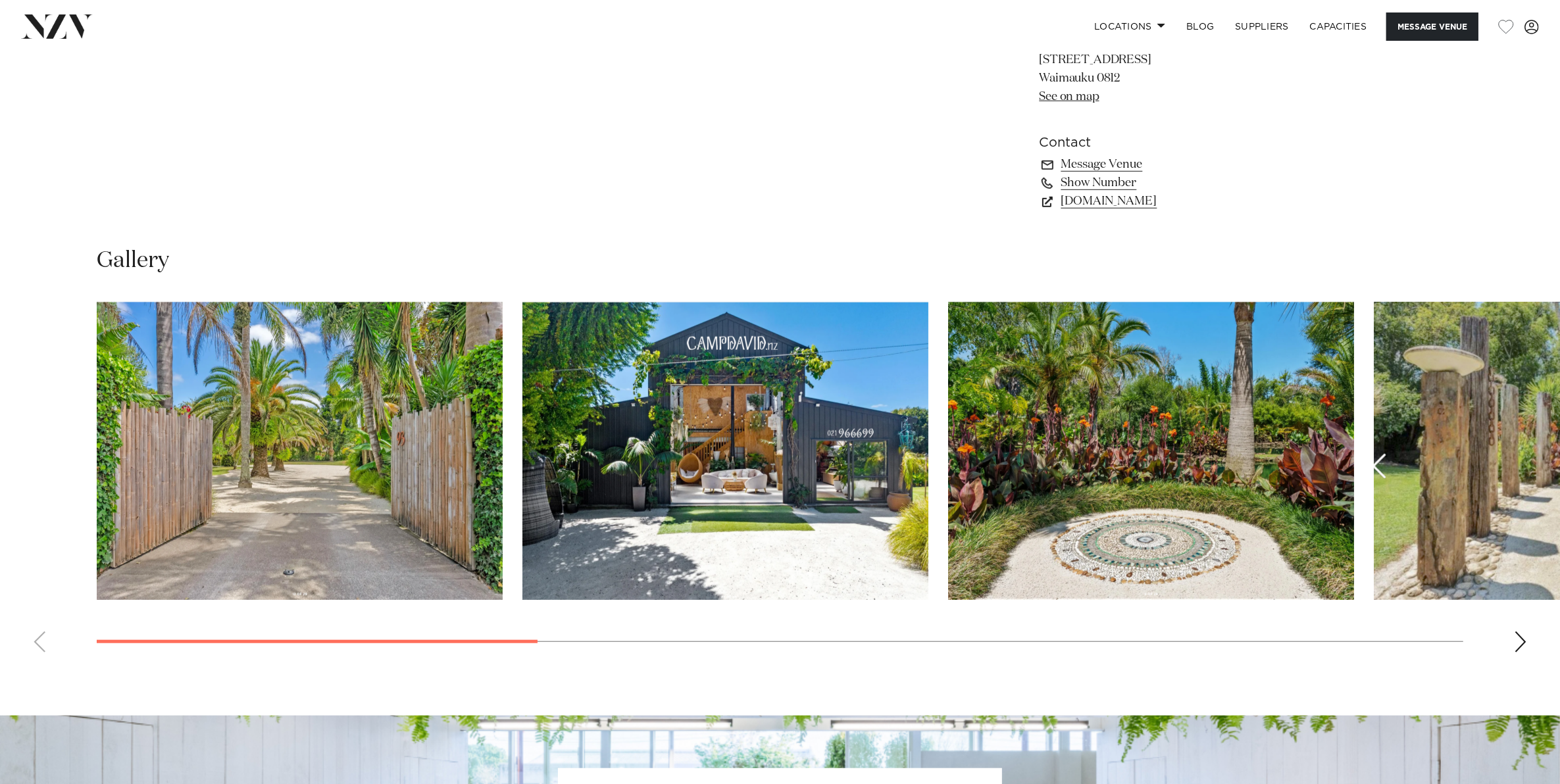
scroll to position [1315, 0]
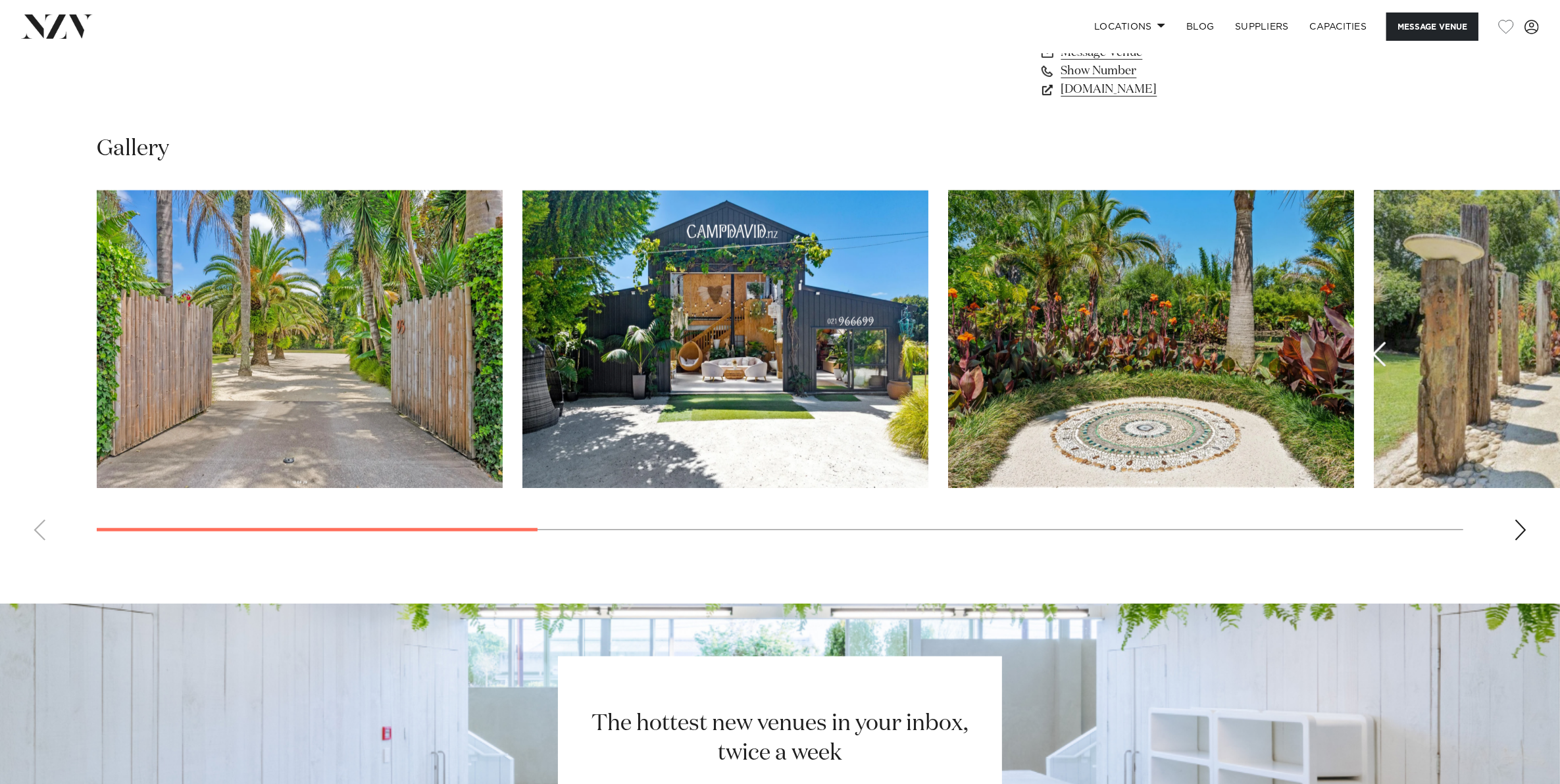
click at [1521, 528] on div "Next slide" at bounding box center [1520, 530] width 13 height 21
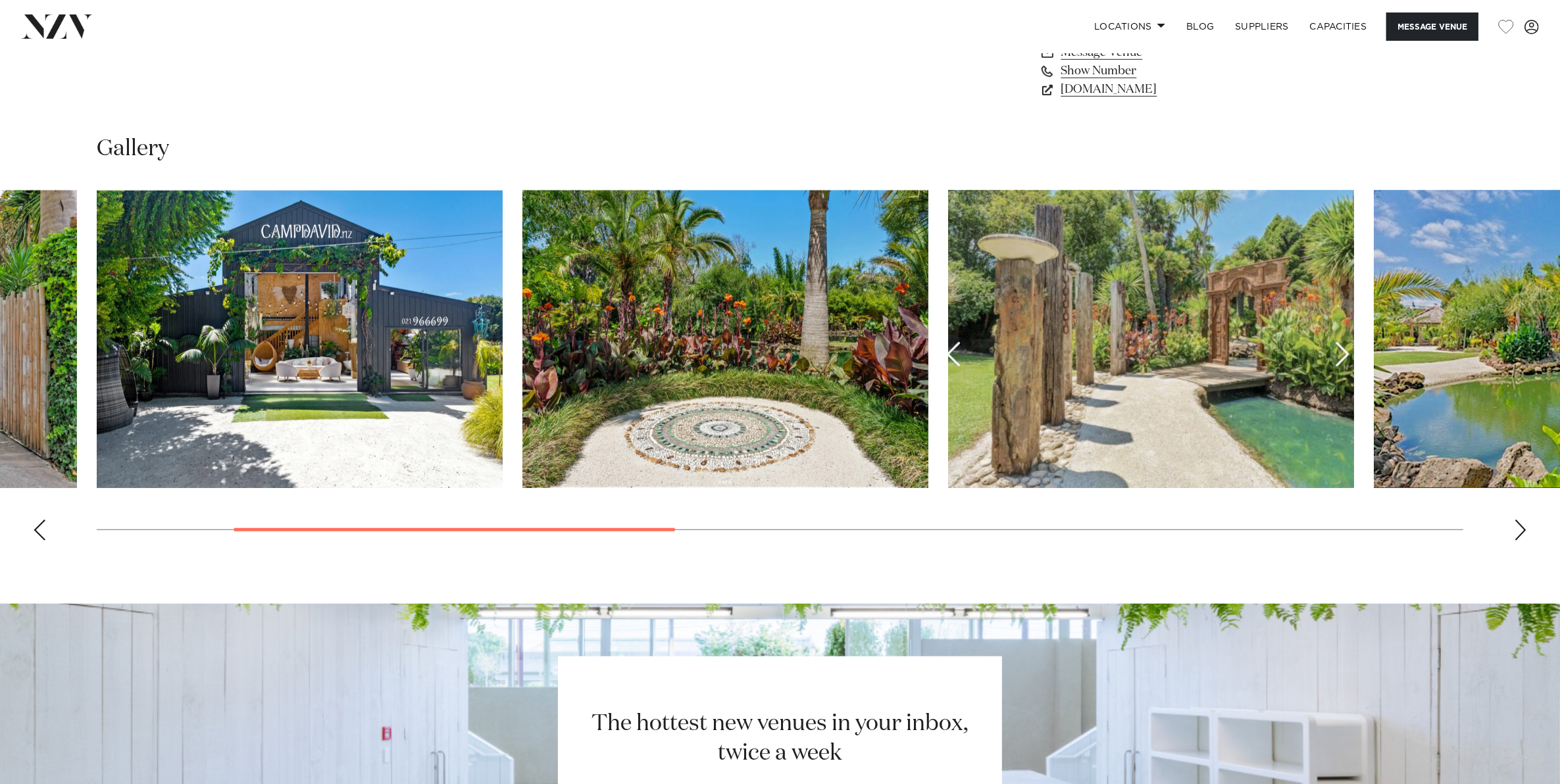
click at [1517, 530] on div "Next slide" at bounding box center [1520, 530] width 13 height 21
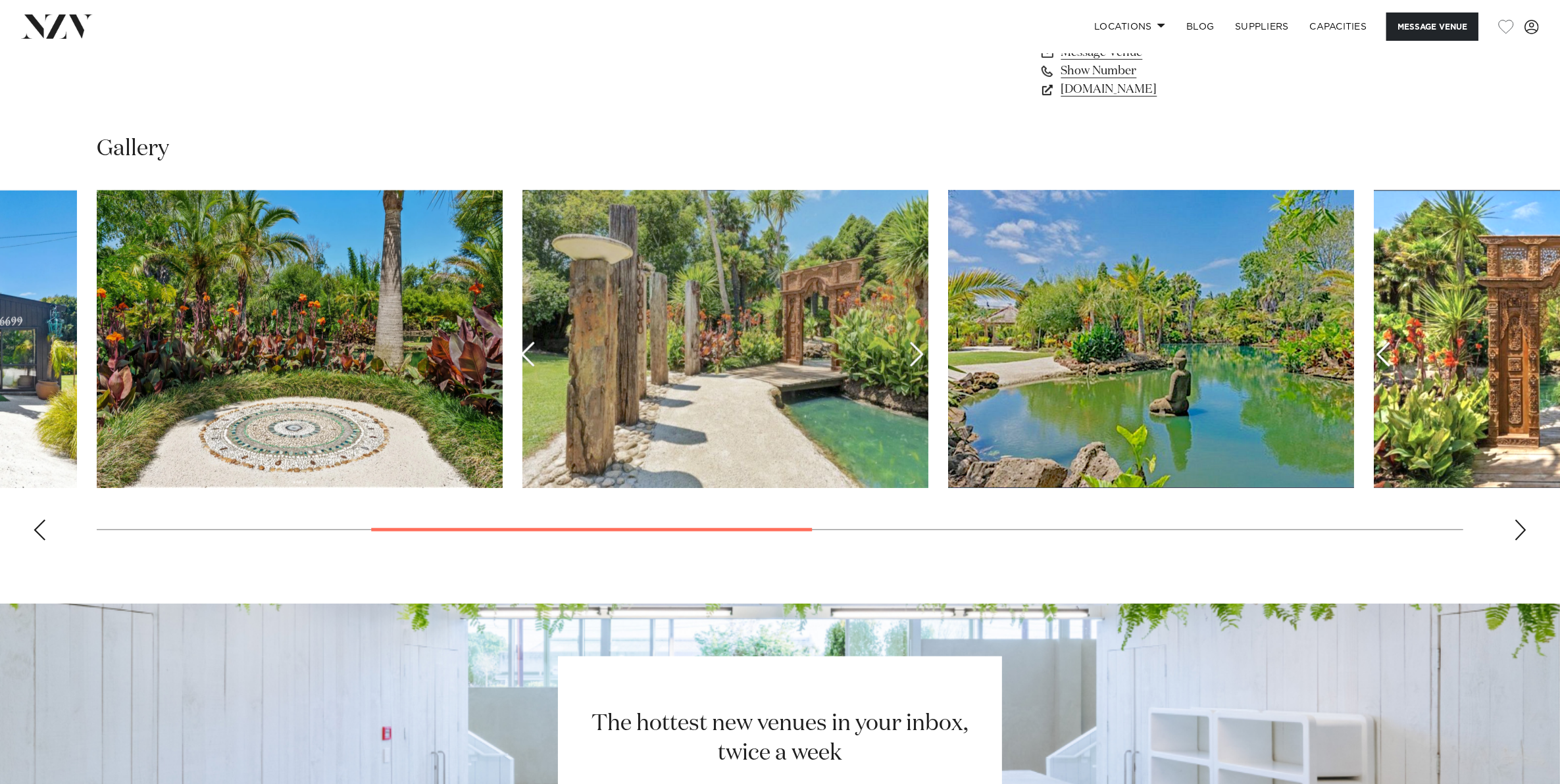
click at [1521, 530] on div "Next slide" at bounding box center [1520, 530] width 13 height 21
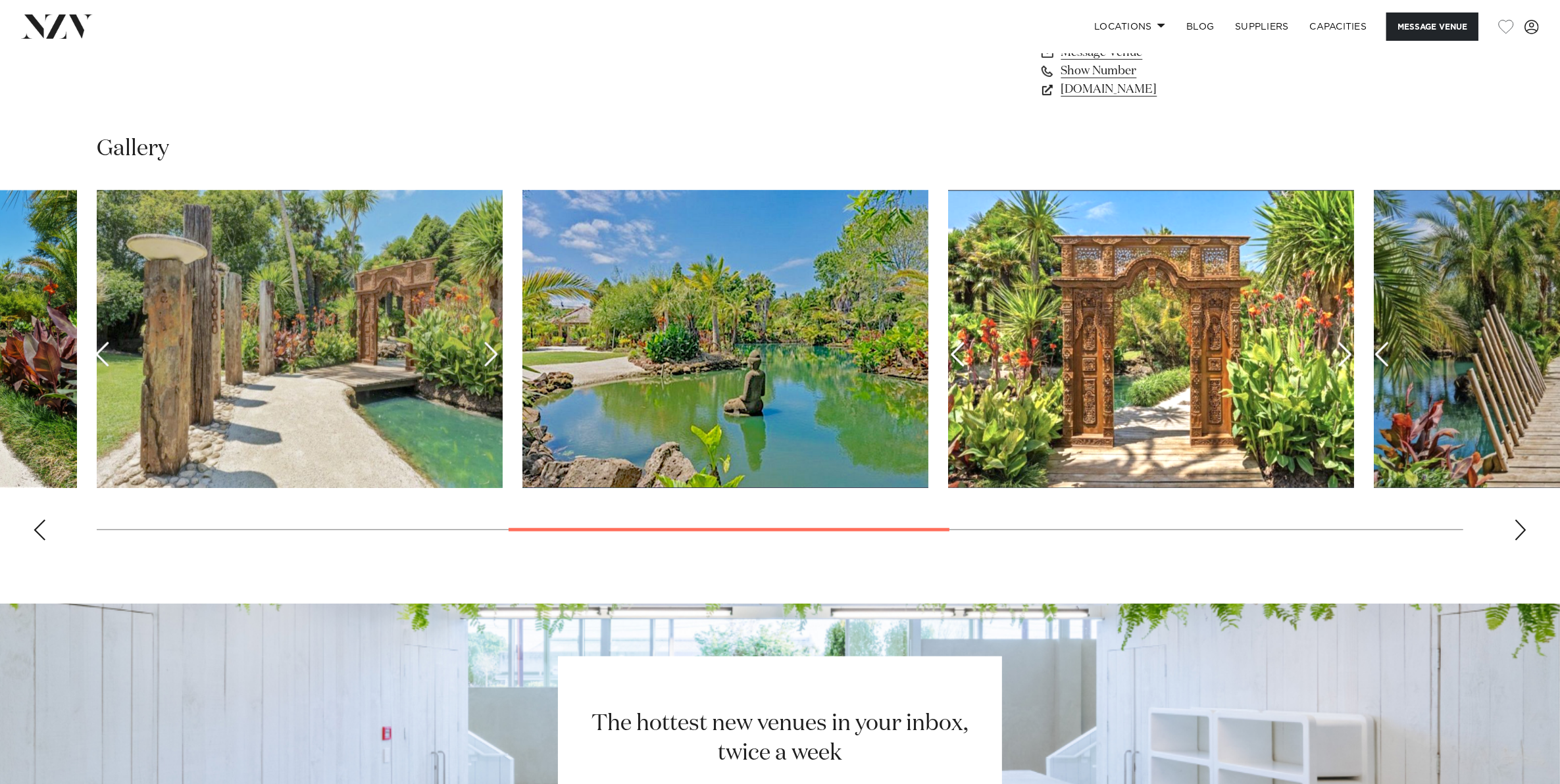
click at [1521, 530] on div "Next slide" at bounding box center [1520, 530] width 13 height 21
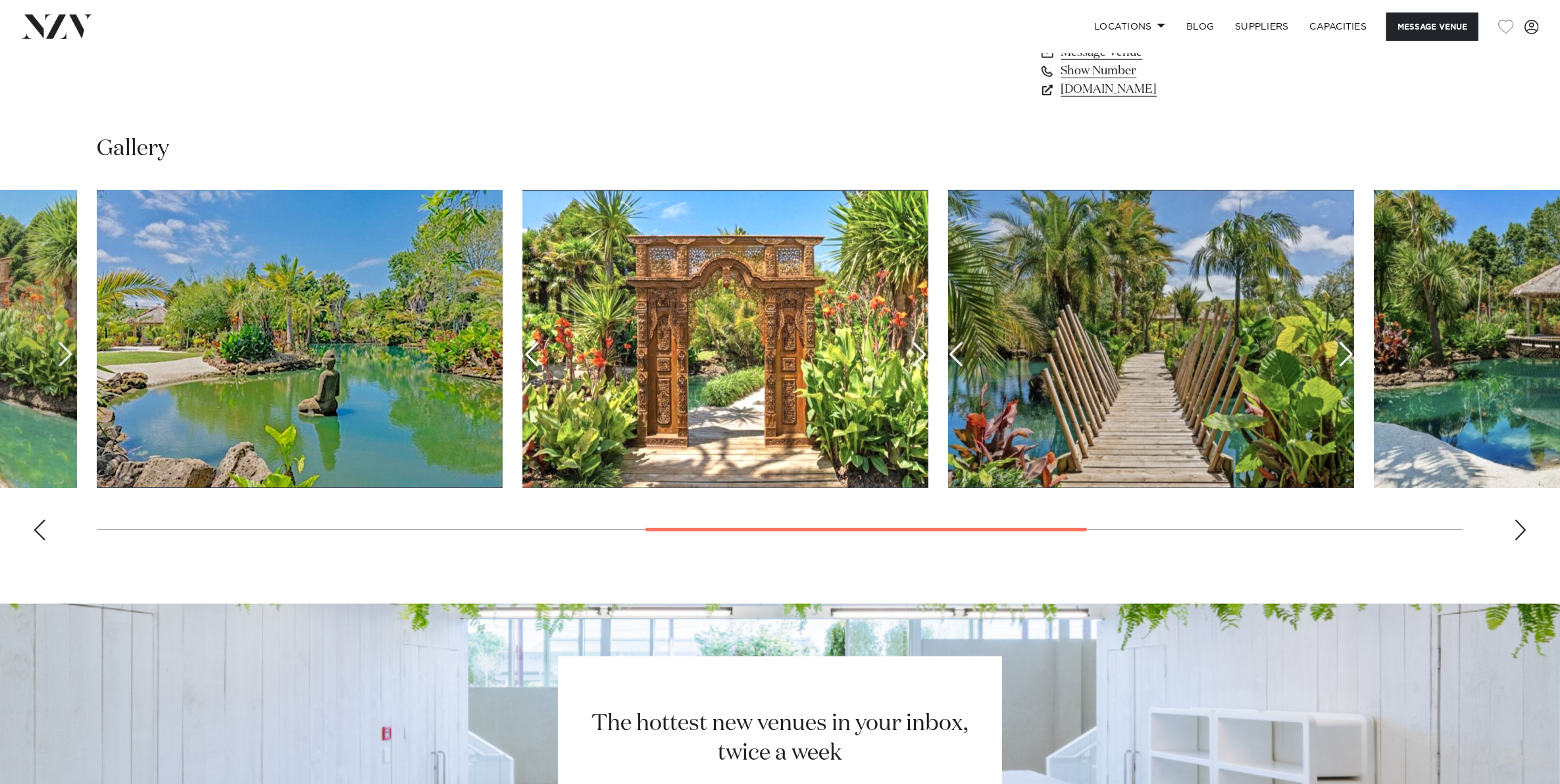
click at [1521, 530] on div "Next slide" at bounding box center [1520, 530] width 13 height 21
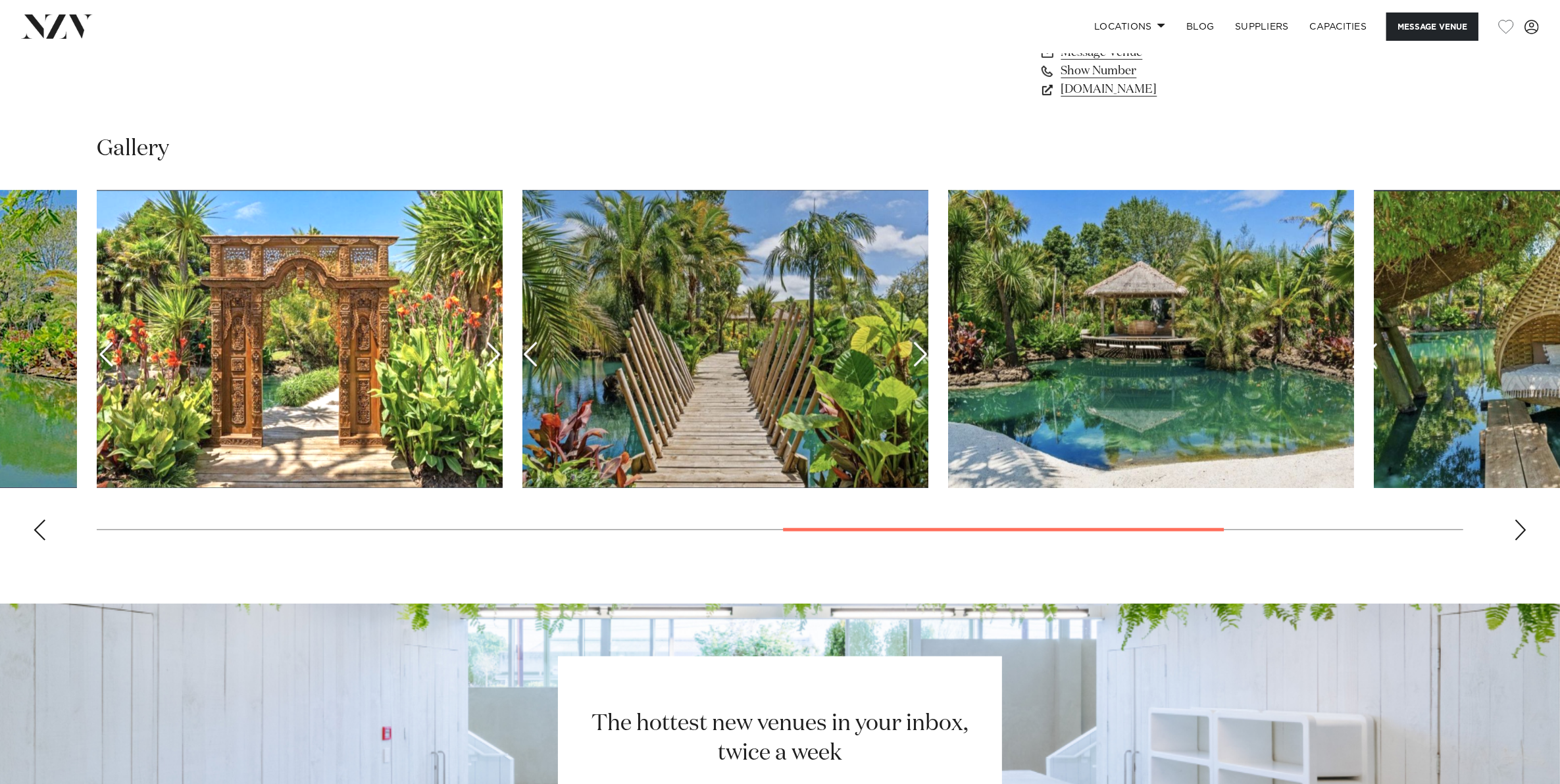
click at [1521, 530] on div "Next slide" at bounding box center [1520, 530] width 13 height 21
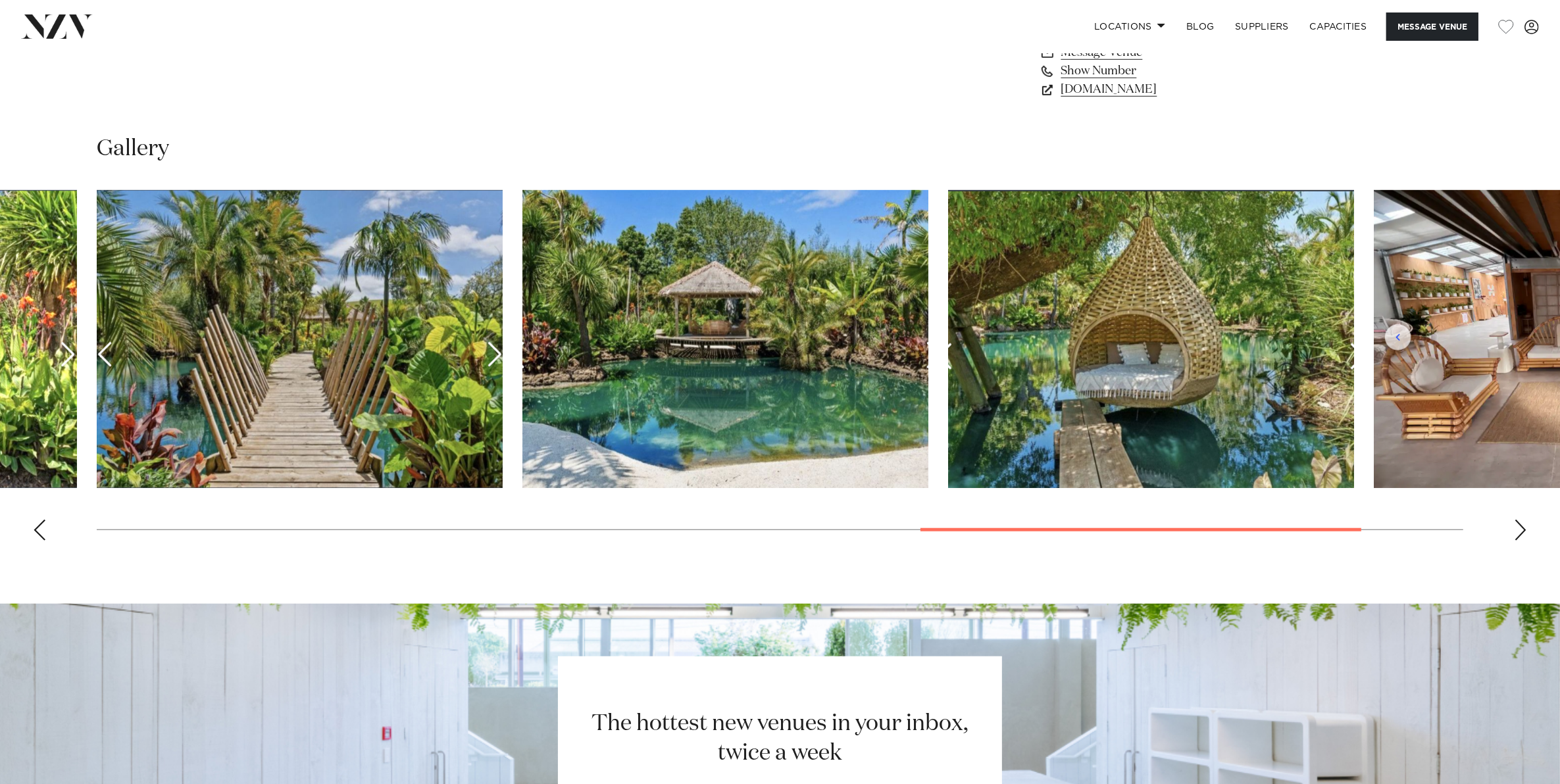
click at [1521, 530] on div "Next slide" at bounding box center [1520, 530] width 13 height 21
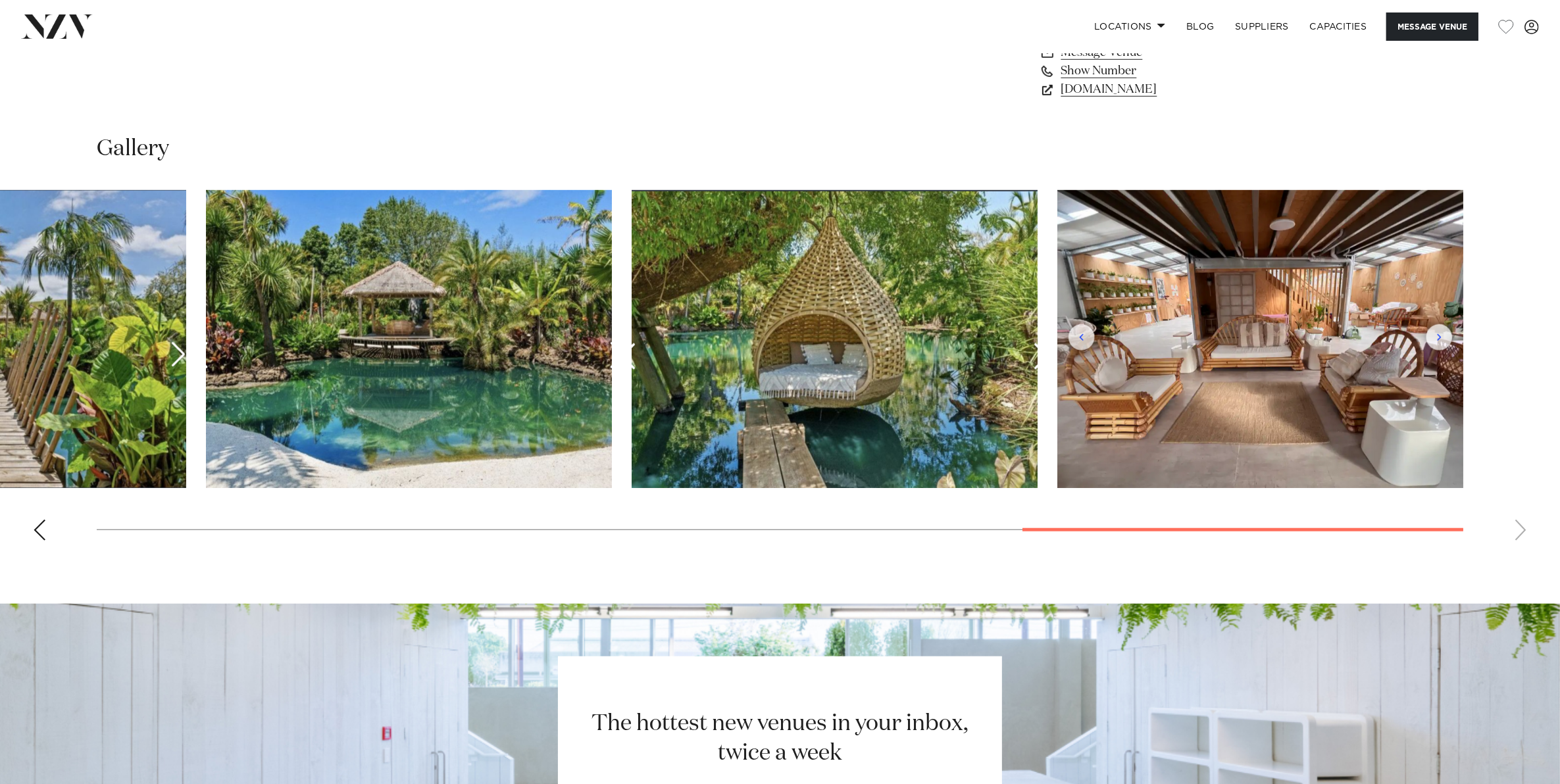
click at [1523, 530] on swiper-container at bounding box center [780, 370] width 1560 height 361
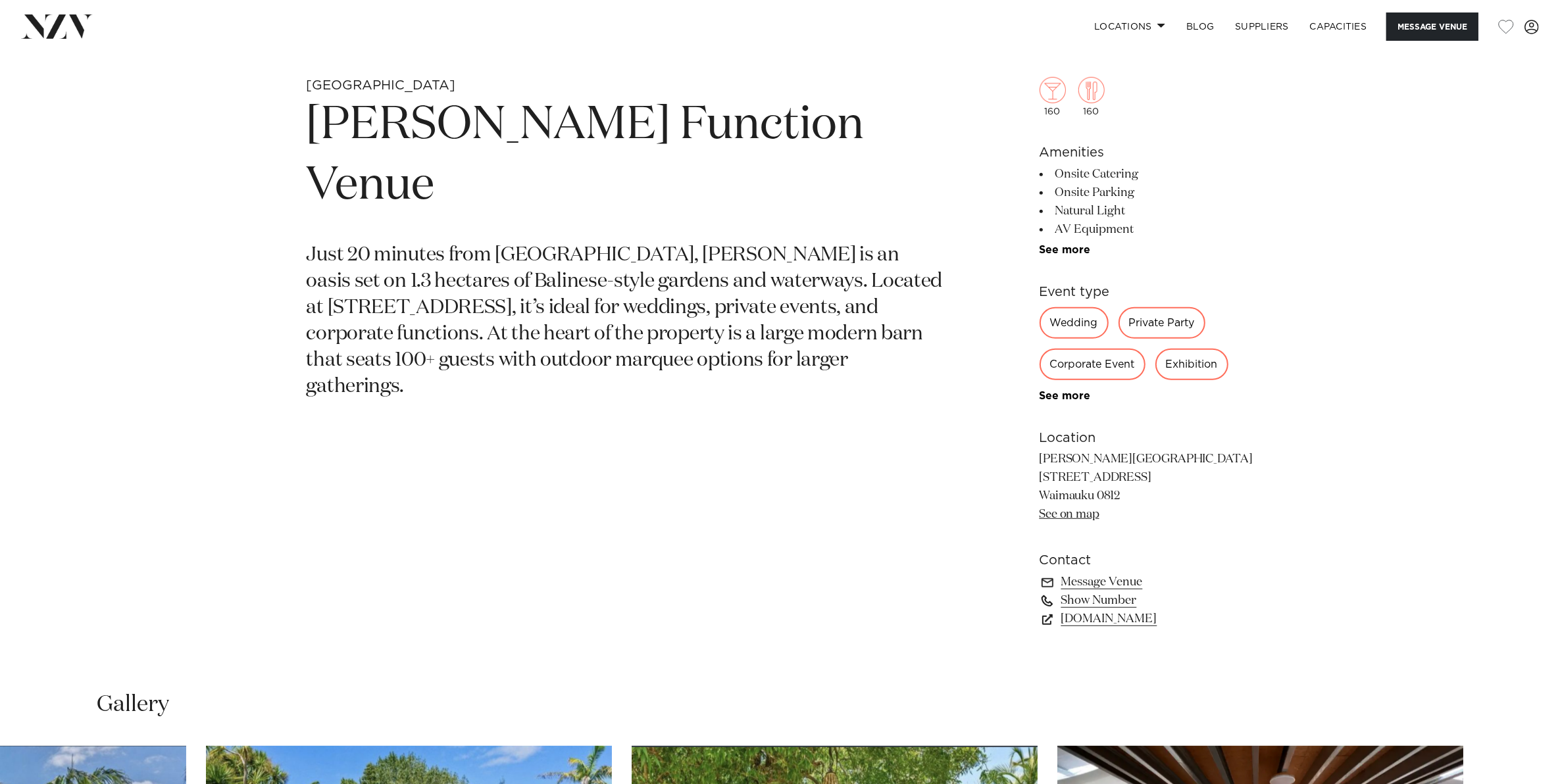
scroll to position [1151, 0]
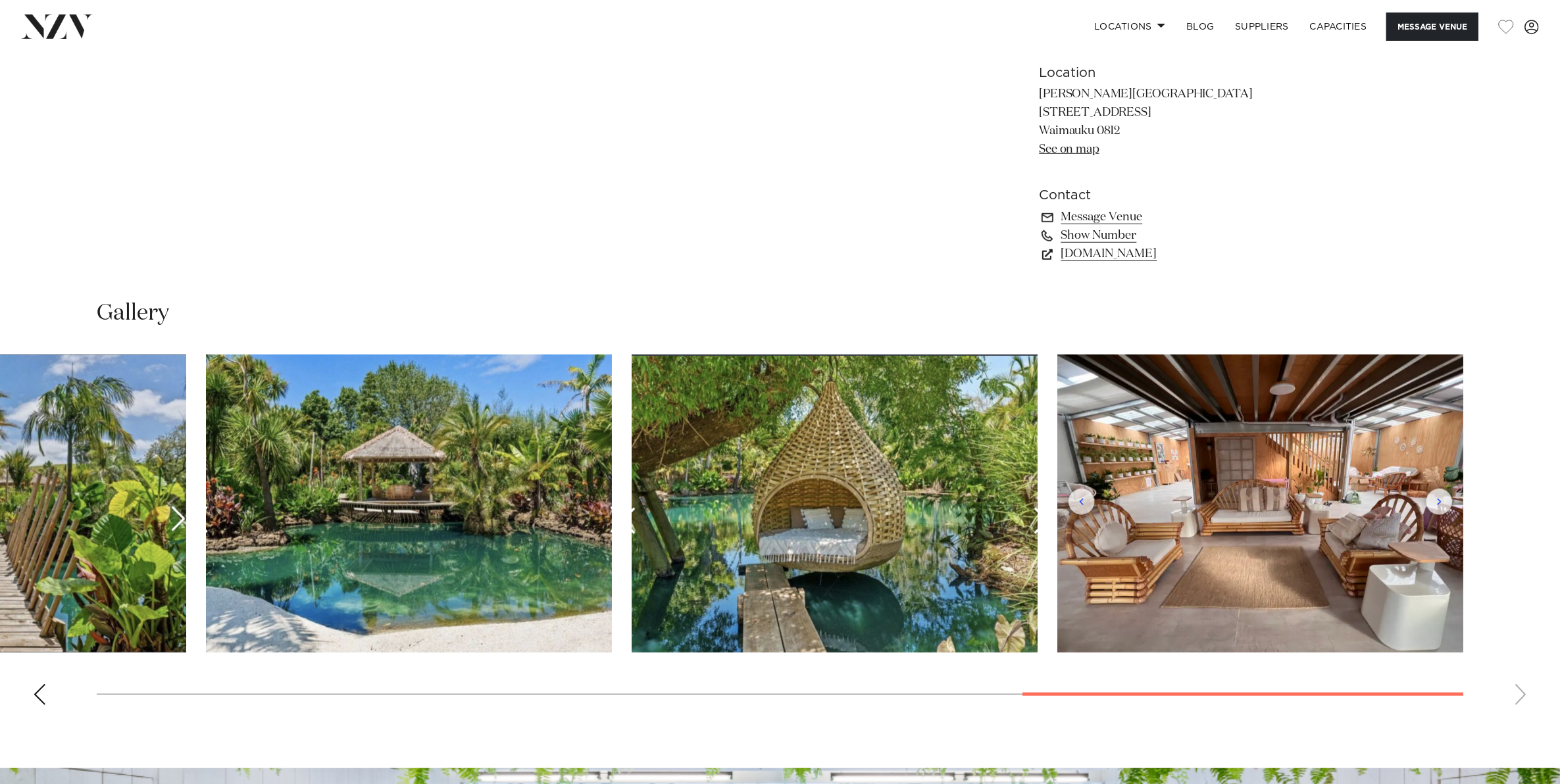
click at [40, 704] on swiper-container at bounding box center [780, 535] width 1560 height 361
click at [35, 689] on div "Previous slide" at bounding box center [39, 694] width 13 height 21
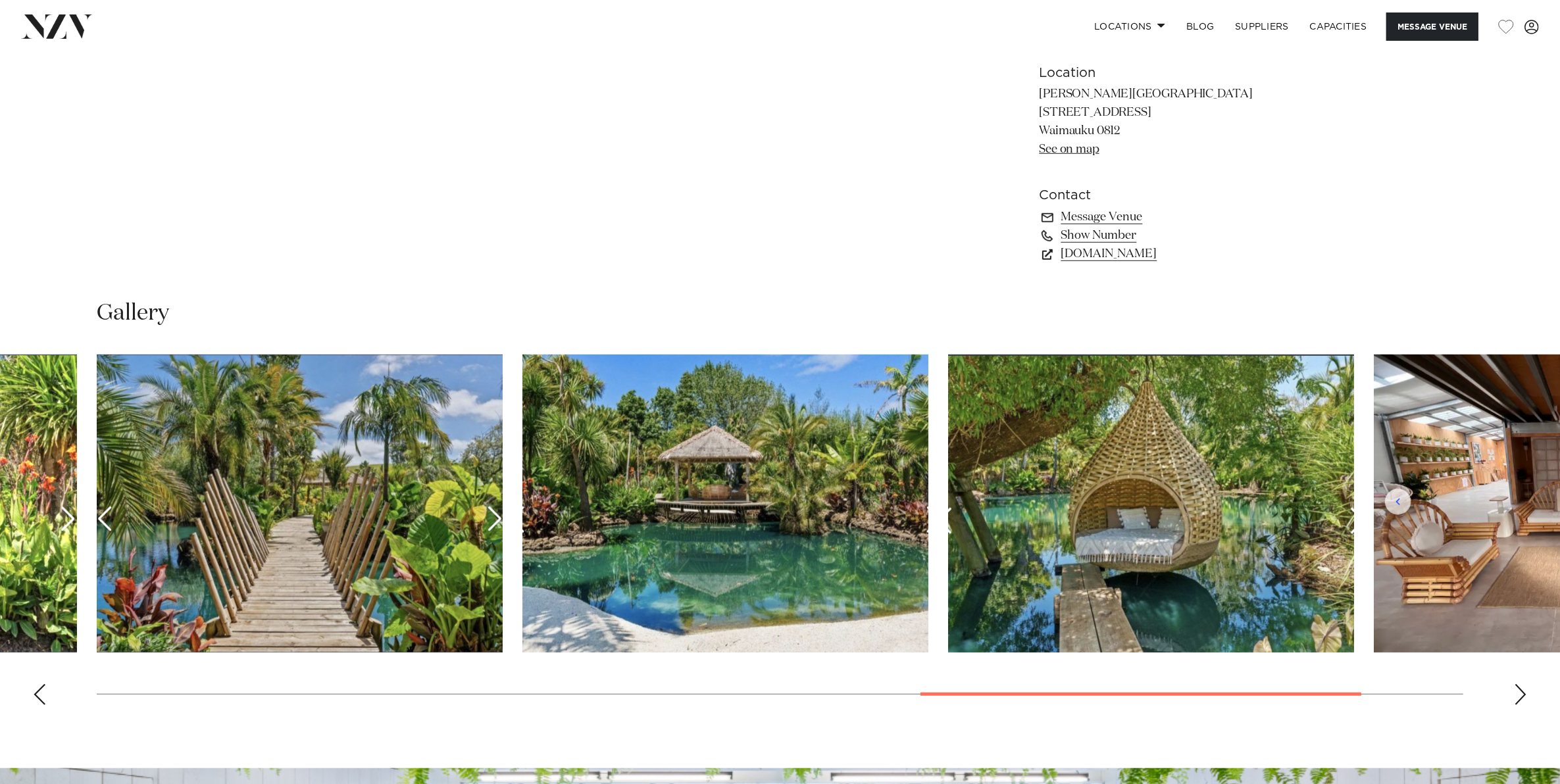
click at [35, 689] on div "Previous slide" at bounding box center [39, 694] width 13 height 21
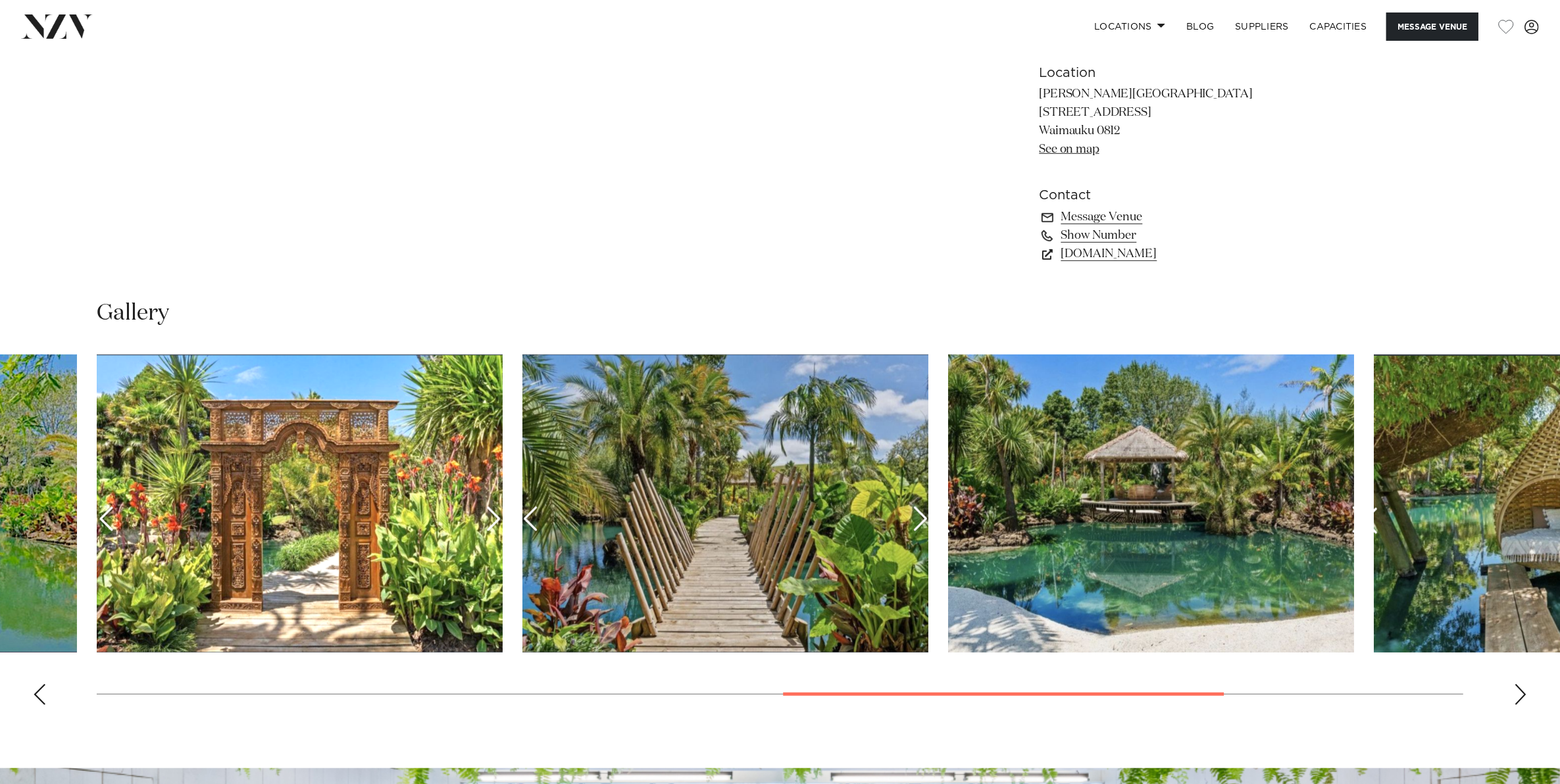
click at [35, 689] on div "Previous slide" at bounding box center [39, 694] width 13 height 21
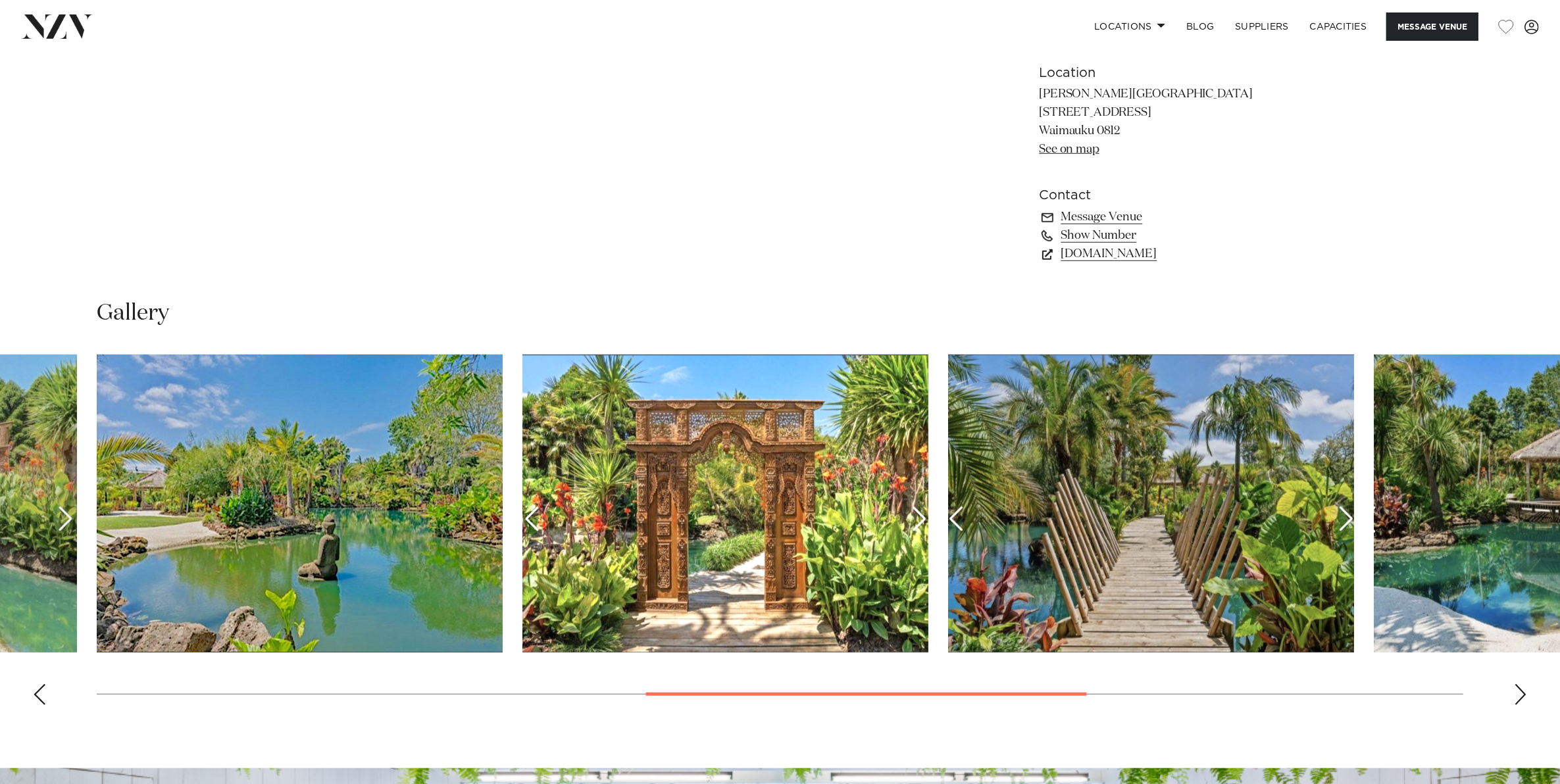
click at [44, 692] on div "Previous slide" at bounding box center [39, 694] width 13 height 21
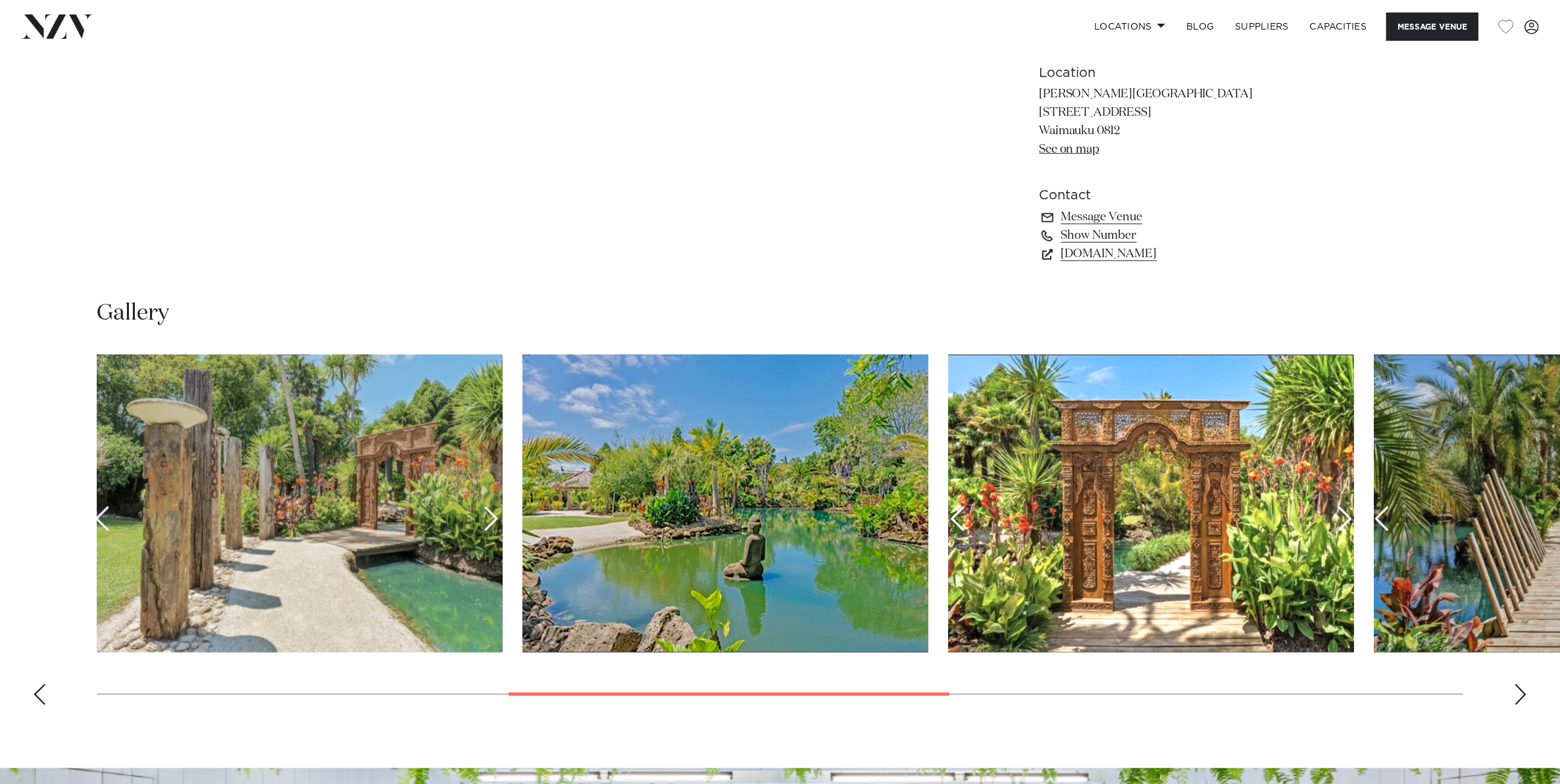
click at [44, 692] on div "Previous slide" at bounding box center [39, 694] width 13 height 21
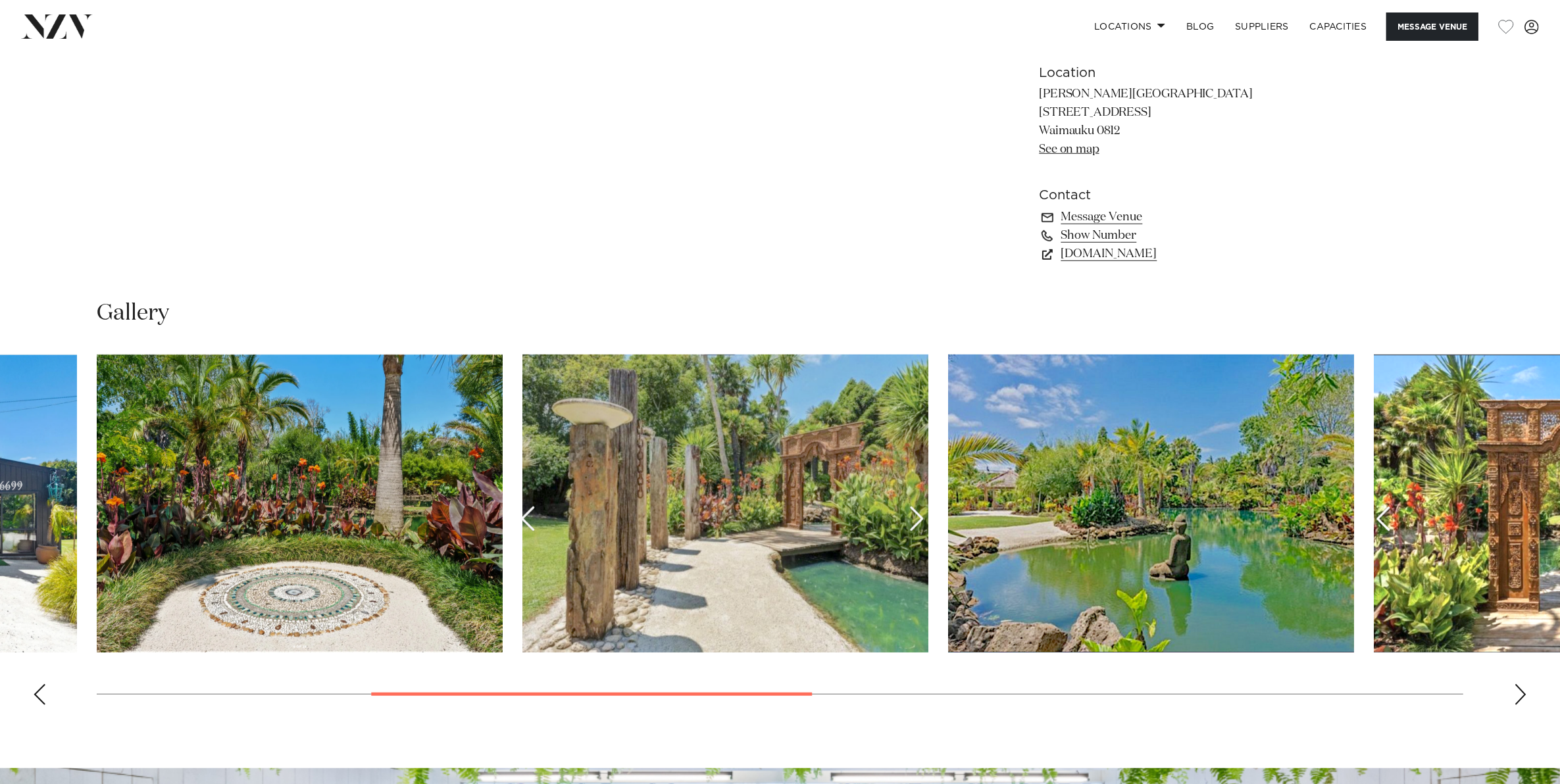
click at [43, 691] on div "Previous slide" at bounding box center [39, 694] width 13 height 21
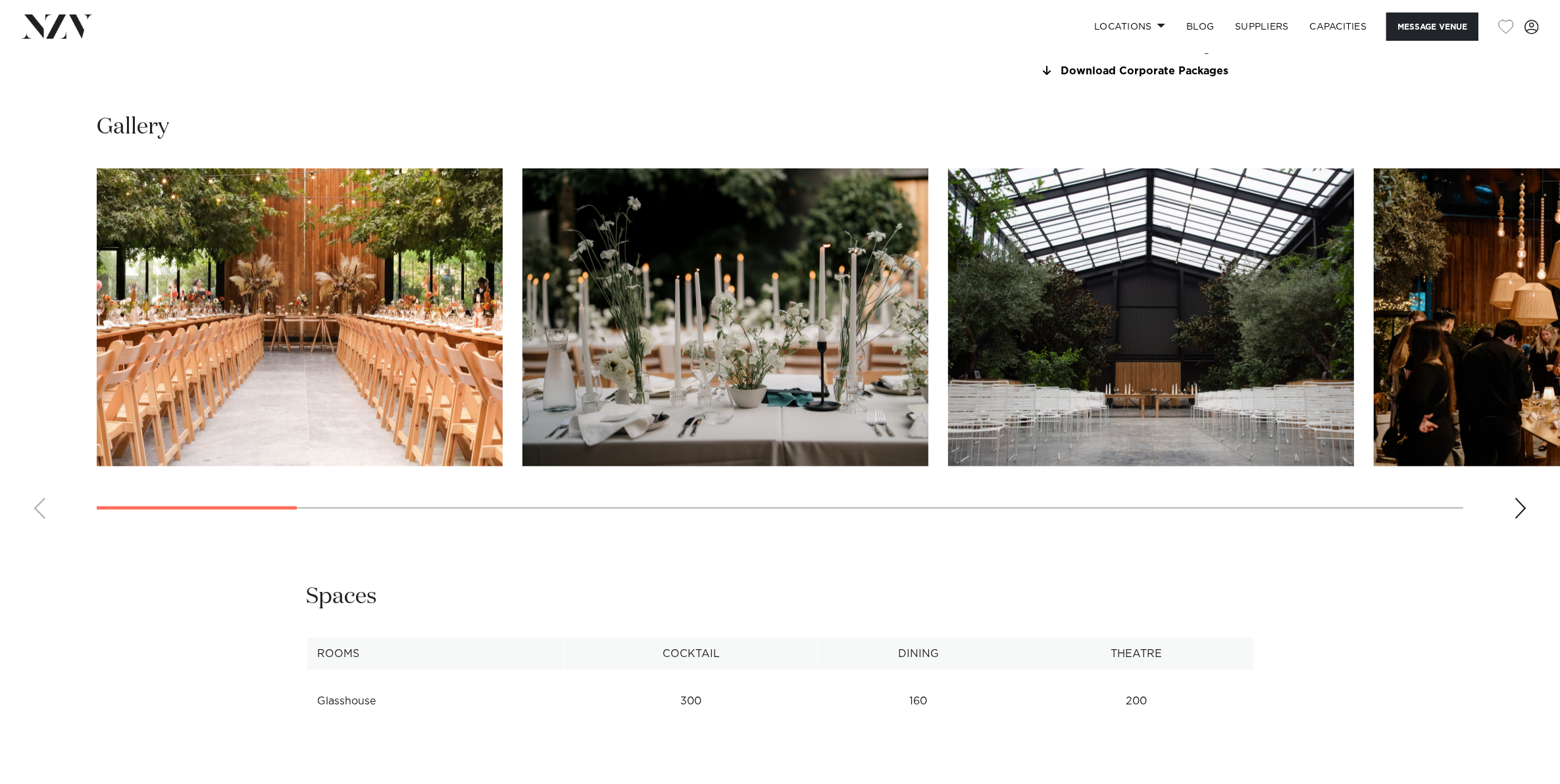
scroll to position [1480, 0]
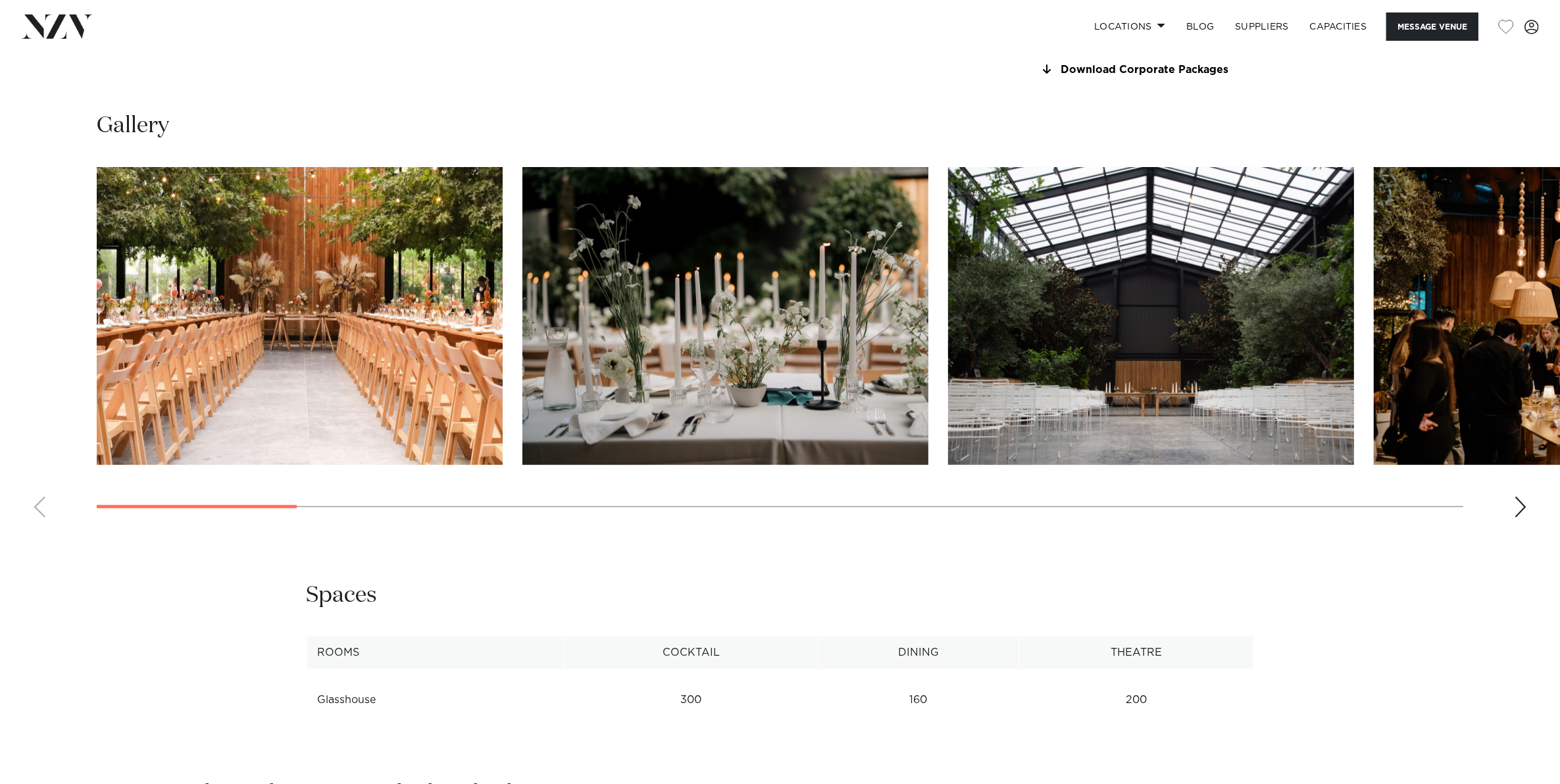
click at [1514, 498] on div "Next slide" at bounding box center [1520, 507] width 13 height 21
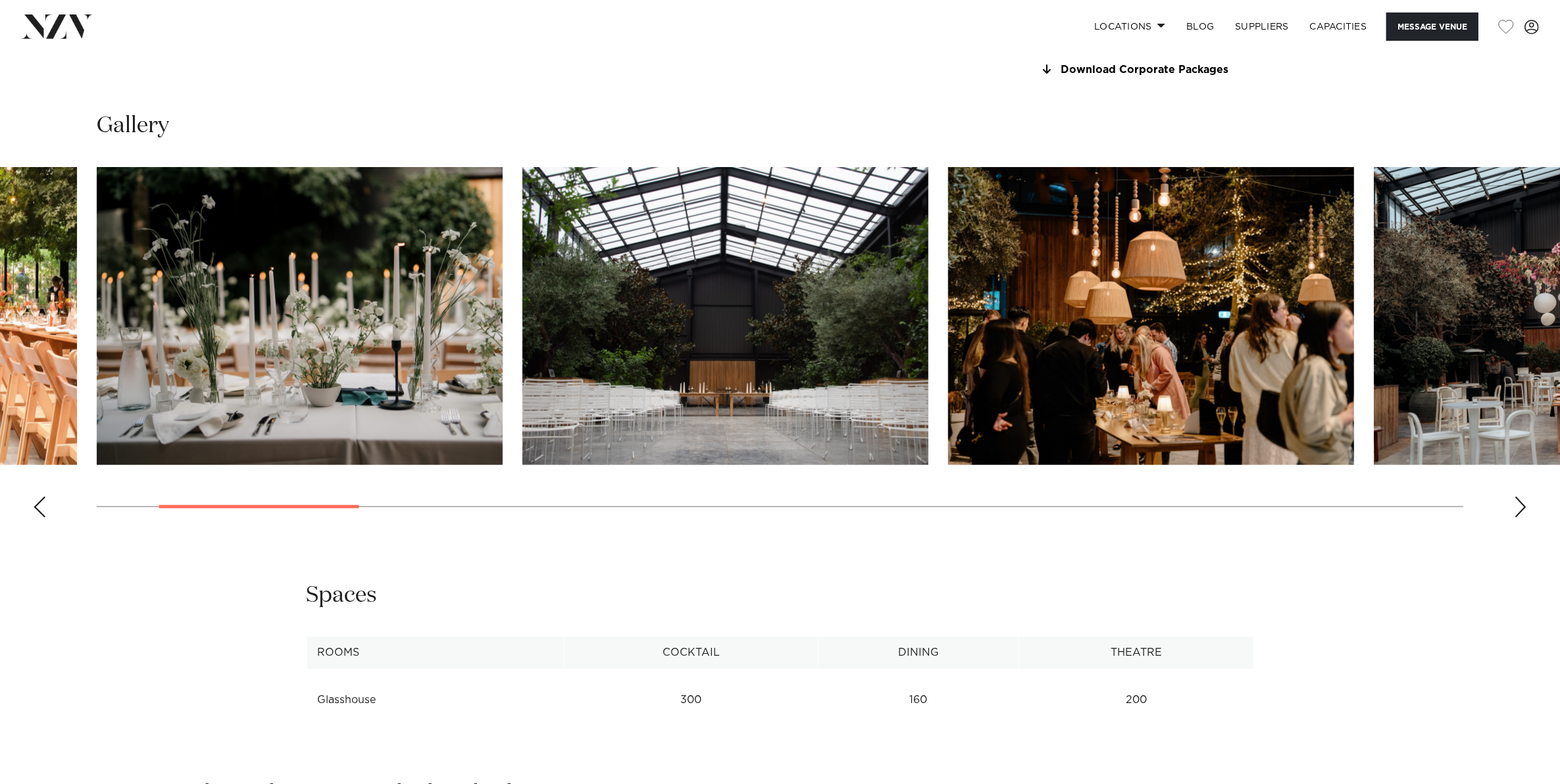
click at [1514, 498] on div "Next slide" at bounding box center [1520, 507] width 13 height 21
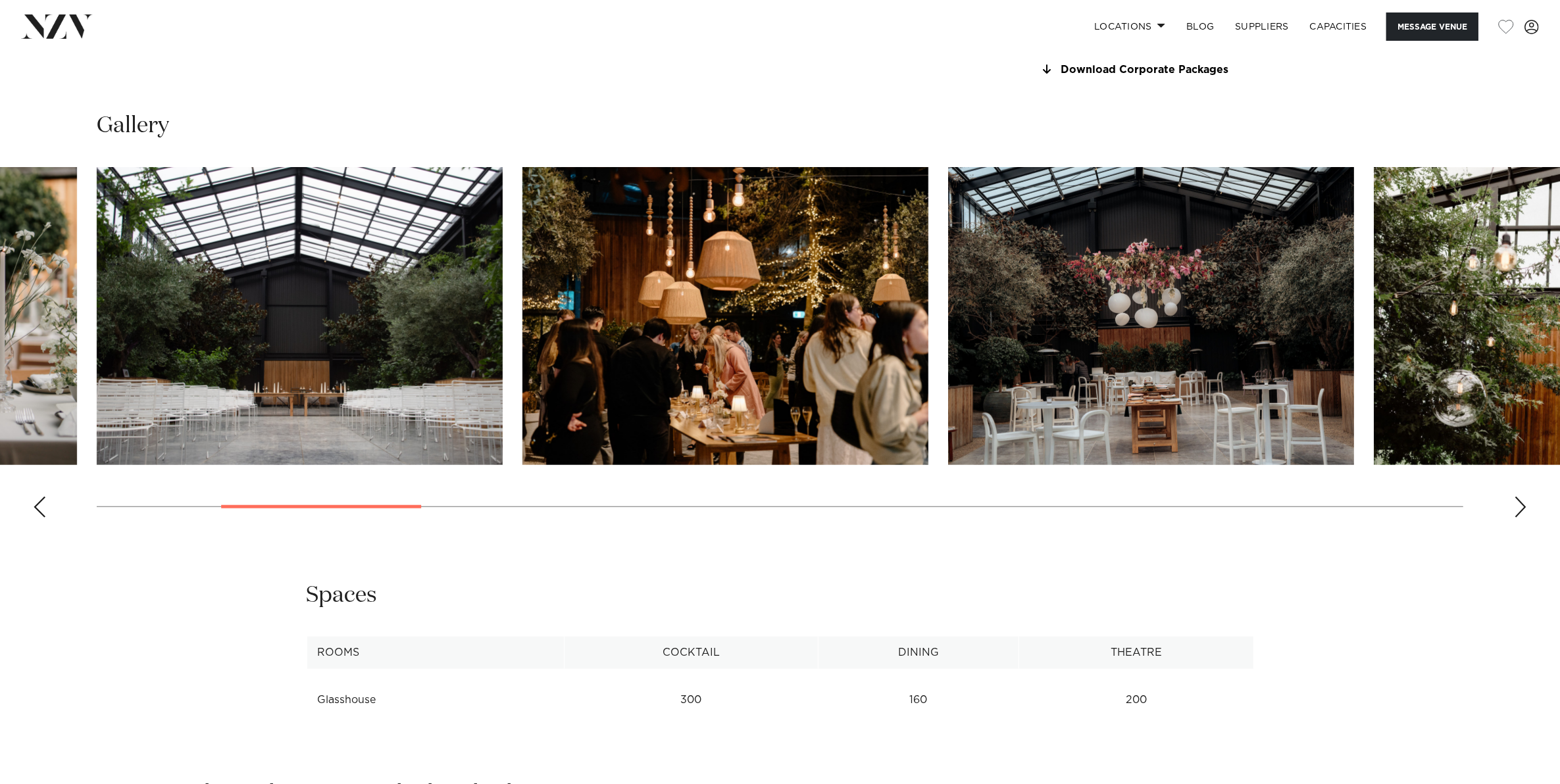
click at [1514, 498] on div "Next slide" at bounding box center [1520, 507] width 13 height 21
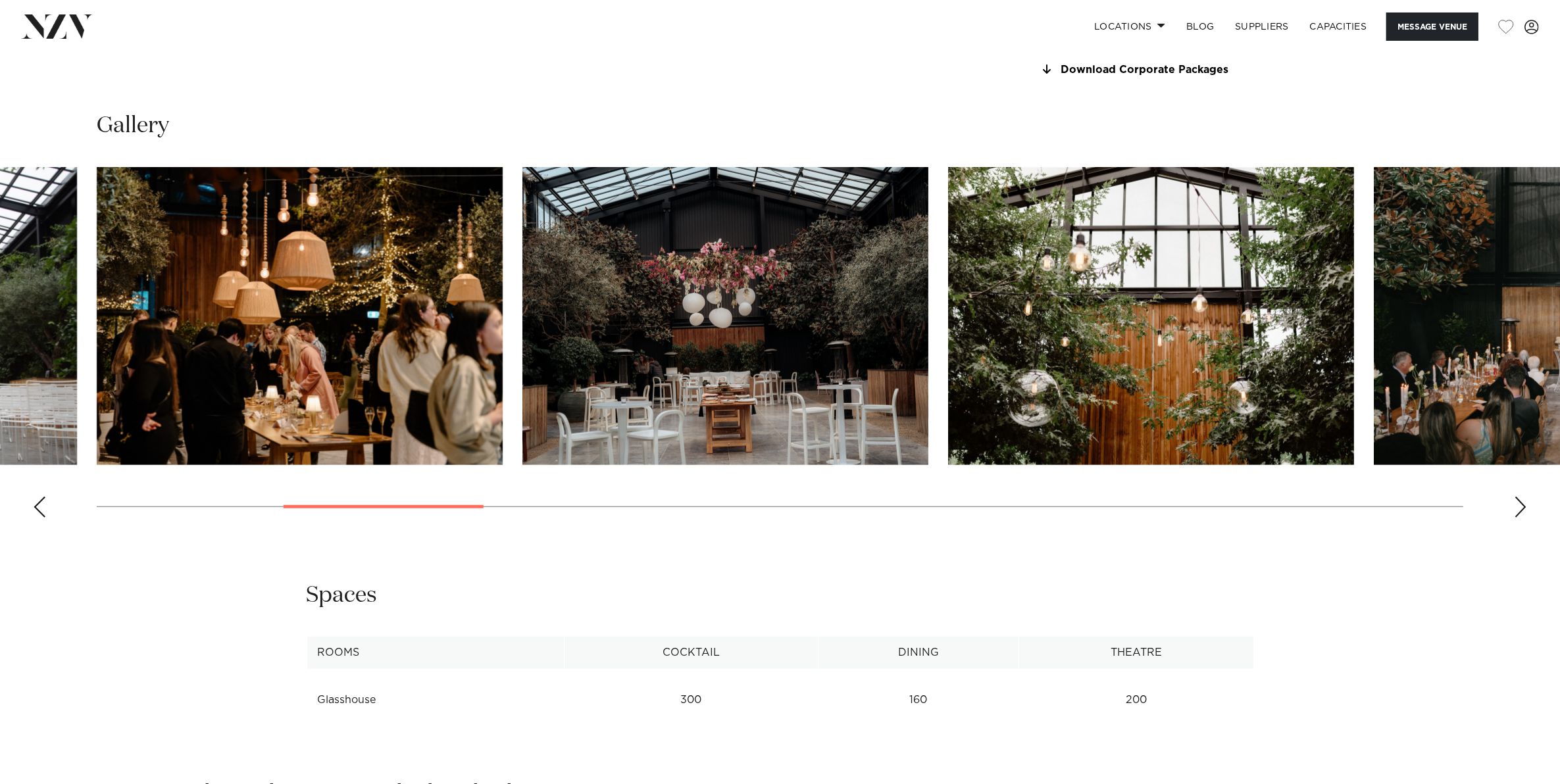
click at [1514, 498] on div "Next slide" at bounding box center [1520, 507] width 13 height 21
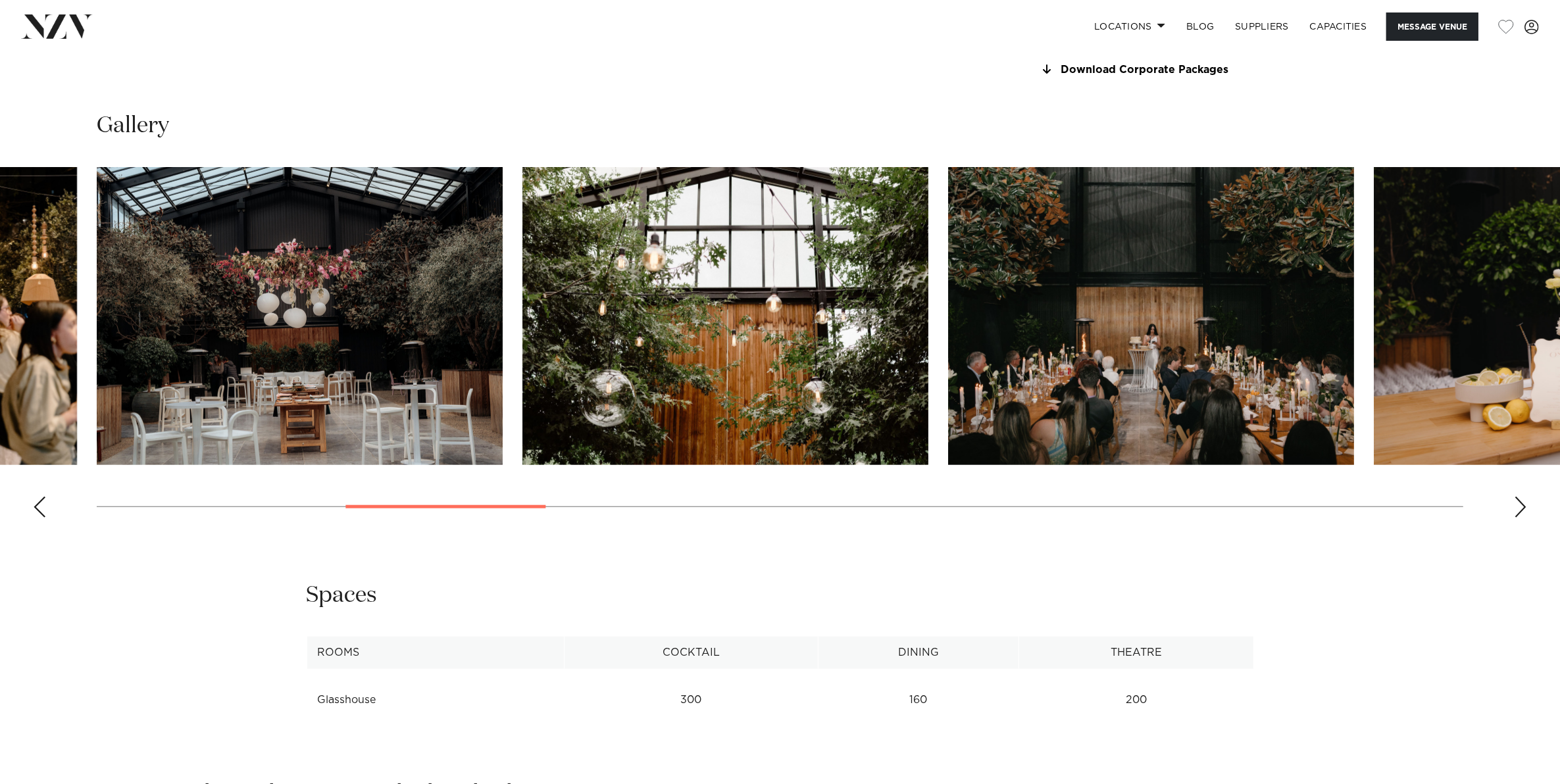
click at [1514, 498] on div "Next slide" at bounding box center [1520, 507] width 13 height 21
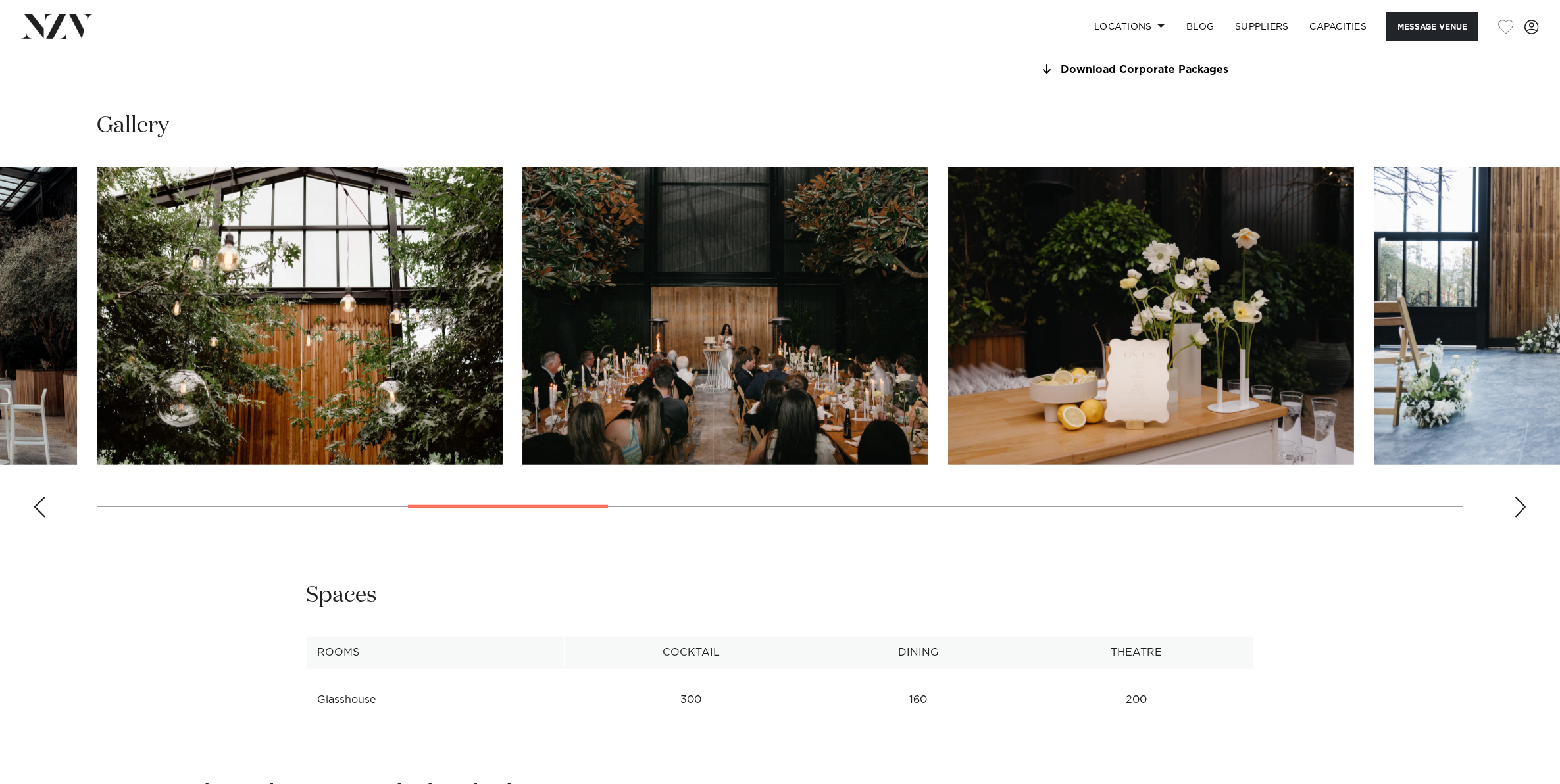
click at [1514, 498] on div "Next slide" at bounding box center [1520, 507] width 13 height 21
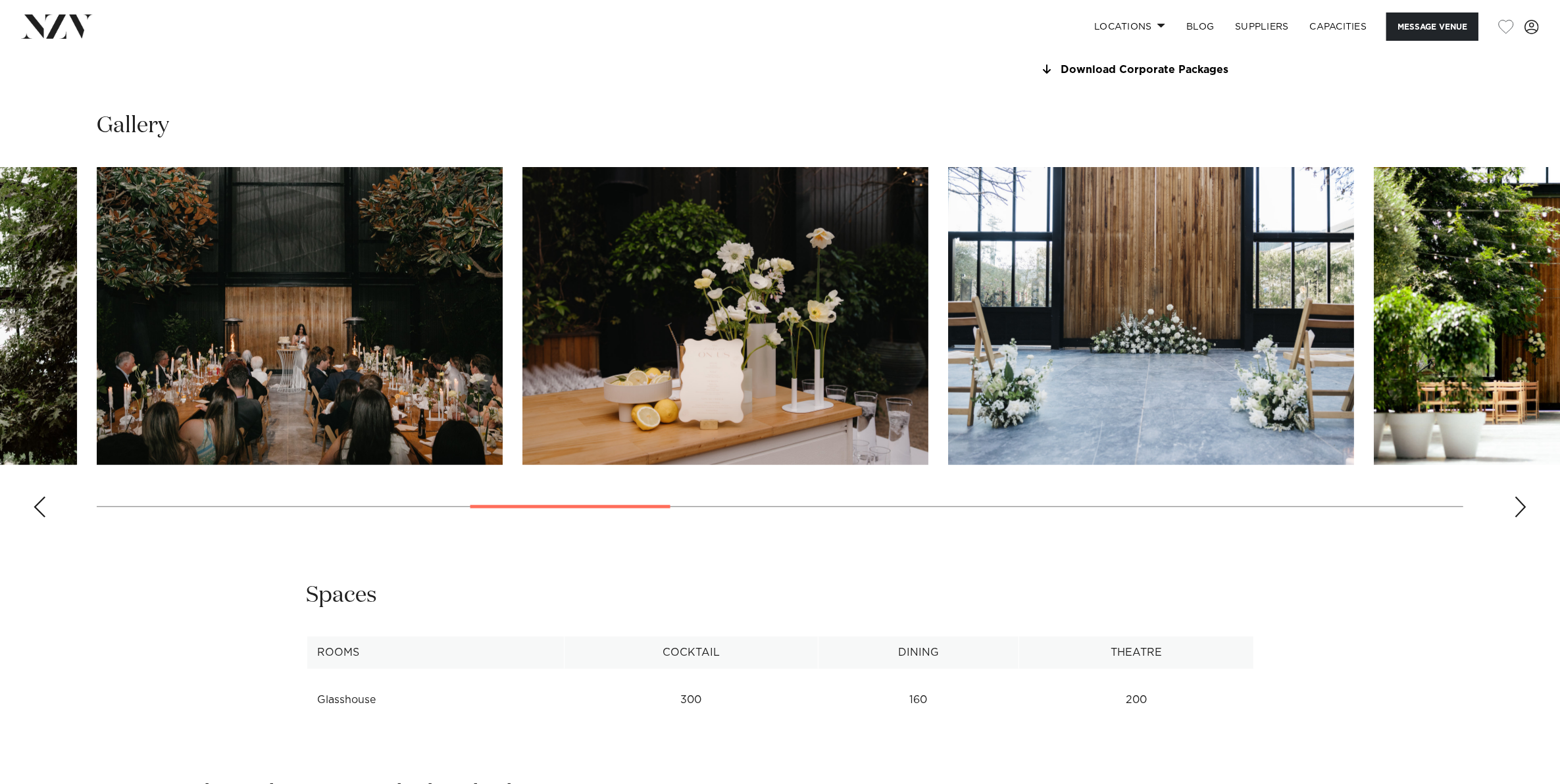
click at [1514, 498] on div "Next slide" at bounding box center [1520, 507] width 13 height 21
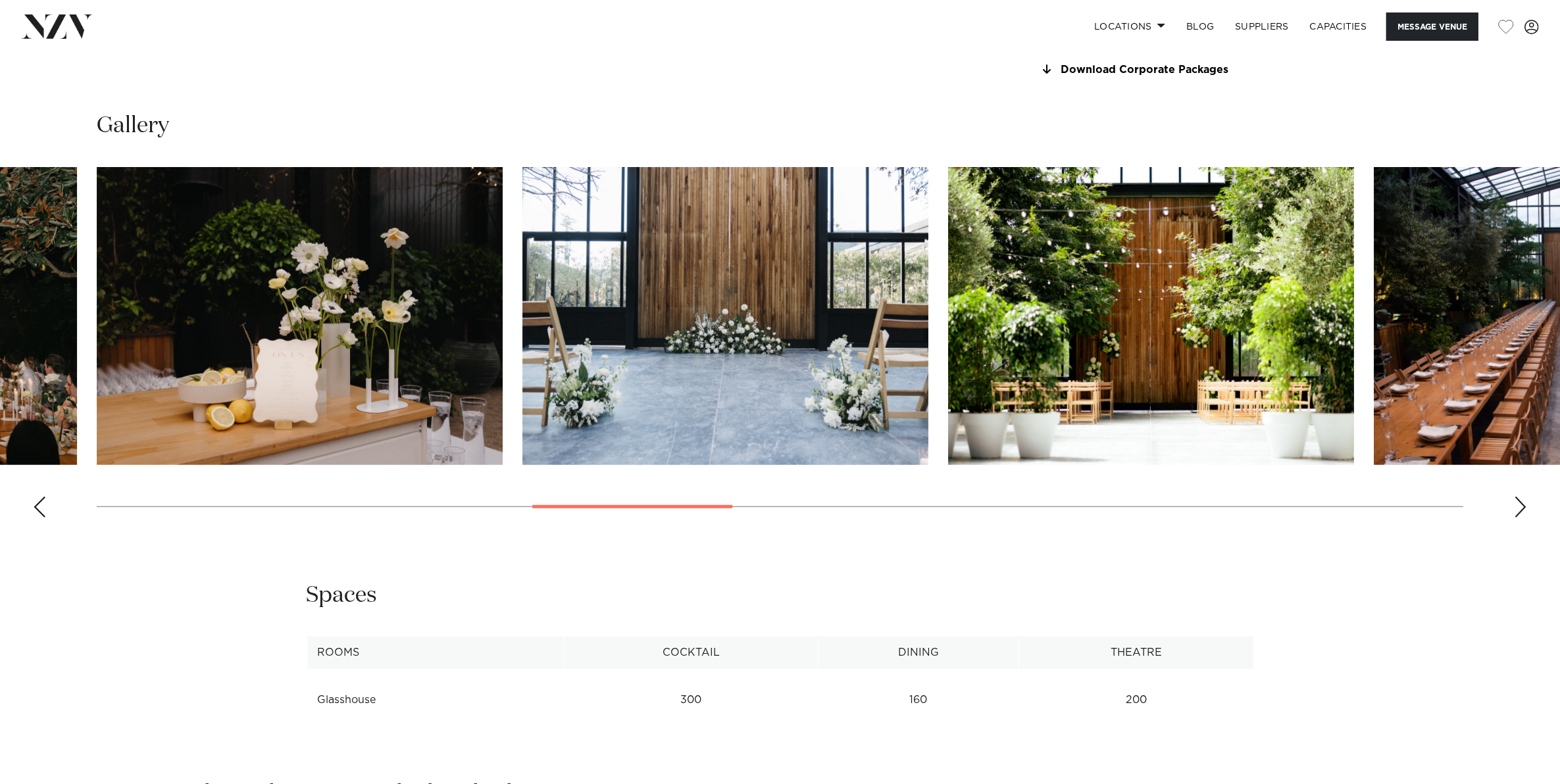
click at [1514, 498] on div "Next slide" at bounding box center [1520, 507] width 13 height 21
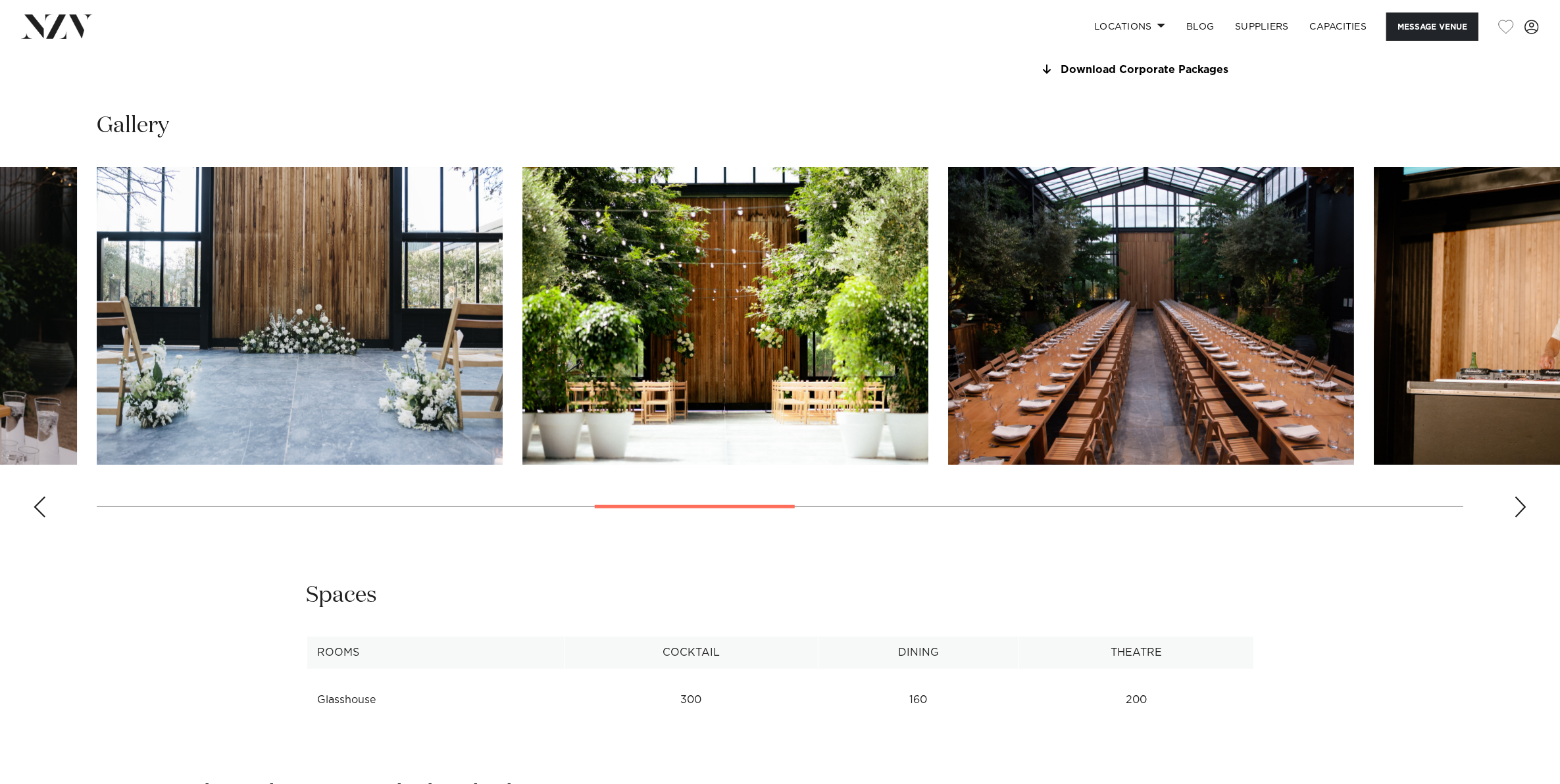
click at [1514, 498] on div "Next slide" at bounding box center [1520, 507] width 13 height 21
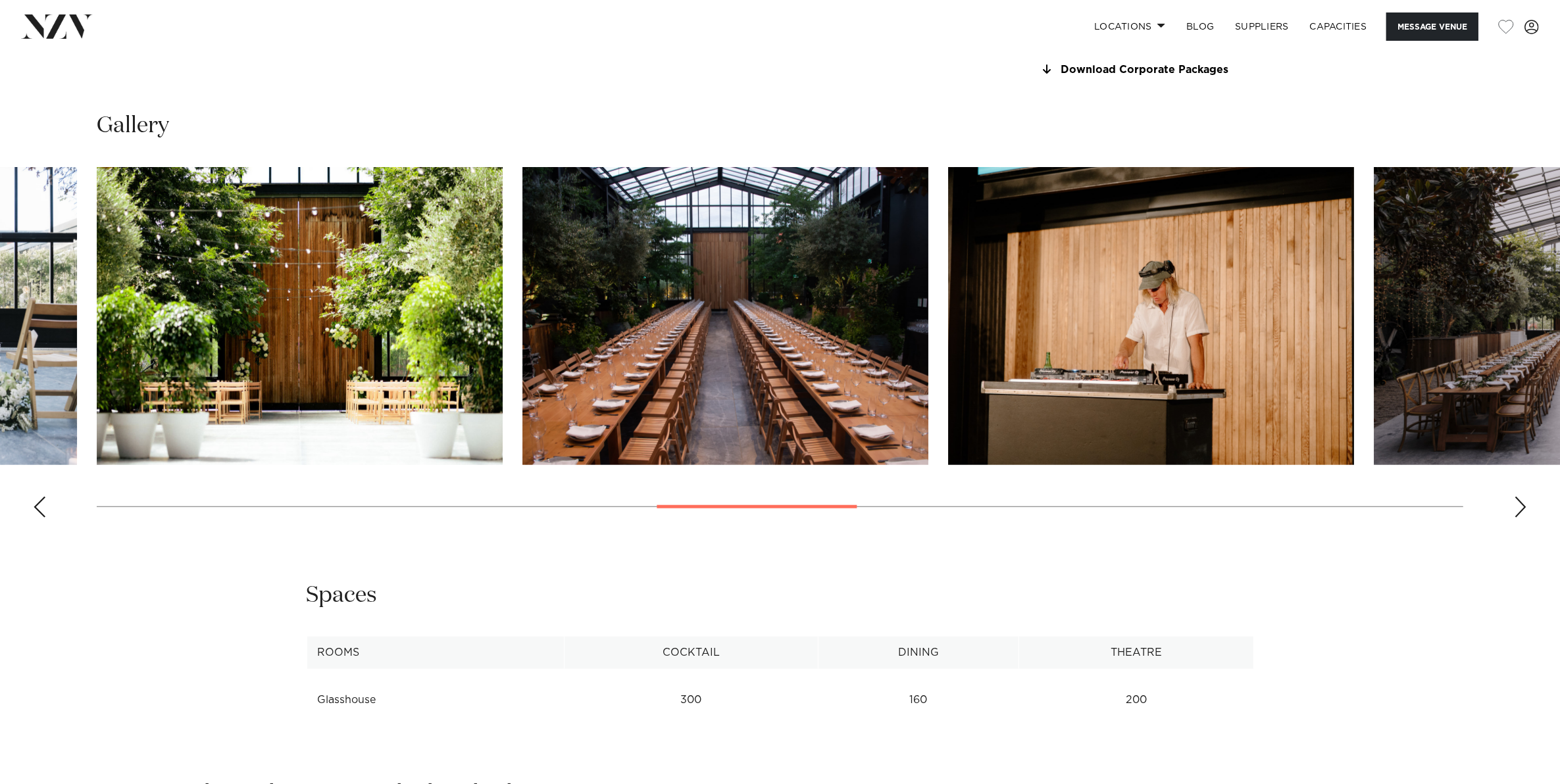
click at [1514, 498] on div "Next slide" at bounding box center [1520, 507] width 13 height 21
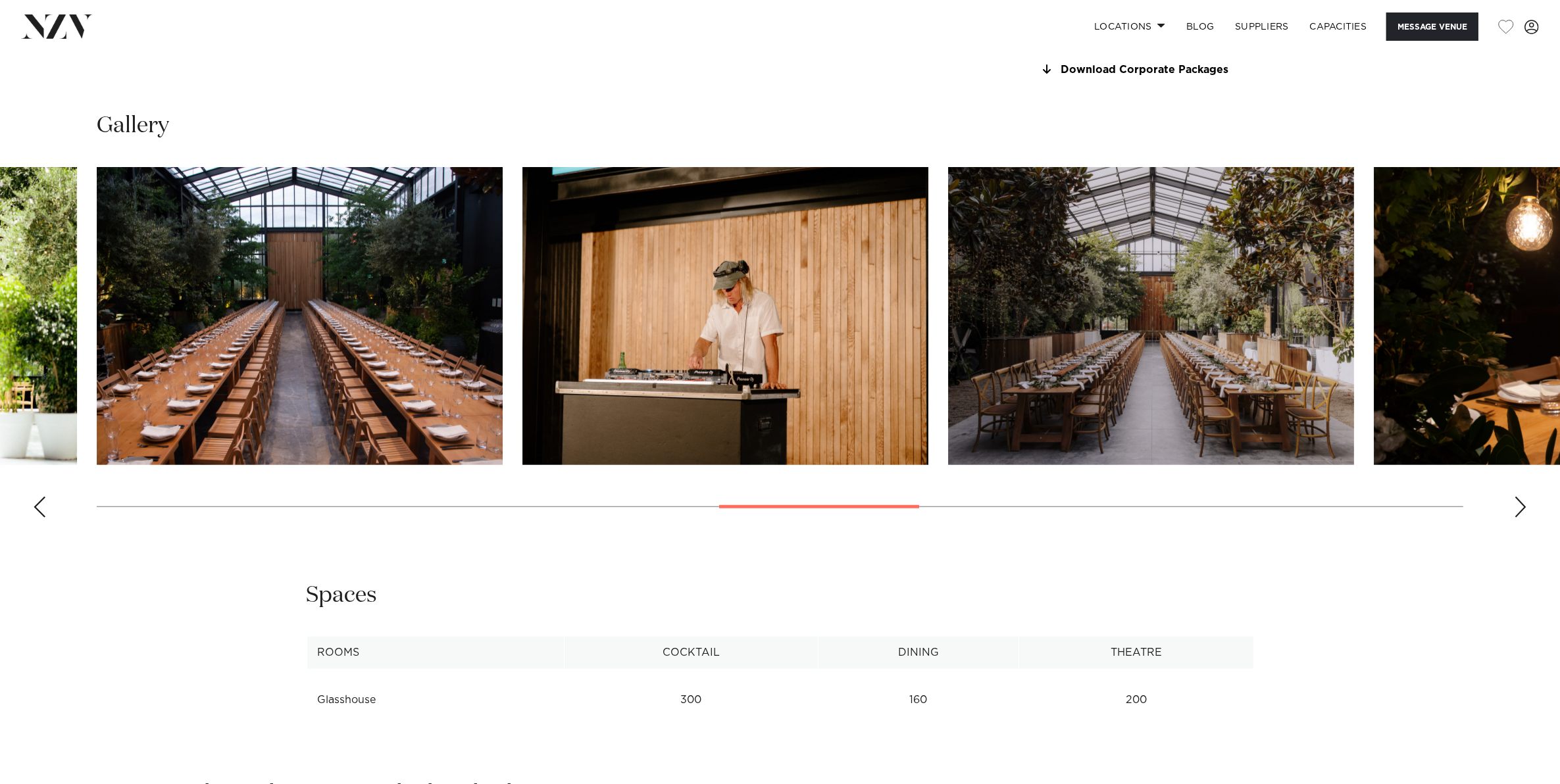
click at [1514, 498] on div "Next slide" at bounding box center [1520, 507] width 13 height 21
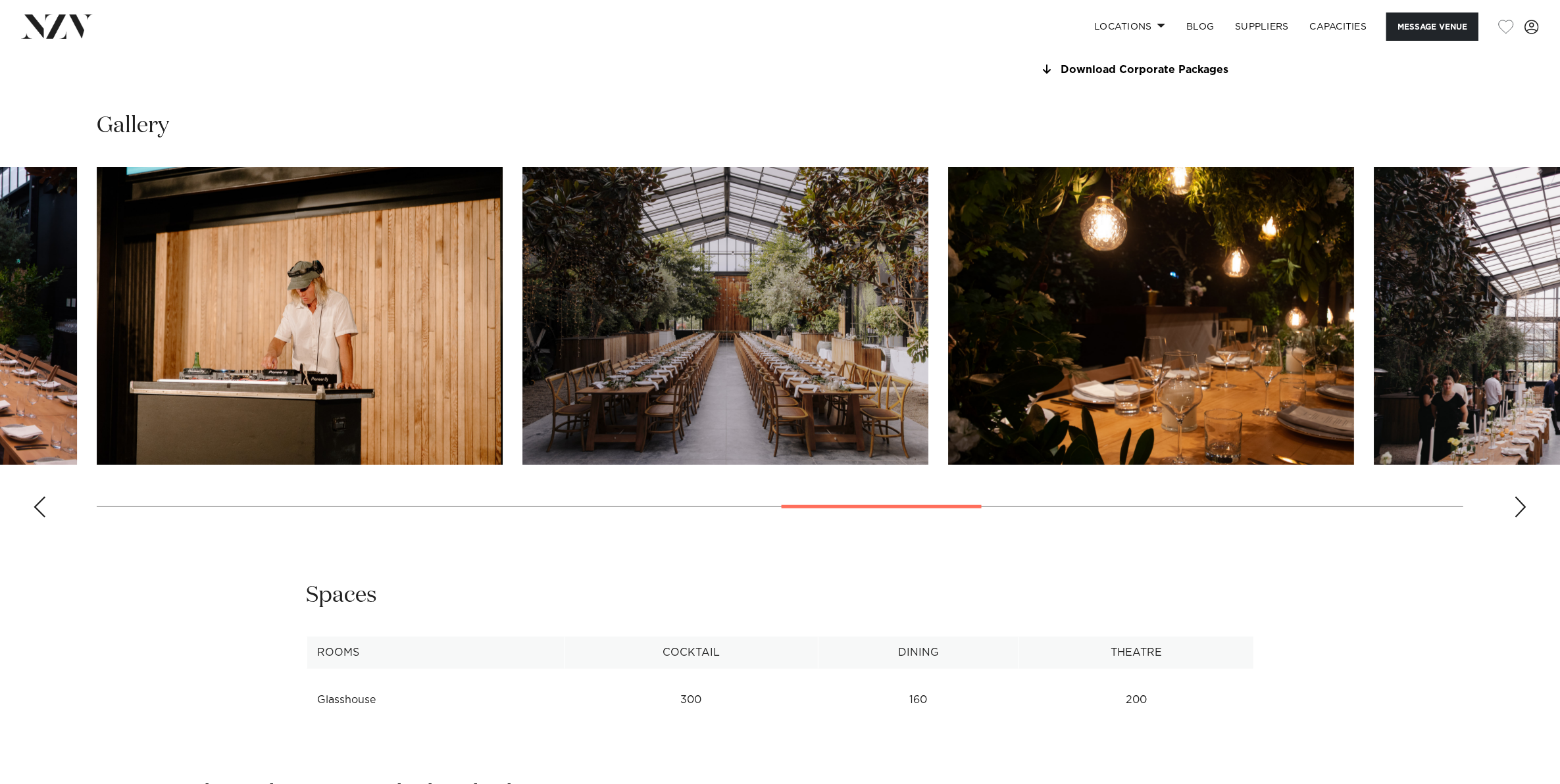
click at [1514, 498] on div "Next slide" at bounding box center [1520, 507] width 13 height 21
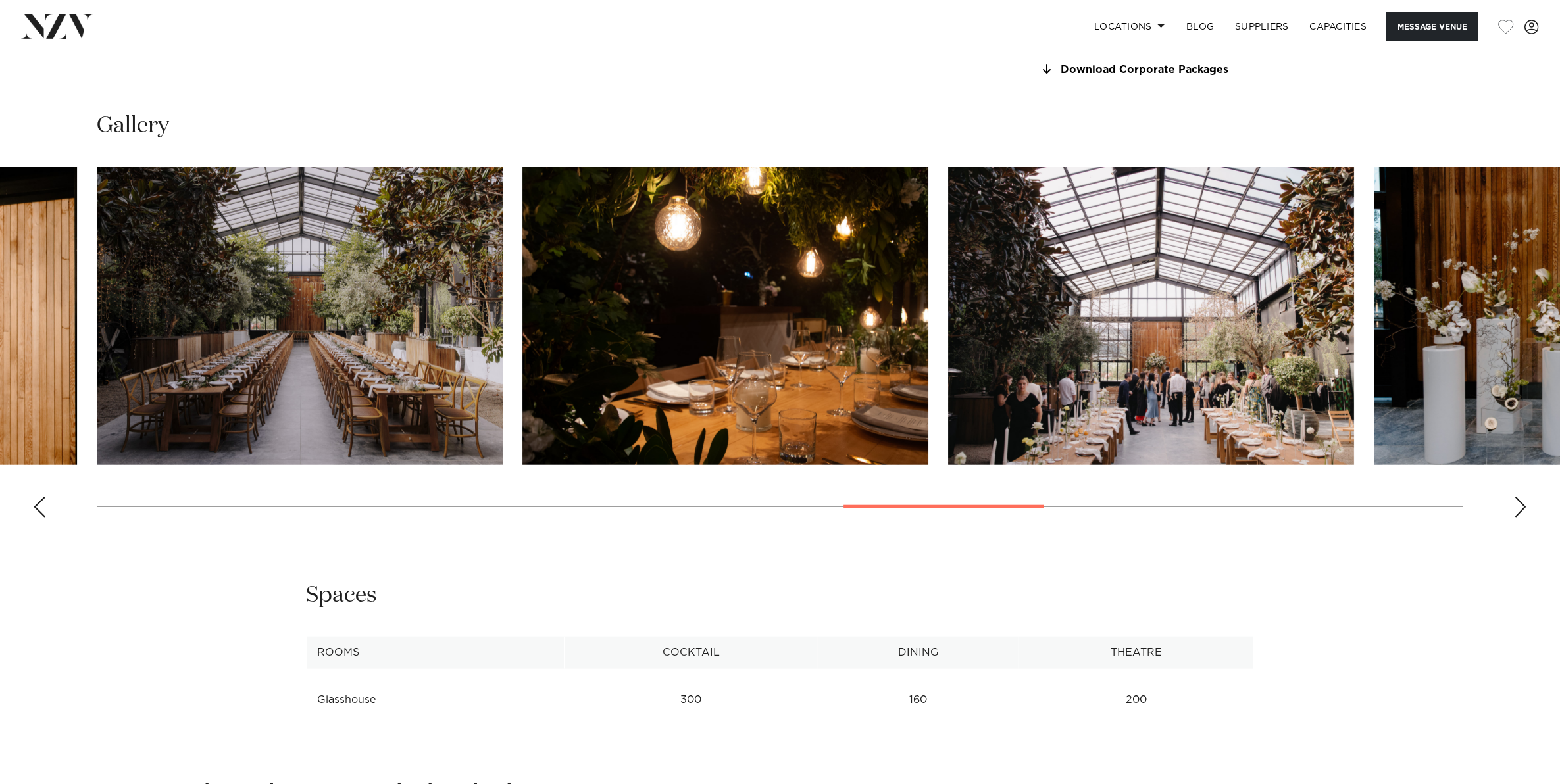
click at [1514, 498] on div "Next slide" at bounding box center [1520, 507] width 13 height 21
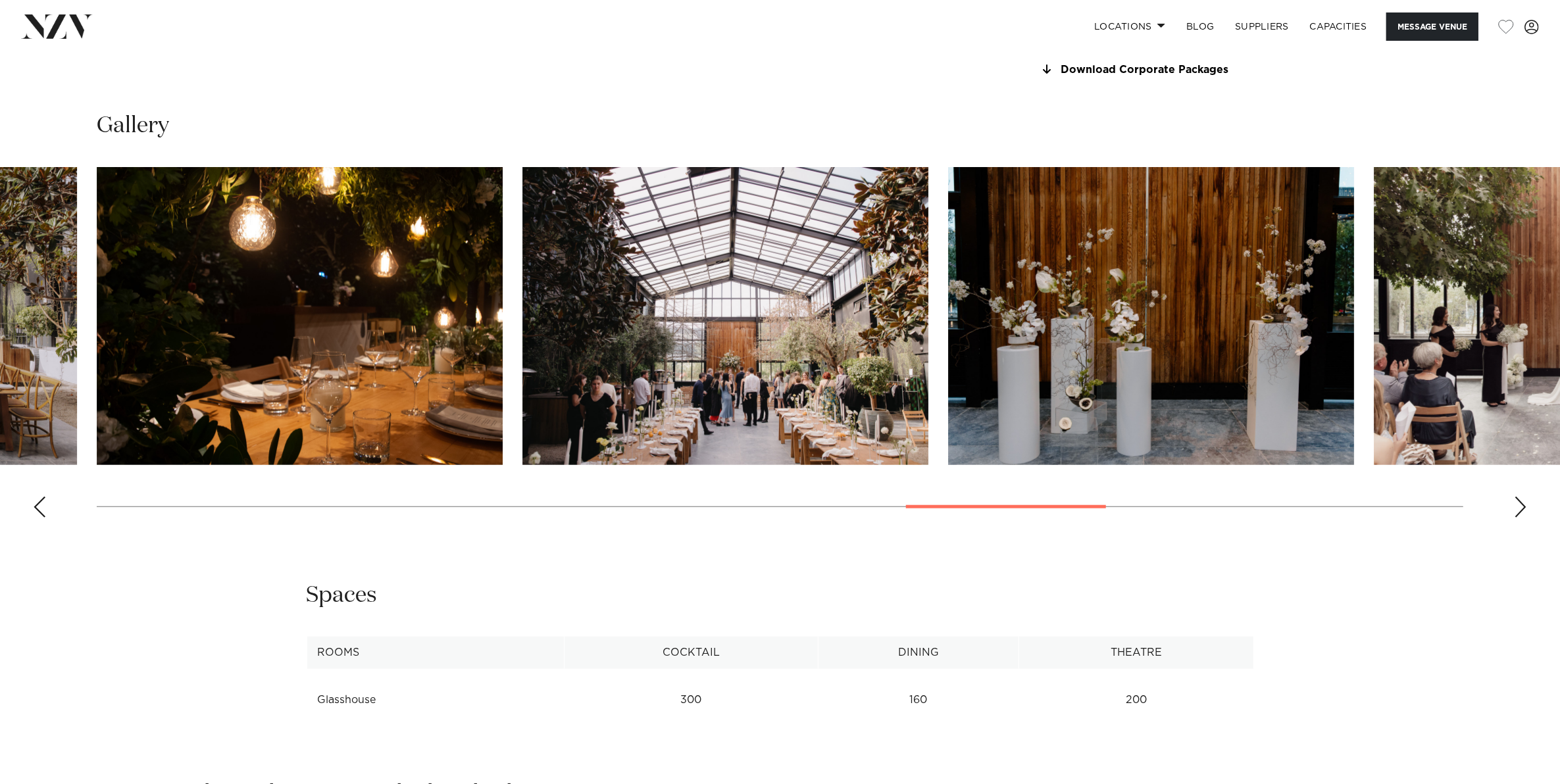
click at [1534, 498] on swiper-container at bounding box center [780, 347] width 1560 height 361
click at [1529, 503] on swiper-container at bounding box center [780, 347] width 1560 height 361
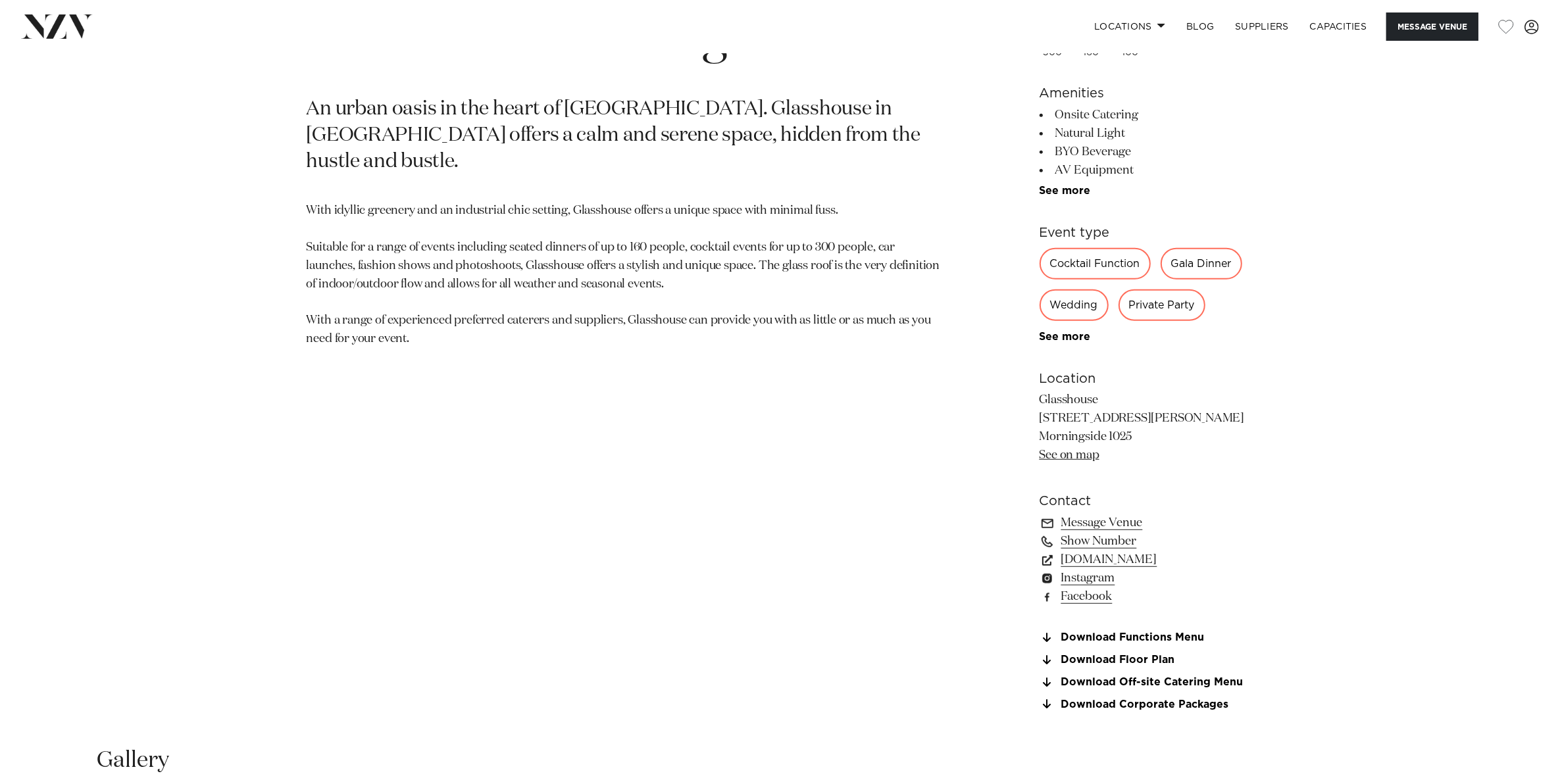
scroll to position [905, 0]
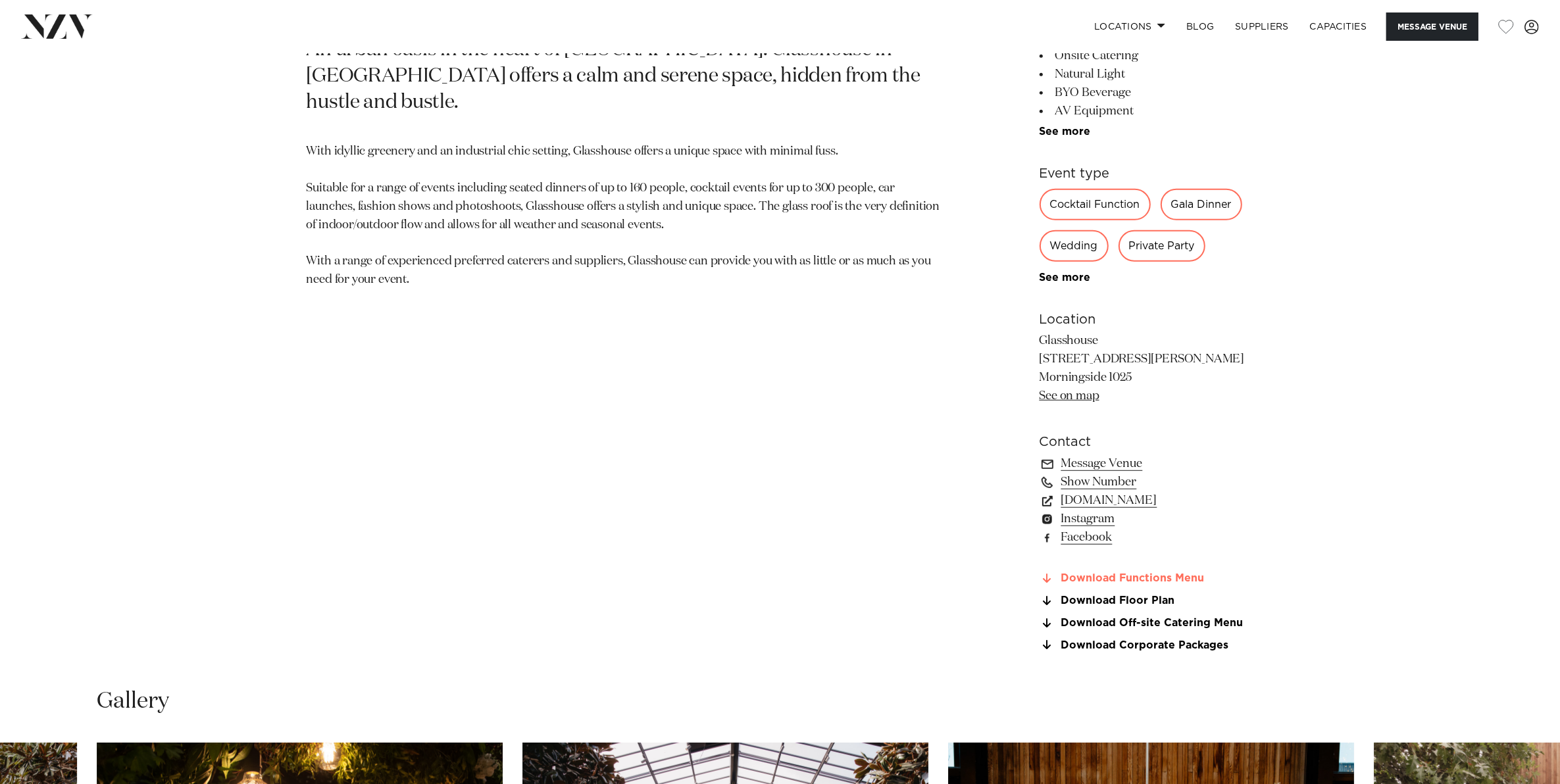
click at [1132, 574] on link "Download Functions Menu" at bounding box center [1147, 579] width 214 height 12
click at [1107, 640] on link "Download Corporate Packages" at bounding box center [1147, 645] width 214 height 12
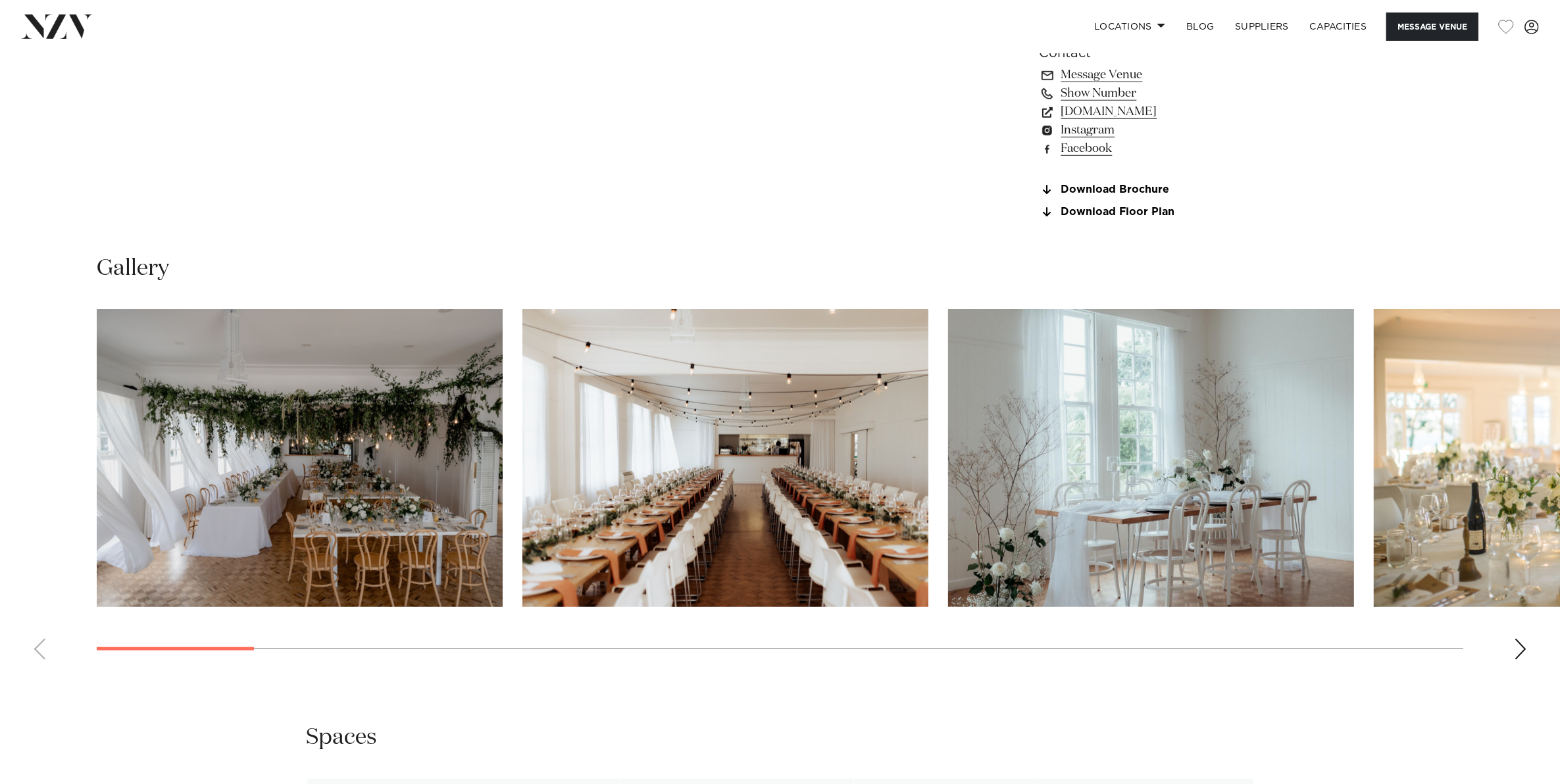
scroll to position [1315, 0]
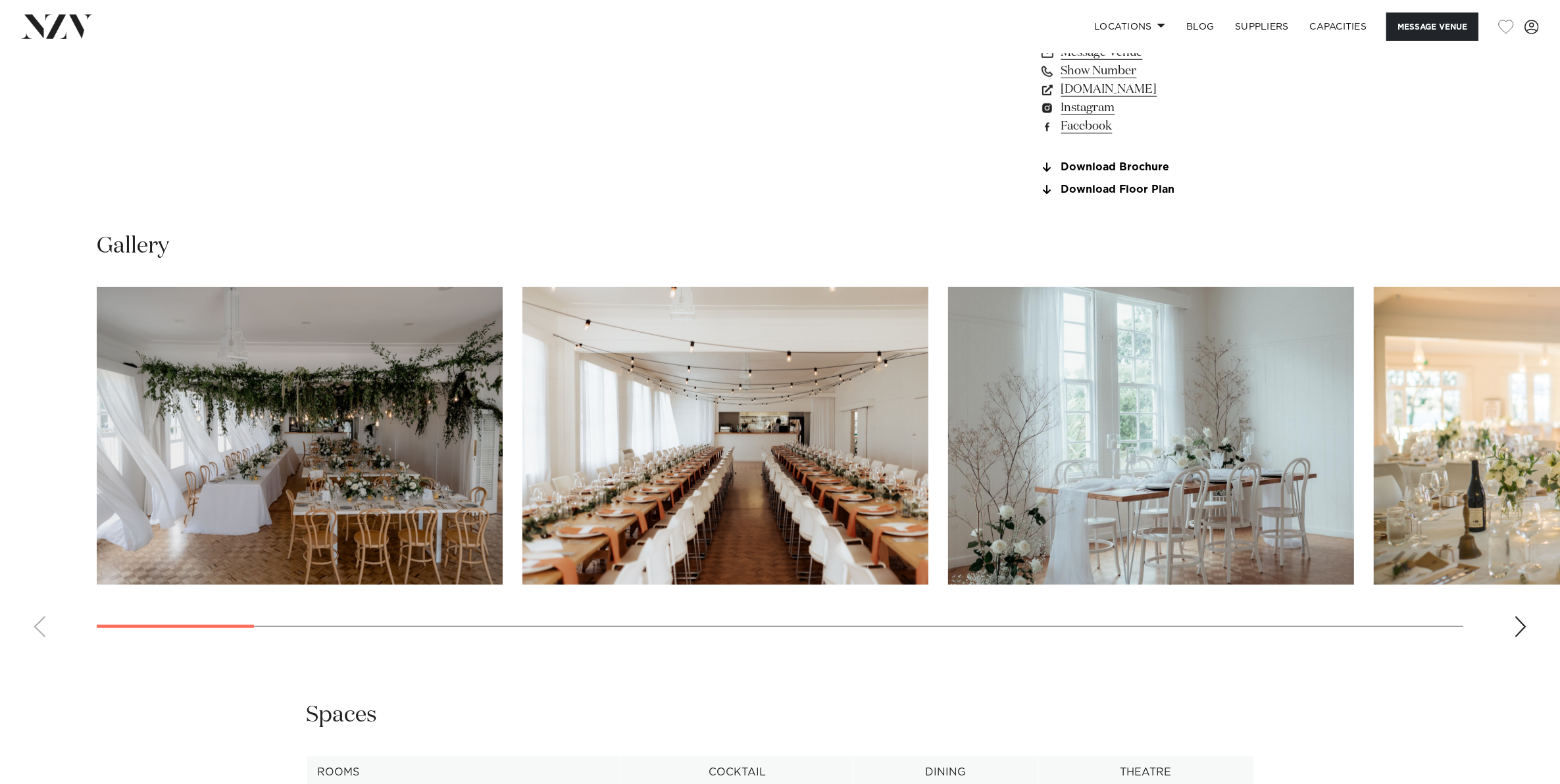
click at [1524, 622] on div "Next slide" at bounding box center [1520, 627] width 13 height 21
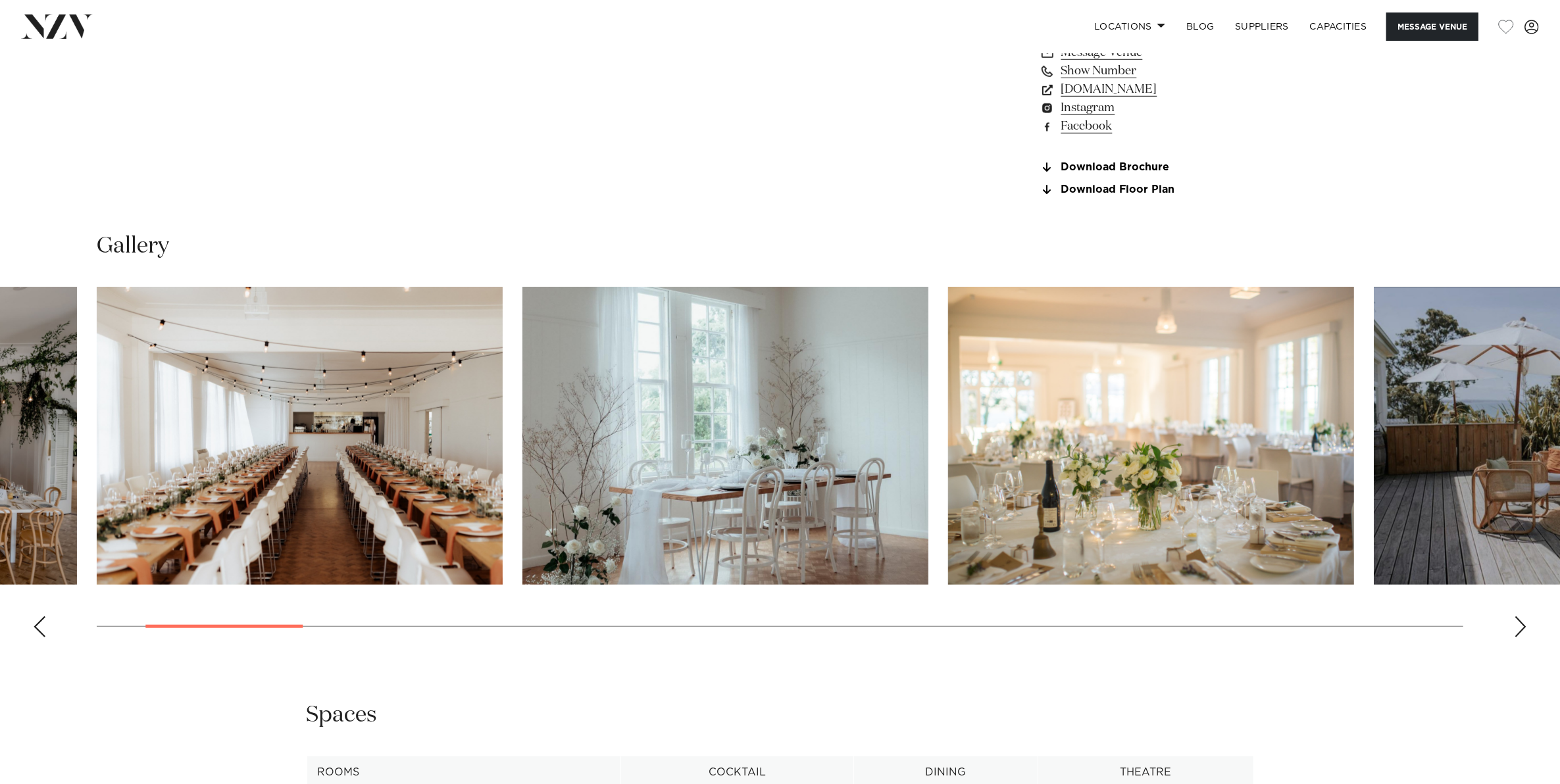
click at [1524, 622] on div "Next slide" at bounding box center [1520, 627] width 13 height 21
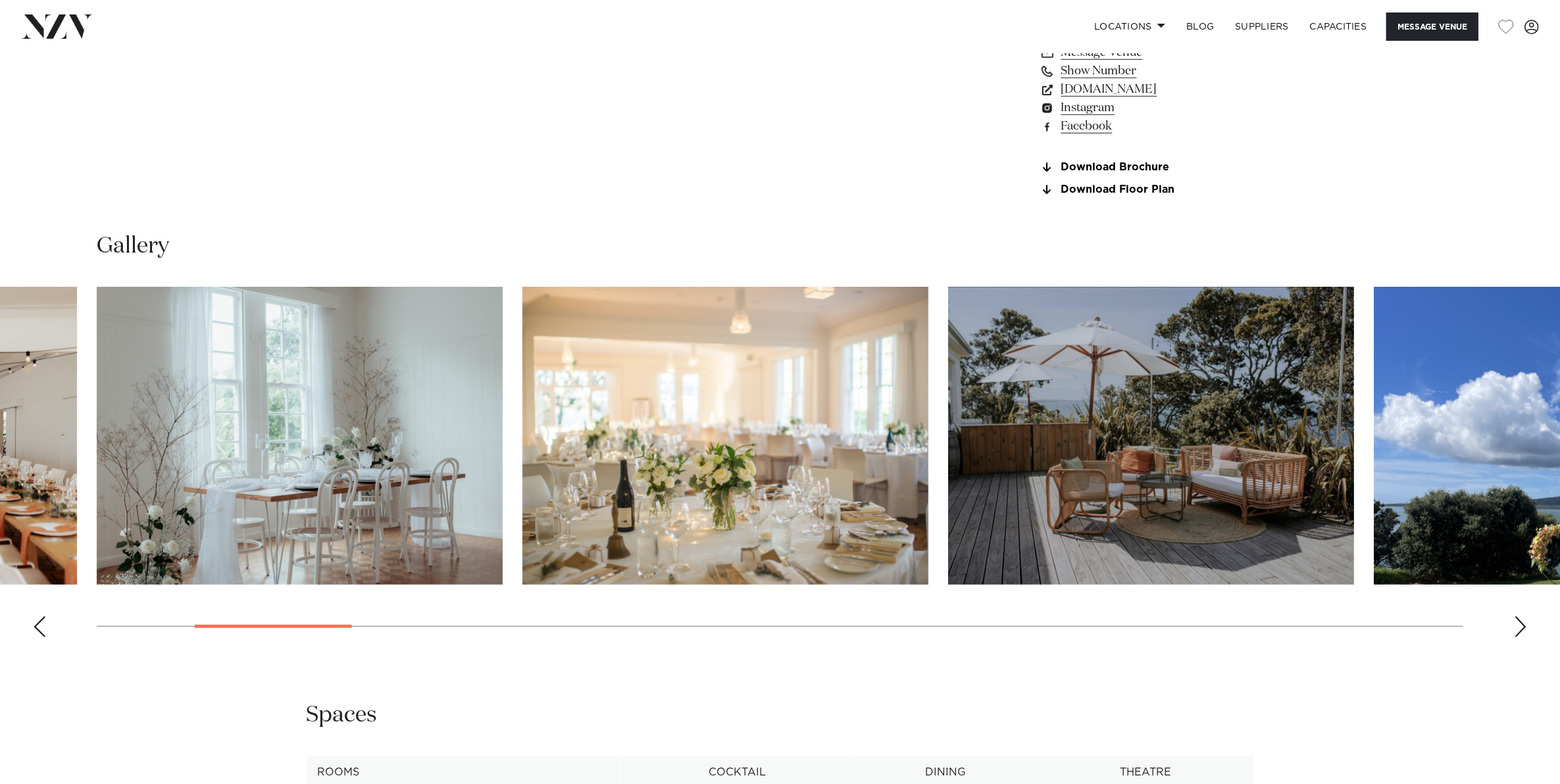
click at [1524, 622] on div "Next slide" at bounding box center [1520, 627] width 13 height 21
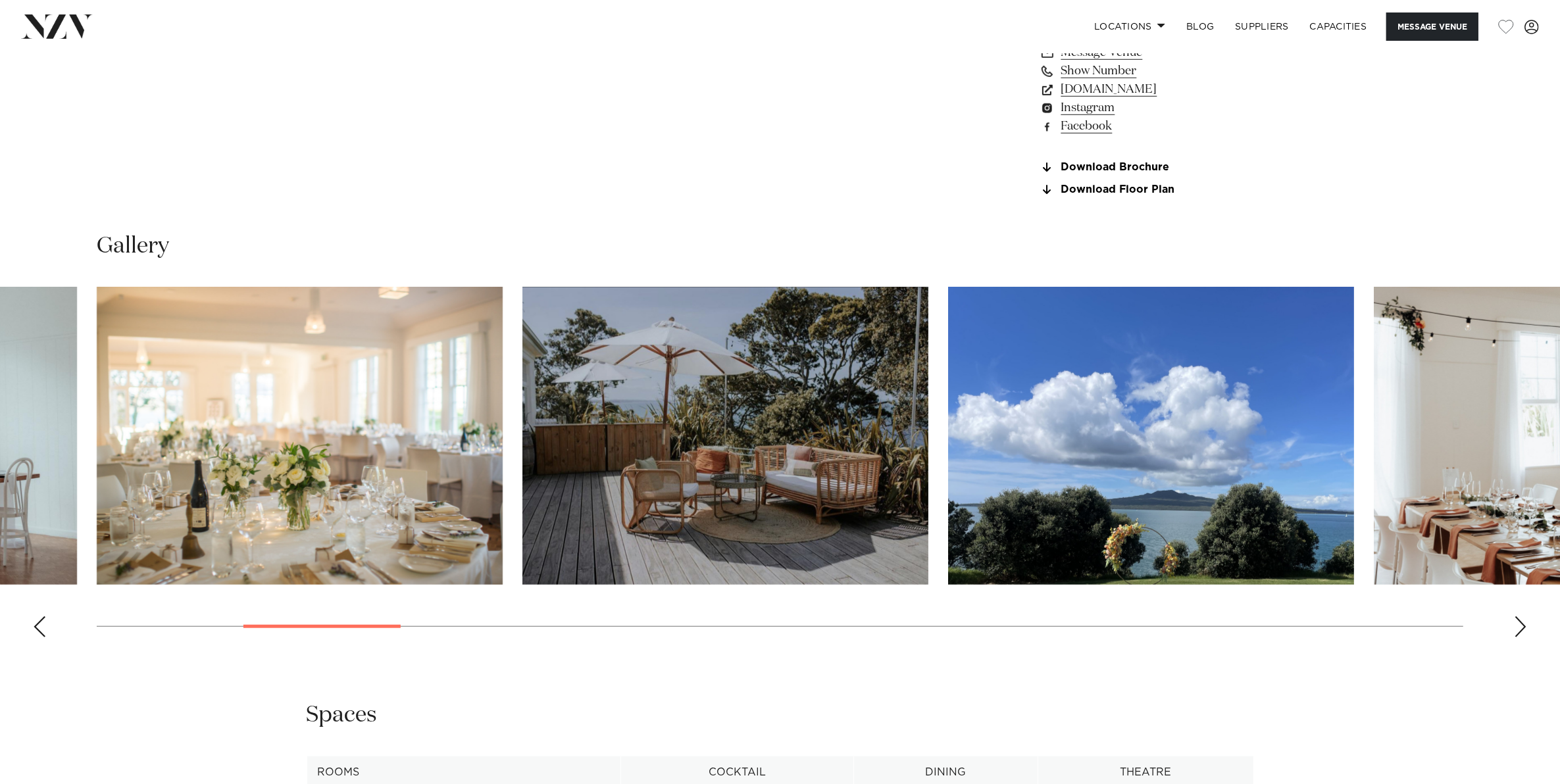
click at [1524, 622] on div "Next slide" at bounding box center [1520, 627] width 13 height 21
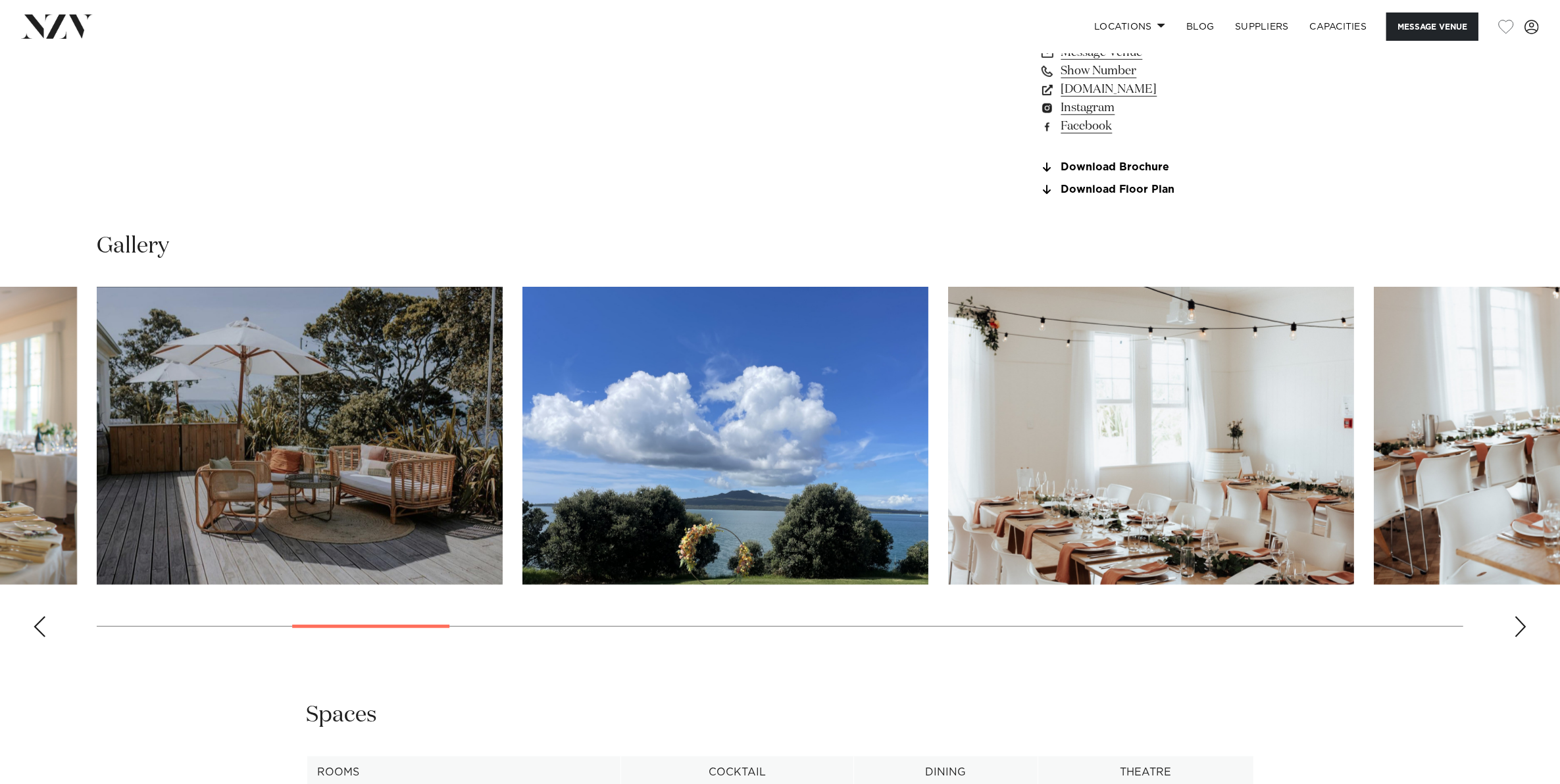
click at [1524, 622] on div "Next slide" at bounding box center [1520, 627] width 13 height 21
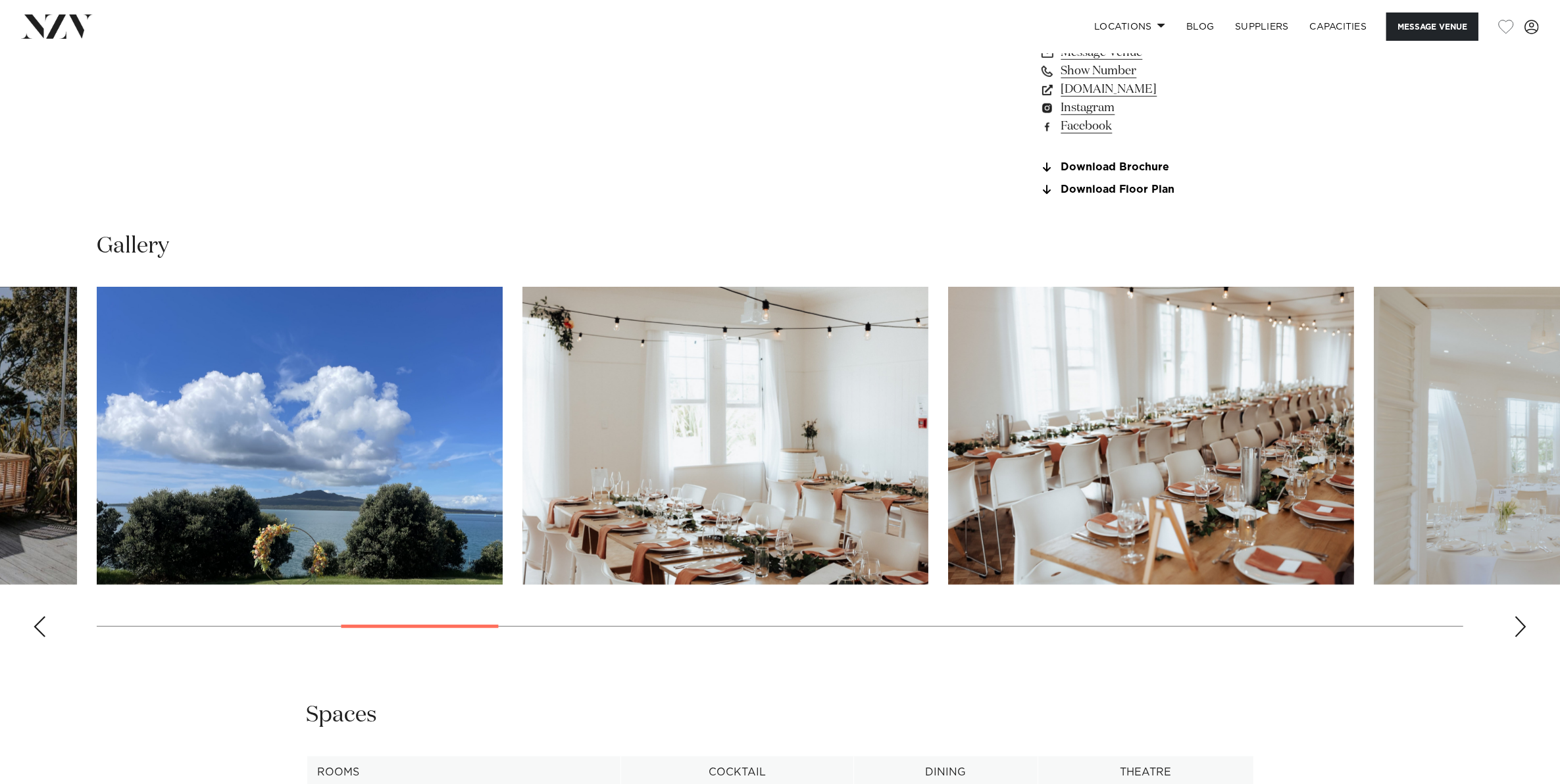
click at [1524, 622] on div "Next slide" at bounding box center [1520, 627] width 13 height 21
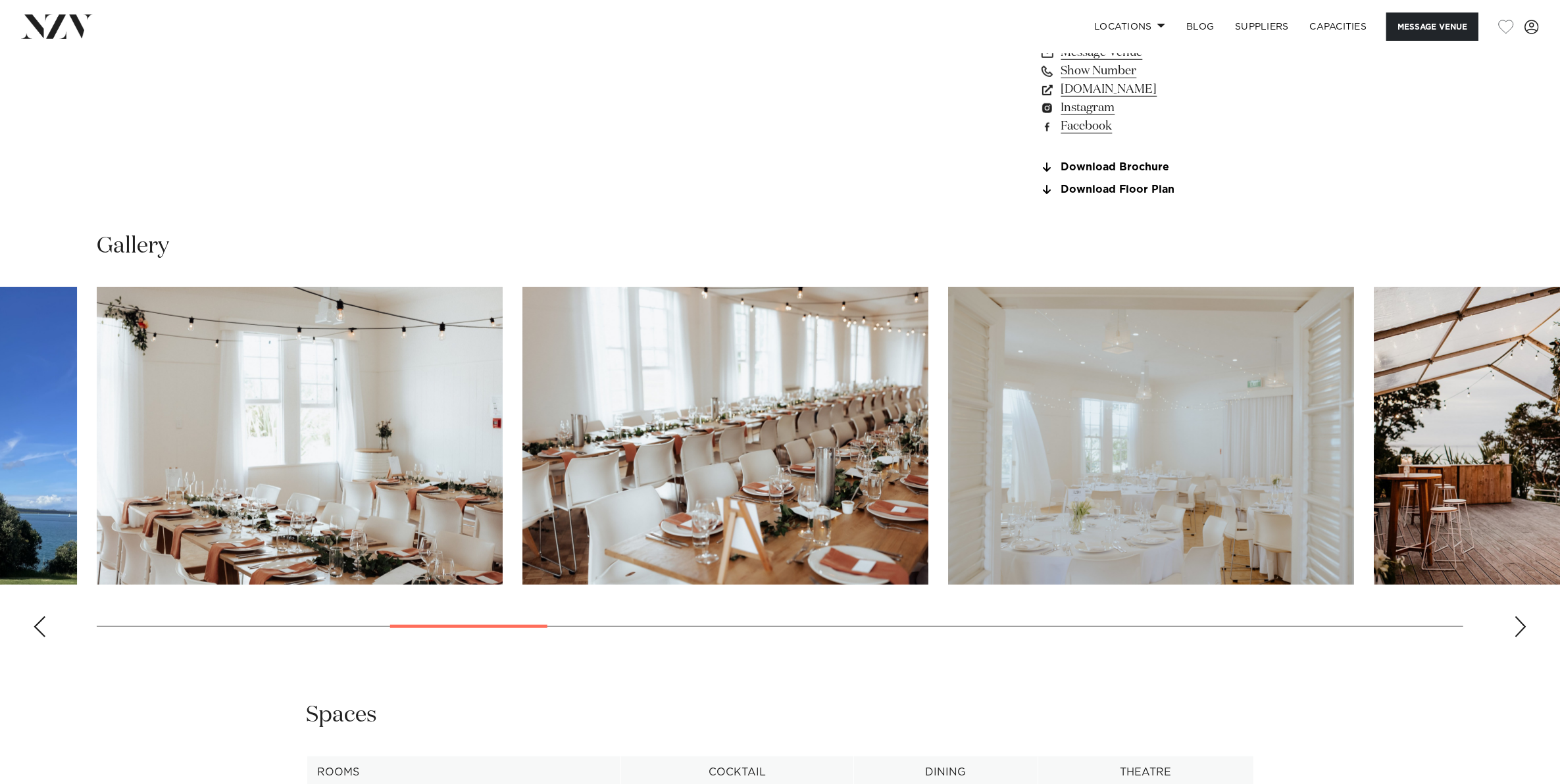
click at [1524, 622] on div "Next slide" at bounding box center [1520, 627] width 13 height 21
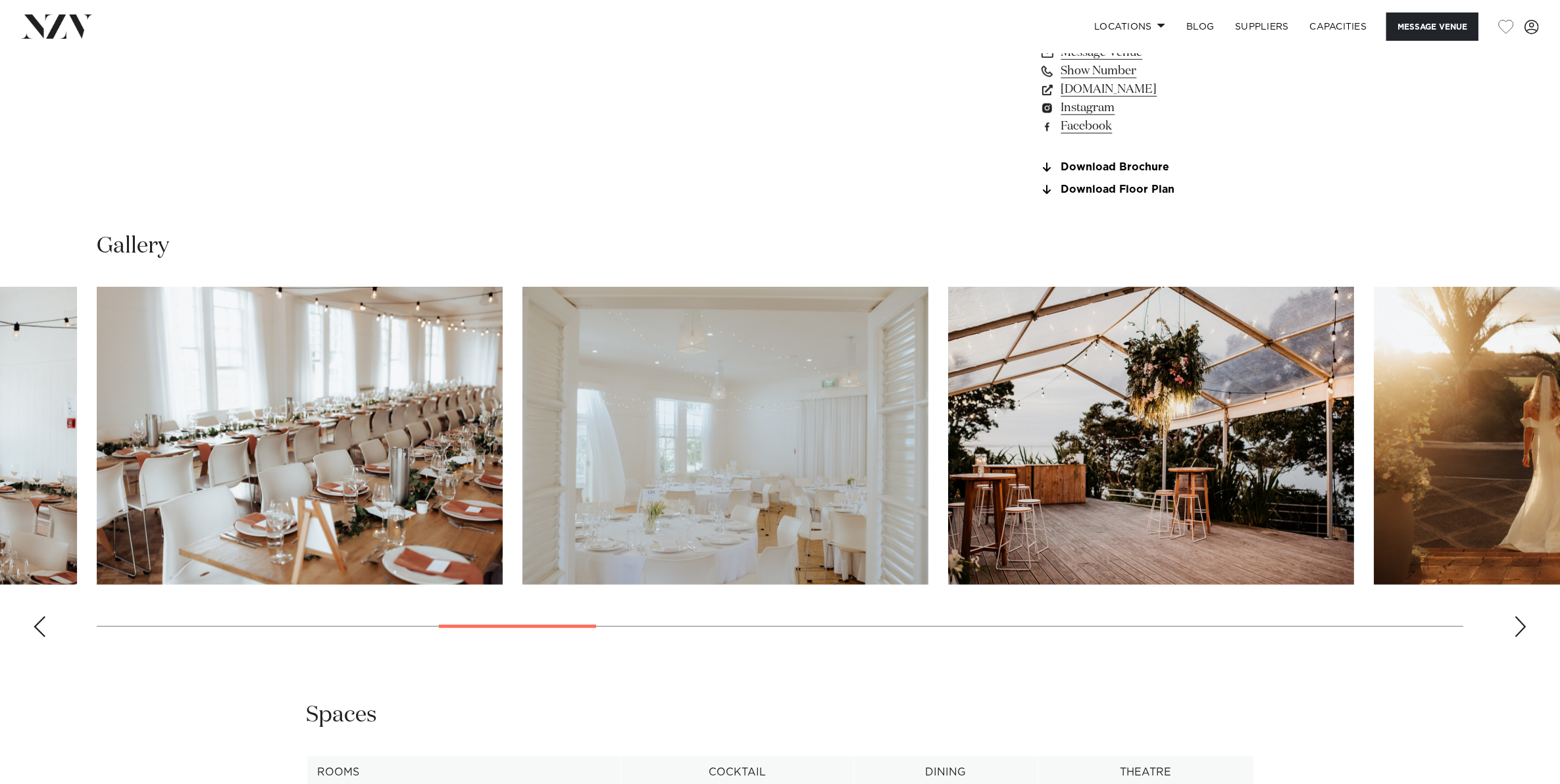
click at [1524, 622] on div "Next slide" at bounding box center [1520, 627] width 13 height 21
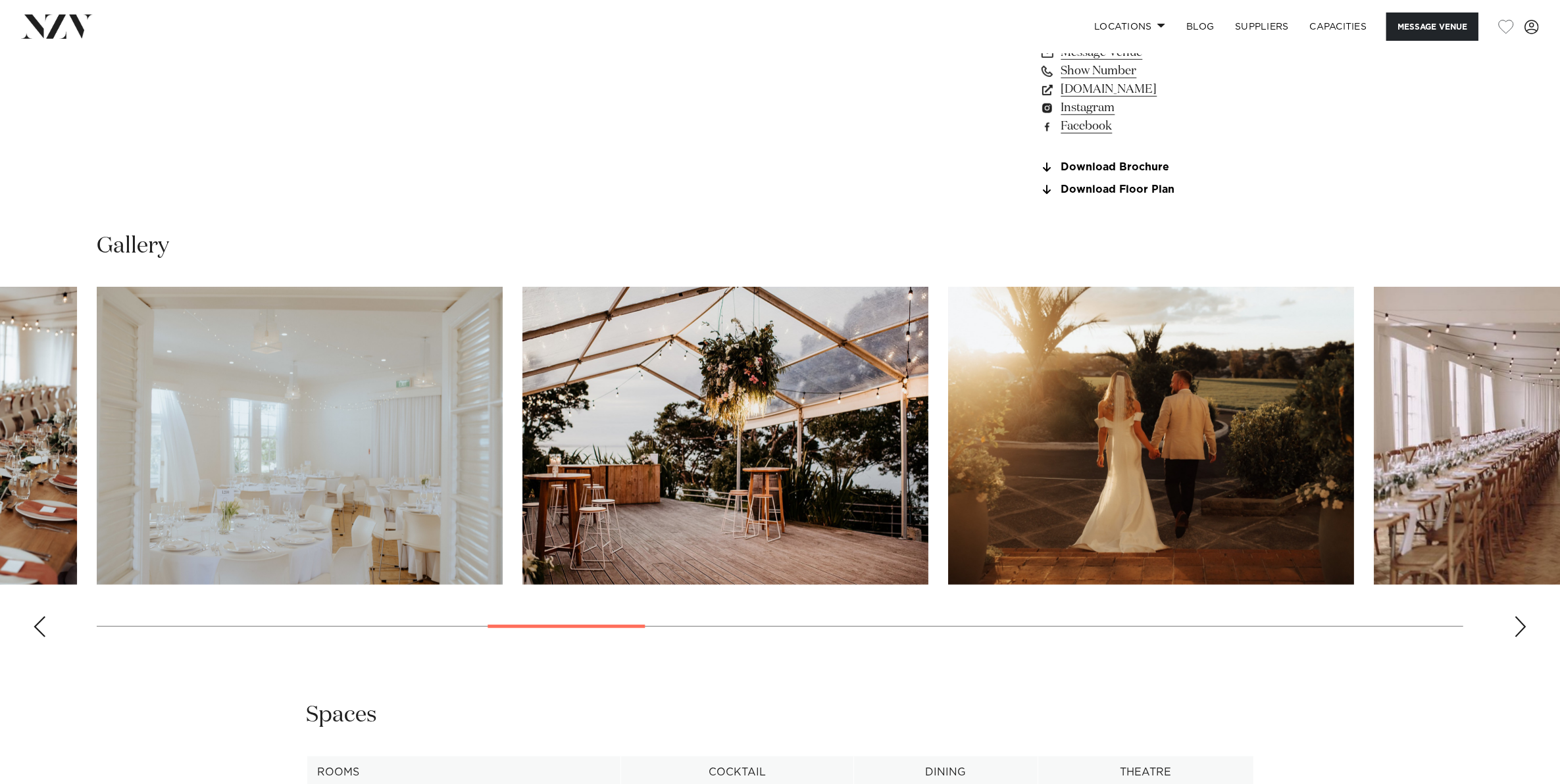
click at [1524, 622] on div "Next slide" at bounding box center [1520, 627] width 13 height 21
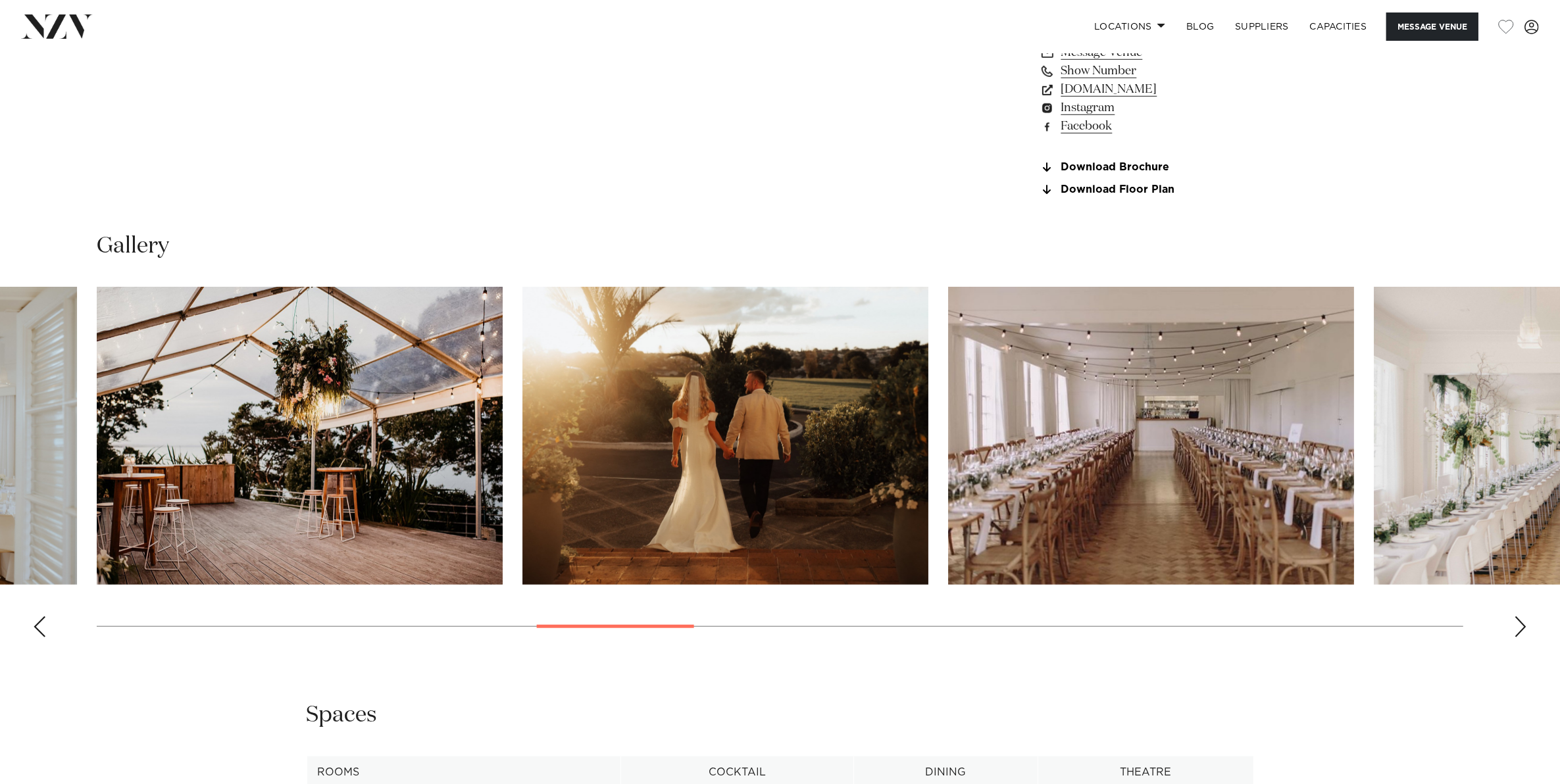
click at [1524, 622] on div "Next slide" at bounding box center [1520, 627] width 13 height 21
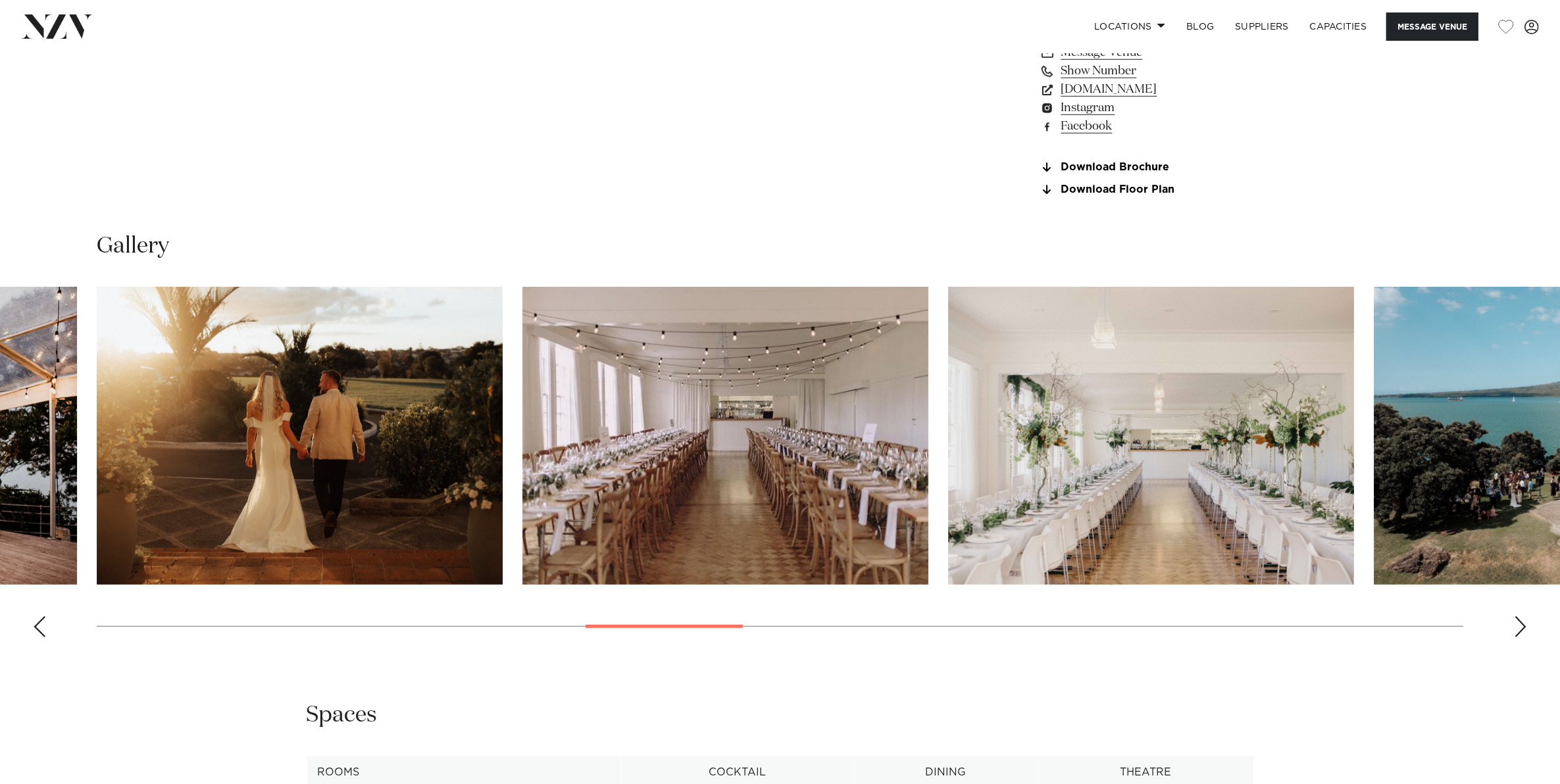
click at [1524, 622] on div "Next slide" at bounding box center [1520, 627] width 13 height 21
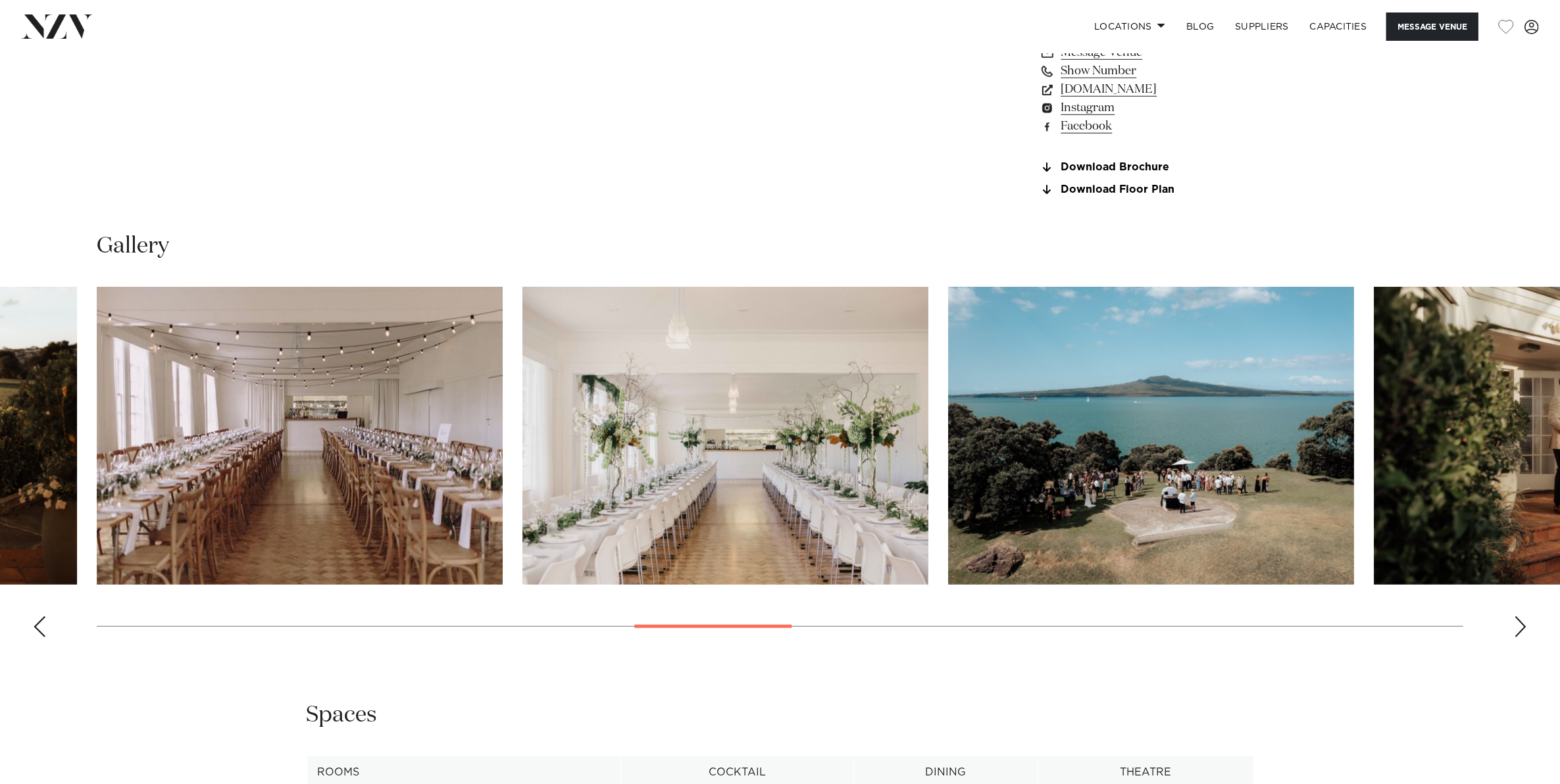
click at [1524, 622] on div "Next slide" at bounding box center [1520, 627] width 13 height 21
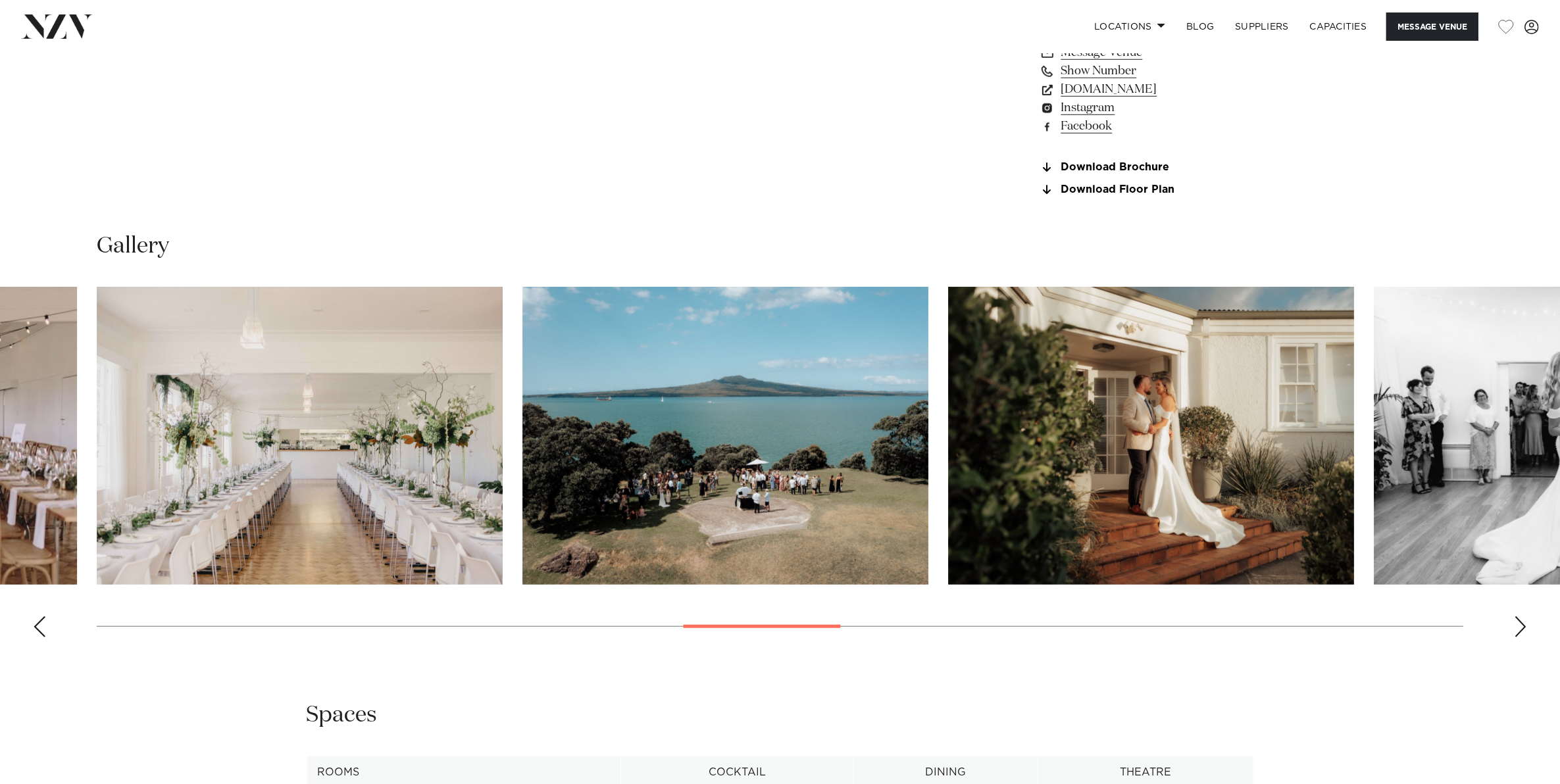
click at [1524, 622] on div "Next slide" at bounding box center [1520, 627] width 13 height 21
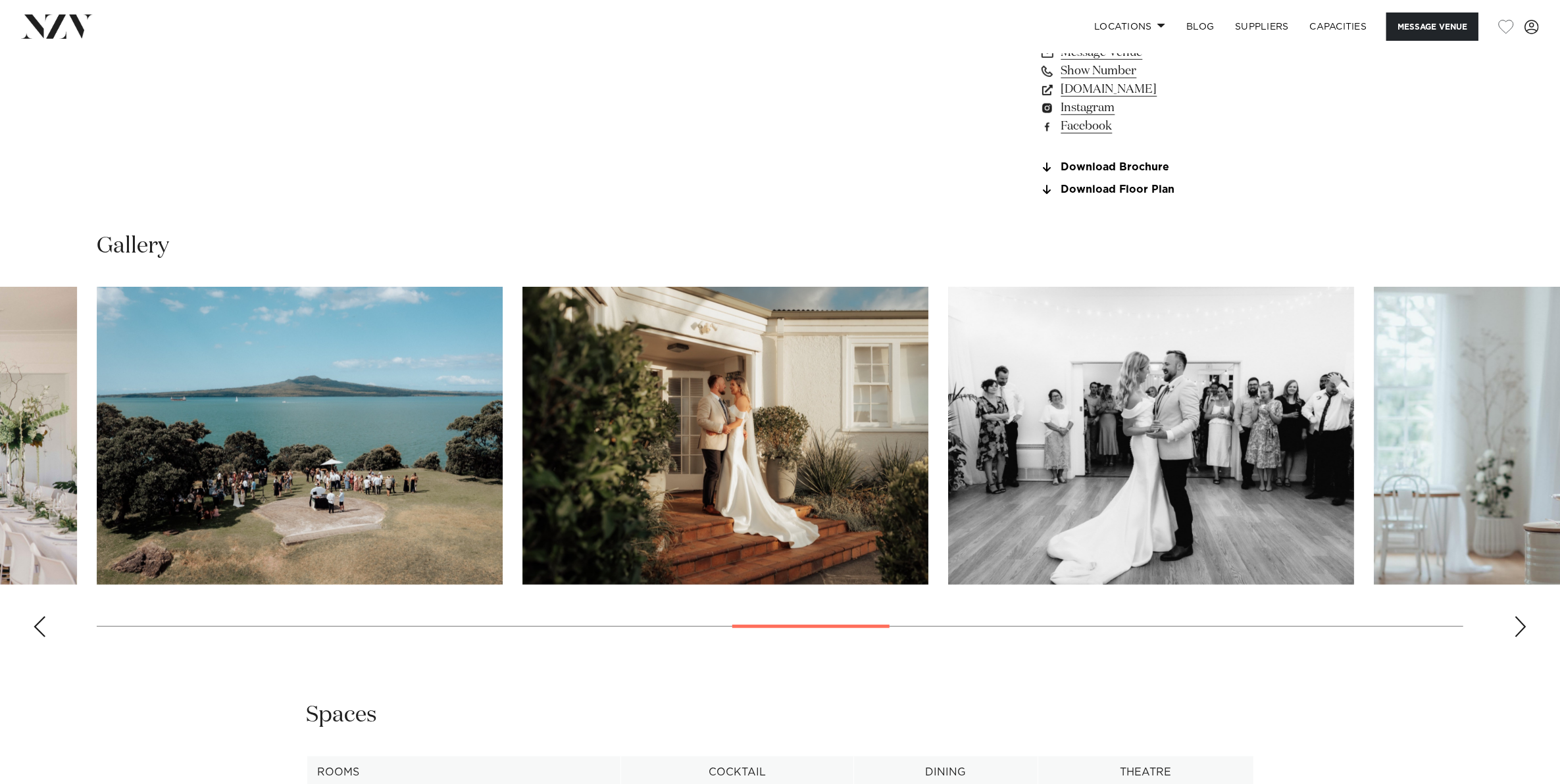
click at [1524, 622] on div "Next slide" at bounding box center [1520, 627] width 13 height 21
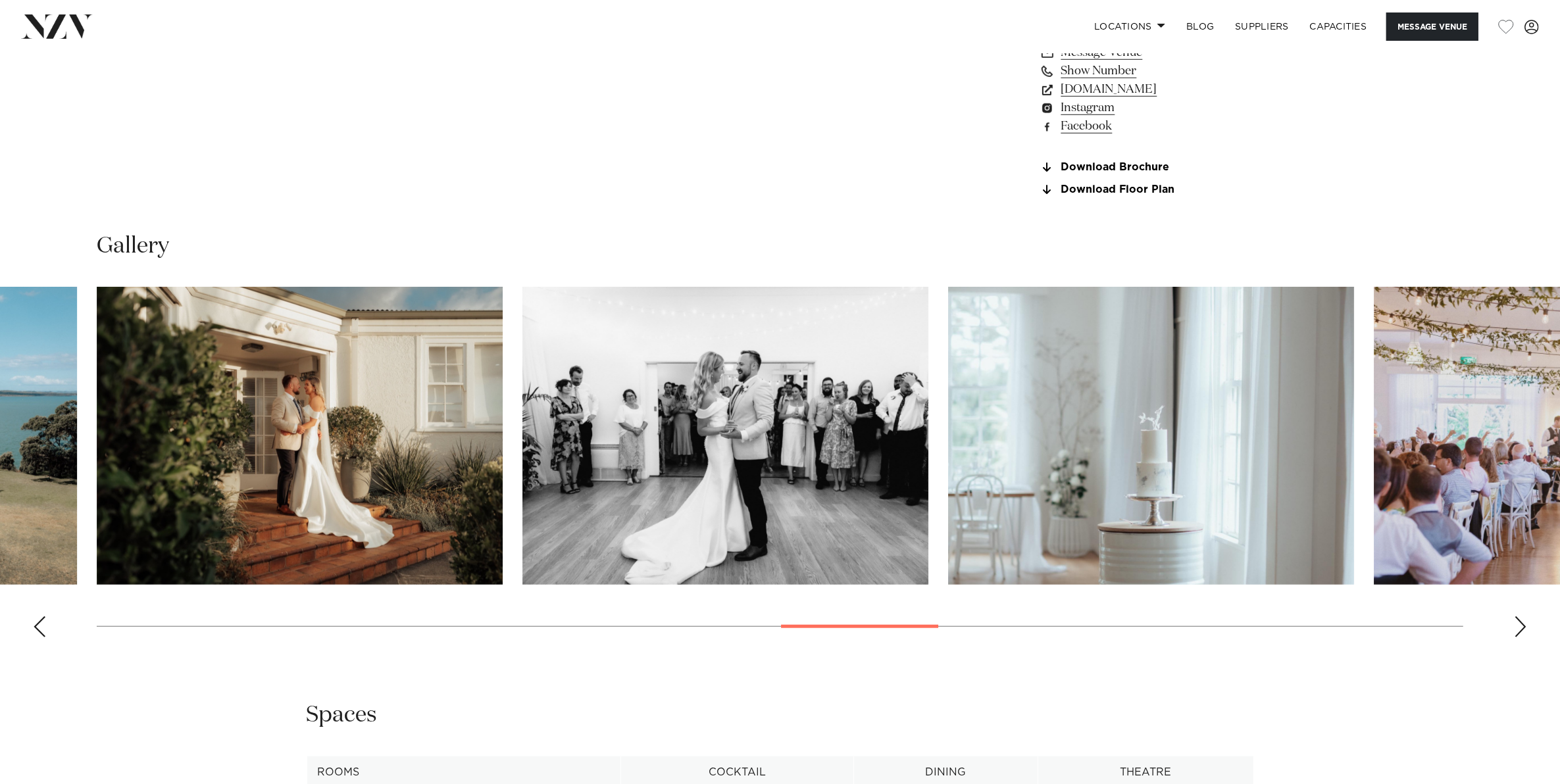
click at [1524, 622] on div "Next slide" at bounding box center [1520, 627] width 13 height 21
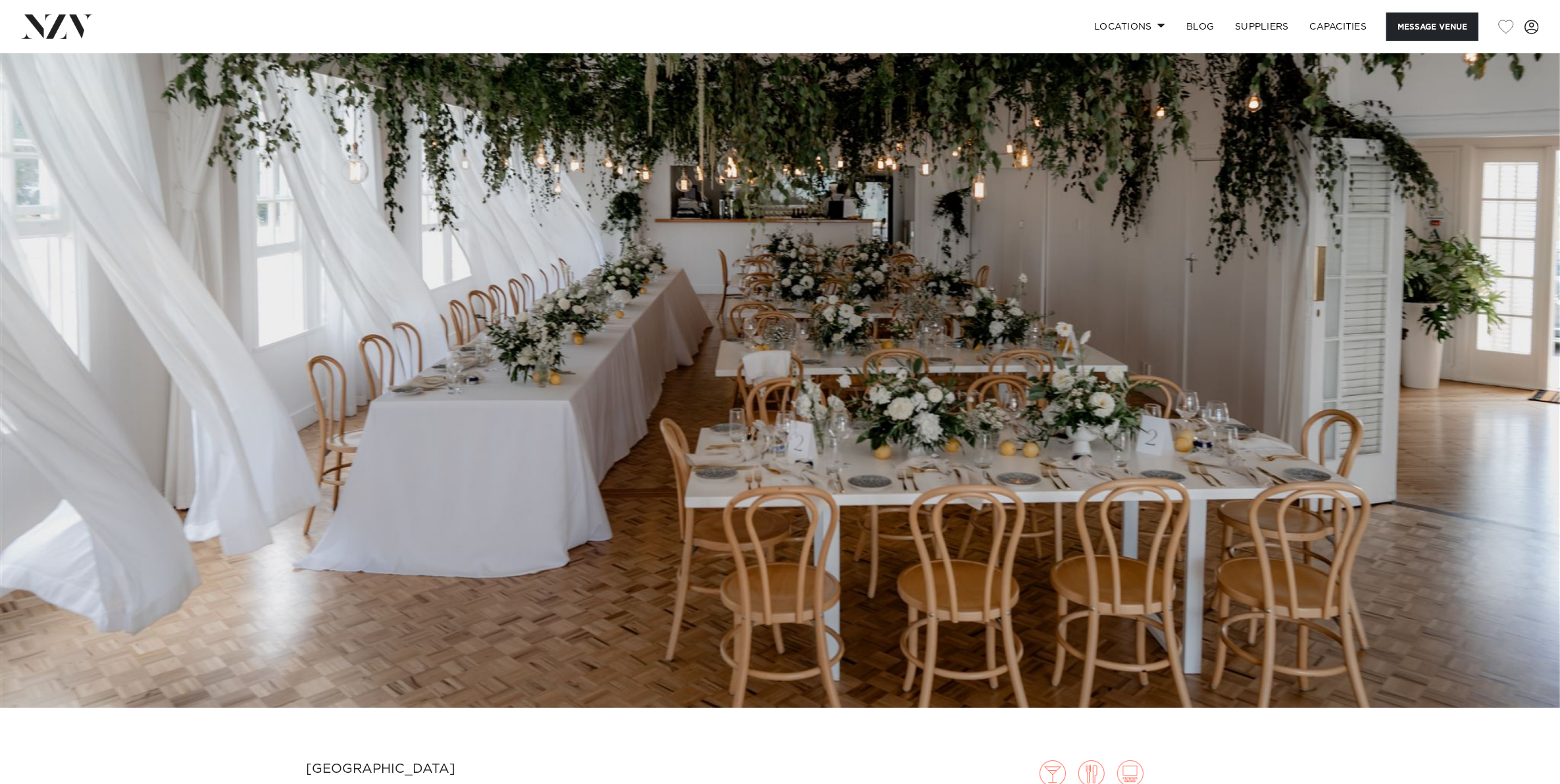
scroll to position [0, 0]
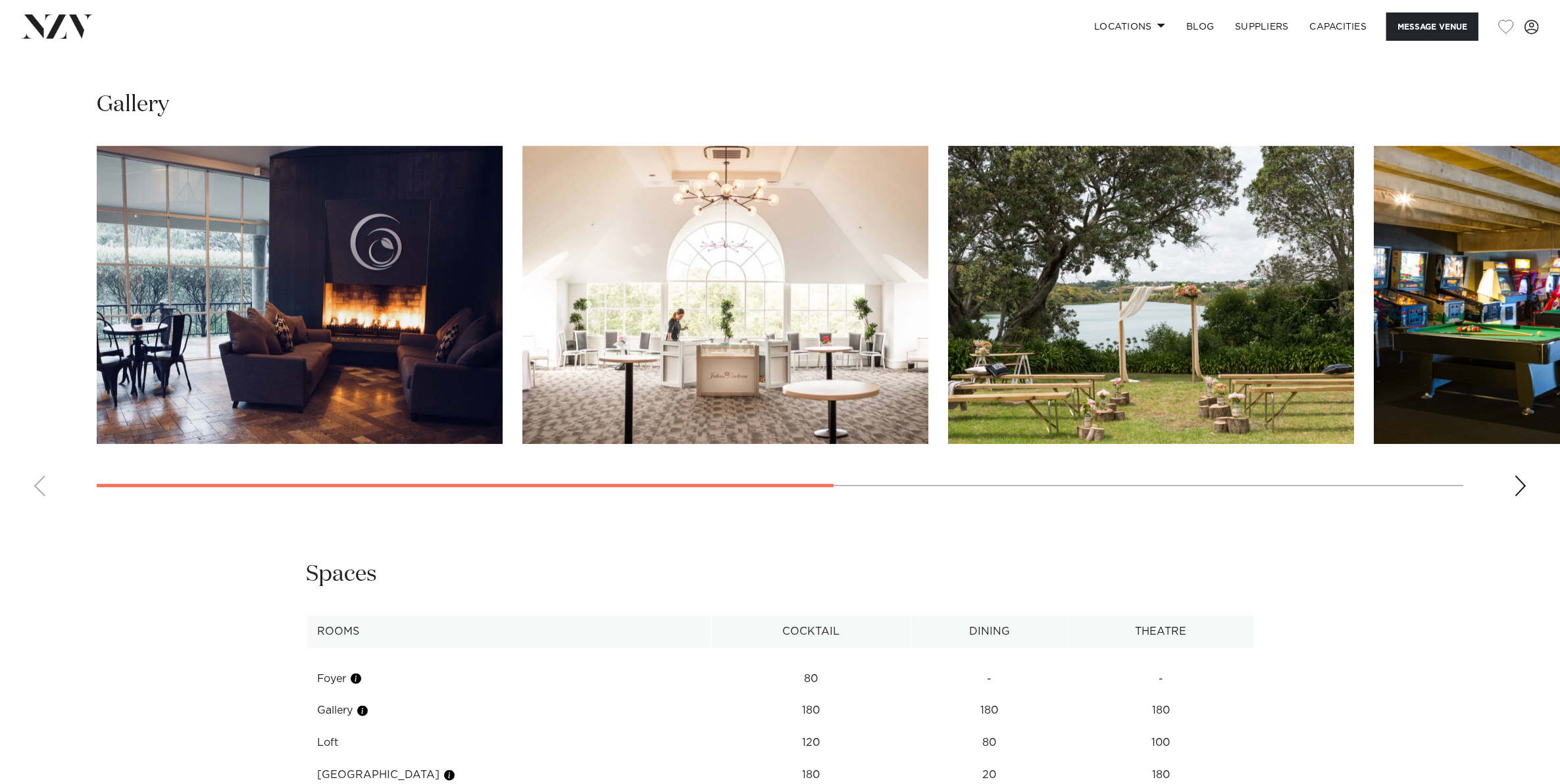
scroll to position [1398, 0]
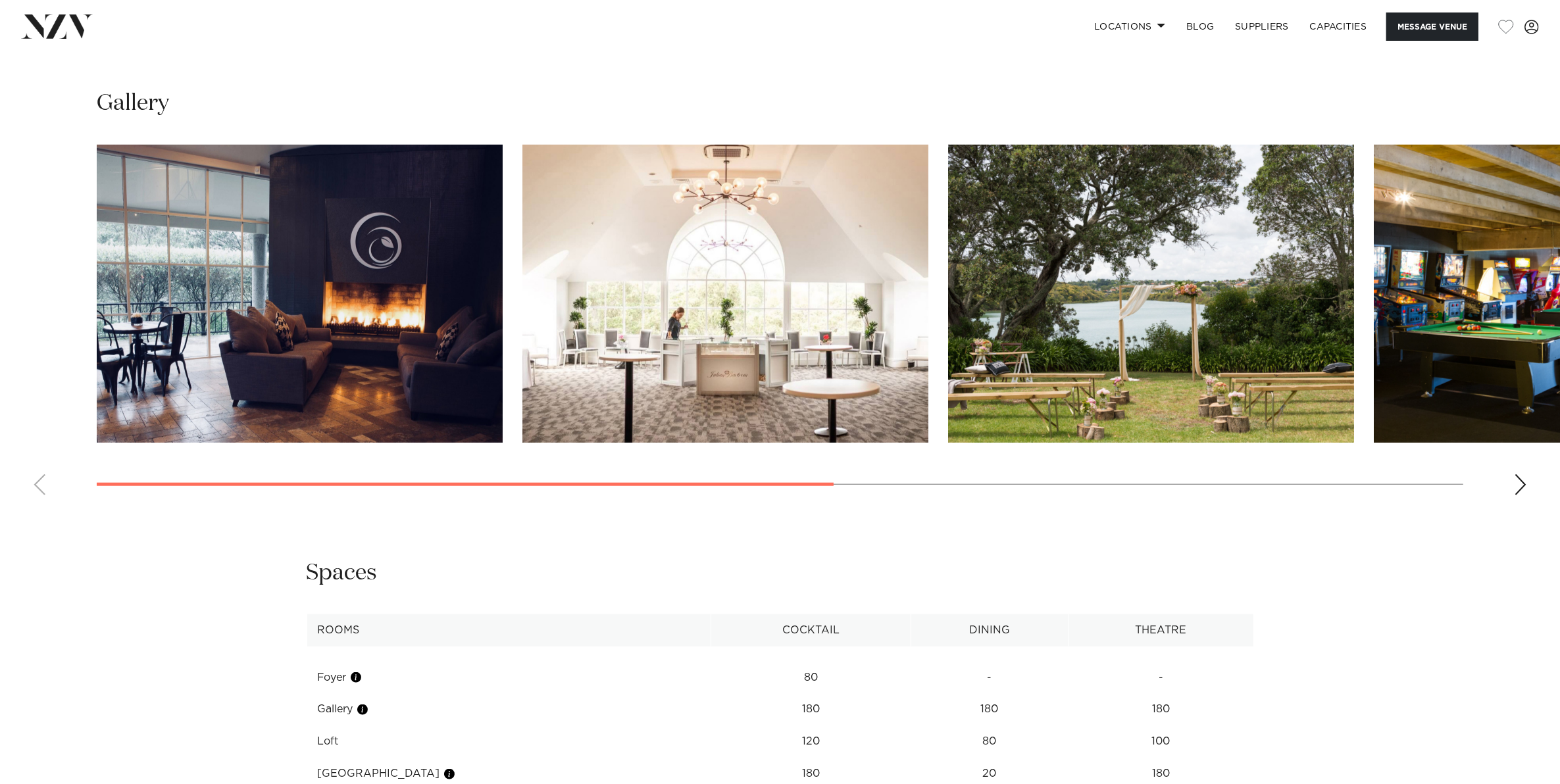
click at [1518, 476] on div "Next slide" at bounding box center [1520, 485] width 13 height 21
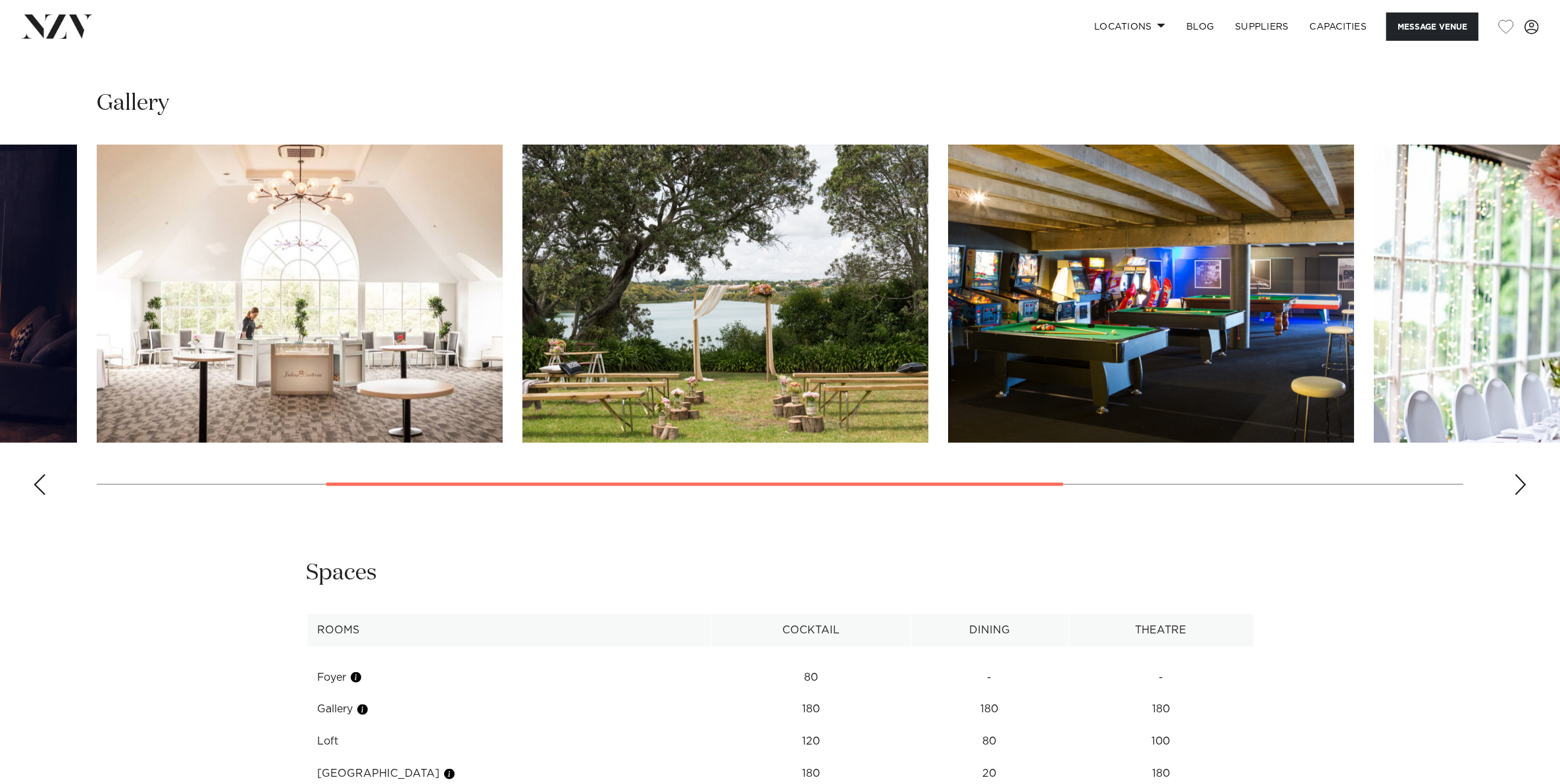
click at [1526, 486] on div "Next slide" at bounding box center [1520, 485] width 13 height 21
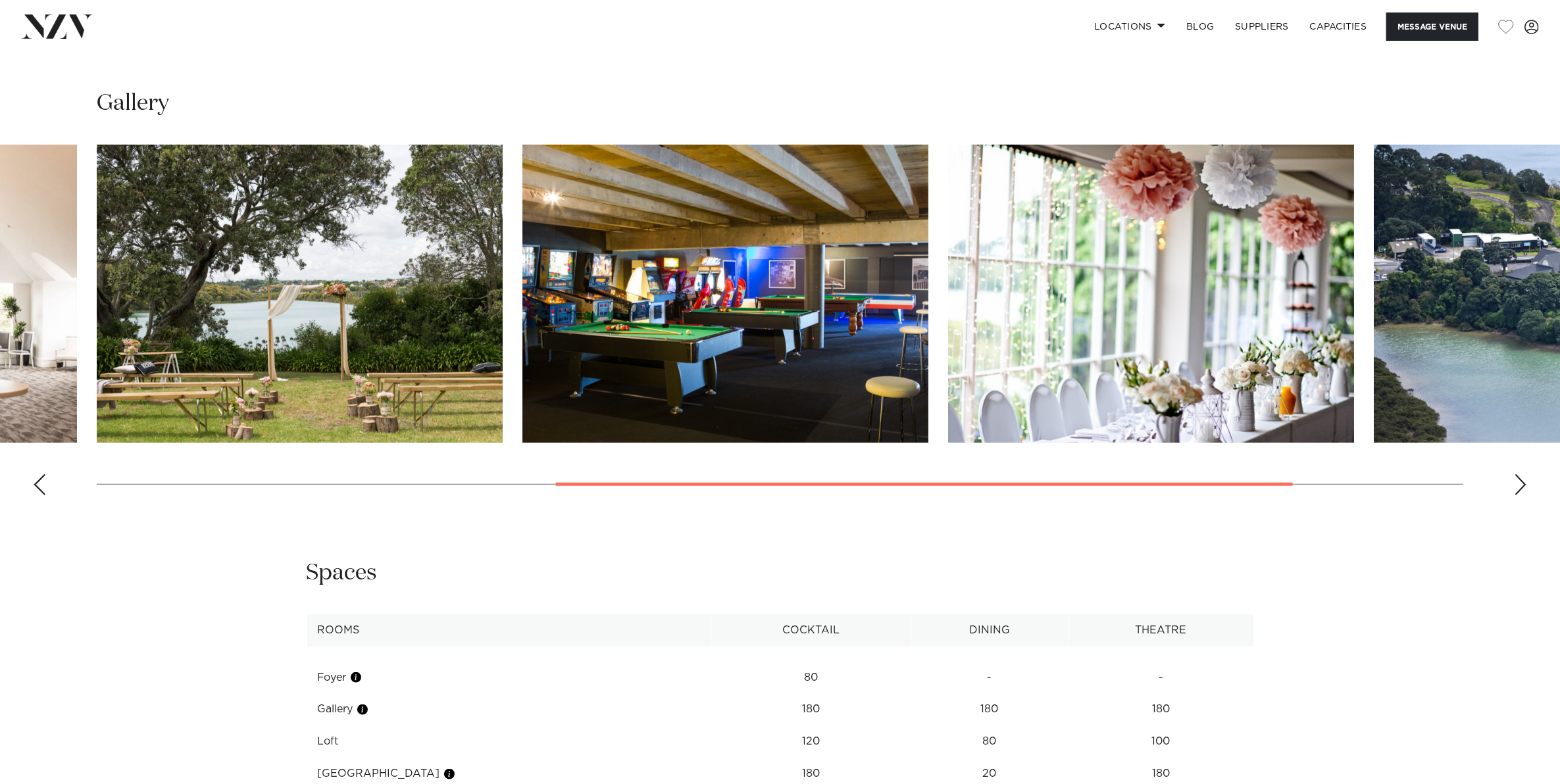
click at [1526, 486] on div "Next slide" at bounding box center [1520, 485] width 13 height 21
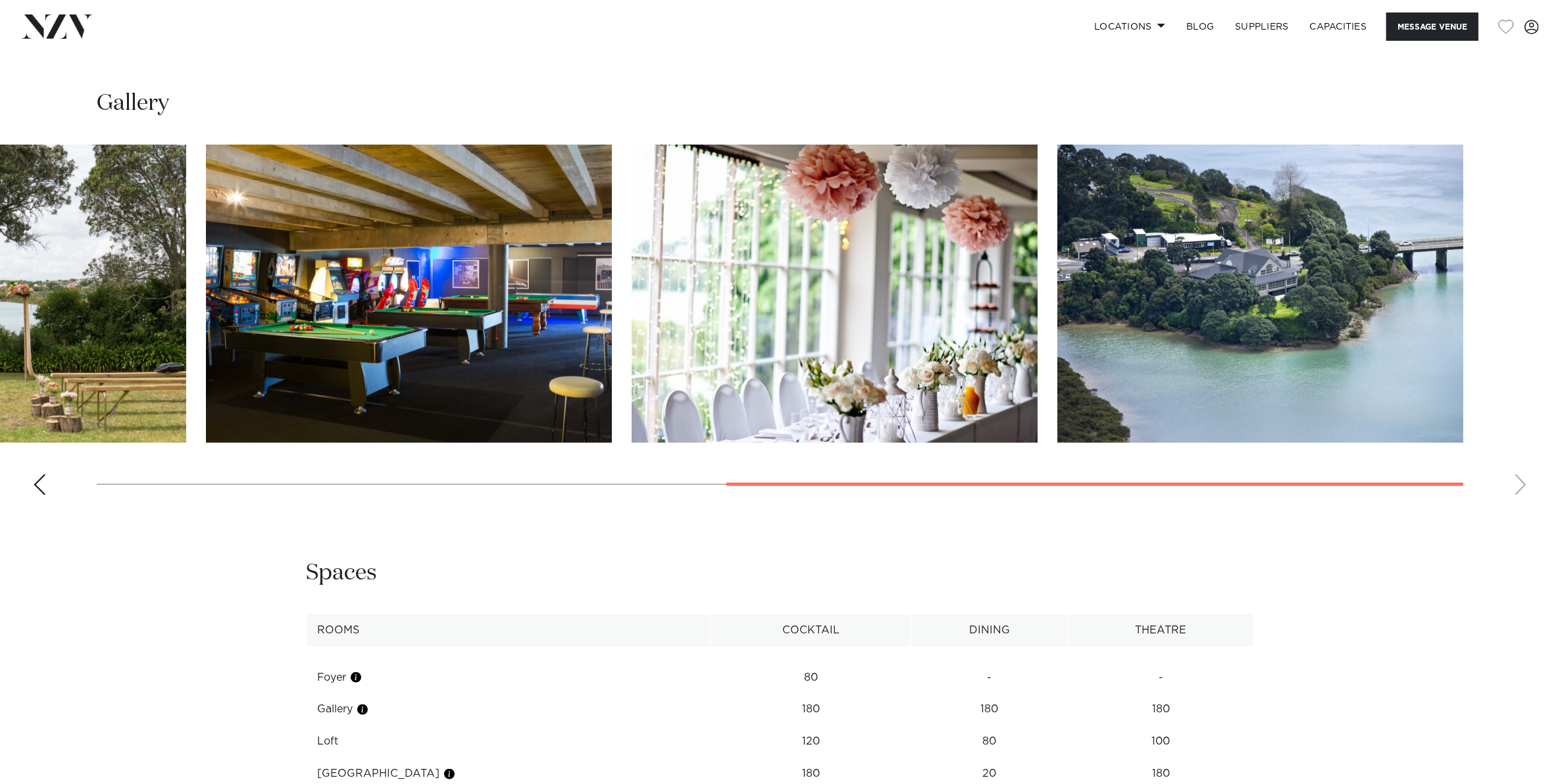
click at [1526, 486] on swiper-container at bounding box center [780, 324] width 1560 height 361
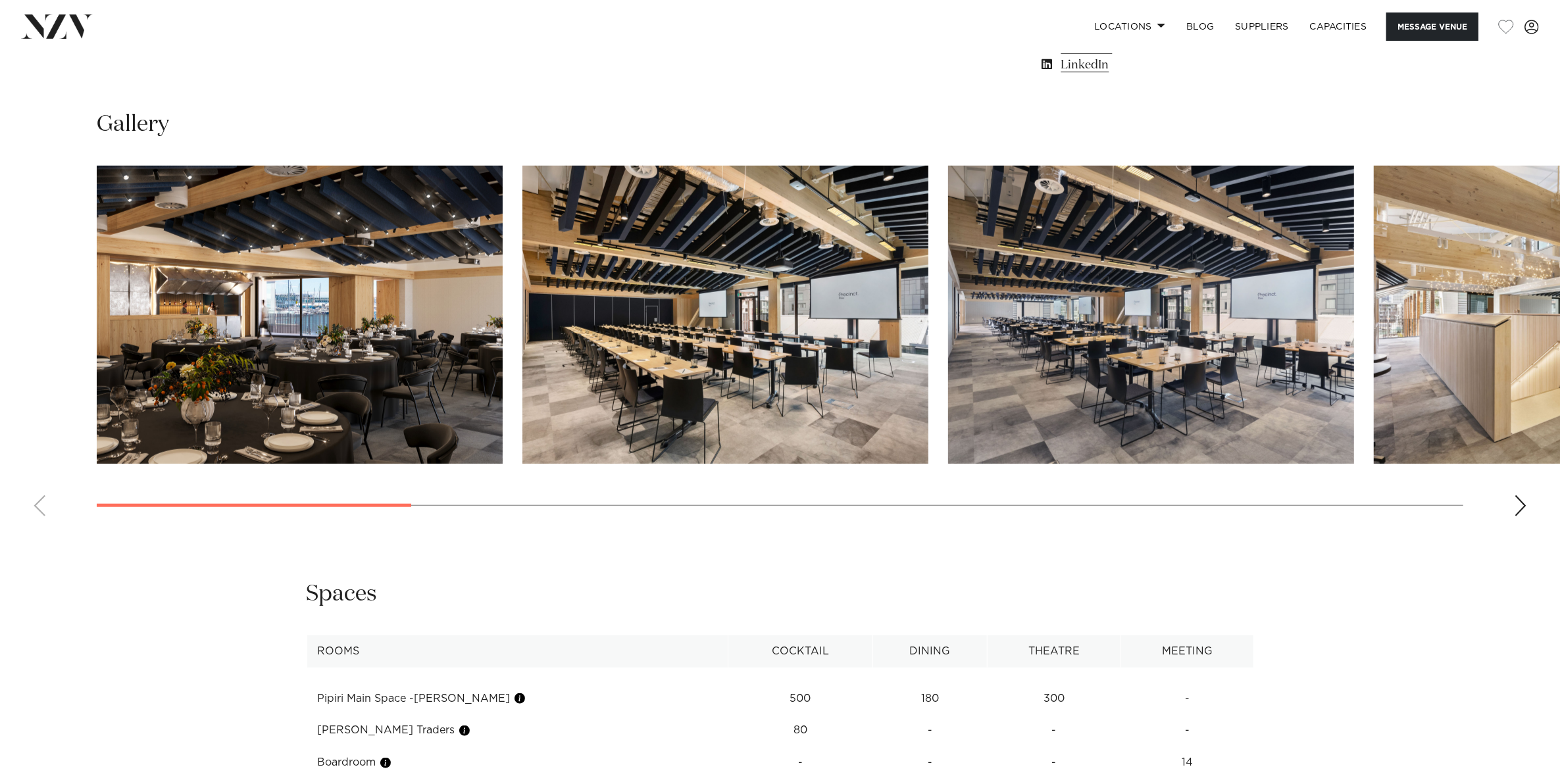
scroll to position [1398, 0]
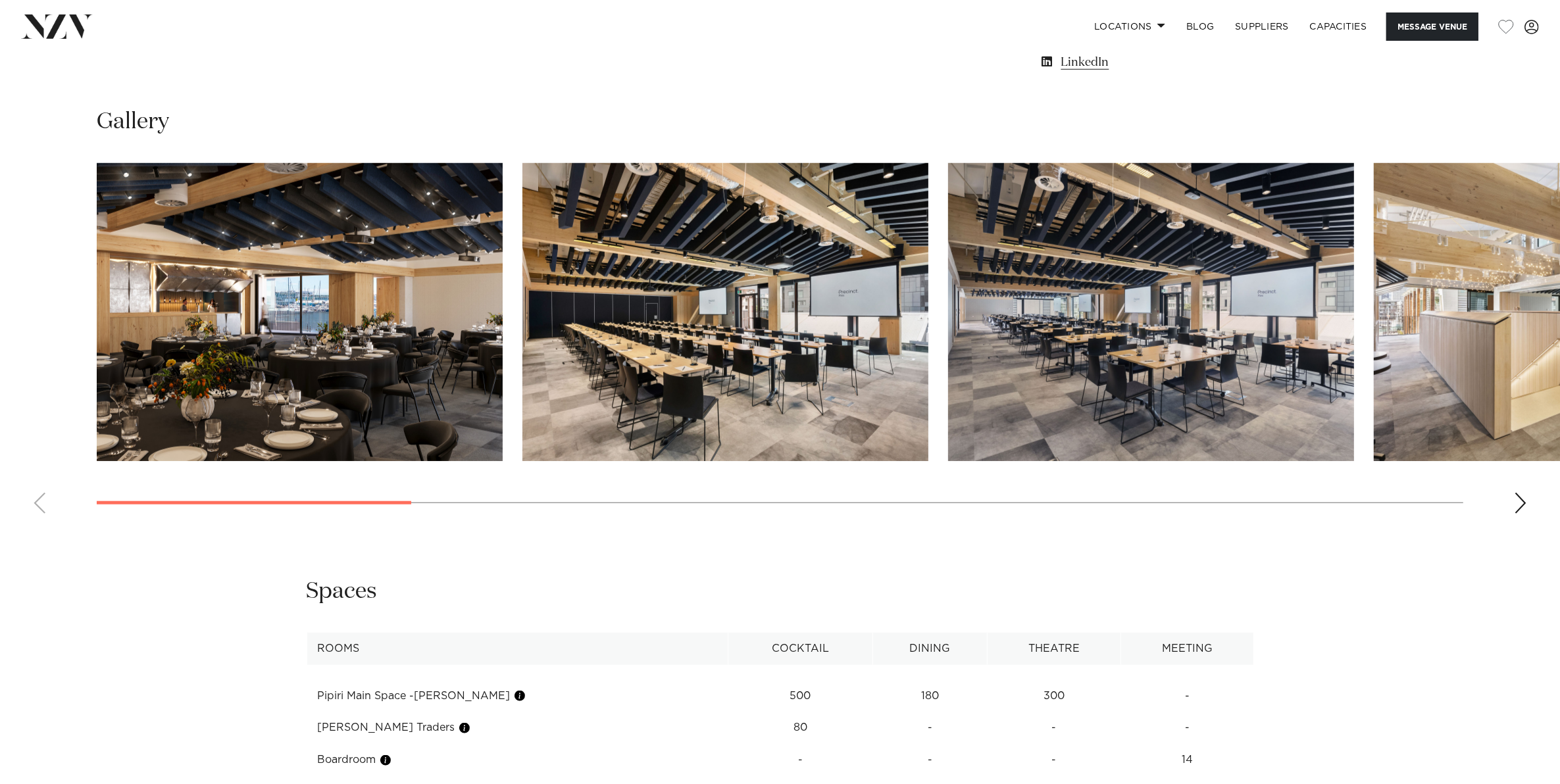
click at [1526, 511] on swiper-container at bounding box center [780, 343] width 1560 height 361
click at [1512, 494] on swiper-container at bounding box center [780, 343] width 1560 height 361
click at [1526, 487] on swiper-container at bounding box center [780, 343] width 1560 height 361
click at [1525, 498] on div "Next slide" at bounding box center [1520, 503] width 13 height 21
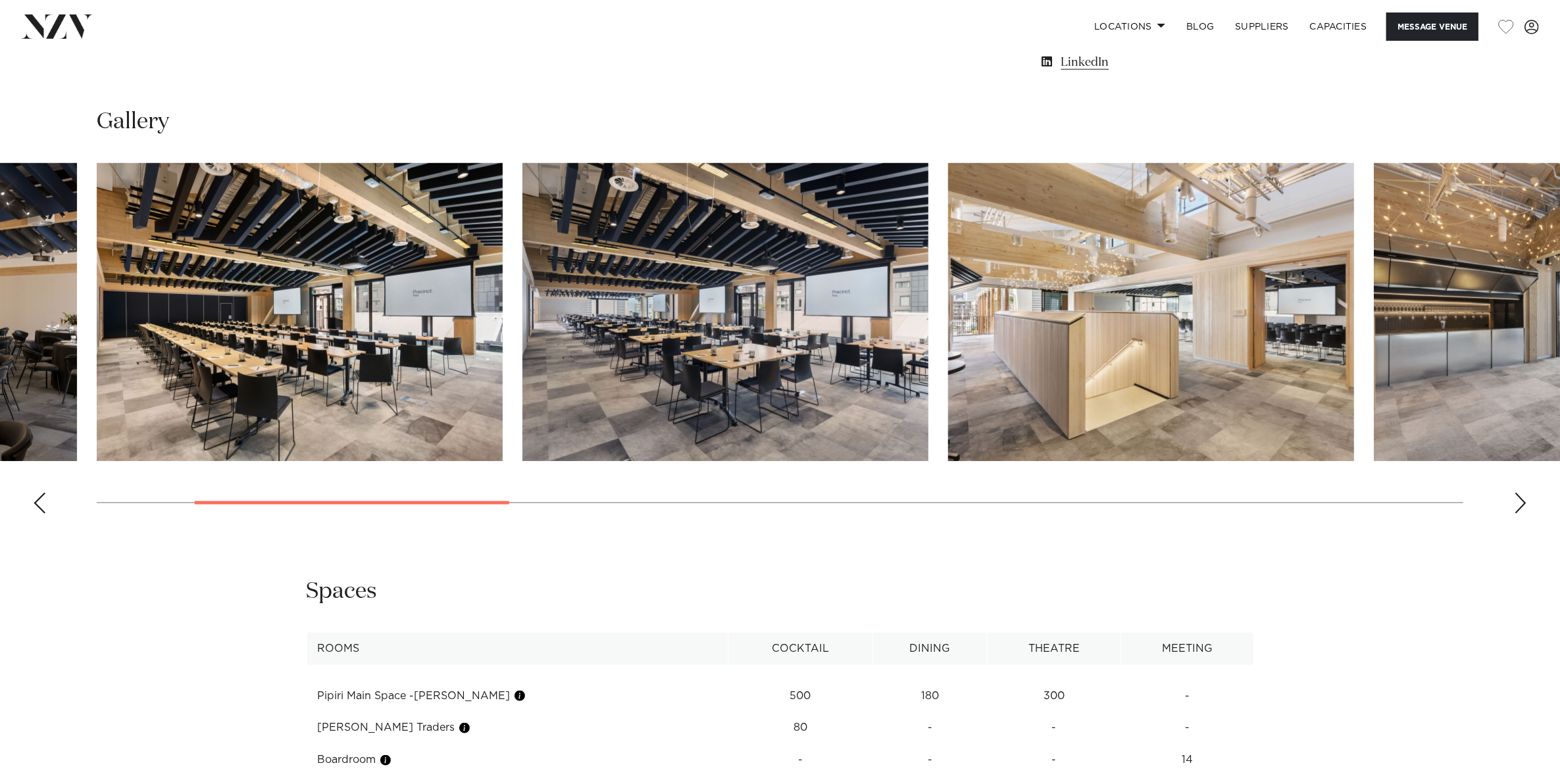
click at [1525, 498] on div "Next slide" at bounding box center [1520, 503] width 13 height 21
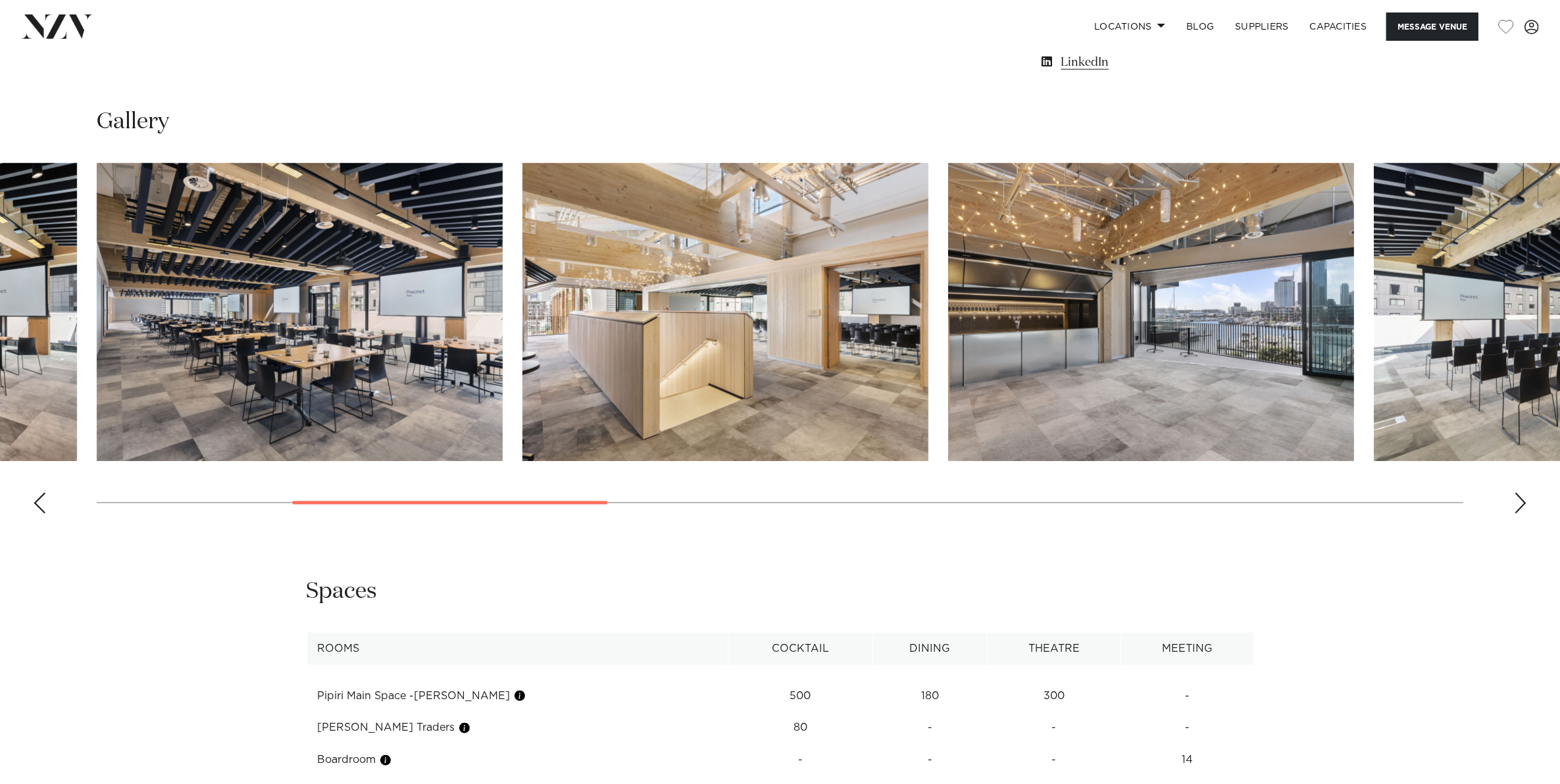
click at [1525, 498] on div "Next slide" at bounding box center [1520, 503] width 13 height 21
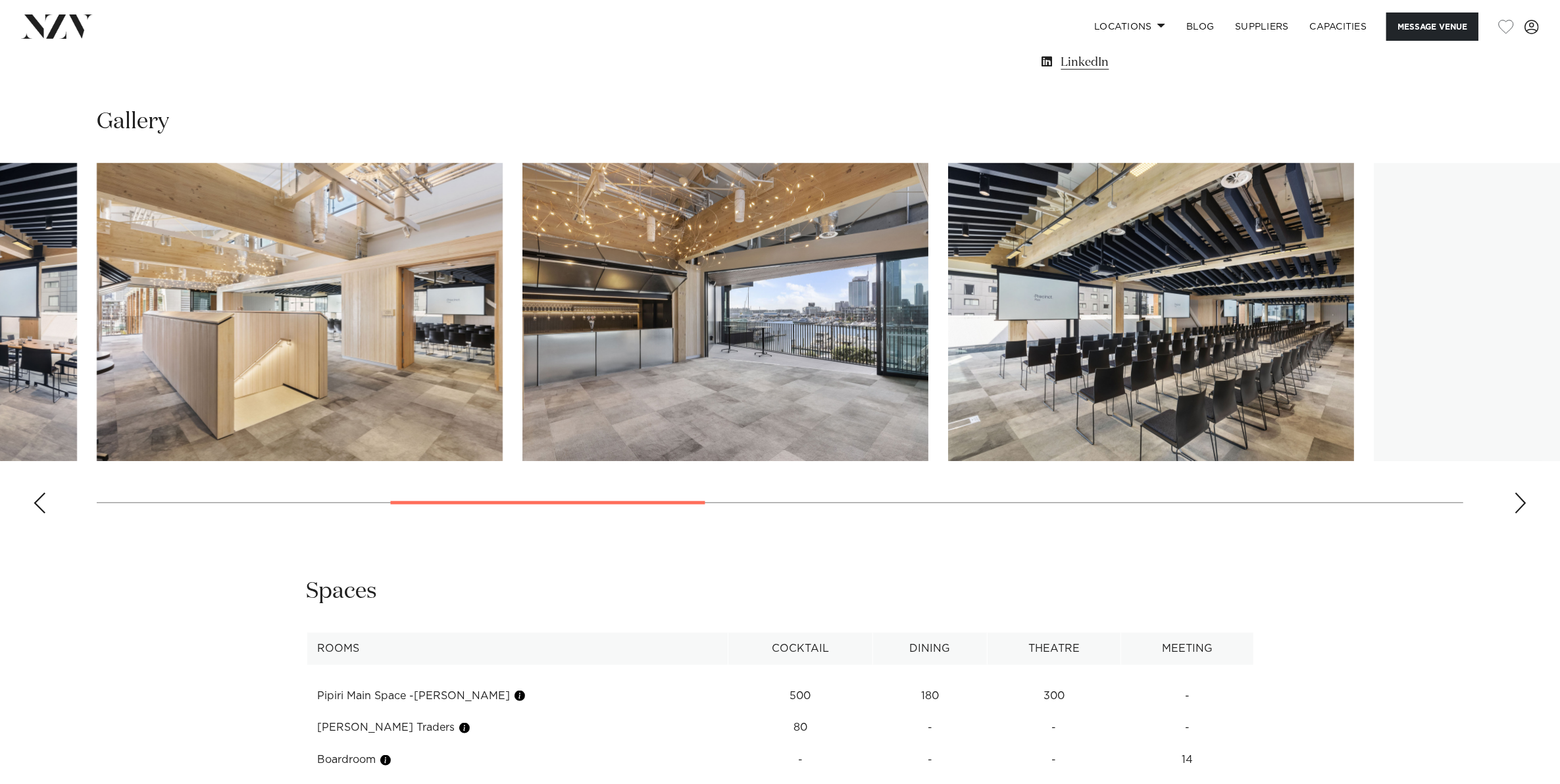
click at [1525, 498] on div "Next slide" at bounding box center [1520, 503] width 13 height 21
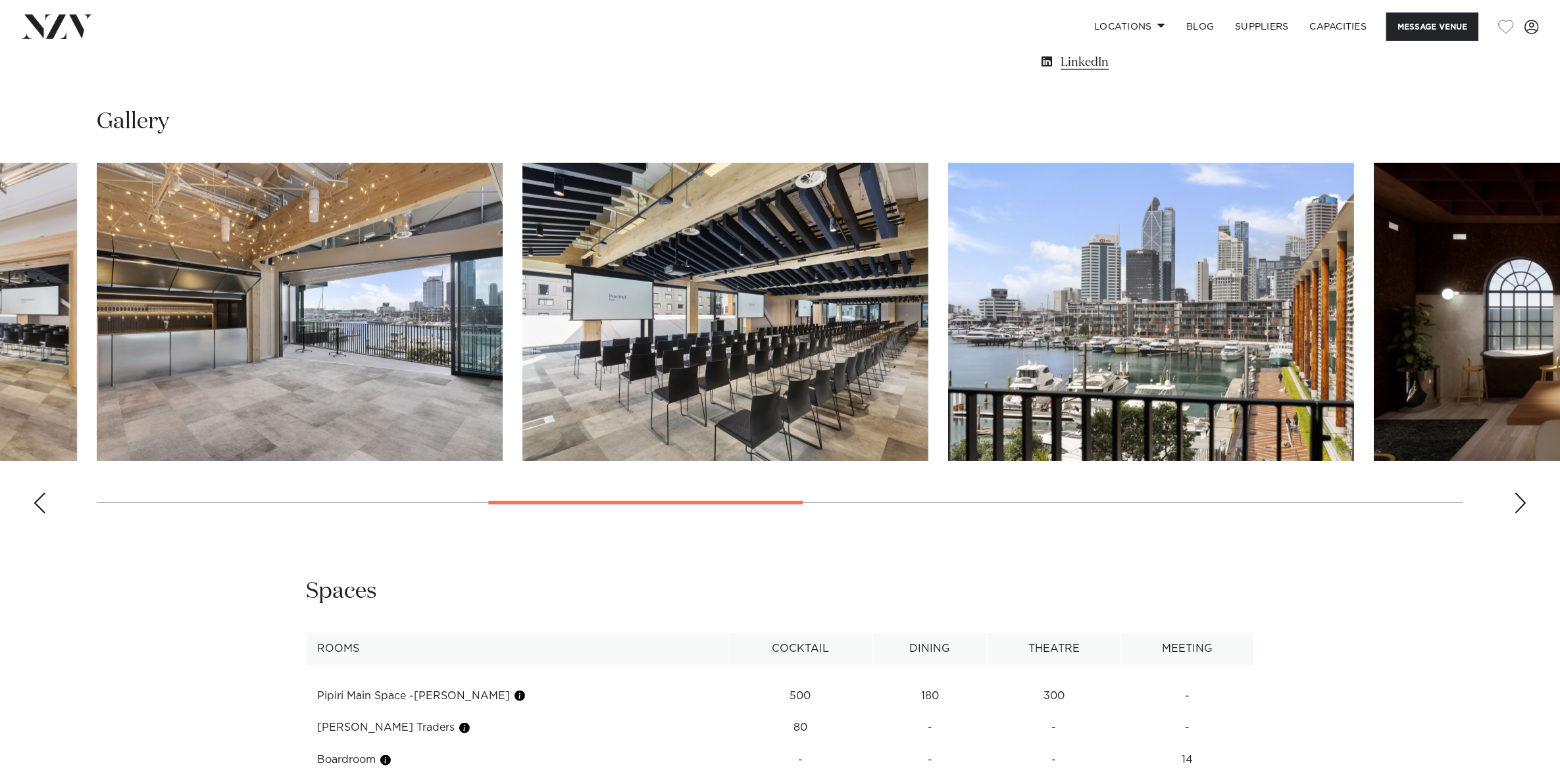
click at [1525, 498] on div "Next slide" at bounding box center [1520, 503] width 13 height 21
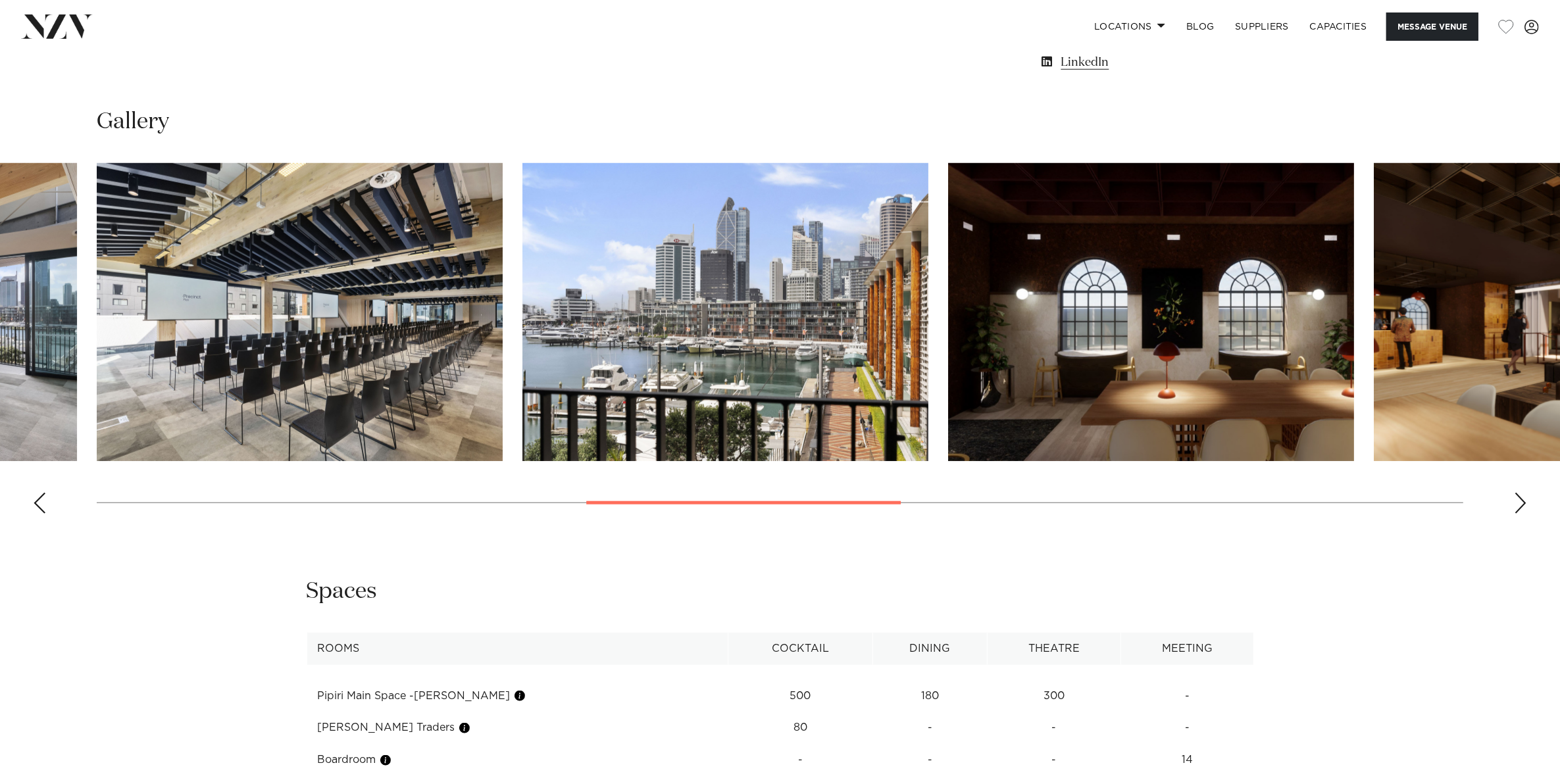
click at [1525, 498] on div "Next slide" at bounding box center [1520, 503] width 13 height 21
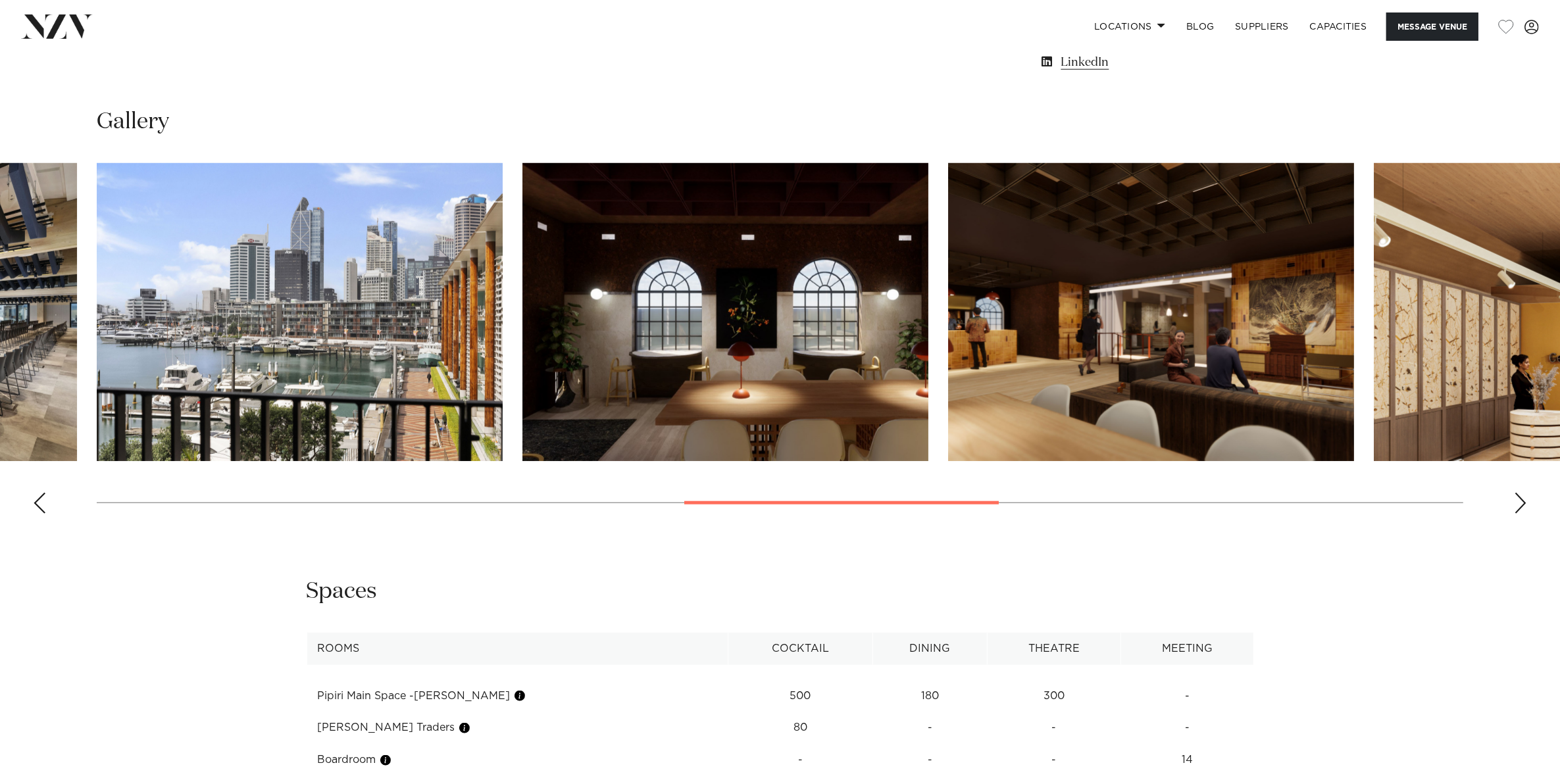
click at [1525, 498] on div "Next slide" at bounding box center [1520, 503] width 13 height 21
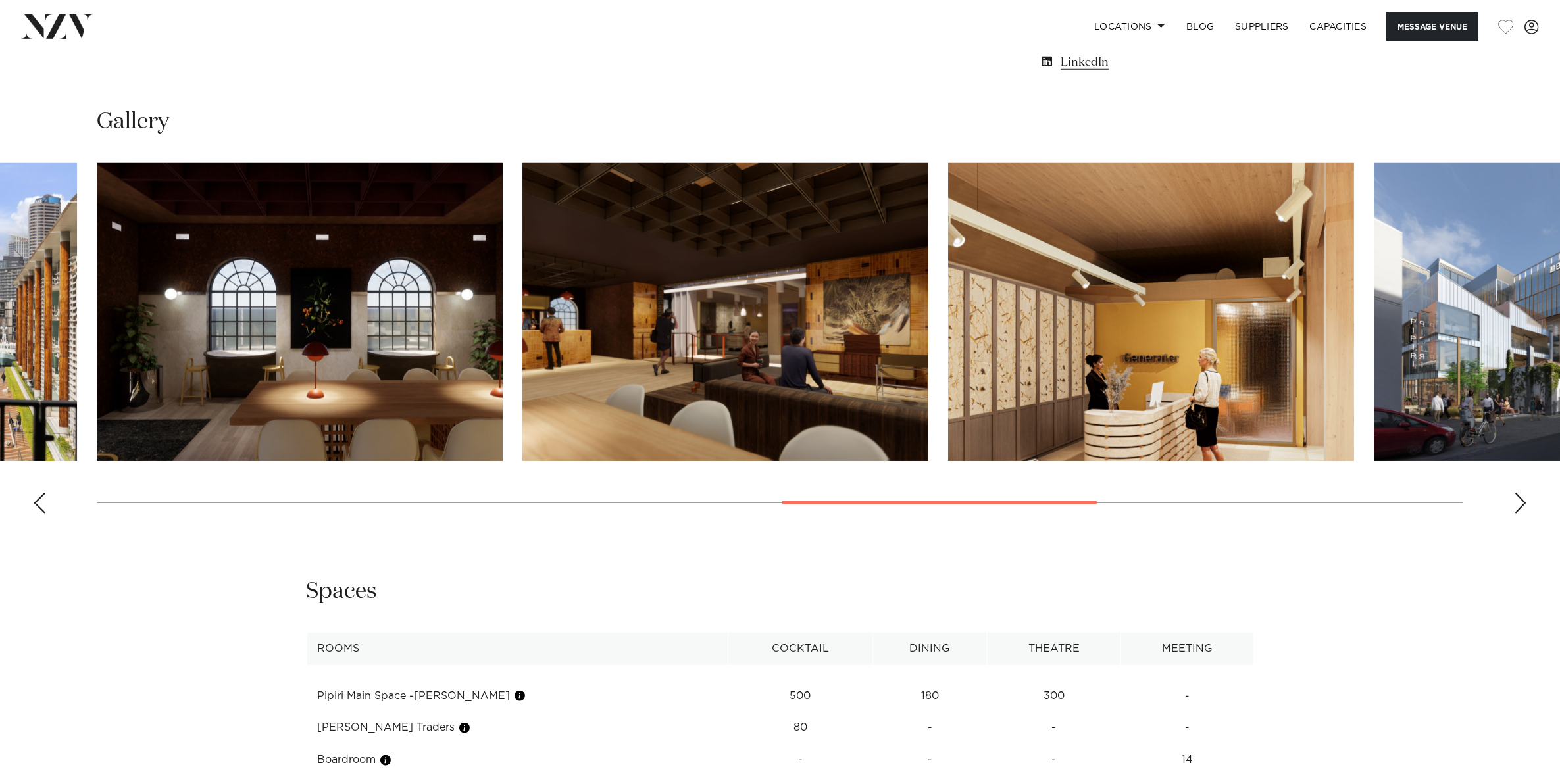
click at [1525, 498] on div "Next slide" at bounding box center [1520, 503] width 13 height 21
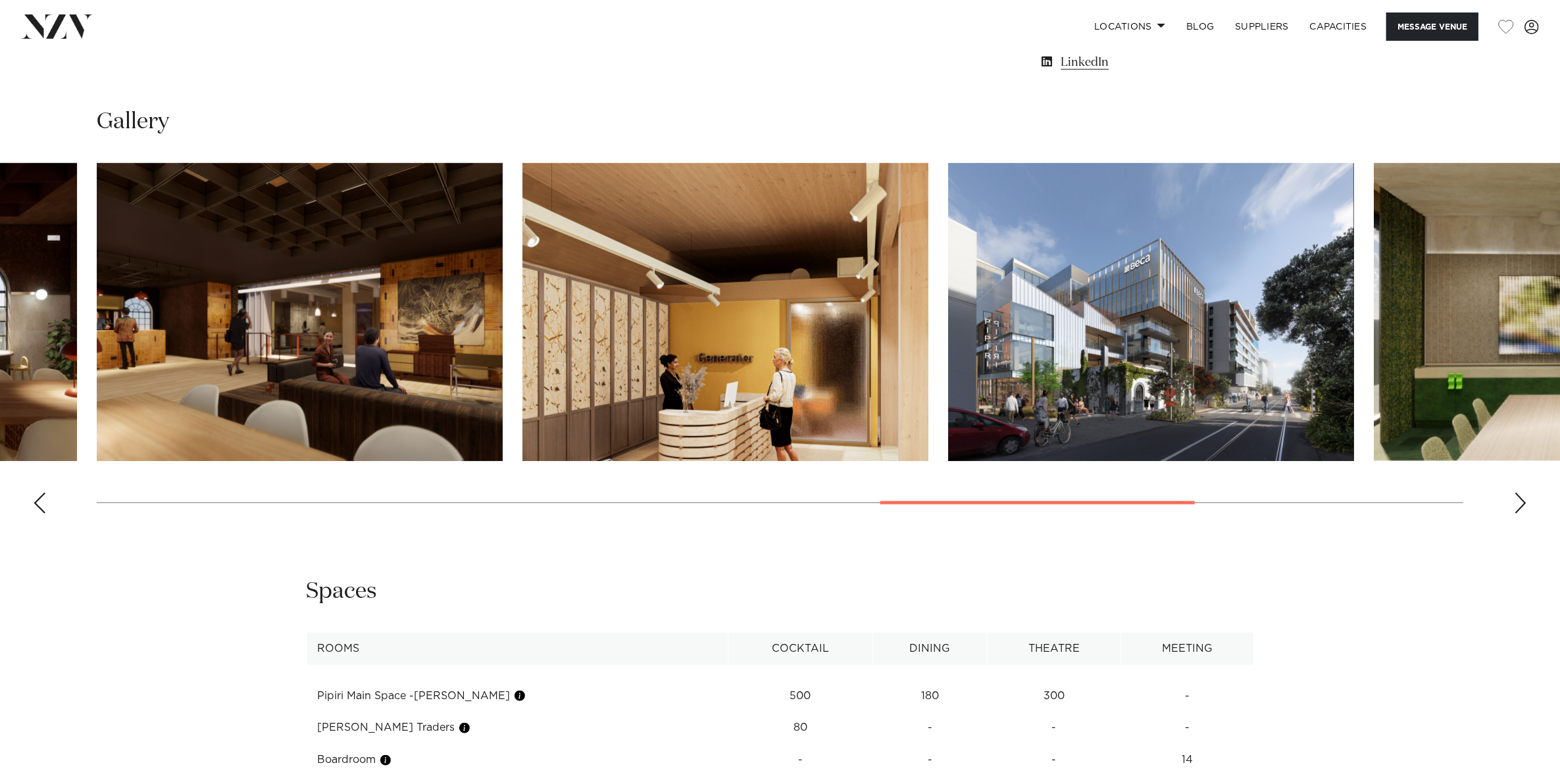
click at [1525, 498] on div "Next slide" at bounding box center [1520, 503] width 13 height 21
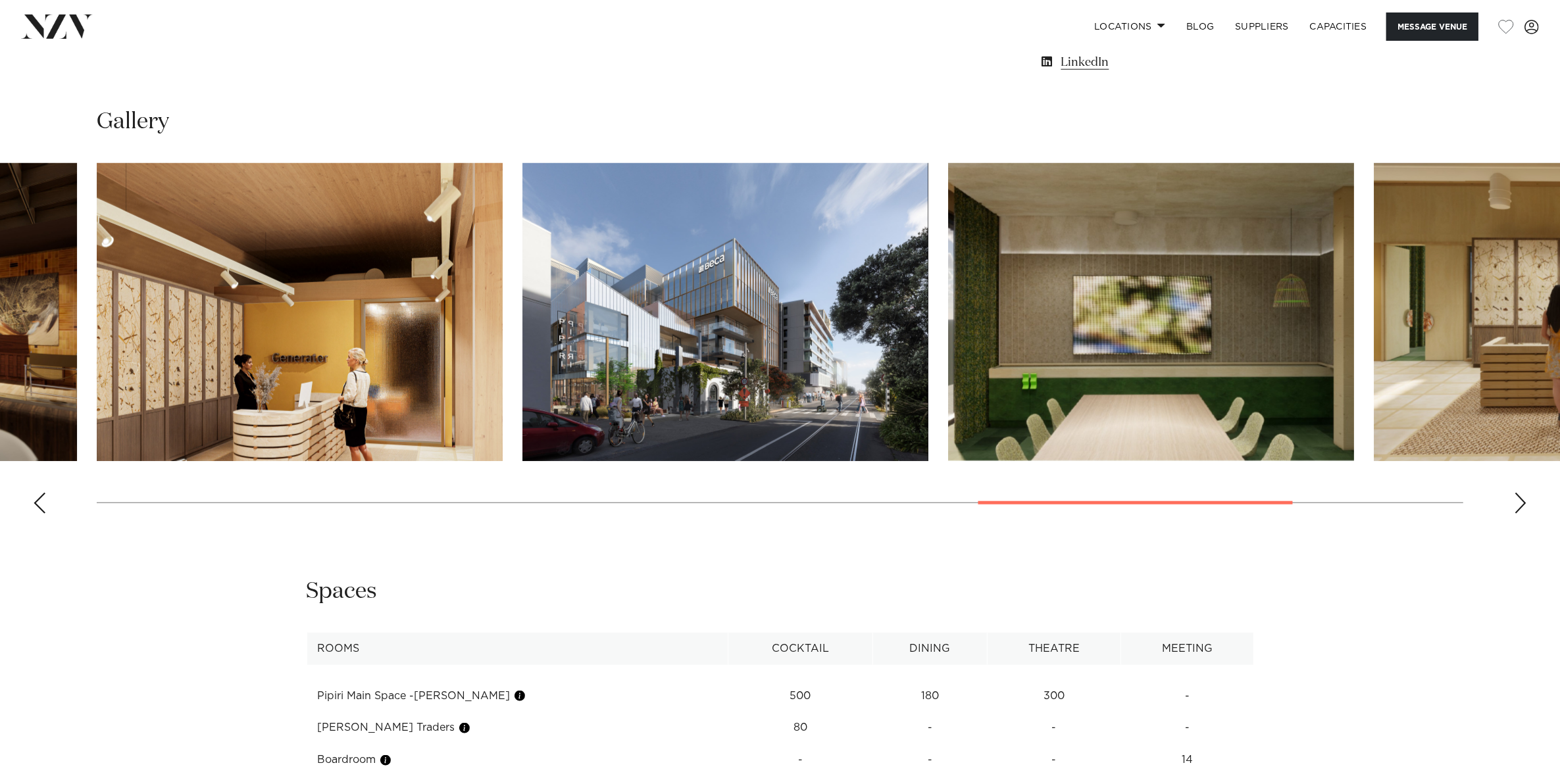
click at [1525, 498] on div "Next slide" at bounding box center [1520, 503] width 13 height 21
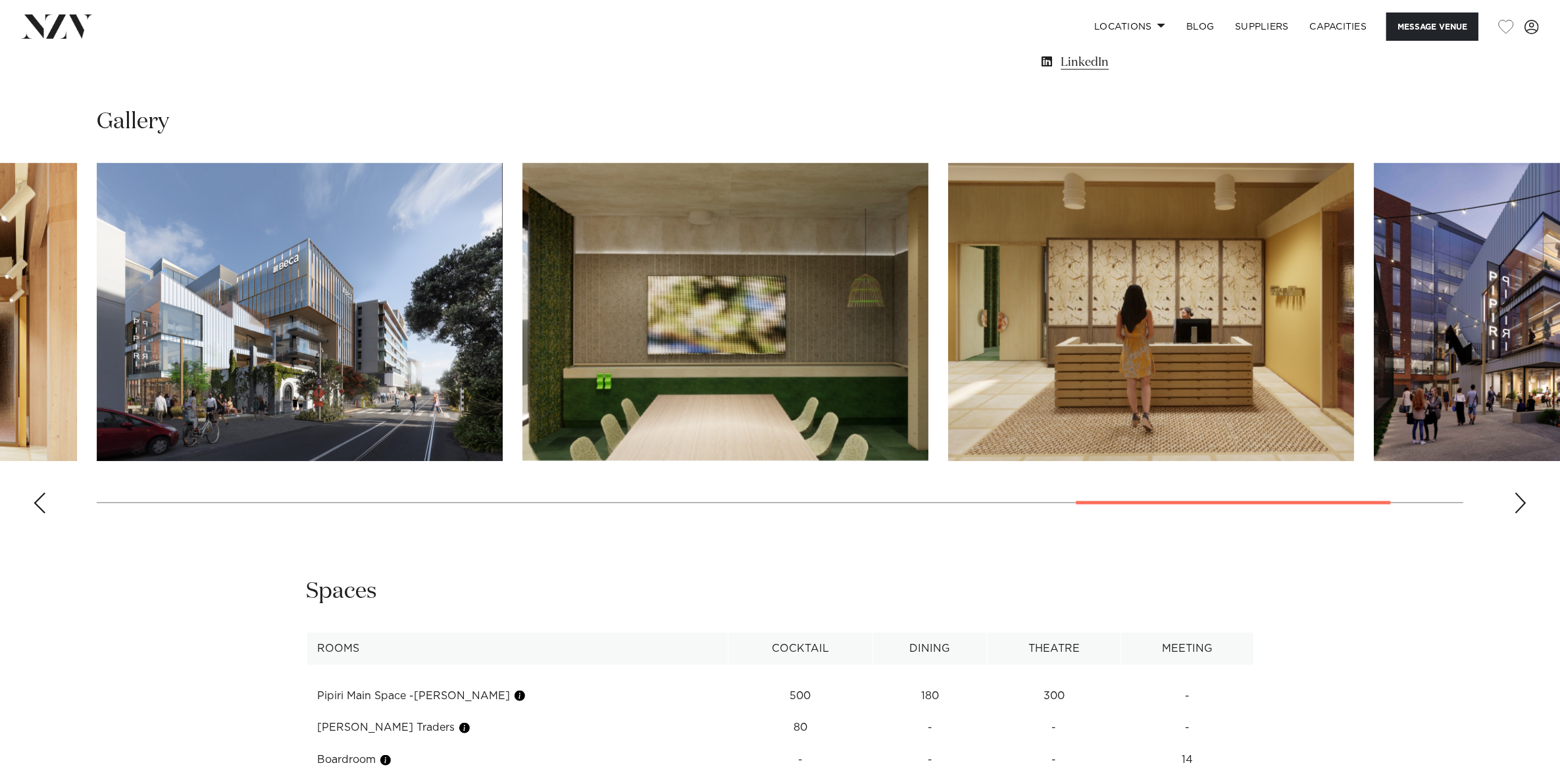
click at [1525, 498] on div "Next slide" at bounding box center [1520, 503] width 13 height 21
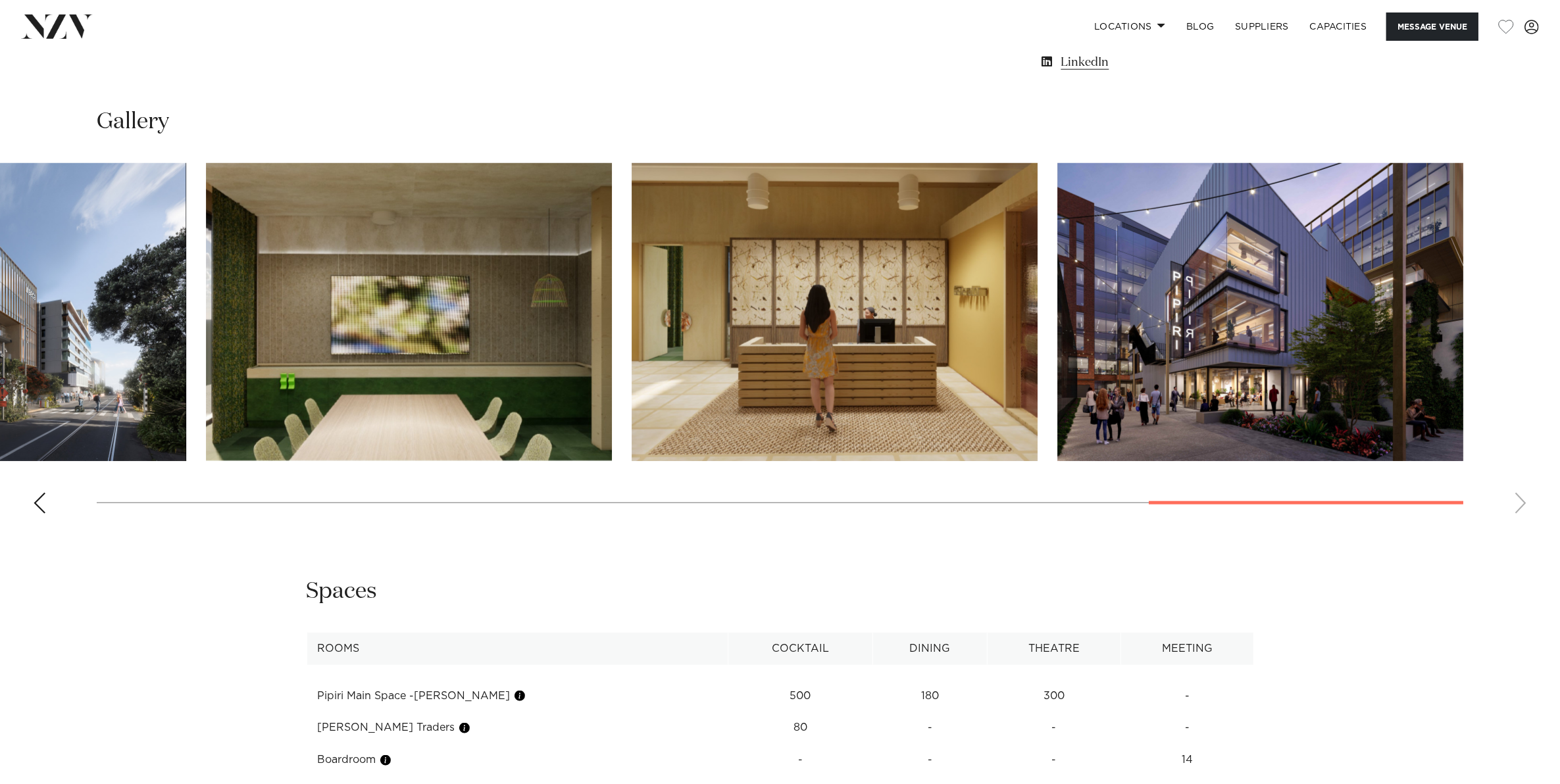
click at [1525, 498] on swiper-container at bounding box center [780, 343] width 1560 height 361
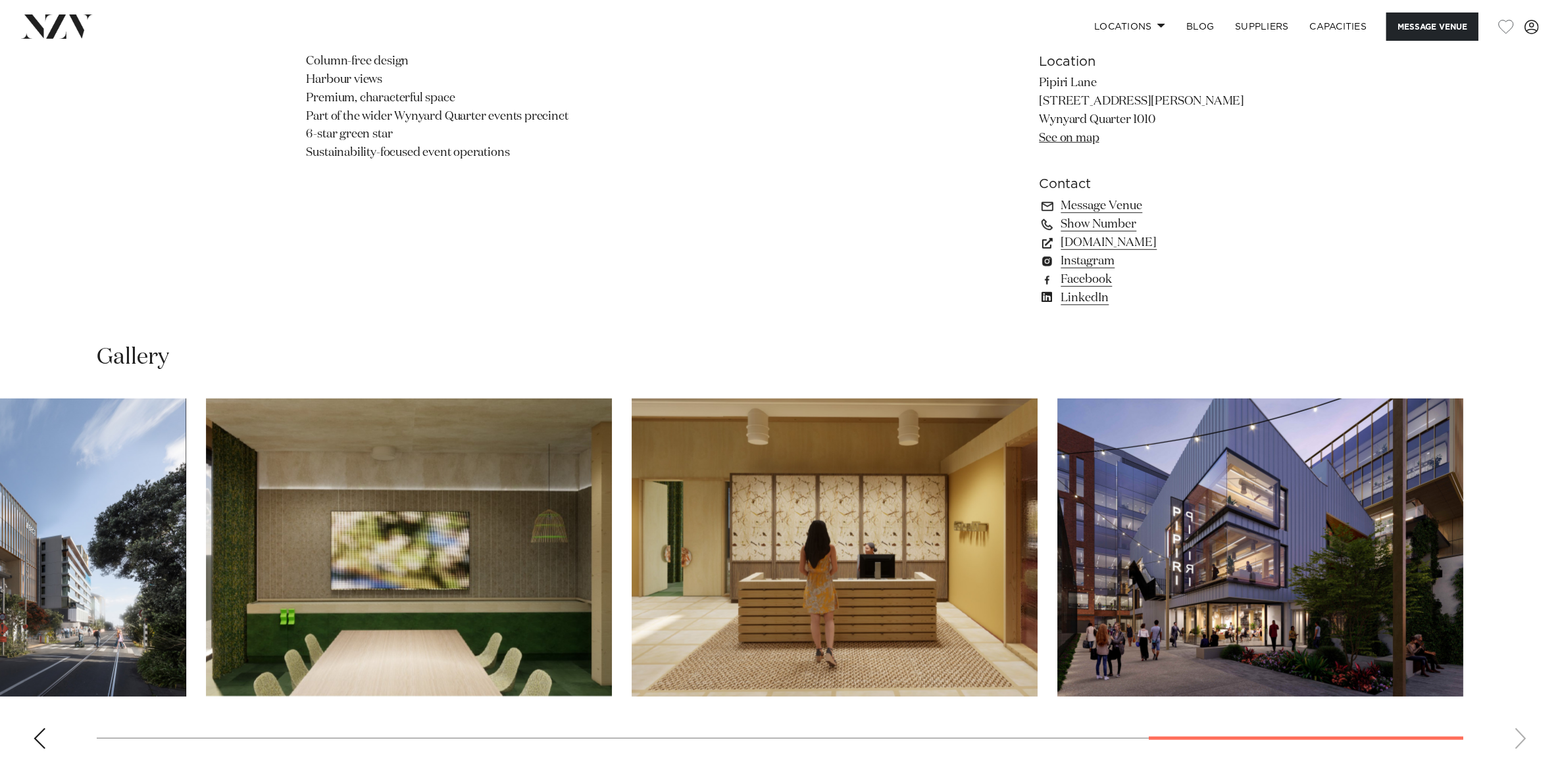
scroll to position [905, 0]
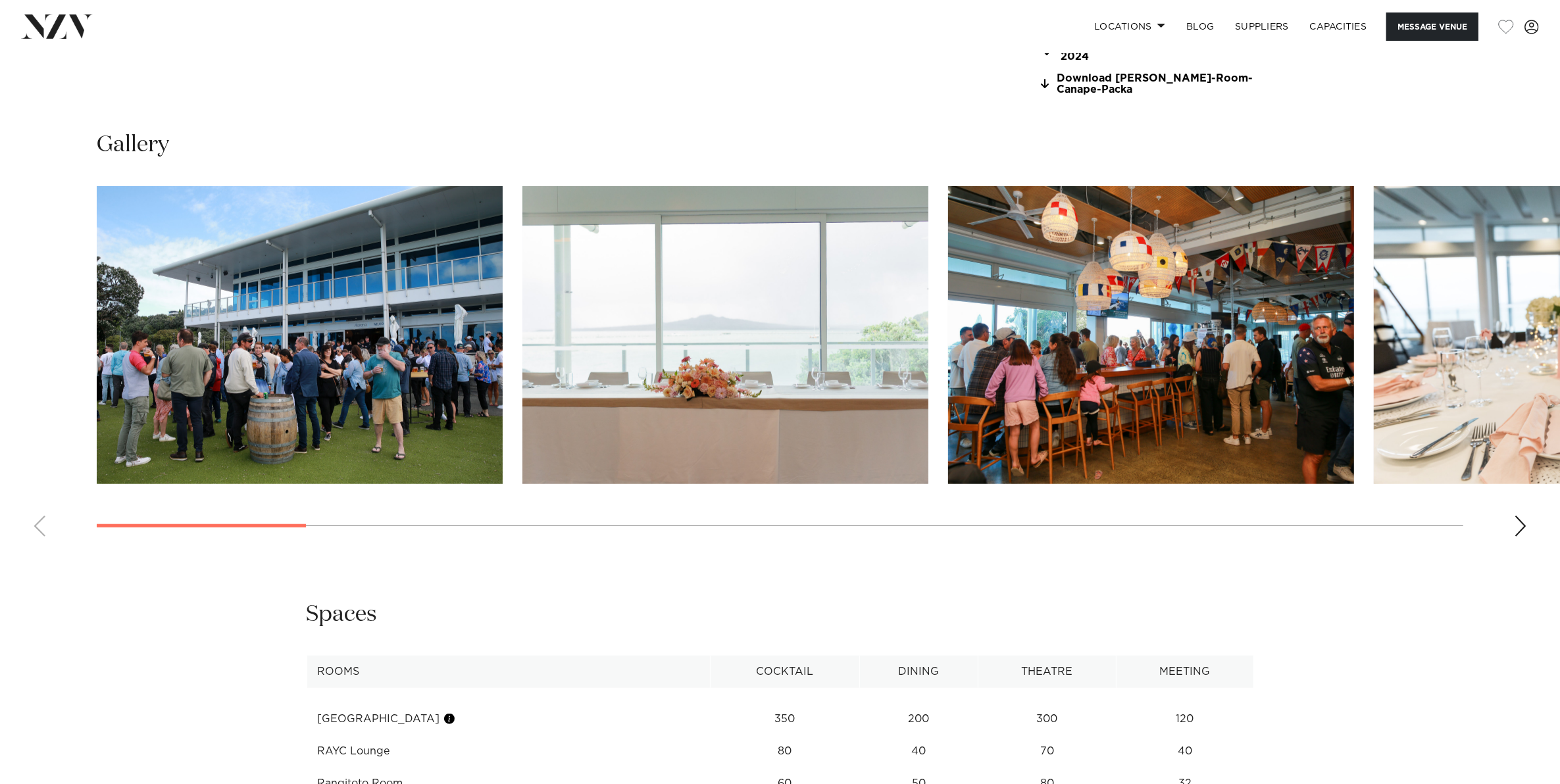
scroll to position [1480, 0]
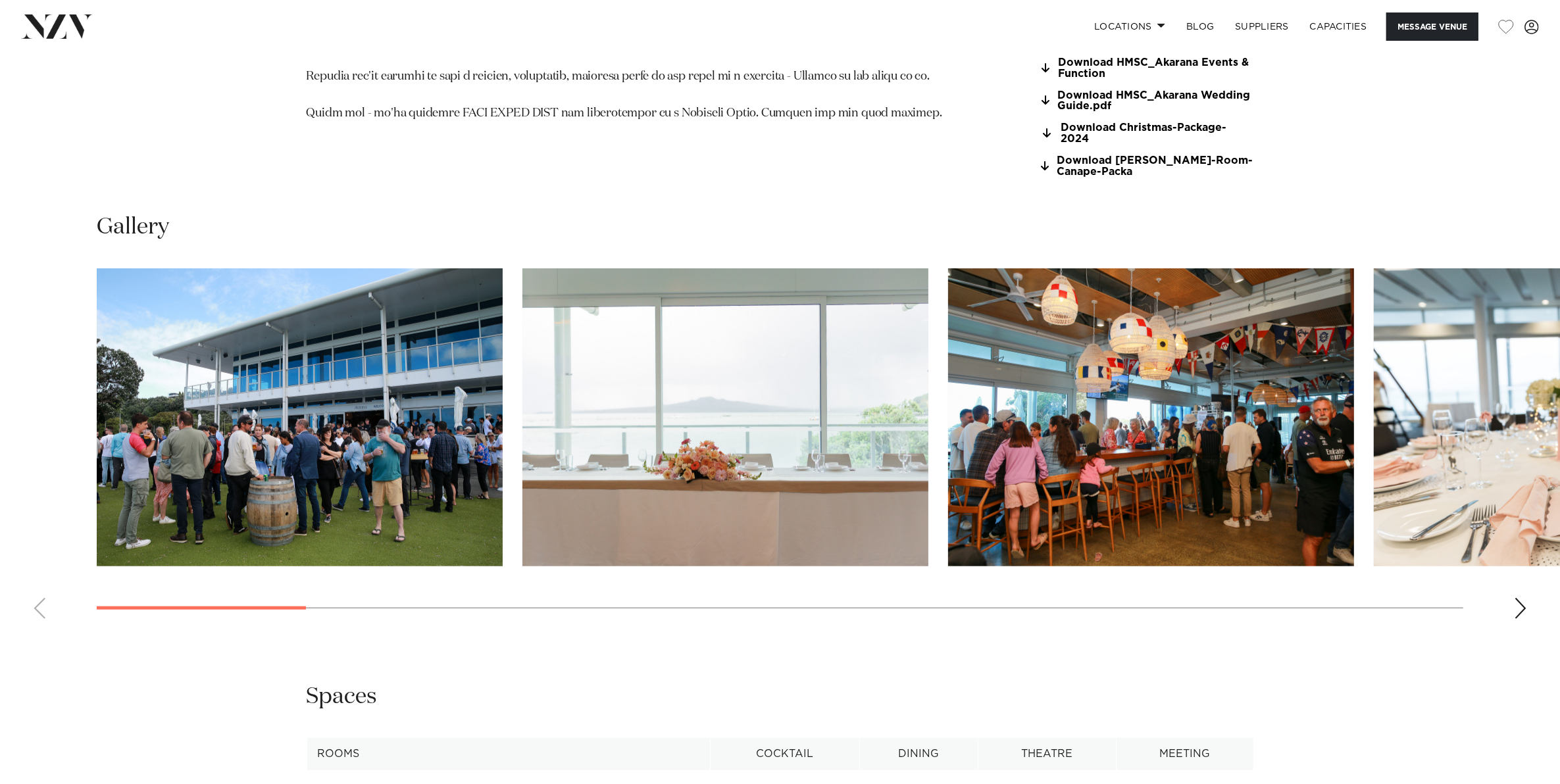
click at [1517, 598] on div "Next slide" at bounding box center [1520, 608] width 13 height 21
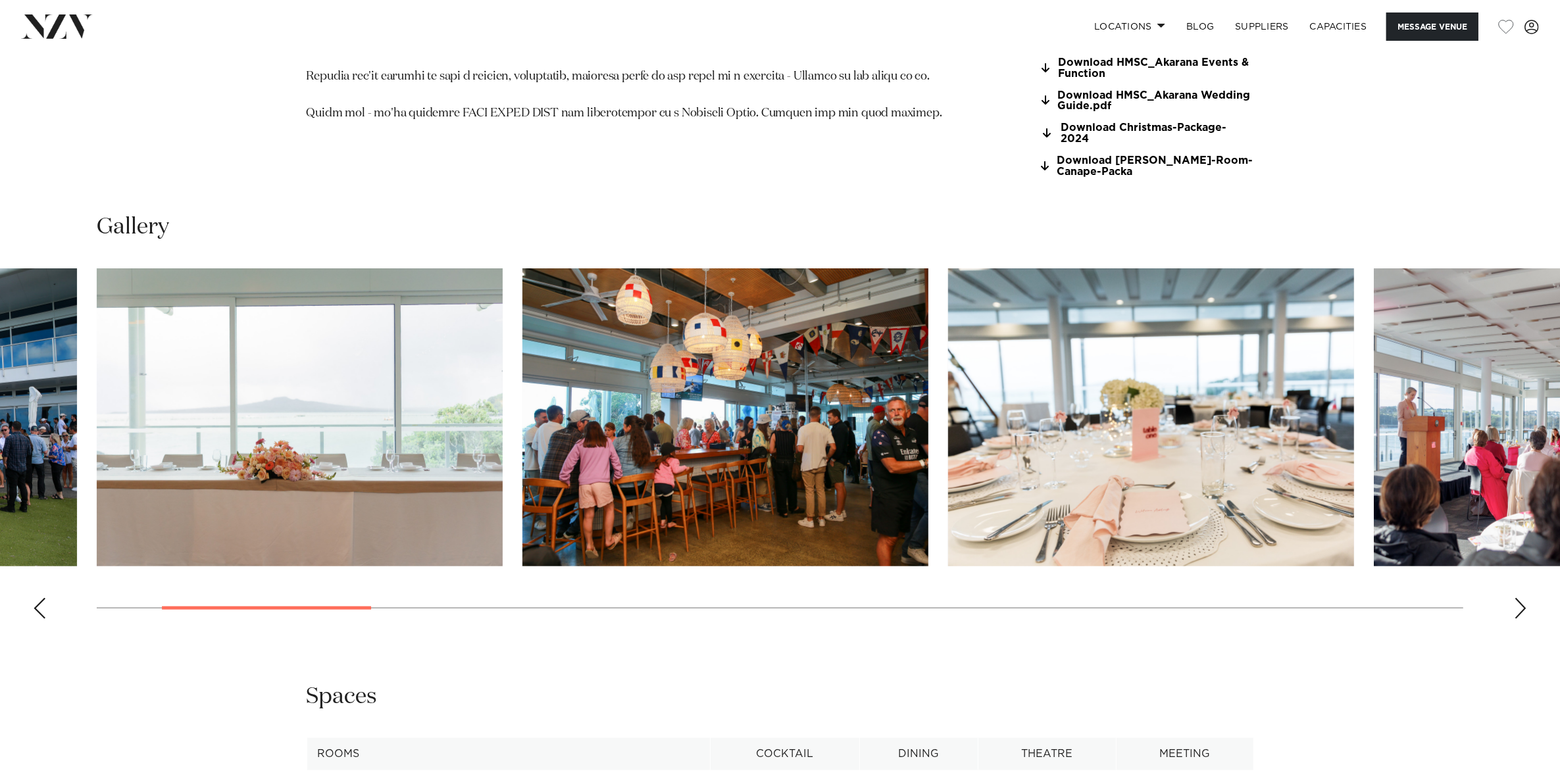
click at [1517, 598] on div "Next slide" at bounding box center [1520, 608] width 13 height 21
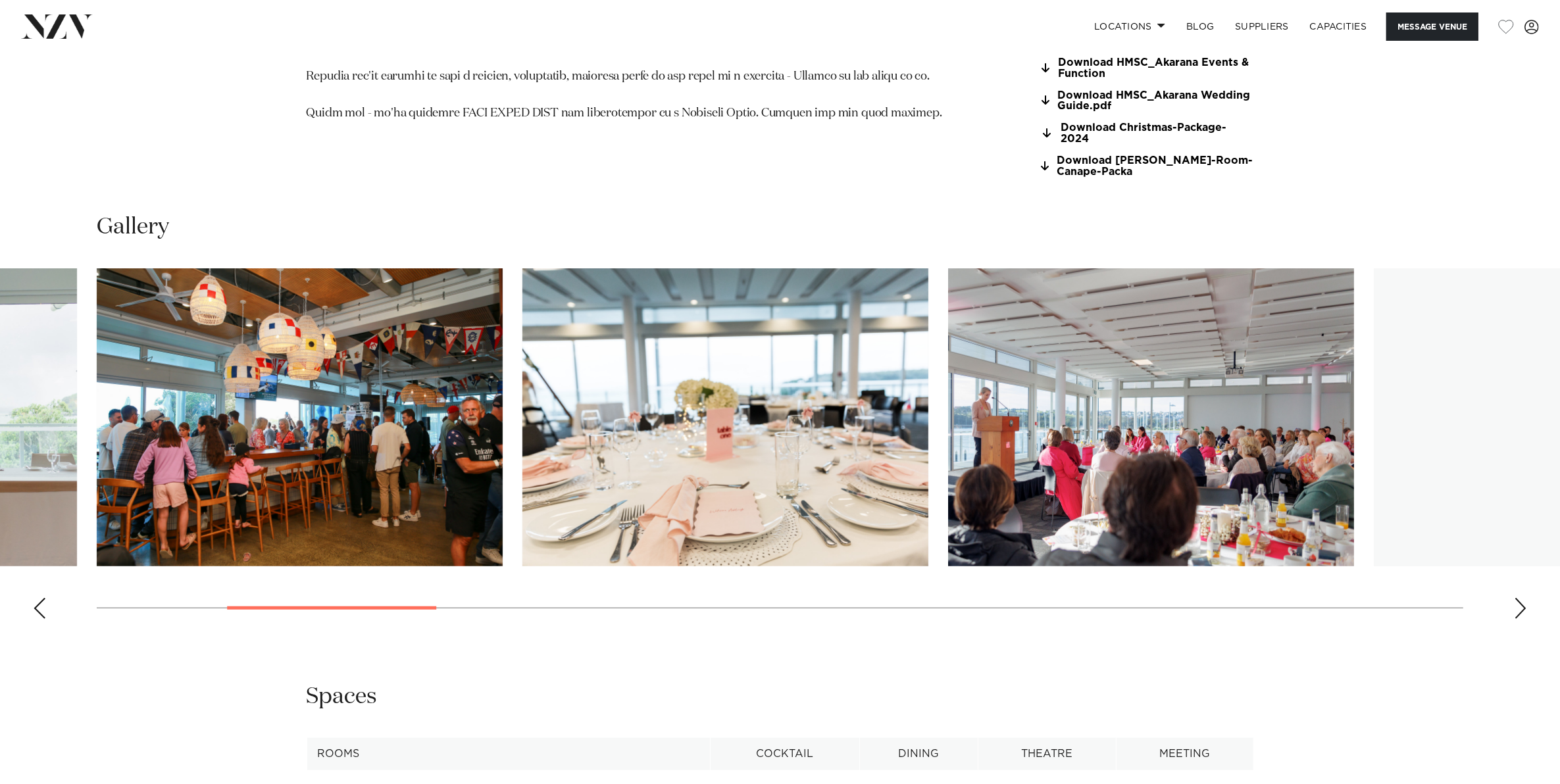
click at [1517, 598] on div "Next slide" at bounding box center [1520, 608] width 13 height 21
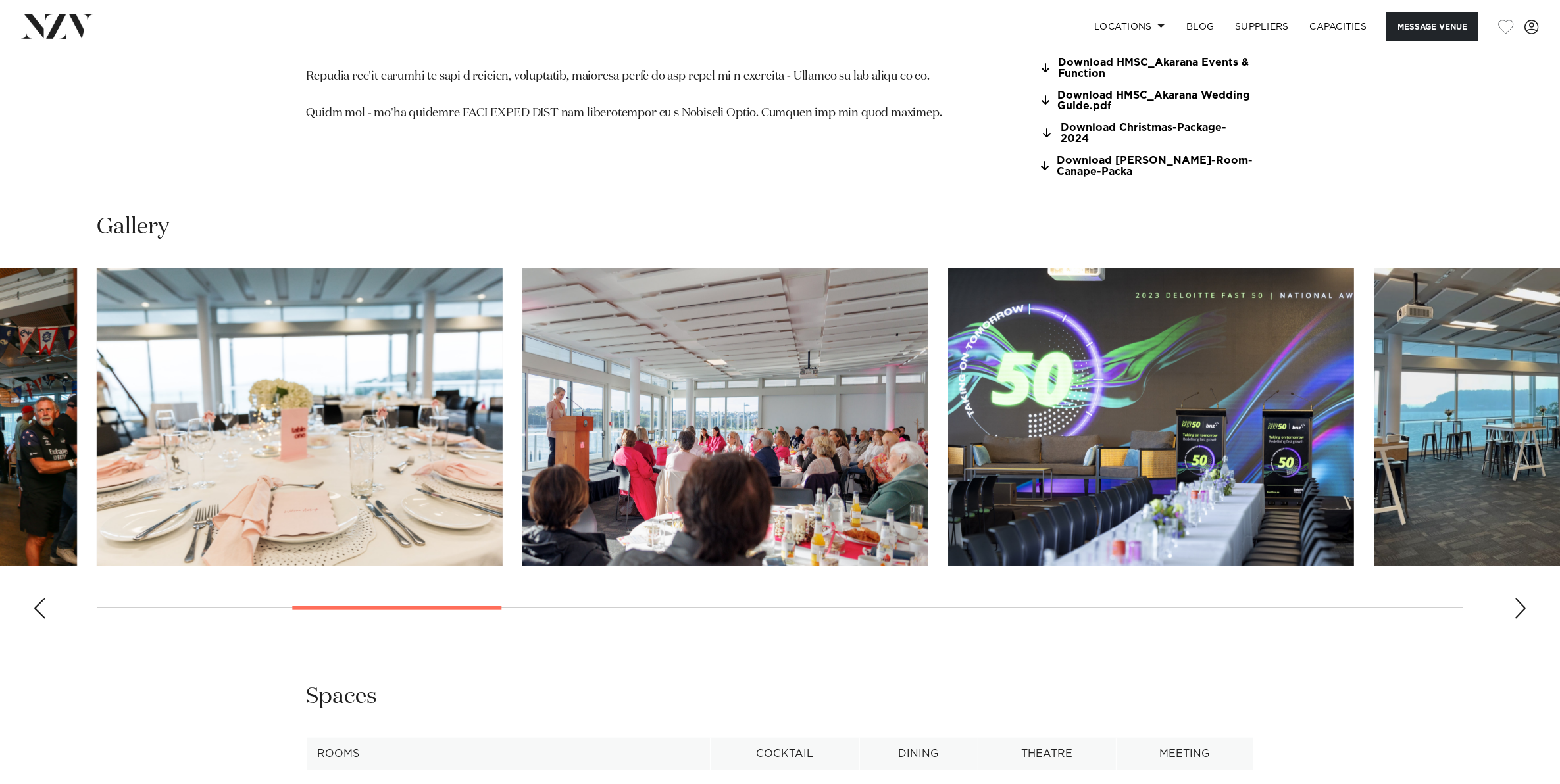
click at [1517, 598] on div "Next slide" at bounding box center [1520, 608] width 13 height 21
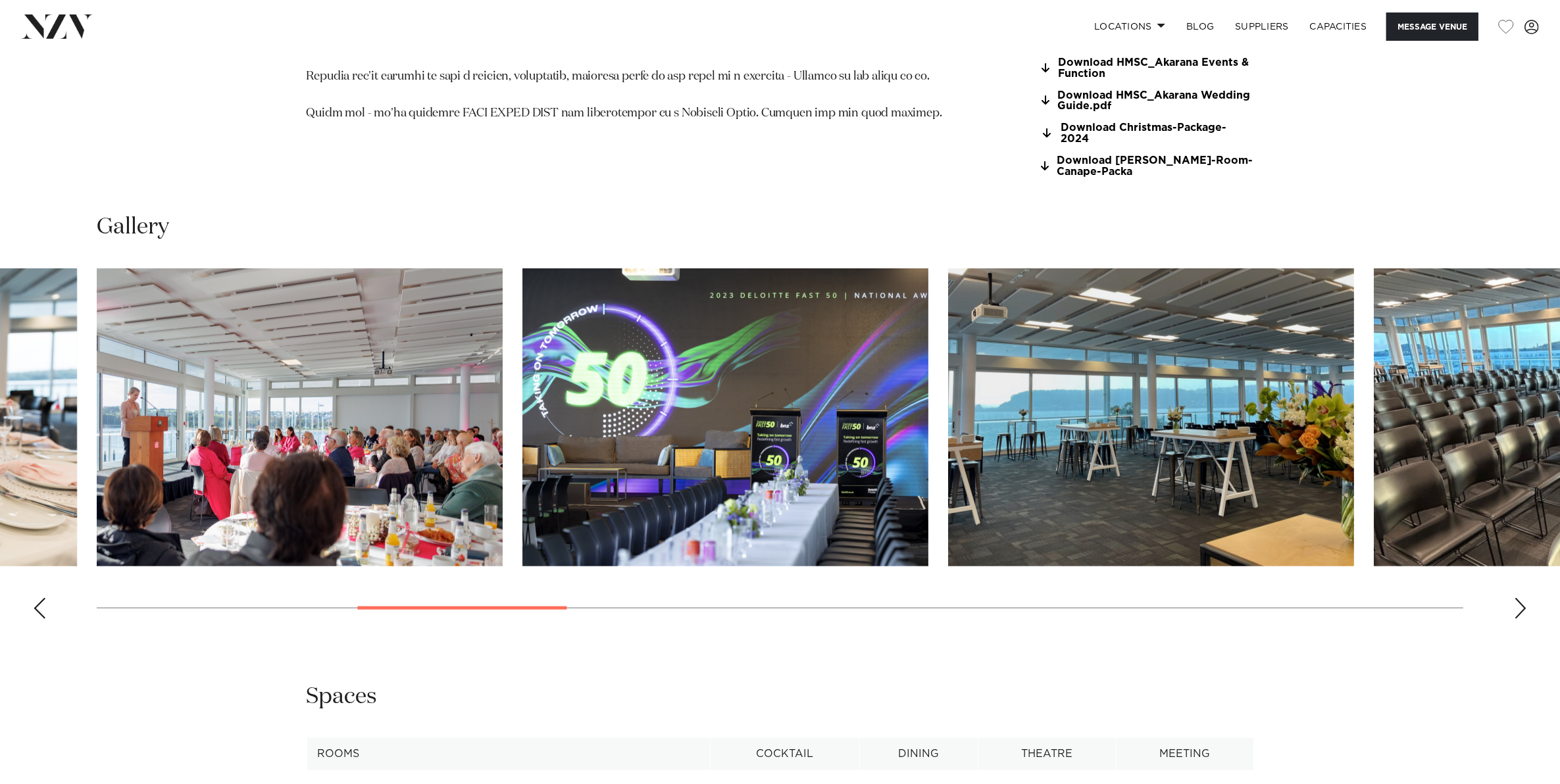
click at [1517, 598] on div "Next slide" at bounding box center [1520, 608] width 13 height 21
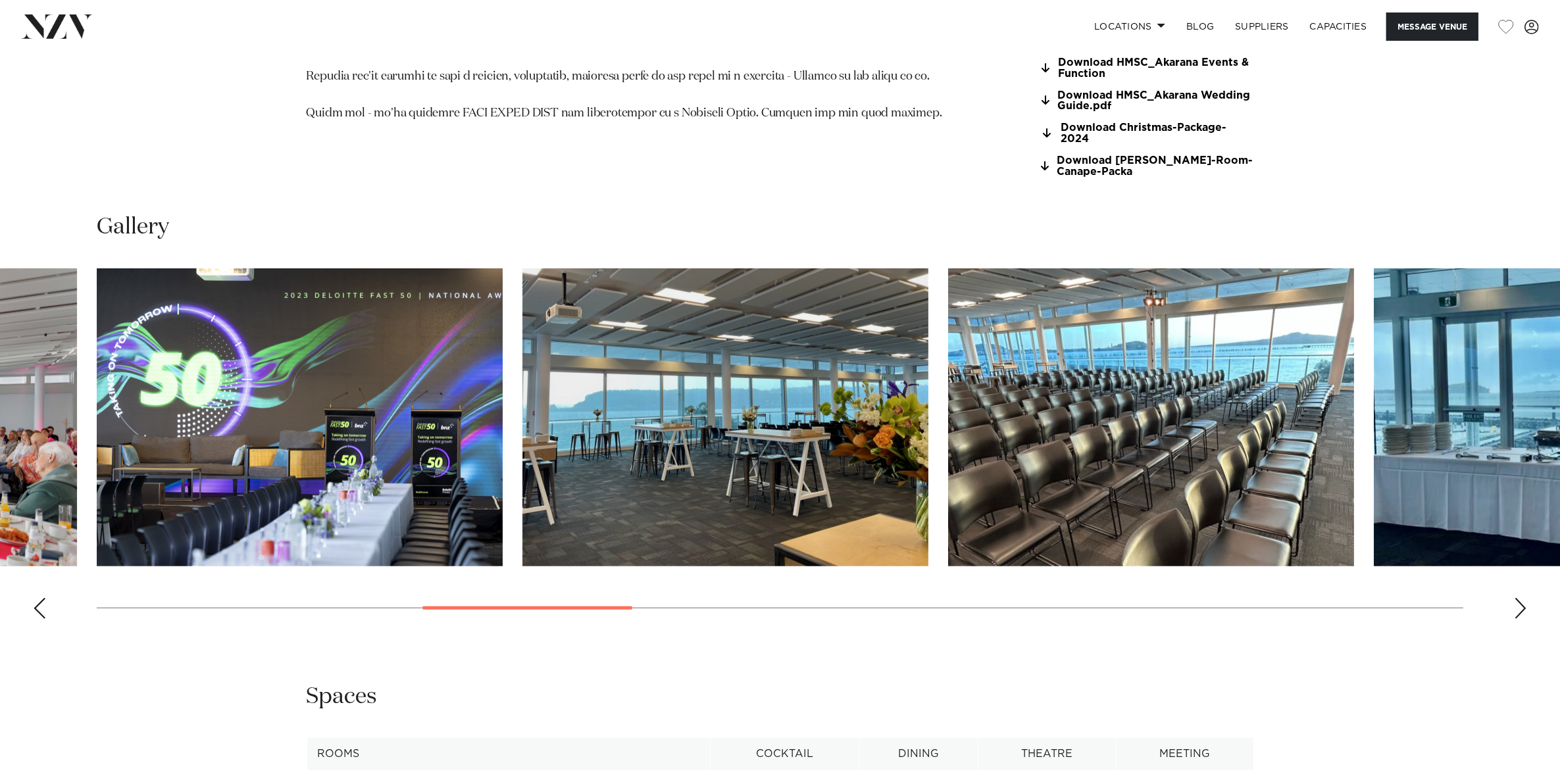
click at [1517, 598] on div "Next slide" at bounding box center [1520, 608] width 13 height 21
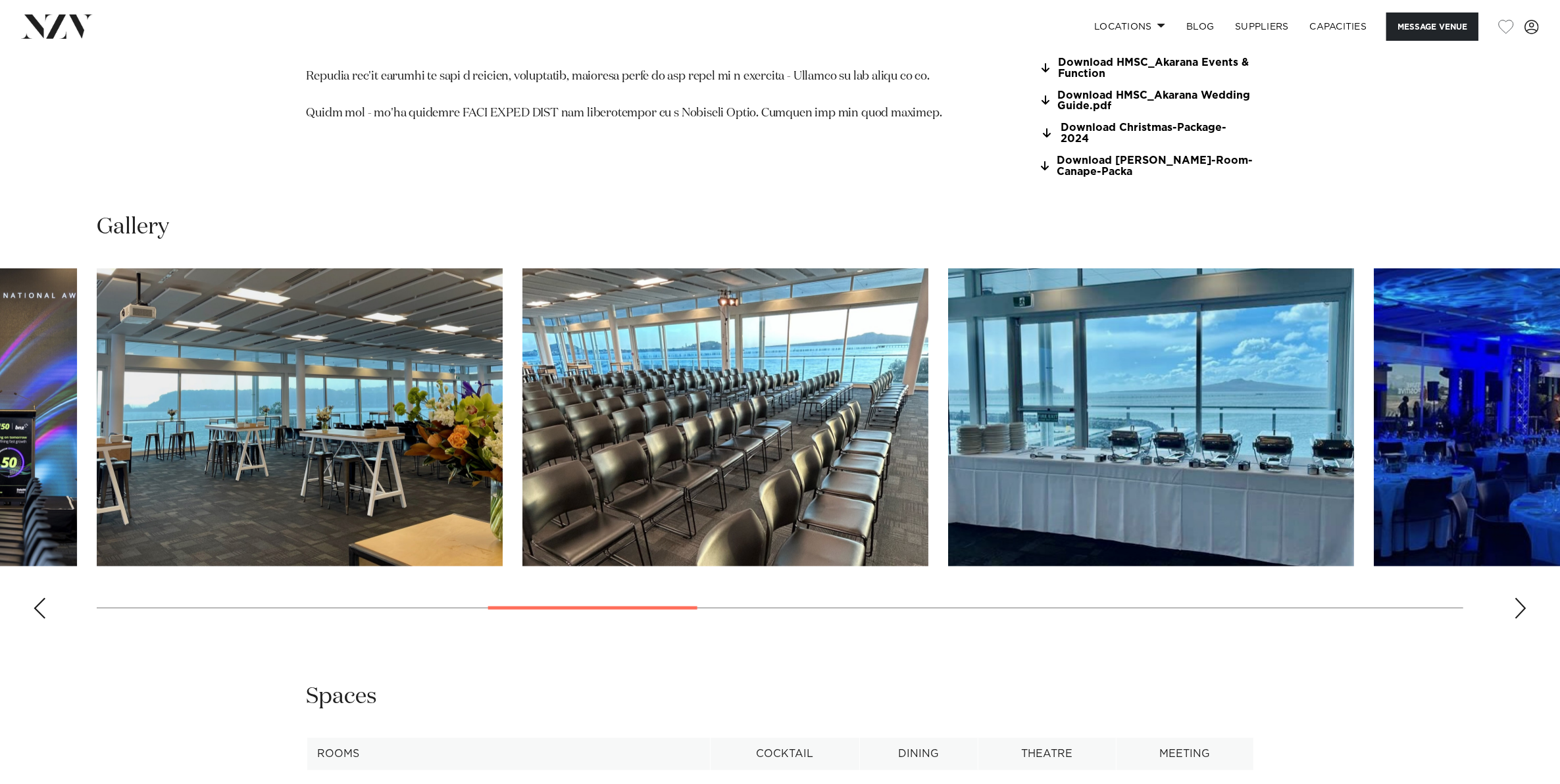
click at [1517, 598] on div "Next slide" at bounding box center [1520, 608] width 13 height 21
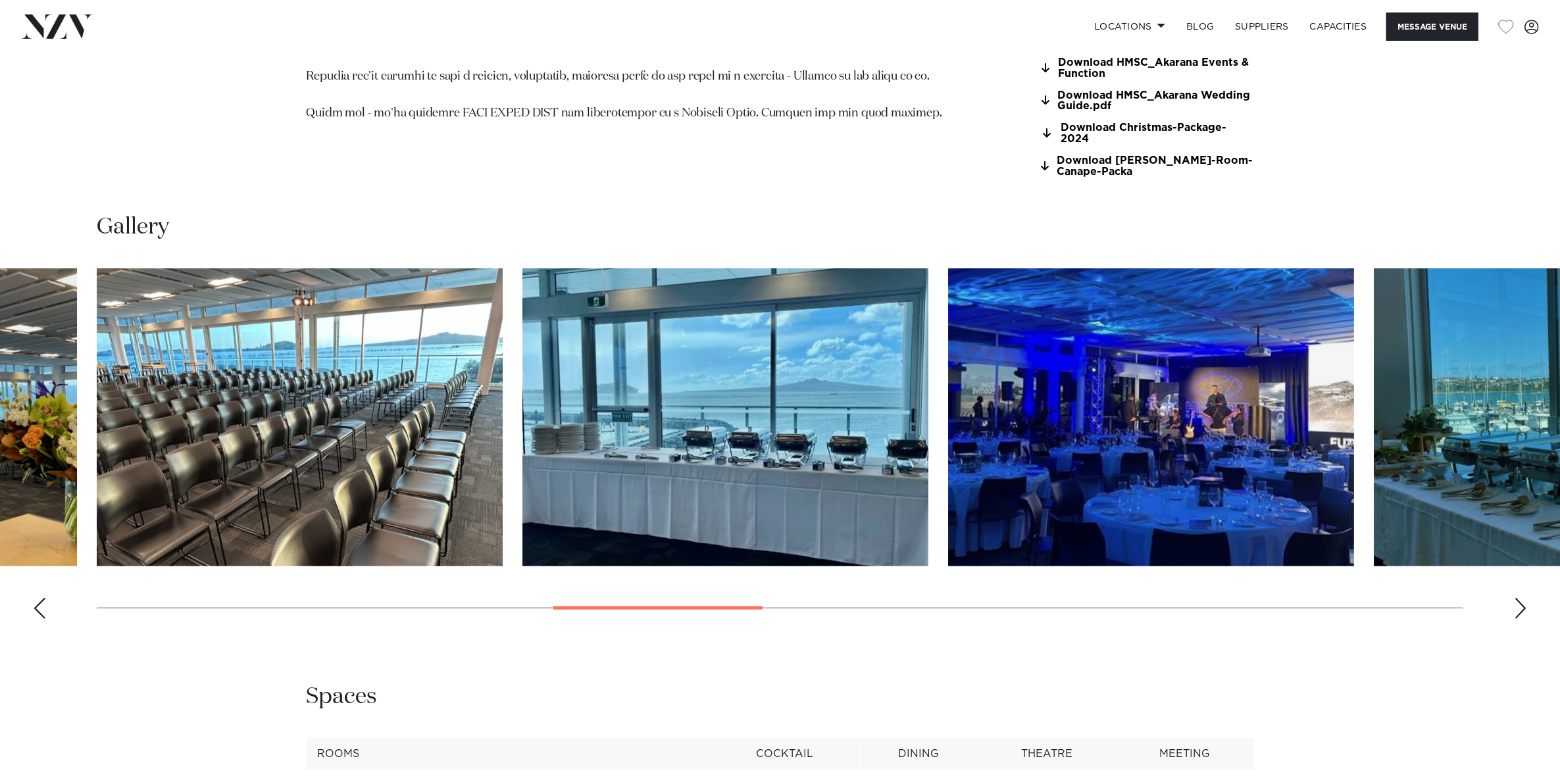
click at [1517, 598] on div "Next slide" at bounding box center [1520, 608] width 13 height 21
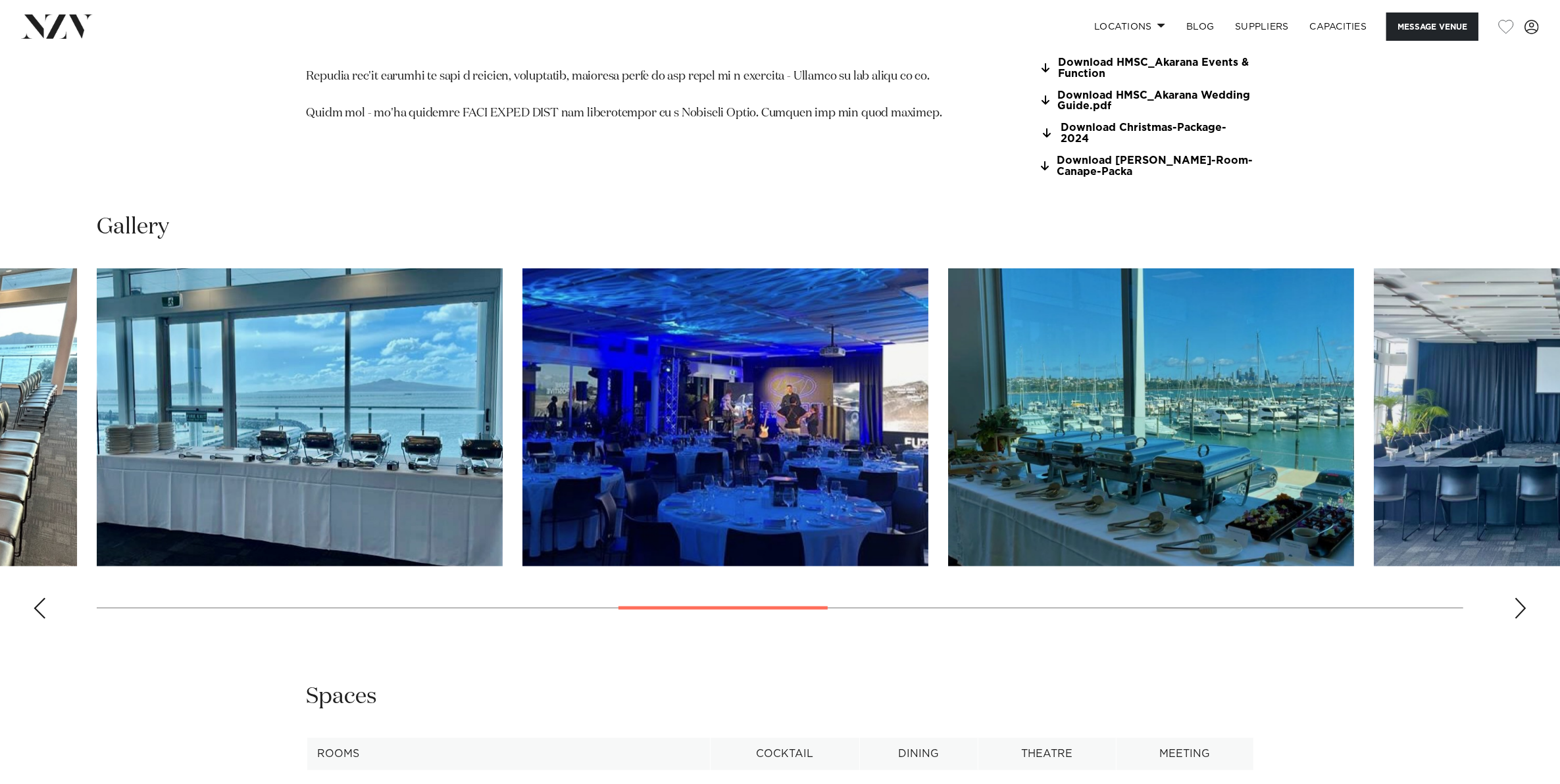
click at [1517, 598] on div "Next slide" at bounding box center [1520, 608] width 13 height 21
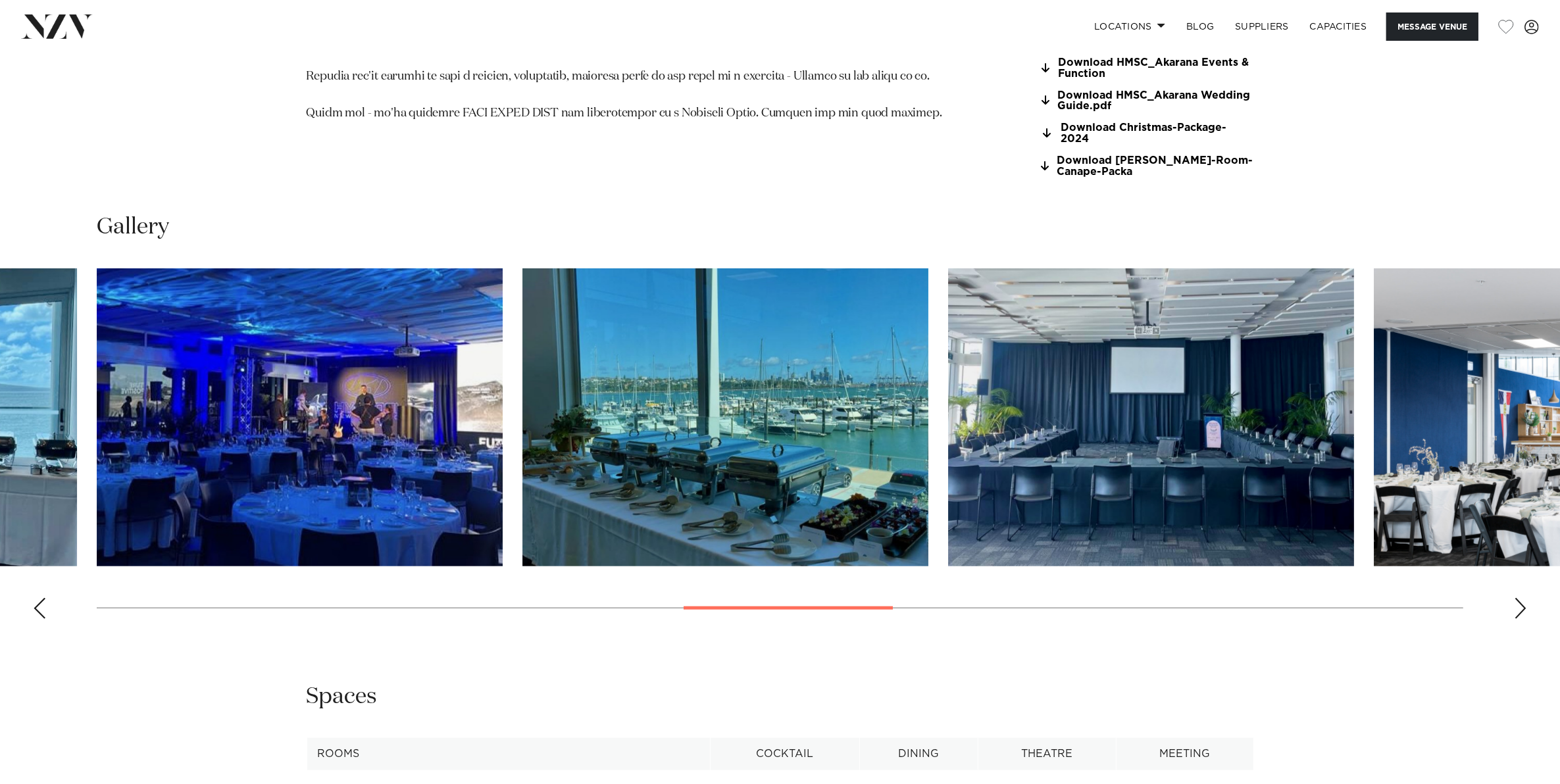
click at [1517, 598] on div "Next slide" at bounding box center [1520, 608] width 13 height 21
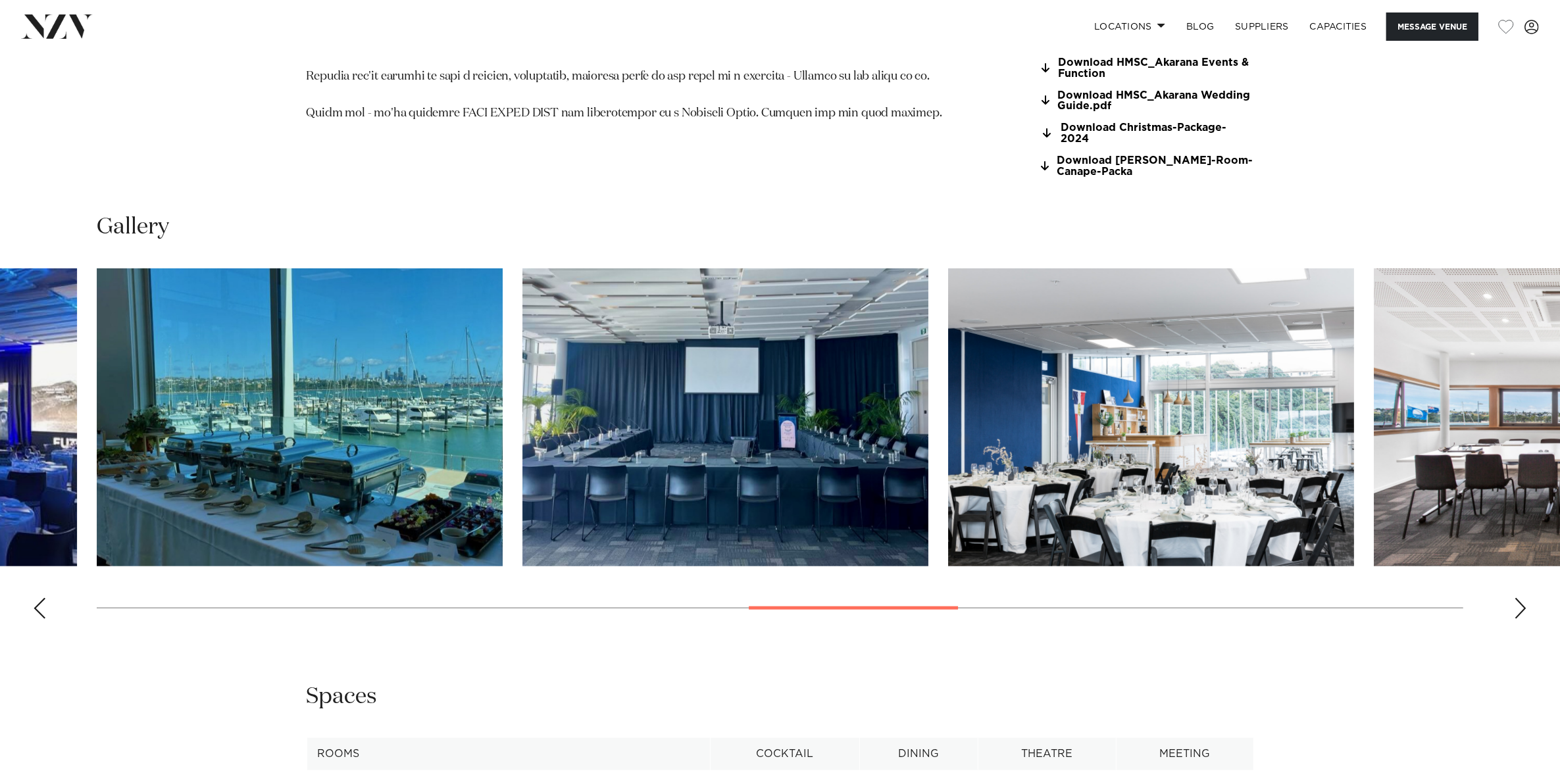
click at [1517, 598] on div "Next slide" at bounding box center [1520, 608] width 13 height 21
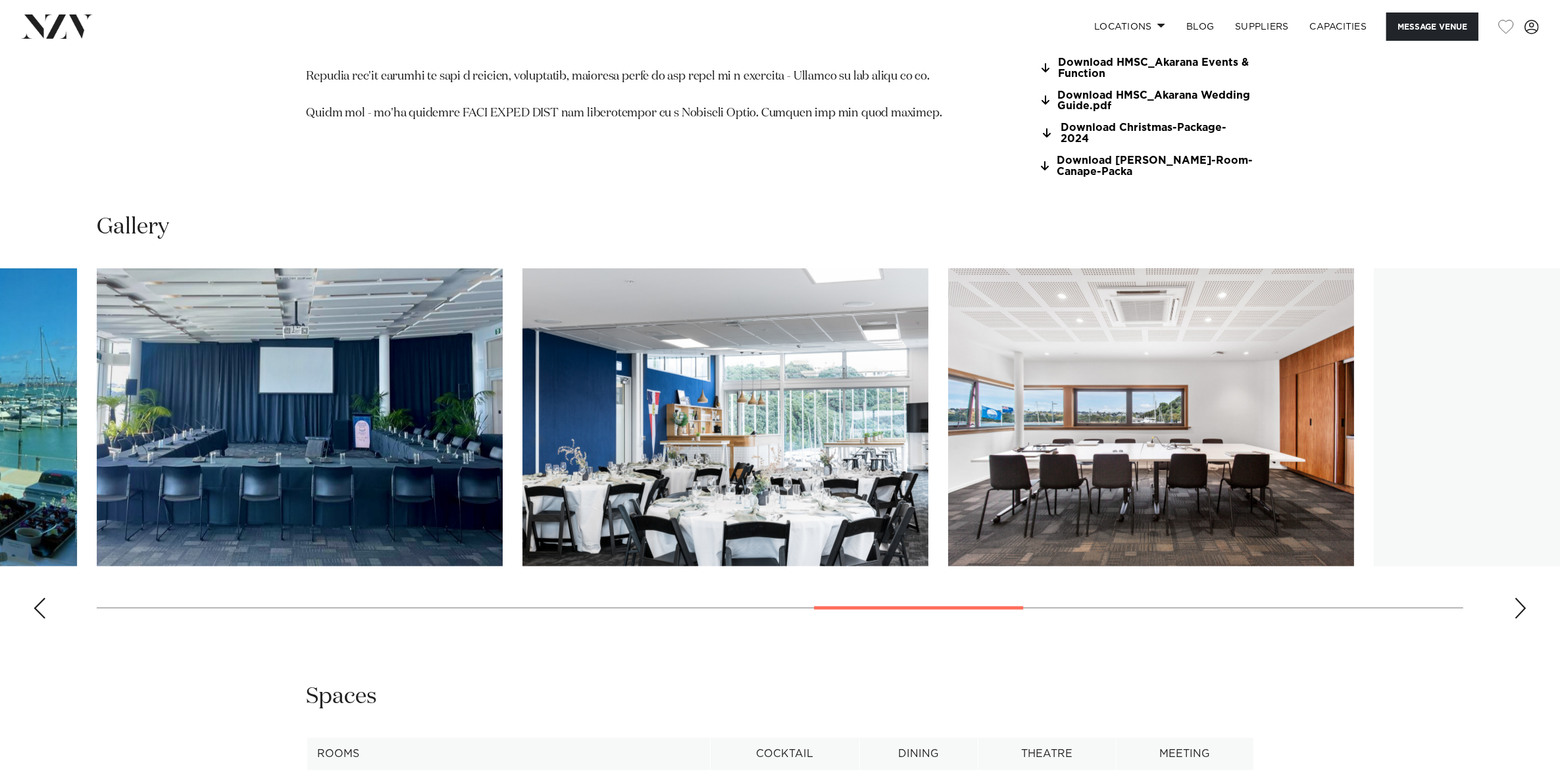
click at [1517, 598] on div "Next slide" at bounding box center [1520, 608] width 13 height 21
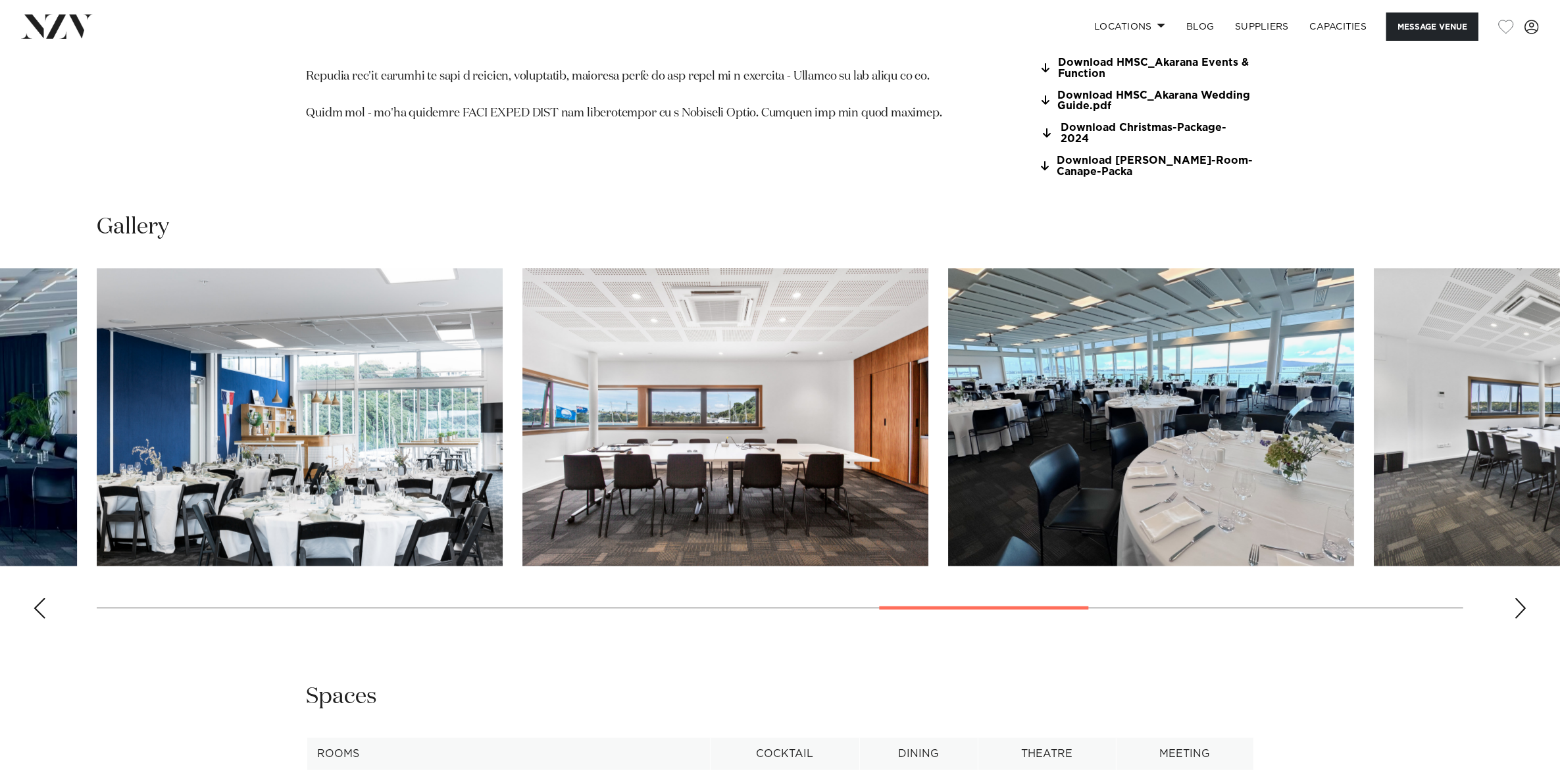
click at [1517, 598] on div "Next slide" at bounding box center [1520, 608] width 13 height 21
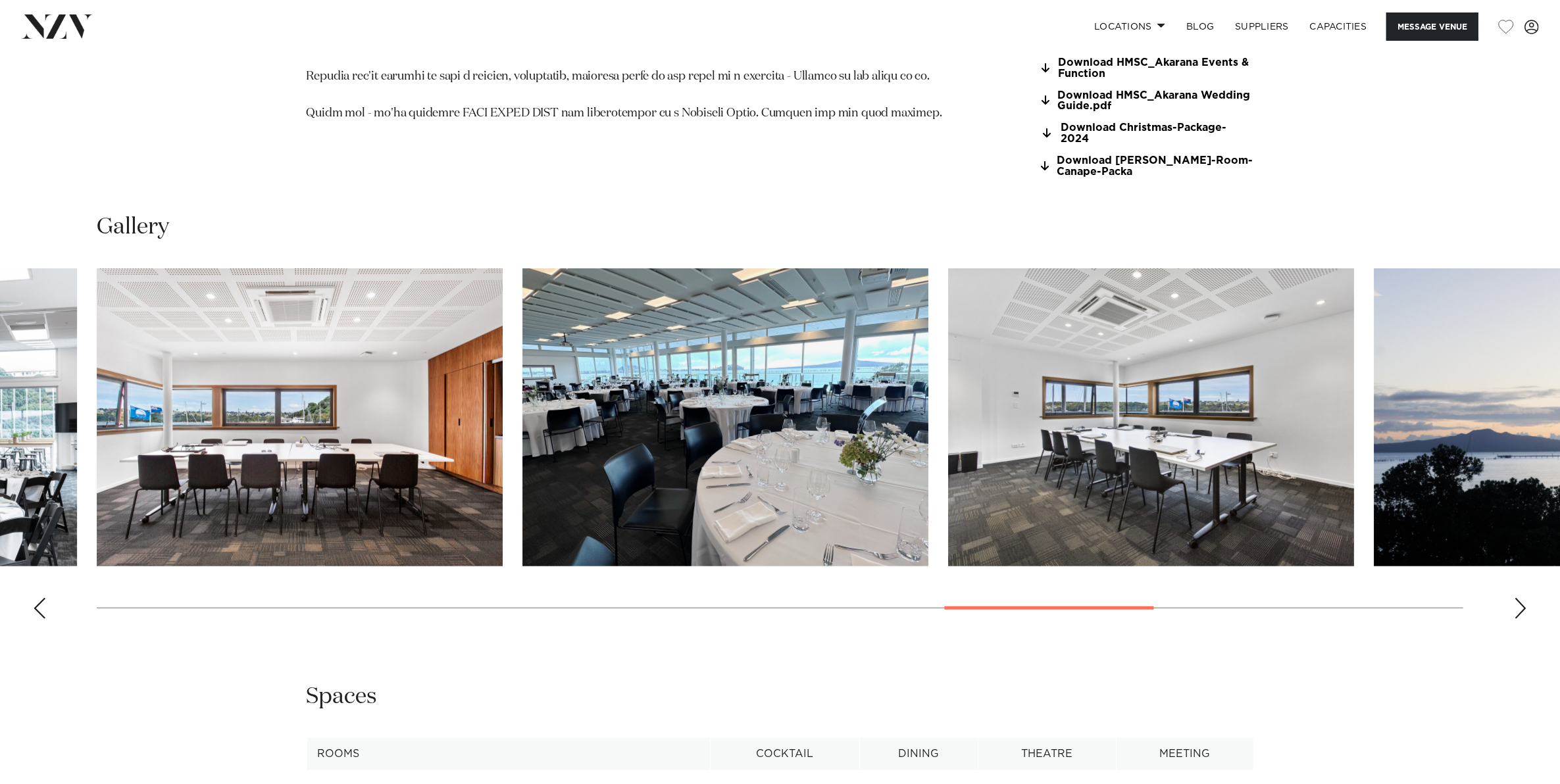
click at [1517, 598] on div "Next slide" at bounding box center [1520, 608] width 13 height 21
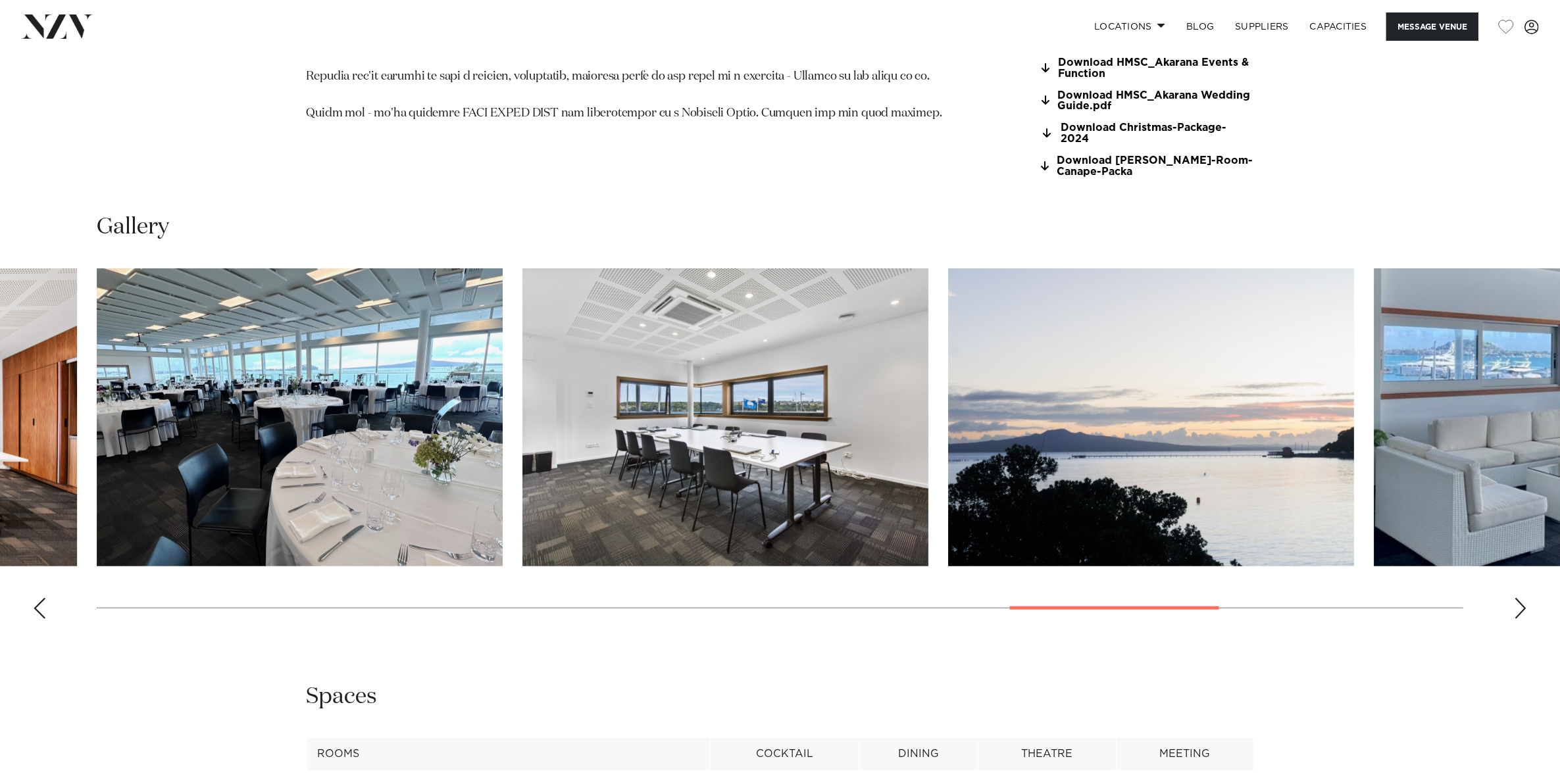
click at [1517, 598] on div "Next slide" at bounding box center [1520, 608] width 13 height 21
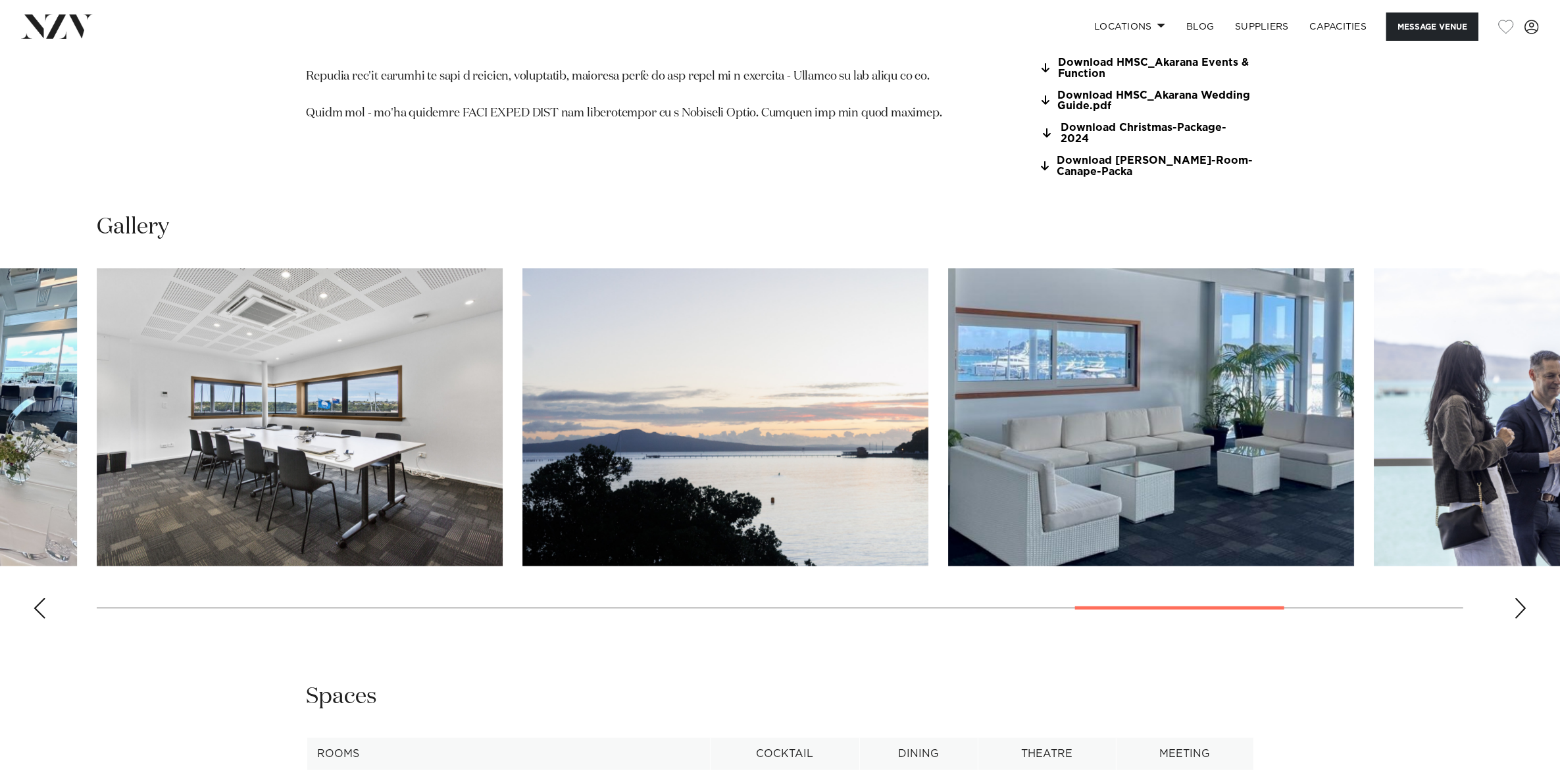
click at [1517, 598] on div "Next slide" at bounding box center [1520, 608] width 13 height 21
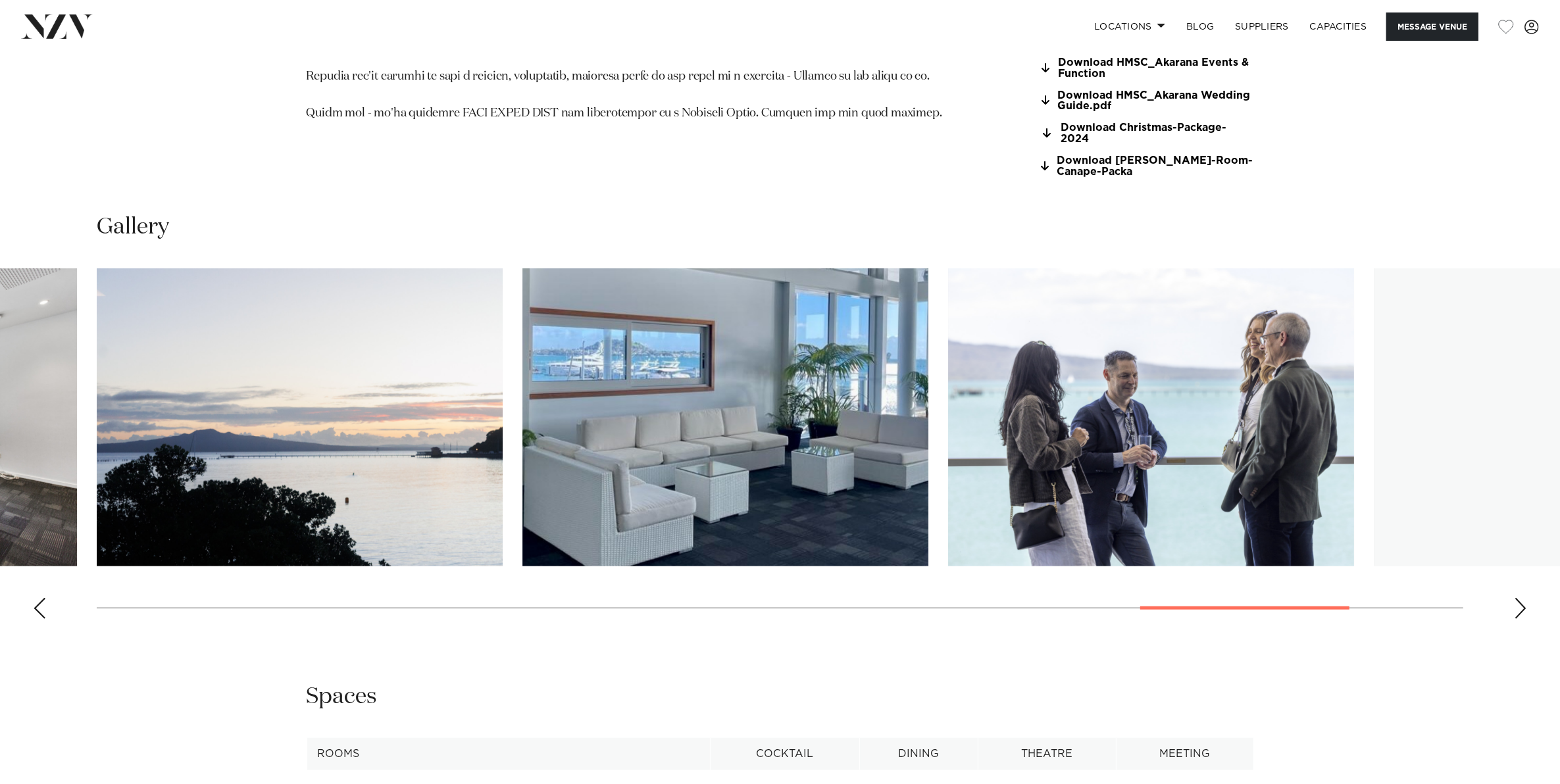
click at [1517, 598] on div "Next slide" at bounding box center [1520, 608] width 13 height 21
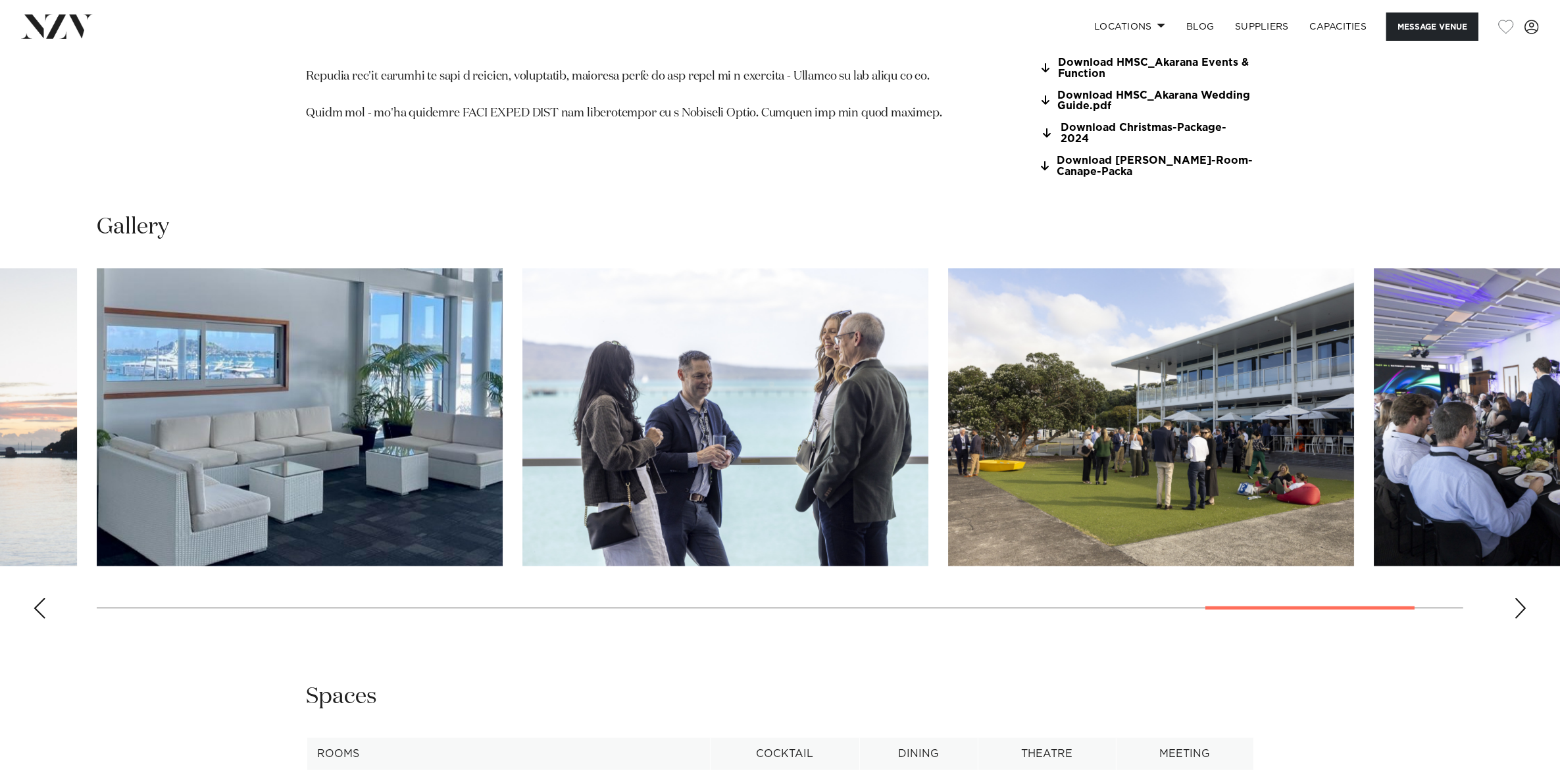
click at [1517, 598] on div "Next slide" at bounding box center [1520, 608] width 13 height 21
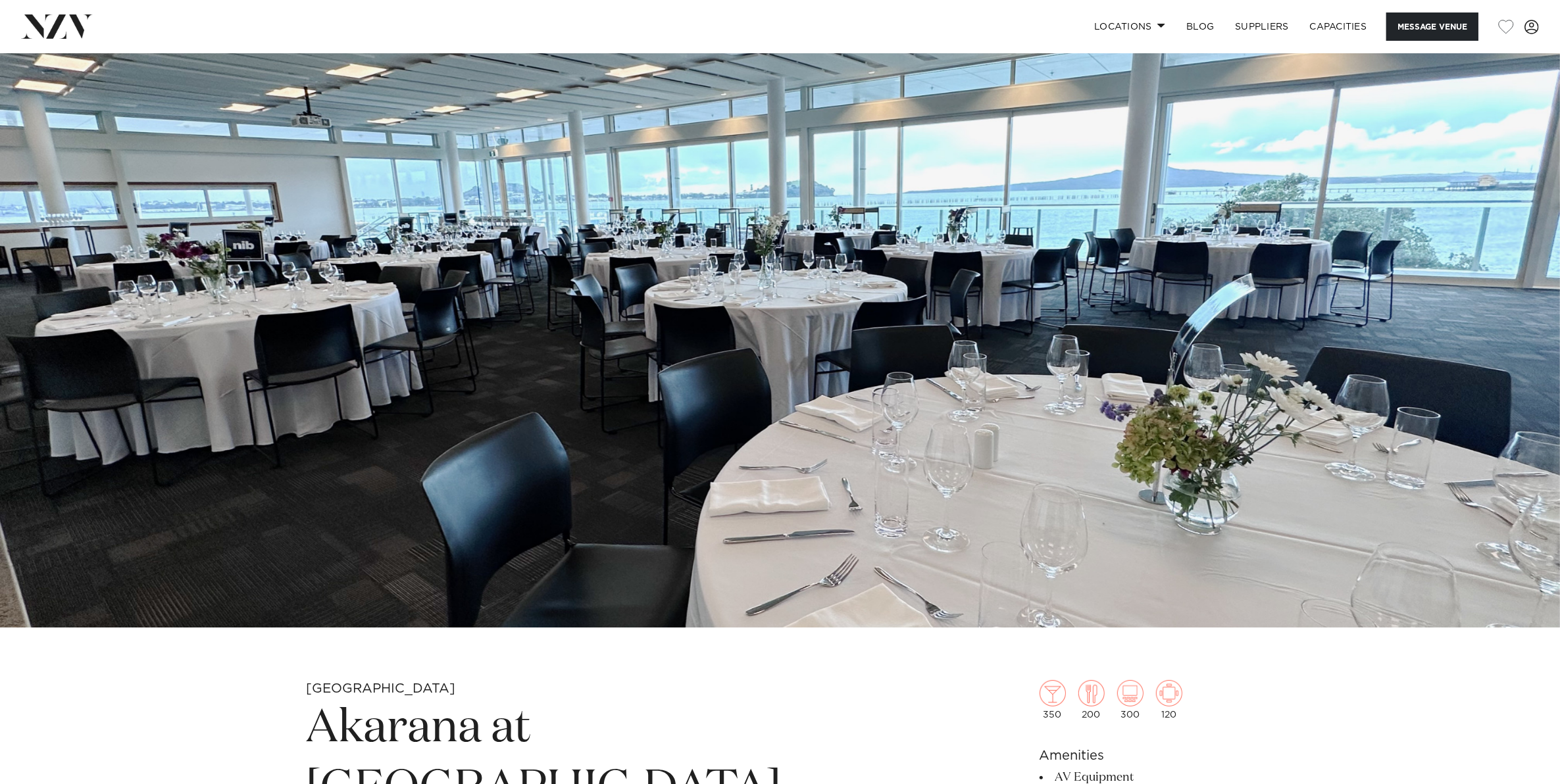
scroll to position [0, 0]
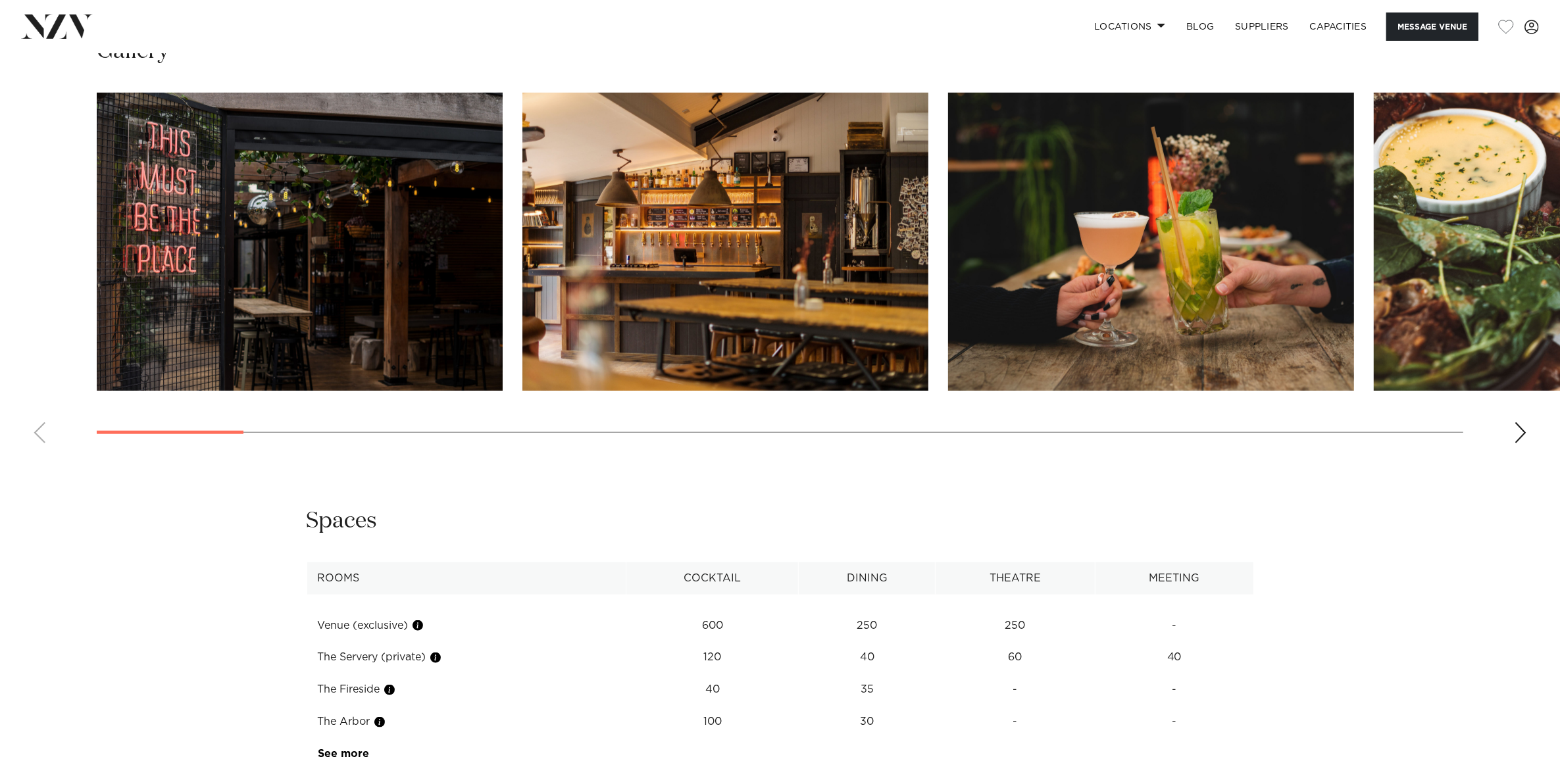
scroll to position [1562, 0]
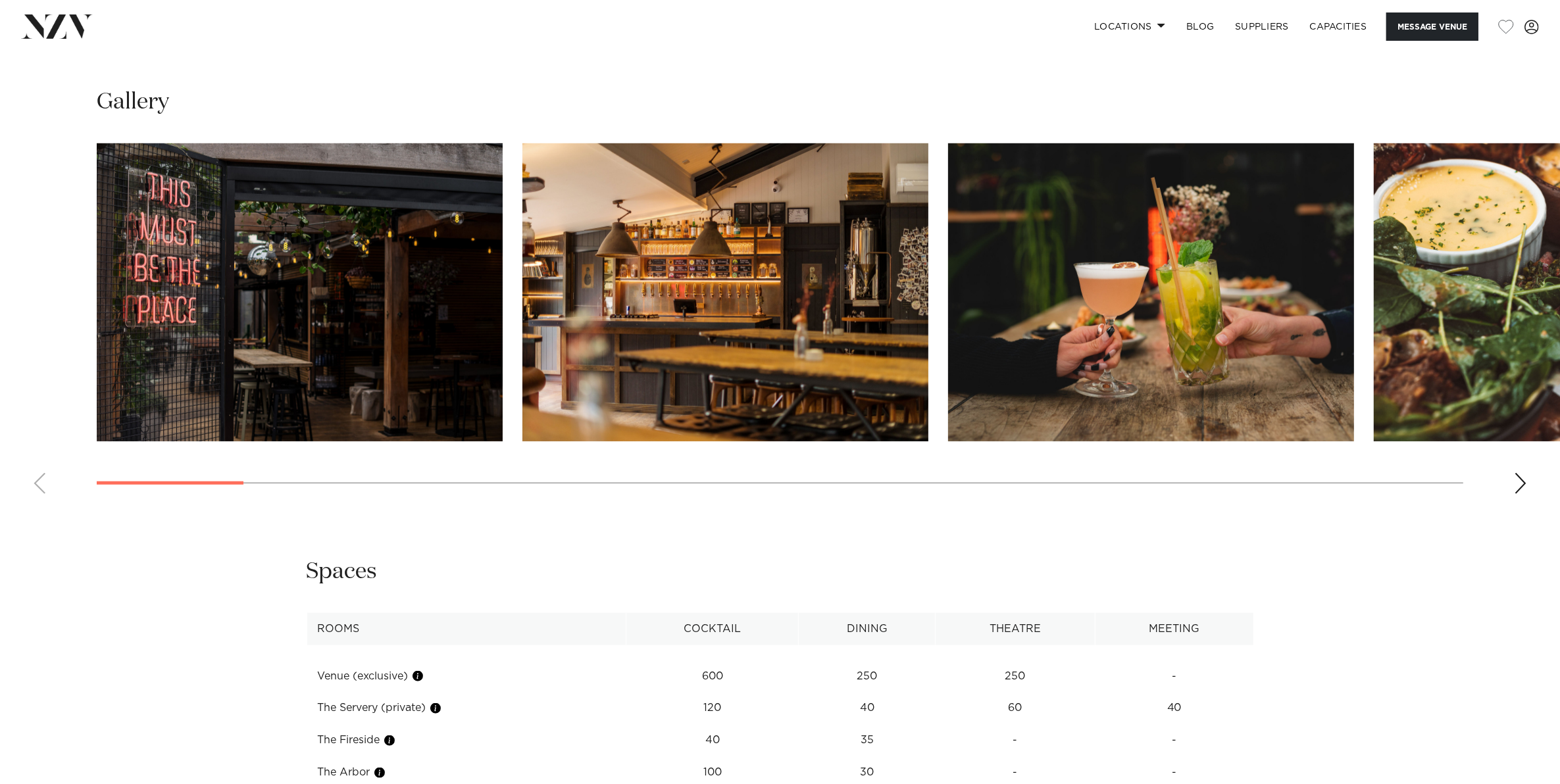
click at [1529, 488] on swiper-container at bounding box center [780, 324] width 1560 height 361
click at [1525, 488] on div "Next slide" at bounding box center [1520, 483] width 13 height 21
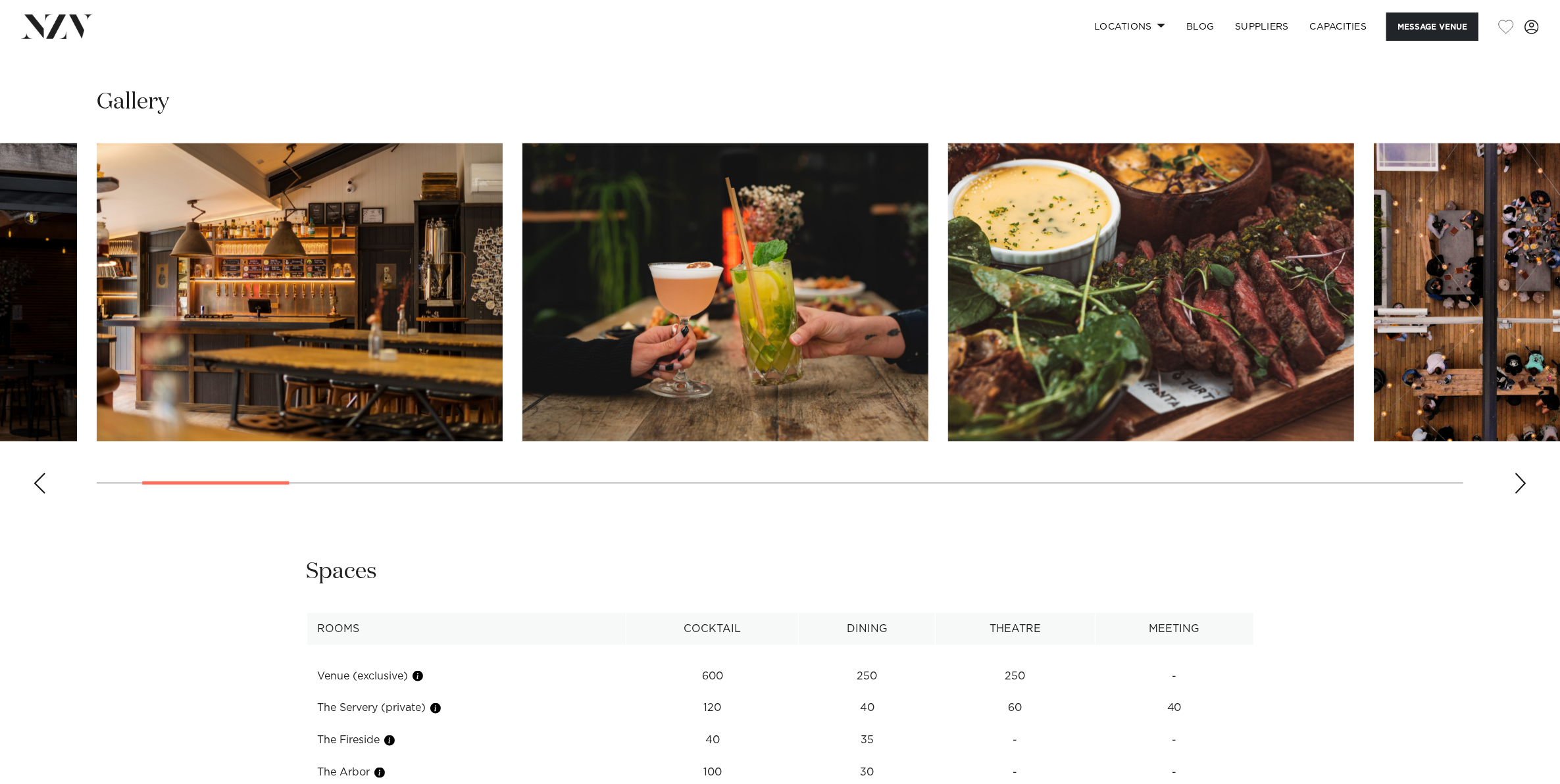
click at [1524, 483] on div "Next slide" at bounding box center [1520, 483] width 13 height 21
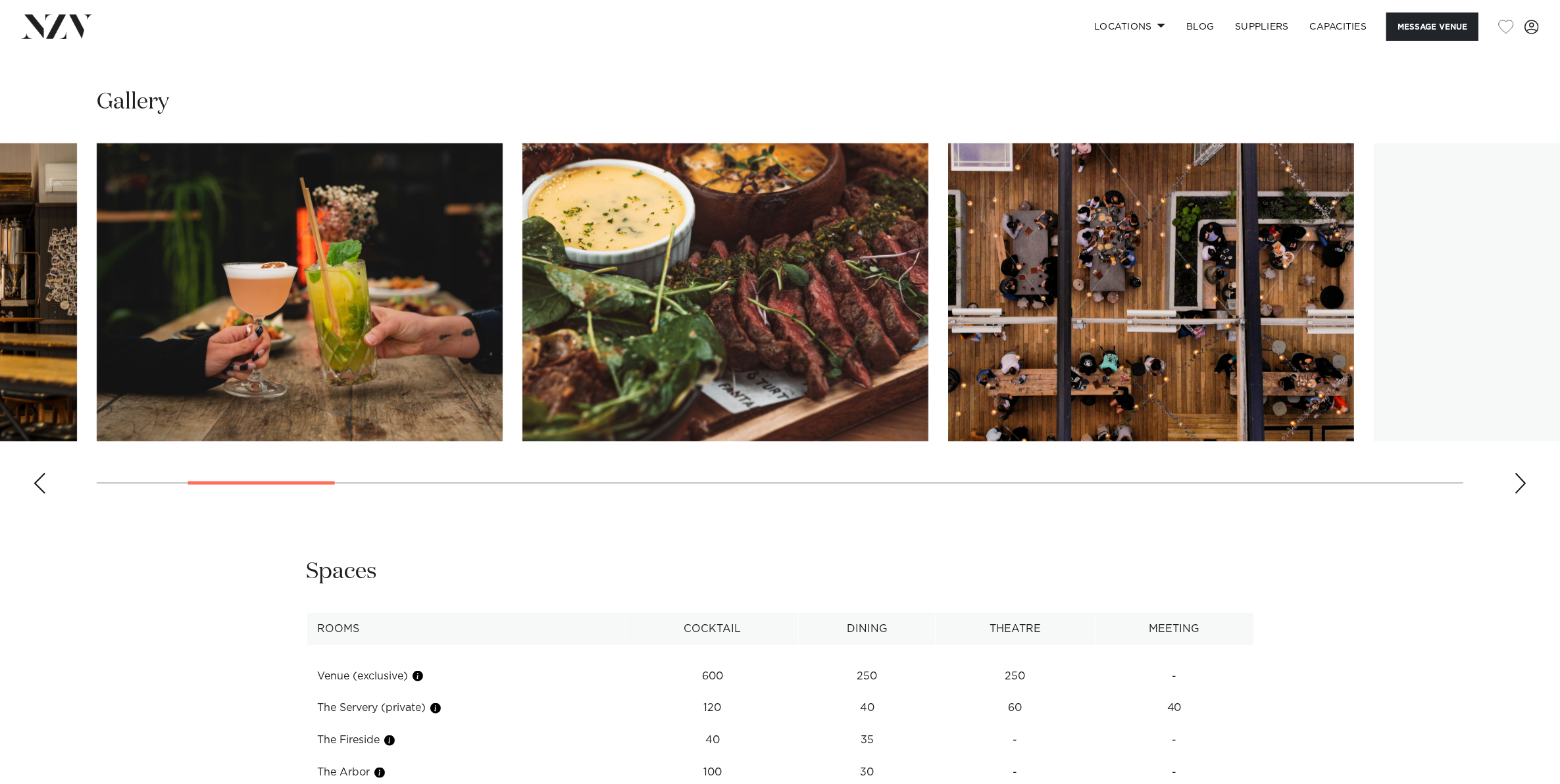
click at [1524, 483] on div "Next slide" at bounding box center [1520, 483] width 13 height 21
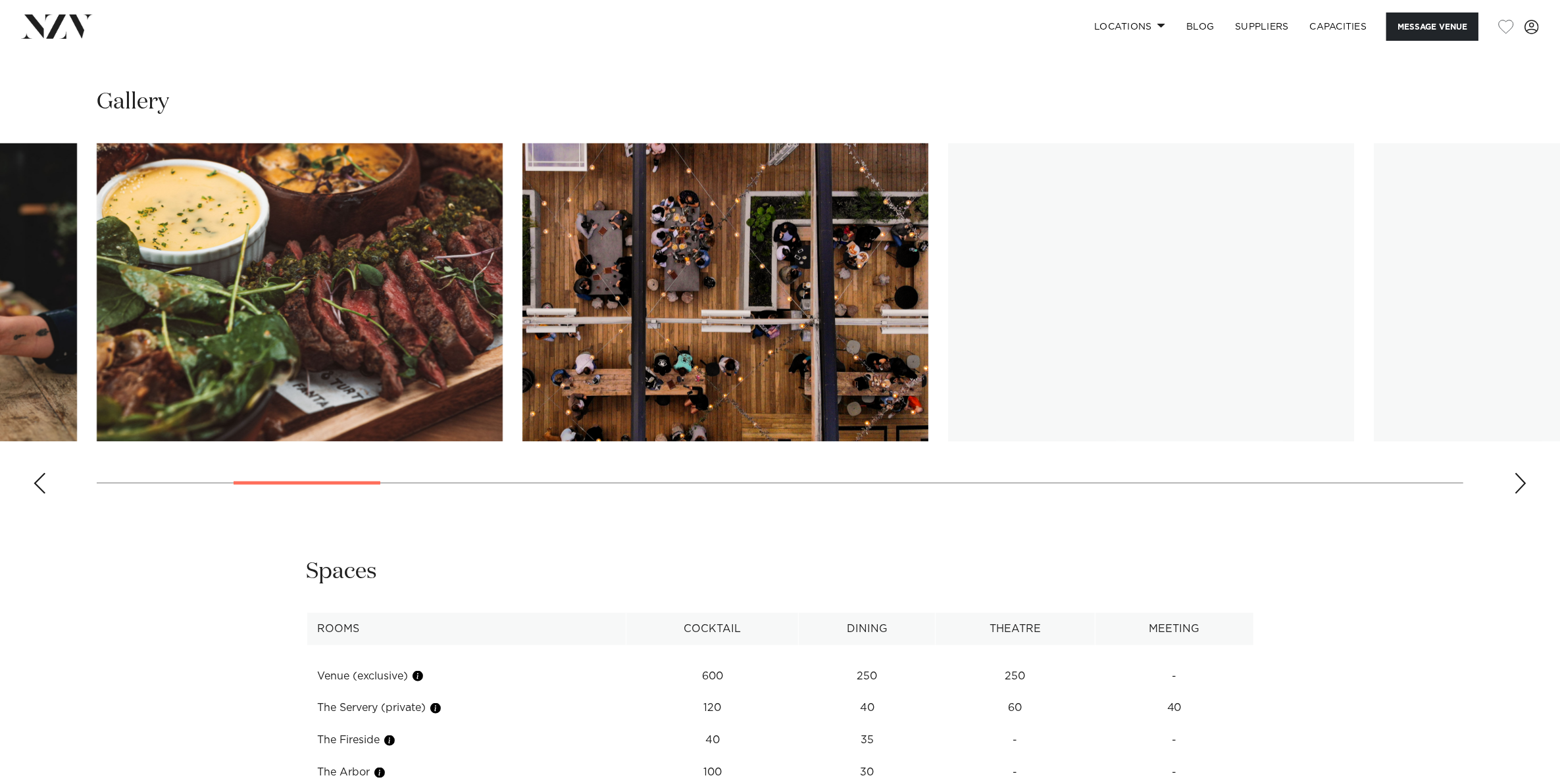
click at [1524, 483] on div "Next slide" at bounding box center [1520, 483] width 13 height 21
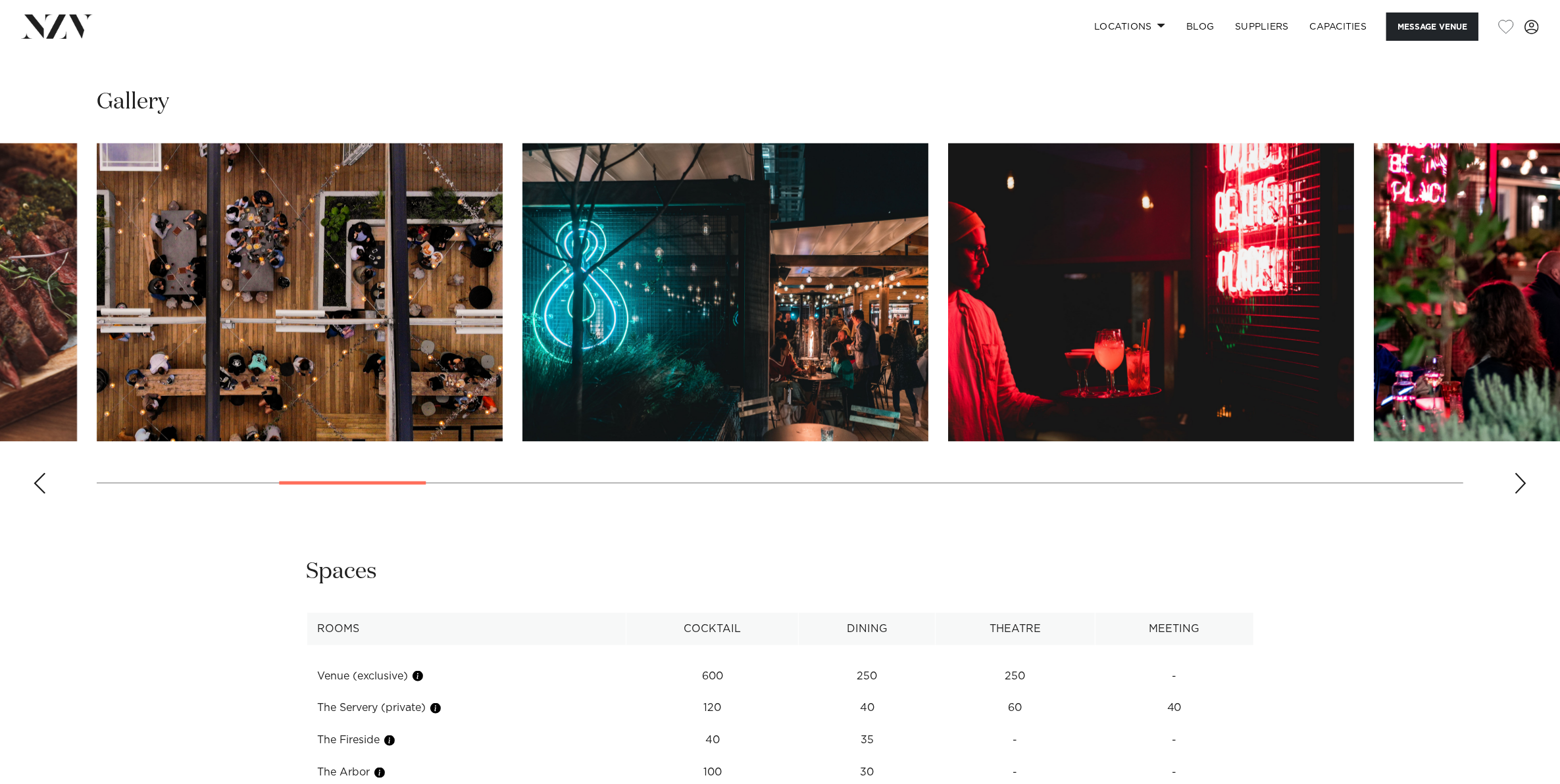
click at [1524, 483] on div "Next slide" at bounding box center [1520, 483] width 13 height 21
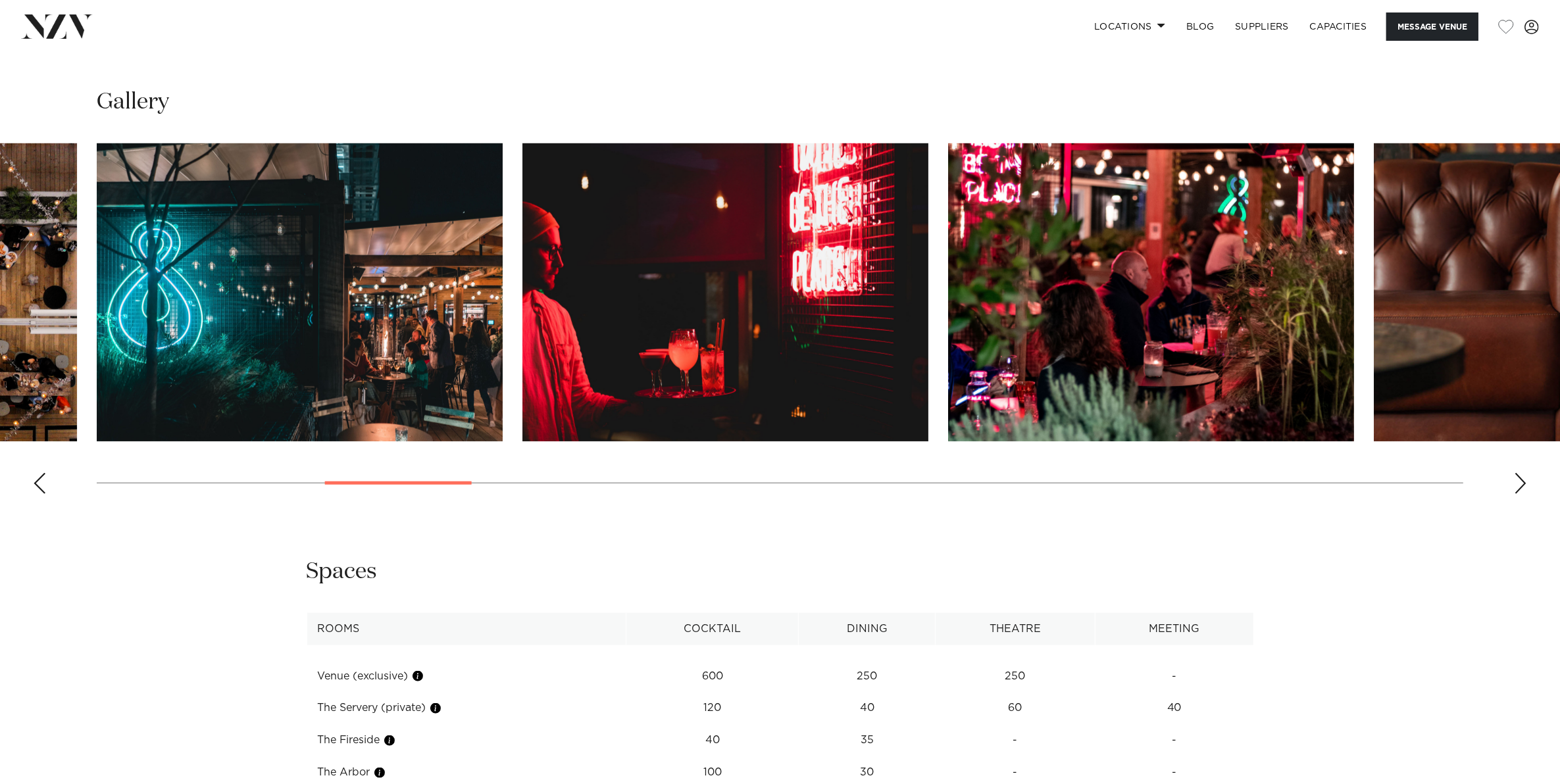
click at [1524, 483] on div "Next slide" at bounding box center [1520, 483] width 13 height 21
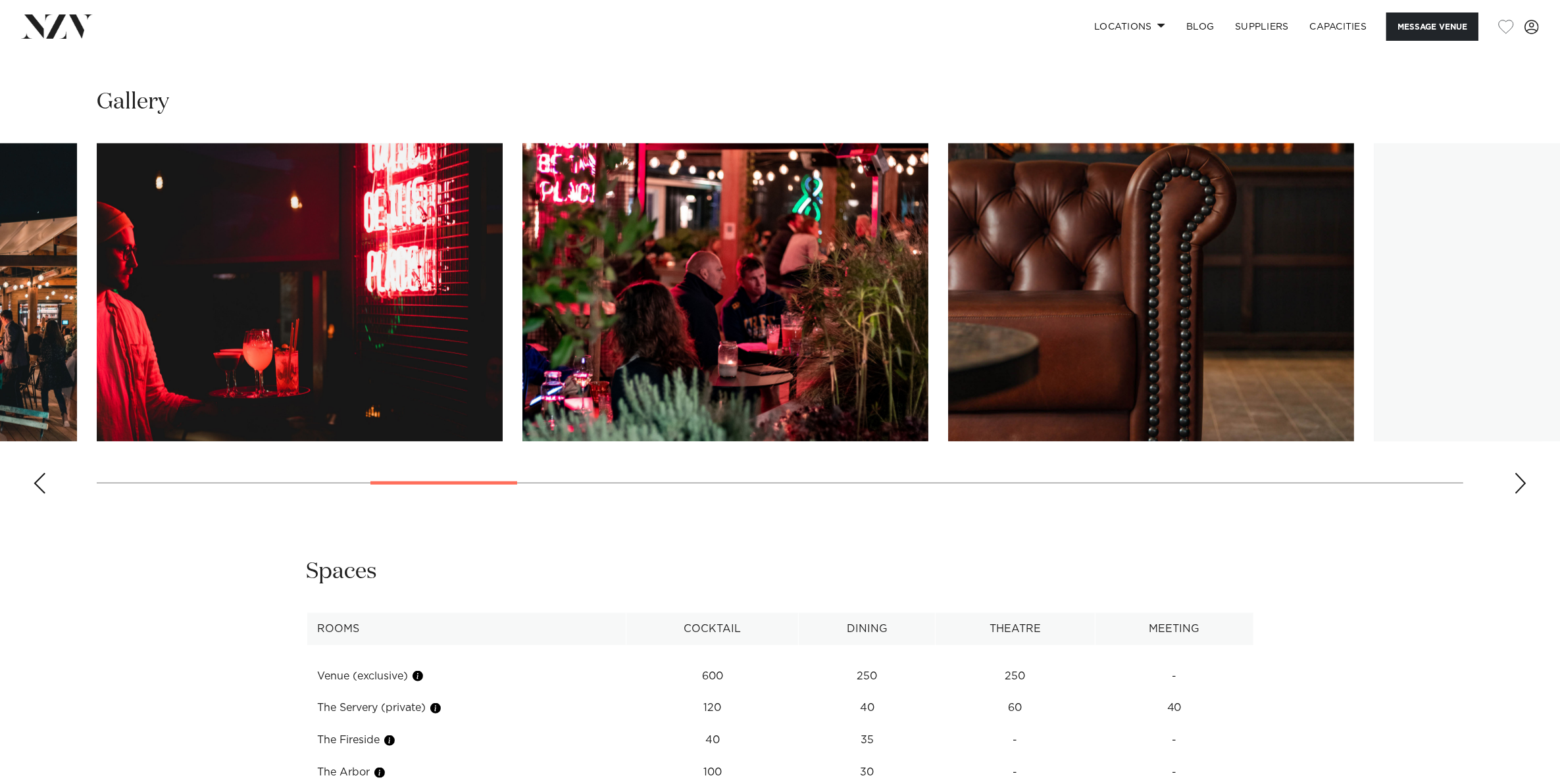
click at [1524, 483] on div "Next slide" at bounding box center [1520, 483] width 13 height 21
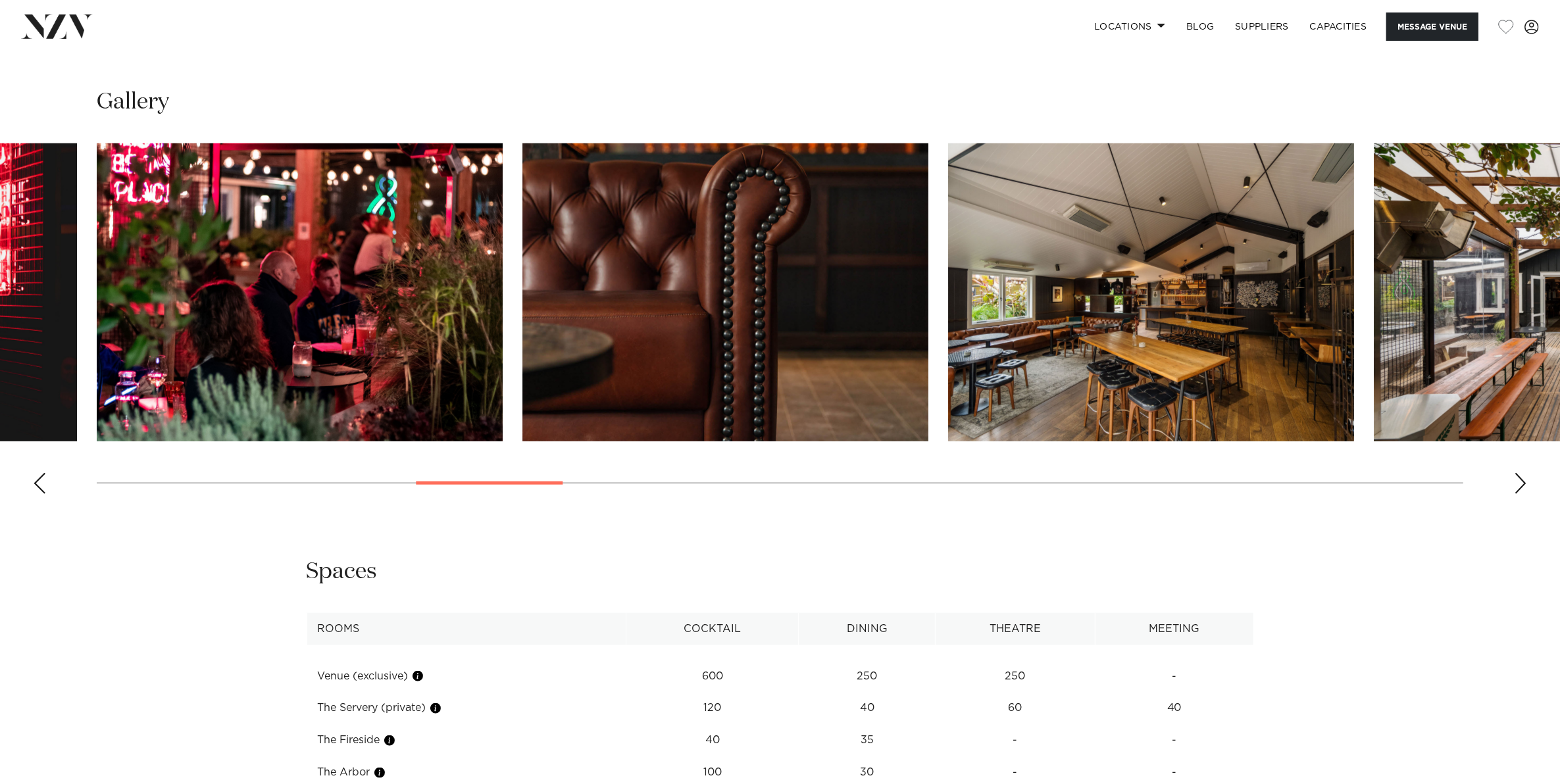
click at [1524, 483] on div "Next slide" at bounding box center [1520, 483] width 13 height 21
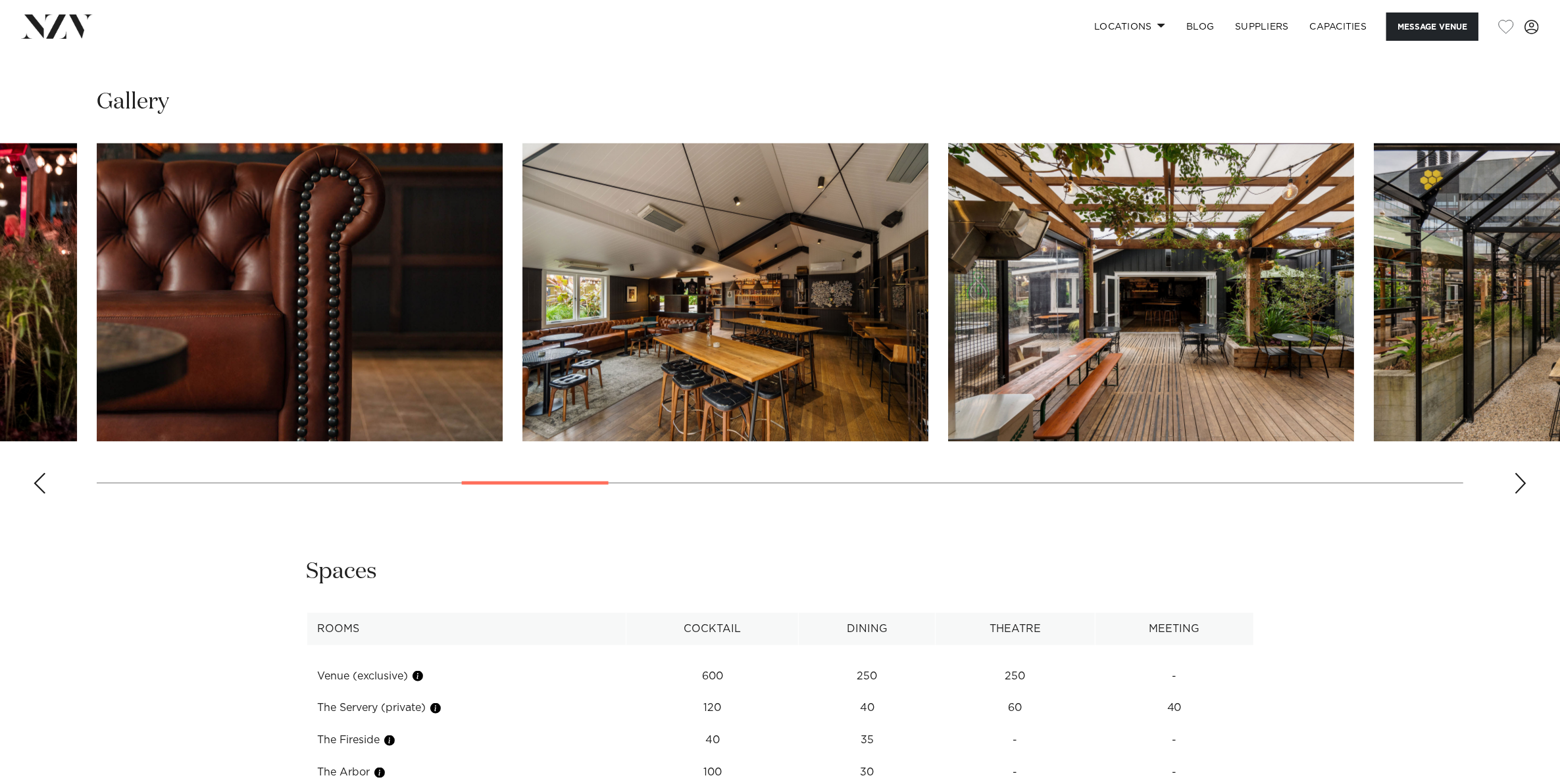
click at [1524, 483] on div "Next slide" at bounding box center [1520, 483] width 13 height 21
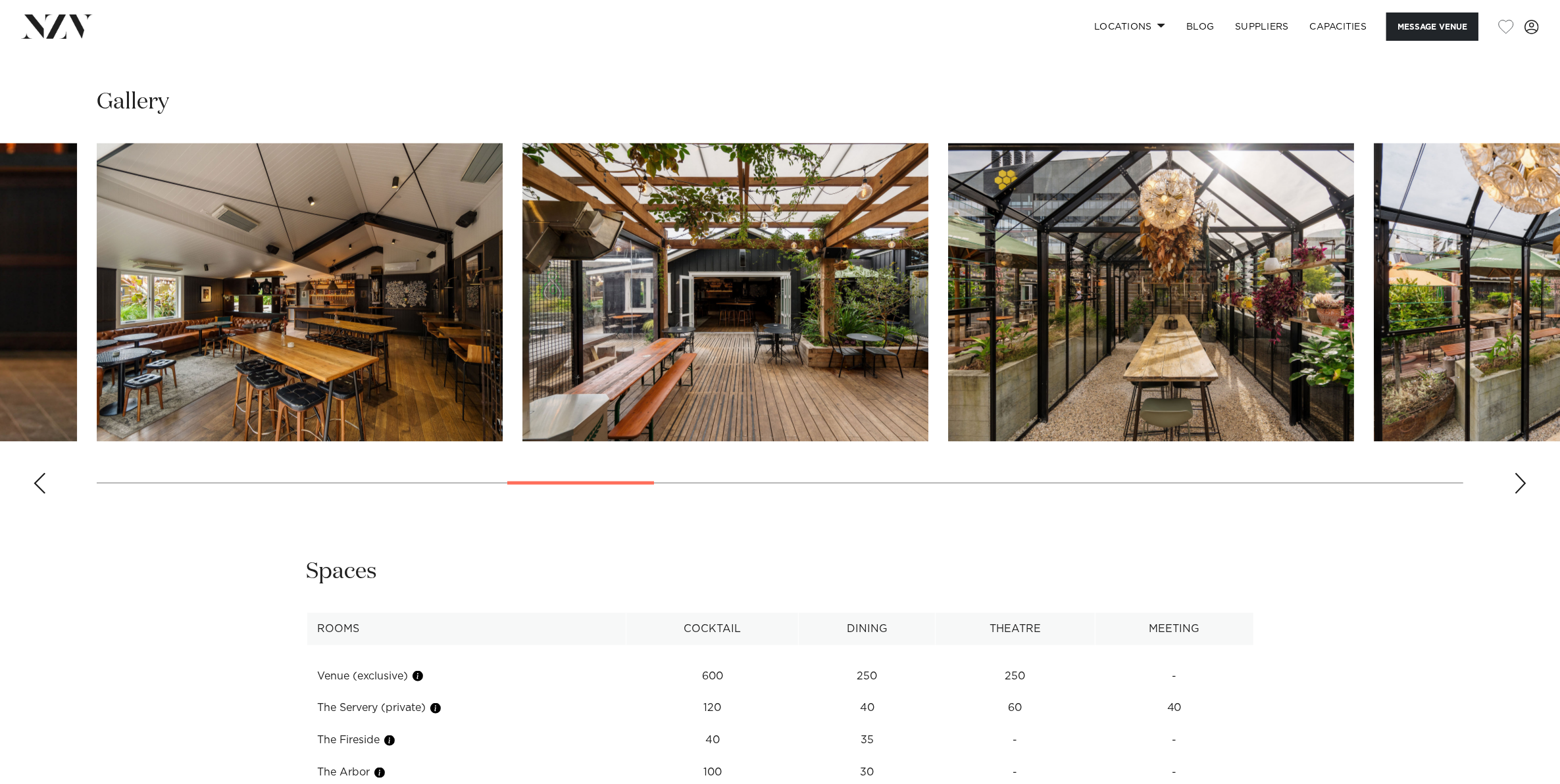
click at [1524, 483] on div "Next slide" at bounding box center [1520, 483] width 13 height 21
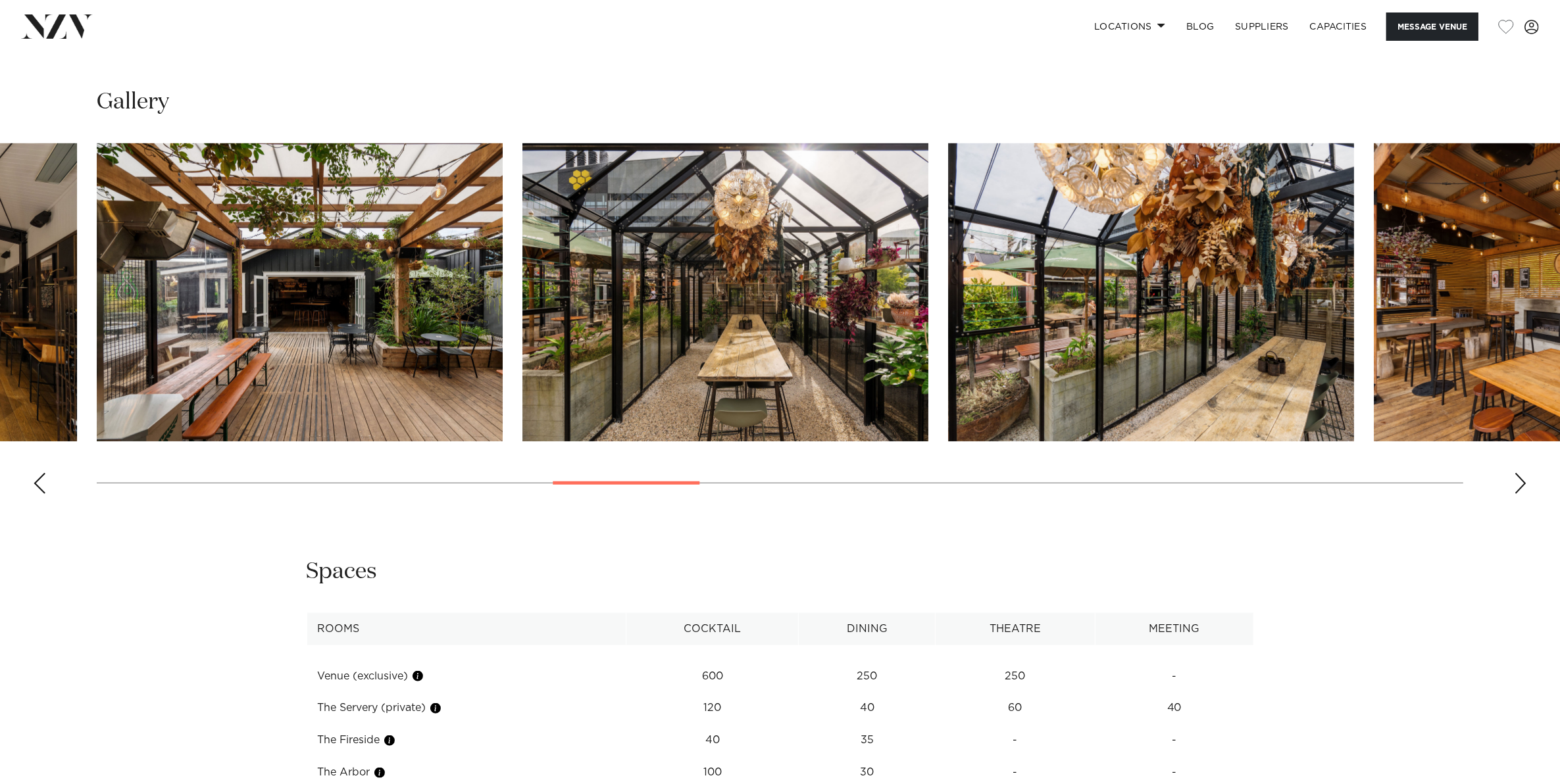
click at [1524, 483] on div "Next slide" at bounding box center [1520, 483] width 13 height 21
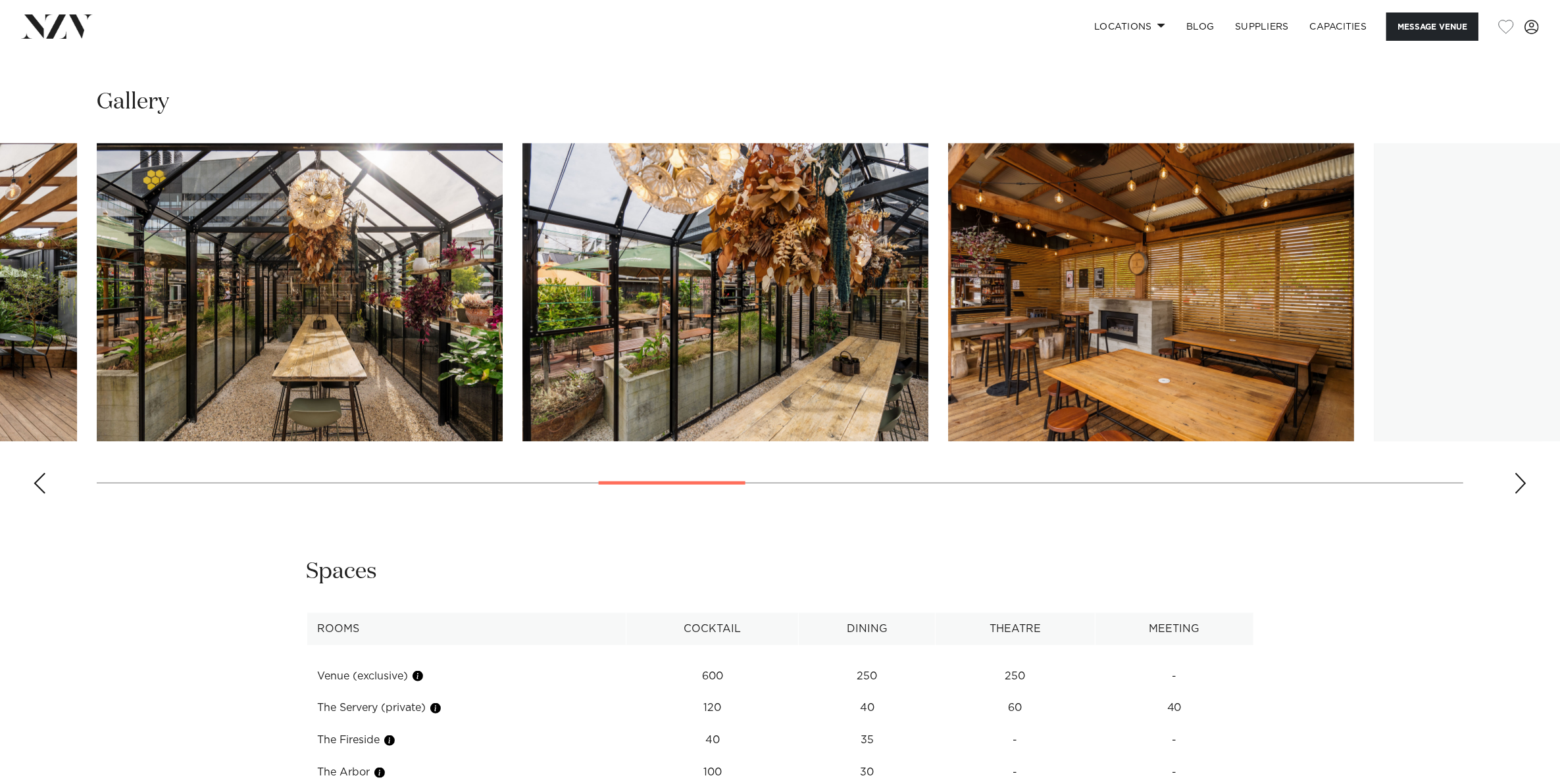
click at [1524, 483] on div "Next slide" at bounding box center [1520, 483] width 13 height 21
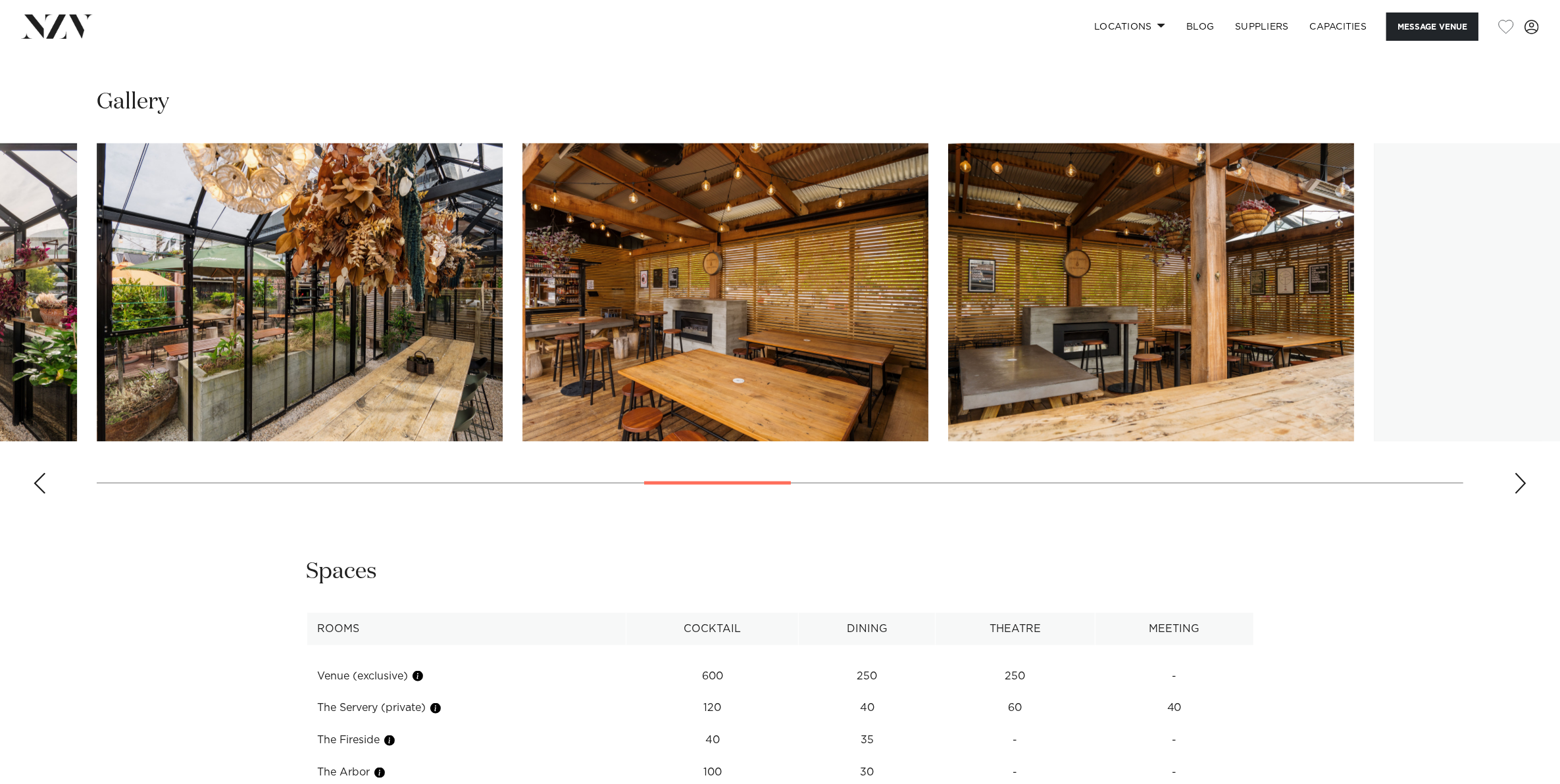
click at [1524, 483] on div "Next slide" at bounding box center [1520, 483] width 13 height 21
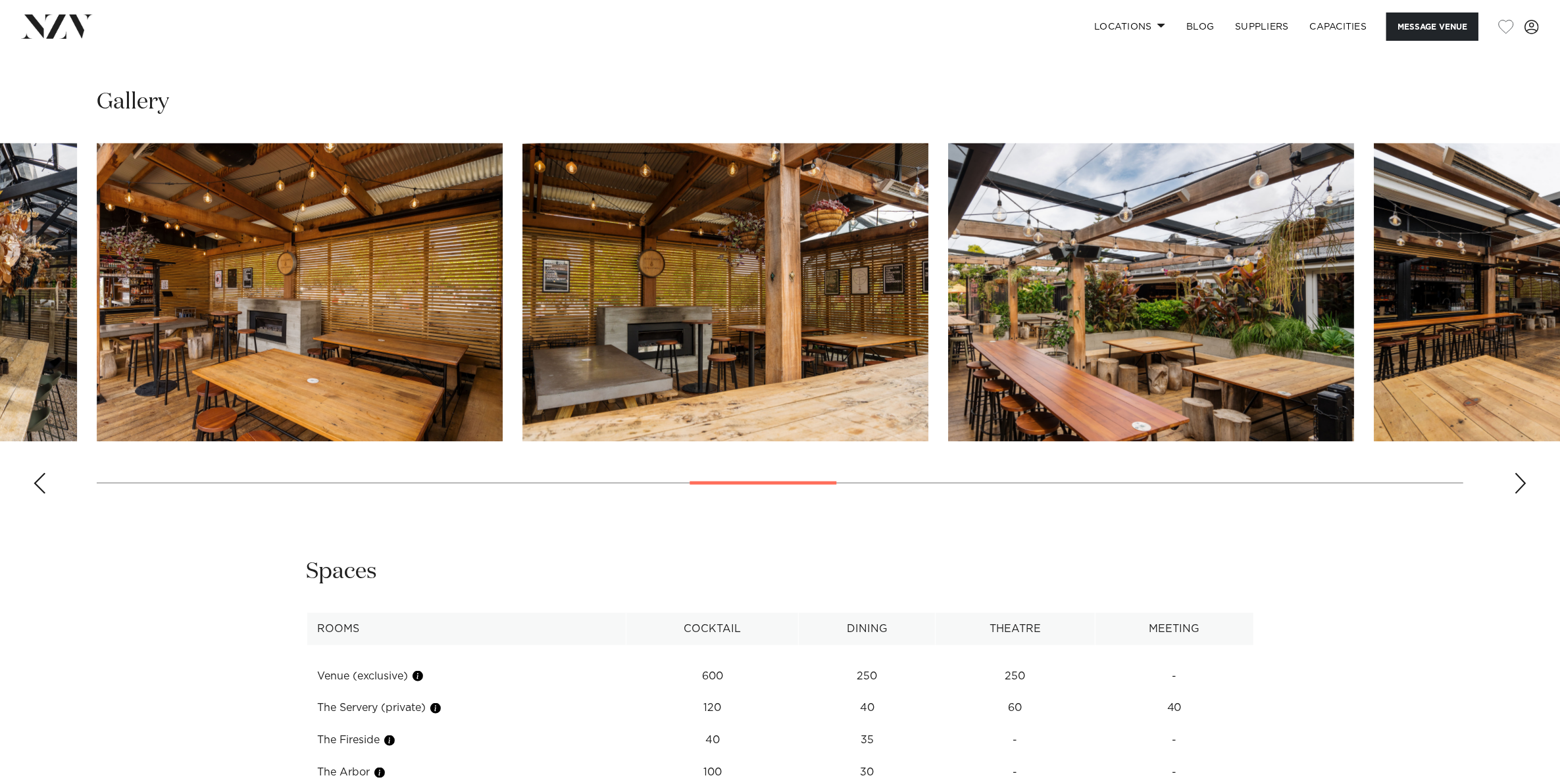
click at [1524, 483] on div "Next slide" at bounding box center [1520, 483] width 13 height 21
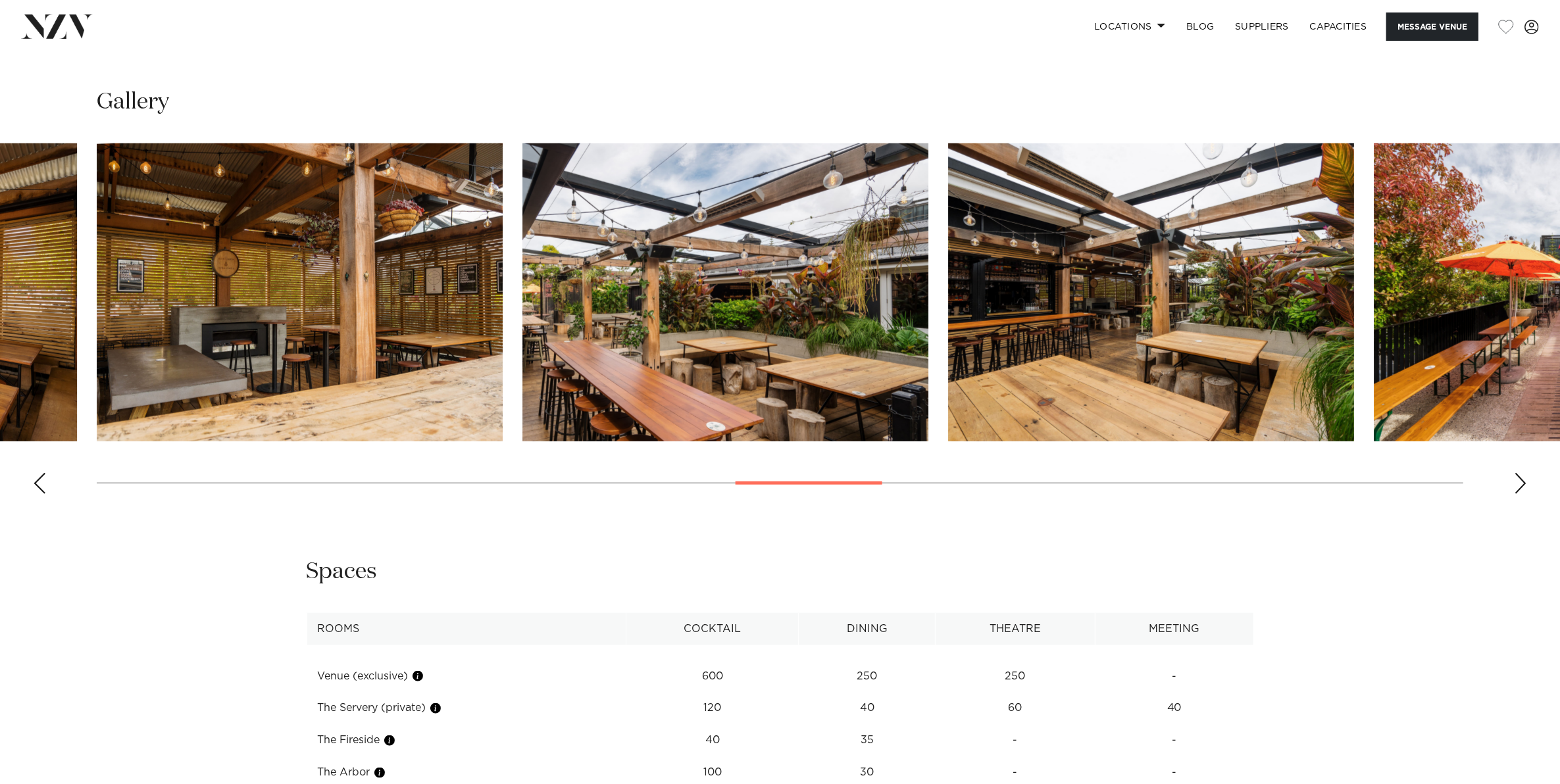
click at [1524, 483] on div "Next slide" at bounding box center [1520, 483] width 13 height 21
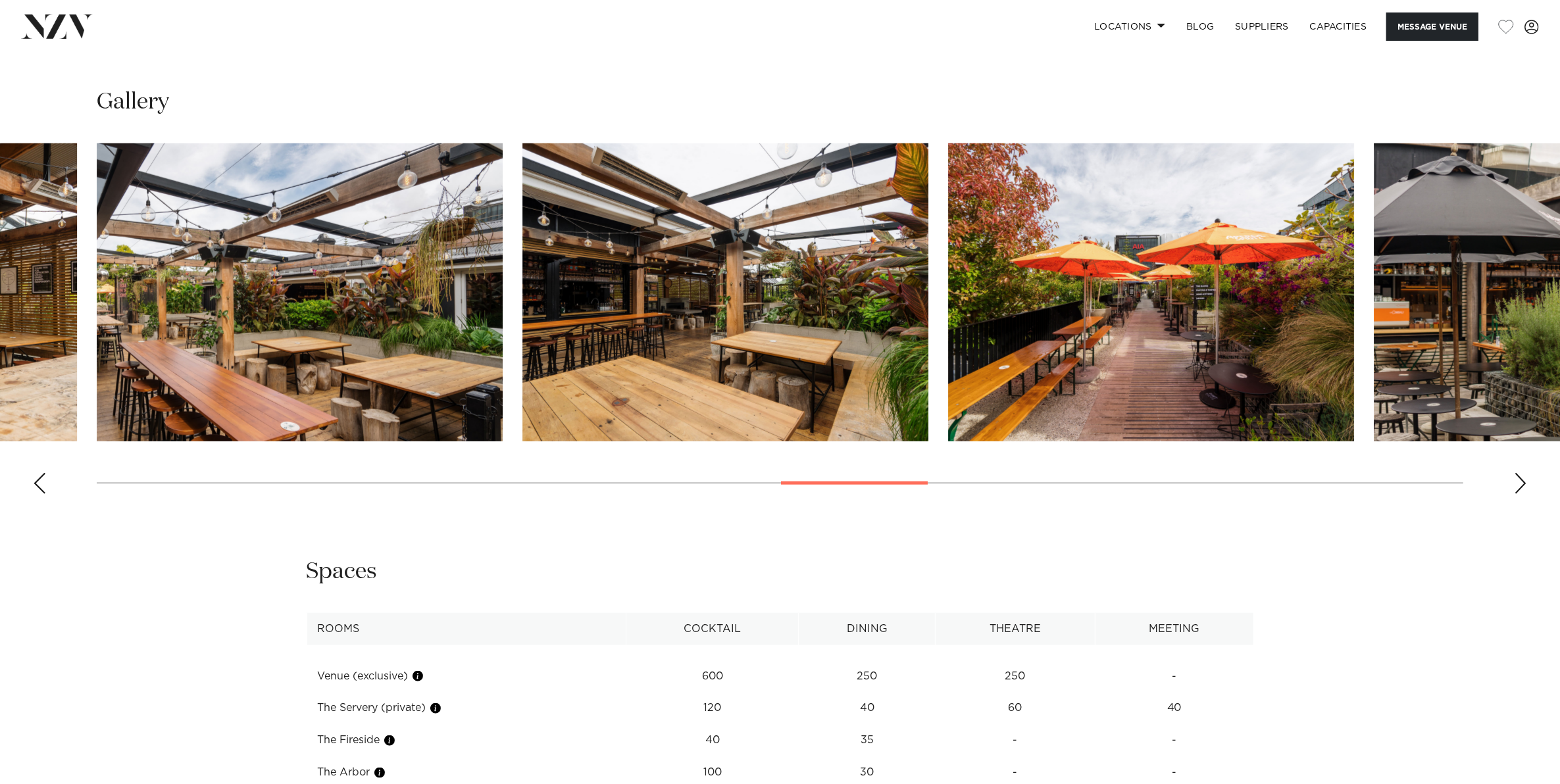
click at [1524, 483] on div "Next slide" at bounding box center [1520, 483] width 13 height 21
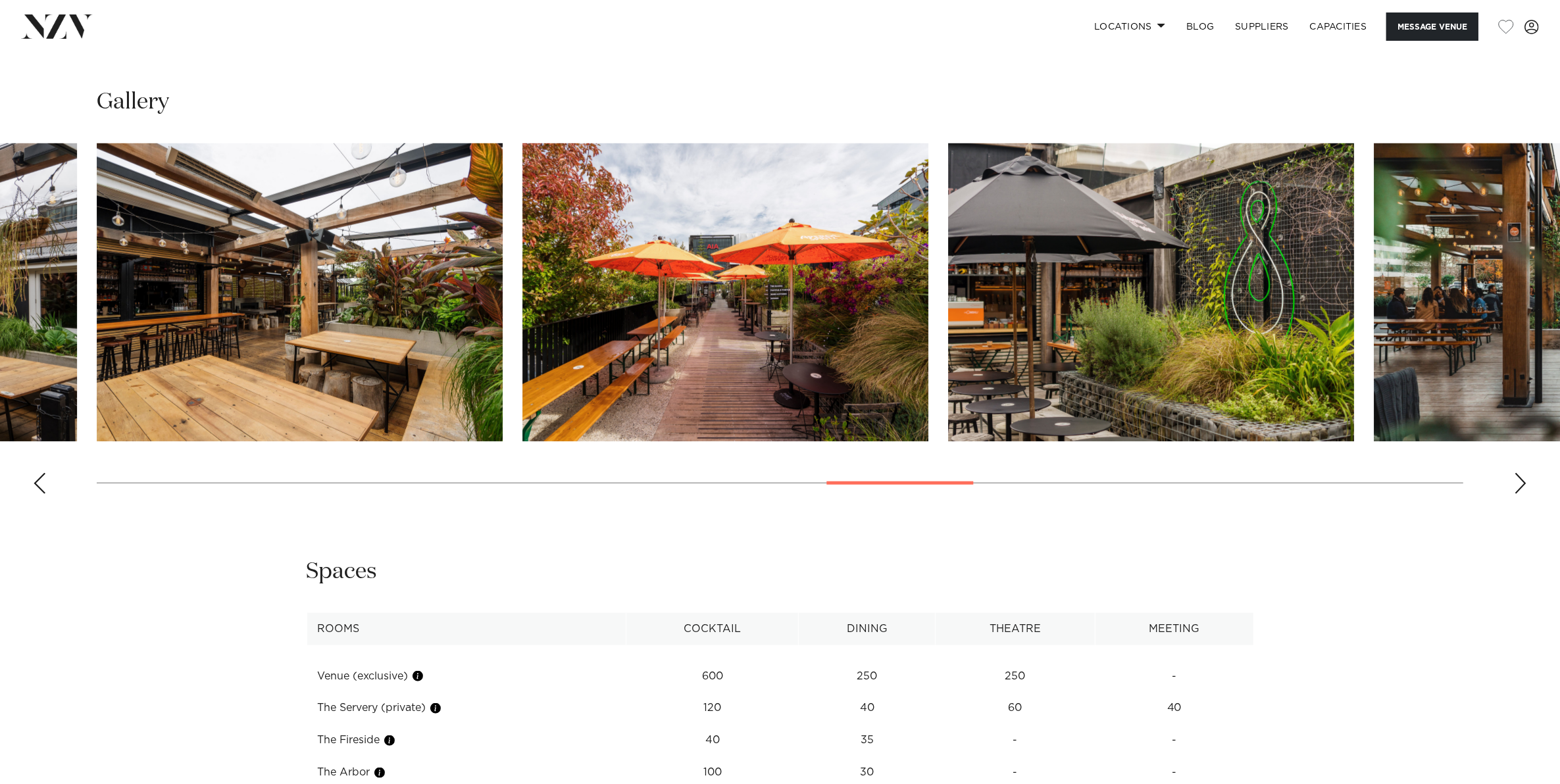
click at [1524, 483] on div "Next slide" at bounding box center [1520, 483] width 13 height 21
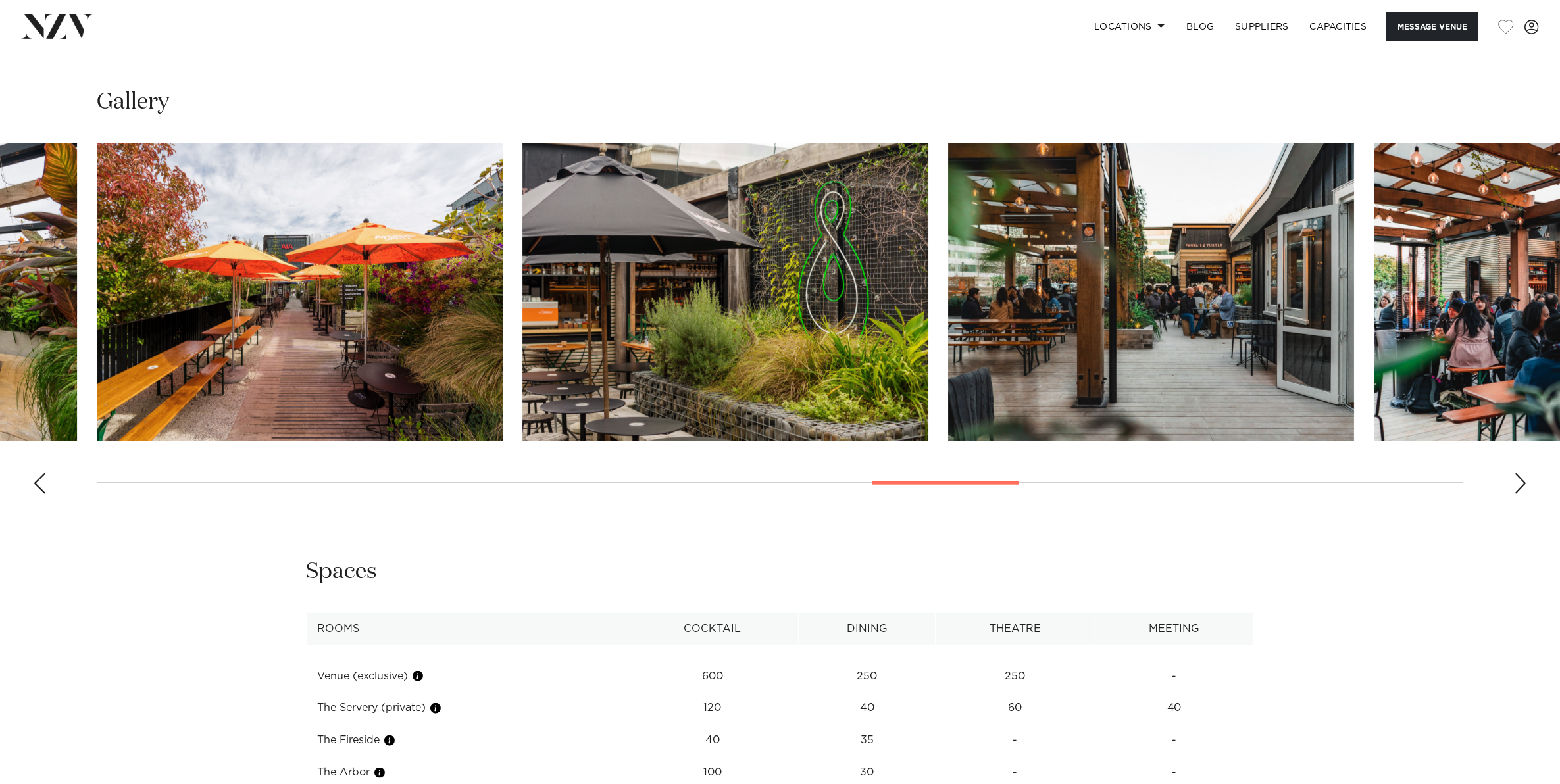
click at [1524, 483] on div "Next slide" at bounding box center [1520, 483] width 13 height 21
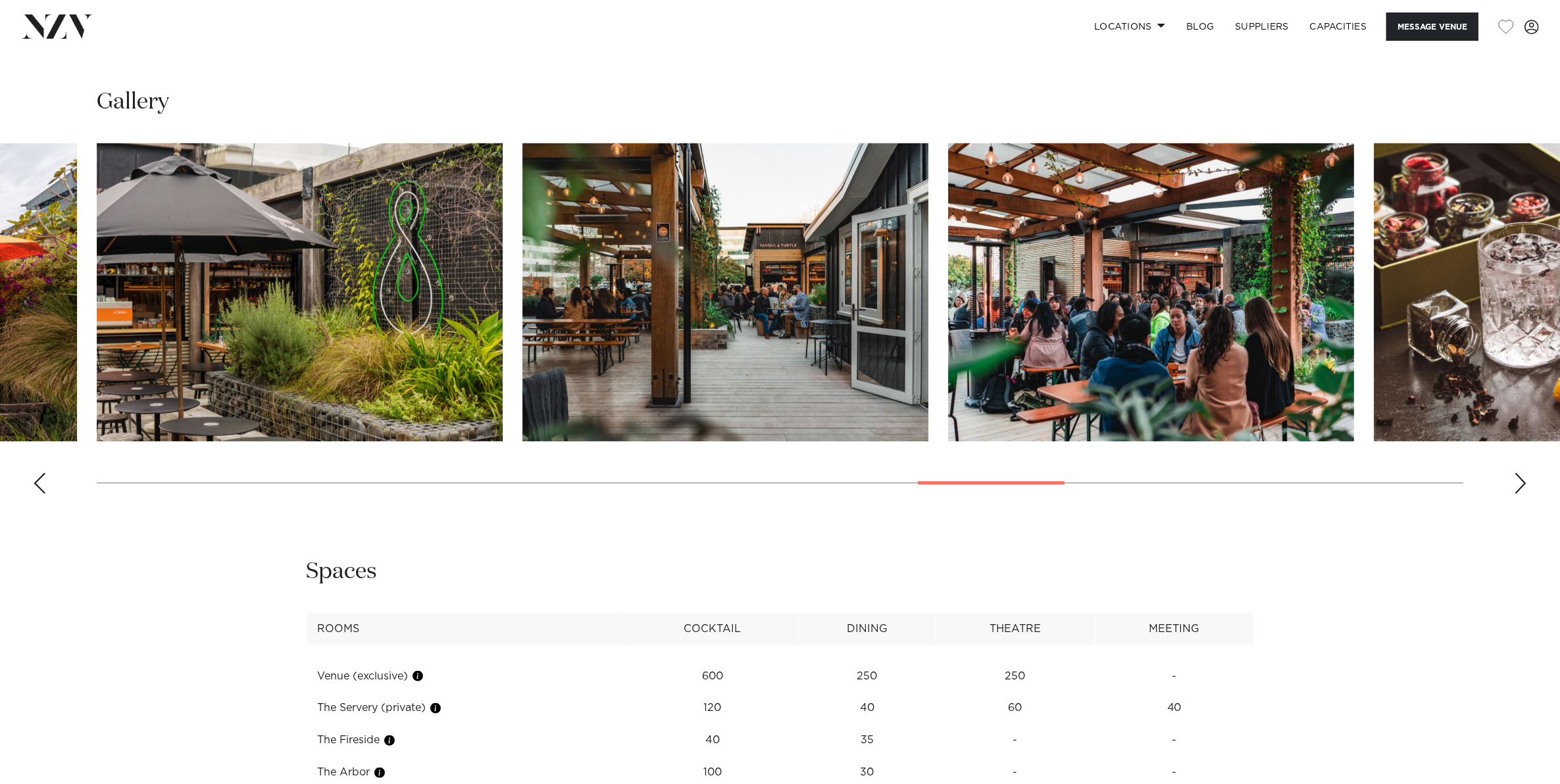
click at [1524, 483] on div "Next slide" at bounding box center [1520, 483] width 13 height 21
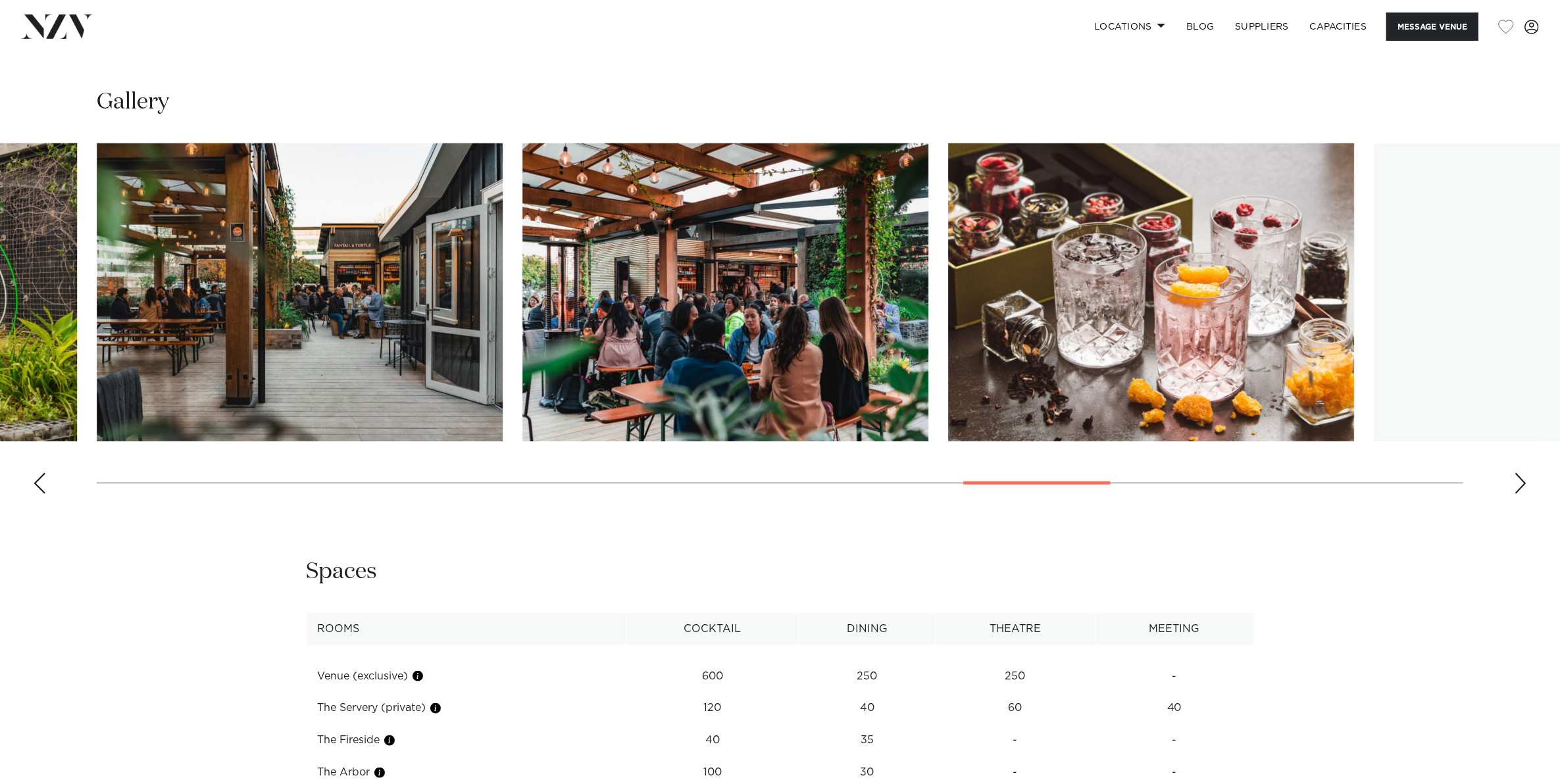
click at [1524, 483] on div "Next slide" at bounding box center [1520, 483] width 13 height 21
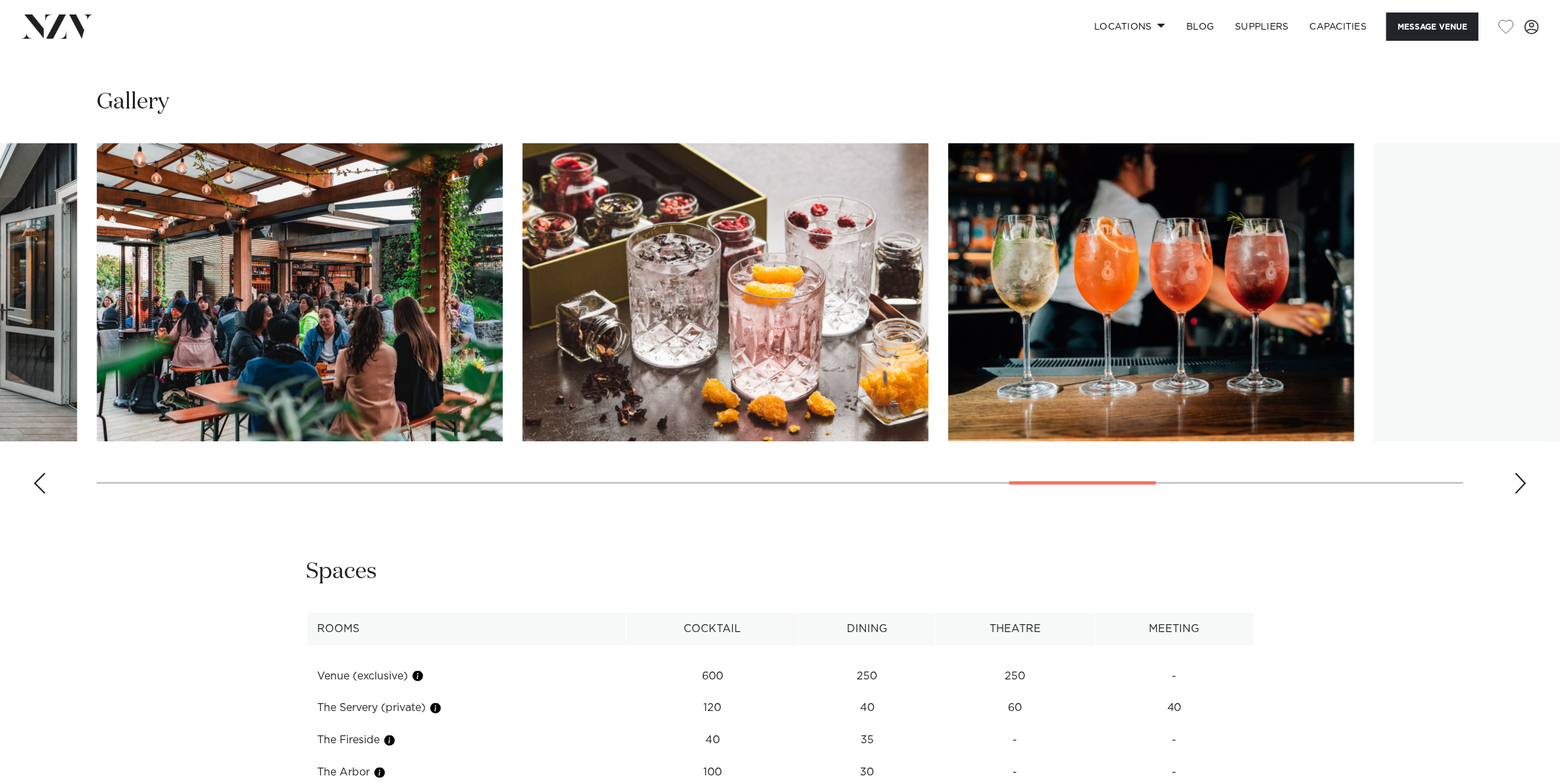
click at [1524, 483] on div "Next slide" at bounding box center [1520, 483] width 13 height 21
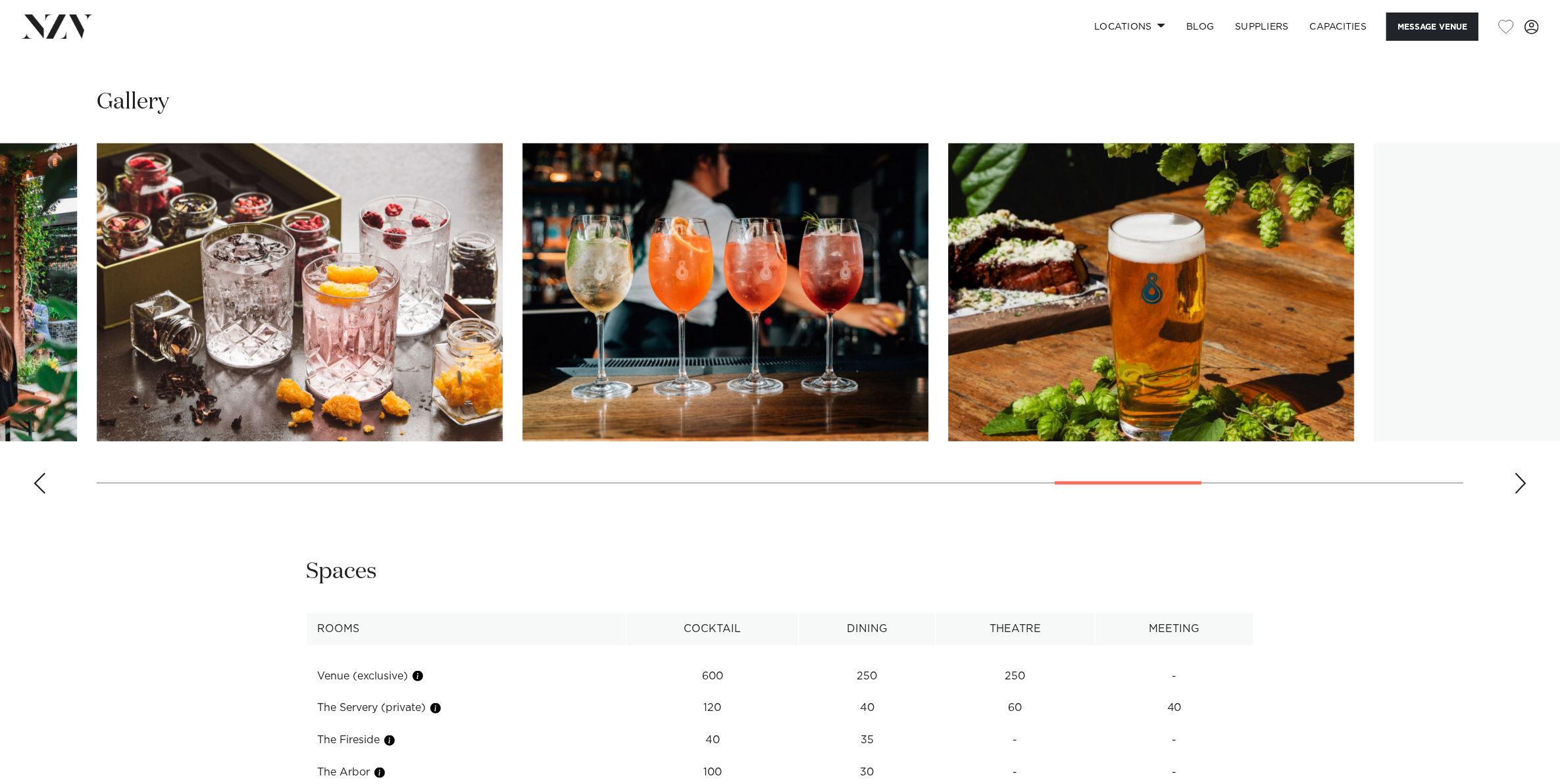
click at [1524, 483] on div "Next slide" at bounding box center [1520, 483] width 13 height 21
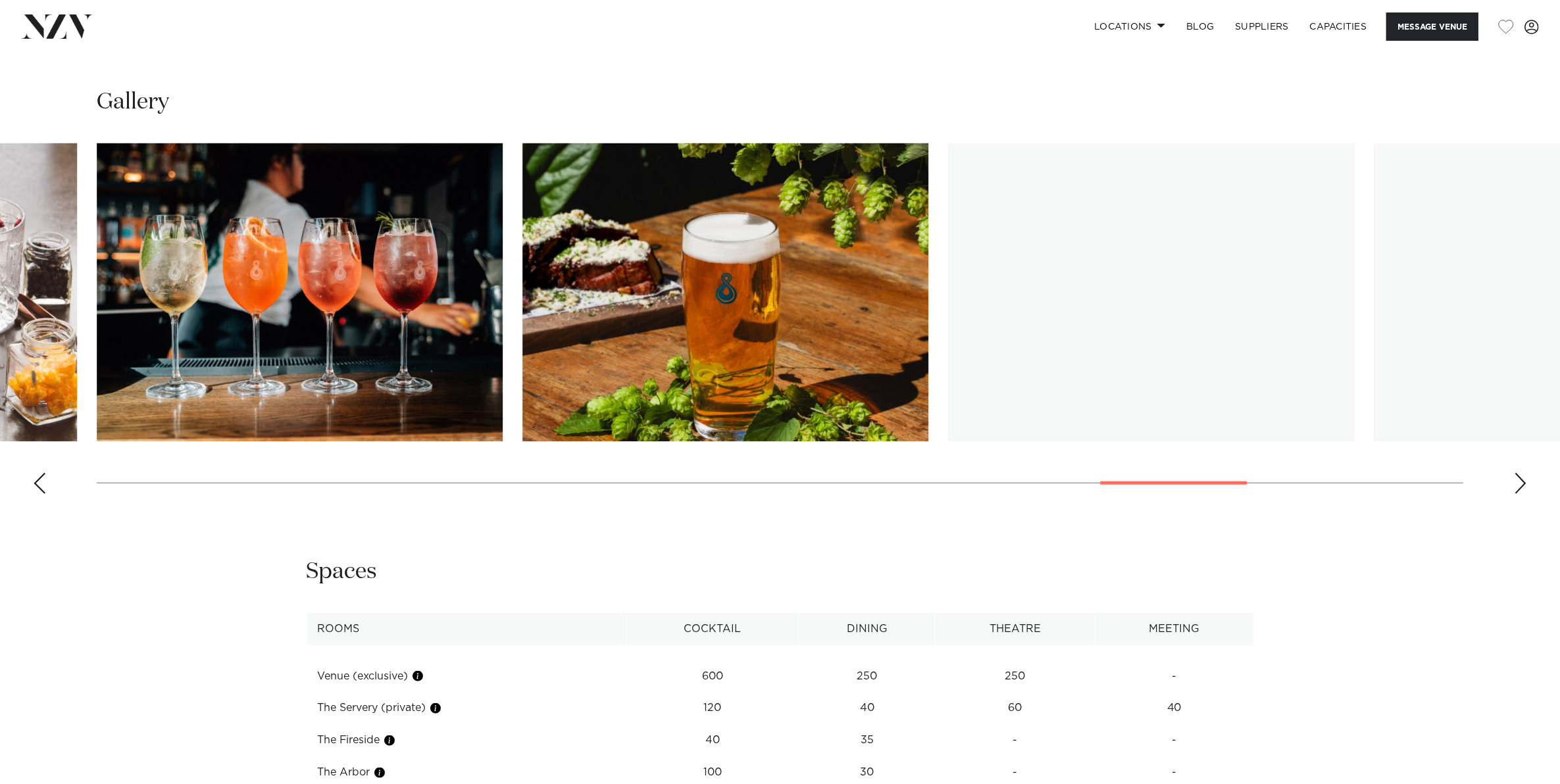
click at [1524, 483] on div "Next slide" at bounding box center [1520, 483] width 13 height 21
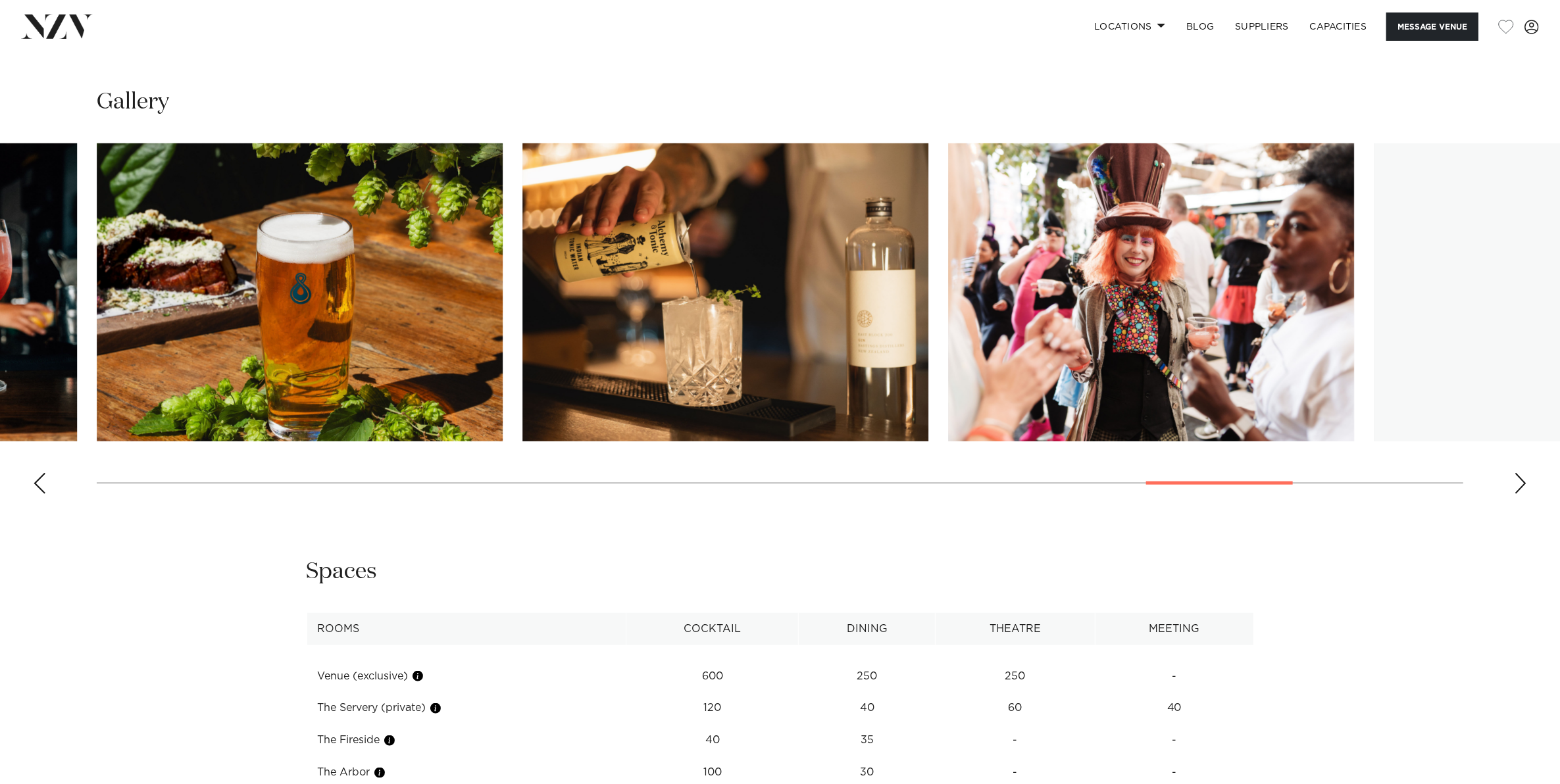
click at [1524, 483] on div "Next slide" at bounding box center [1520, 483] width 13 height 21
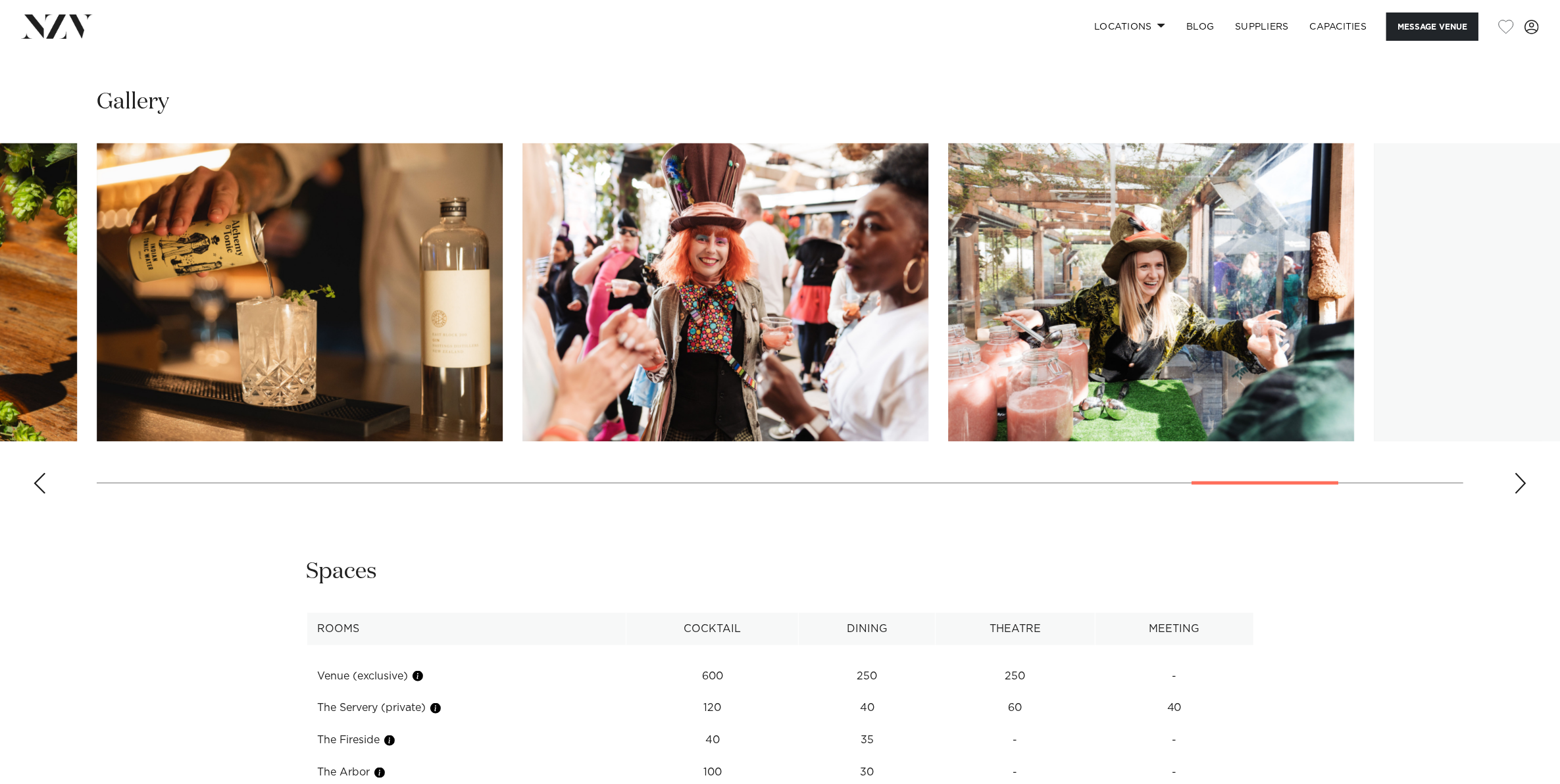
click at [1524, 483] on div "Next slide" at bounding box center [1520, 483] width 13 height 21
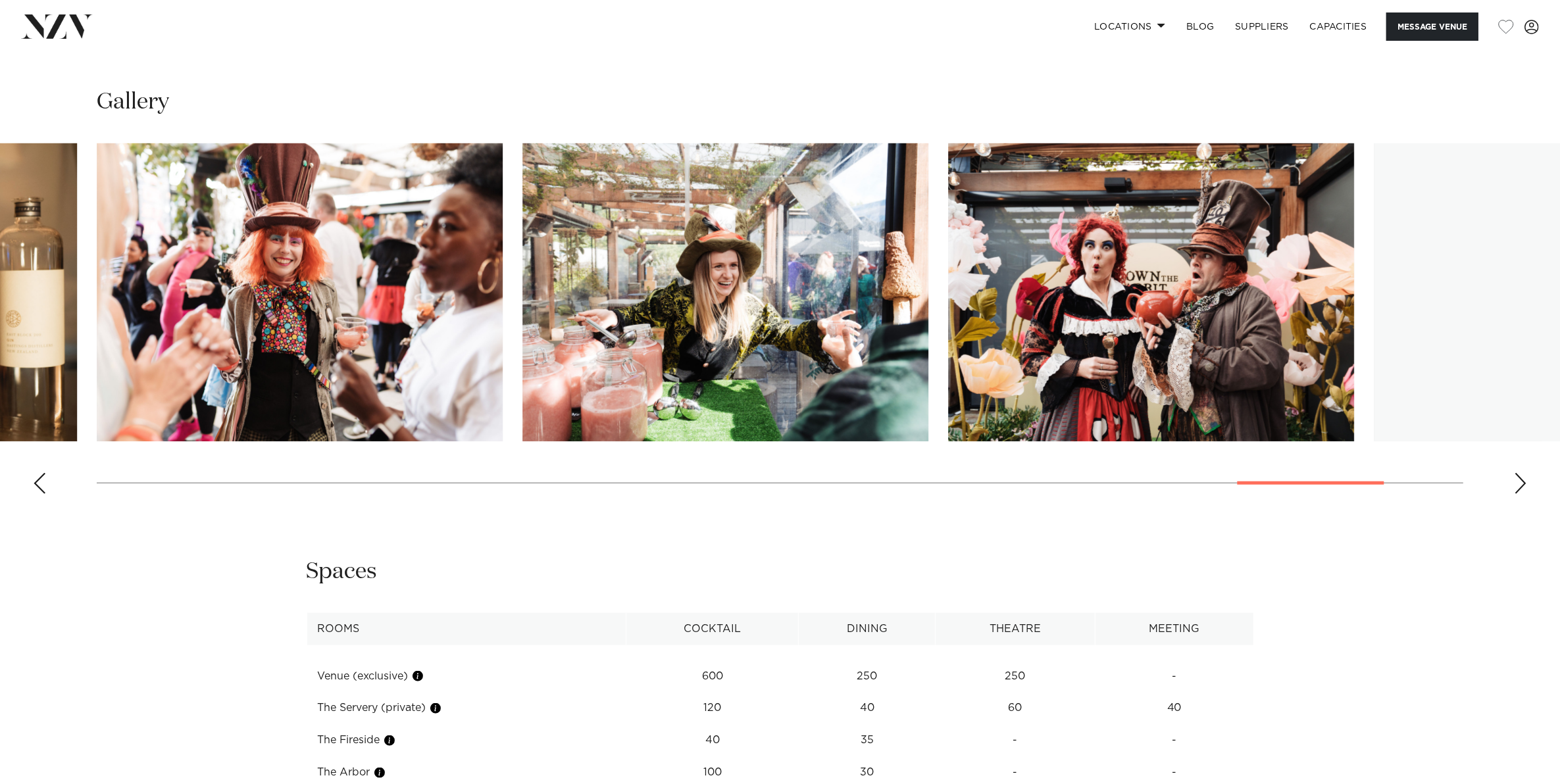
click at [1524, 483] on div "Next slide" at bounding box center [1520, 483] width 13 height 21
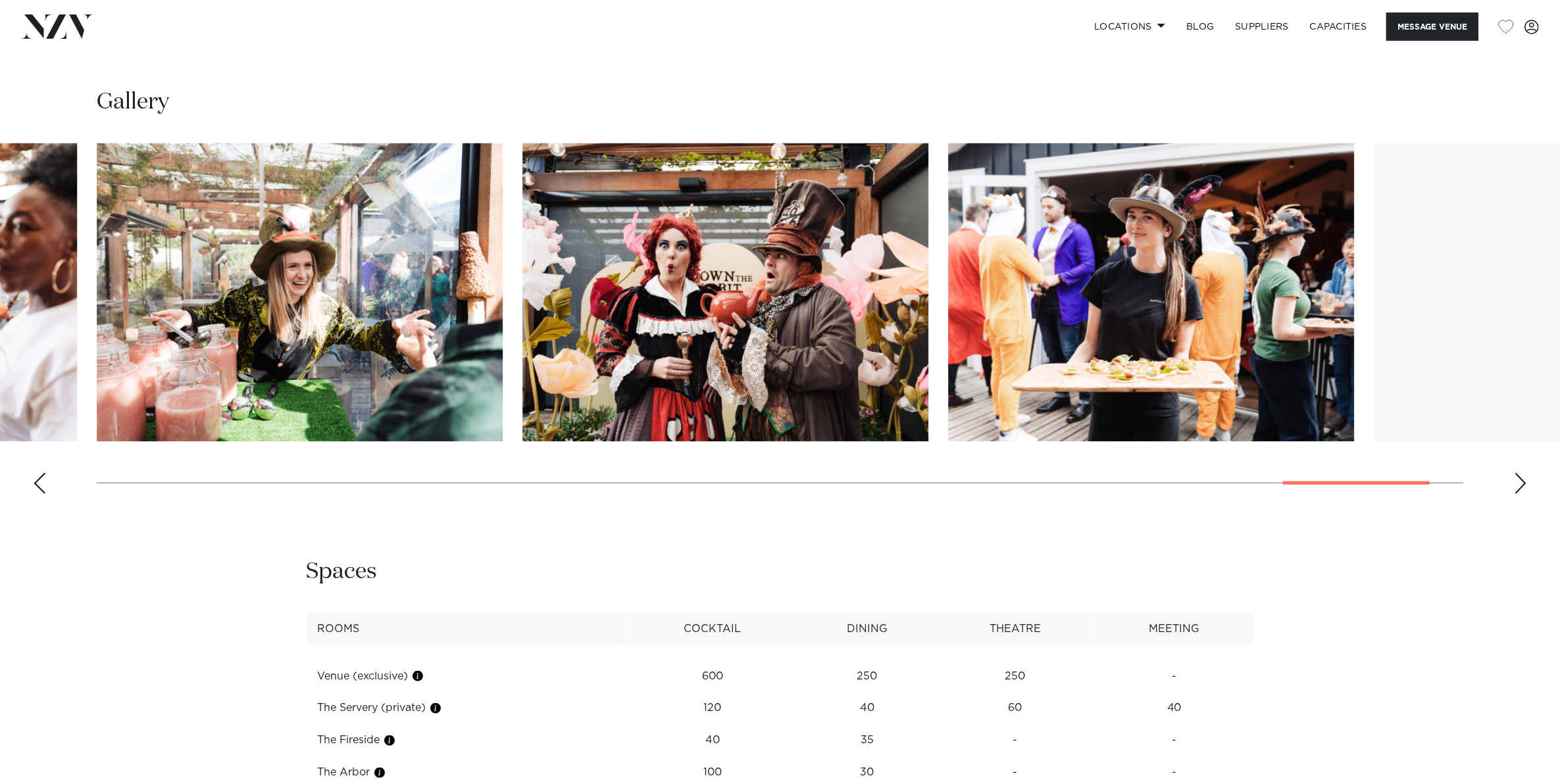
click at [1524, 483] on div "Next slide" at bounding box center [1520, 483] width 13 height 21
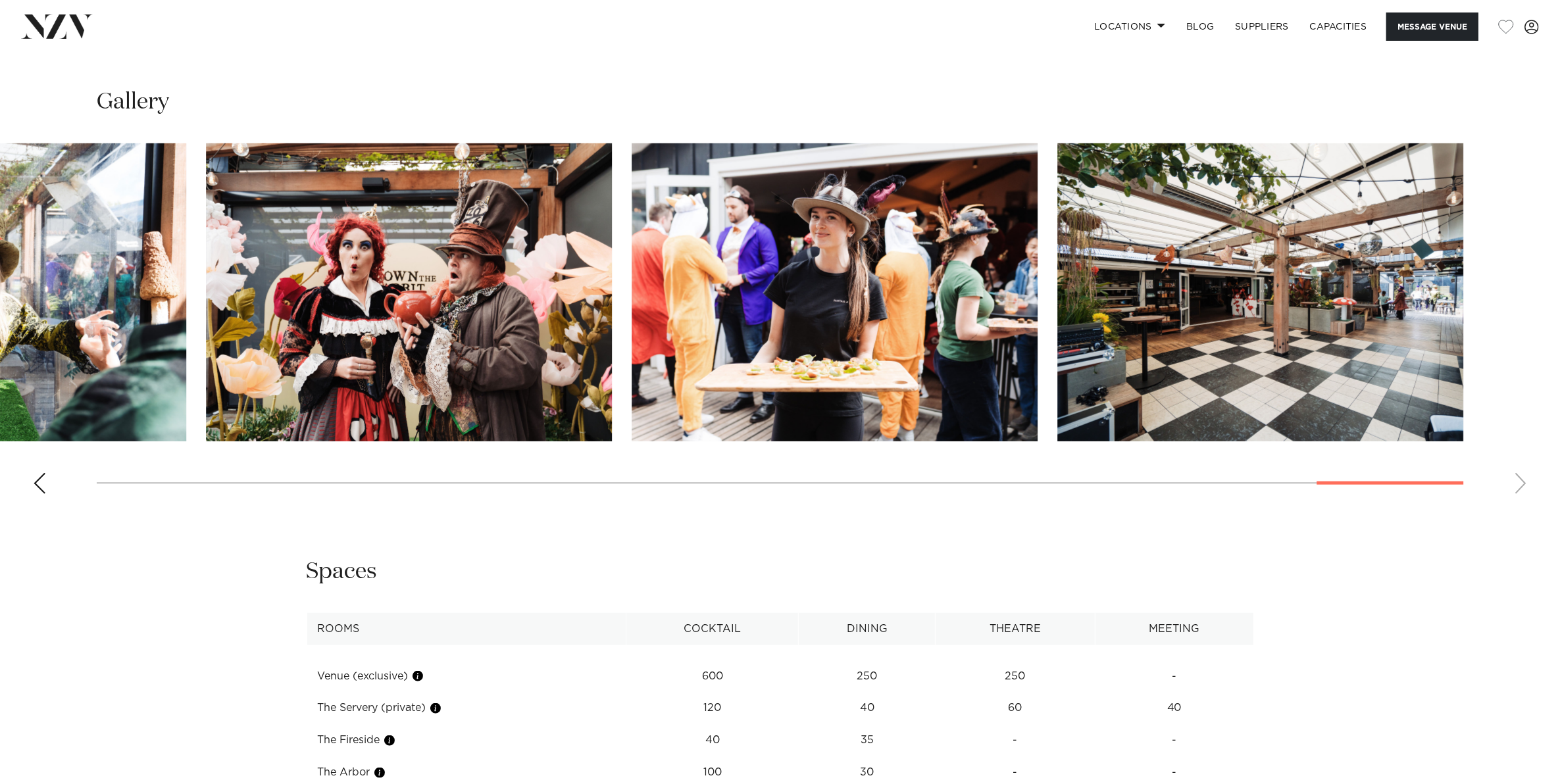
click at [1524, 483] on swiper-container at bounding box center [780, 324] width 1560 height 361
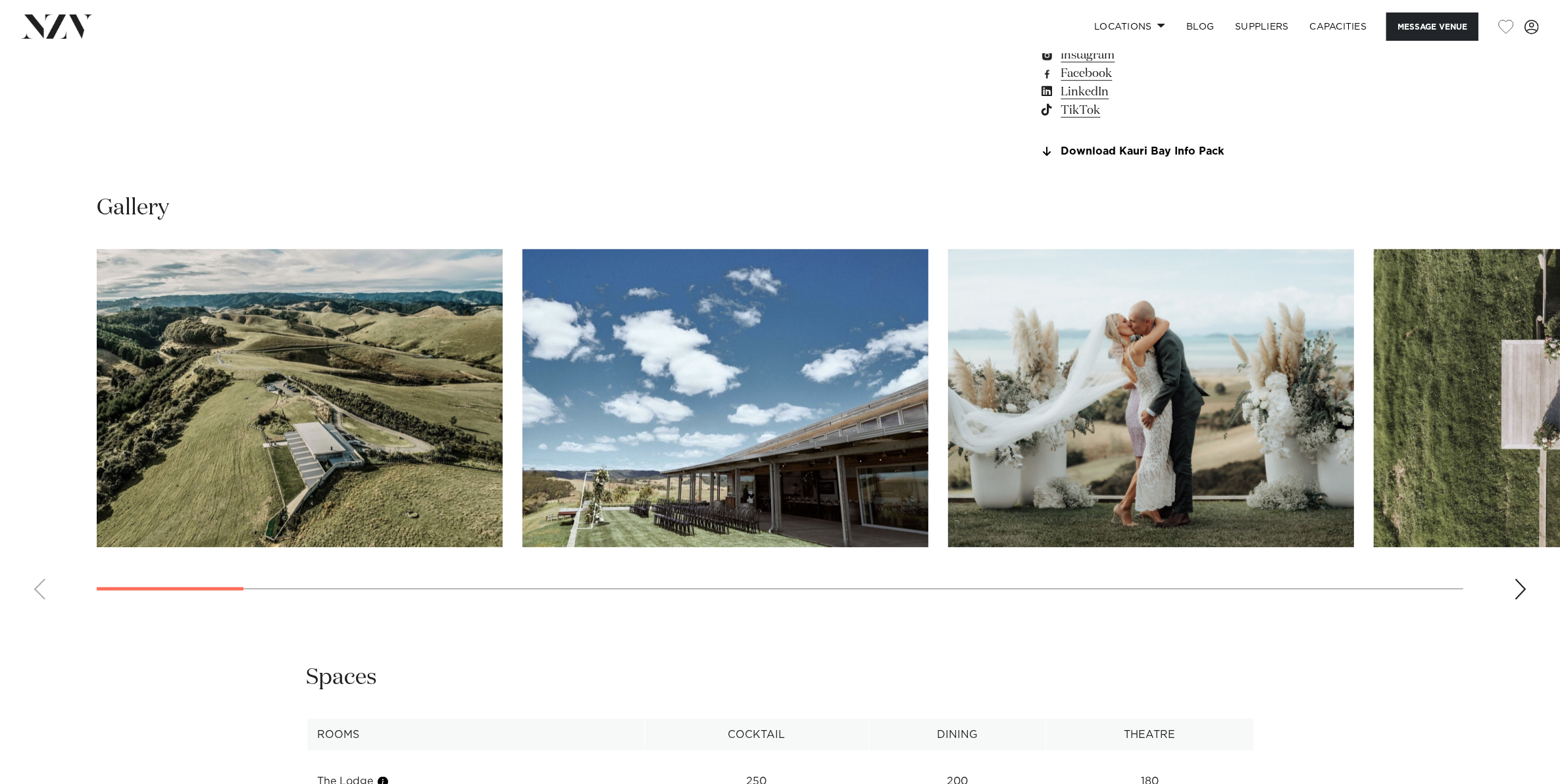
scroll to position [1398, 0]
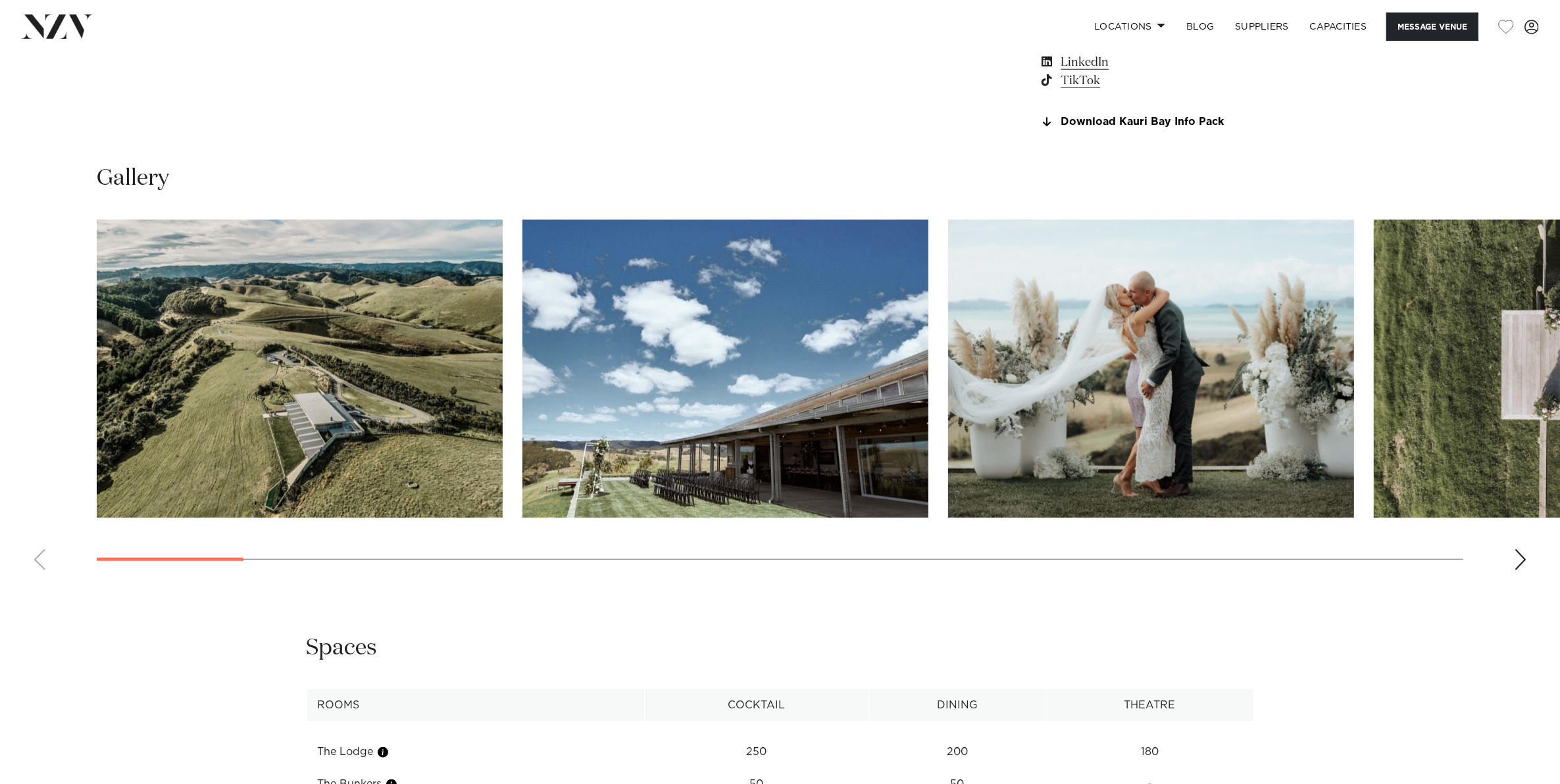
click at [1519, 557] on div "Next slide" at bounding box center [1520, 560] width 13 height 21
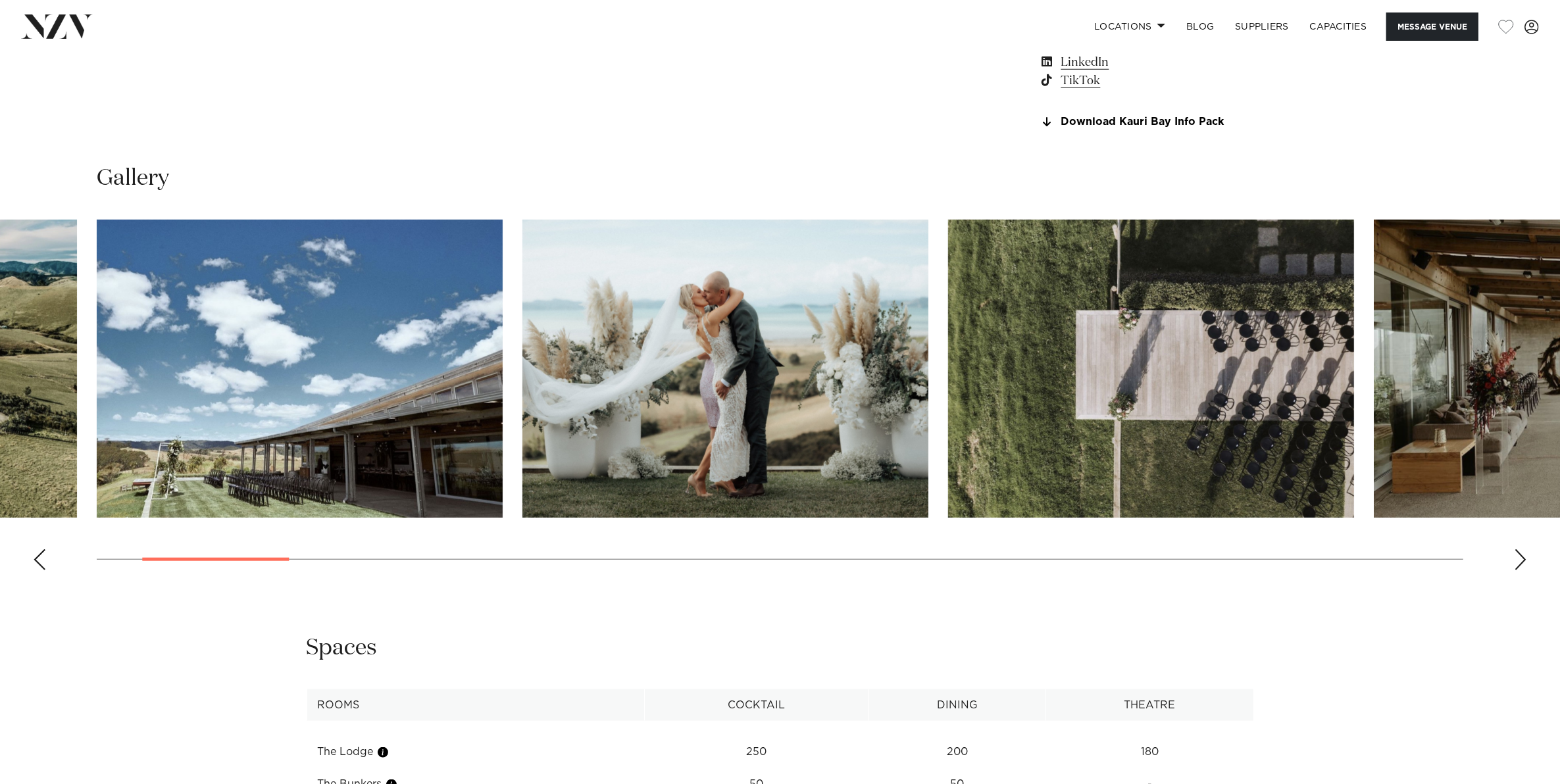
click at [1519, 557] on div "Next slide" at bounding box center [1520, 560] width 13 height 21
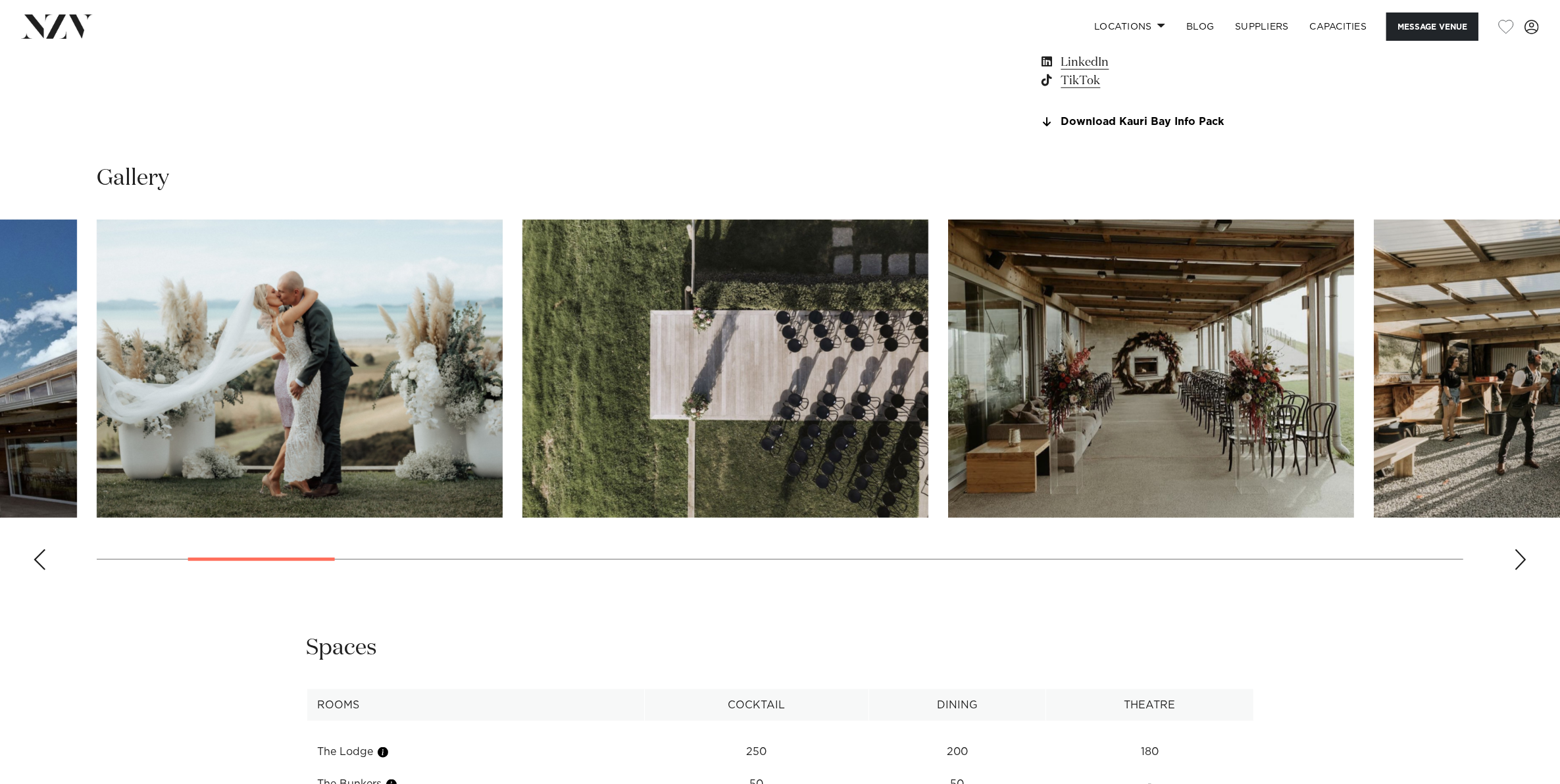
click at [1519, 557] on div "Next slide" at bounding box center [1520, 560] width 13 height 21
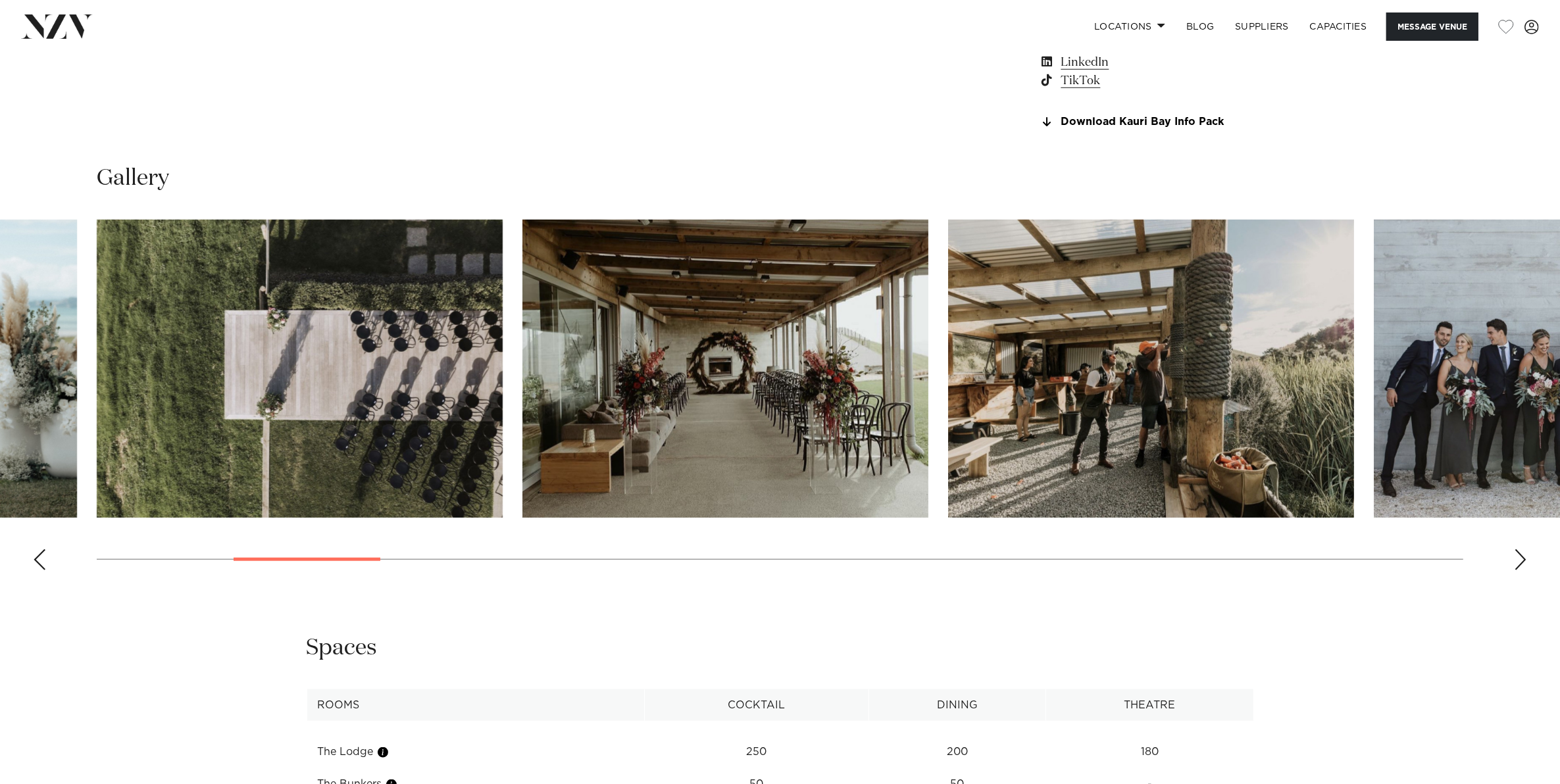
click at [1519, 557] on div "Next slide" at bounding box center [1520, 560] width 13 height 21
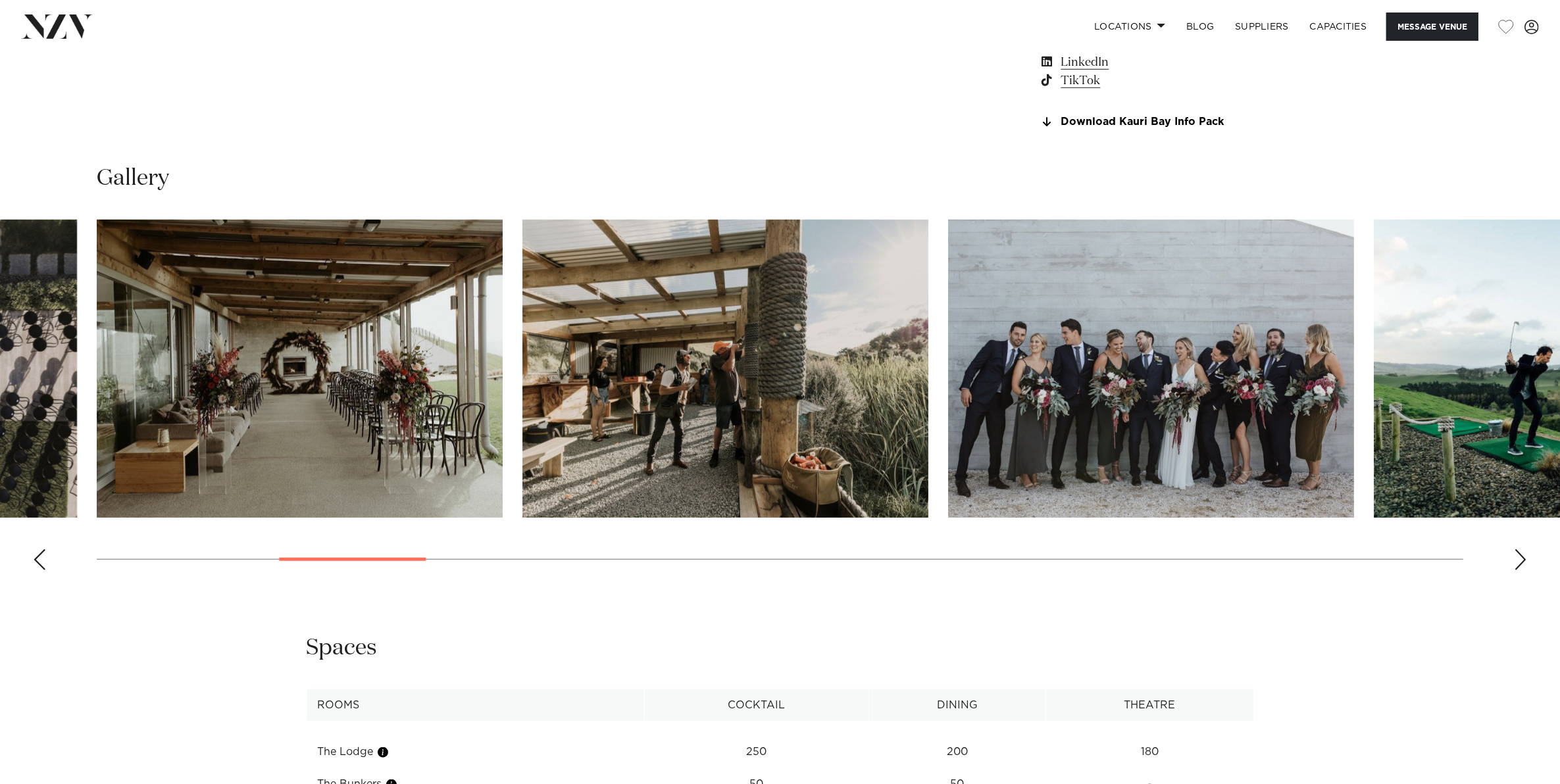
click at [1519, 557] on div "Next slide" at bounding box center [1520, 560] width 13 height 21
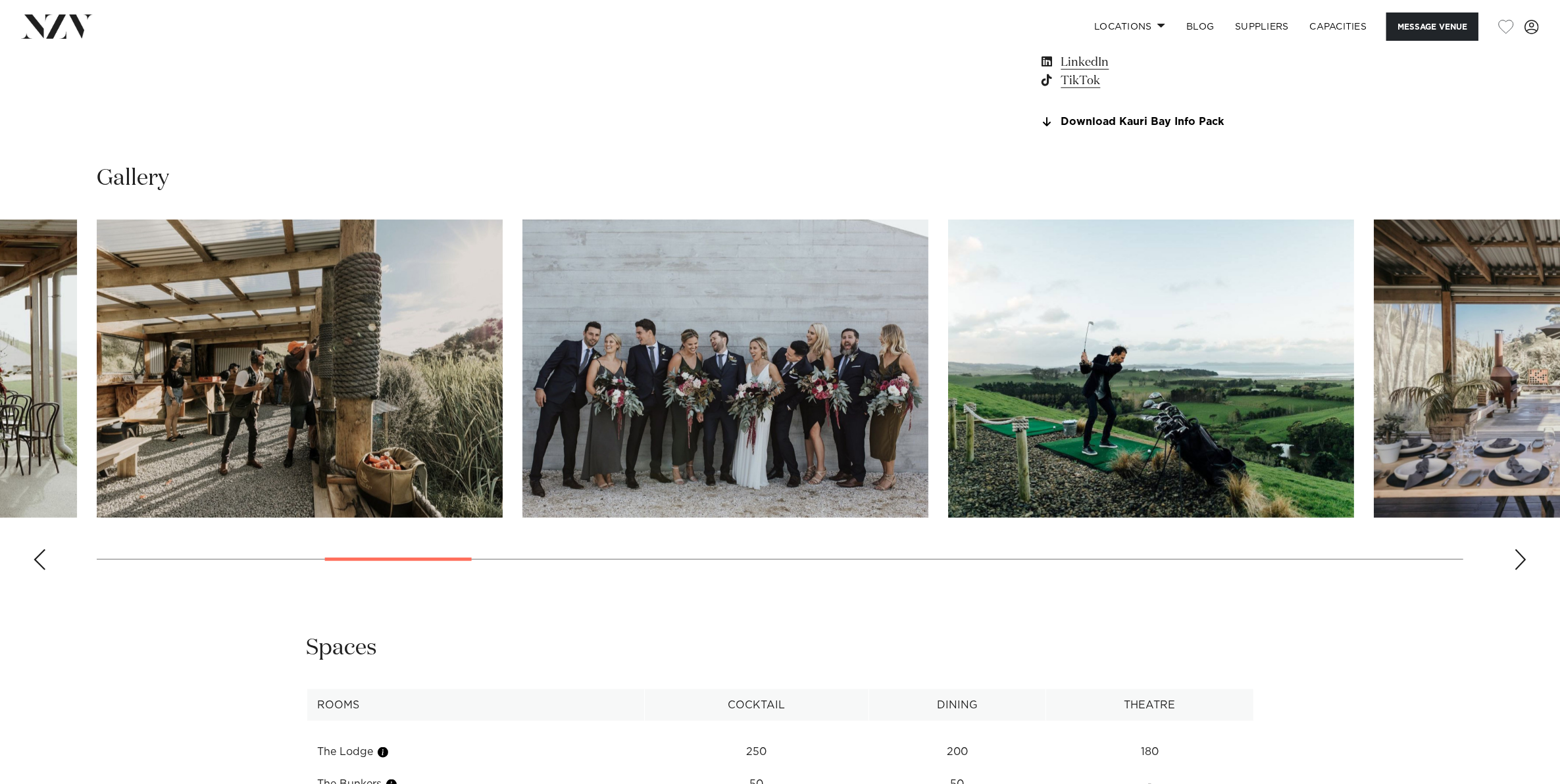
click at [1519, 557] on div "Next slide" at bounding box center [1520, 560] width 13 height 21
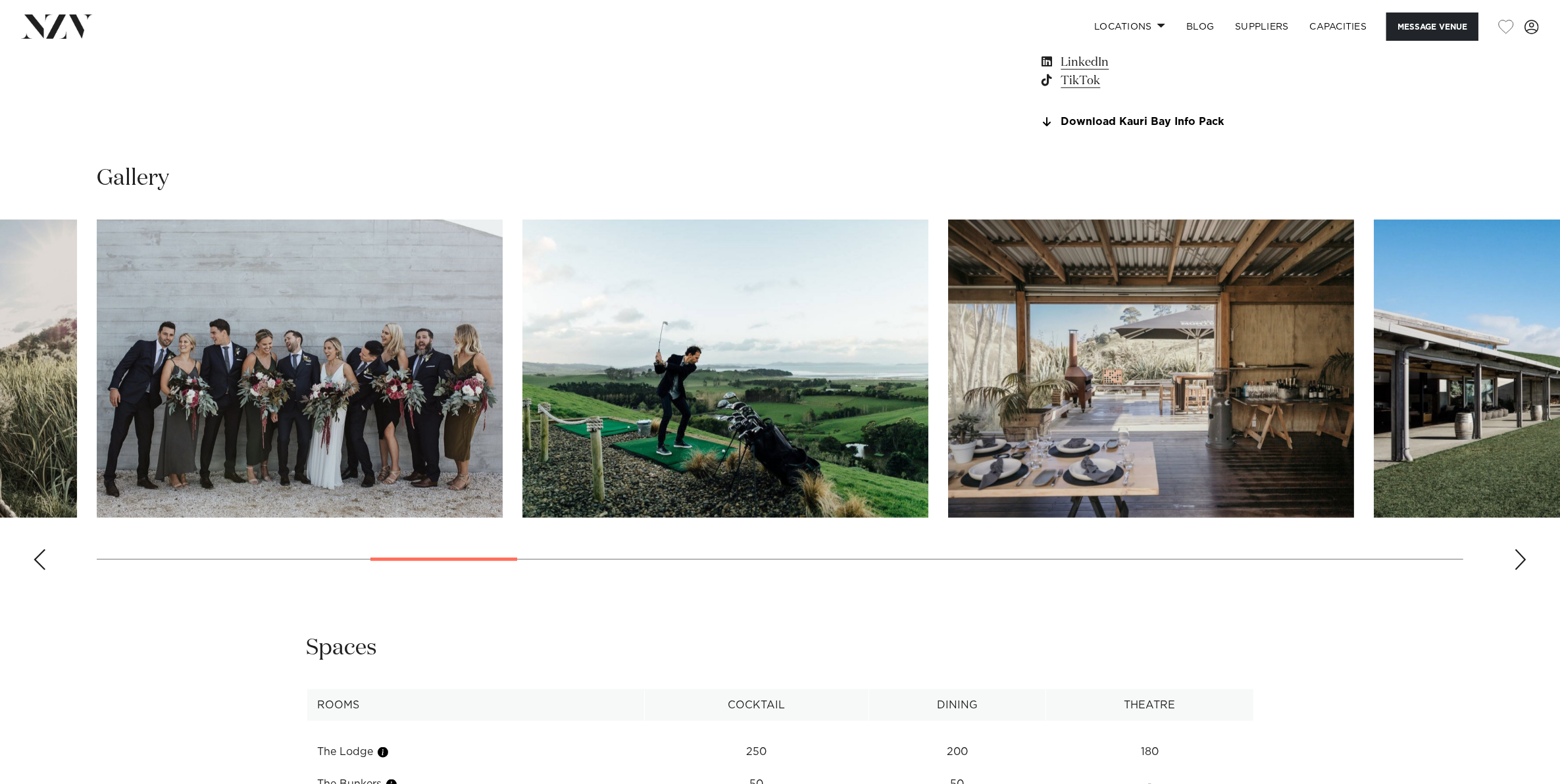
click at [1519, 557] on div "Next slide" at bounding box center [1520, 560] width 13 height 21
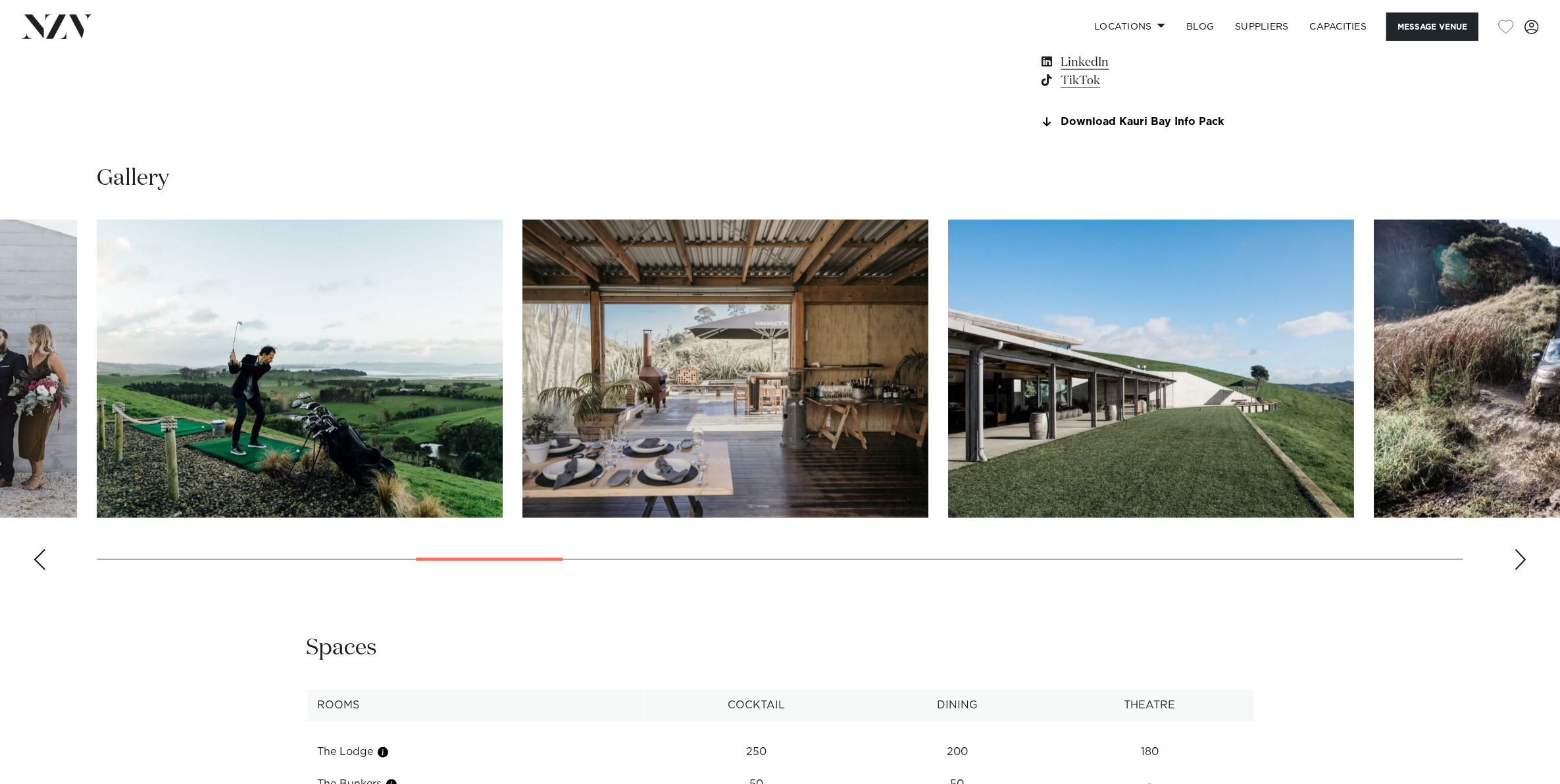
click at [1519, 557] on div "Next slide" at bounding box center [1520, 560] width 13 height 21
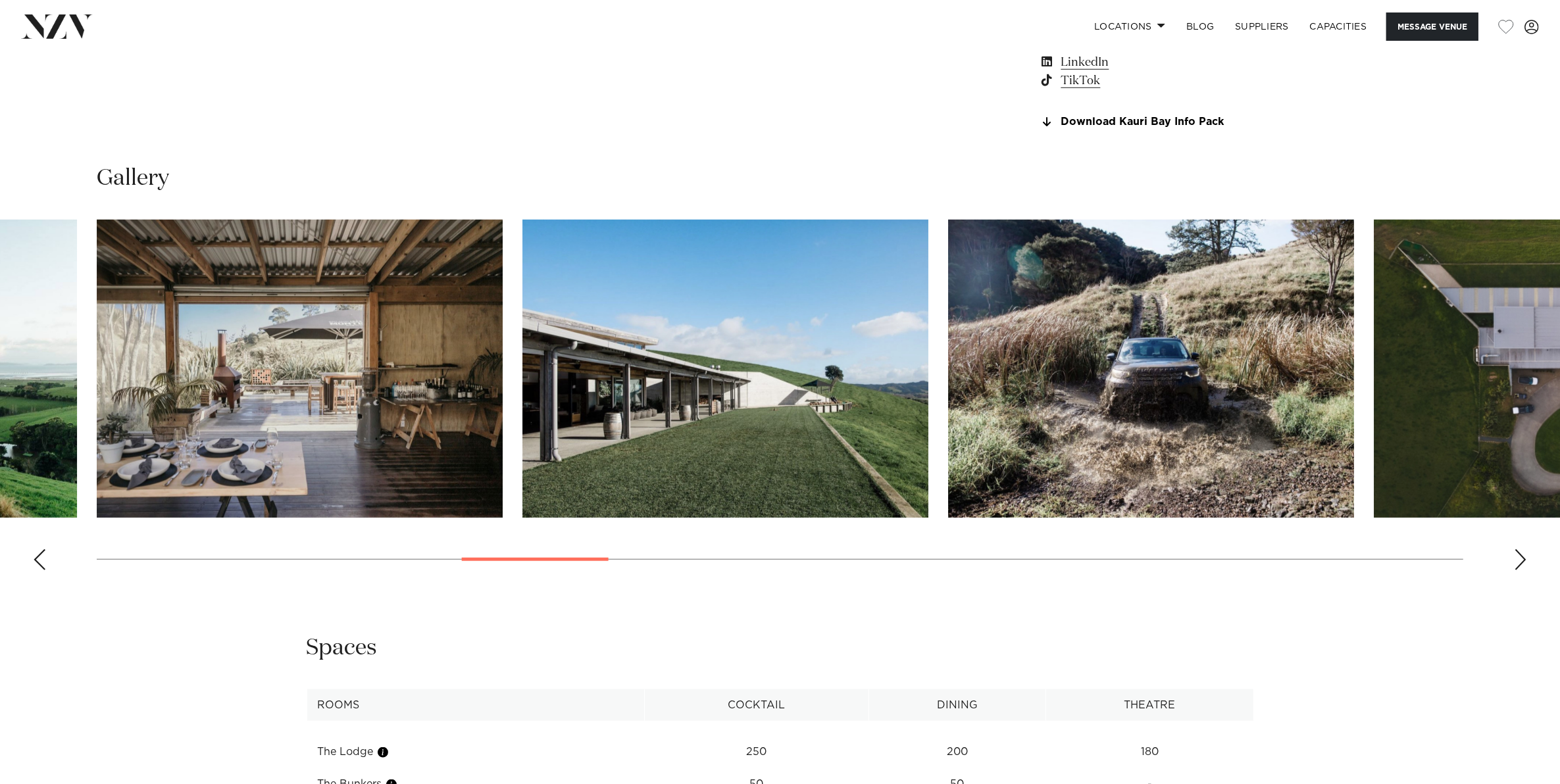
click at [1519, 557] on div "Next slide" at bounding box center [1520, 560] width 13 height 21
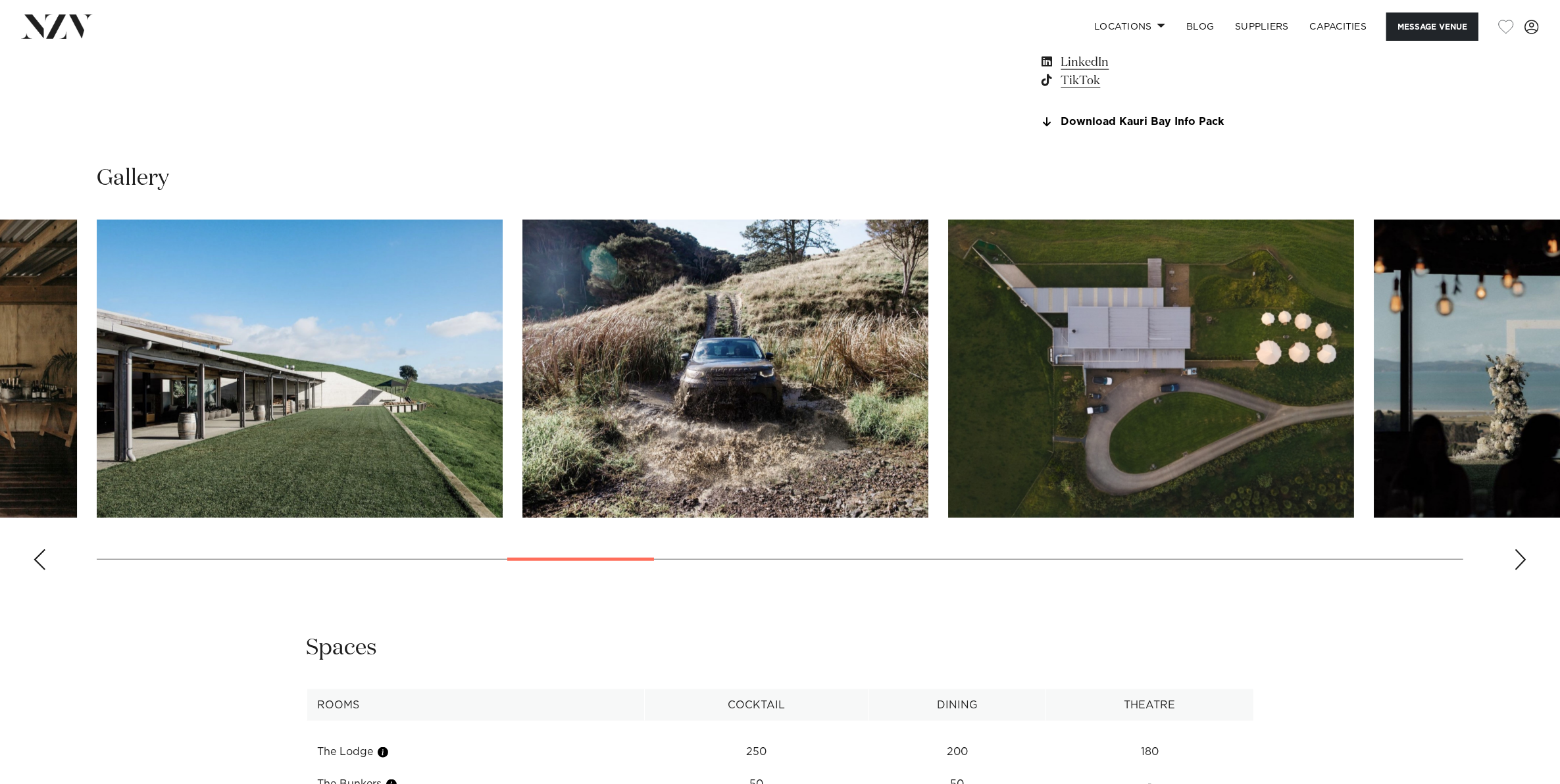
click at [1519, 557] on div "Next slide" at bounding box center [1520, 560] width 13 height 21
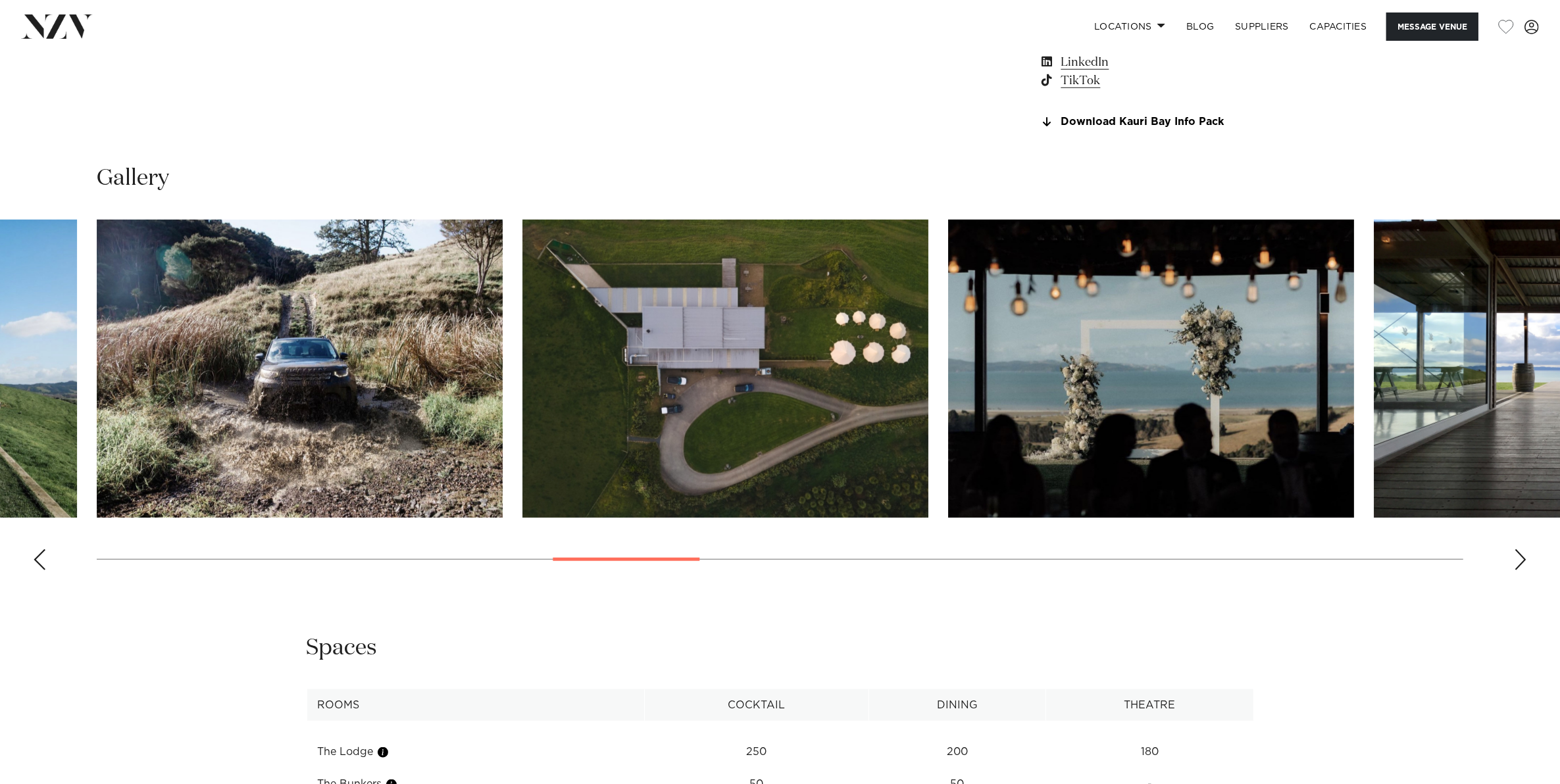
click at [1519, 557] on div "Next slide" at bounding box center [1520, 560] width 13 height 21
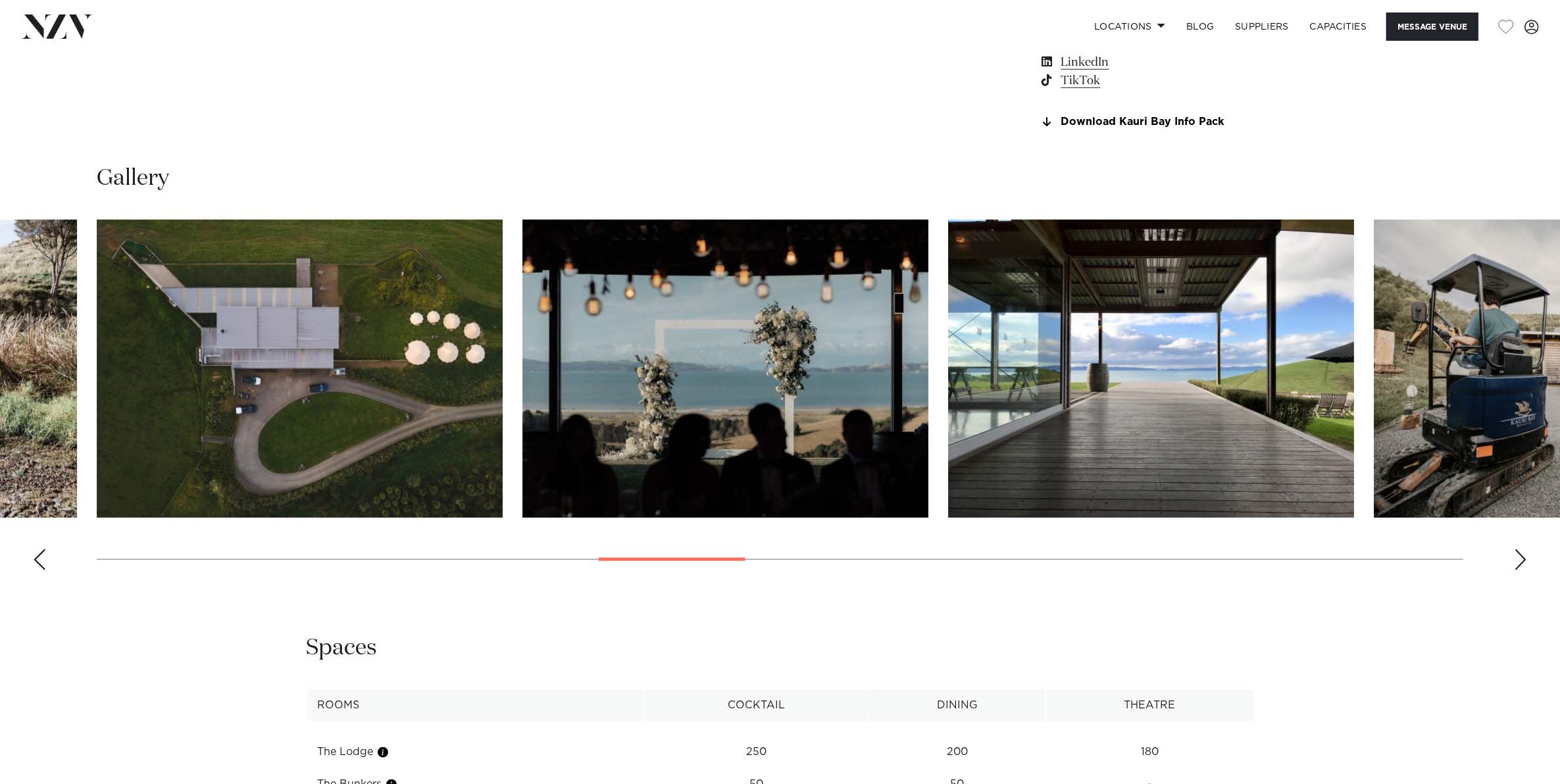
click at [1519, 557] on div "Next slide" at bounding box center [1520, 560] width 13 height 21
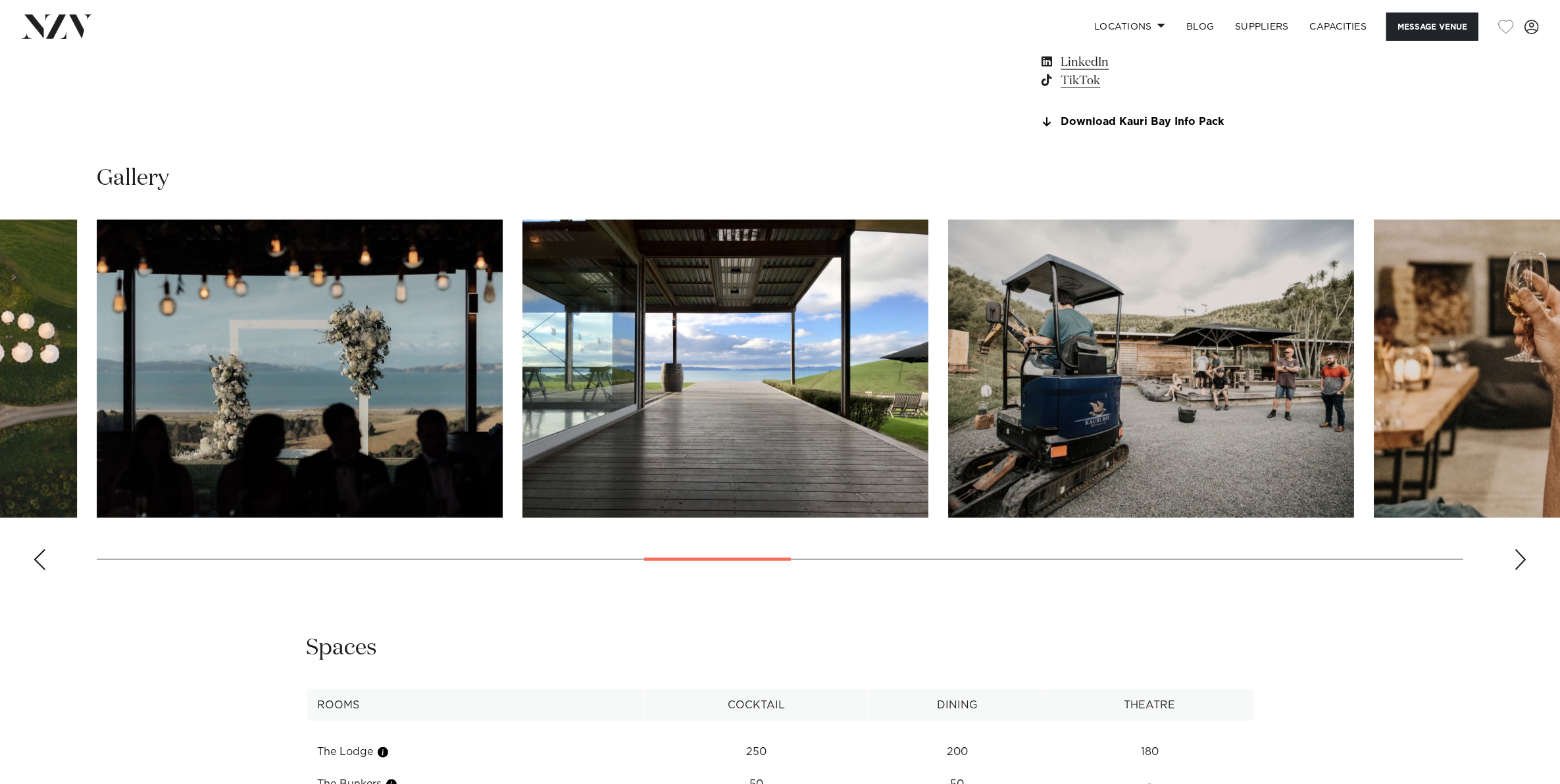
click at [1519, 557] on div "Next slide" at bounding box center [1520, 560] width 13 height 21
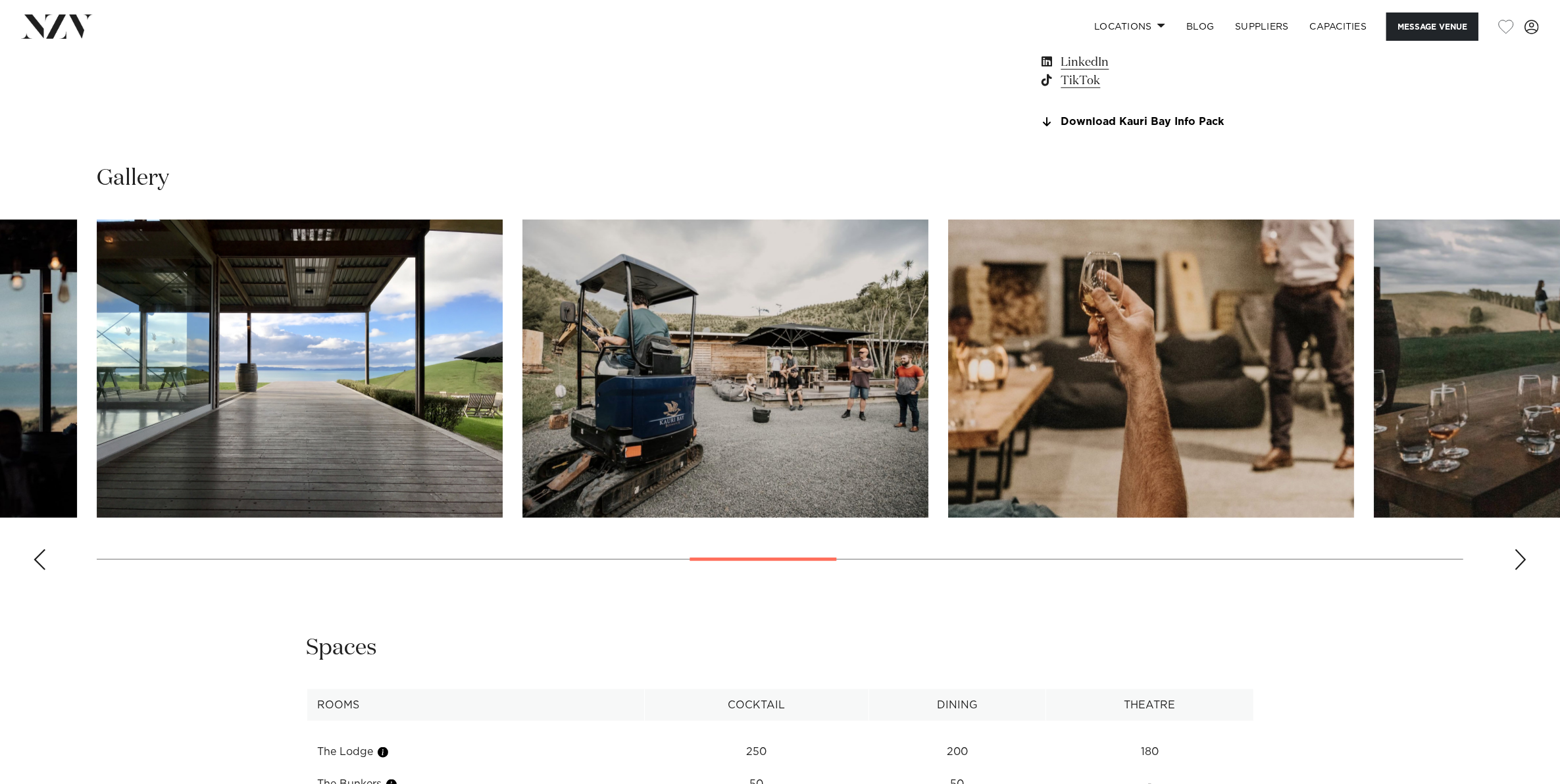
click at [1519, 557] on div "Next slide" at bounding box center [1520, 560] width 13 height 21
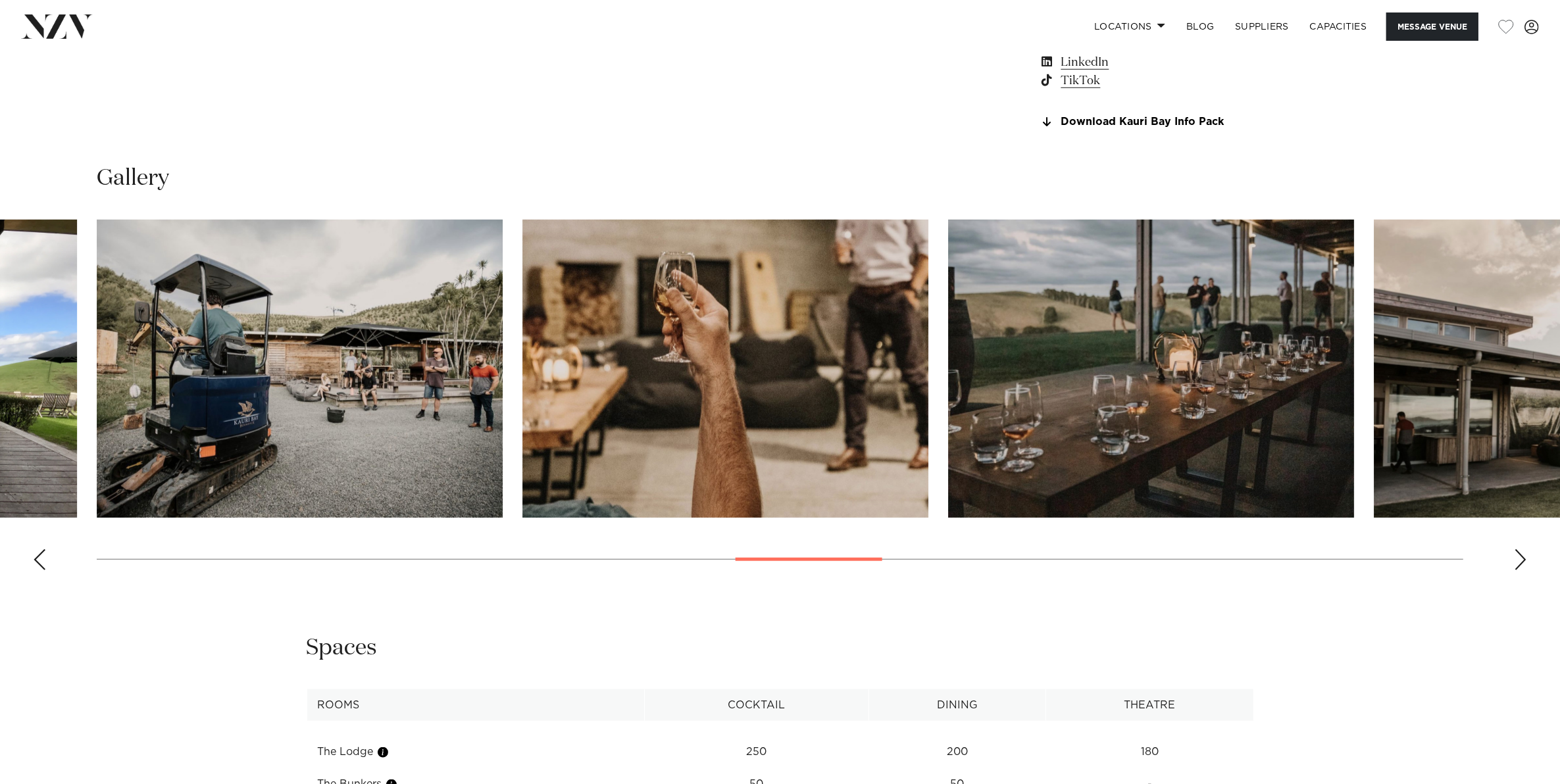
click at [1519, 557] on div "Next slide" at bounding box center [1520, 560] width 13 height 21
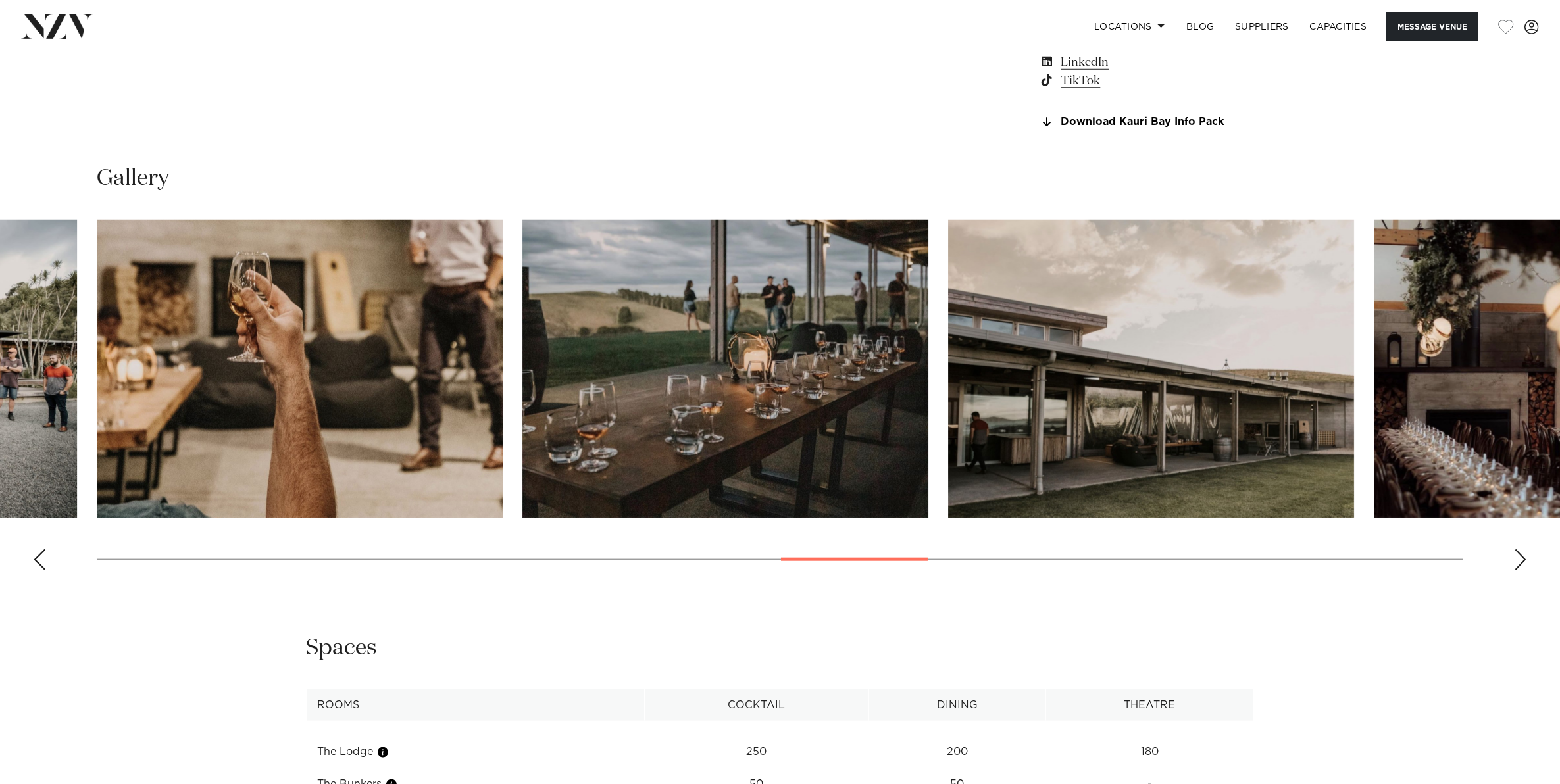
click at [1519, 557] on div "Next slide" at bounding box center [1520, 560] width 13 height 21
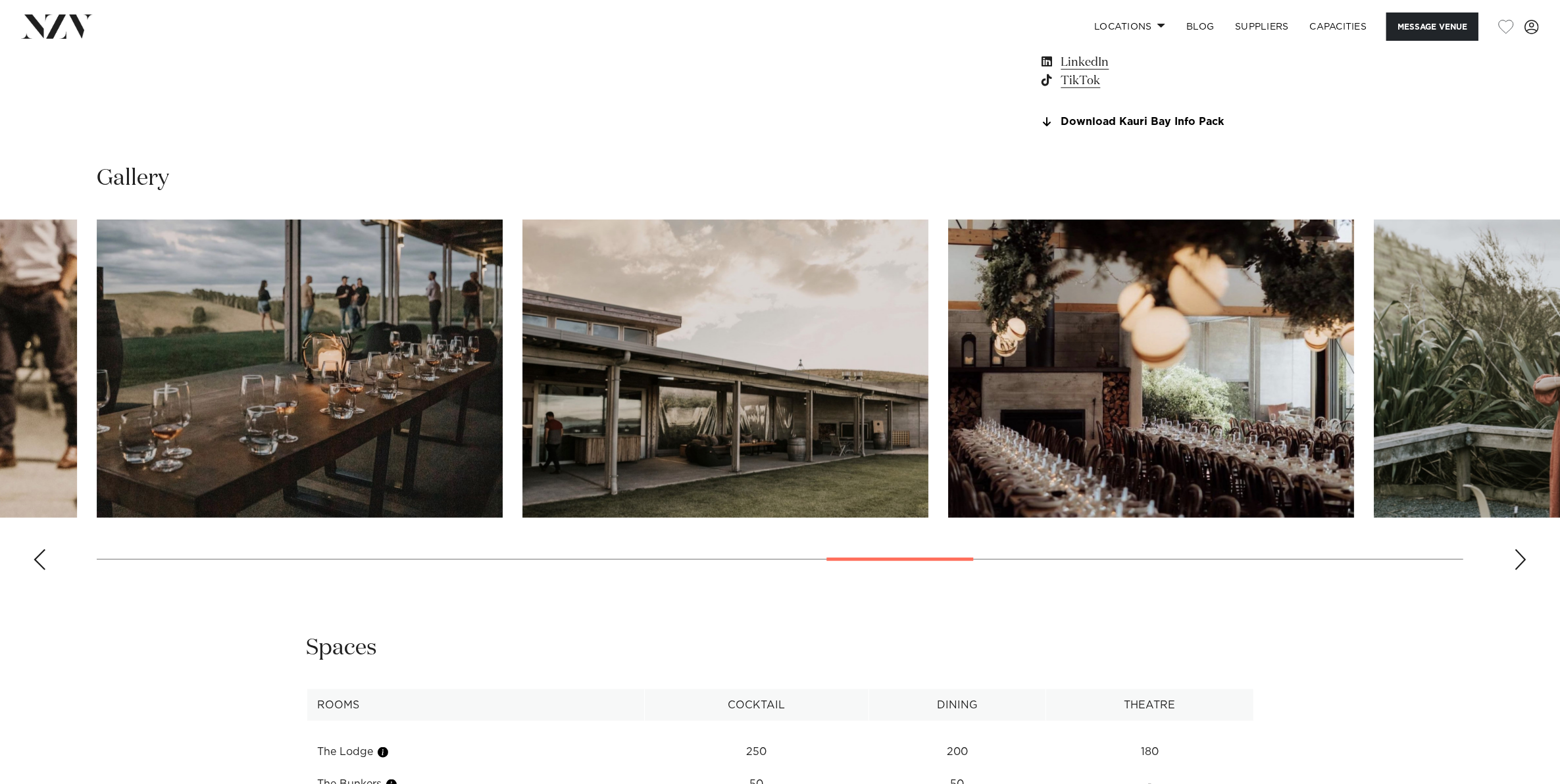
click at [1519, 557] on div "Next slide" at bounding box center [1520, 560] width 13 height 21
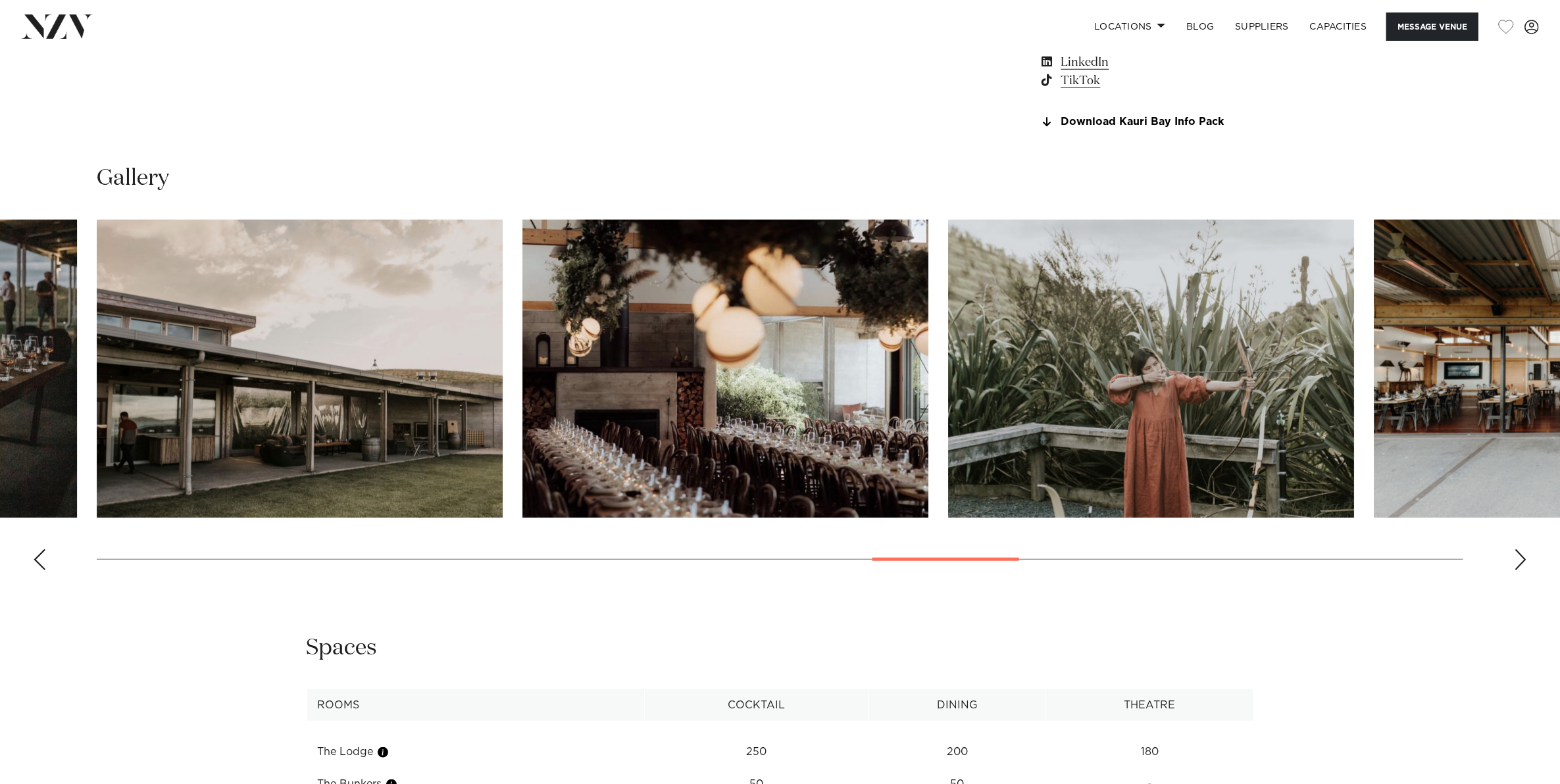
click at [1519, 557] on div "Next slide" at bounding box center [1520, 560] width 13 height 21
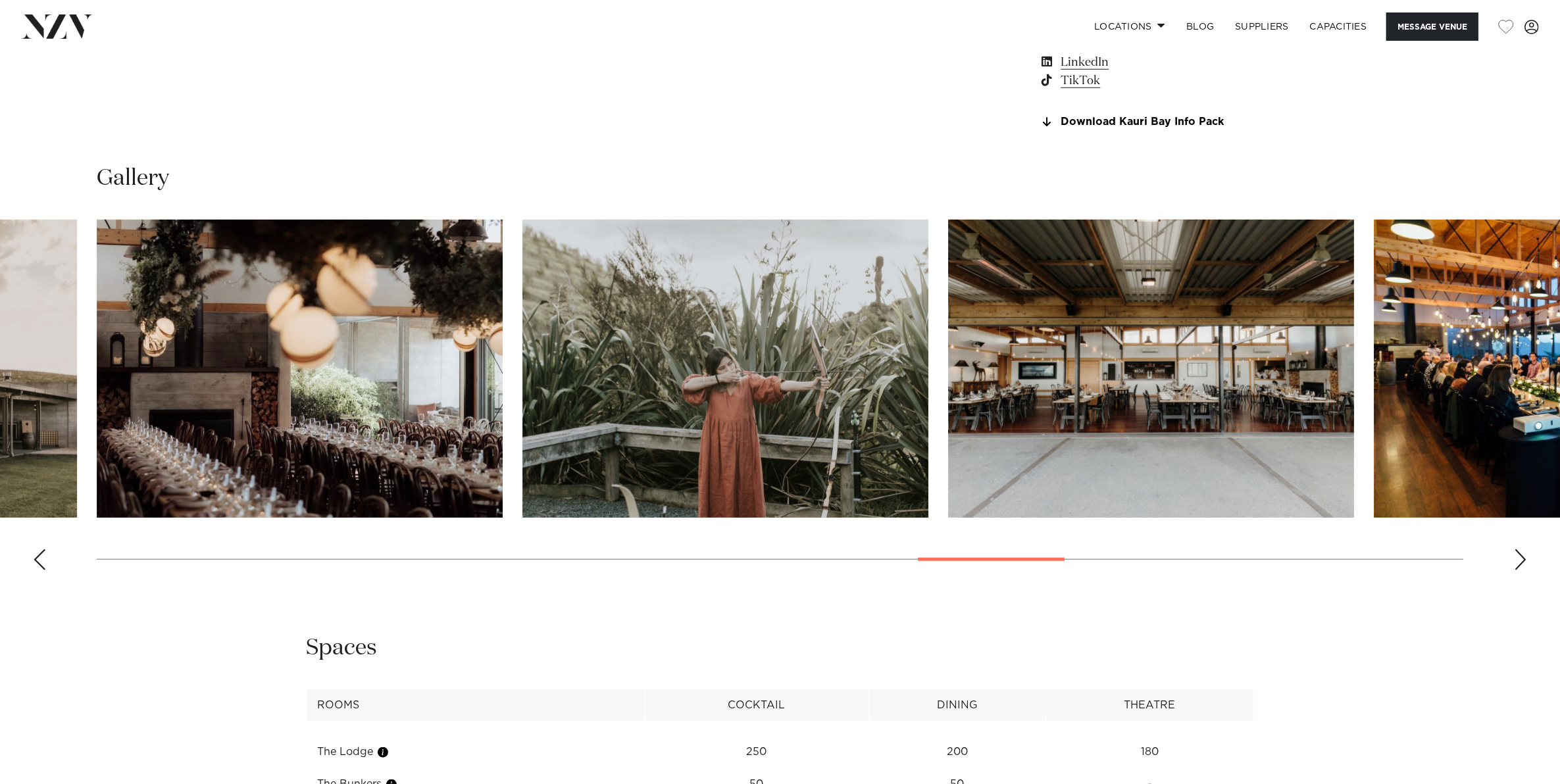
click at [1519, 557] on div "Next slide" at bounding box center [1520, 560] width 13 height 21
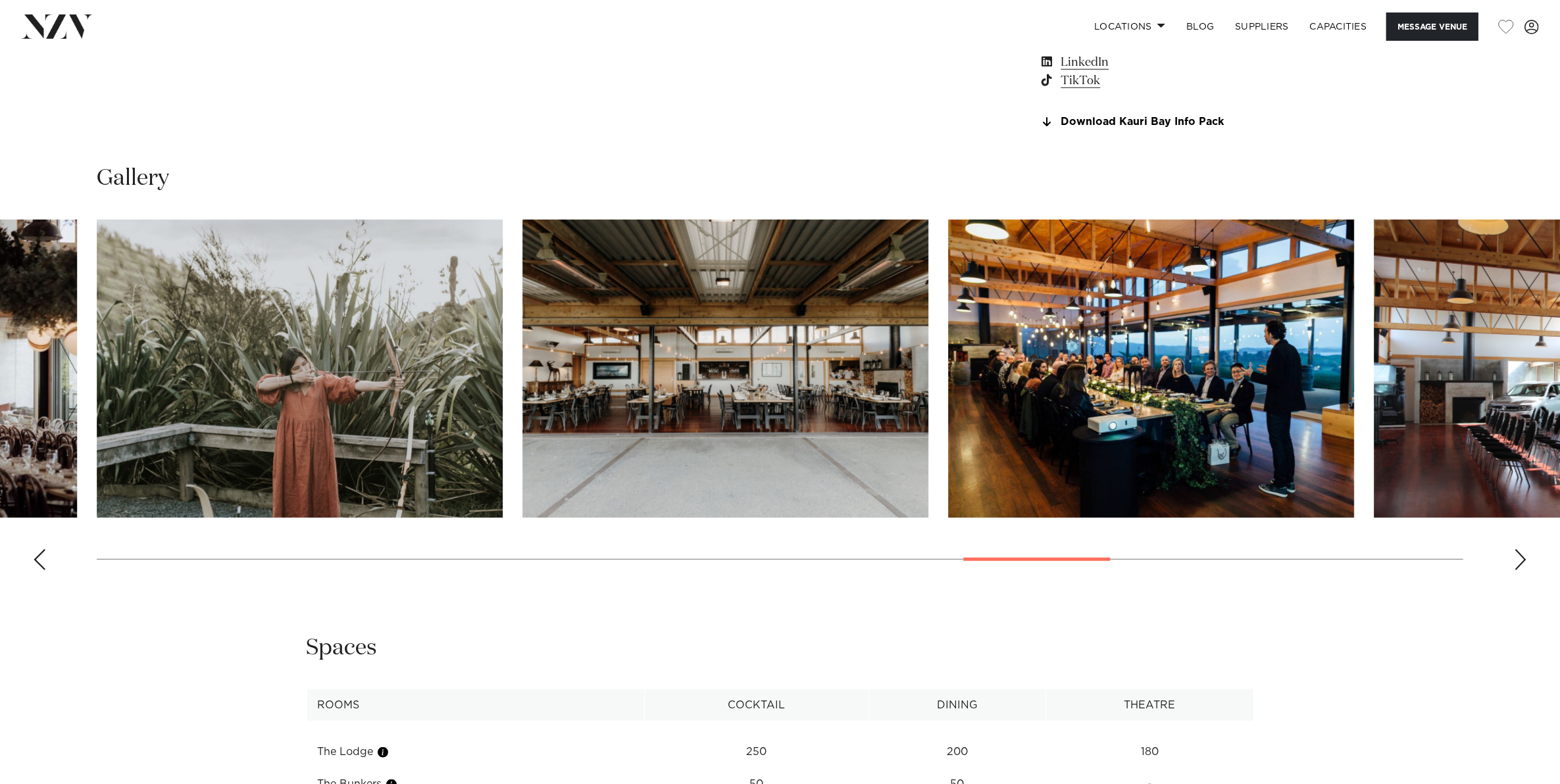
click at [1519, 557] on div "Next slide" at bounding box center [1520, 560] width 13 height 21
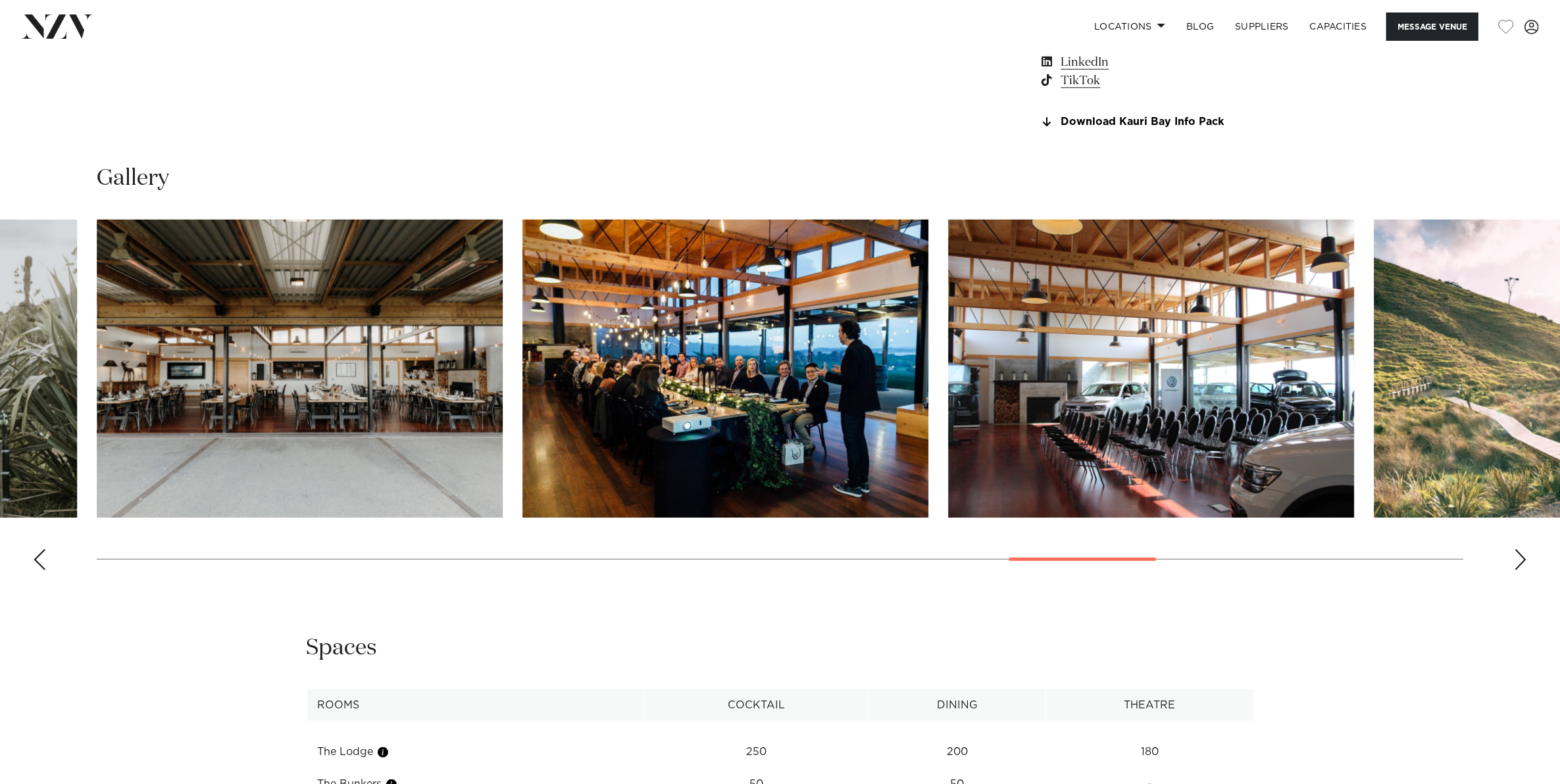
click at [1519, 557] on div "Next slide" at bounding box center [1520, 560] width 13 height 21
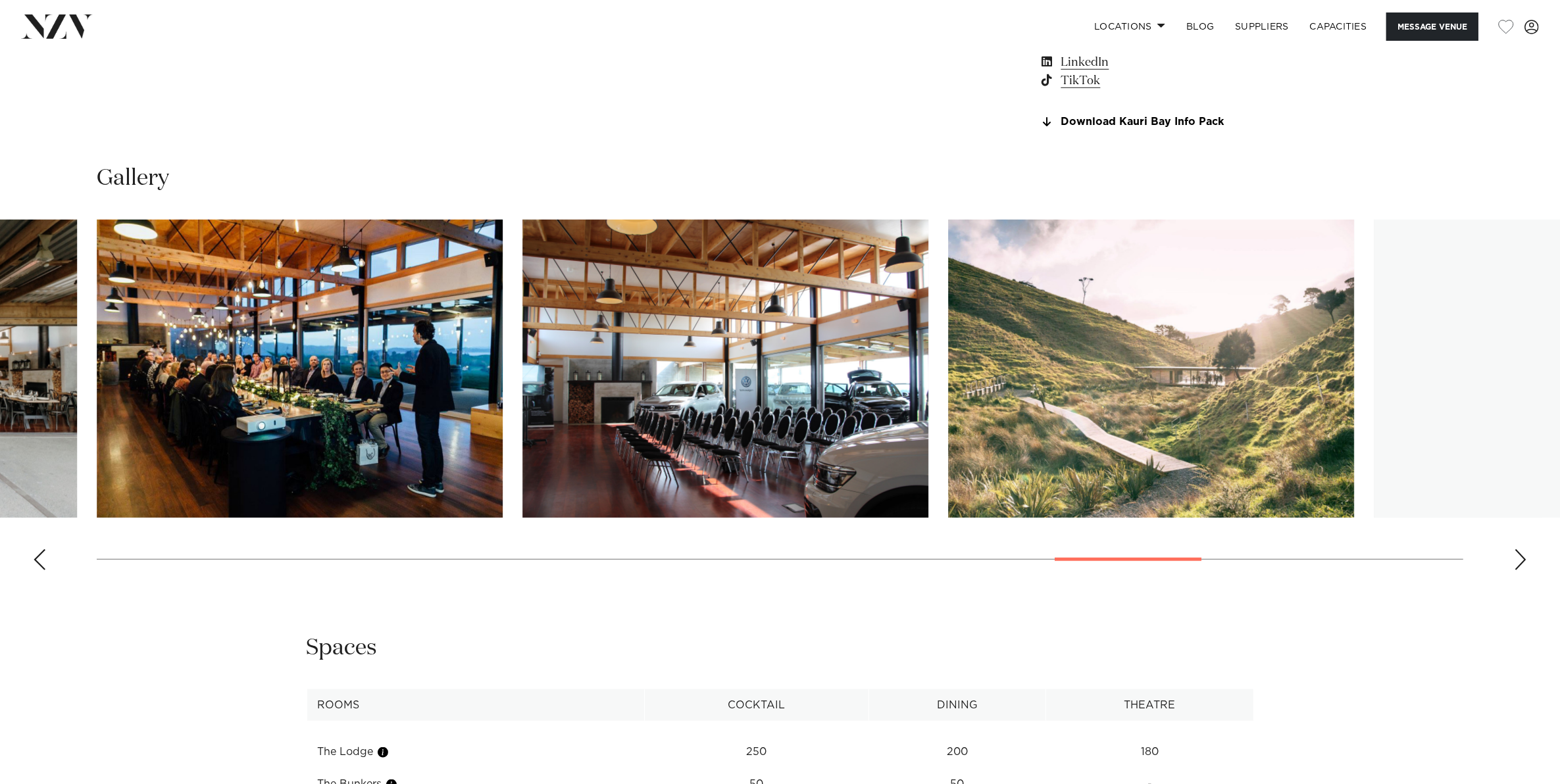
click at [1519, 557] on div "Next slide" at bounding box center [1520, 560] width 13 height 21
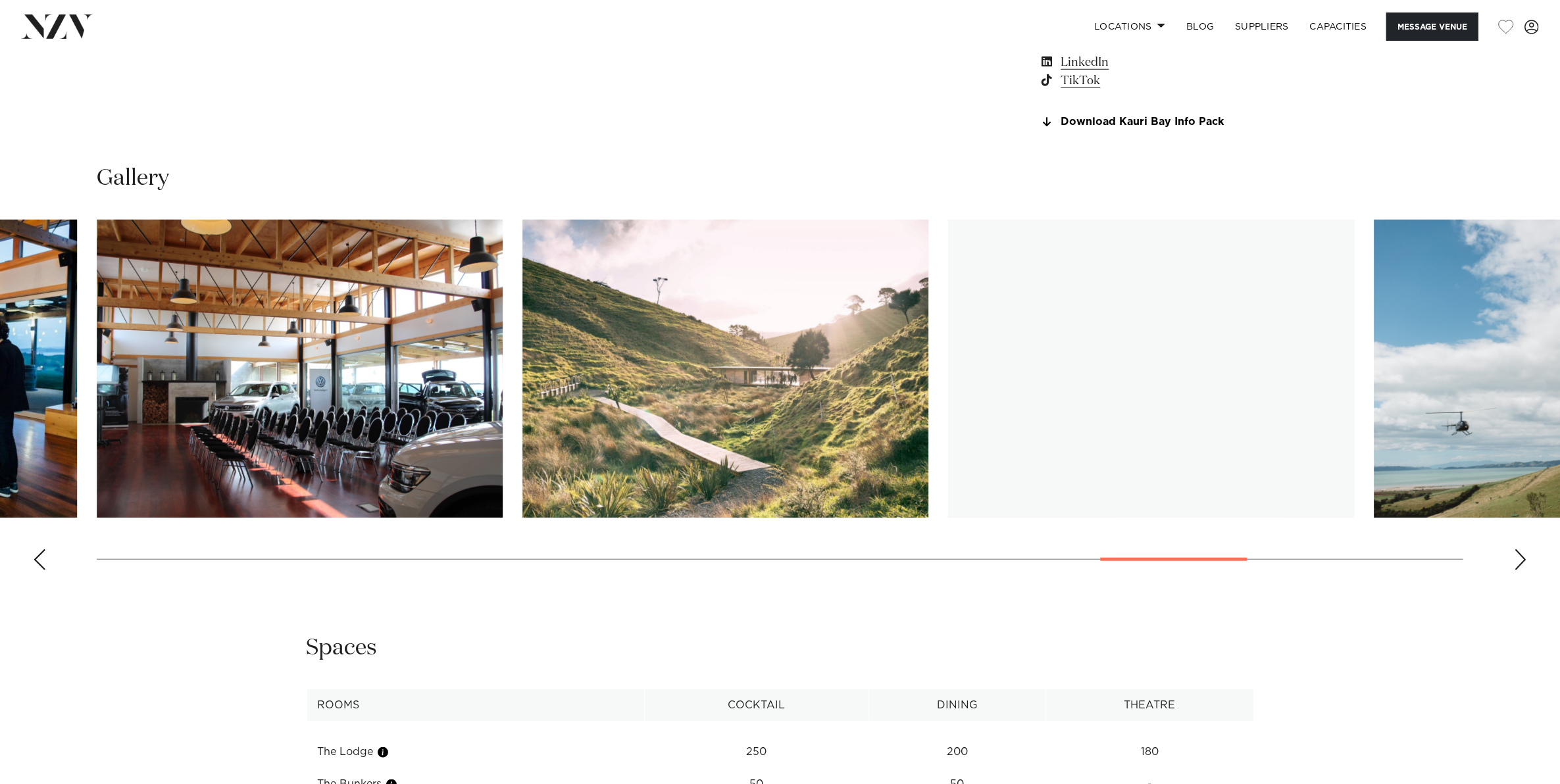
click at [1519, 557] on div "Next slide" at bounding box center [1520, 560] width 13 height 21
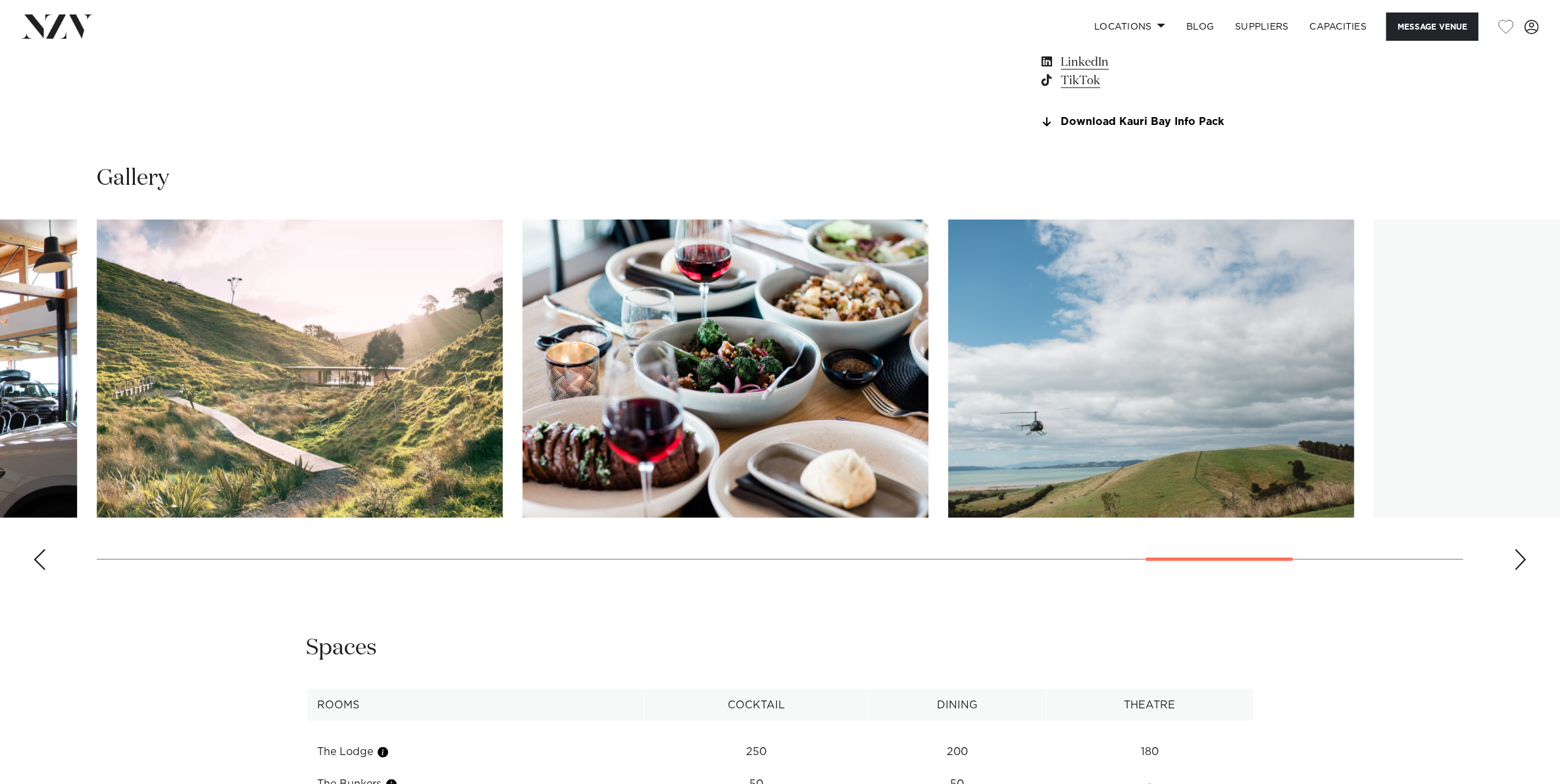
click at [1519, 557] on div "Next slide" at bounding box center [1520, 560] width 13 height 21
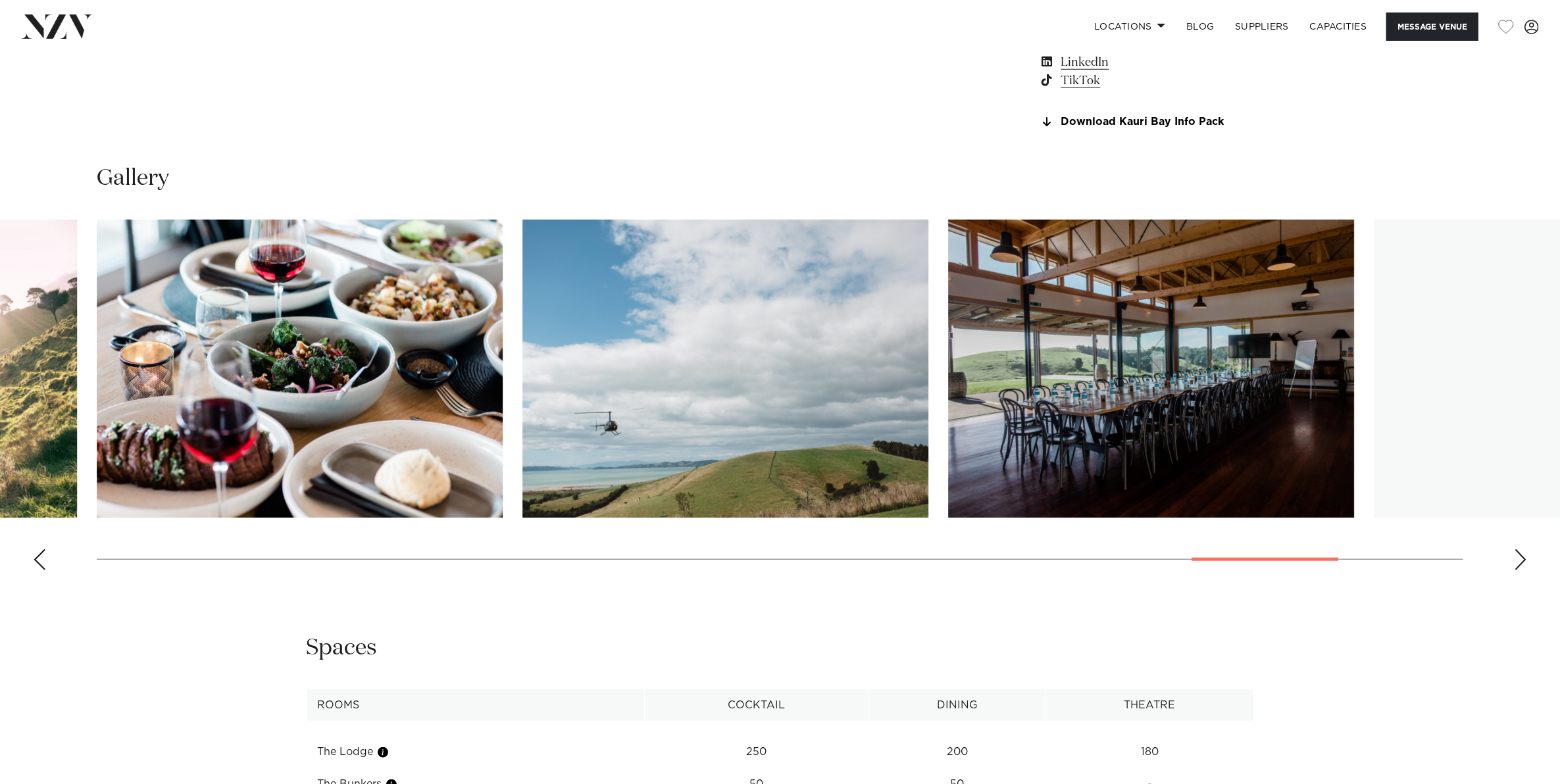
click at [1519, 557] on div "Next slide" at bounding box center [1520, 560] width 13 height 21
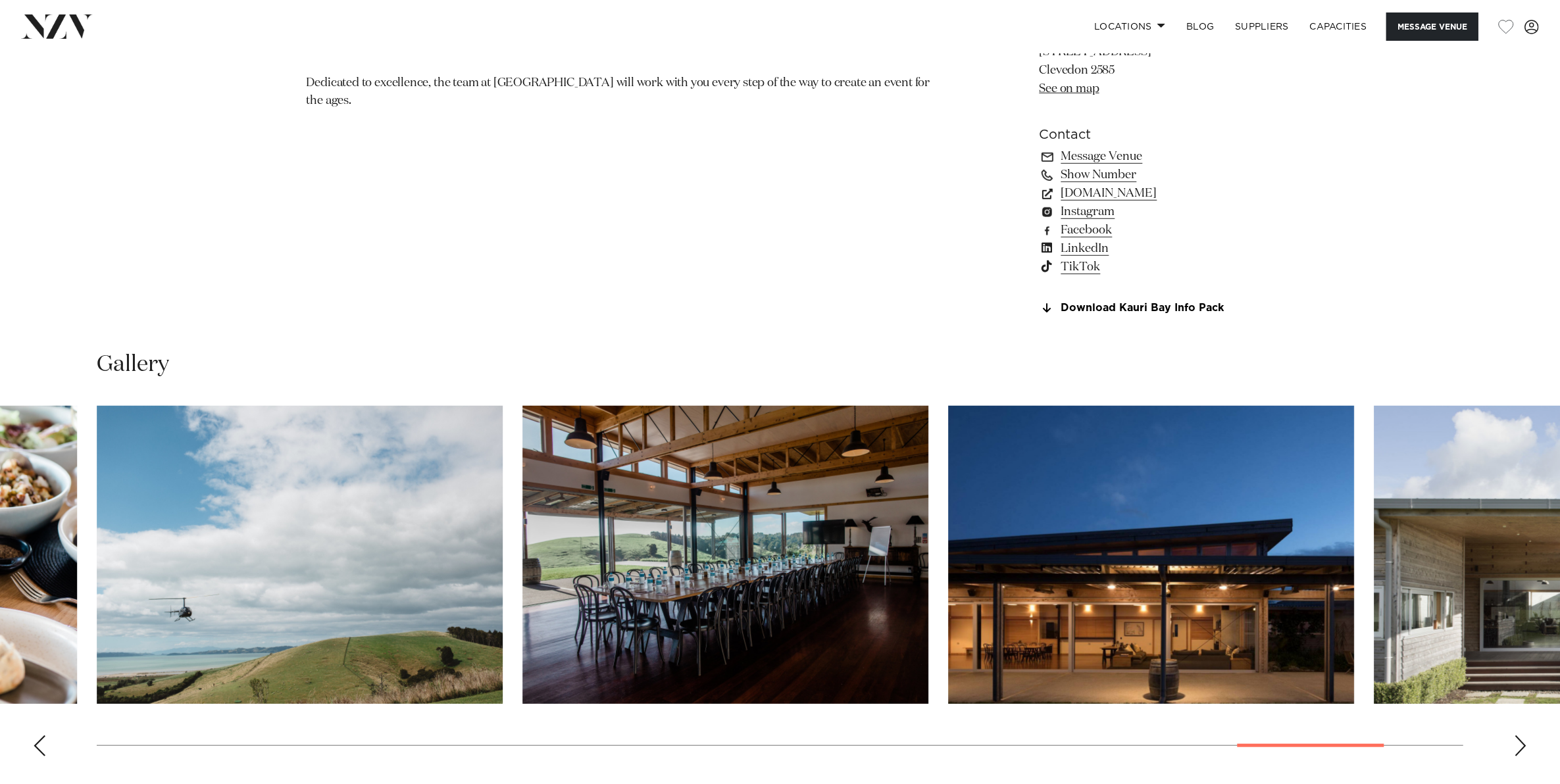
scroll to position [986, 0]
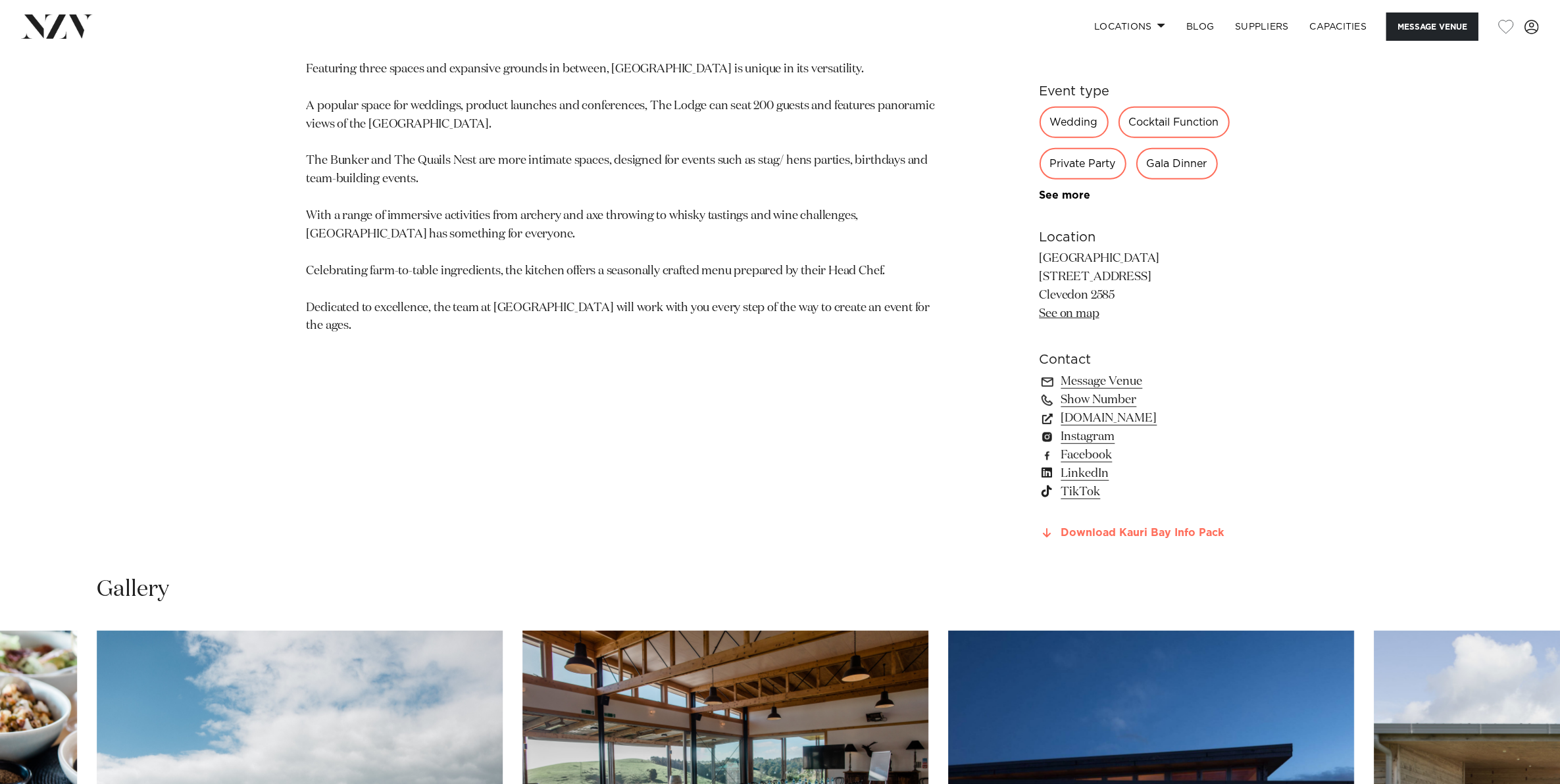
click at [1071, 528] on link "Download Kauri Bay Info Pack" at bounding box center [1147, 533] width 214 height 12
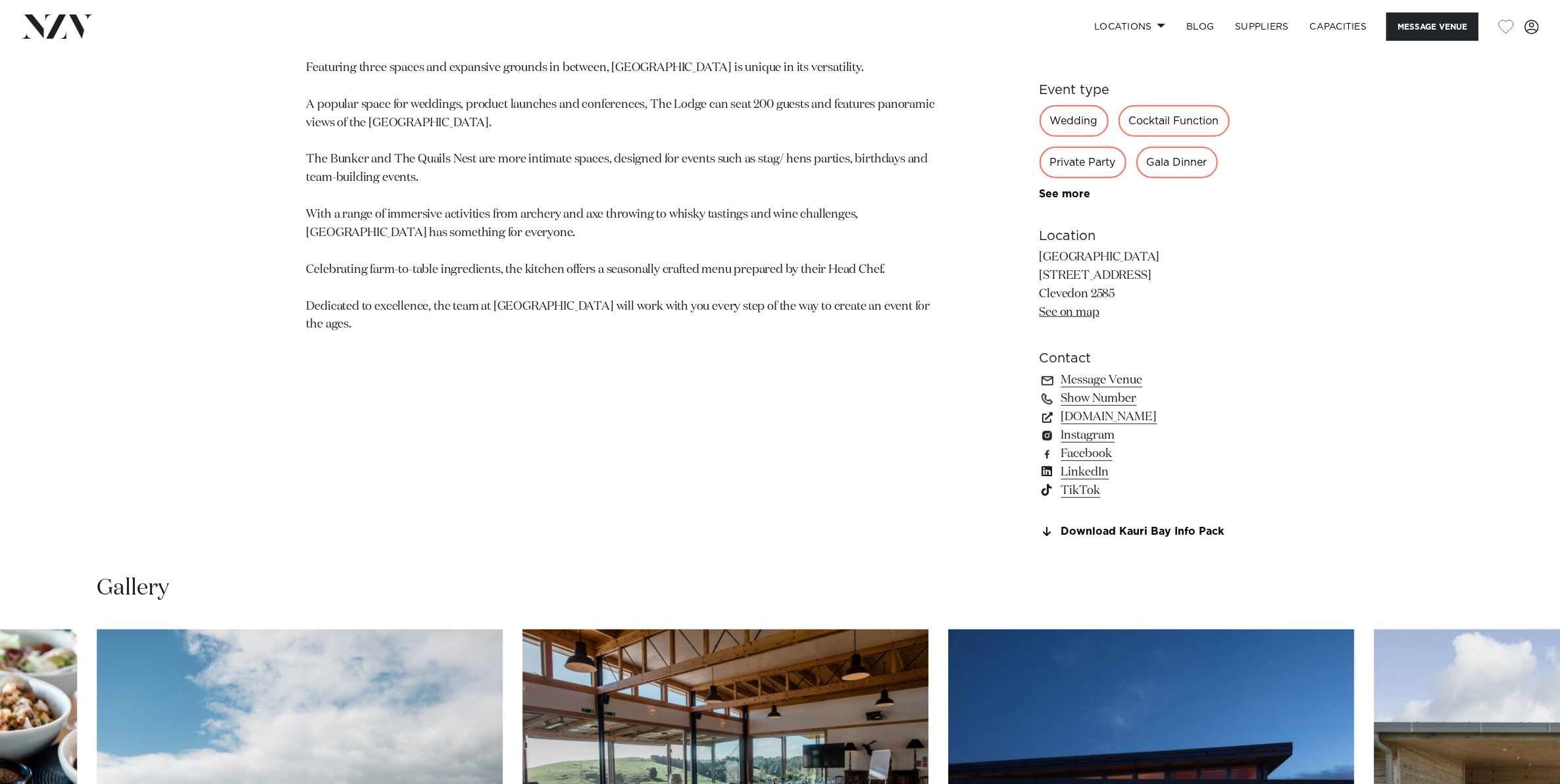
scroll to position [1068, 0]
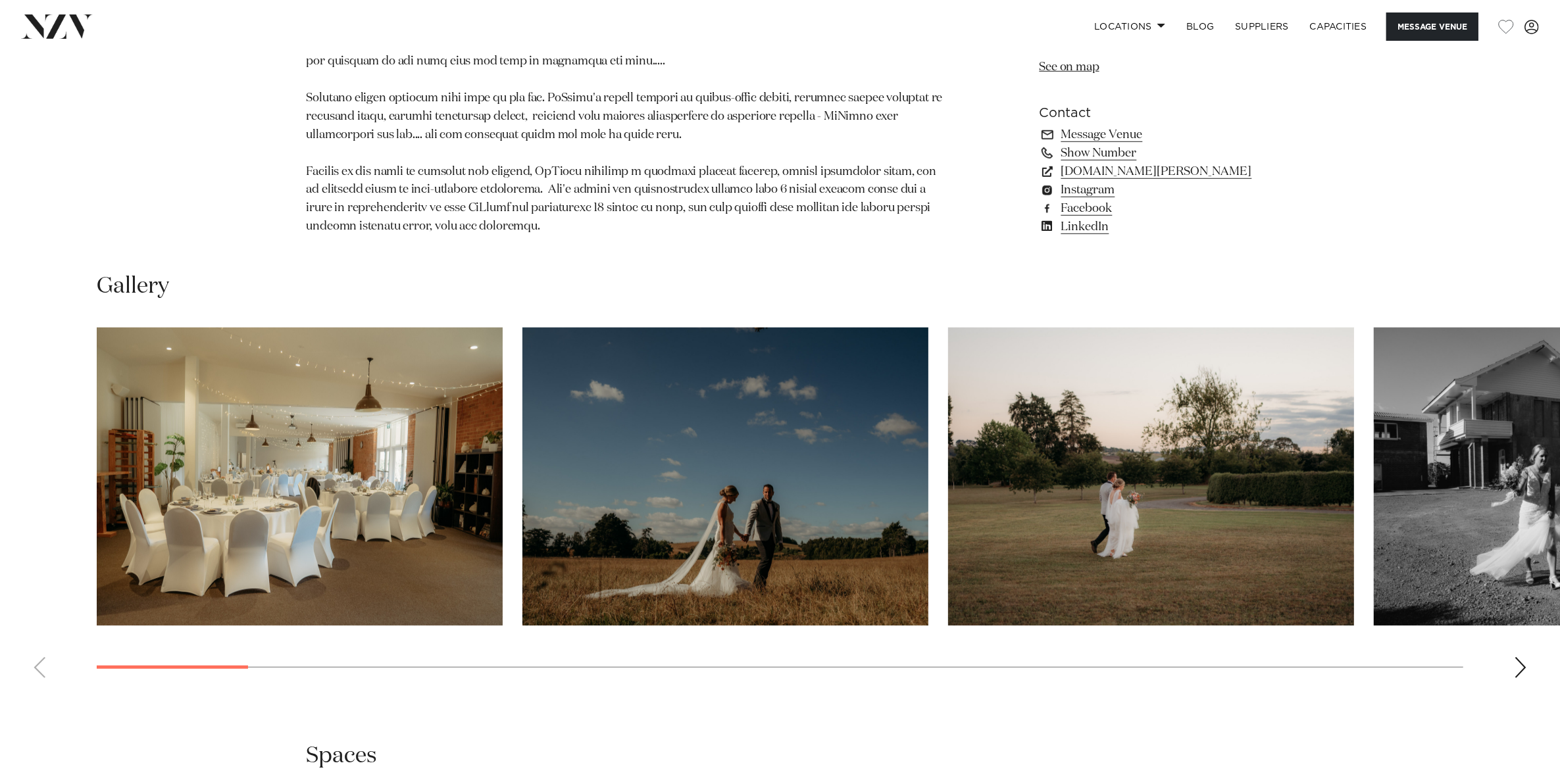
scroll to position [1315, 0]
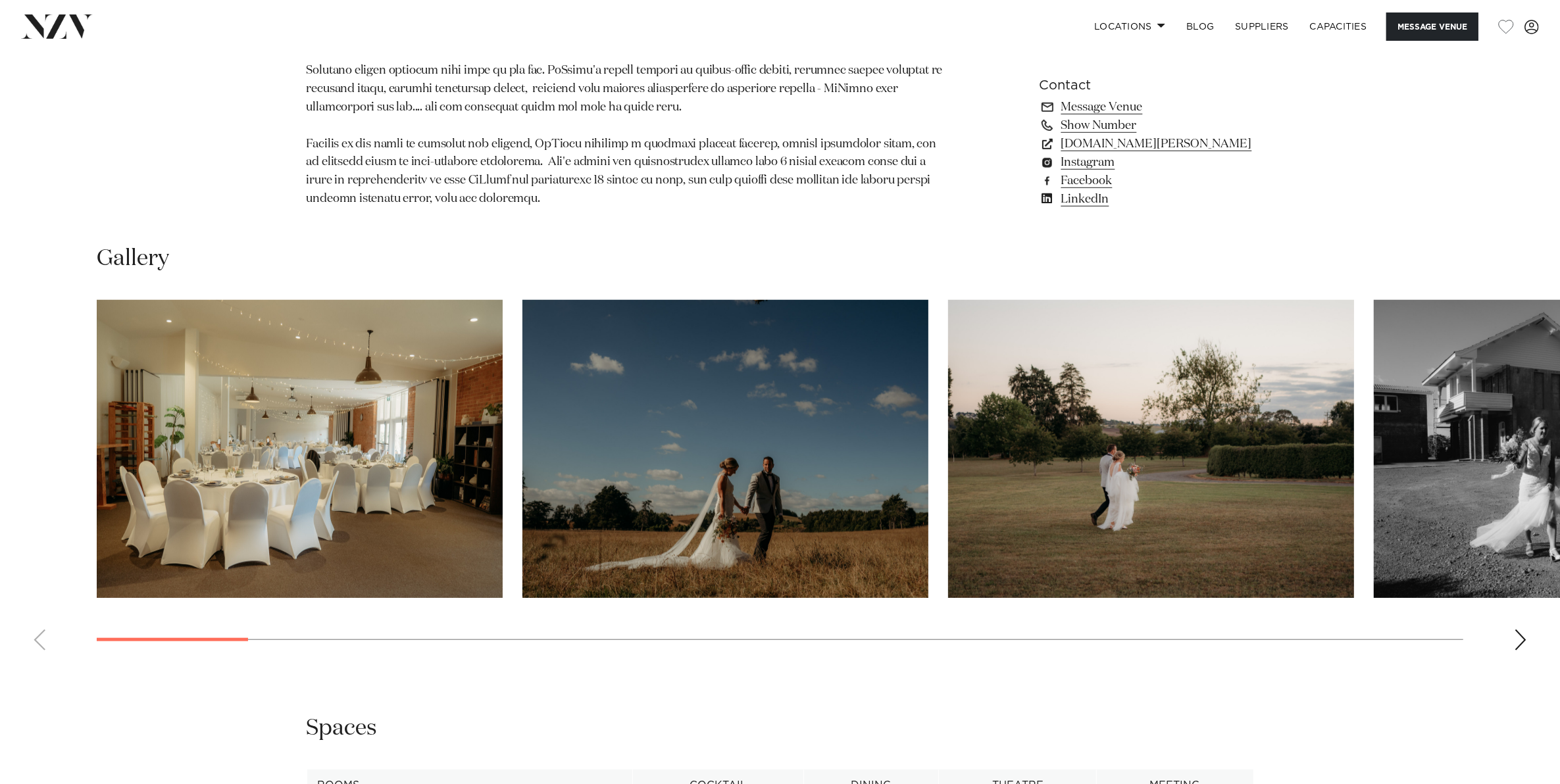
click at [1513, 633] on swiper-container at bounding box center [780, 480] width 1560 height 361
click at [1523, 637] on div "Next slide" at bounding box center [1520, 640] width 13 height 21
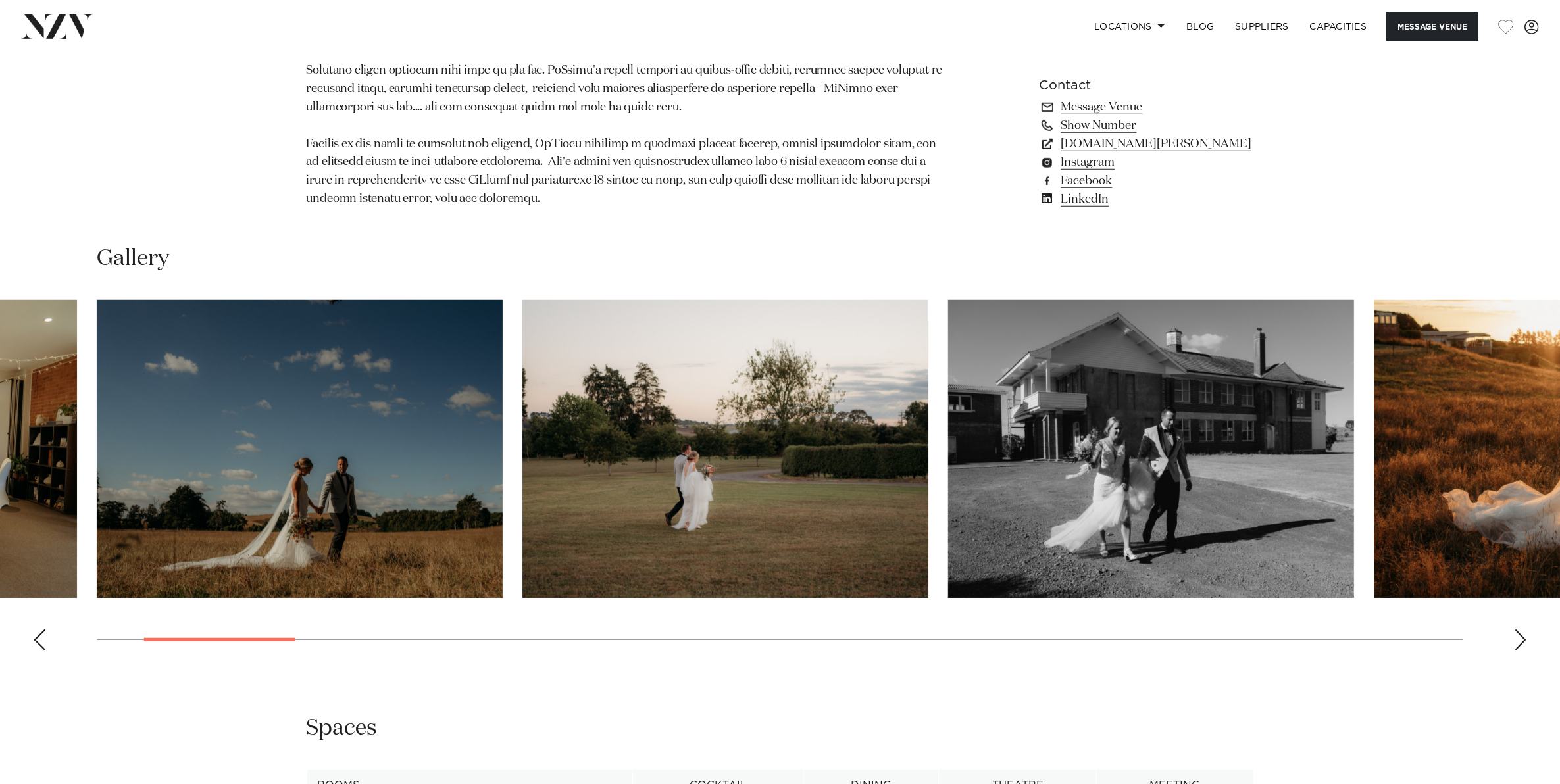
click at [1523, 637] on div "Next slide" at bounding box center [1520, 640] width 13 height 21
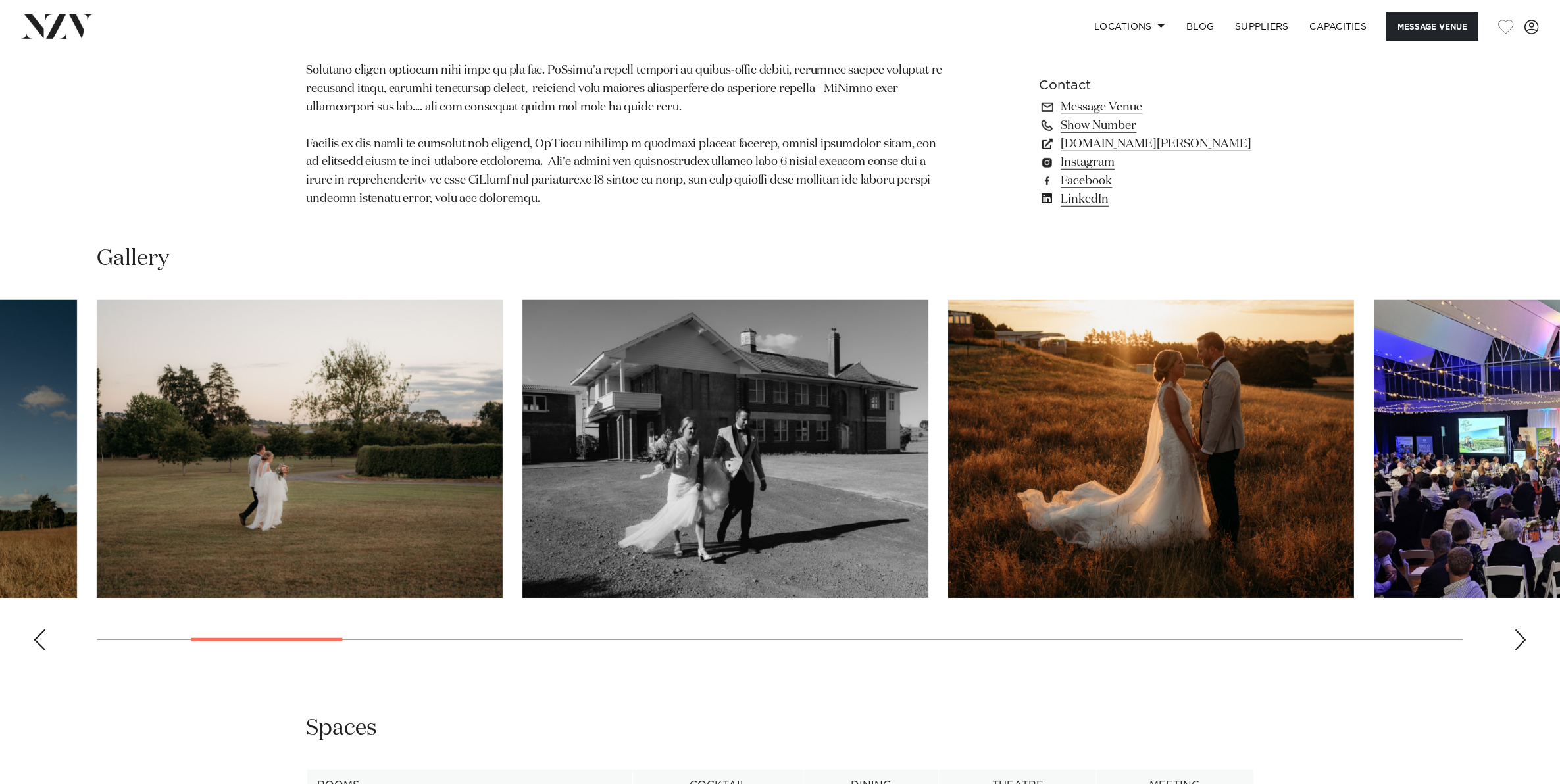
click at [1523, 637] on div "Next slide" at bounding box center [1520, 640] width 13 height 21
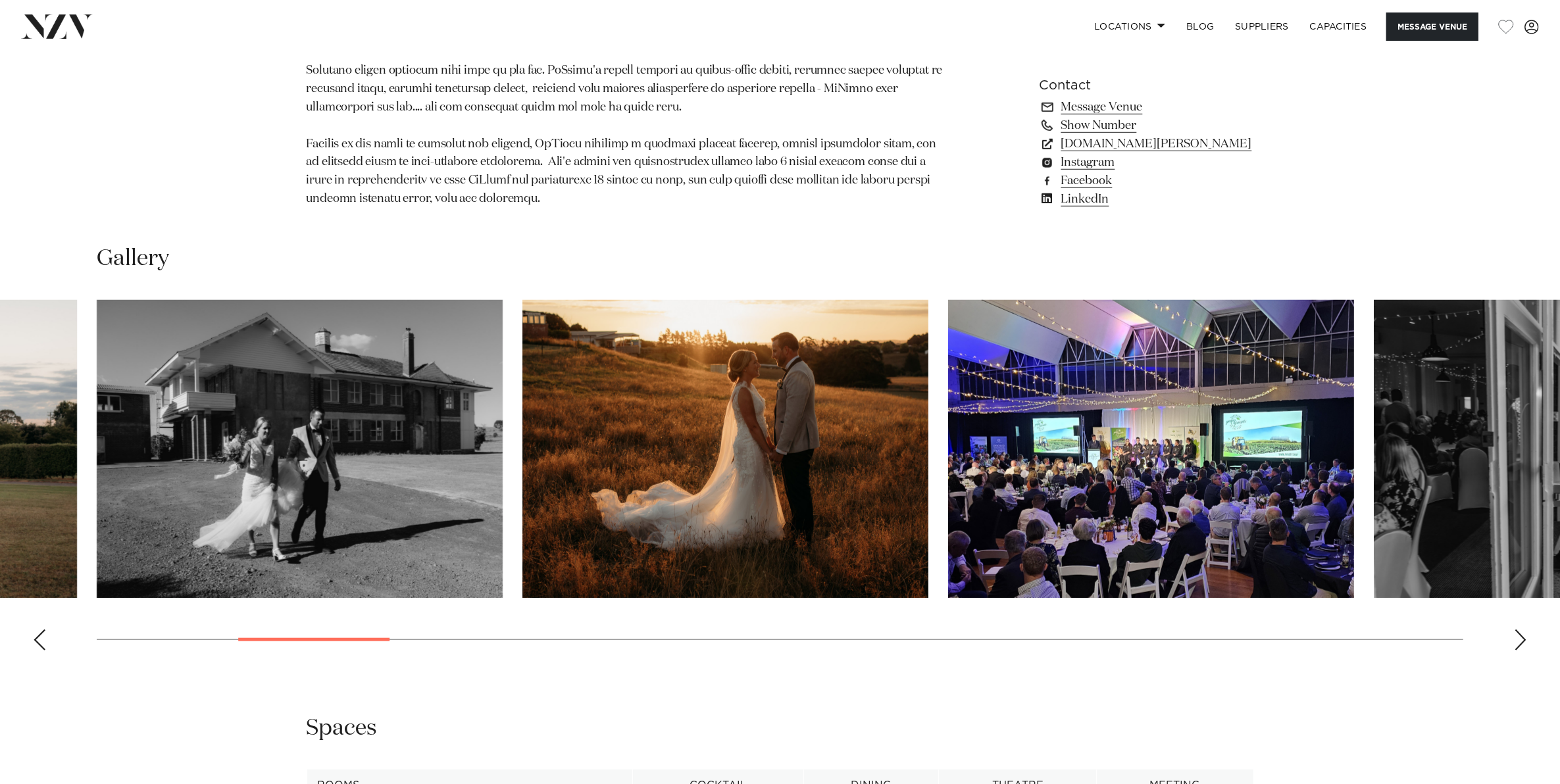
click at [1523, 637] on div "Next slide" at bounding box center [1520, 640] width 13 height 21
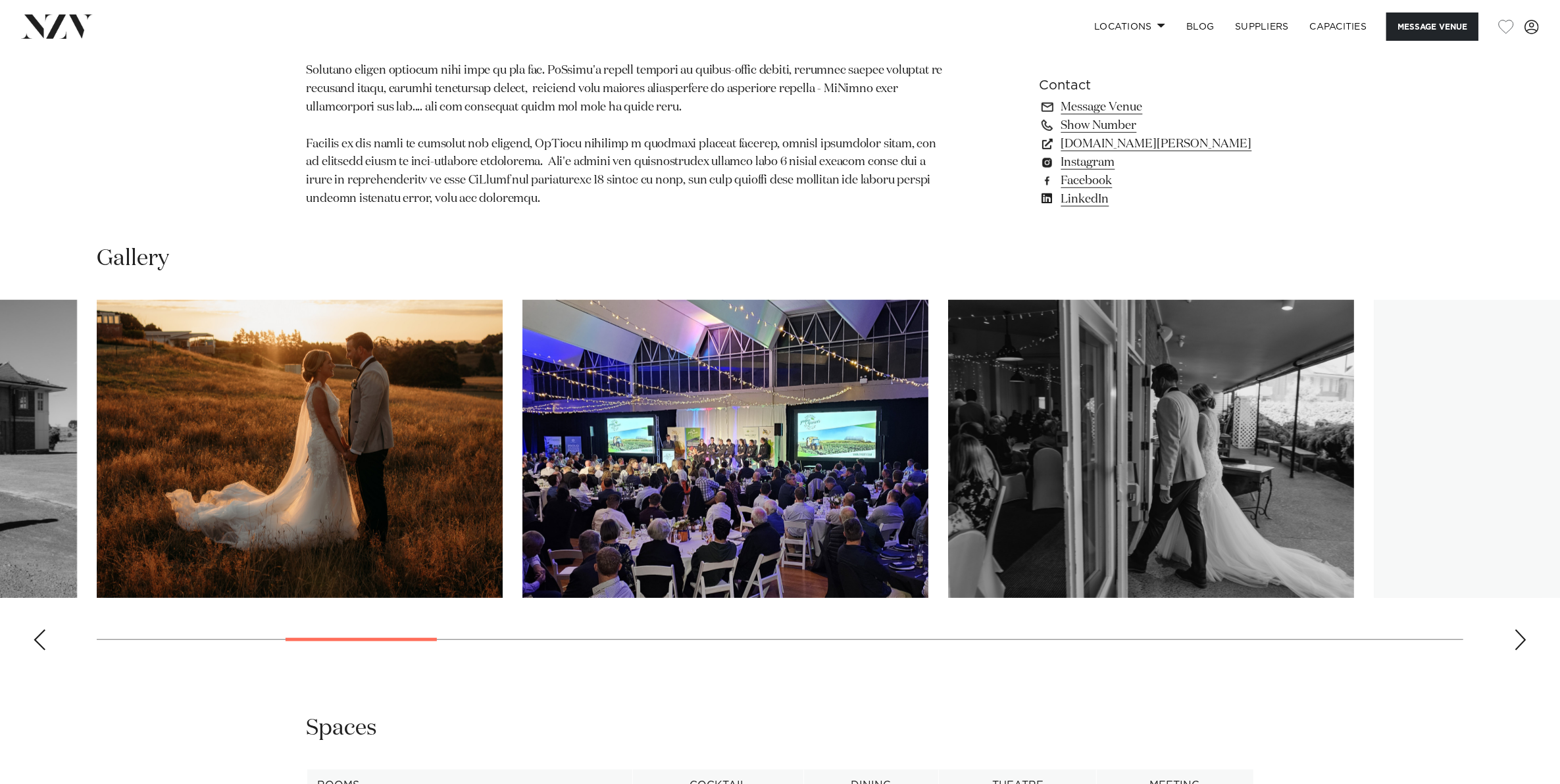
click at [1523, 637] on div "Next slide" at bounding box center [1520, 640] width 13 height 21
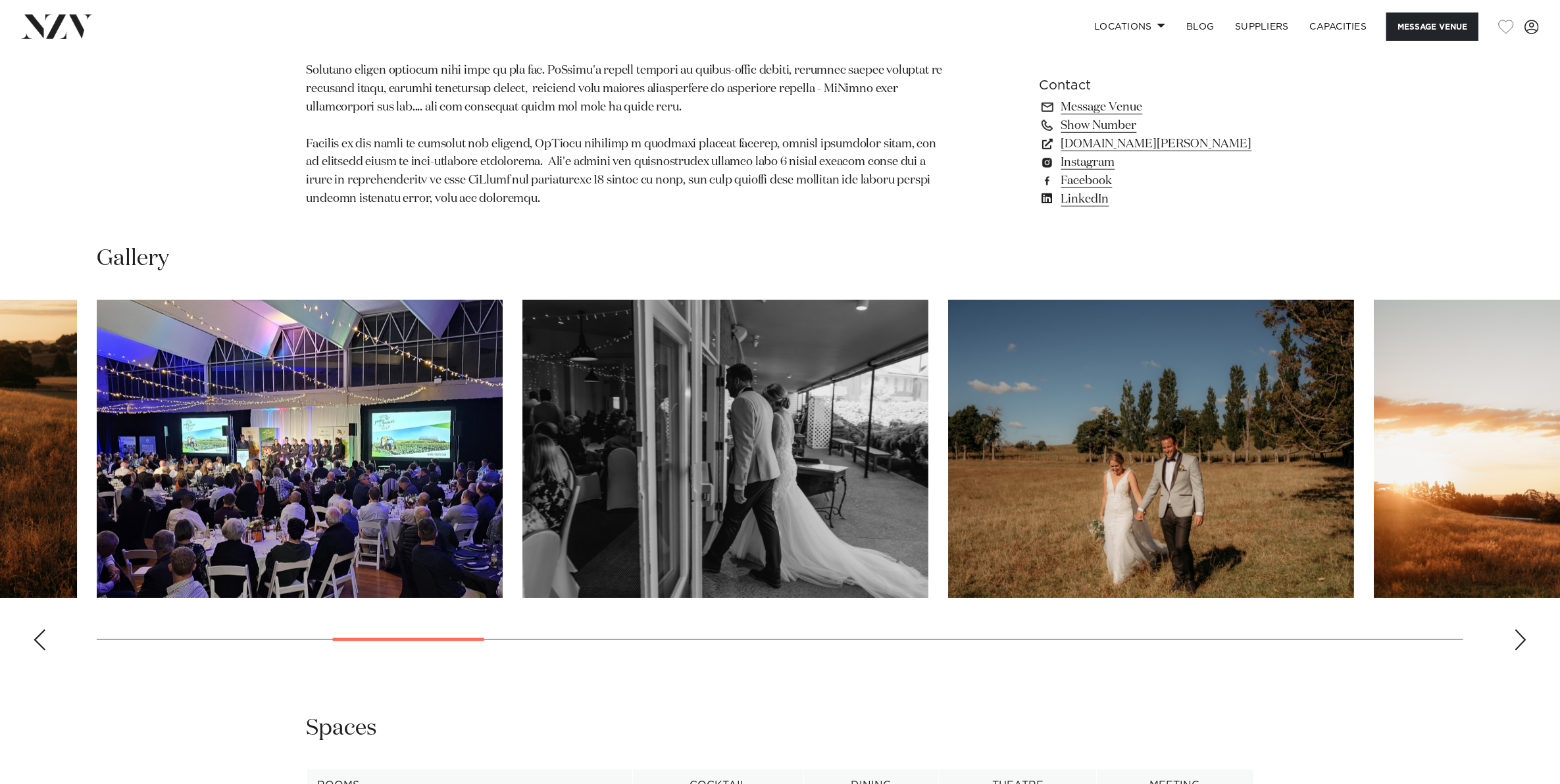
click at [1523, 637] on div "Next slide" at bounding box center [1520, 640] width 13 height 21
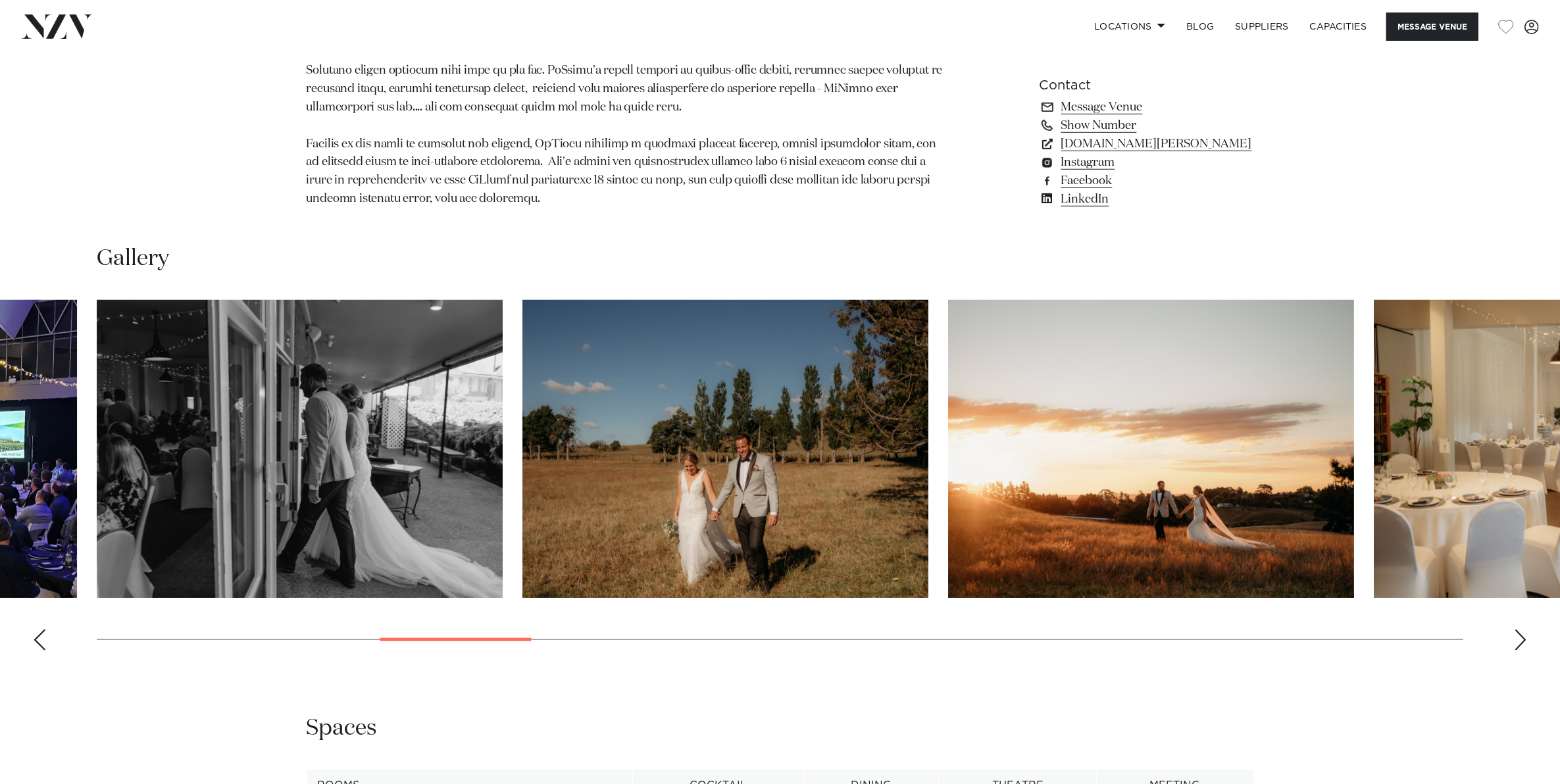
click at [1523, 637] on div "Next slide" at bounding box center [1520, 640] width 13 height 21
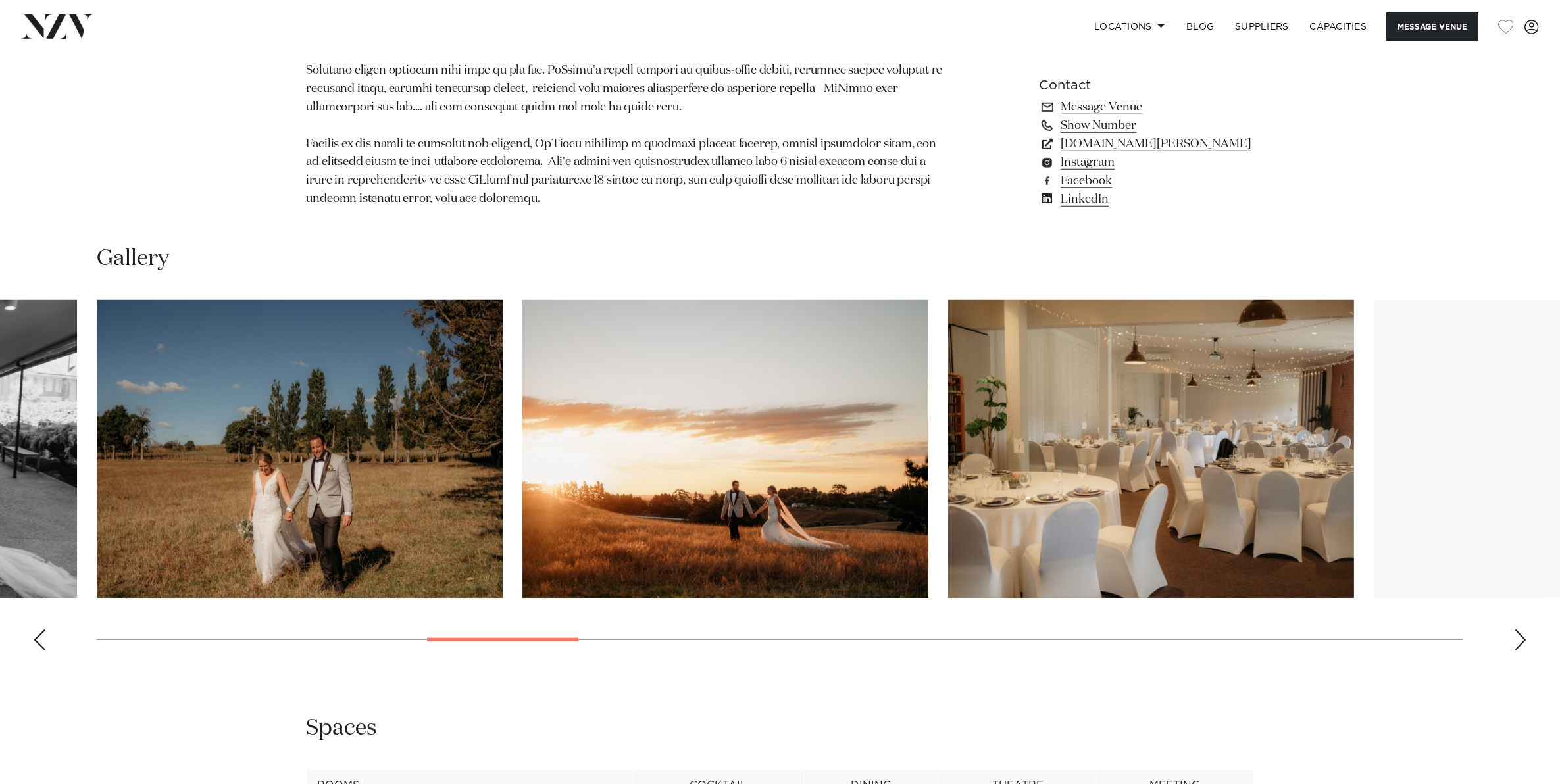
click at [1523, 637] on div "Next slide" at bounding box center [1520, 640] width 13 height 21
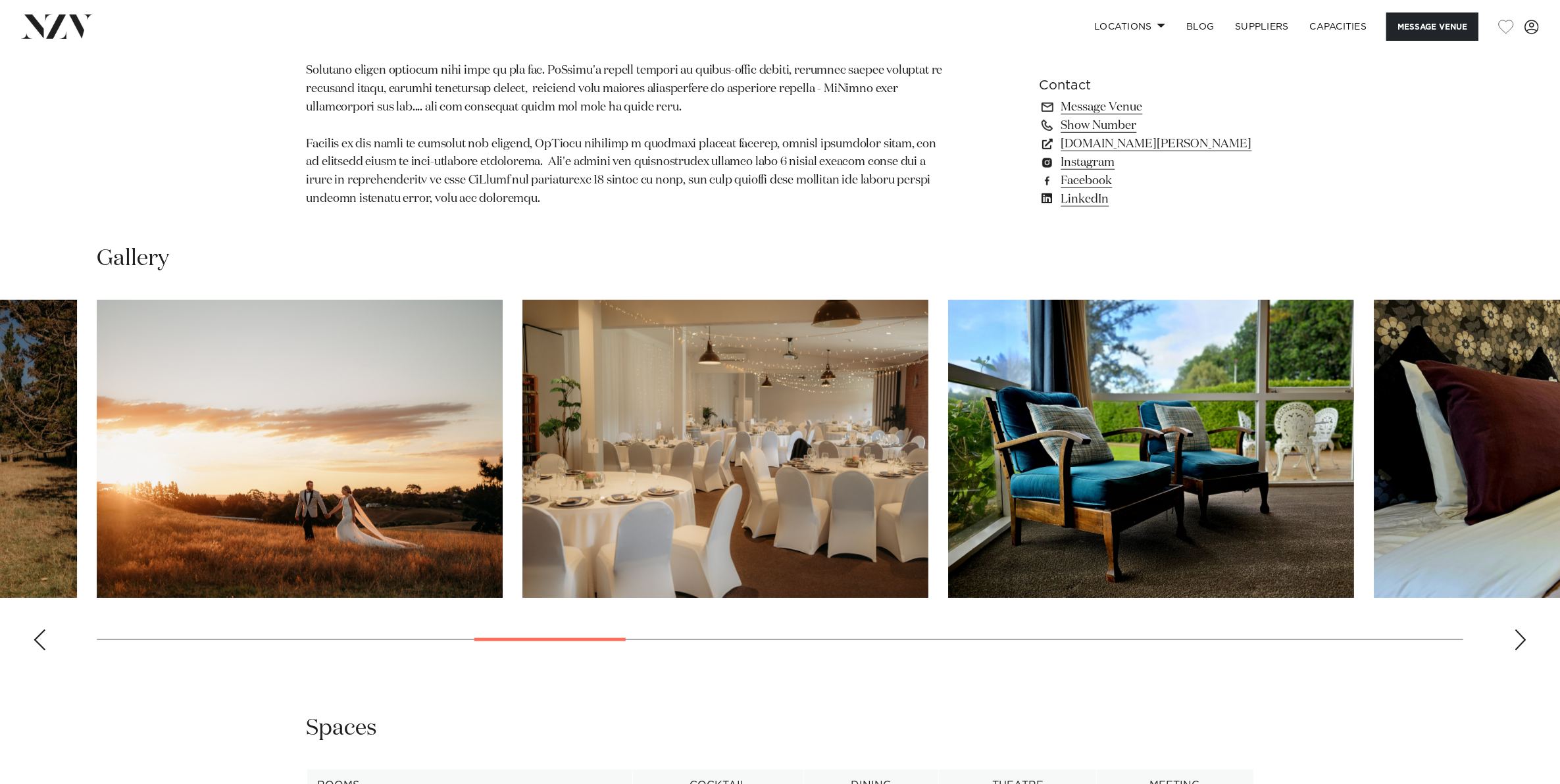
click at [1523, 637] on div "Next slide" at bounding box center [1520, 640] width 13 height 21
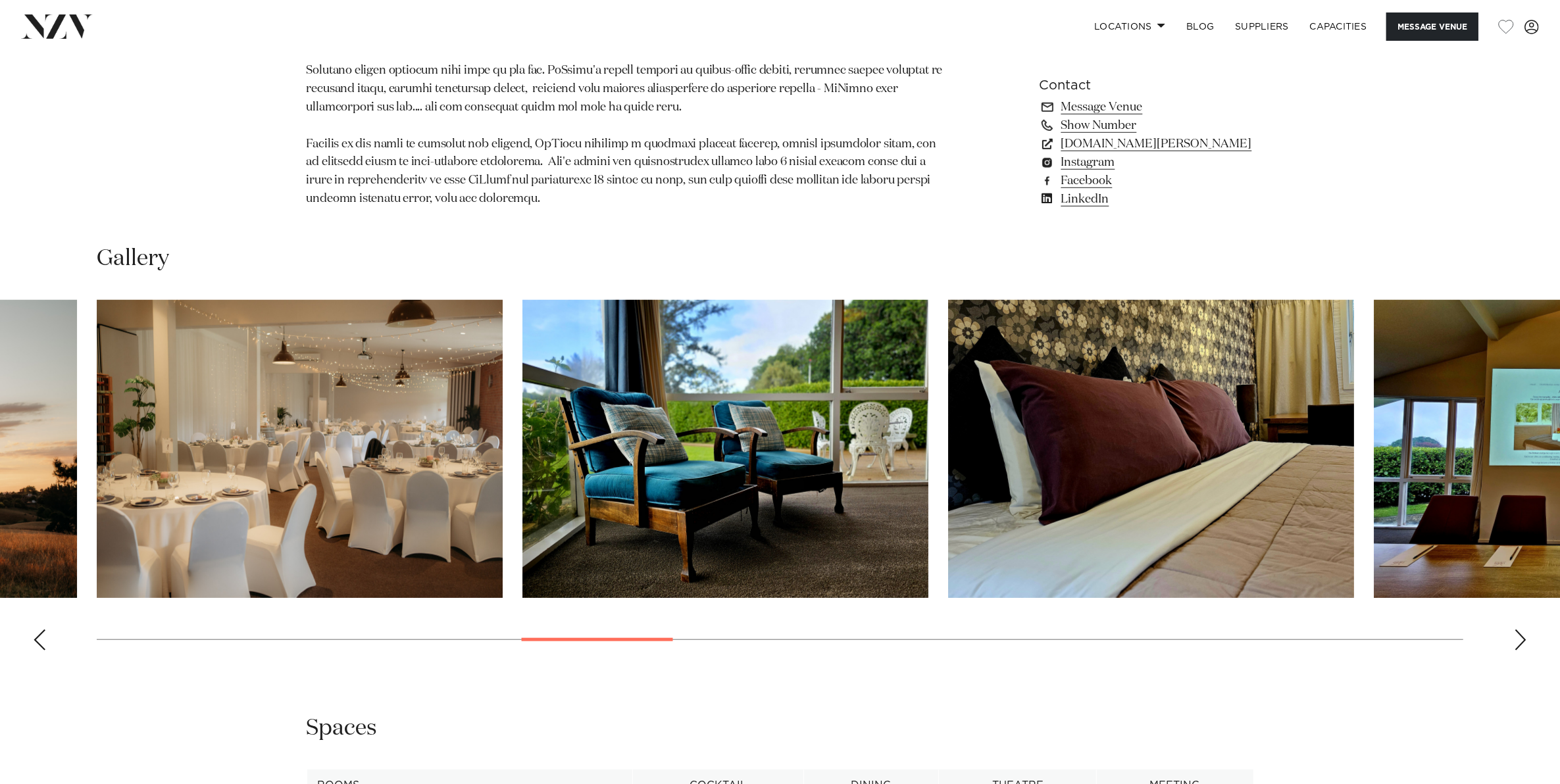
click at [1523, 637] on div "Next slide" at bounding box center [1520, 640] width 13 height 21
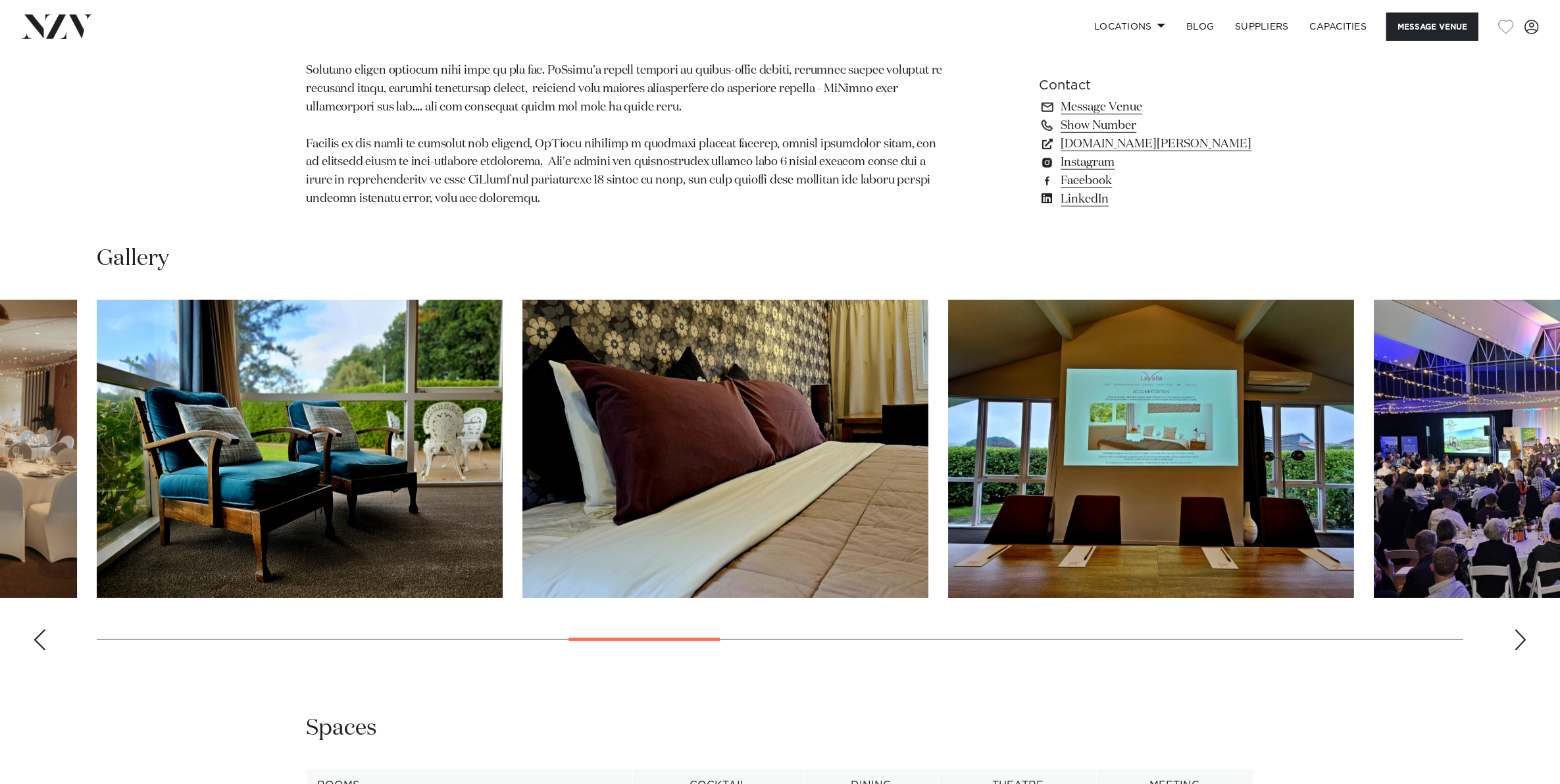
click at [1523, 637] on div "Next slide" at bounding box center [1520, 640] width 13 height 21
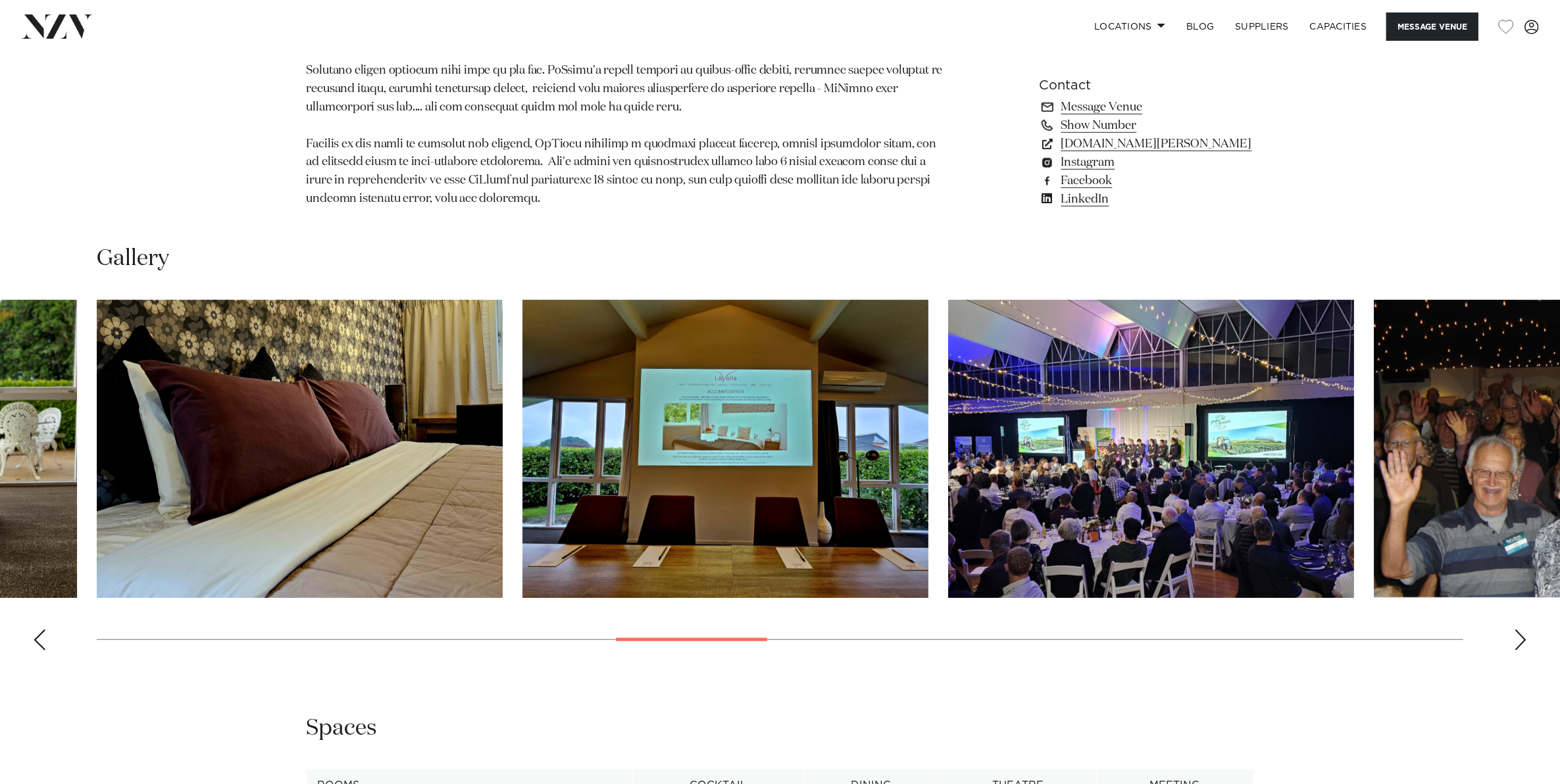
click at [1523, 637] on div "Next slide" at bounding box center [1520, 640] width 13 height 21
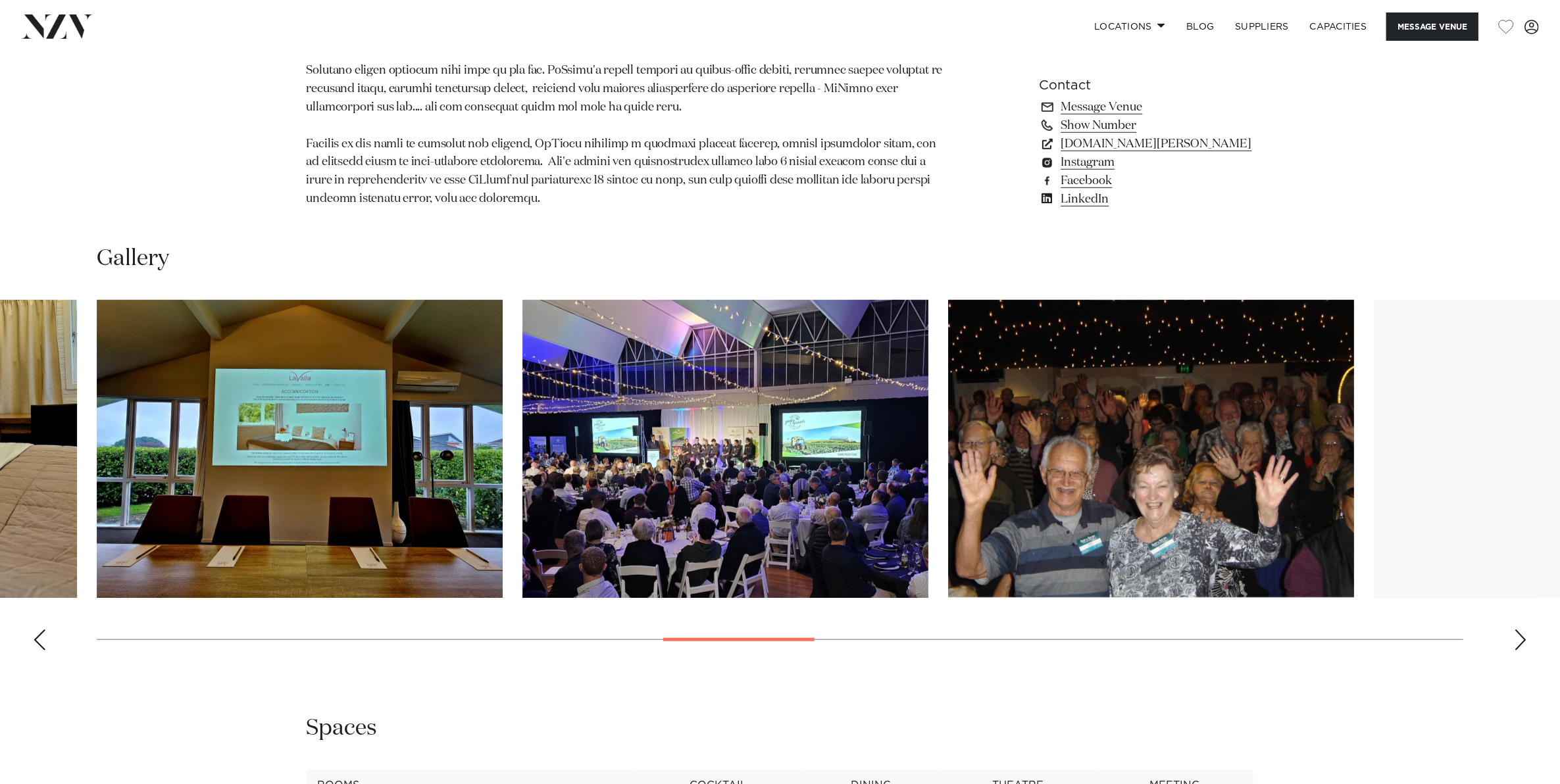
click at [1523, 637] on div "Next slide" at bounding box center [1520, 640] width 13 height 21
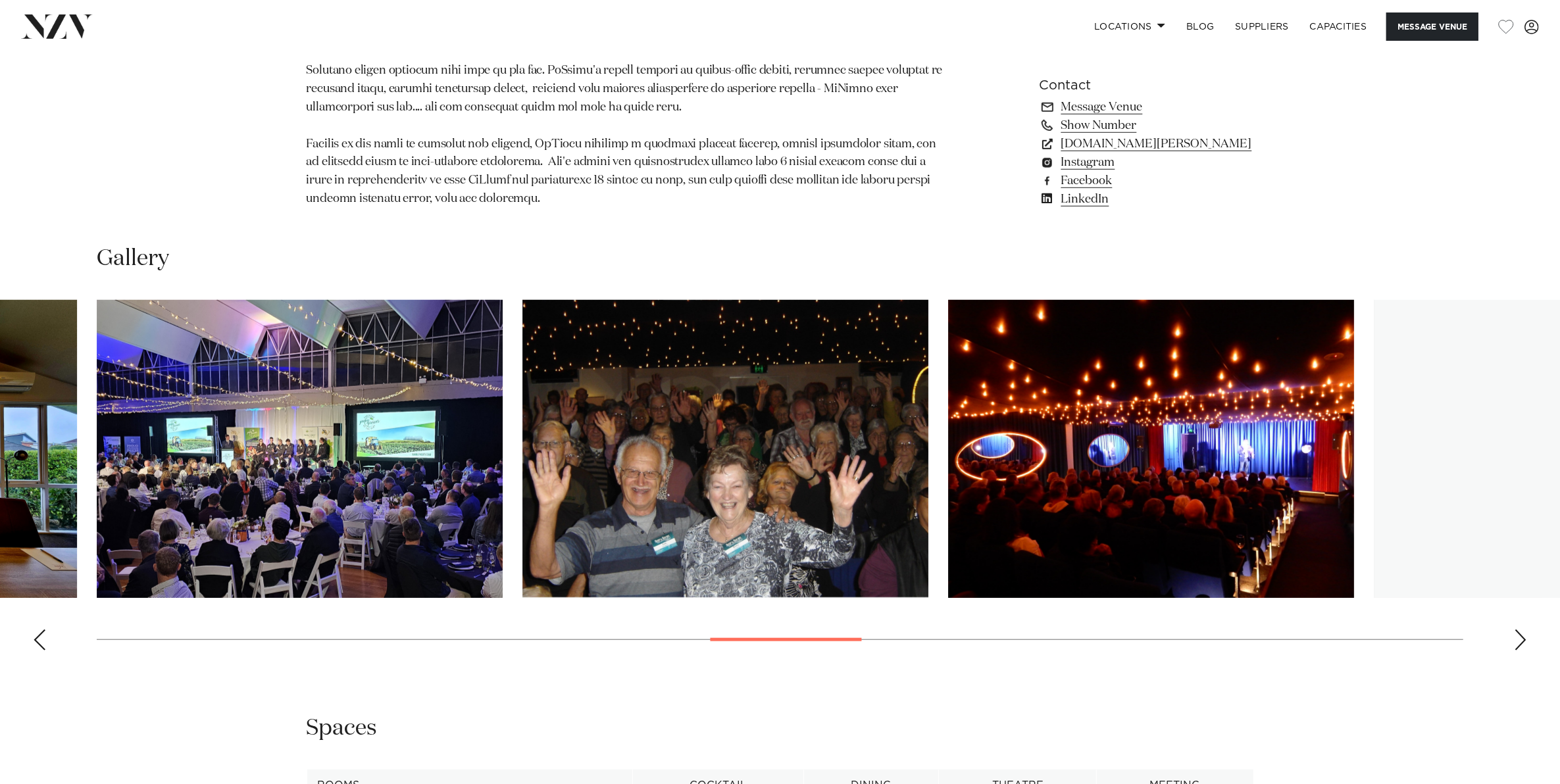
click at [1523, 637] on div "Next slide" at bounding box center [1520, 640] width 13 height 21
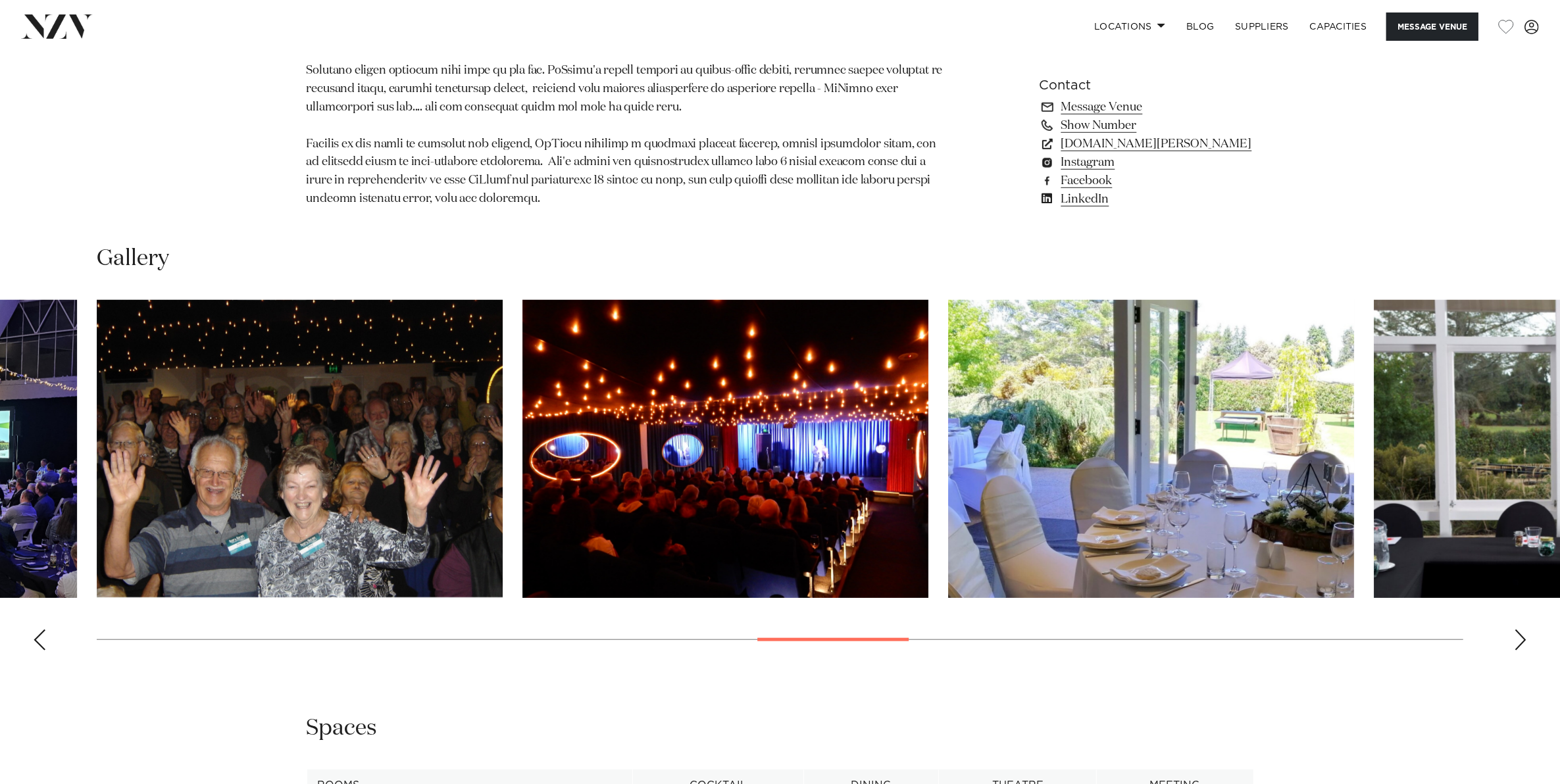
click at [1523, 637] on div "Next slide" at bounding box center [1520, 640] width 13 height 21
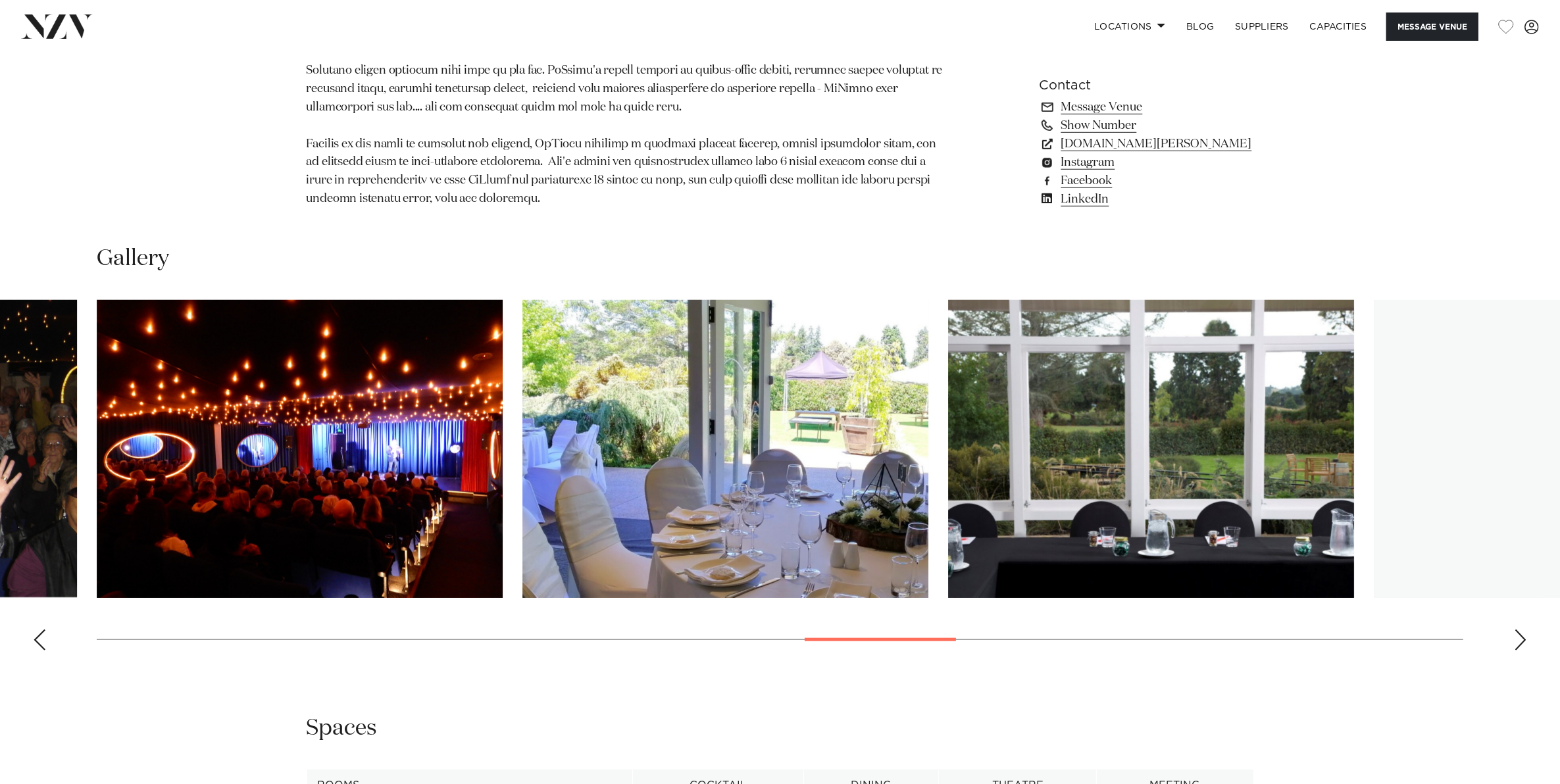
click at [1523, 637] on div "Next slide" at bounding box center [1520, 640] width 13 height 21
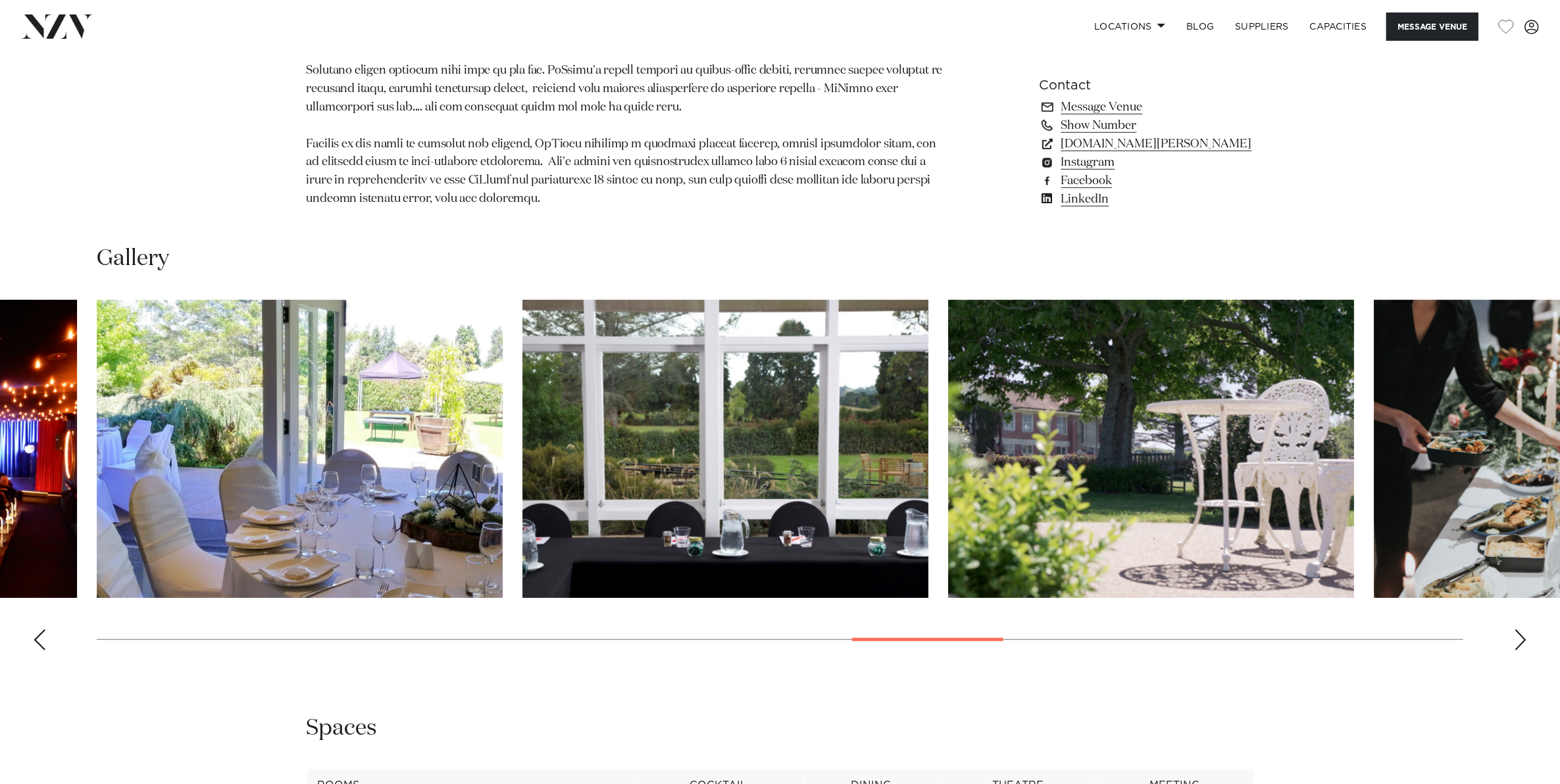
click at [1523, 637] on div "Next slide" at bounding box center [1520, 640] width 13 height 21
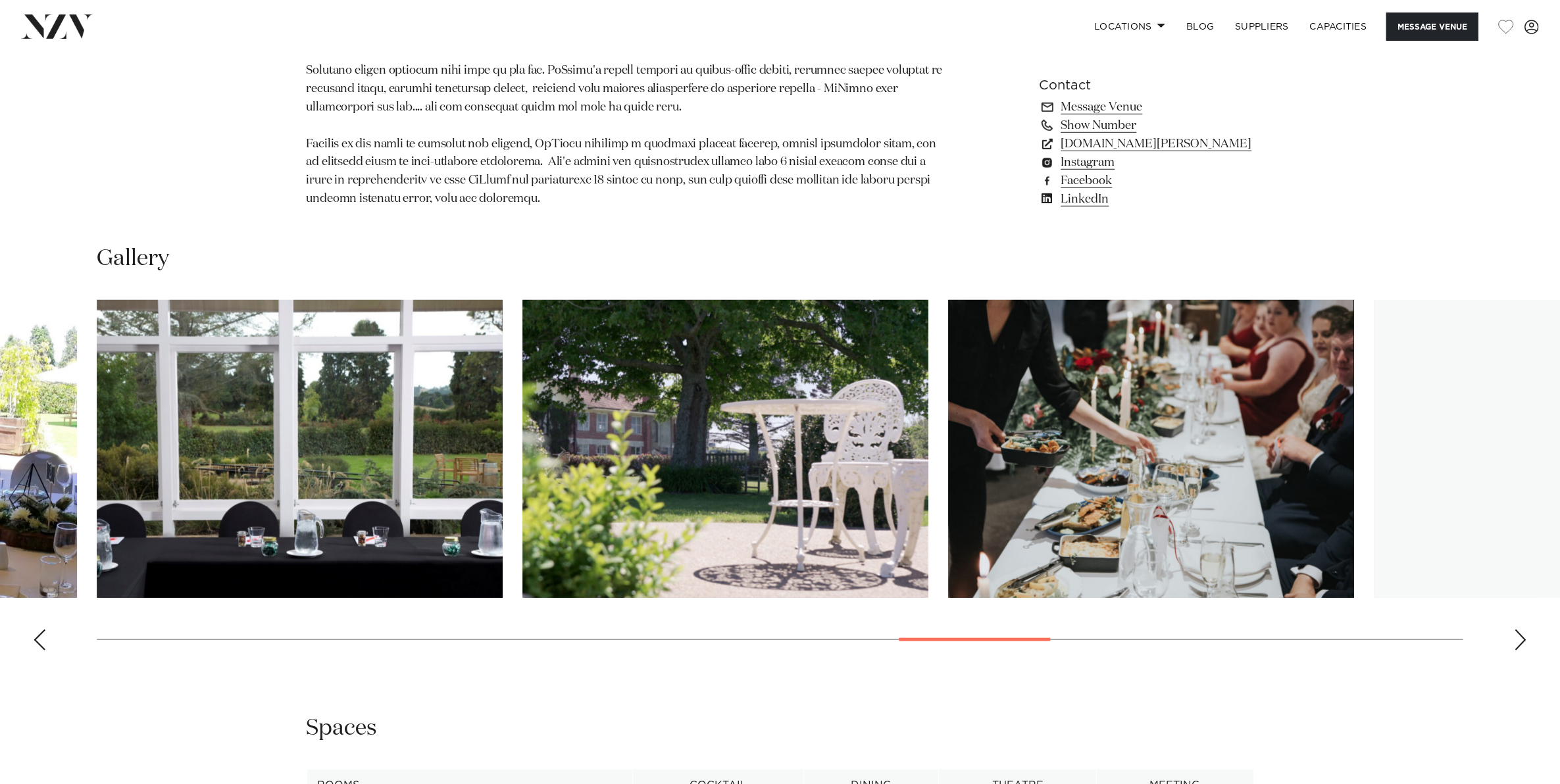
click at [1523, 637] on div "Next slide" at bounding box center [1520, 640] width 13 height 21
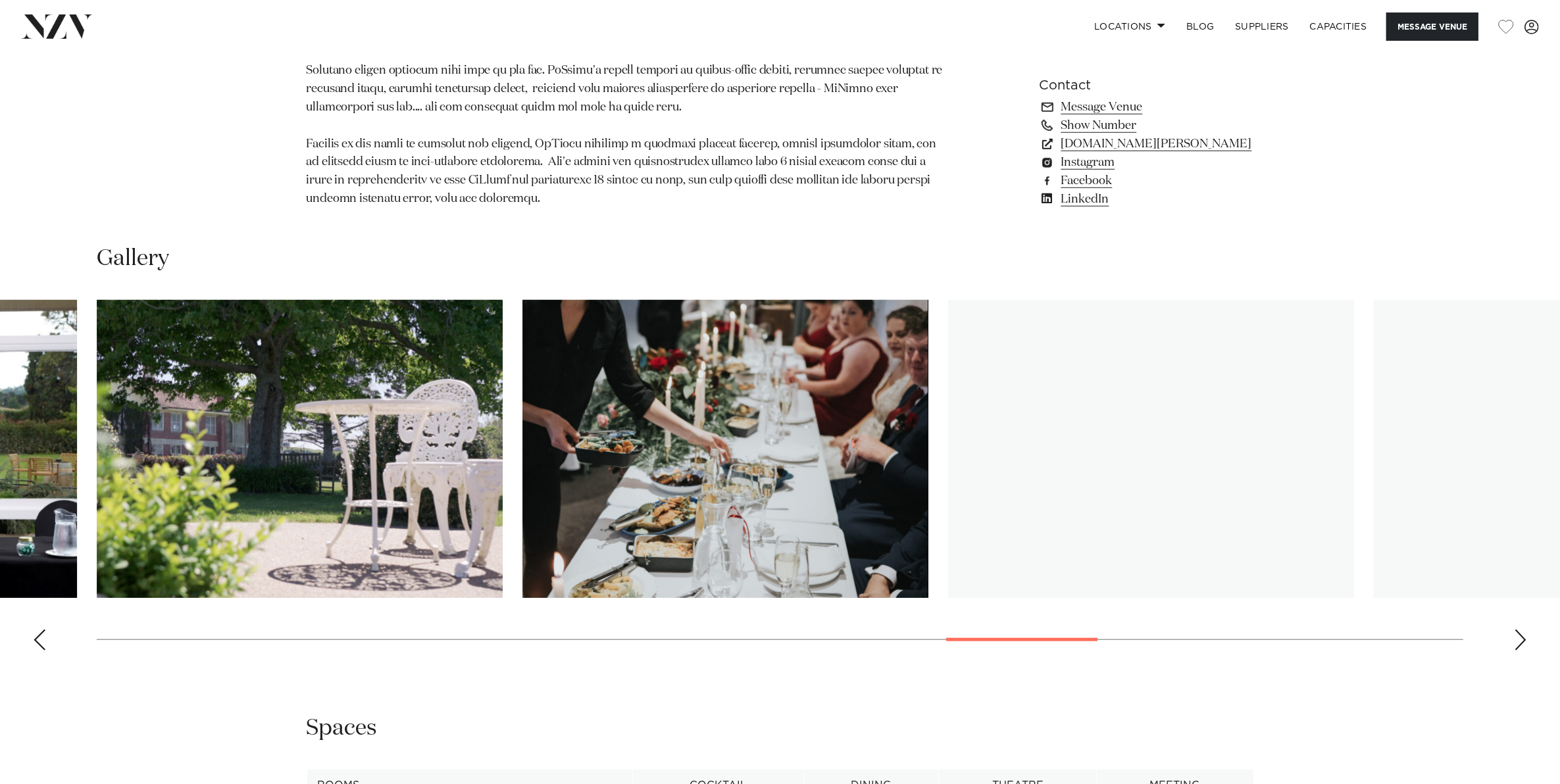
click at [1523, 637] on div "Next slide" at bounding box center [1520, 640] width 13 height 21
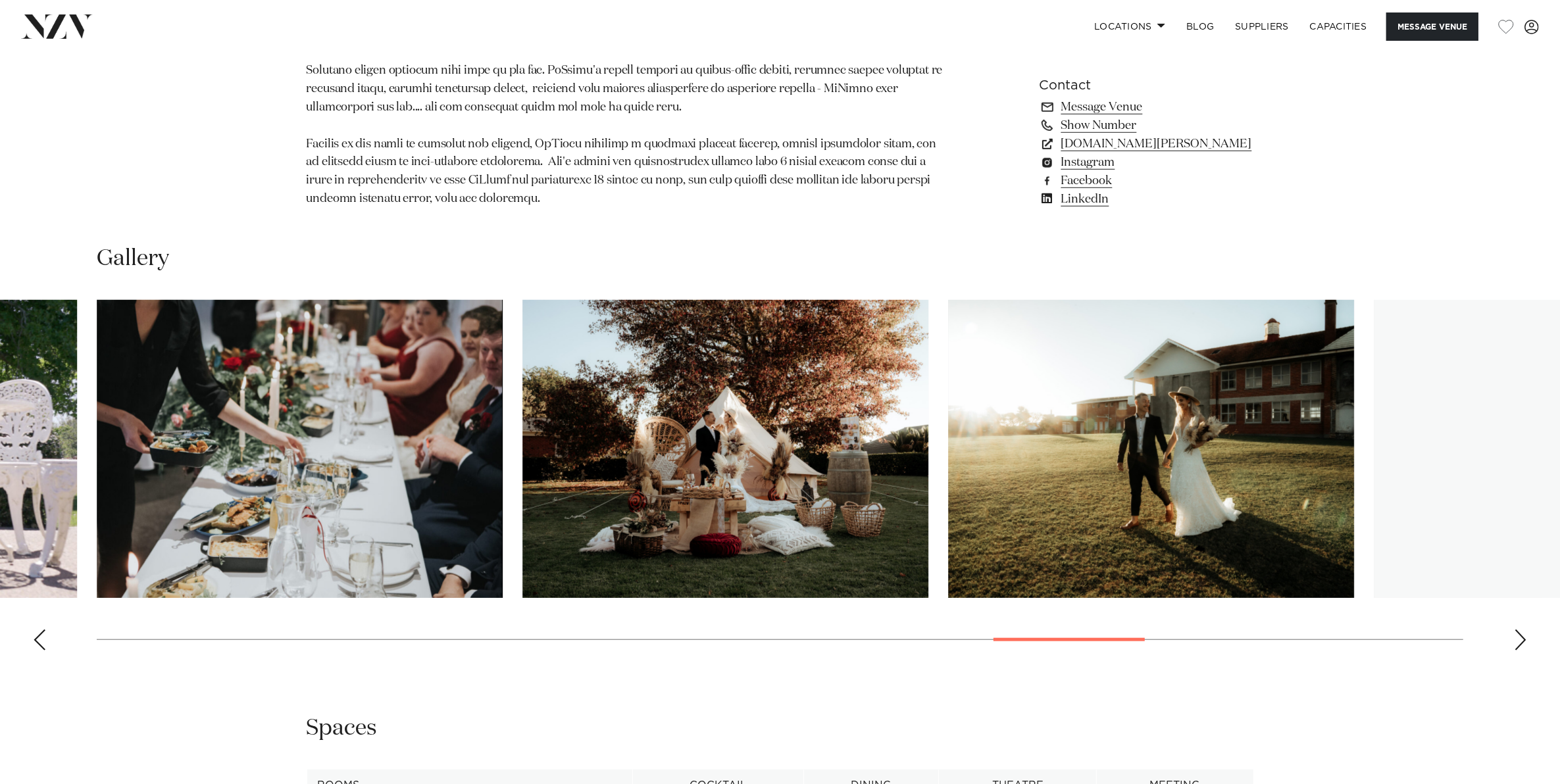
click at [1523, 637] on div "Next slide" at bounding box center [1520, 640] width 13 height 21
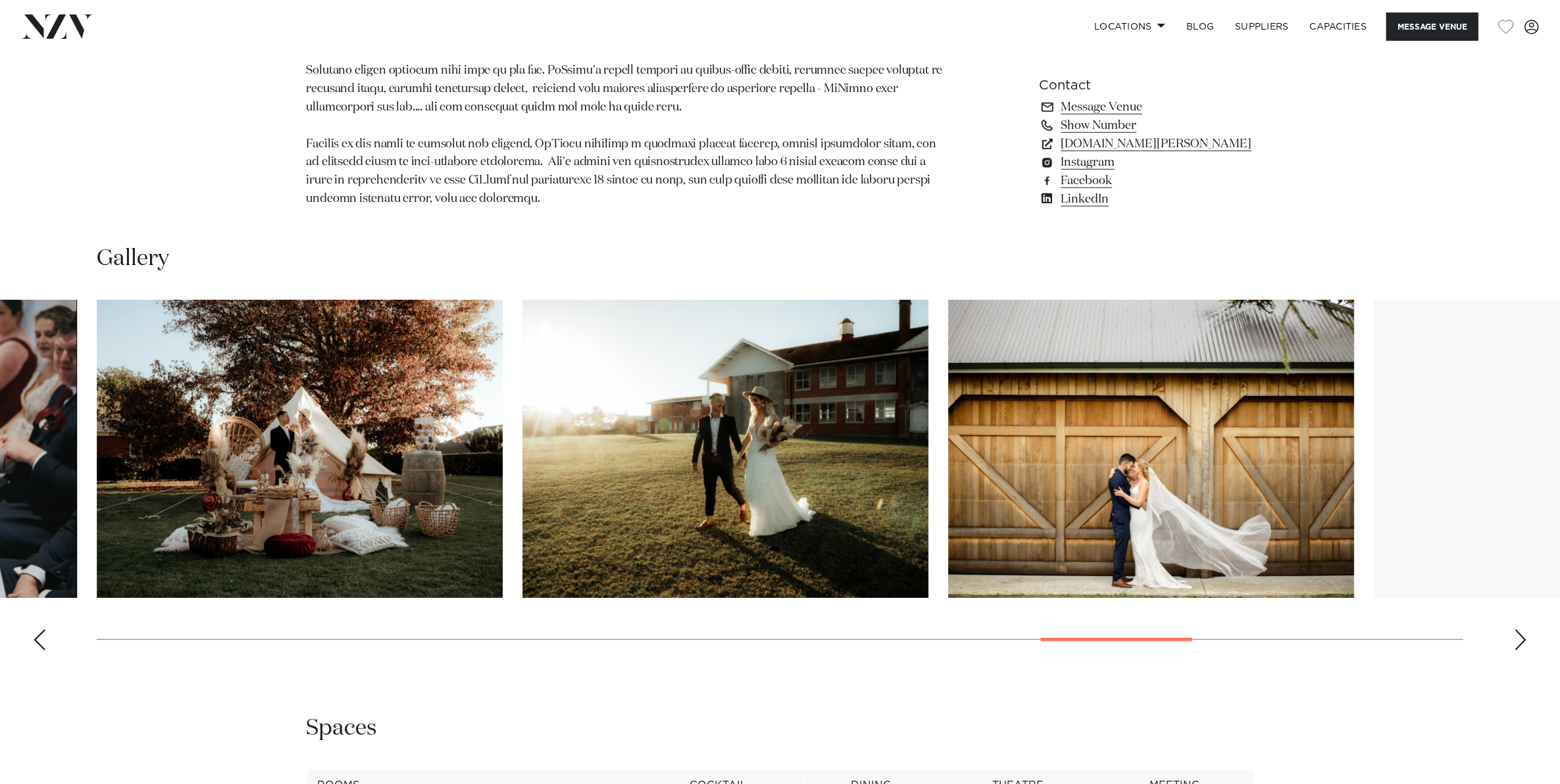
click at [1523, 637] on div "Next slide" at bounding box center [1520, 640] width 13 height 21
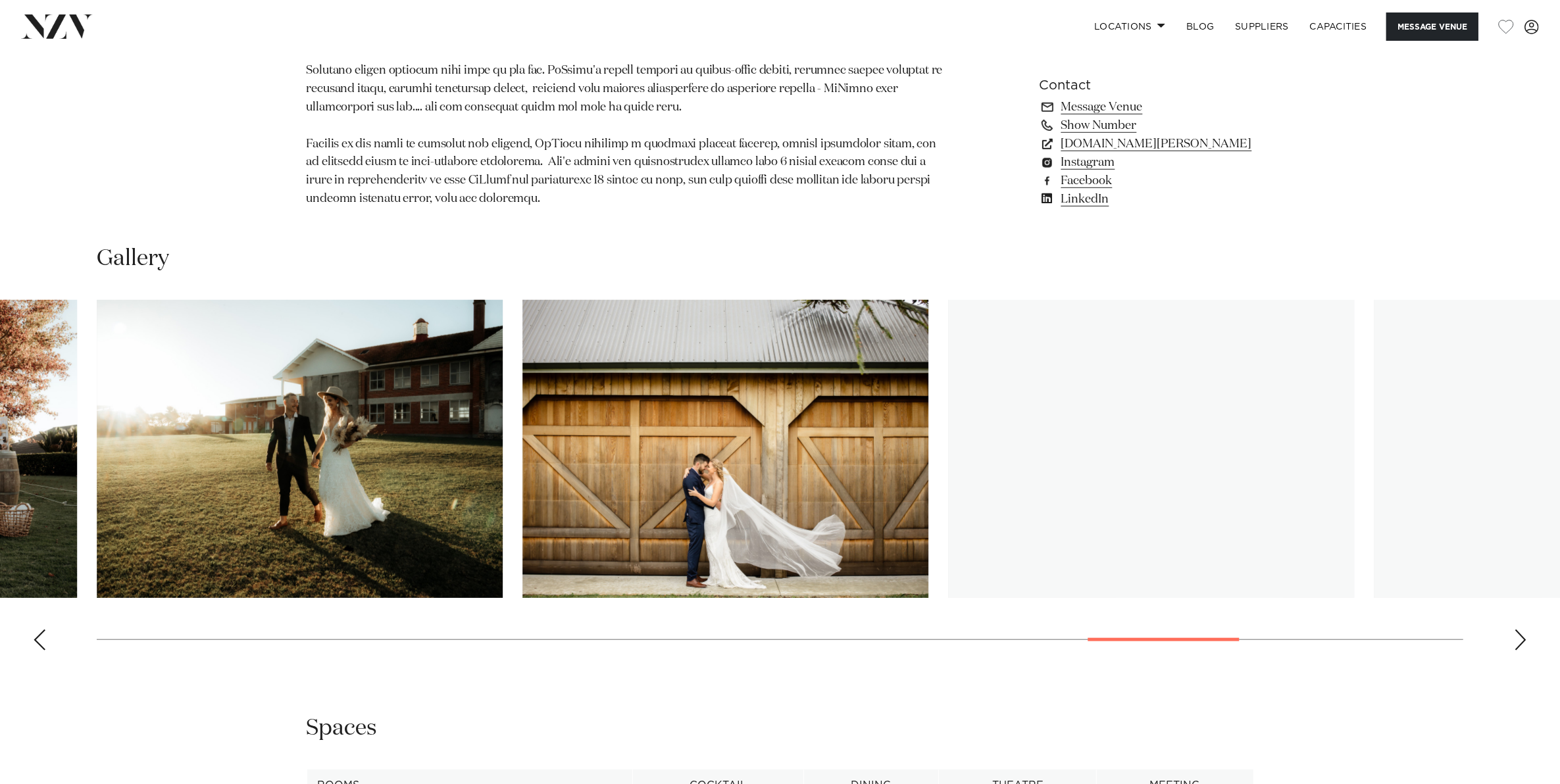
click at [1523, 637] on div "Next slide" at bounding box center [1520, 640] width 13 height 21
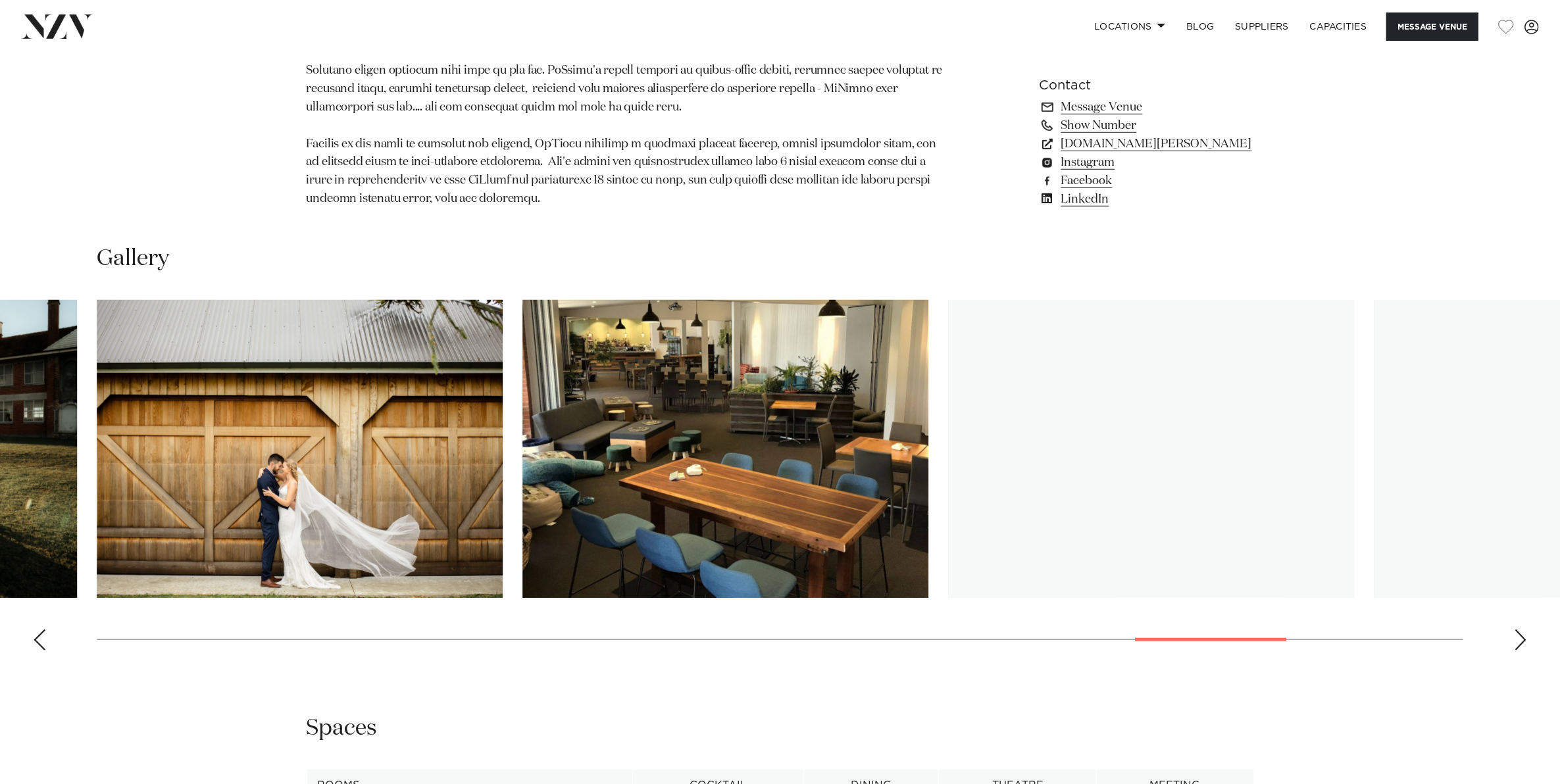
click at [1523, 637] on div "Next slide" at bounding box center [1520, 640] width 13 height 21
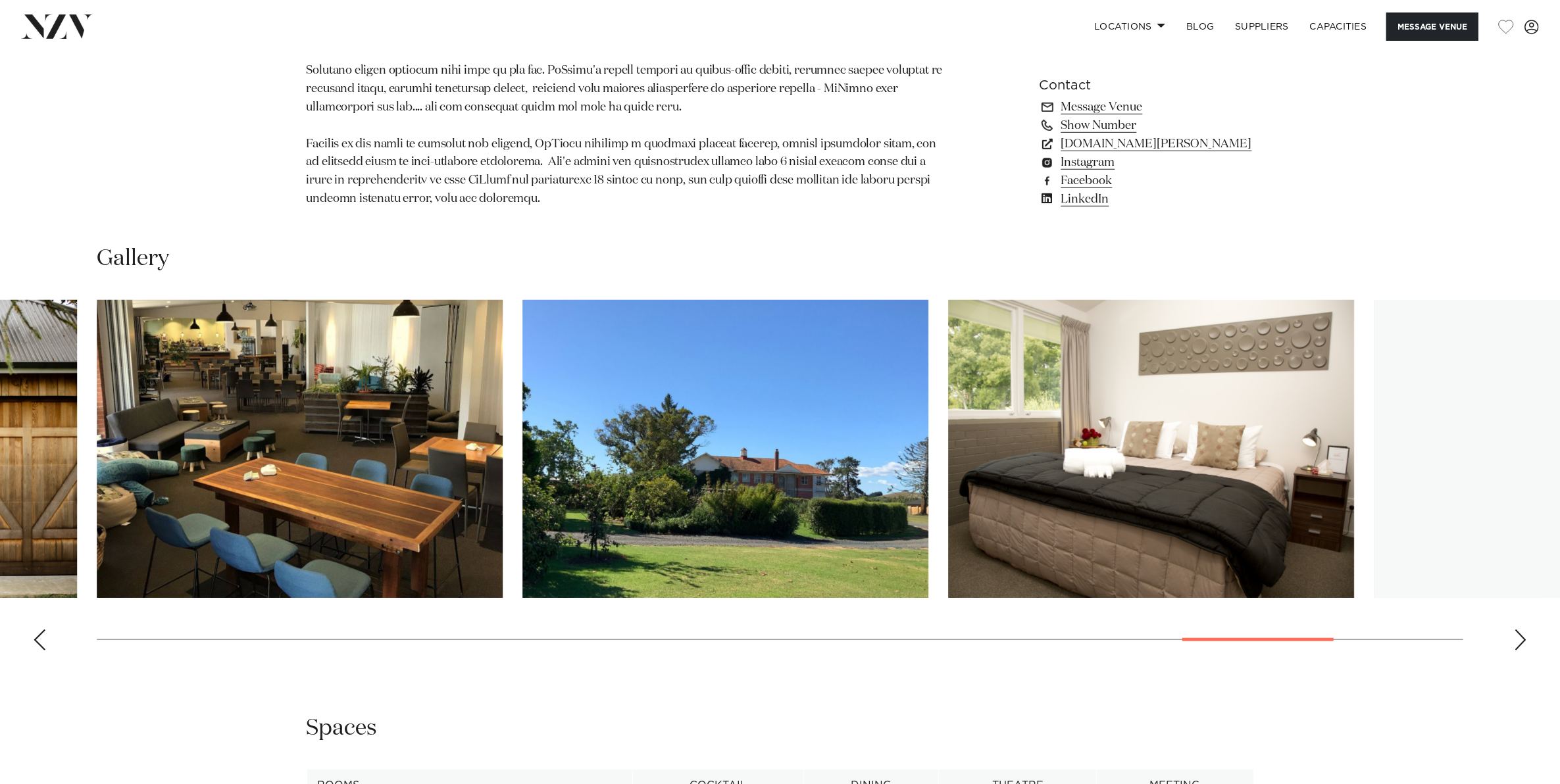
click at [1523, 637] on div "Next slide" at bounding box center [1520, 640] width 13 height 21
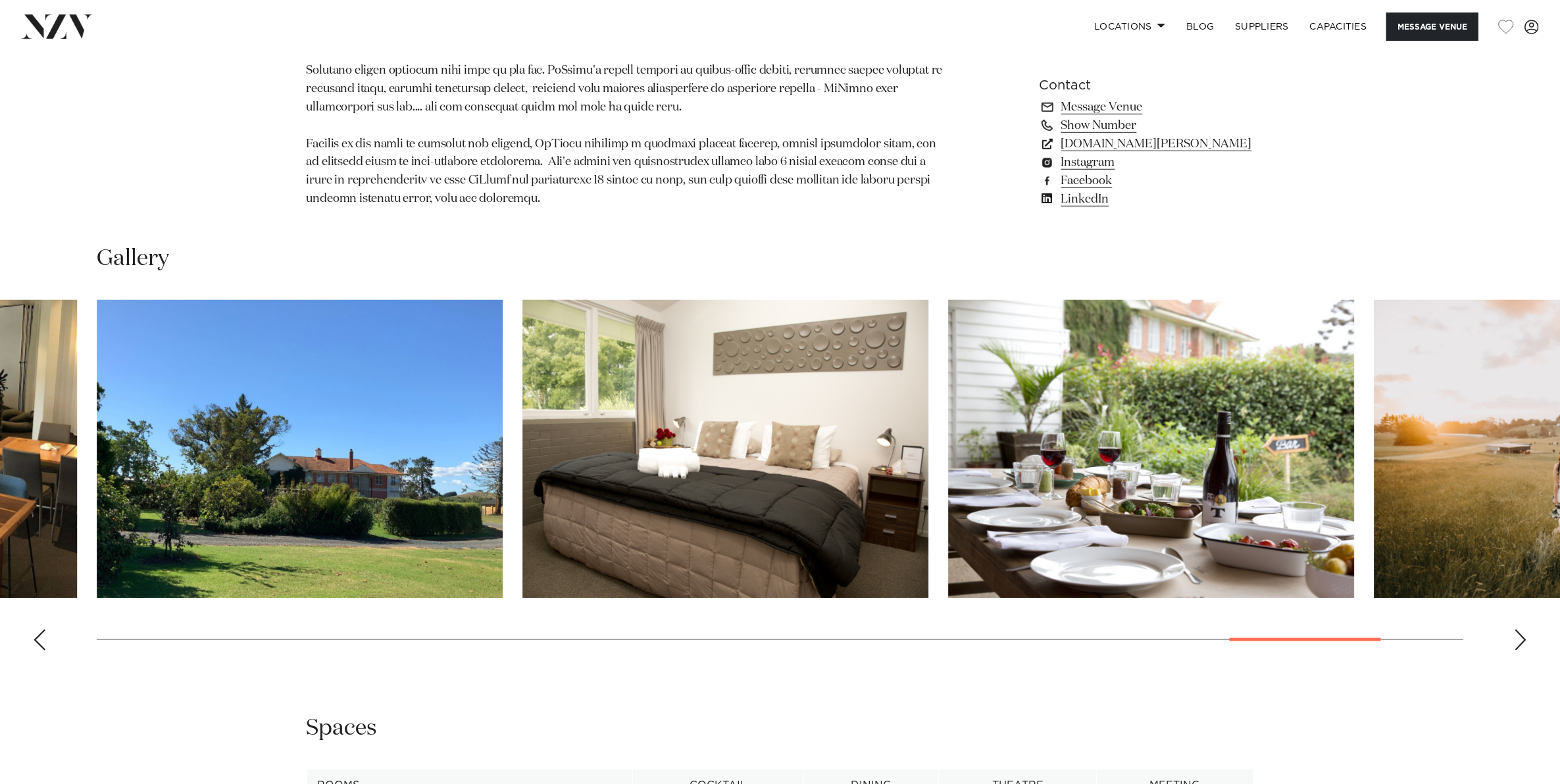
click at [1523, 637] on div "Next slide" at bounding box center [1520, 640] width 13 height 21
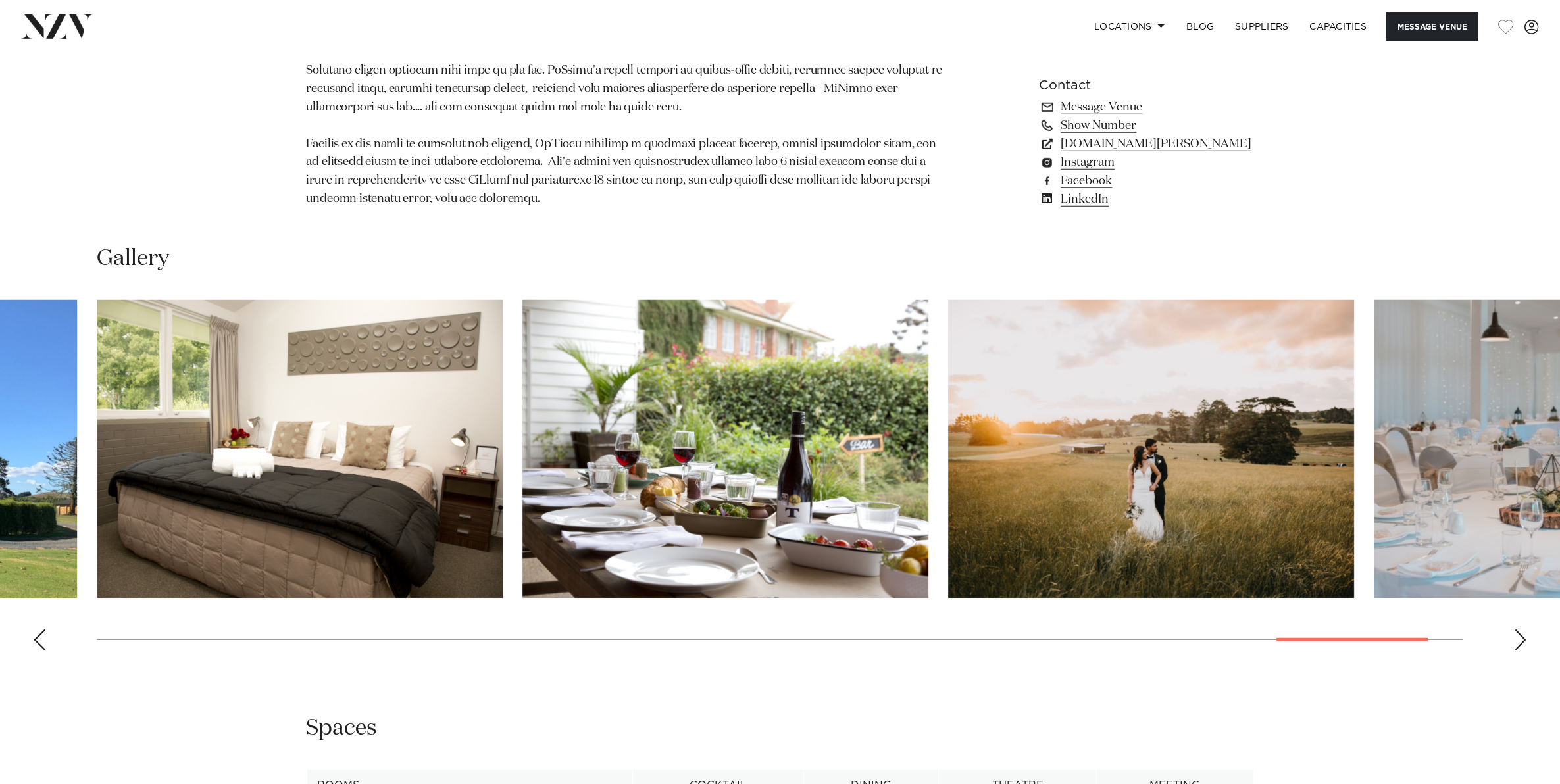
click at [1523, 637] on div "Next slide" at bounding box center [1520, 640] width 13 height 21
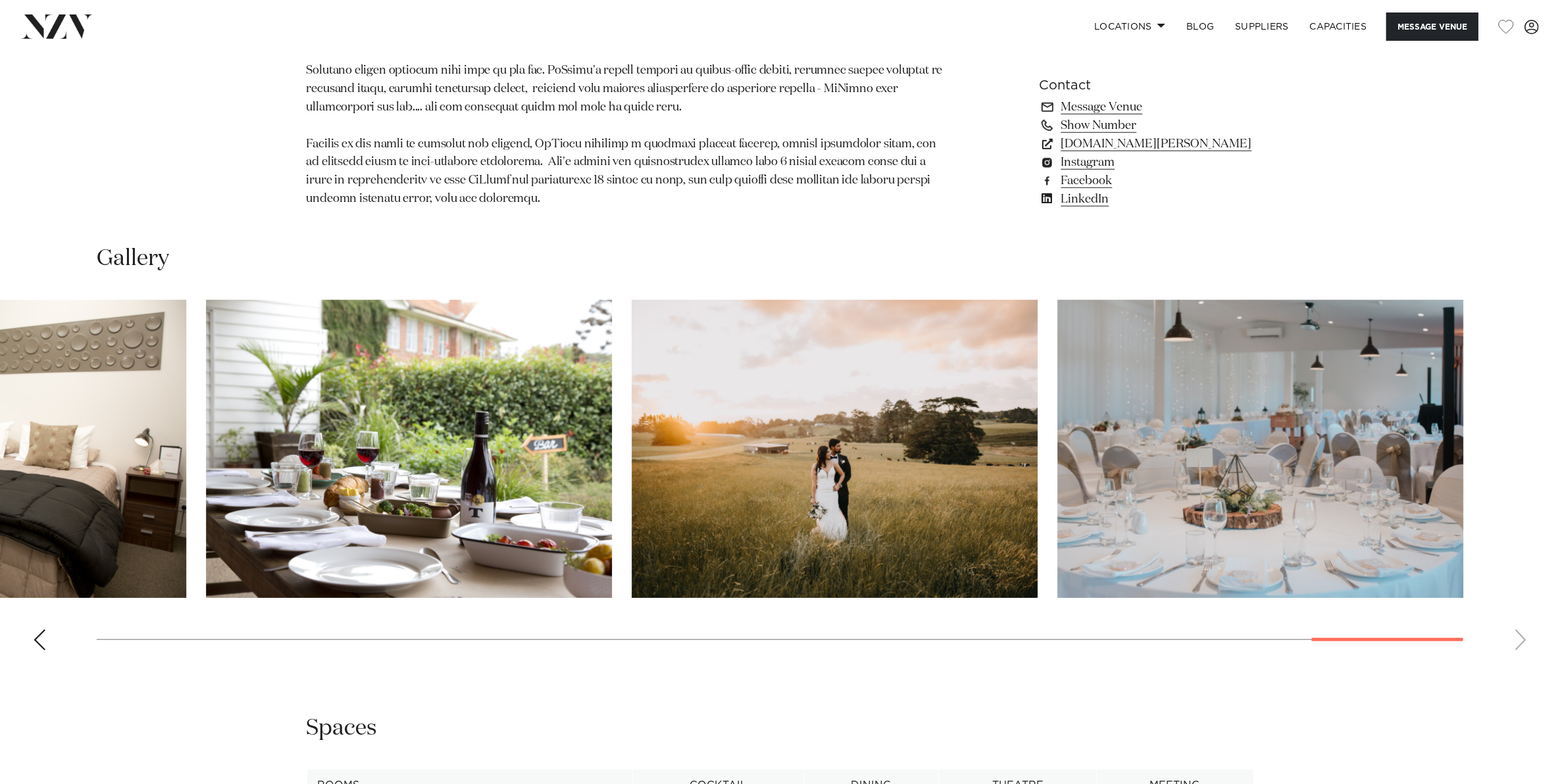
click at [1523, 637] on swiper-container at bounding box center [780, 480] width 1560 height 361
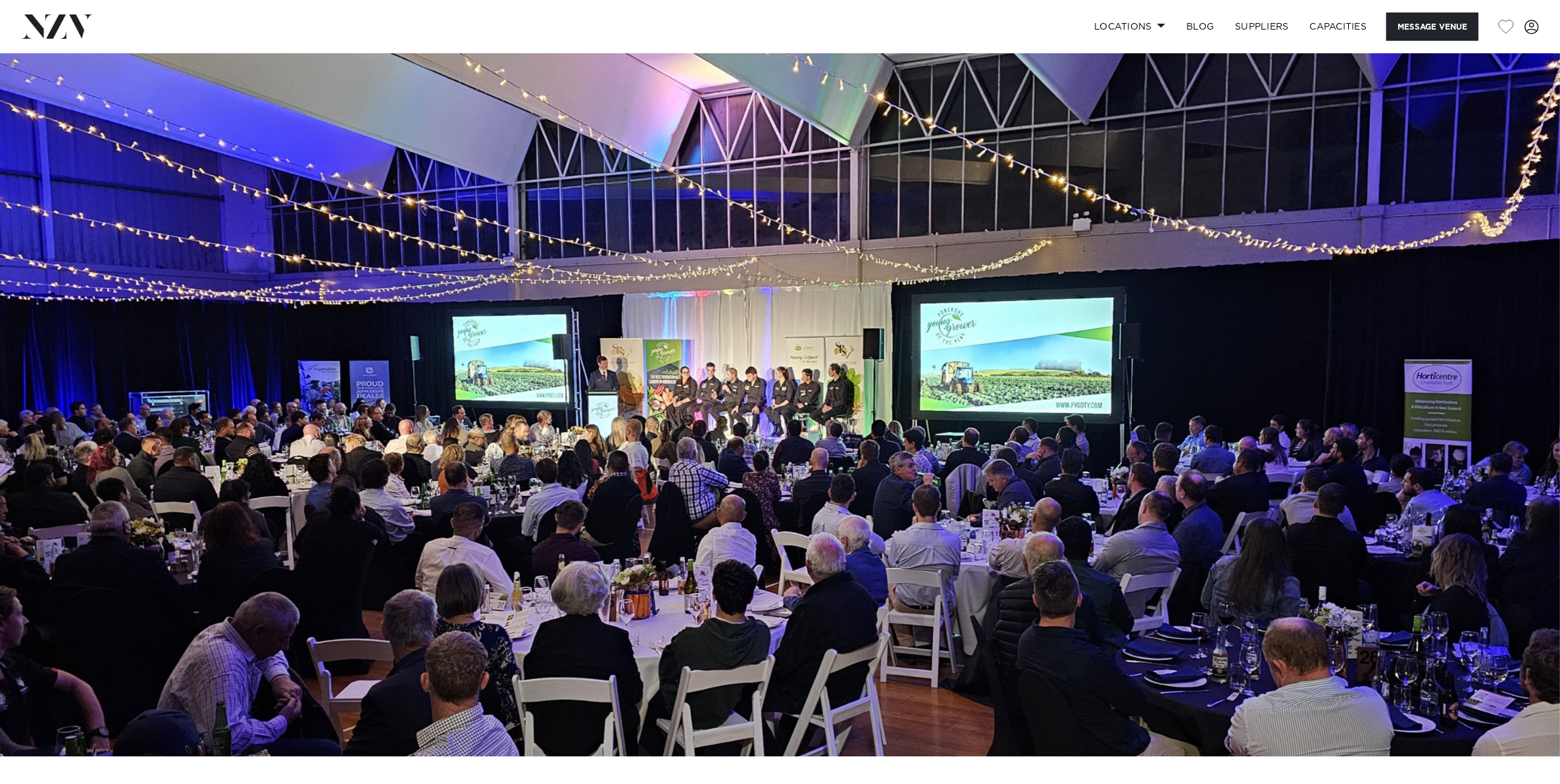
scroll to position [0, 0]
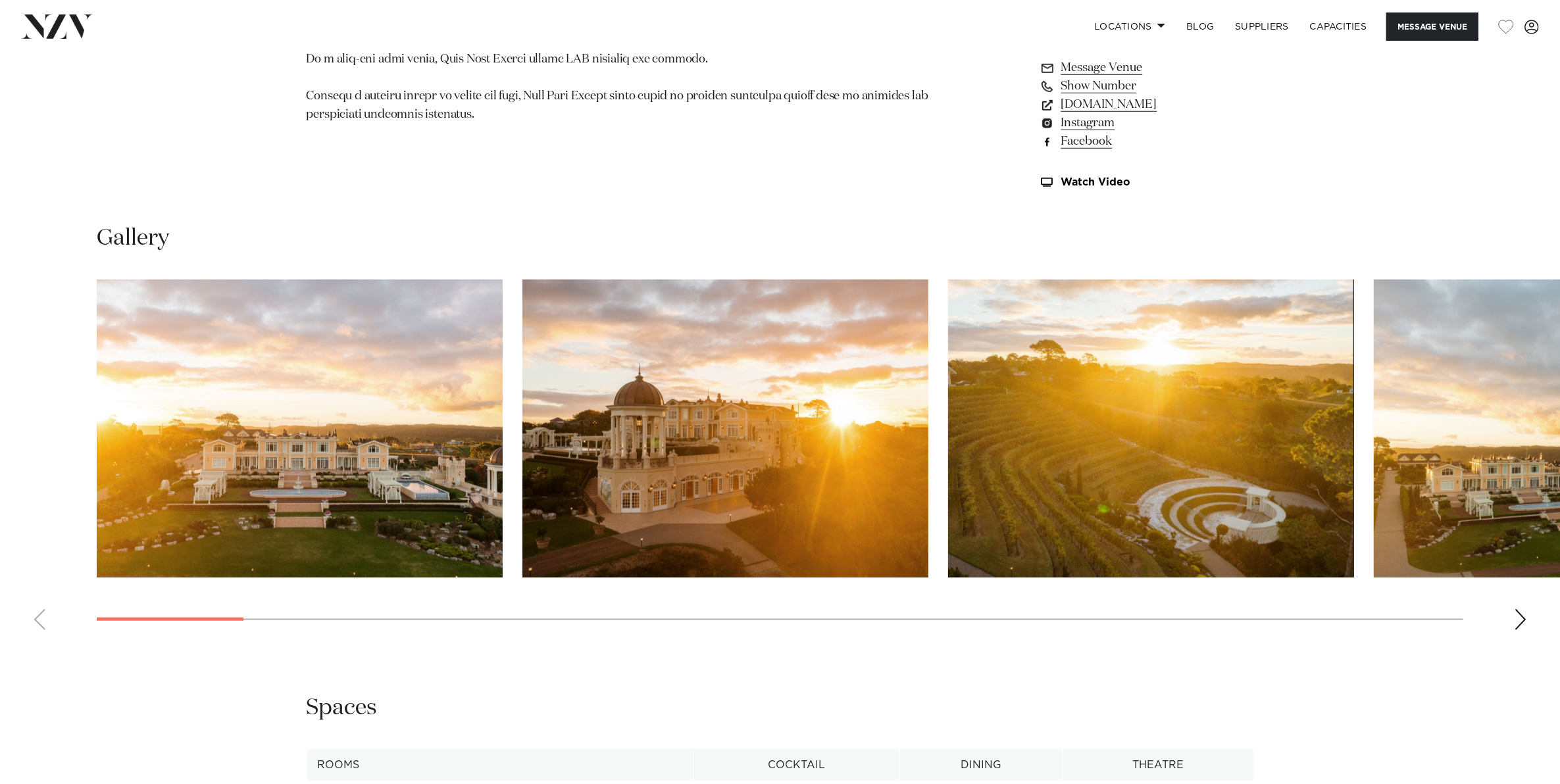
scroll to position [1315, 0]
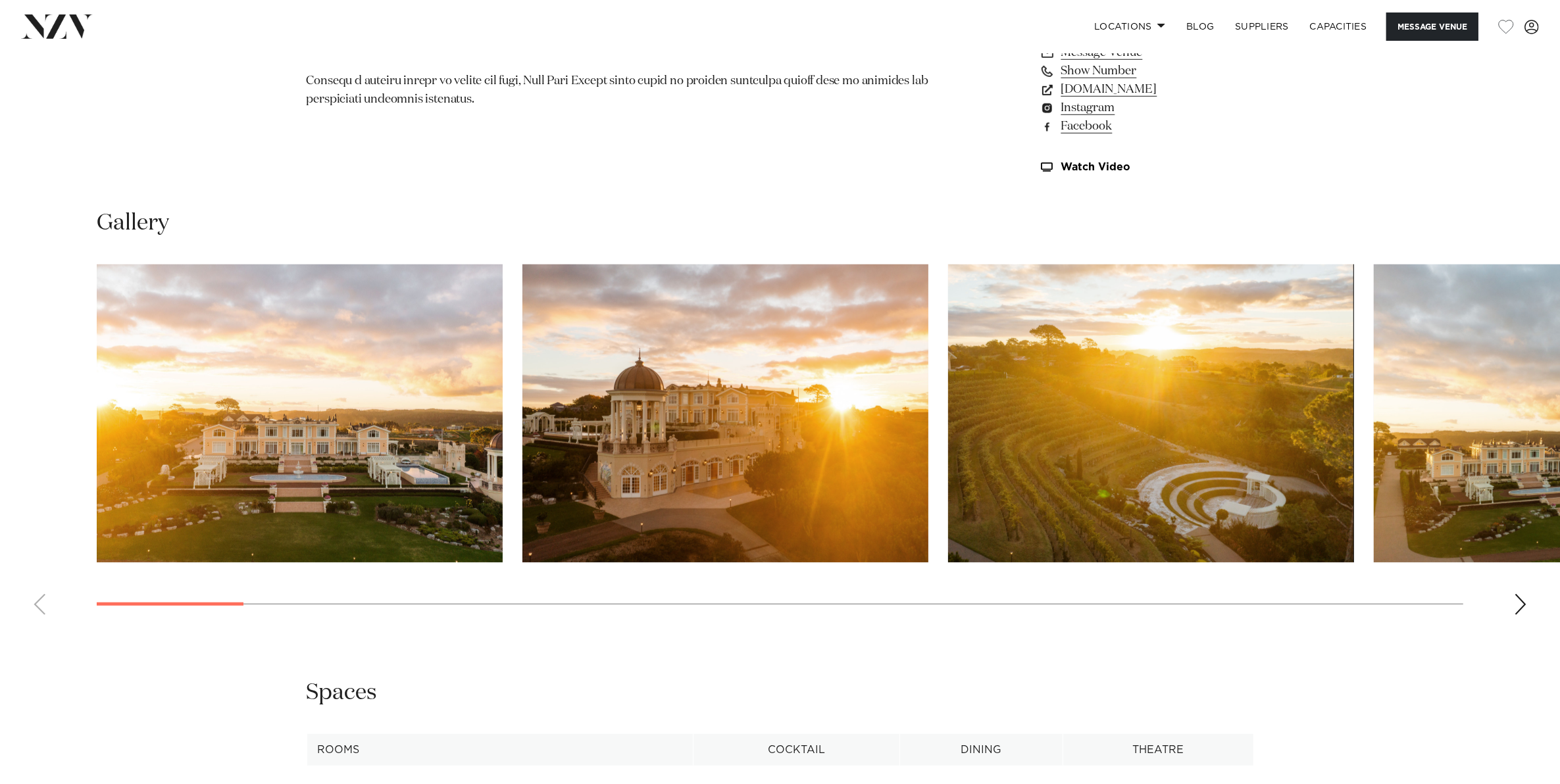
click at [1517, 596] on div "Next slide" at bounding box center [1520, 605] width 13 height 21
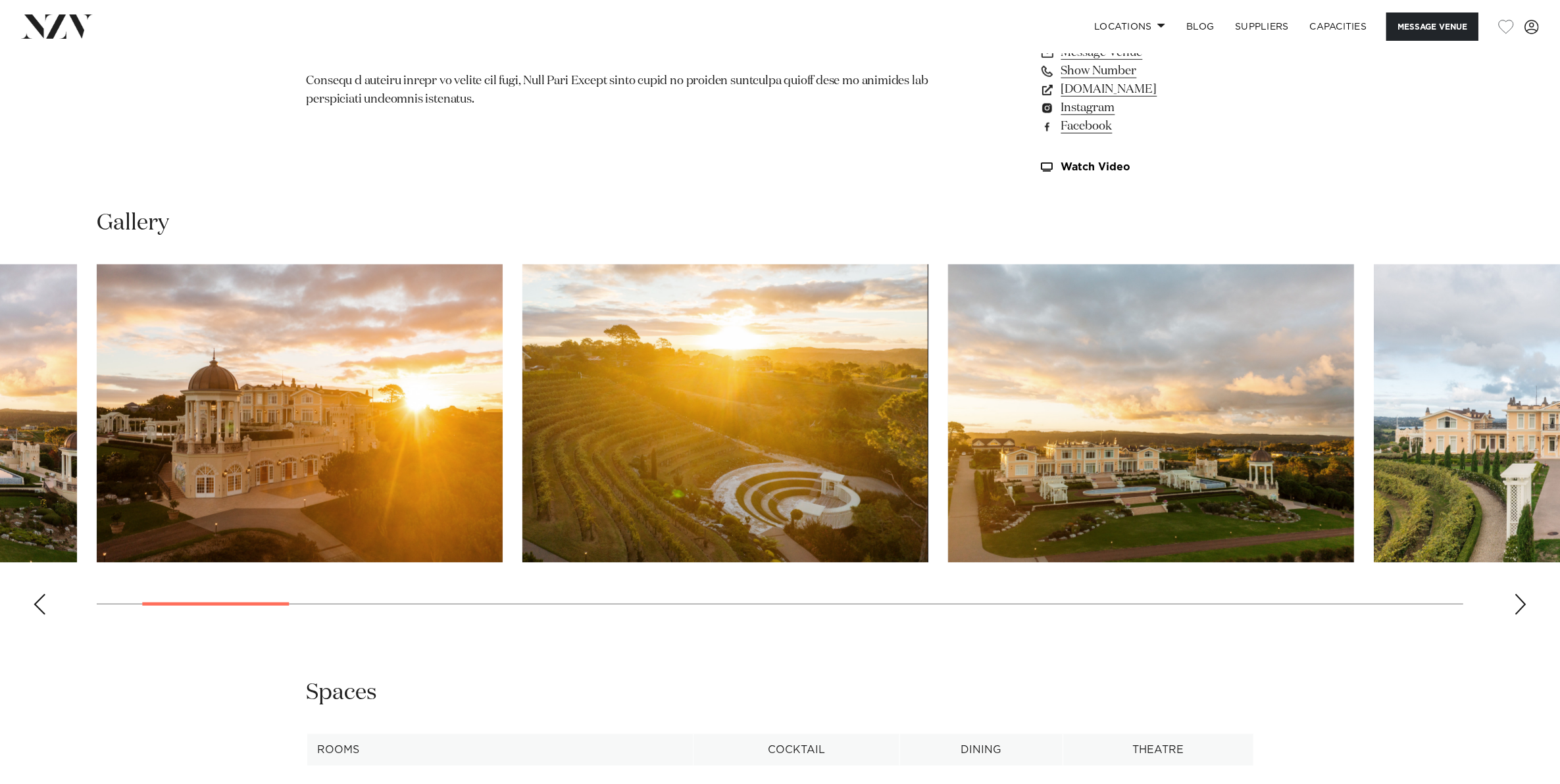
click at [1517, 596] on div "Next slide" at bounding box center [1520, 605] width 13 height 21
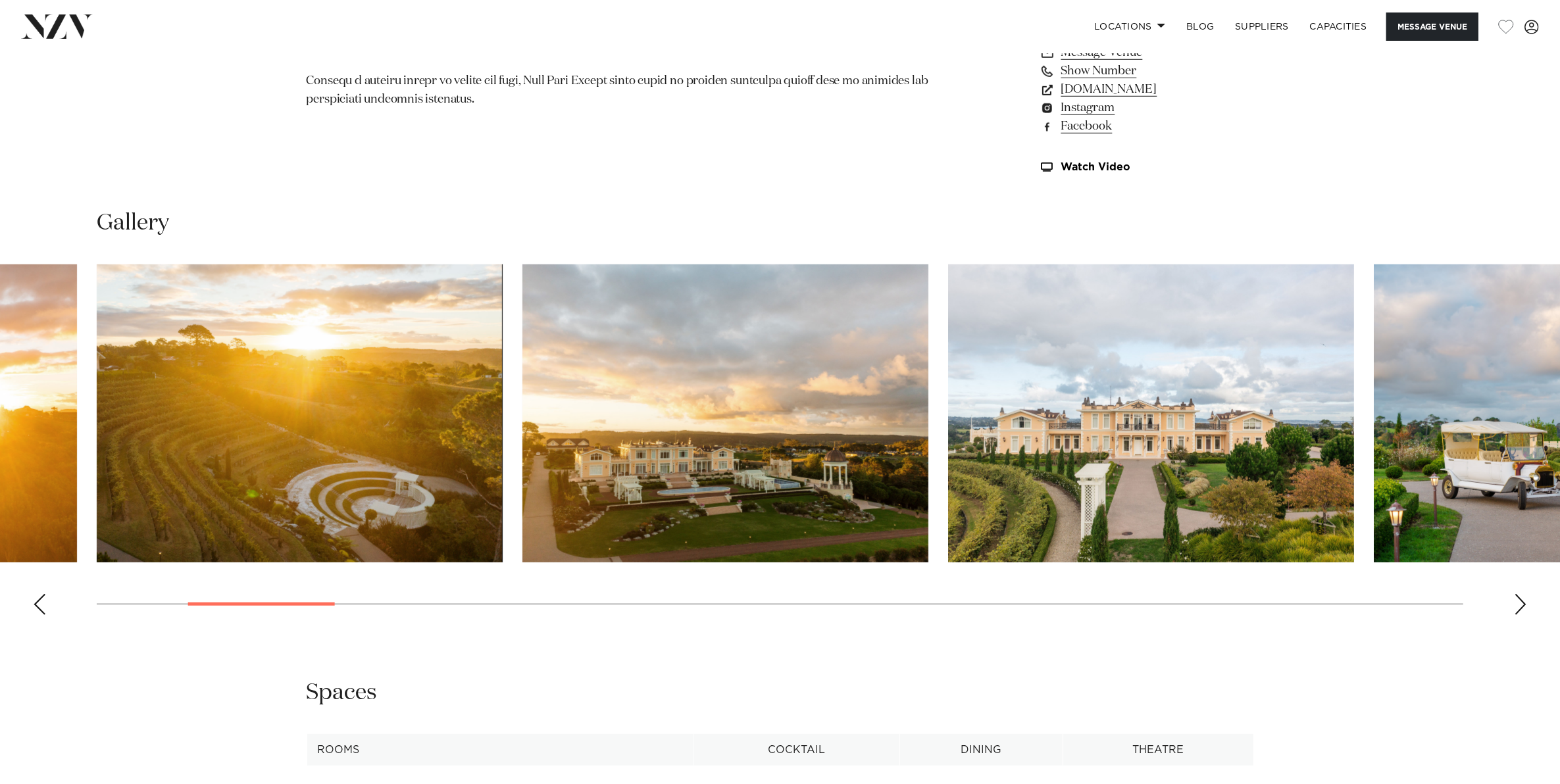
click at [1517, 596] on div "Next slide" at bounding box center [1520, 605] width 13 height 21
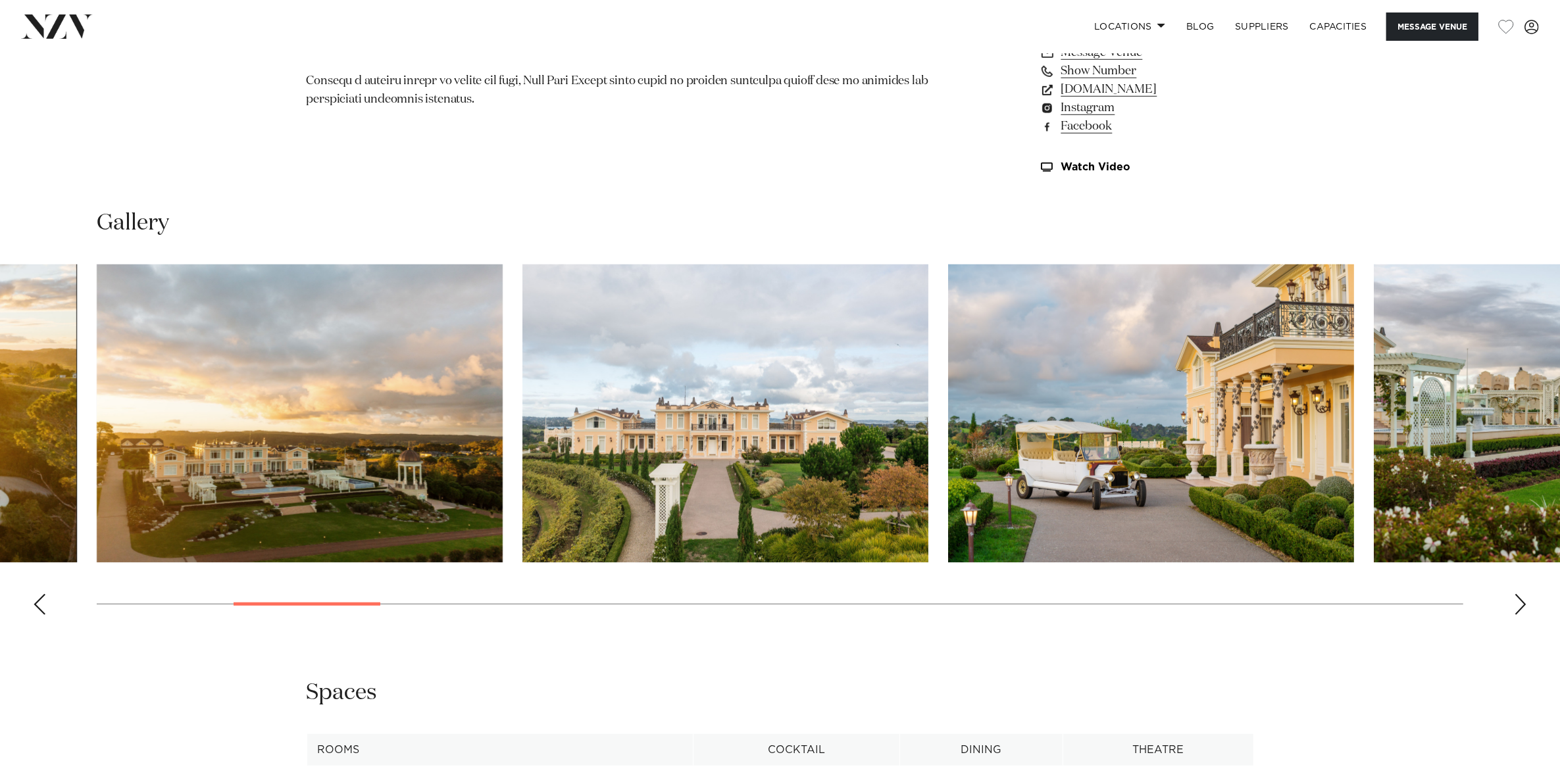
click at [1517, 596] on div "Next slide" at bounding box center [1520, 605] width 13 height 21
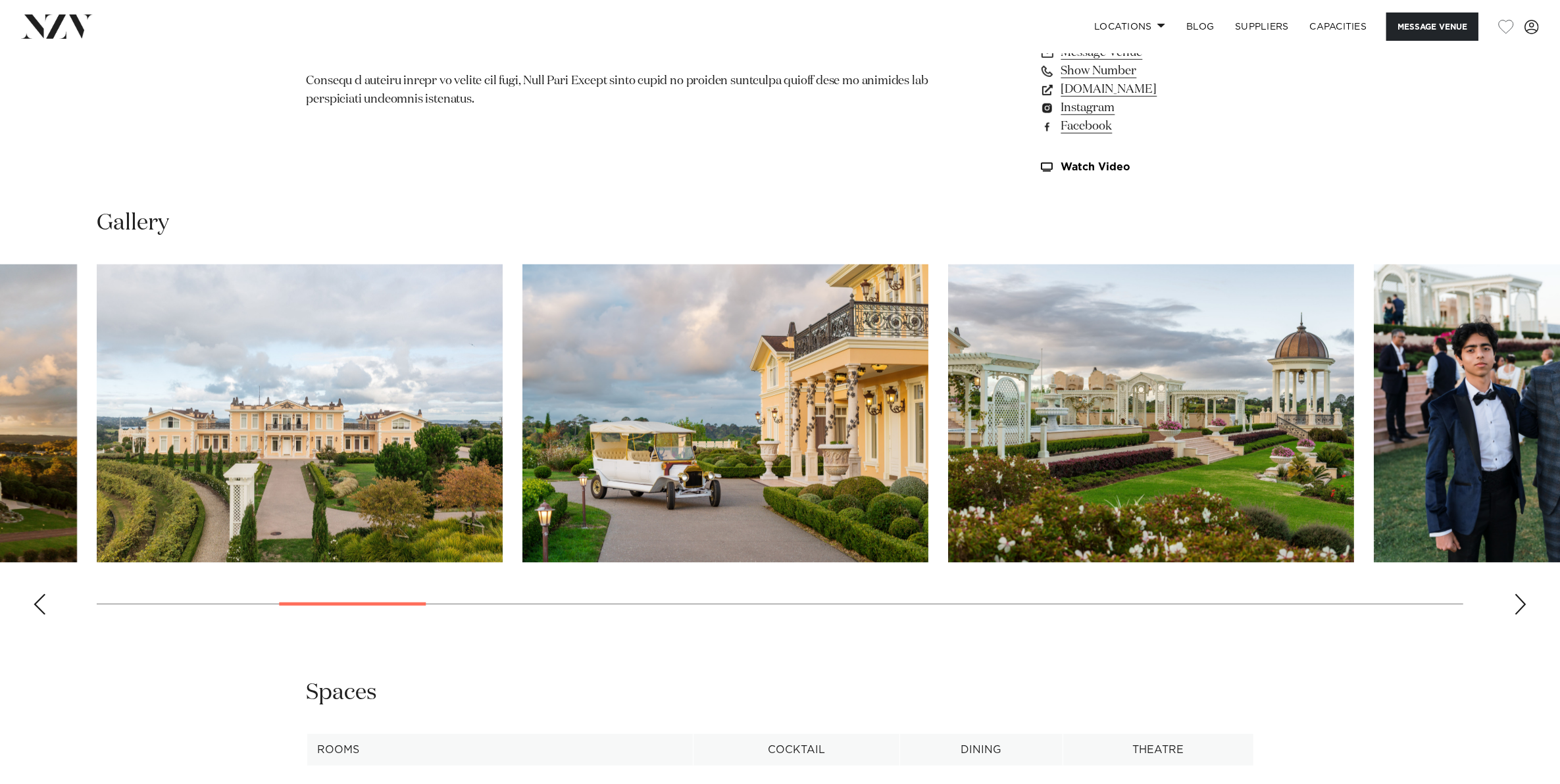
click at [1517, 596] on div "Next slide" at bounding box center [1520, 605] width 13 height 21
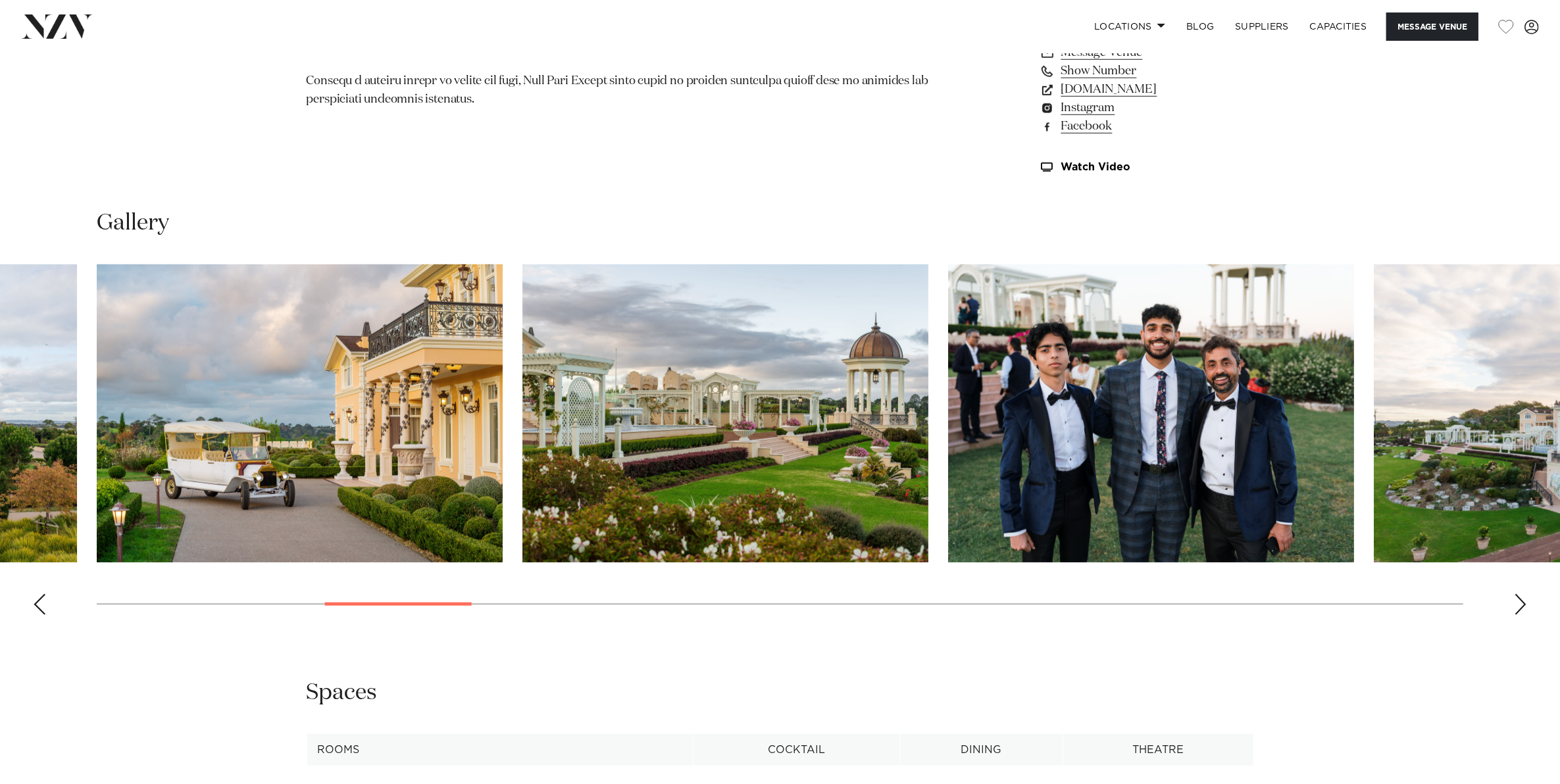
click at [1517, 596] on div "Next slide" at bounding box center [1520, 605] width 13 height 21
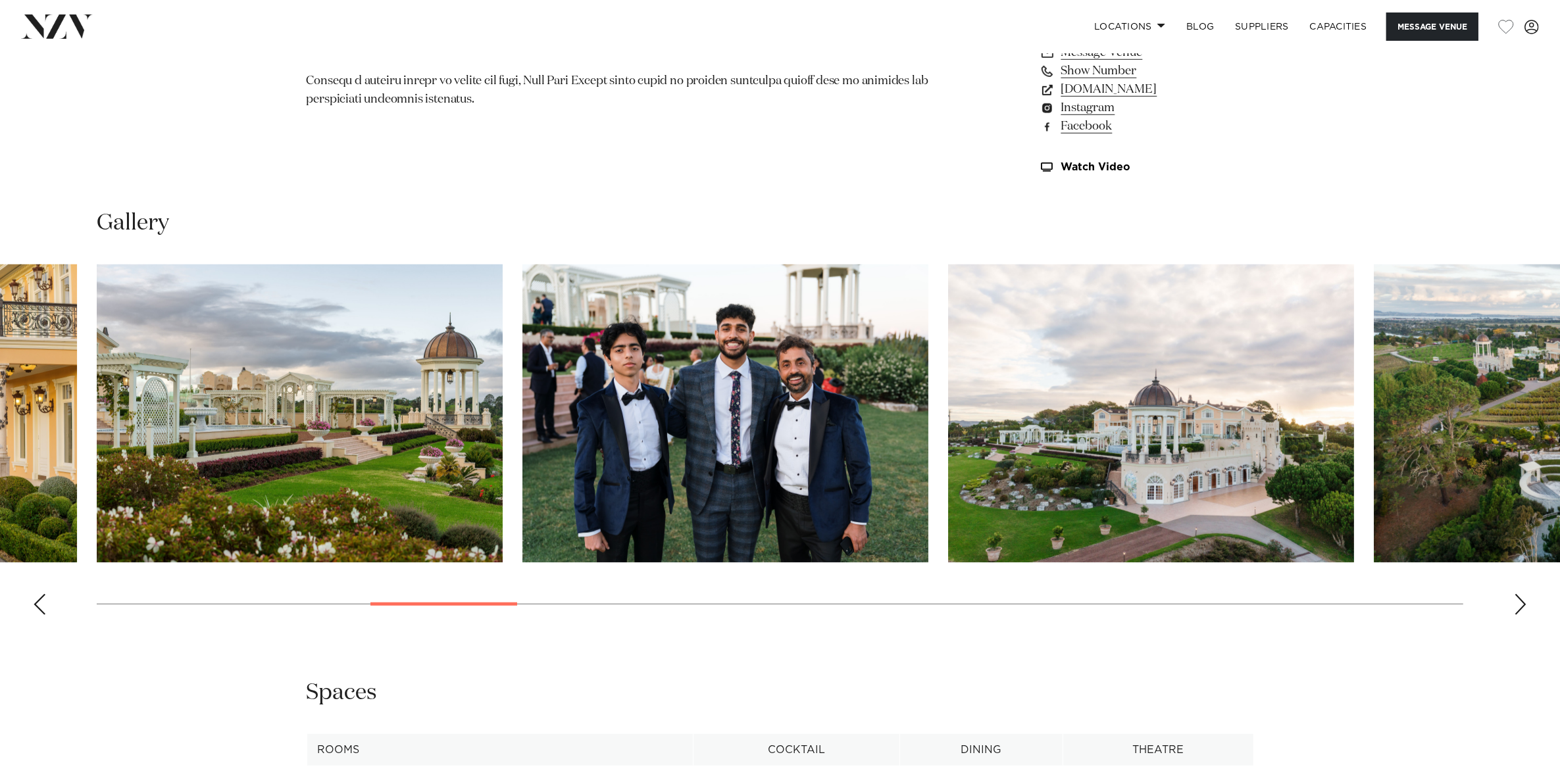
click at [1517, 596] on div "Next slide" at bounding box center [1520, 605] width 13 height 21
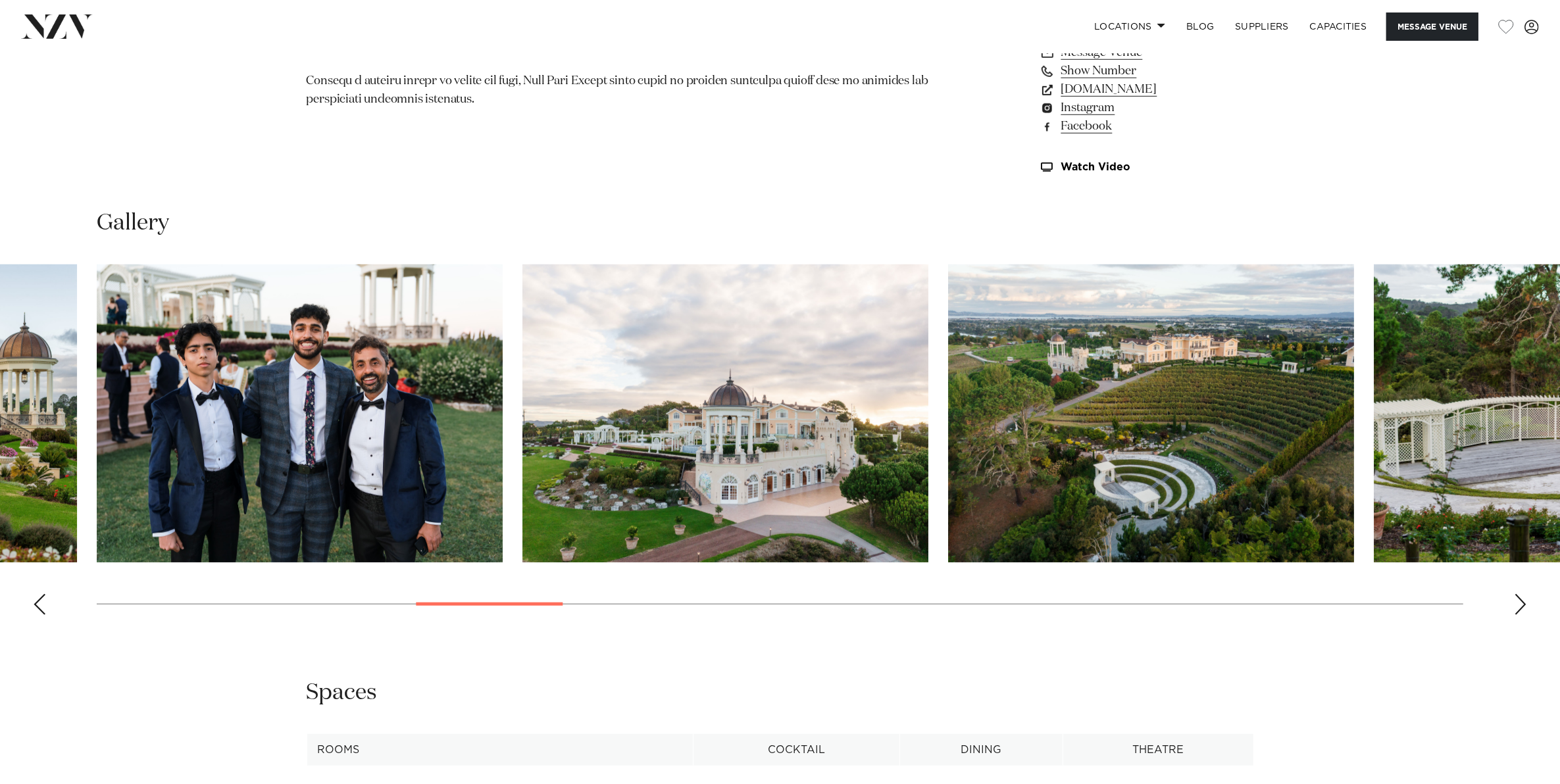
click at [1517, 596] on div "Next slide" at bounding box center [1520, 605] width 13 height 21
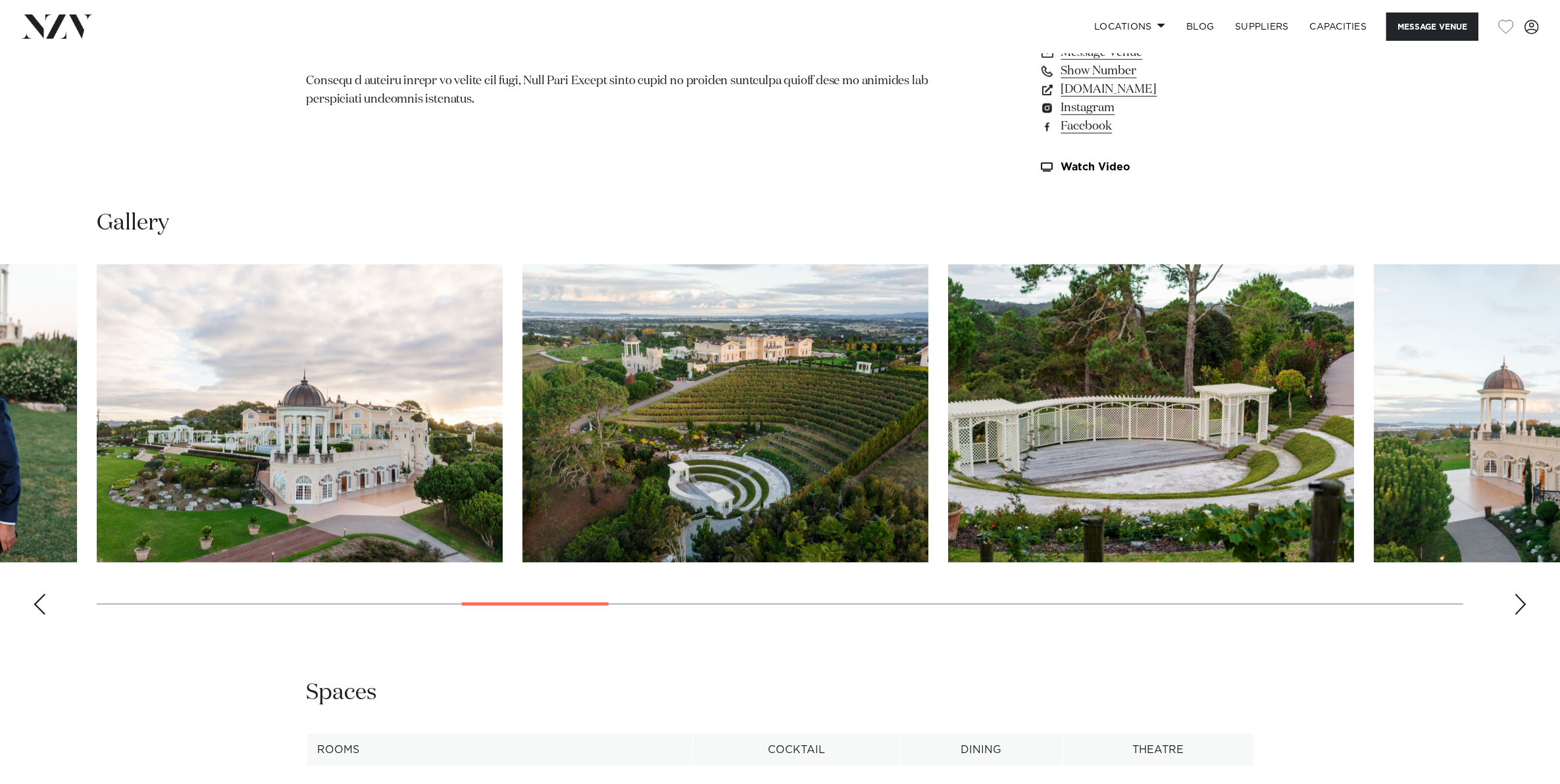
click at [1517, 596] on div "Next slide" at bounding box center [1520, 605] width 13 height 21
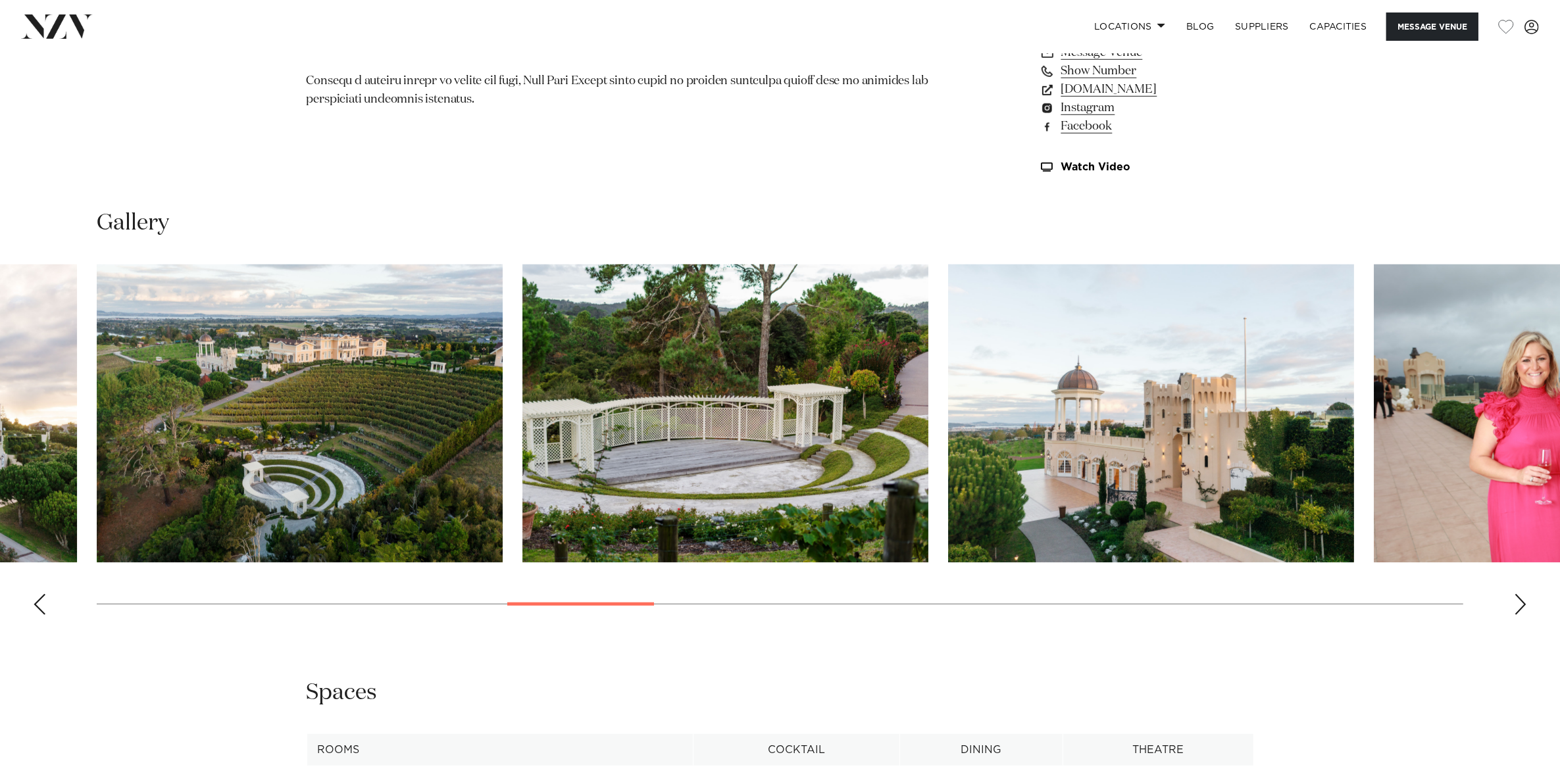
click at [1517, 596] on div "Next slide" at bounding box center [1520, 605] width 13 height 21
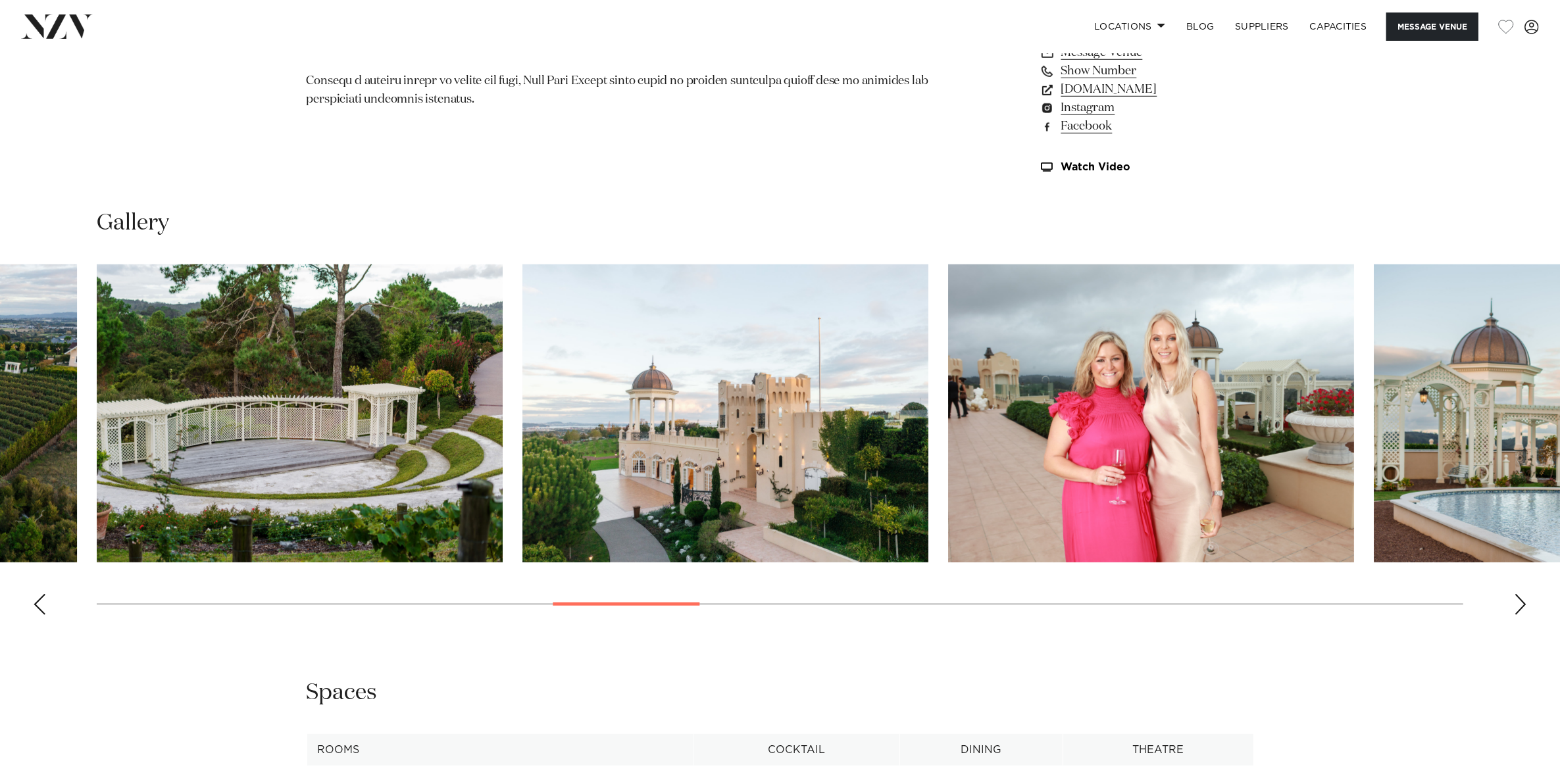
click at [1517, 596] on div "Next slide" at bounding box center [1520, 605] width 13 height 21
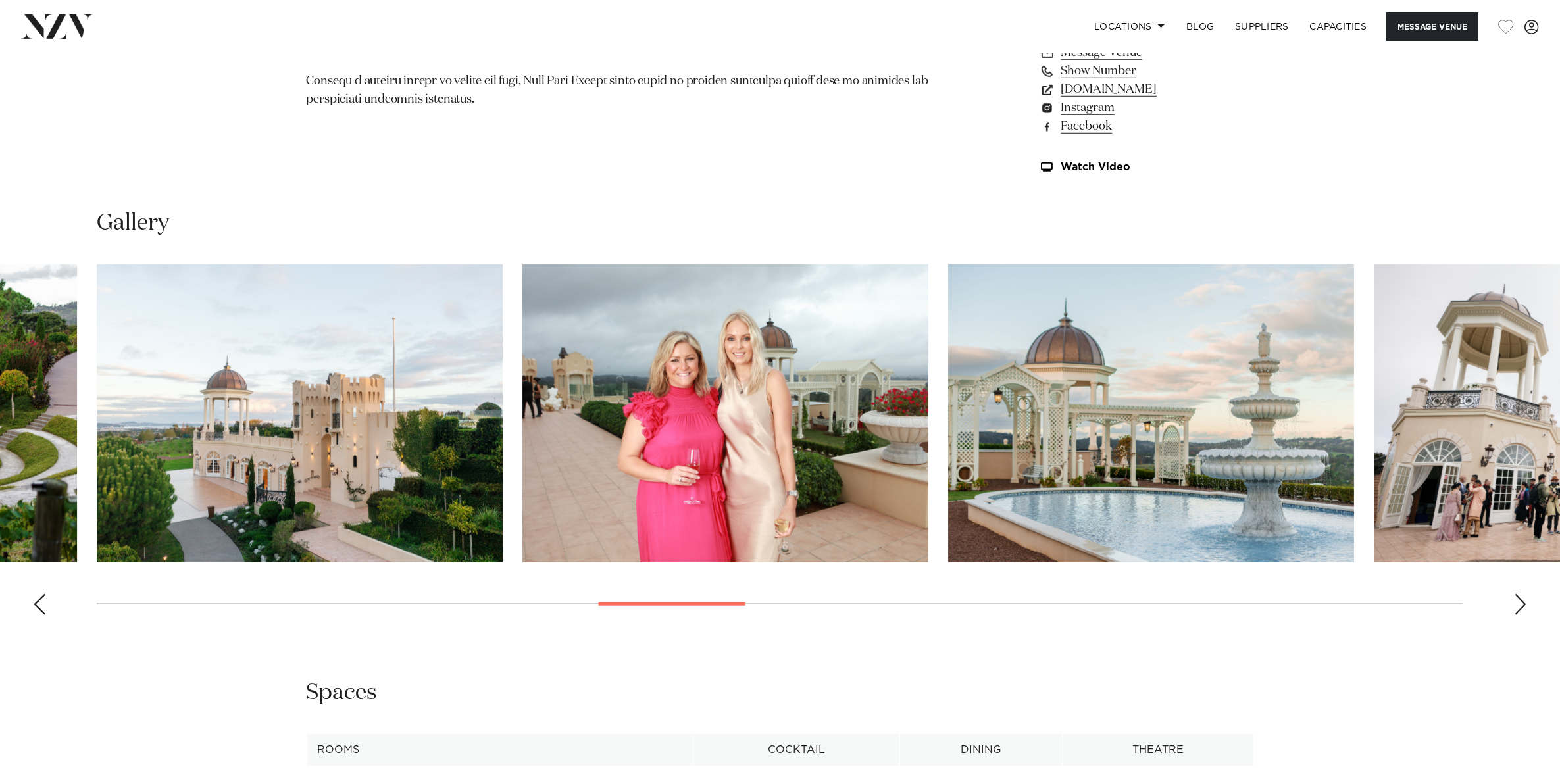
click at [1517, 596] on div "Next slide" at bounding box center [1520, 605] width 13 height 21
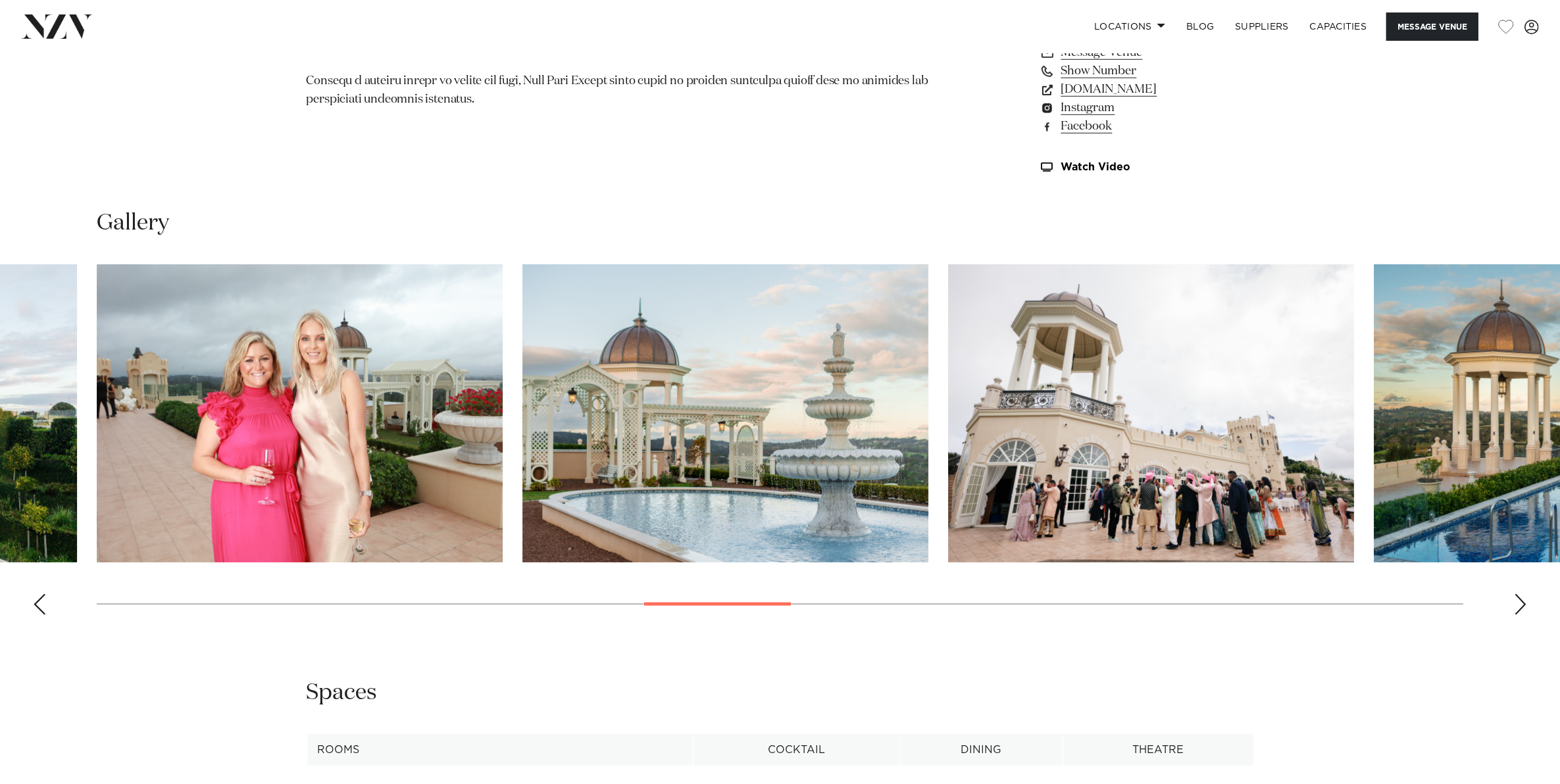
click at [1517, 596] on div "Next slide" at bounding box center [1520, 605] width 13 height 21
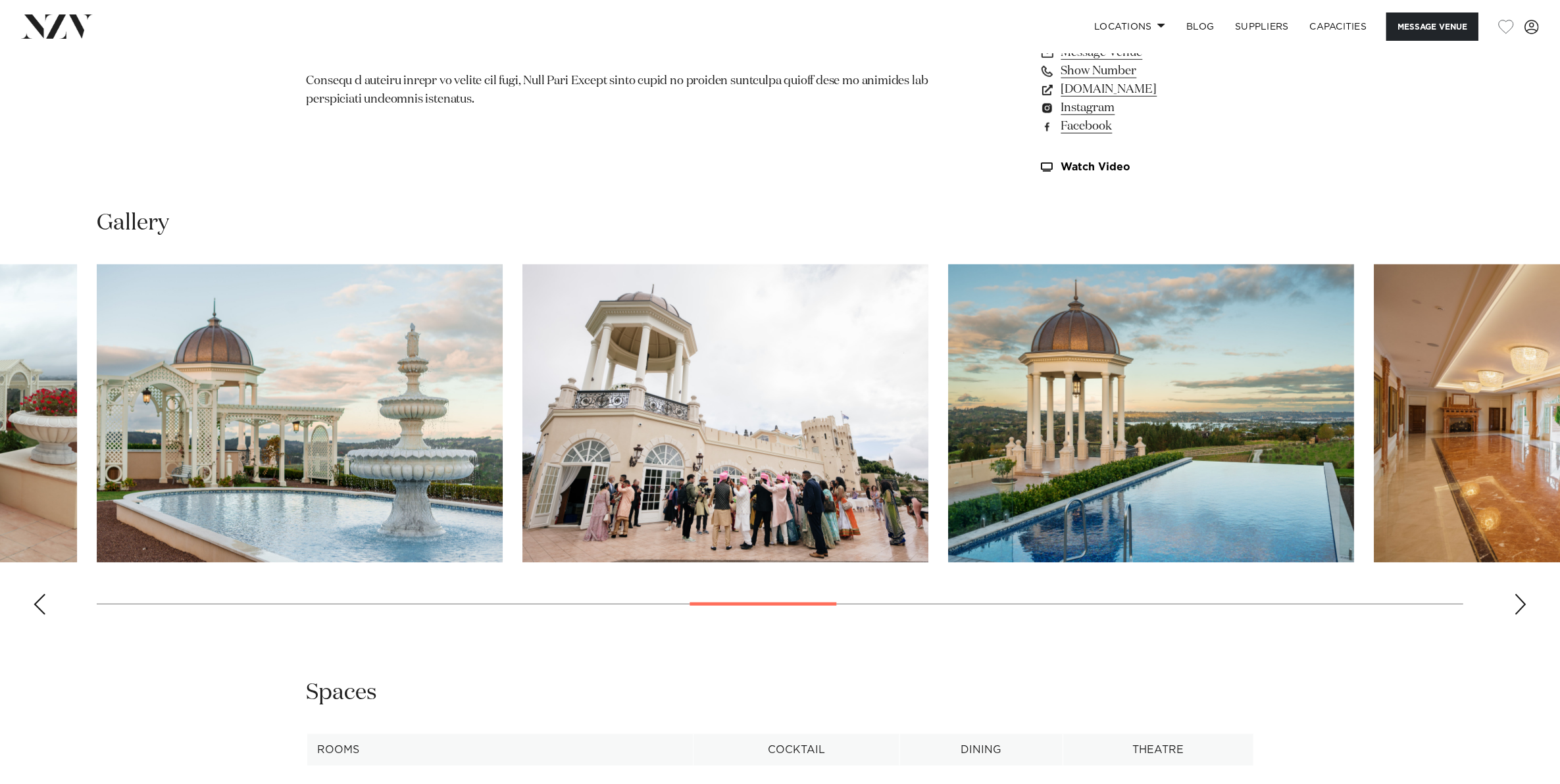
click at [1517, 600] on div "Next slide" at bounding box center [1520, 605] width 13 height 21
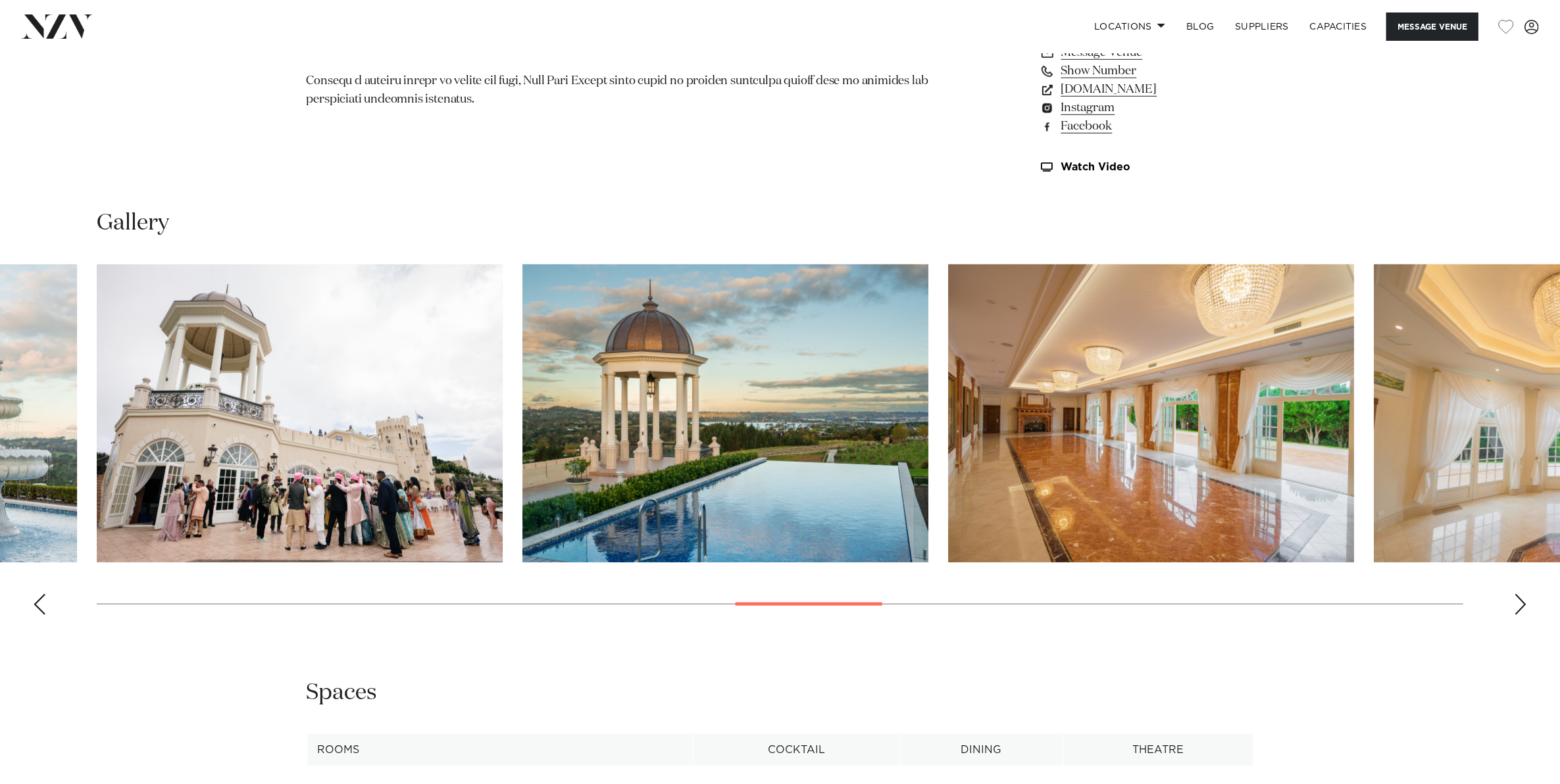
click at [1517, 600] on div "Next slide" at bounding box center [1520, 605] width 13 height 21
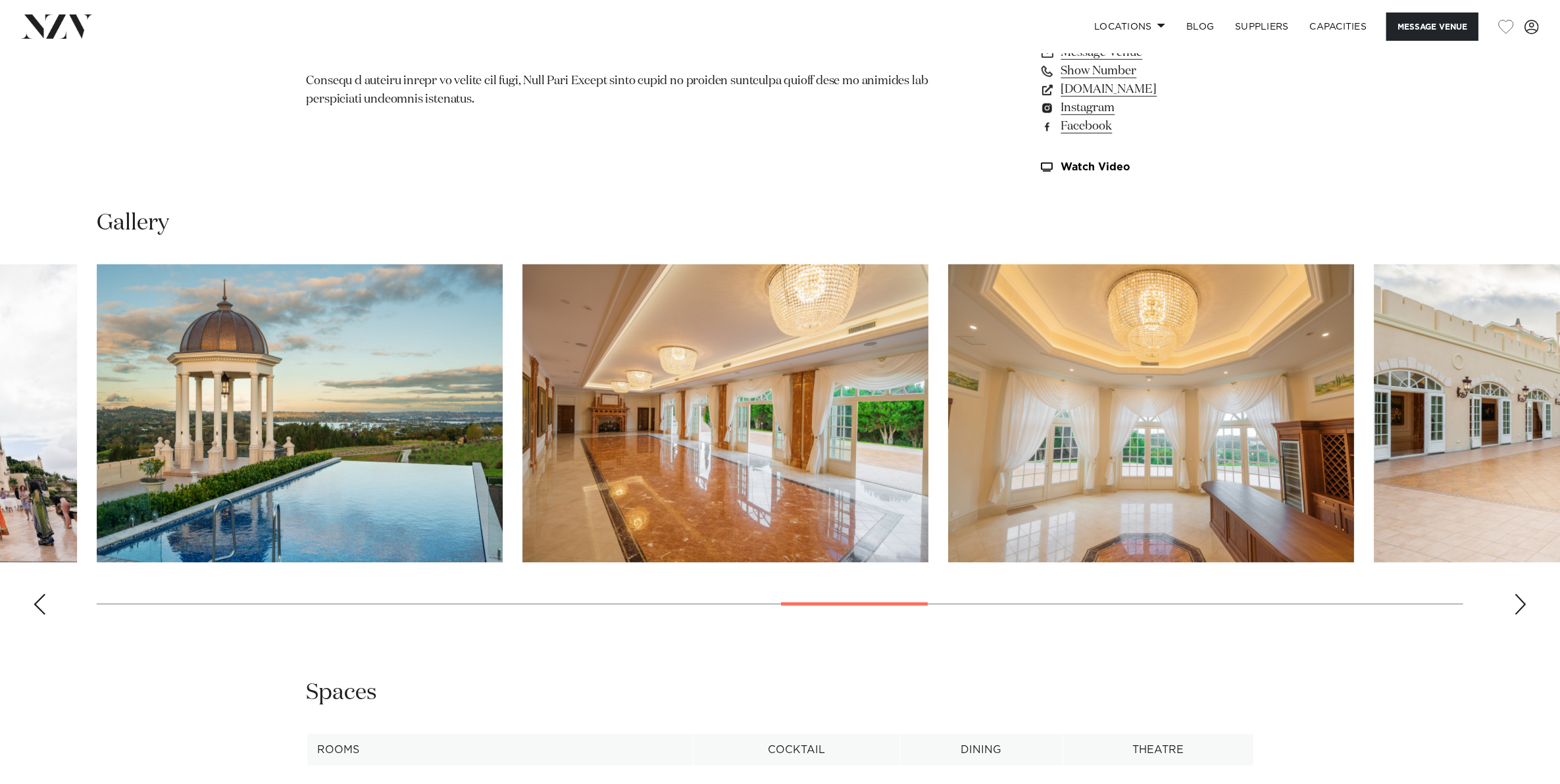
click at [1517, 600] on div "Next slide" at bounding box center [1520, 605] width 13 height 21
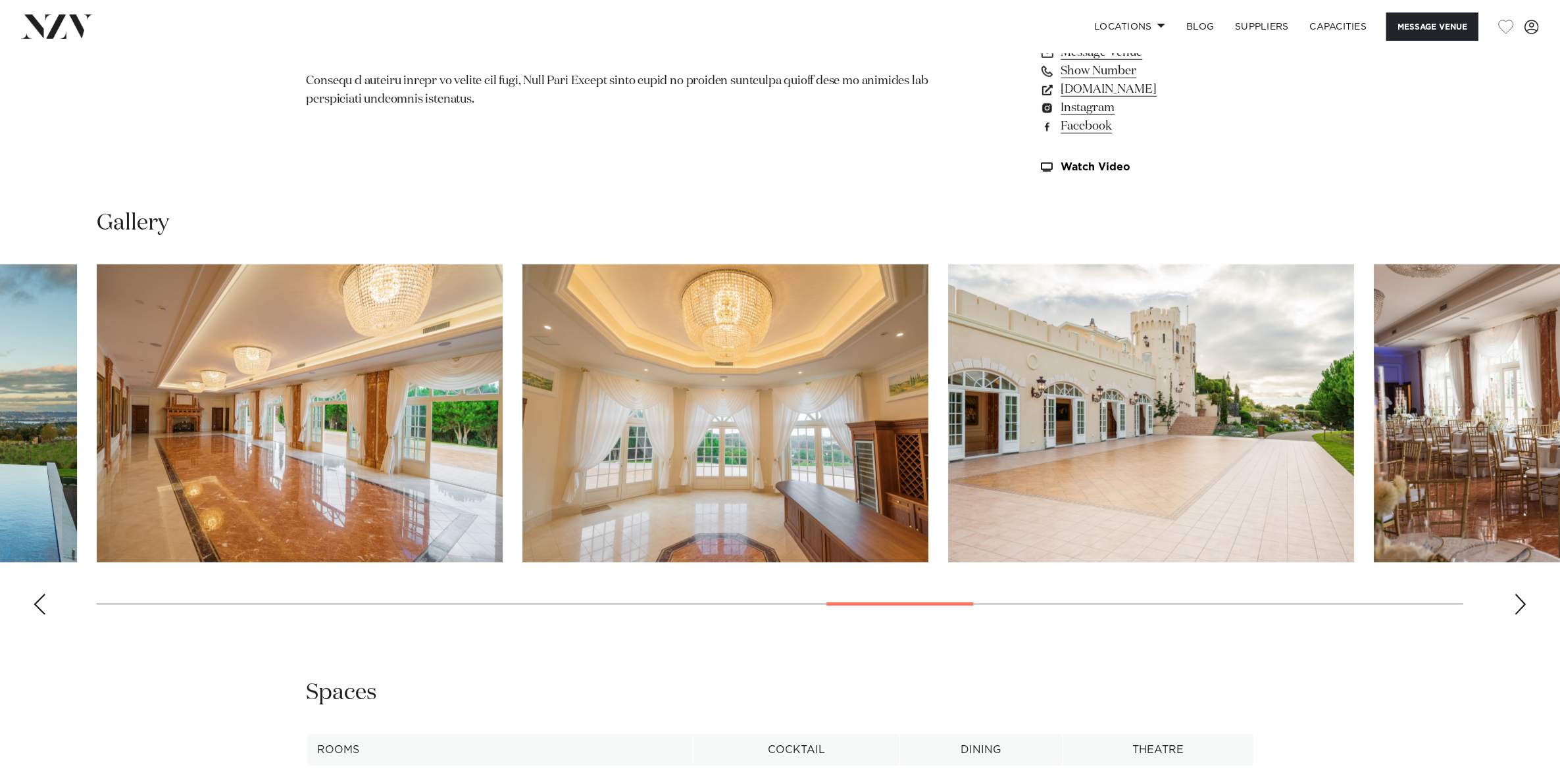
click at [1517, 600] on div "Next slide" at bounding box center [1520, 605] width 13 height 21
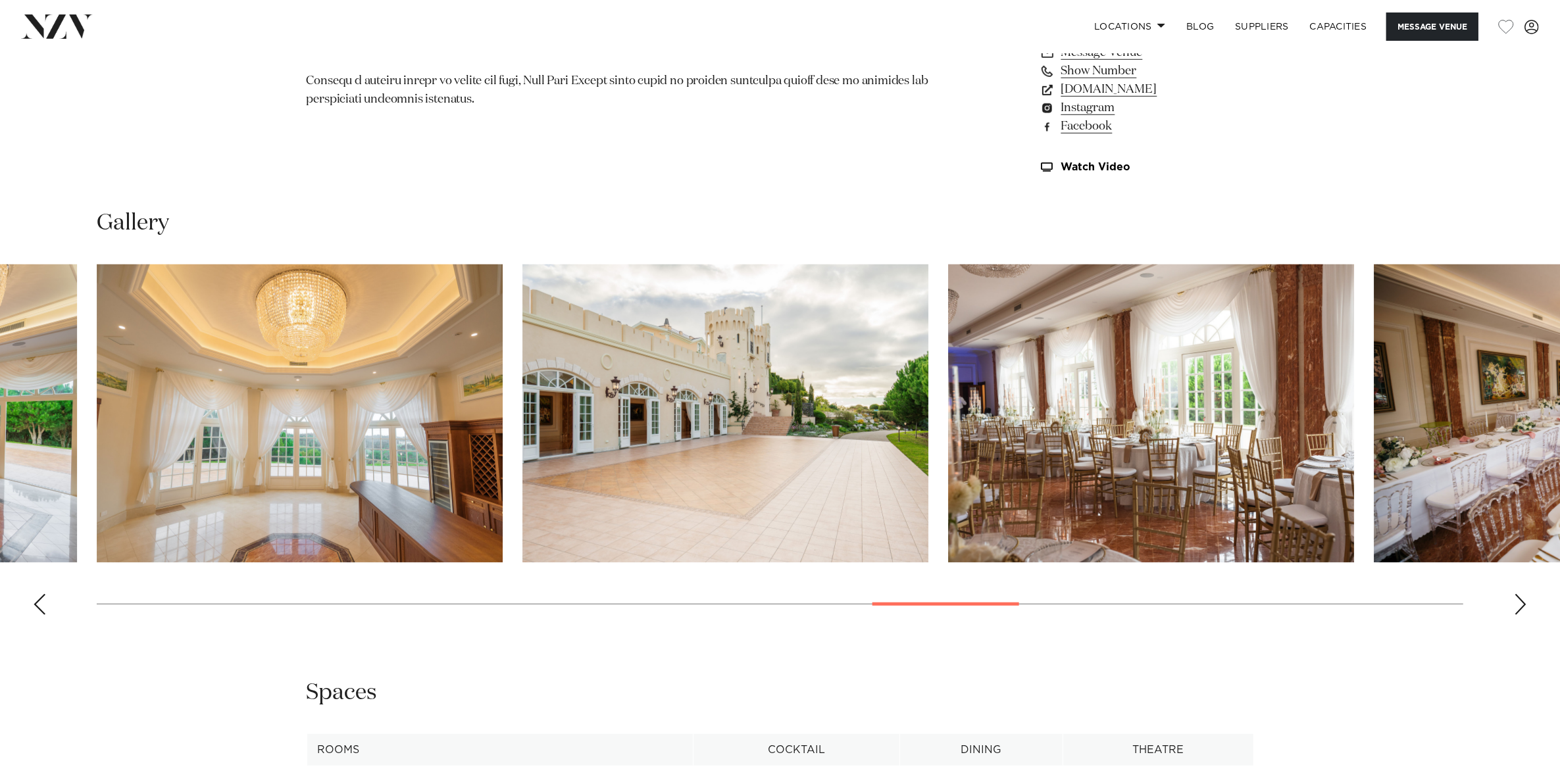
click at [1517, 600] on div "Next slide" at bounding box center [1520, 605] width 13 height 21
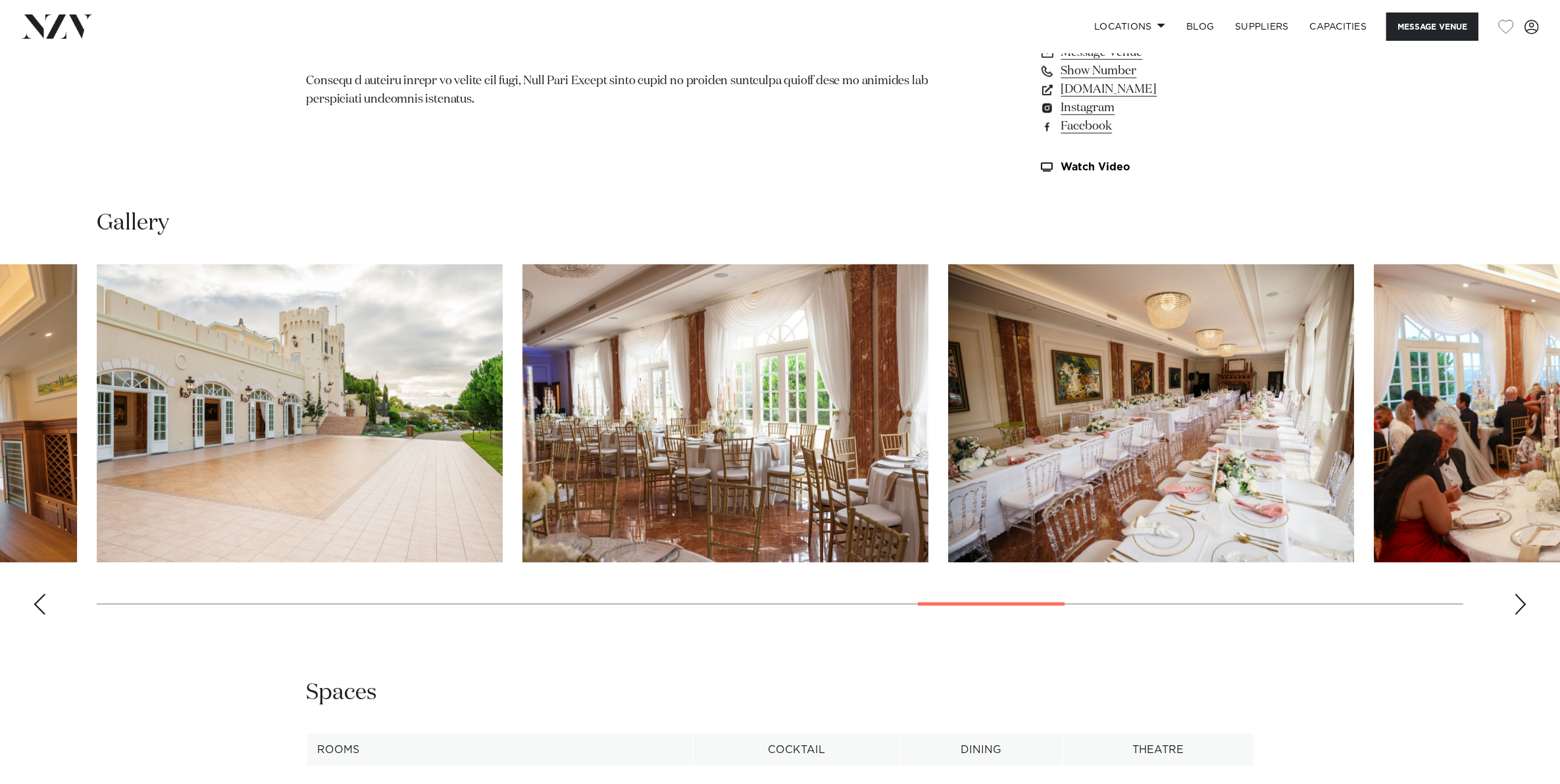
click at [1517, 600] on div "Next slide" at bounding box center [1520, 605] width 13 height 21
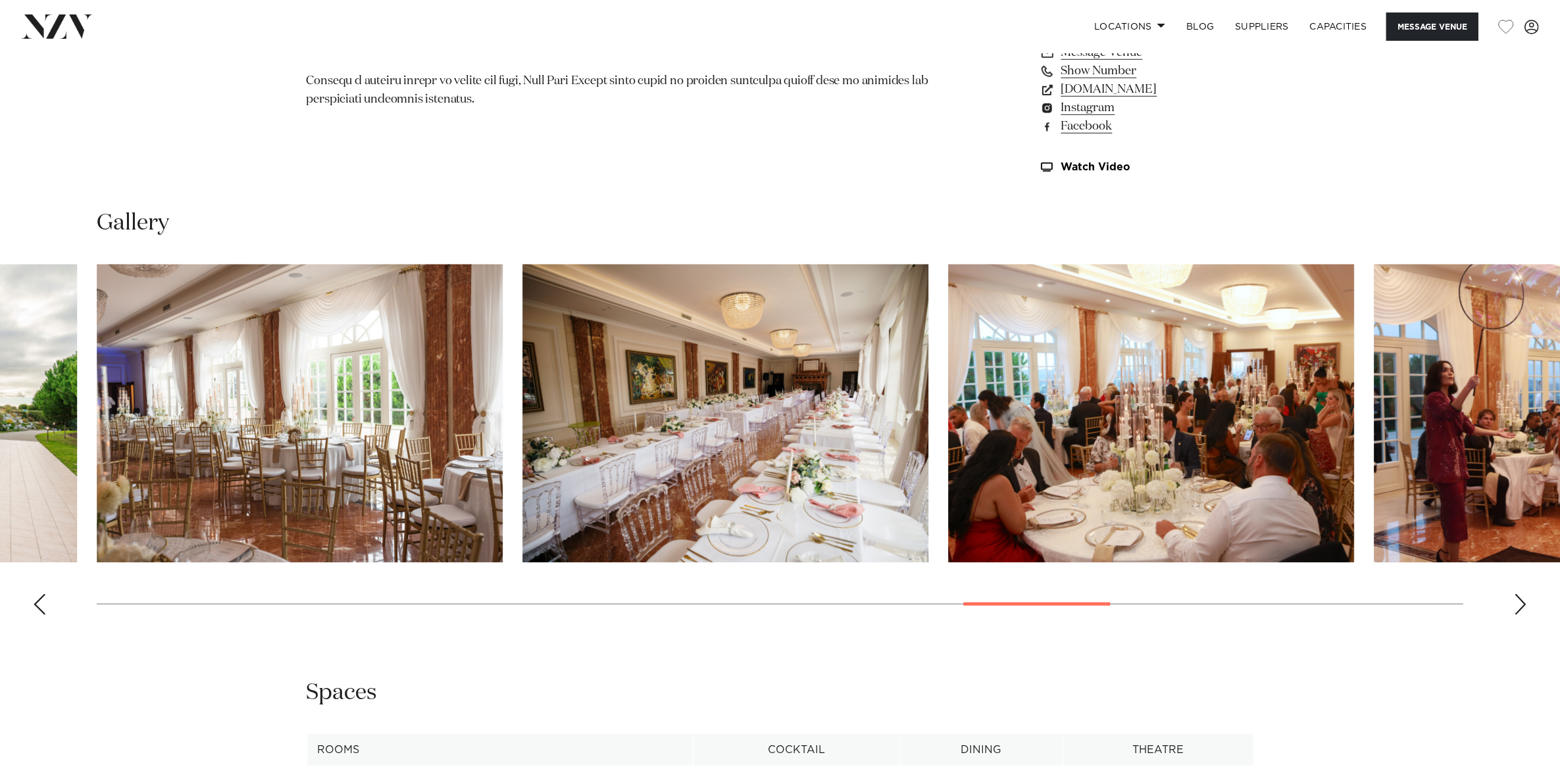
click at [1517, 600] on div "Next slide" at bounding box center [1520, 605] width 13 height 21
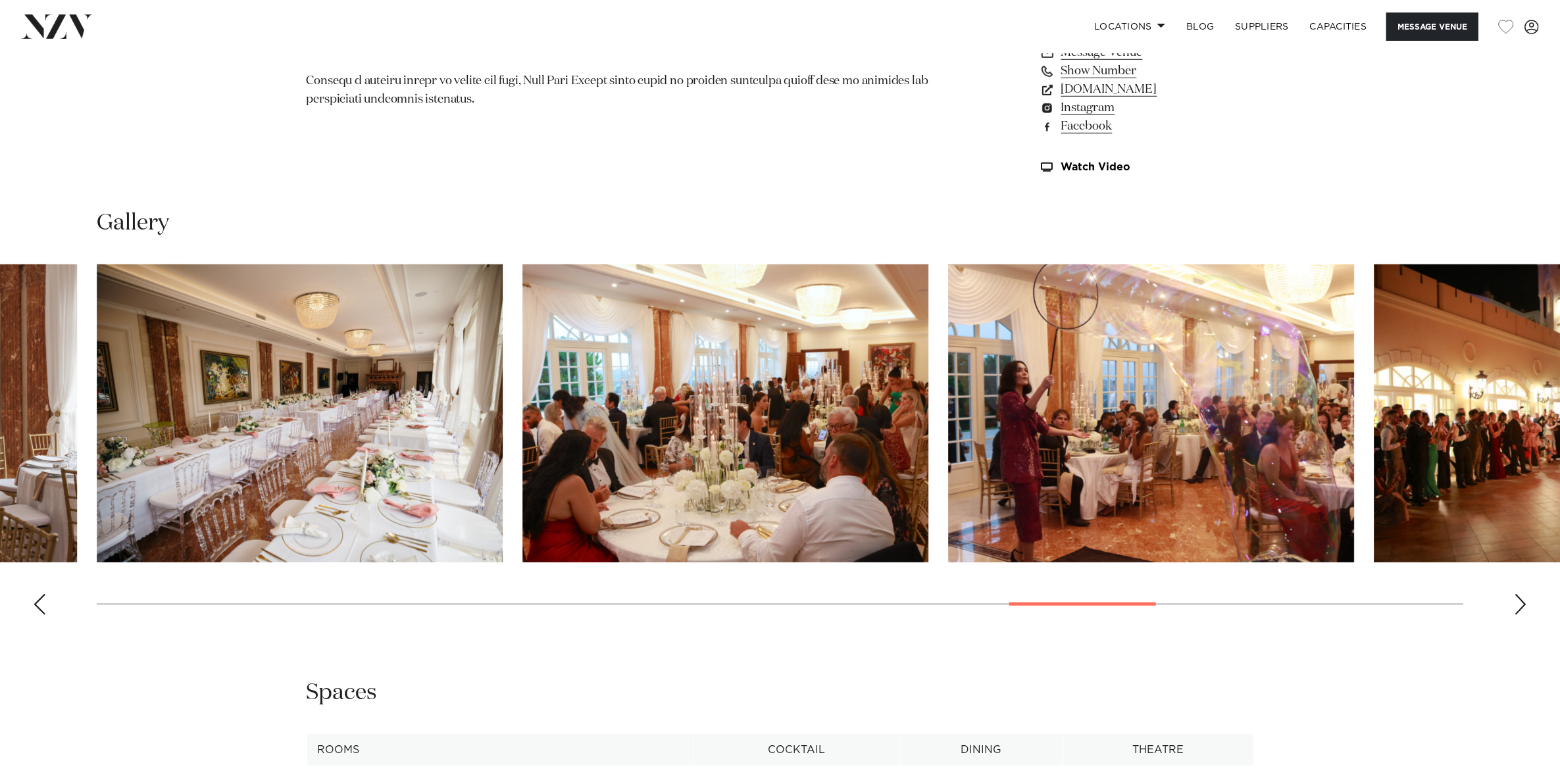
click at [1517, 600] on div "Next slide" at bounding box center [1520, 605] width 13 height 21
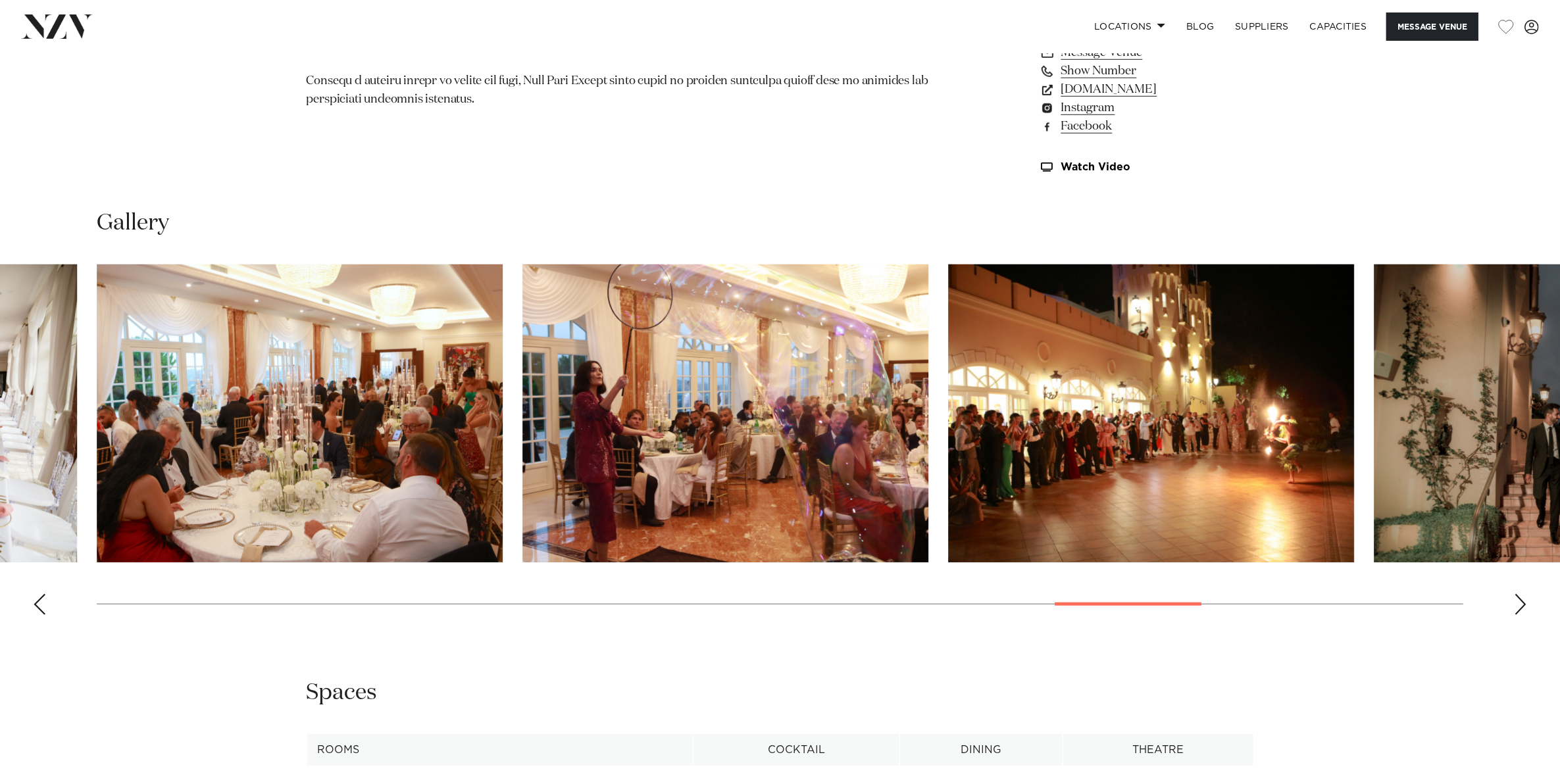
click at [1517, 600] on div "Next slide" at bounding box center [1520, 605] width 13 height 21
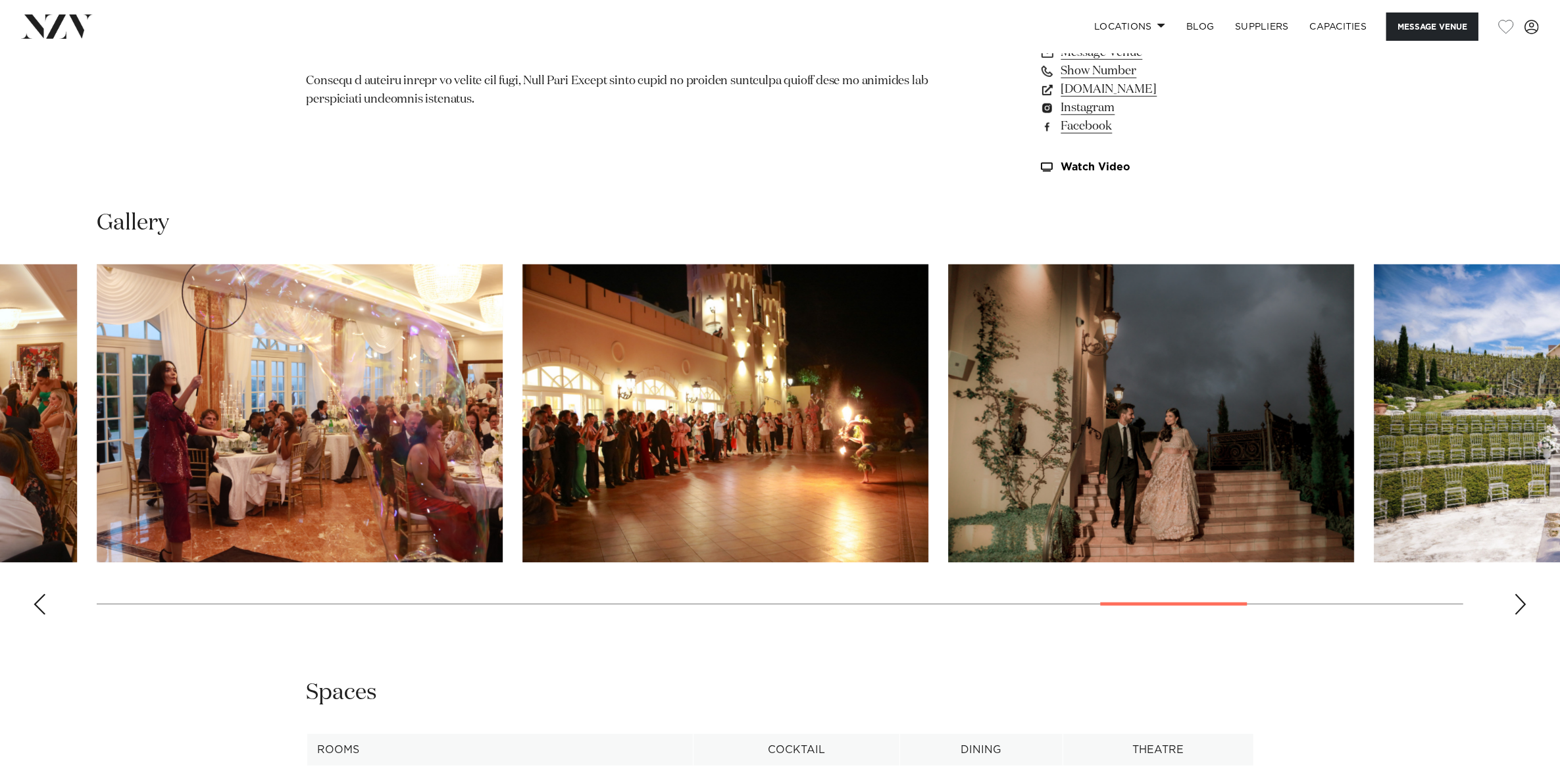
click at [1517, 600] on div "Next slide" at bounding box center [1520, 605] width 13 height 21
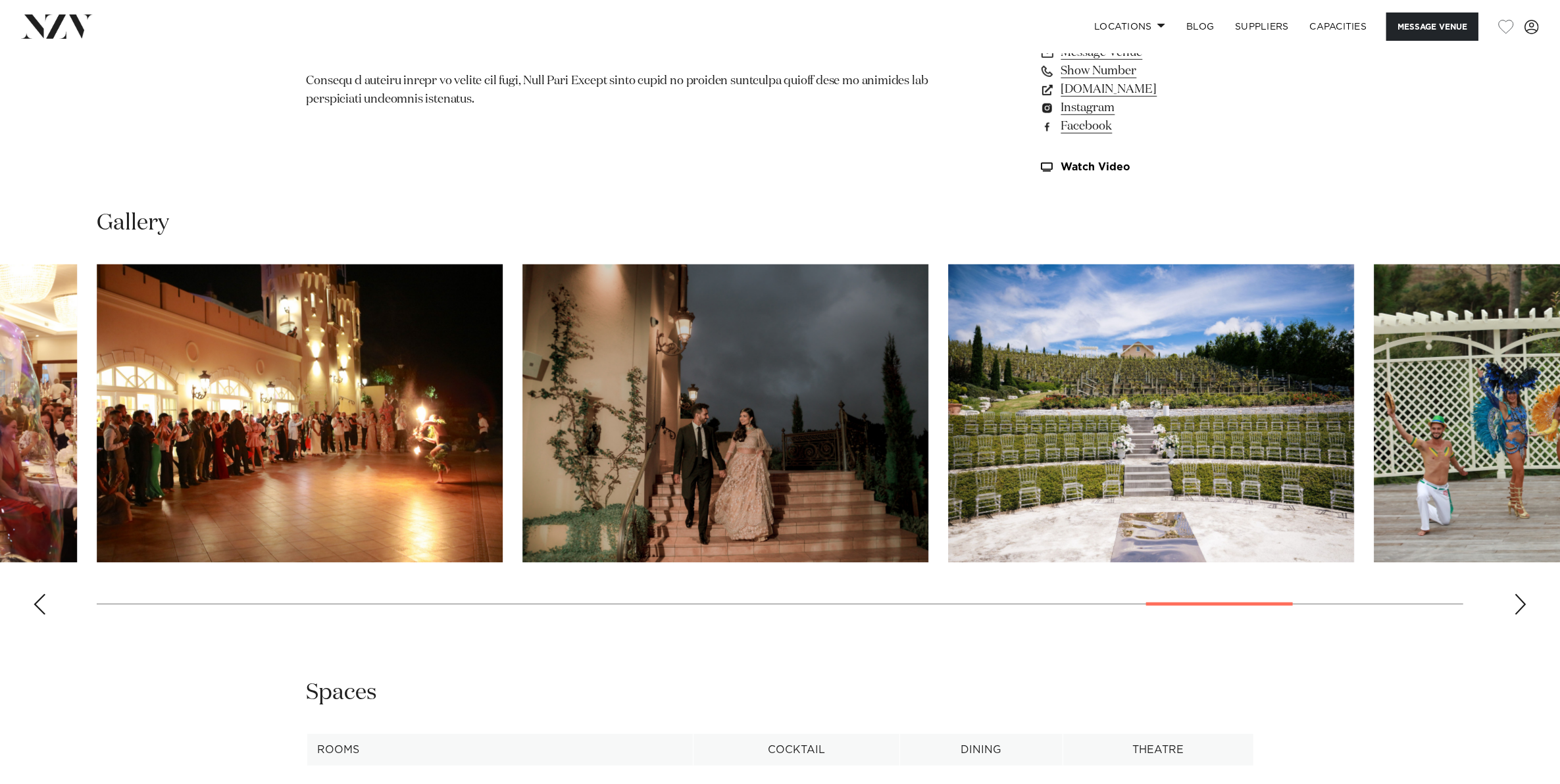
click at [1517, 600] on div "Next slide" at bounding box center [1520, 605] width 13 height 21
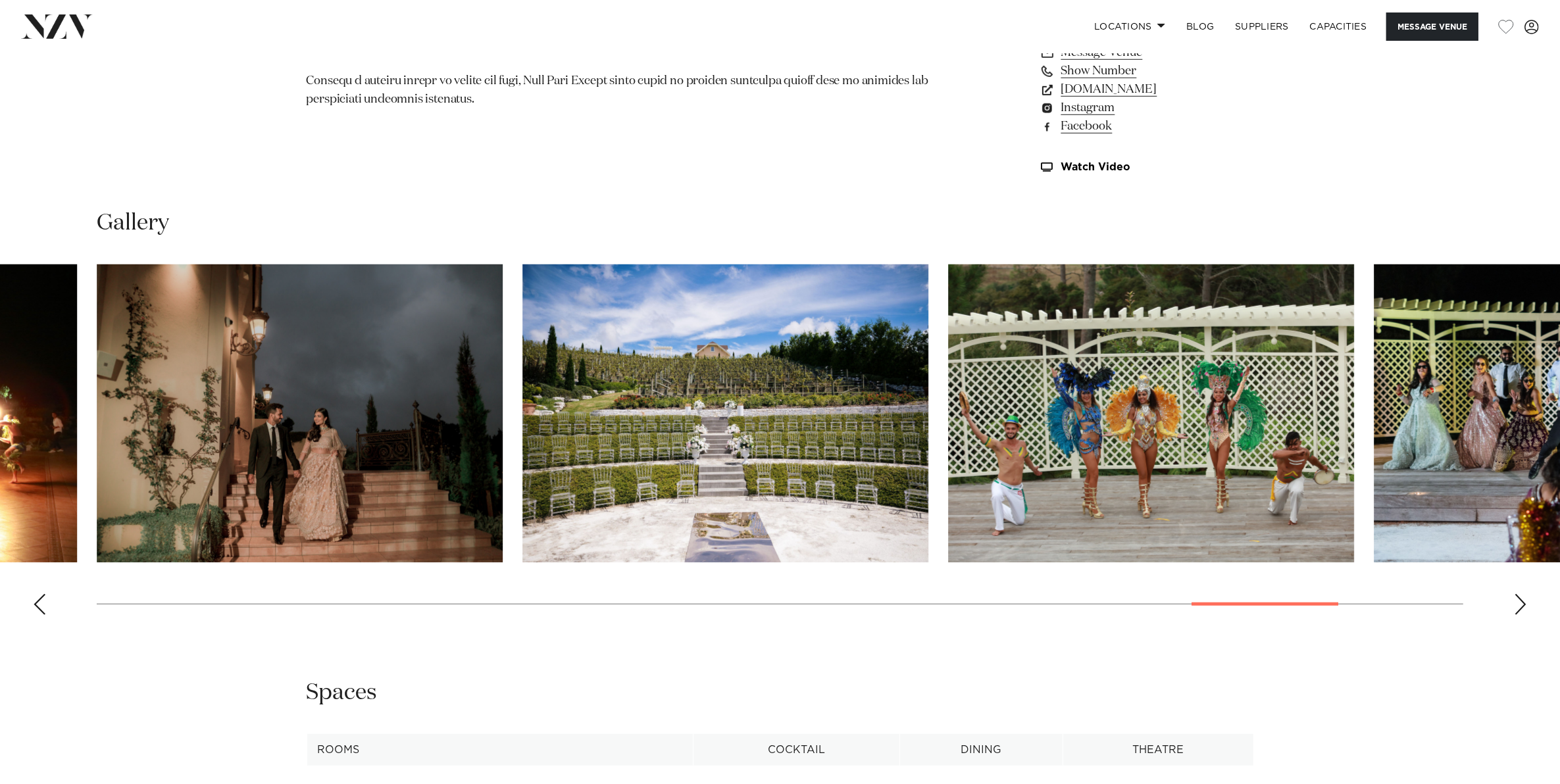
click at [1517, 600] on div "Next slide" at bounding box center [1520, 605] width 13 height 21
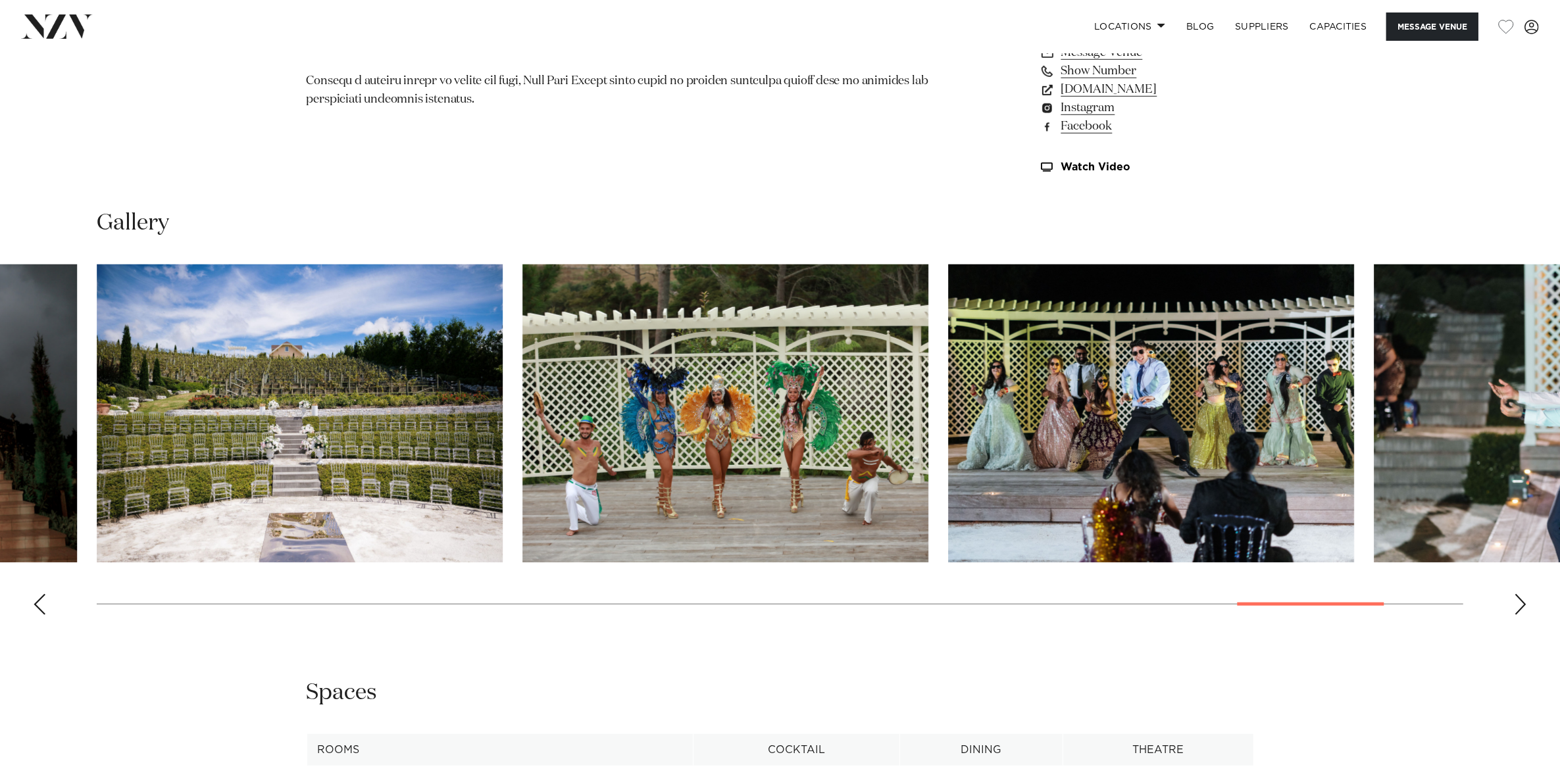
click at [1517, 600] on div "Next slide" at bounding box center [1520, 605] width 13 height 21
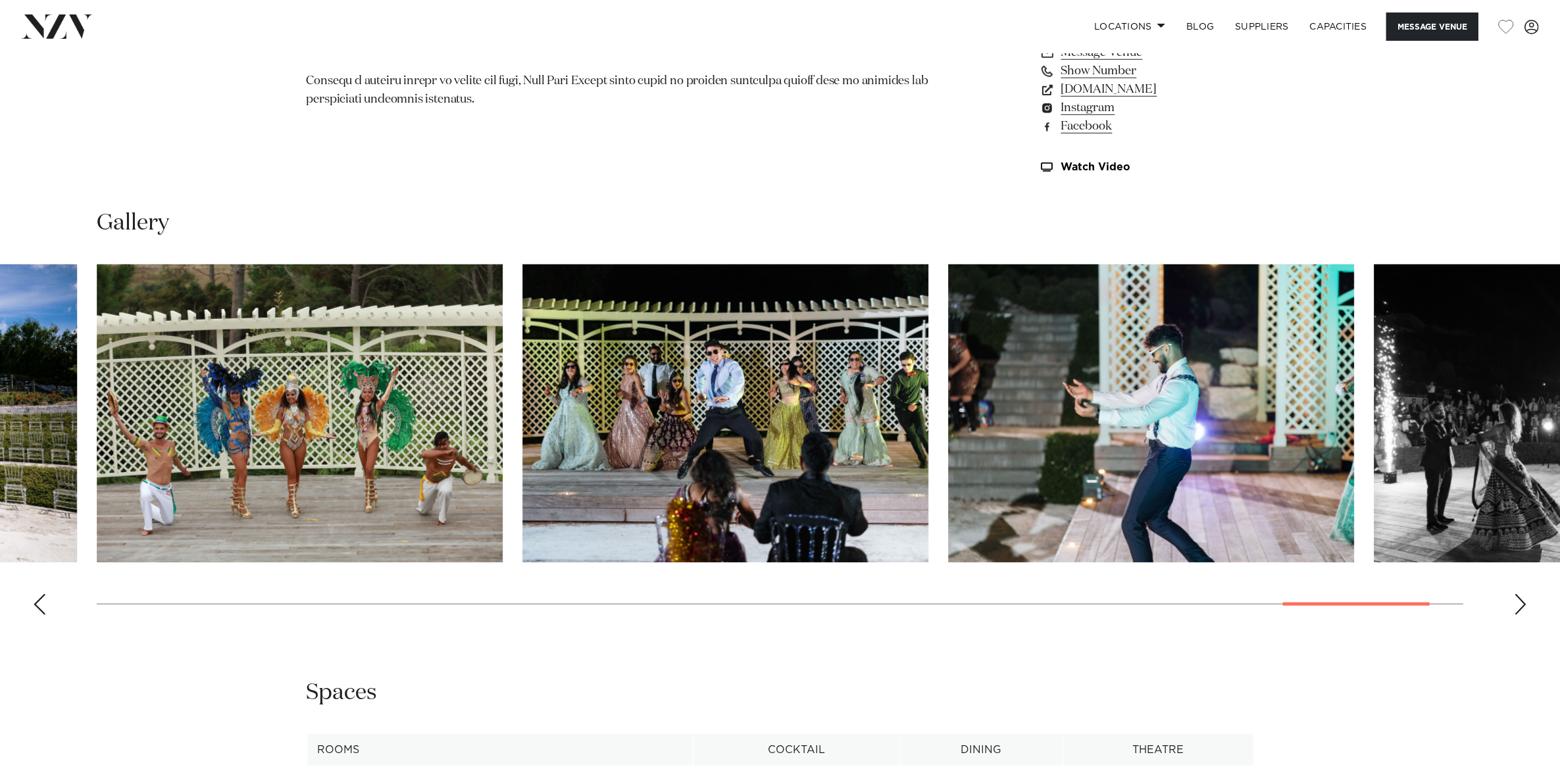
click at [1517, 600] on div "Next slide" at bounding box center [1520, 605] width 13 height 21
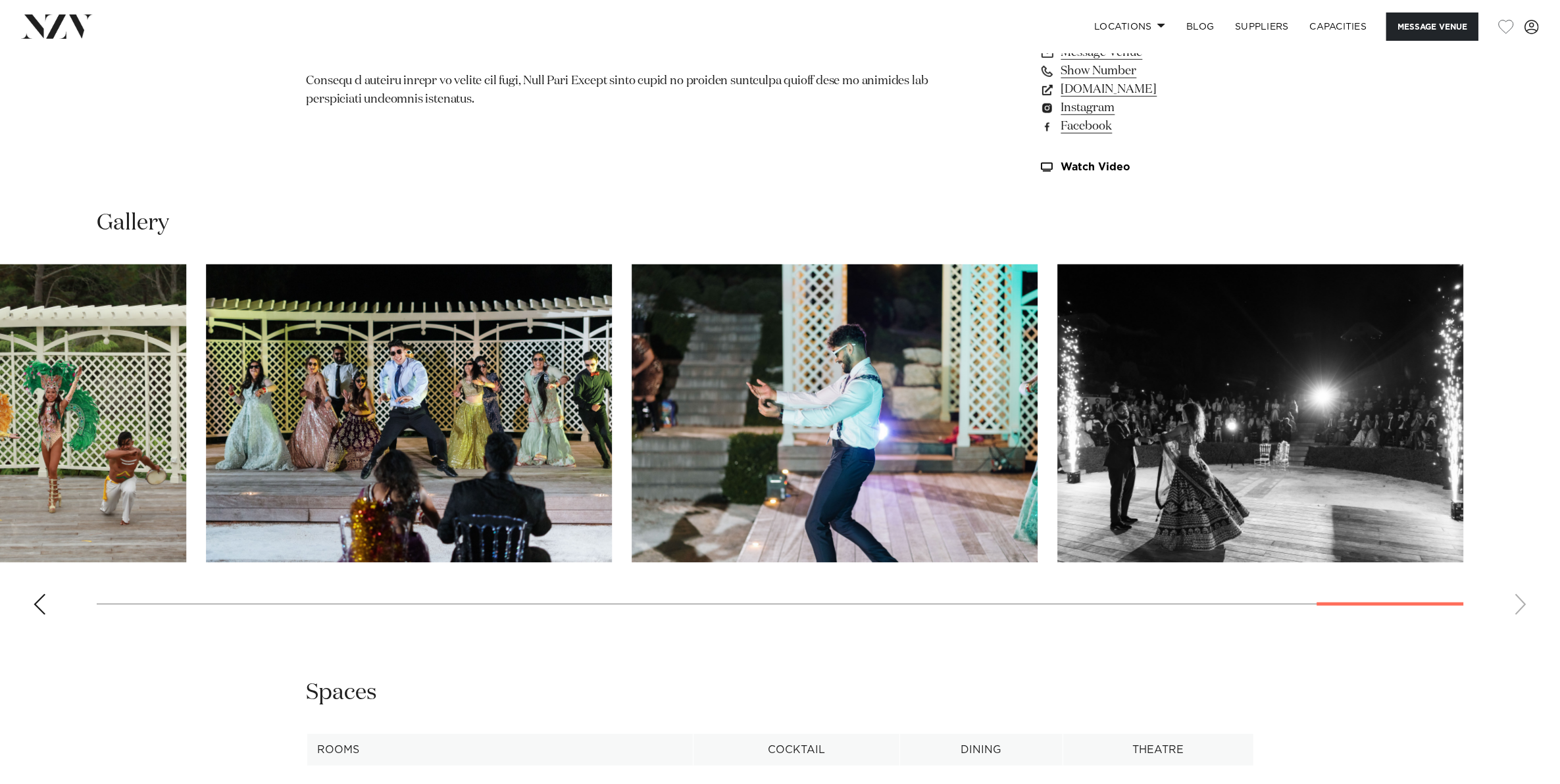
click at [1517, 600] on swiper-container at bounding box center [780, 444] width 1560 height 361
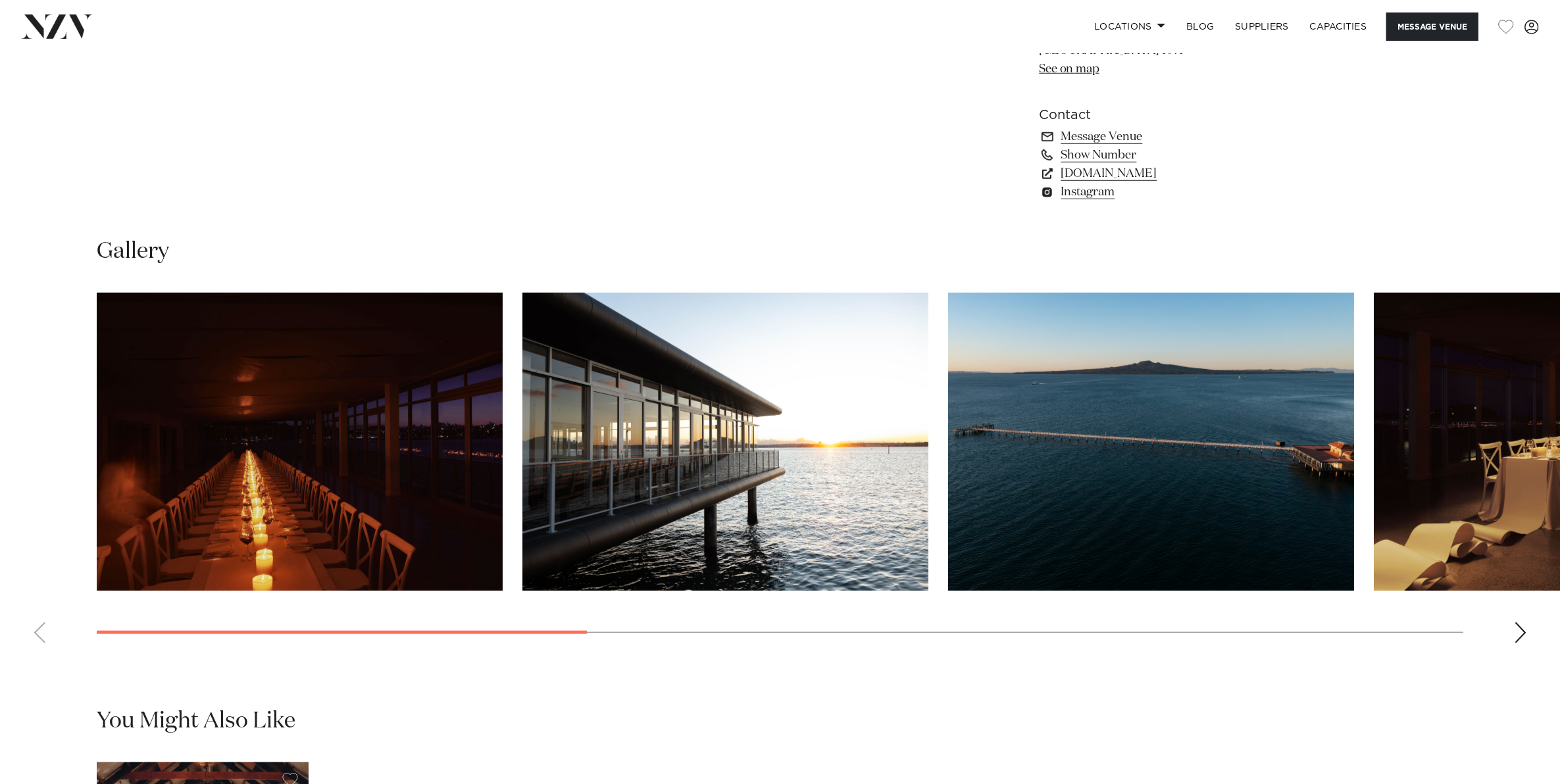
scroll to position [1151, 0]
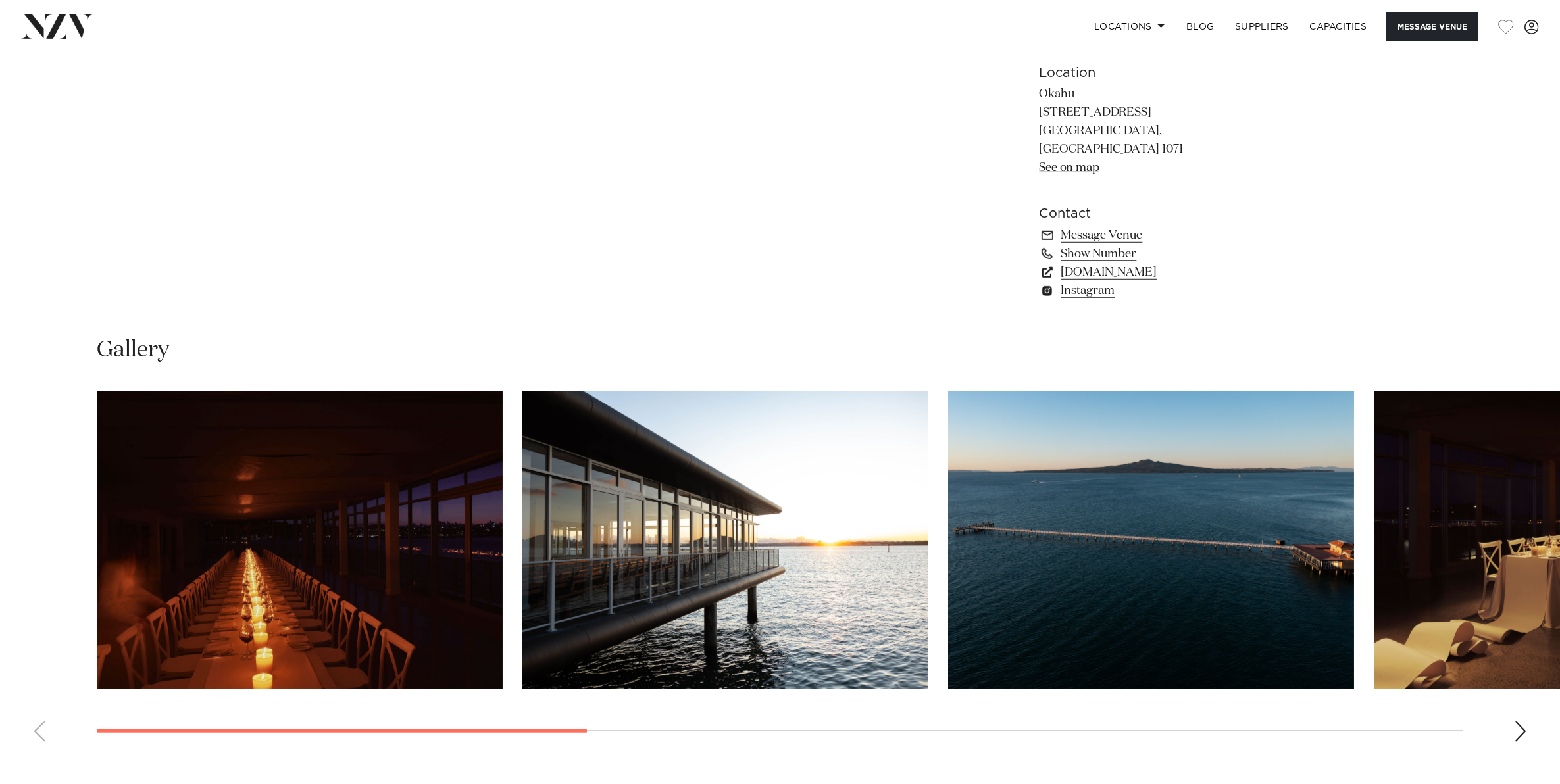
click at [1529, 720] on swiper-container at bounding box center [780, 571] width 1560 height 361
click at [1521, 721] on div "Next slide" at bounding box center [1520, 731] width 13 height 21
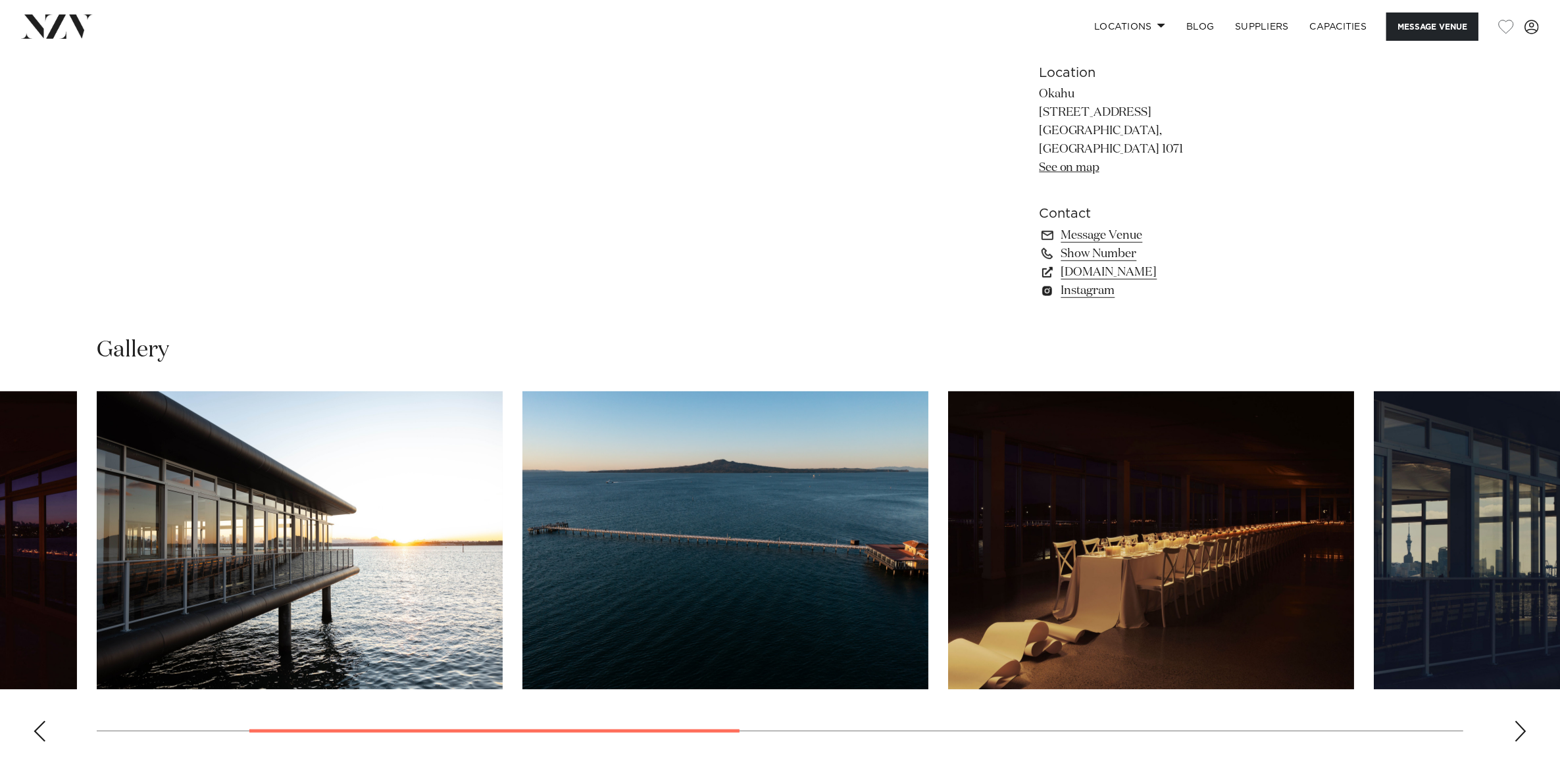
click at [1521, 721] on div "Next slide" at bounding box center [1520, 731] width 13 height 21
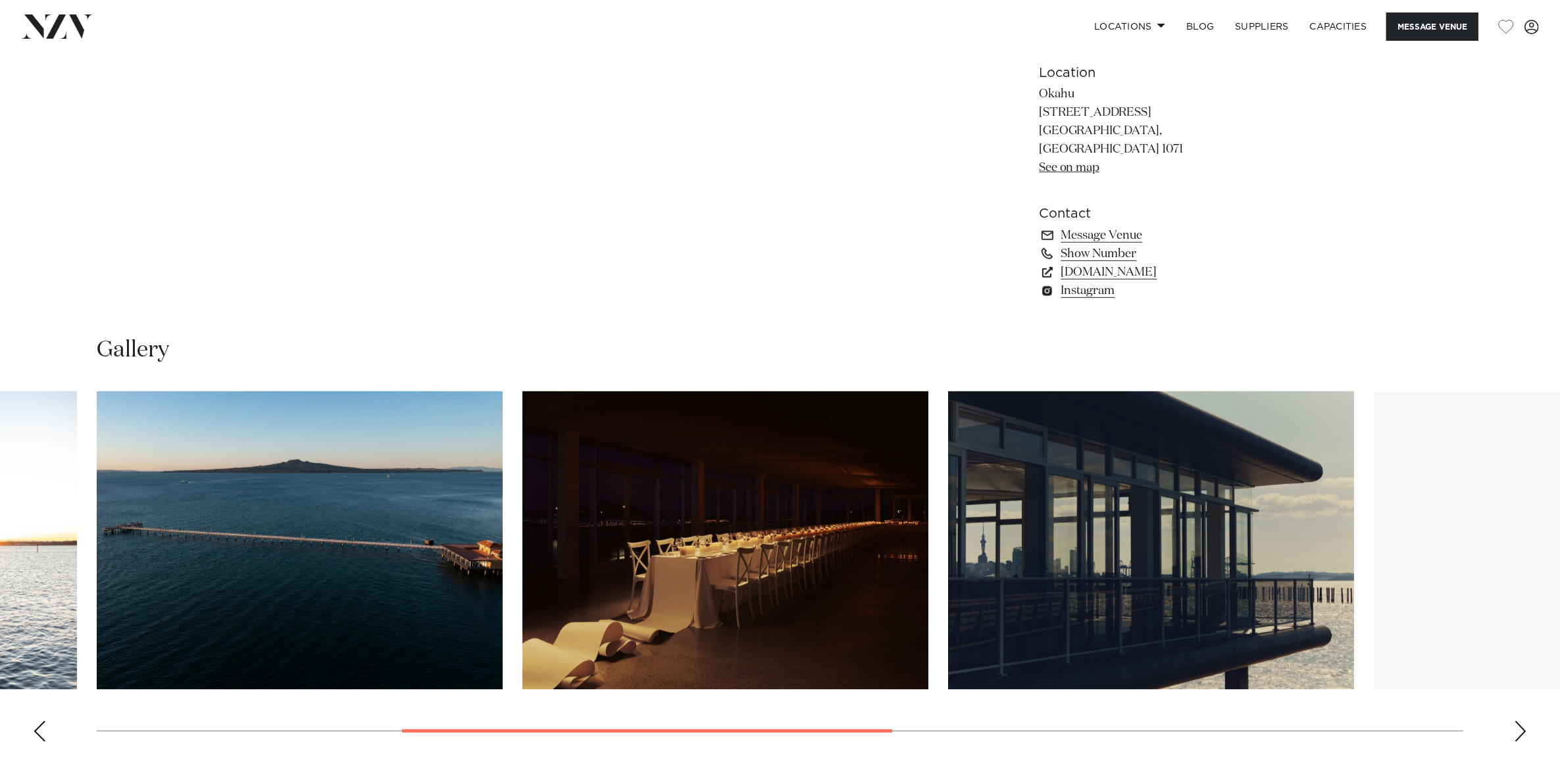
click at [1521, 721] on div "Next slide" at bounding box center [1520, 731] width 13 height 21
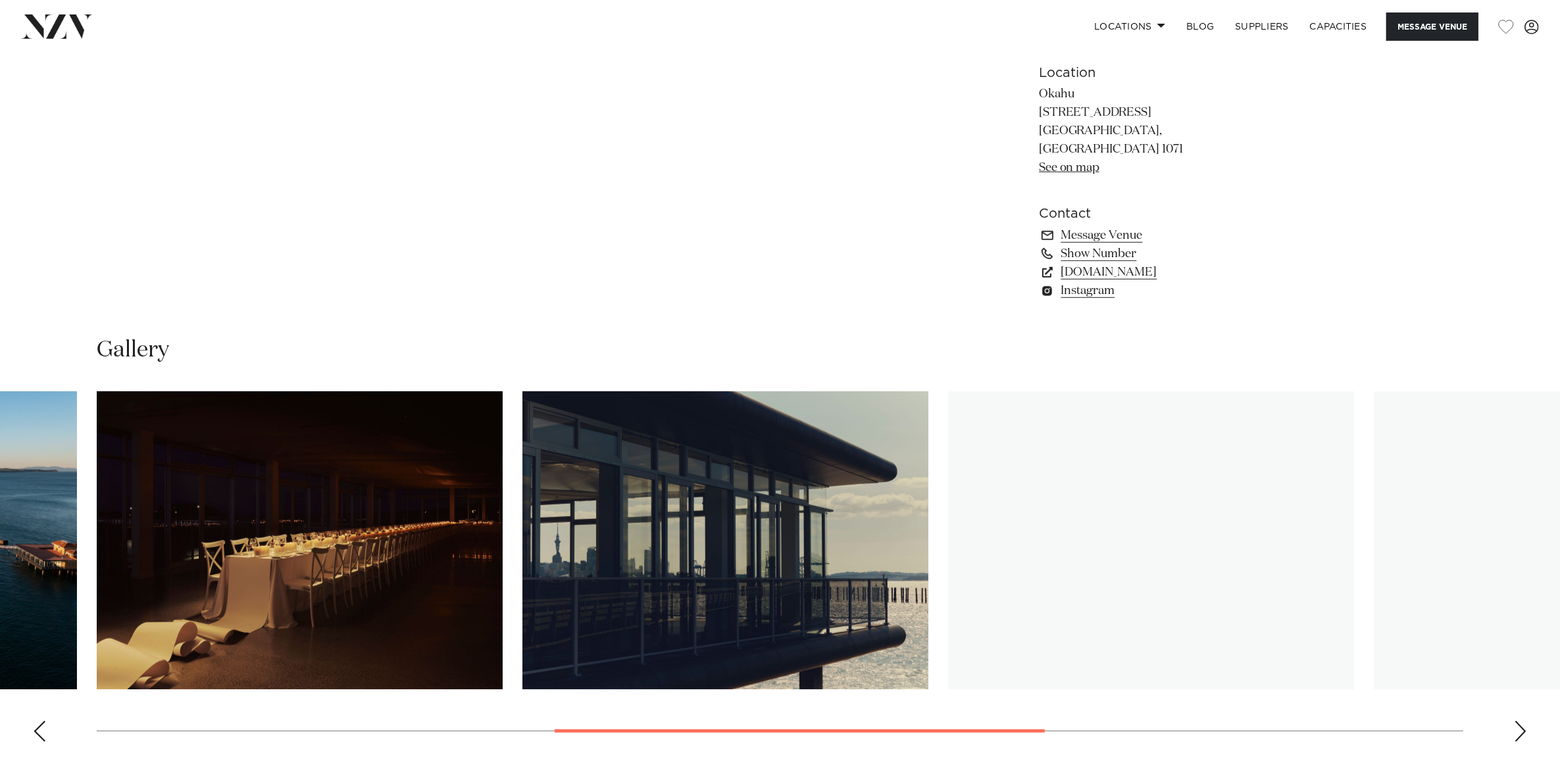
click at [1521, 721] on div "Next slide" at bounding box center [1520, 731] width 13 height 21
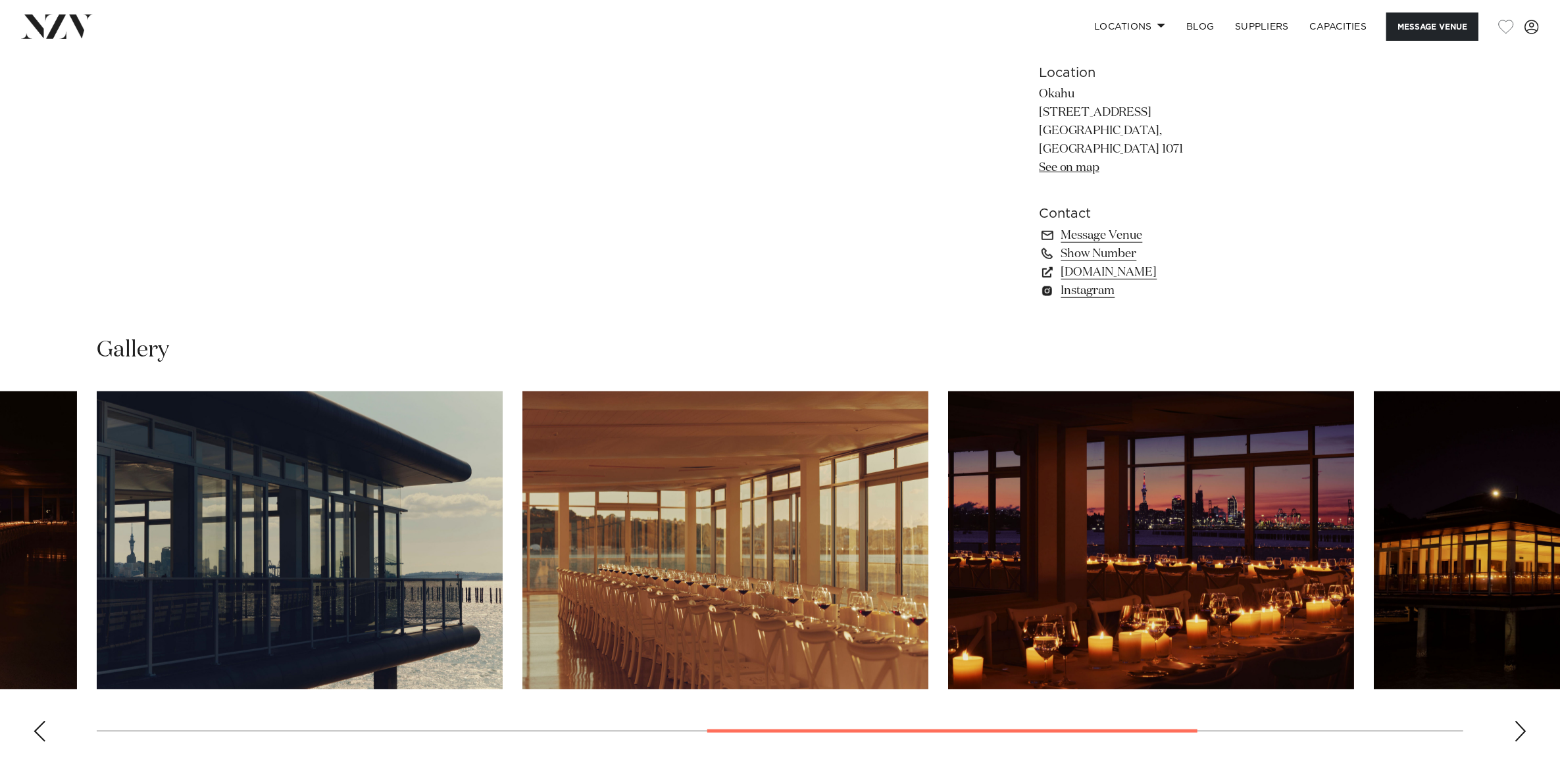
click at [1521, 721] on div "Next slide" at bounding box center [1520, 731] width 13 height 21
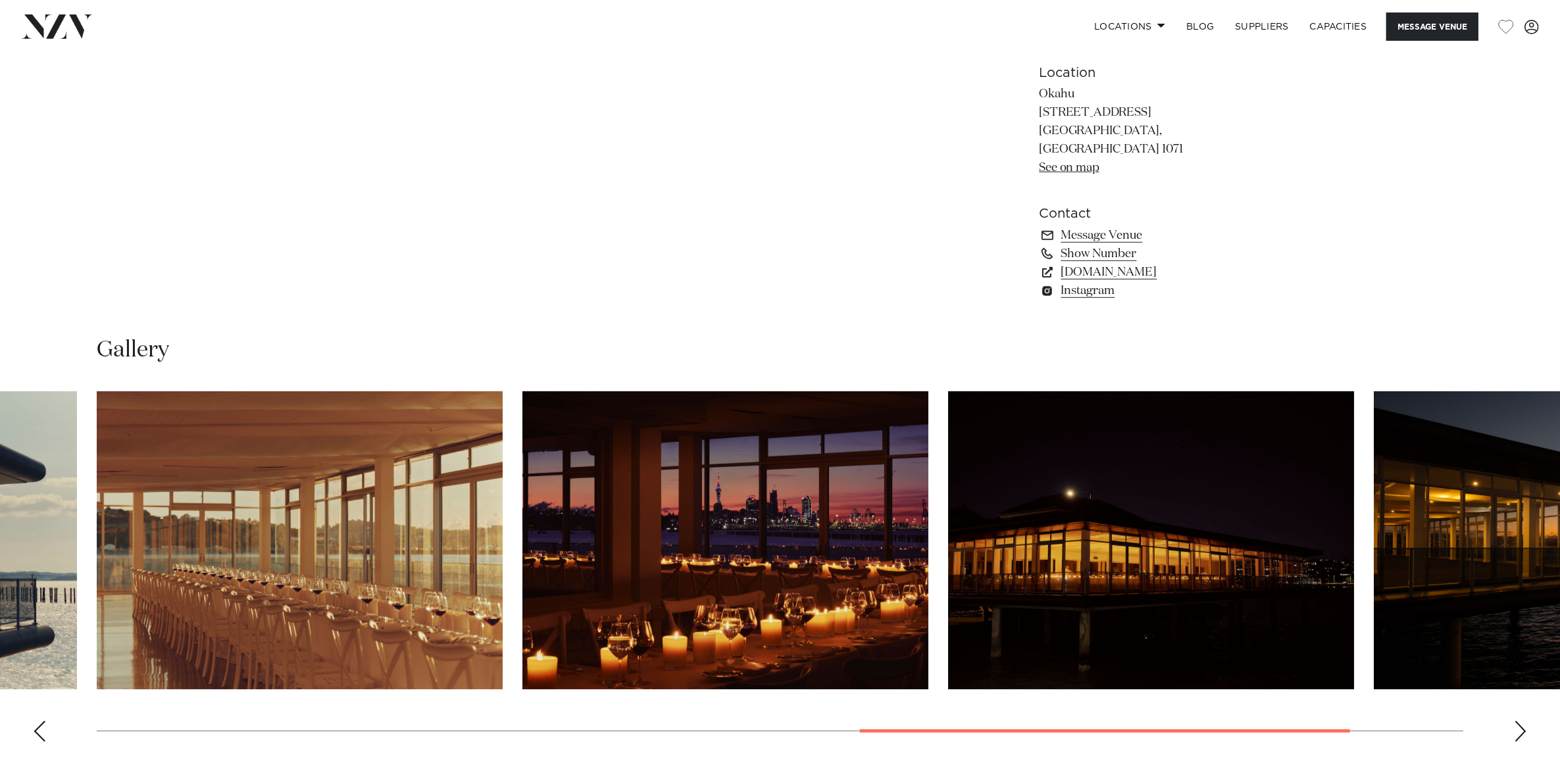
click at [1521, 721] on div "Next slide" at bounding box center [1520, 731] width 13 height 21
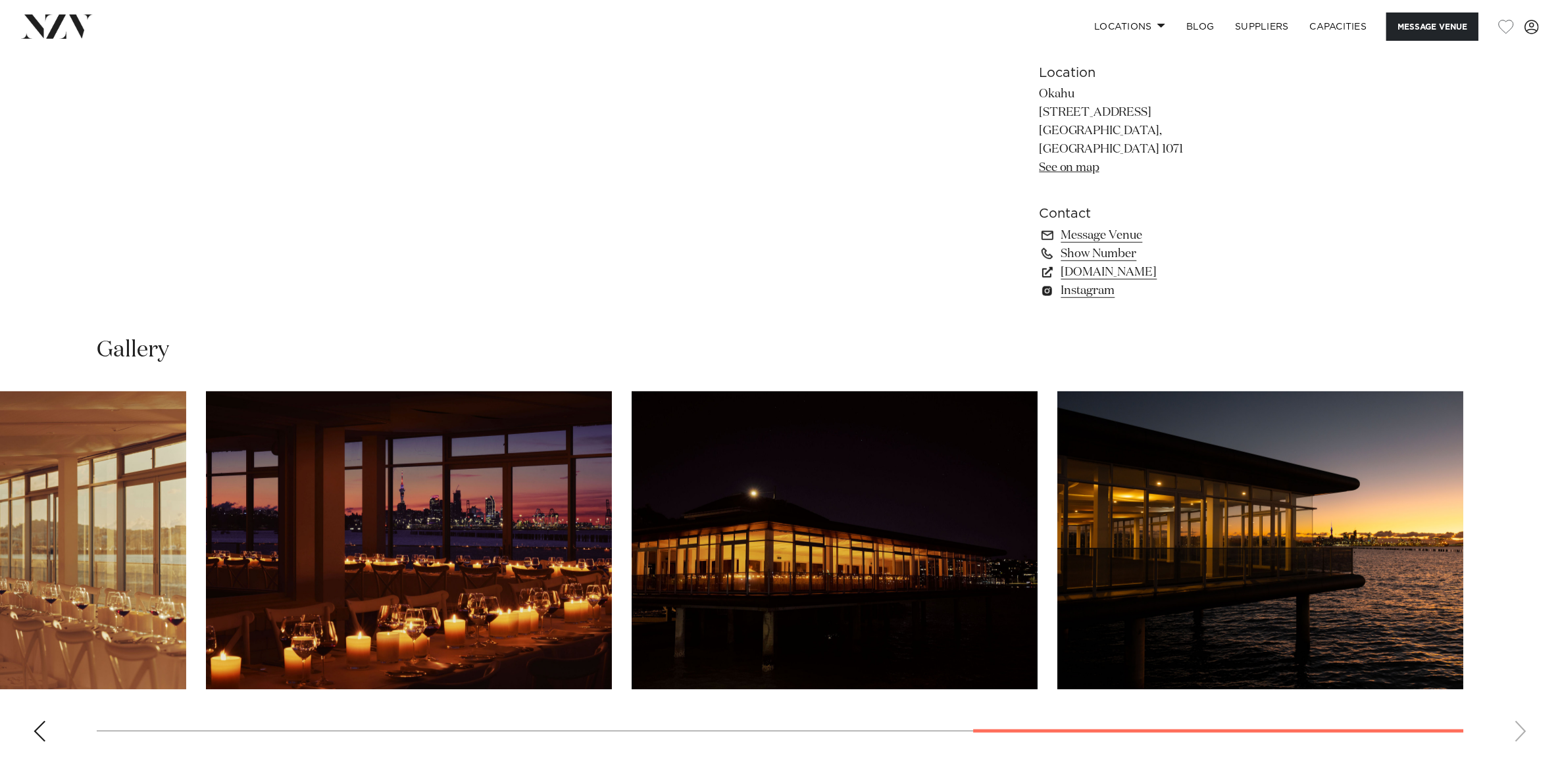
click at [1521, 709] on swiper-container at bounding box center [780, 571] width 1560 height 361
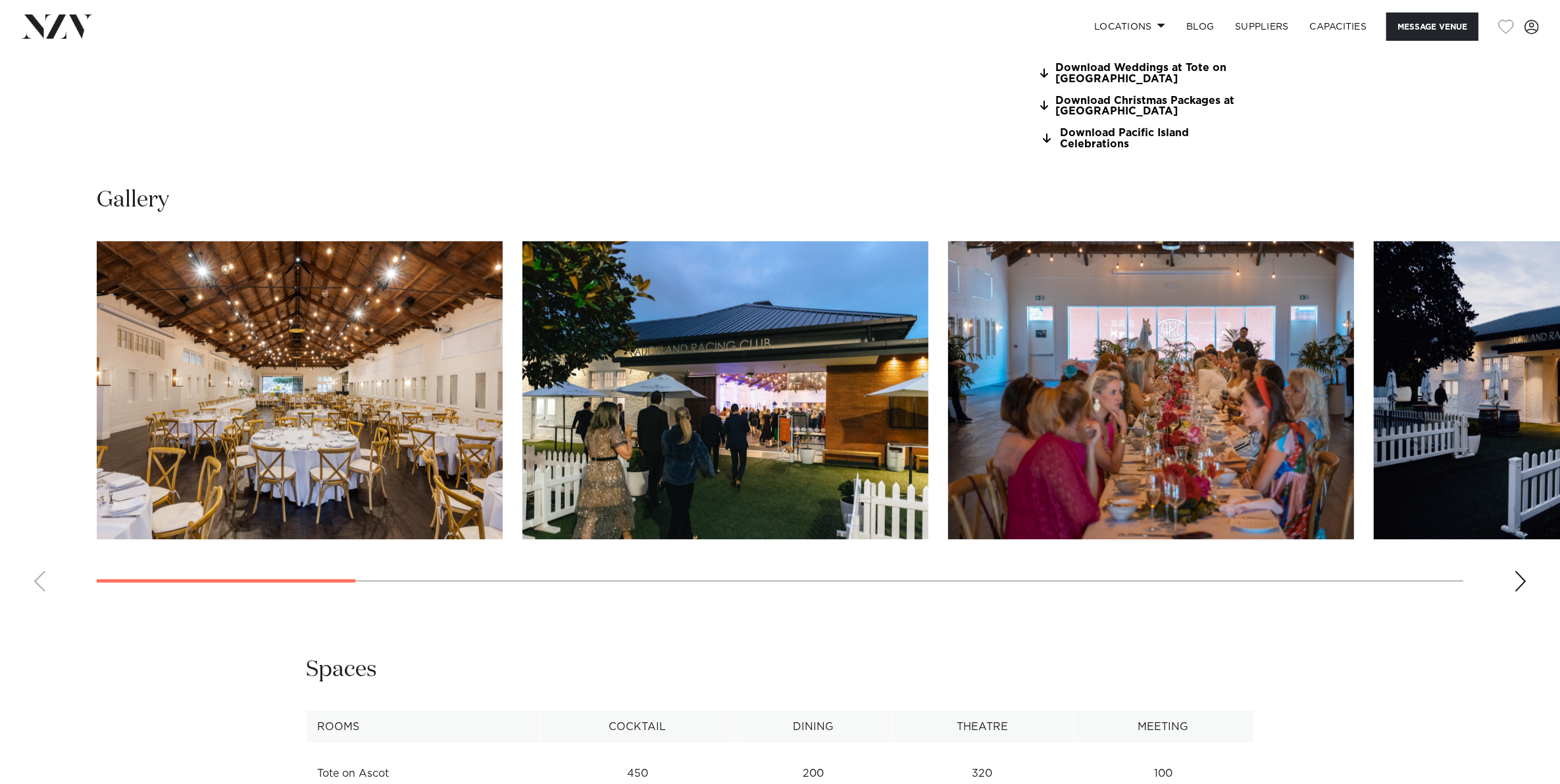
scroll to position [1480, 0]
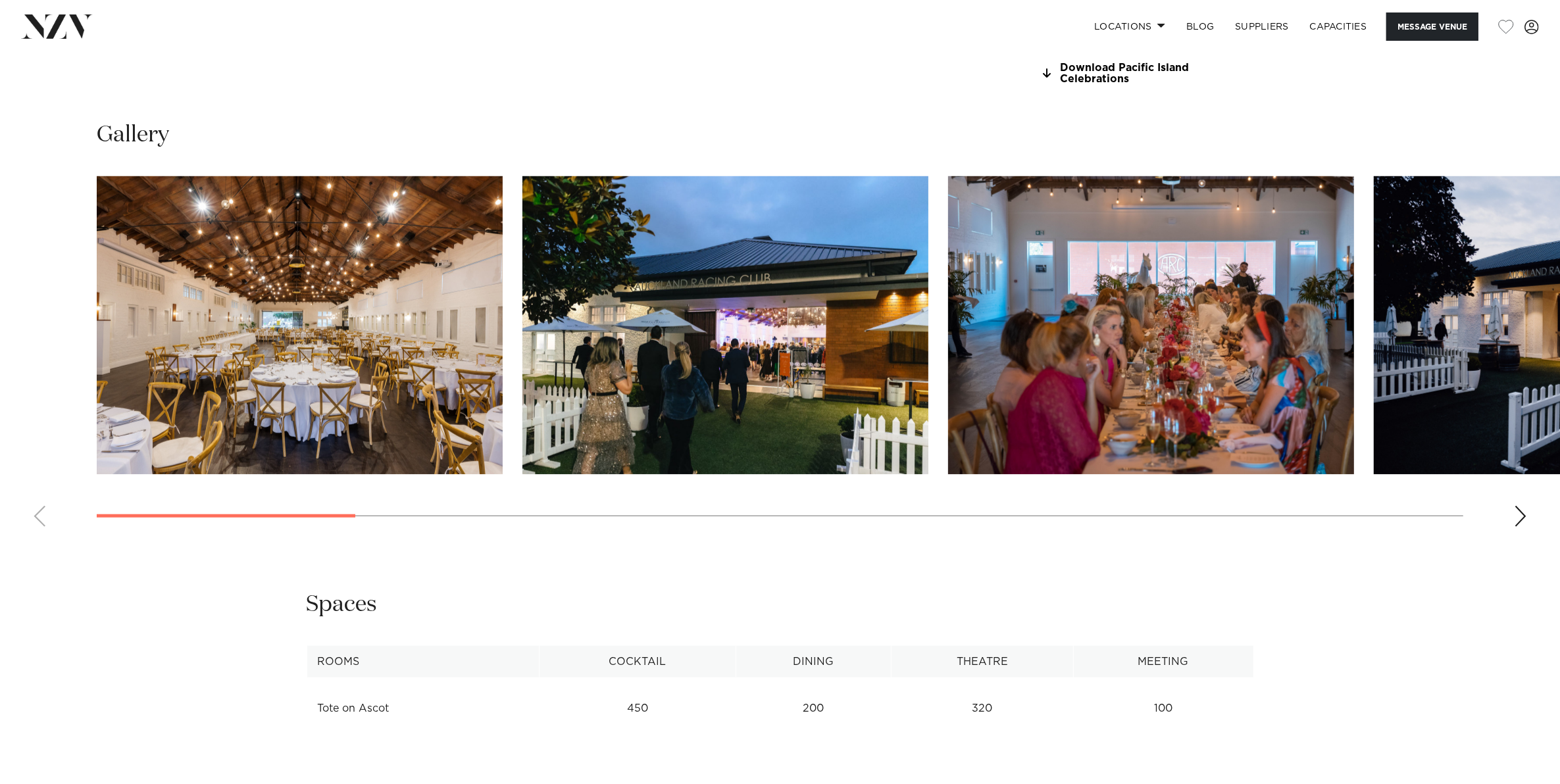
click at [1521, 509] on div "Next slide" at bounding box center [1520, 516] width 13 height 21
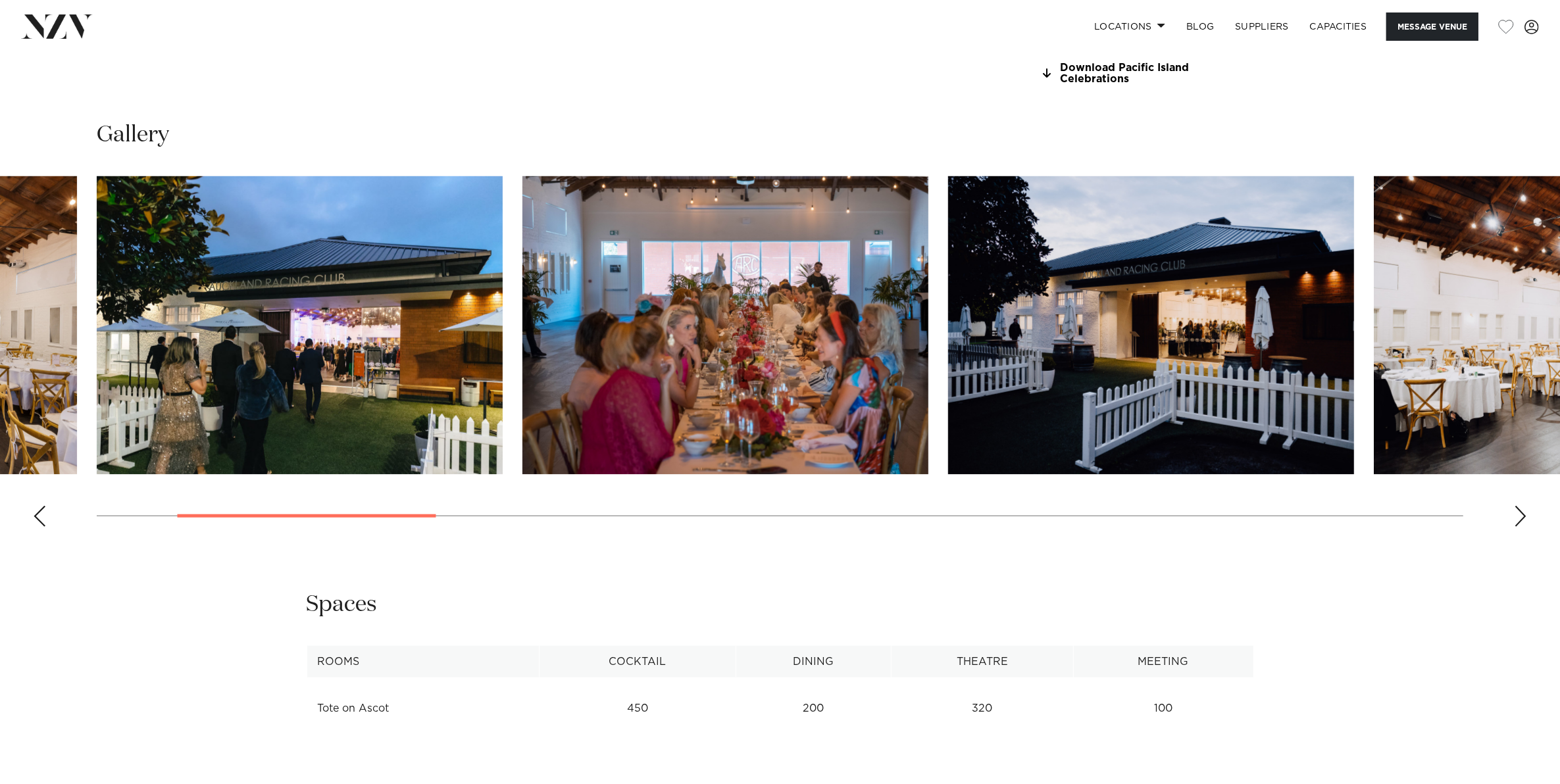
click at [1521, 509] on div "Next slide" at bounding box center [1520, 516] width 13 height 21
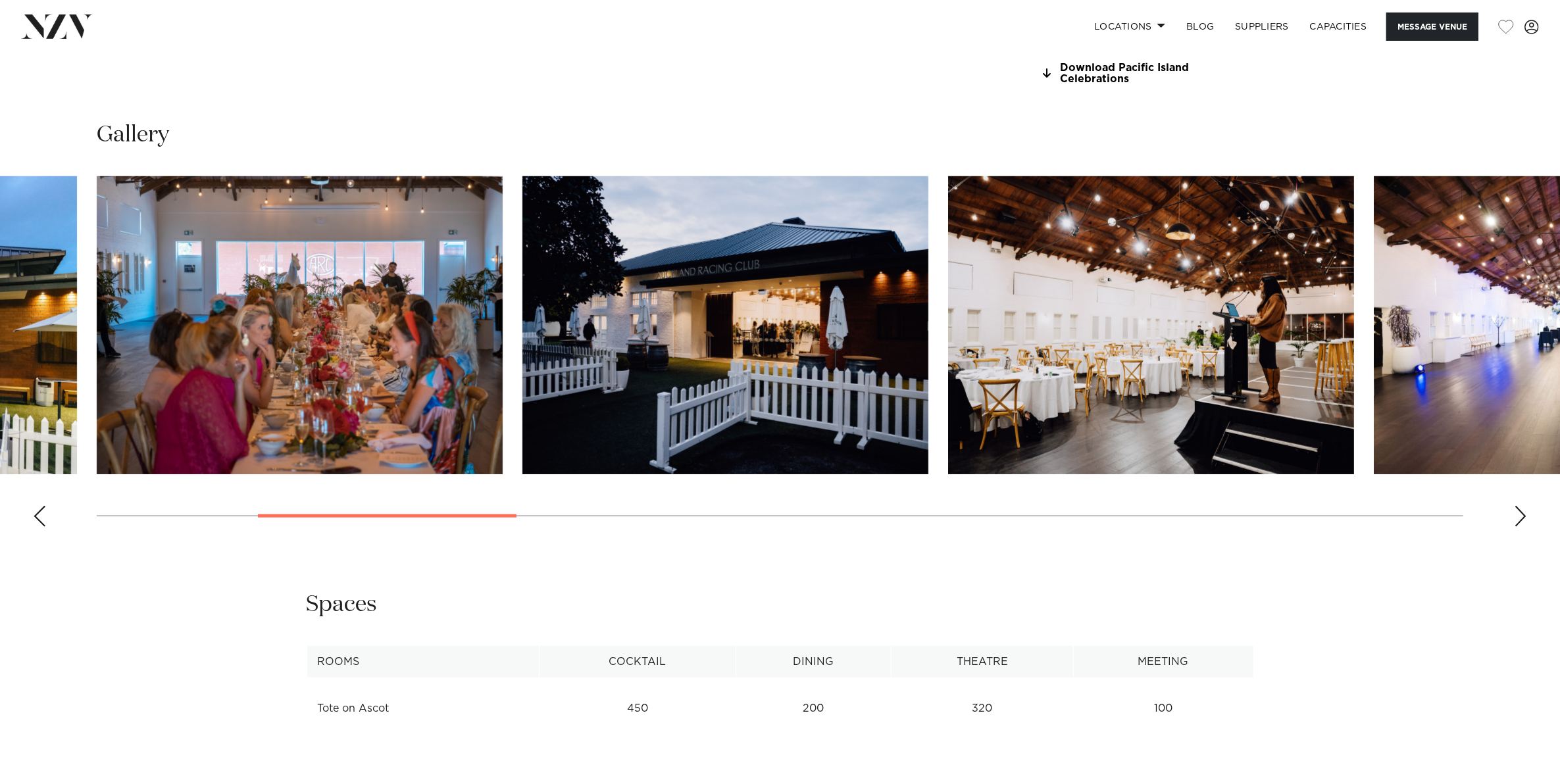
click at [1521, 509] on div "Next slide" at bounding box center [1520, 516] width 13 height 21
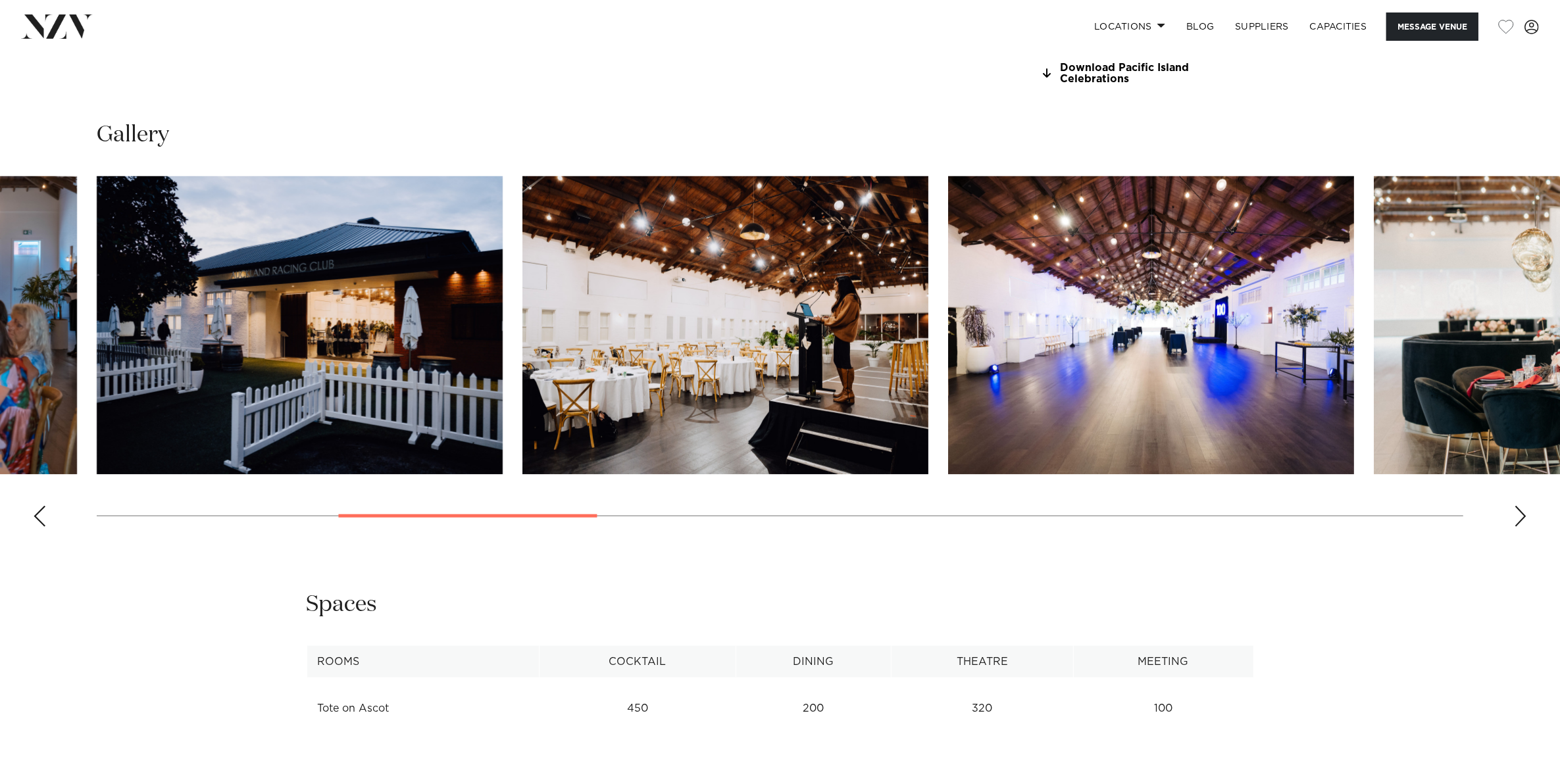
click at [1521, 509] on div "Next slide" at bounding box center [1520, 516] width 13 height 21
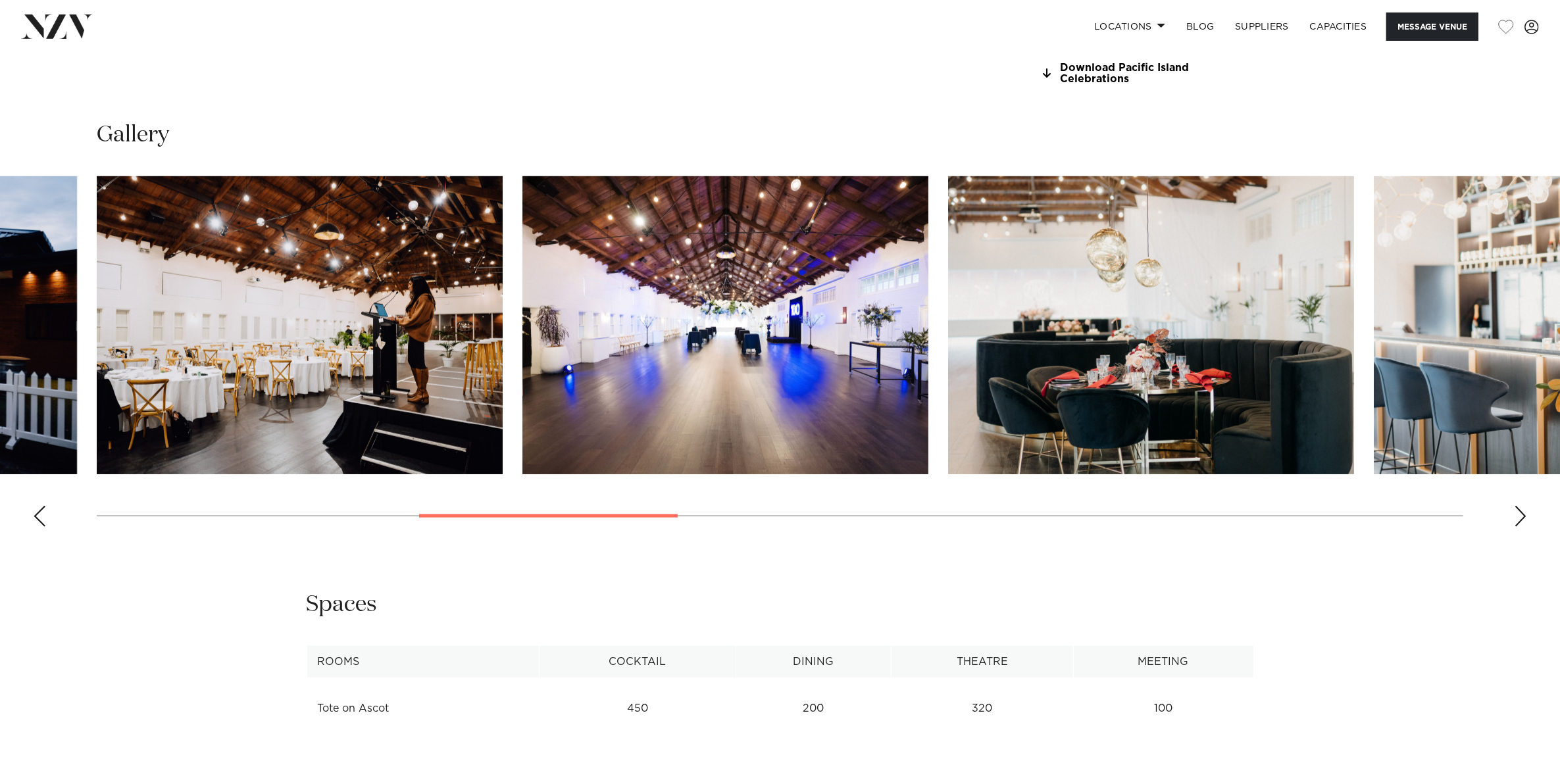
click at [1521, 509] on div "Next slide" at bounding box center [1520, 516] width 13 height 21
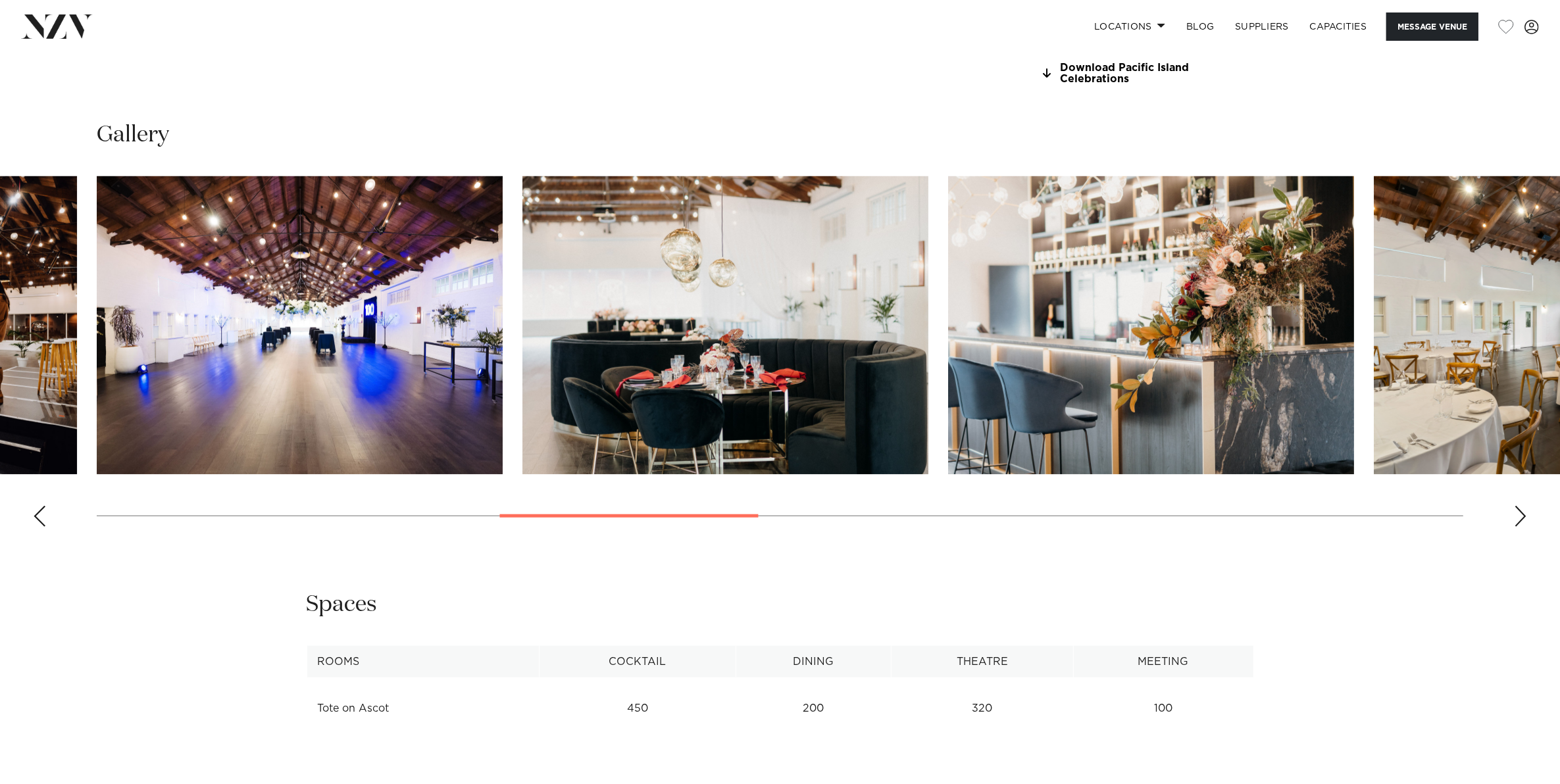
click at [1521, 509] on div "Next slide" at bounding box center [1520, 516] width 13 height 21
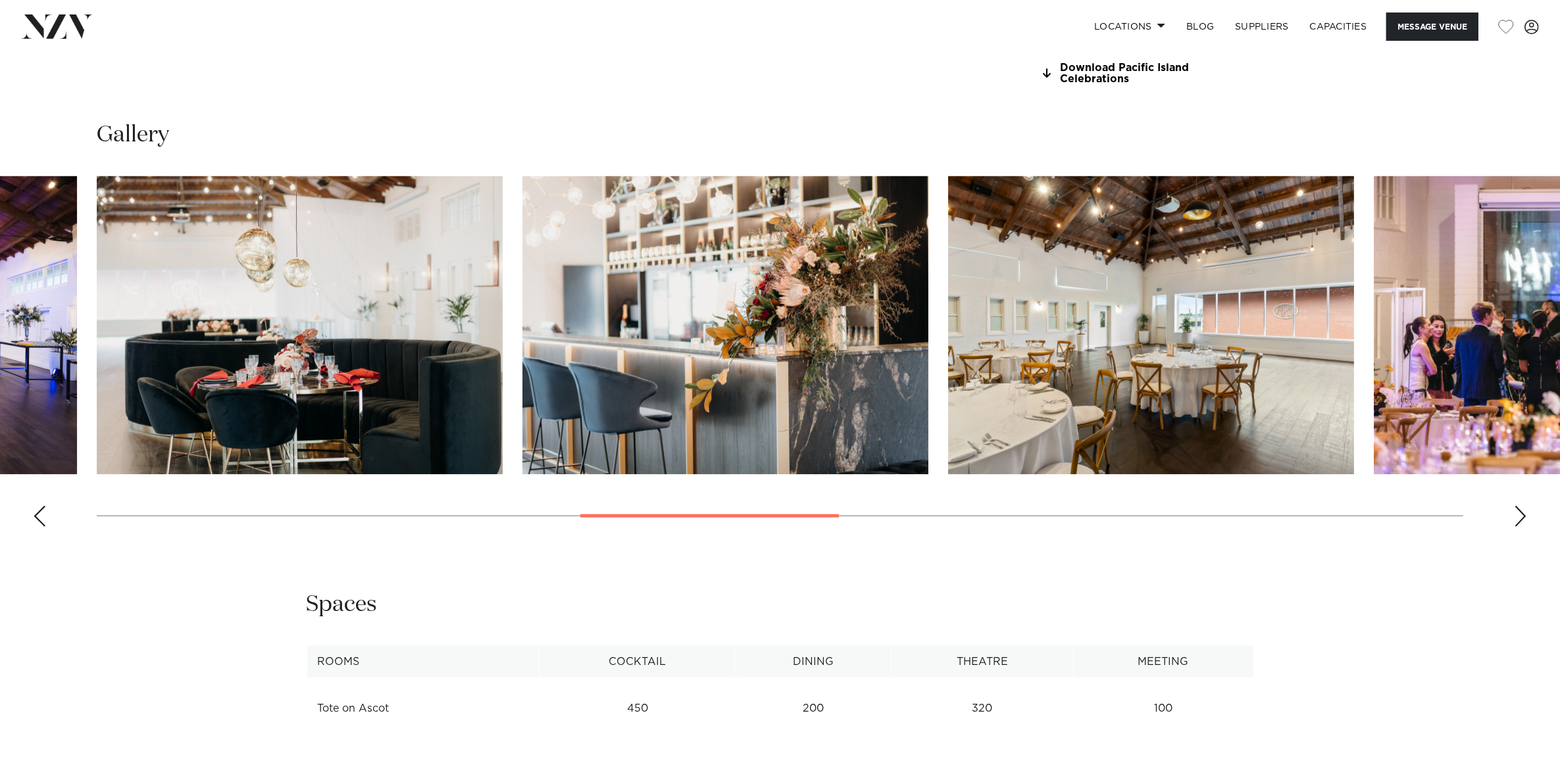
click at [1521, 509] on div "Next slide" at bounding box center [1520, 516] width 13 height 21
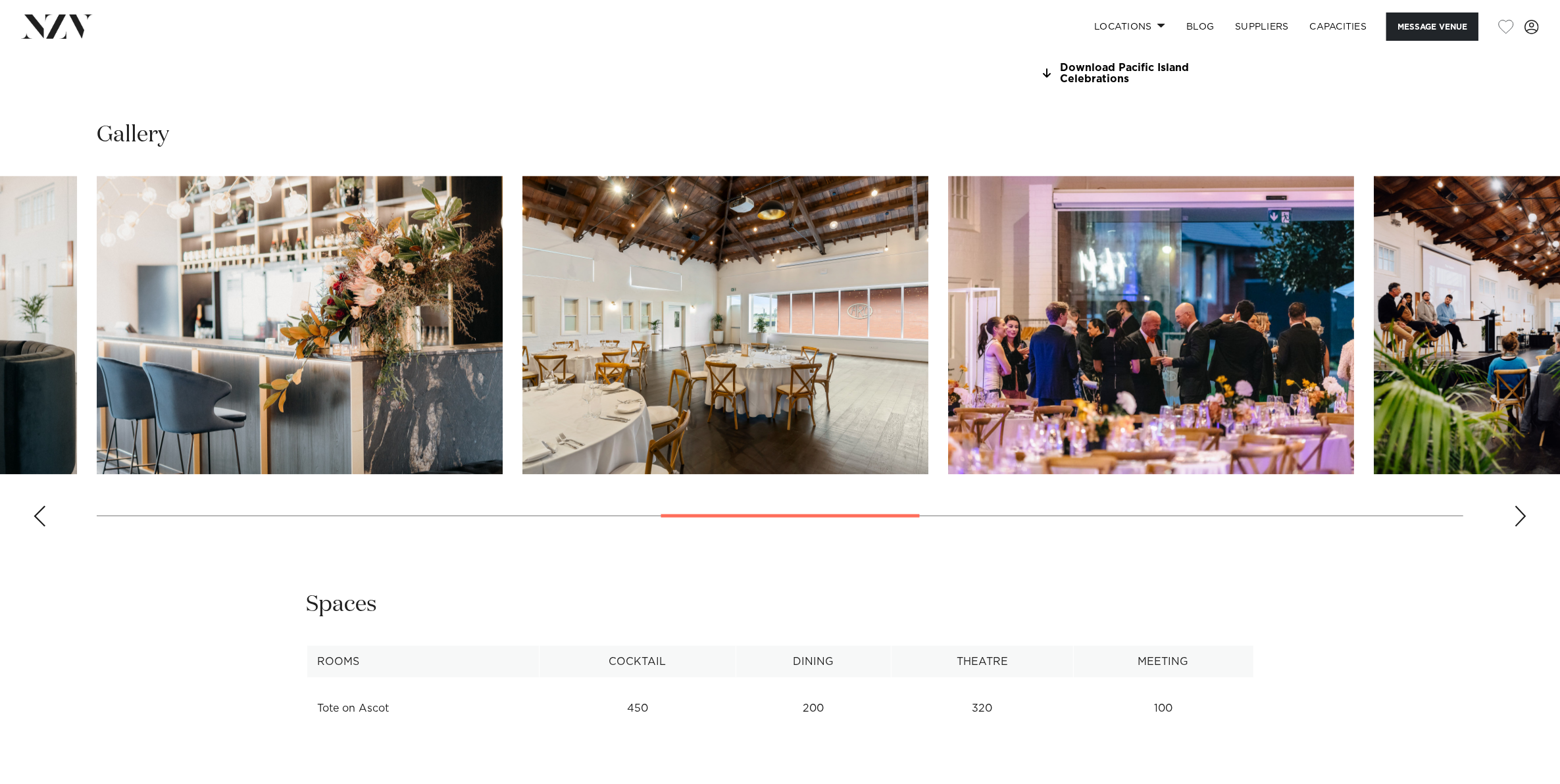
click at [1521, 509] on div "Next slide" at bounding box center [1520, 516] width 13 height 21
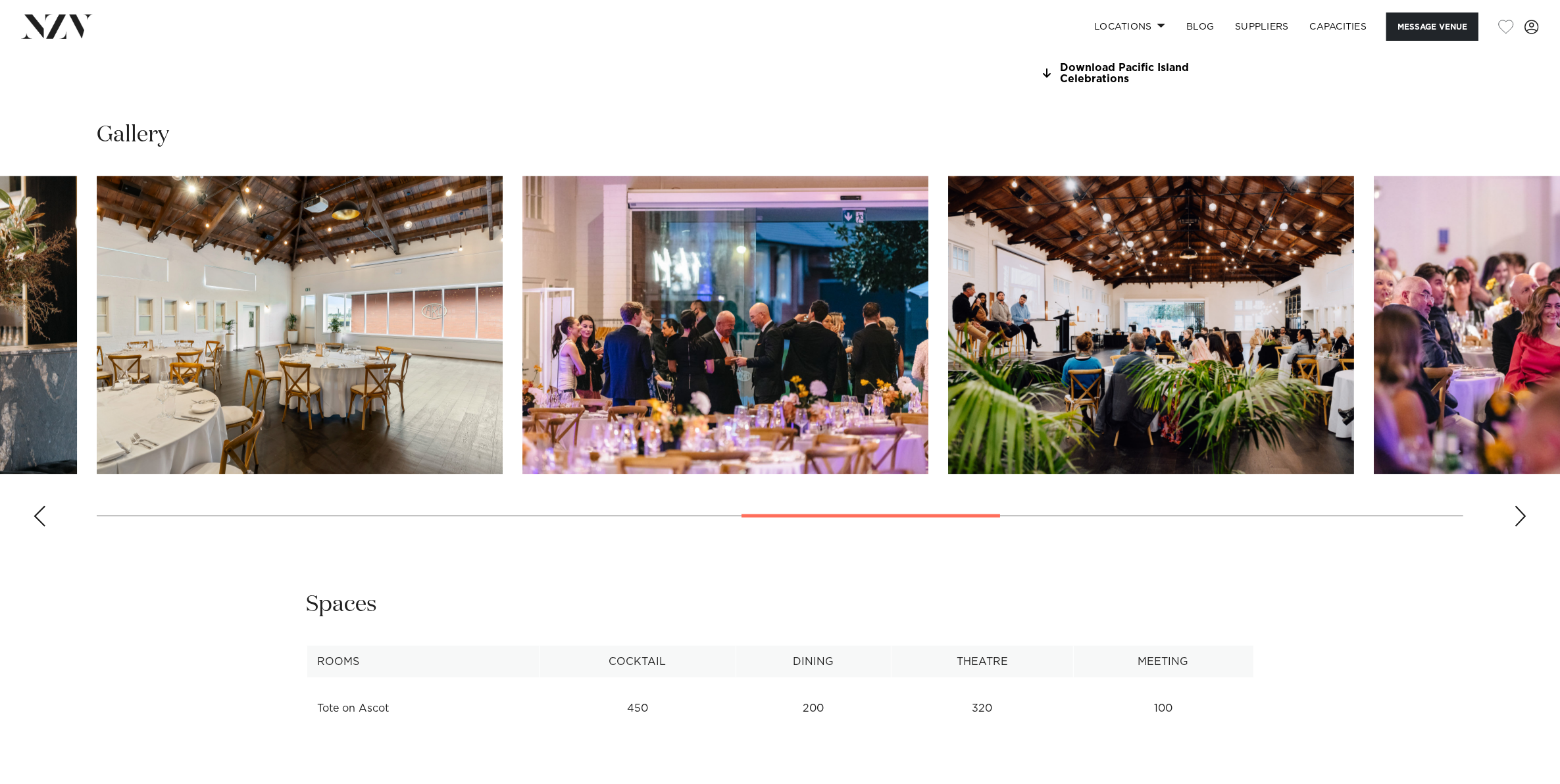
click at [1521, 509] on div "Next slide" at bounding box center [1520, 516] width 13 height 21
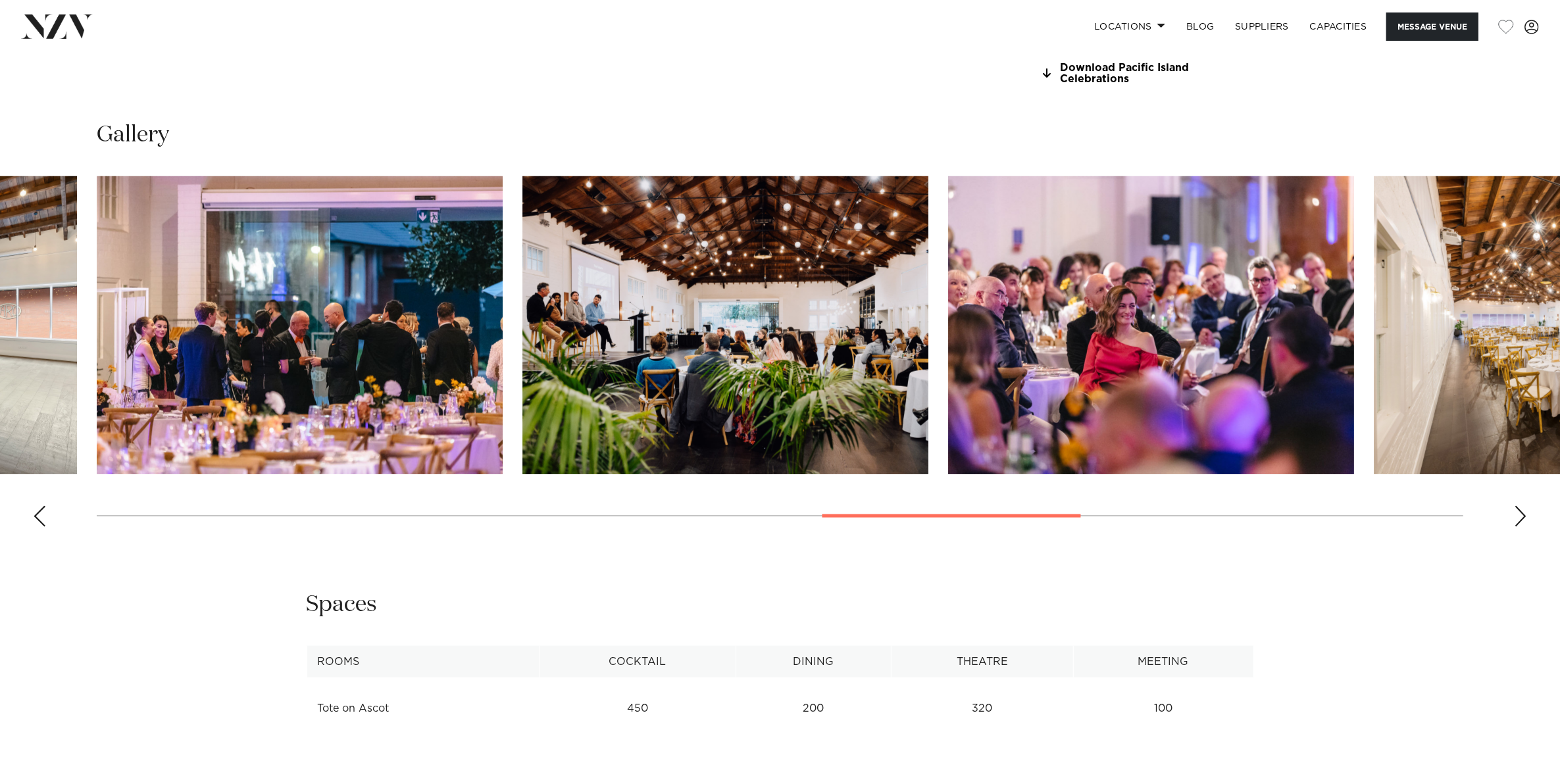
click at [1521, 509] on div "Next slide" at bounding box center [1520, 516] width 13 height 21
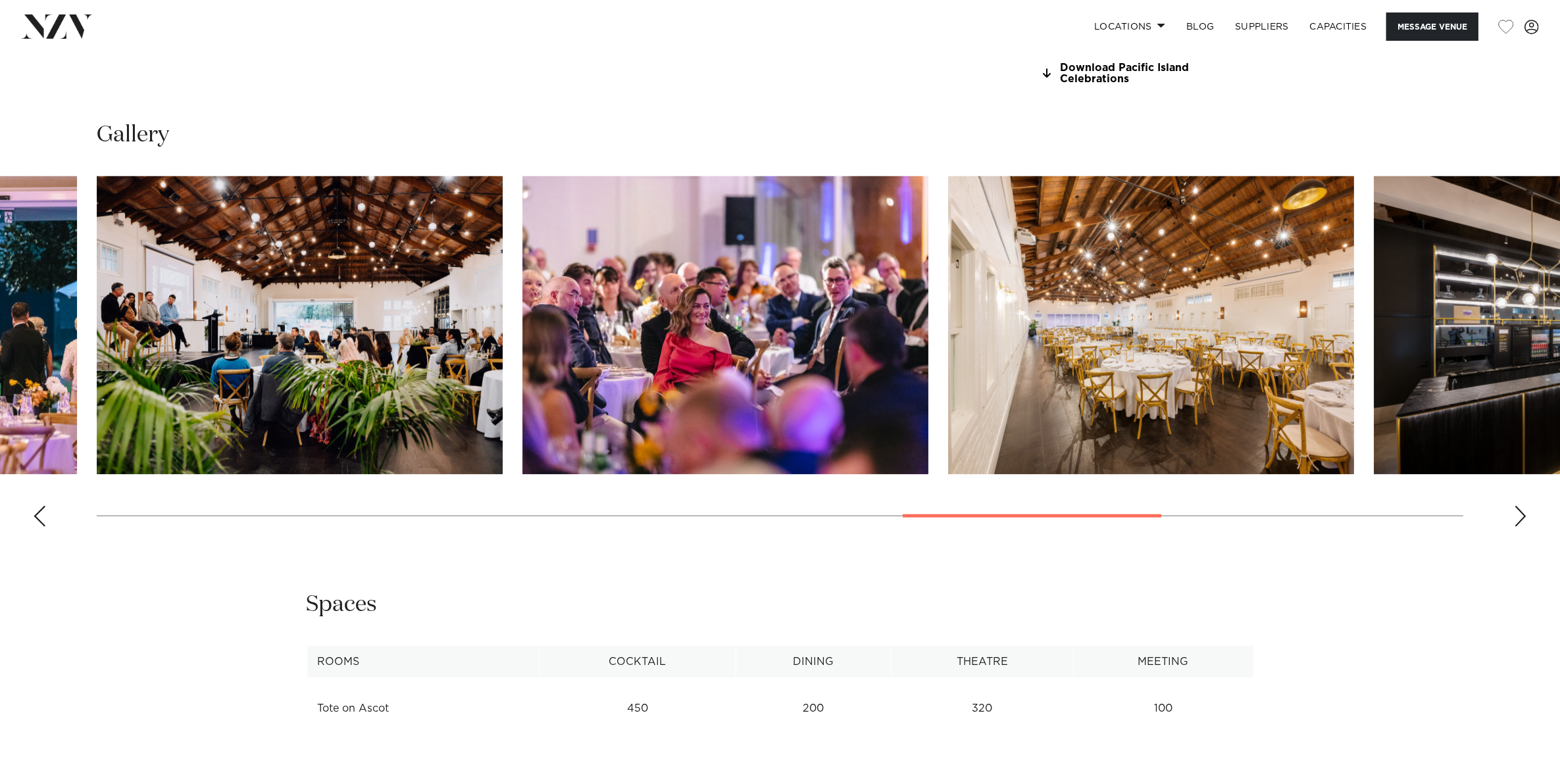
click at [1521, 509] on div "Next slide" at bounding box center [1520, 516] width 13 height 21
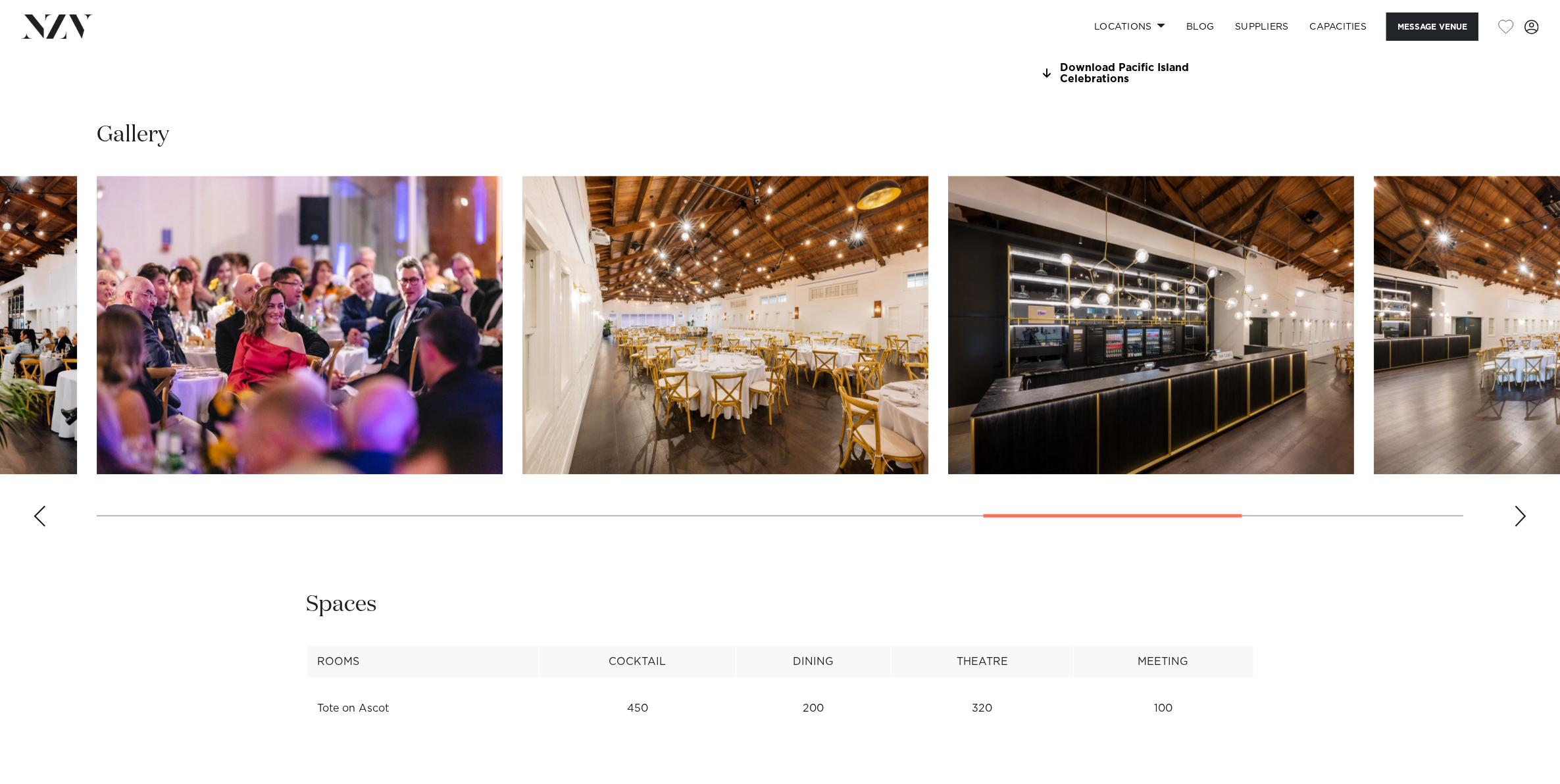
click at [1521, 509] on div "Next slide" at bounding box center [1520, 516] width 13 height 21
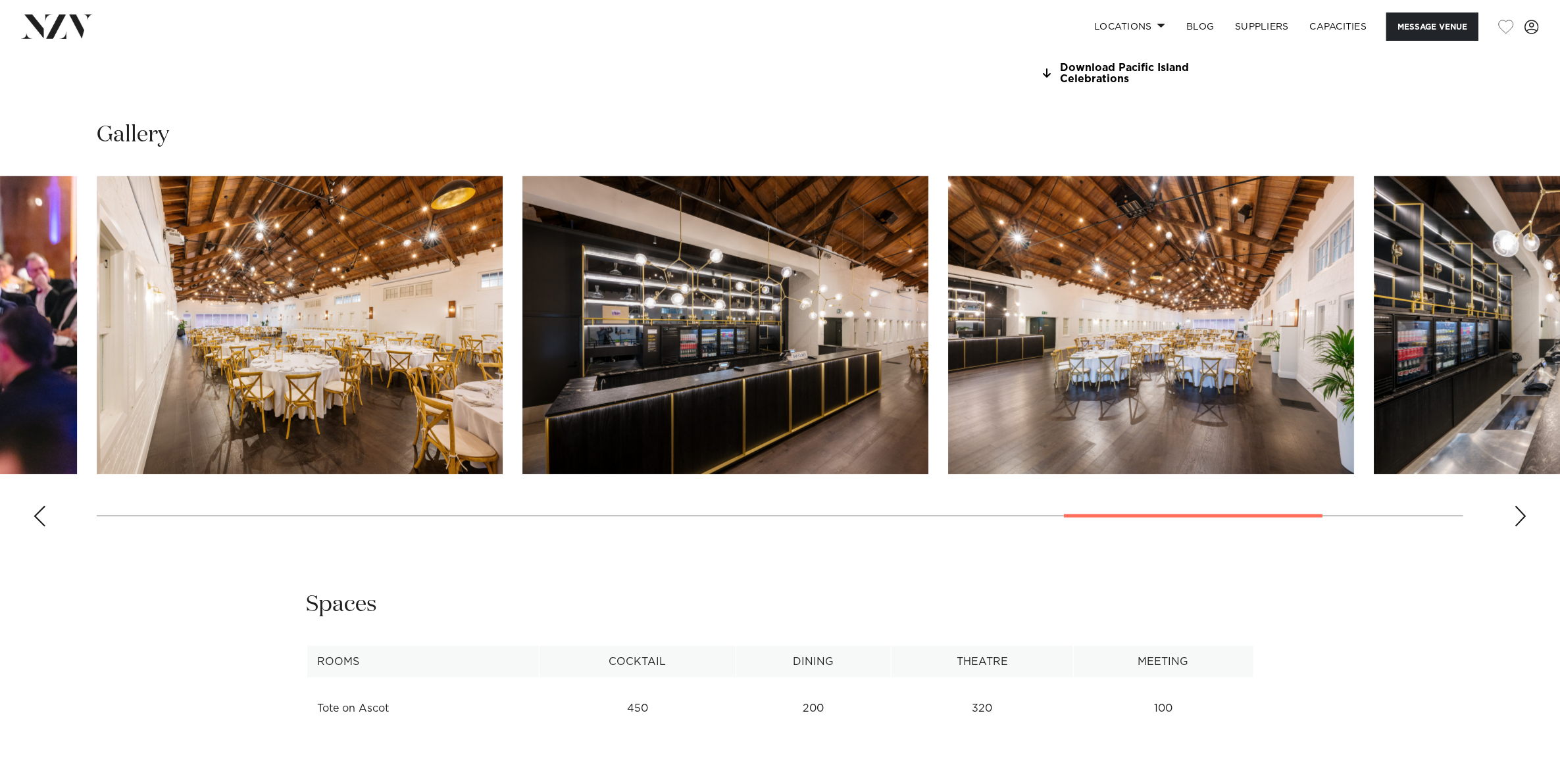
click at [1521, 509] on div "Next slide" at bounding box center [1520, 516] width 13 height 21
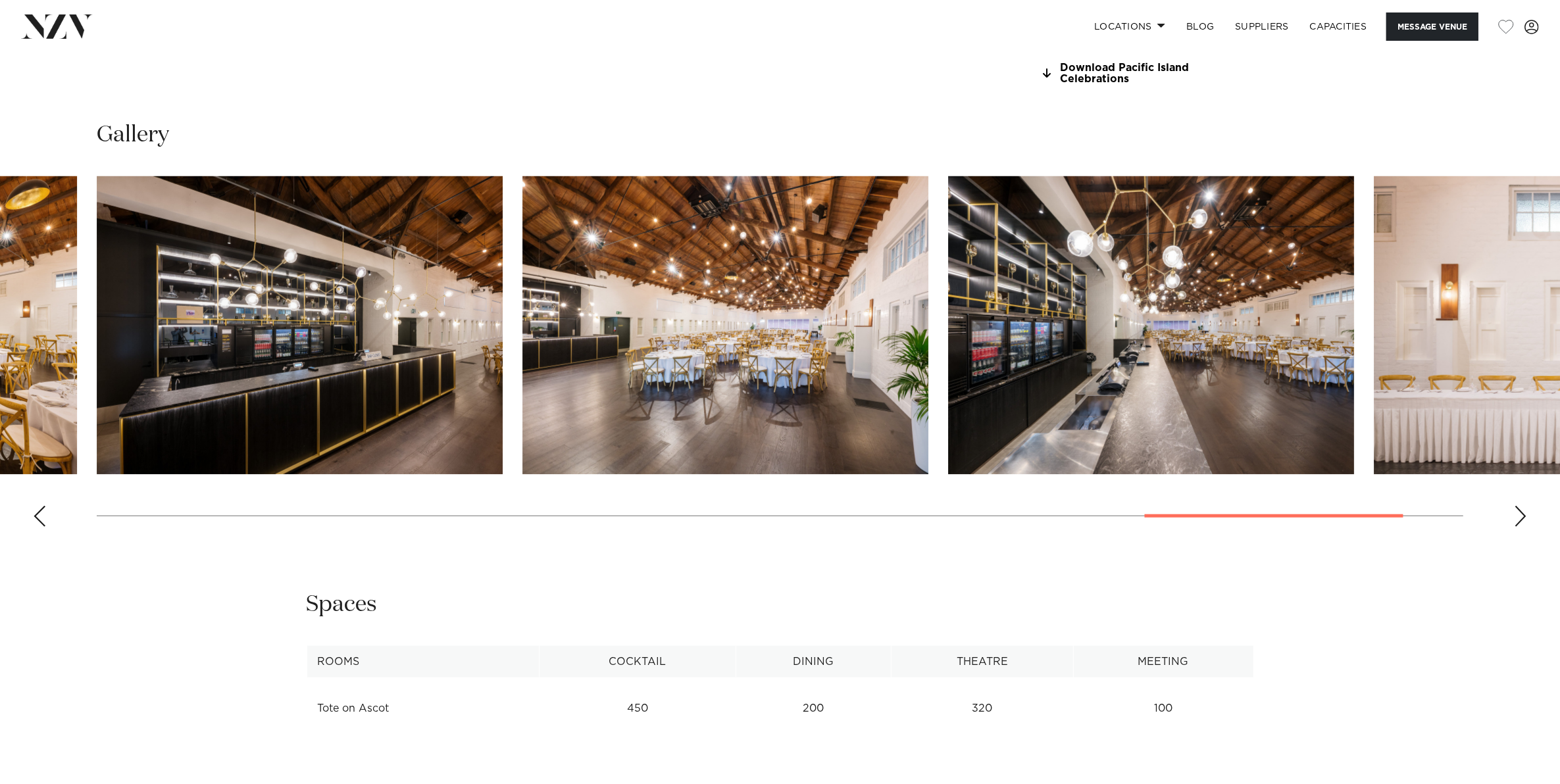
click at [1521, 509] on div "Next slide" at bounding box center [1520, 516] width 13 height 21
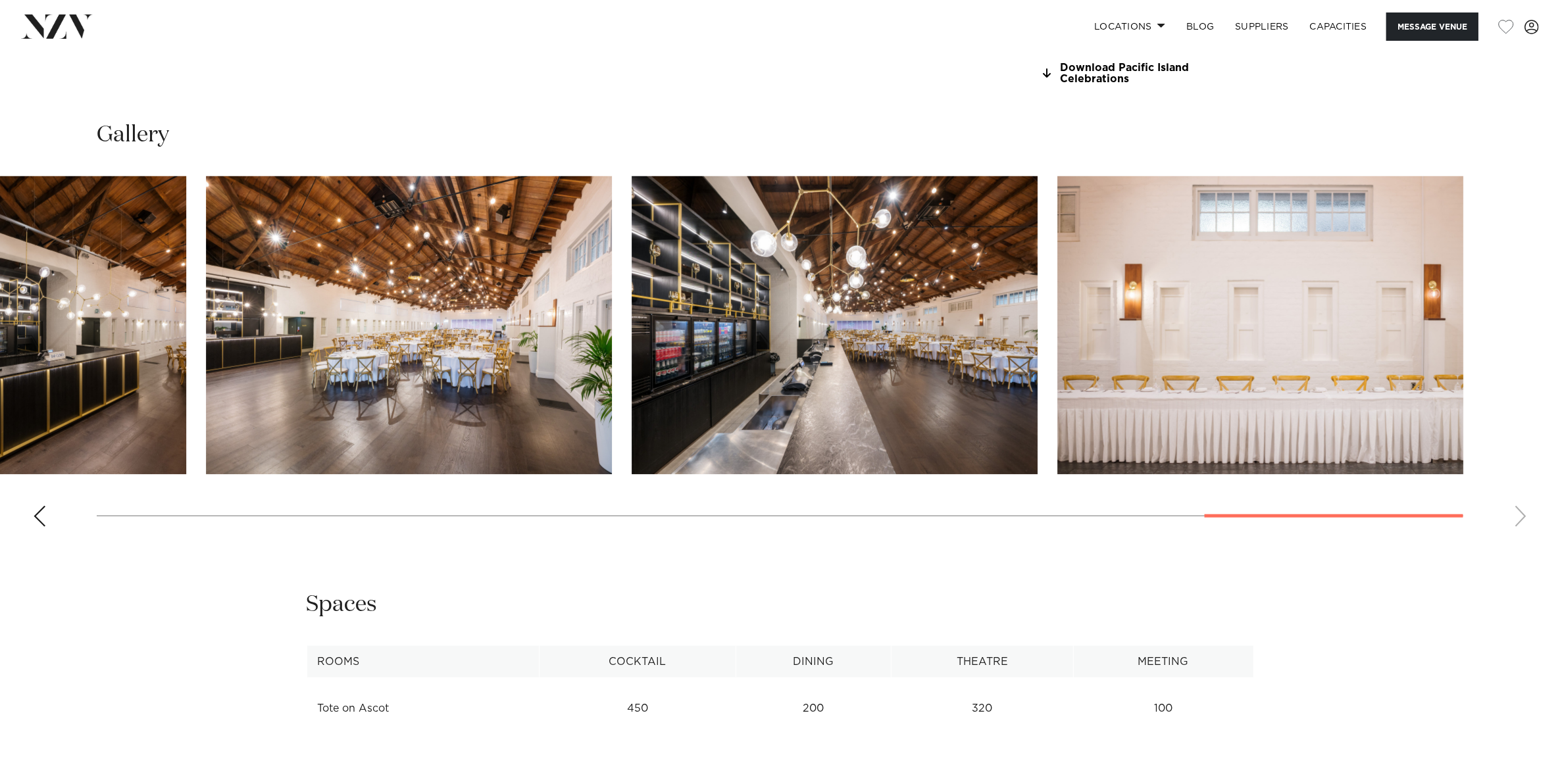
click at [1521, 509] on swiper-container at bounding box center [780, 357] width 1560 height 361
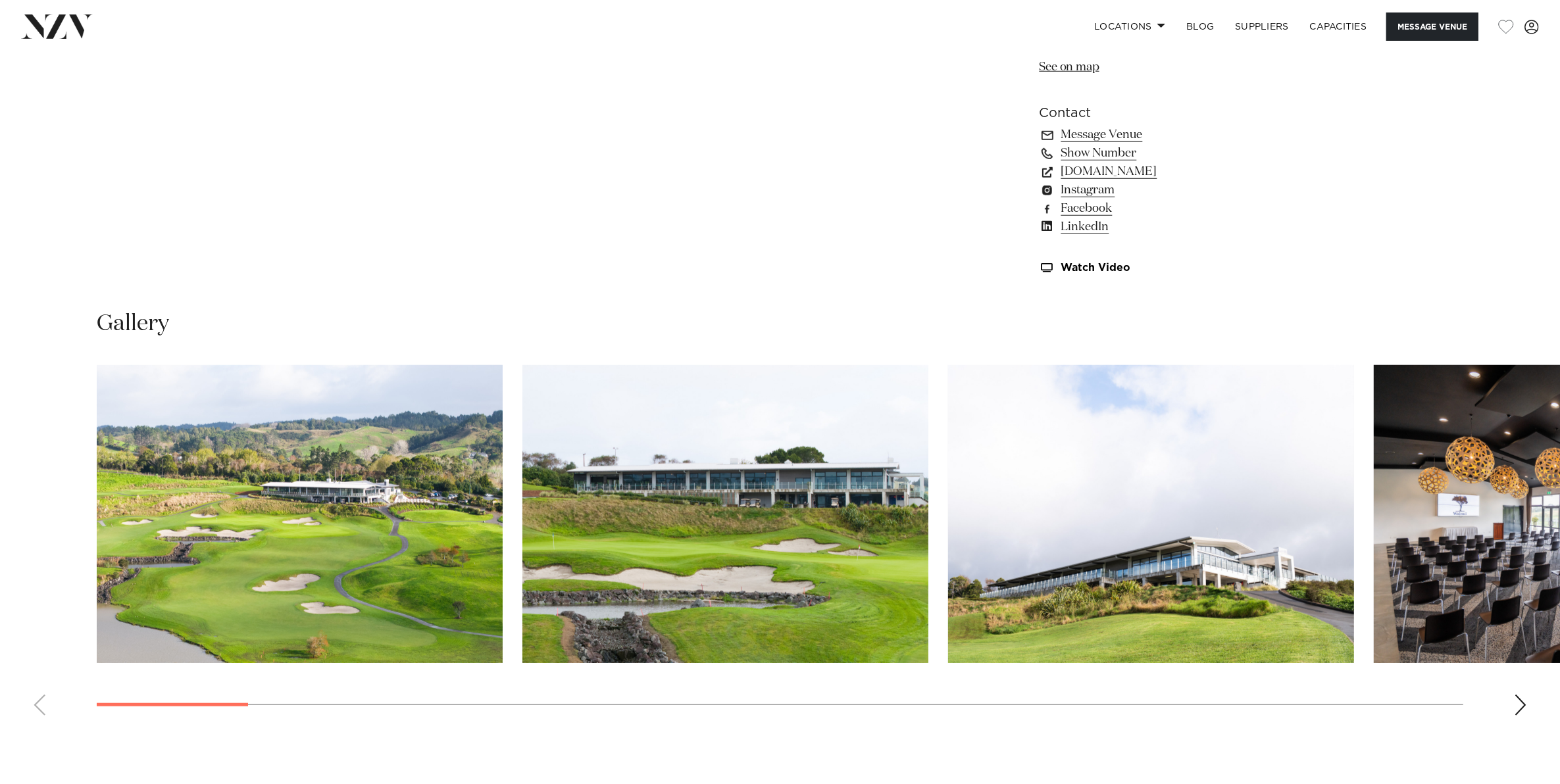
scroll to position [1398, 0]
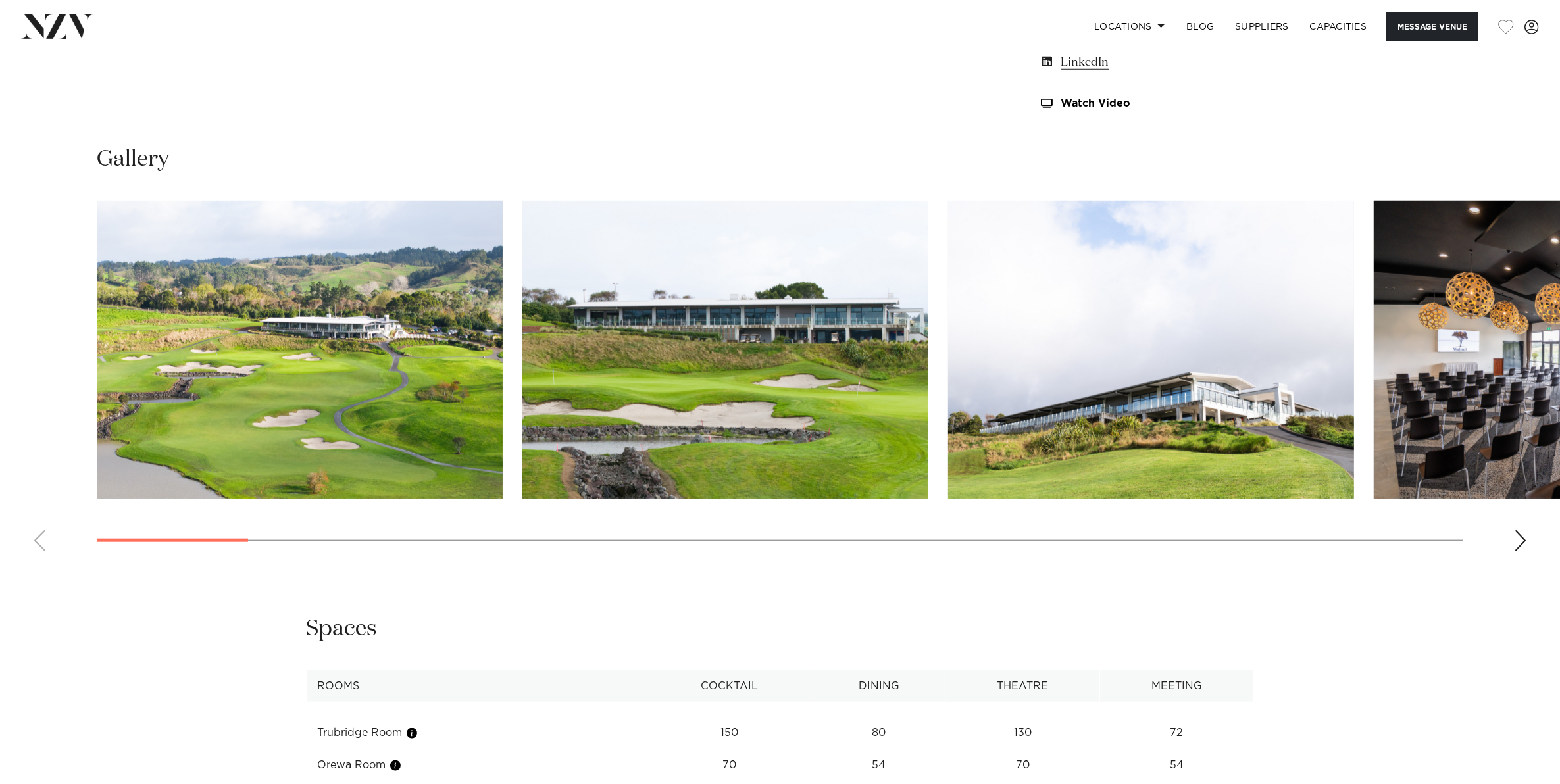
click at [1507, 530] on swiper-container at bounding box center [780, 380] width 1560 height 361
click at [1521, 540] on div "Next slide" at bounding box center [1520, 541] width 13 height 21
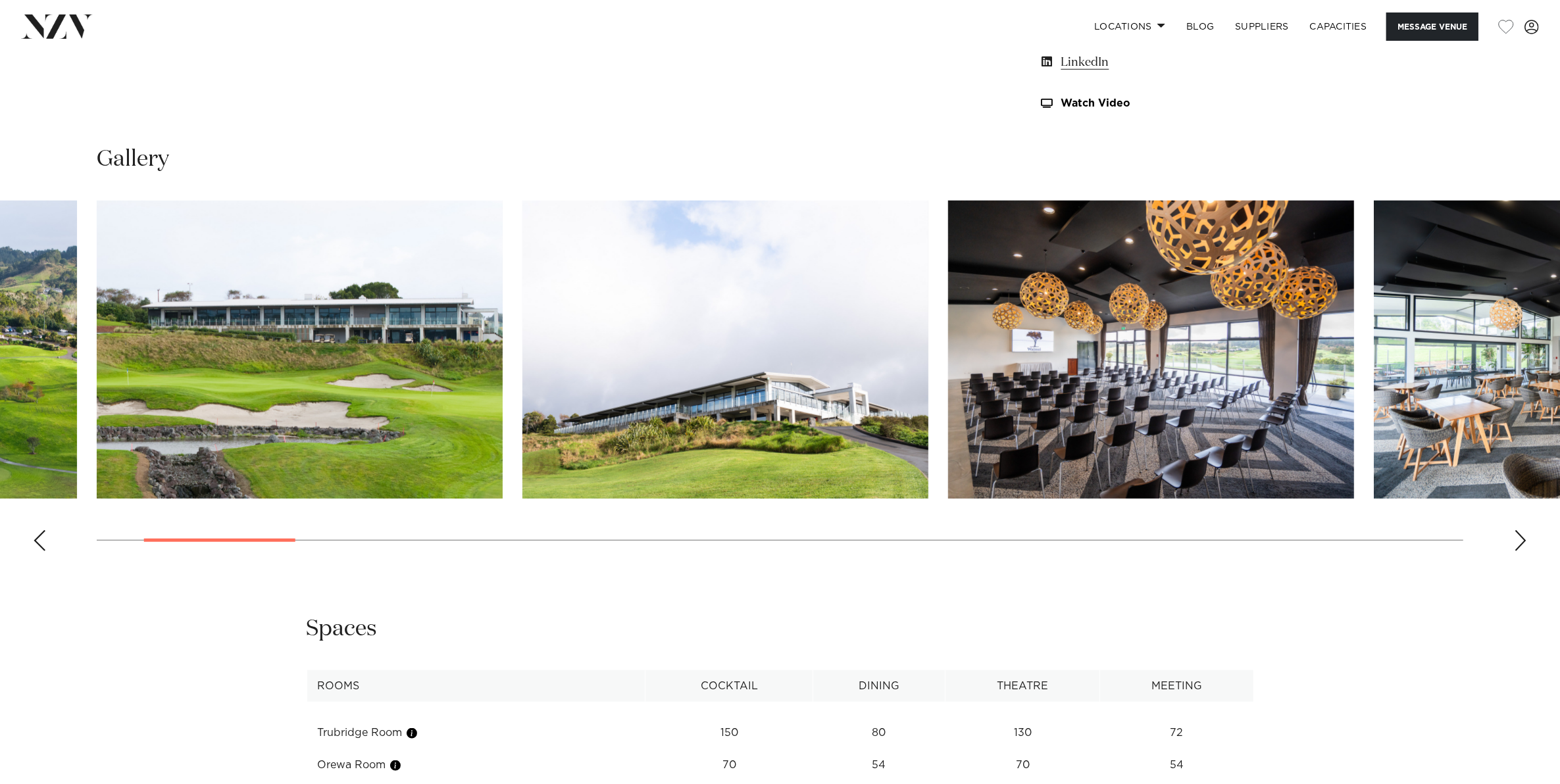
click at [1521, 540] on div "Next slide" at bounding box center [1520, 541] width 13 height 21
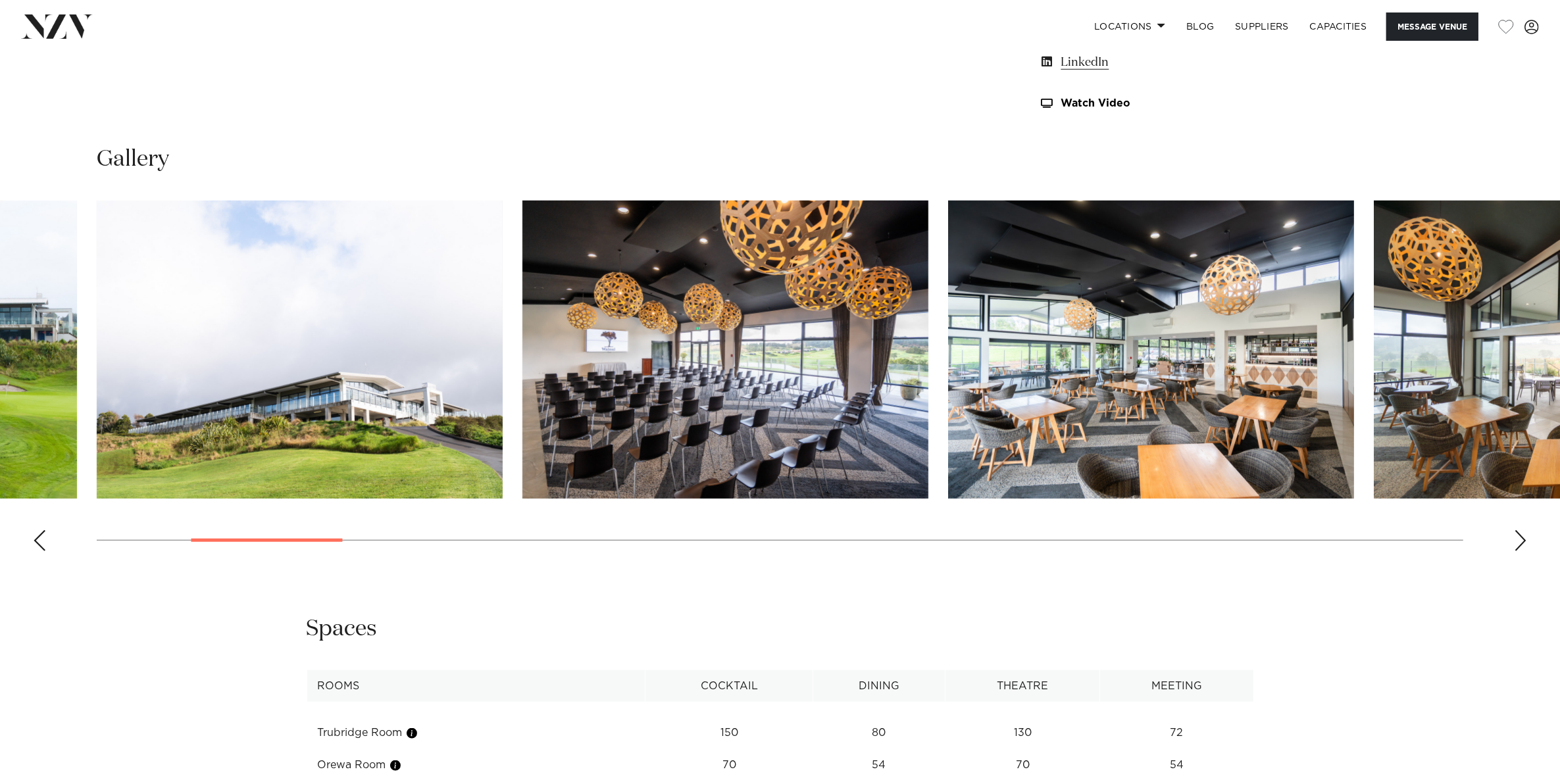
click at [1521, 540] on div "Next slide" at bounding box center [1520, 541] width 13 height 21
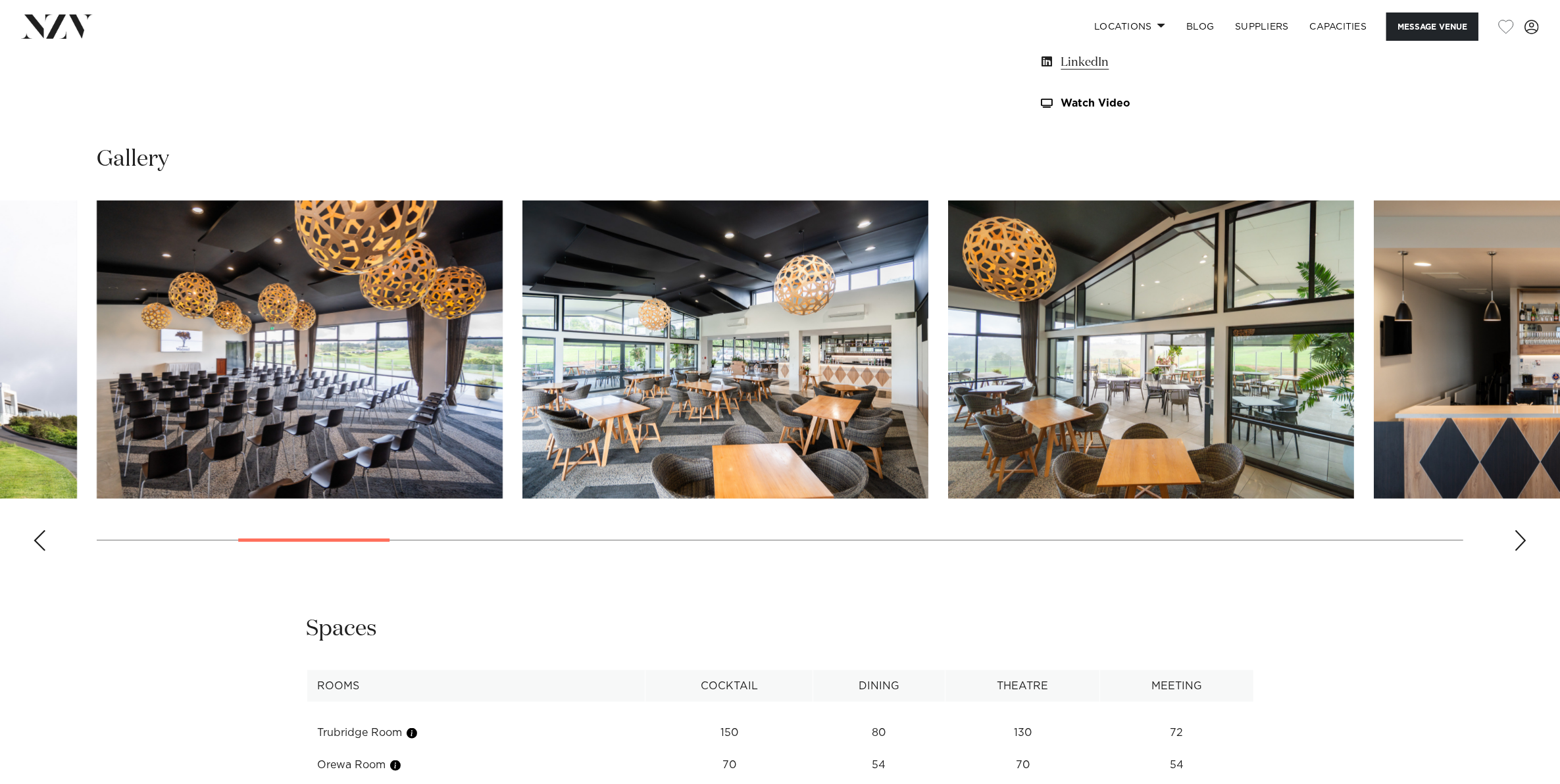
click at [1521, 540] on div "Next slide" at bounding box center [1520, 541] width 13 height 21
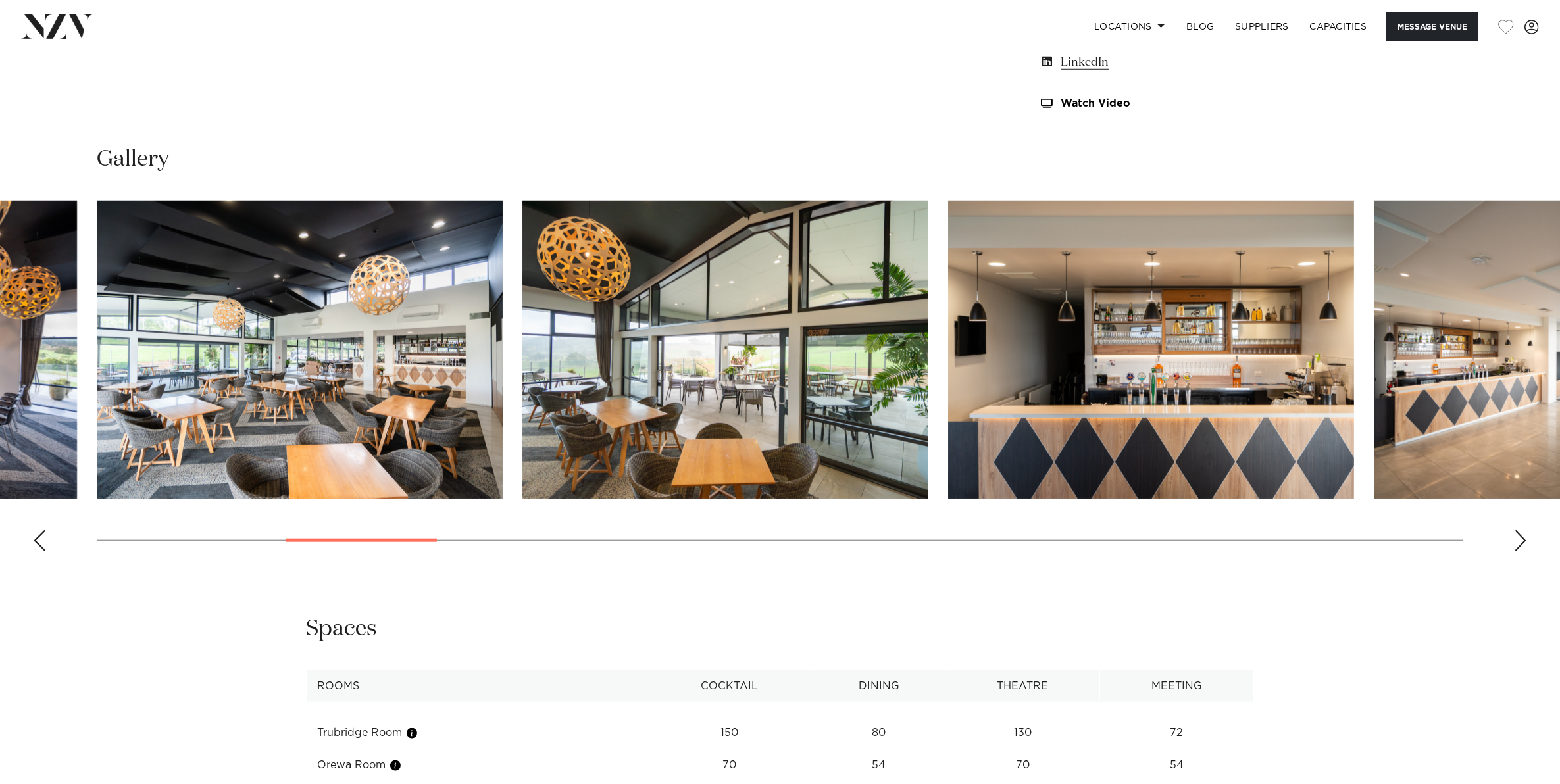
click at [1521, 540] on div "Next slide" at bounding box center [1520, 541] width 13 height 21
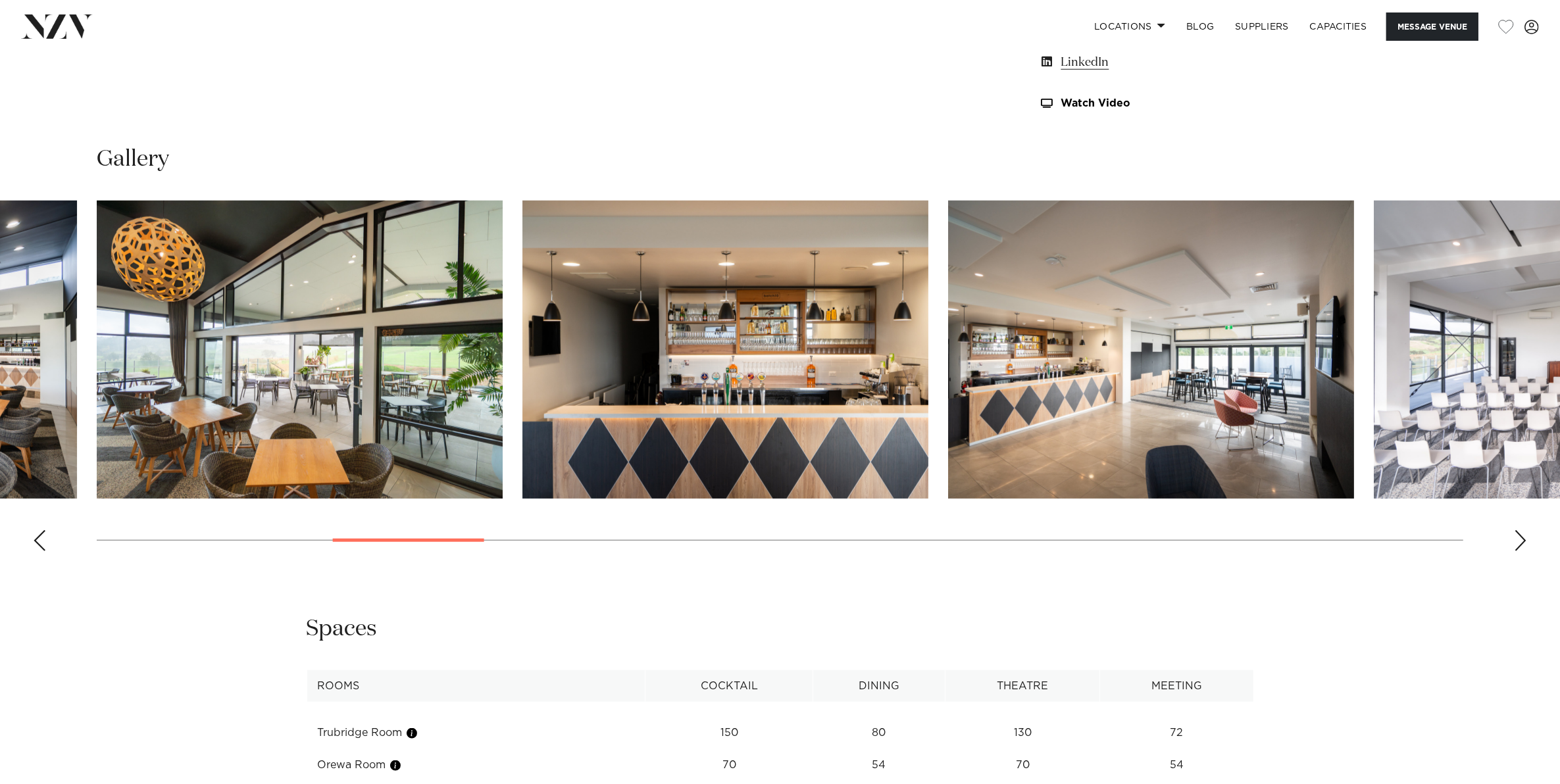
click at [1521, 540] on div "Next slide" at bounding box center [1520, 541] width 13 height 21
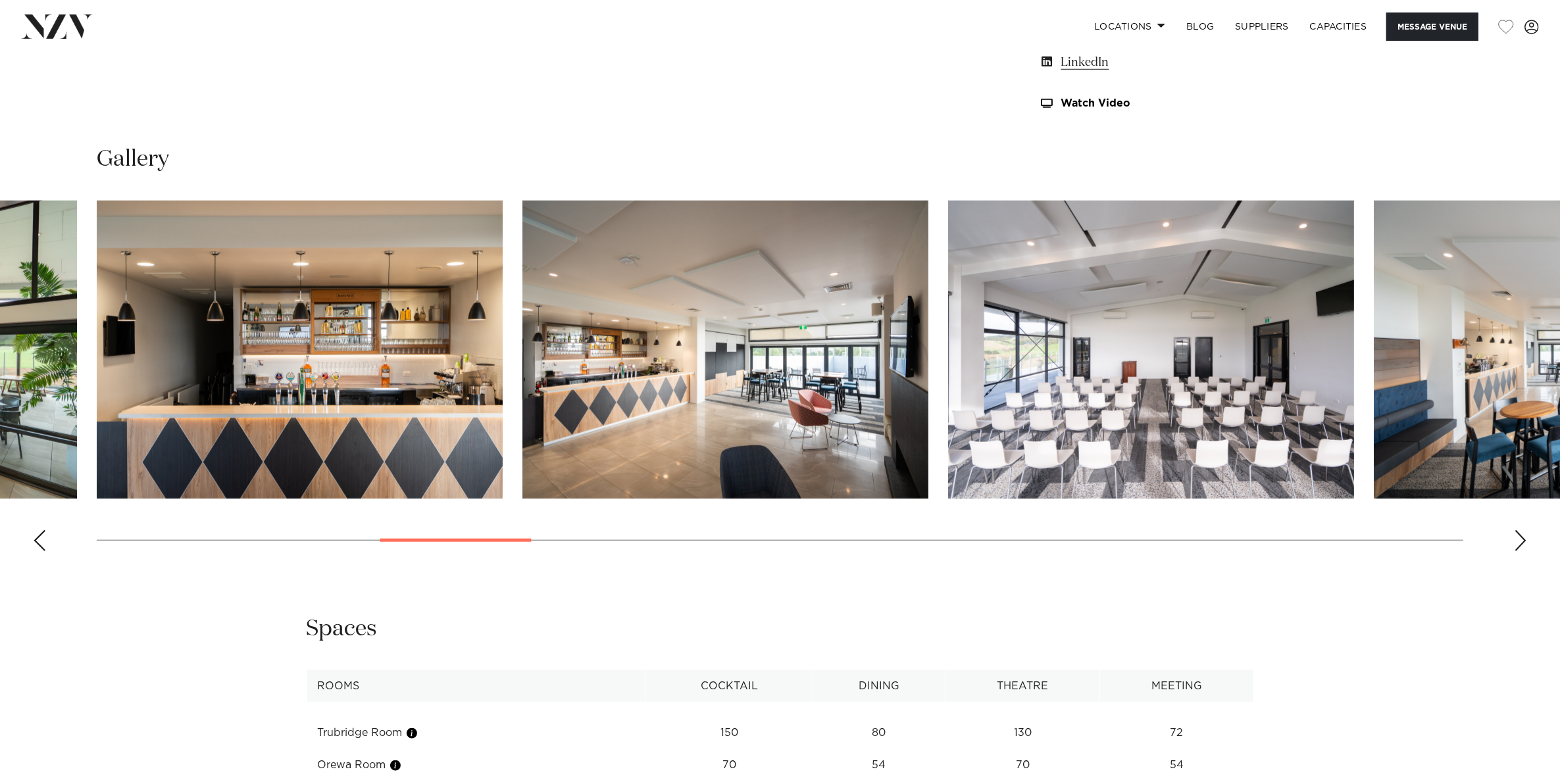
click at [1521, 540] on div "Next slide" at bounding box center [1520, 541] width 13 height 21
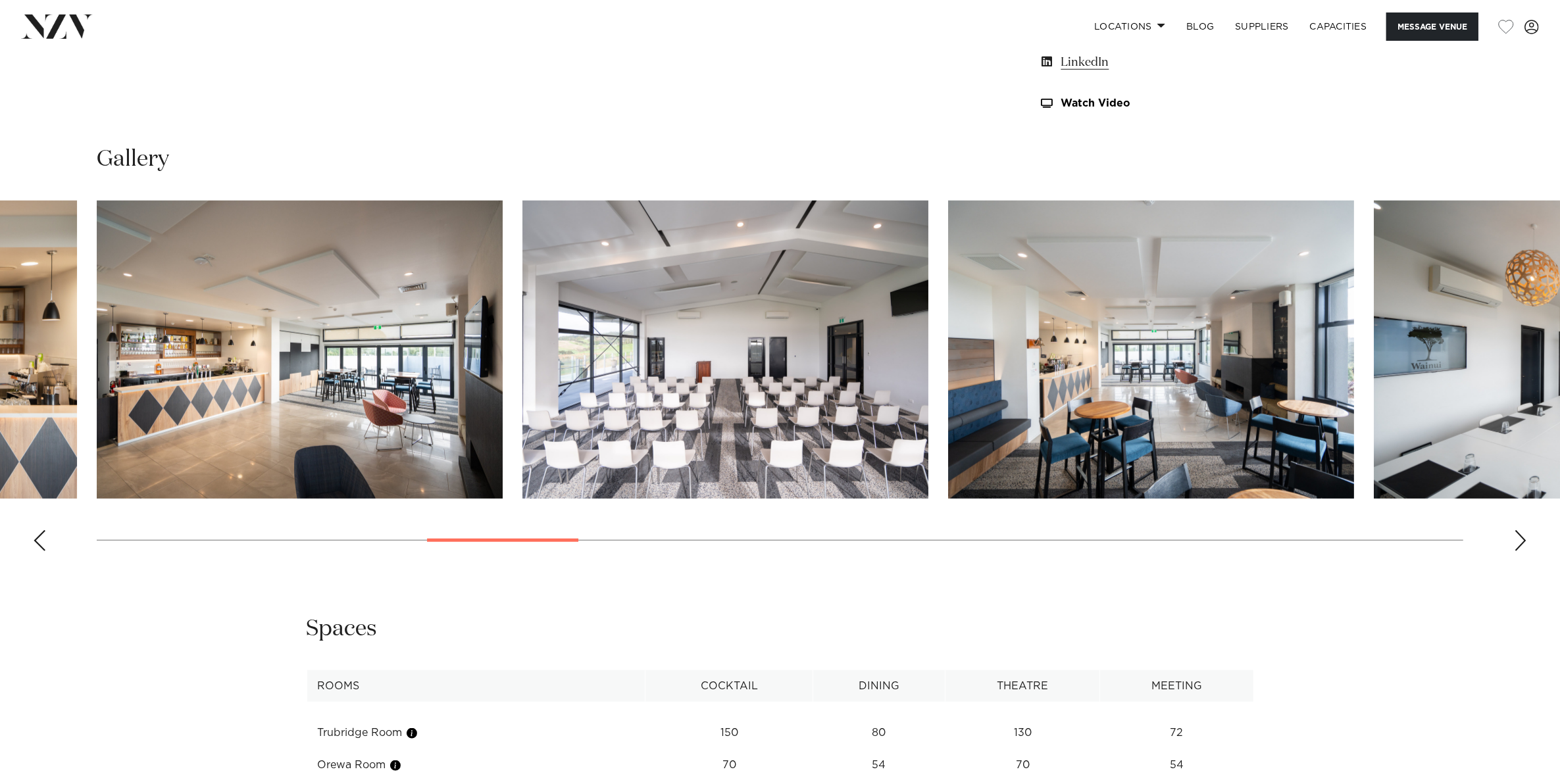
click at [1521, 540] on div "Next slide" at bounding box center [1520, 541] width 13 height 21
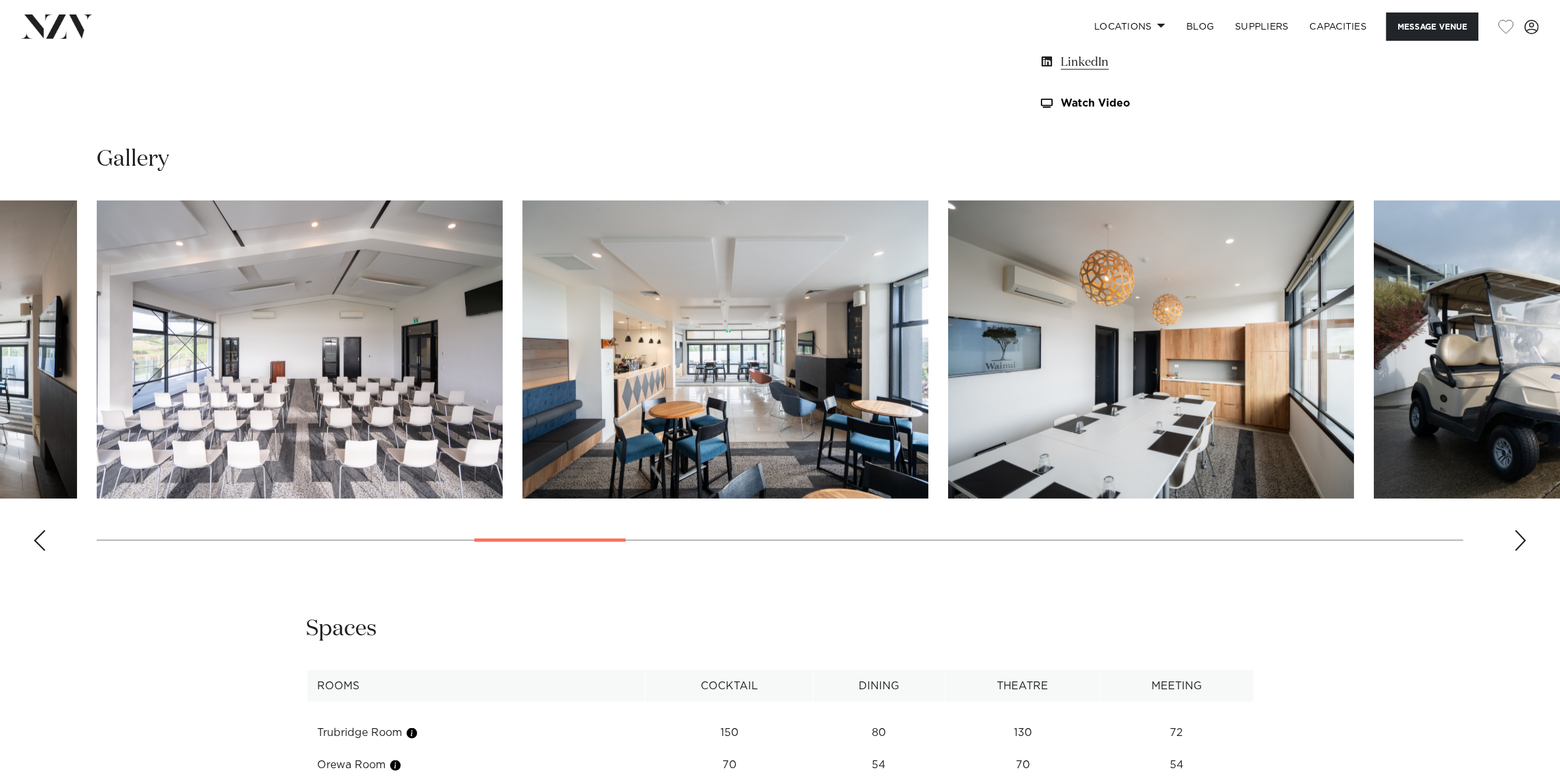
click at [1521, 540] on div "Next slide" at bounding box center [1520, 541] width 13 height 21
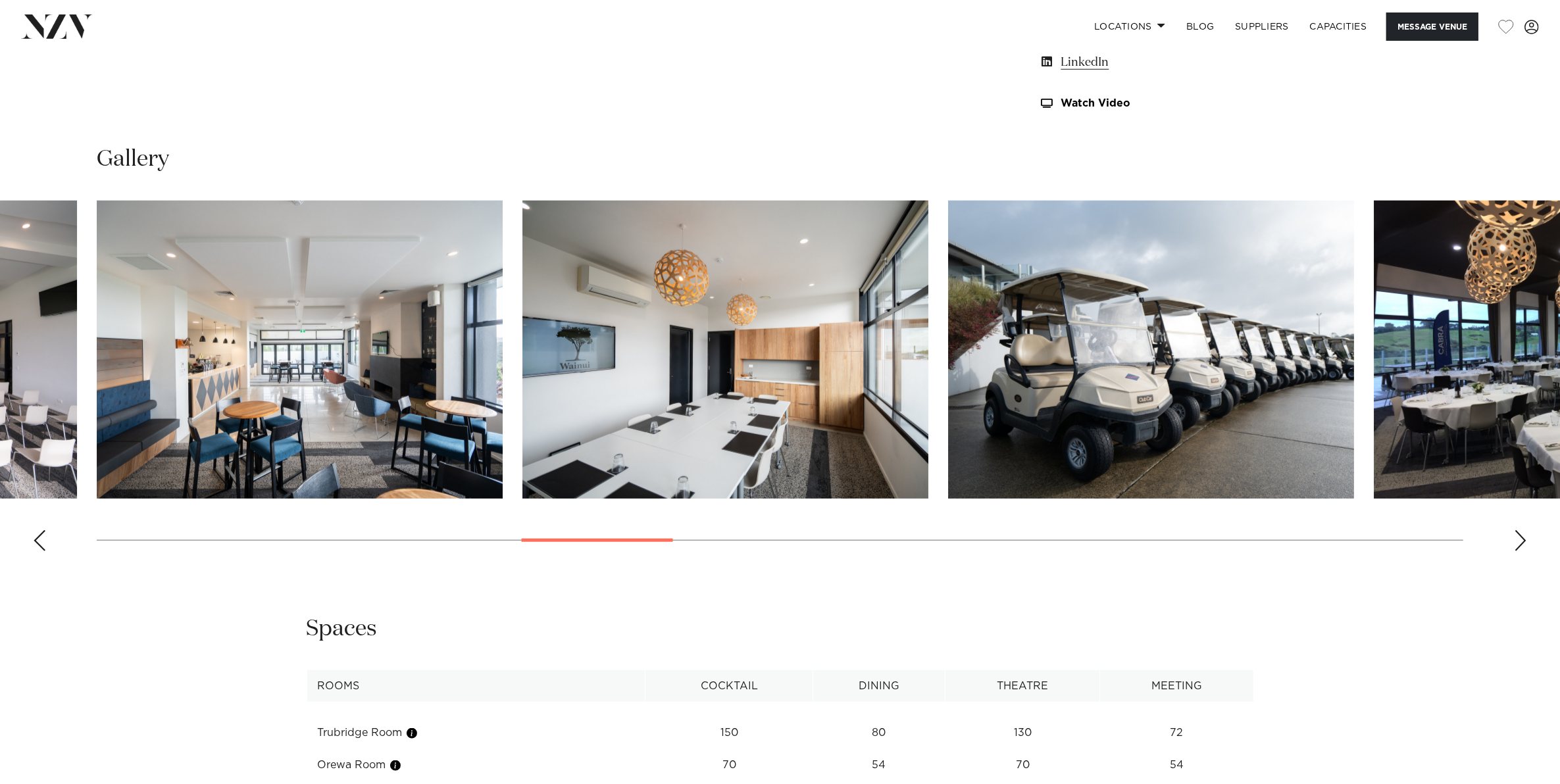
click at [1521, 540] on div "Next slide" at bounding box center [1520, 541] width 13 height 21
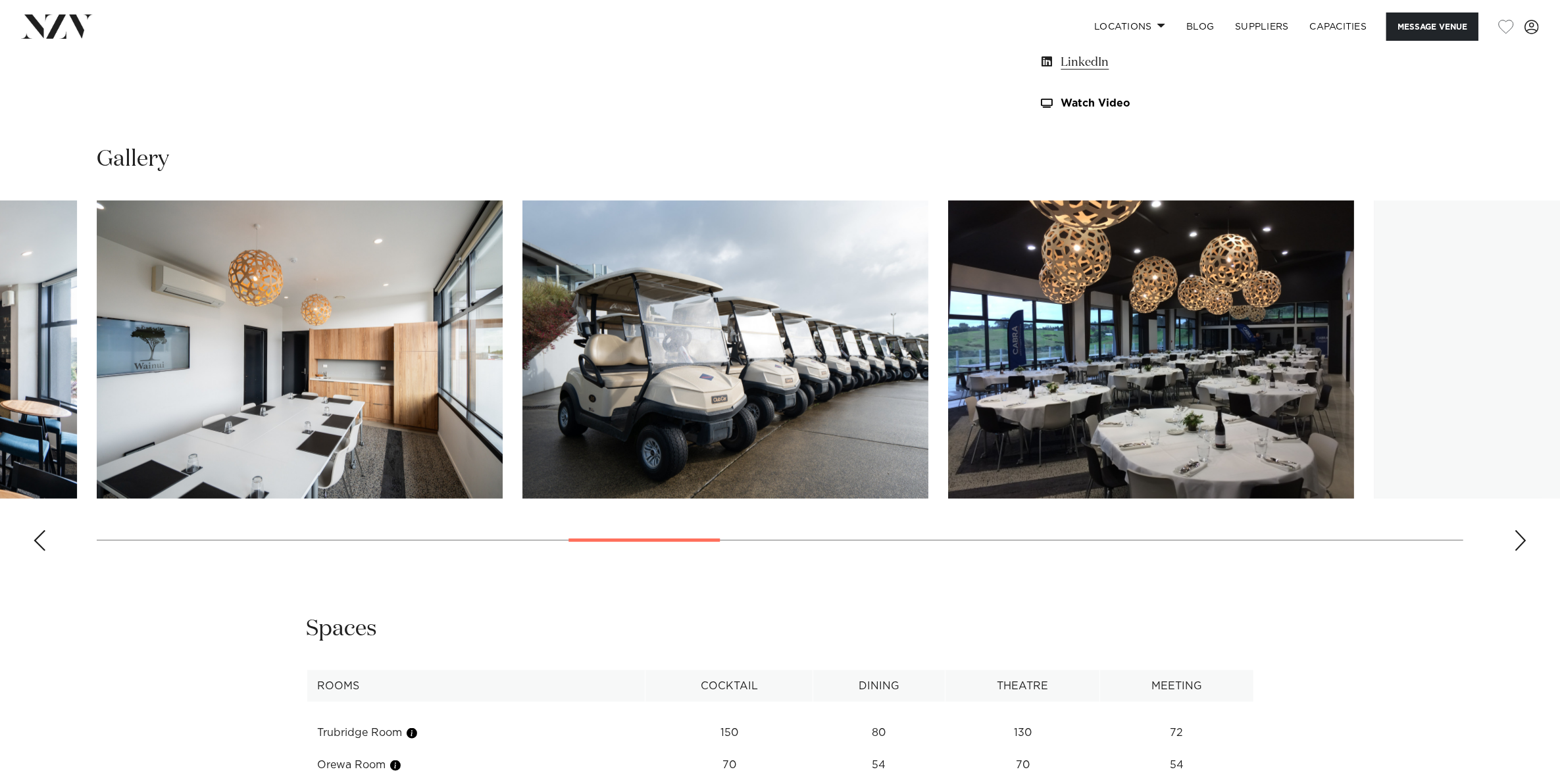
click at [1521, 540] on div "Next slide" at bounding box center [1520, 541] width 13 height 21
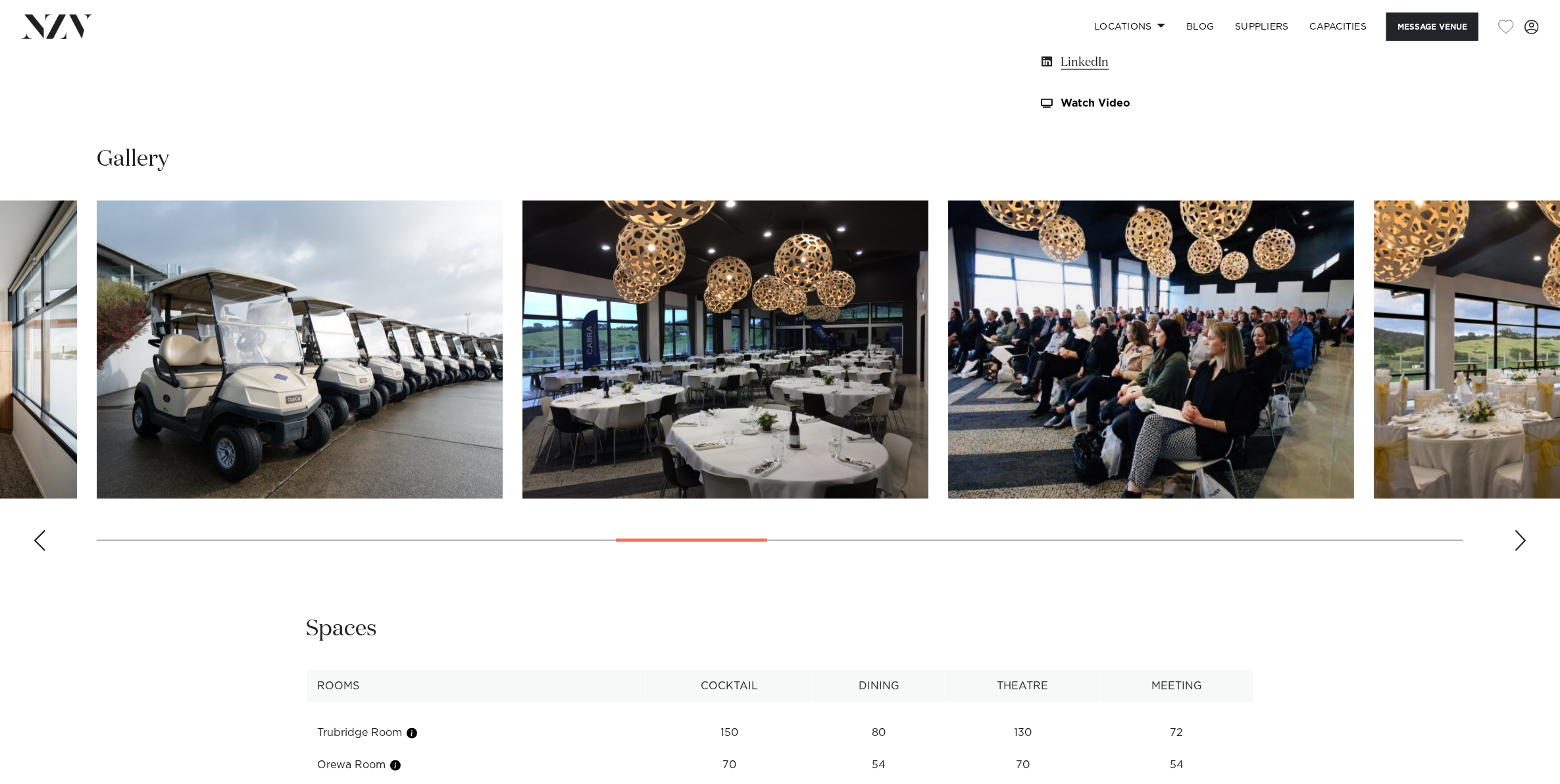
click at [1521, 540] on div "Next slide" at bounding box center [1520, 541] width 13 height 21
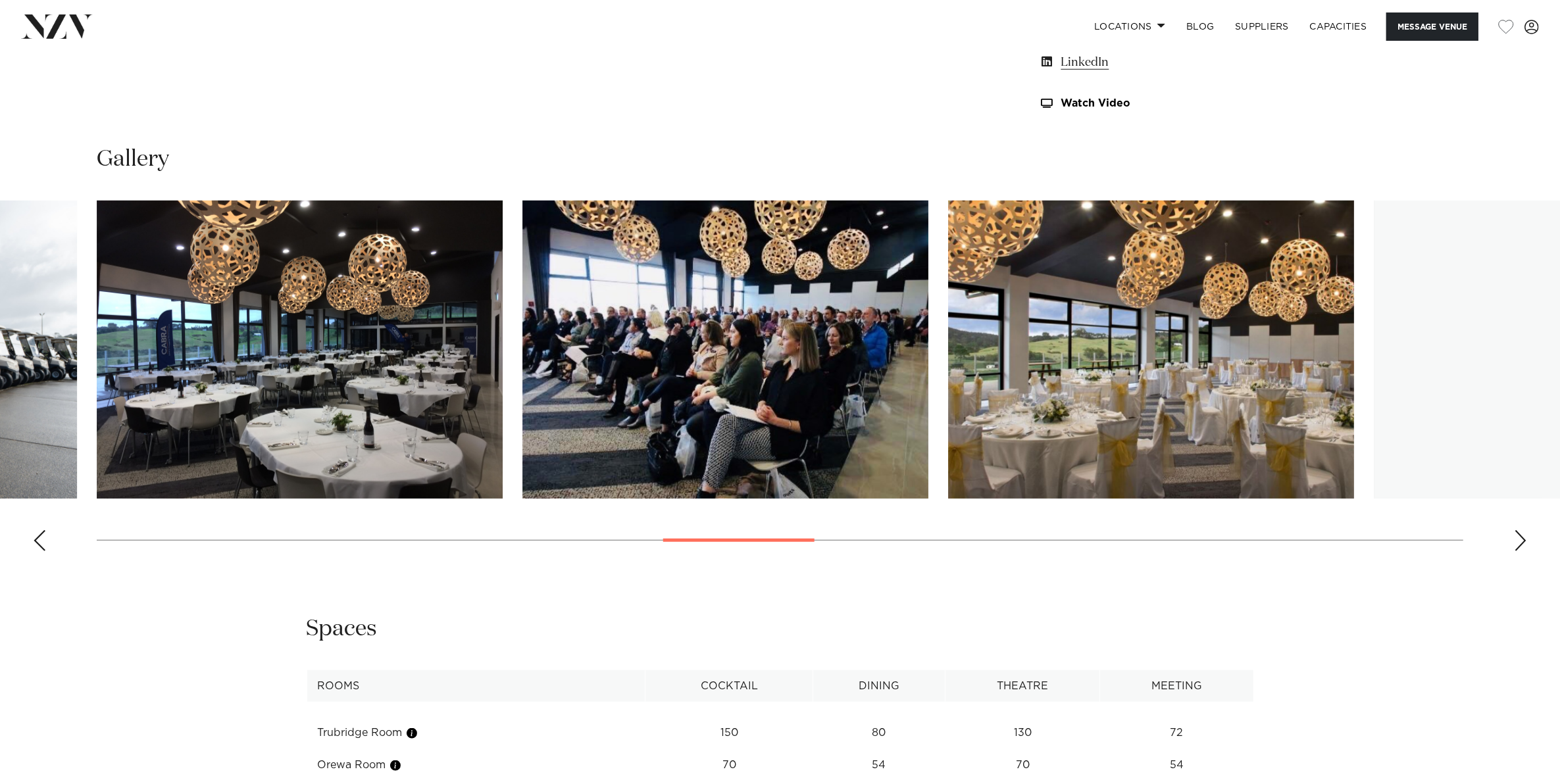
click at [1521, 540] on div "Next slide" at bounding box center [1520, 541] width 13 height 21
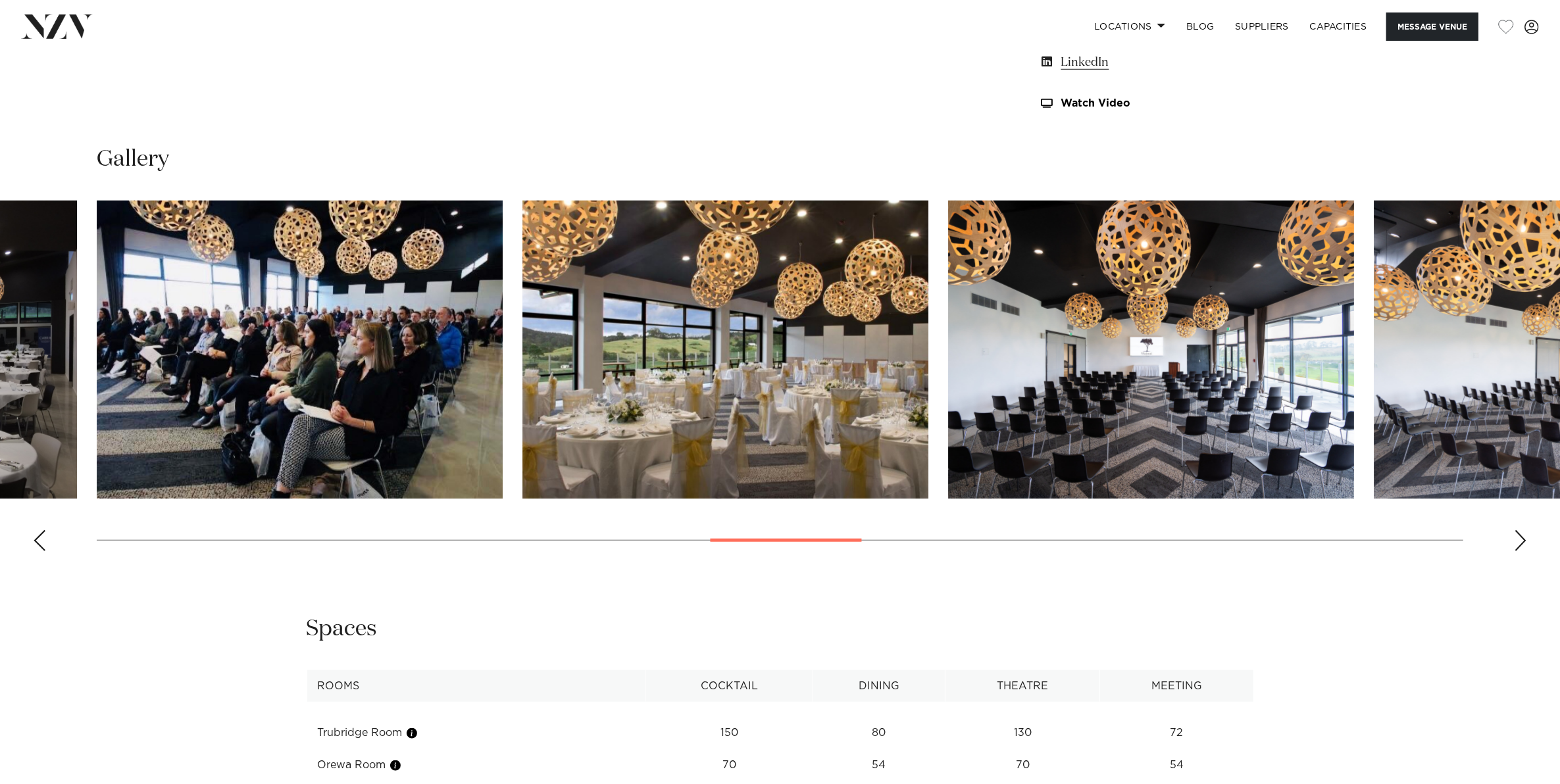
click at [1521, 540] on div "Next slide" at bounding box center [1520, 541] width 13 height 21
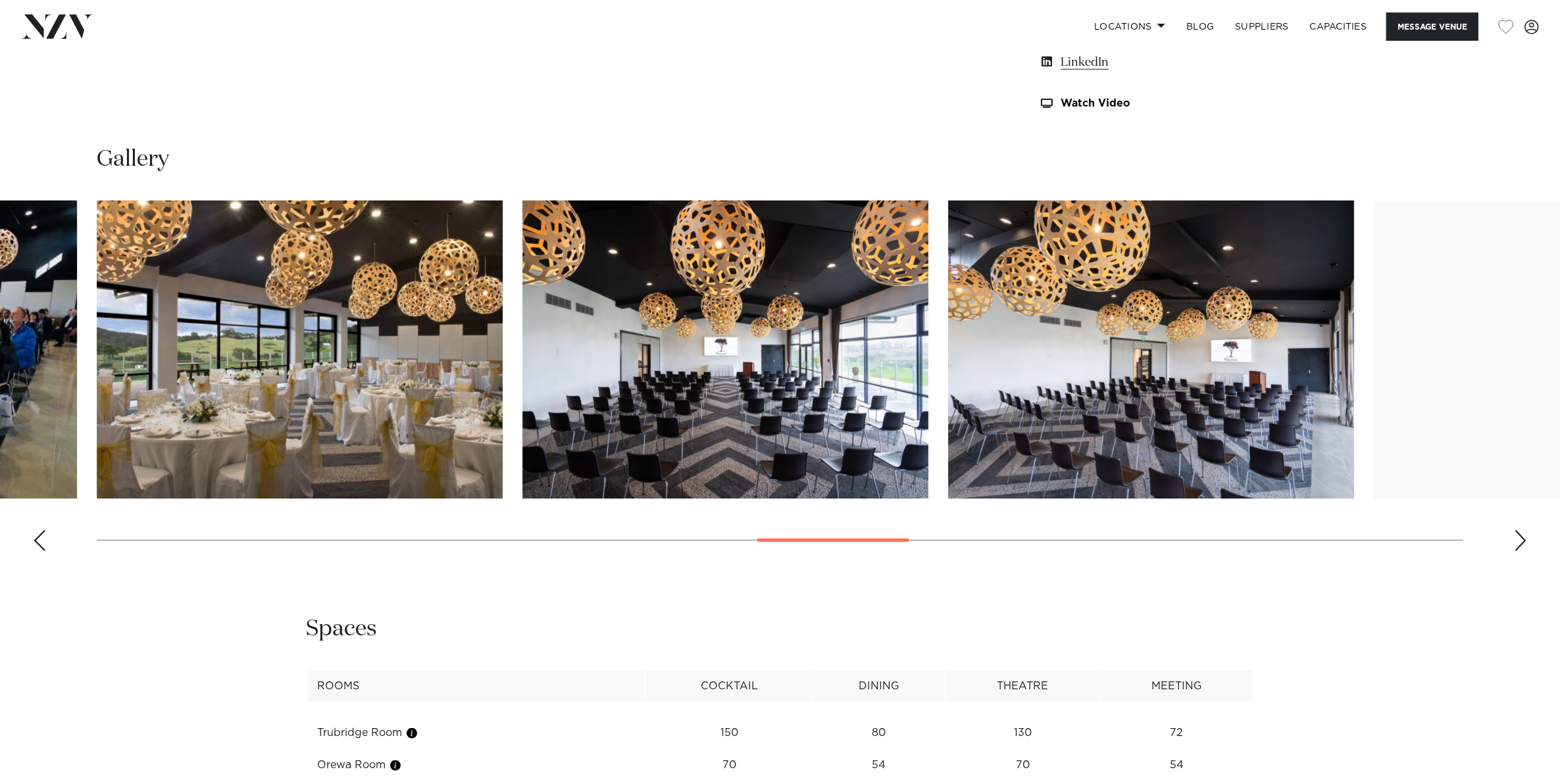
click at [1521, 540] on div "Next slide" at bounding box center [1520, 541] width 13 height 21
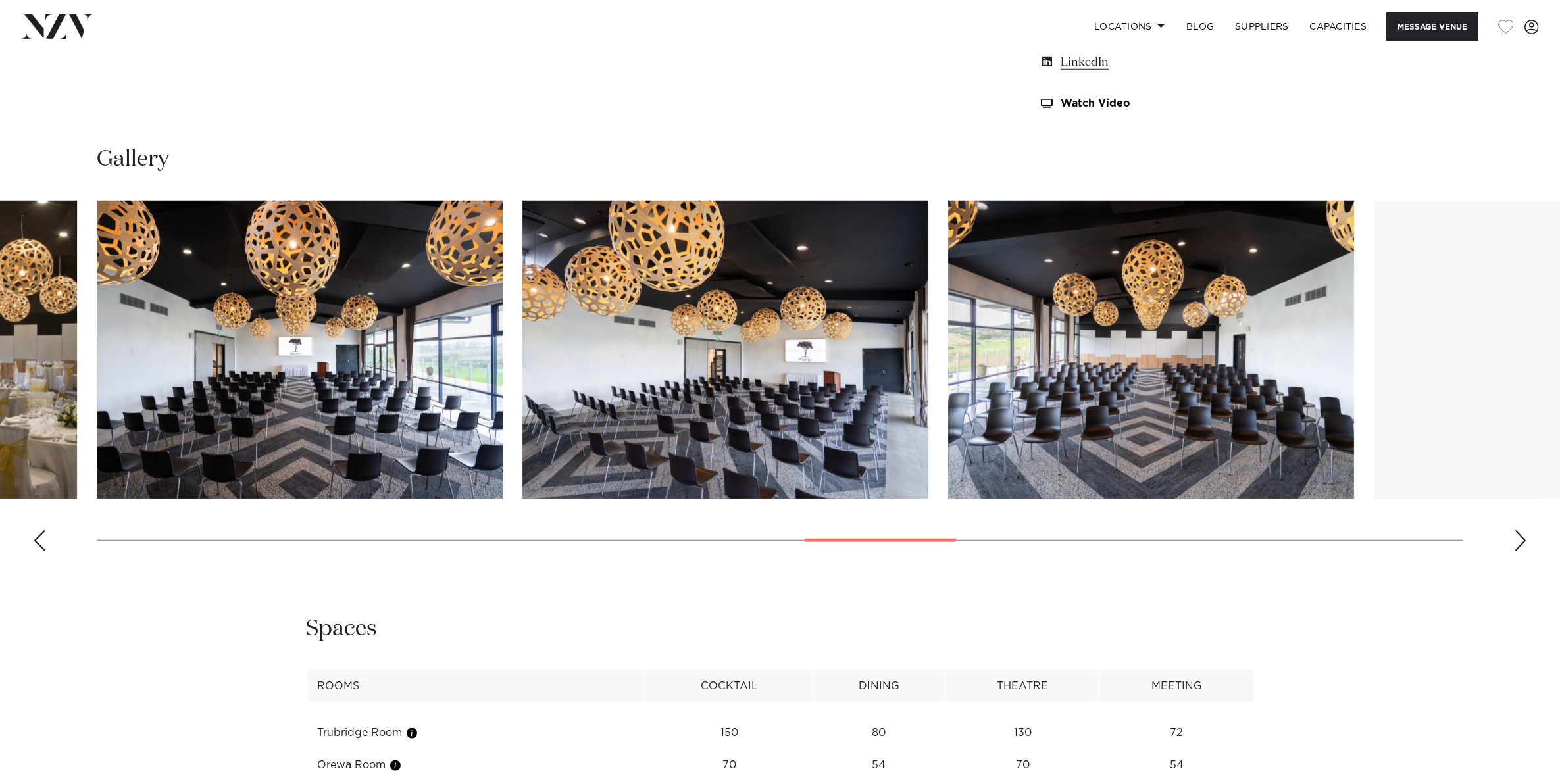
click at [1521, 540] on div "Next slide" at bounding box center [1520, 541] width 13 height 21
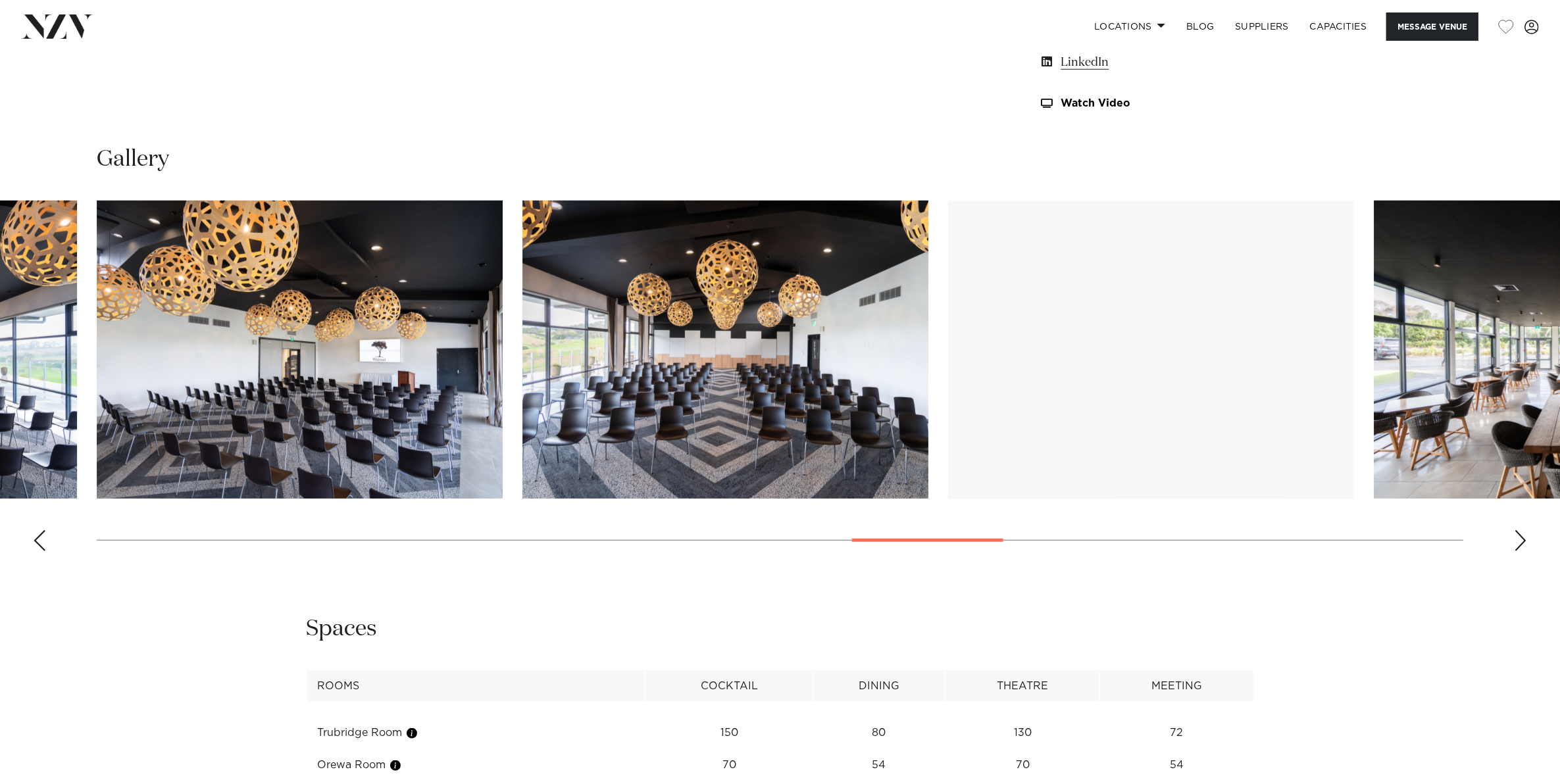
click at [1521, 540] on div "Next slide" at bounding box center [1520, 541] width 13 height 21
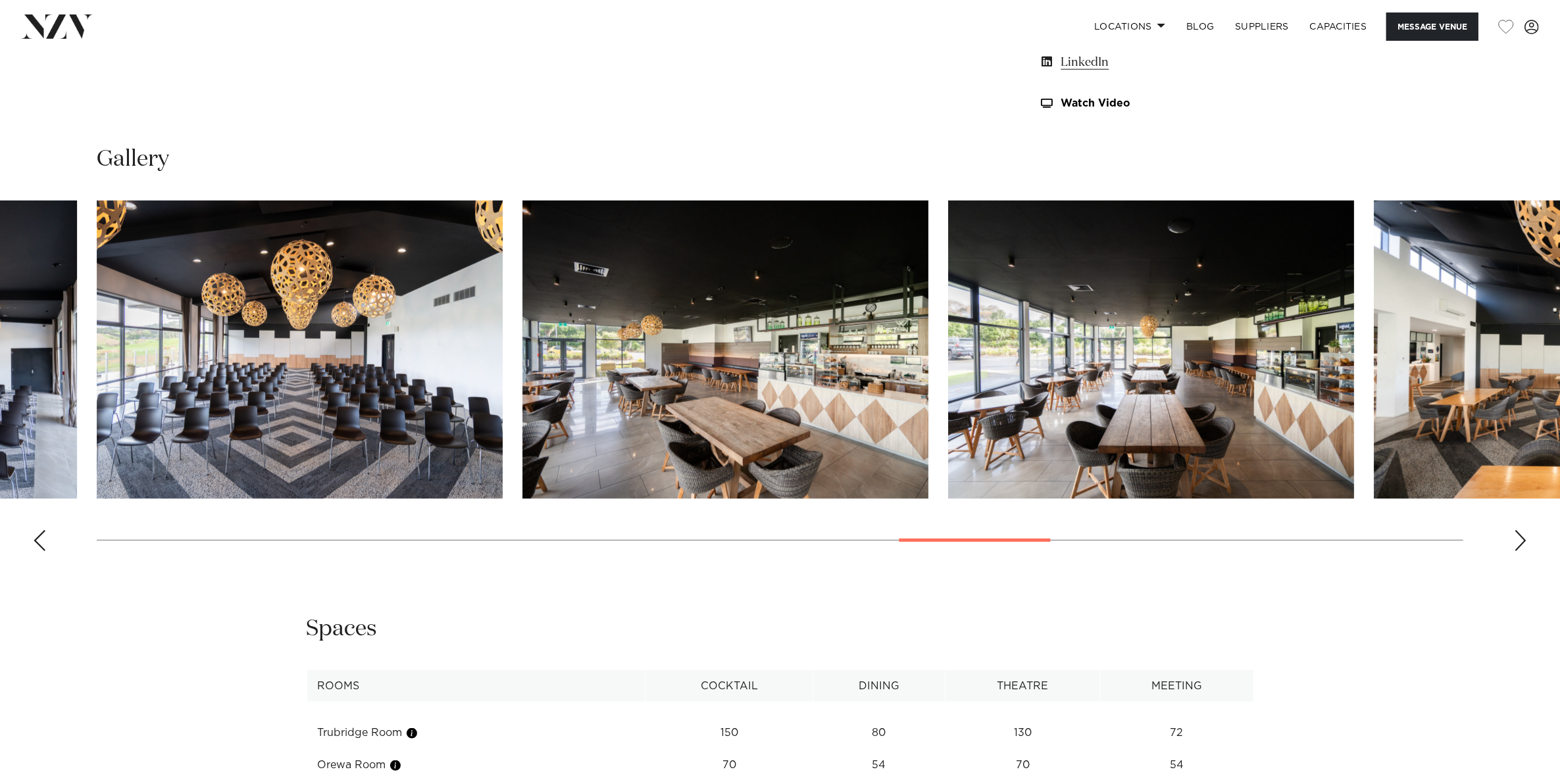
click at [1521, 540] on div "Next slide" at bounding box center [1520, 541] width 13 height 21
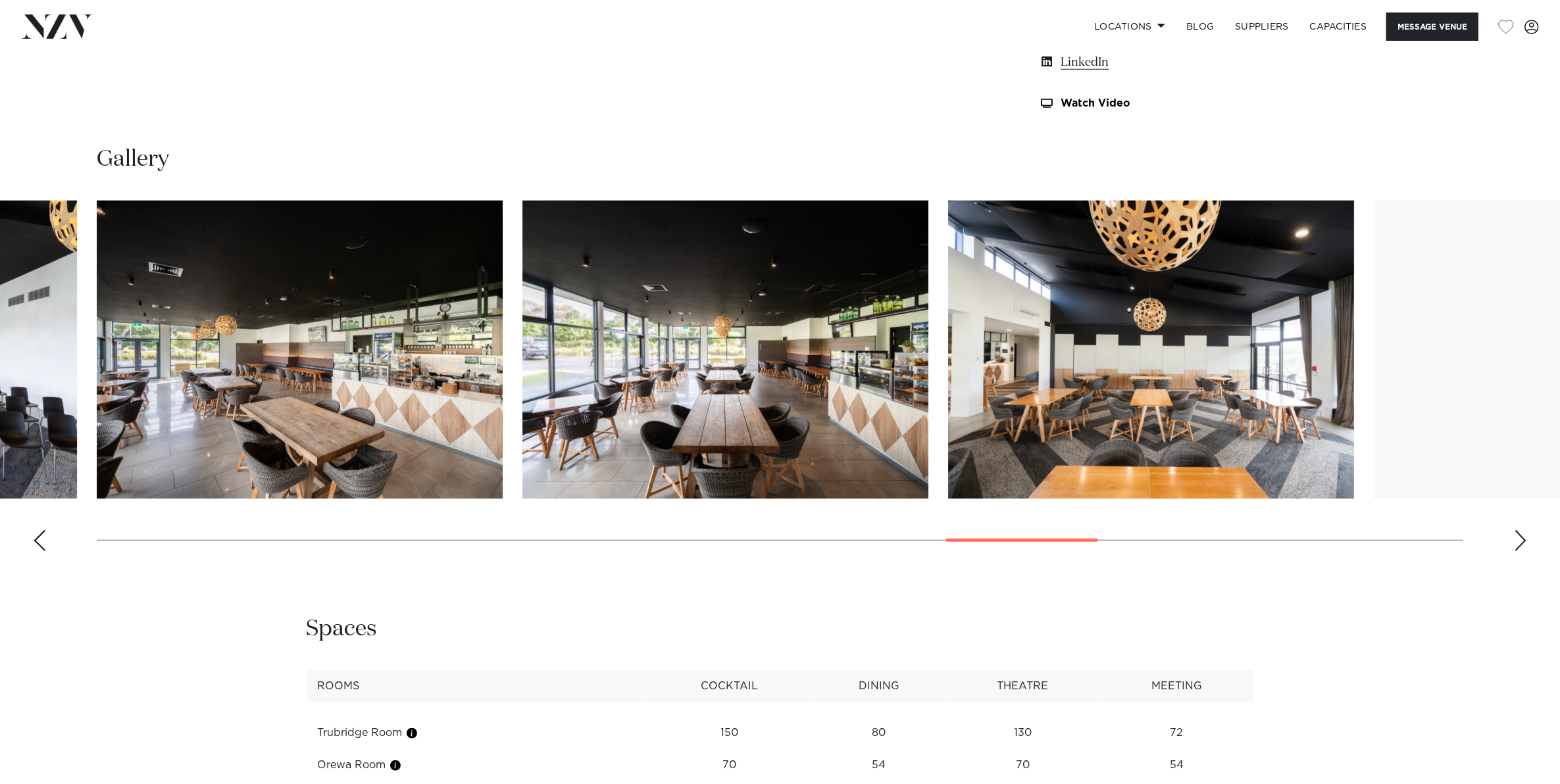
click at [1521, 540] on div "Next slide" at bounding box center [1520, 541] width 13 height 21
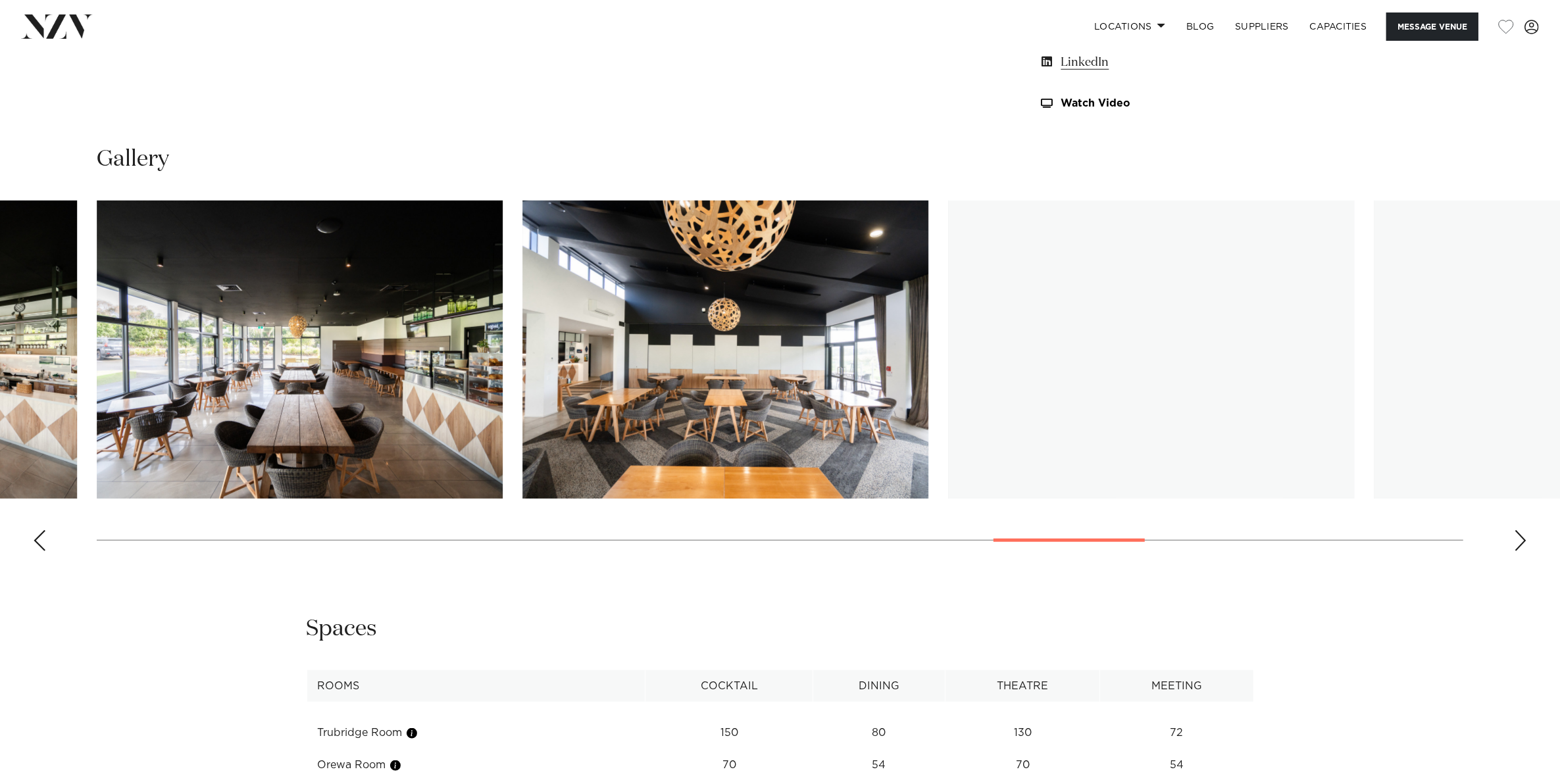
click at [1521, 540] on div "Next slide" at bounding box center [1520, 541] width 13 height 21
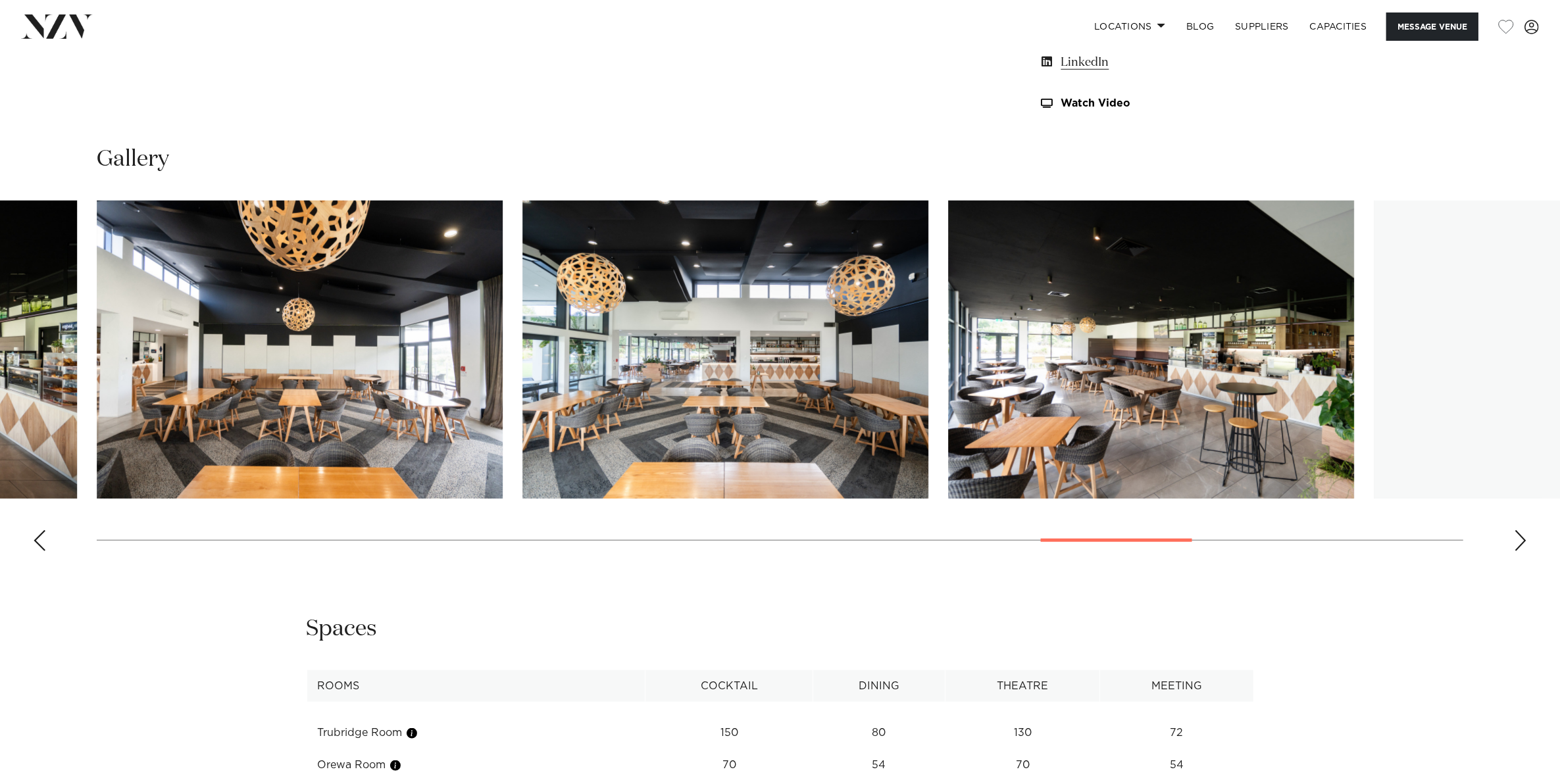
click at [1521, 540] on div "Next slide" at bounding box center [1520, 541] width 13 height 21
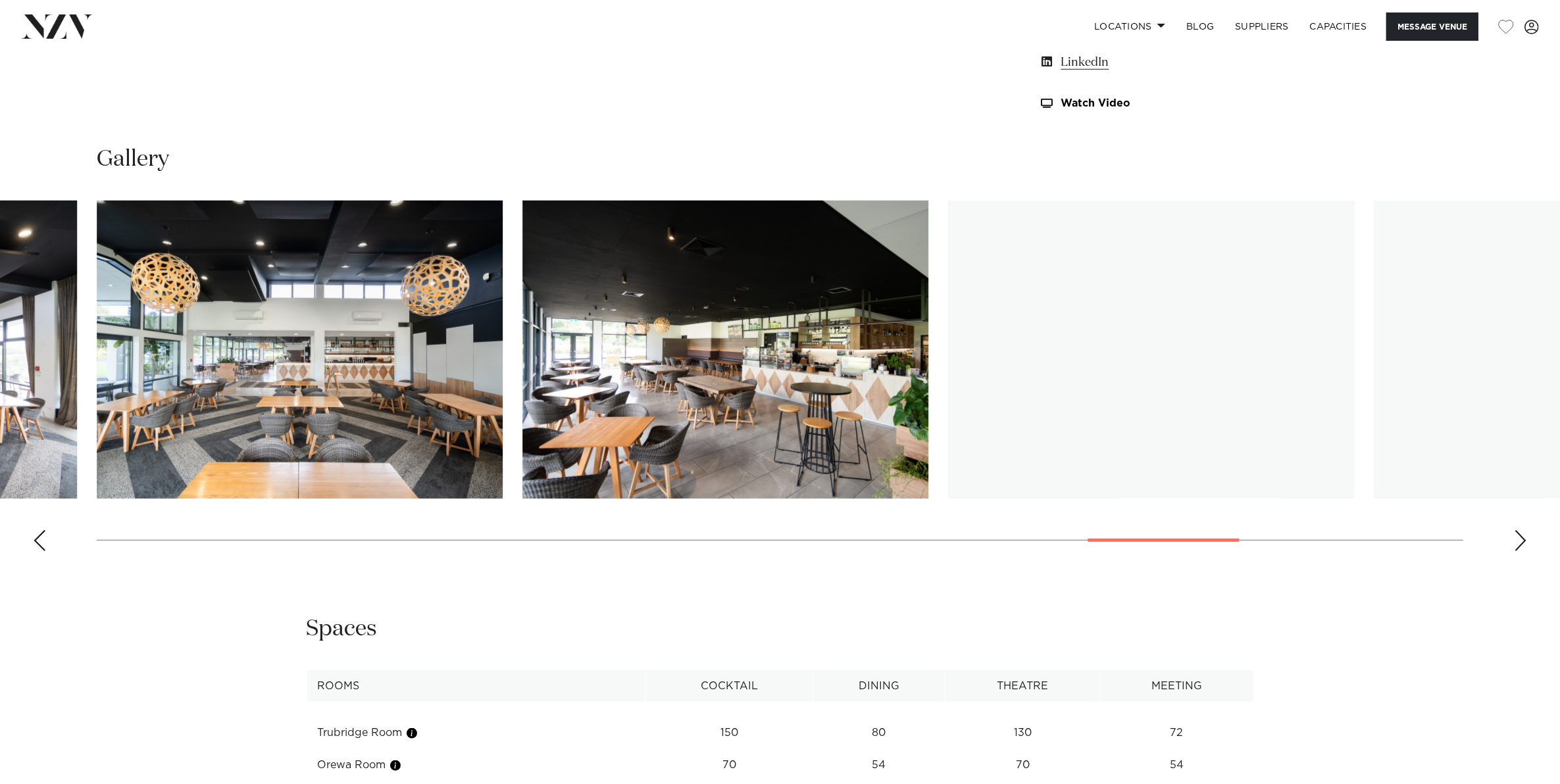
click at [1521, 540] on div "Next slide" at bounding box center [1520, 541] width 13 height 21
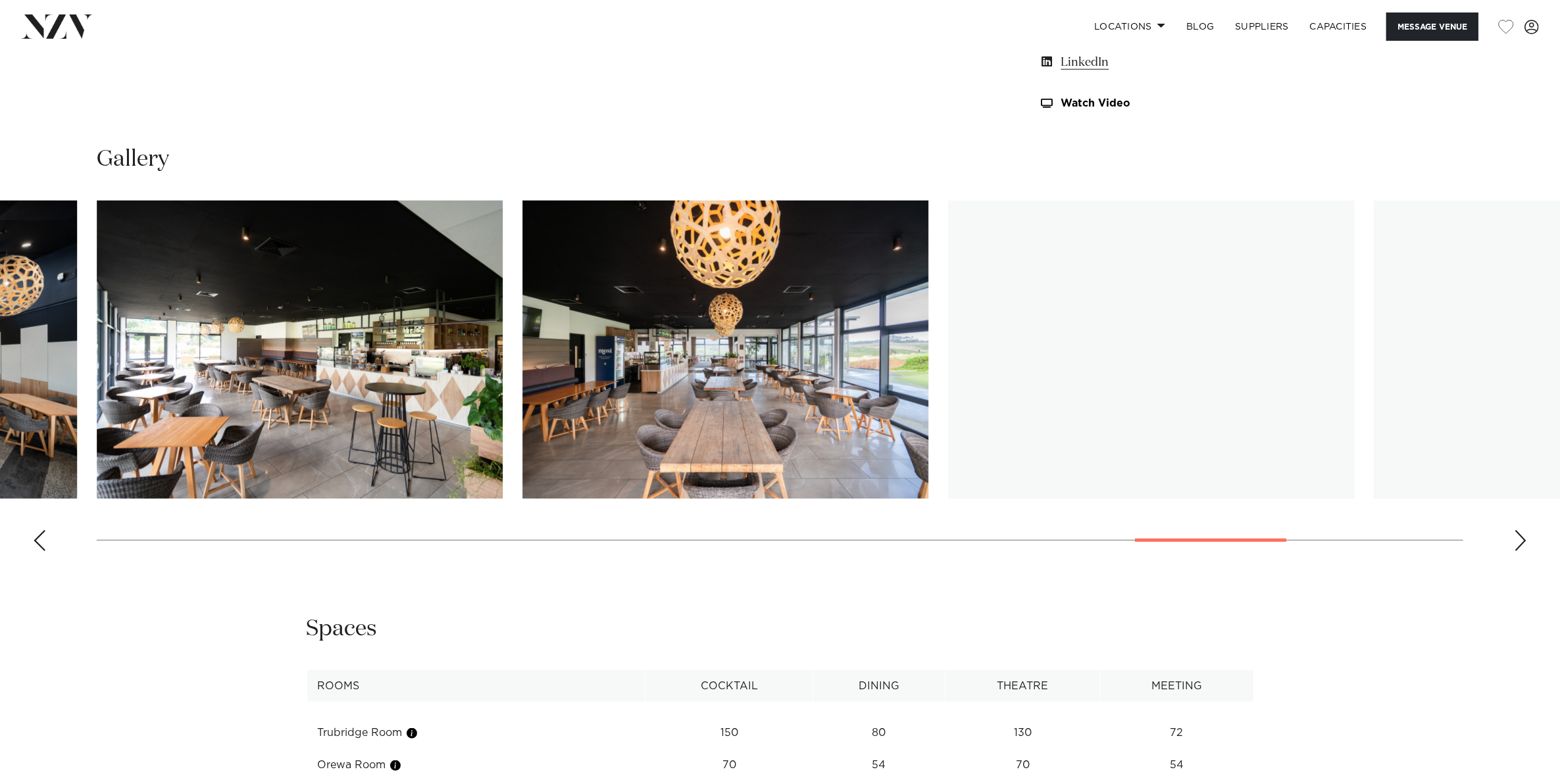
click at [1521, 540] on div "Next slide" at bounding box center [1520, 541] width 13 height 21
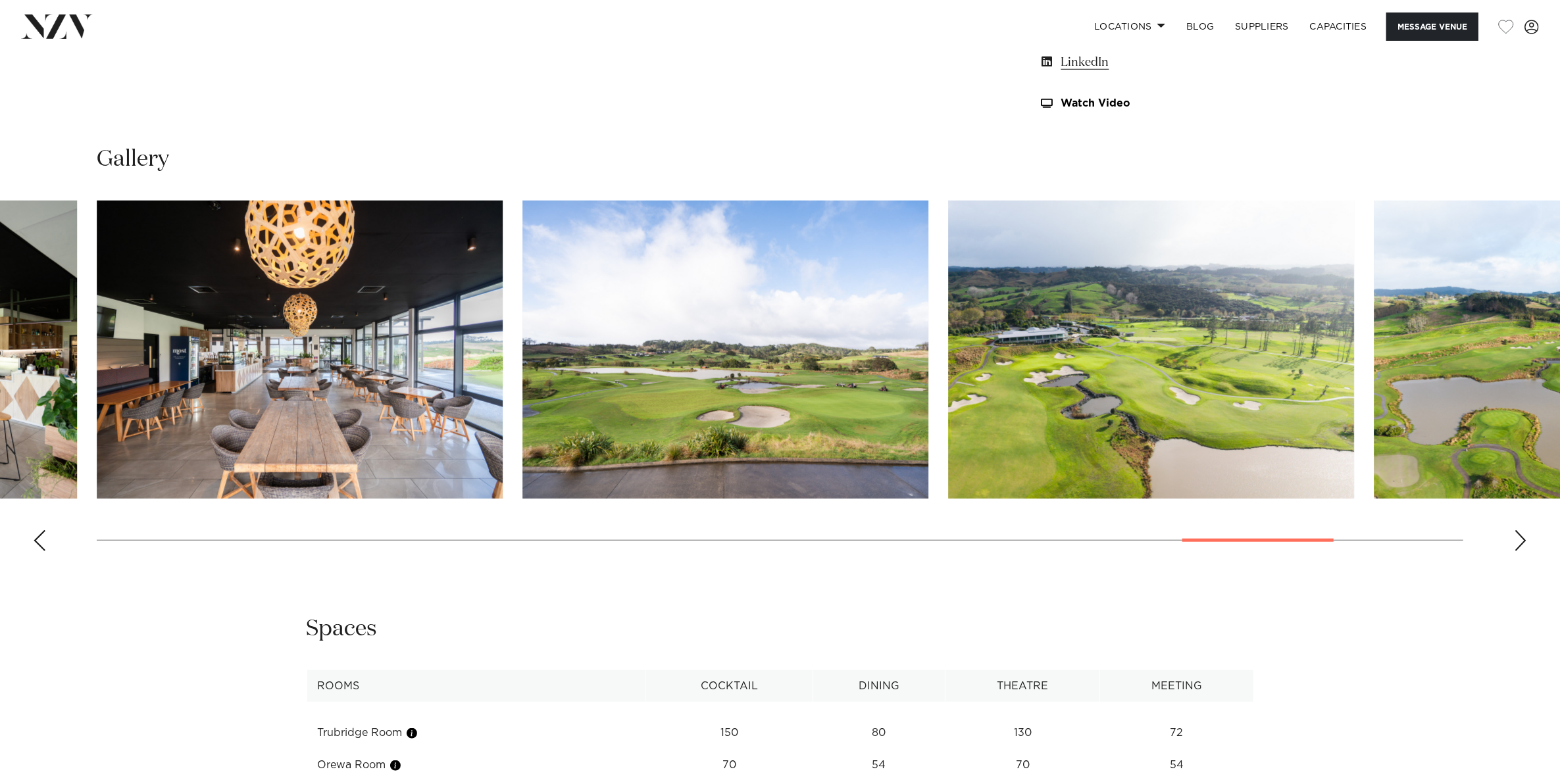
click at [1521, 540] on div "Next slide" at bounding box center [1520, 541] width 13 height 21
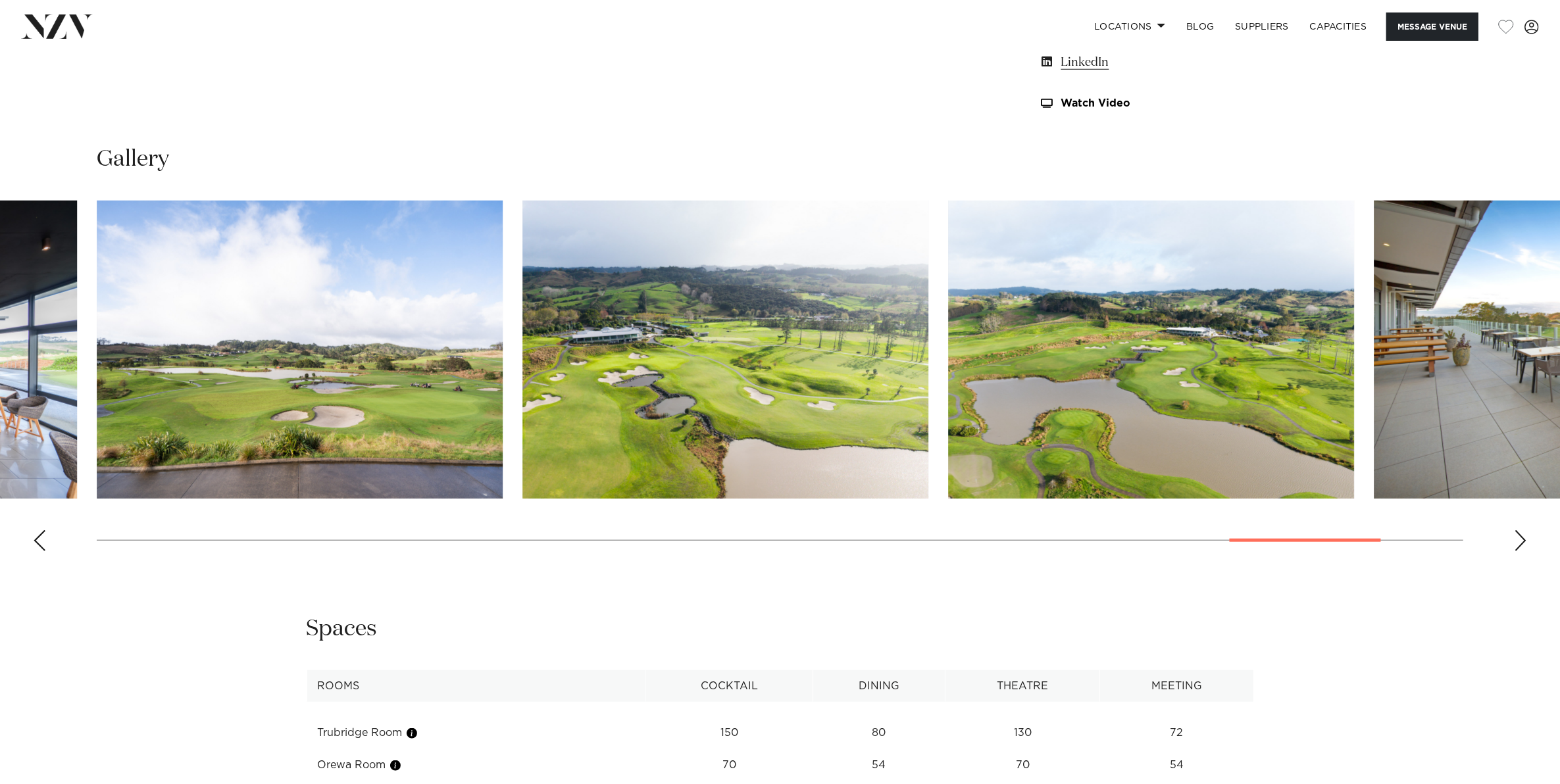
click at [1521, 540] on div "Next slide" at bounding box center [1520, 541] width 13 height 21
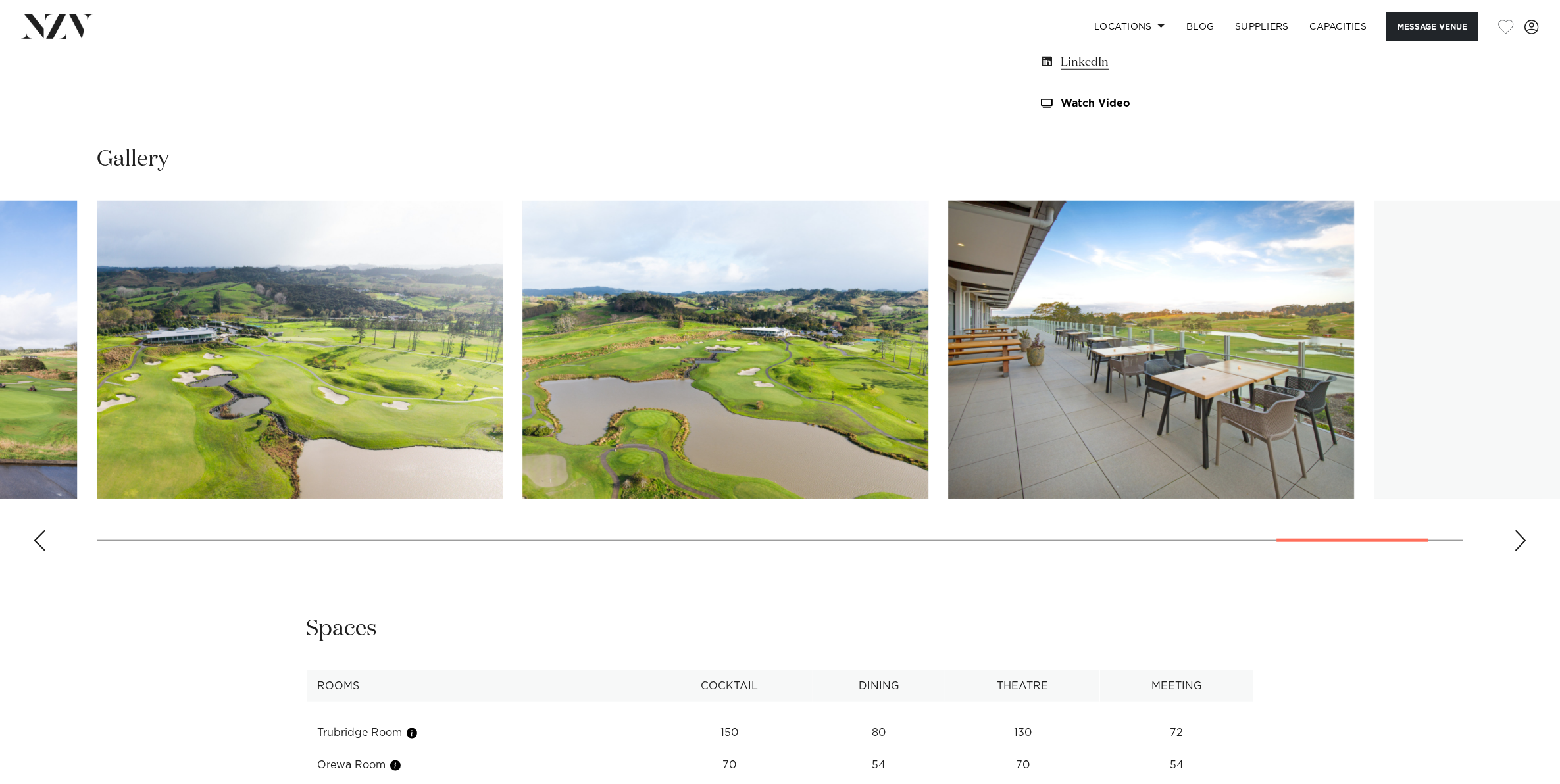
click at [1521, 540] on div "Next slide" at bounding box center [1520, 541] width 13 height 21
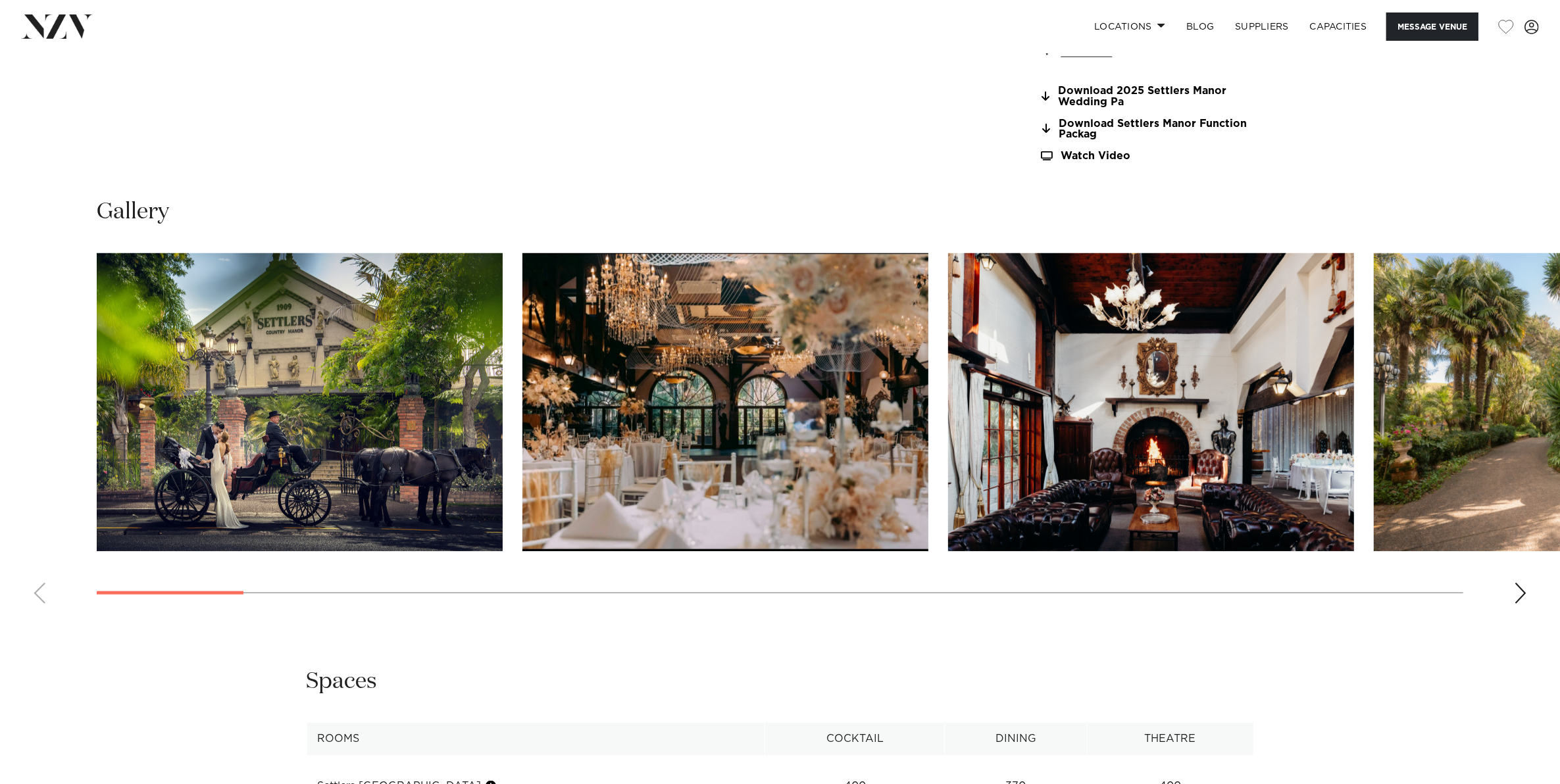
scroll to position [1398, 0]
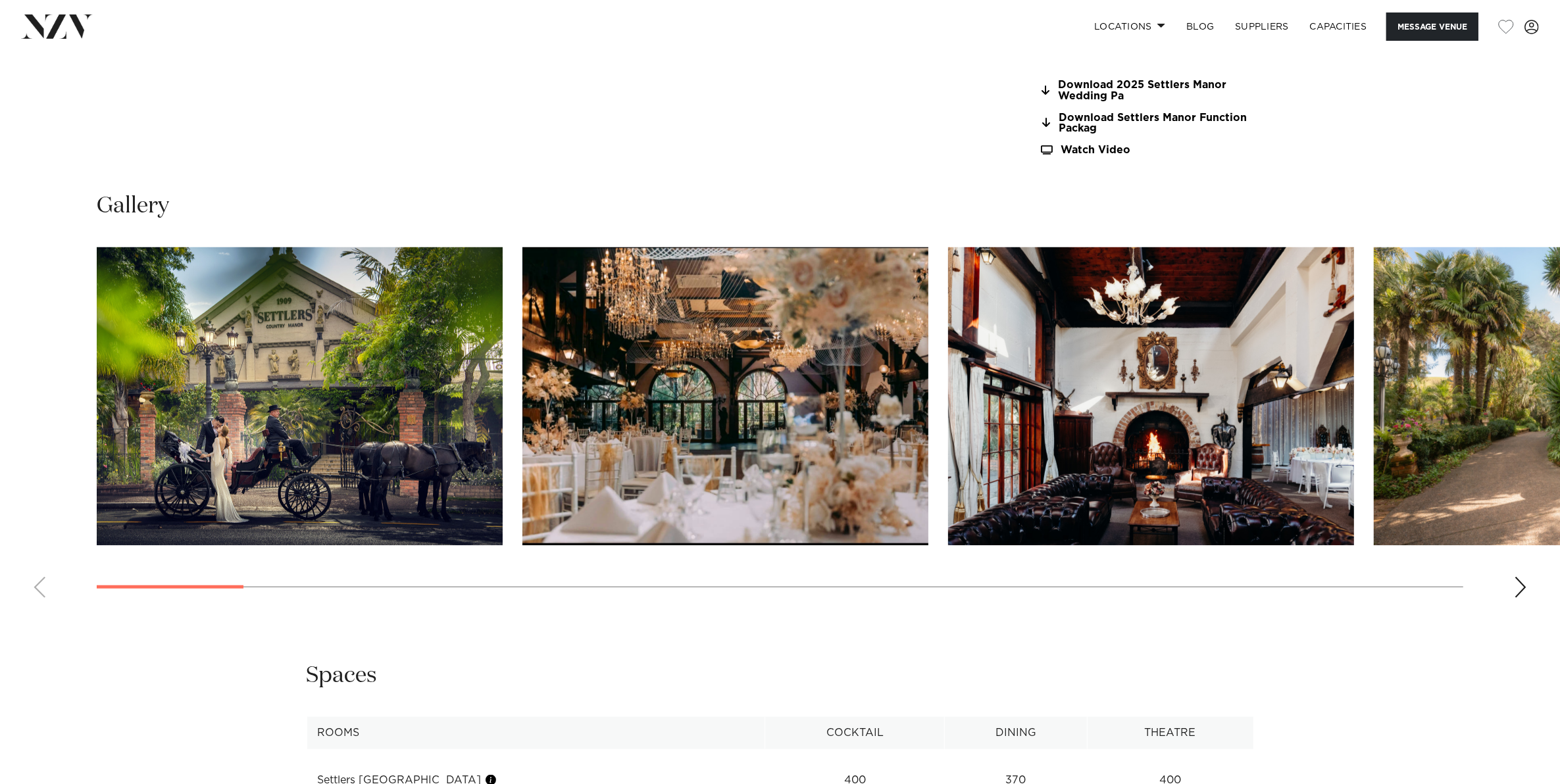
click at [1521, 586] on div "Next slide" at bounding box center [1520, 587] width 13 height 21
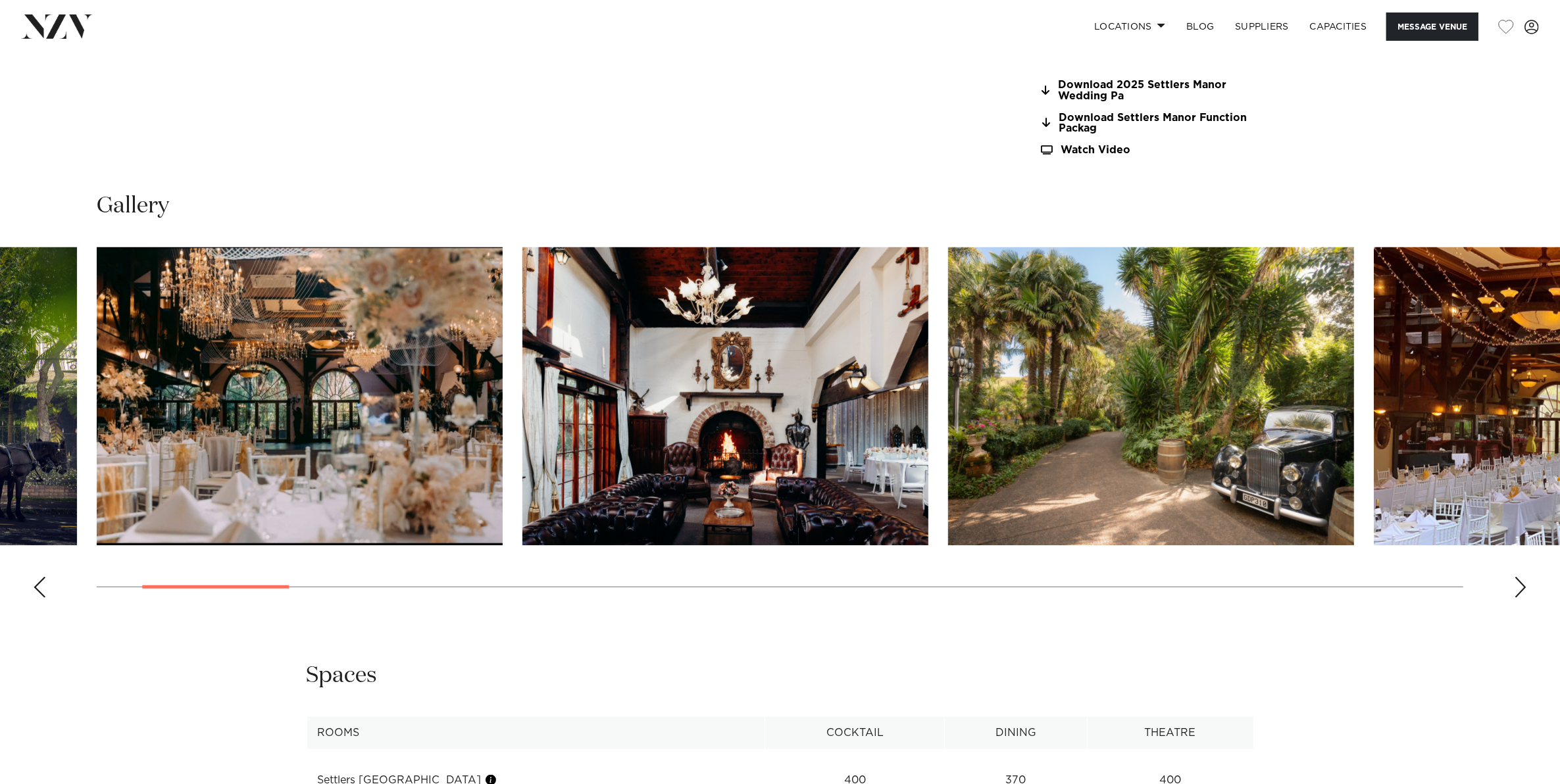
click at [1517, 587] on div "Next slide" at bounding box center [1520, 587] width 13 height 21
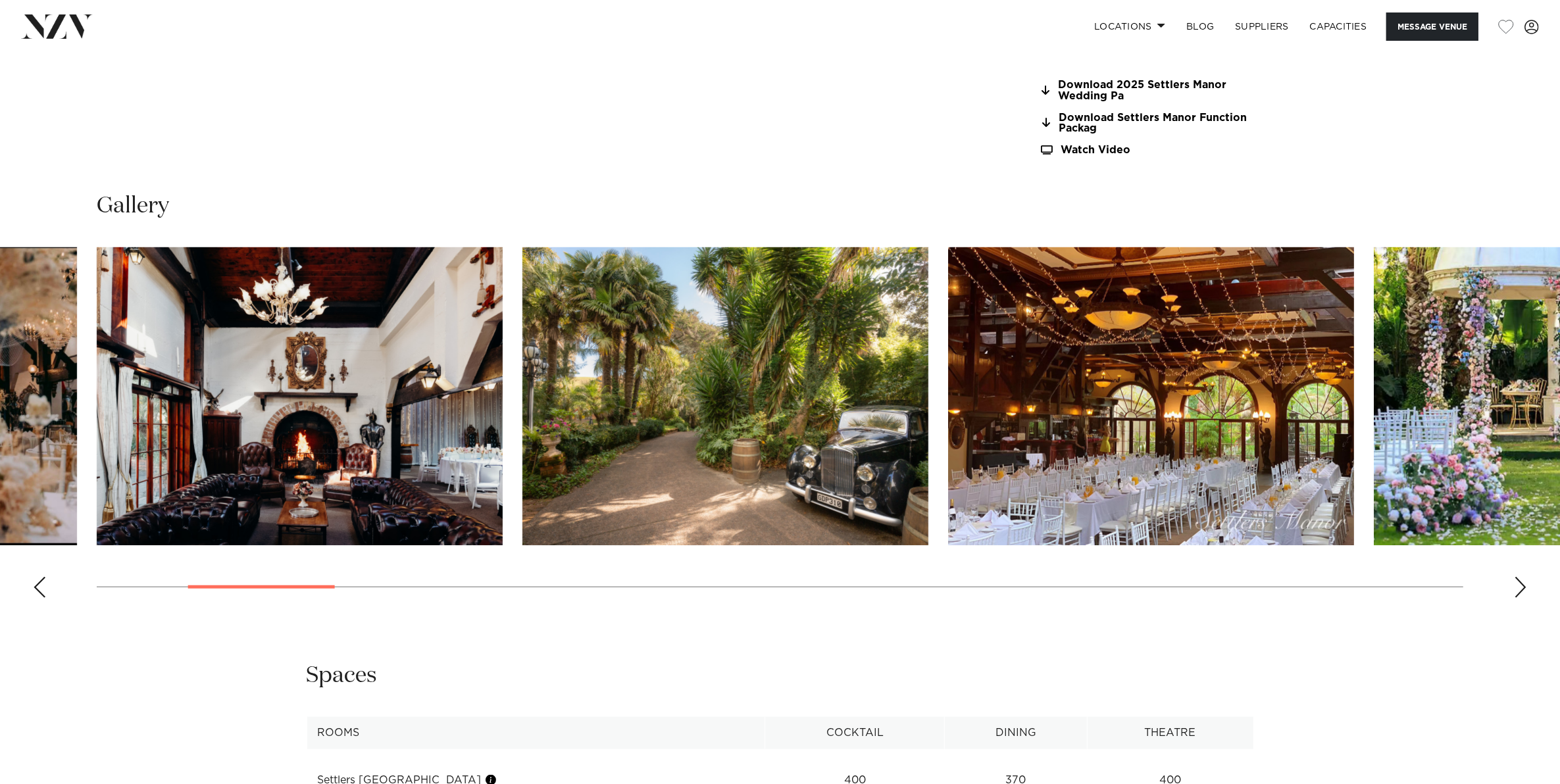
click at [1517, 587] on div "Next slide" at bounding box center [1520, 587] width 13 height 21
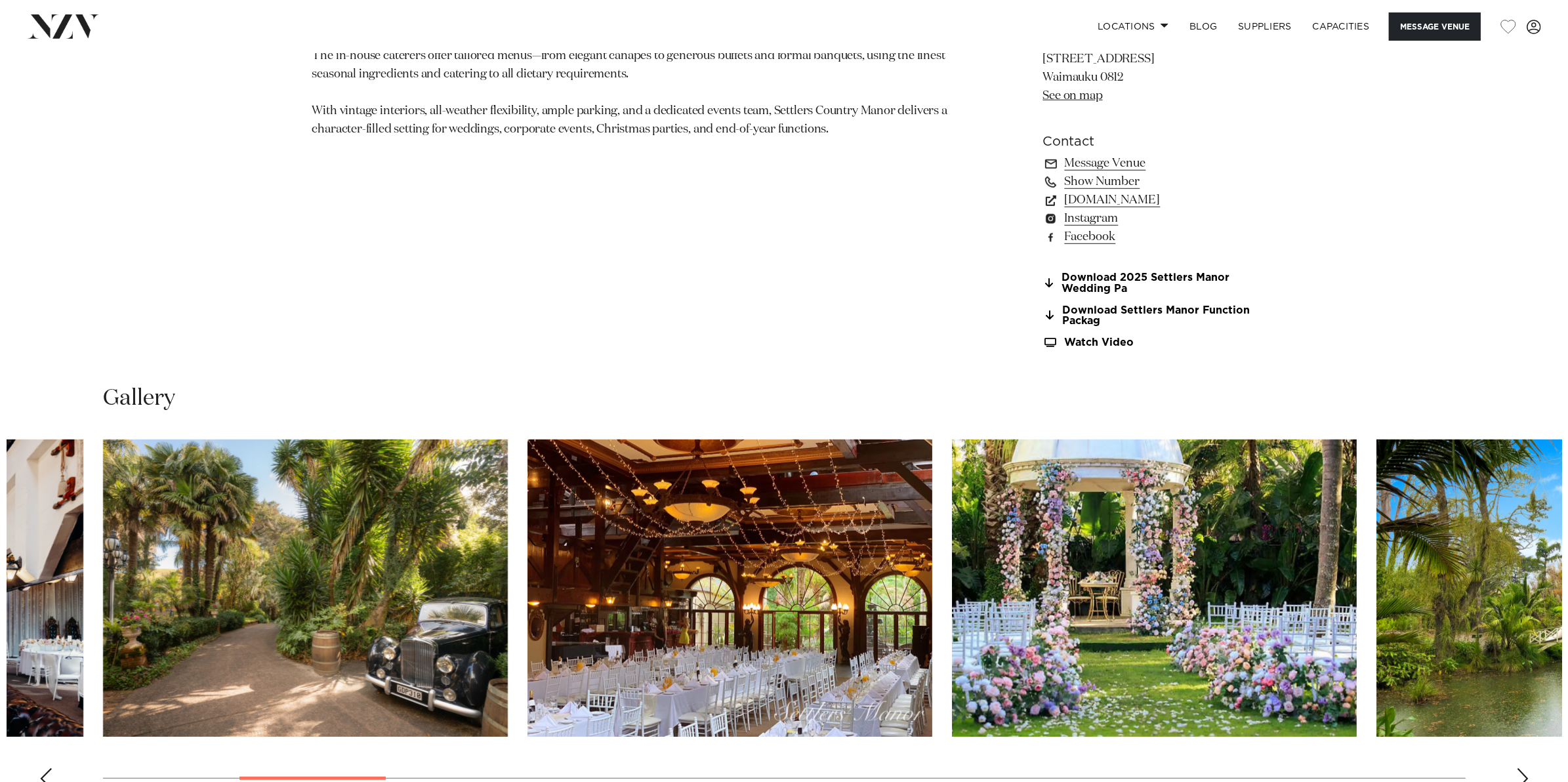
scroll to position [1230, 0]
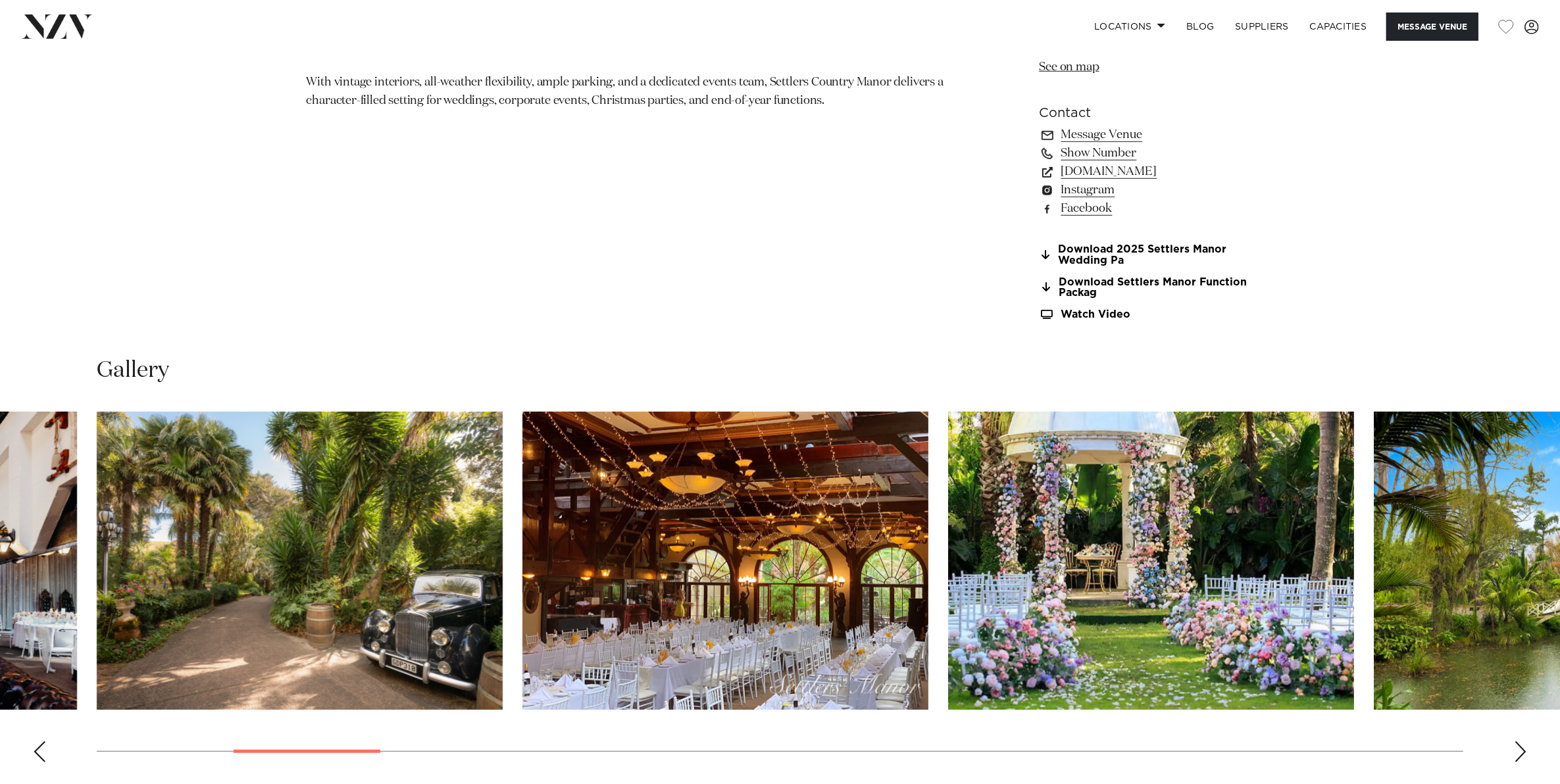
click at [874, 583] on img "5 / 30" at bounding box center [725, 561] width 406 height 298
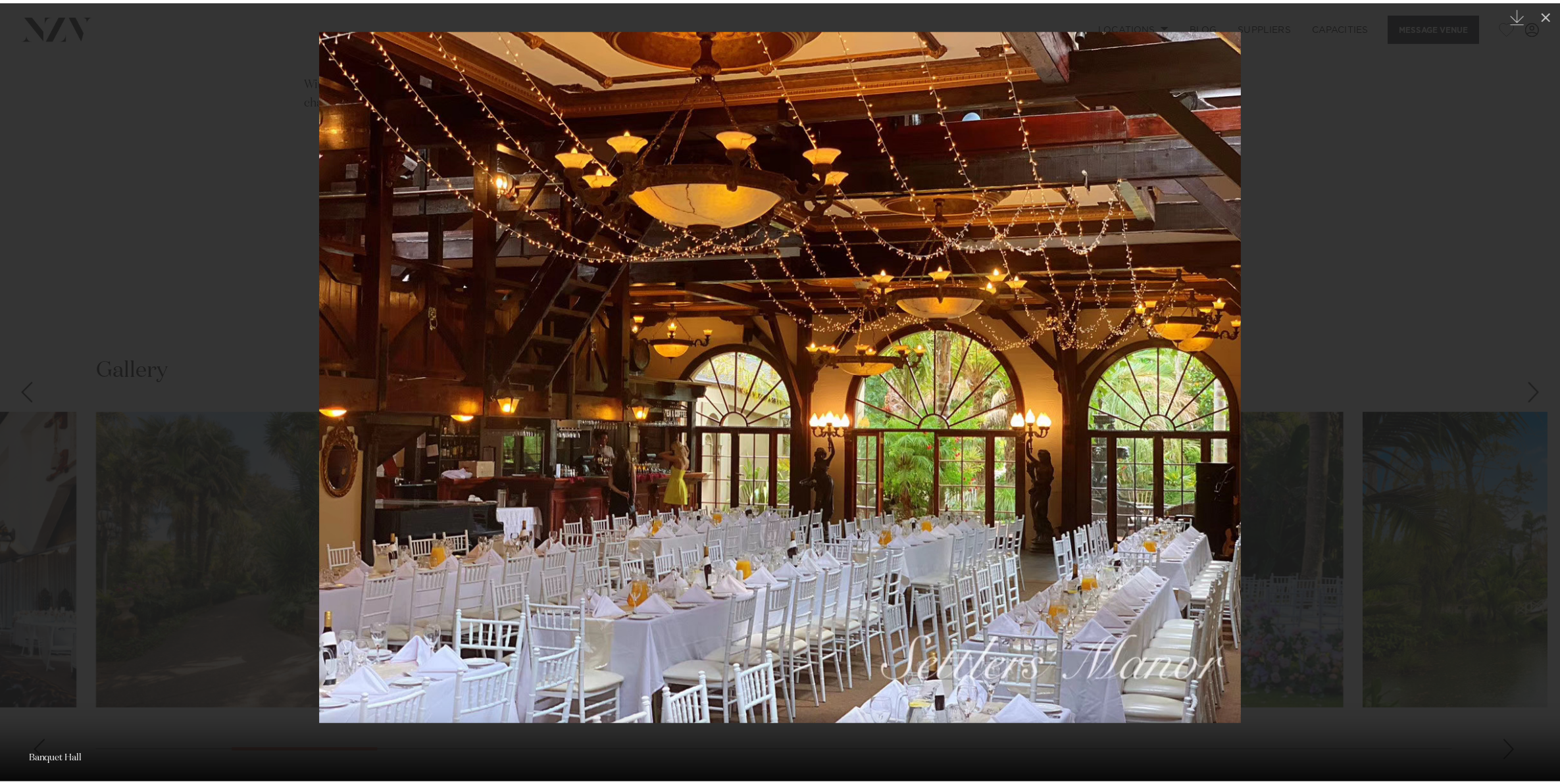
scroll to position [0, 10]
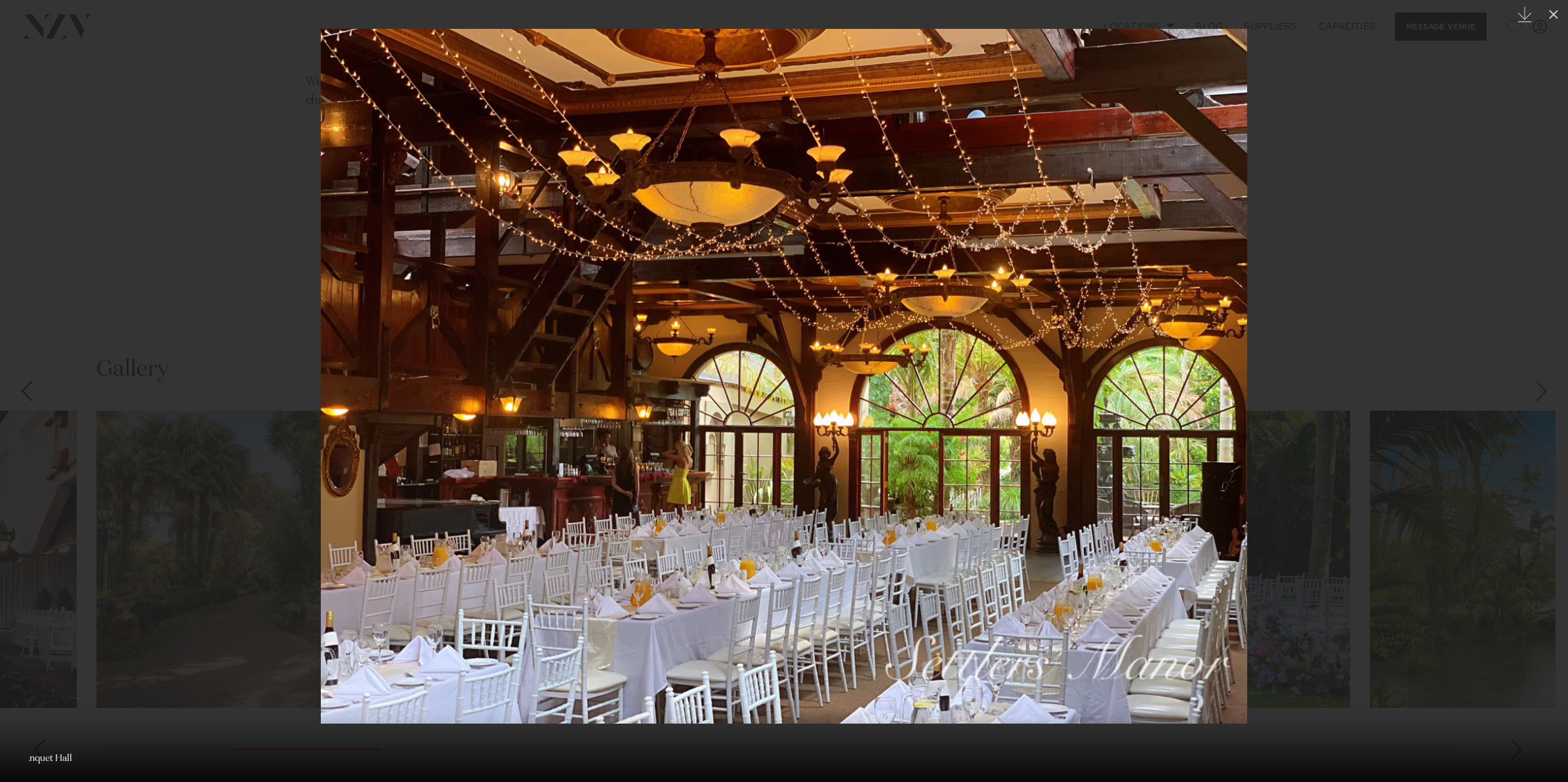
click at [1437, 375] on div at bounding box center [784, 391] width 1568 height 782
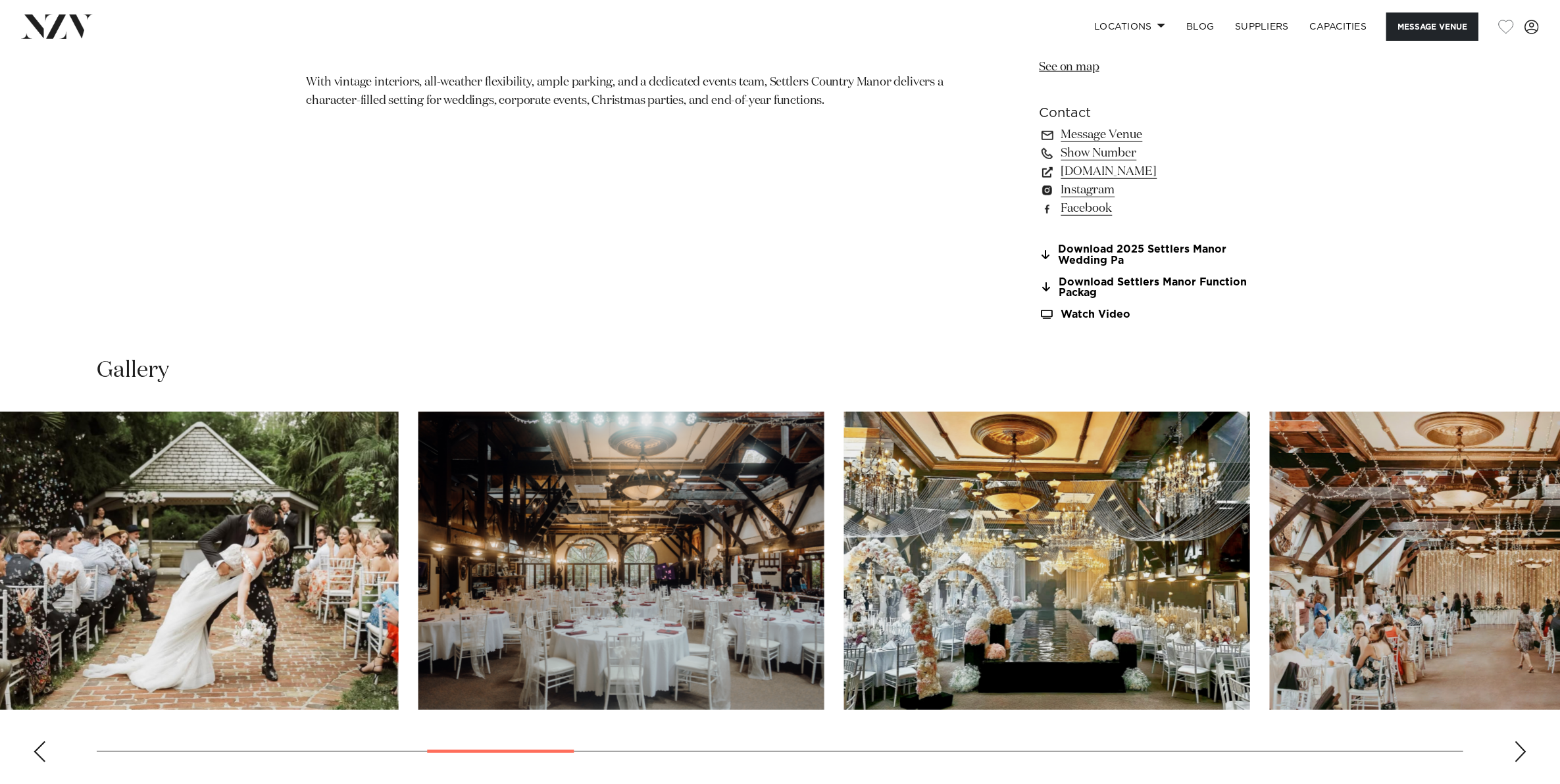
click at [490, 750] on div at bounding box center [500, 751] width 146 height 4
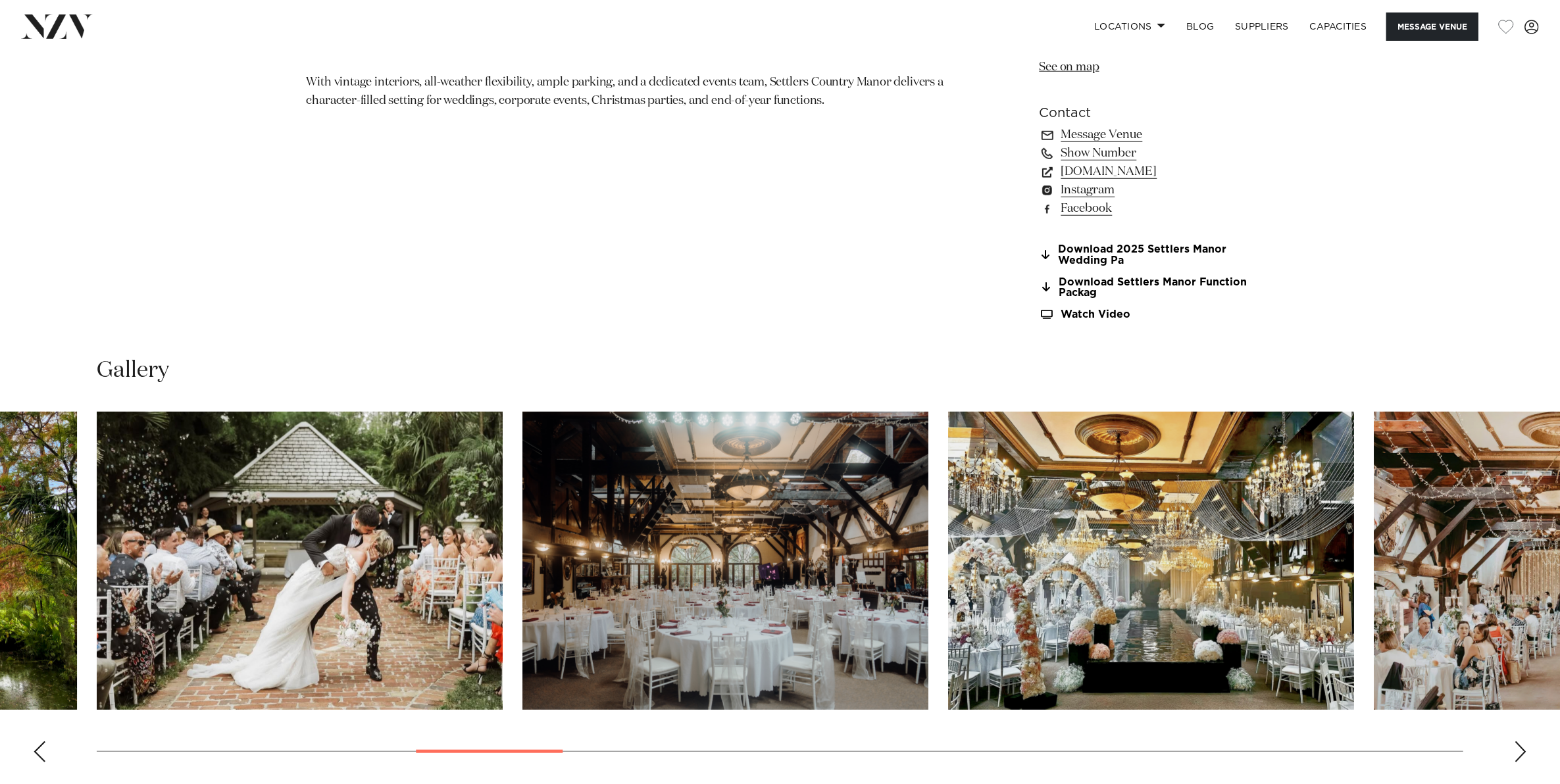
click at [699, 547] on img "9 / 30" at bounding box center [725, 561] width 406 height 298
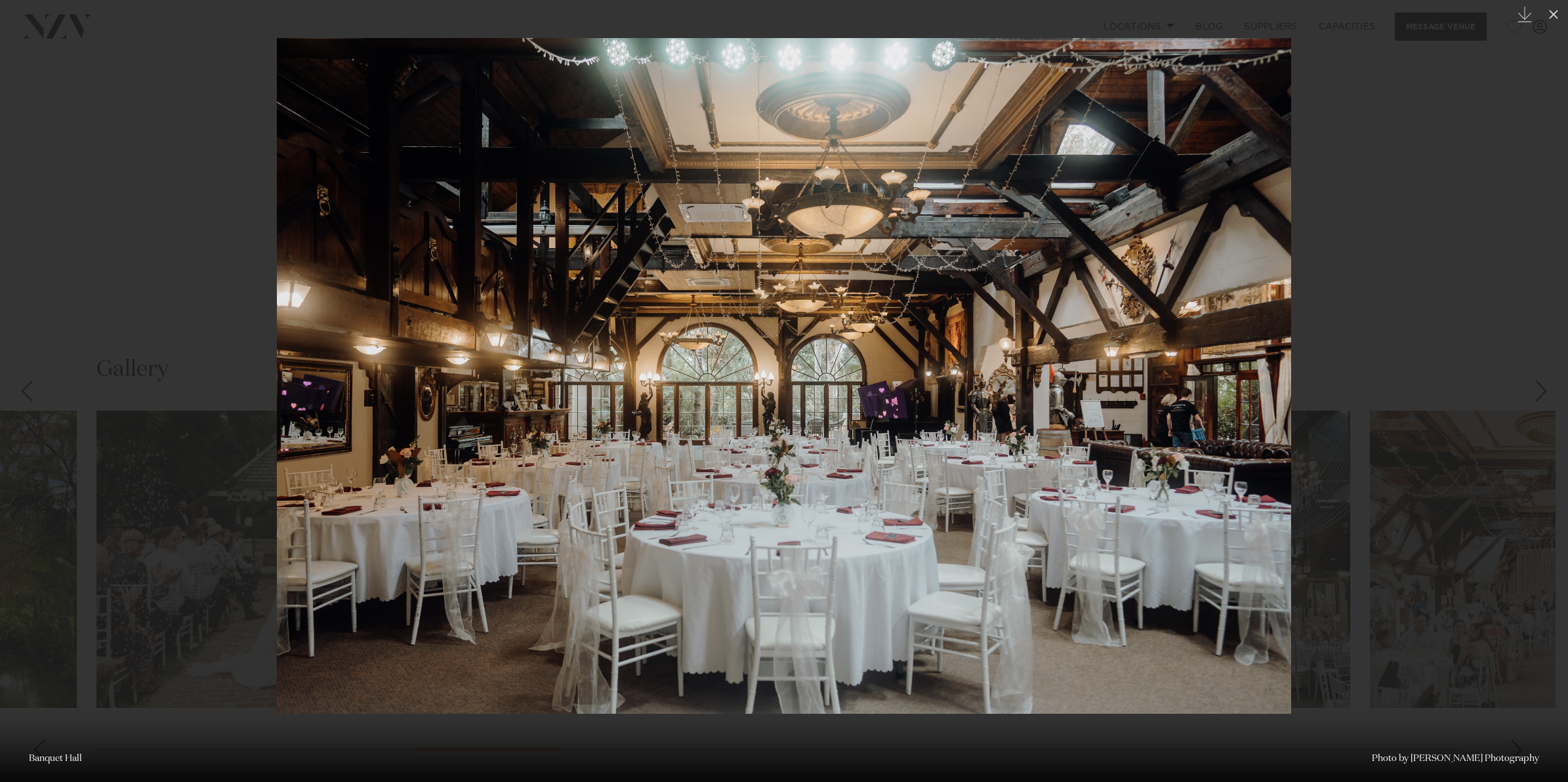
click at [1380, 390] on div at bounding box center [784, 391] width 1568 height 782
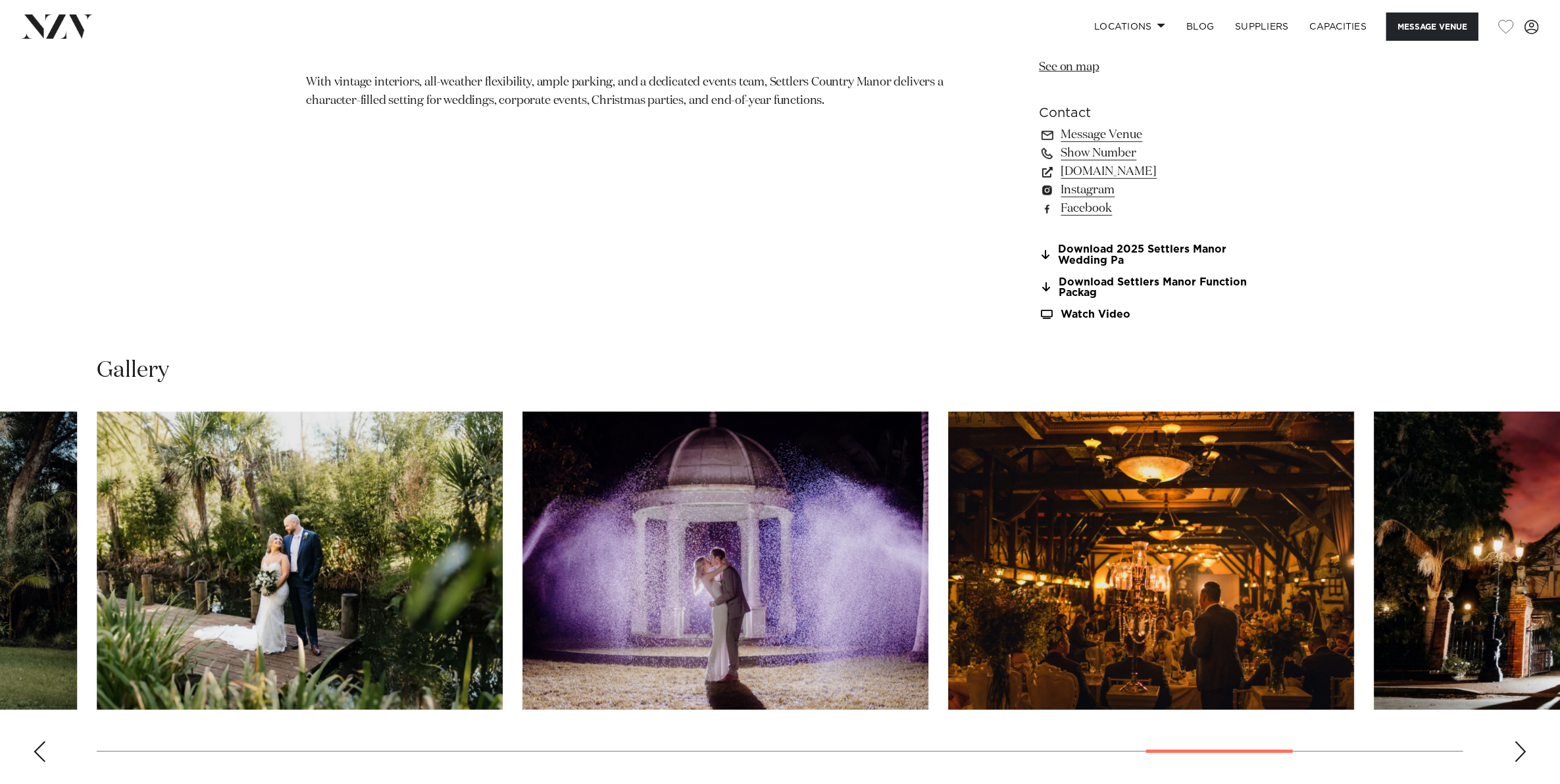
click at [1252, 744] on swiper-container at bounding box center [780, 592] width 1560 height 361
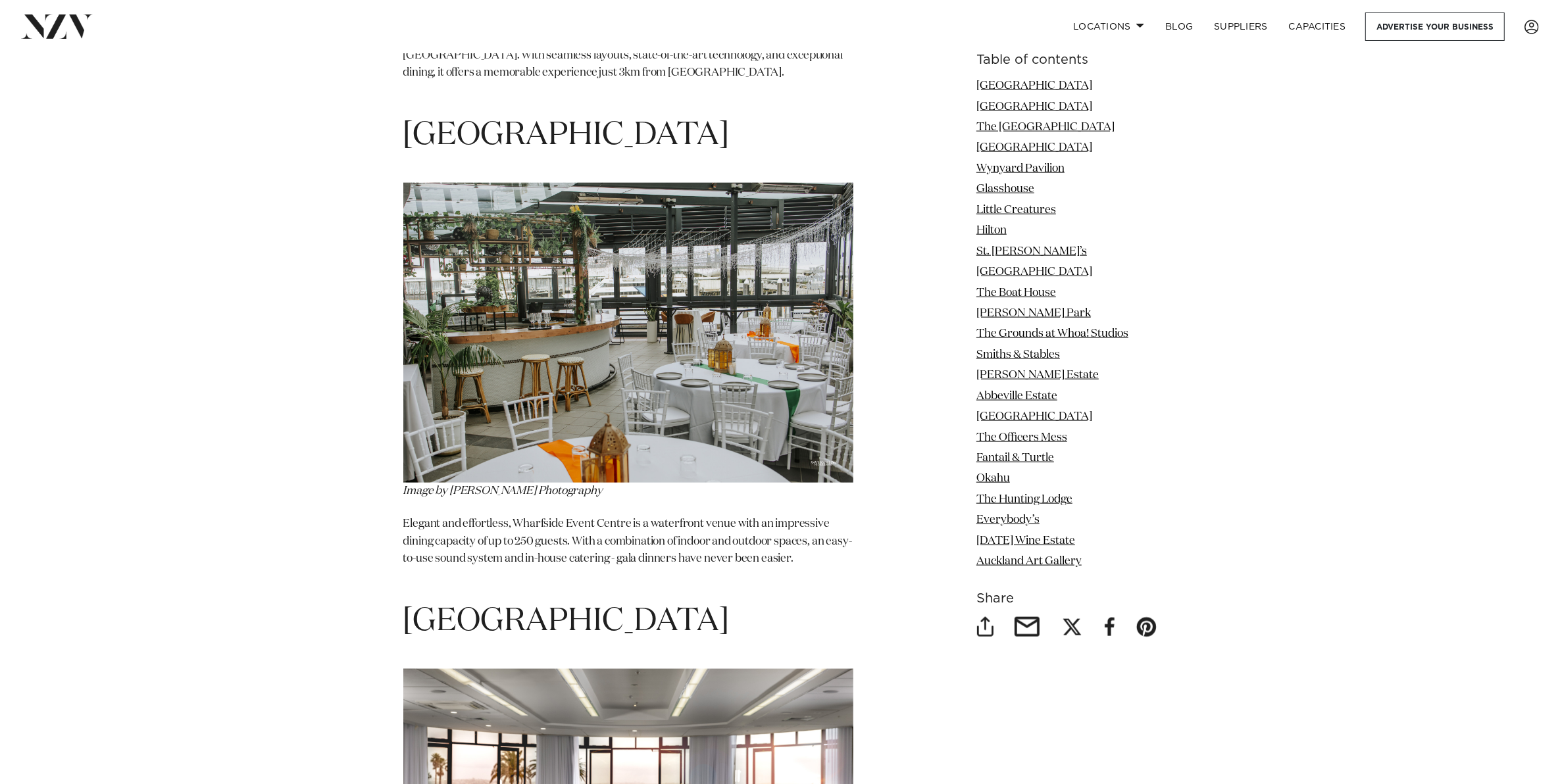
scroll to position [2055, 0]
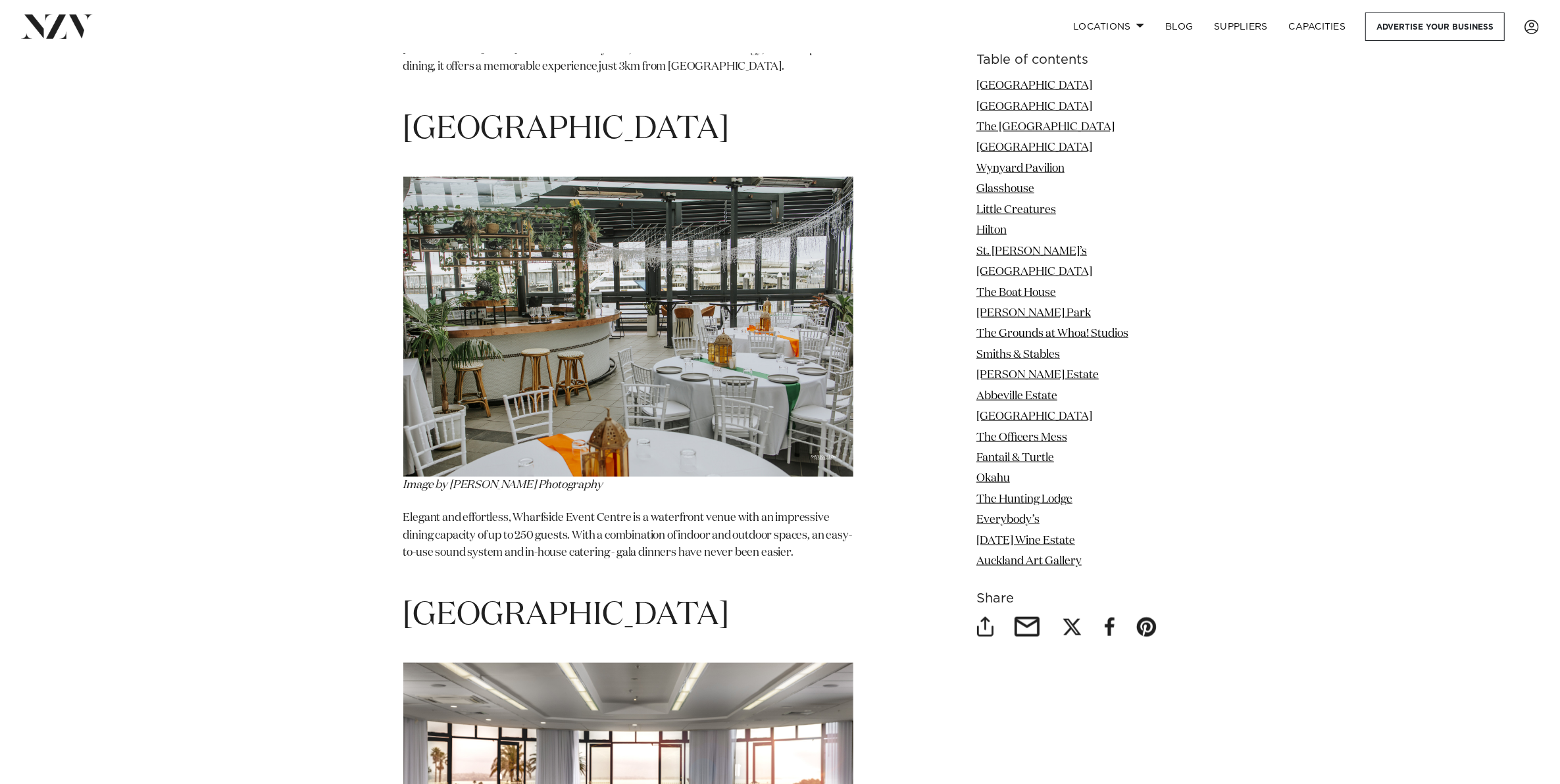
click at [570, 438] on img at bounding box center [628, 326] width 450 height 300
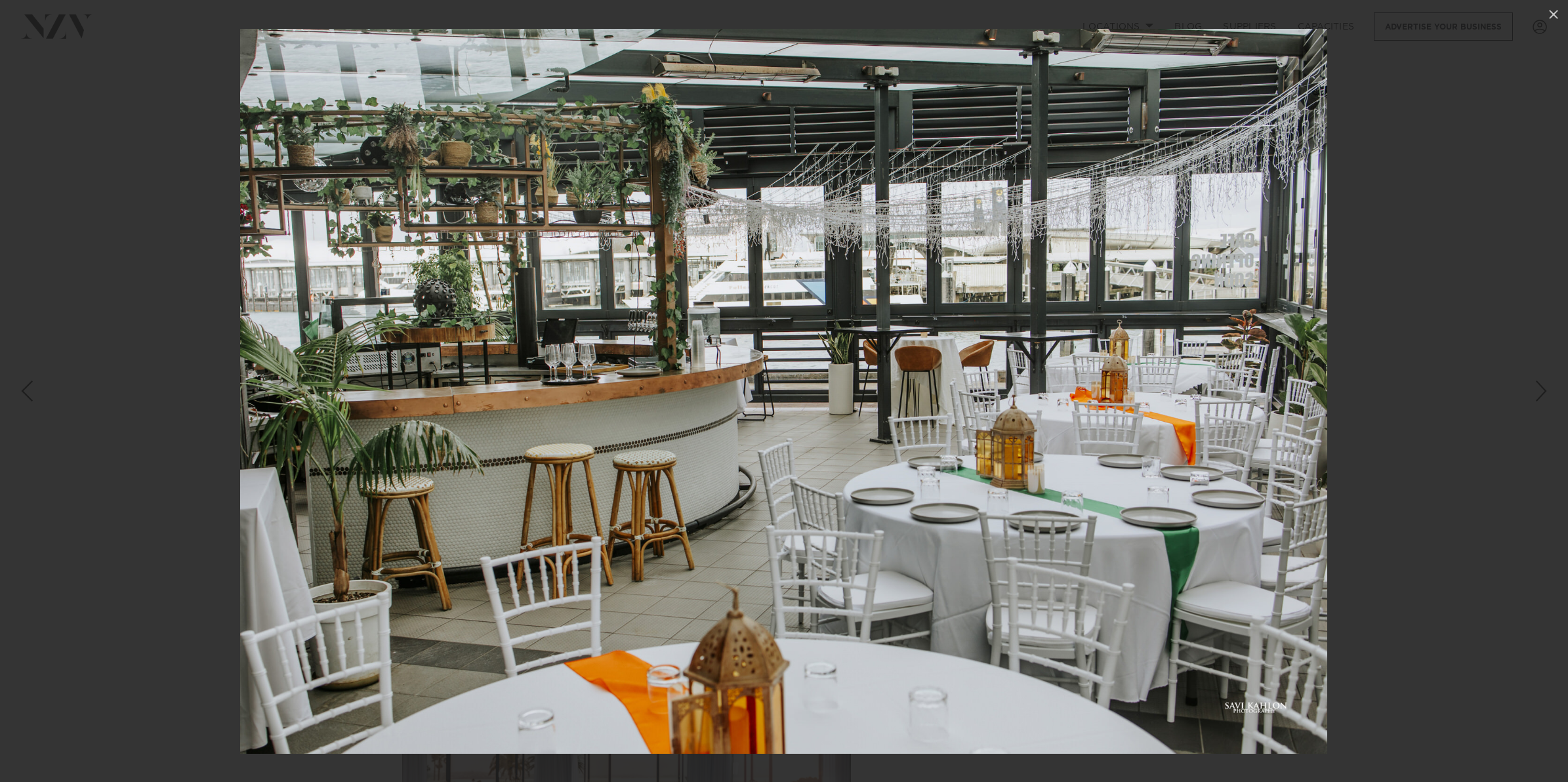
click at [1524, 315] on div at bounding box center [784, 391] width 1568 height 782
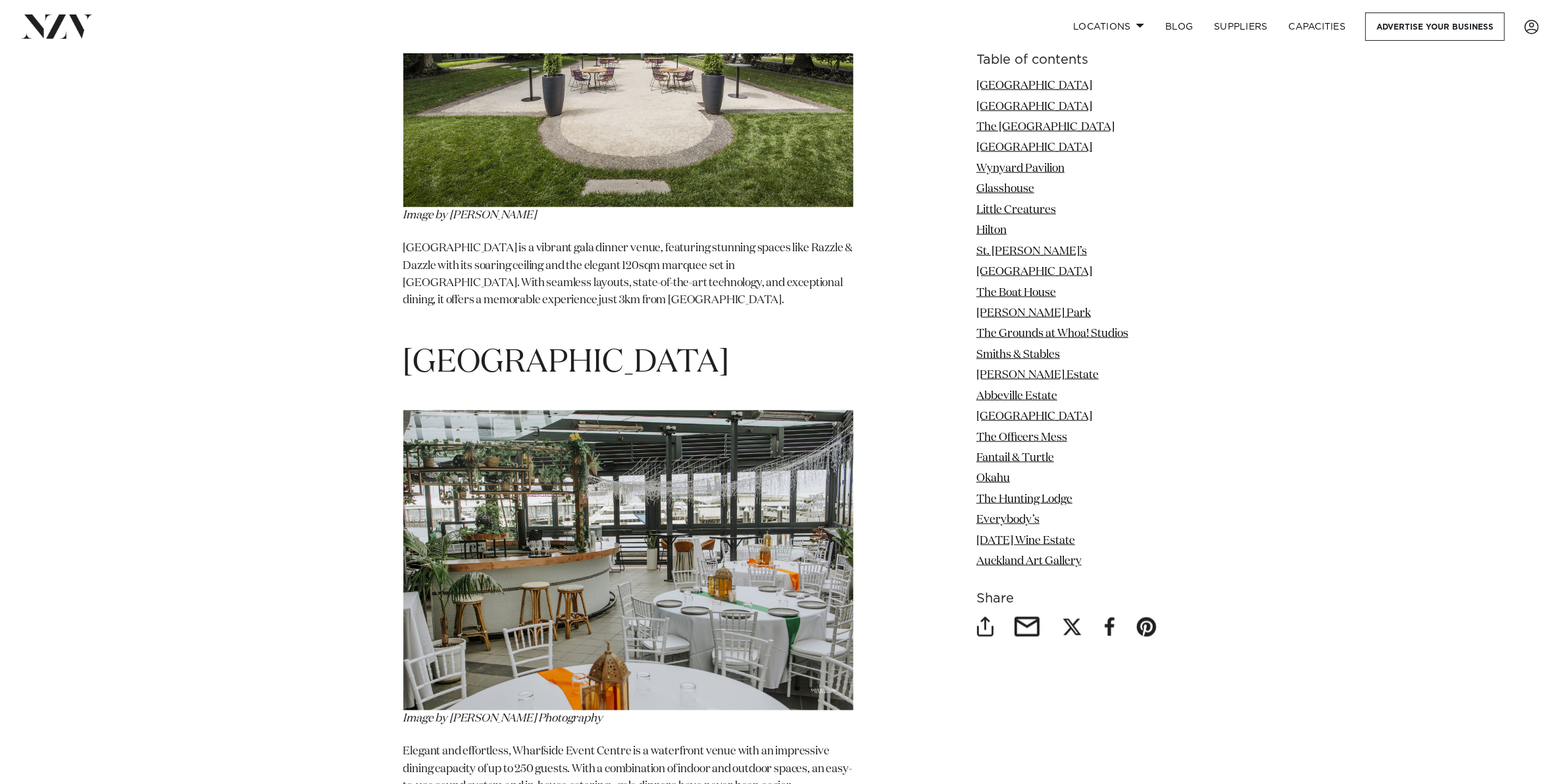
scroll to position [1808, 0]
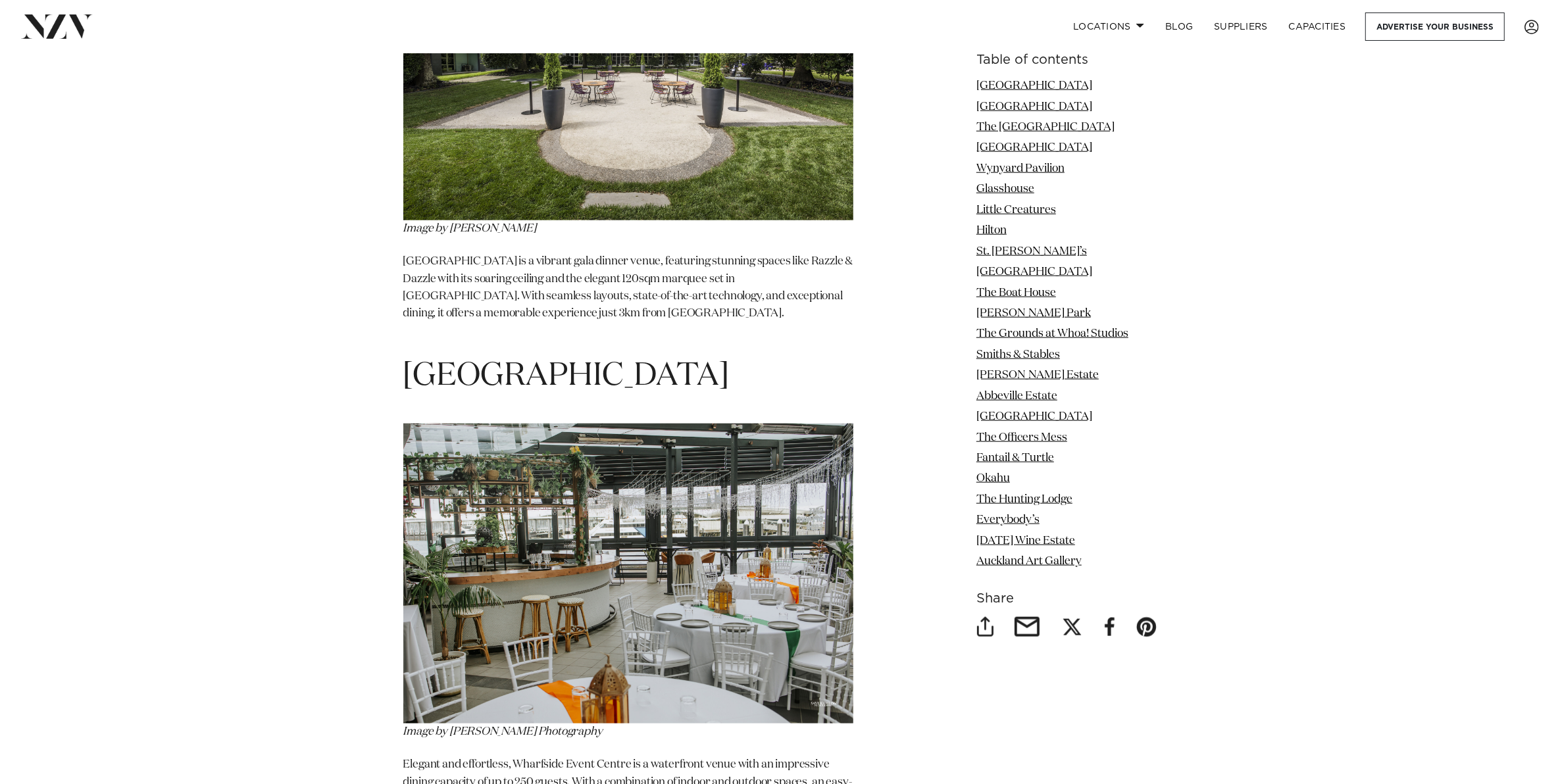
click at [514, 356] on h1 "Wharfside Event Centre" at bounding box center [628, 376] width 450 height 41
drag, startPoint x: 745, startPoint y: 357, endPoint x: 395, endPoint y: 347, distance: 350.1
copy h1 "Wharfside Event Centre"
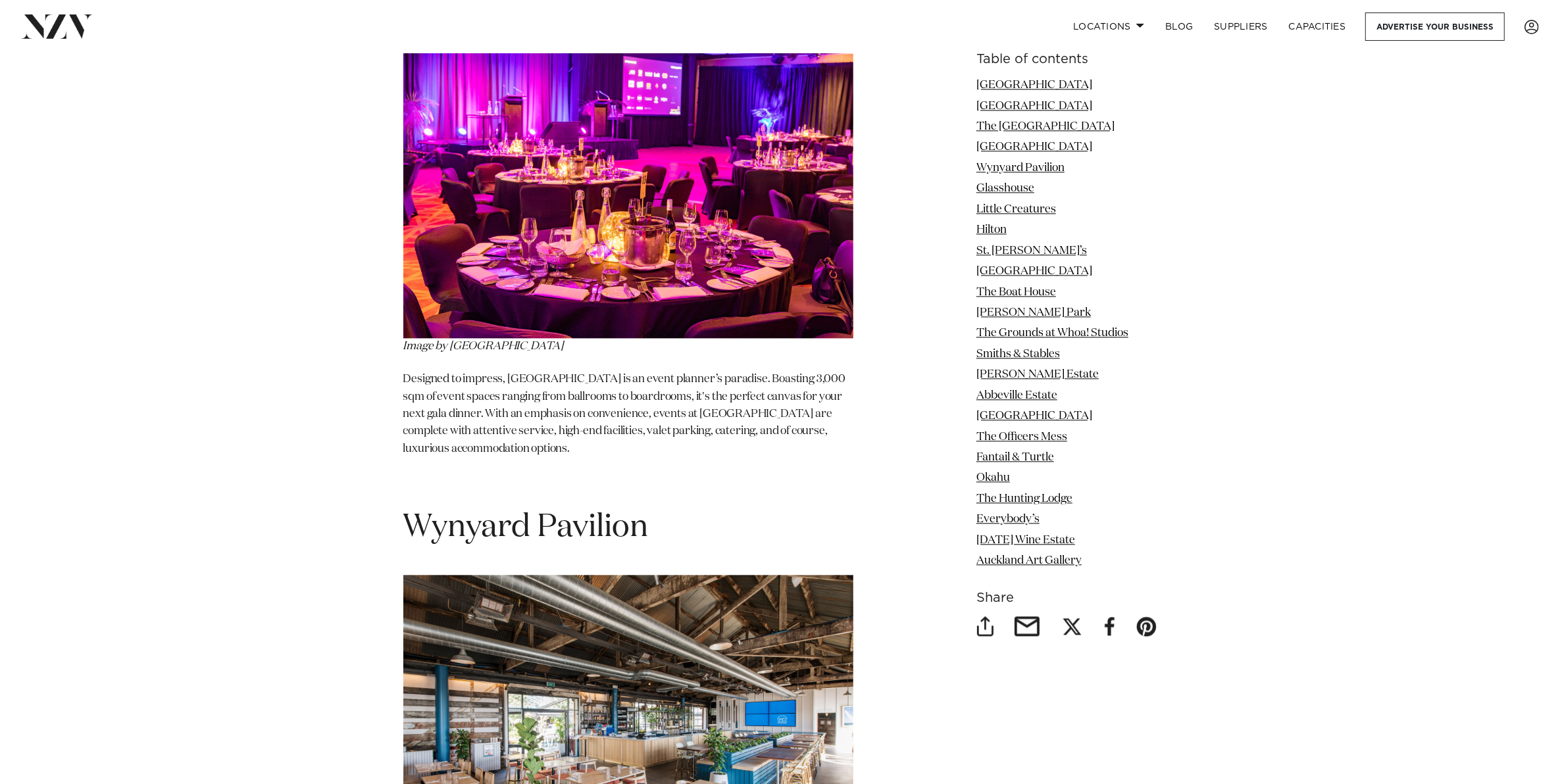
scroll to position [3946, 0]
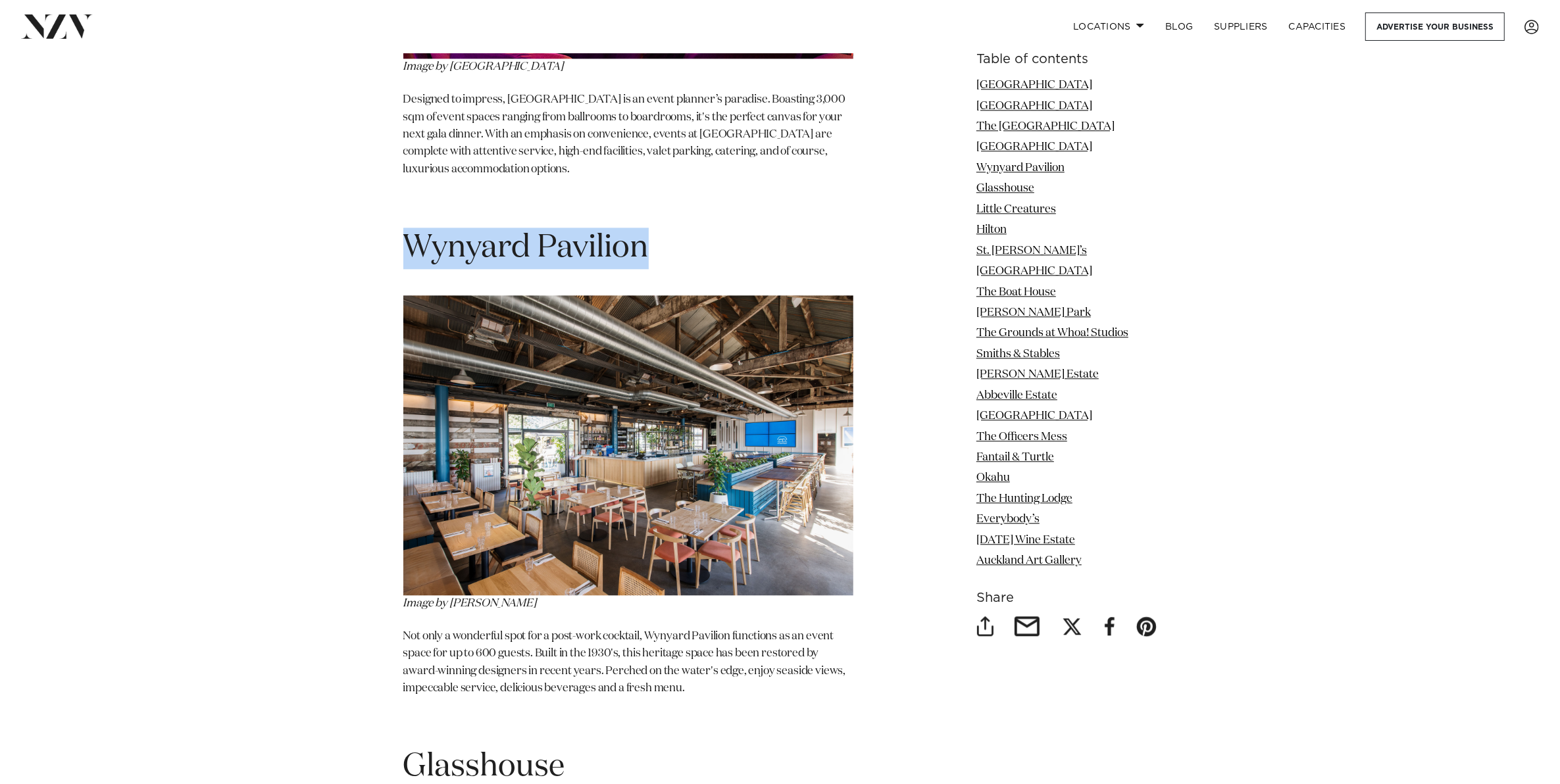
drag, startPoint x: 664, startPoint y: 214, endPoint x: 391, endPoint y: 218, distance: 273.0
copy span "Wynyard Pavilion"
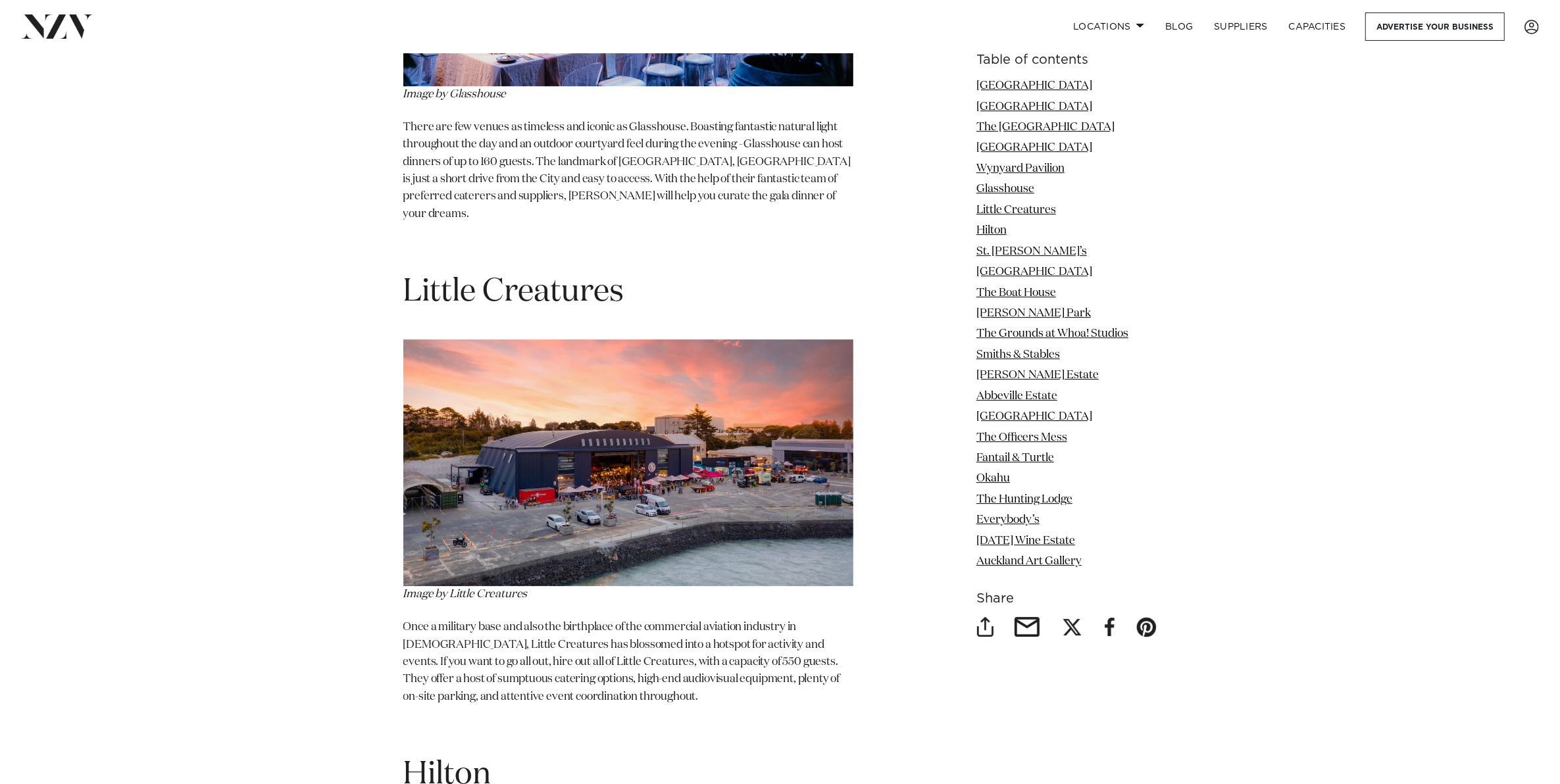
scroll to position [5014, 0]
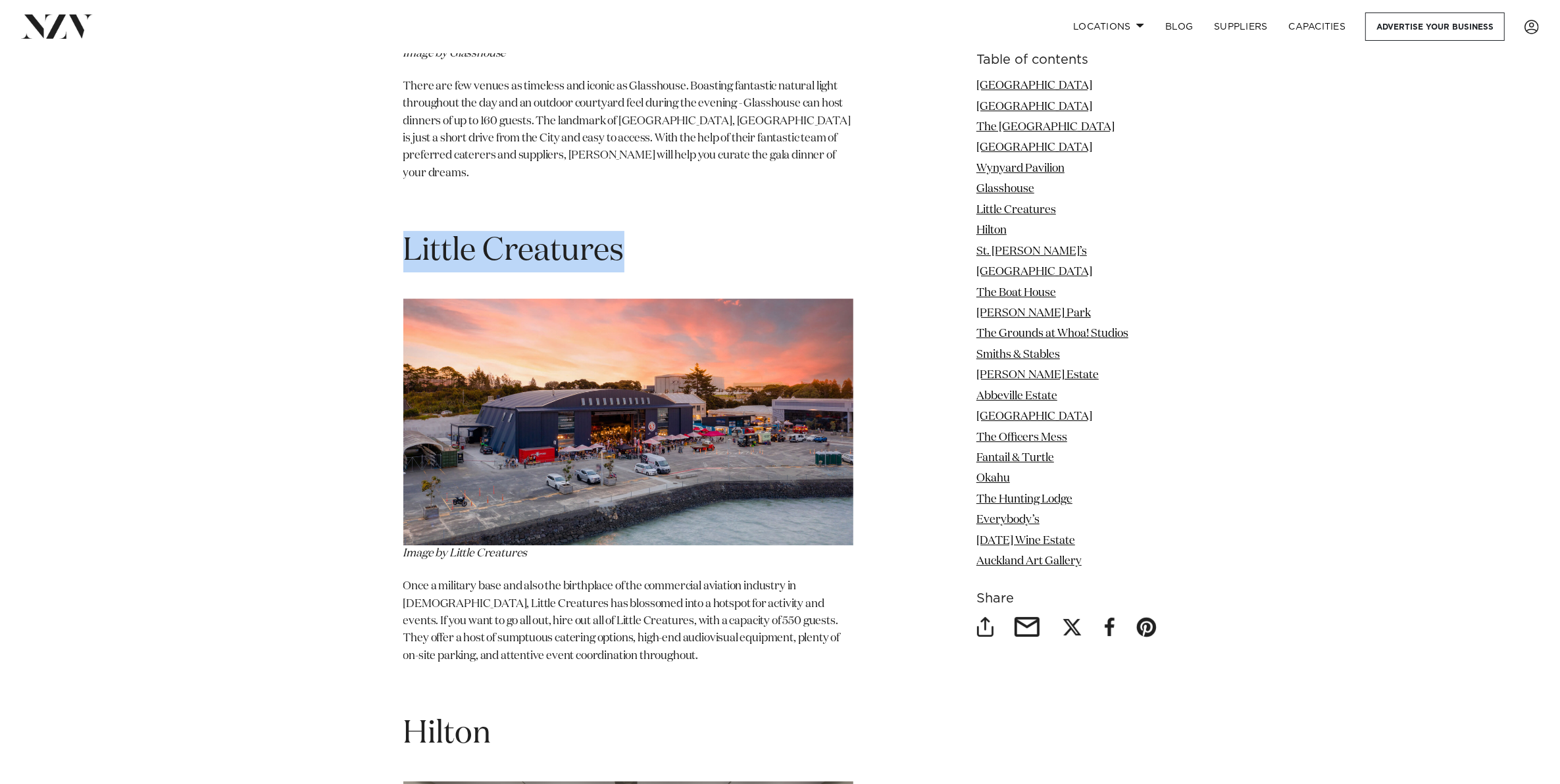
drag, startPoint x: 474, startPoint y: 200, endPoint x: 405, endPoint y: 202, distance: 69.0
click at [405, 231] on h1 "Little Creatures" at bounding box center [628, 251] width 450 height 41
copy span "Little Creatures"
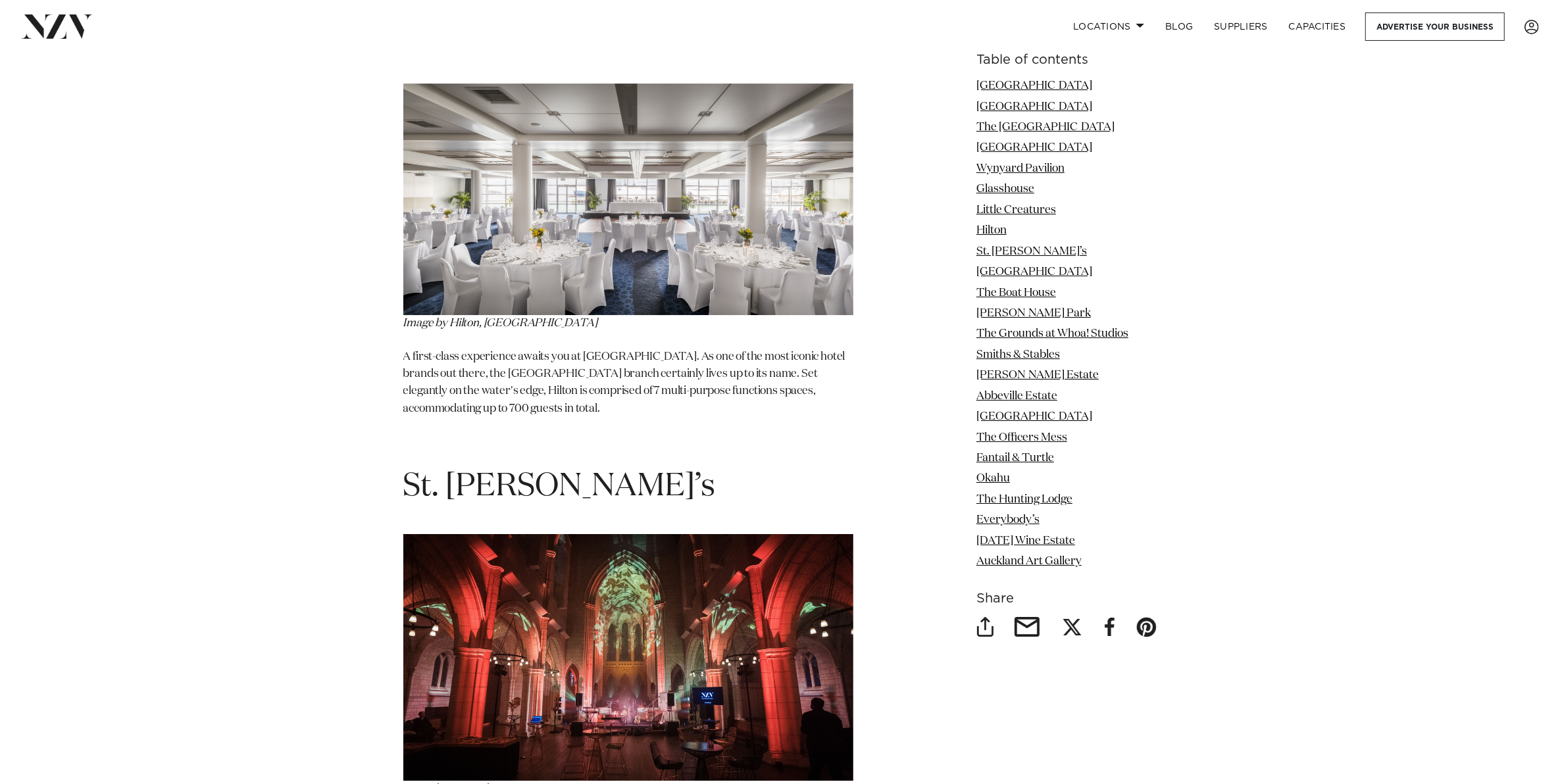
scroll to position [5672, 0]
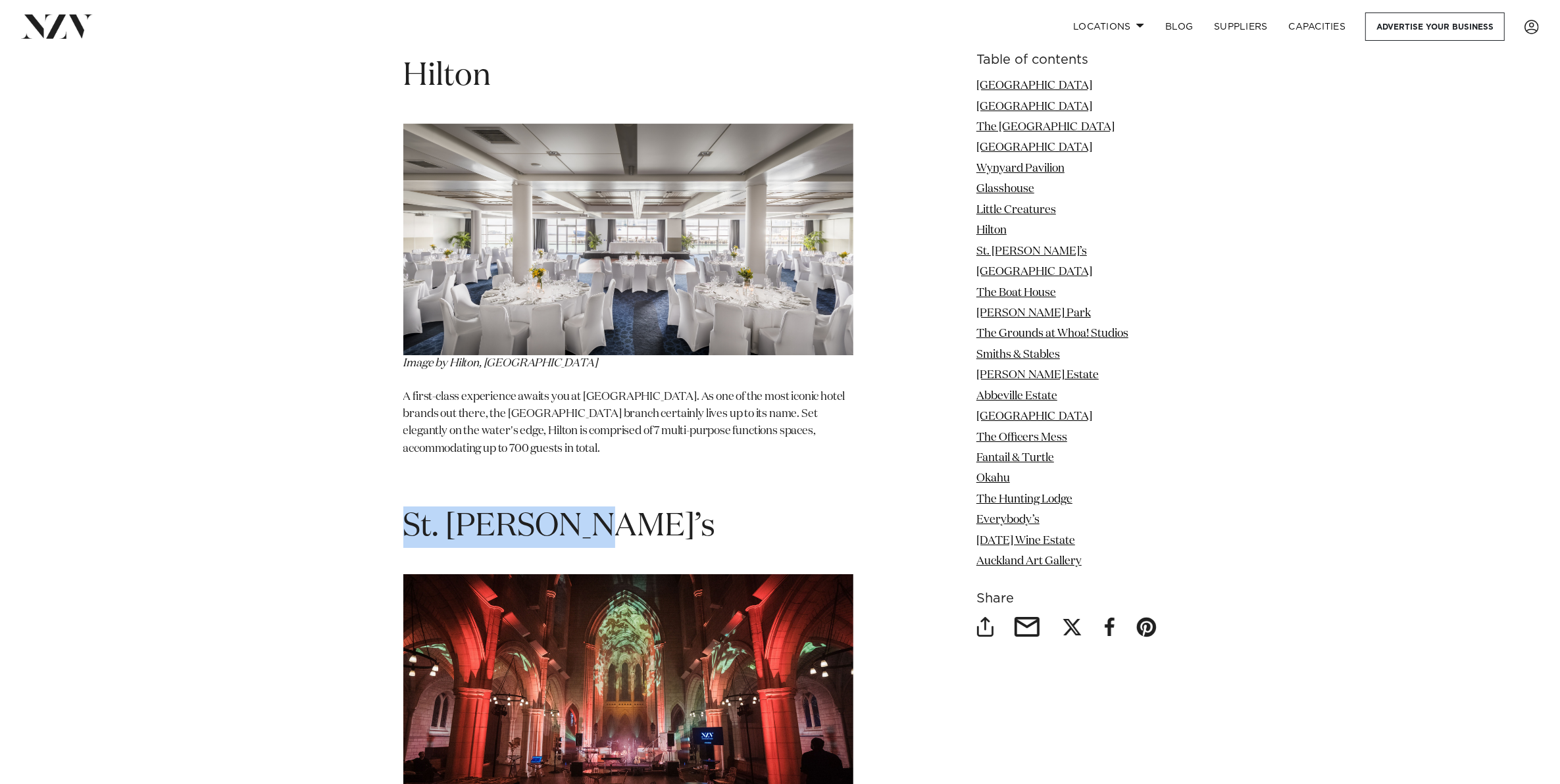
drag, startPoint x: 605, startPoint y: 492, endPoint x: 385, endPoint y: 490, distance: 220.0
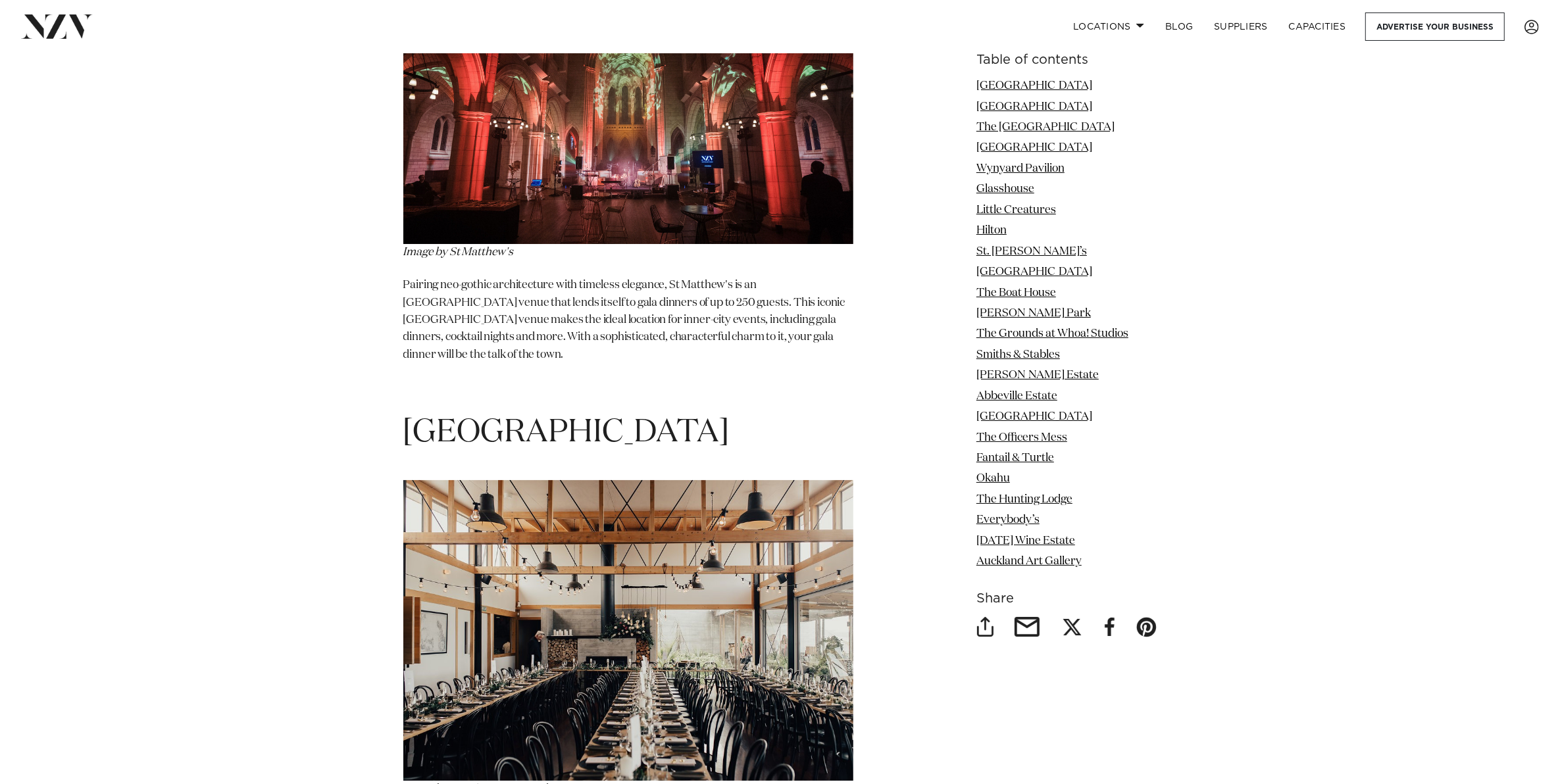
scroll to position [6166, 0]
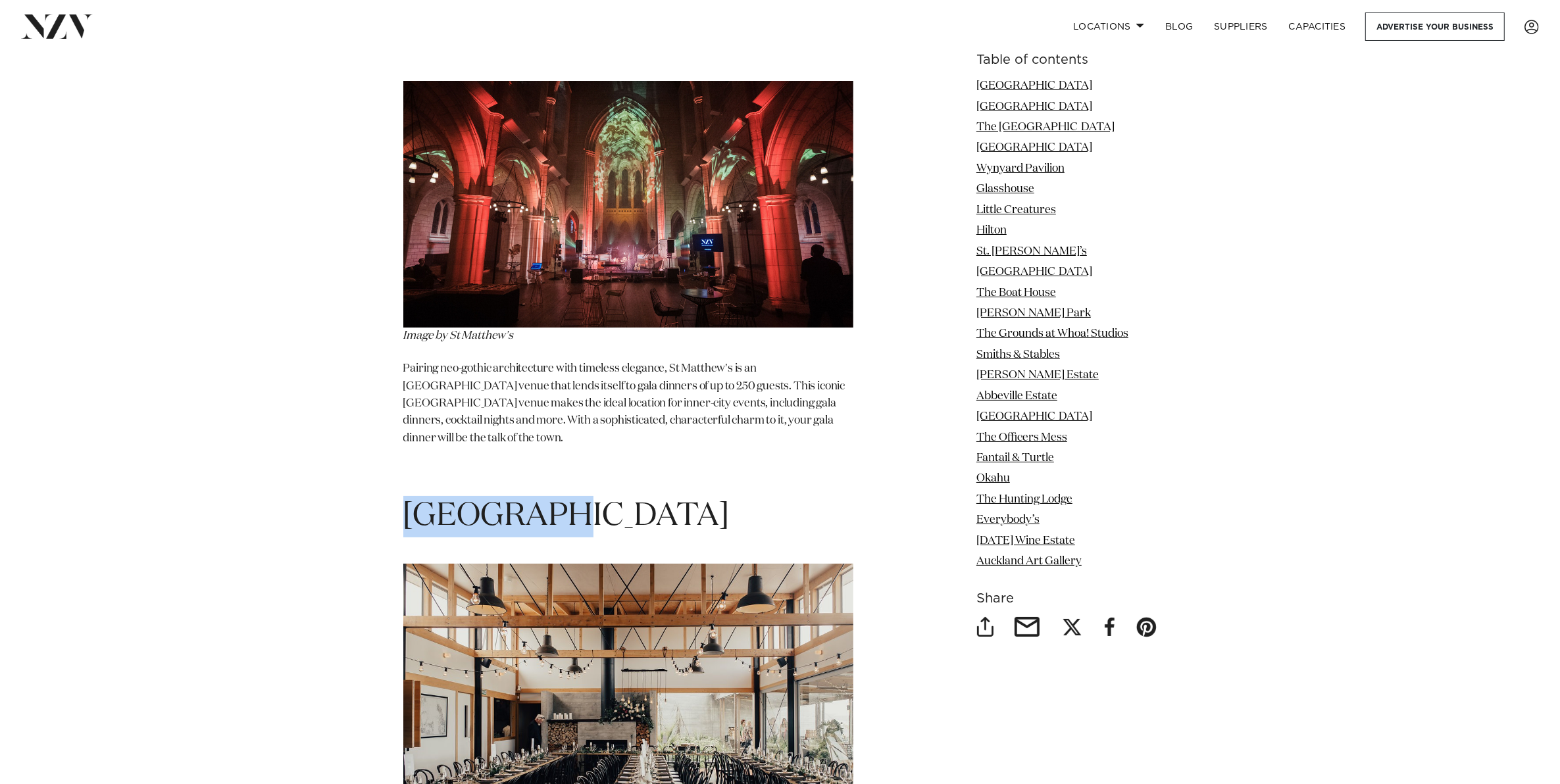
drag, startPoint x: 567, startPoint y: 434, endPoint x: 307, endPoint y: 459, distance: 261.2
drag, startPoint x: 484, startPoint y: 439, endPoint x: 345, endPoint y: 439, distance: 139.0
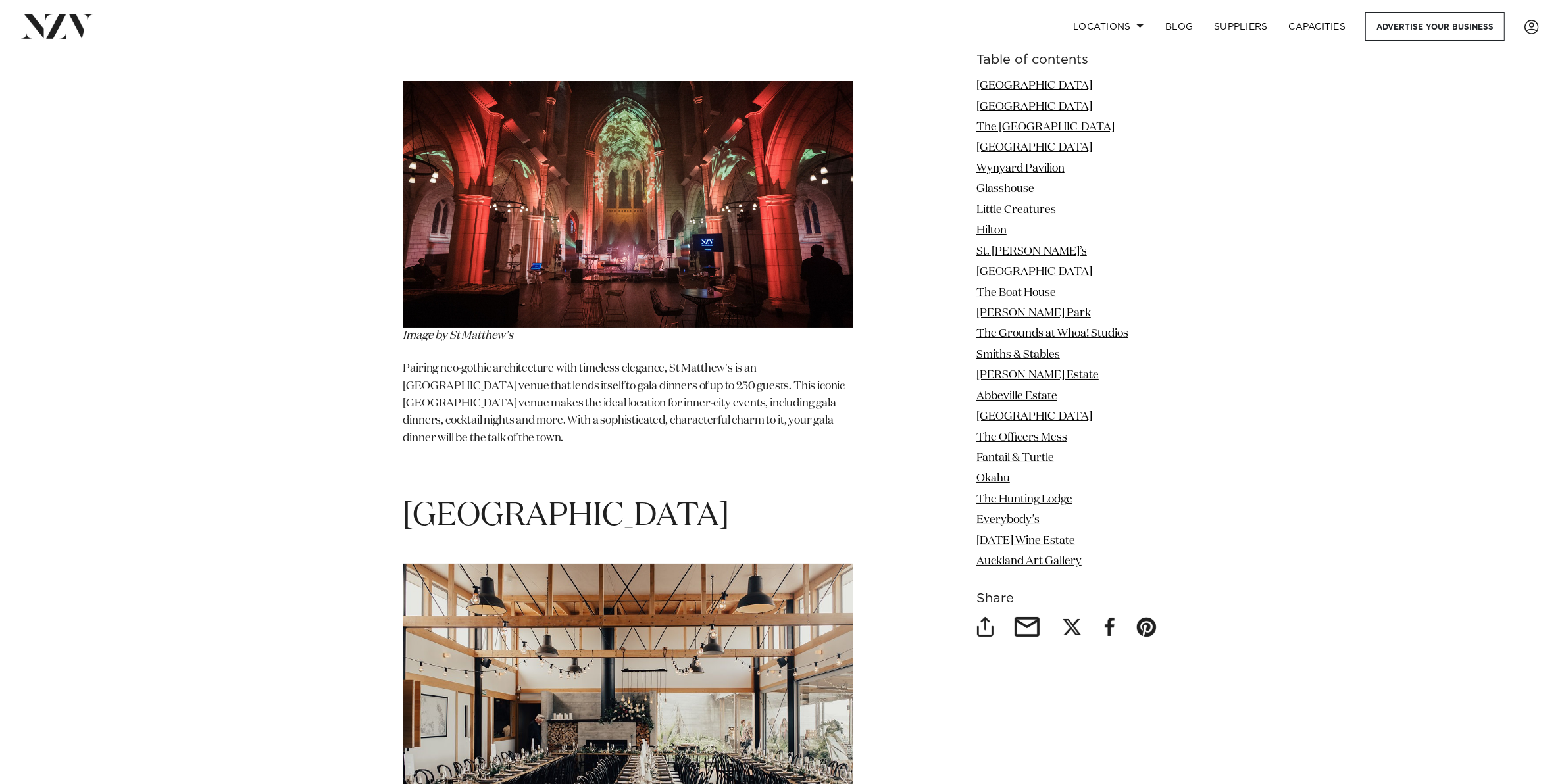
drag, startPoint x: 345, startPoint y: 439, endPoint x: 494, endPoint y: 434, distance: 149.1
click at [494, 496] on h1 "Kauri Bay" at bounding box center [628, 516] width 450 height 41
drag, startPoint x: 429, startPoint y: 459, endPoint x: 349, endPoint y: 461, distance: 80.0
drag, startPoint x: 349, startPoint y: 461, endPoint x: 464, endPoint y: 462, distance: 115.0
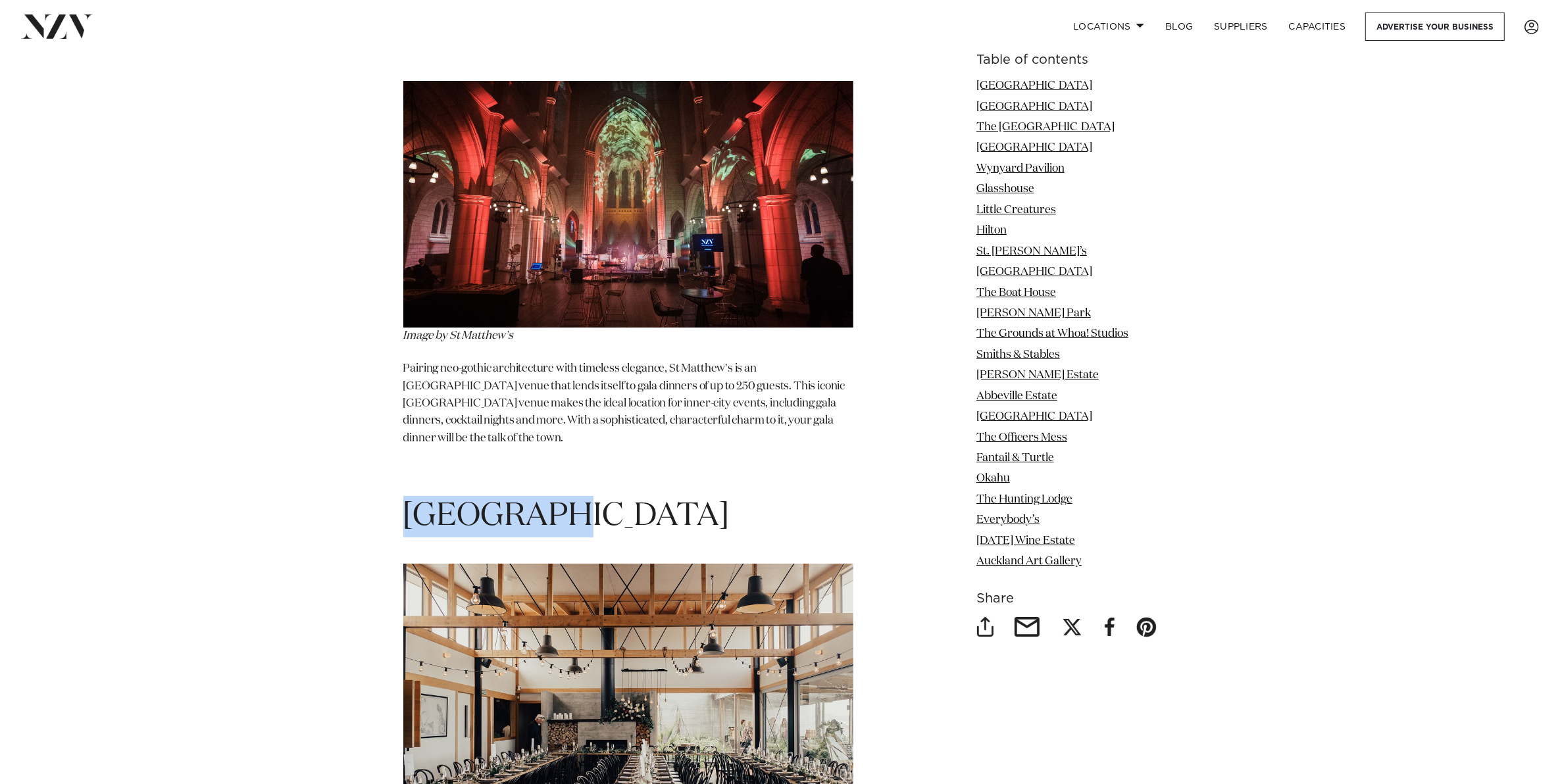
click at [464, 496] on h1 "Kauri Bay" at bounding box center [628, 516] width 450 height 41
drag, startPoint x: 564, startPoint y: 454, endPoint x: 382, endPoint y: 453, distance: 182.0
drag, startPoint x: 382, startPoint y: 453, endPoint x: 552, endPoint y: 455, distance: 170.0
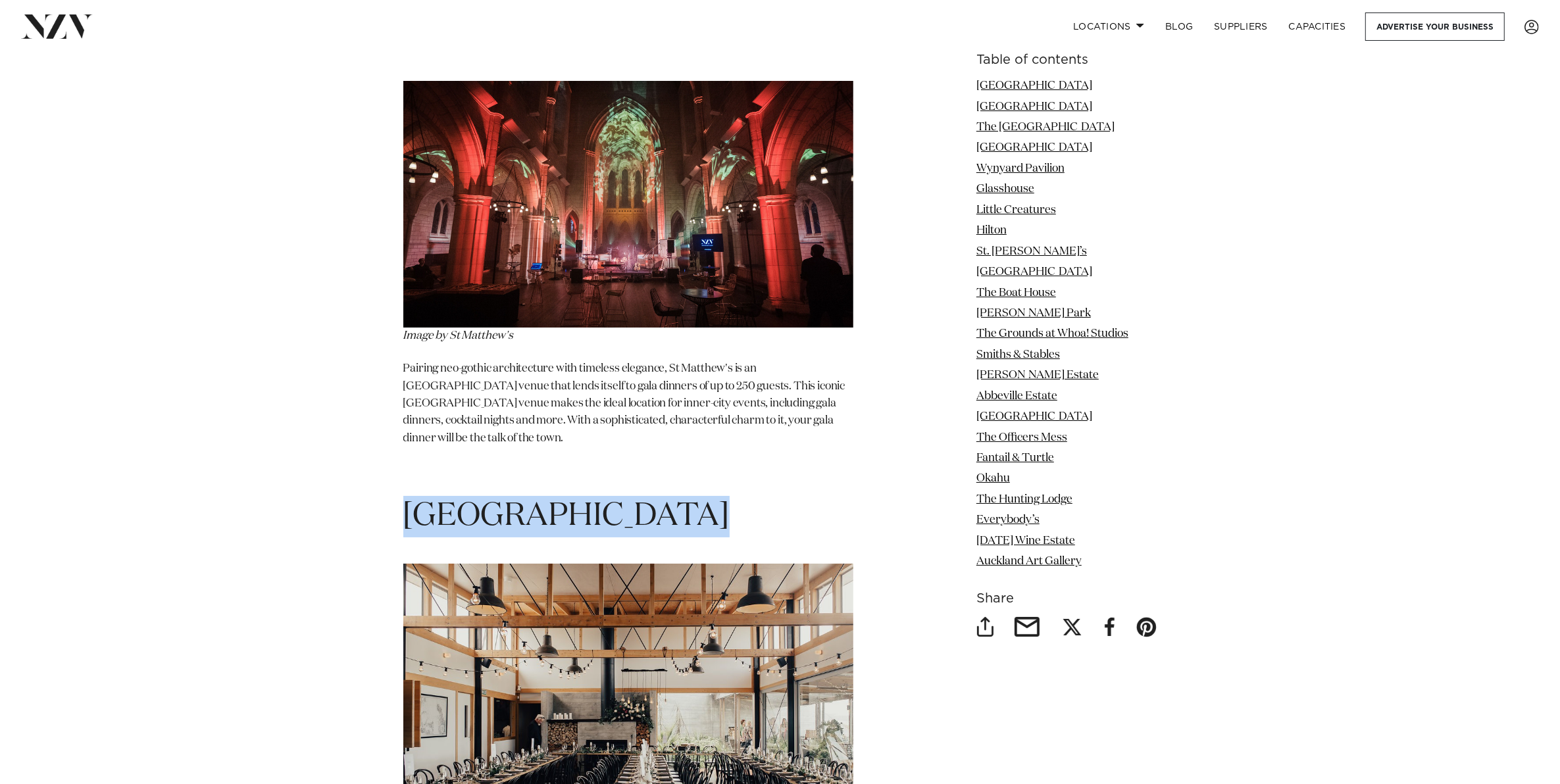
click at [552, 496] on h1 "Kauri Bay" at bounding box center [628, 516] width 450 height 41
click at [547, 496] on h1 "Kauri Bay" at bounding box center [628, 516] width 450 height 41
drag, startPoint x: 542, startPoint y: 444, endPoint x: 348, endPoint y: 449, distance: 194.1
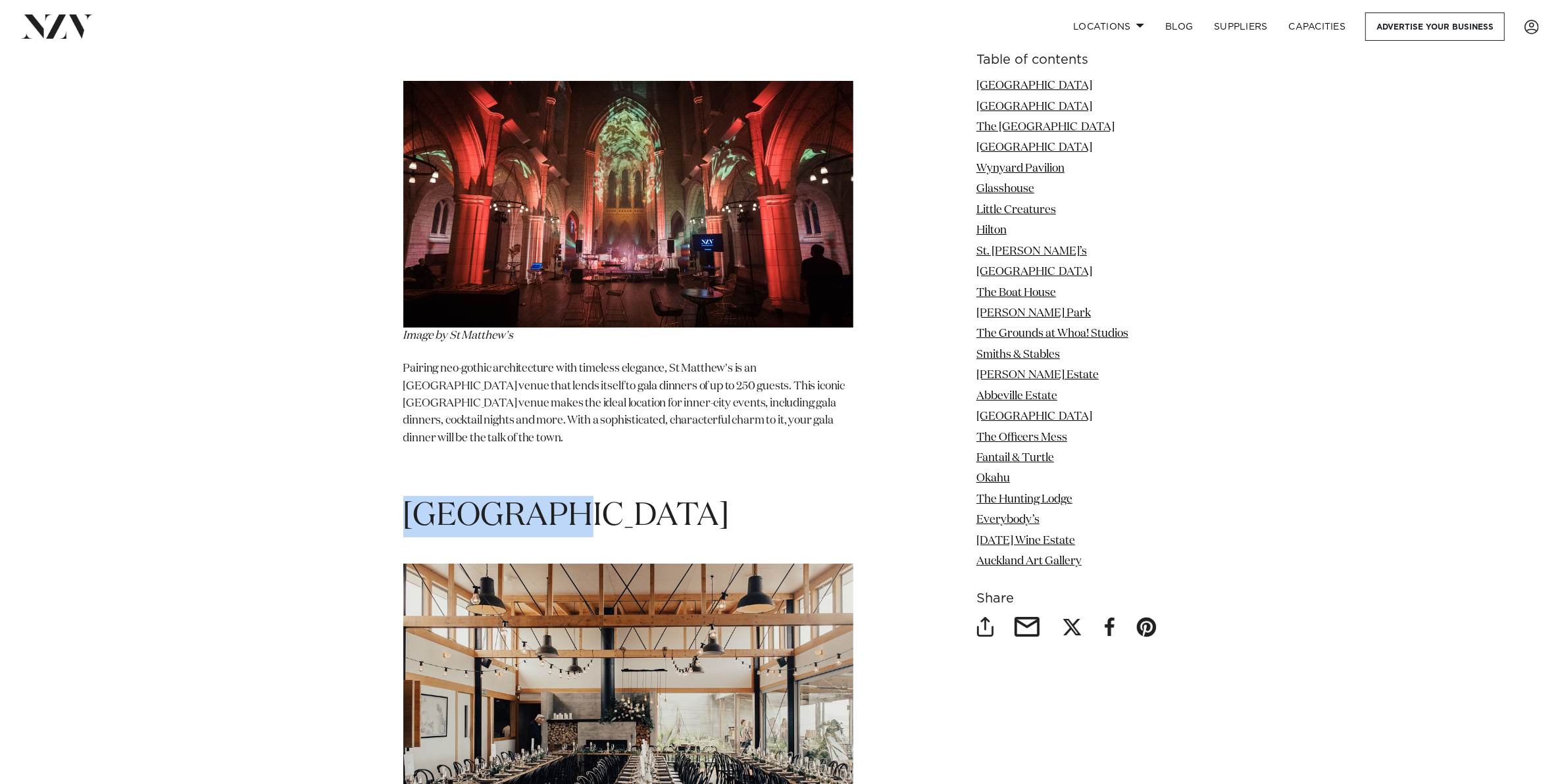
drag, startPoint x: 424, startPoint y: 445, endPoint x: 595, endPoint y: 446, distance: 171.0
click at [595, 496] on h1 "Kauri Bay" at bounding box center [628, 516] width 450 height 41
drag, startPoint x: 538, startPoint y: 451, endPoint x: 263, endPoint y: 448, distance: 275.0
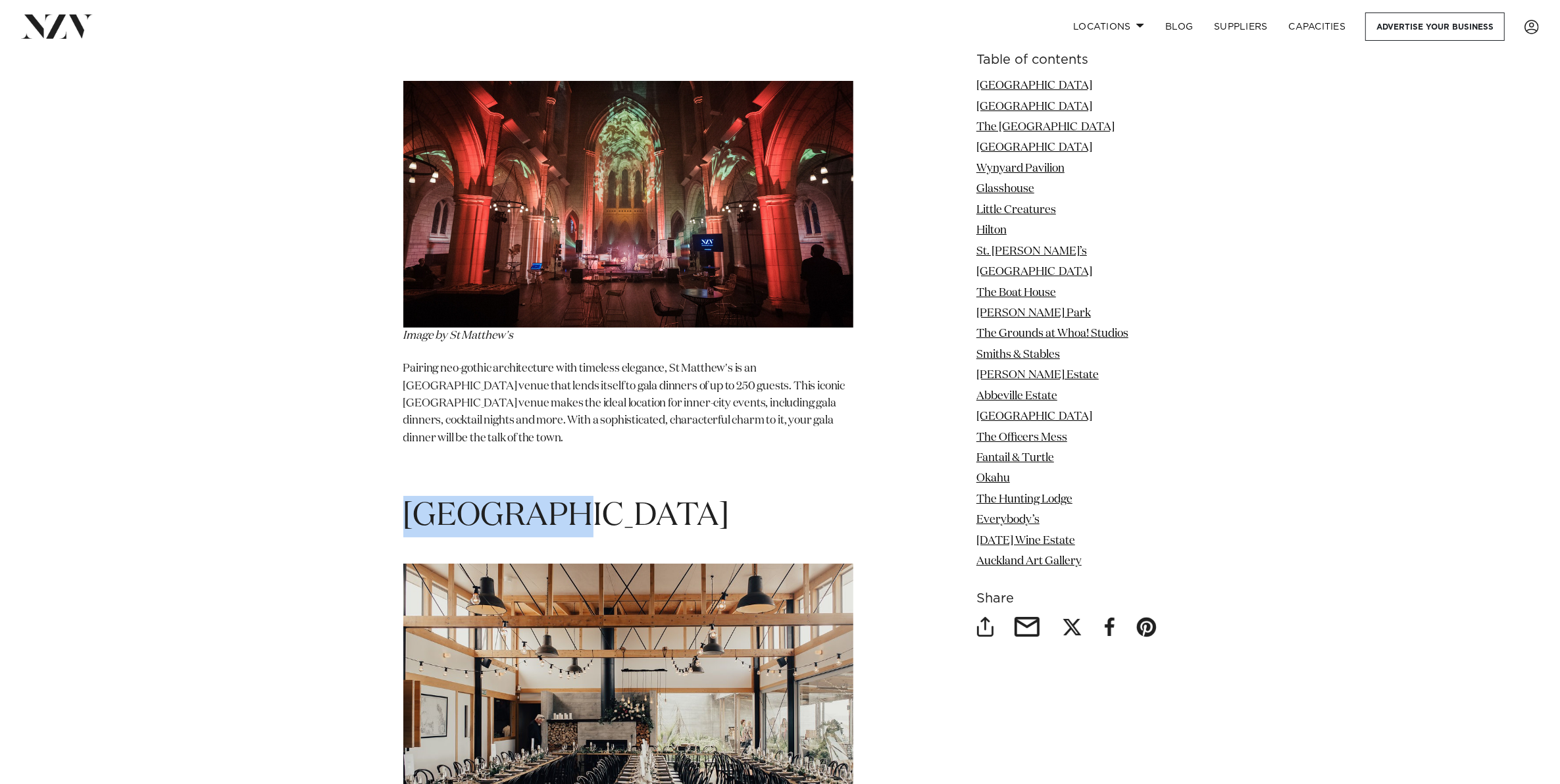
drag, startPoint x: 263, startPoint y: 448, endPoint x: 613, endPoint y: 443, distance: 350.0
click at [613, 496] on h1 "Kauri Bay" at bounding box center [628, 516] width 450 height 41
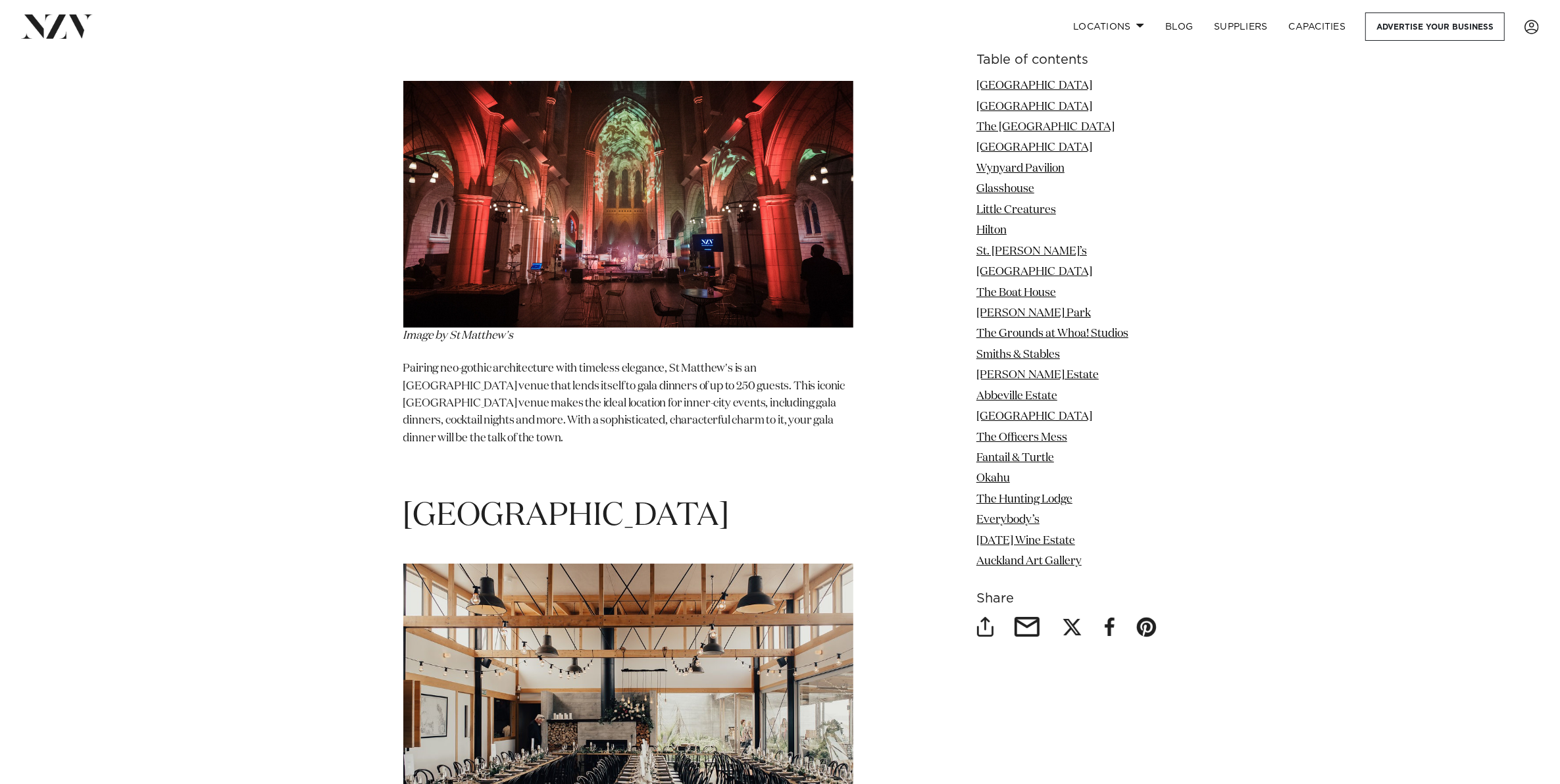
click at [567, 496] on h1 "Kauri Bay" at bounding box center [628, 516] width 450 height 41
drag, startPoint x: 567, startPoint y: 447, endPoint x: 531, endPoint y: 451, distance: 36.2
click at [531, 496] on h1 "Kauri Bay" at bounding box center [628, 516] width 450 height 41
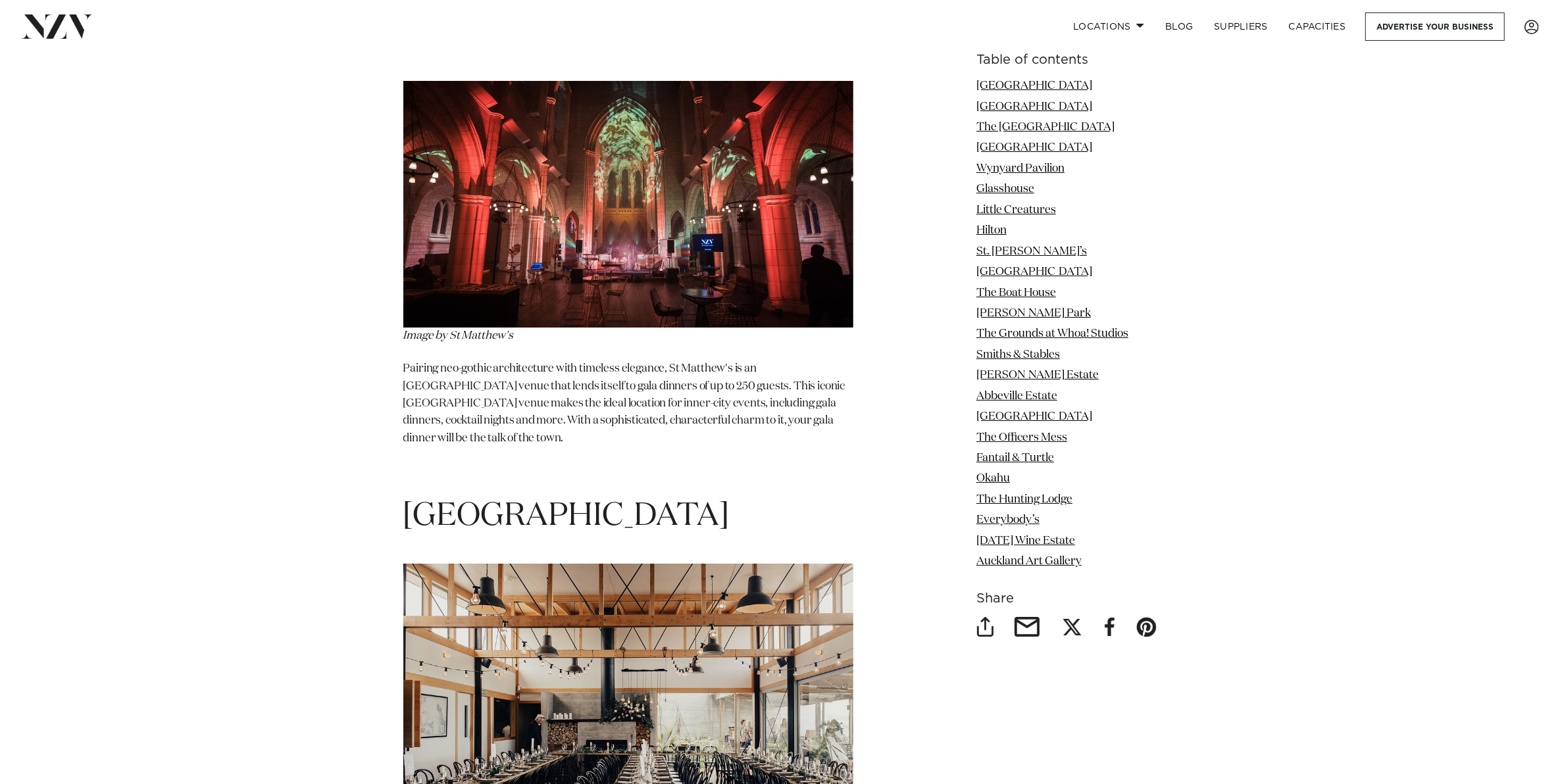
click at [531, 496] on h1 "Kauri Bay" at bounding box center [628, 516] width 450 height 41
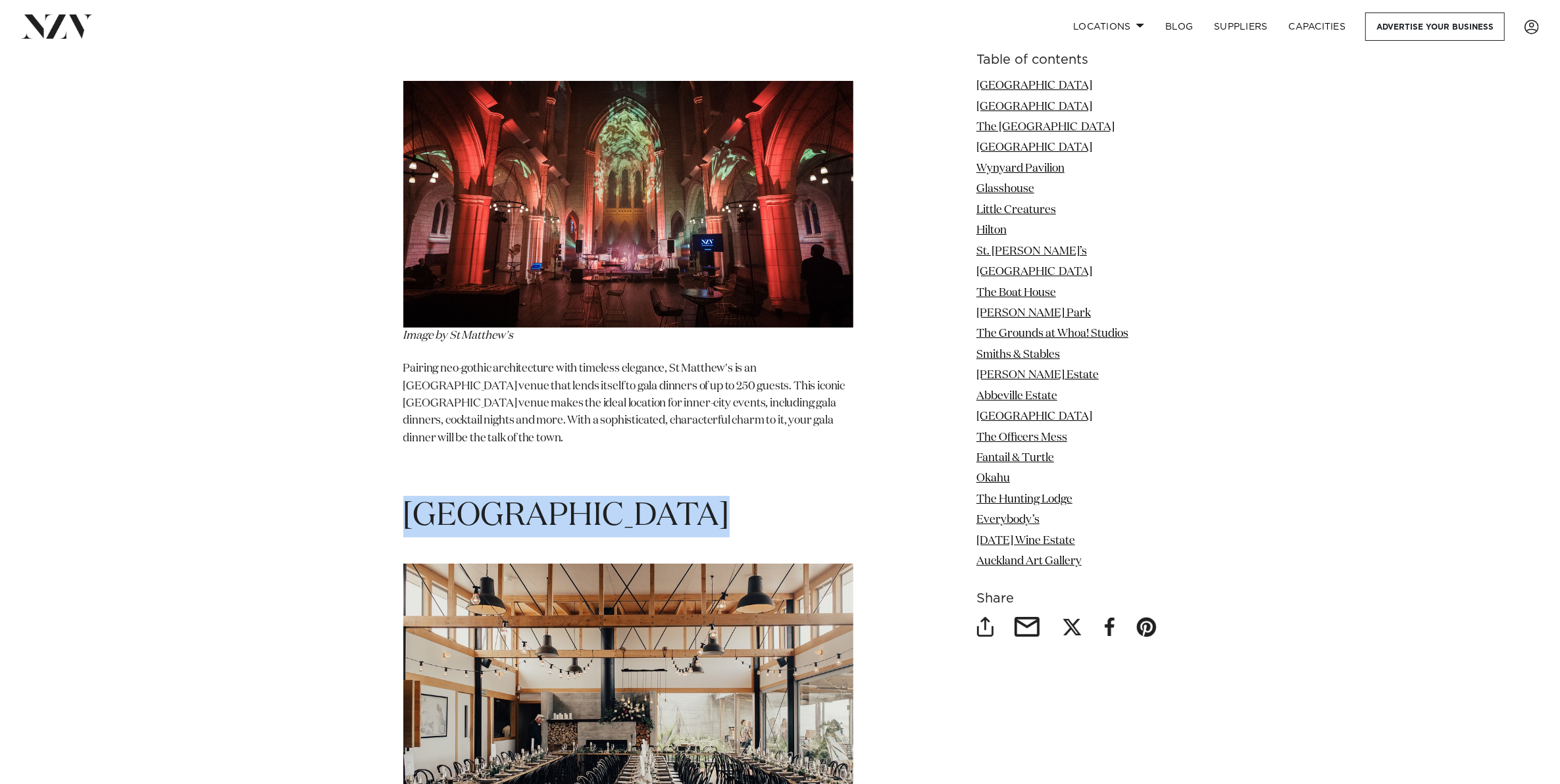
click at [531, 496] on h1 "Kauri Bay" at bounding box center [628, 516] width 450 height 41
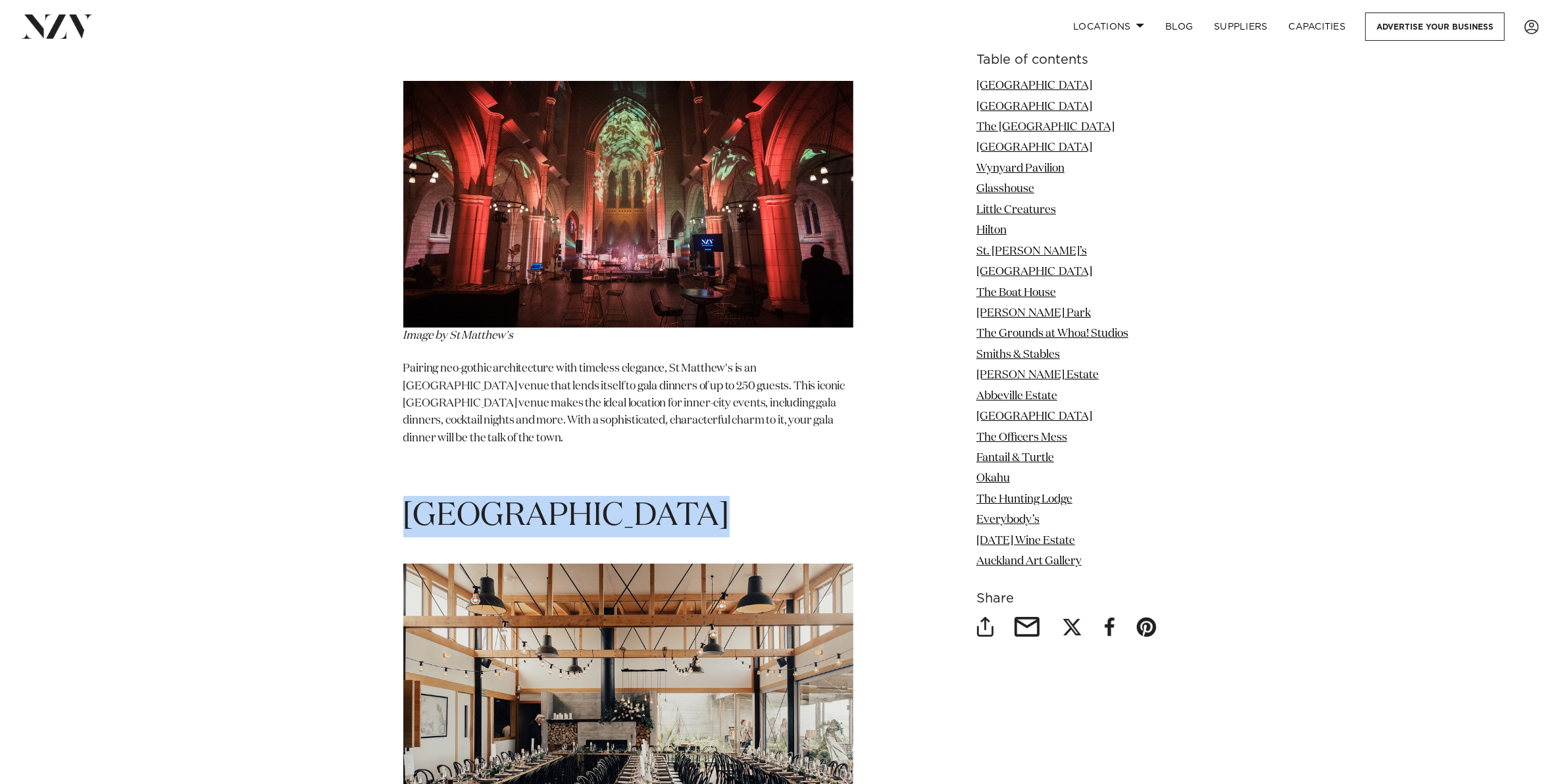
drag, startPoint x: 531, startPoint y: 451, endPoint x: 553, endPoint y: 467, distance: 27.2
click at [553, 496] on h1 "Kauri Bay" at bounding box center [628, 516] width 450 height 41
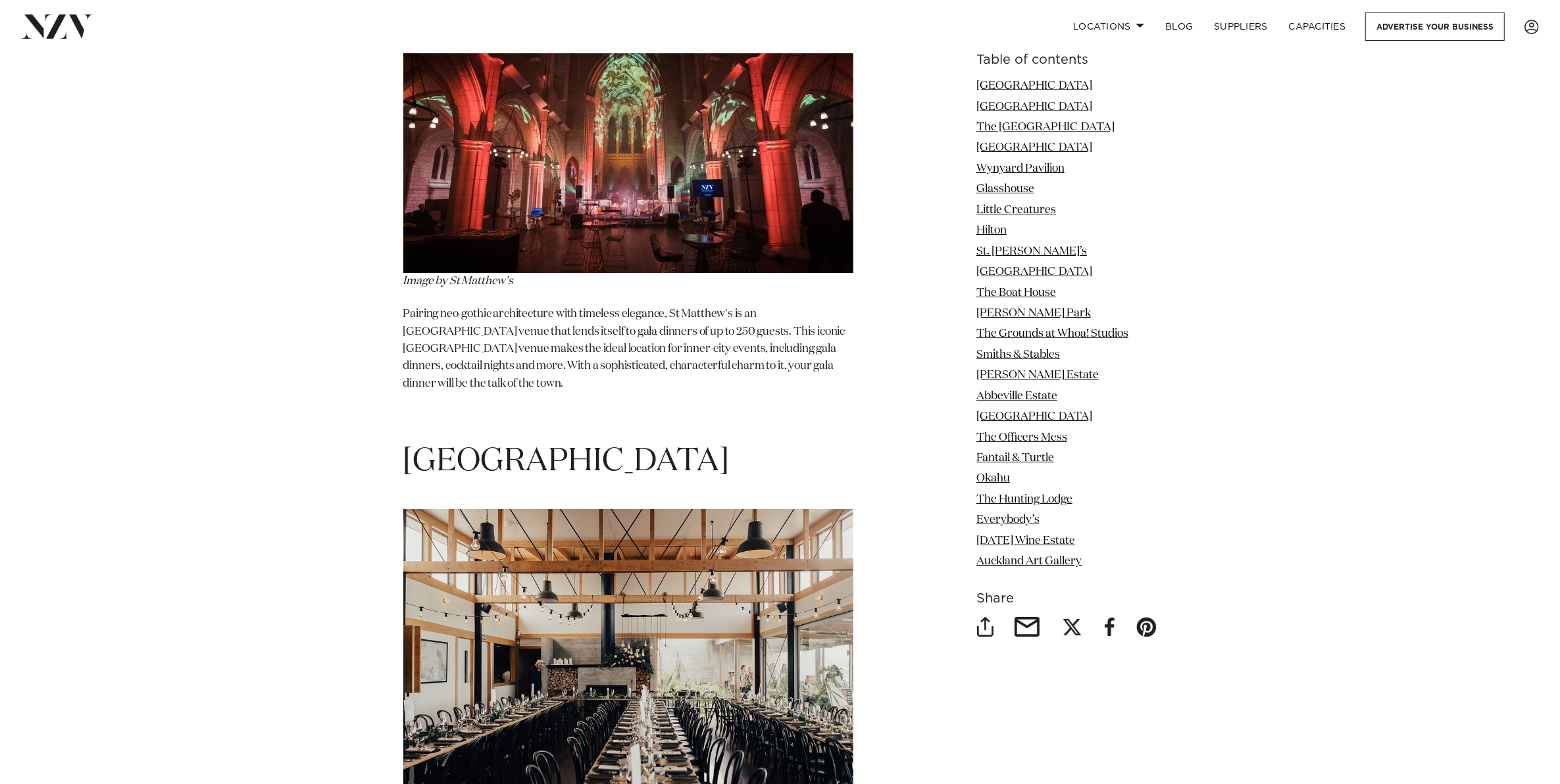
scroll to position [6247, 0]
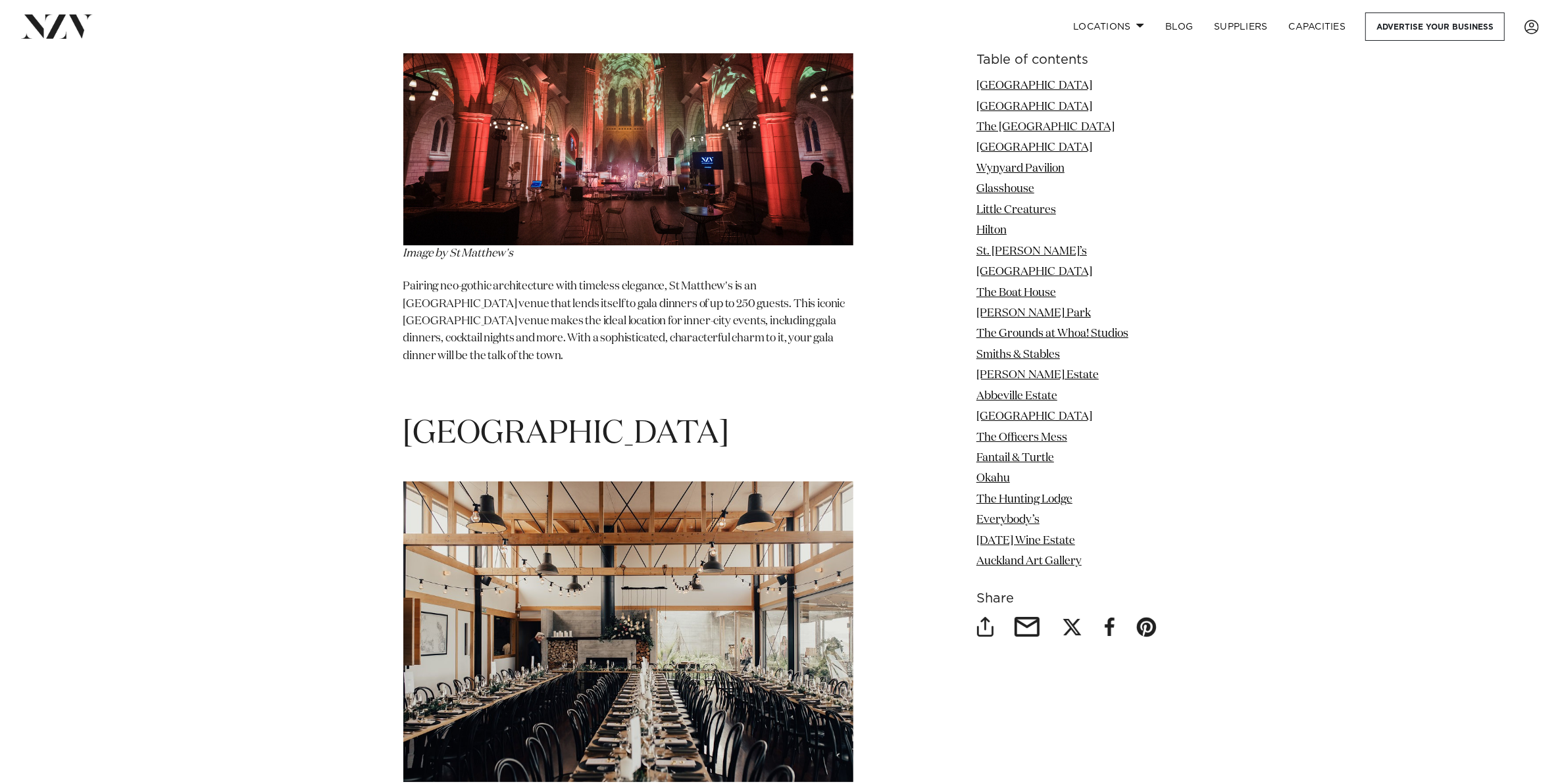
click at [510, 481] on img at bounding box center [628, 631] width 450 height 300
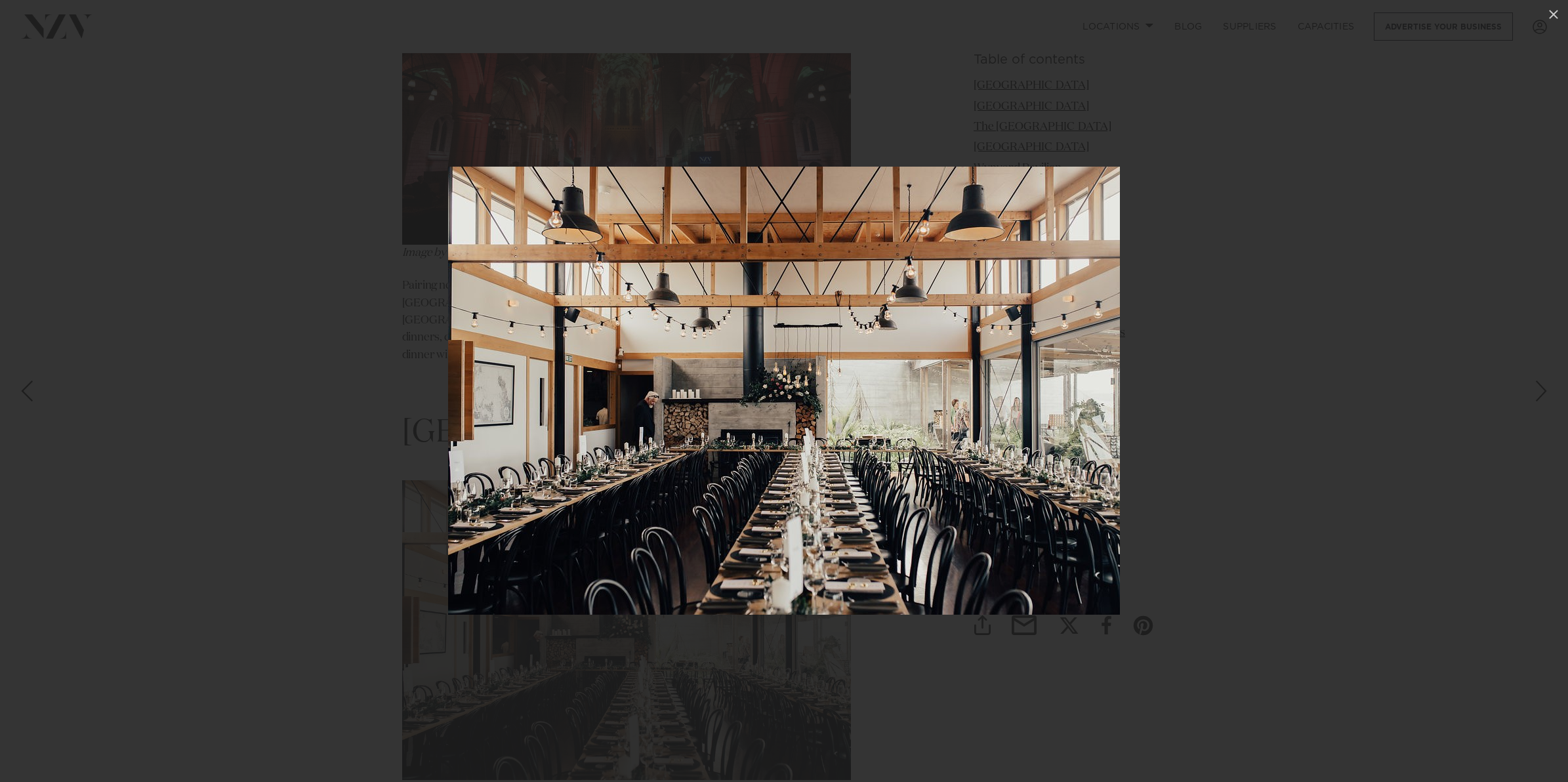
click at [250, 294] on div at bounding box center [784, 391] width 1568 height 782
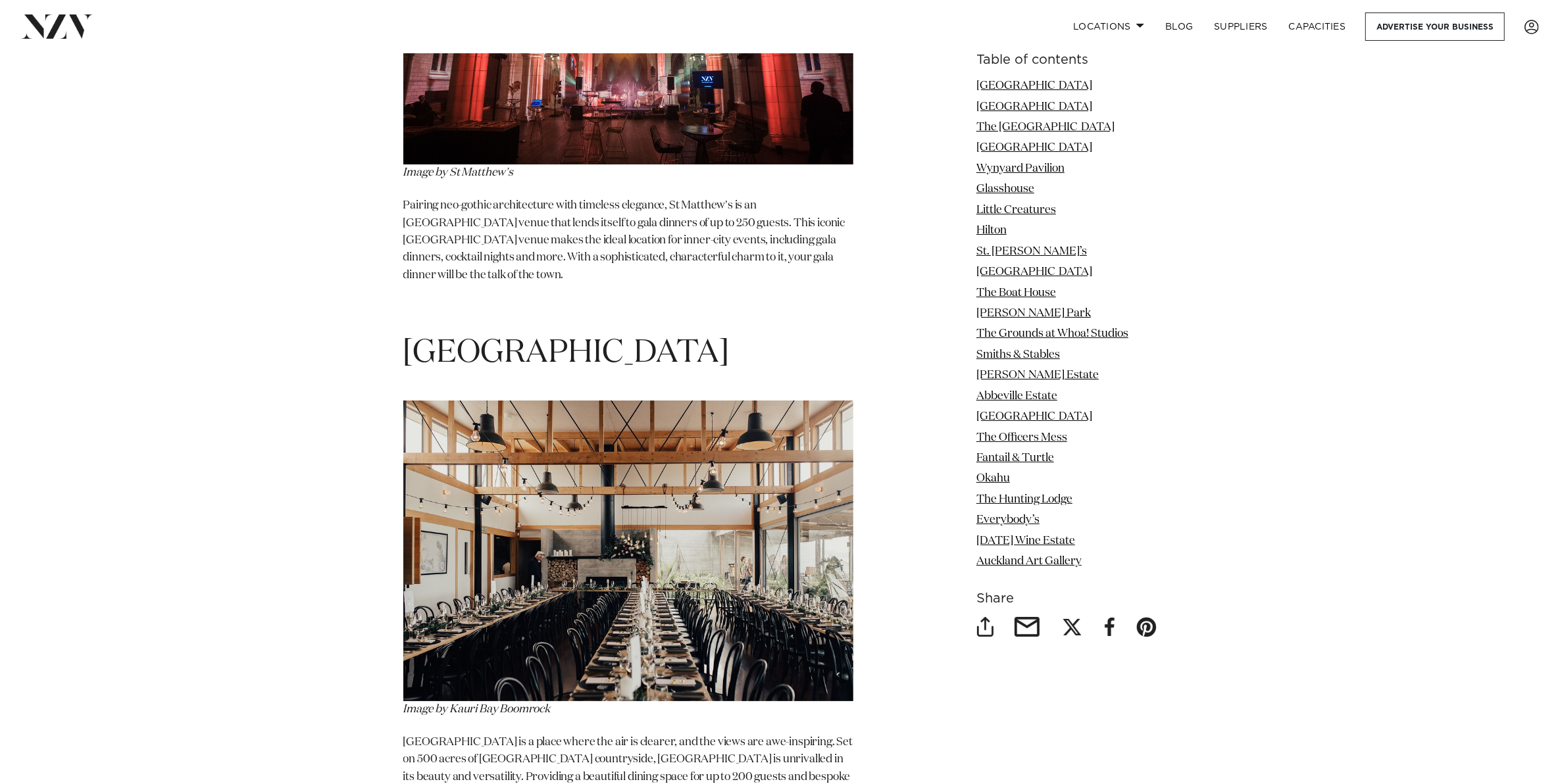
scroll to position [6329, 0]
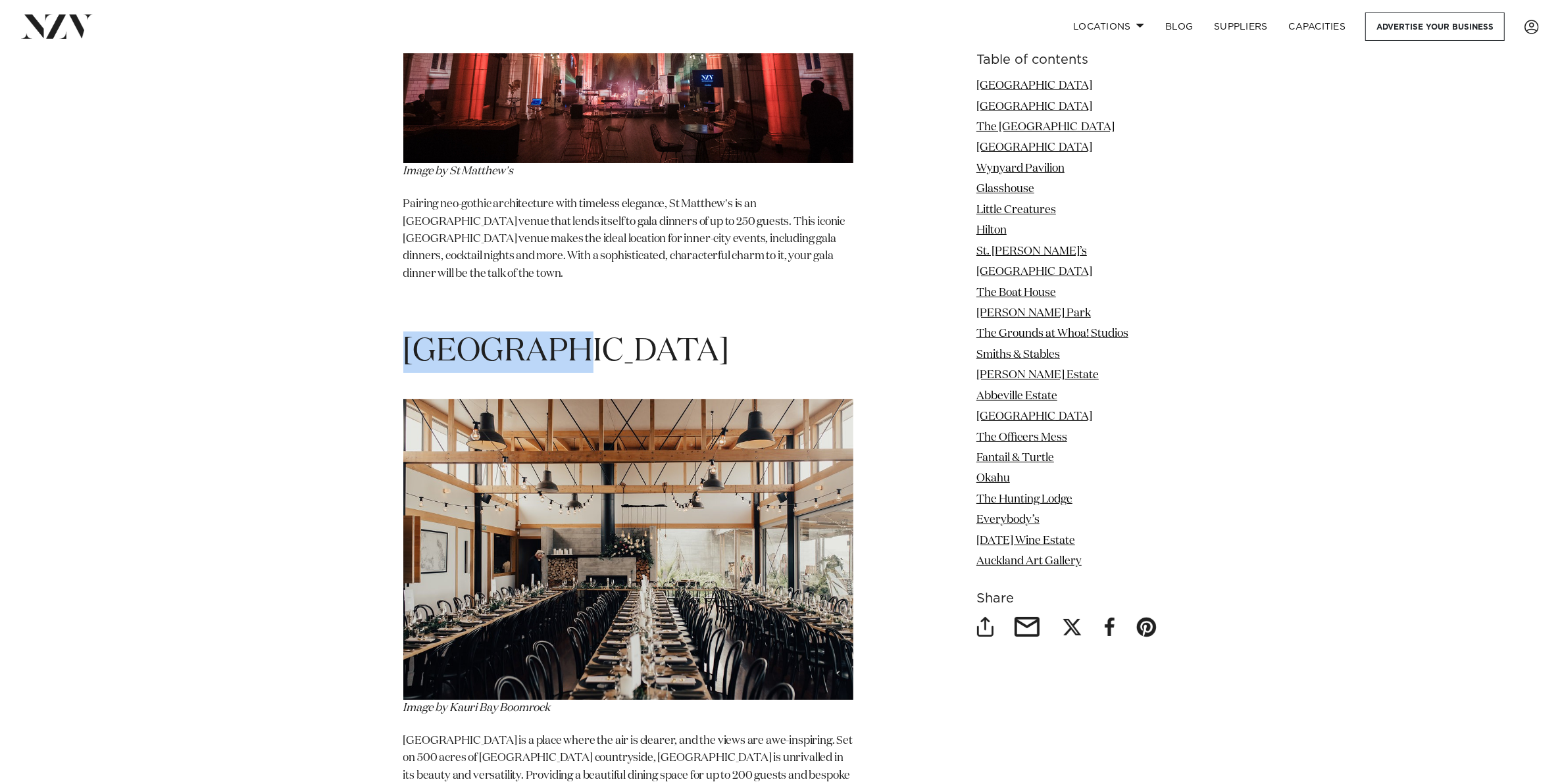
drag, startPoint x: 545, startPoint y: 287, endPoint x: 360, endPoint y: 291, distance: 185.0
copy h1 "Kauri Bay"
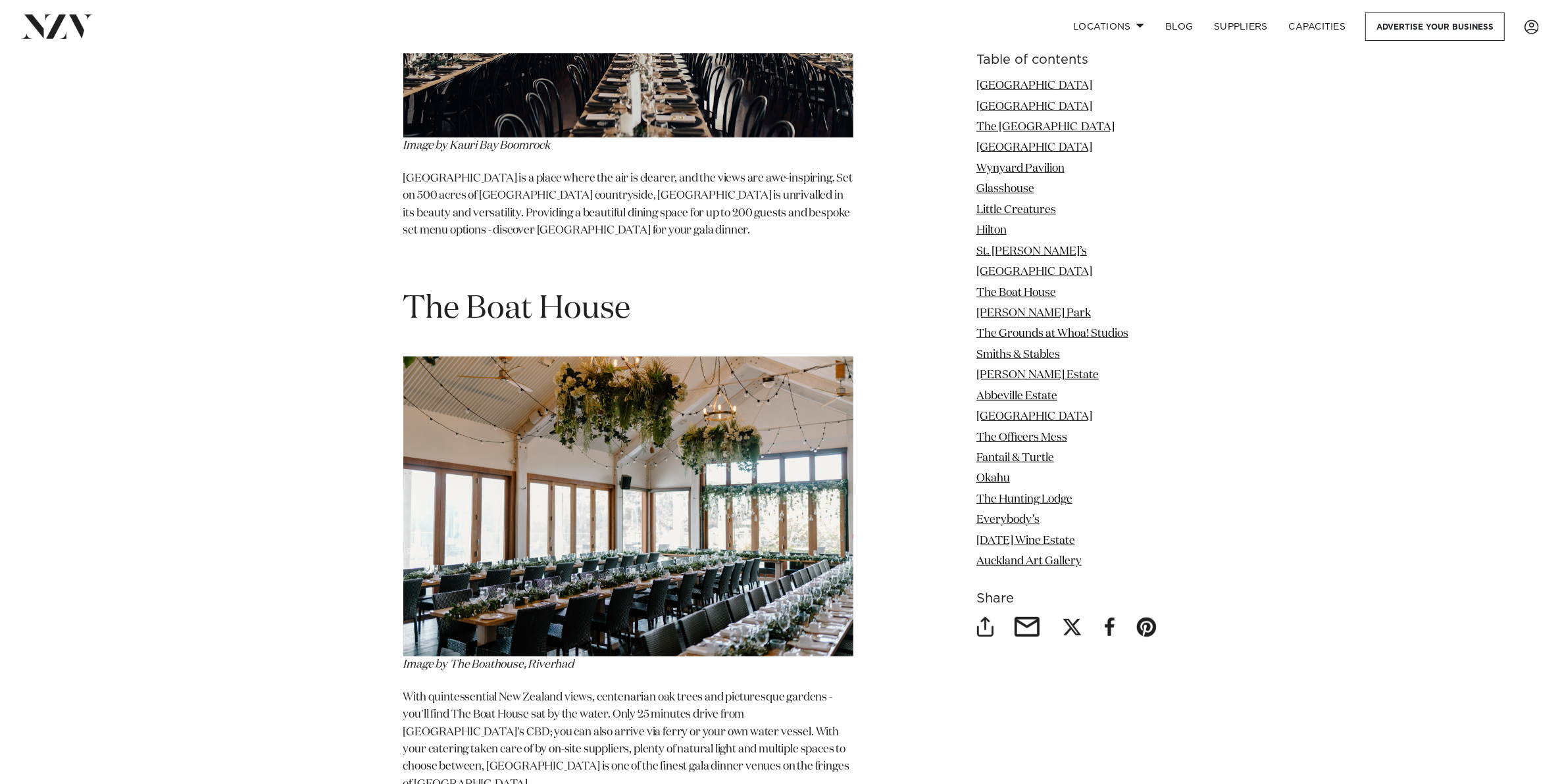
scroll to position [6987, 0]
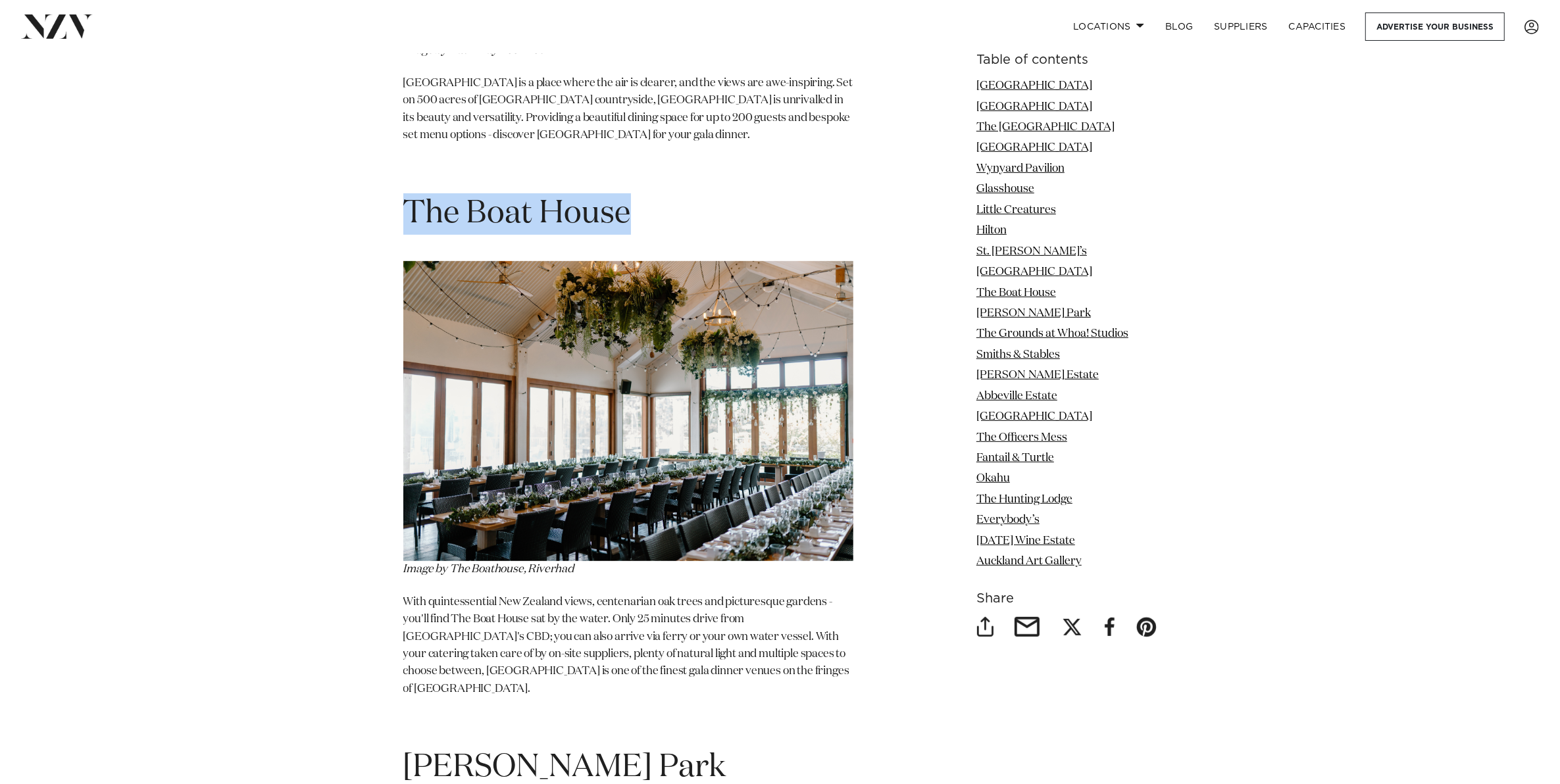
drag, startPoint x: 641, startPoint y: 145, endPoint x: 412, endPoint y: 145, distance: 229.0
click at [412, 193] on h1 "The Boat House" at bounding box center [628, 214] width 450 height 41
copy h1 "The Boat House"
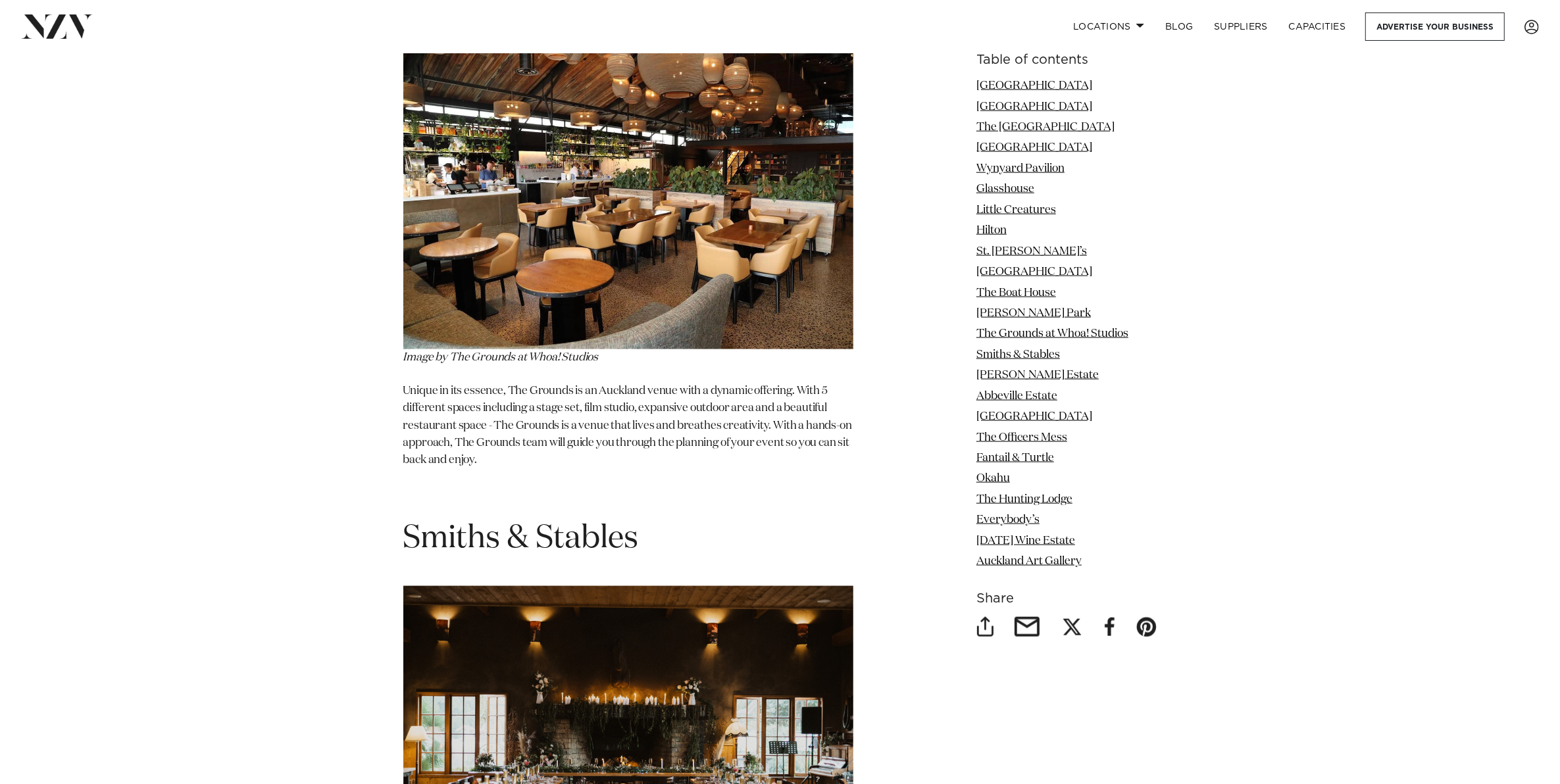
scroll to position [8467, 0]
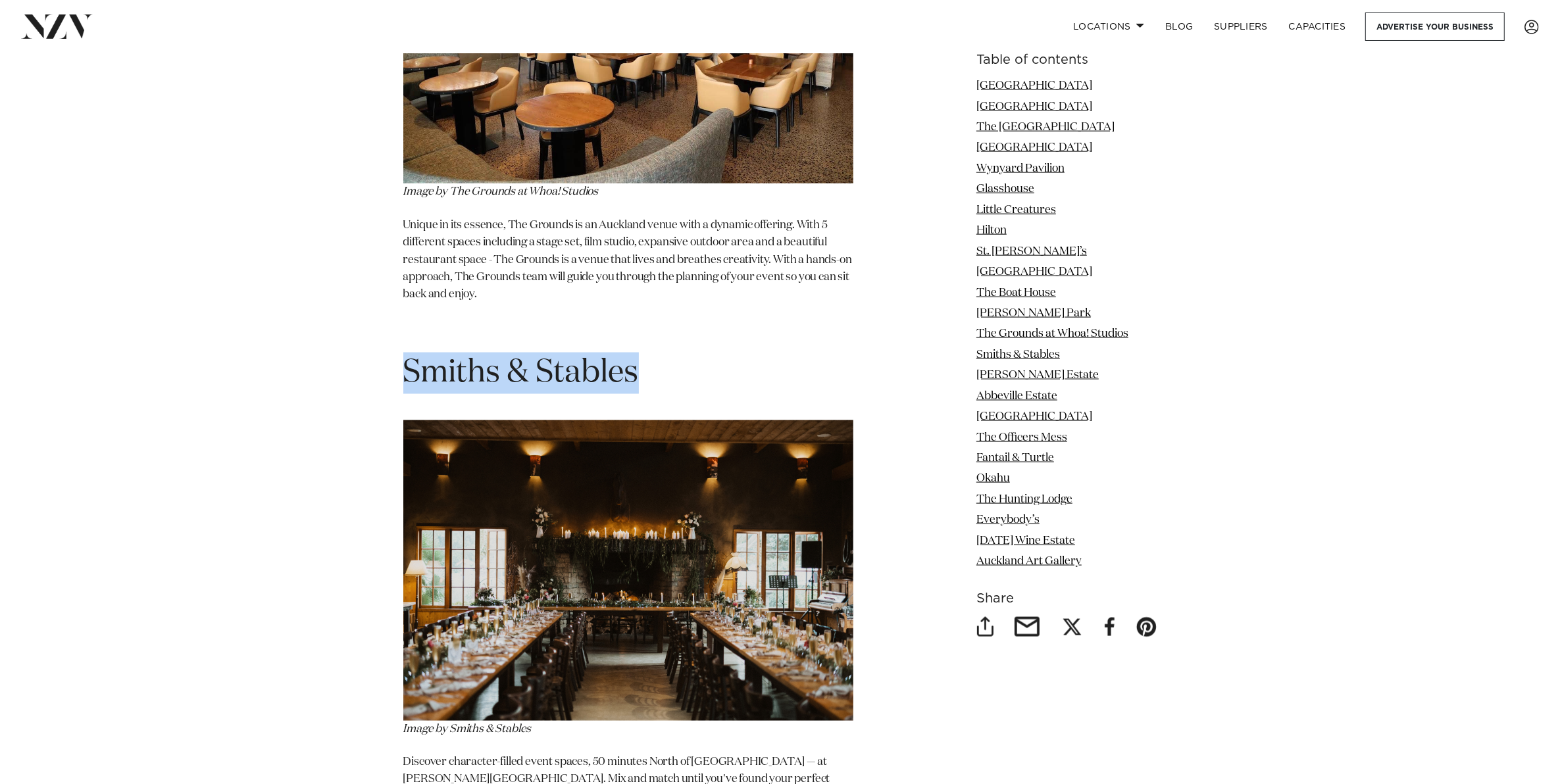
drag, startPoint x: 601, startPoint y: 287, endPoint x: 333, endPoint y: 284, distance: 268.0
copy span "Smiths & Stables"
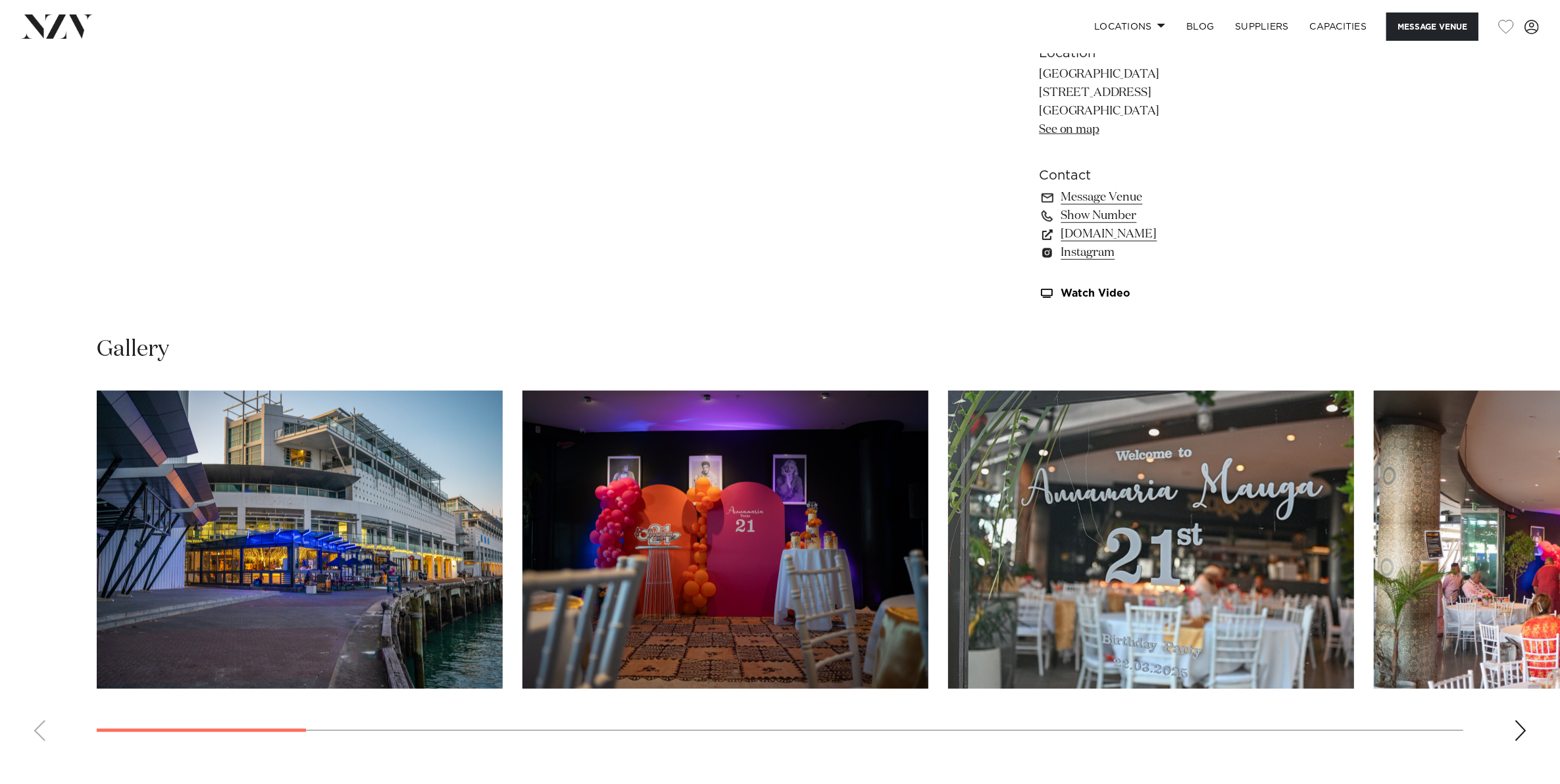
scroll to position [1315, 0]
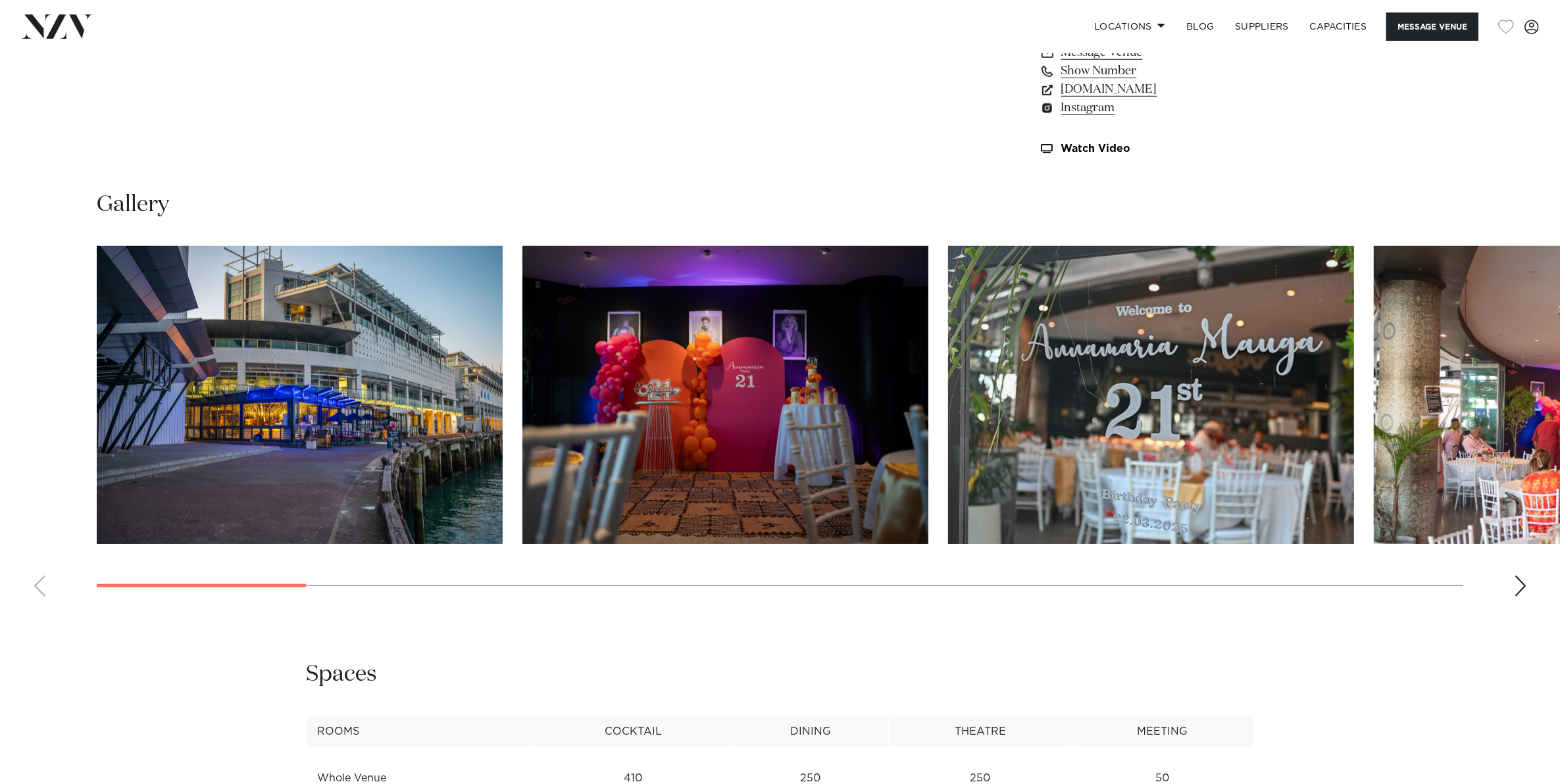
click at [1512, 576] on swiper-container at bounding box center [780, 426] width 1560 height 361
click at [1514, 587] on div "Next slide" at bounding box center [1520, 586] width 13 height 21
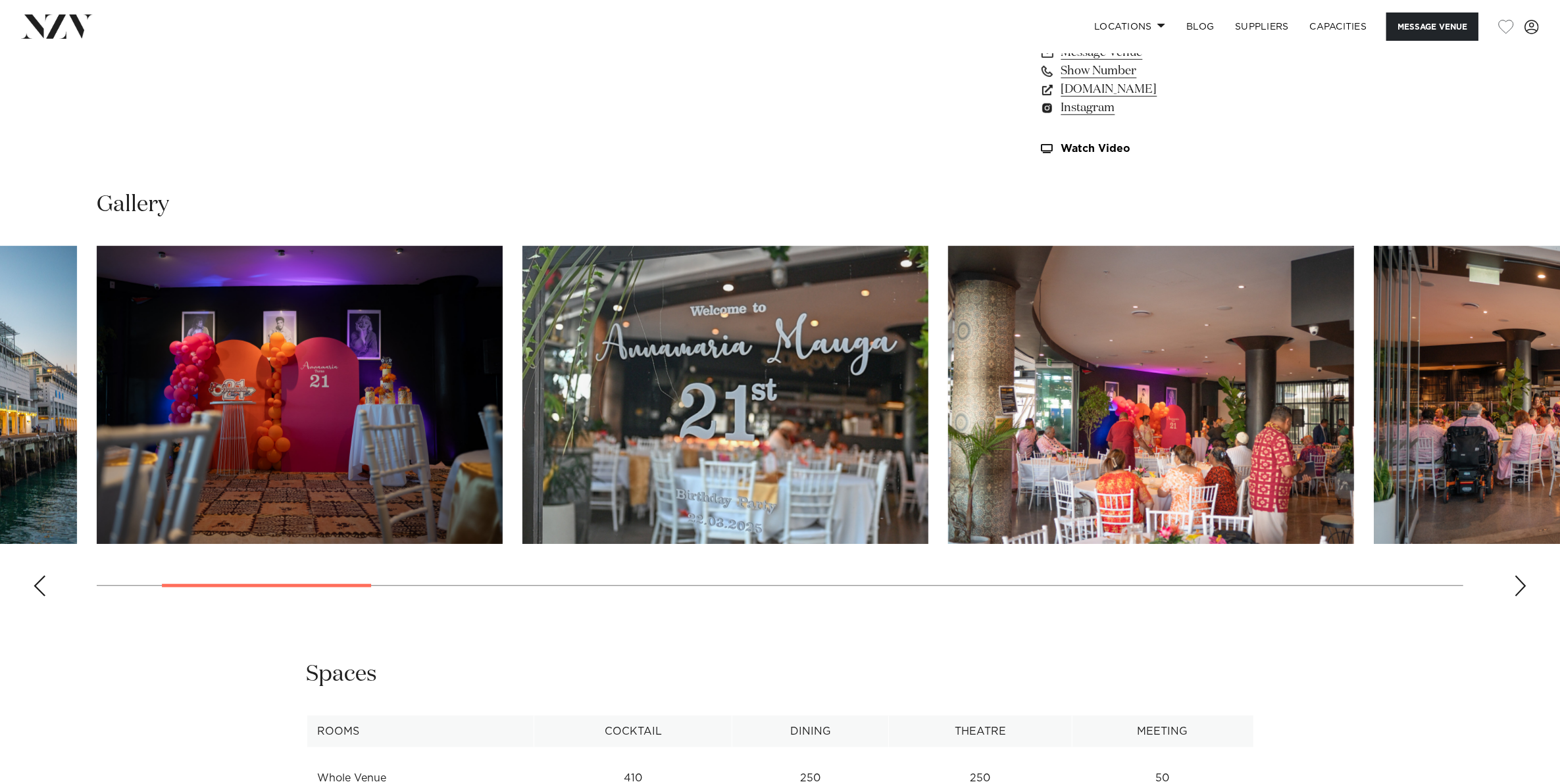
click at [1528, 591] on swiper-container at bounding box center [780, 426] width 1560 height 361
click at [1517, 586] on div "Next slide" at bounding box center [1520, 586] width 13 height 21
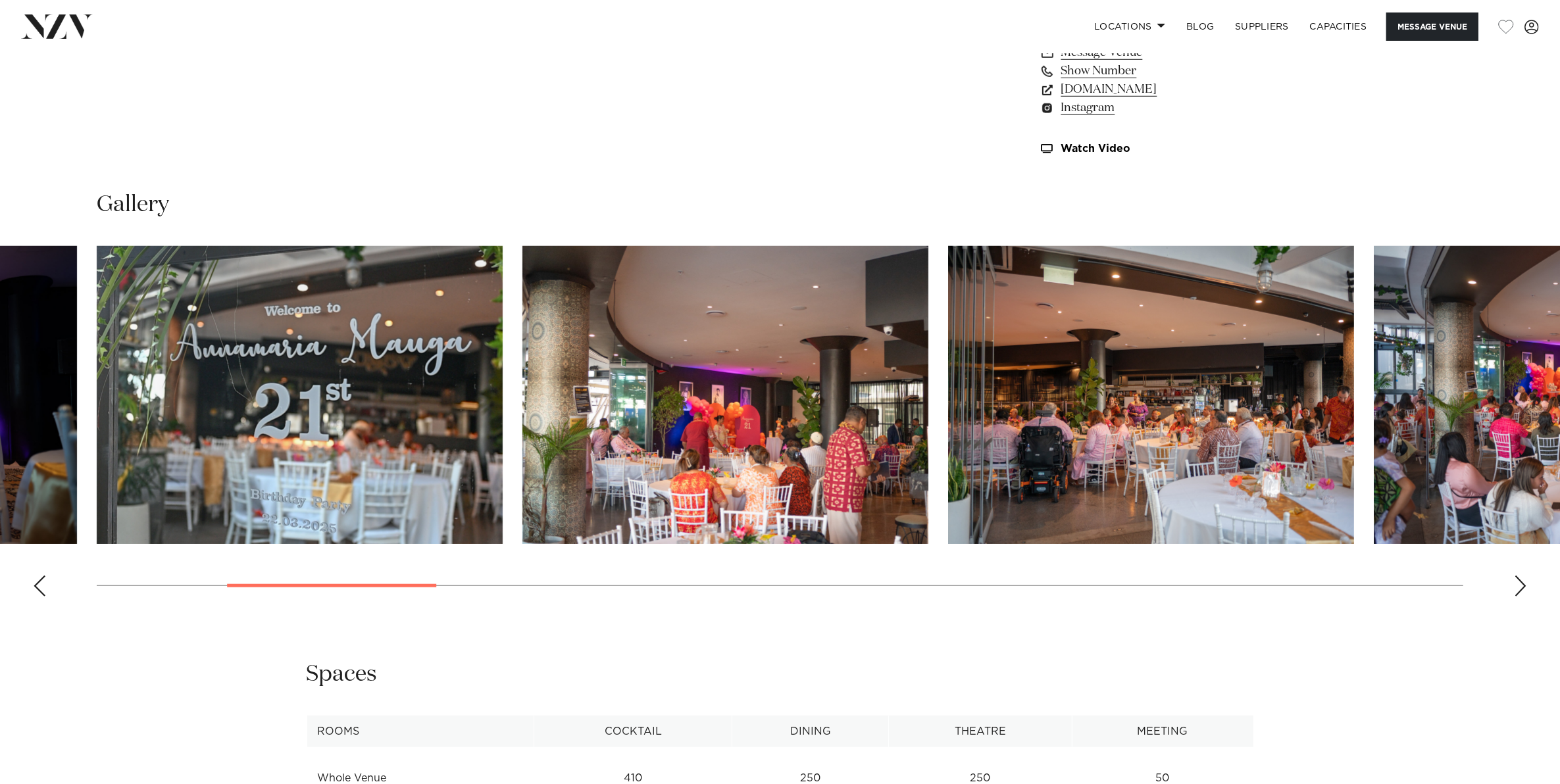
click at [1514, 586] on div "Next slide" at bounding box center [1520, 586] width 13 height 21
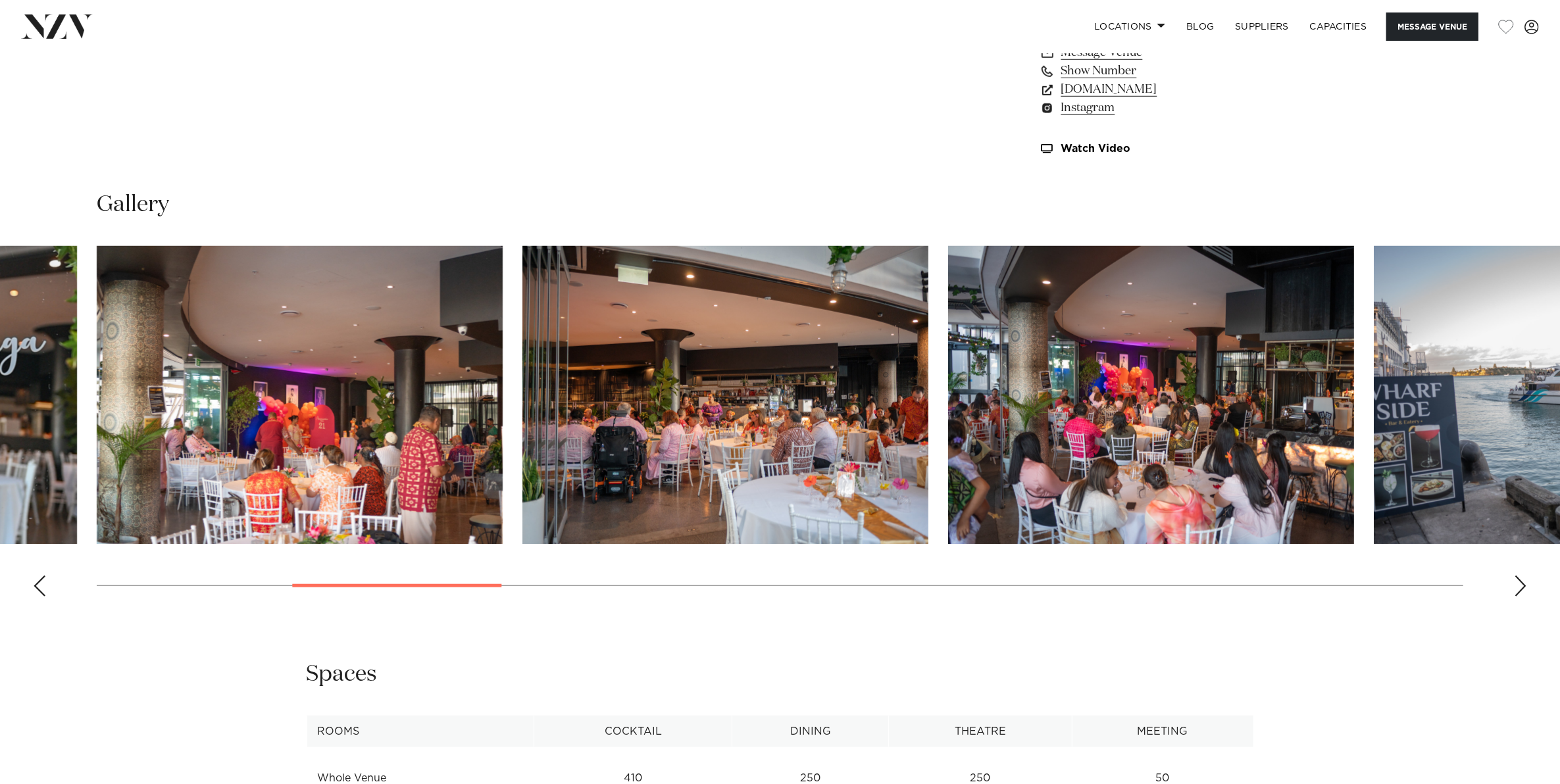
click at [1514, 586] on div "Next slide" at bounding box center [1520, 586] width 13 height 21
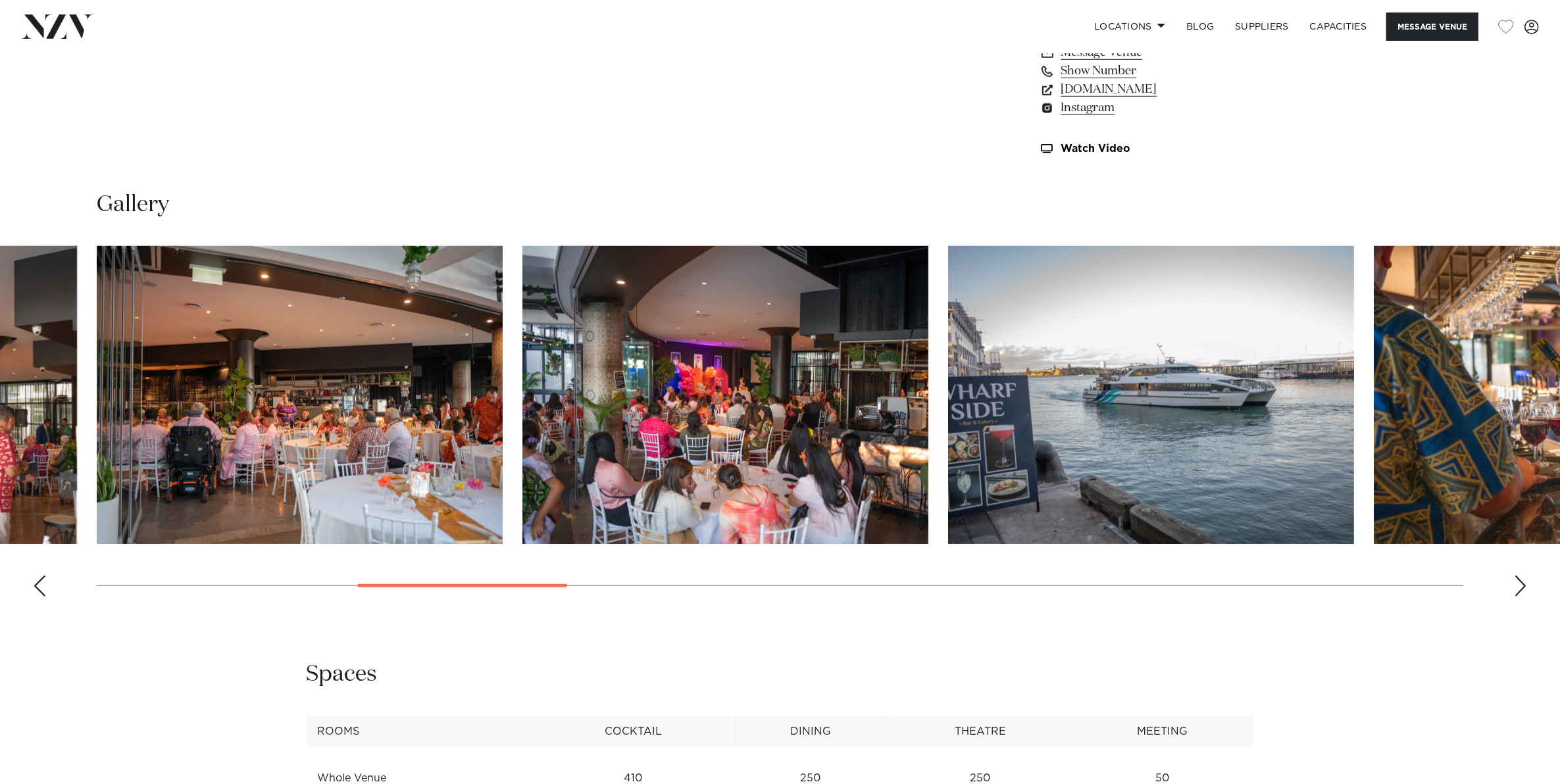
click at [1514, 586] on div "Next slide" at bounding box center [1520, 586] width 13 height 21
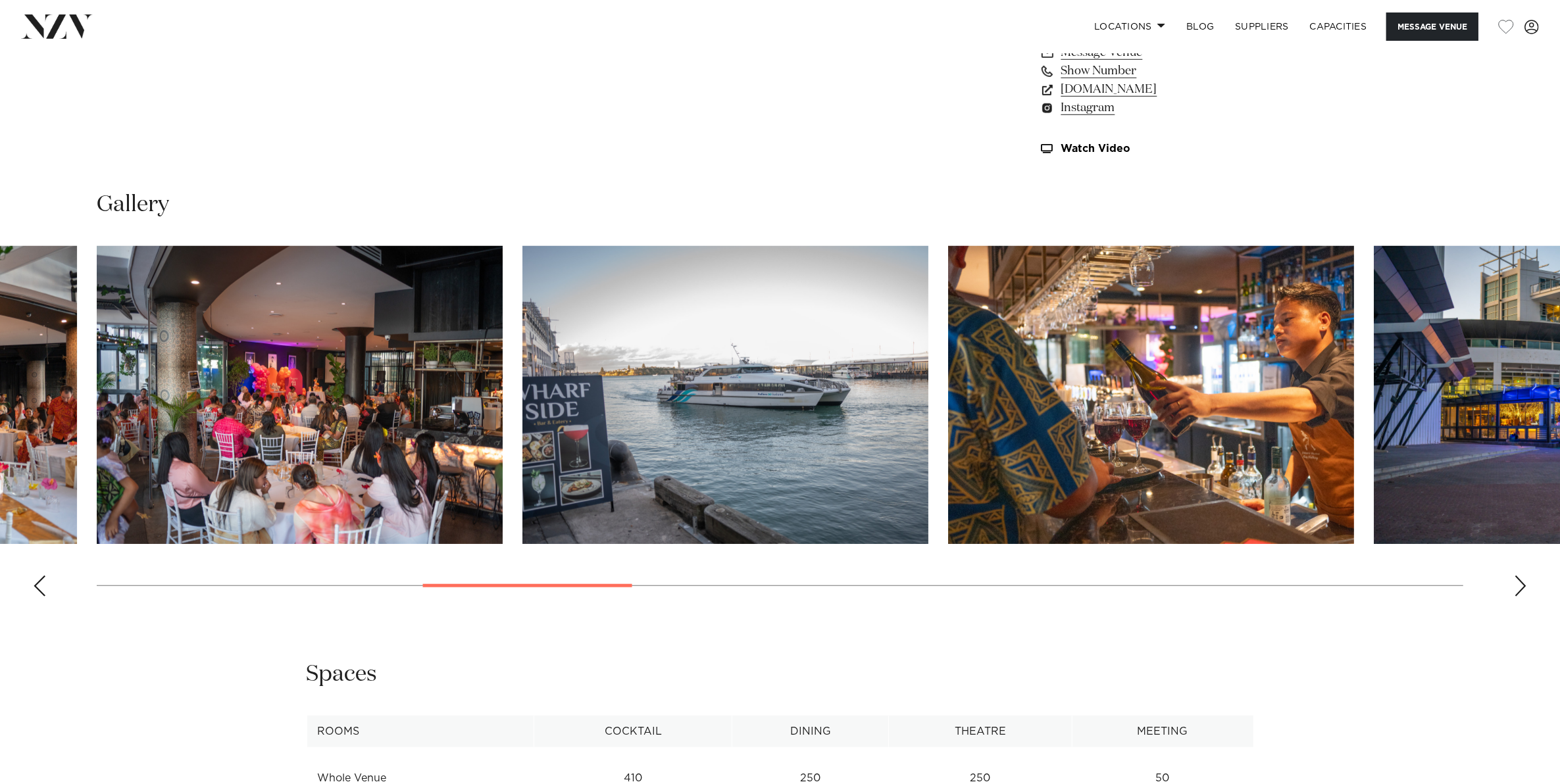
click at [1514, 586] on div "Next slide" at bounding box center [1520, 586] width 13 height 21
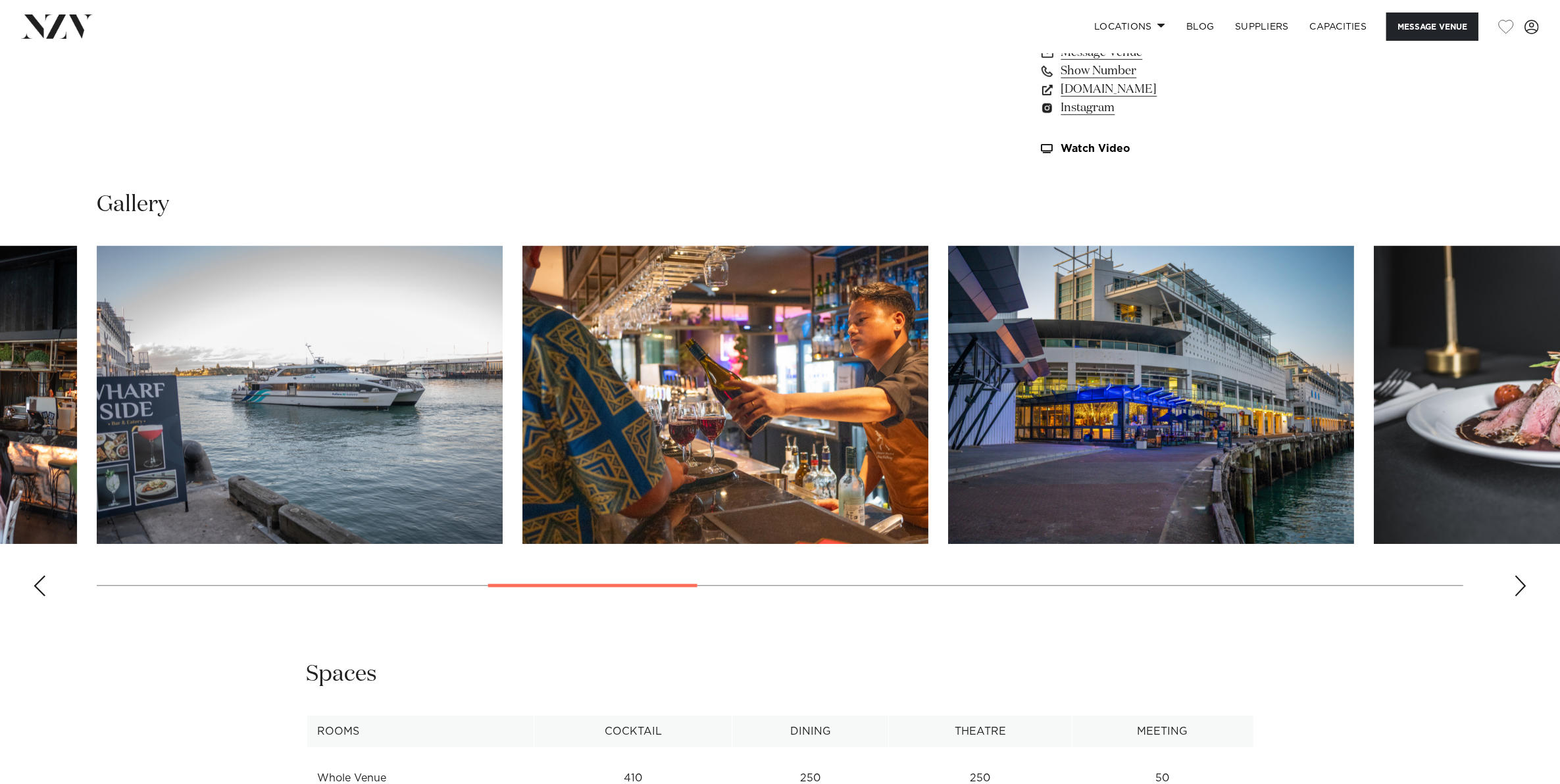
click at [1514, 586] on div "Next slide" at bounding box center [1520, 586] width 13 height 21
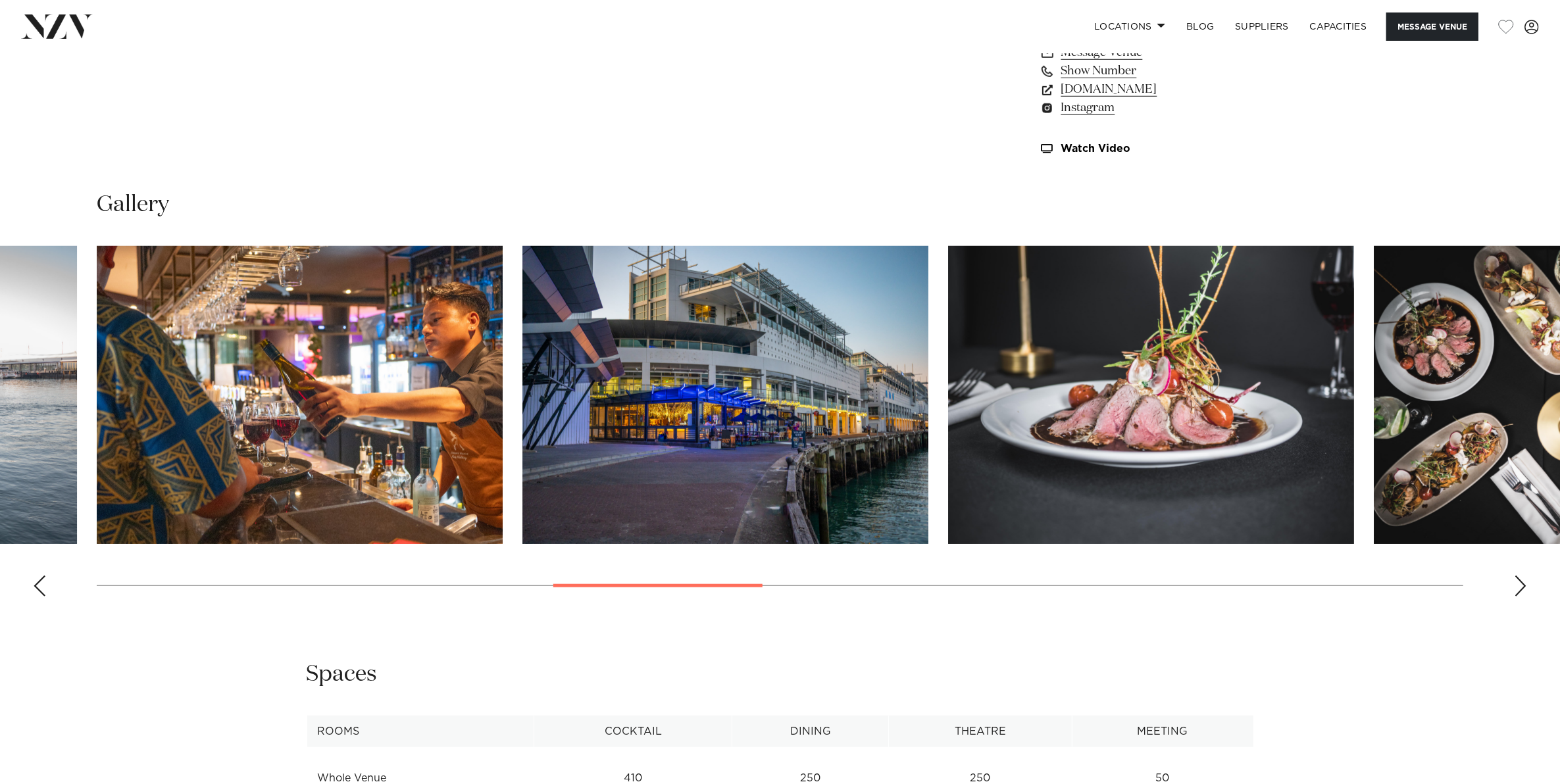
click at [1514, 586] on div "Next slide" at bounding box center [1520, 586] width 13 height 21
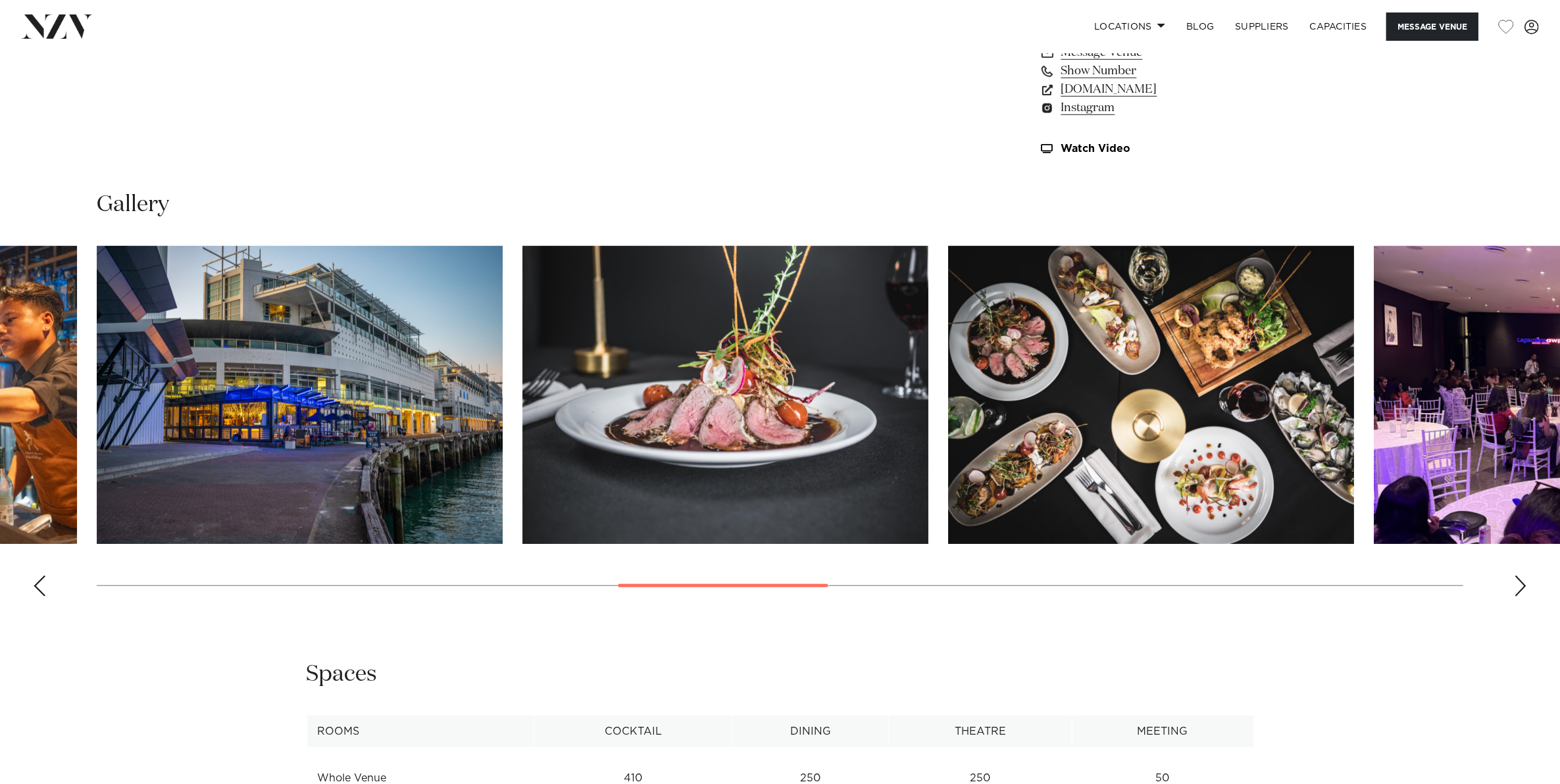
click at [1514, 586] on div "Next slide" at bounding box center [1520, 586] width 13 height 21
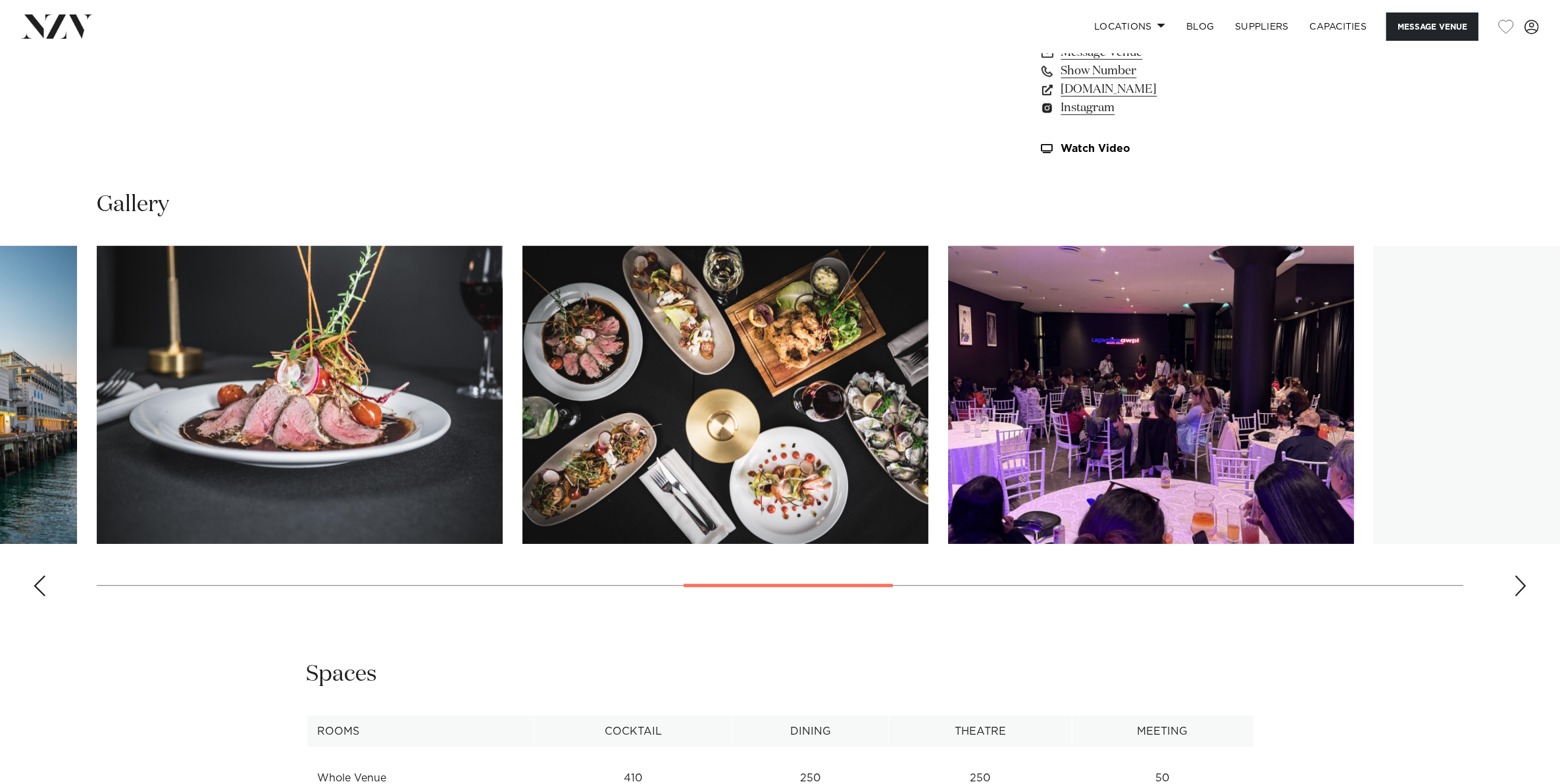
click at [1514, 586] on div "Next slide" at bounding box center [1520, 586] width 13 height 21
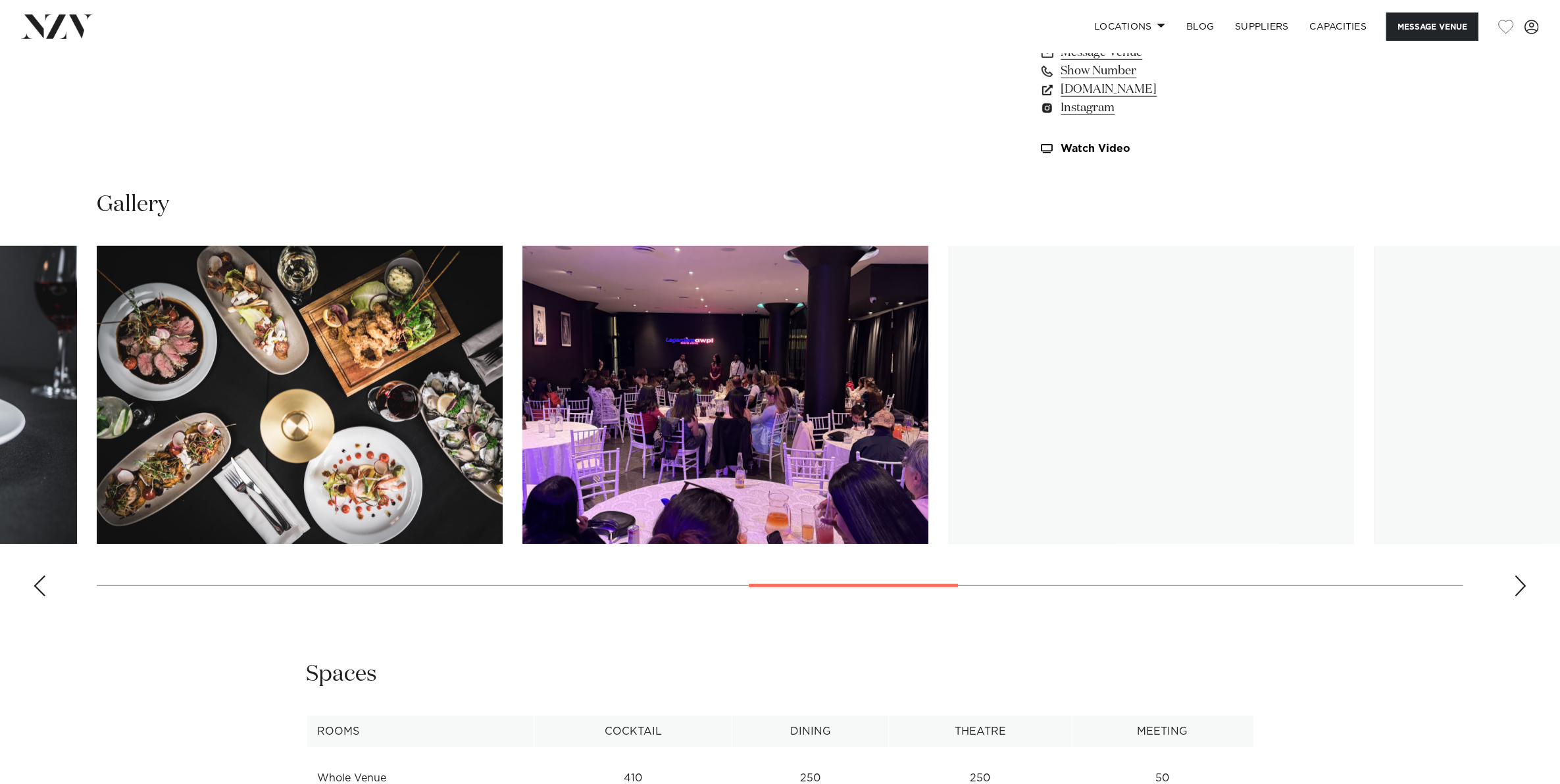
click at [1514, 586] on div "Next slide" at bounding box center [1520, 586] width 13 height 21
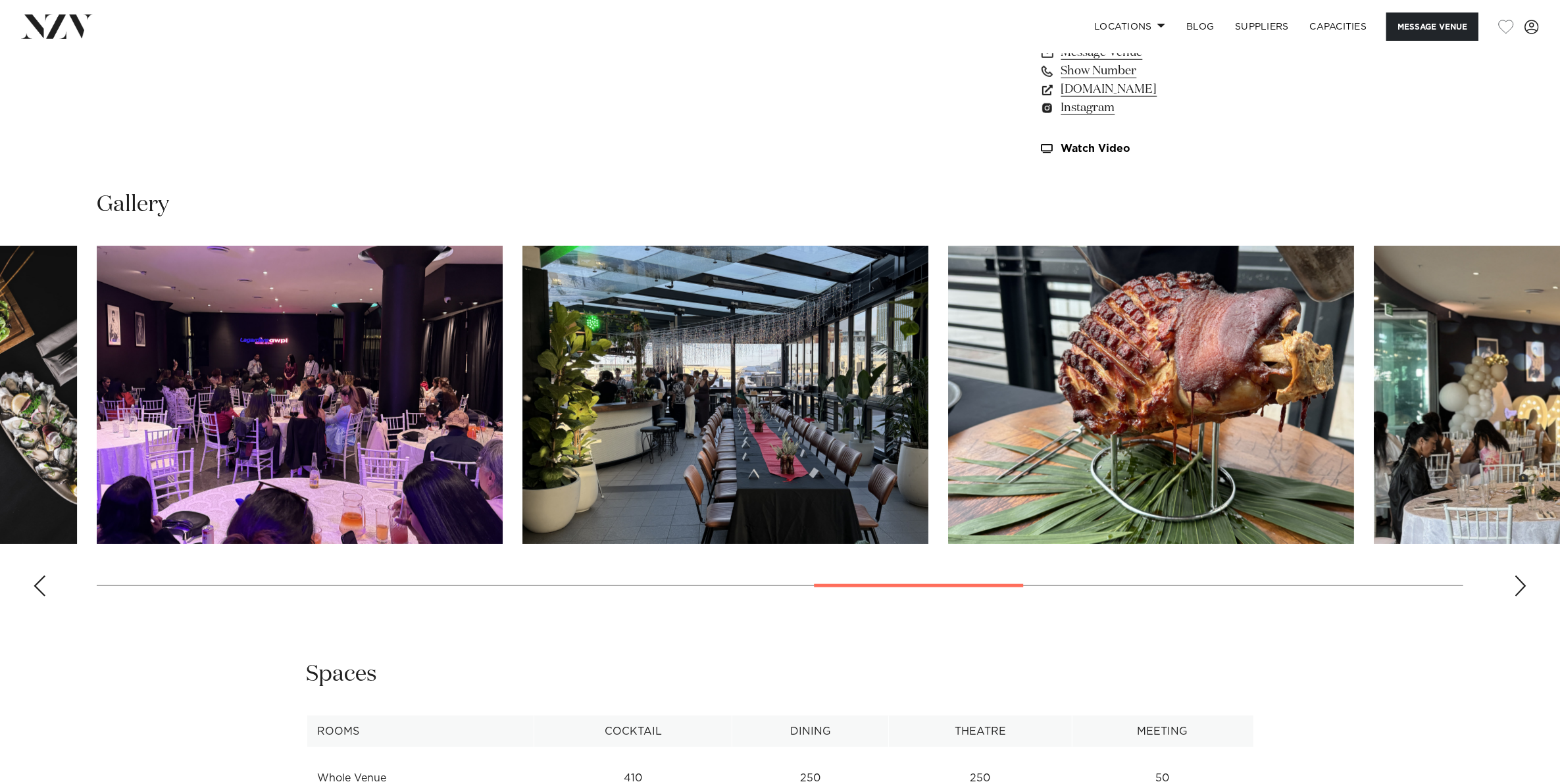
click at [1514, 586] on div "Next slide" at bounding box center [1520, 586] width 13 height 21
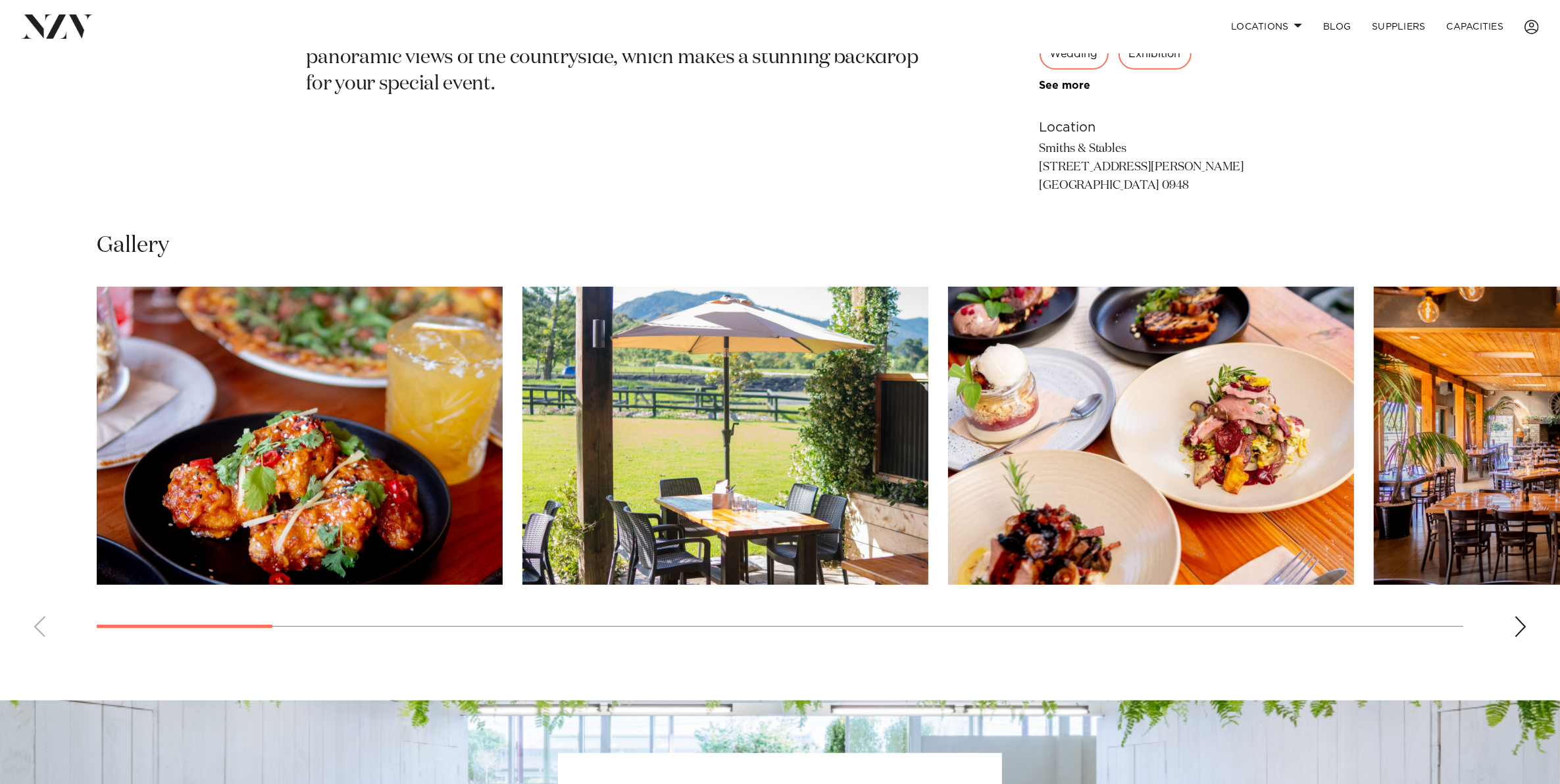
scroll to position [986, 0]
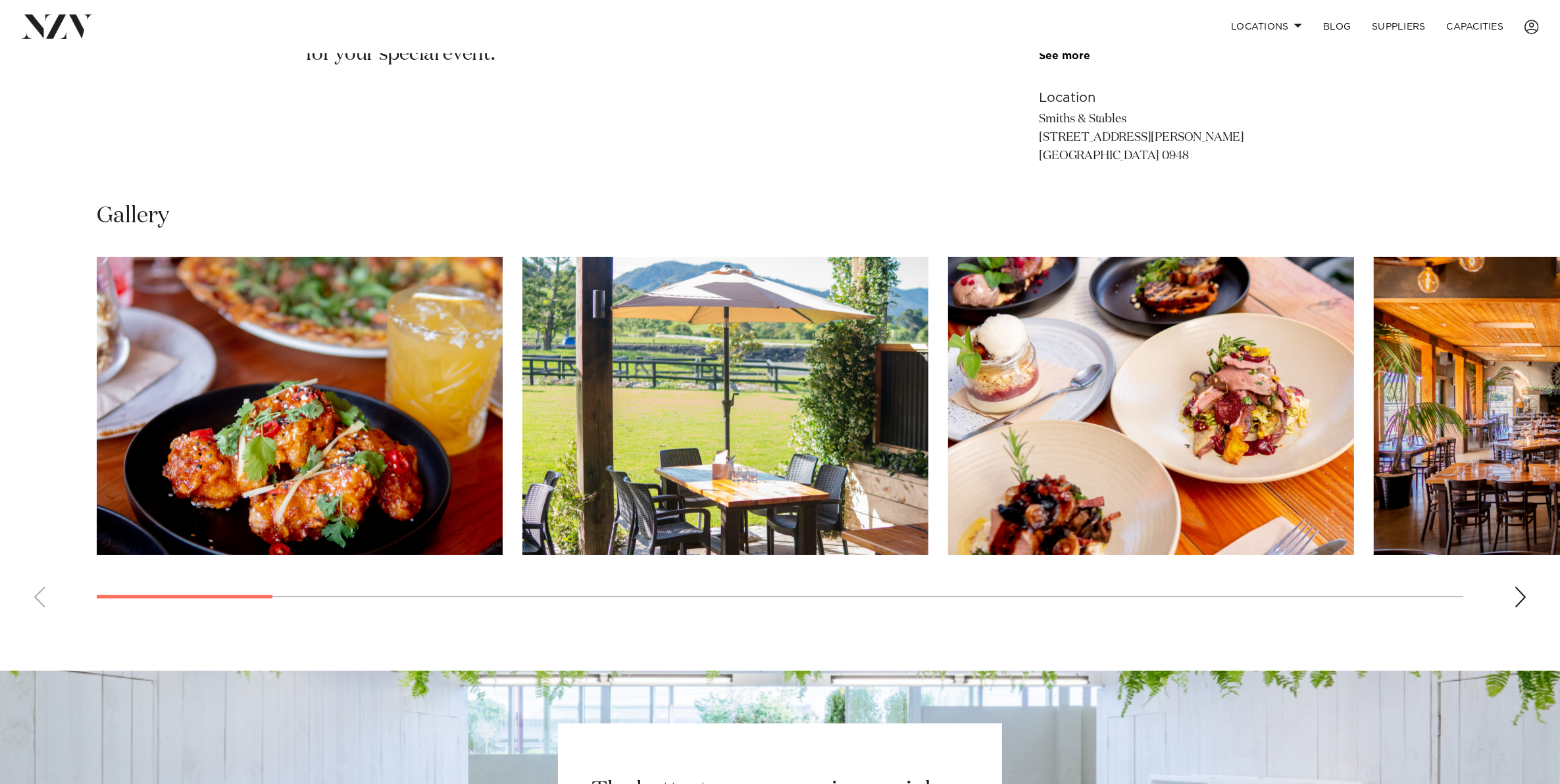
click at [1519, 600] on div "Next slide" at bounding box center [1520, 597] width 13 height 21
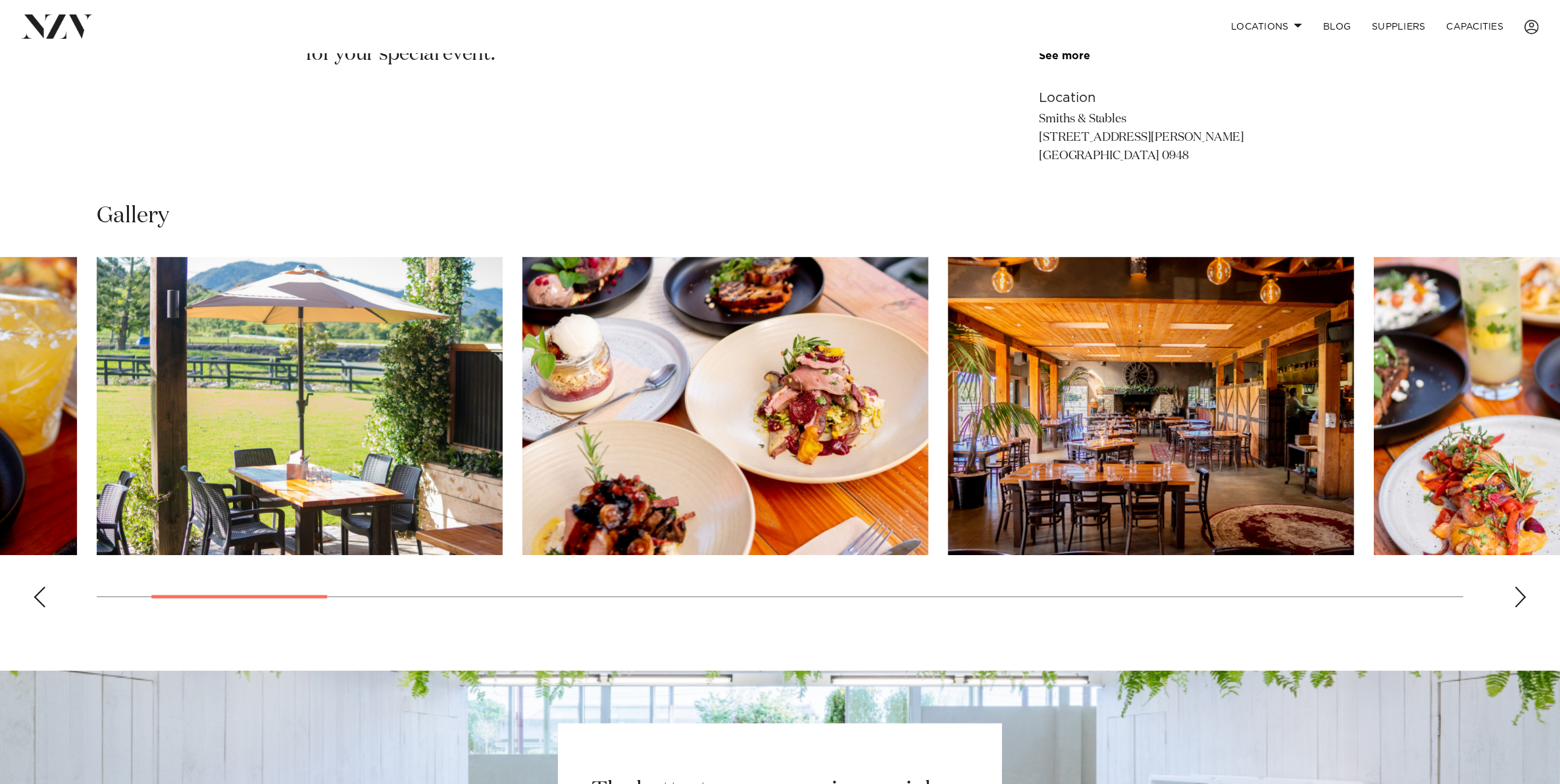
click at [1515, 598] on div "Next slide" at bounding box center [1520, 597] width 13 height 21
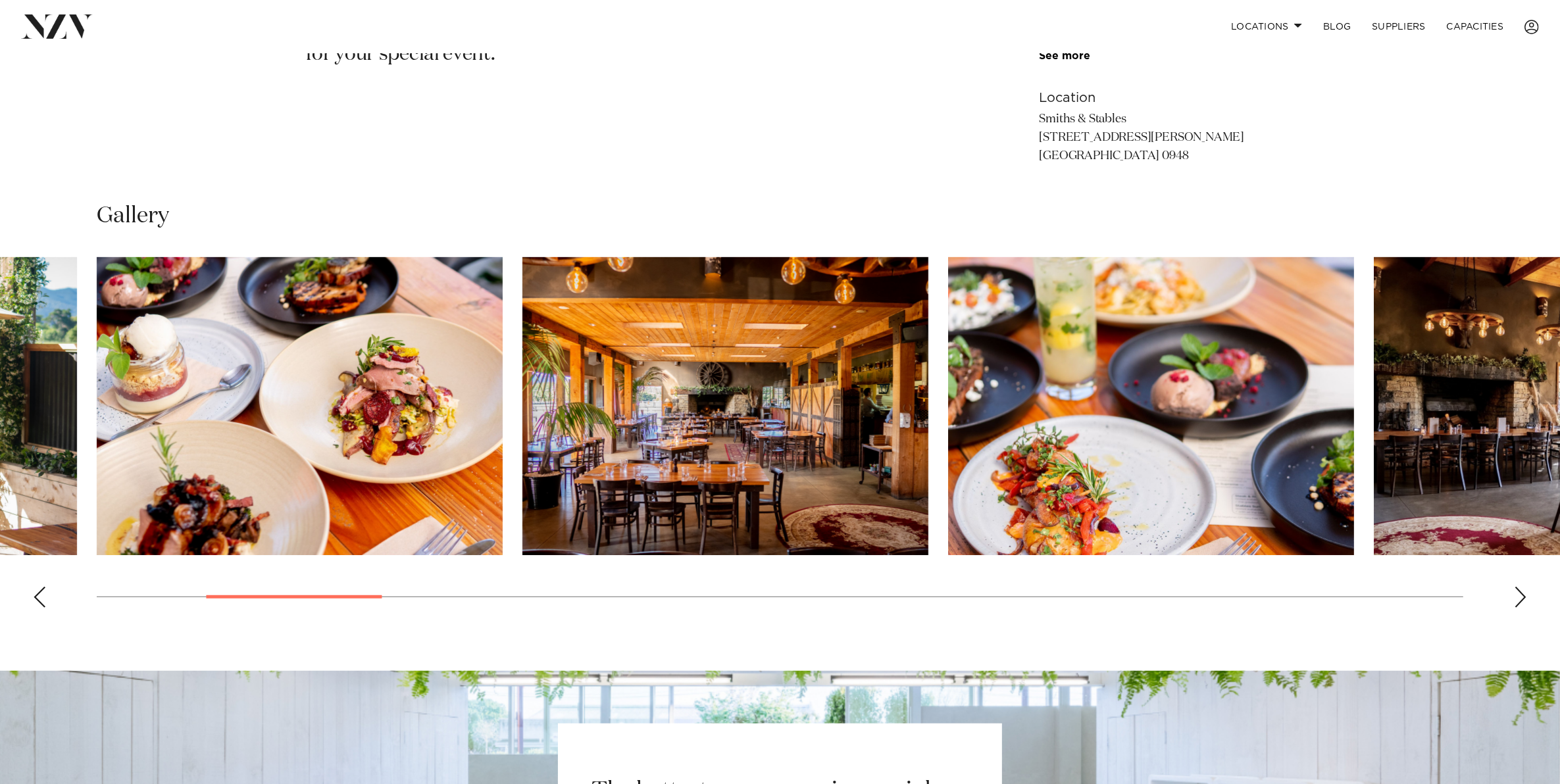
click at [1515, 598] on div "Next slide" at bounding box center [1520, 597] width 13 height 21
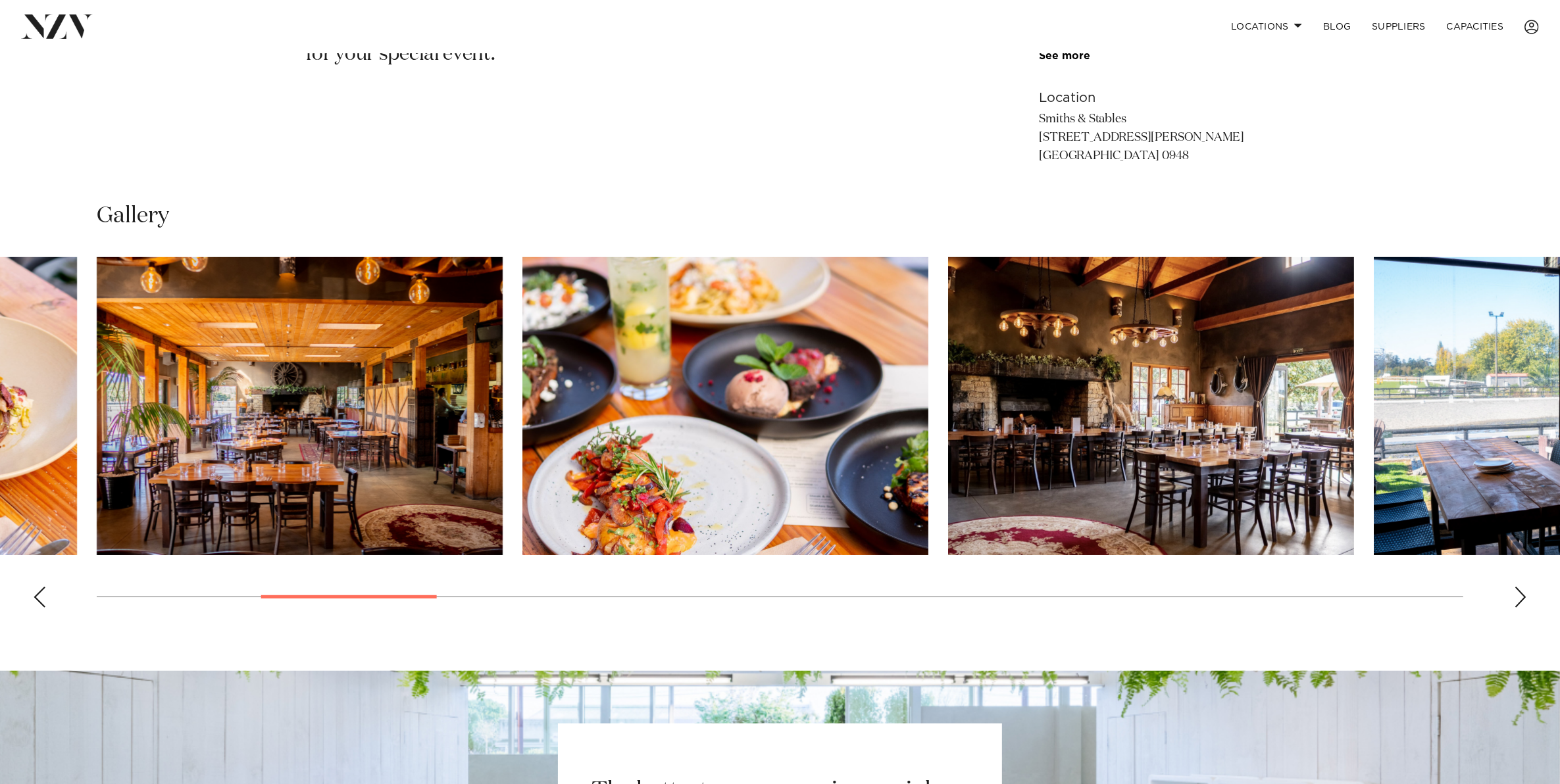
click at [1515, 598] on div "Next slide" at bounding box center [1520, 597] width 13 height 21
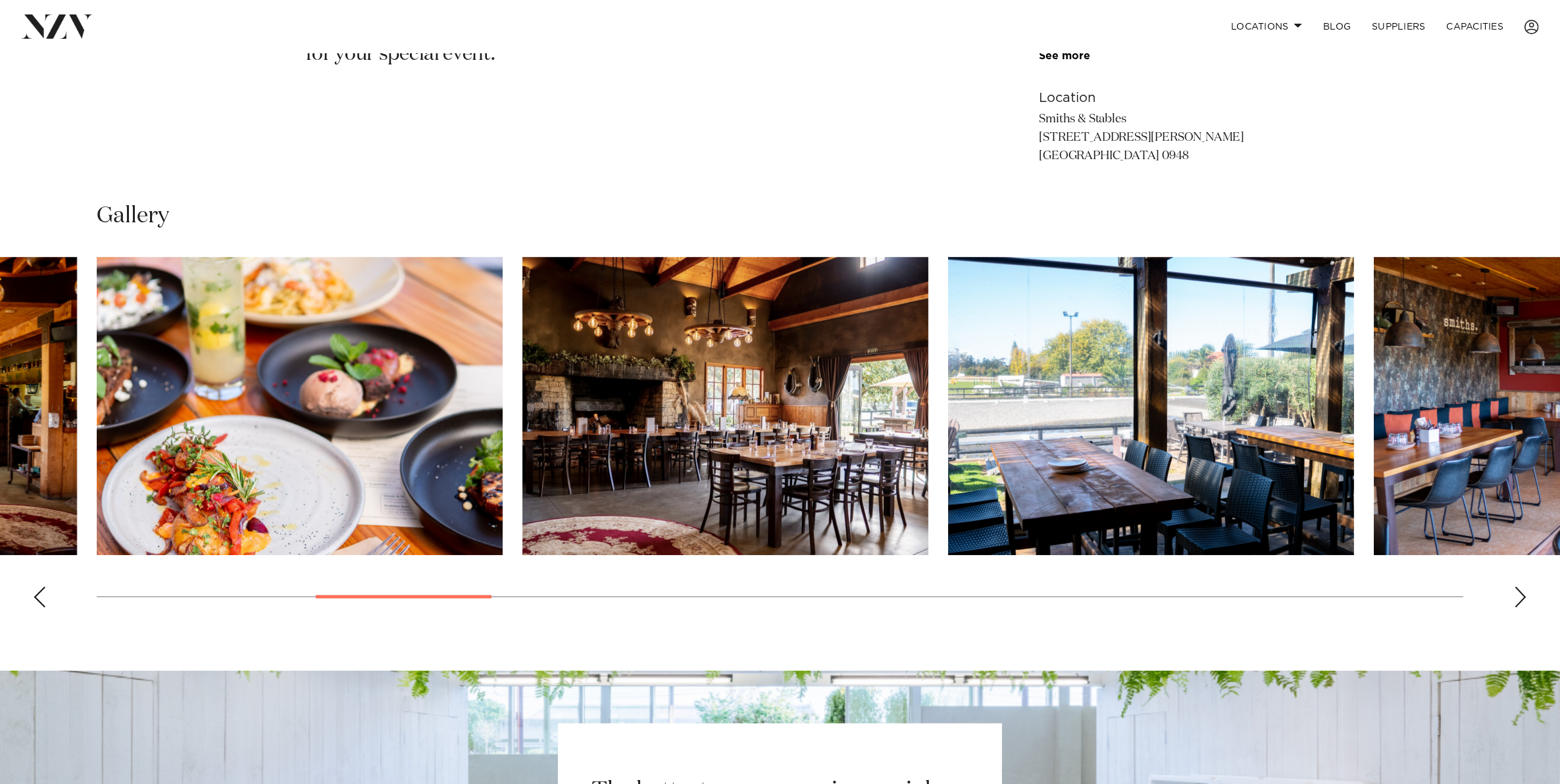
click at [1515, 598] on div "Next slide" at bounding box center [1520, 597] width 13 height 21
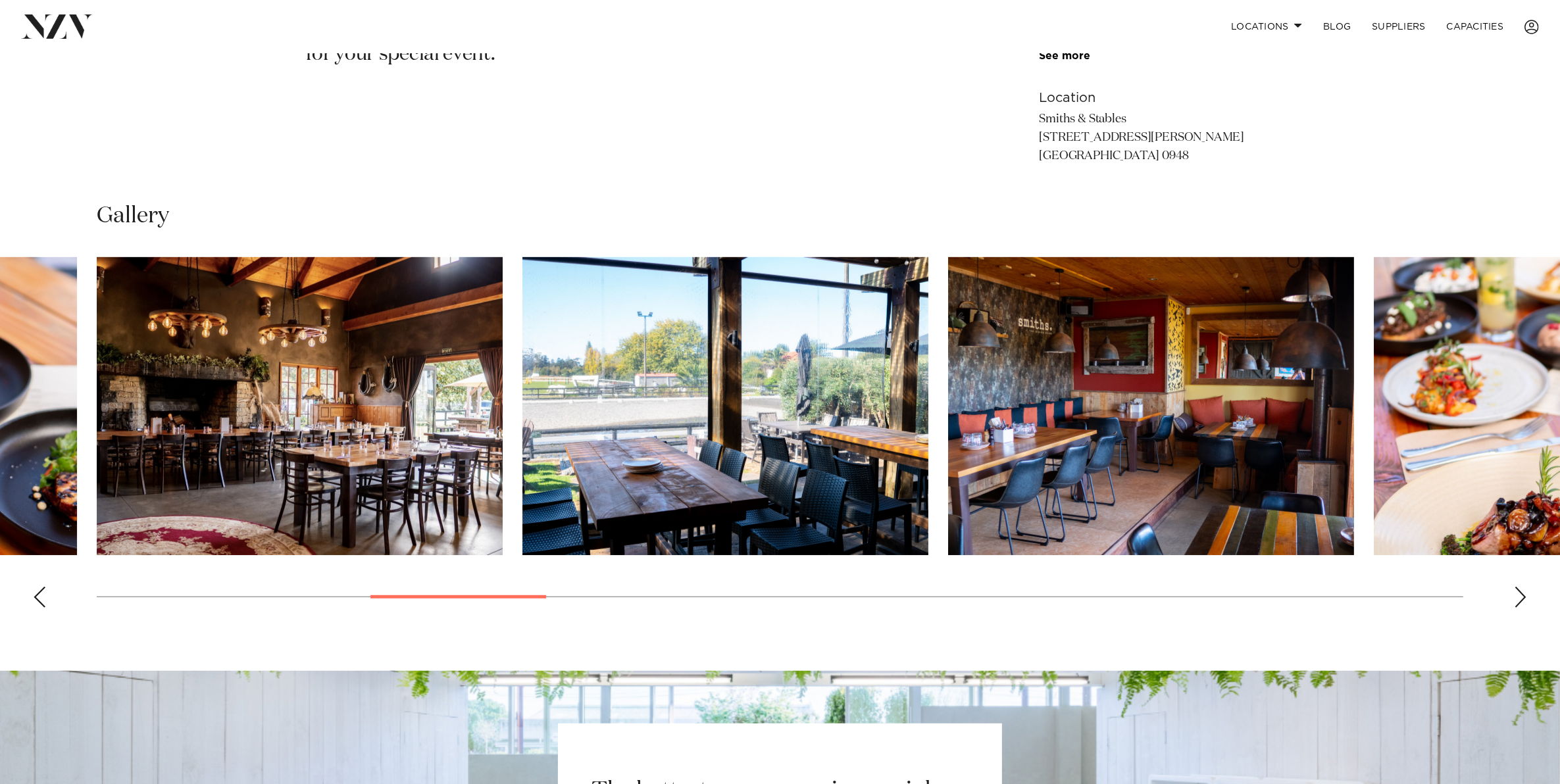
click at [1515, 598] on div "Next slide" at bounding box center [1520, 597] width 13 height 21
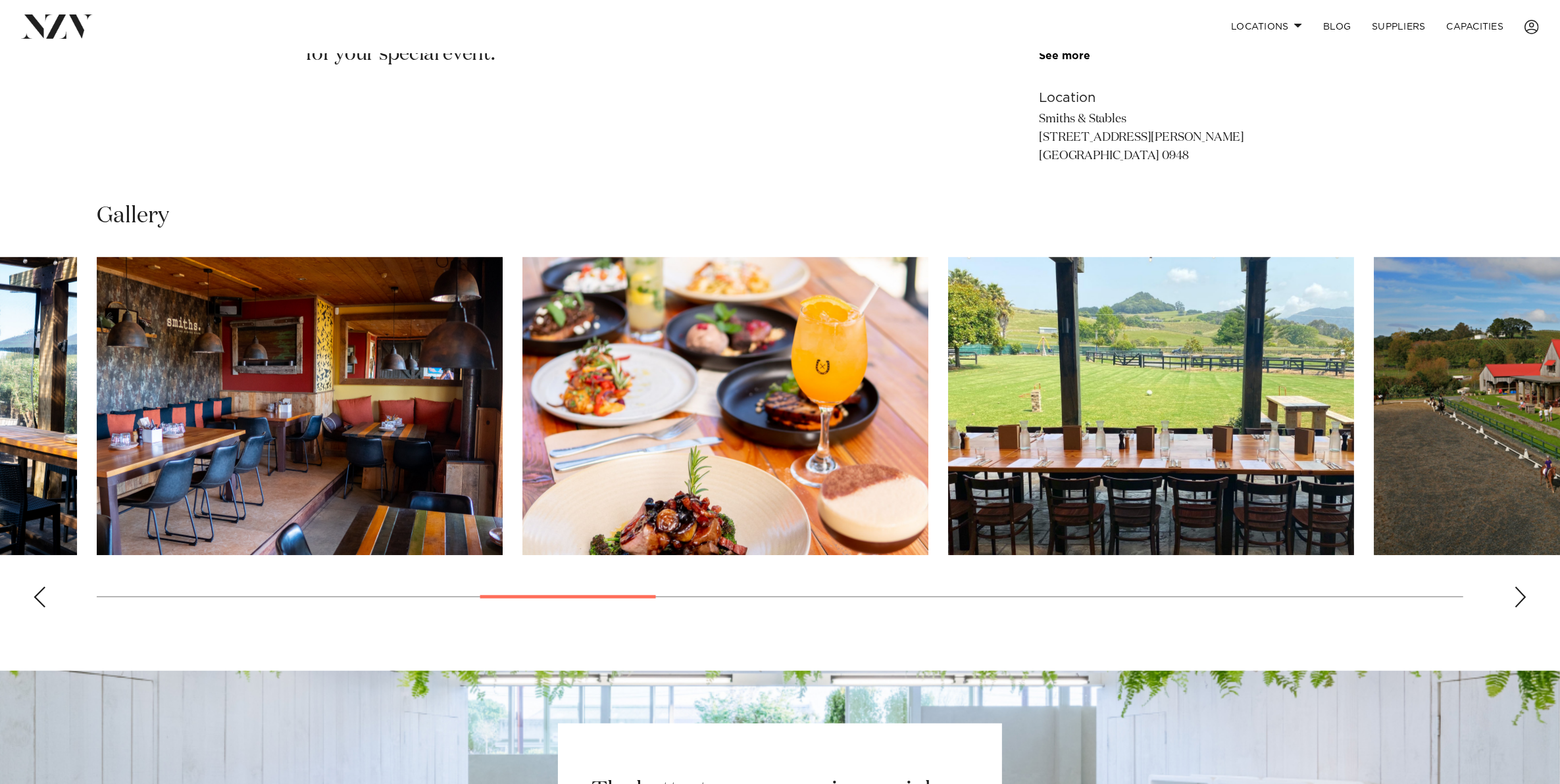
click at [1515, 598] on div "Next slide" at bounding box center [1520, 597] width 13 height 21
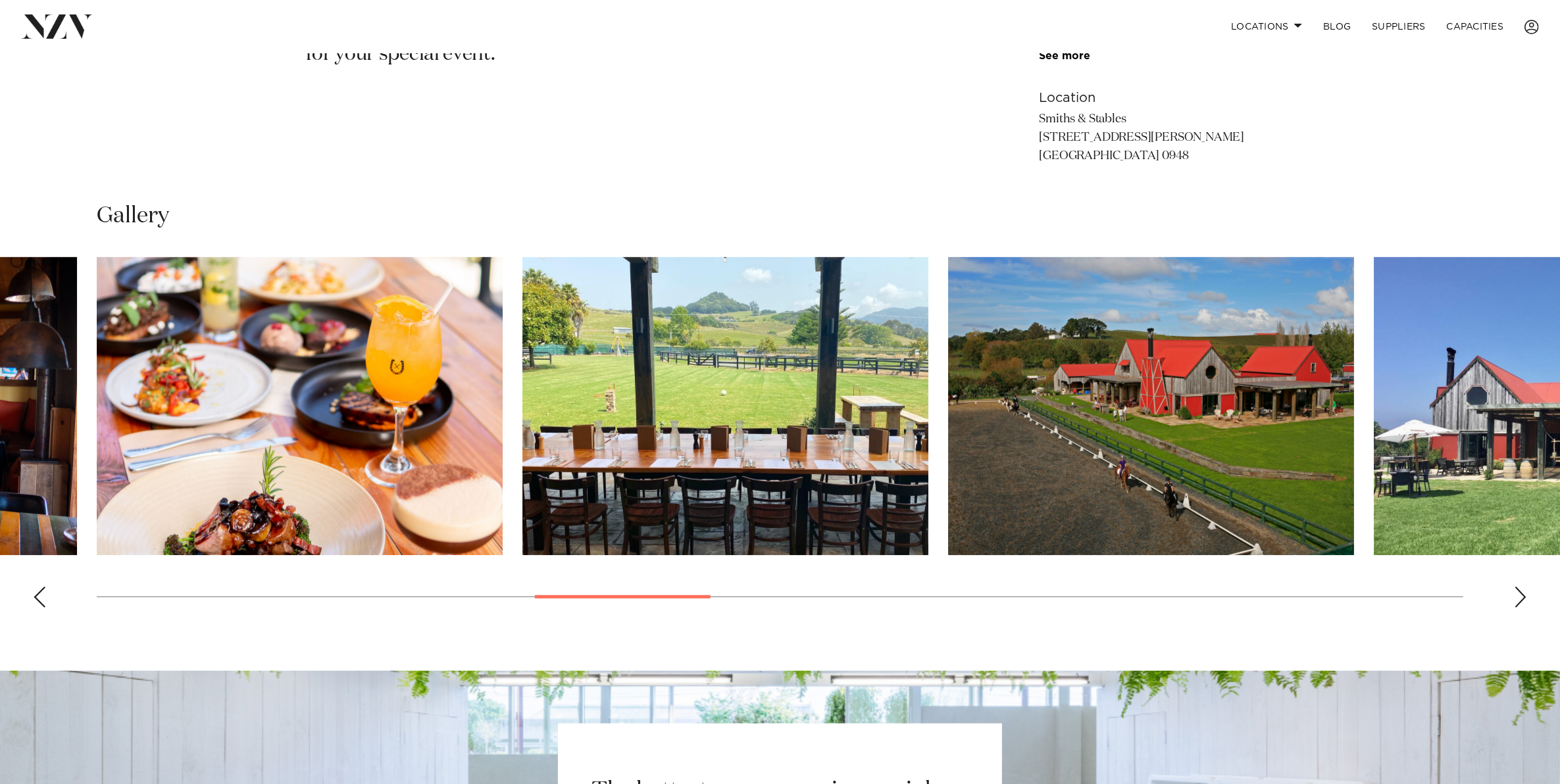
click at [1515, 598] on div "Next slide" at bounding box center [1520, 597] width 13 height 21
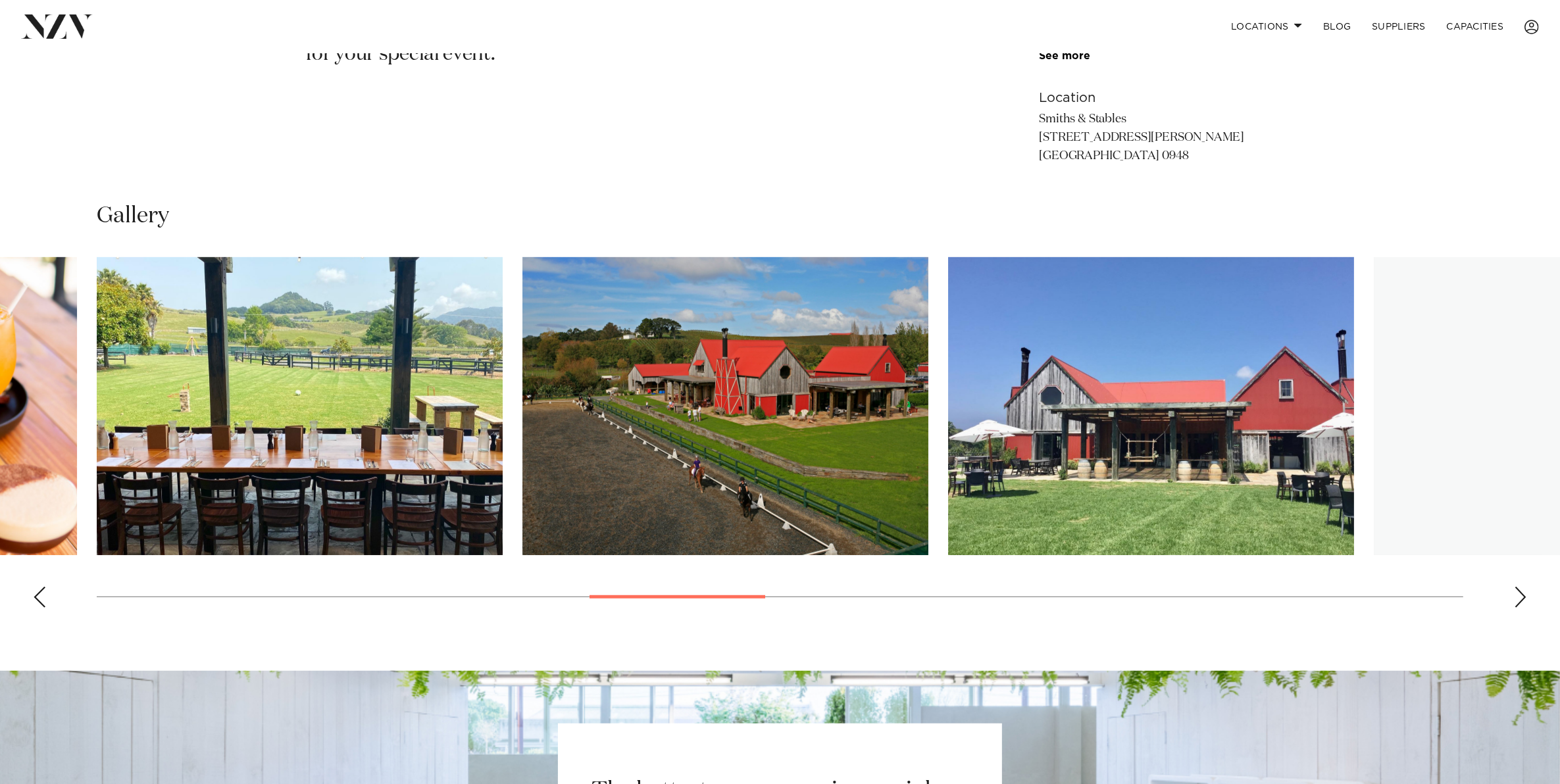
click at [1515, 598] on div "Next slide" at bounding box center [1520, 597] width 13 height 21
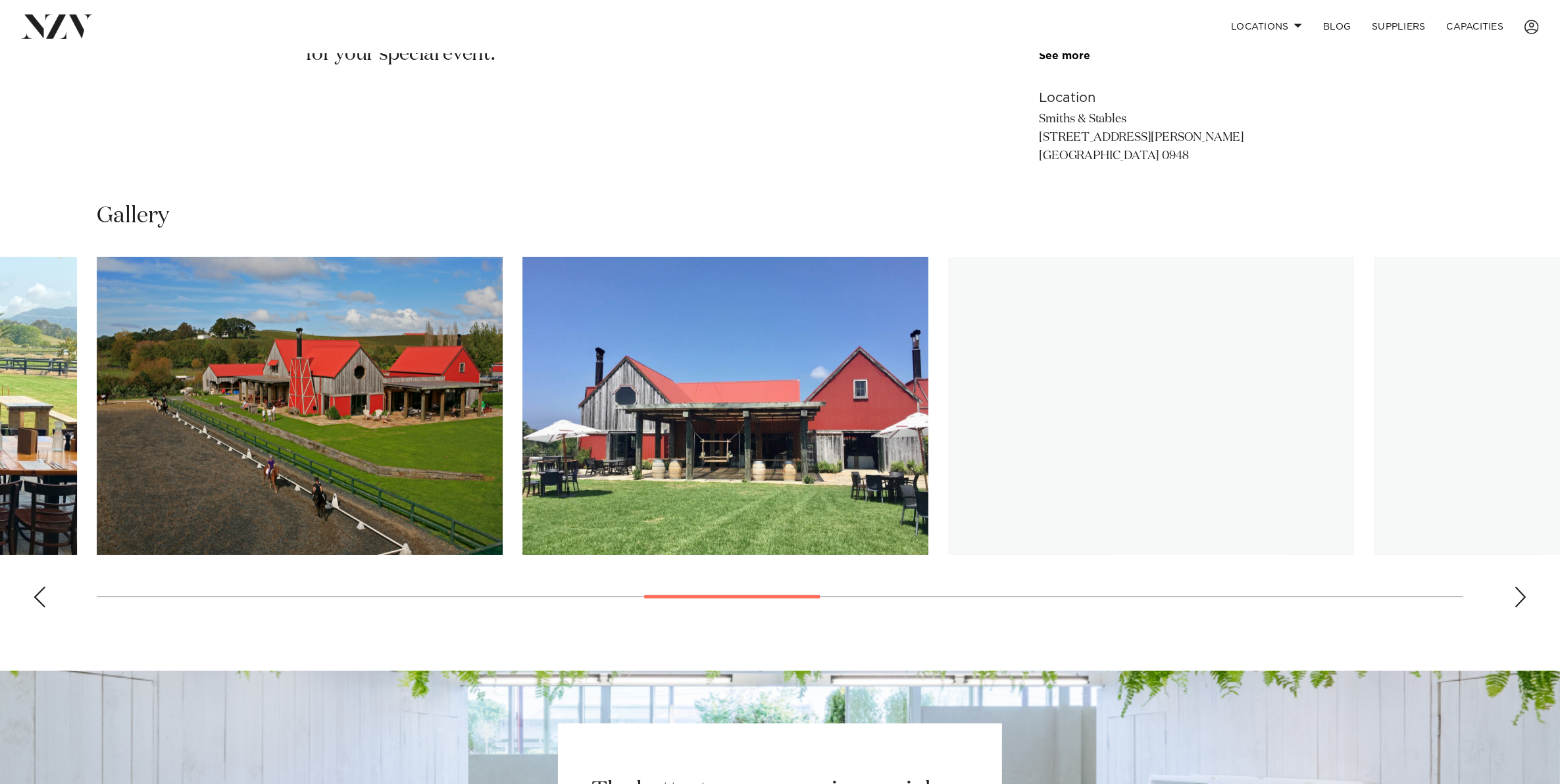
click at [1515, 598] on div "Next slide" at bounding box center [1520, 597] width 13 height 21
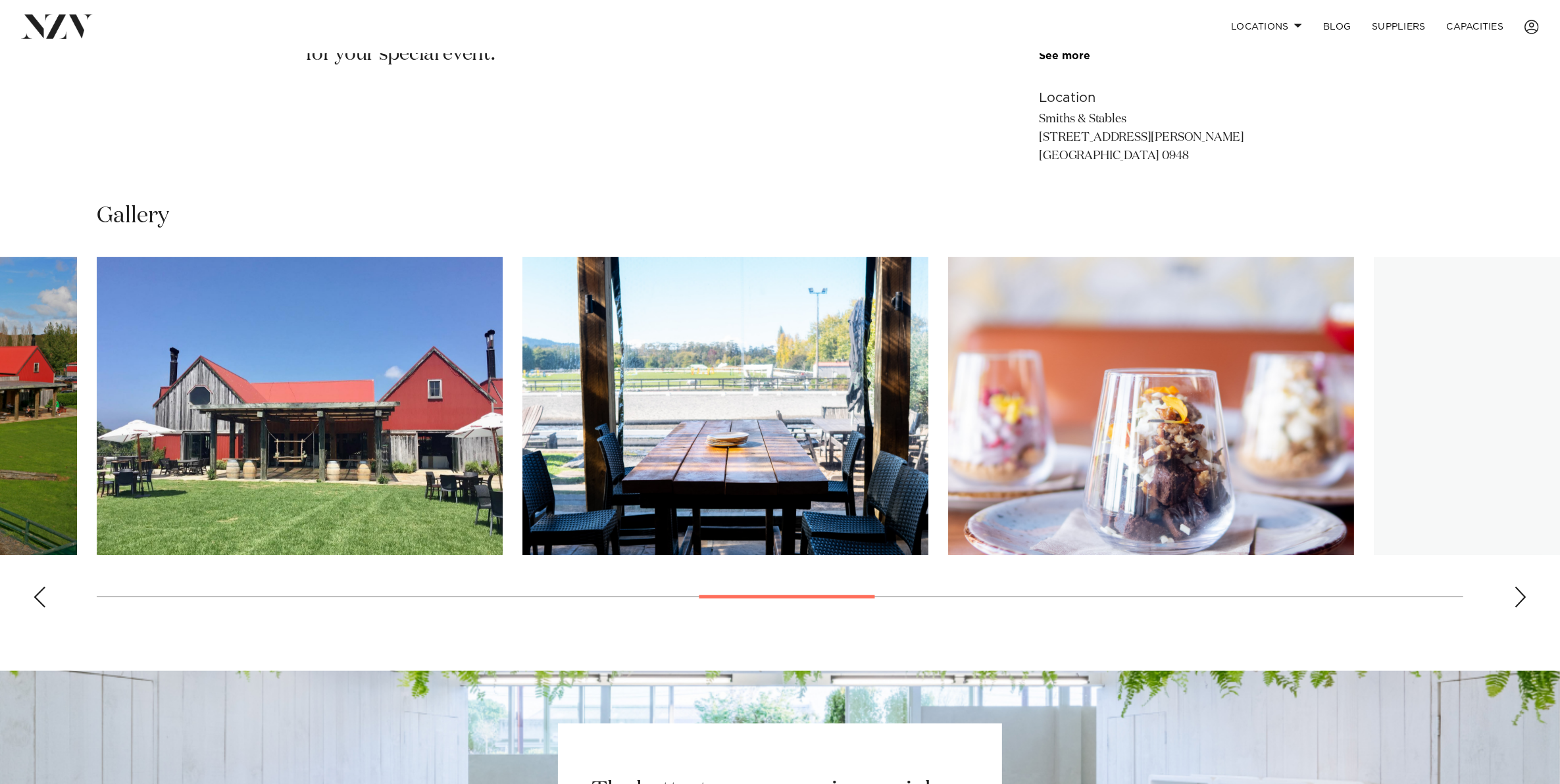
click at [1515, 598] on div "Next slide" at bounding box center [1520, 597] width 13 height 21
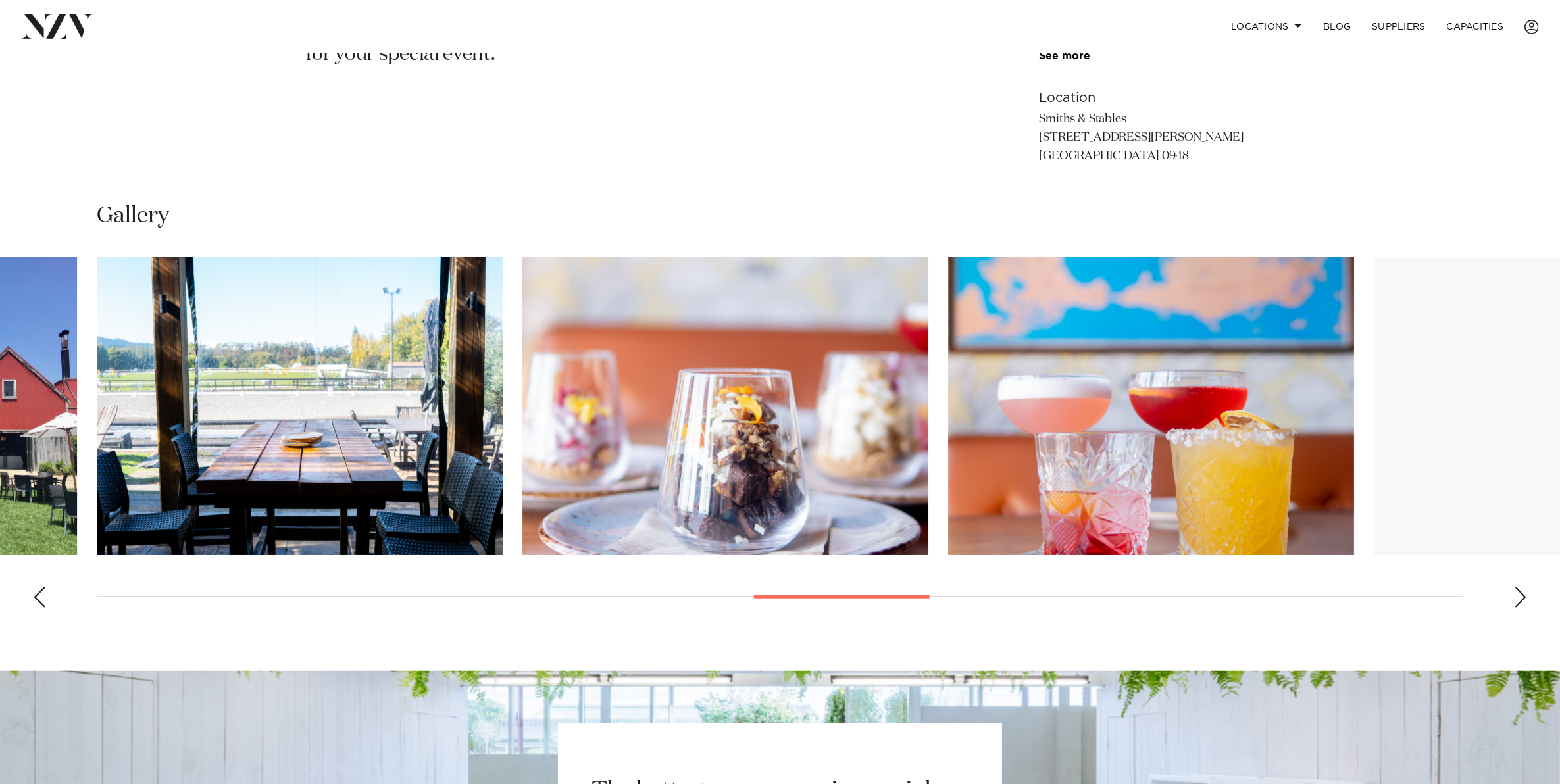
click at [1517, 599] on div "Next slide" at bounding box center [1520, 597] width 13 height 21
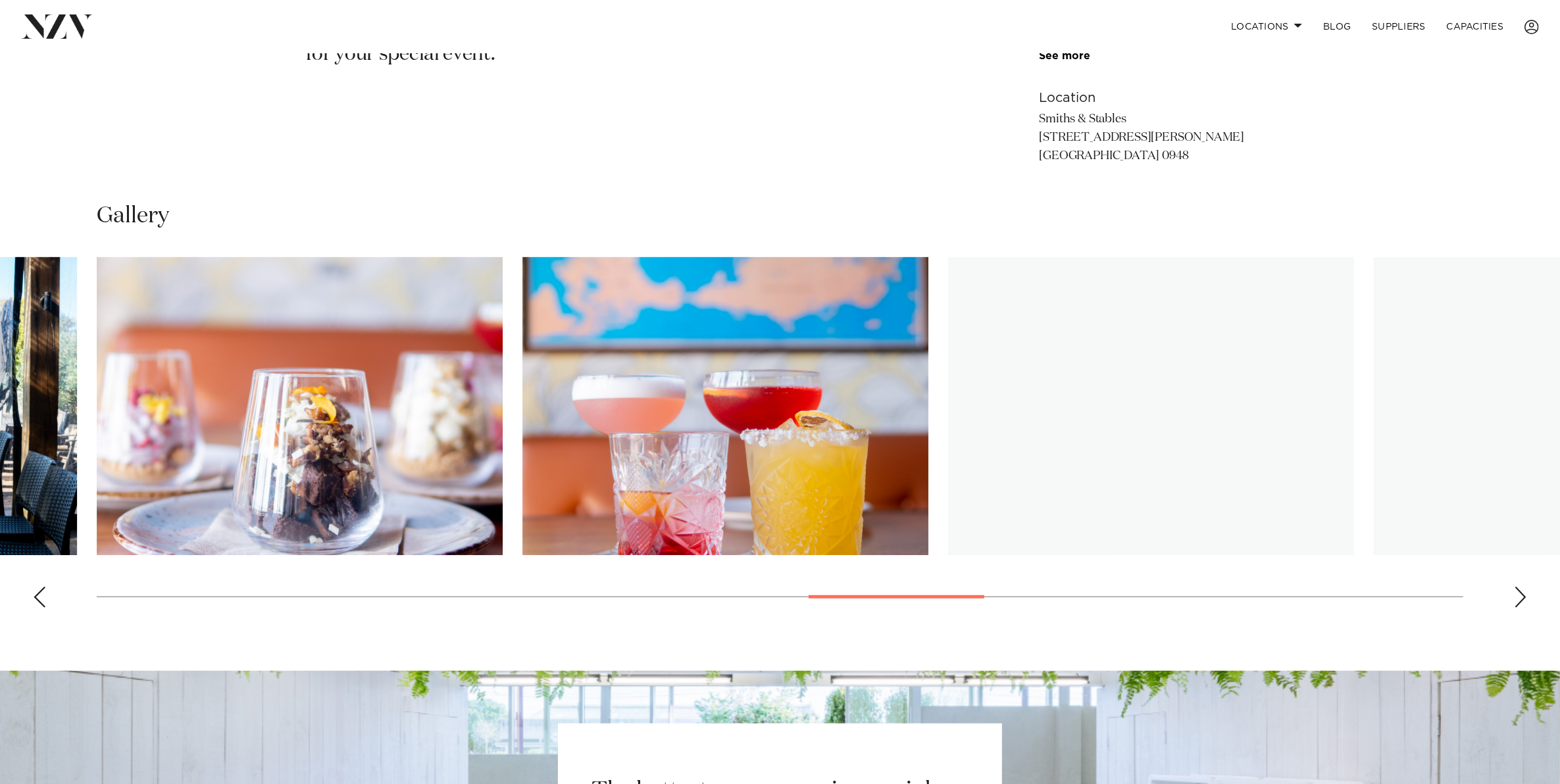
click at [1517, 599] on div "Next slide" at bounding box center [1520, 597] width 13 height 21
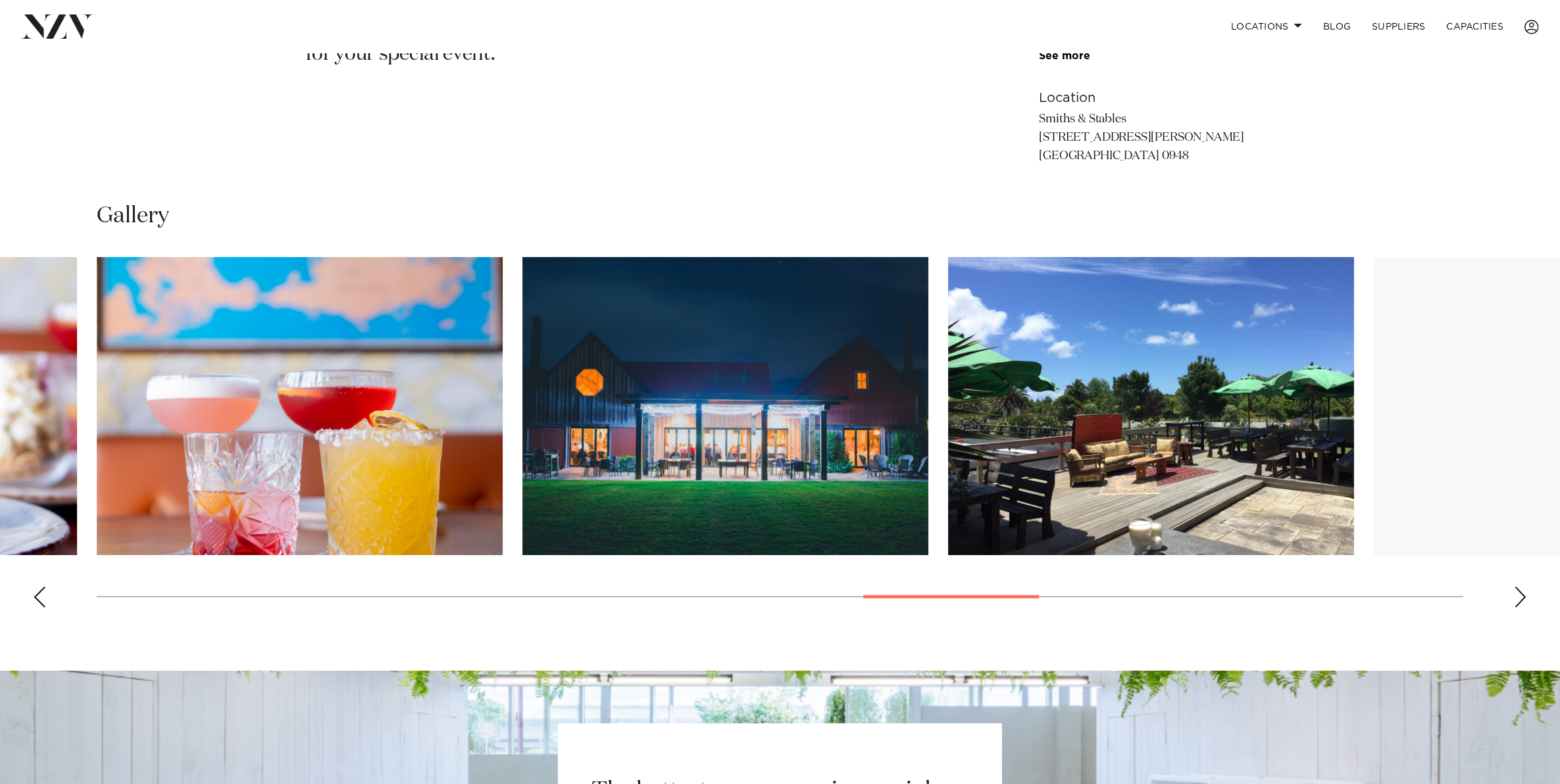
click at [1517, 599] on div "Next slide" at bounding box center [1520, 597] width 13 height 21
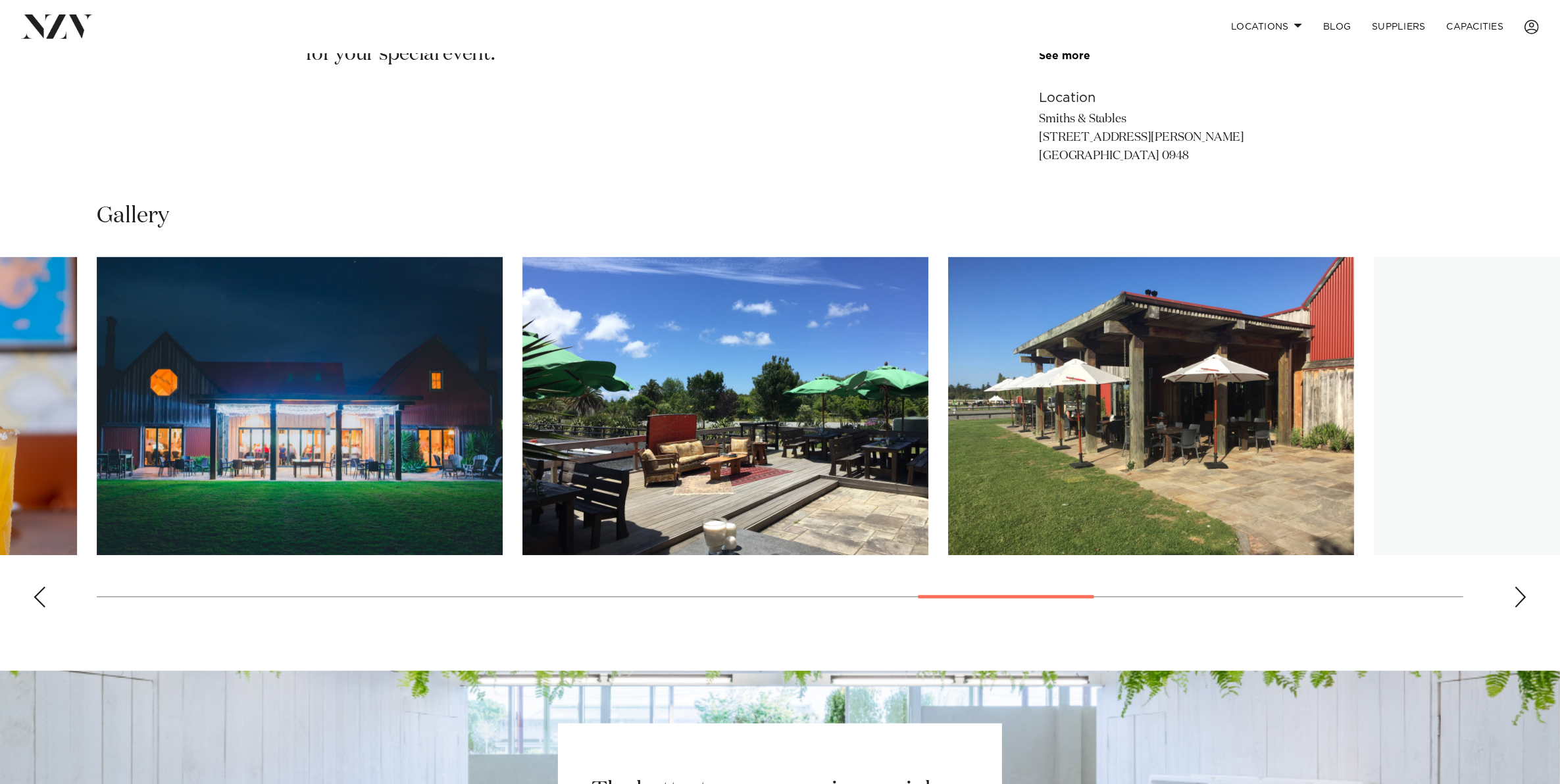
click at [1517, 599] on div "Next slide" at bounding box center [1520, 597] width 13 height 21
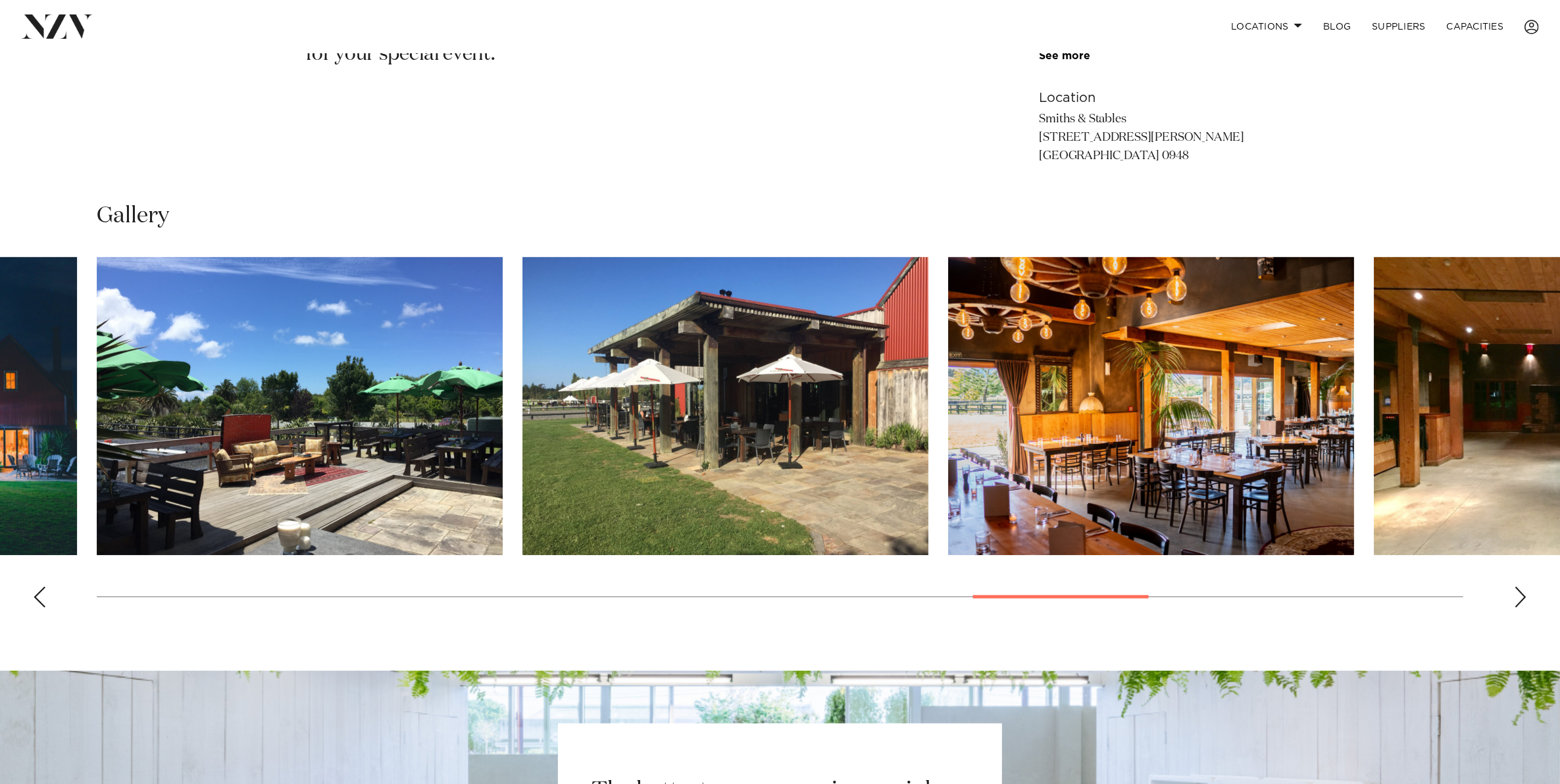
click at [1517, 599] on div "Next slide" at bounding box center [1520, 597] width 13 height 21
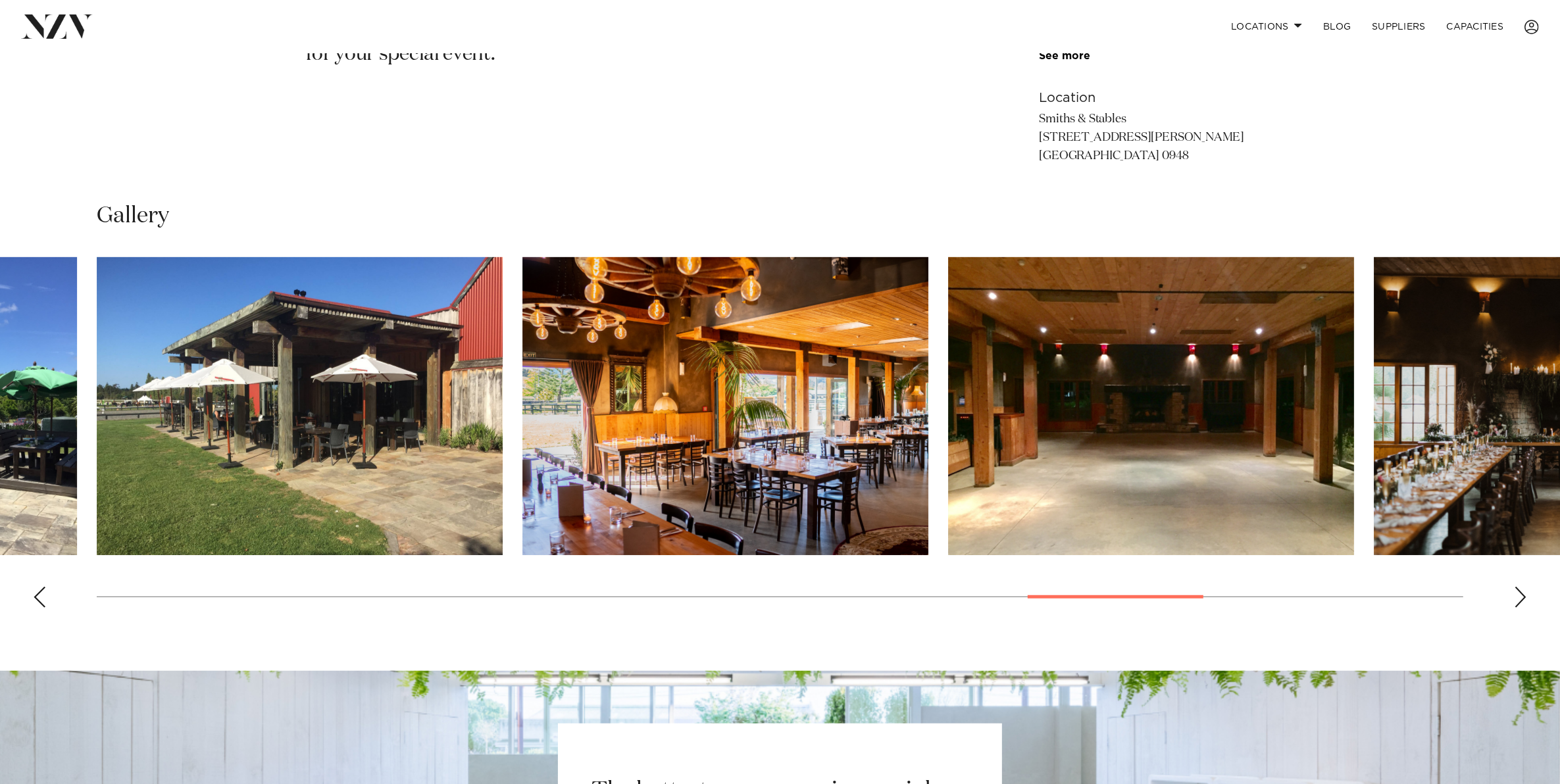
click at [1517, 599] on div "Next slide" at bounding box center [1520, 597] width 13 height 21
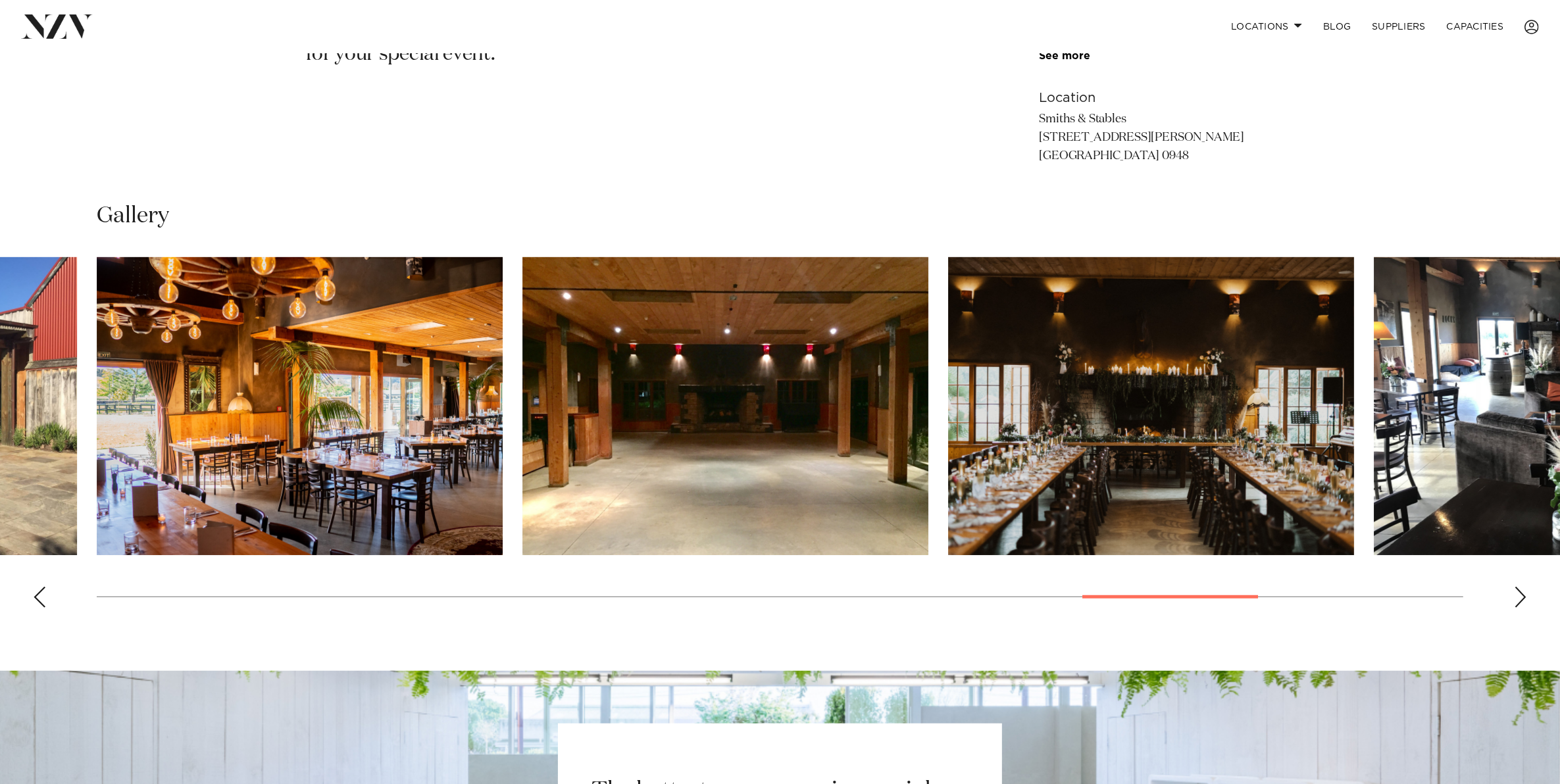
click at [1517, 599] on div "Next slide" at bounding box center [1520, 597] width 13 height 21
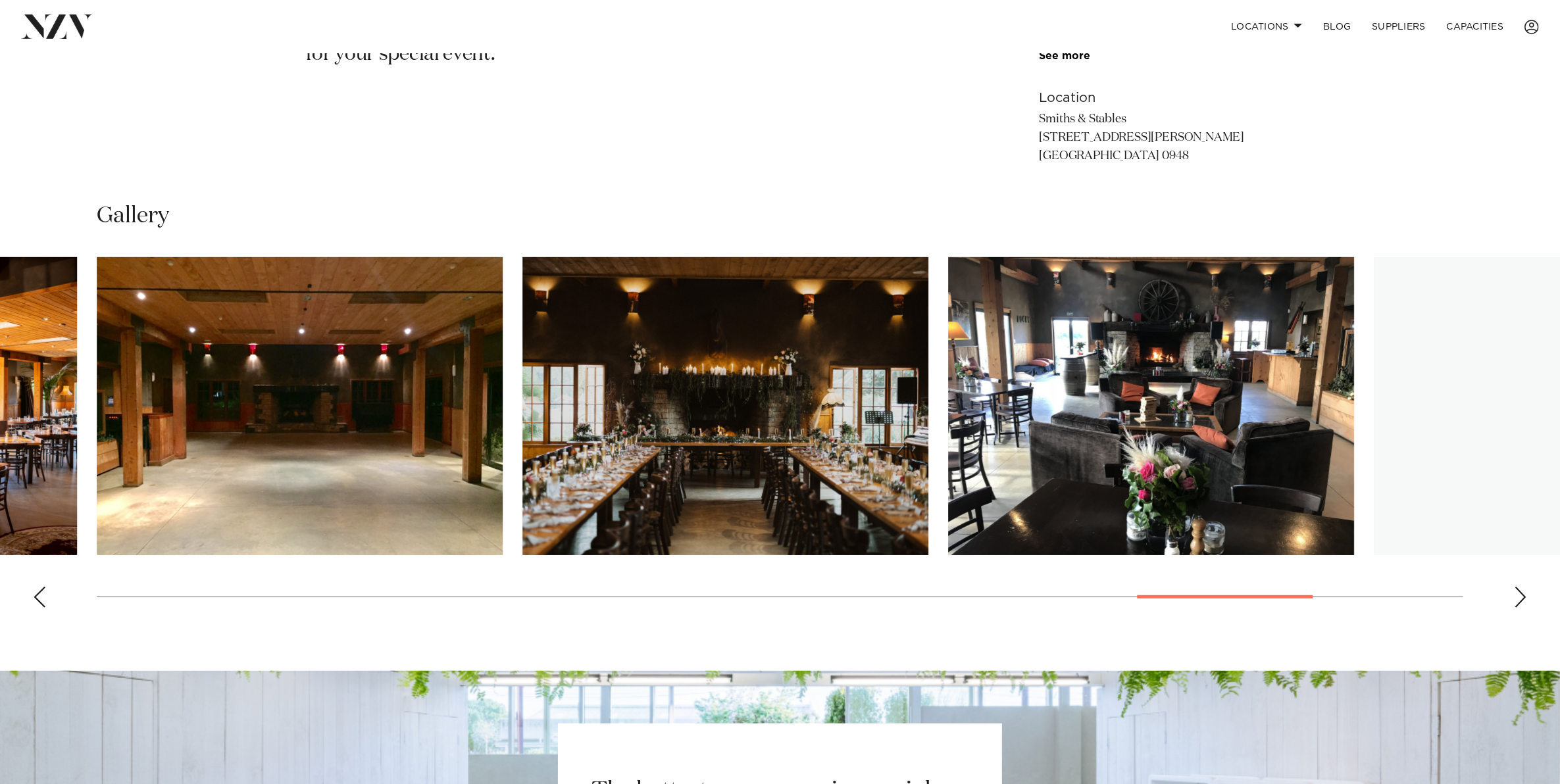
click at [1517, 599] on div "Next slide" at bounding box center [1520, 597] width 13 height 21
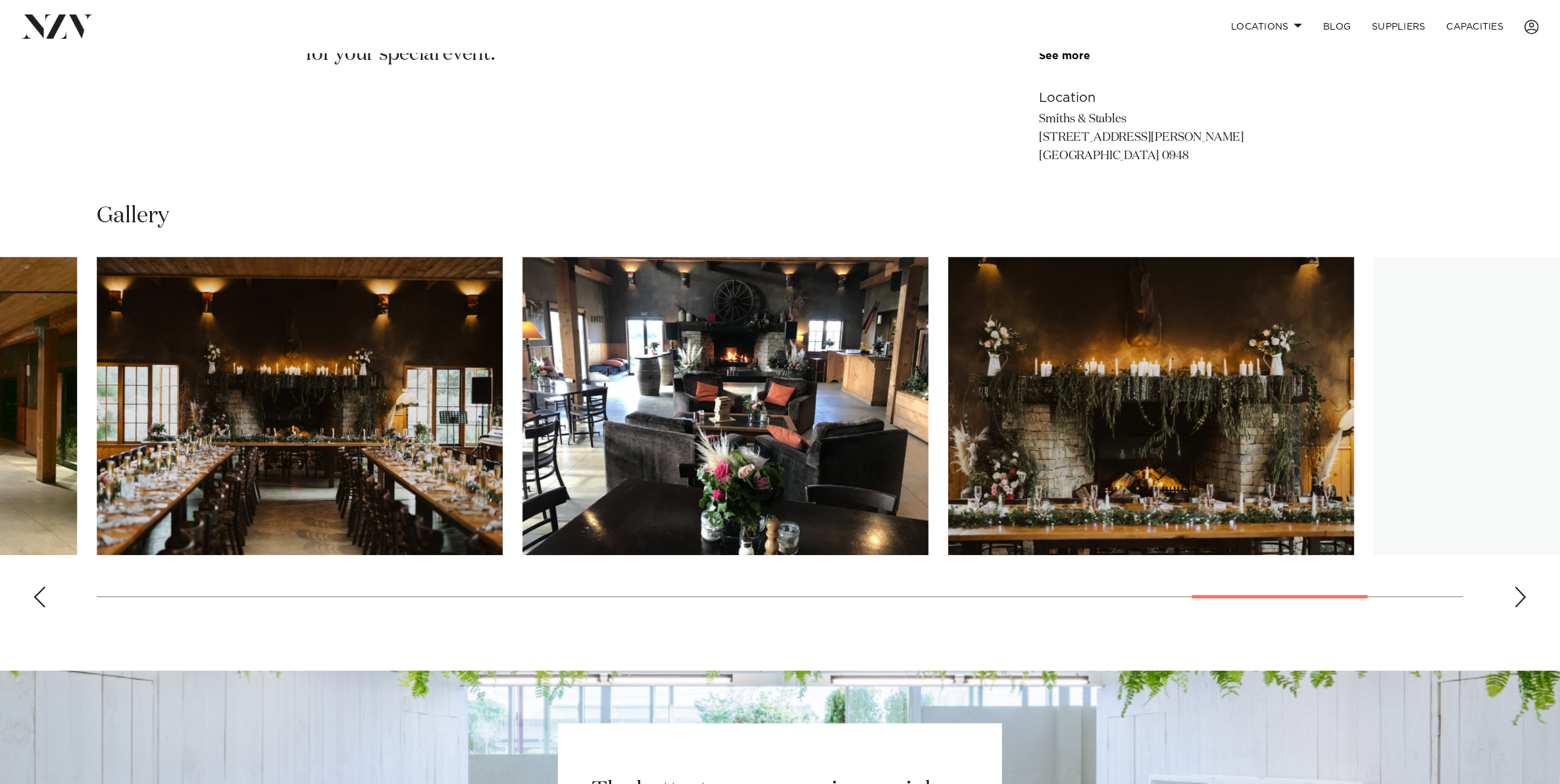
click at [385, 353] on img "21 / 25" at bounding box center [299, 406] width 406 height 298
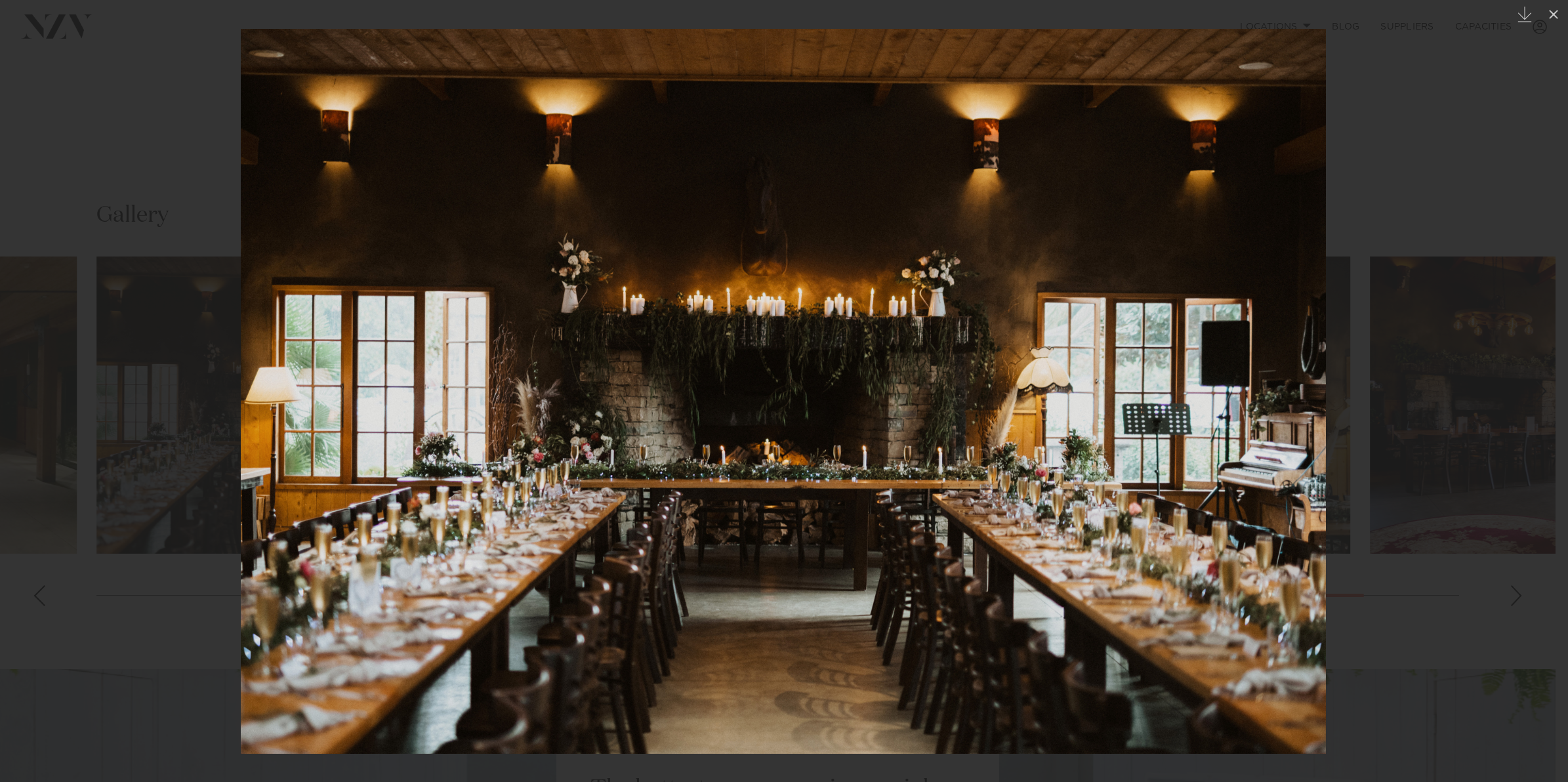
click at [1502, 212] on div at bounding box center [784, 391] width 1568 height 782
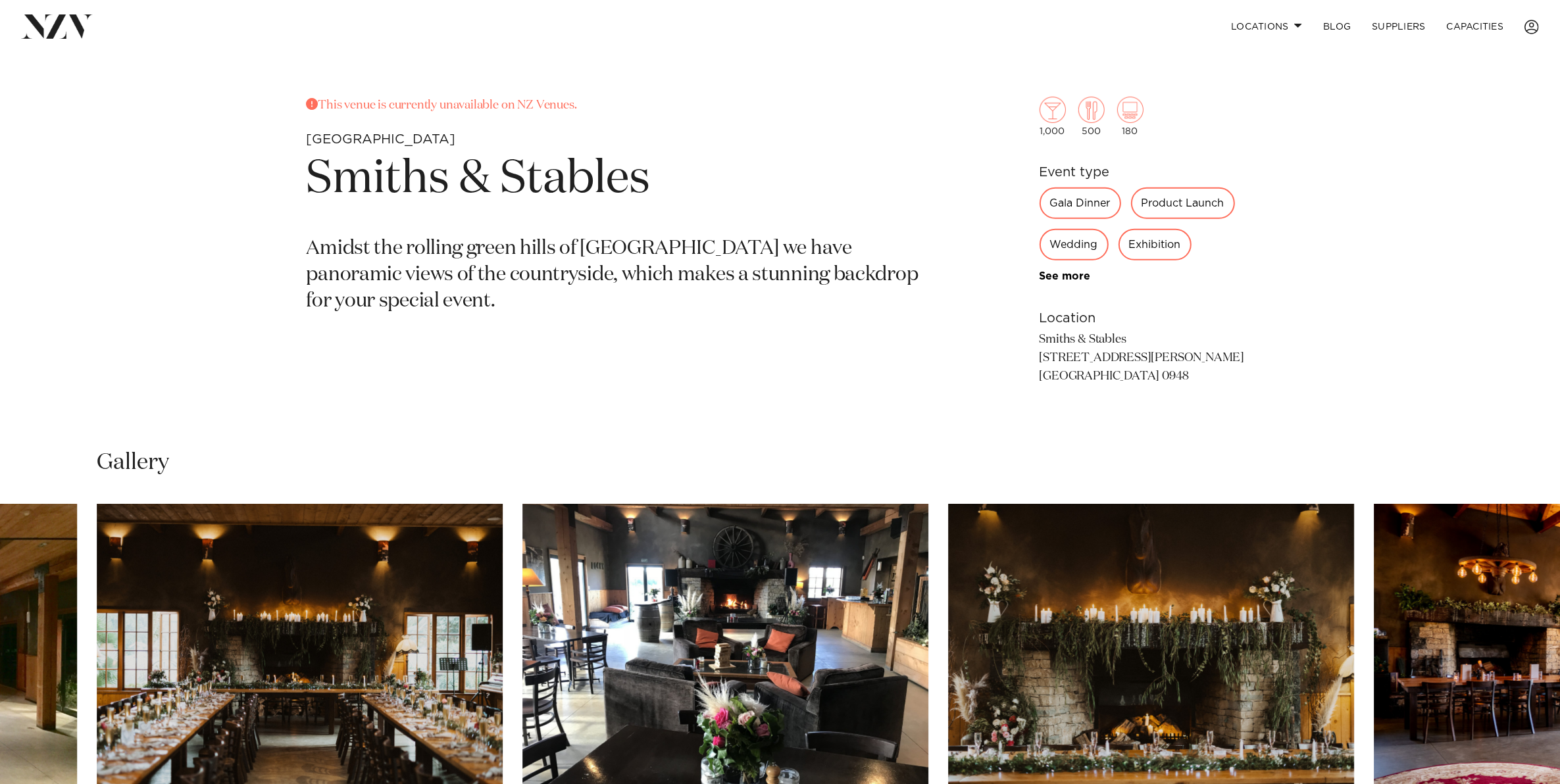
scroll to position [658, 0]
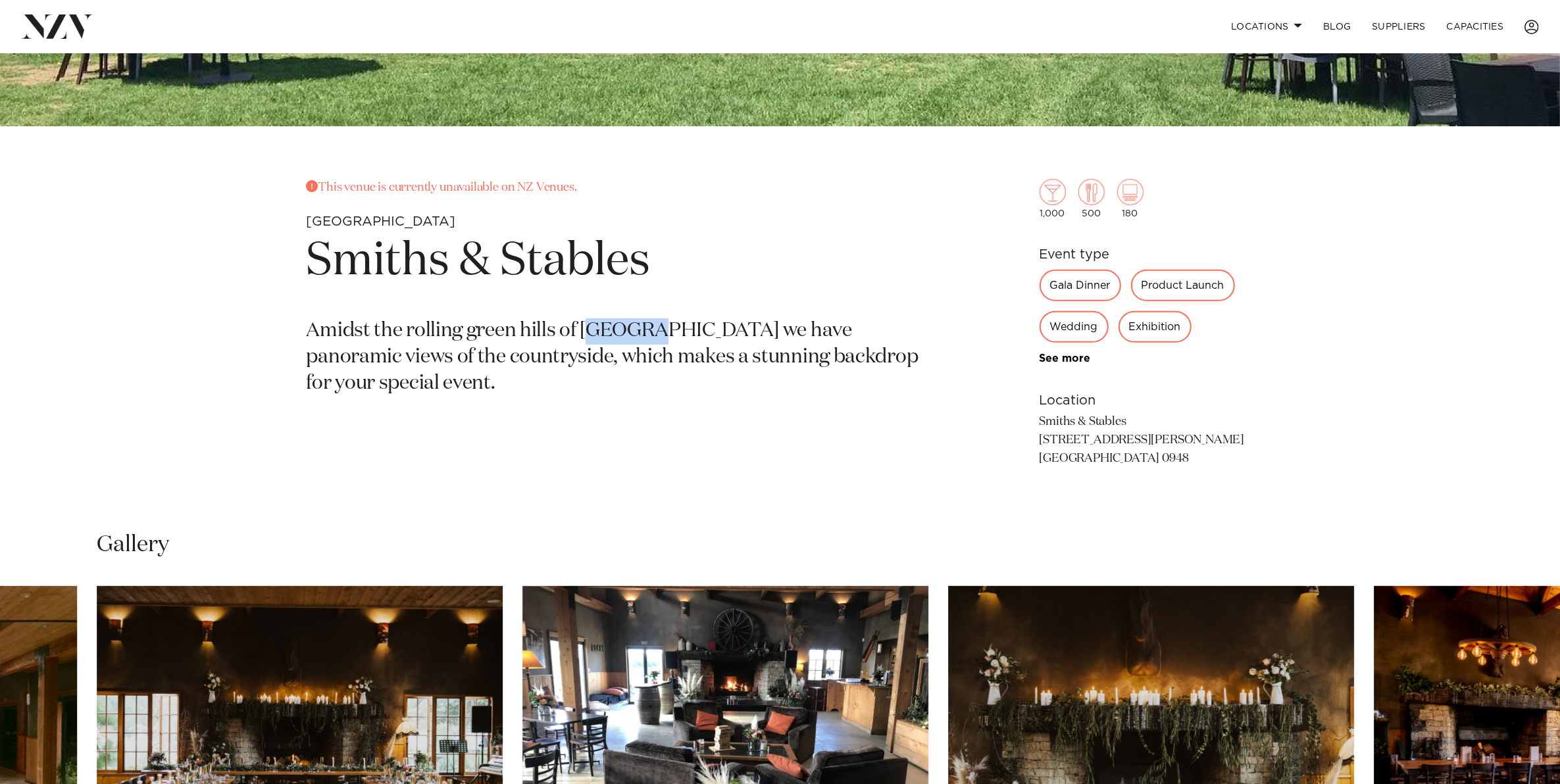
drag, startPoint x: 589, startPoint y: 333, endPoint x: 656, endPoint y: 336, distance: 67.1
click at [656, 336] on p "Amidst the rolling green hills of [GEOGRAPHIC_DATA] we have panoramic views of …" at bounding box center [626, 357] width 639 height 79
drag, startPoint x: 656, startPoint y: 336, endPoint x: 613, endPoint y: 327, distance: 43.9
click at [615, 327] on p "Amidst the rolling green hills of [GEOGRAPHIC_DATA] we have panoramic views of …" at bounding box center [626, 357] width 639 height 79
drag, startPoint x: 587, startPoint y: 327, endPoint x: 672, endPoint y: 337, distance: 85.6
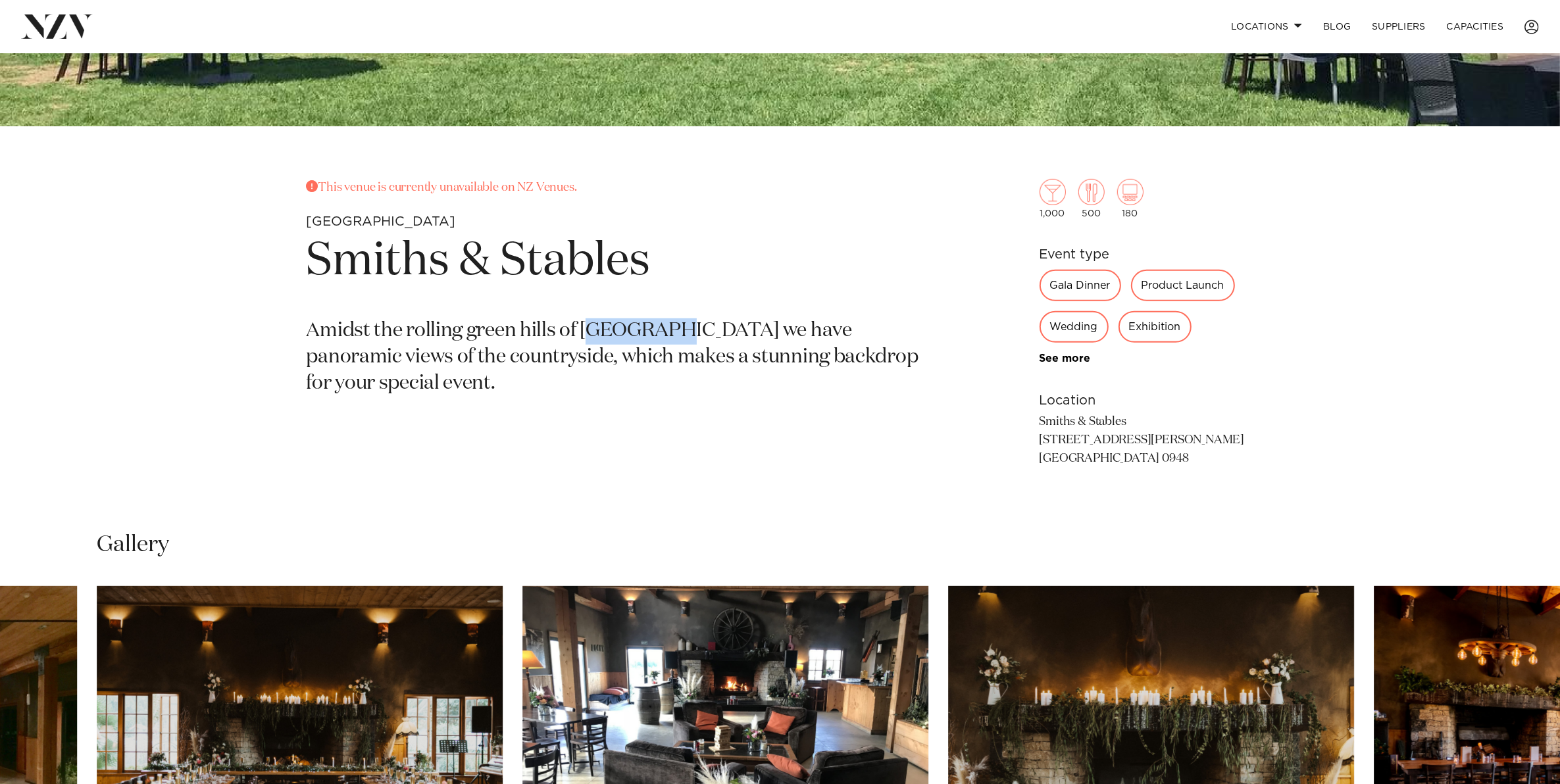
click at [672, 337] on p "Amidst the rolling green hills of [GEOGRAPHIC_DATA] we have panoramic views of …" at bounding box center [626, 357] width 639 height 79
drag, startPoint x: 672, startPoint y: 337, endPoint x: 598, endPoint y: 326, distance: 74.8
click at [598, 326] on p "Amidst the rolling green hills of [GEOGRAPHIC_DATA] we have panoramic views of …" at bounding box center [626, 357] width 639 height 79
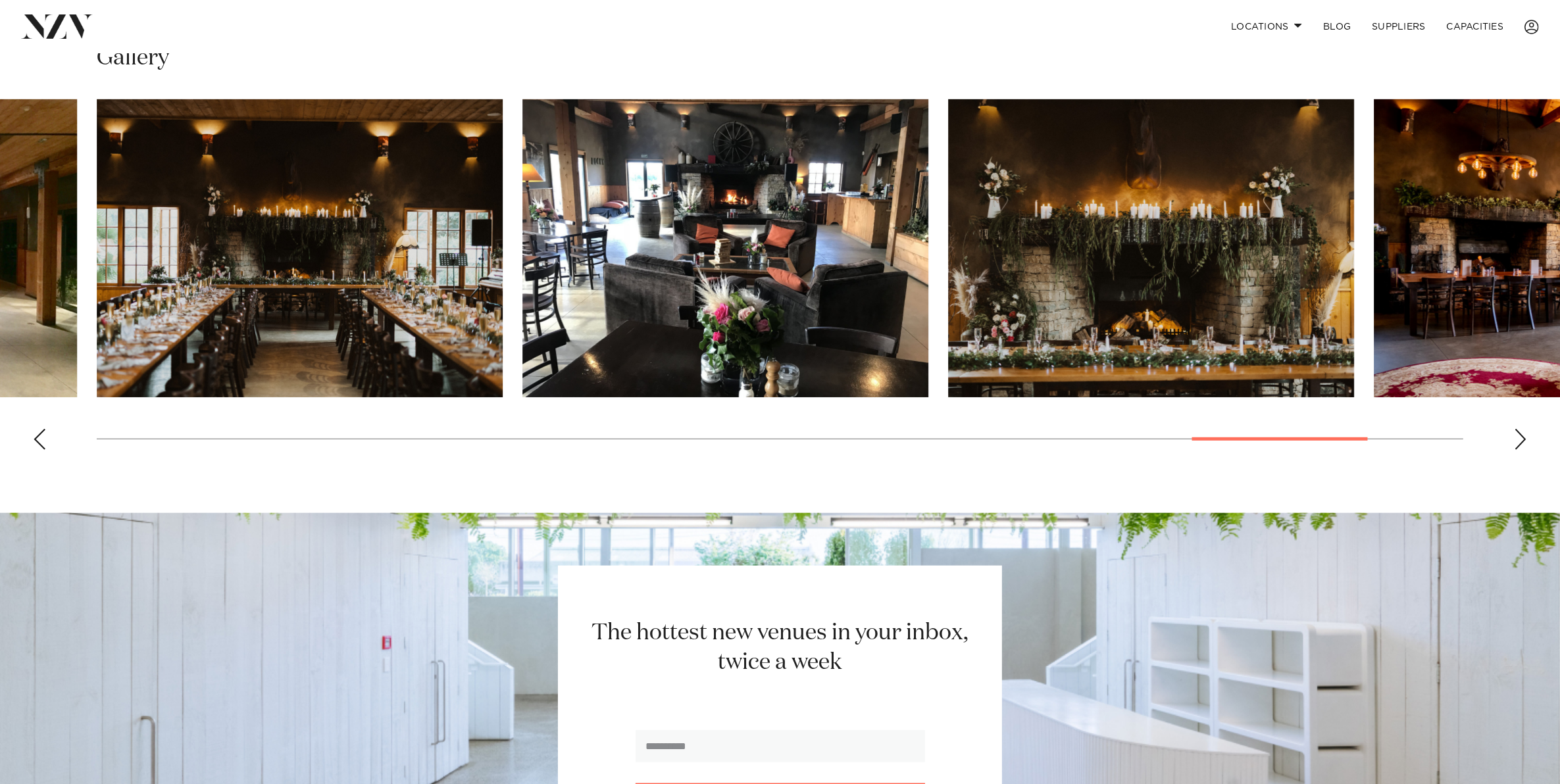
scroll to position [1233, 0]
